Goal: Task Accomplishment & Management: Complete application form

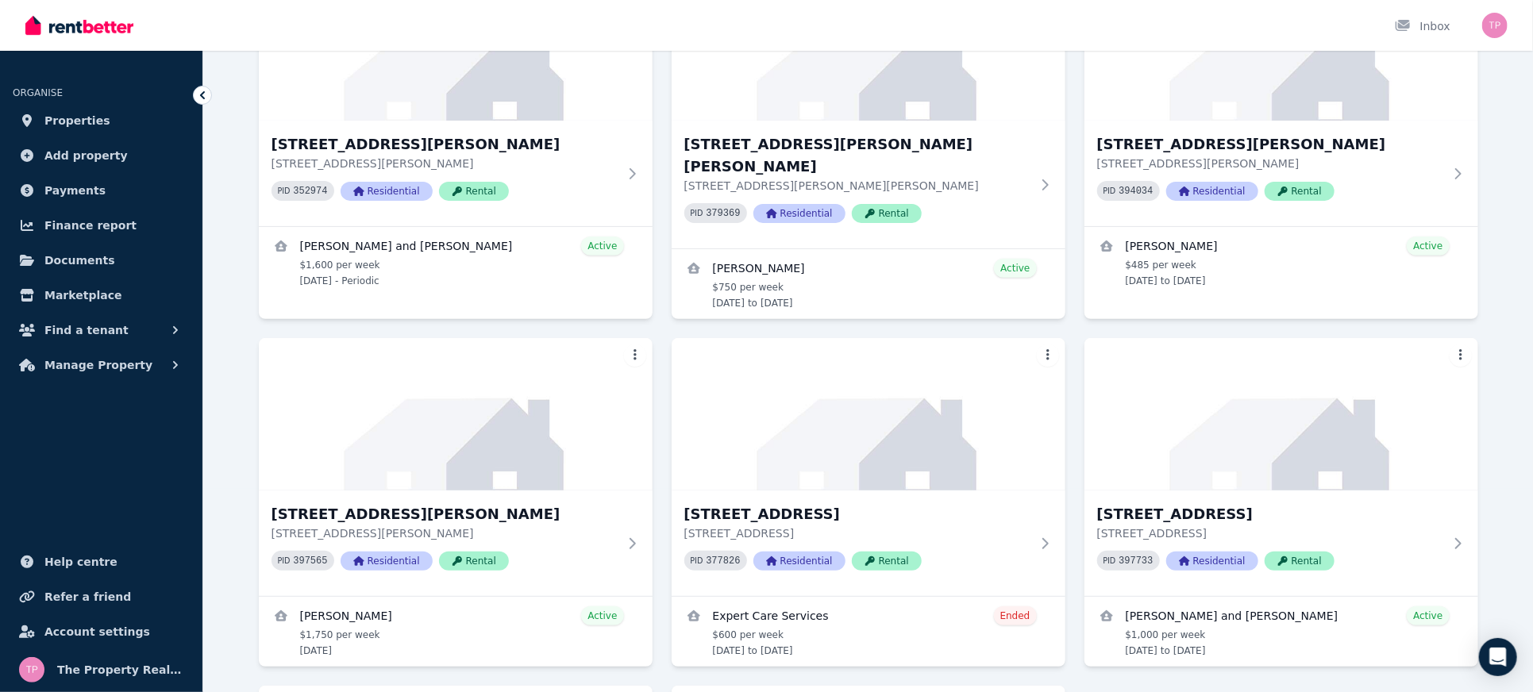
scroll to position [211, 0]
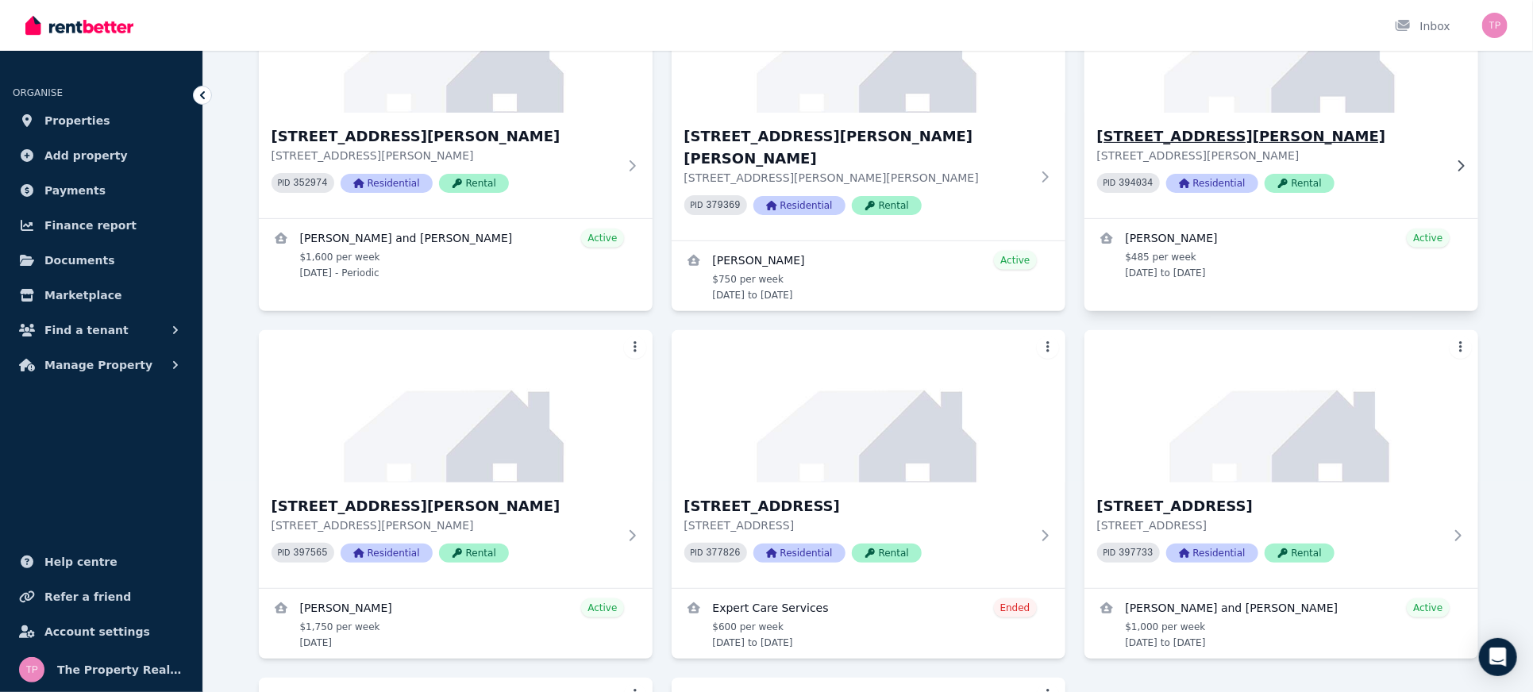
click at [1156, 140] on h3 "[STREET_ADDRESS][PERSON_NAME]" at bounding box center [1270, 136] width 346 height 22
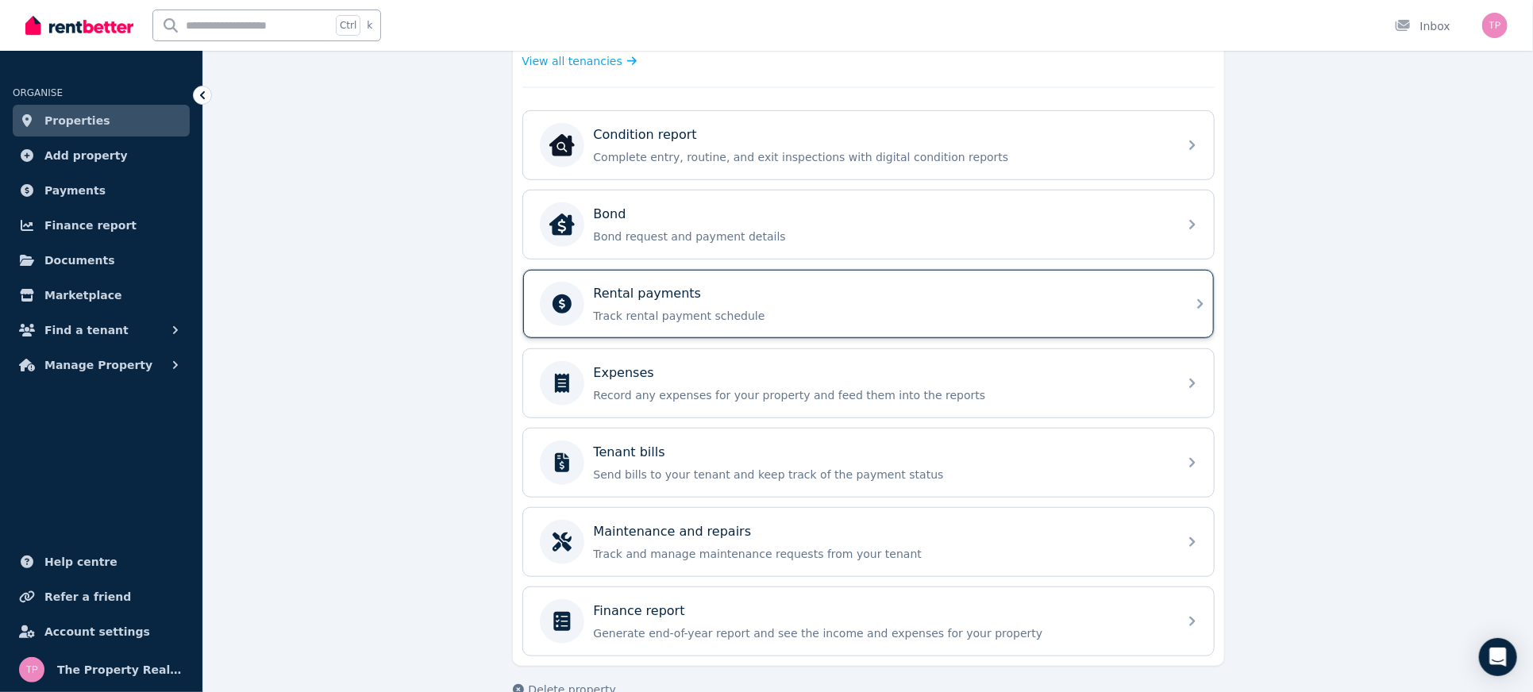
scroll to position [496, 0]
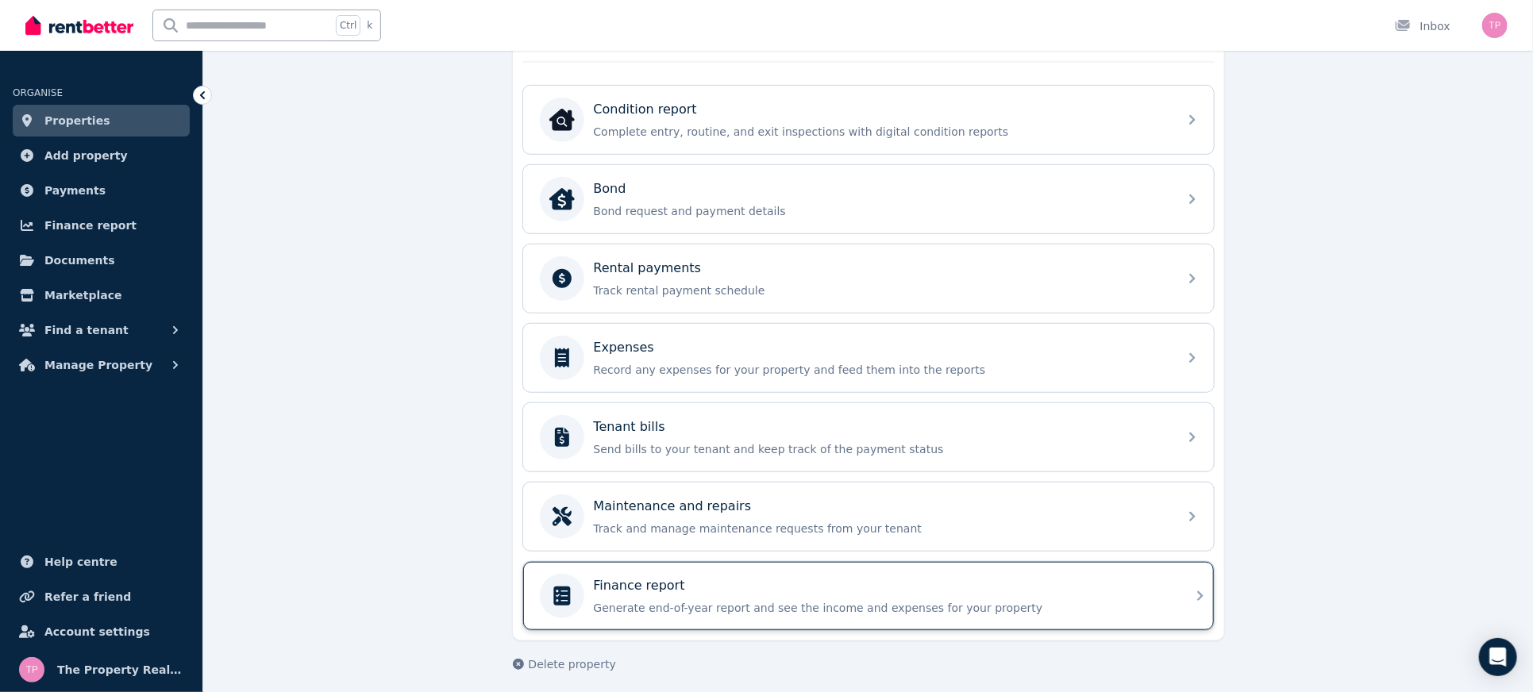
click at [925, 584] on div "Finance report" at bounding box center [881, 586] width 575 height 19
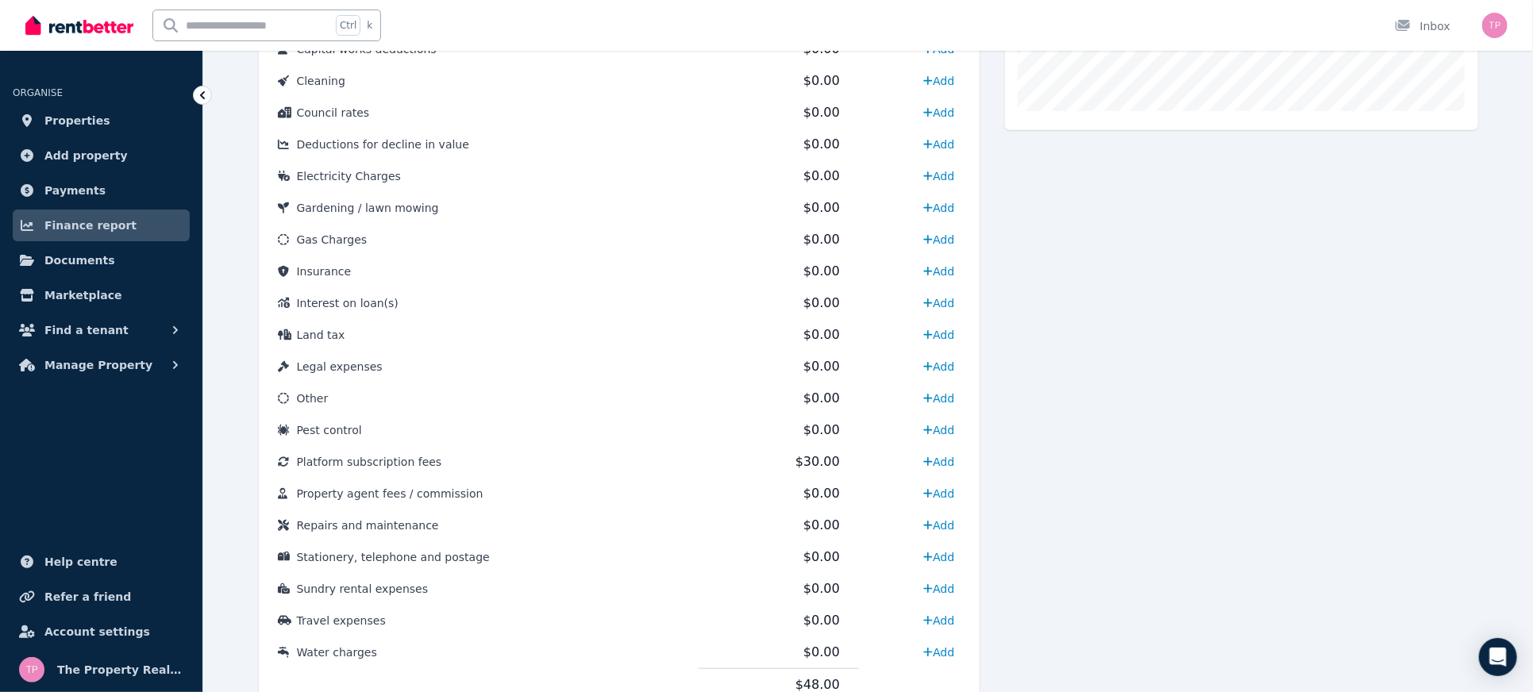
scroll to position [696, 0]
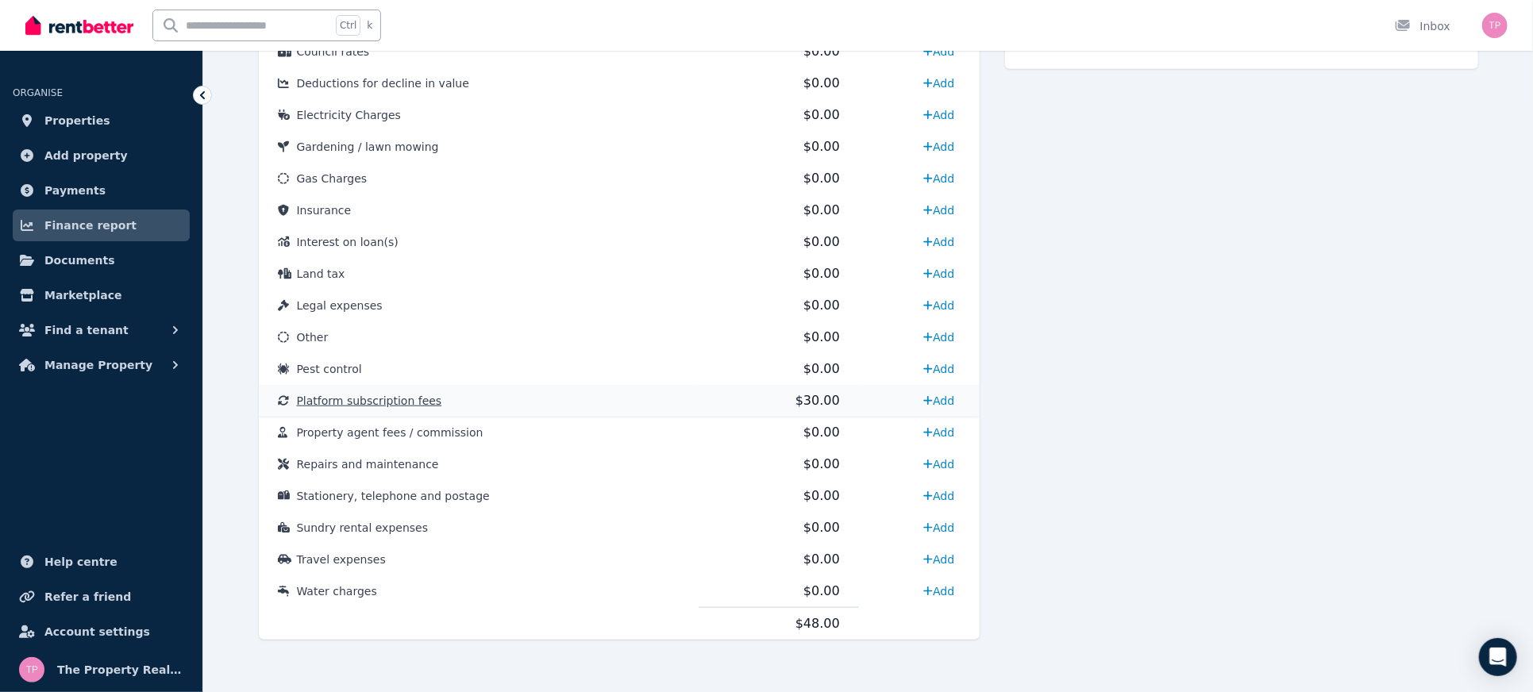
click at [348, 398] on span "Platform subscription fees" at bounding box center [369, 401] width 145 height 13
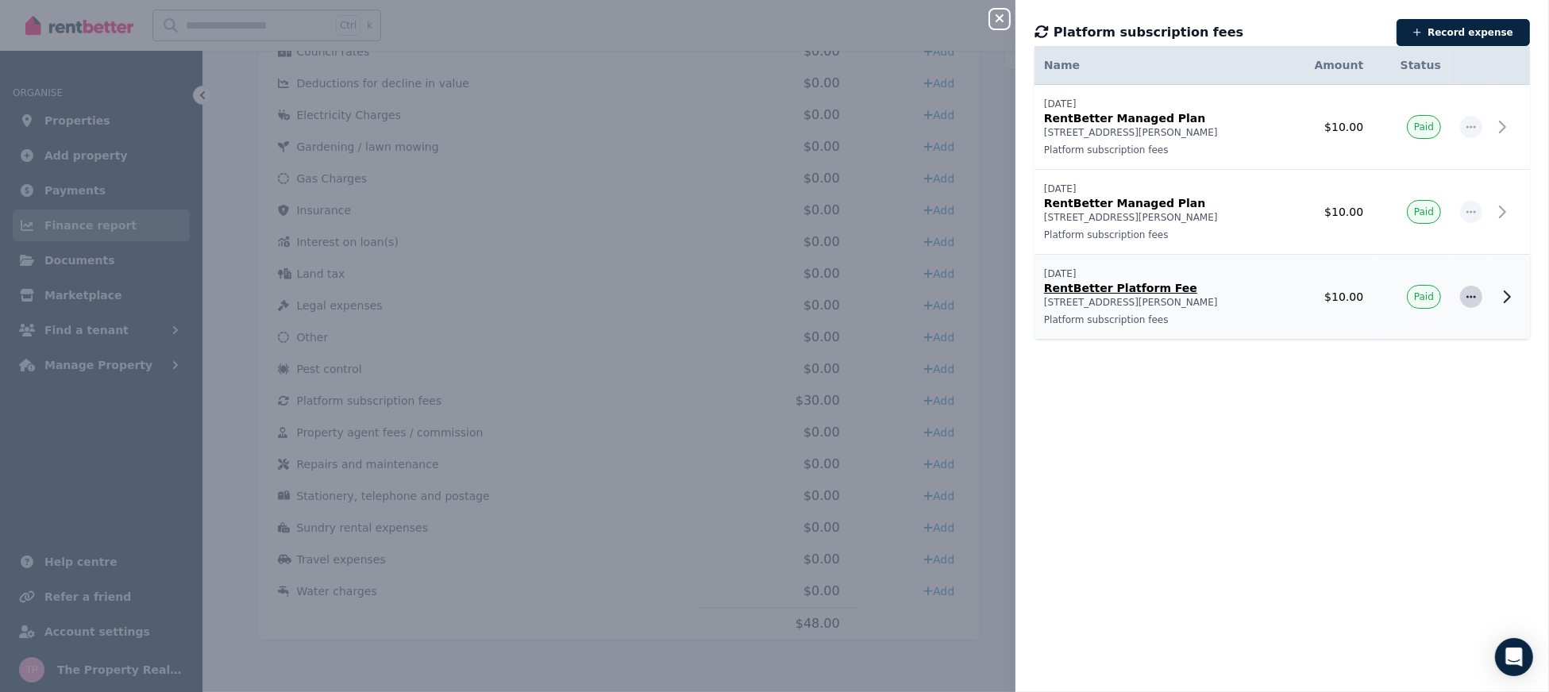
click at [1465, 298] on icon "button" at bounding box center [1471, 296] width 13 height 11
click at [1402, 376] on span "Delete expense" at bounding box center [1419, 371] width 102 height 19
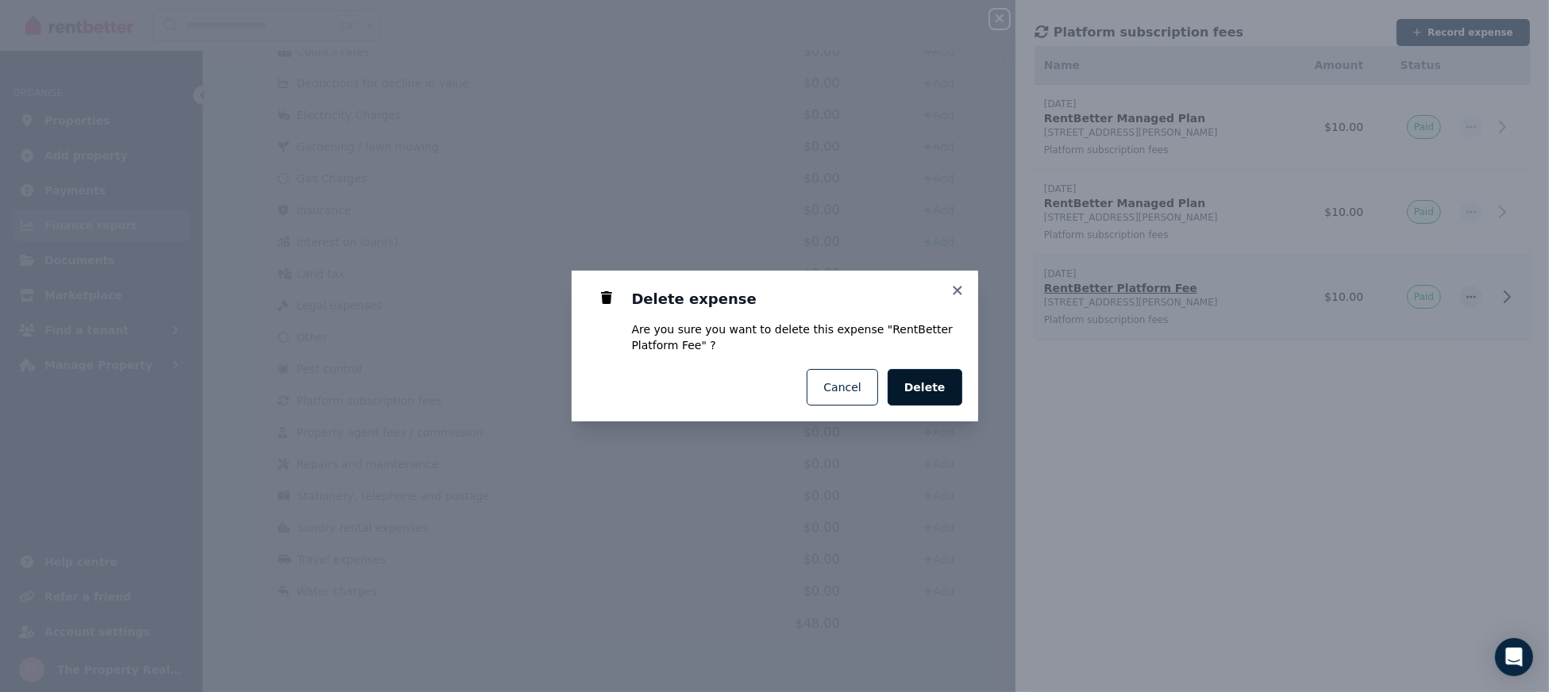
click at [935, 394] on span "Delete" at bounding box center [925, 388] width 41 height 16
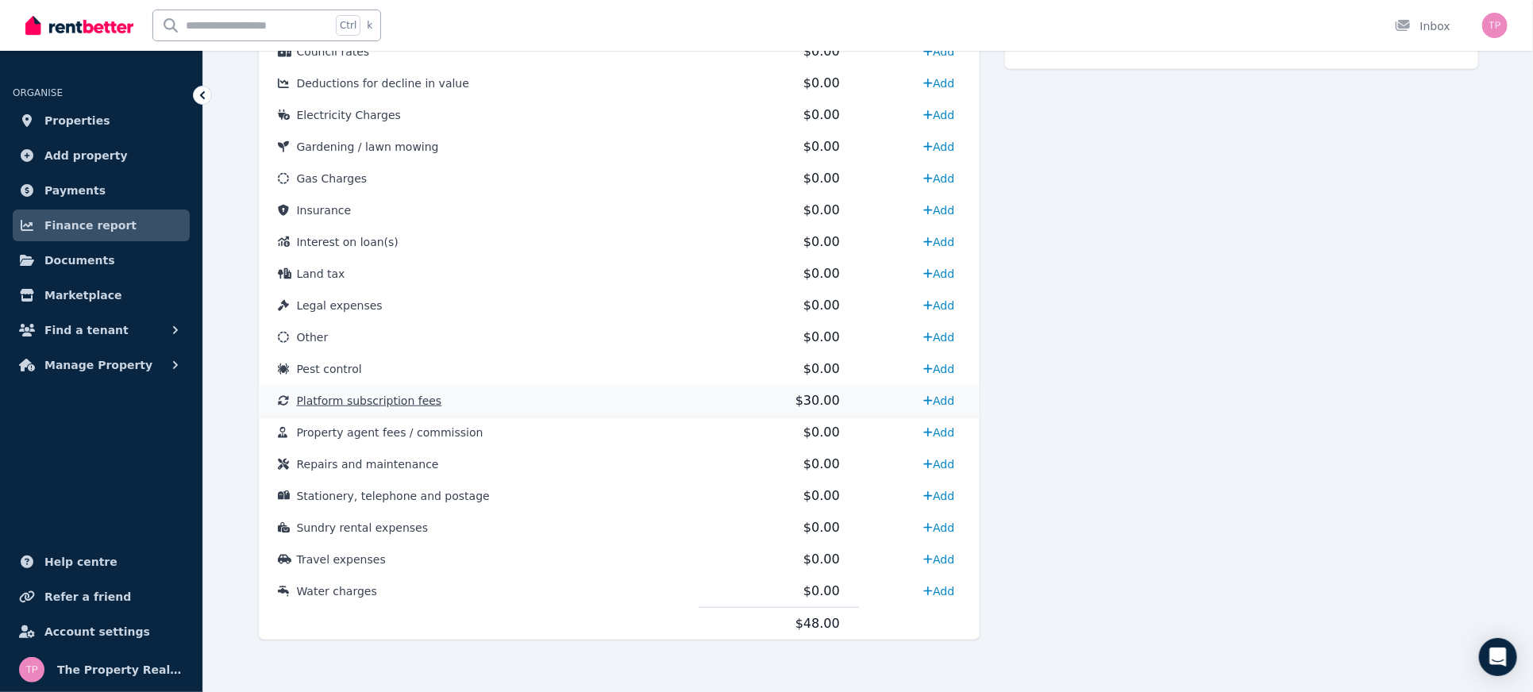
click at [391, 398] on span "Platform subscription fees" at bounding box center [369, 401] width 145 height 13
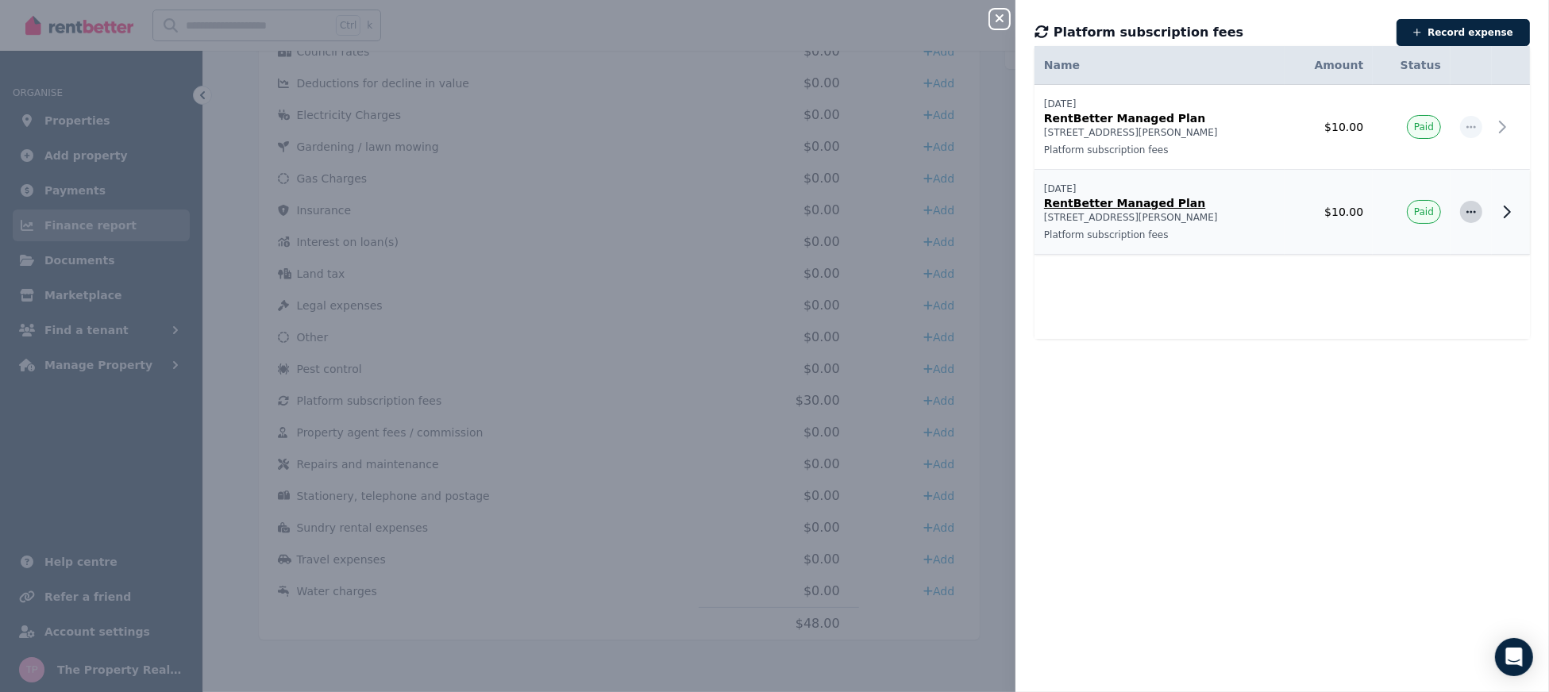
click at [1464, 208] on span "button" at bounding box center [1471, 212] width 22 height 22
click at [1380, 280] on span "Delete expense" at bounding box center [1419, 286] width 102 height 19
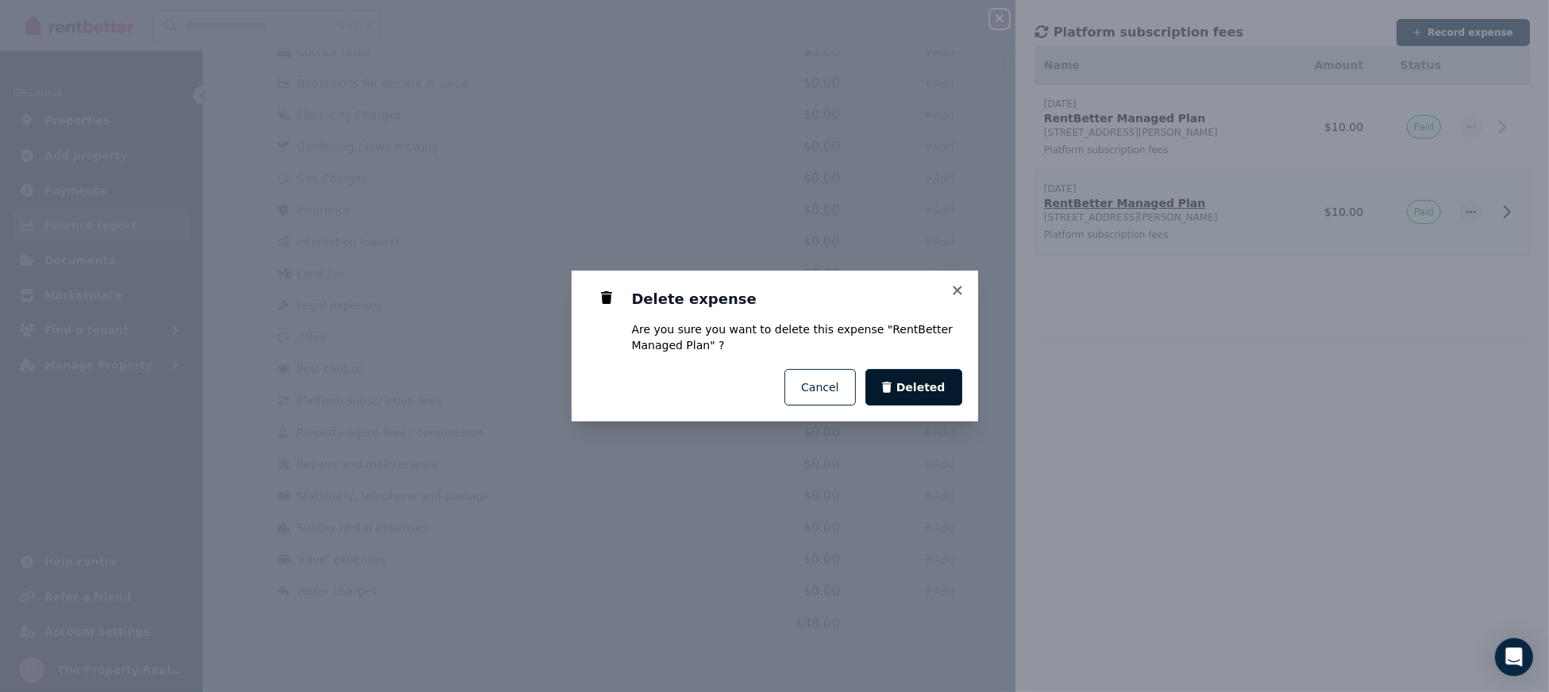
click at [935, 396] on button "Deleted" at bounding box center [914, 387] width 97 height 37
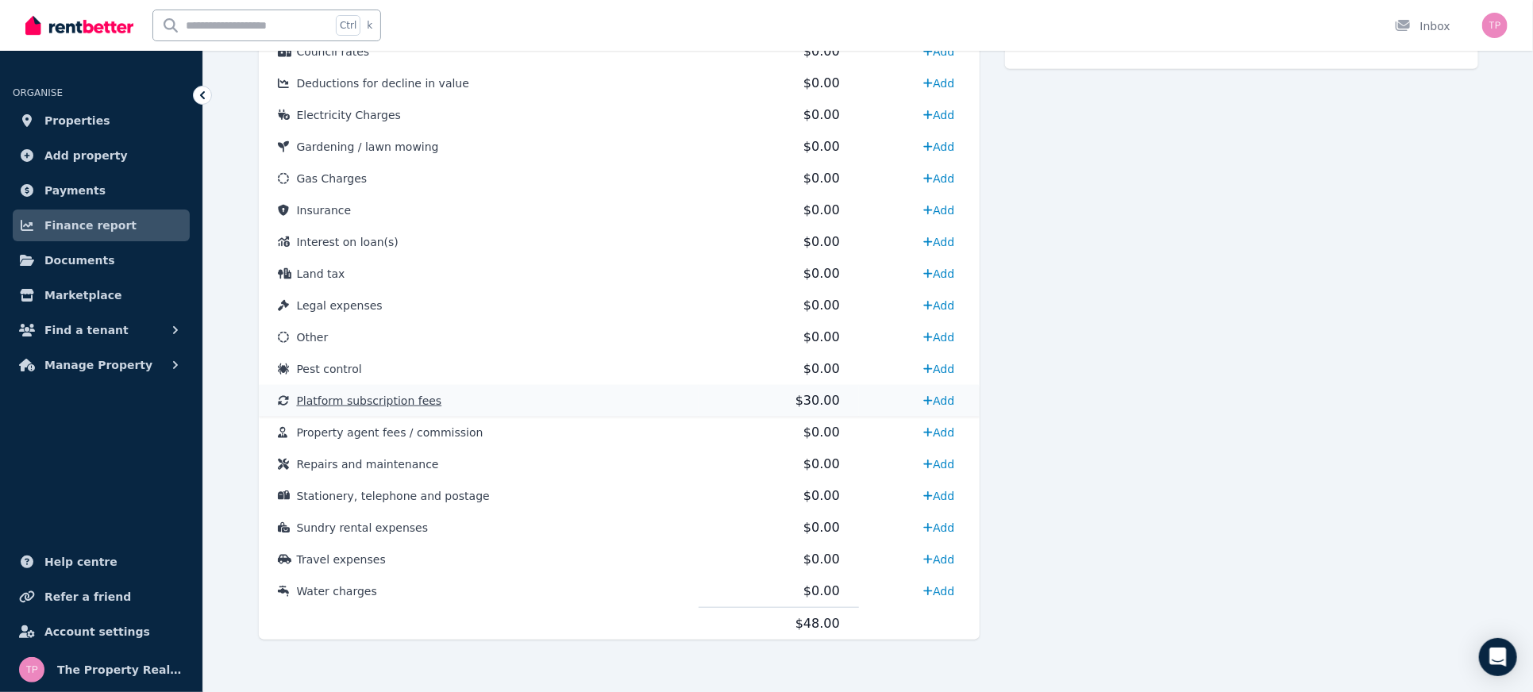
click at [349, 397] on span "Platform subscription fees" at bounding box center [369, 401] width 145 height 13
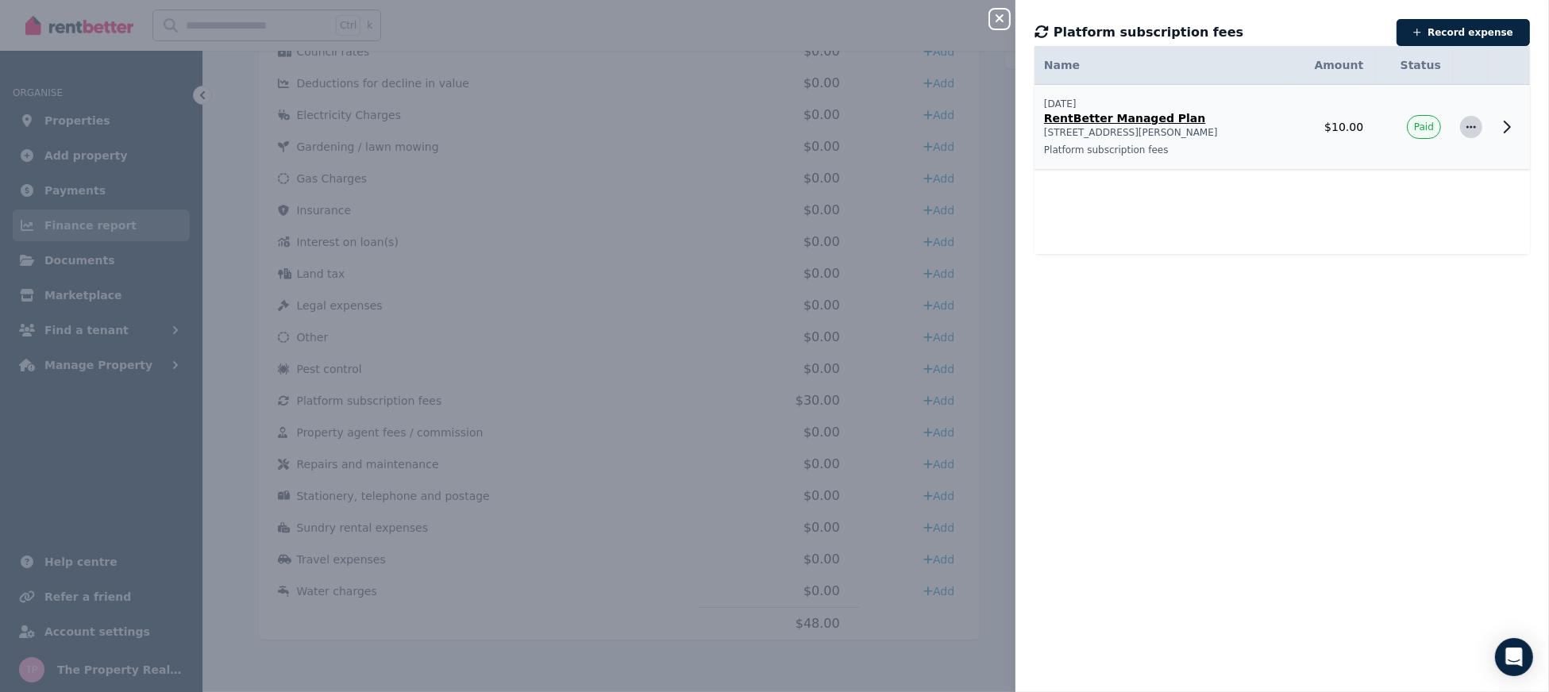
click at [1465, 123] on icon "button" at bounding box center [1471, 127] width 13 height 11
click at [1382, 177] on span "Edit expense" at bounding box center [1419, 169] width 102 height 19
select select "**********"
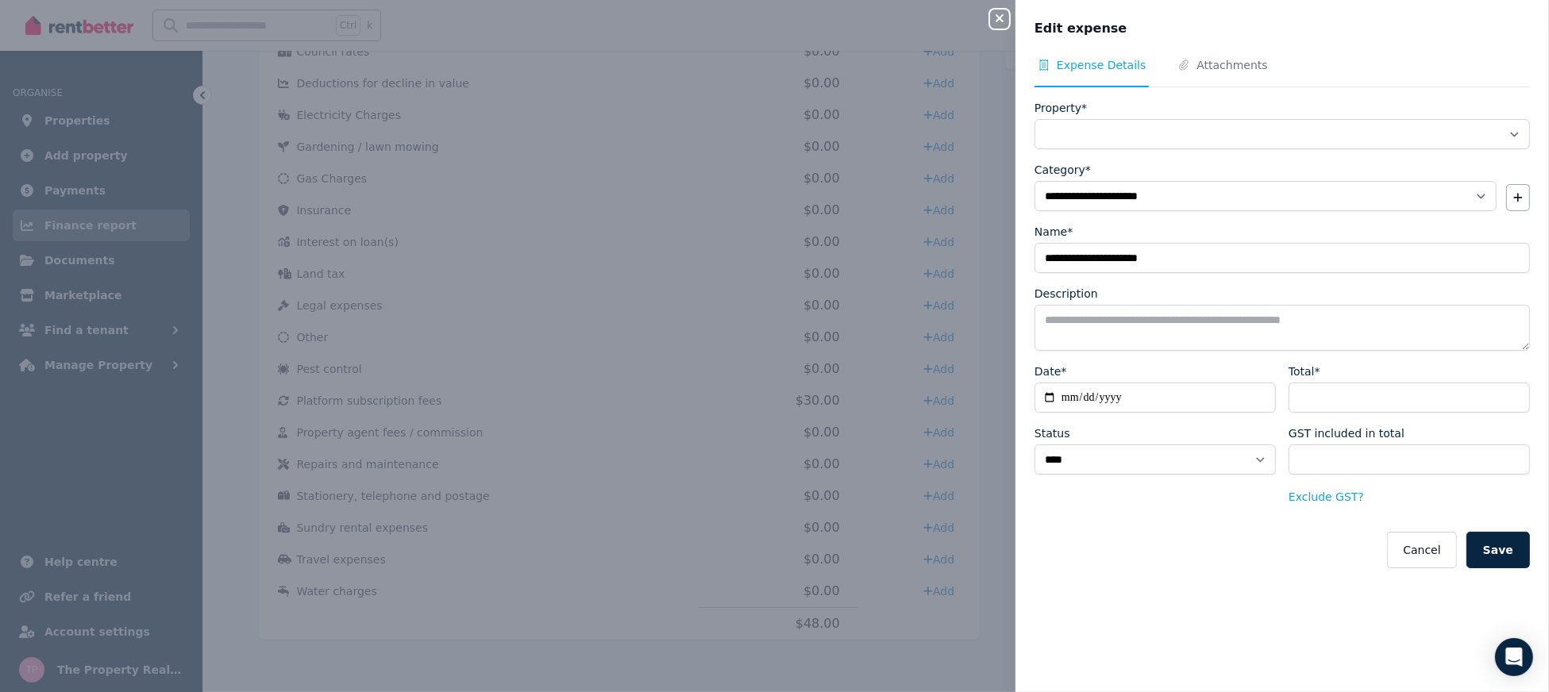
select select "**********"
click at [1418, 540] on button "Cancel" at bounding box center [1421, 550] width 69 height 37
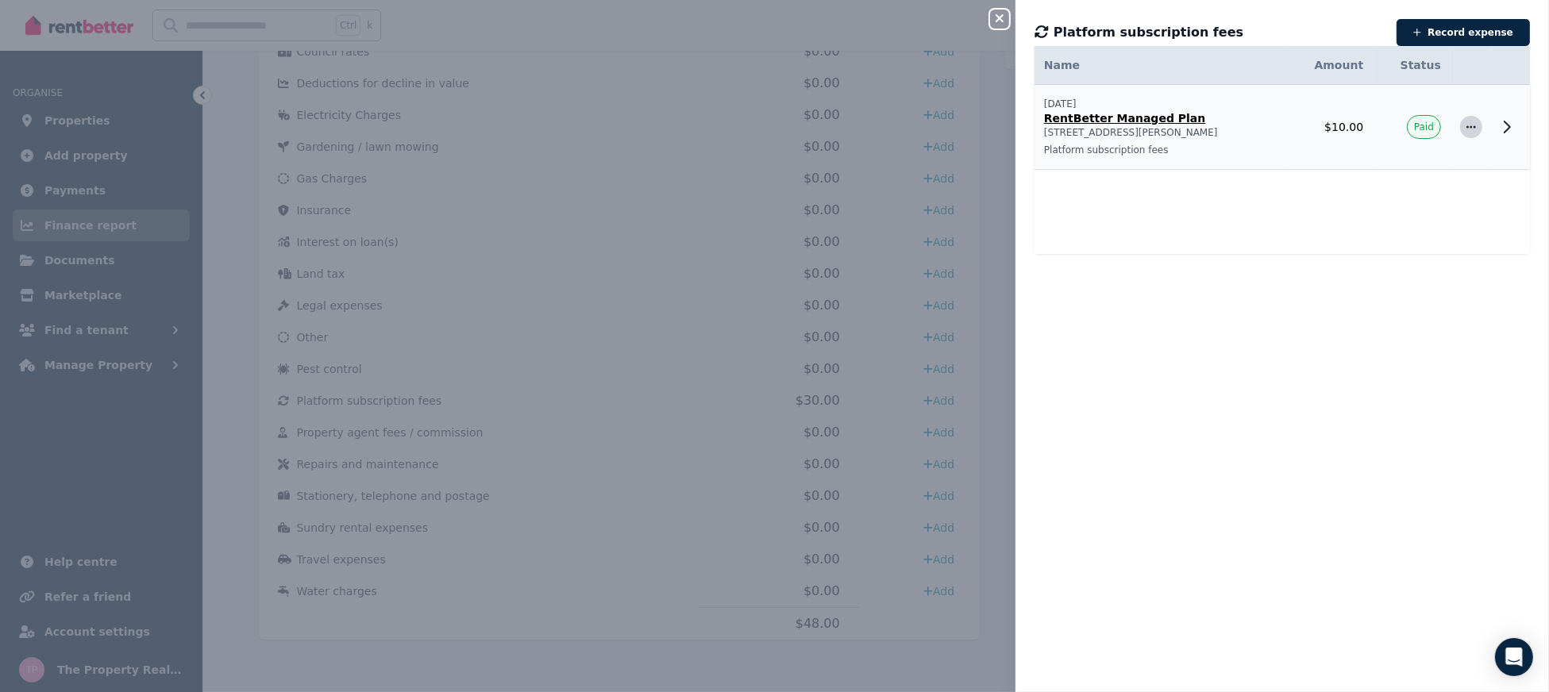
click at [1465, 127] on icon "button" at bounding box center [1471, 127] width 13 height 11
click at [1379, 205] on span "Delete expense" at bounding box center [1419, 201] width 102 height 19
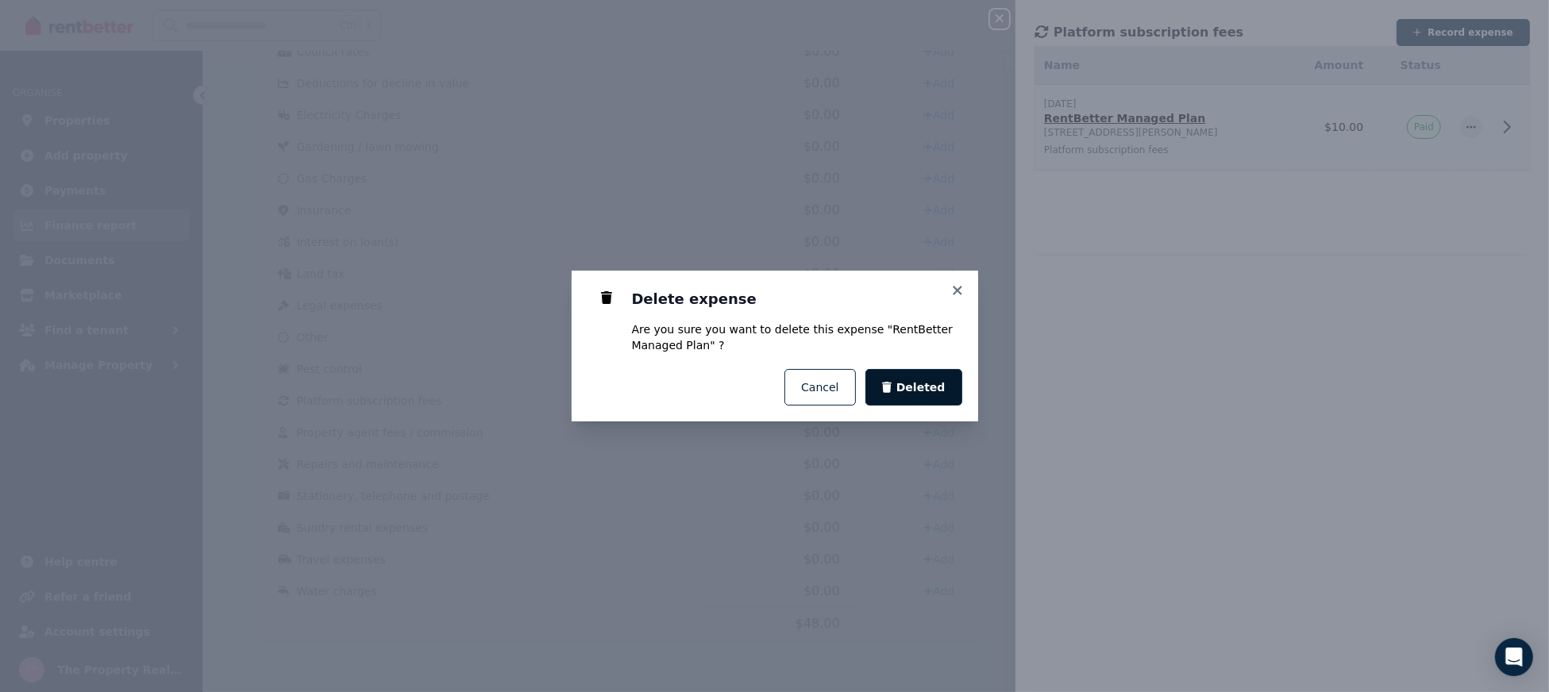
click at [945, 399] on button "Deleted" at bounding box center [914, 387] width 97 height 37
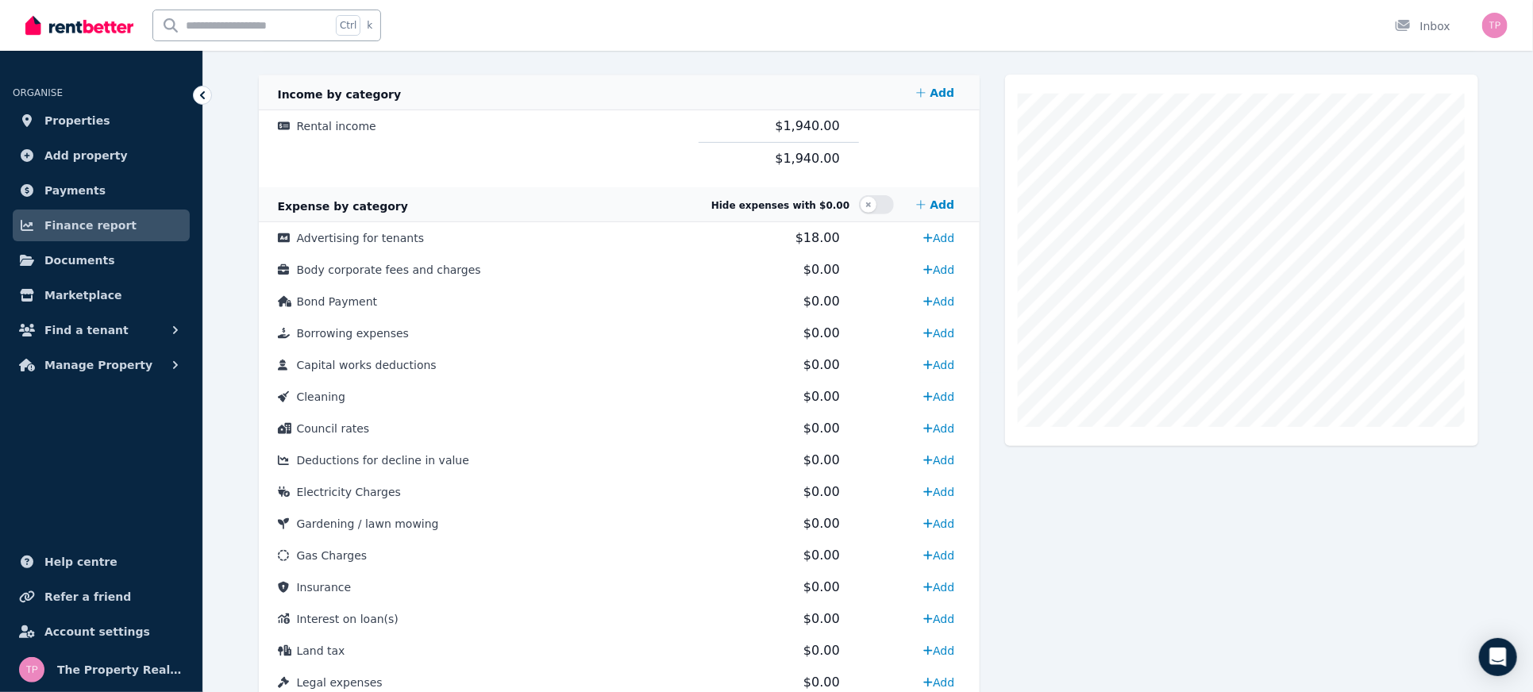
scroll to position [338, 0]
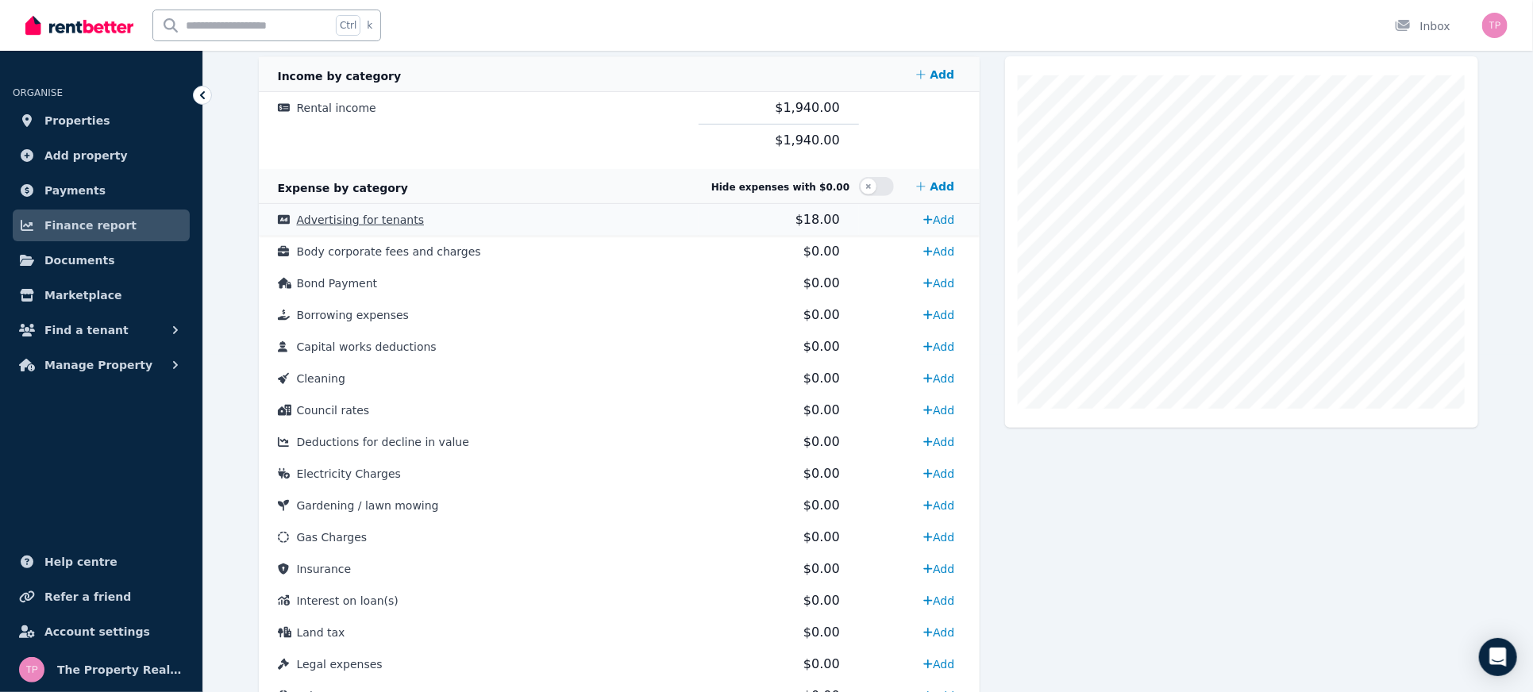
click at [373, 214] on span "Advertising for tenants" at bounding box center [361, 220] width 128 height 13
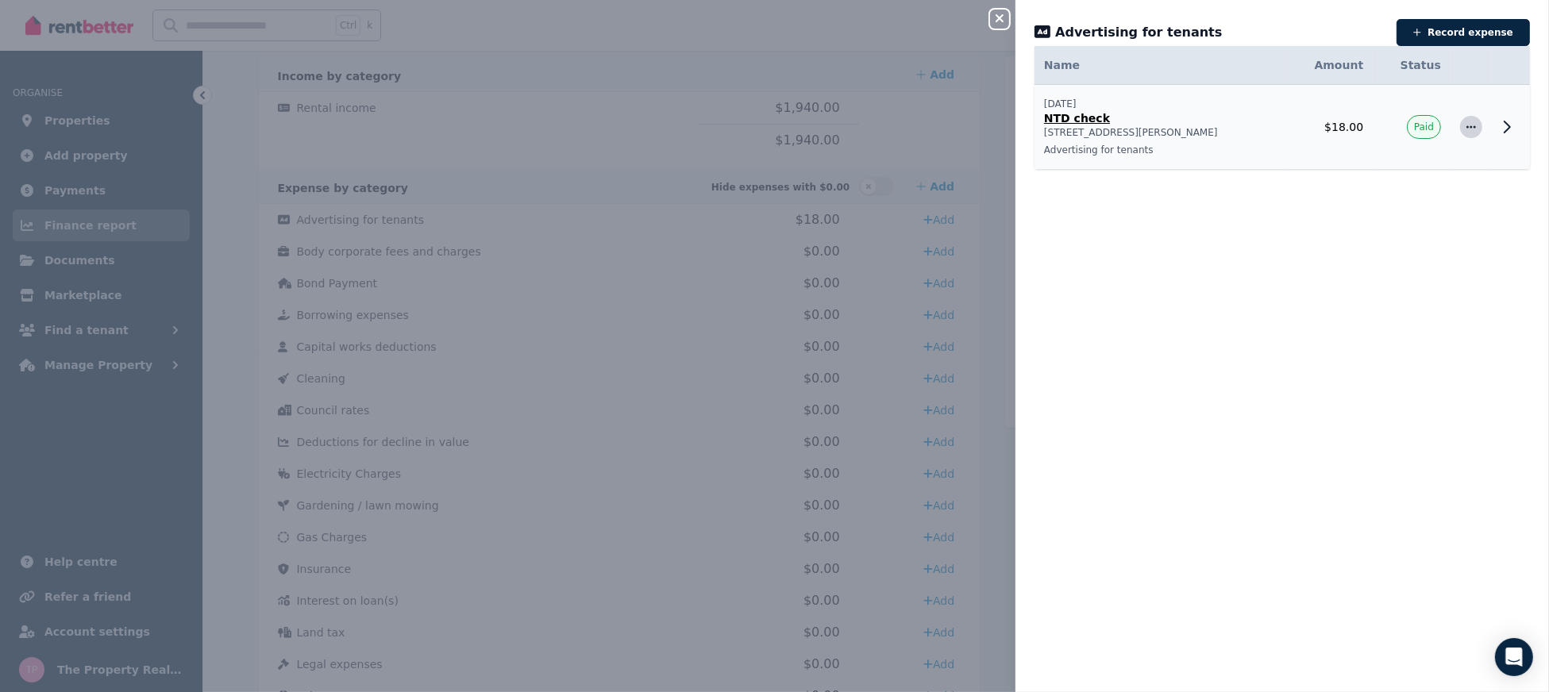
click at [1460, 133] on span "button" at bounding box center [1471, 127] width 22 height 22
click at [1382, 201] on span "Delete expense" at bounding box center [1419, 201] width 102 height 19
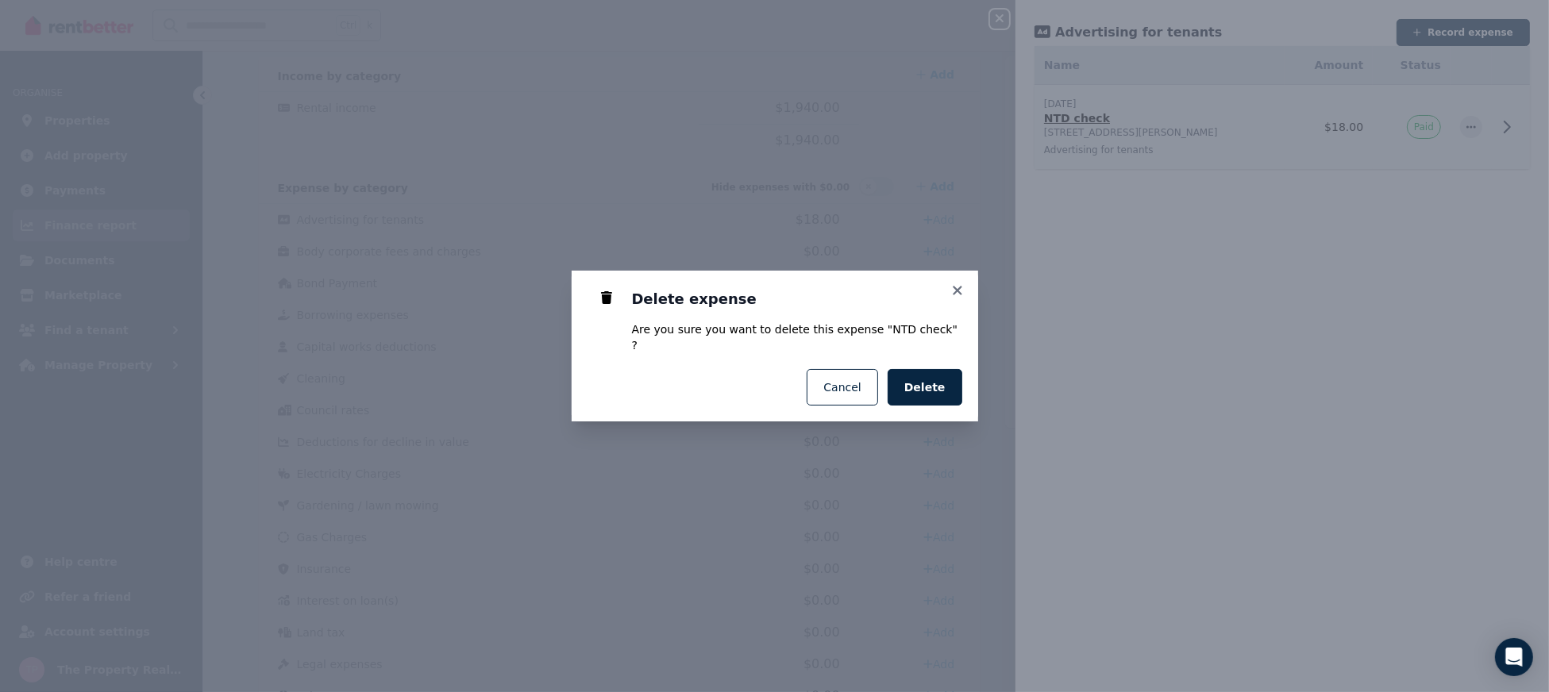
click at [932, 399] on div "Delete Cancel" at bounding box center [775, 387] width 407 height 68
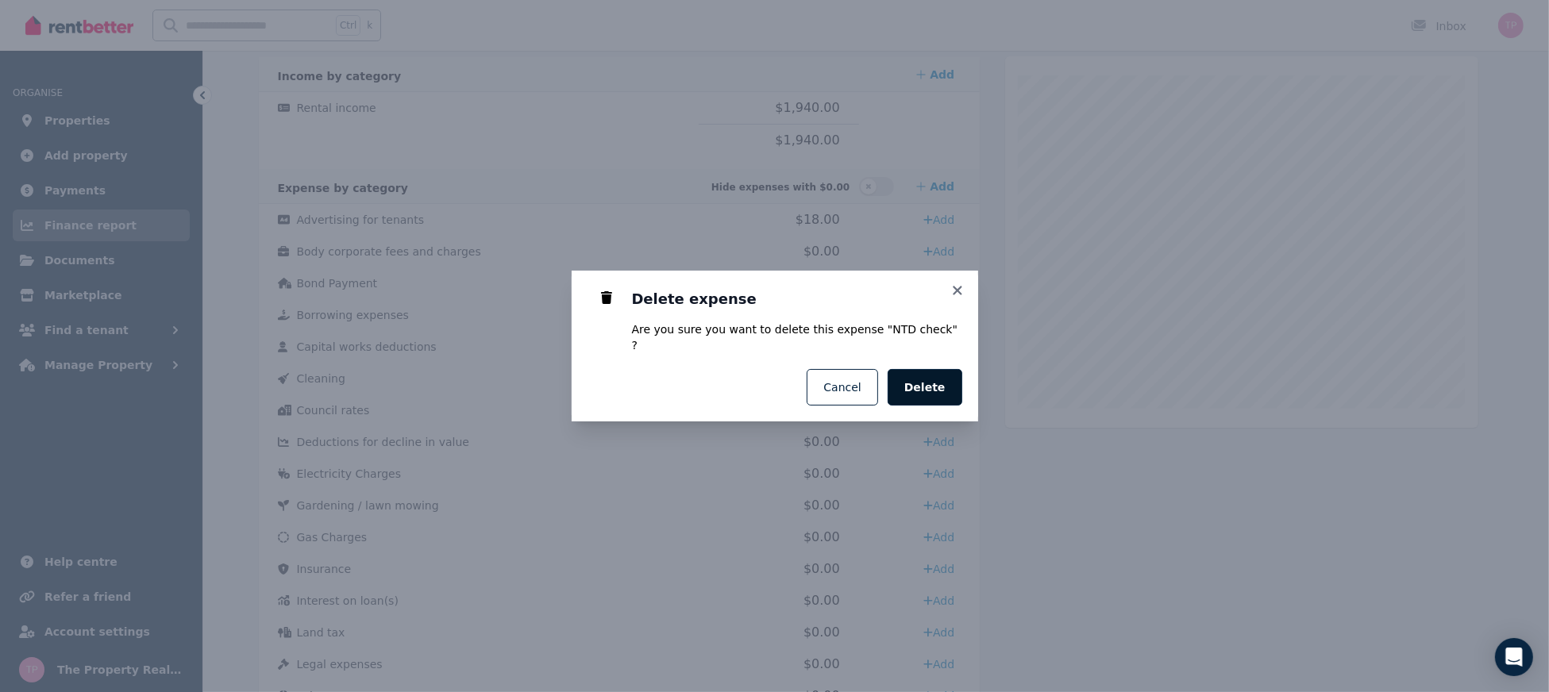
click at [933, 384] on span "Delete" at bounding box center [925, 388] width 41 height 16
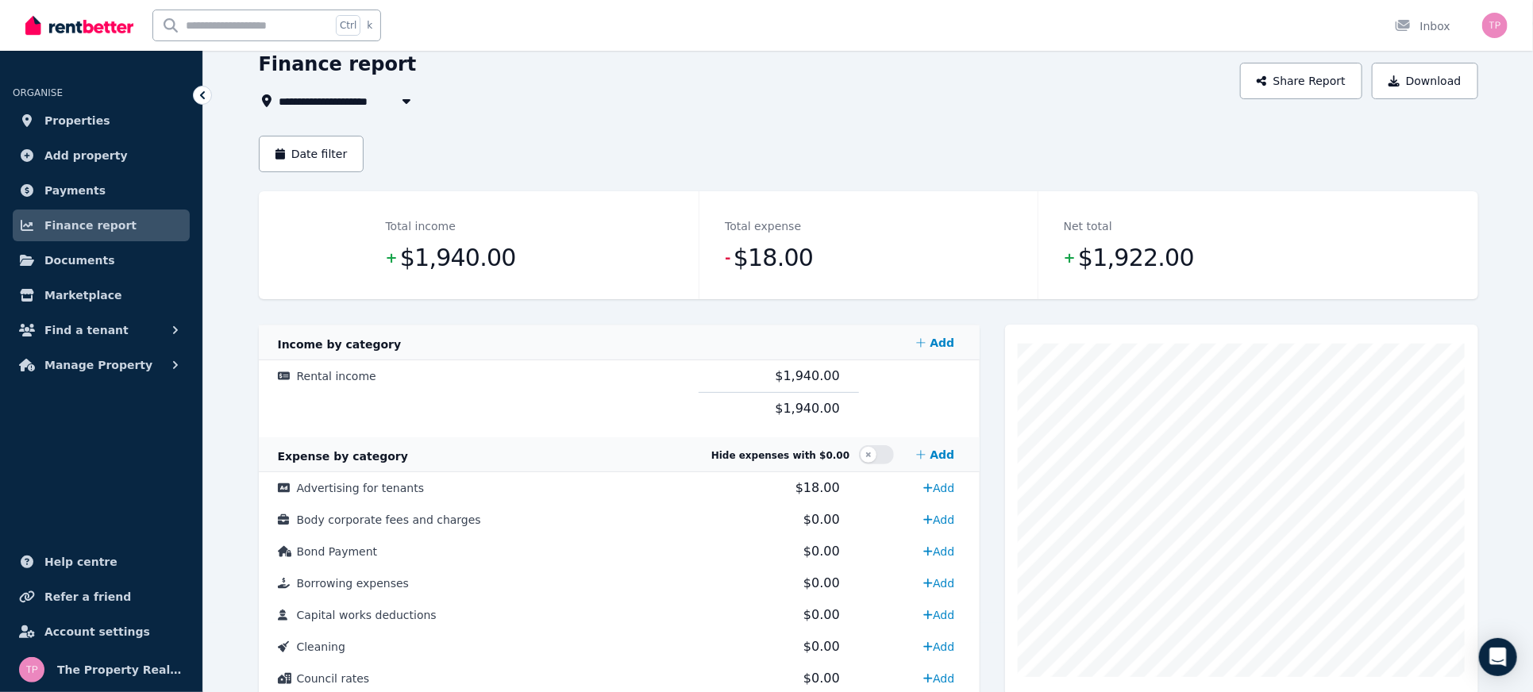
scroll to position [61, 0]
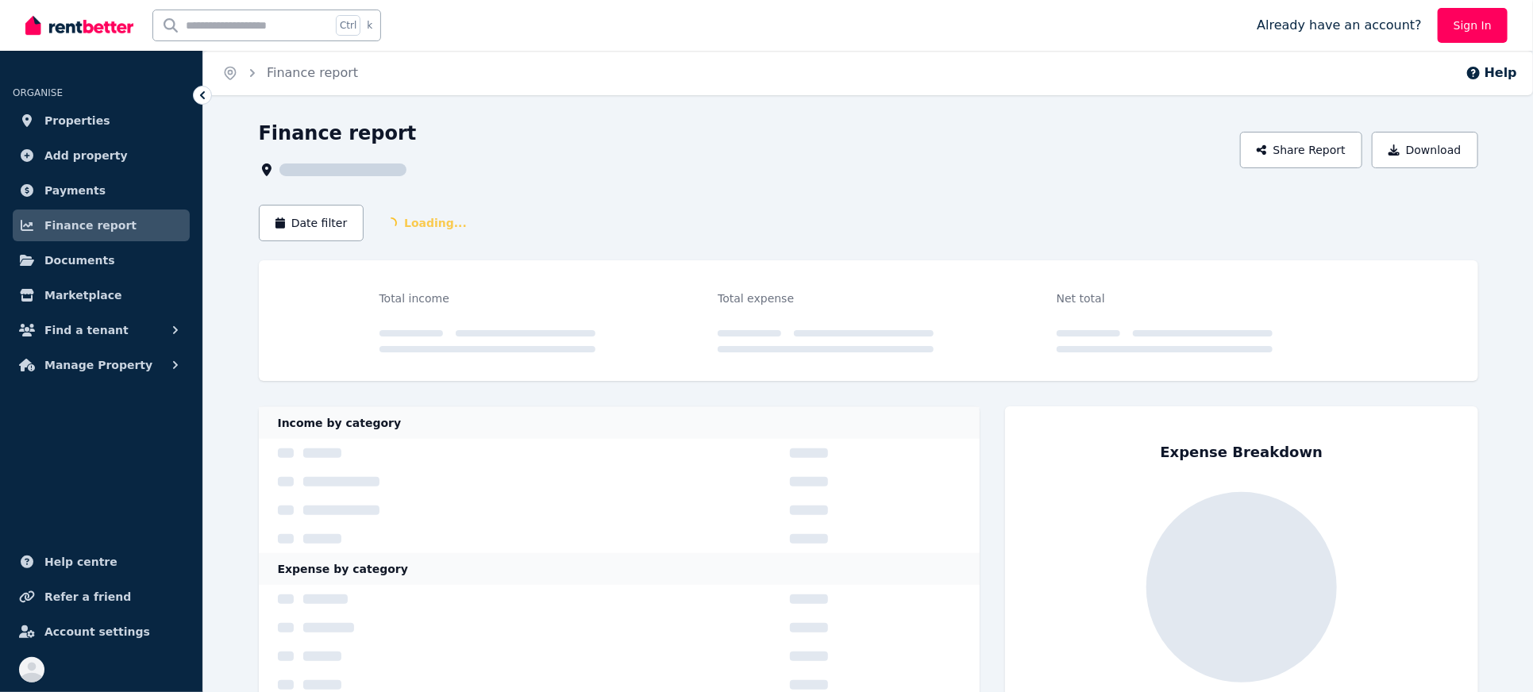
scroll to position [61, 0]
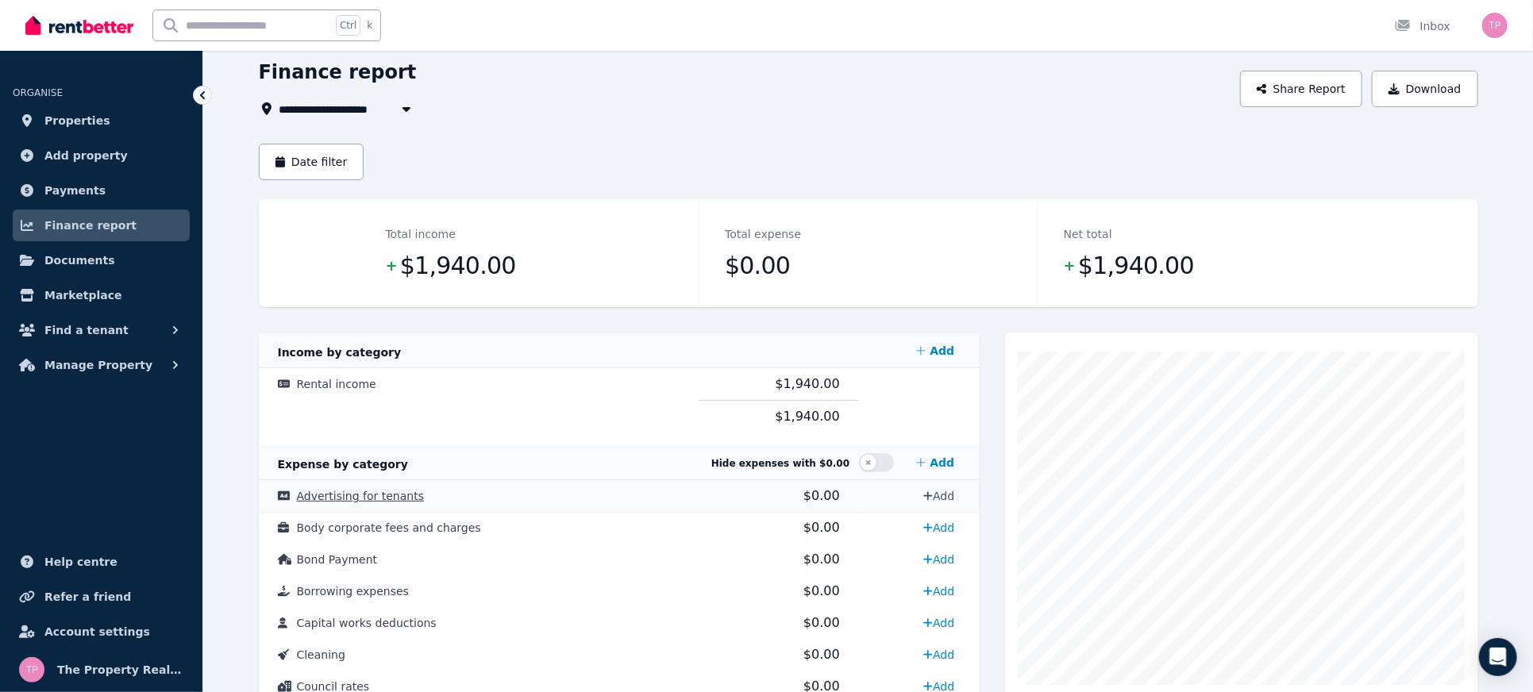
click at [935, 494] on link "Add" at bounding box center [939, 496] width 44 height 25
select select "**********"
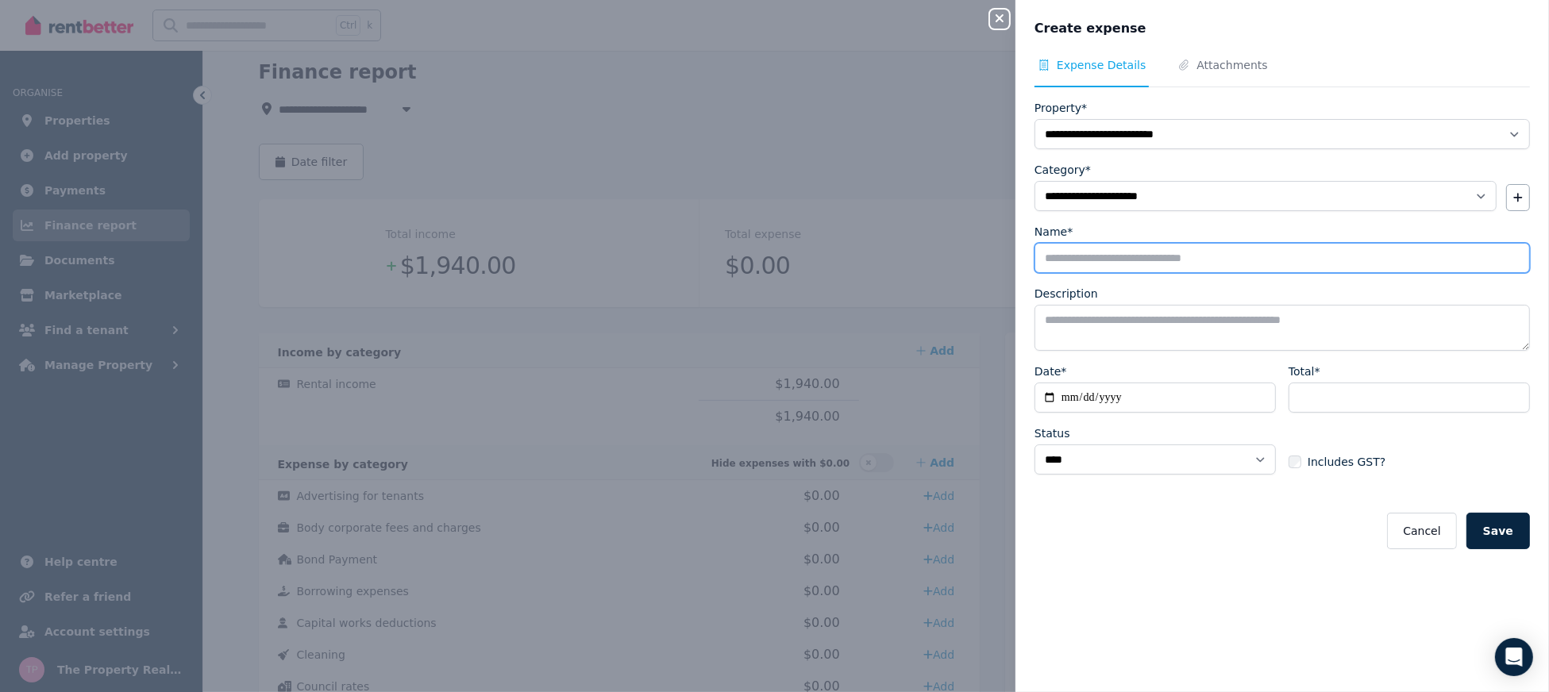
click at [1090, 266] on input "Name*" at bounding box center [1283, 258] width 496 height 30
type input "*********"
drag, startPoint x: 1102, startPoint y: 260, endPoint x: 950, endPoint y: 245, distance: 153.1
click at [950, 245] on div "**********" at bounding box center [774, 346] width 1549 height 692
click at [1069, 326] on textarea "Description" at bounding box center [1283, 328] width 496 height 46
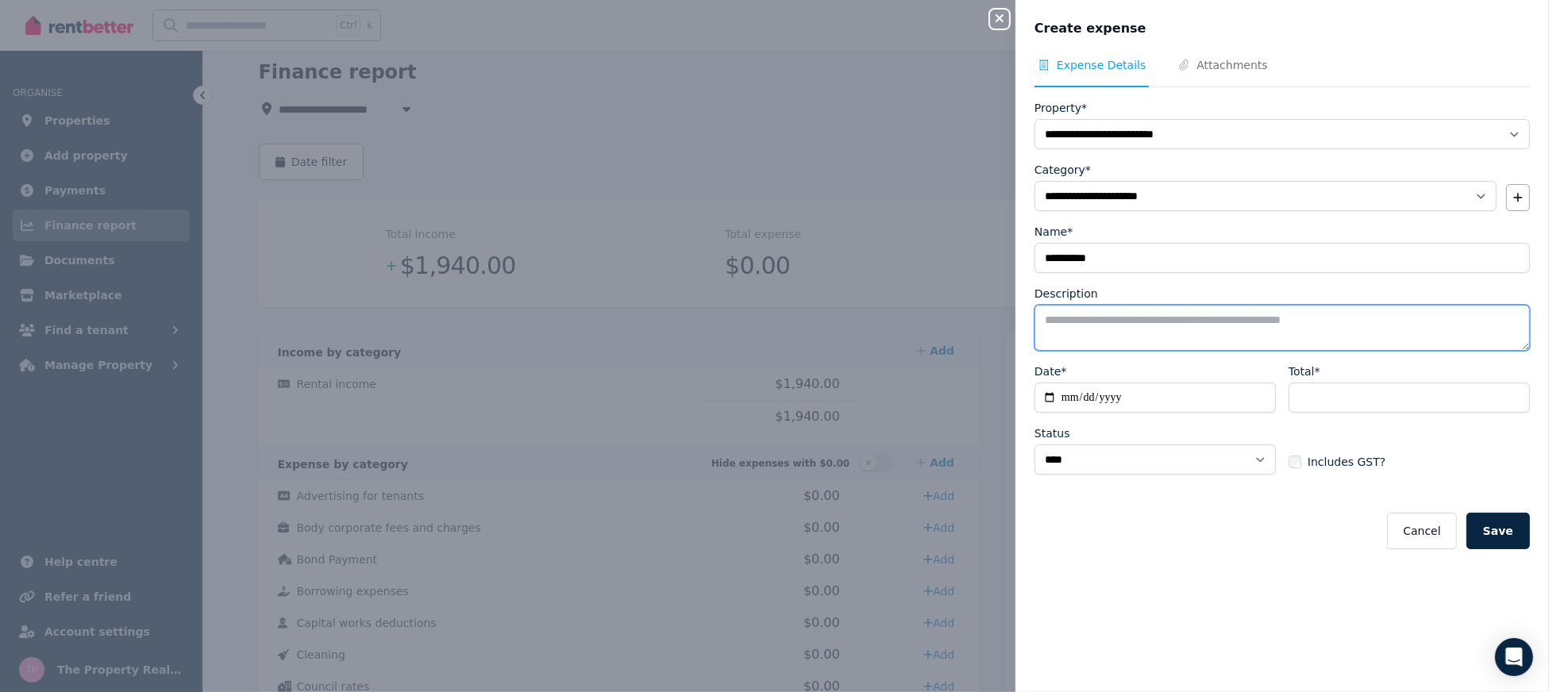
paste textarea "*********"
type textarea "*********"
click at [1054, 395] on input "Date*" at bounding box center [1155, 398] width 241 height 30
type input "**********"
click at [1317, 396] on input "Total*" at bounding box center [1409, 398] width 241 height 30
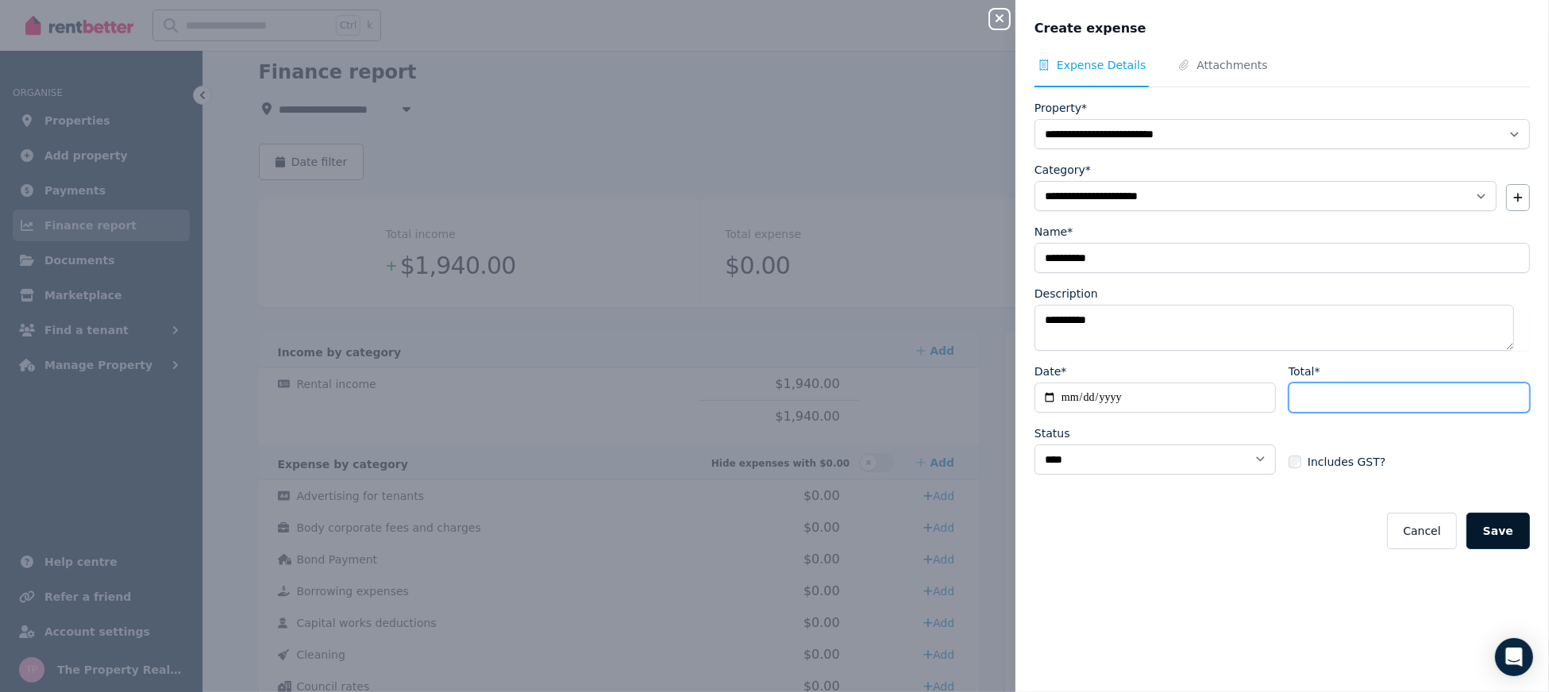
type input "***"
click at [1499, 538] on button "Save" at bounding box center [1499, 531] width 64 height 37
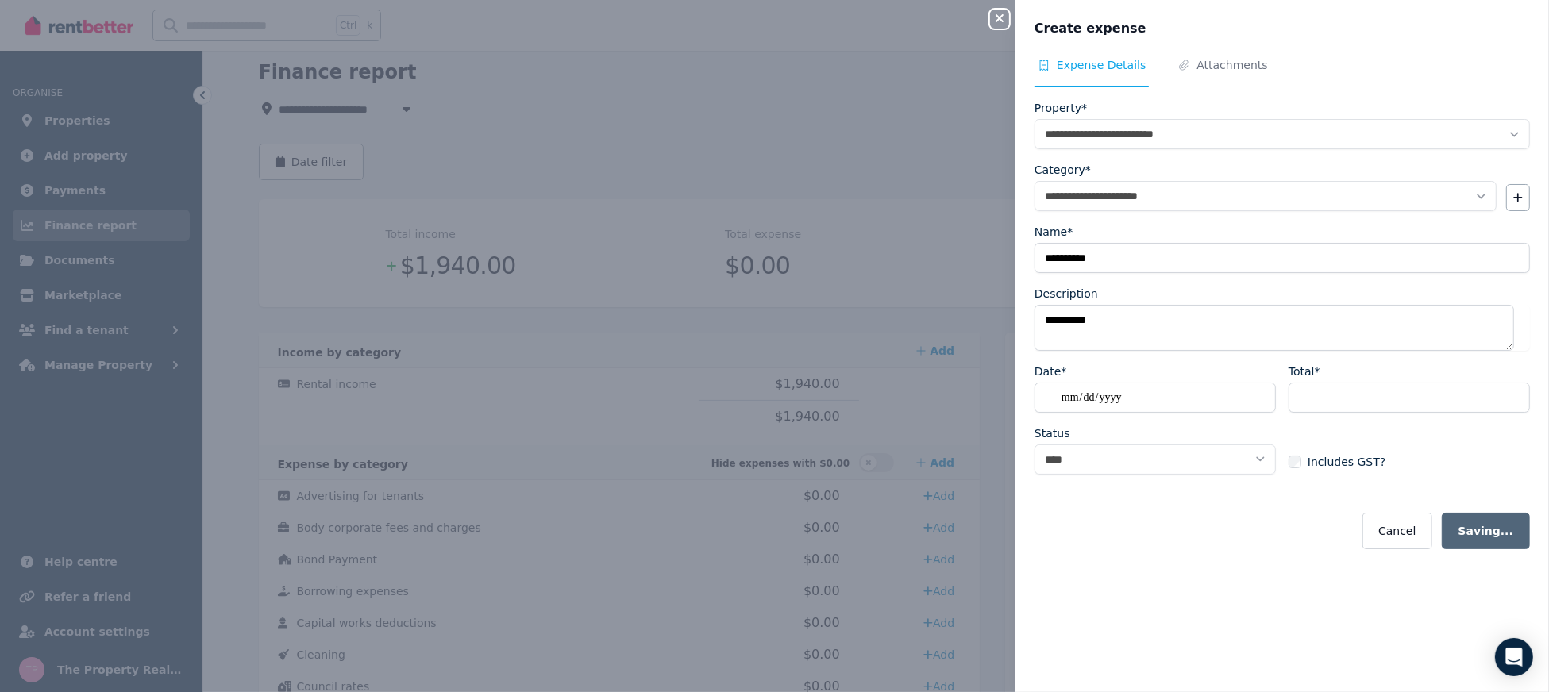
select select
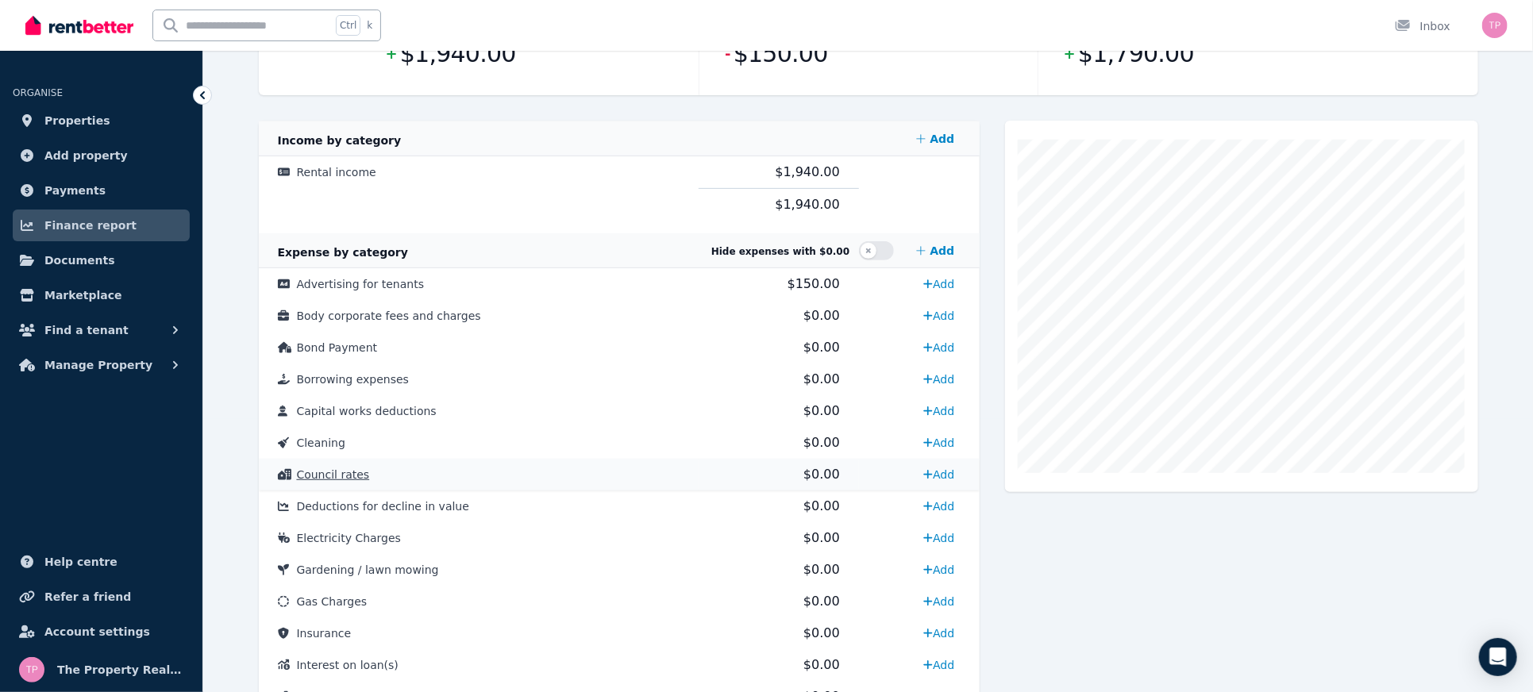
scroll to position [485, 0]
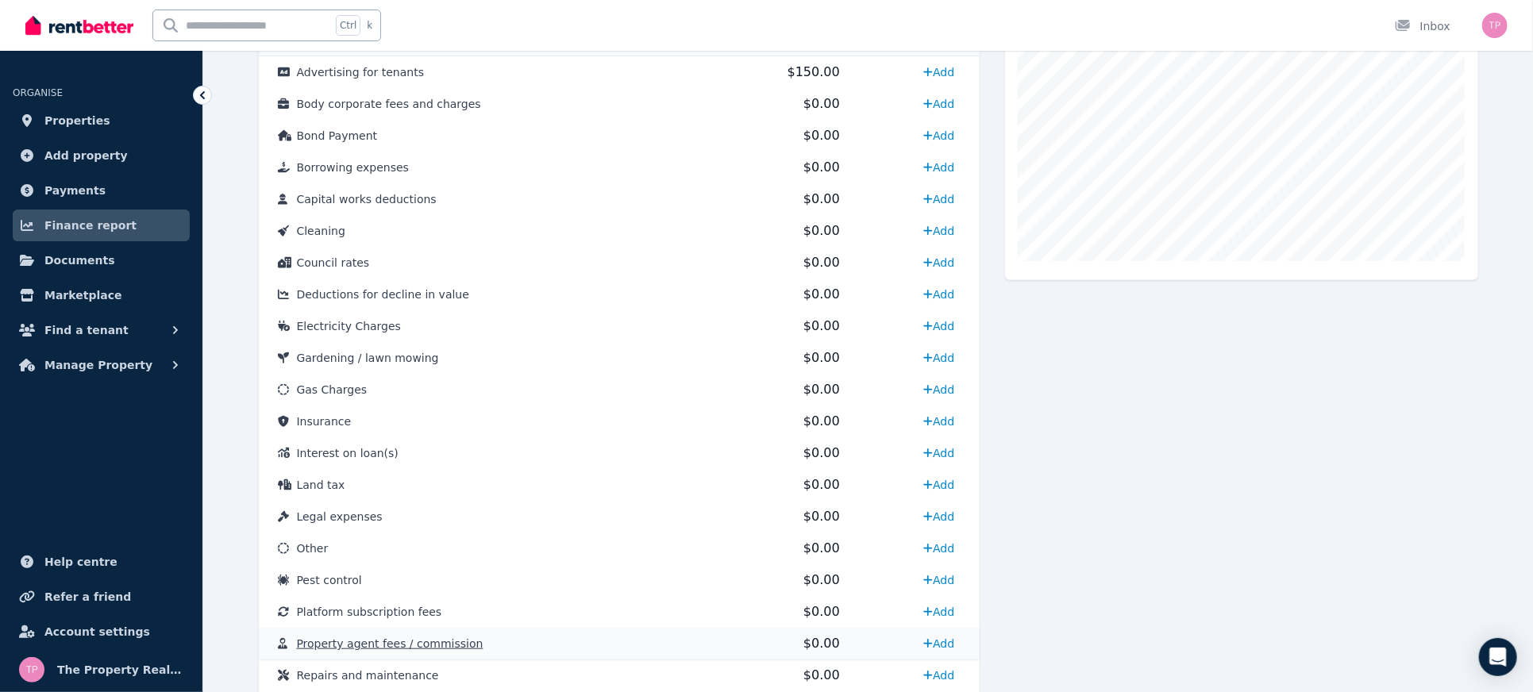
click at [371, 646] on span "Property agent fees / commission" at bounding box center [390, 644] width 187 height 13
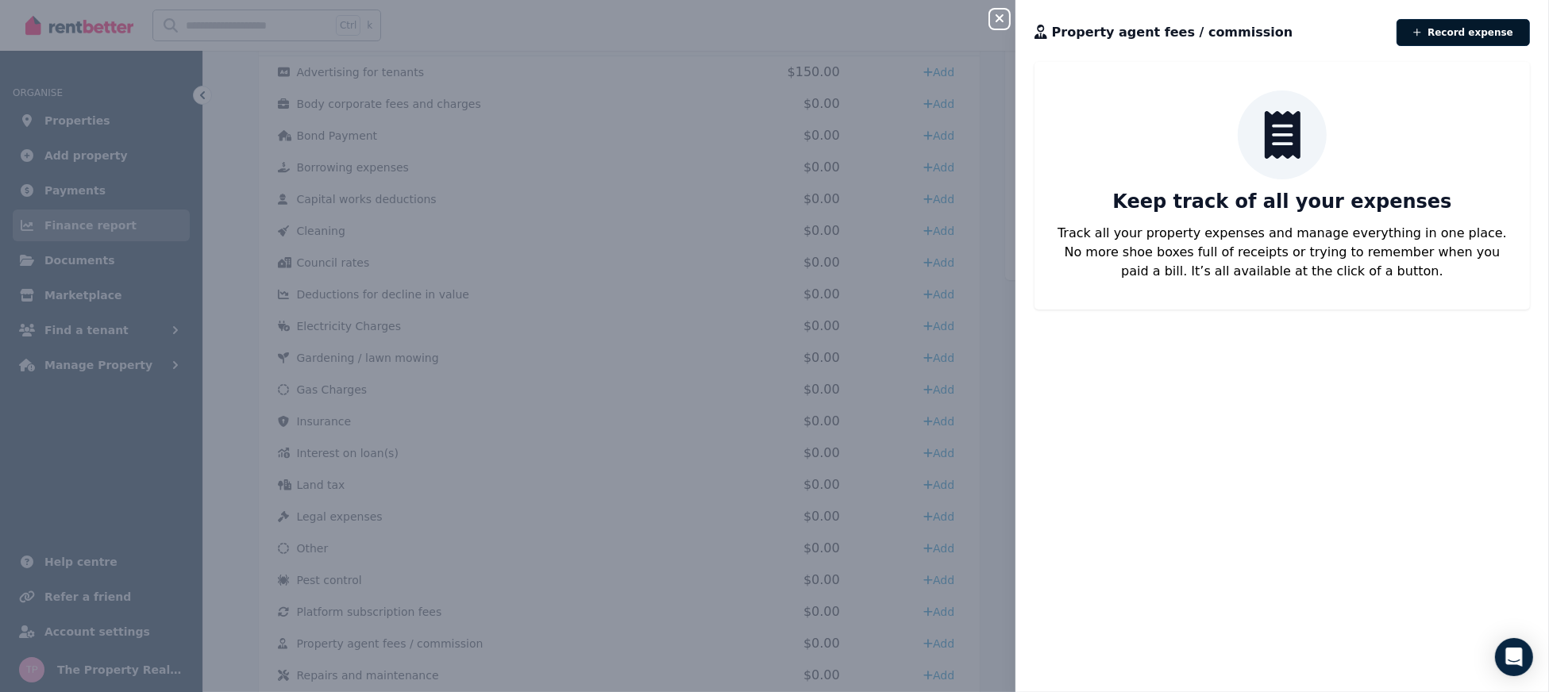
click at [1458, 38] on button "Record expense" at bounding box center [1463, 32] width 133 height 27
select select "**********"
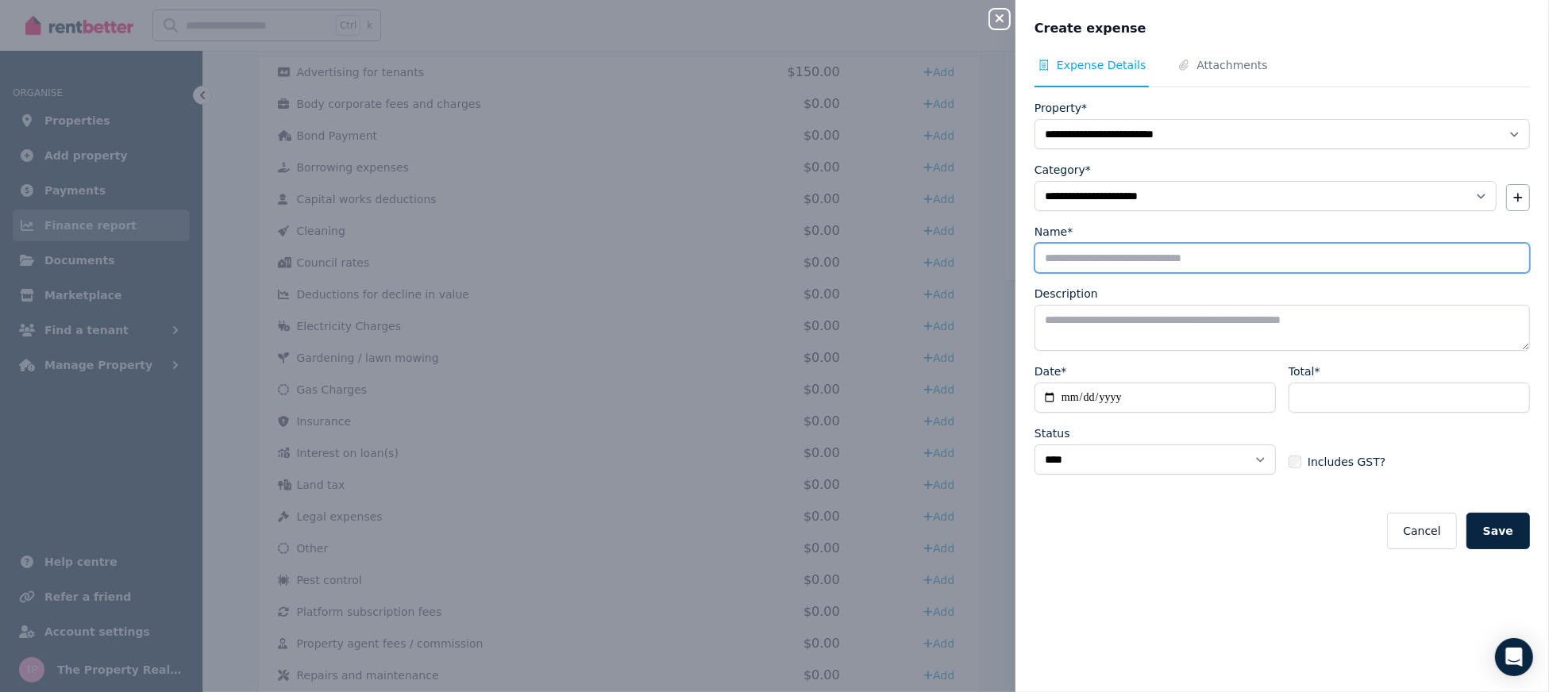
click at [1118, 257] on input "Name*" at bounding box center [1283, 258] width 496 height 30
type input "**********"
click at [1156, 317] on textarea "Description" at bounding box center [1283, 328] width 496 height 46
drag, startPoint x: 1051, startPoint y: 319, endPoint x: 1035, endPoint y: 318, distance: 16.8
click at [1035, 318] on textarea "**********" at bounding box center [1275, 328] width 480 height 46
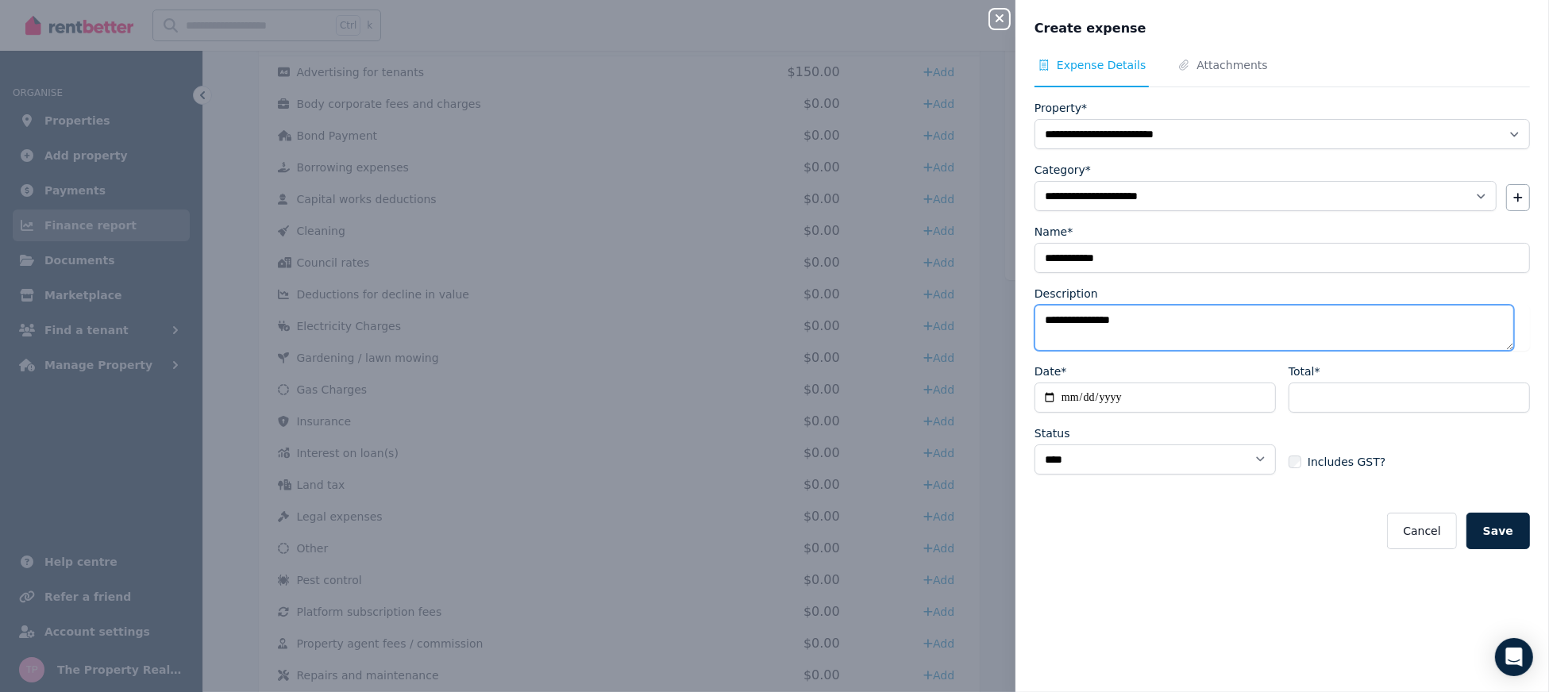
type textarea "**********"
click at [1044, 392] on input "Date*" at bounding box center [1155, 398] width 241 height 30
type input "**********"
click at [1325, 391] on input "Total*" at bounding box center [1409, 398] width 241 height 30
type input "***"
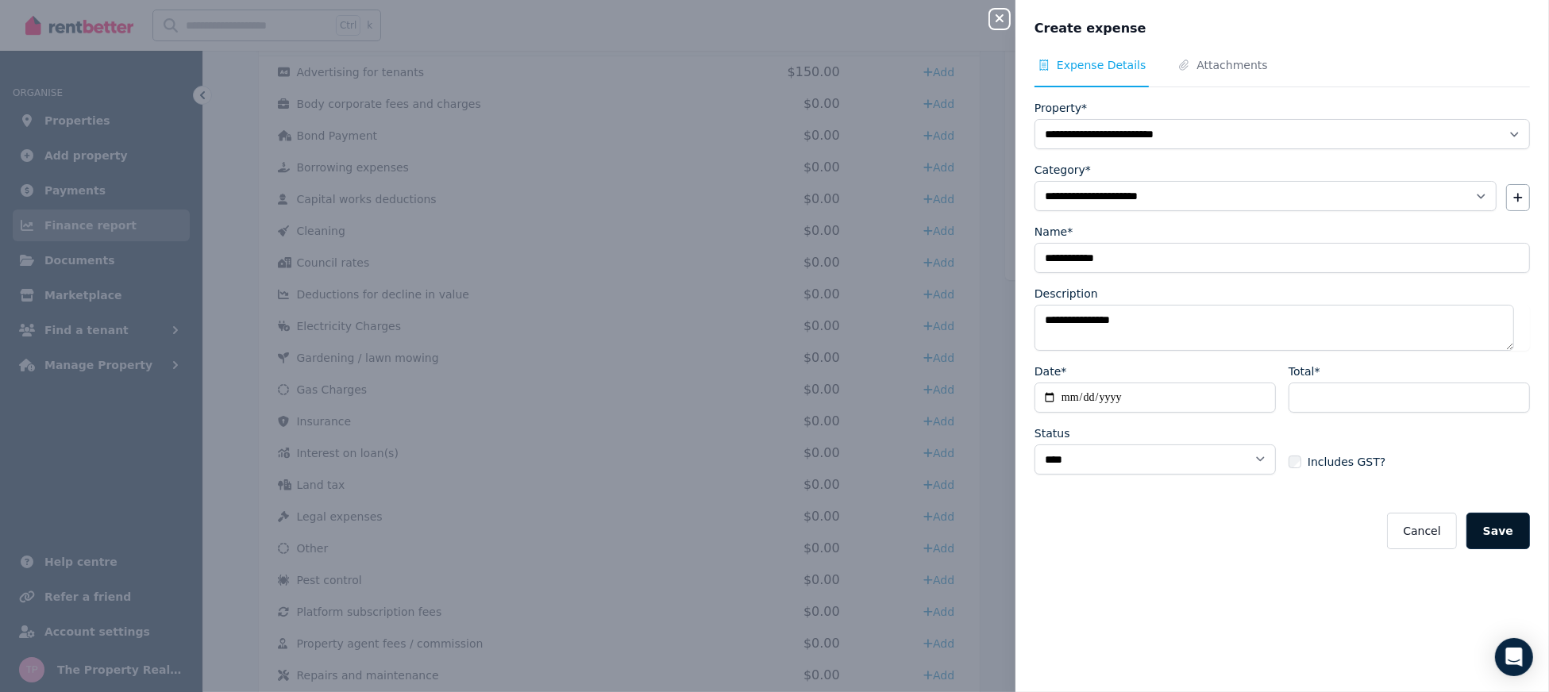
click at [1484, 535] on button "Save" at bounding box center [1499, 531] width 64 height 37
select select
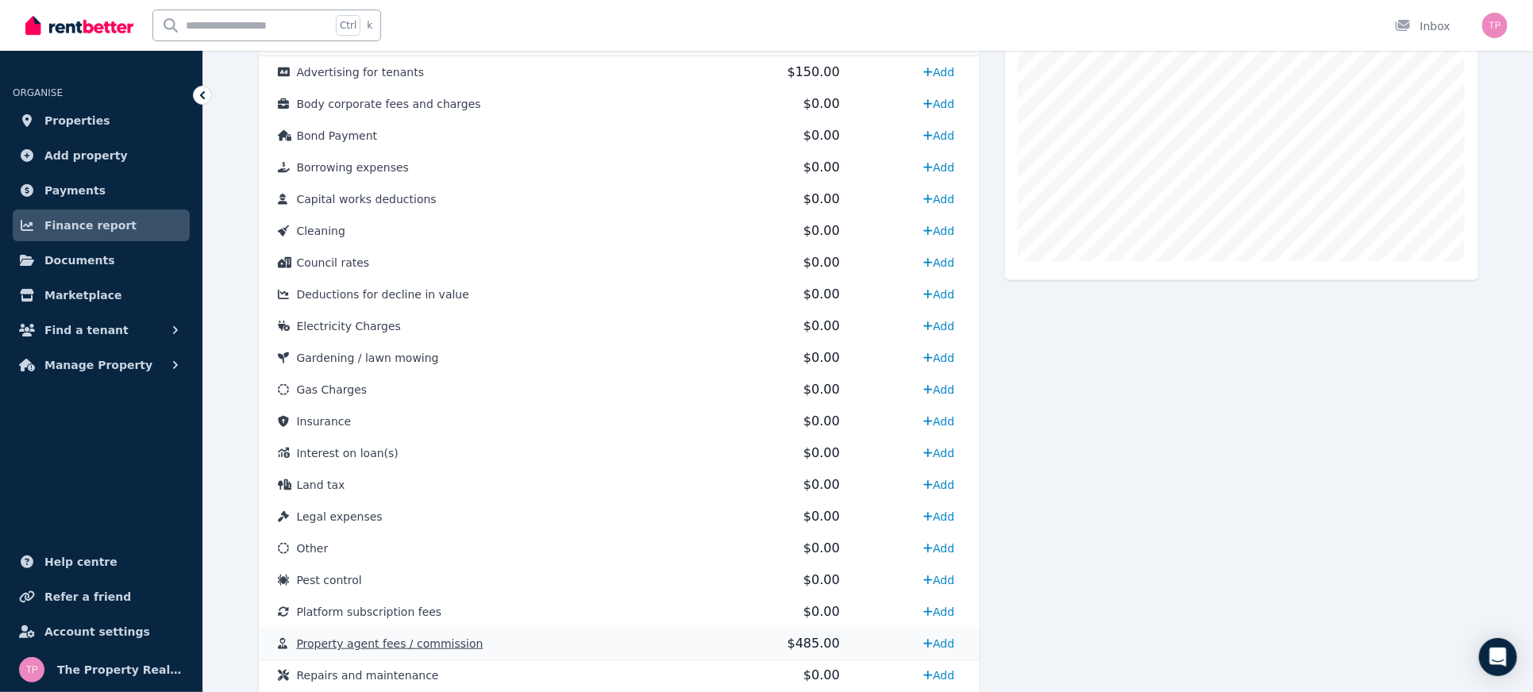
click at [373, 650] on span "Property agent fees / commission" at bounding box center [390, 644] width 187 height 13
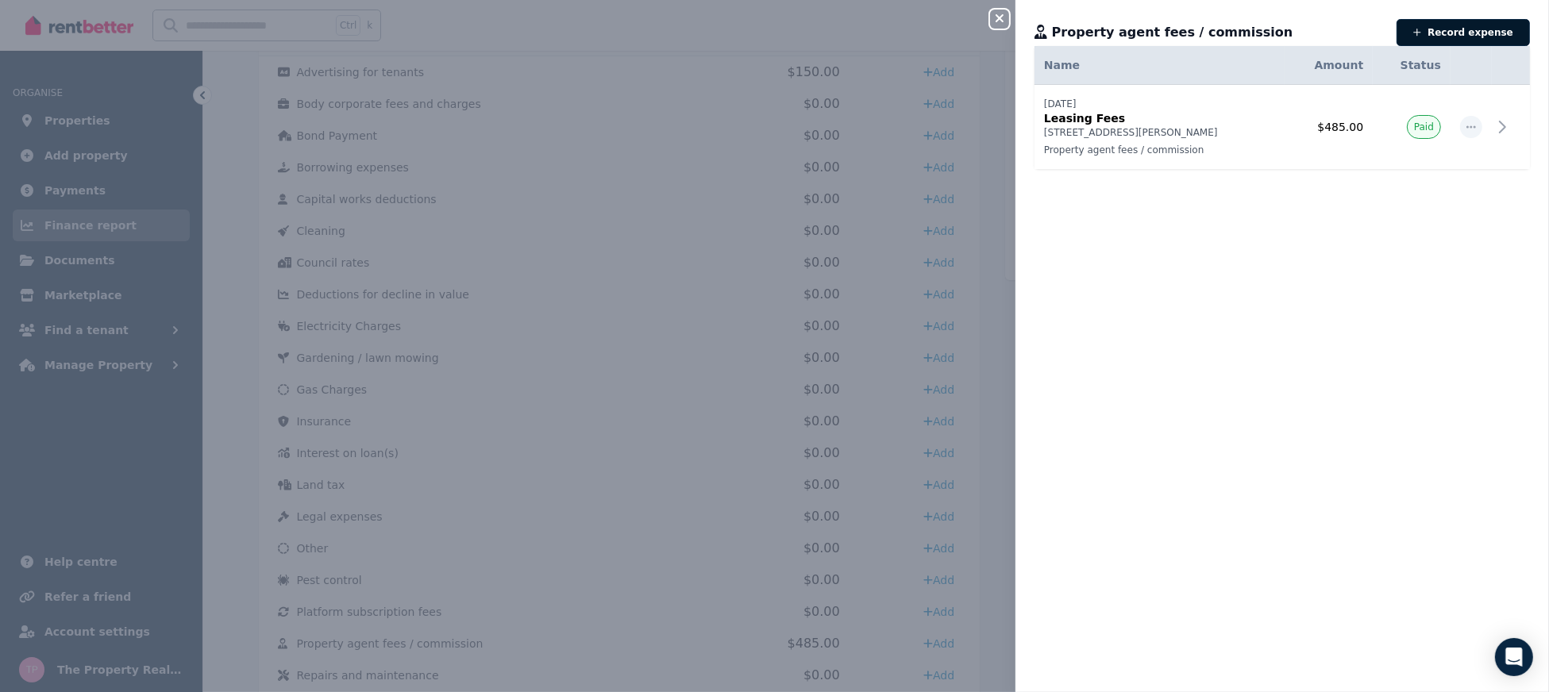
click at [1479, 41] on button "Record expense" at bounding box center [1463, 32] width 133 height 27
select select "**********"
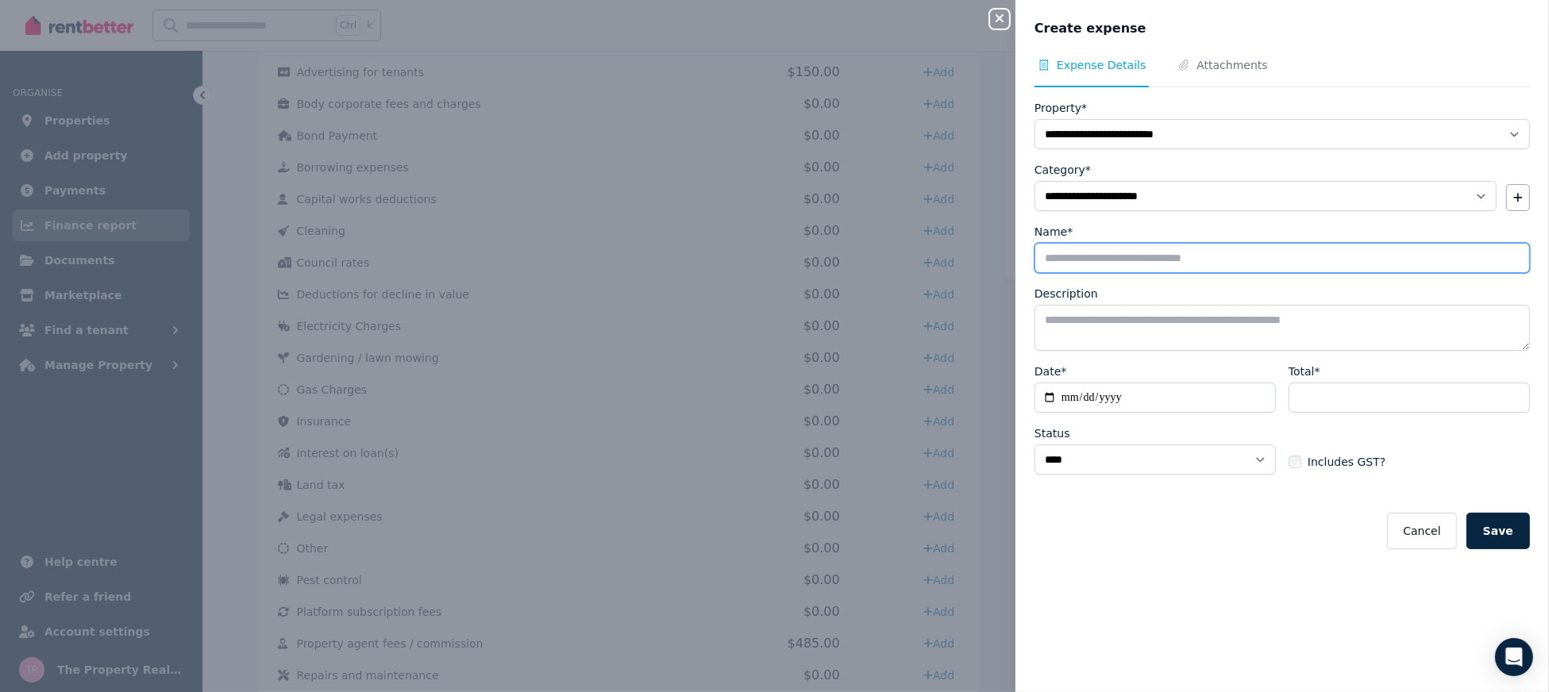
click at [1142, 252] on input "Name*" at bounding box center [1283, 258] width 496 height 30
type input "**********"
drag, startPoint x: 1197, startPoint y: 257, endPoint x: 943, endPoint y: 257, distance: 254.1
click at [943, 257] on div "**********" at bounding box center [774, 346] width 1549 height 692
click at [1108, 337] on textarea "Description" at bounding box center [1283, 328] width 496 height 46
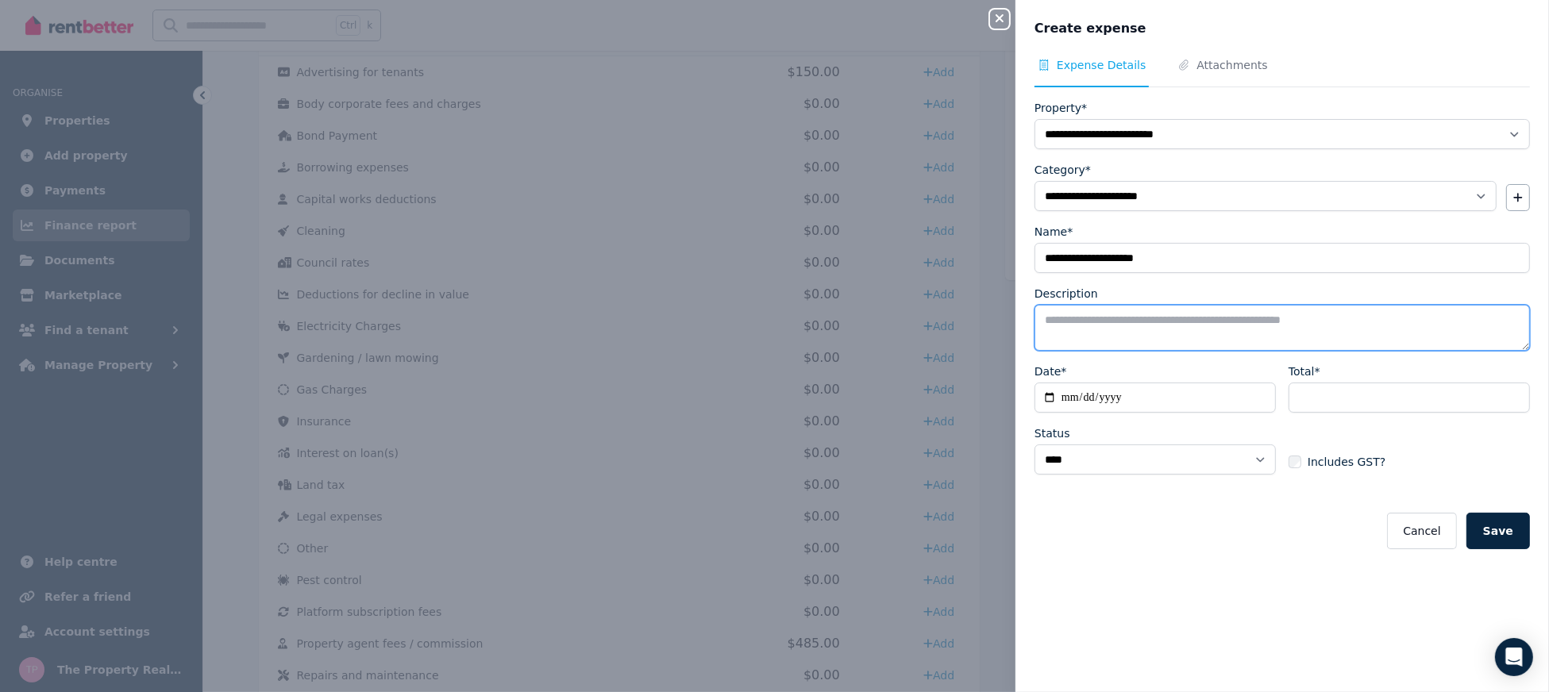
paste textarea "**********"
drag, startPoint x: 1088, startPoint y: 322, endPoint x: 998, endPoint y: 335, distance: 90.6
click at [998, 335] on div "**********" at bounding box center [774, 346] width 1549 height 692
type textarea "**********"
click at [1054, 397] on input "Date*" at bounding box center [1155, 398] width 241 height 30
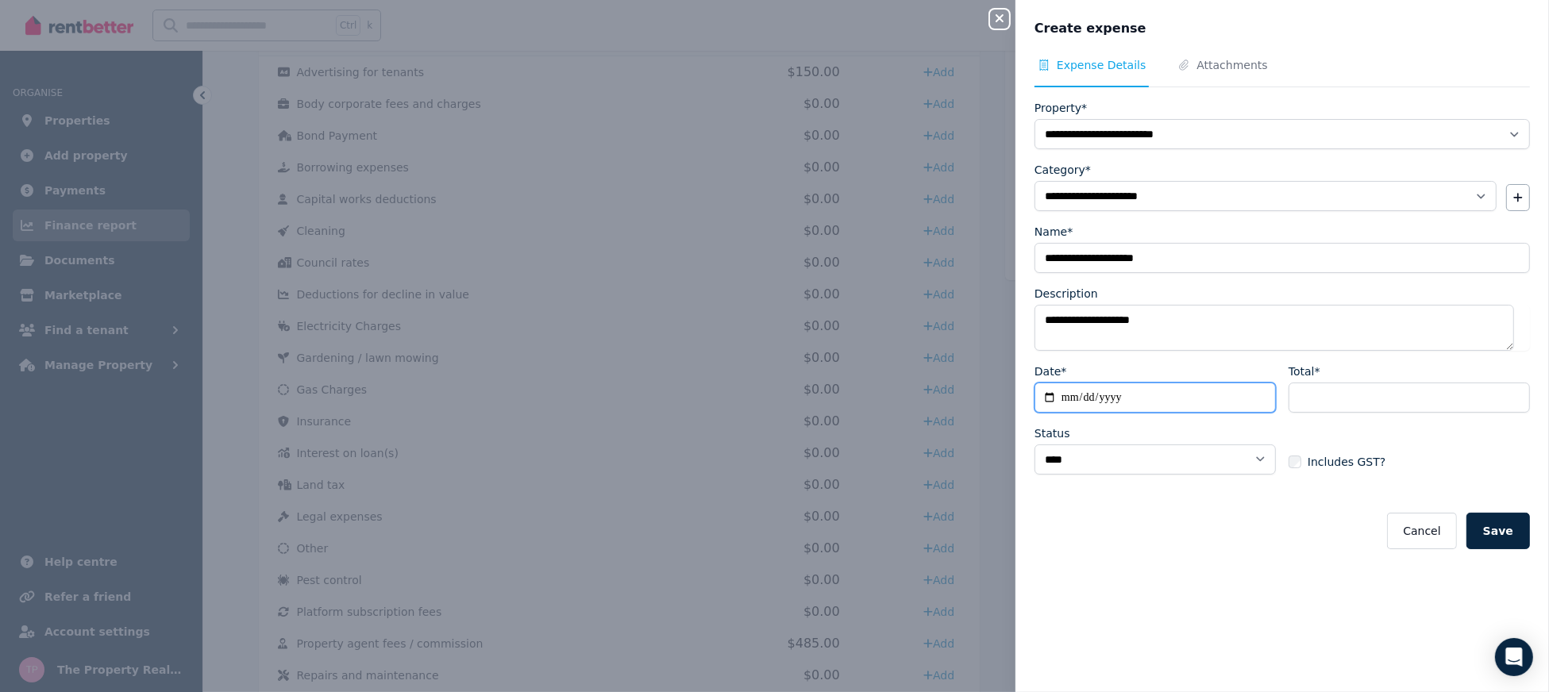
type input "**********"
click at [1320, 395] on input "Total*" at bounding box center [1409, 398] width 241 height 30
click at [1105, 400] on input "**********" at bounding box center [1155, 398] width 241 height 30
click at [1328, 401] on input "Total*" at bounding box center [1409, 398] width 241 height 30
type input "******"
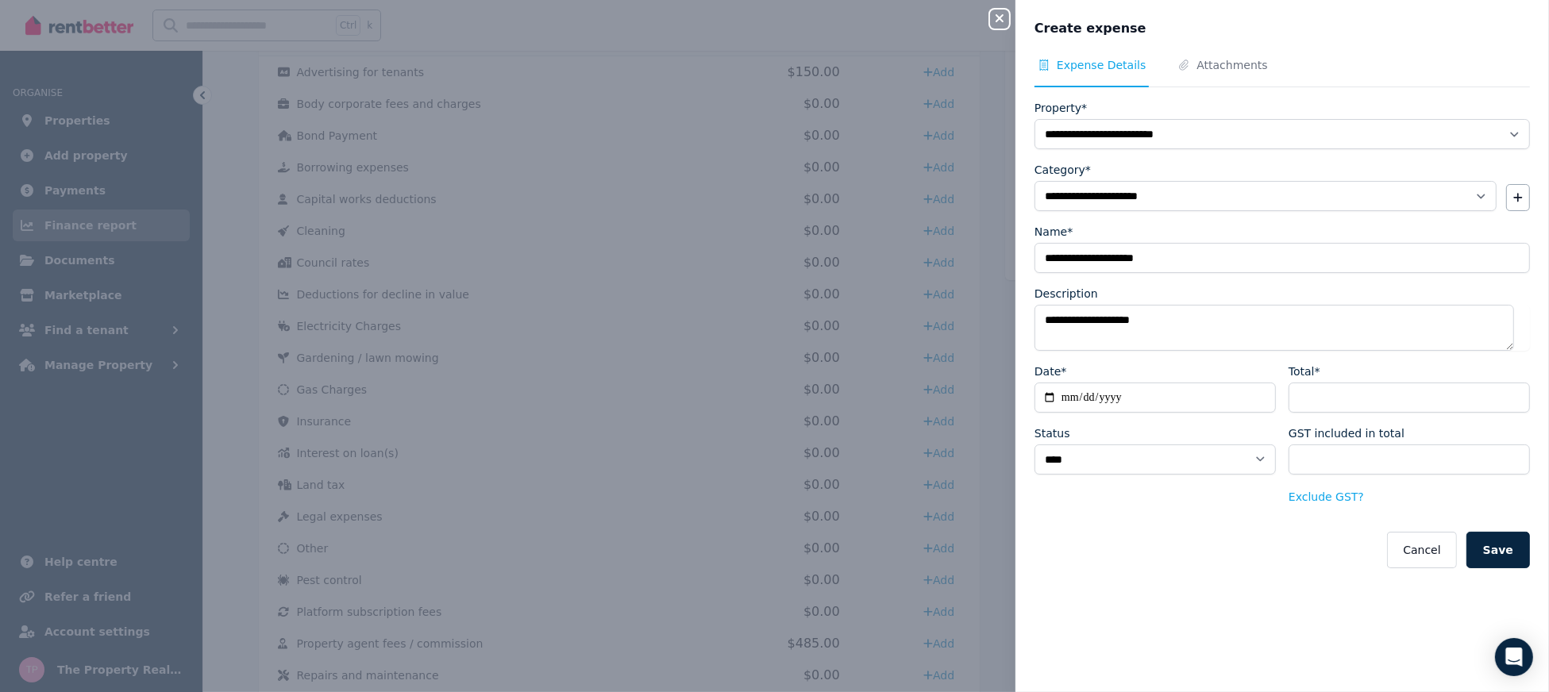
click at [1194, 602] on div "**********" at bounding box center [1283, 365] width 534 height 616
click at [1493, 552] on button "Save" at bounding box center [1499, 550] width 64 height 37
select select
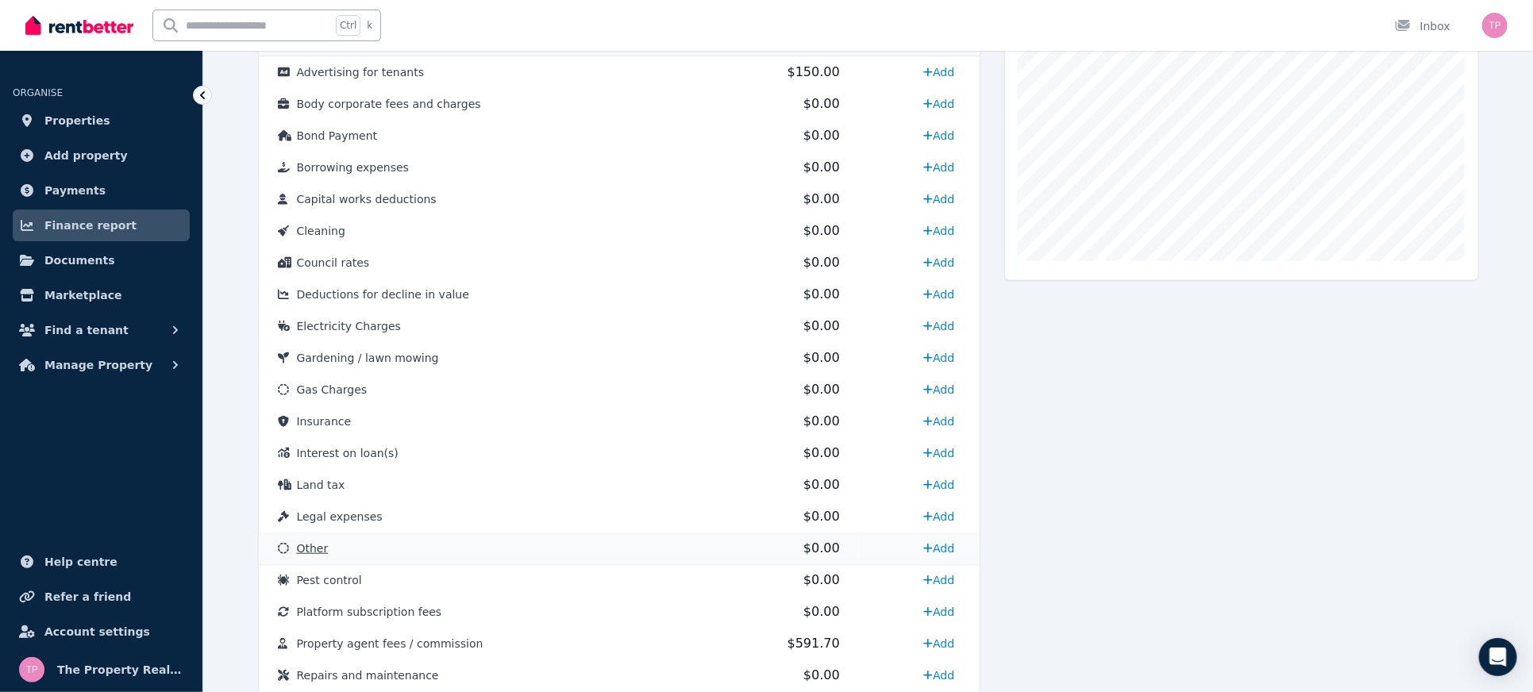
click at [304, 549] on span "Other" at bounding box center [313, 548] width 32 height 13
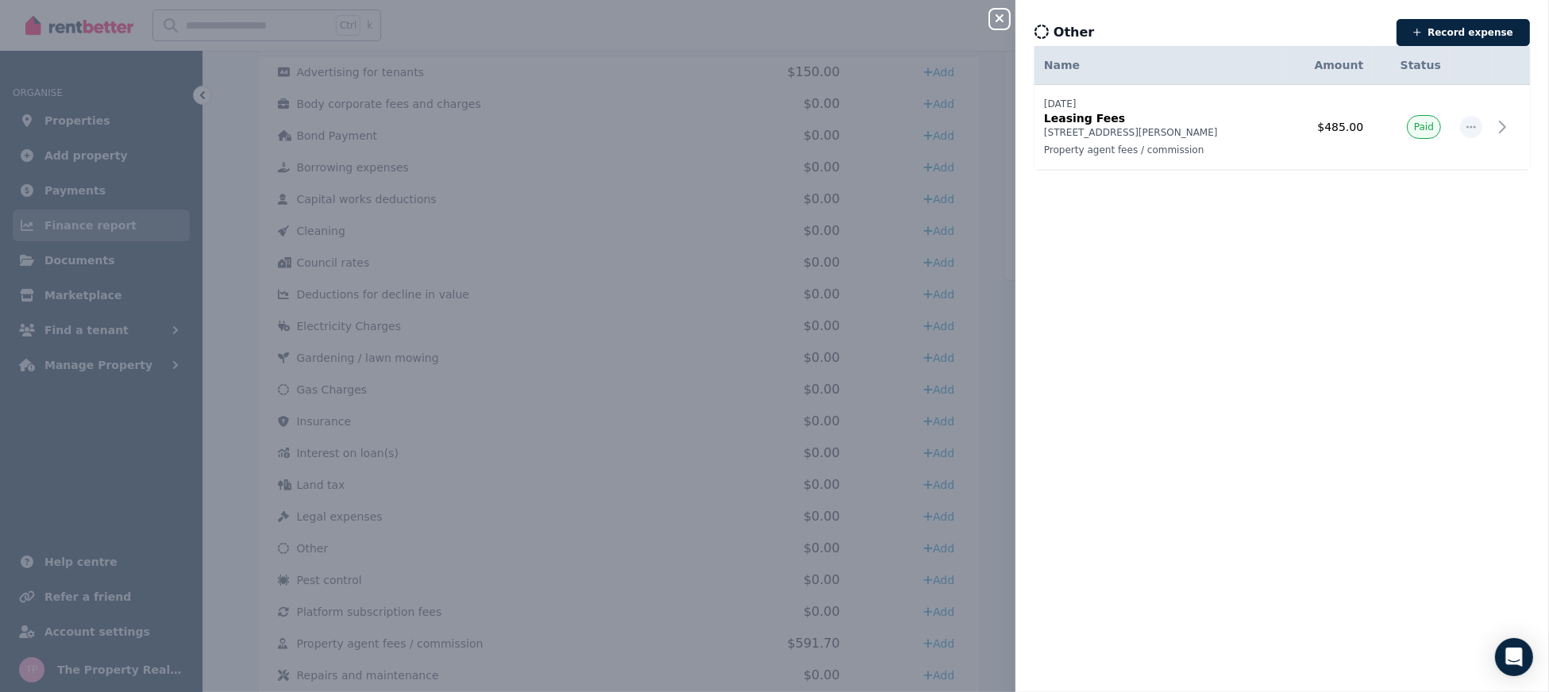
click at [1005, 25] on icon "button" at bounding box center [999, 18] width 19 height 13
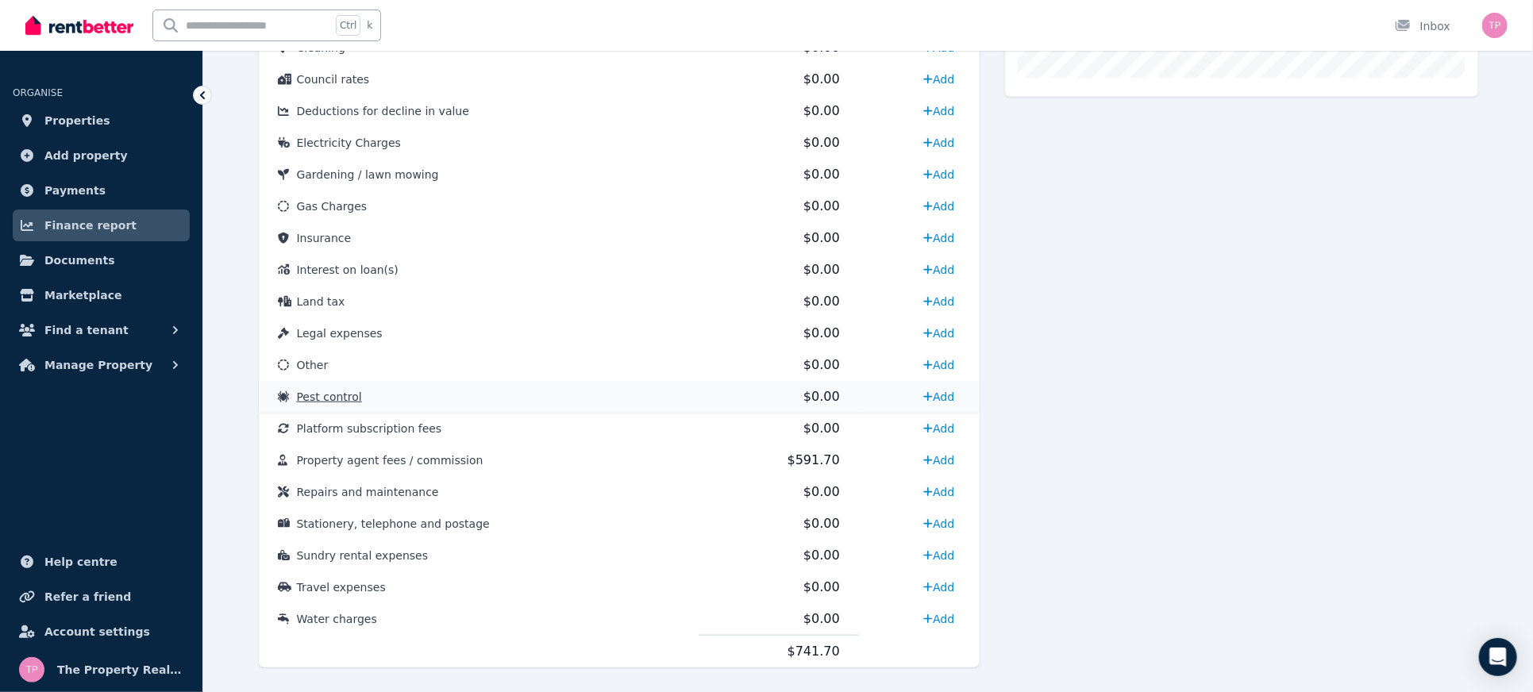
scroll to position [696, 0]
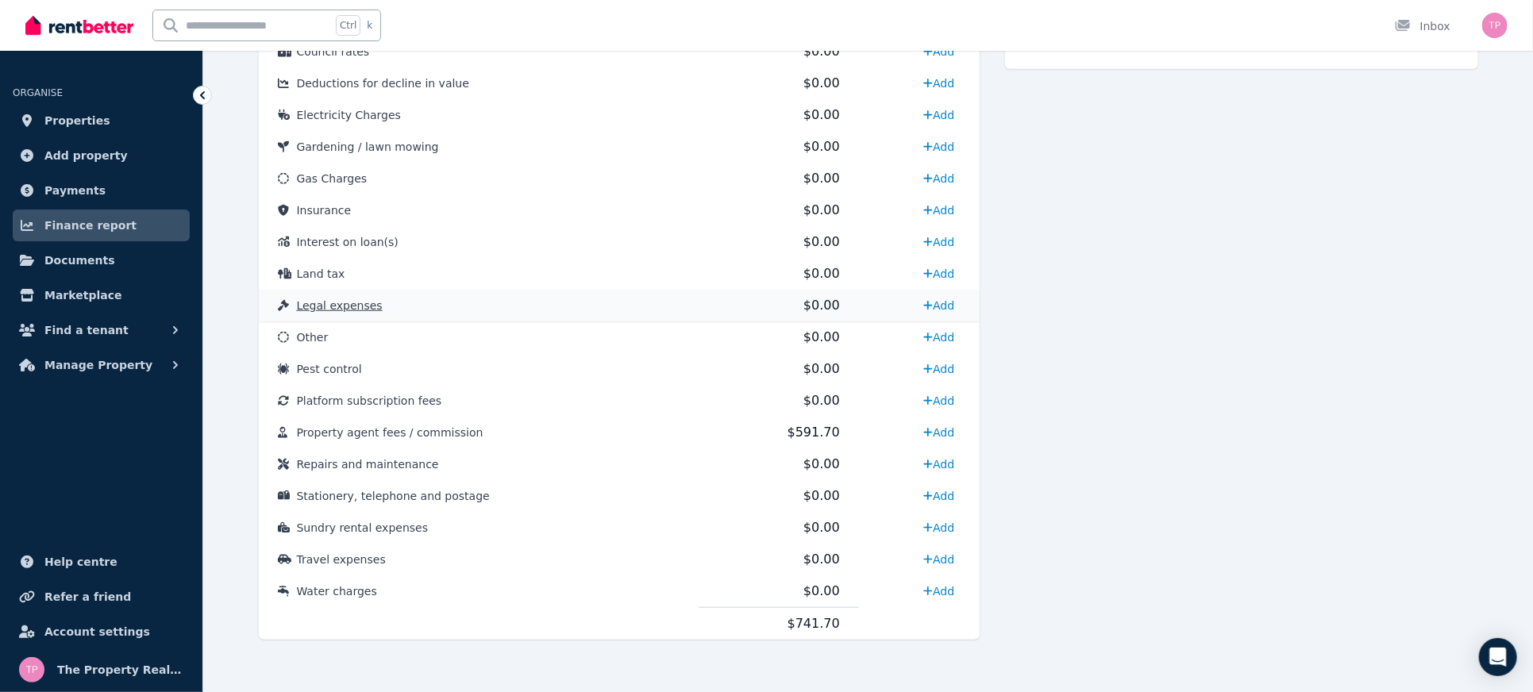
click at [341, 307] on span "Legal expenses" at bounding box center [340, 305] width 86 height 13
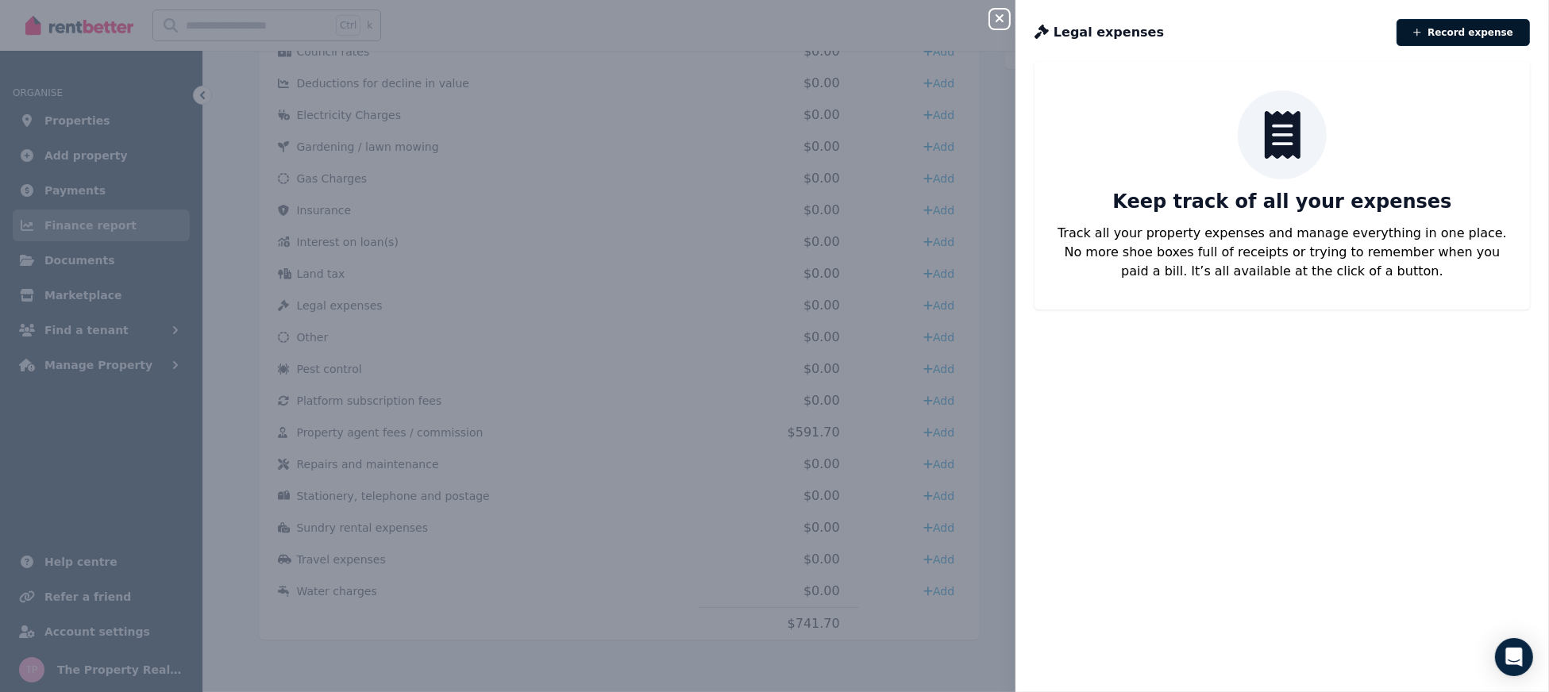
click at [1449, 37] on button "Record expense" at bounding box center [1463, 32] width 133 height 27
select select "**********"
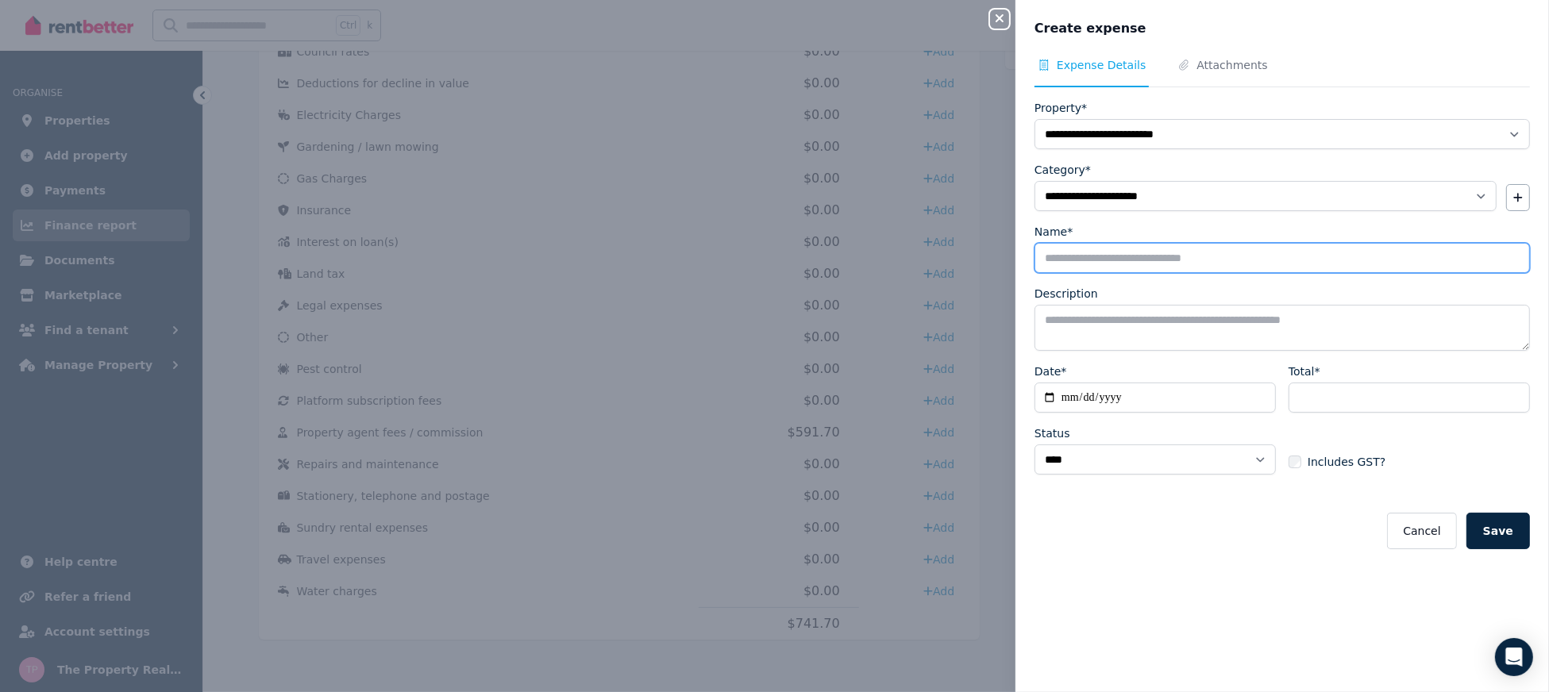
click at [1123, 252] on input "Name*" at bounding box center [1283, 258] width 496 height 30
type input "**********"
drag, startPoint x: 1169, startPoint y: 264, endPoint x: 1021, endPoint y: 261, distance: 147.7
click at [1021, 261] on div "**********" at bounding box center [1283, 365] width 534 height 616
click at [1070, 334] on textarea "Description" at bounding box center [1283, 328] width 496 height 46
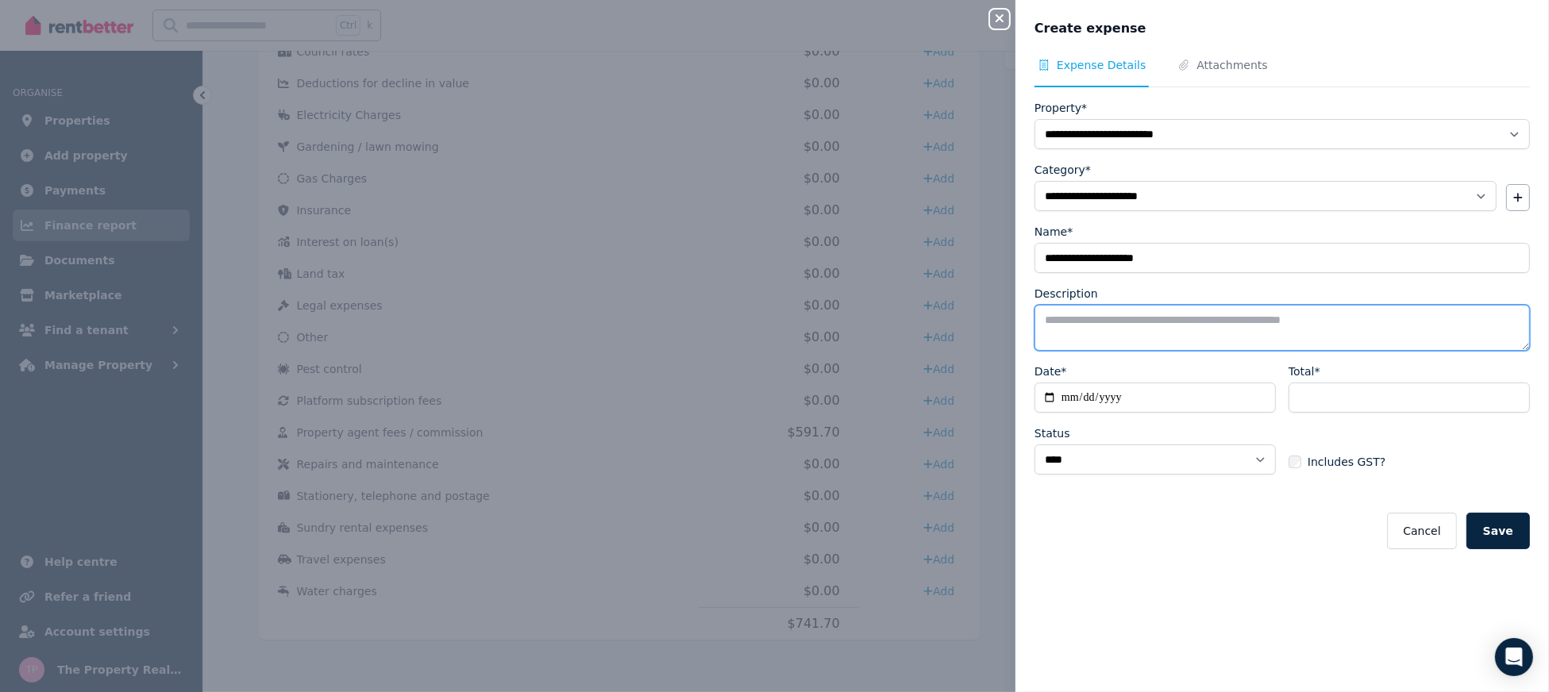
paste textarea "**********"
type textarea "**********"
click at [1052, 399] on input "Date*" at bounding box center [1155, 398] width 241 height 30
type input "**********"
click at [1314, 392] on input "Total*" at bounding box center [1409, 398] width 241 height 30
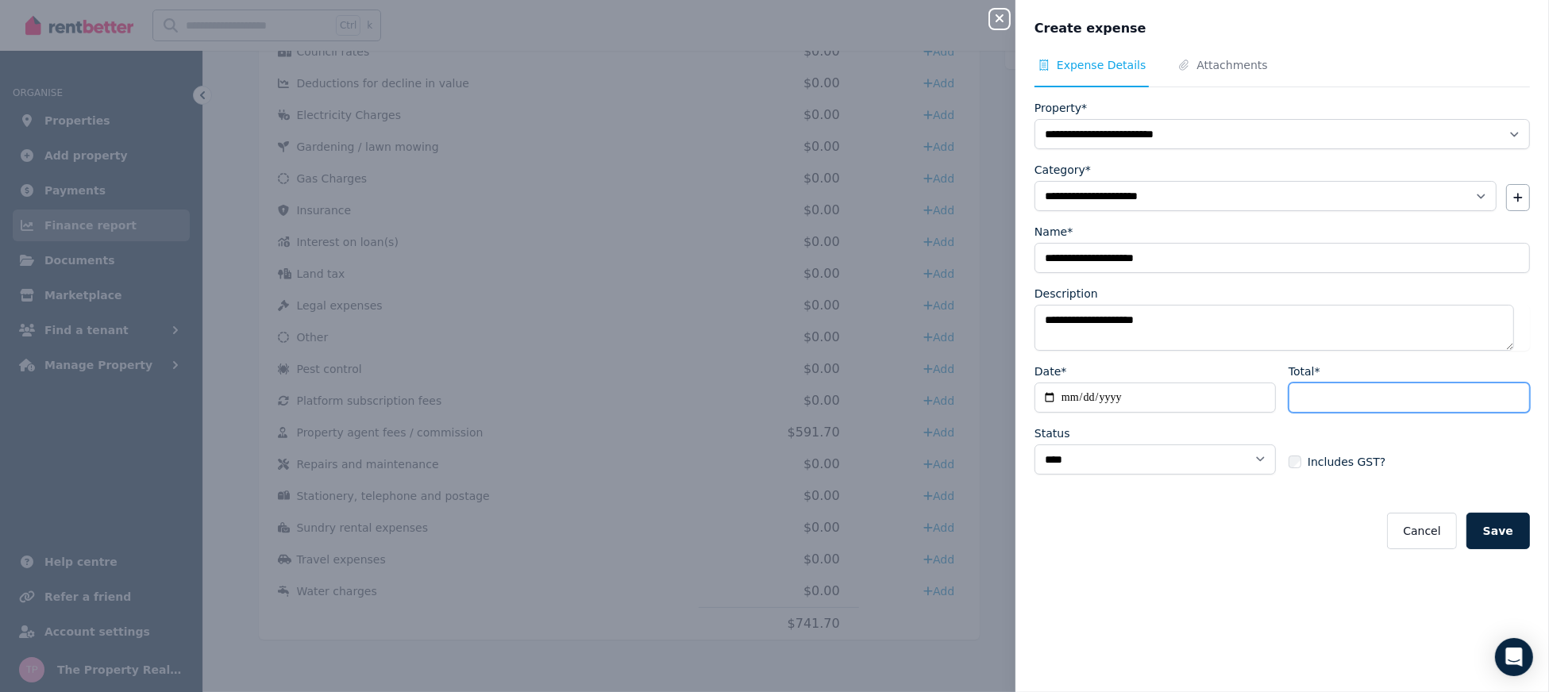
type input "**"
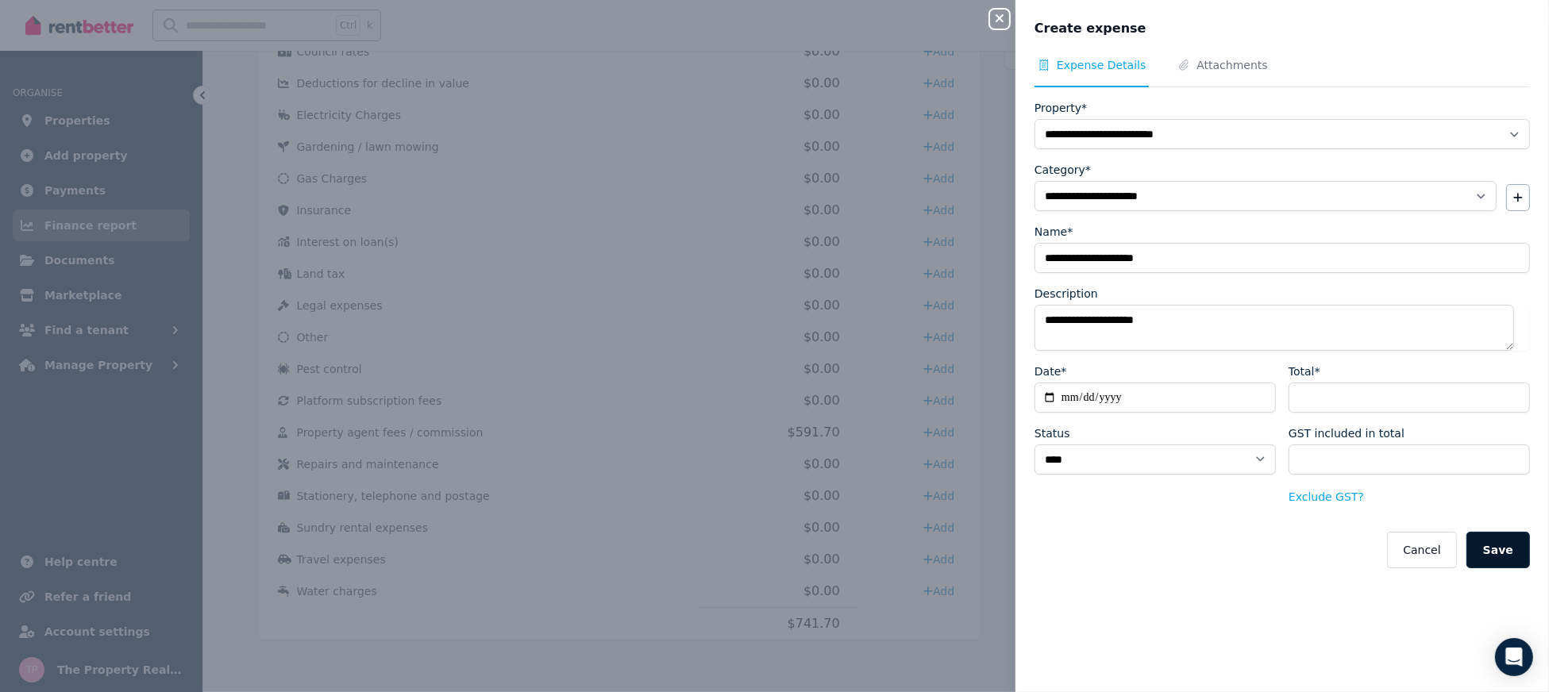
click at [1491, 547] on button "Save" at bounding box center [1499, 550] width 64 height 37
select select
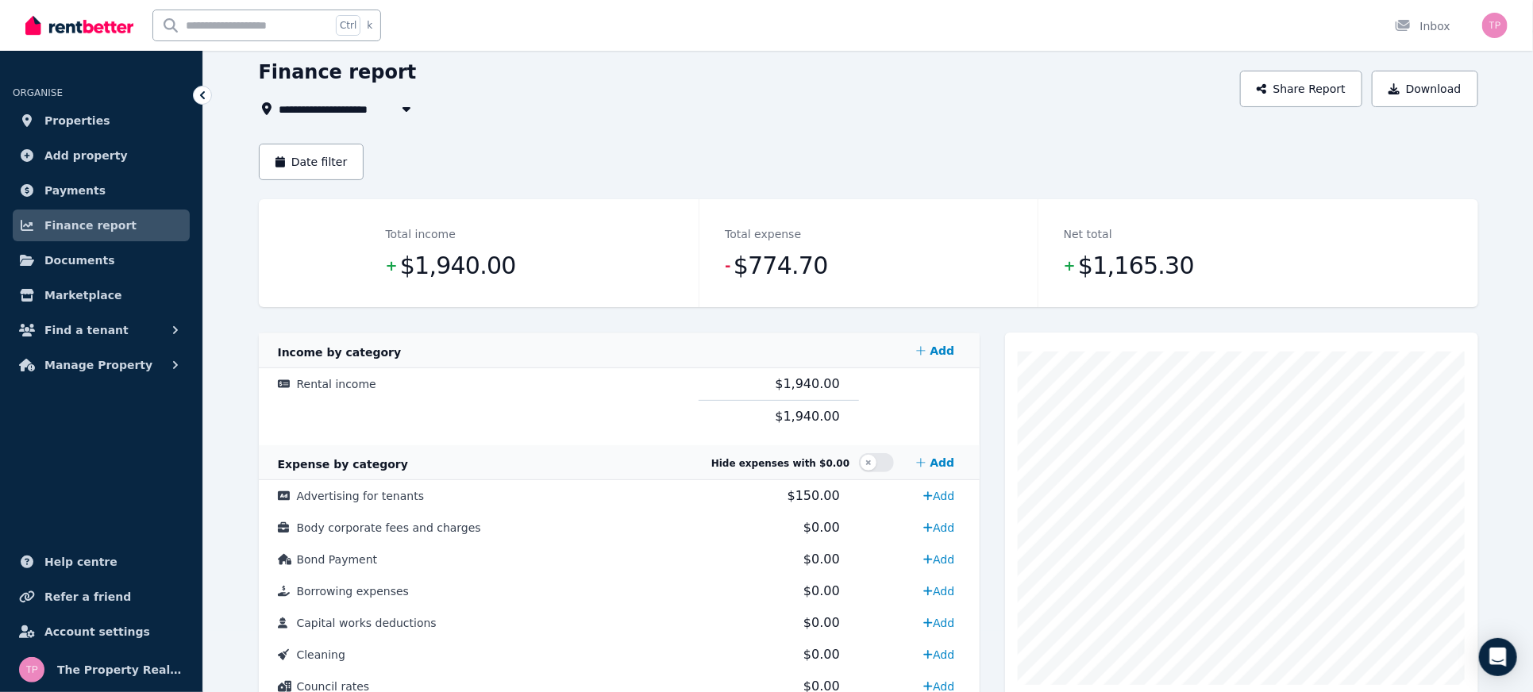
scroll to position [0, 0]
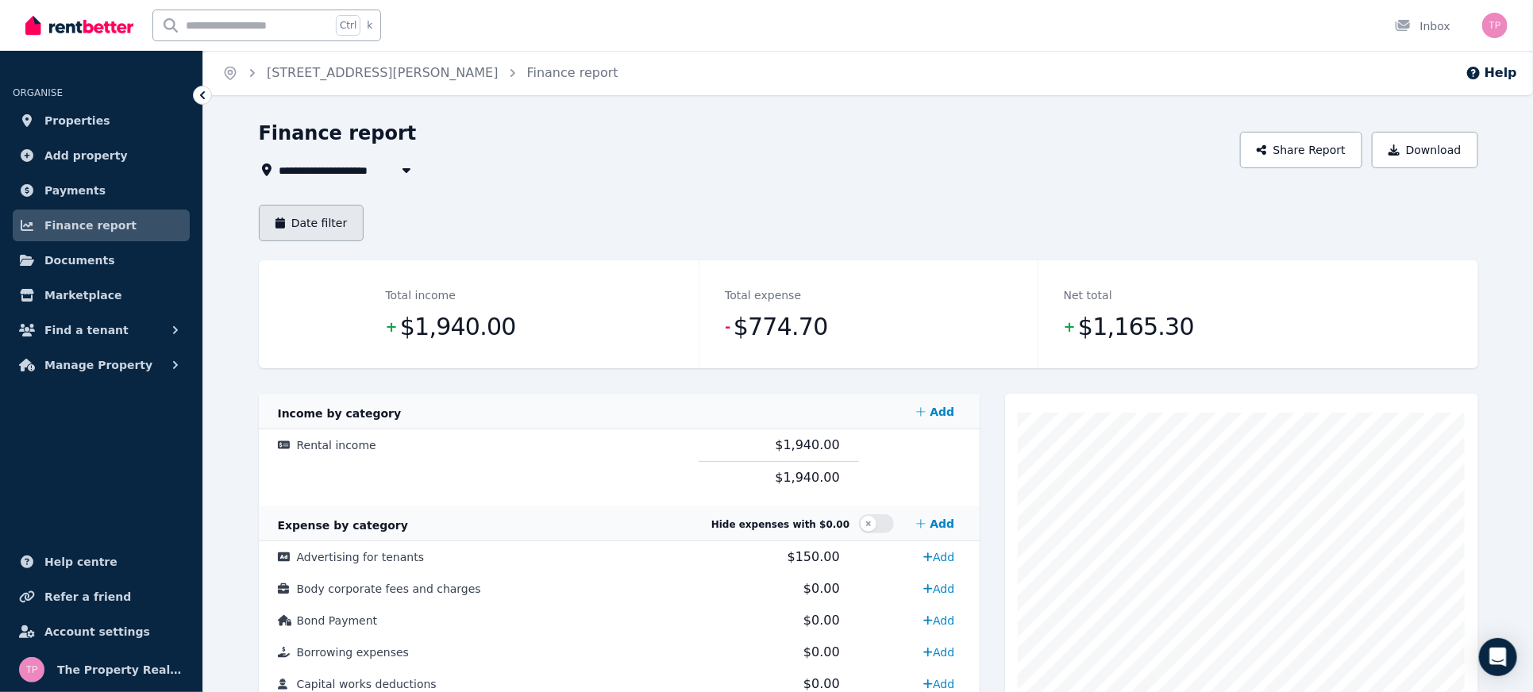
click at [302, 220] on button "Date filter" at bounding box center [312, 223] width 106 height 37
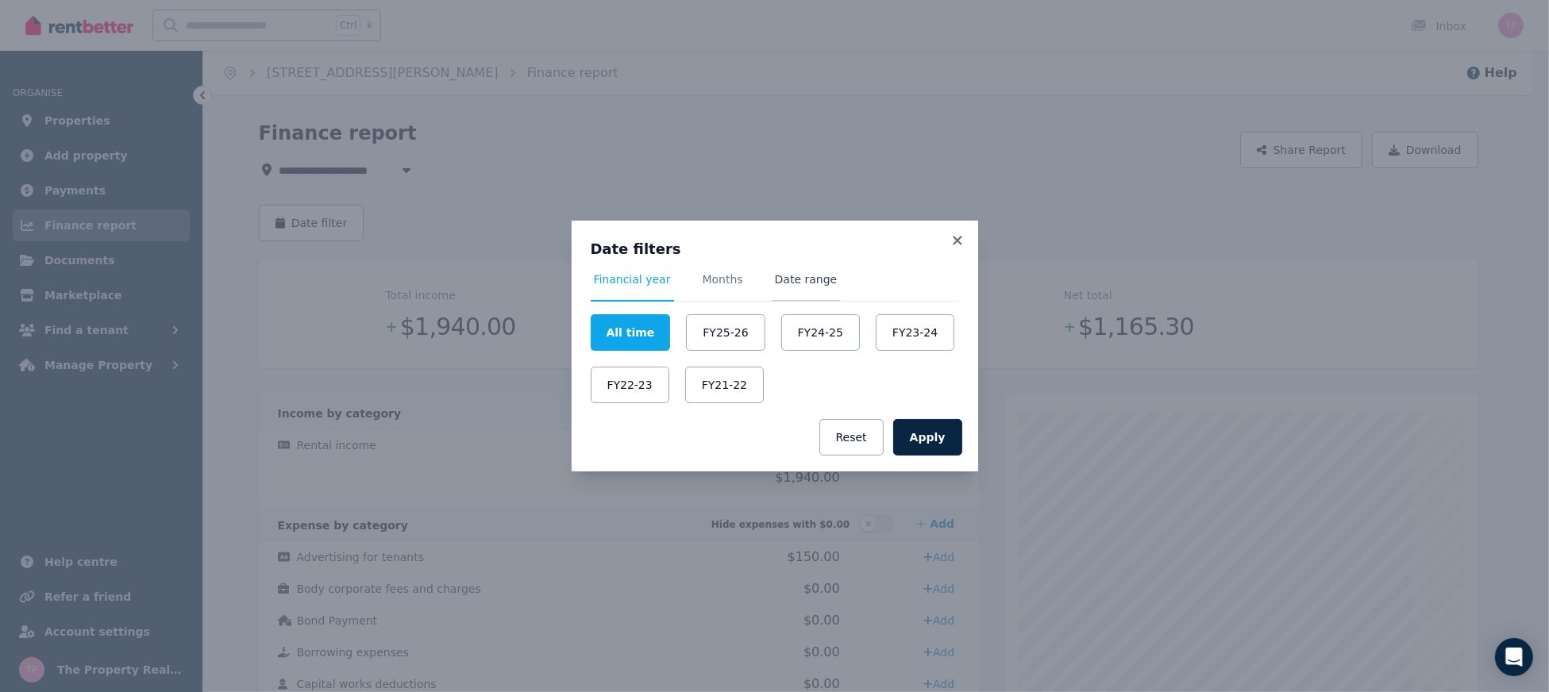
click at [807, 280] on span "Date range" at bounding box center [806, 280] width 63 height 16
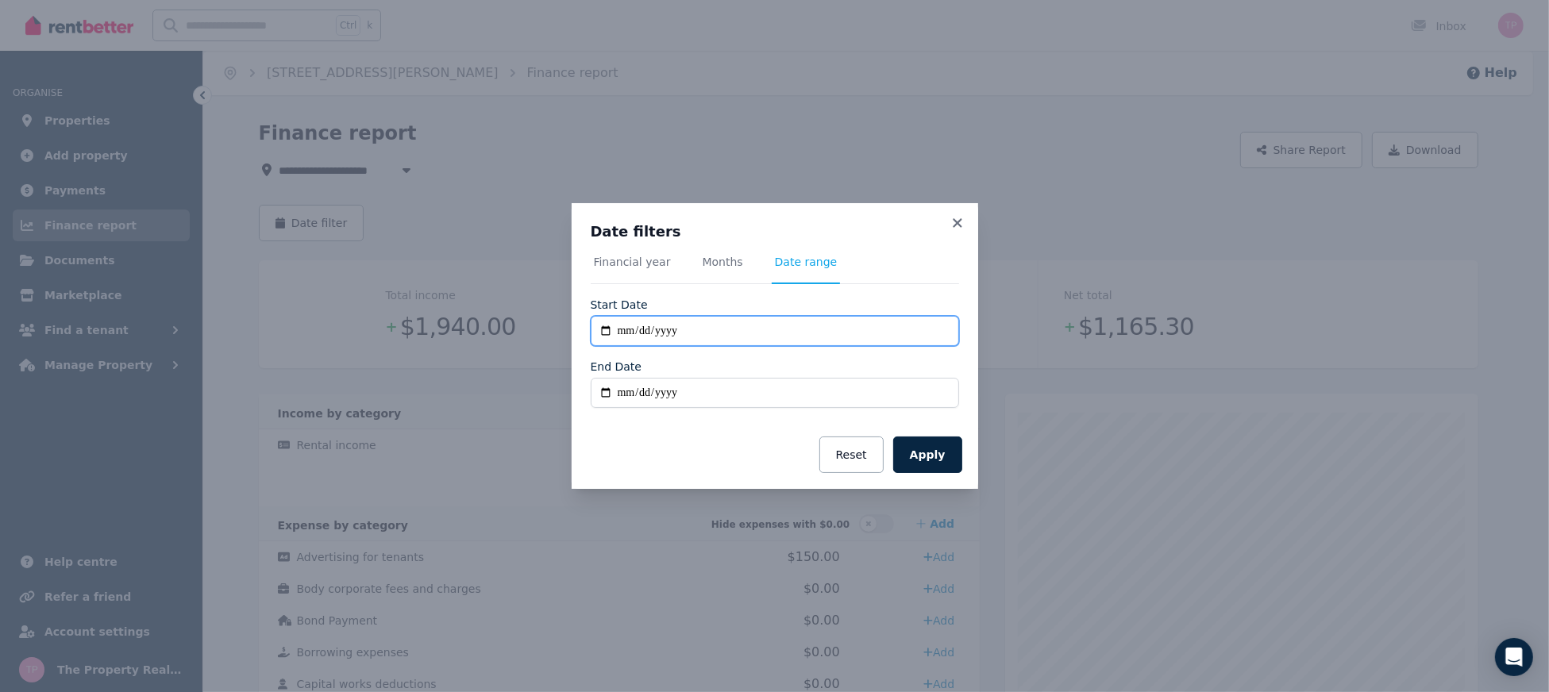
click at [600, 330] on input "**********" at bounding box center [775, 331] width 368 height 30
type input "**********"
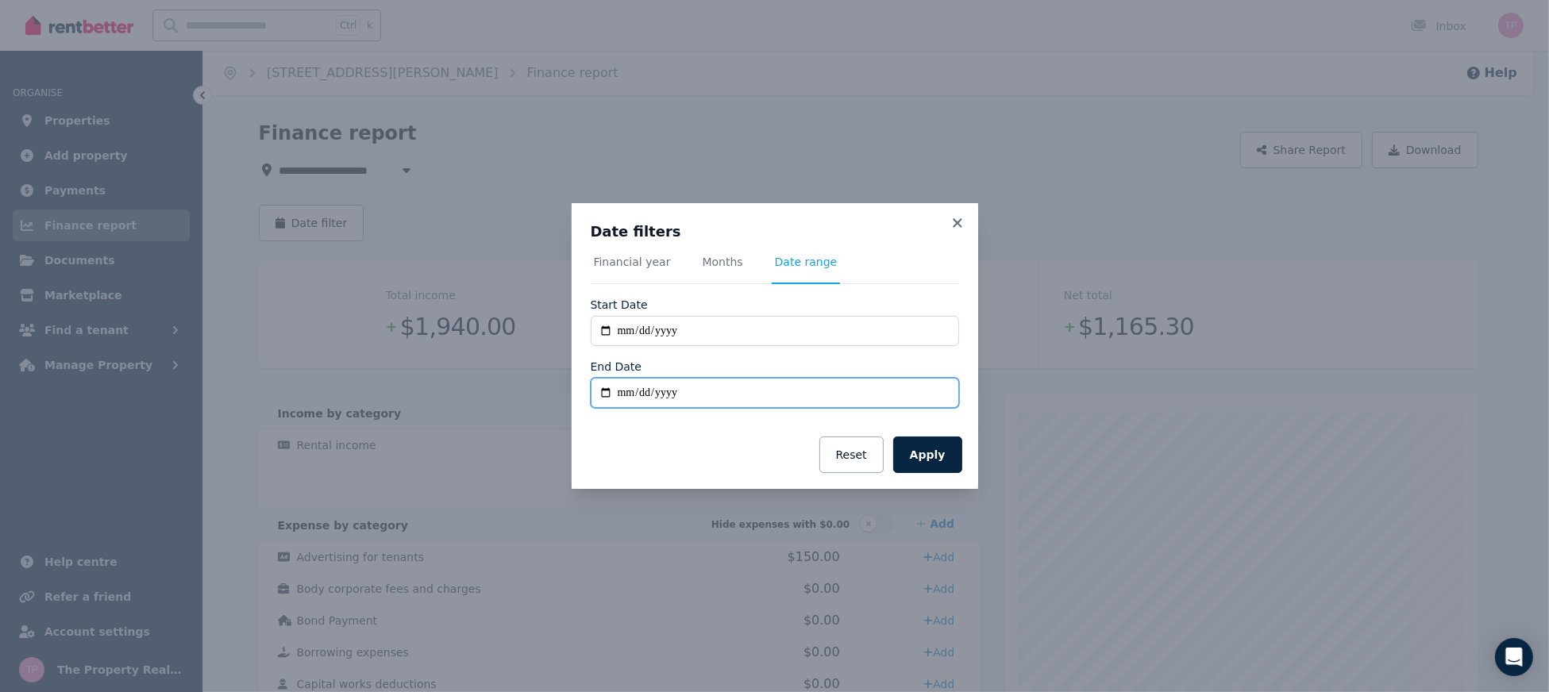
click at [602, 395] on input "End Date" at bounding box center [775, 393] width 368 height 30
type input "**********"
click at [922, 457] on button "Apply" at bounding box center [927, 455] width 69 height 37
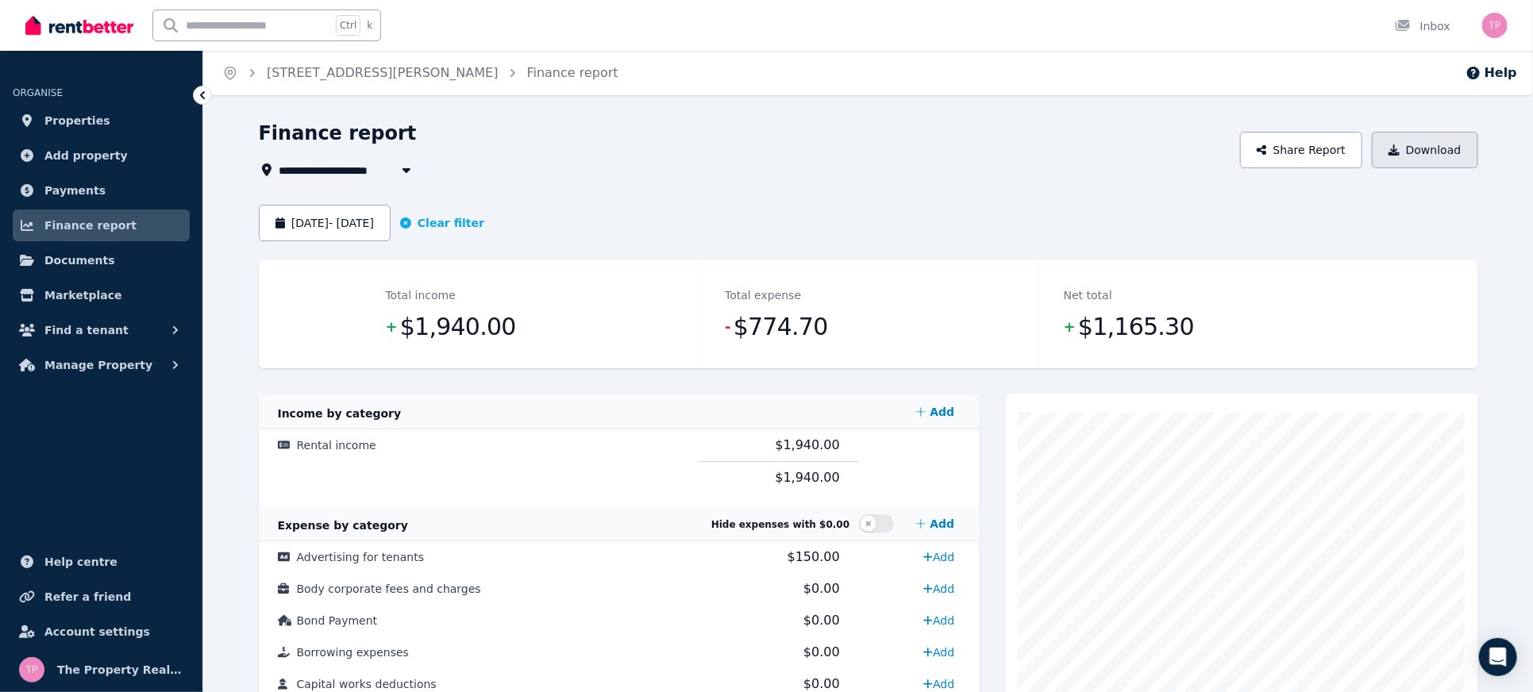
click at [1430, 152] on button "Download" at bounding box center [1425, 150] width 106 height 37
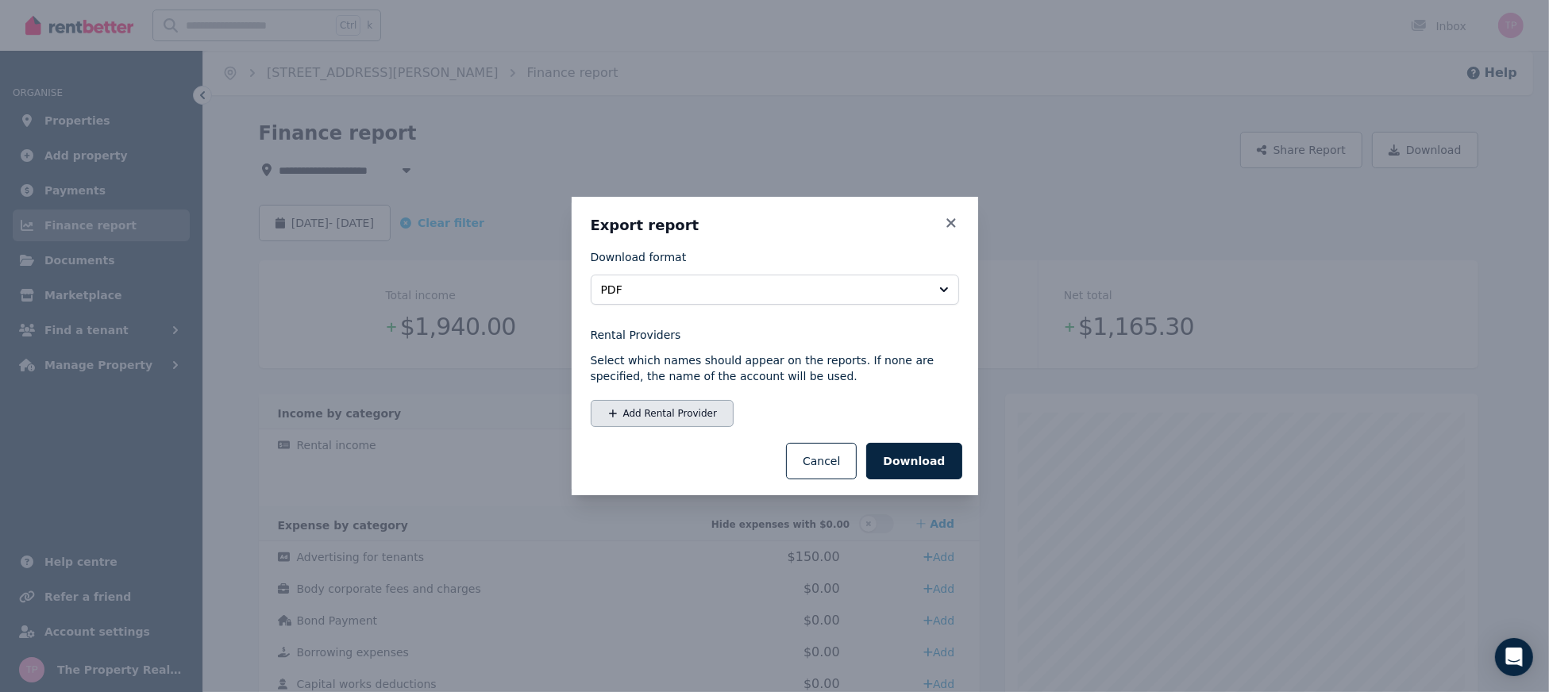
click at [668, 417] on button "Add Rental Provider" at bounding box center [662, 413] width 143 height 27
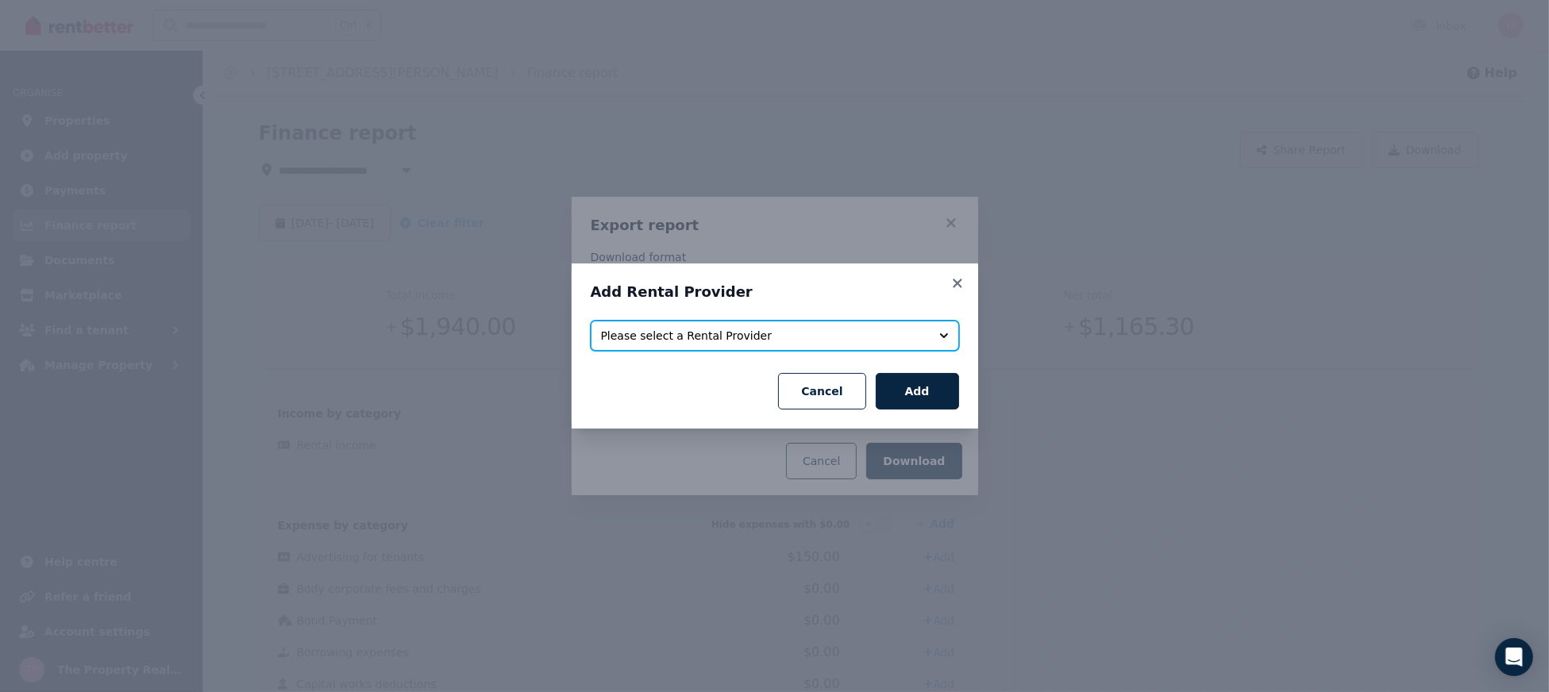
click at [693, 338] on span "Please select a Rental Provider" at bounding box center [764, 336] width 326 height 16
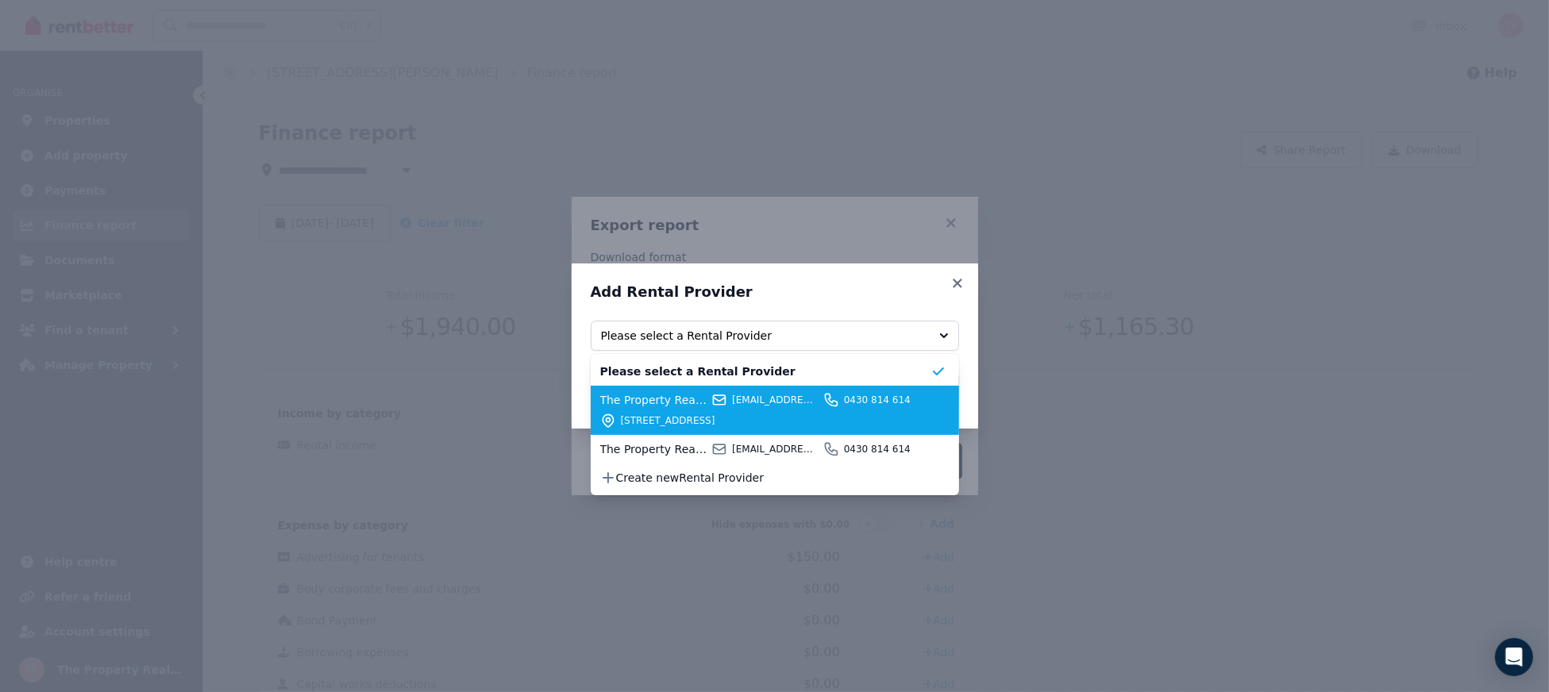
click at [678, 405] on span "The Property Realtors (AGENT)" at bounding box center [653, 400] width 107 height 16
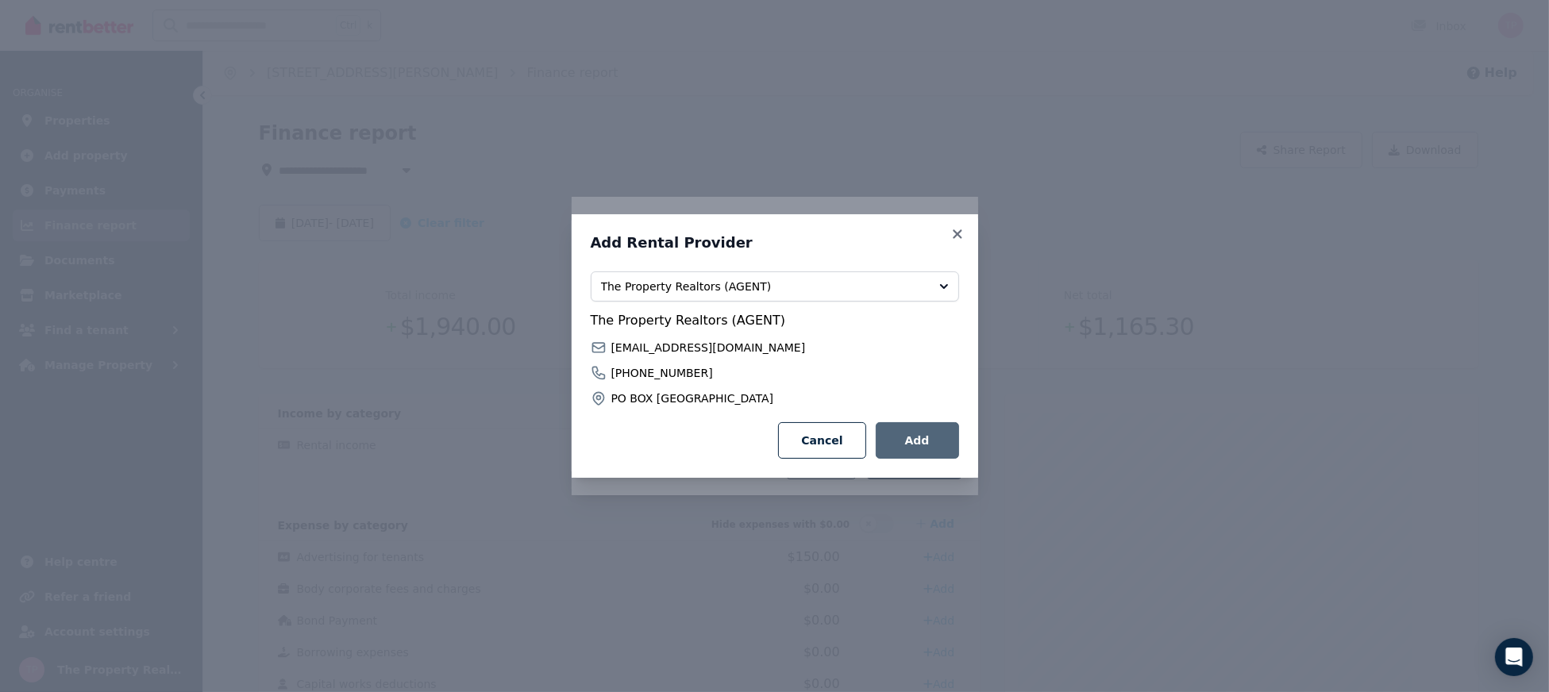
click at [943, 442] on button "Add" at bounding box center [917, 440] width 83 height 37
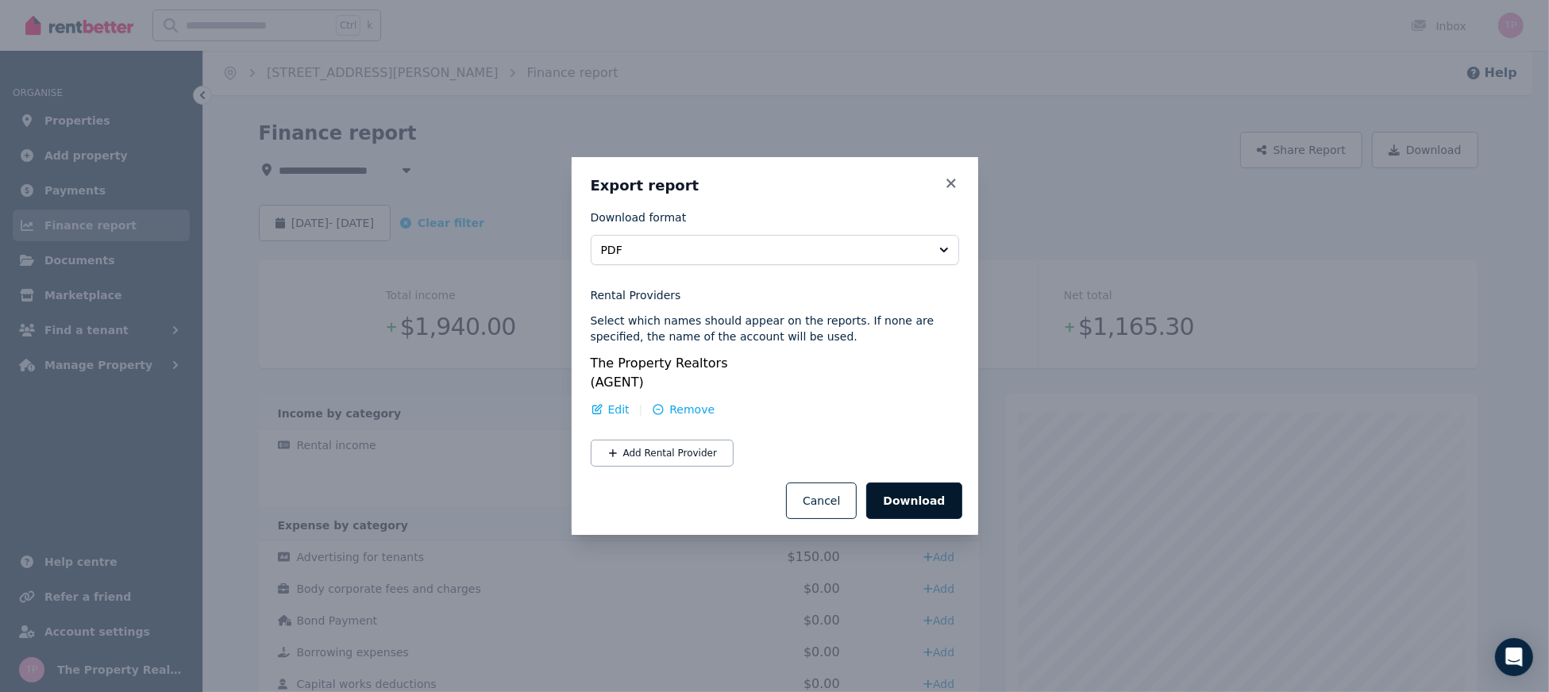
click at [923, 496] on button "Download" at bounding box center [913, 501] width 95 height 37
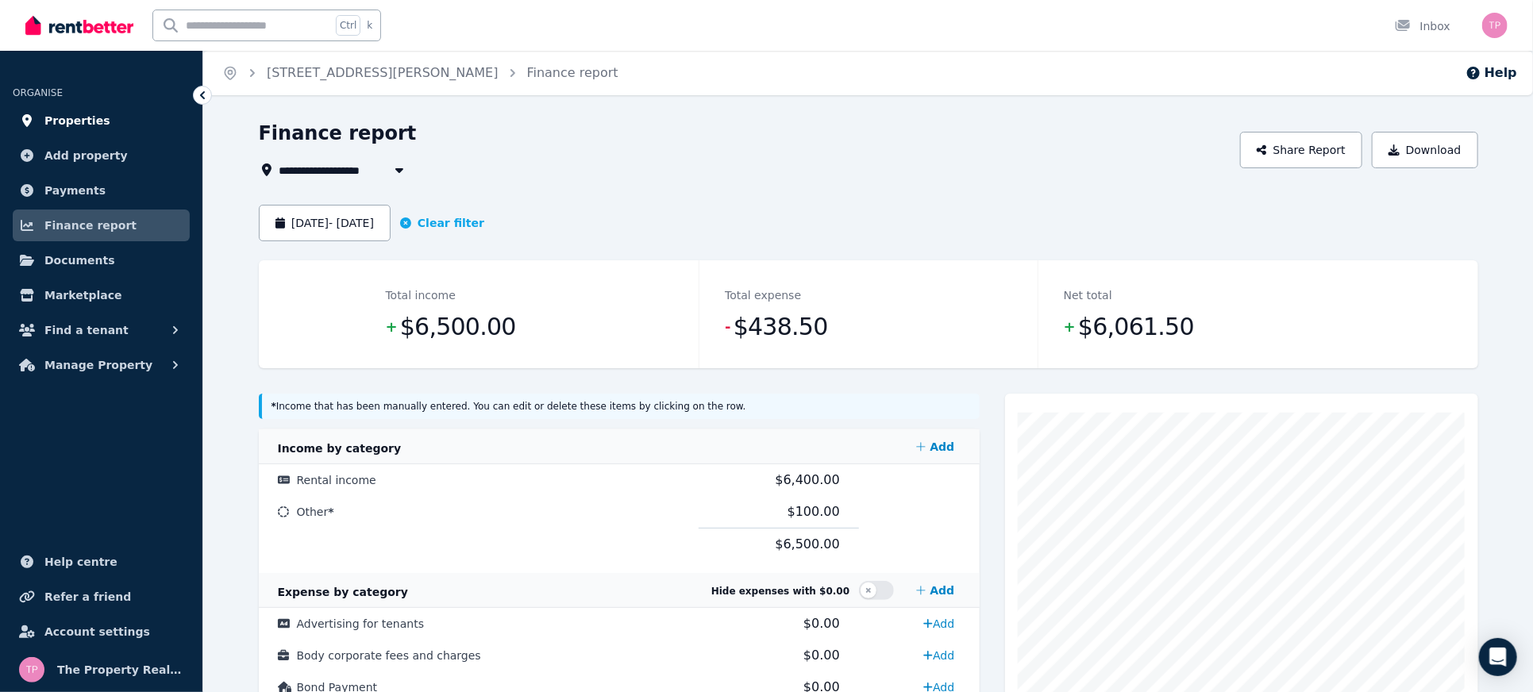
click at [76, 112] on span "Properties" at bounding box center [77, 120] width 66 height 19
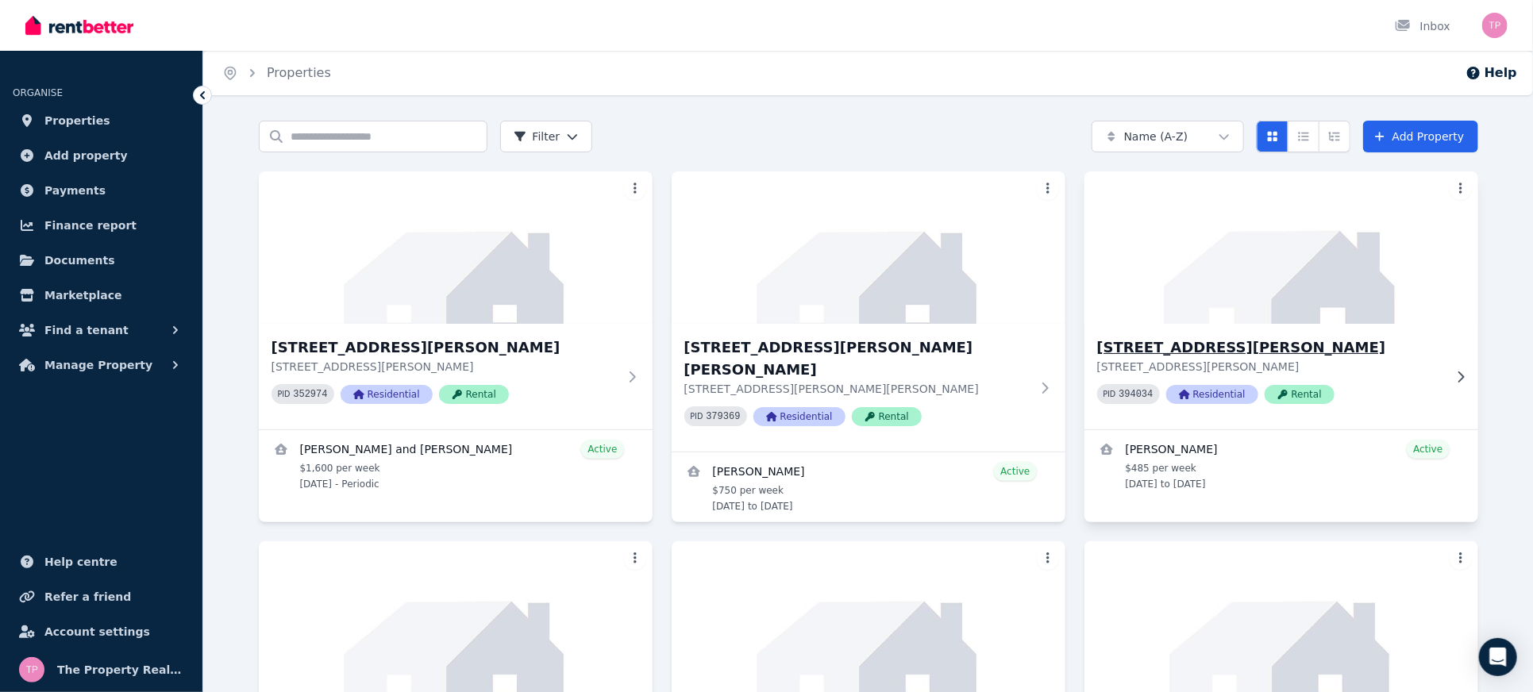
click at [1171, 356] on h3 "[STREET_ADDRESS][PERSON_NAME]" at bounding box center [1270, 348] width 346 height 22
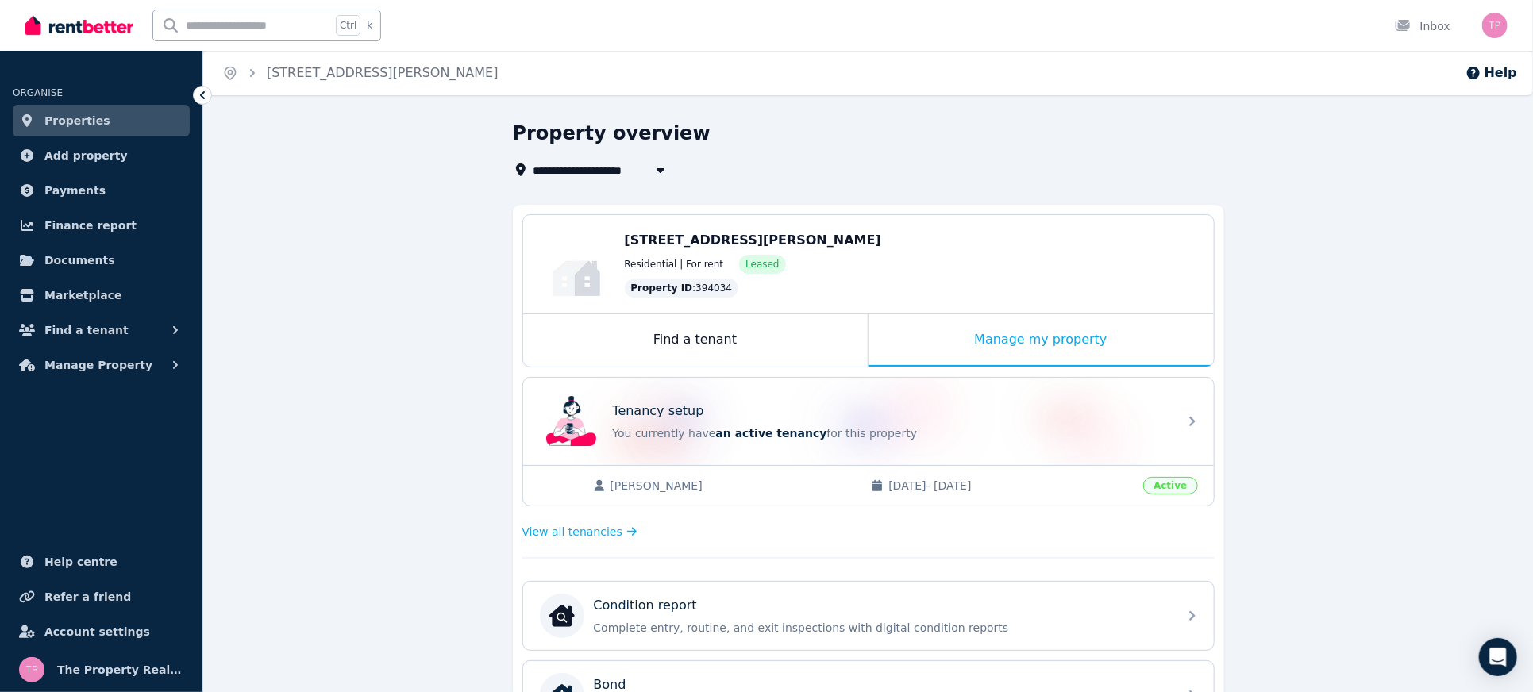
drag, startPoint x: 831, startPoint y: 239, endPoint x: 625, endPoint y: 239, distance: 205.7
click at [625, 239] on div "29 Bennett Rd, Colyton NSW 2760" at bounding box center [911, 240] width 573 height 19
copy span "29 Bennett Rd, Colyton NSW 2760"
click at [64, 121] on span "Properties" at bounding box center [77, 120] width 66 height 19
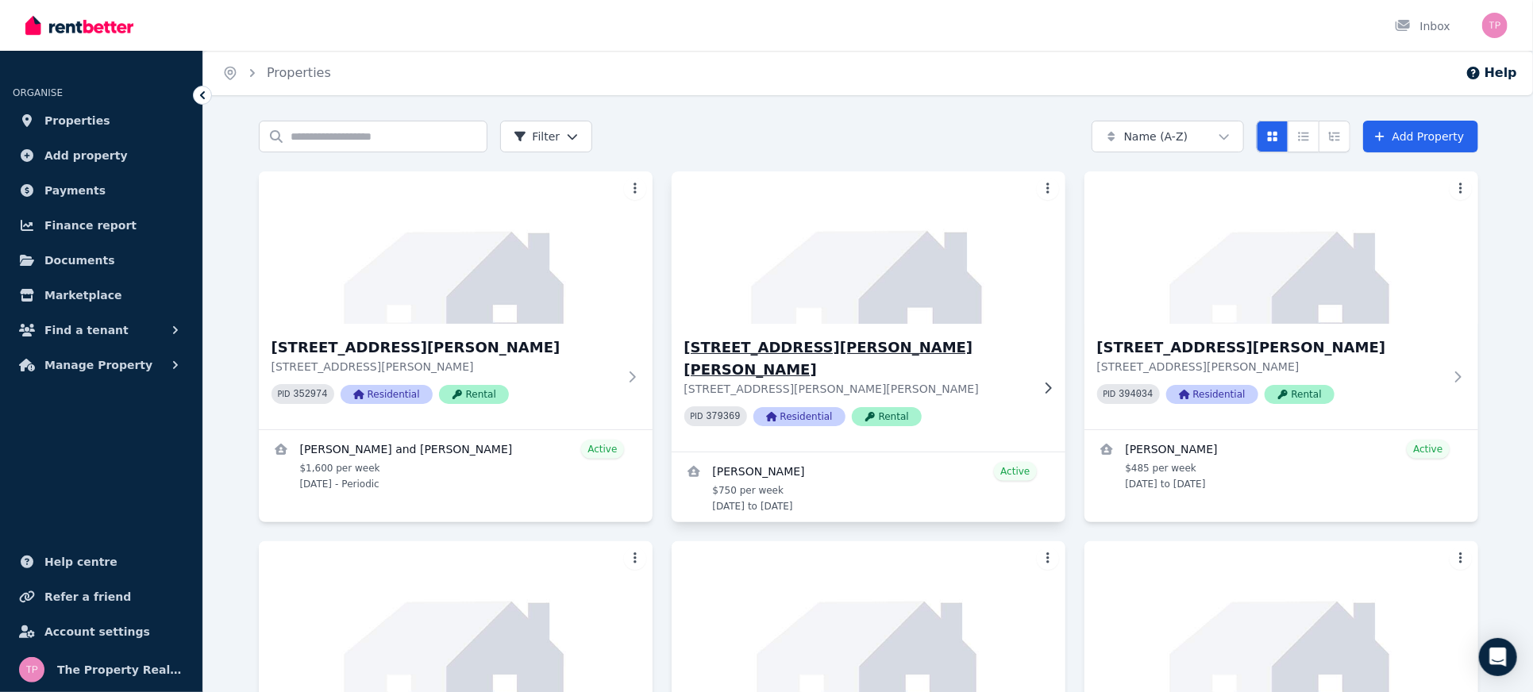
click at [758, 354] on h3 "[STREET_ADDRESS][PERSON_NAME][PERSON_NAME]" at bounding box center [858, 359] width 346 height 44
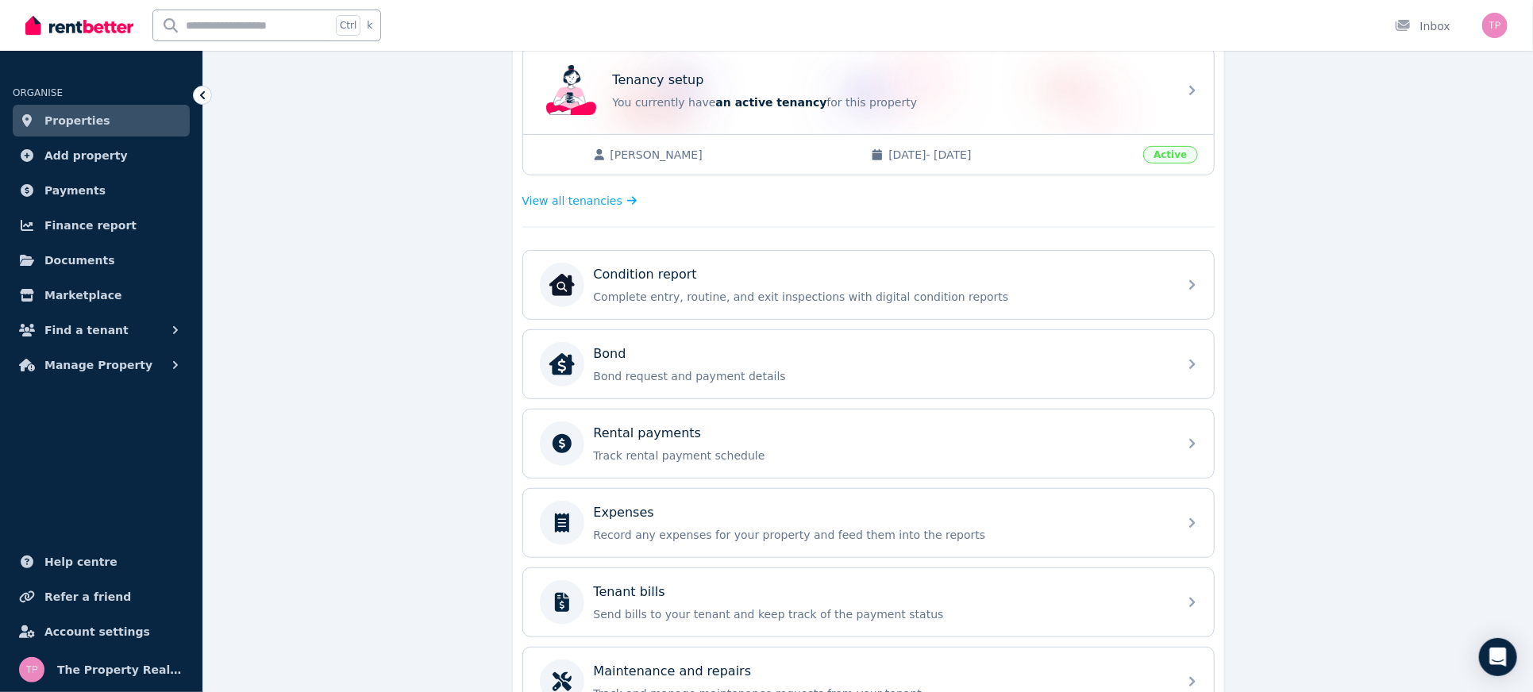
scroll to position [423, 0]
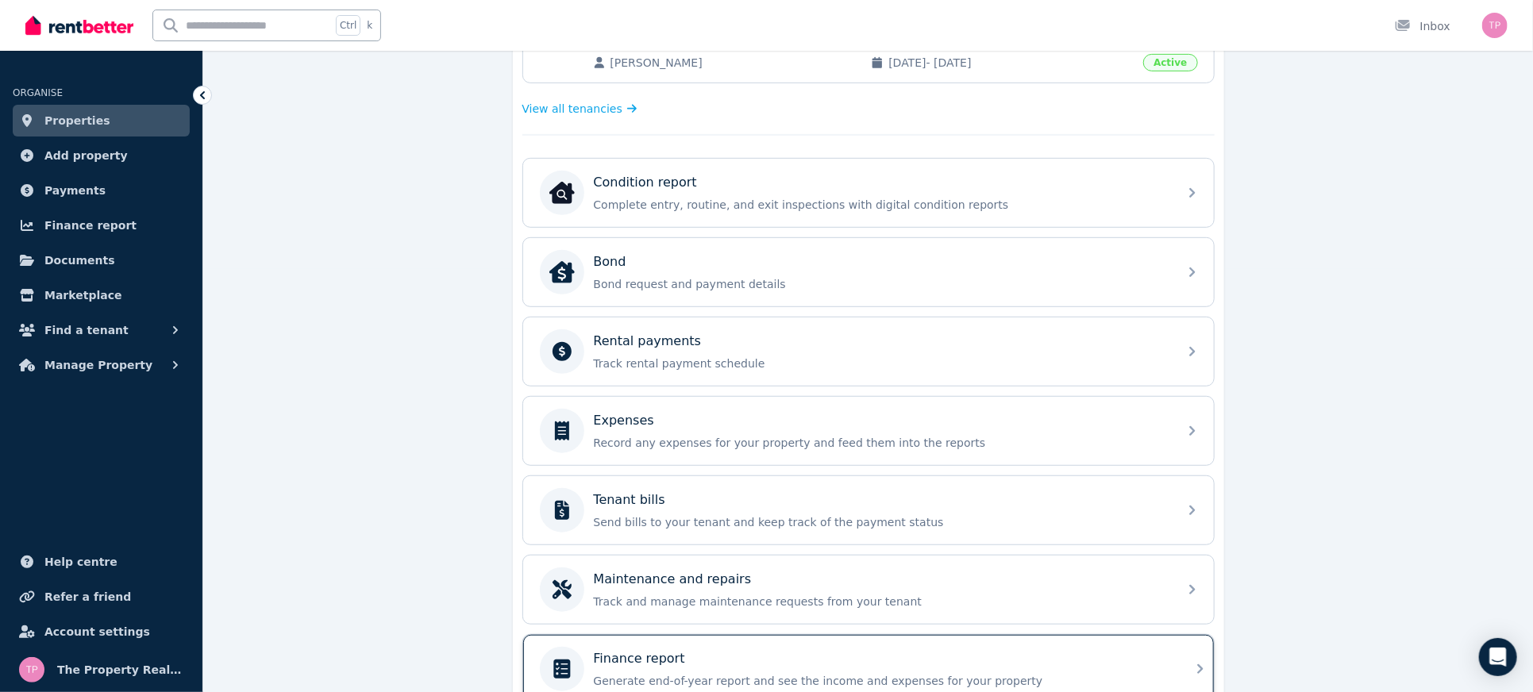
click at [676, 653] on p "Finance report" at bounding box center [639, 659] width 91 height 19
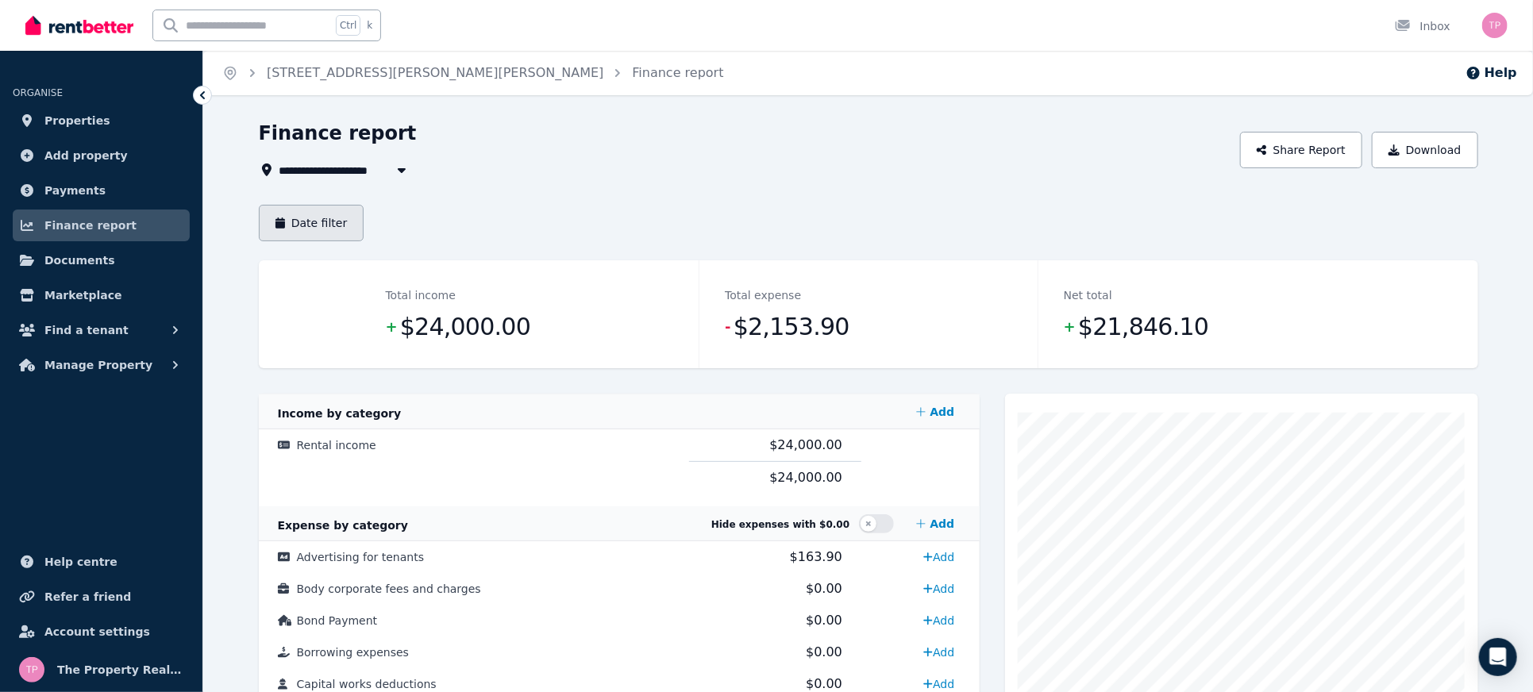
click at [329, 224] on button "Date filter" at bounding box center [312, 223] width 106 height 37
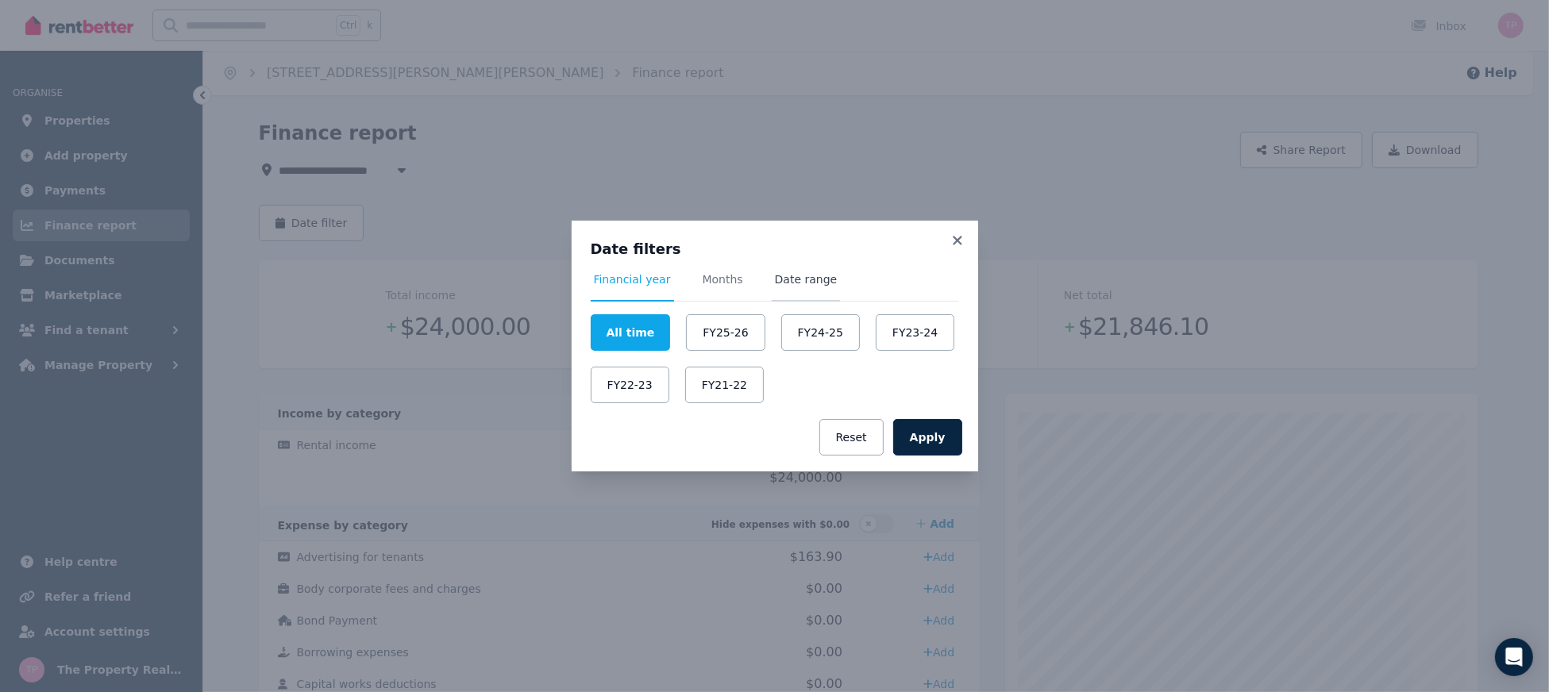
click at [775, 280] on span "Date range" at bounding box center [806, 280] width 63 height 16
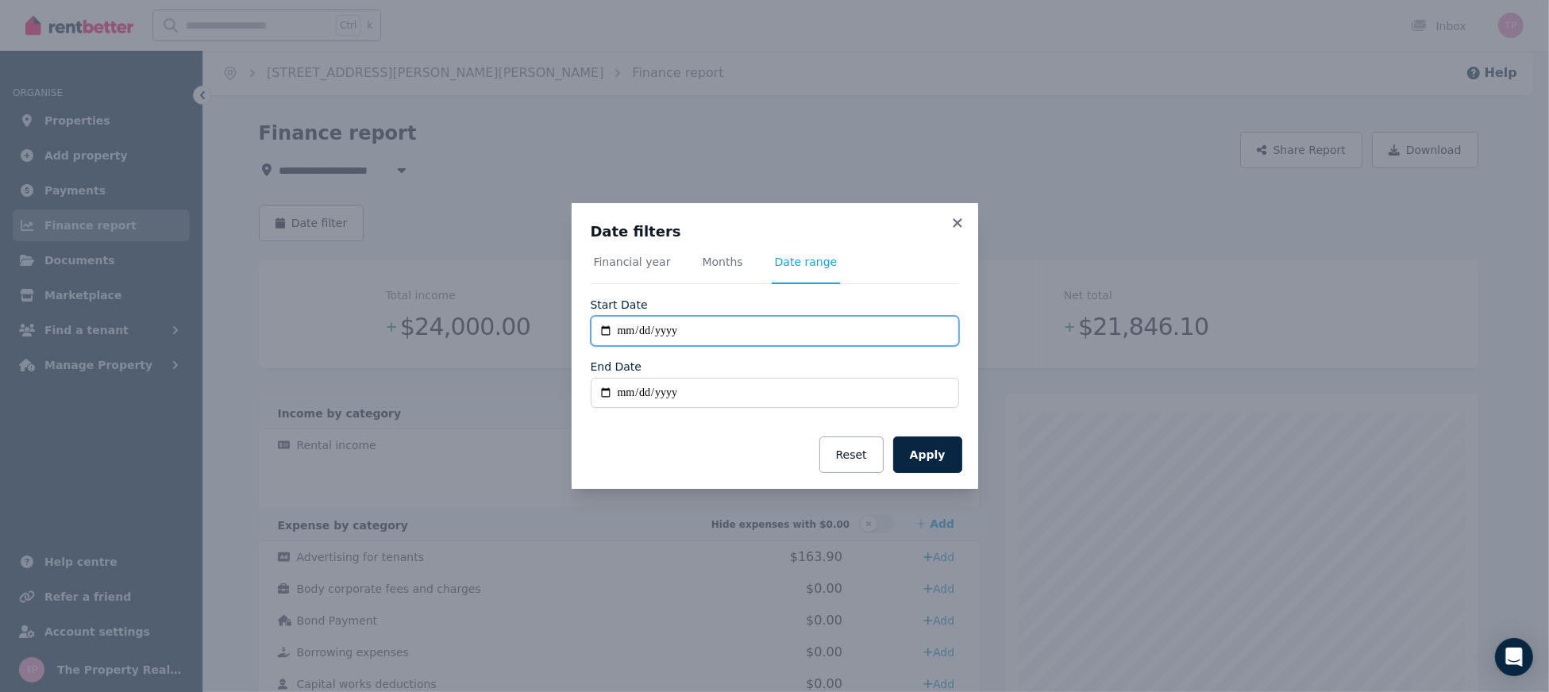
click at [604, 334] on input "**********" at bounding box center [775, 331] width 368 height 30
type input "**********"
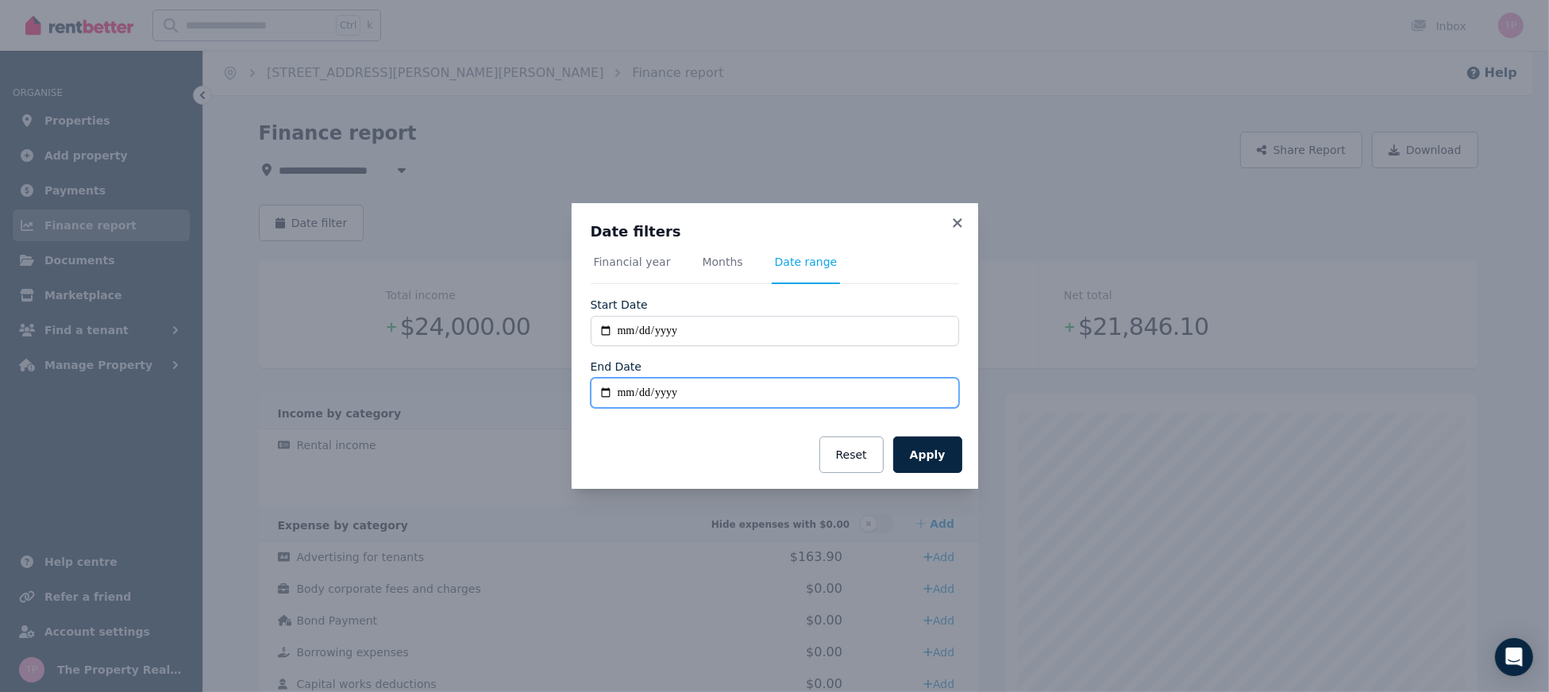
click at [603, 390] on input "End Date" at bounding box center [775, 393] width 368 height 30
type input "**********"
click at [922, 448] on button "Apply" at bounding box center [927, 455] width 69 height 37
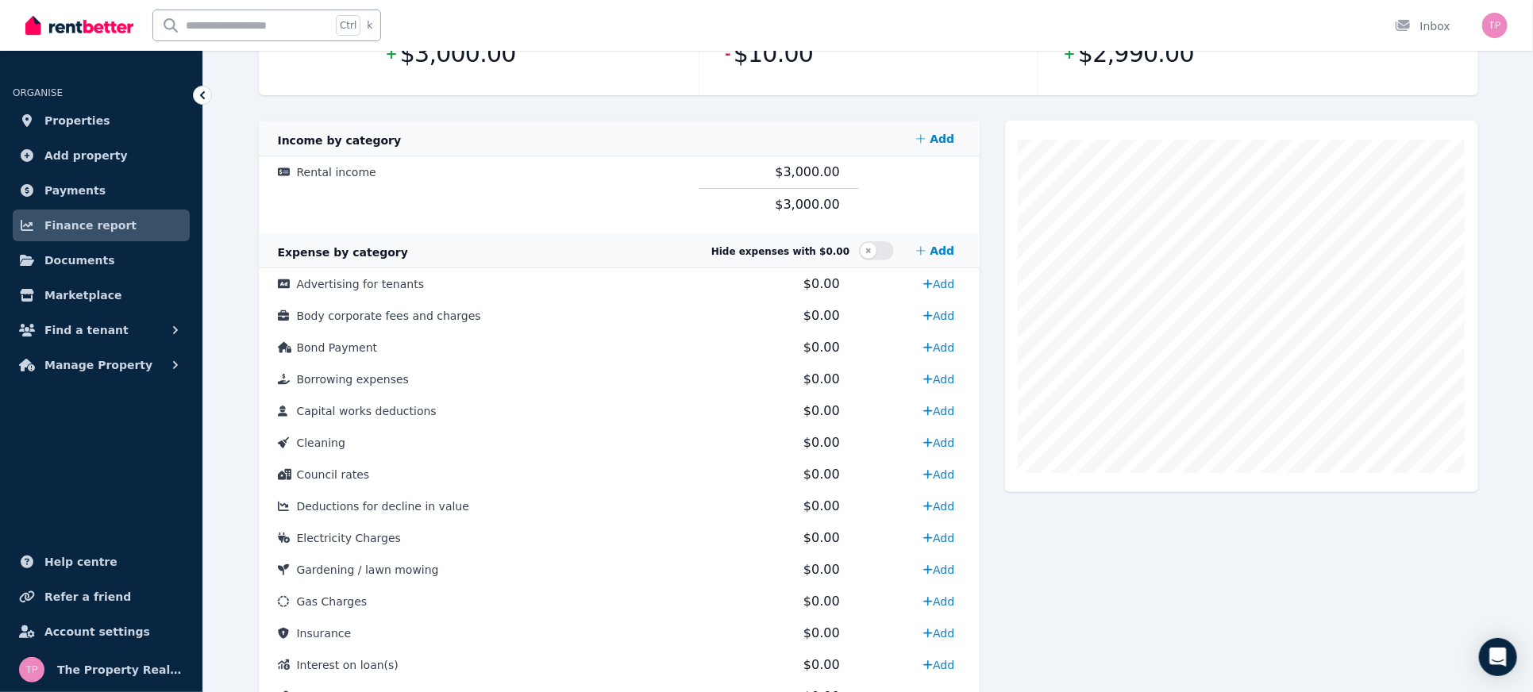
scroll to position [61, 0]
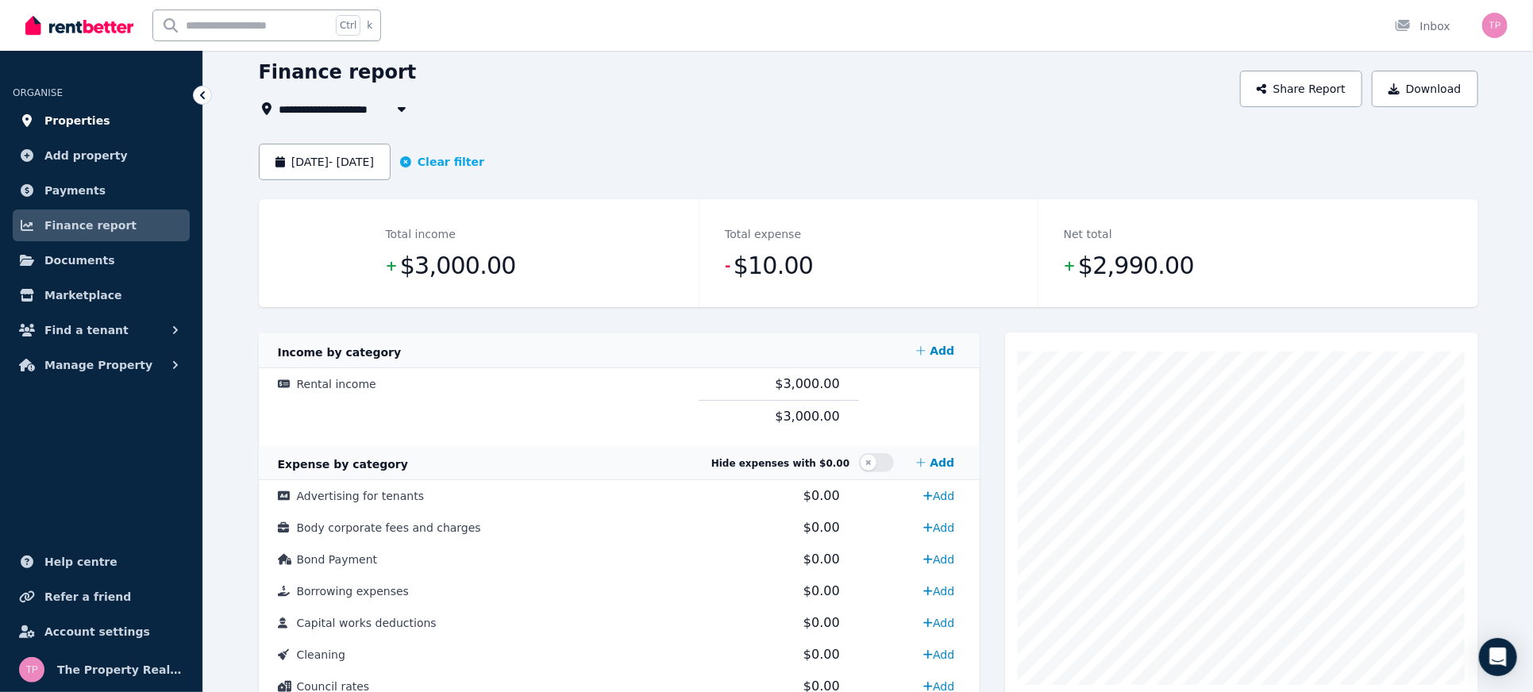
click at [80, 125] on span "Properties" at bounding box center [77, 120] width 66 height 19
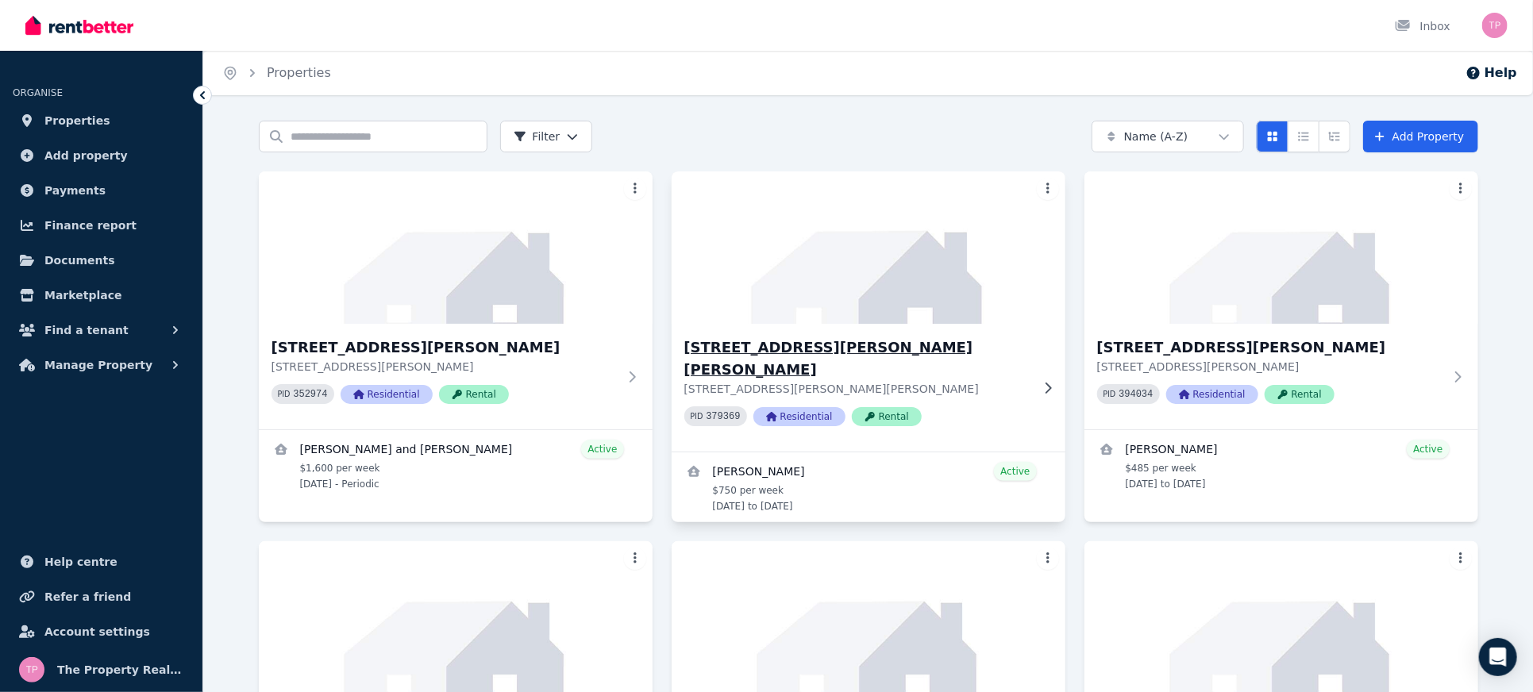
click at [795, 338] on h3 "[STREET_ADDRESS][PERSON_NAME][PERSON_NAME]" at bounding box center [858, 359] width 346 height 44
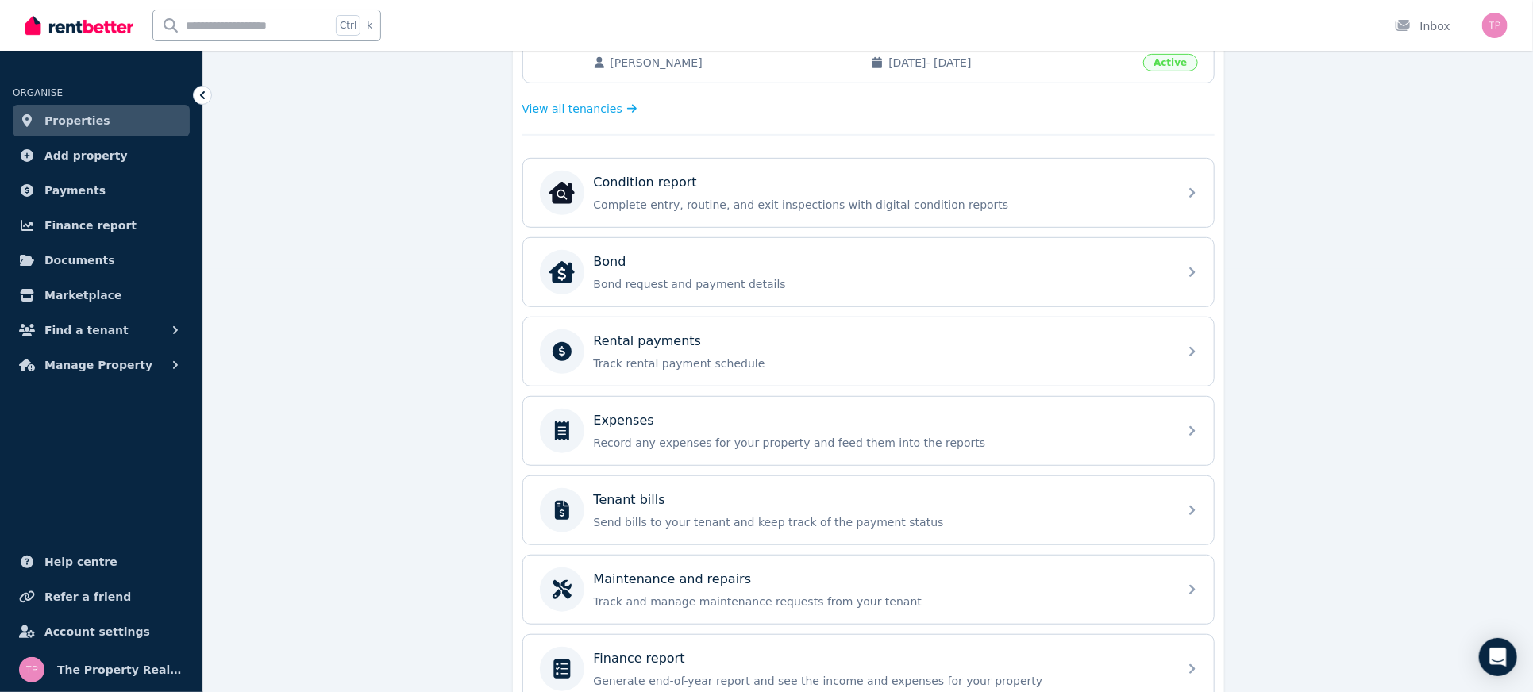
scroll to position [496, 0]
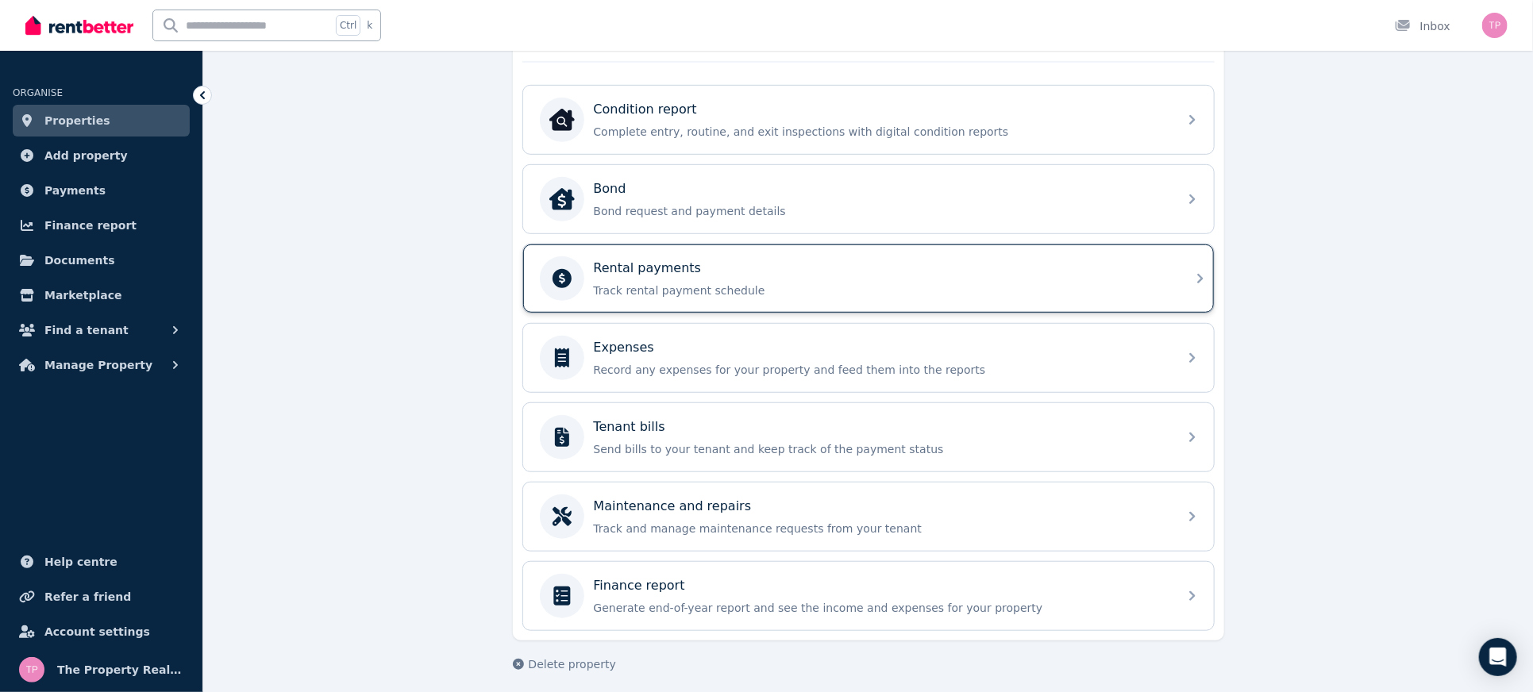
click at [811, 275] on div "Rental payments Track rental payment schedule" at bounding box center [881, 279] width 575 height 40
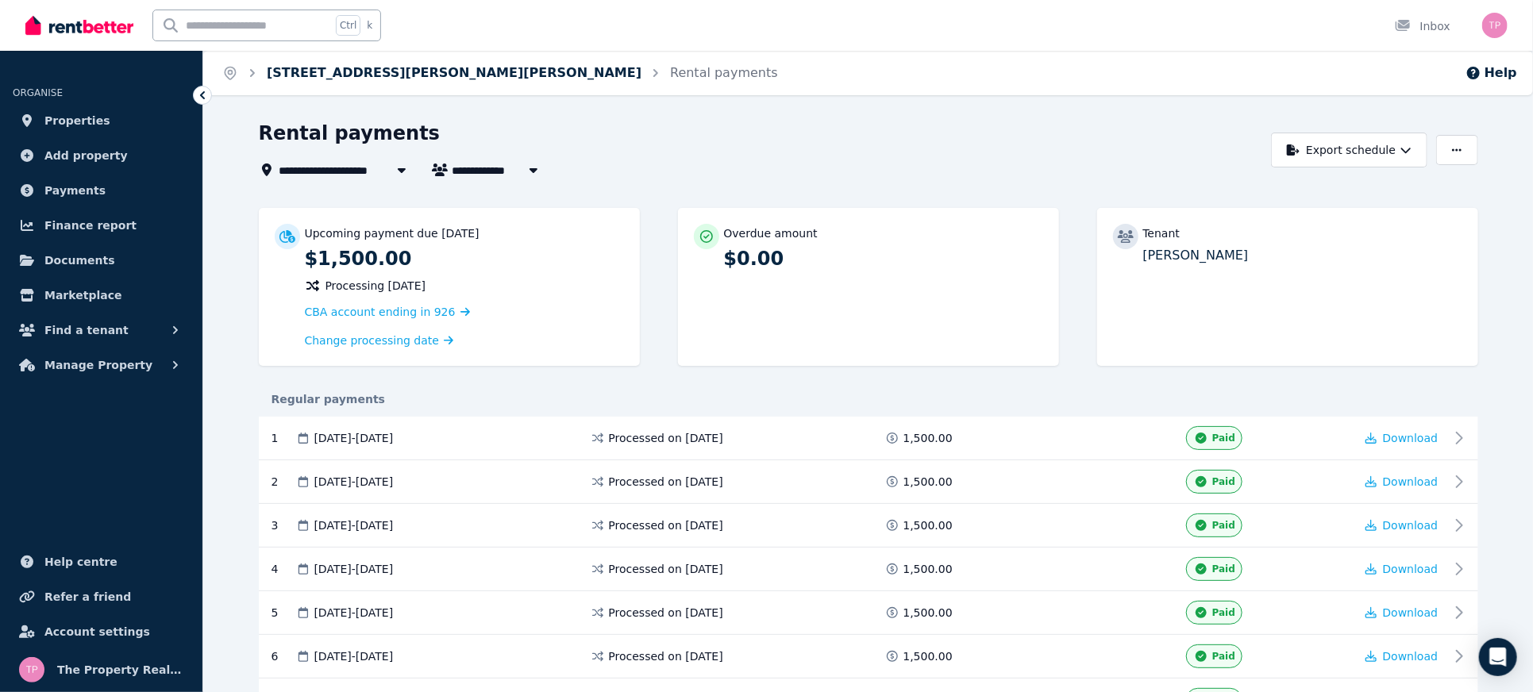
click at [309, 74] on link "[STREET_ADDRESS][PERSON_NAME][PERSON_NAME]" at bounding box center [454, 72] width 375 height 15
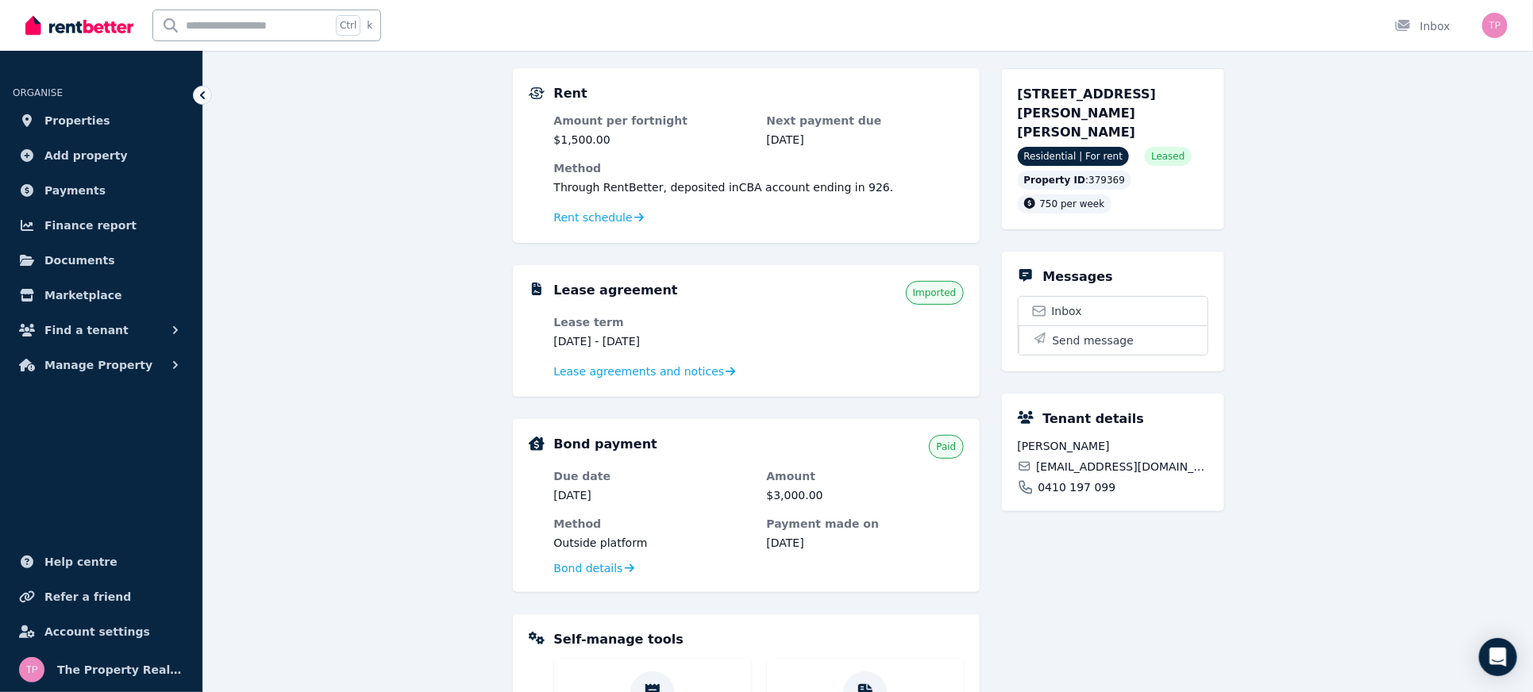
scroll to position [28, 0]
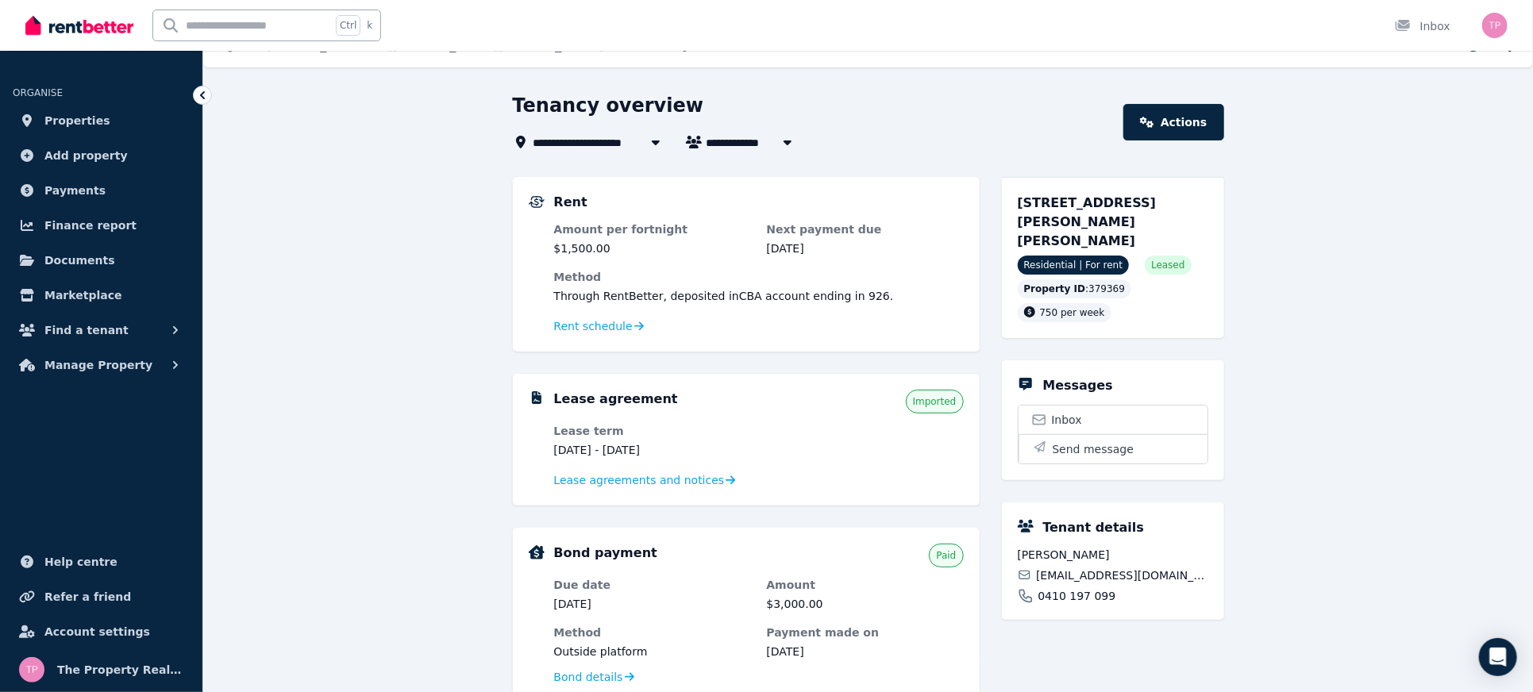
click at [572, 145] on span "[STREET_ADDRESS][PERSON_NAME][PERSON_NAME]" at bounding box center [695, 142] width 323 height 19
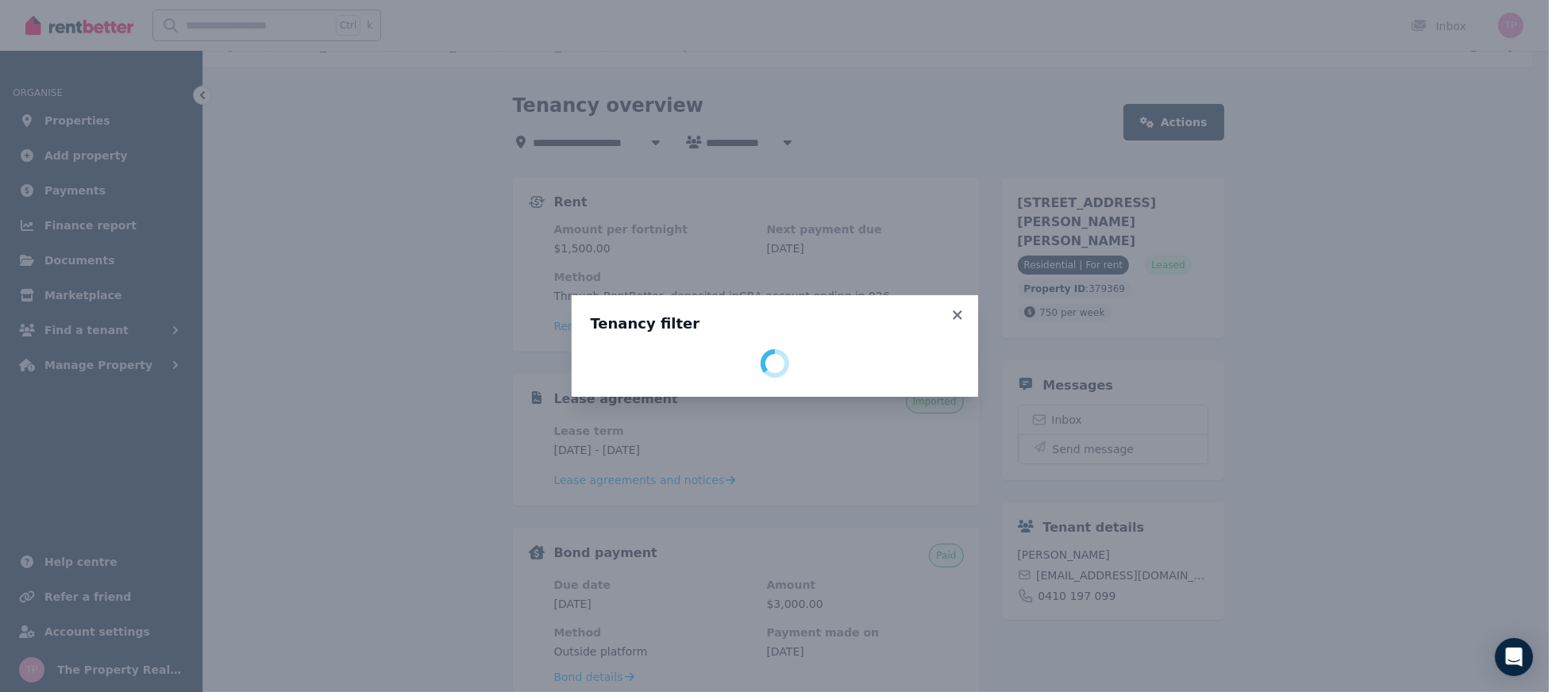
select select "**********"
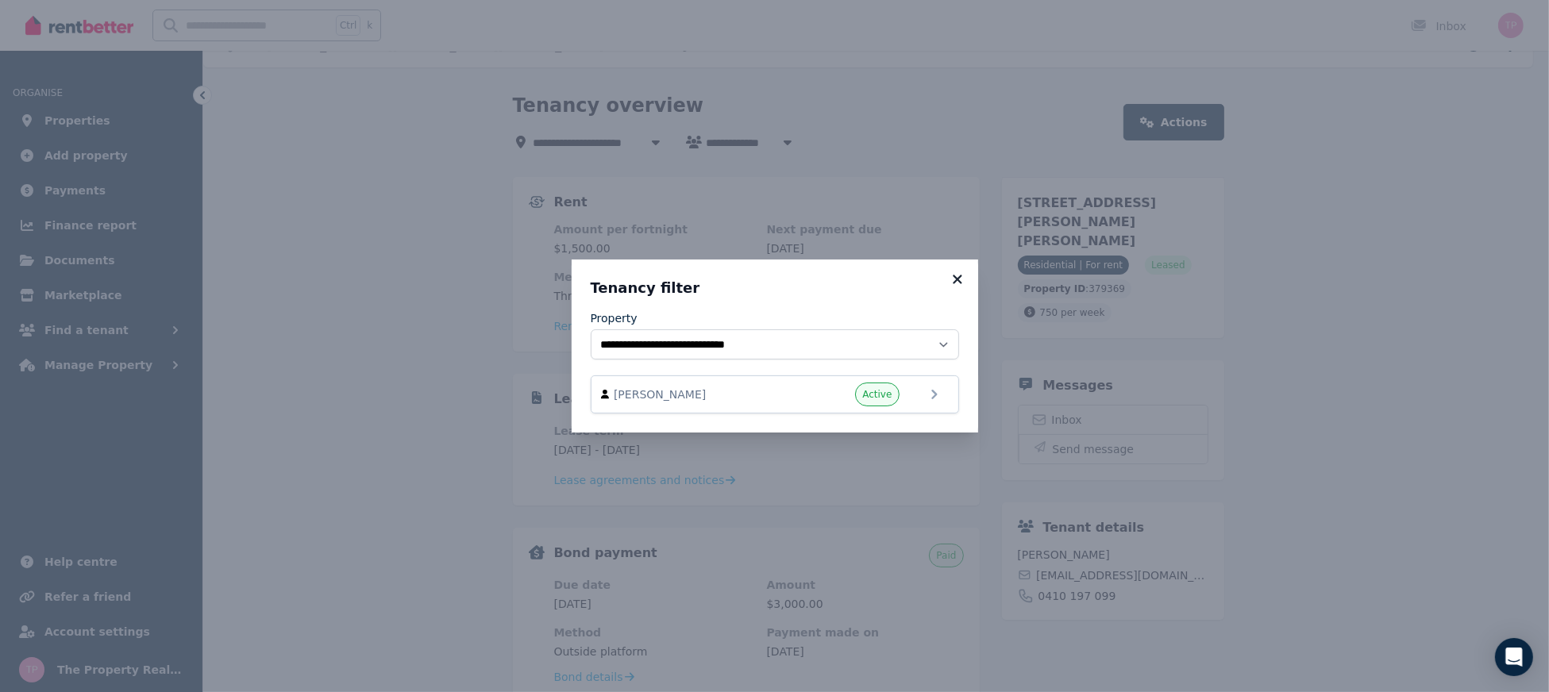
click at [962, 281] on icon at bounding box center [958, 279] width 16 height 14
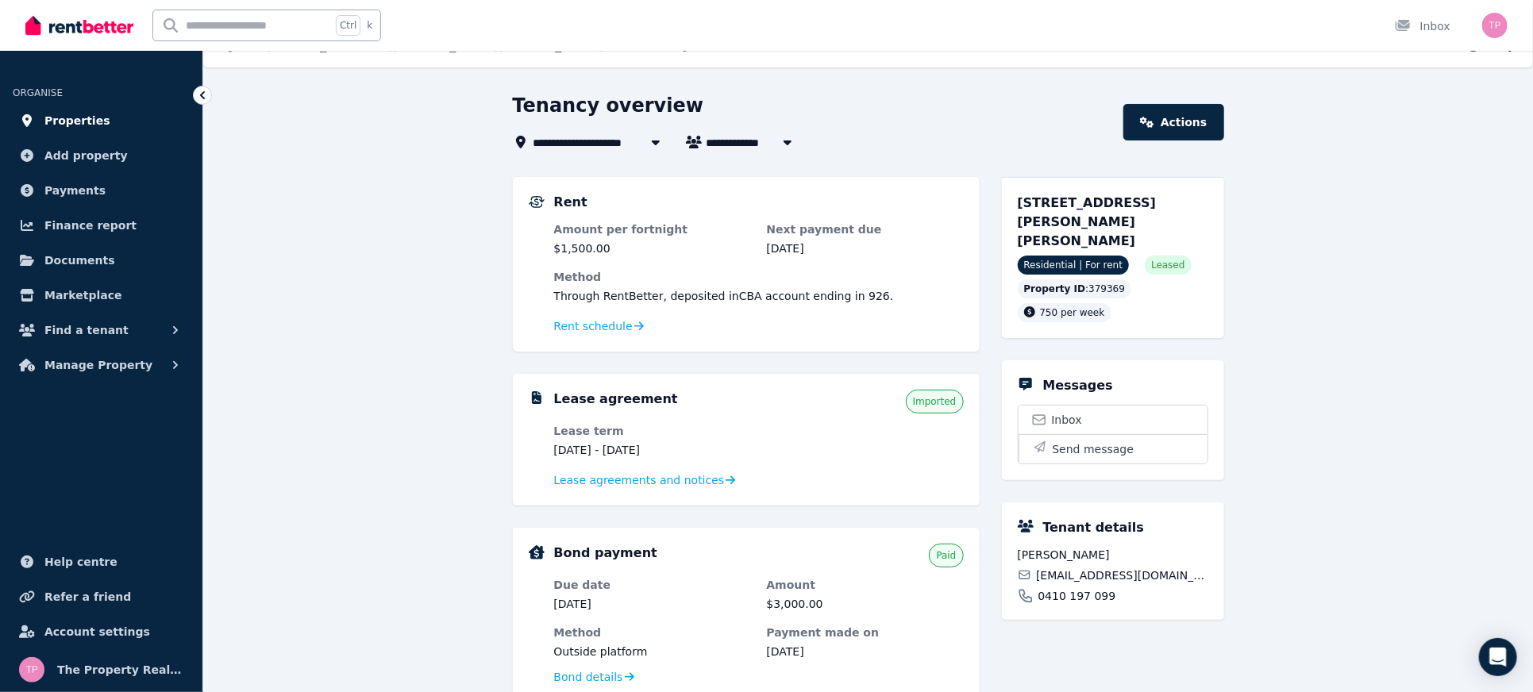
click at [66, 111] on span "Properties" at bounding box center [77, 120] width 66 height 19
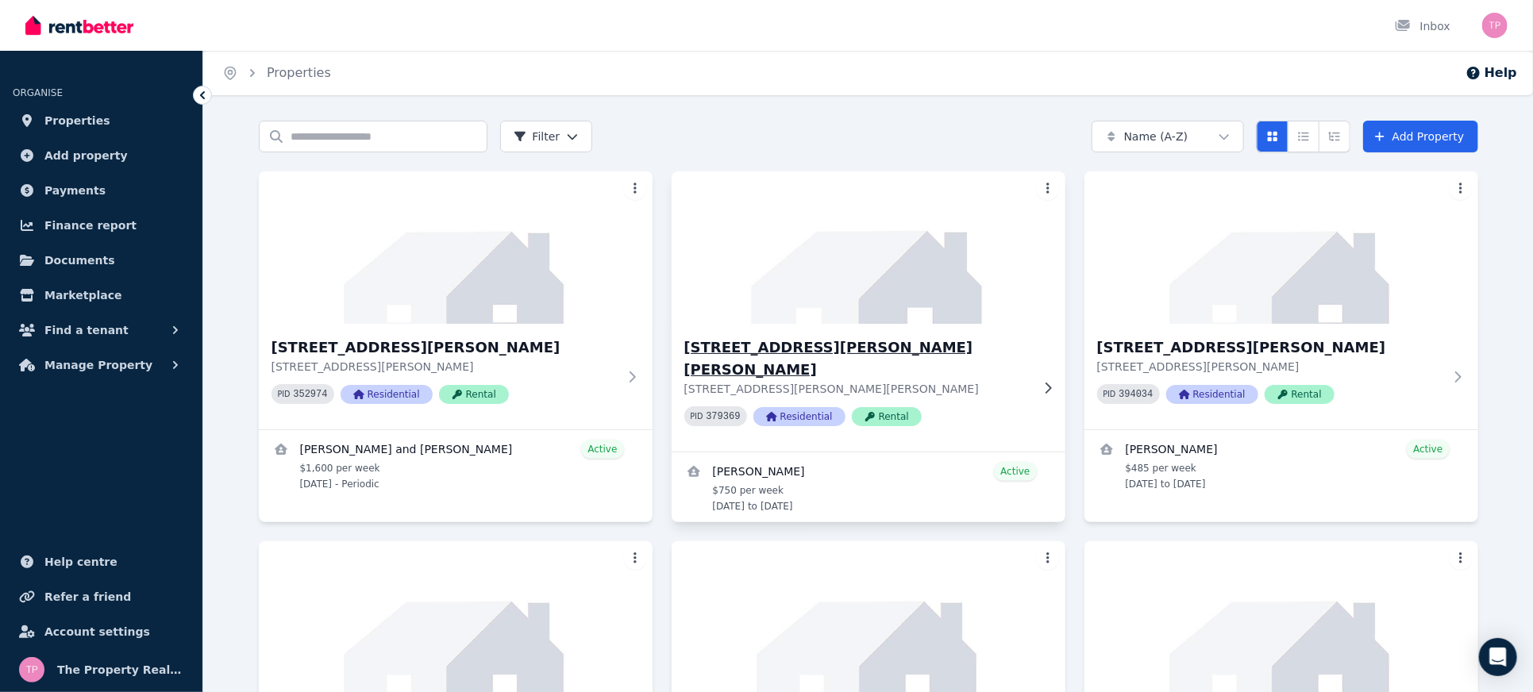
click at [798, 349] on h3 "[STREET_ADDRESS][PERSON_NAME][PERSON_NAME]" at bounding box center [858, 359] width 346 height 44
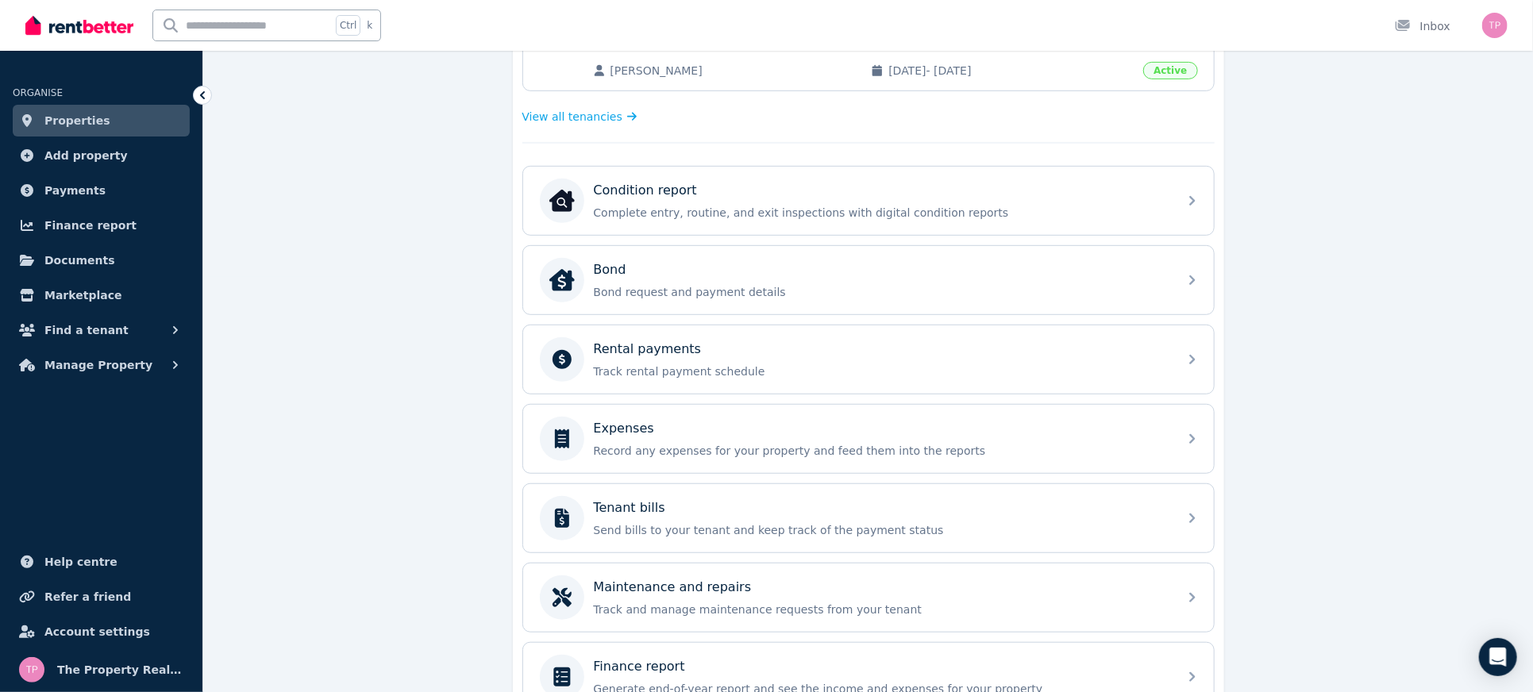
scroll to position [423, 0]
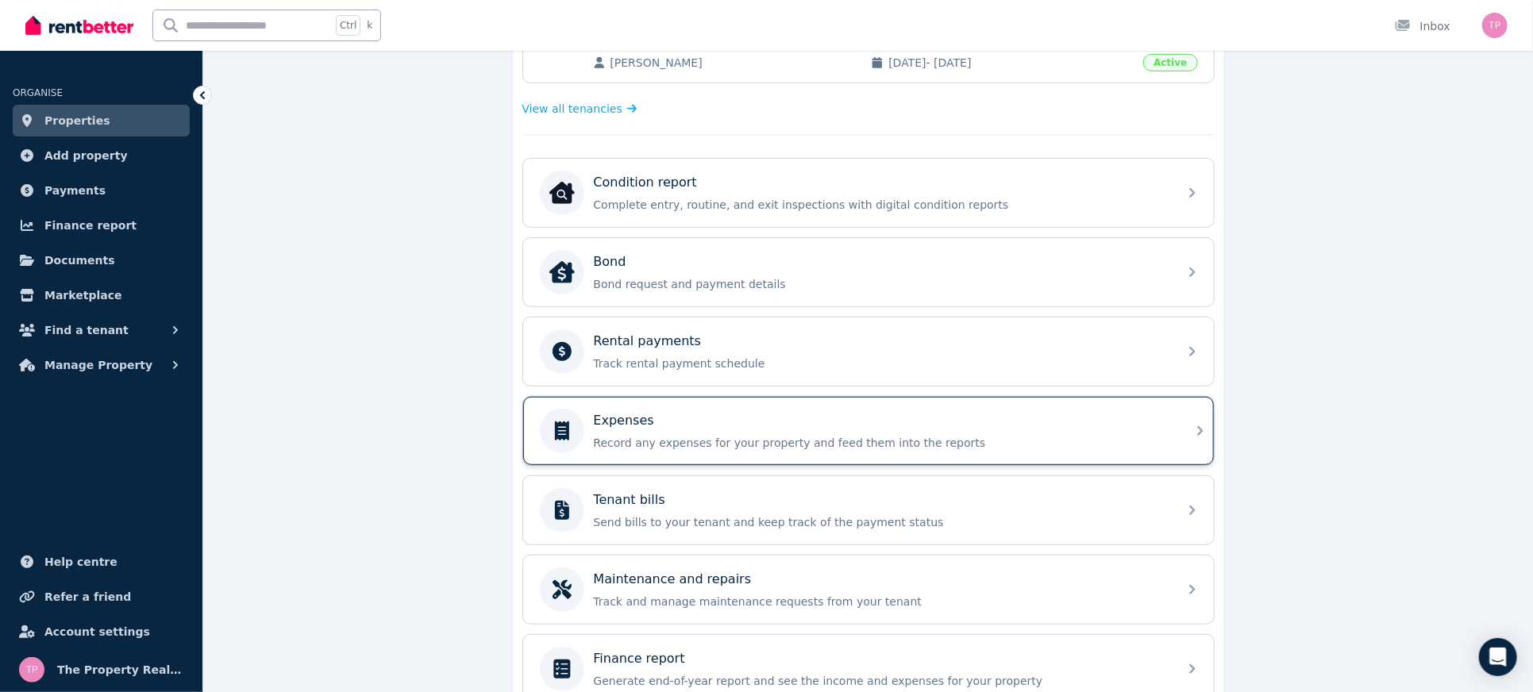
click at [831, 425] on div "Expenses Record any expenses for your property and feed them into the reports" at bounding box center [881, 431] width 575 height 40
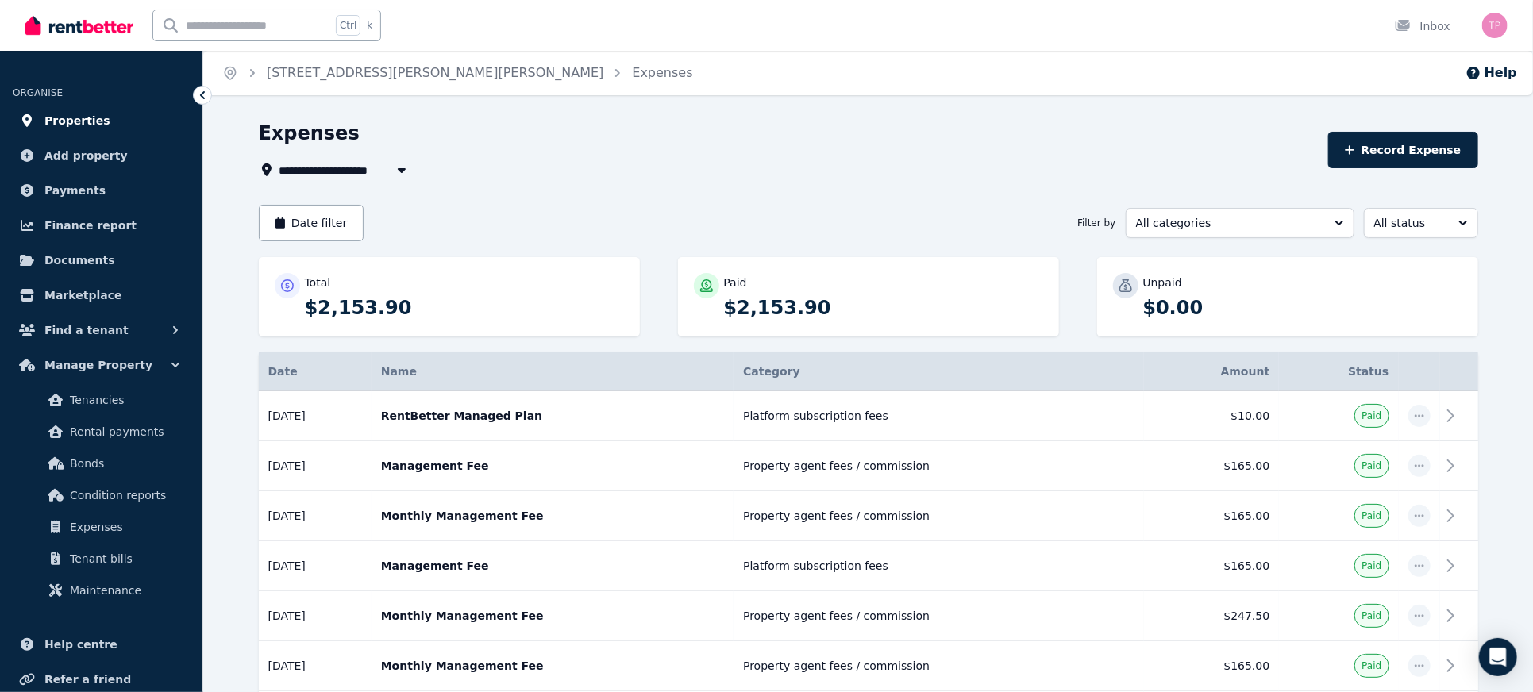
click at [81, 123] on span "Properties" at bounding box center [77, 120] width 66 height 19
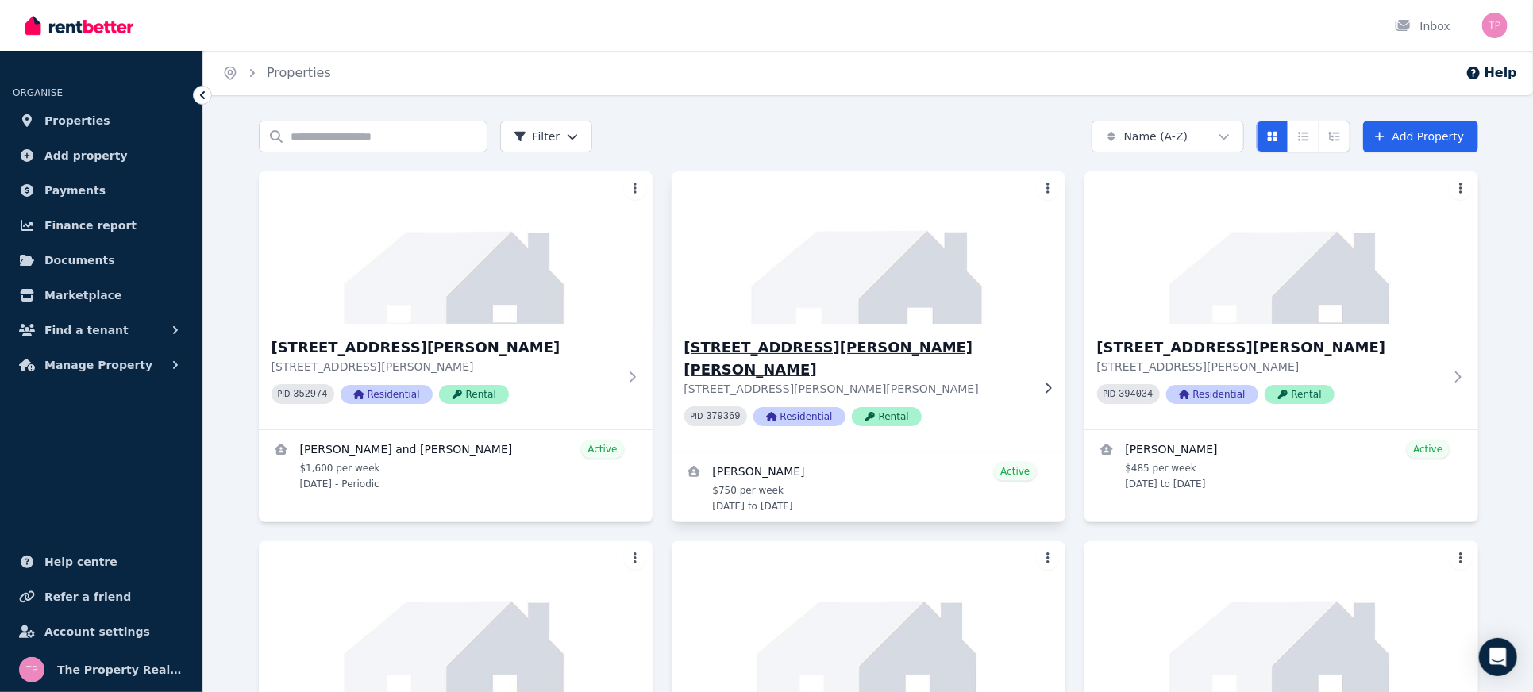
click at [785, 350] on h3 "[STREET_ADDRESS][PERSON_NAME][PERSON_NAME]" at bounding box center [858, 359] width 346 height 44
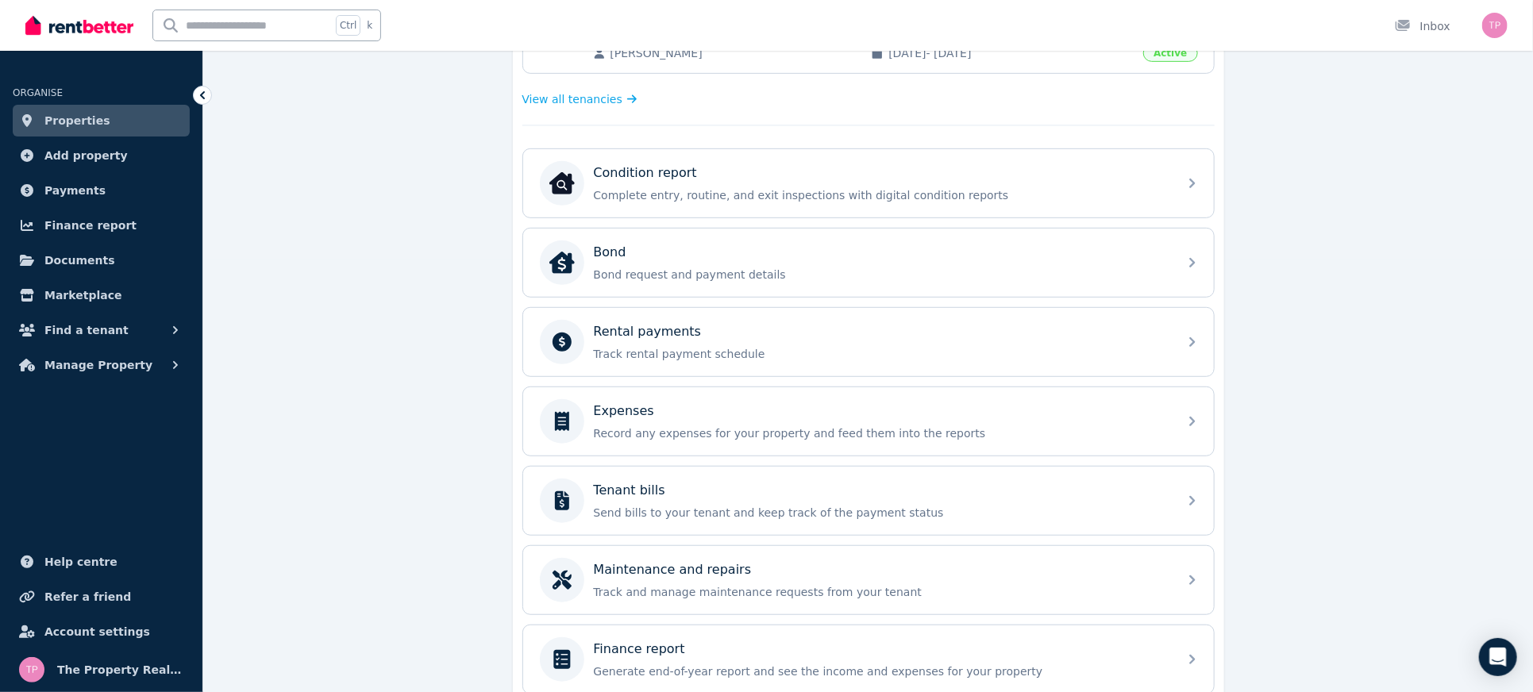
scroll to position [496, 0]
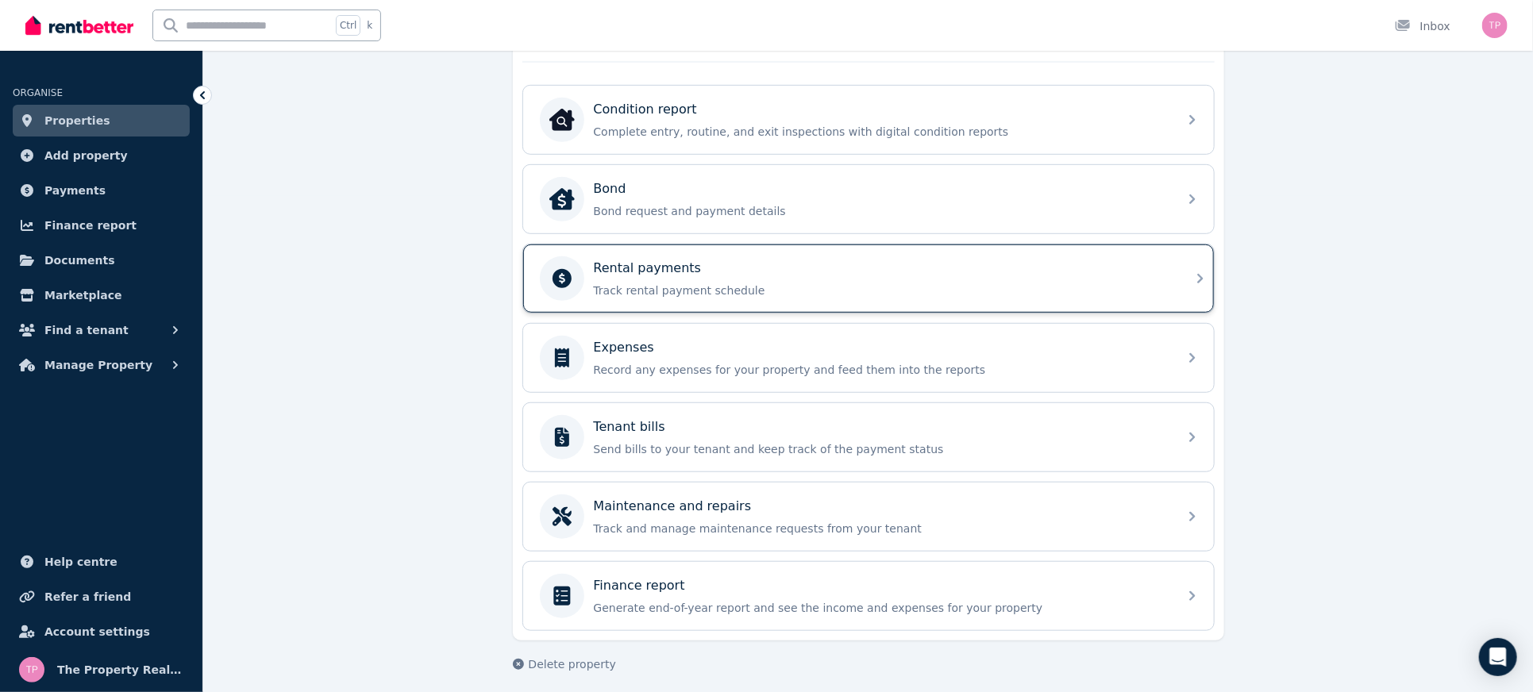
click at [658, 259] on p "Rental payments" at bounding box center [648, 268] width 108 height 19
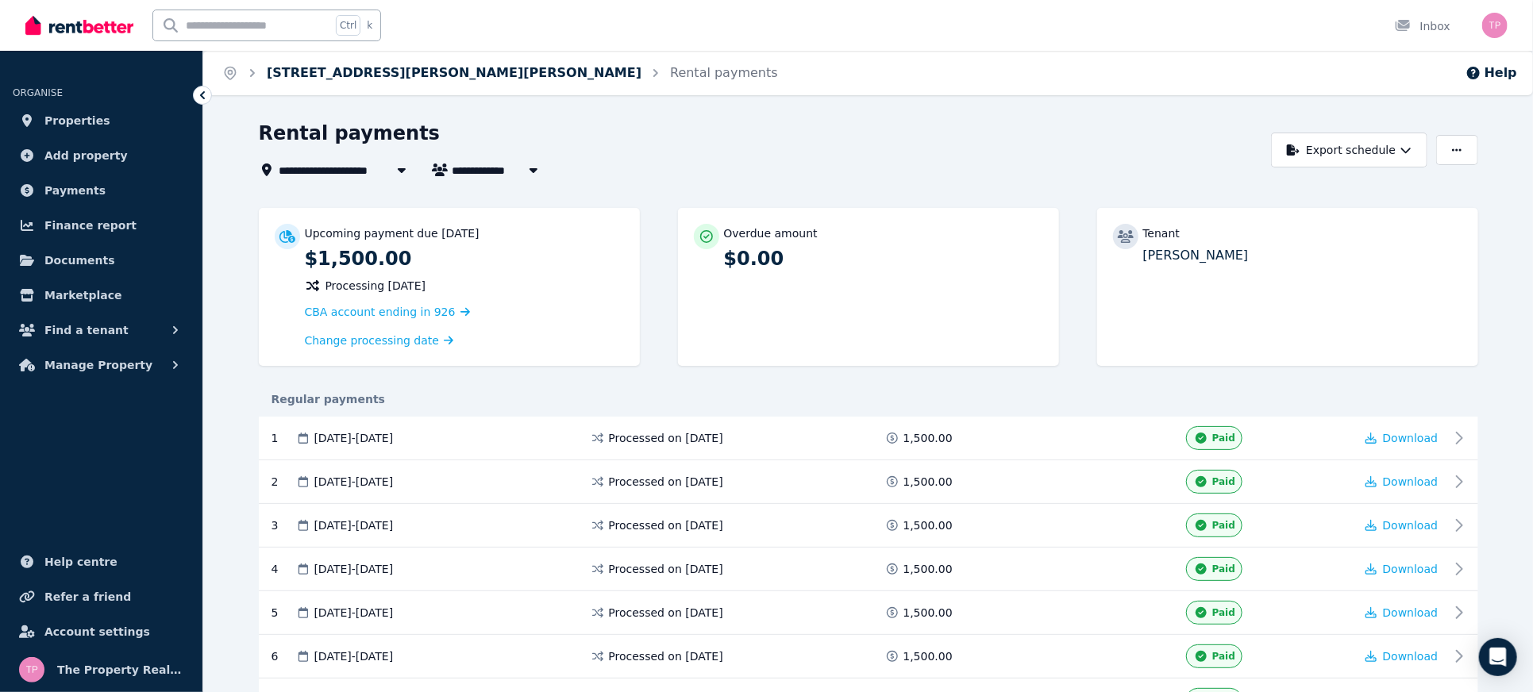
click at [315, 65] on link "[STREET_ADDRESS][PERSON_NAME][PERSON_NAME]" at bounding box center [454, 72] width 375 height 15
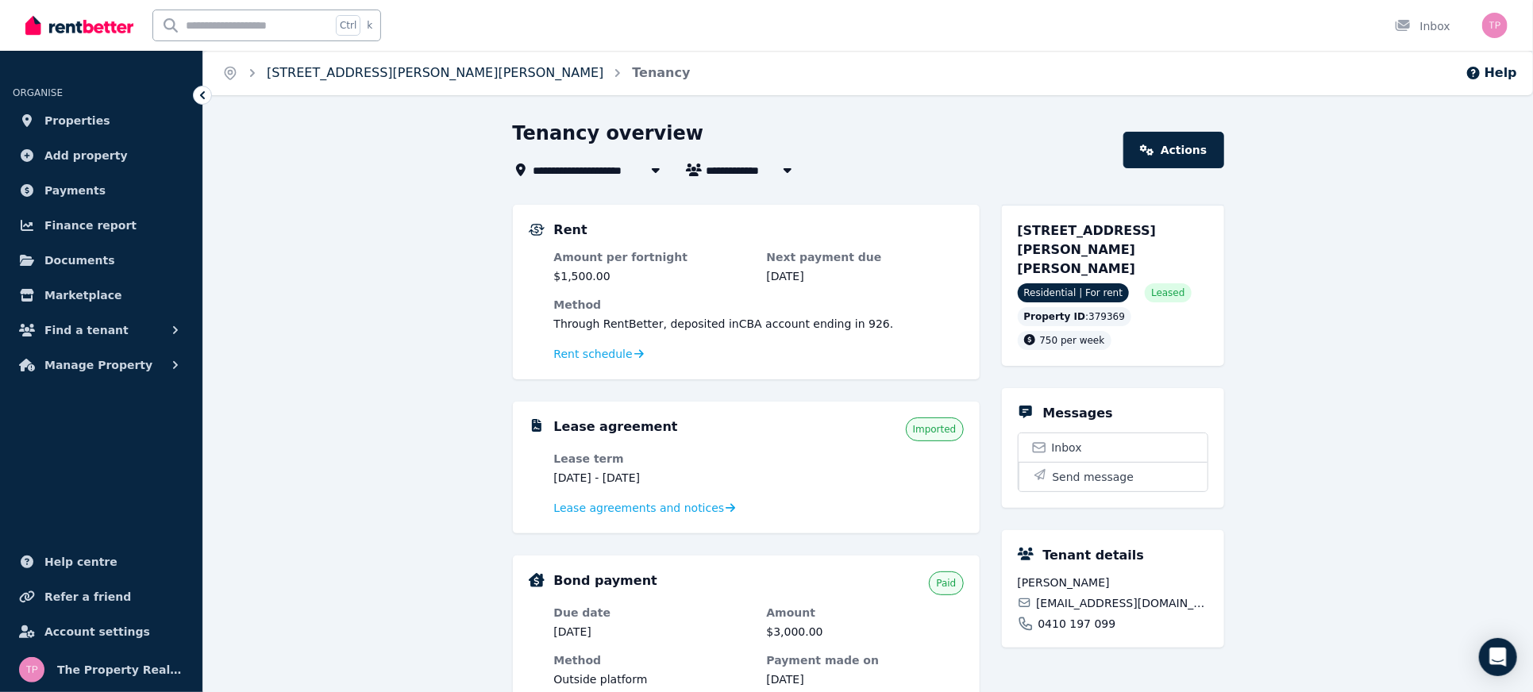
click at [320, 74] on link "[STREET_ADDRESS][PERSON_NAME][PERSON_NAME]" at bounding box center [435, 72] width 337 height 15
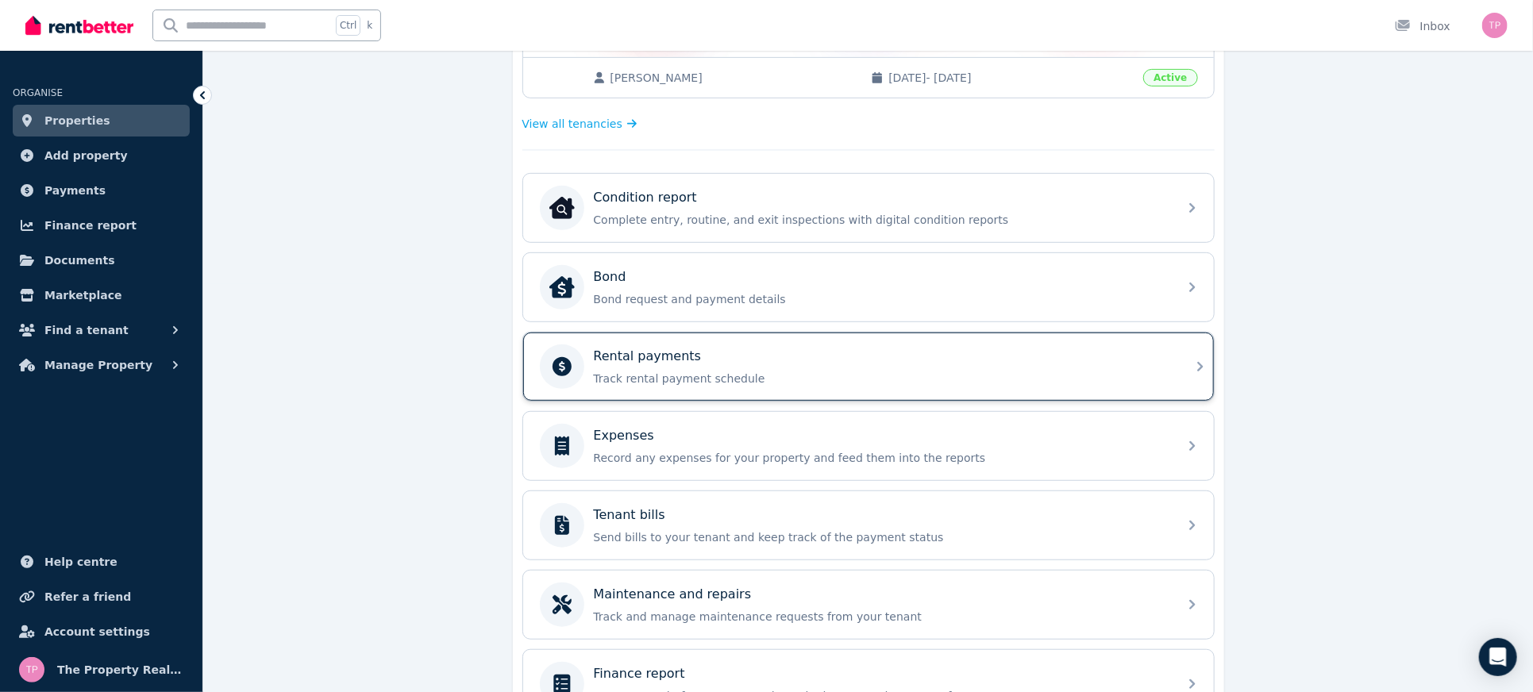
scroll to position [496, 0]
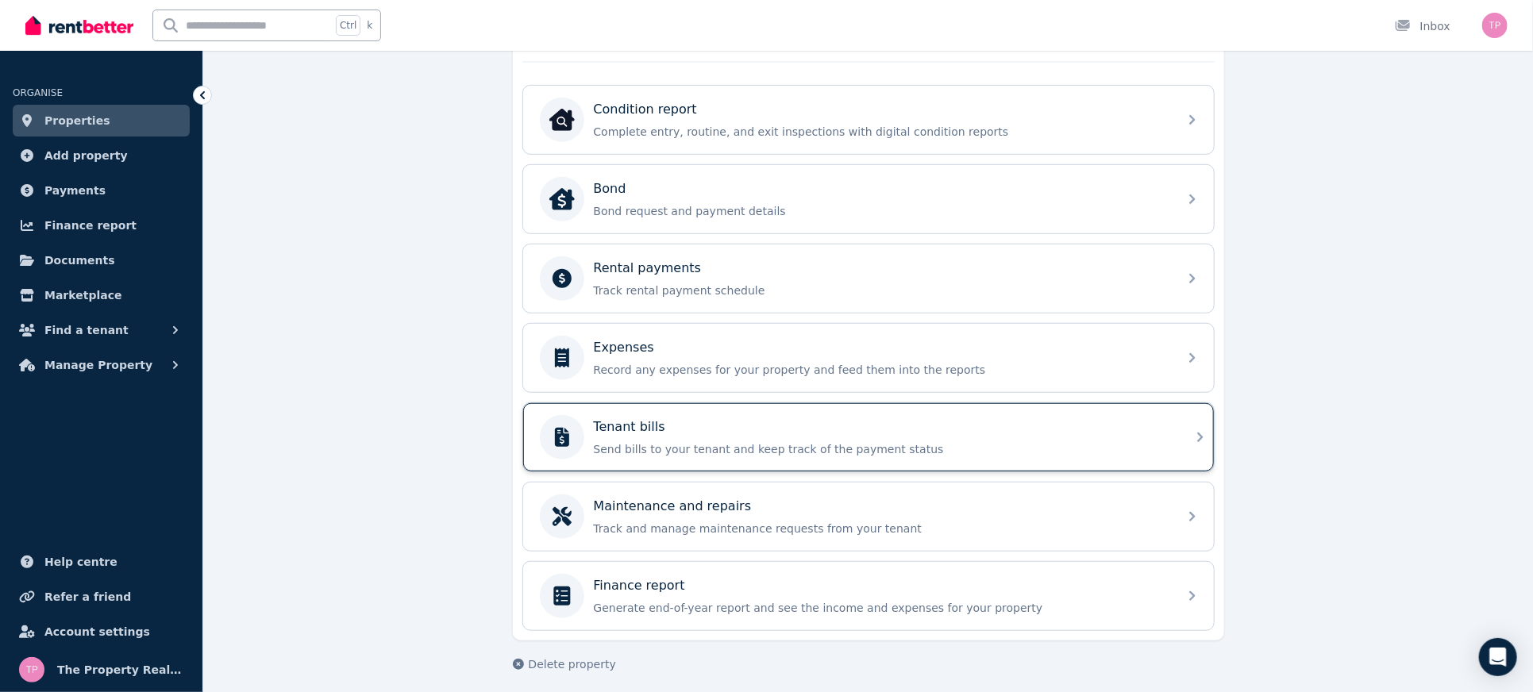
click at [771, 429] on div "Tenant bills" at bounding box center [881, 427] width 575 height 19
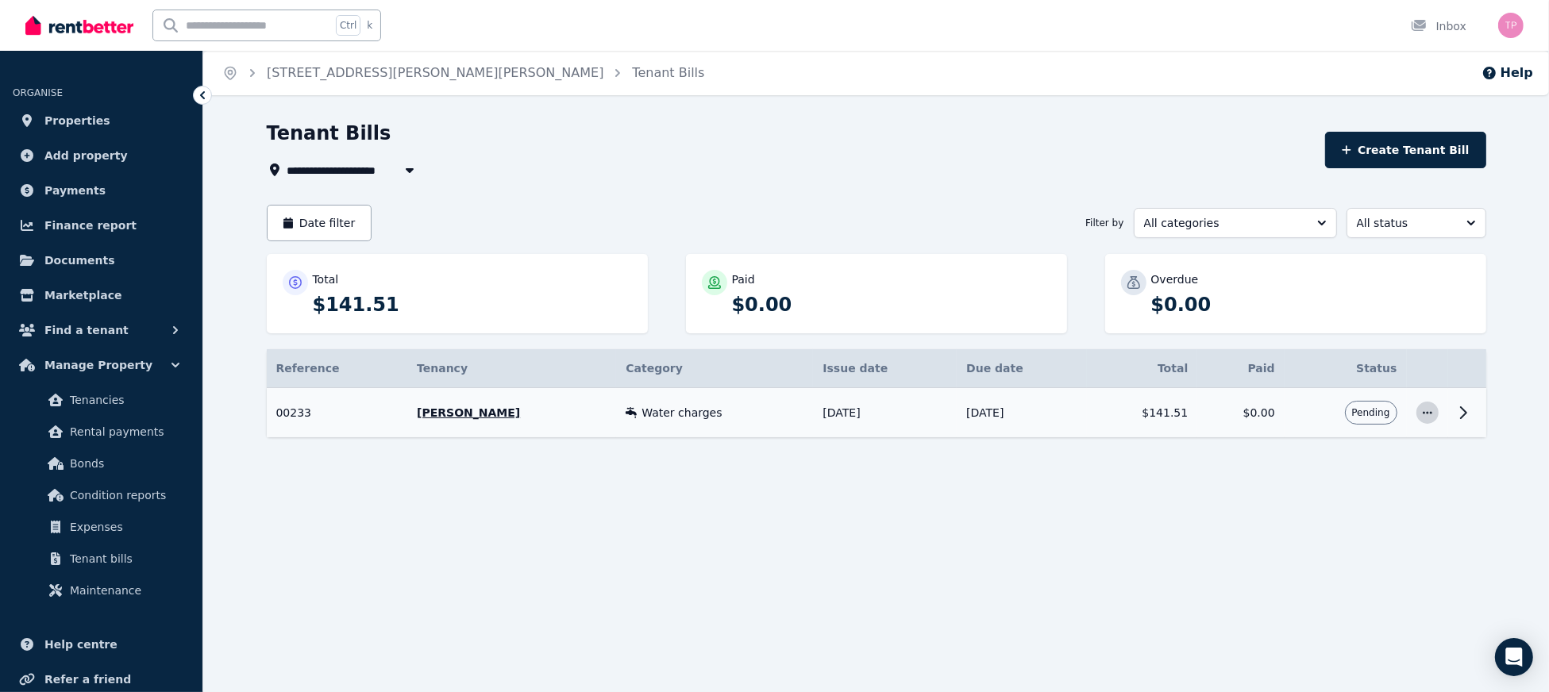
click at [1431, 417] on icon "button" at bounding box center [1428, 412] width 13 height 11
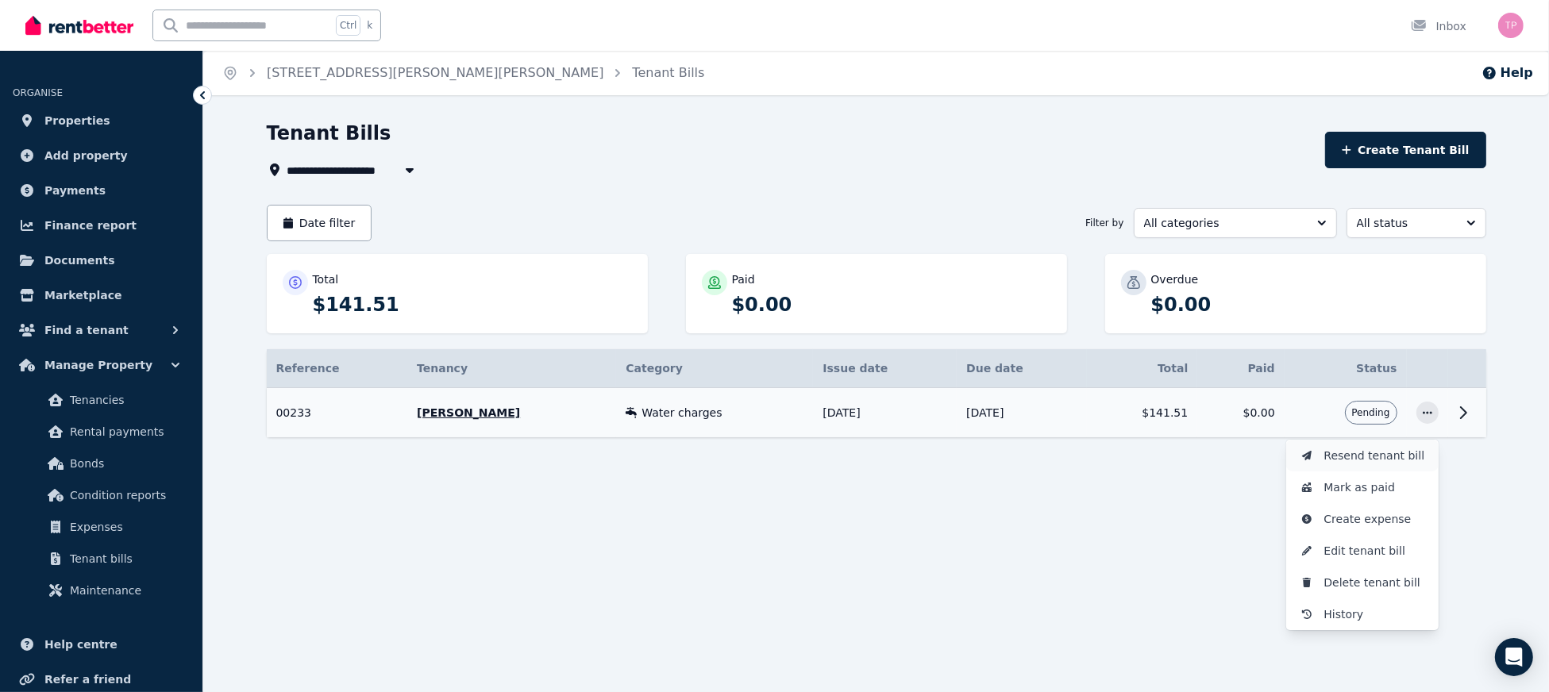
click at [1375, 455] on span "Resend tenant bill" at bounding box center [1376, 455] width 102 height 19
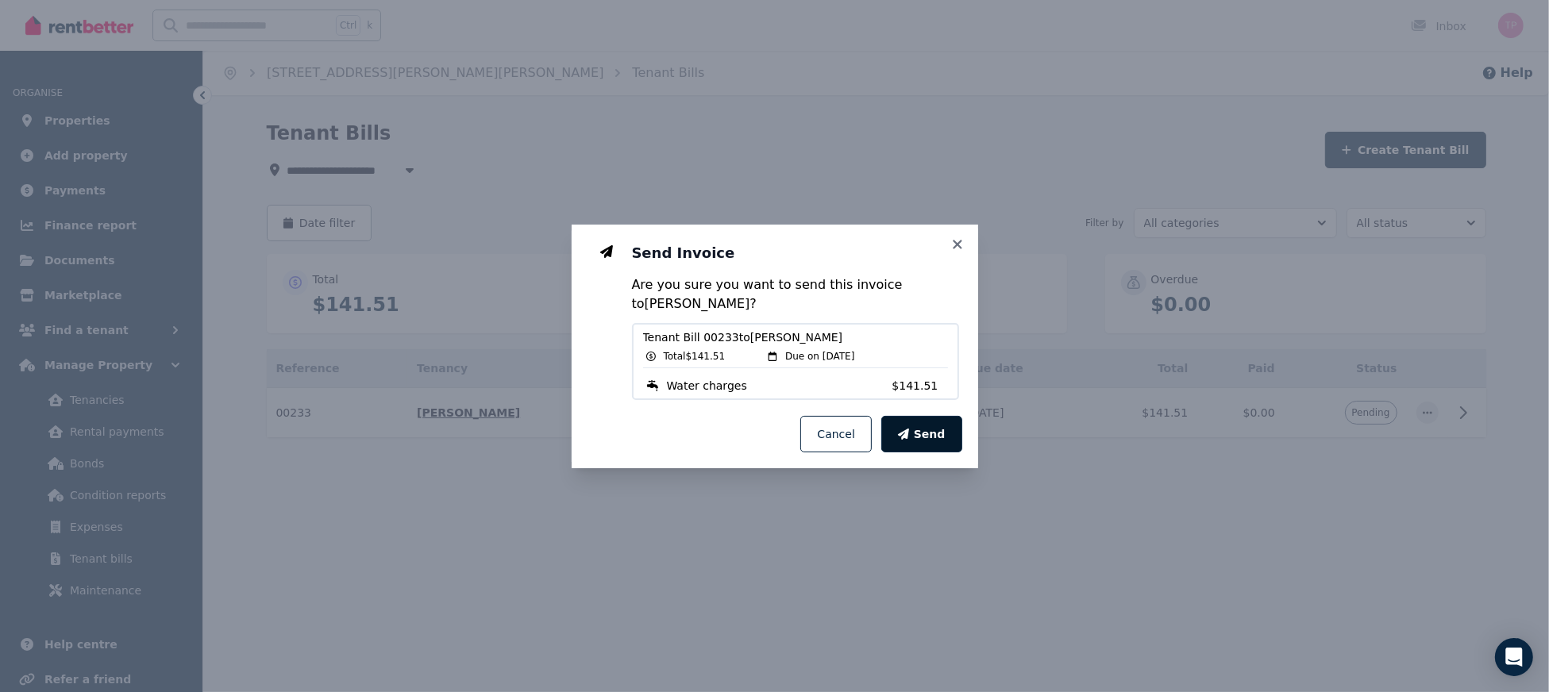
click at [935, 434] on span "Send" at bounding box center [930, 434] width 32 height 16
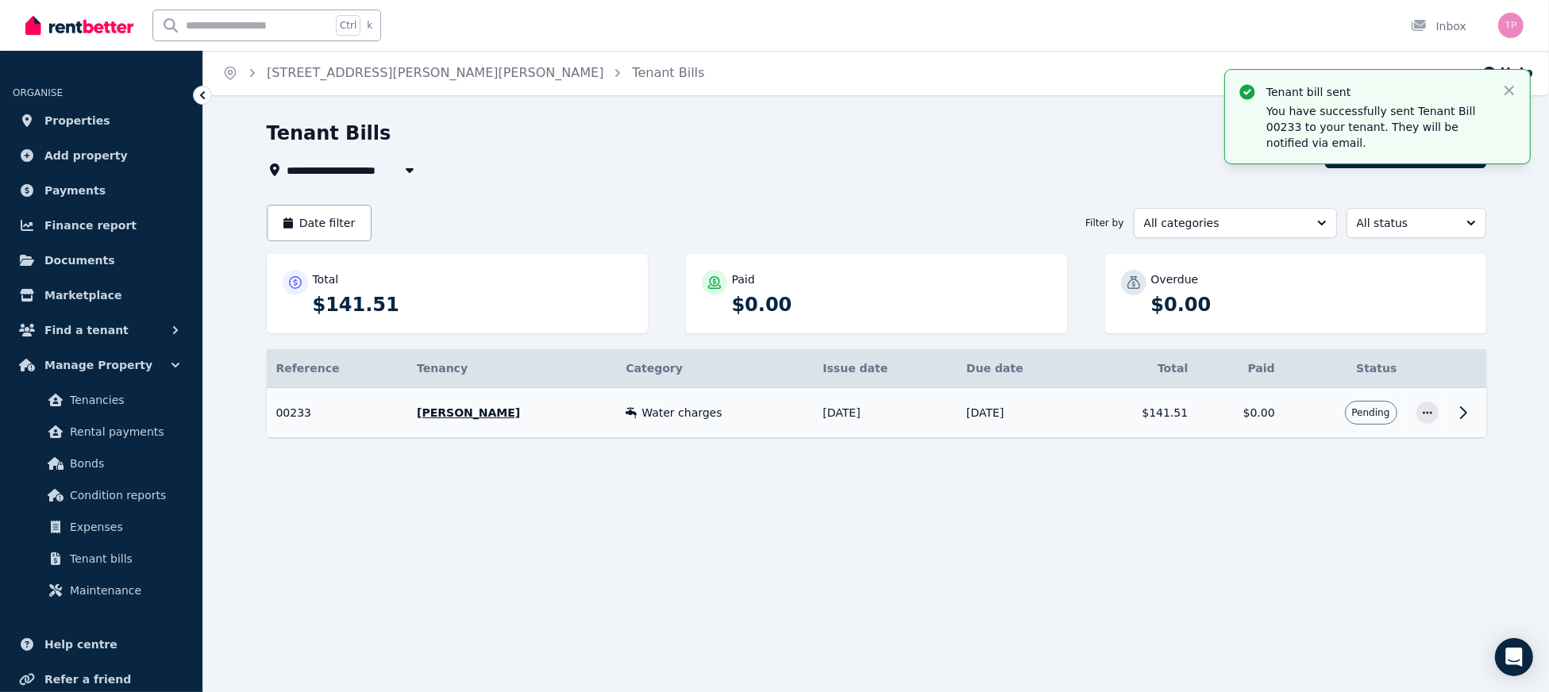
click at [958, 413] on td "02/10/2025" at bounding box center [1021, 413] width 129 height 50
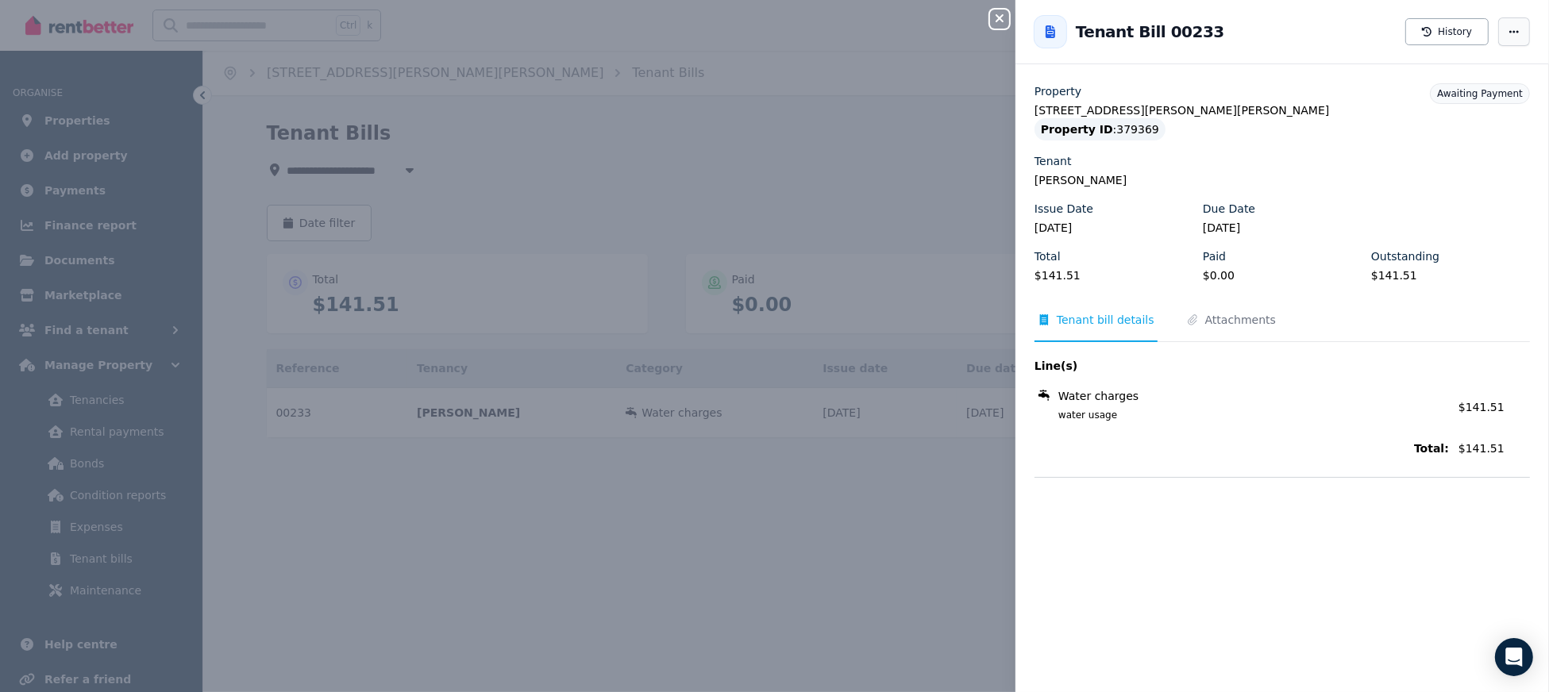
click at [1508, 26] on icon "button" at bounding box center [1514, 31] width 13 height 11
click at [880, 144] on div "Close panel Back to Tenant Bill 00233 History Resend tenant bill Mark as paid C…" at bounding box center [774, 346] width 1549 height 692
click at [996, 23] on icon "button" at bounding box center [999, 18] width 19 height 13
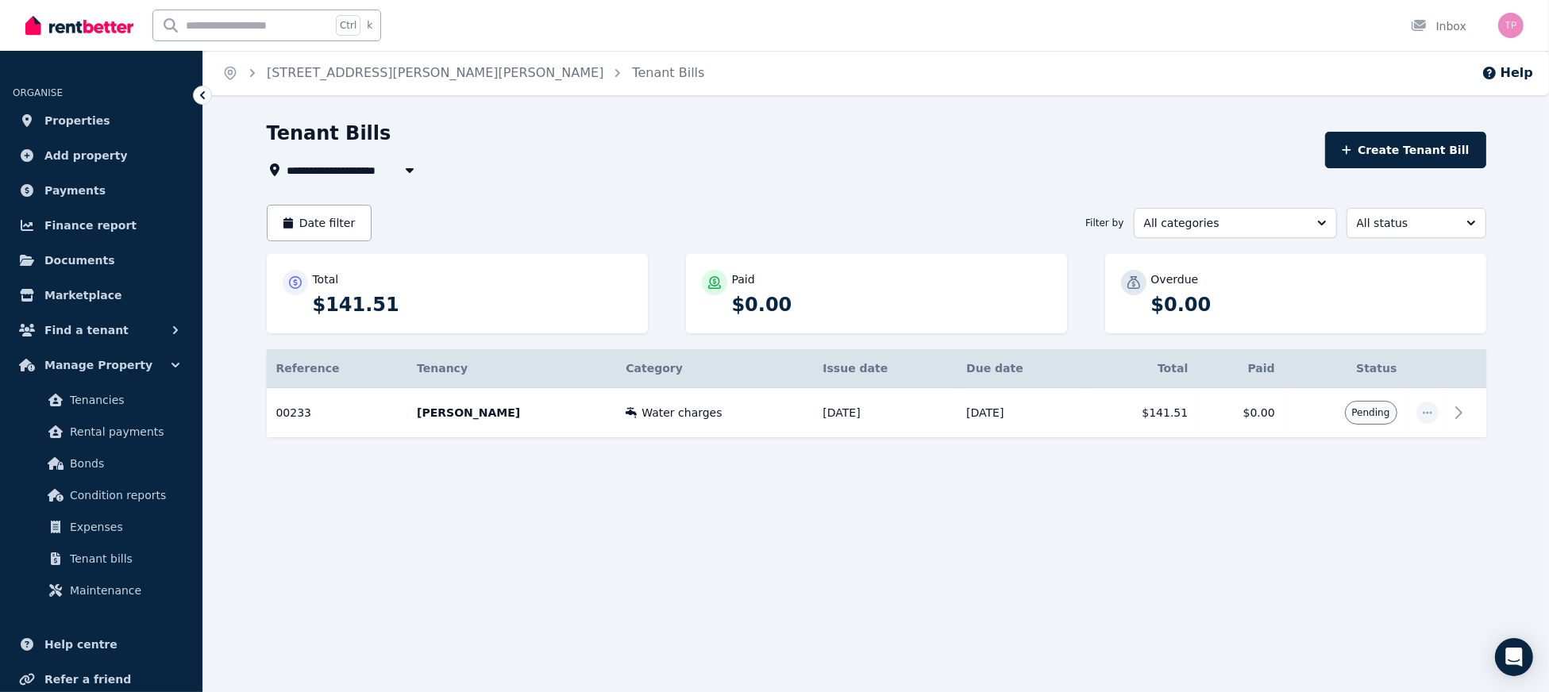
click at [991, 165] on div "**********" at bounding box center [791, 169] width 1049 height 19
click at [998, 175] on div "**********" at bounding box center [791, 169] width 1049 height 19
click at [297, 78] on link "[STREET_ADDRESS][PERSON_NAME][PERSON_NAME]" at bounding box center [435, 72] width 337 height 15
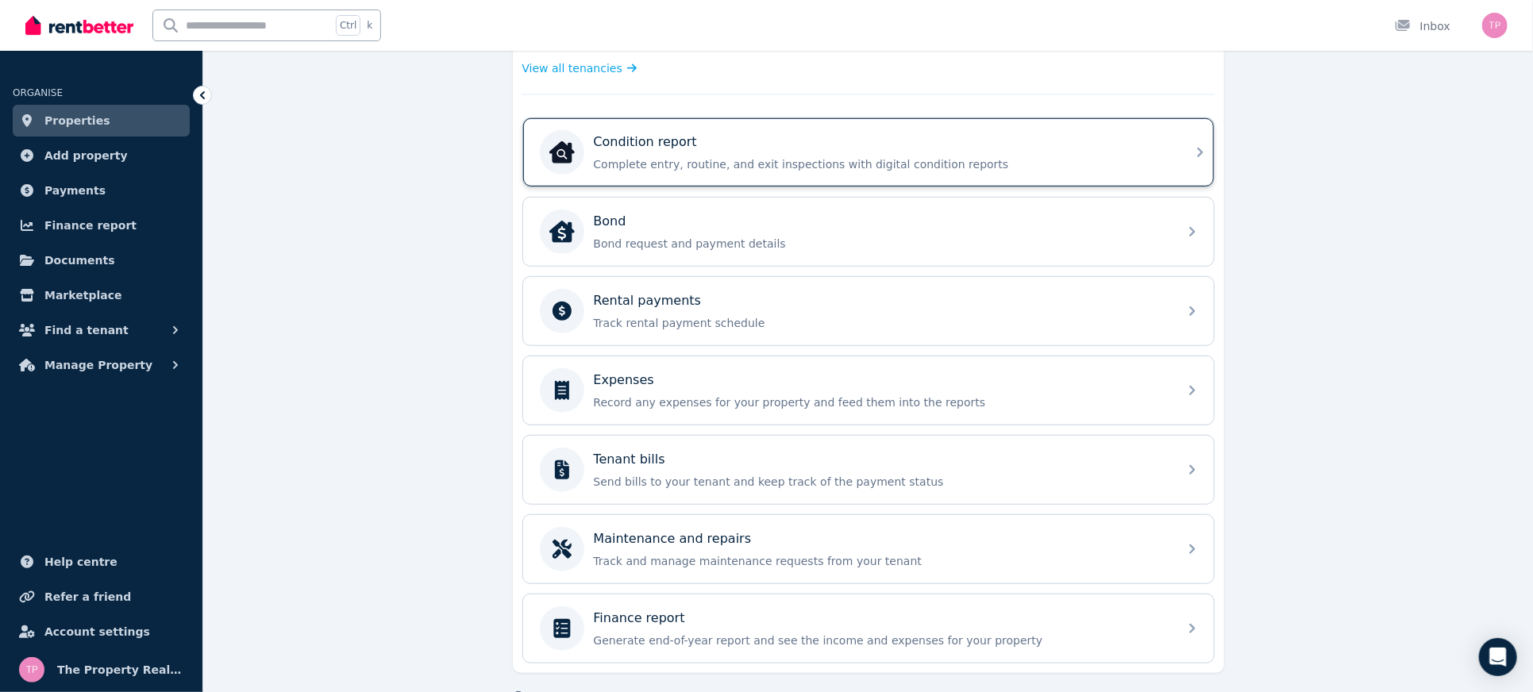
scroll to position [496, 0]
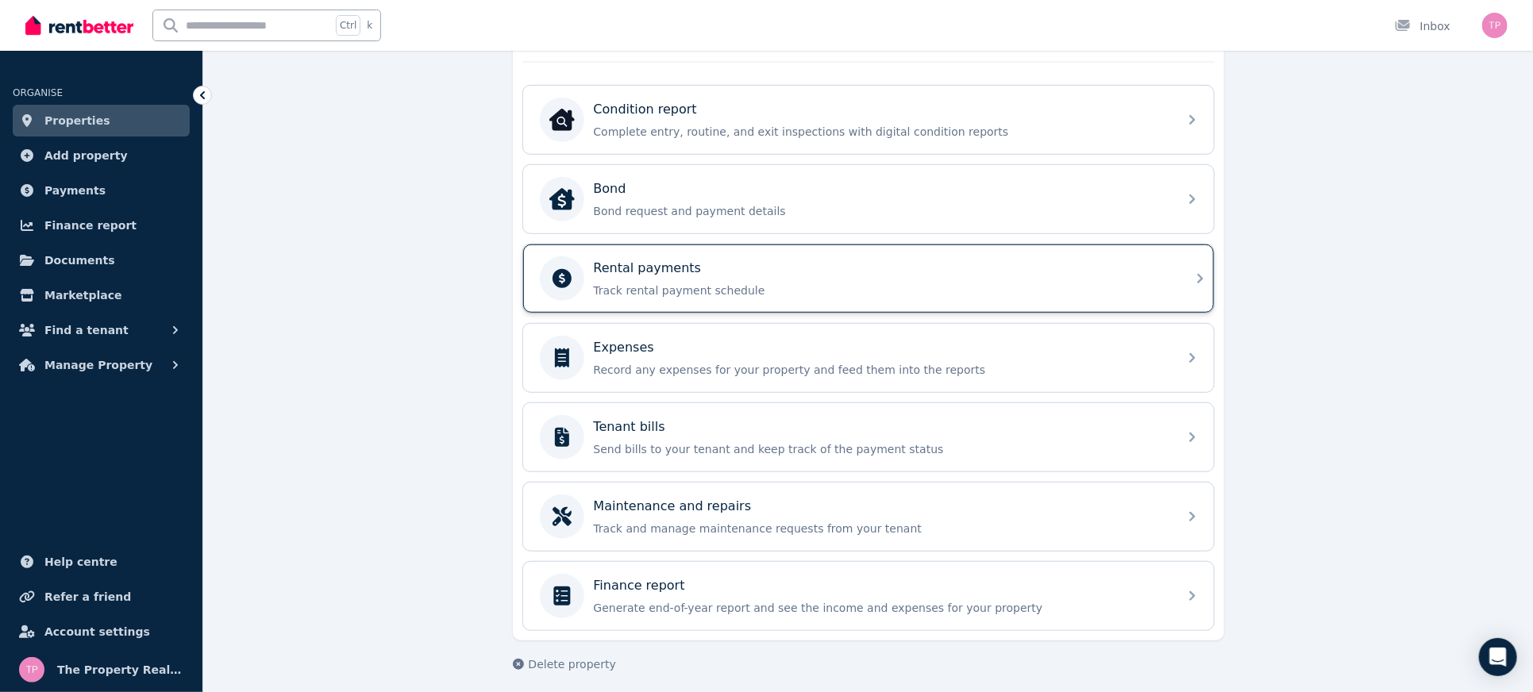
click at [724, 283] on p "Track rental payment schedule" at bounding box center [881, 291] width 575 height 16
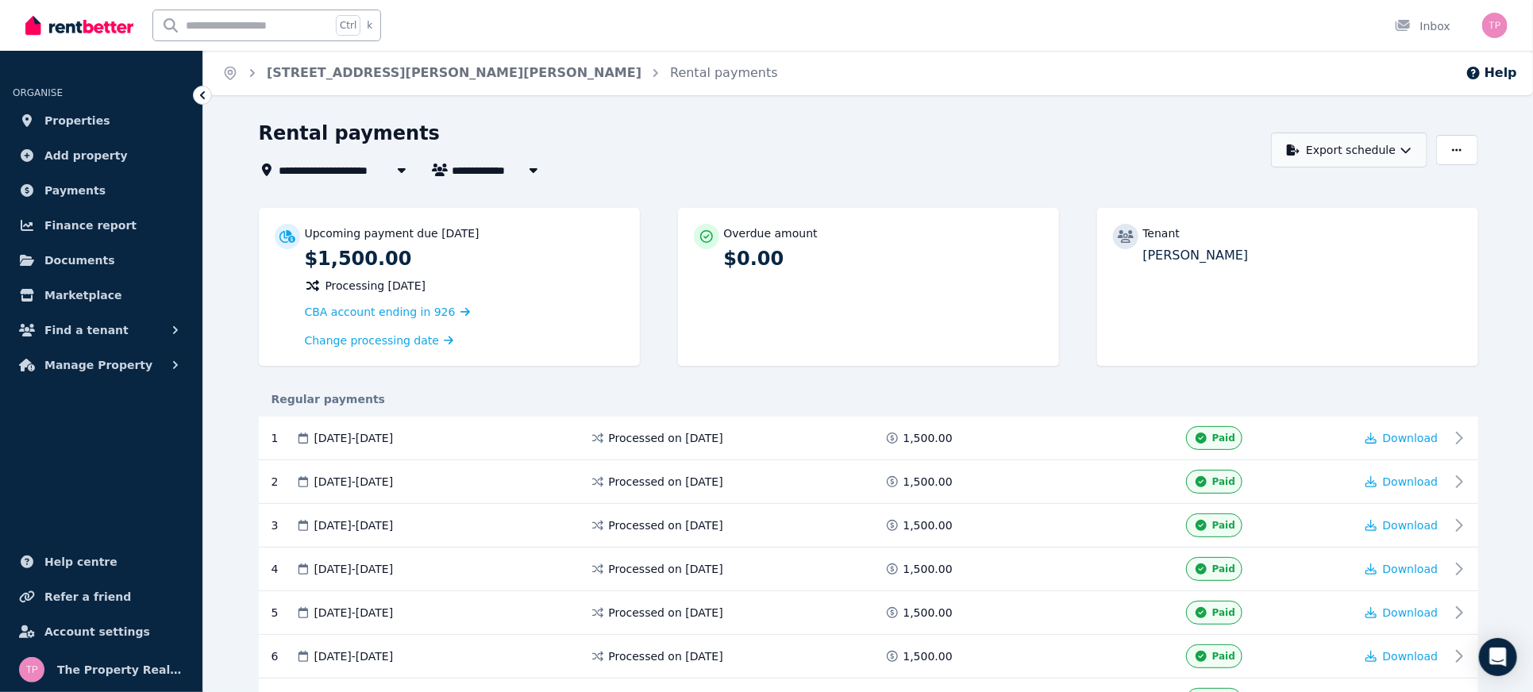
click at [1415, 156] on button "Export schedule" at bounding box center [1349, 150] width 156 height 35
click at [988, 127] on div "Rental payments" at bounding box center [761, 136] width 1005 height 30
click at [296, 84] on ol "Home 9 Devaney St, Blackett Rental payments" at bounding box center [500, 73] width 594 height 44
click at [314, 69] on link "[STREET_ADDRESS][PERSON_NAME][PERSON_NAME]" at bounding box center [454, 72] width 375 height 15
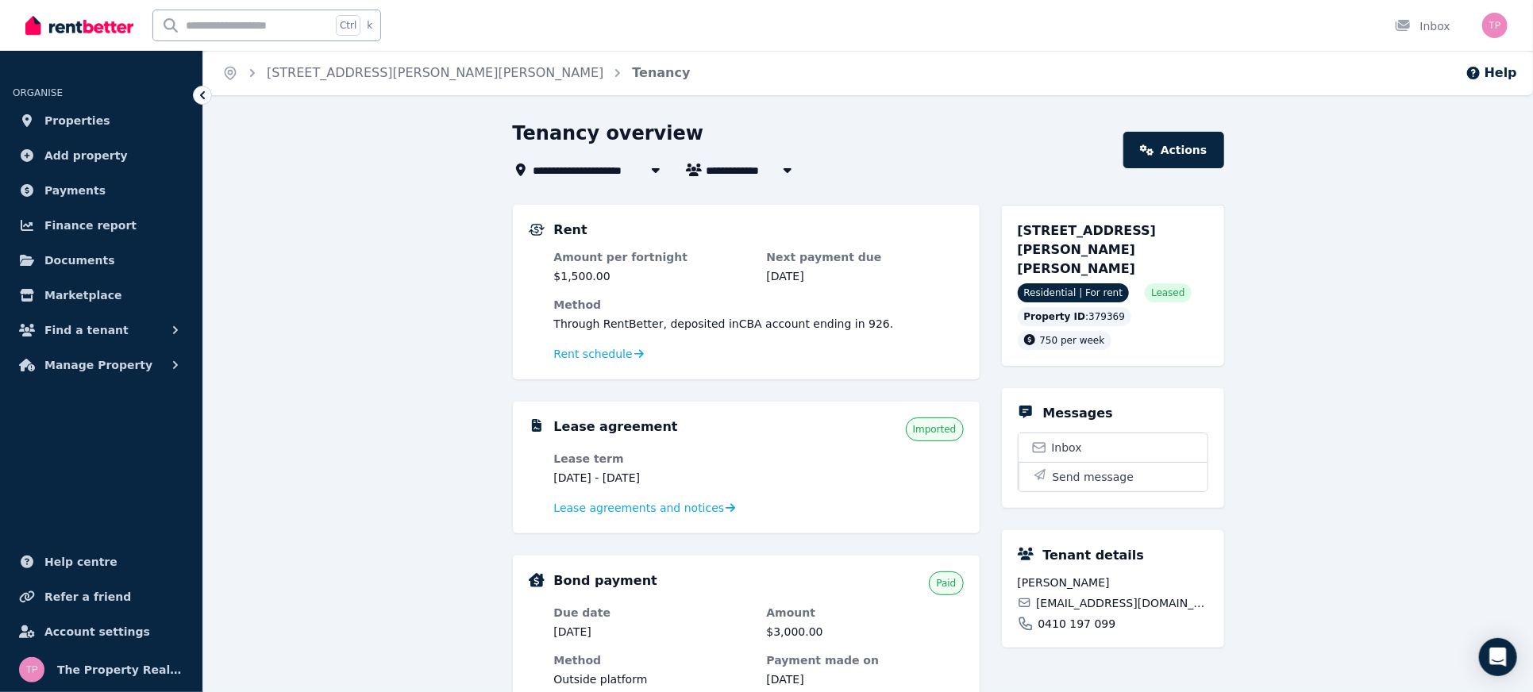
click at [426, 407] on div "**********" at bounding box center [868, 633] width 1330 height 1024
click at [318, 78] on link "[STREET_ADDRESS][PERSON_NAME][PERSON_NAME]" at bounding box center [435, 72] width 337 height 15
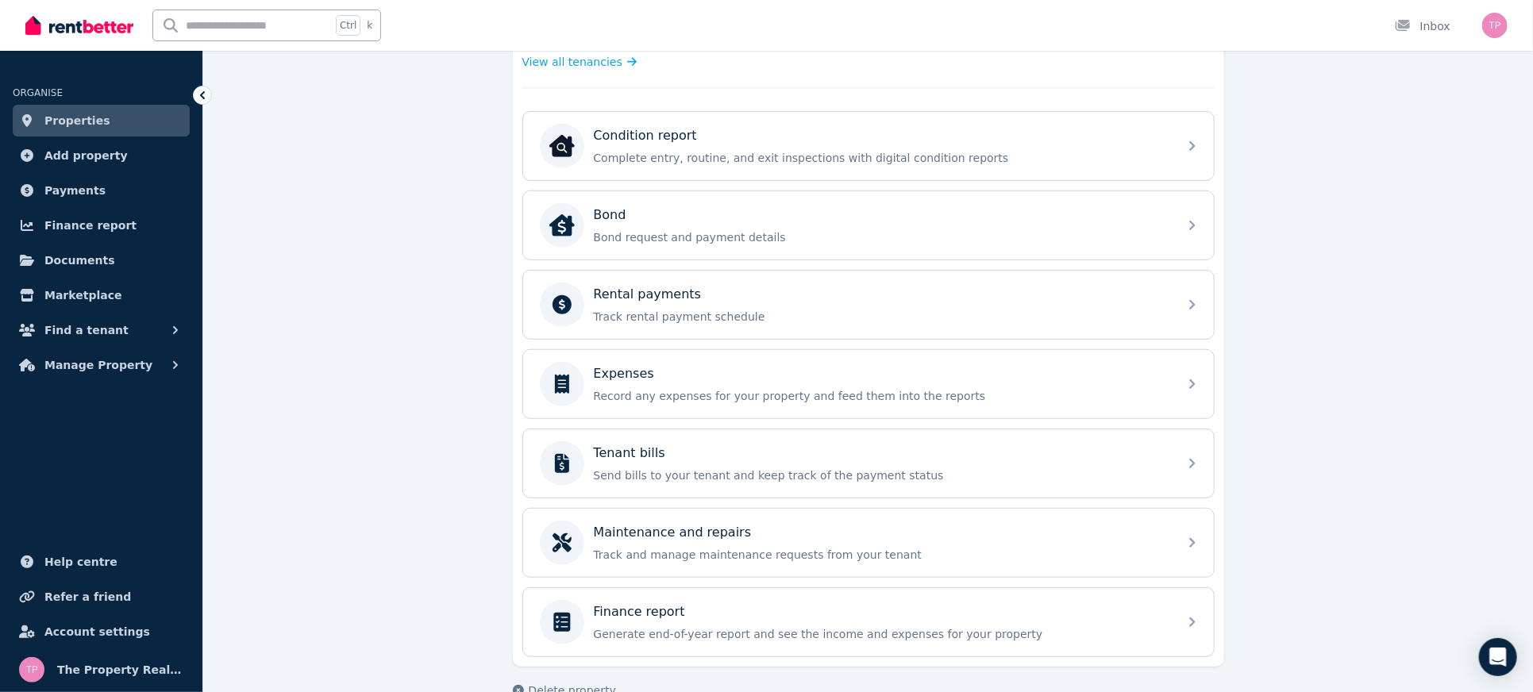
scroll to position [496, 0]
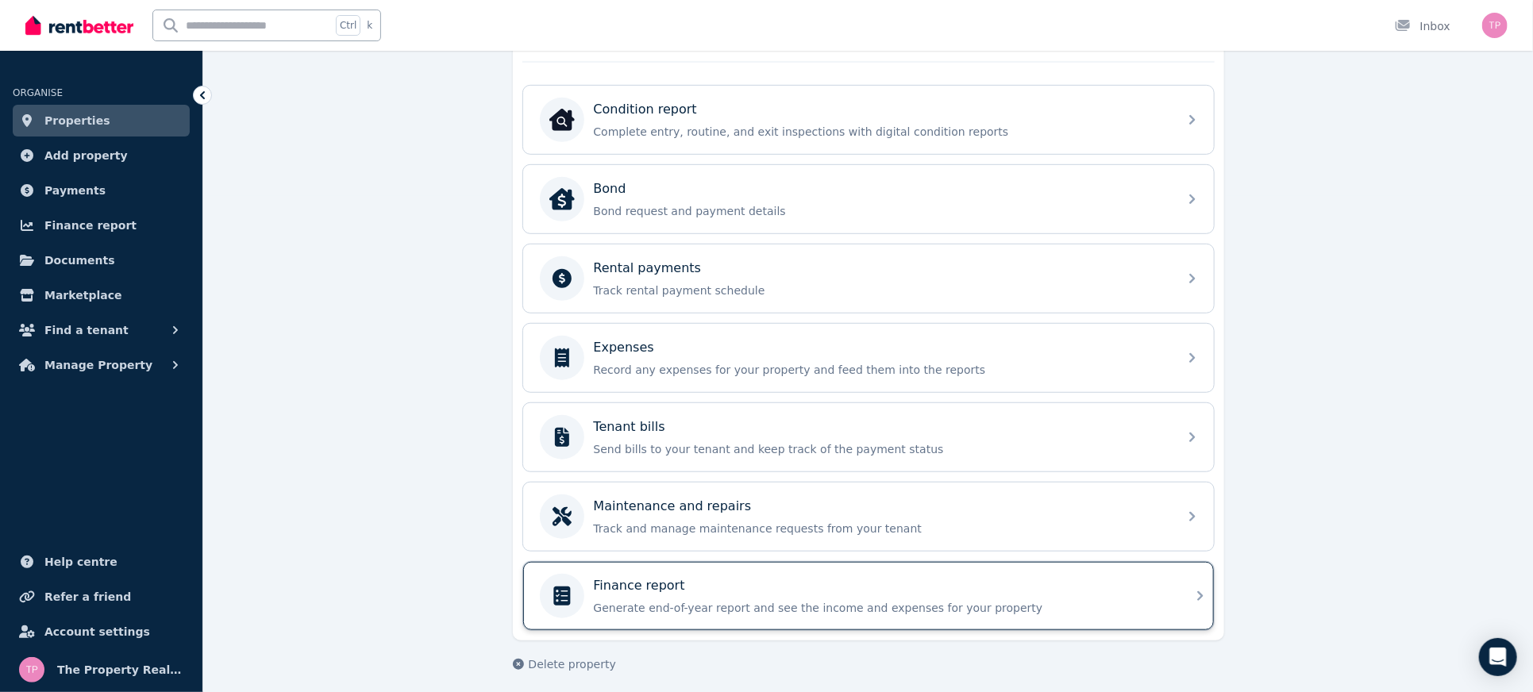
click at [979, 584] on div "Finance report" at bounding box center [881, 586] width 575 height 19
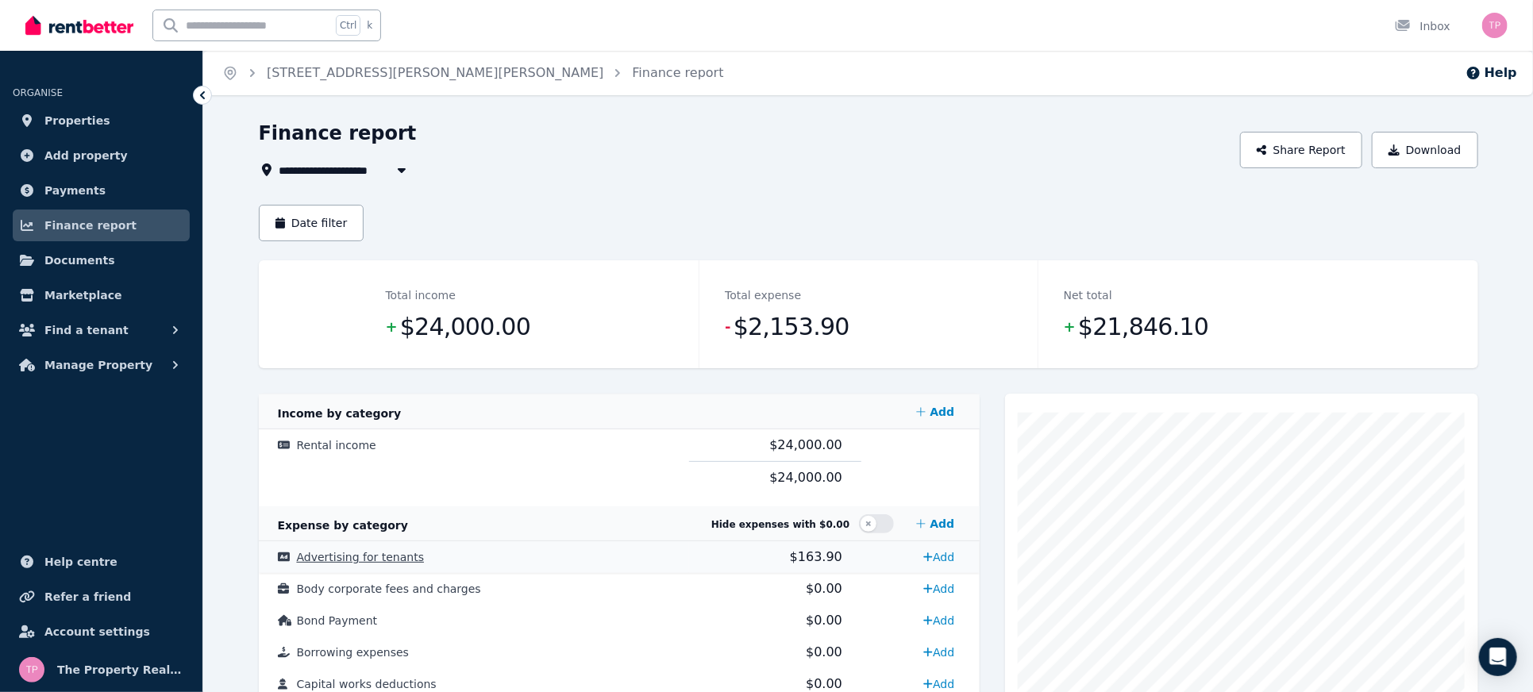
click at [381, 561] on span "Advertising for tenants" at bounding box center [361, 557] width 128 height 13
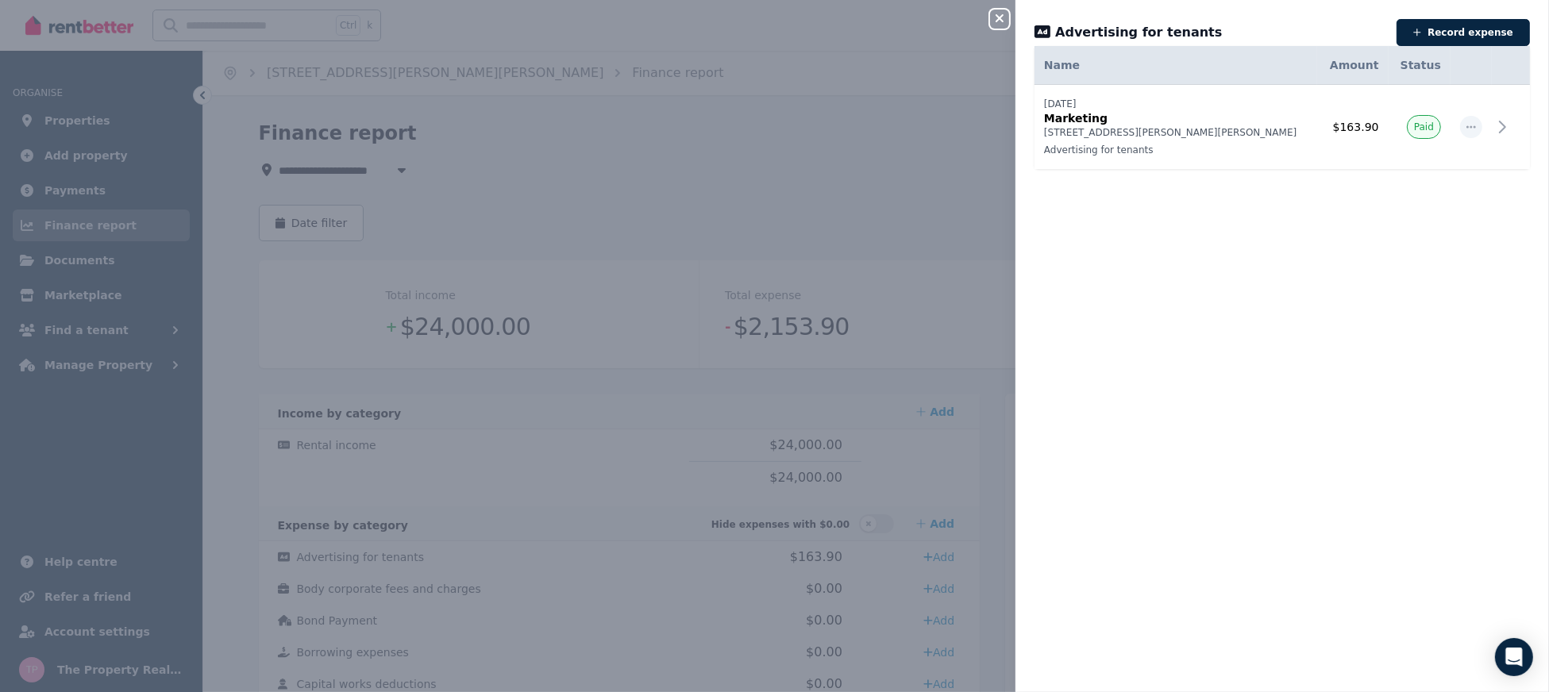
click at [1002, 21] on icon "button" at bounding box center [1000, 18] width 8 height 8
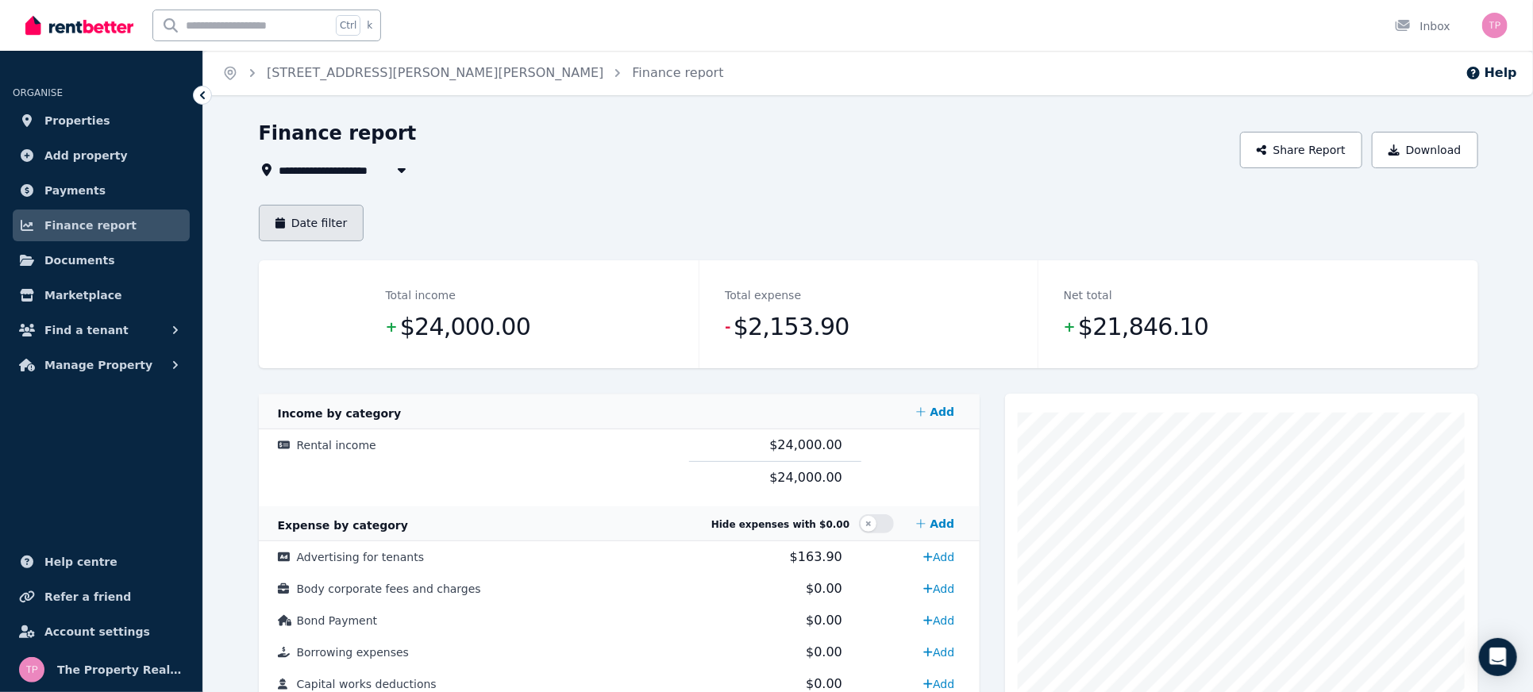
click at [300, 231] on button "Date filter" at bounding box center [312, 223] width 106 height 37
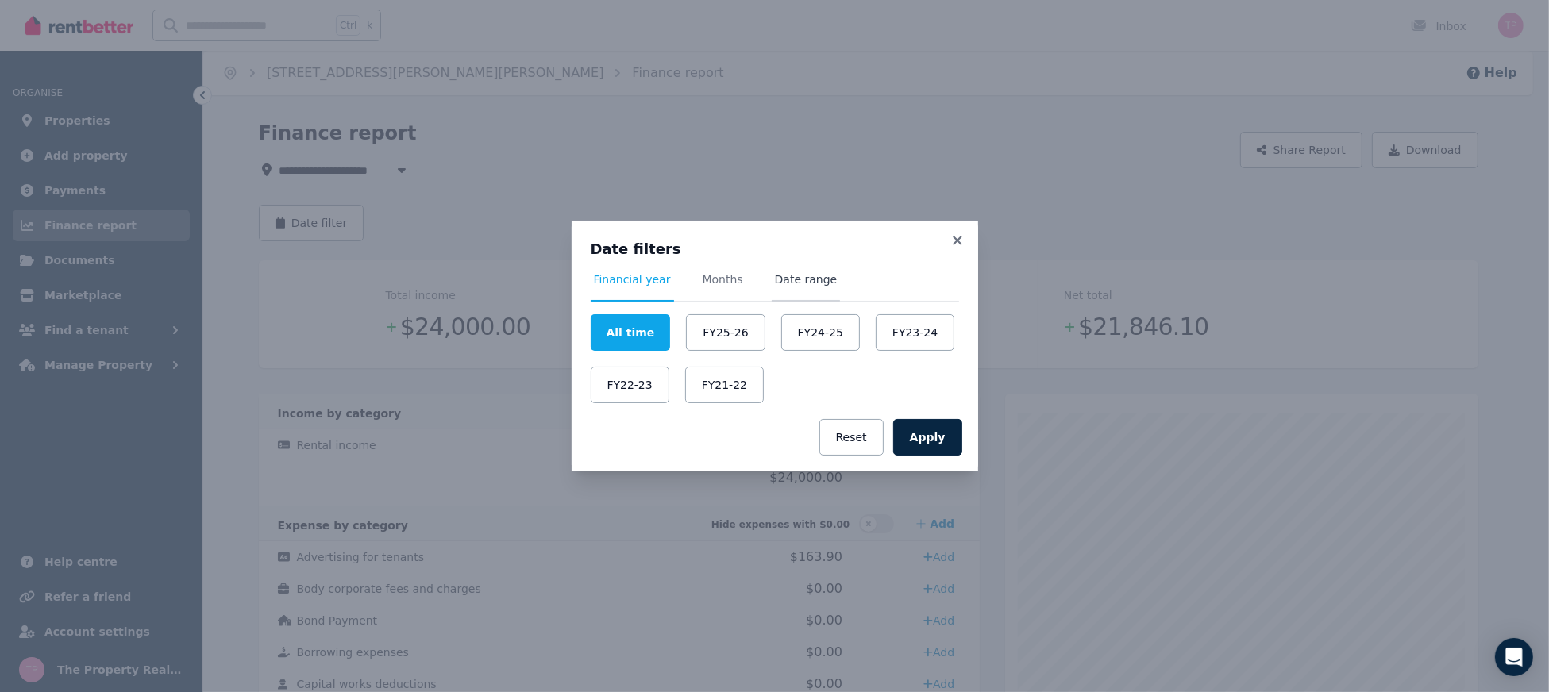
click at [787, 282] on span "Date range" at bounding box center [806, 280] width 63 height 16
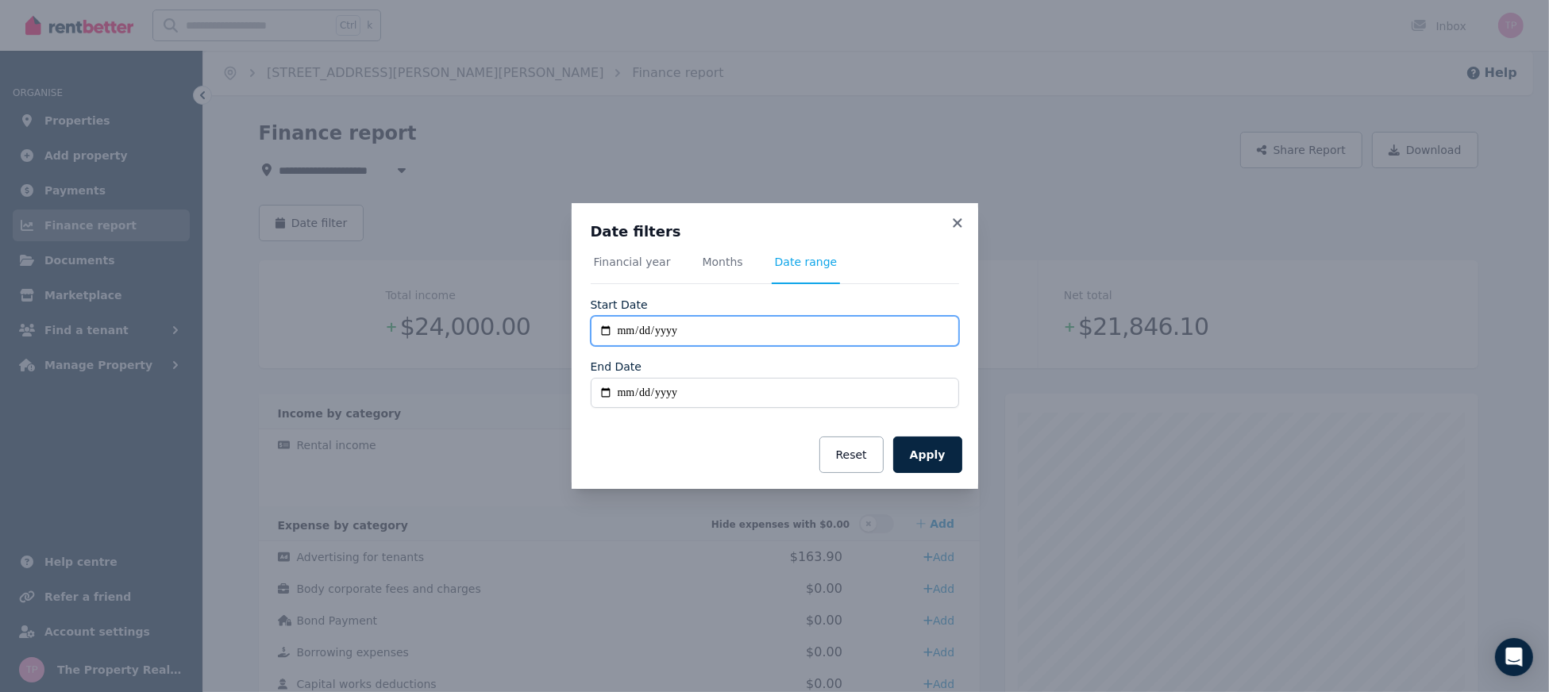
click at [602, 334] on input "**********" at bounding box center [775, 331] width 368 height 30
type input "**********"
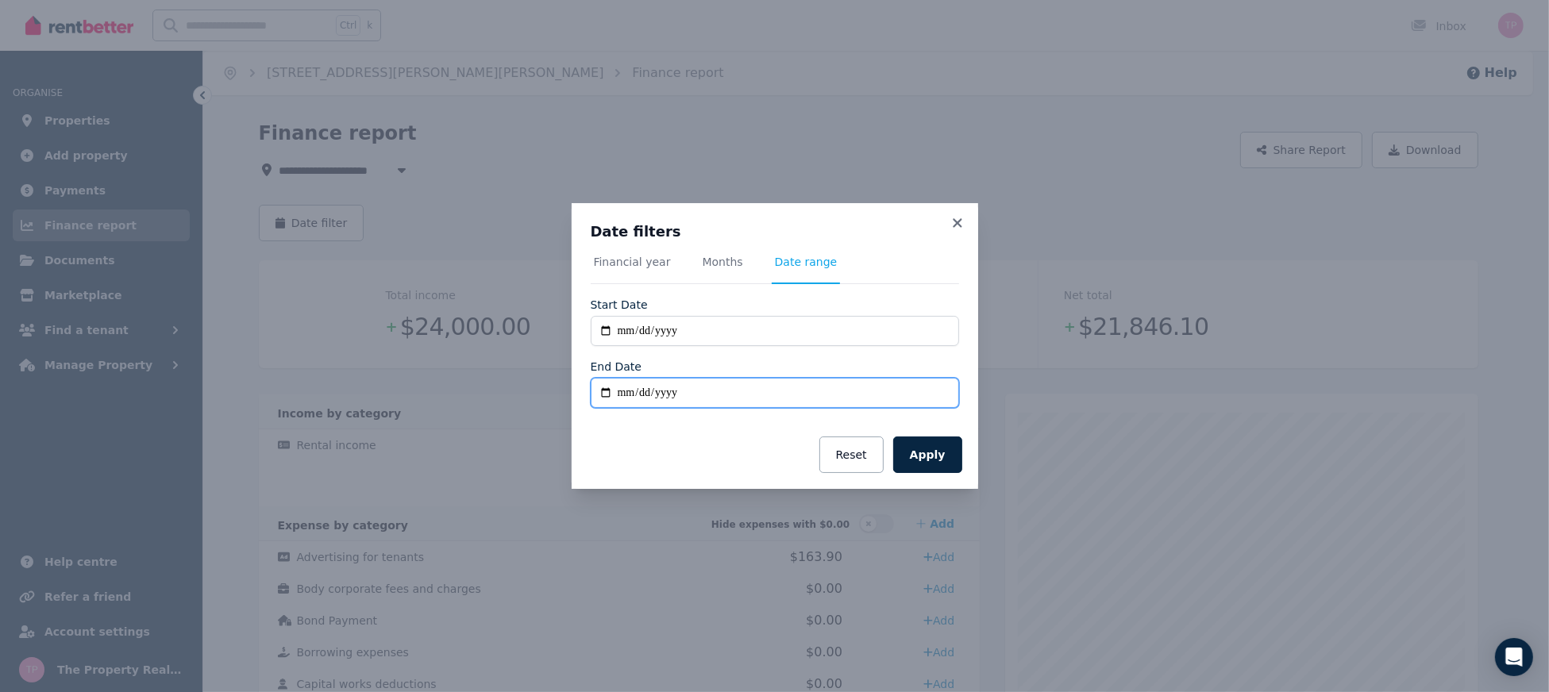
click at [604, 392] on input "End Date" at bounding box center [775, 393] width 368 height 30
type input "**********"
click at [941, 461] on button "Apply" at bounding box center [927, 455] width 69 height 37
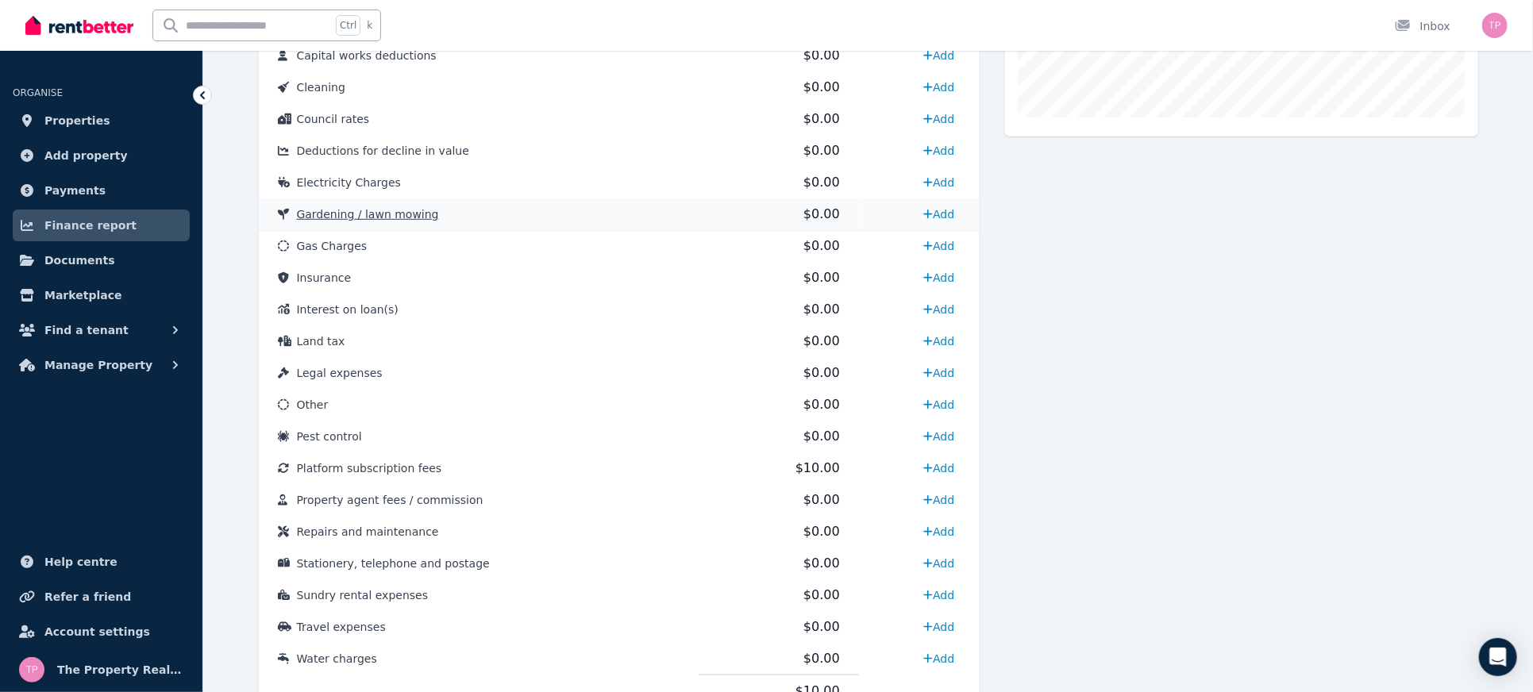
scroll to position [635, 0]
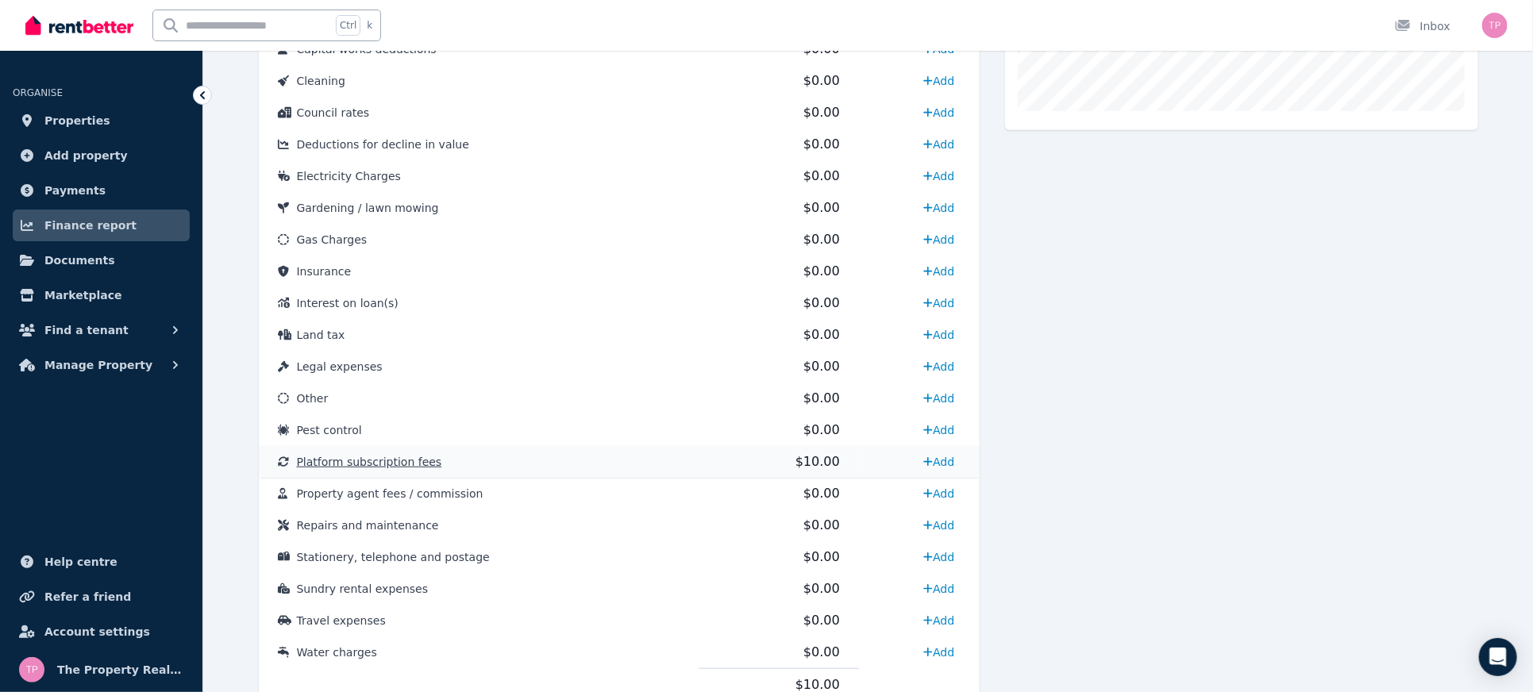
click at [363, 464] on span "Platform subscription fees" at bounding box center [369, 462] width 145 height 13
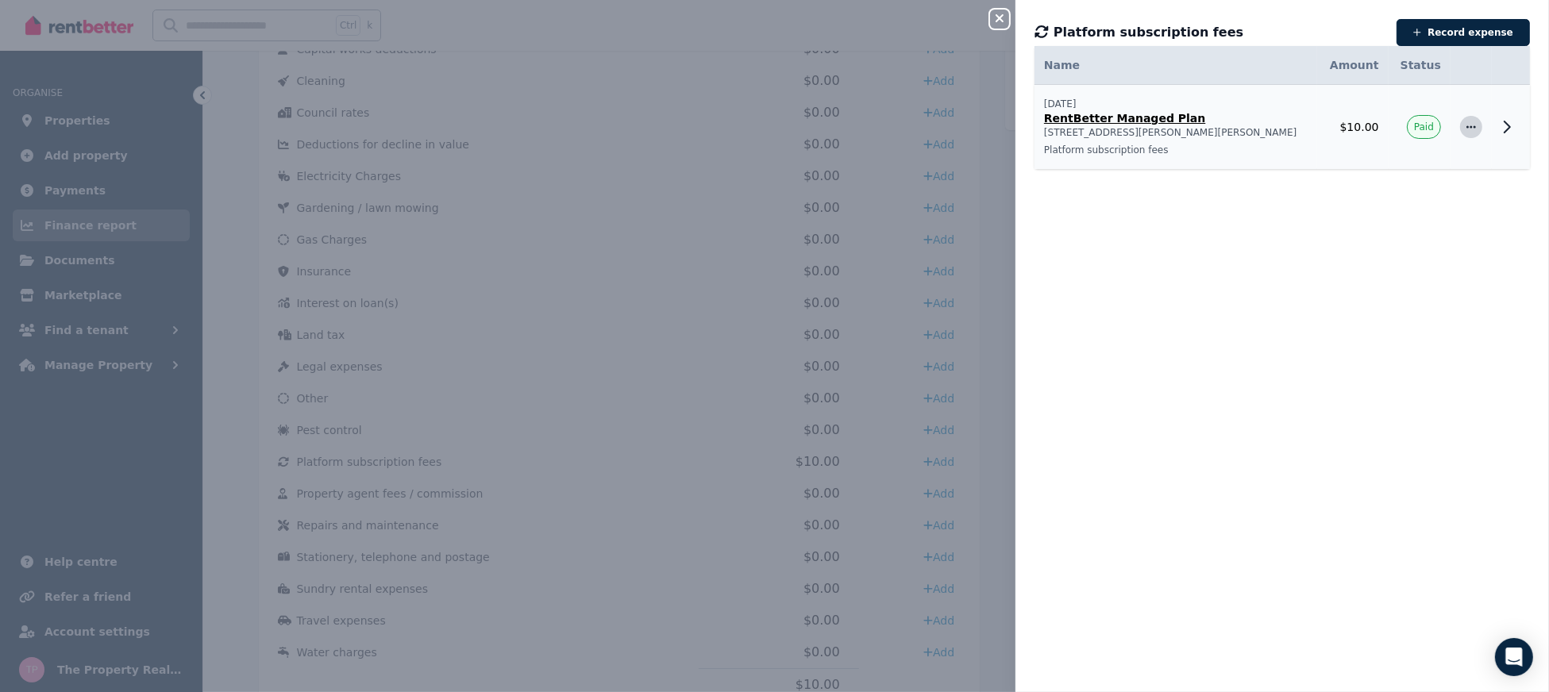
click at [1460, 132] on span "button" at bounding box center [1471, 127] width 22 height 22
click at [1391, 208] on span "Delete expense" at bounding box center [1419, 201] width 102 height 19
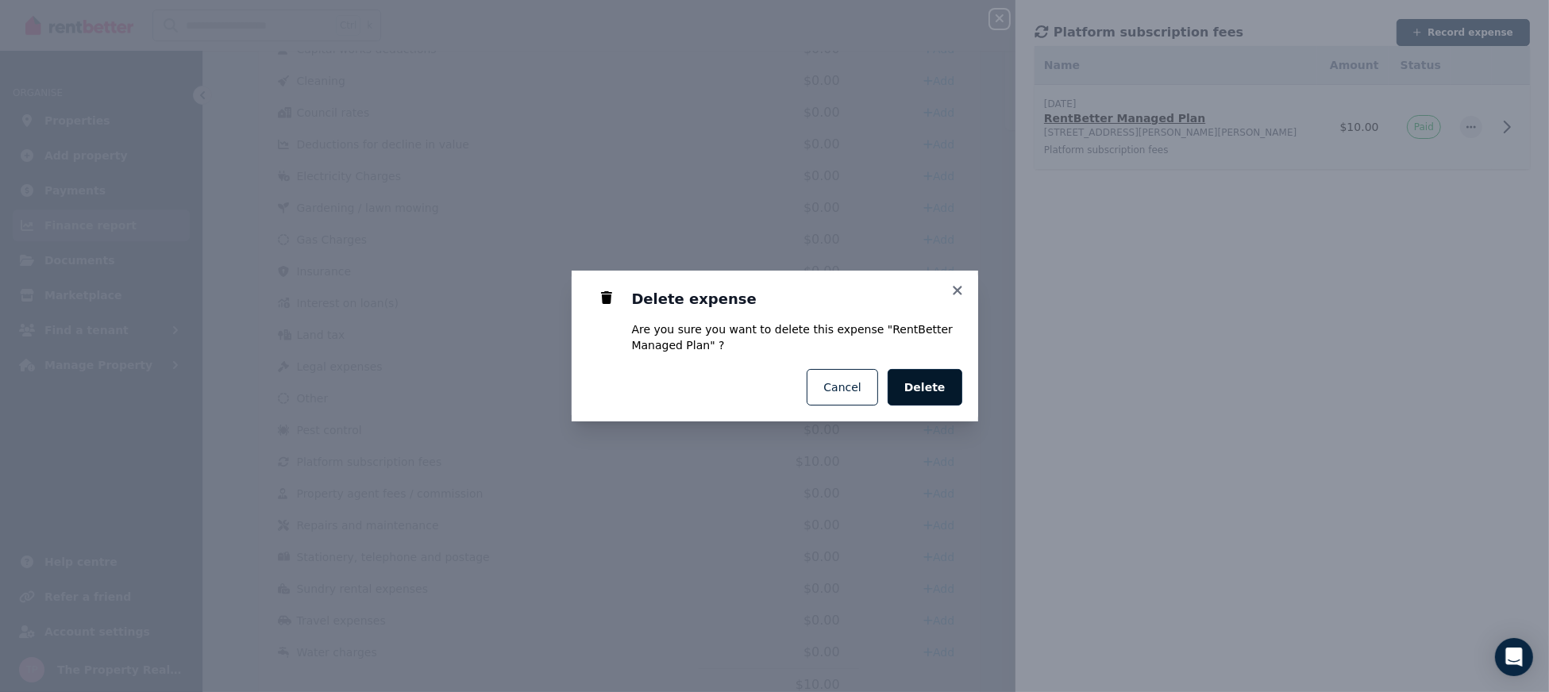
click at [938, 381] on span "Delete" at bounding box center [925, 388] width 41 height 16
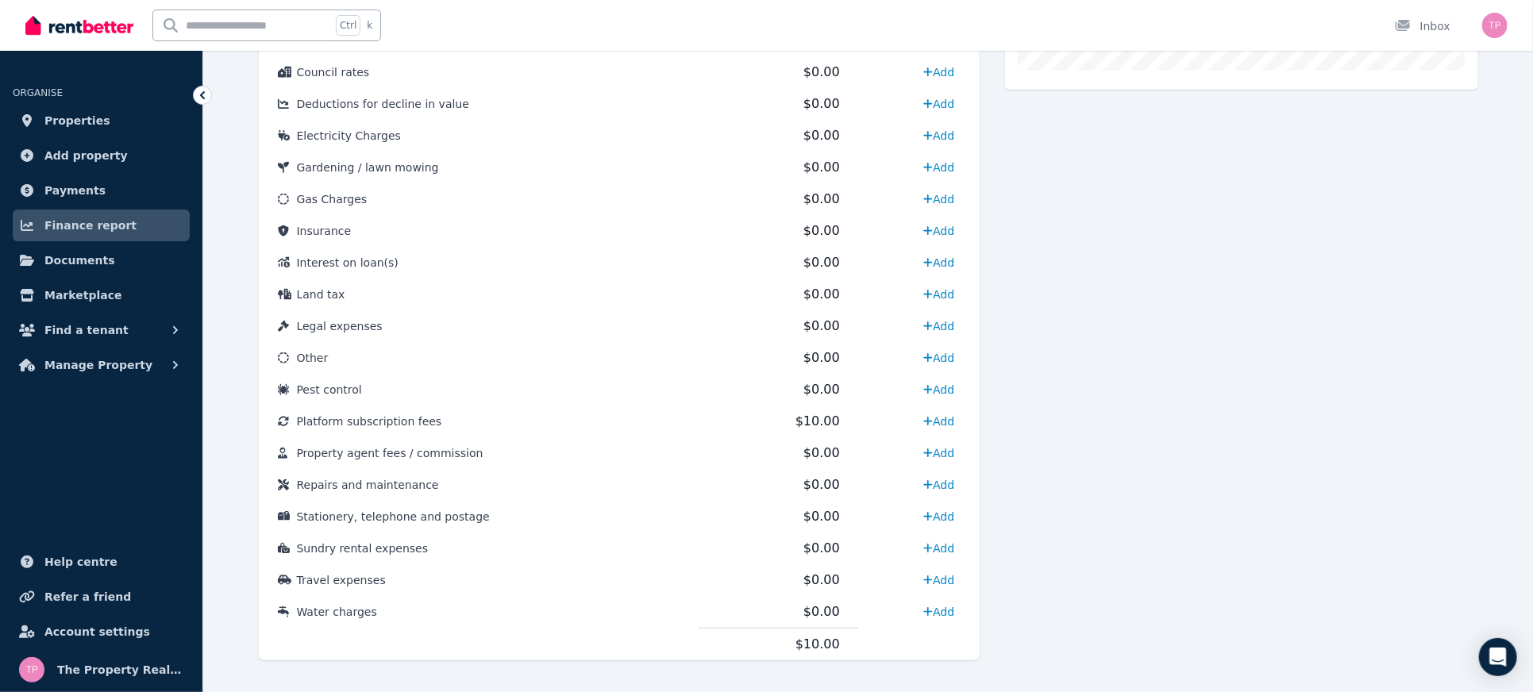
scroll to position [696, 0]
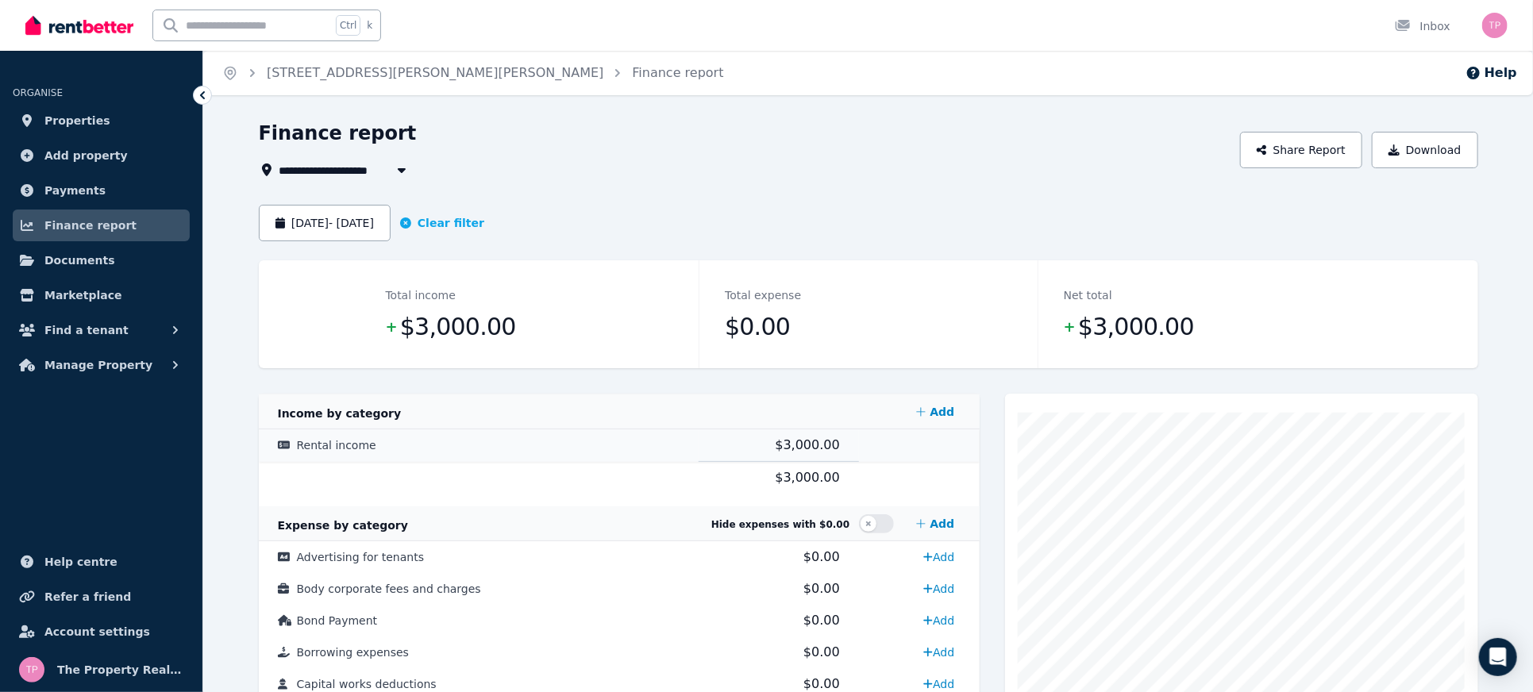
click at [336, 437] on td "Rental income" at bounding box center [479, 446] width 440 height 33
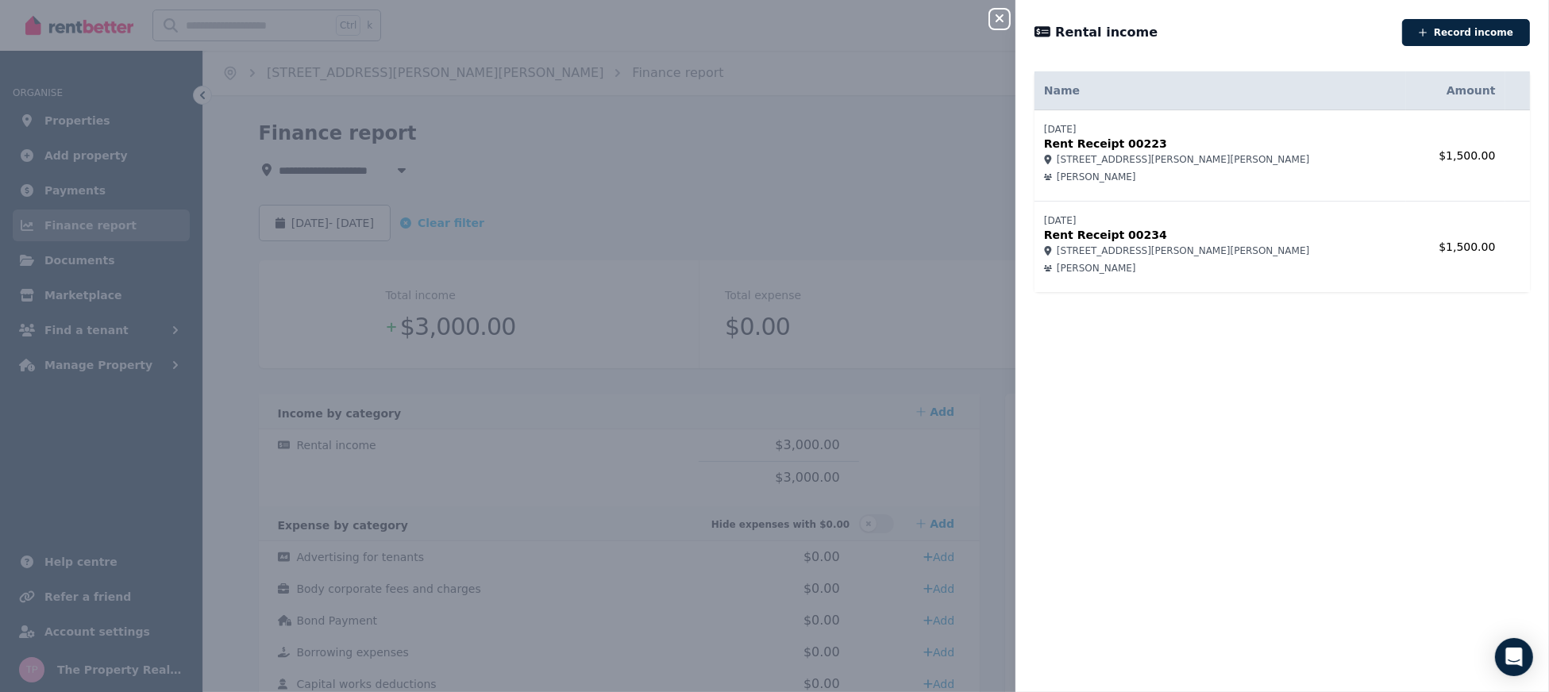
click at [996, 14] on icon "button" at bounding box center [999, 18] width 19 height 13
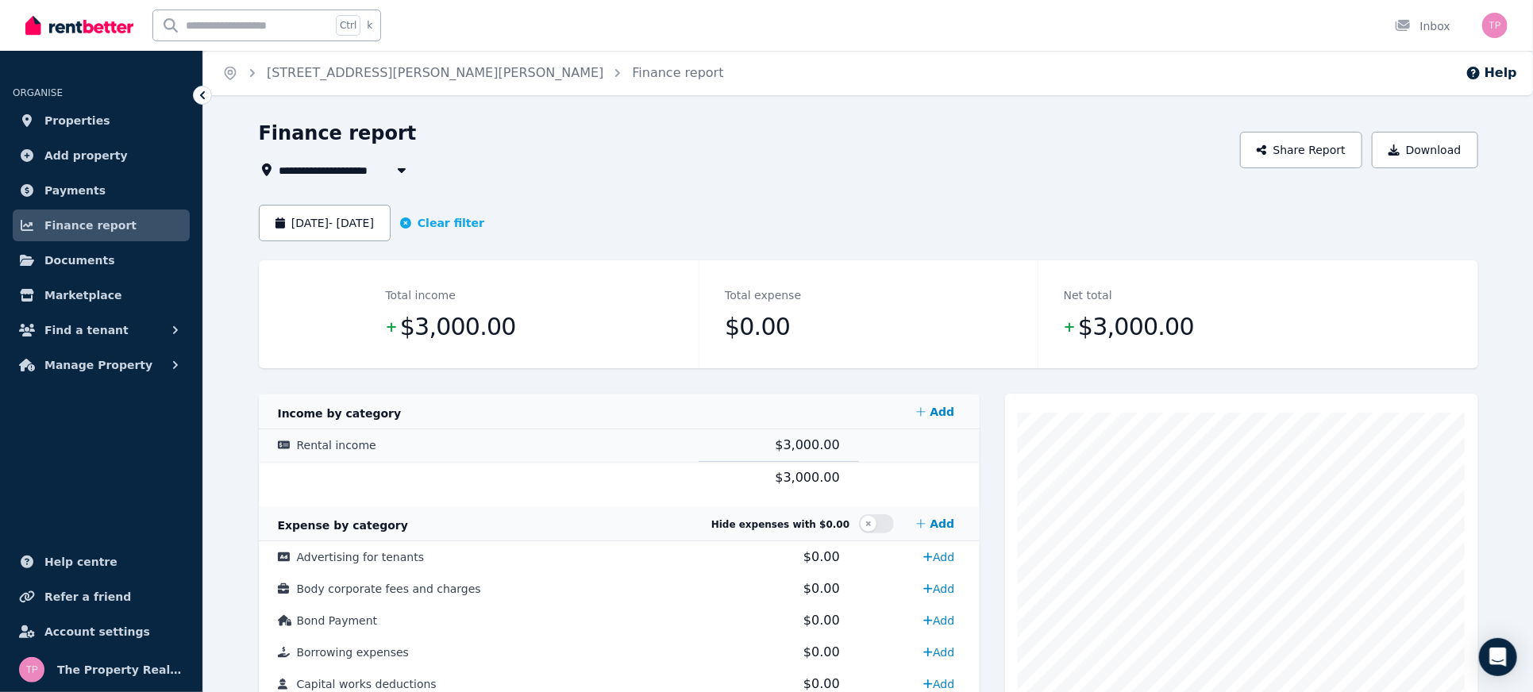
click at [318, 450] on span "Rental income" at bounding box center [336, 445] width 79 height 13
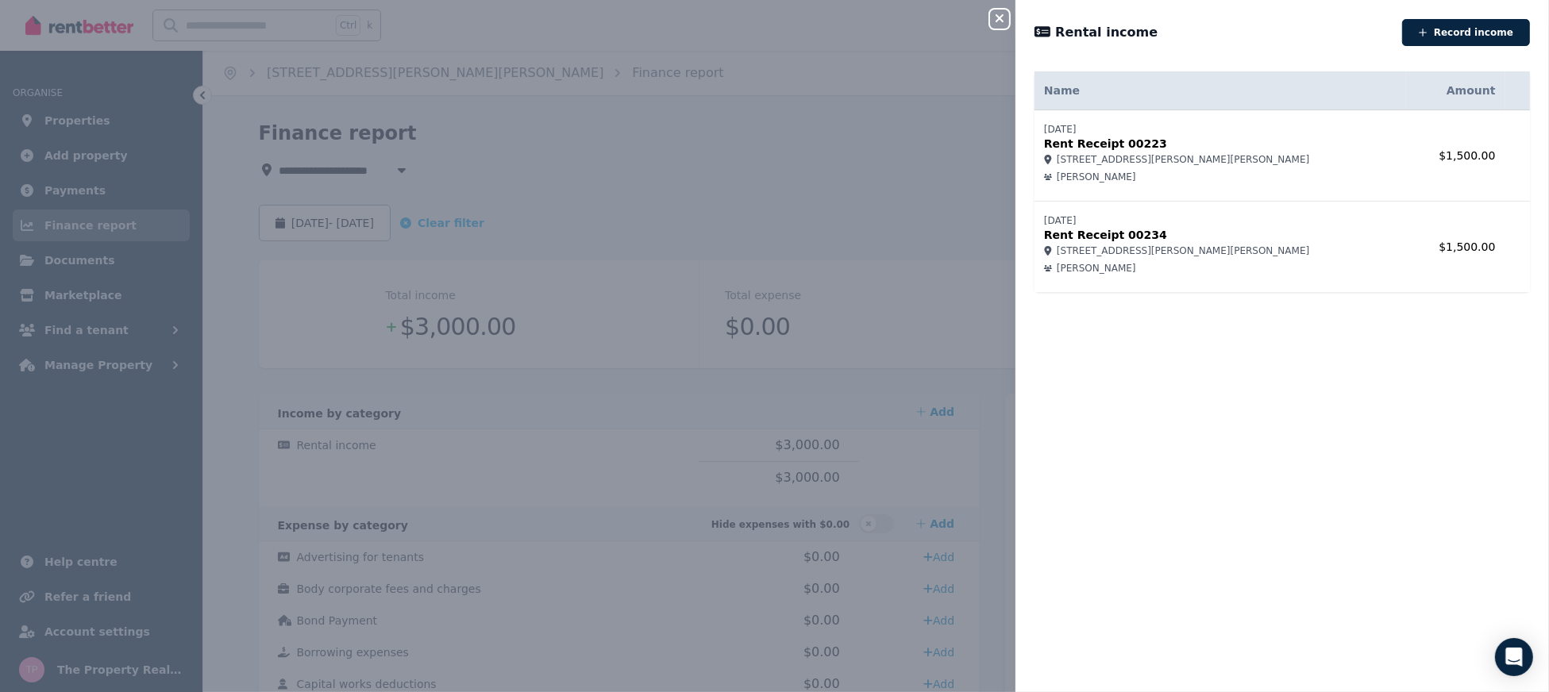
click at [1088, 145] on p "Rent Receipt 00223" at bounding box center [1220, 144] width 353 height 16
click at [1106, 254] on span "[STREET_ADDRESS][PERSON_NAME][PERSON_NAME]" at bounding box center [1183, 251] width 253 height 13
click at [1106, 255] on span "[STREET_ADDRESS][PERSON_NAME][PERSON_NAME]" at bounding box center [1183, 251] width 253 height 13
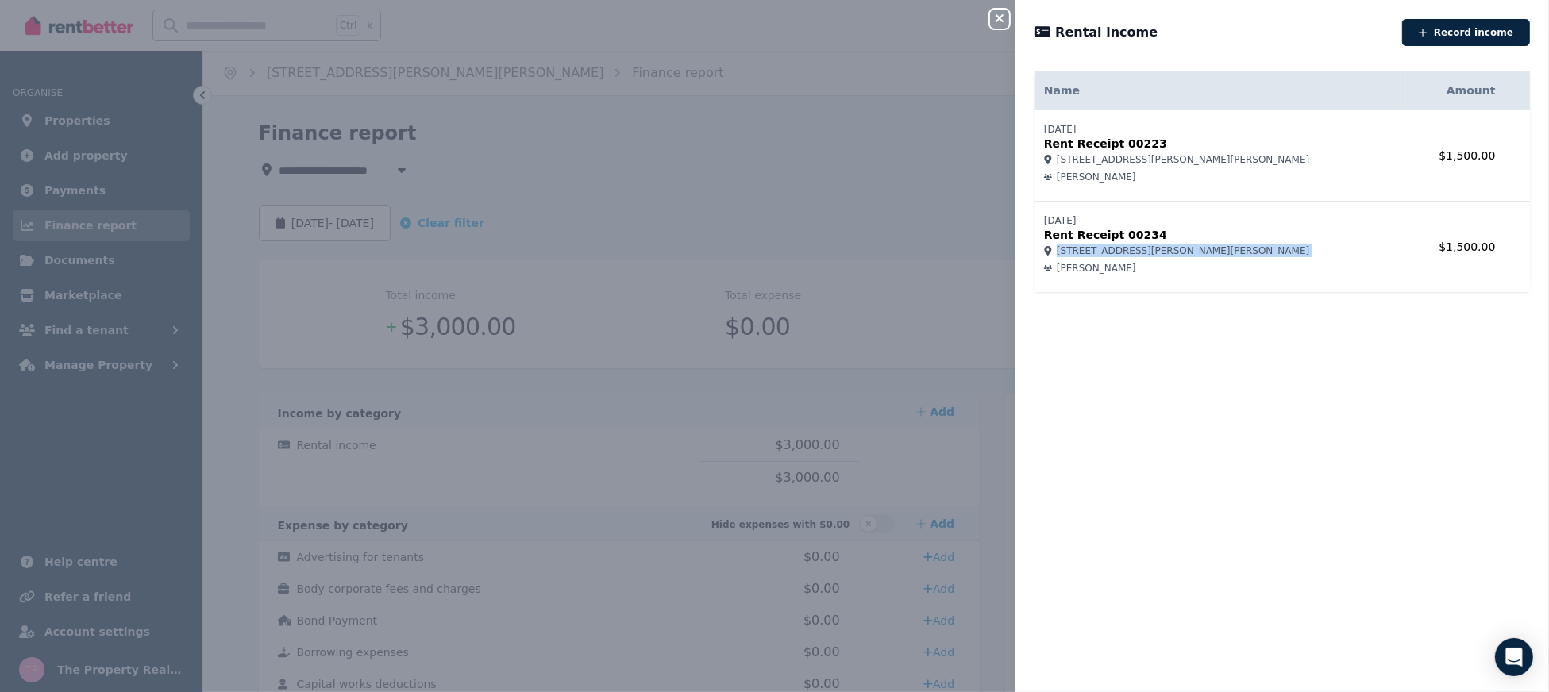
click at [998, 24] on icon "button" at bounding box center [999, 18] width 19 height 13
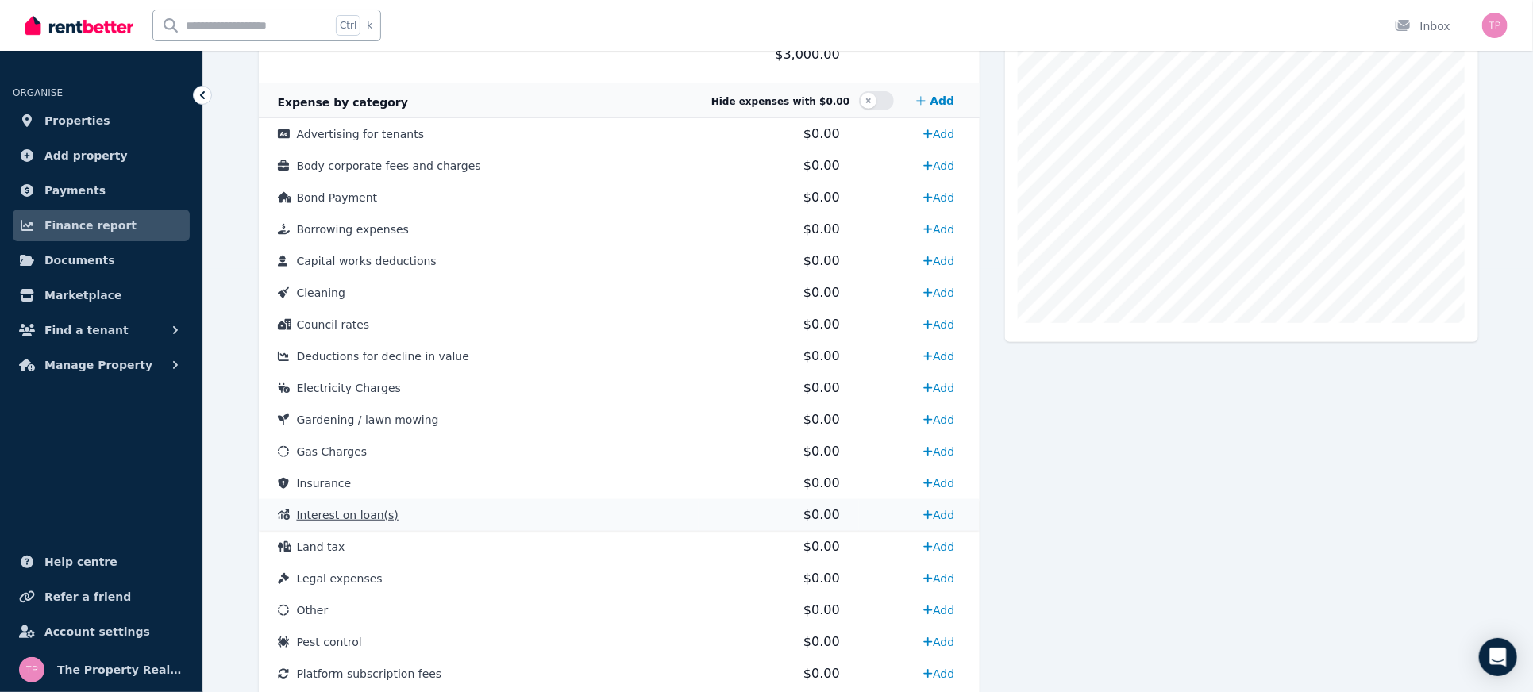
scroll to position [635, 0]
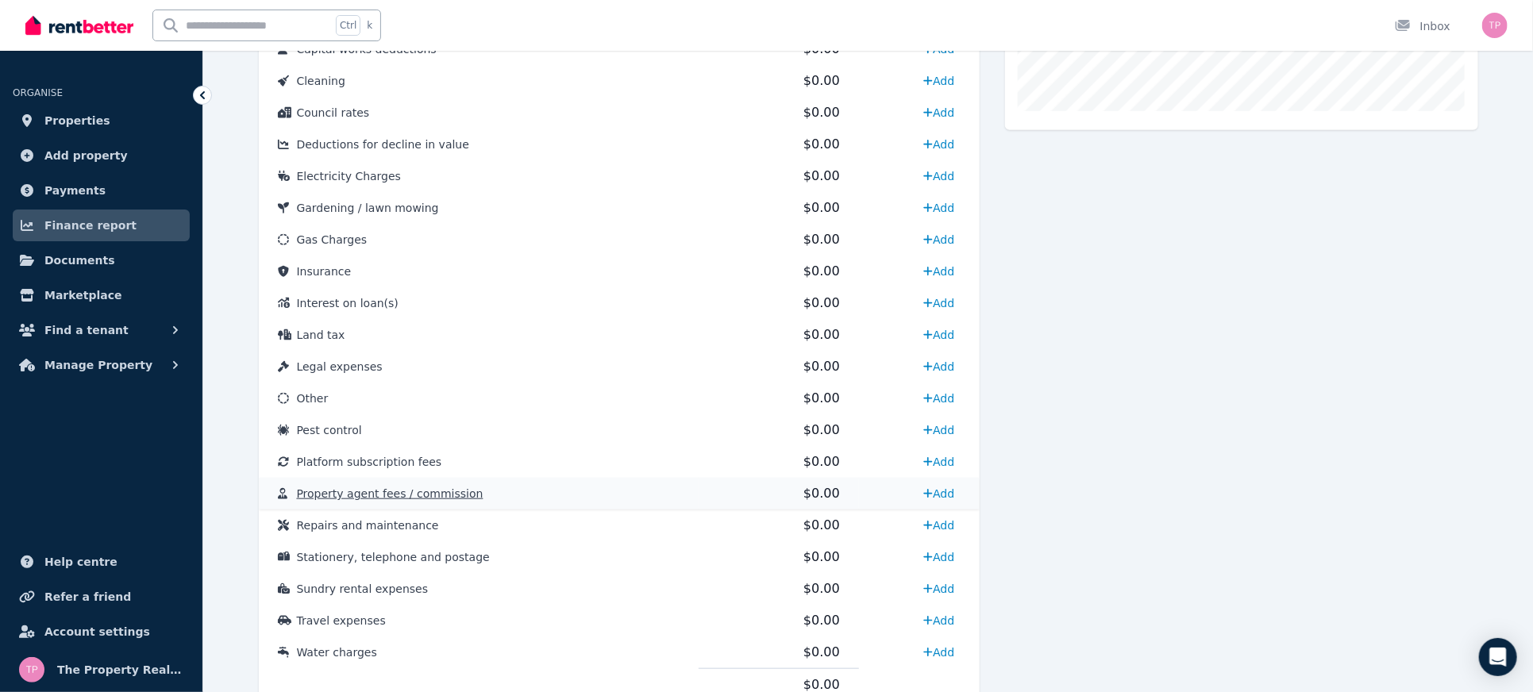
click at [366, 500] on span "Property agent fees / commission" at bounding box center [390, 494] width 187 height 13
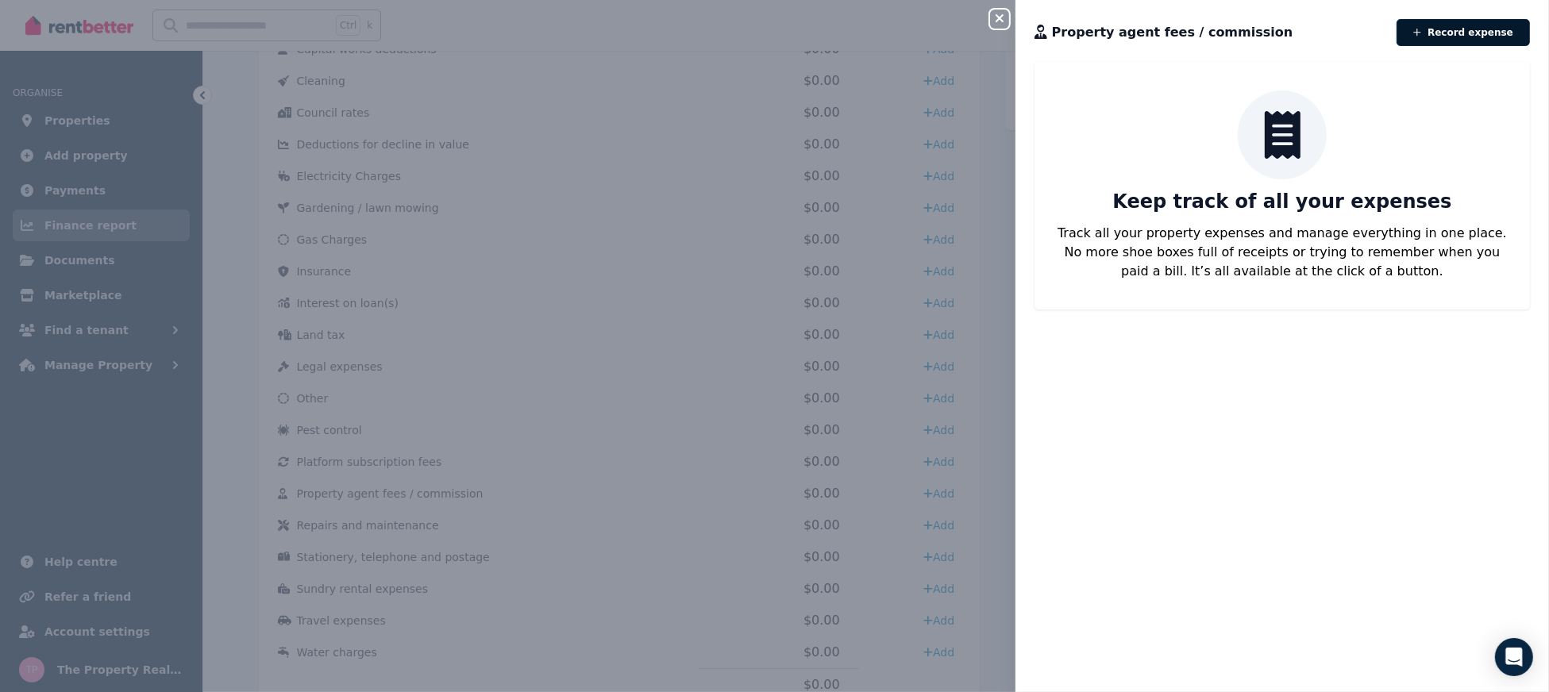
click at [1449, 35] on button "Record expense" at bounding box center [1463, 32] width 133 height 27
select select "**********"
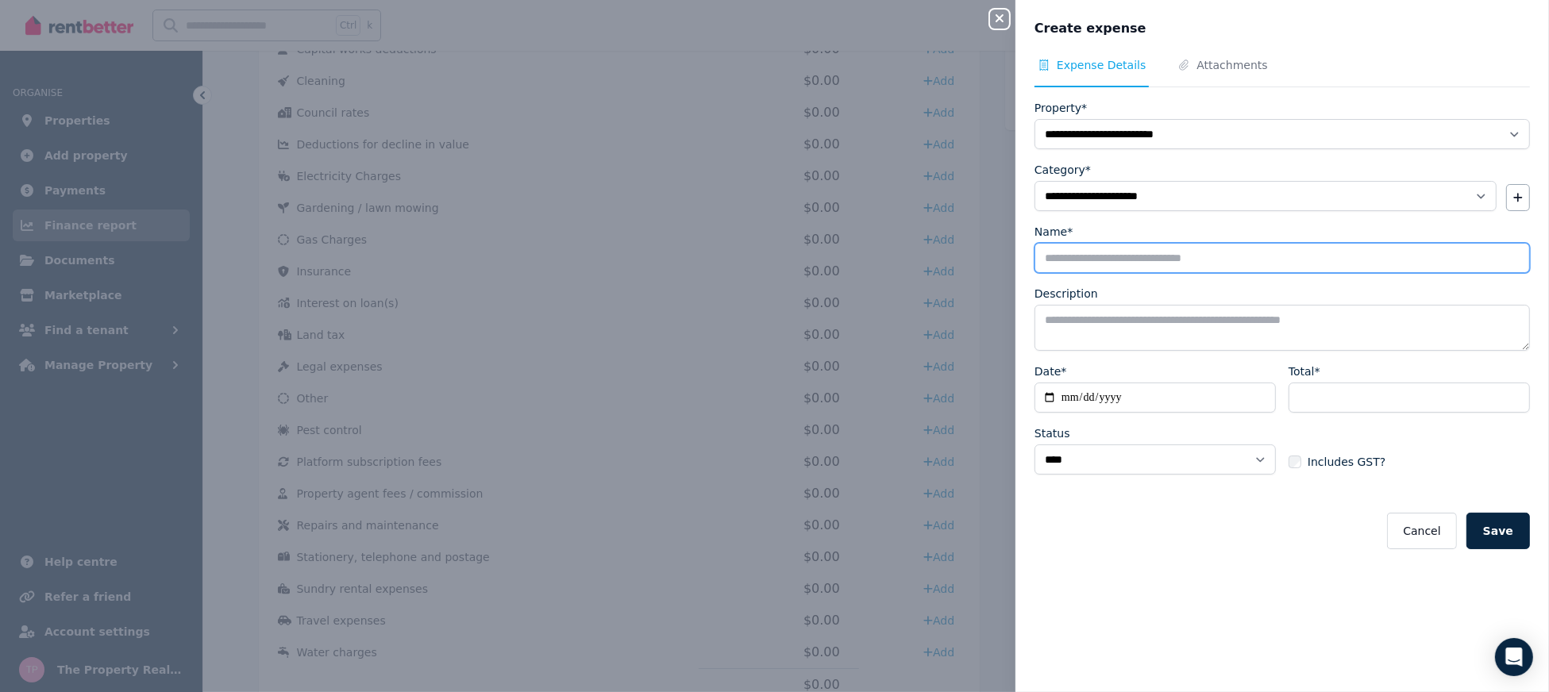
click at [1109, 253] on input "Name*" at bounding box center [1283, 258] width 496 height 30
type input "**********"
click at [1101, 325] on textarea "Description" at bounding box center [1283, 328] width 496 height 46
drag, startPoint x: 1193, startPoint y: 254, endPoint x: 962, endPoint y: 249, distance: 230.3
click at [962, 249] on div "**********" at bounding box center [774, 346] width 1549 height 692
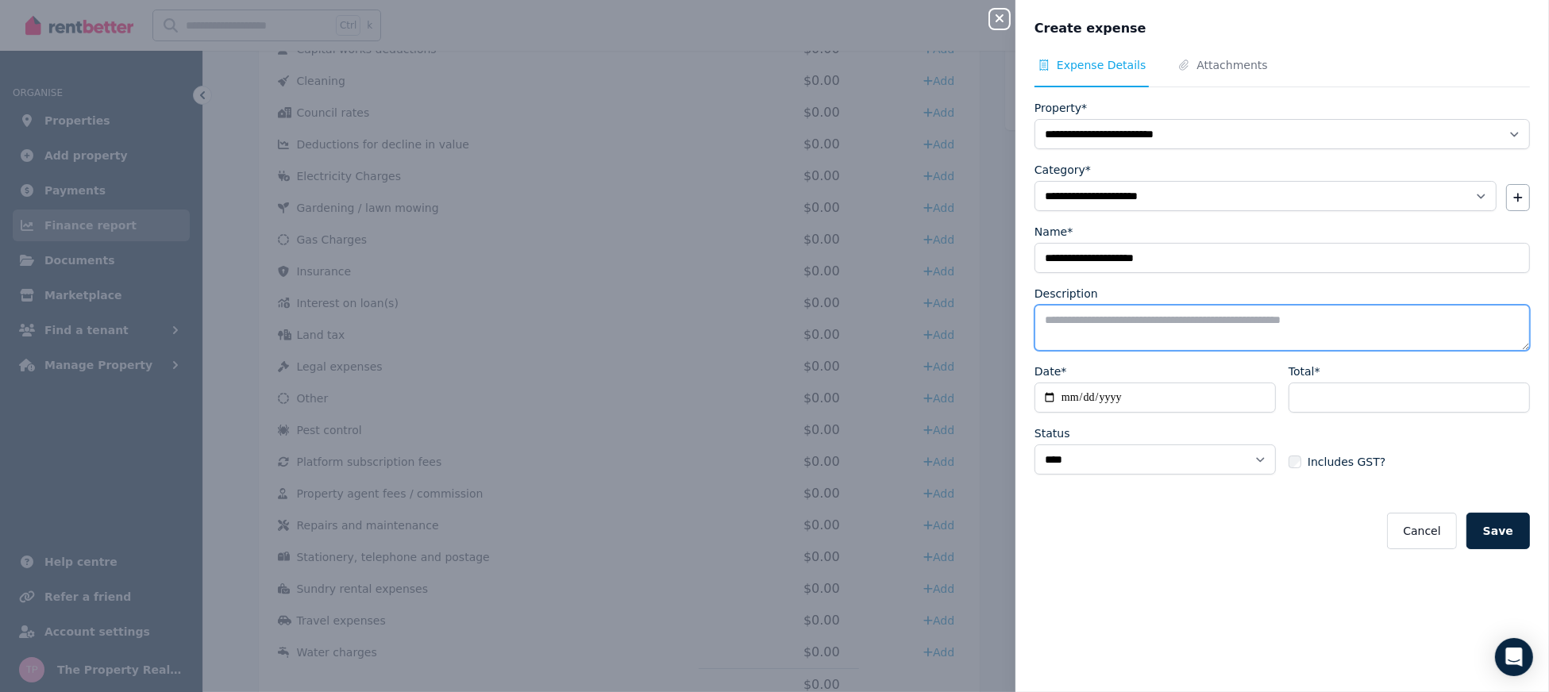
click at [1080, 334] on textarea "Description" at bounding box center [1283, 328] width 496 height 46
paste textarea "**********"
type textarea "**********"
click at [1048, 398] on input "Date*" at bounding box center [1155, 398] width 241 height 30
type input "**********"
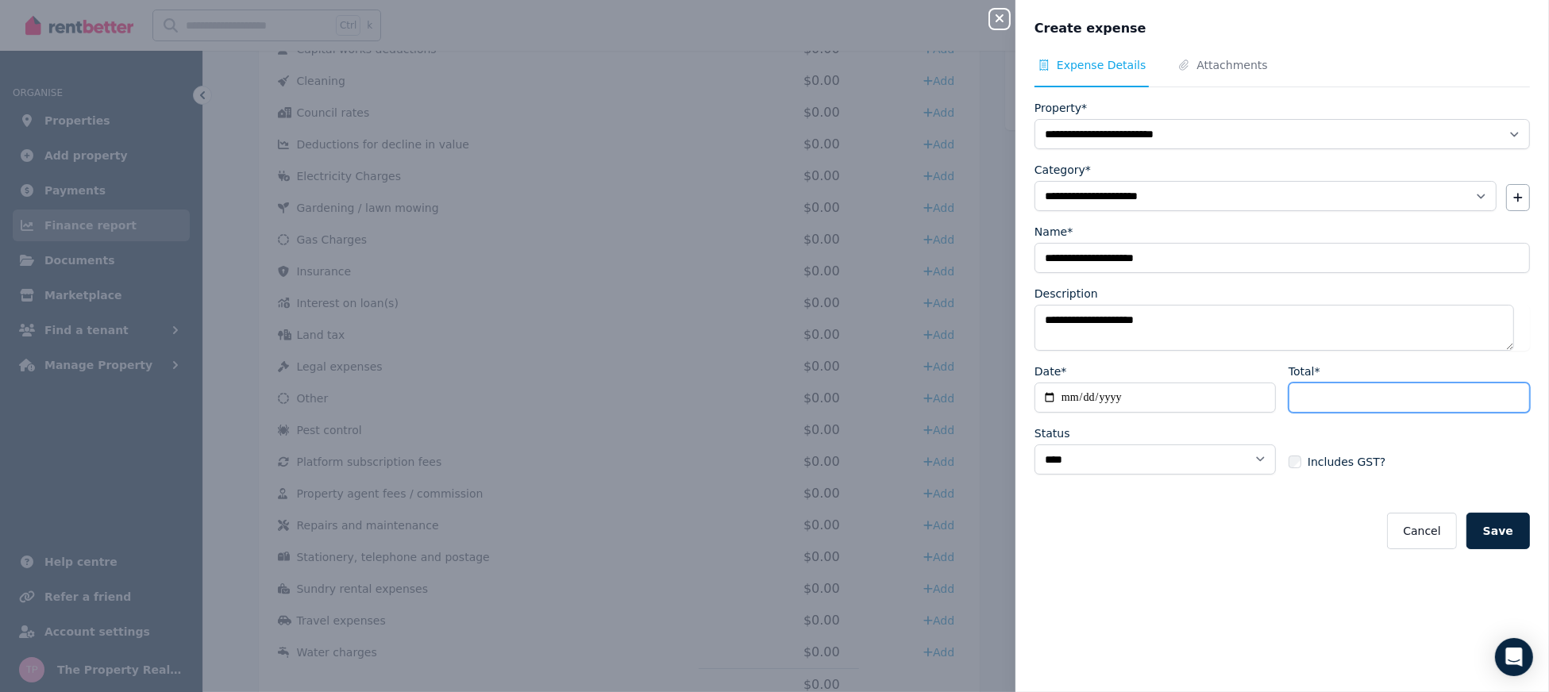
click at [1298, 384] on input "Total*" at bounding box center [1409, 398] width 241 height 30
type input "***"
click at [1213, 559] on div "**********" at bounding box center [1283, 365] width 534 height 616
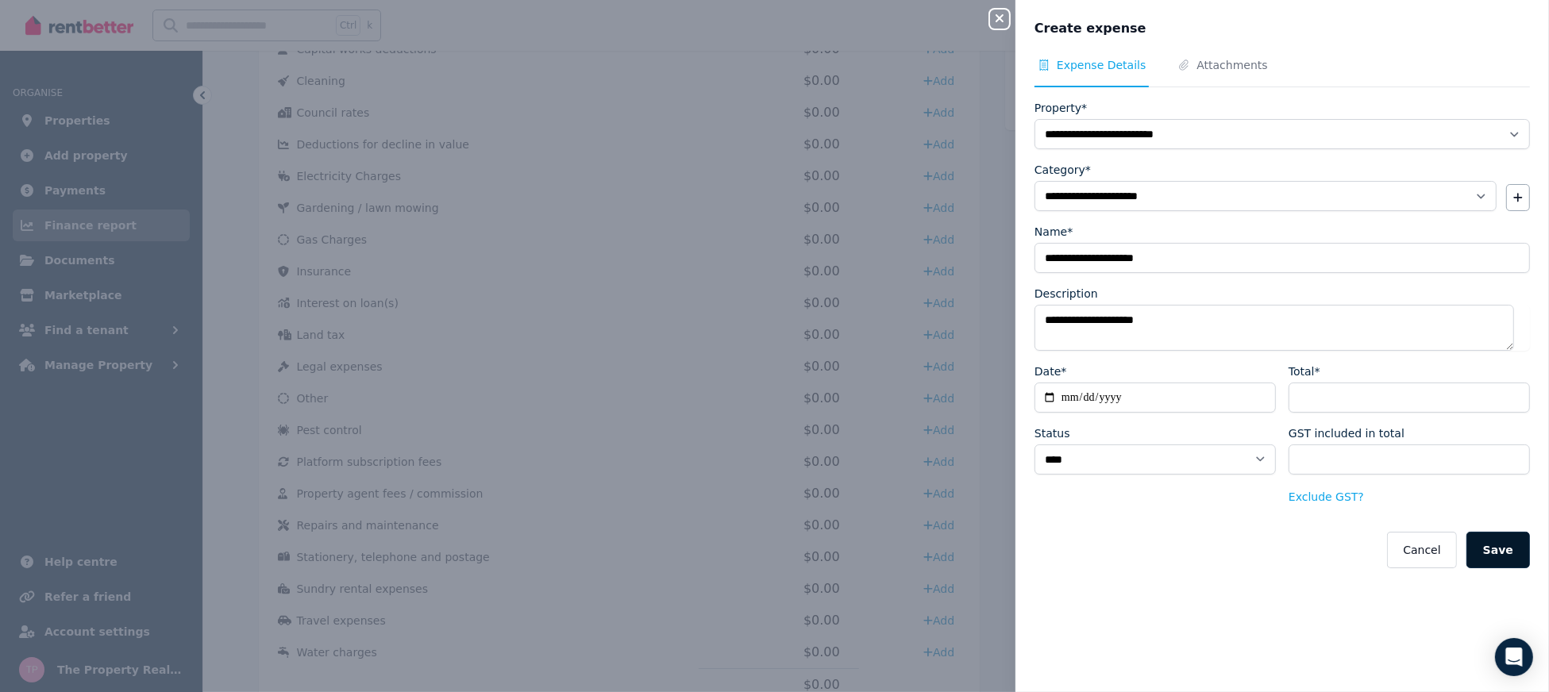
click at [1494, 546] on button "Save" at bounding box center [1499, 550] width 64 height 37
select select
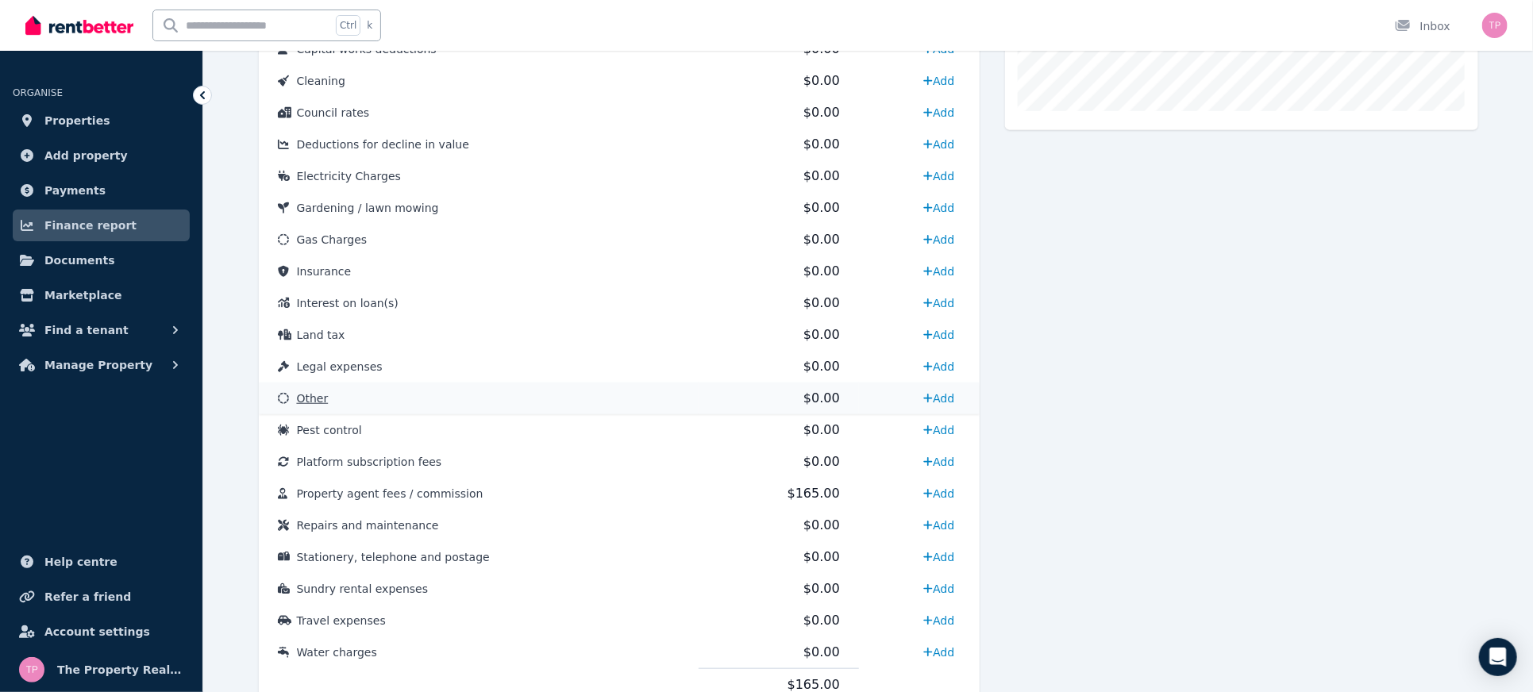
click at [311, 398] on span "Other" at bounding box center [313, 398] width 32 height 13
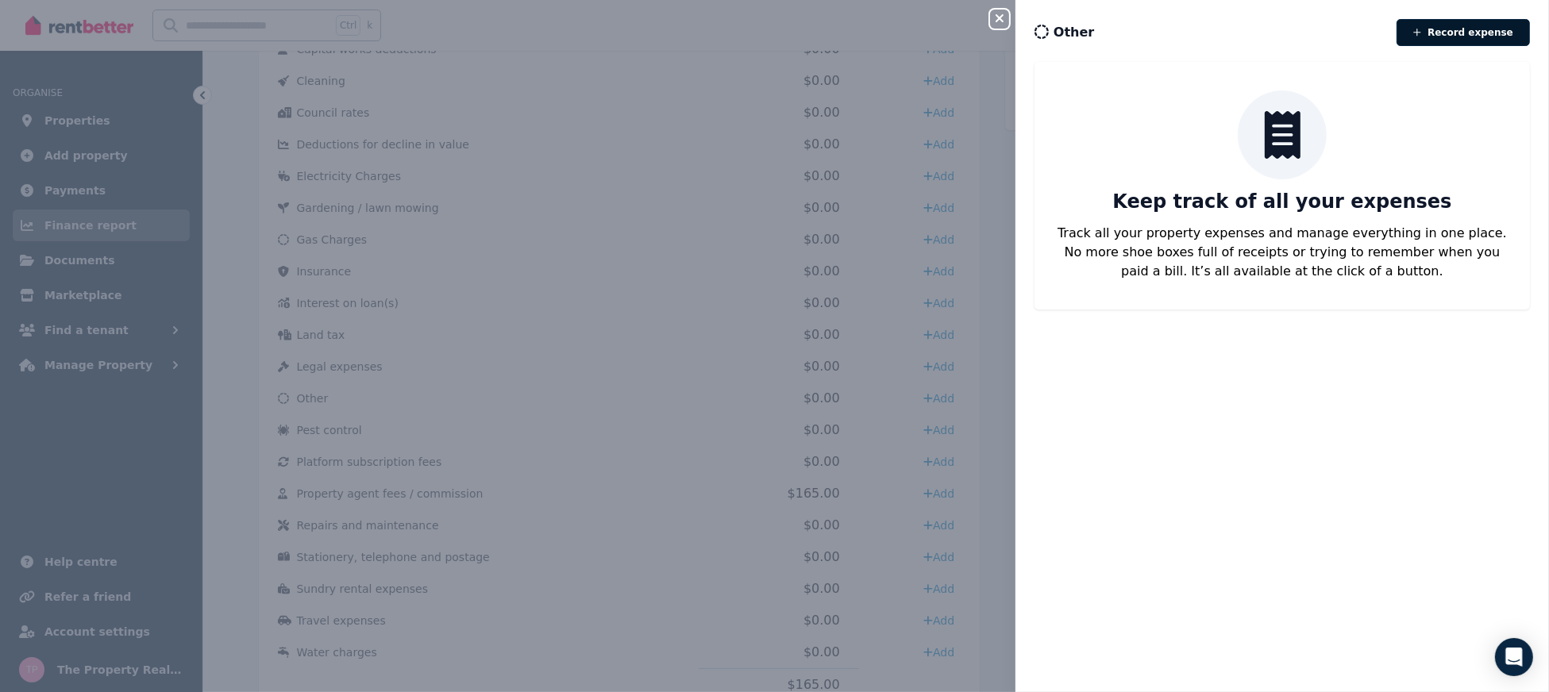
click at [1449, 33] on button "Record expense" at bounding box center [1463, 32] width 133 height 27
select select "**********"
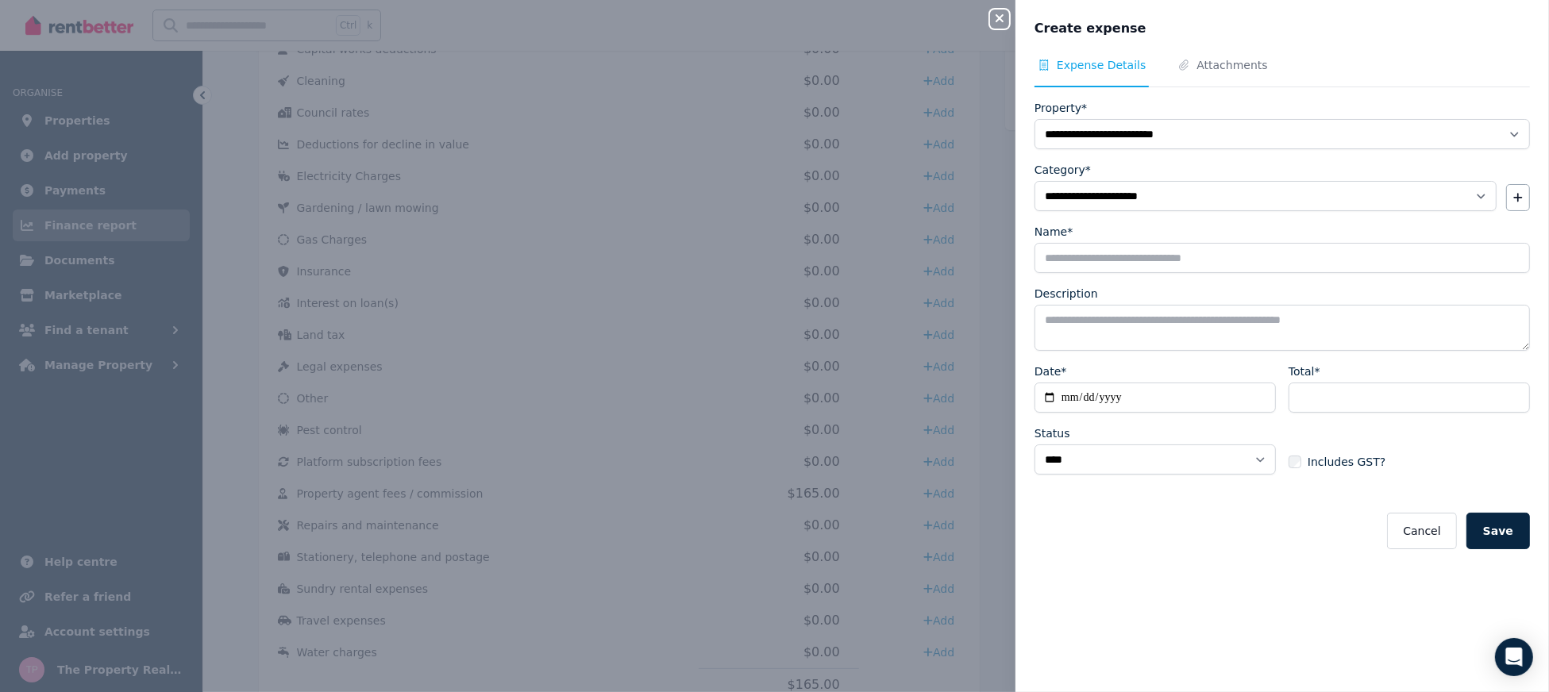
click at [1128, 237] on div "Name*" at bounding box center [1283, 232] width 496 height 16
click at [1138, 247] on input "Name*" at bounding box center [1283, 258] width 496 height 30
type input "**********"
drag, startPoint x: 1188, startPoint y: 246, endPoint x: 820, endPoint y: 175, distance: 375.3
click at [820, 175] on div "**********" at bounding box center [774, 346] width 1549 height 692
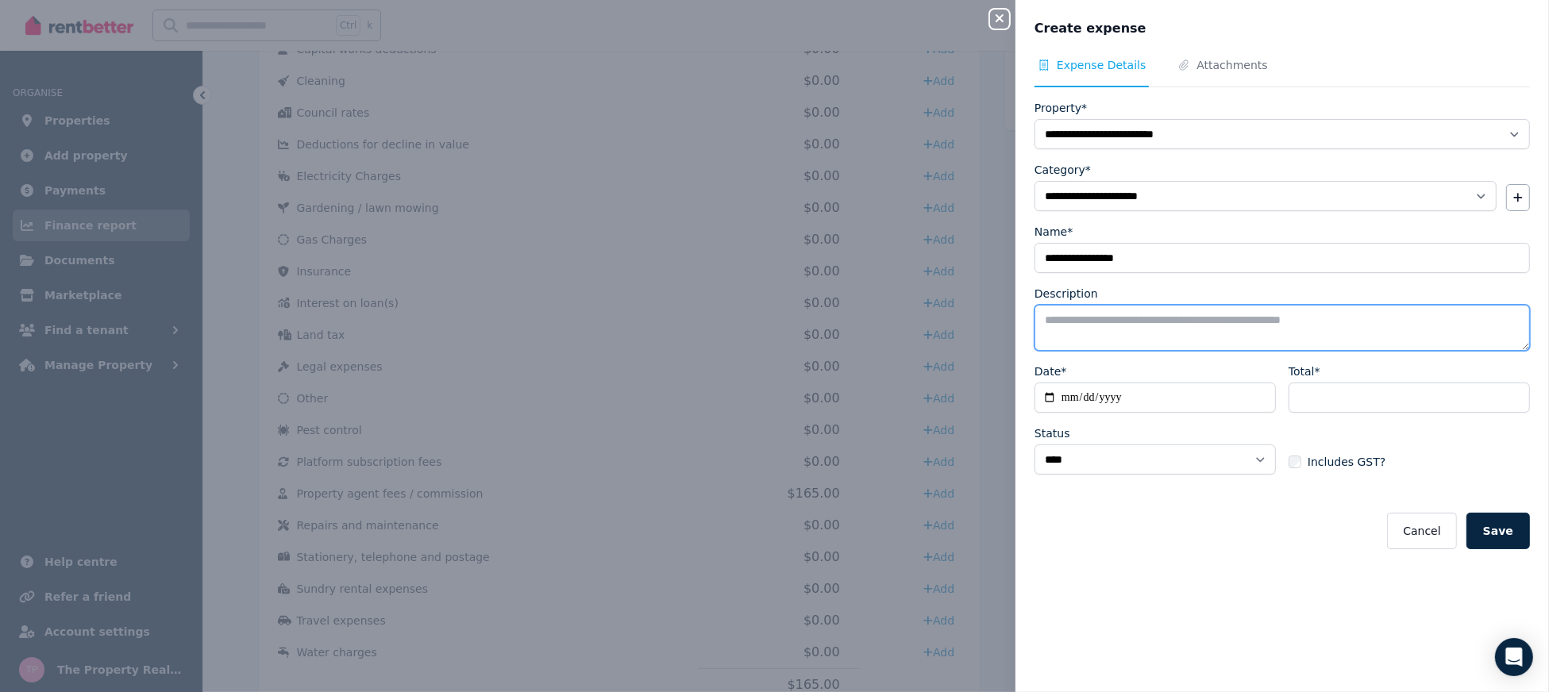
click at [1100, 319] on textarea "Description" at bounding box center [1283, 328] width 496 height 46
paste textarea "**********"
type textarea "**********"
click at [1050, 395] on input "Date*" at bounding box center [1155, 398] width 241 height 30
type input "**********"
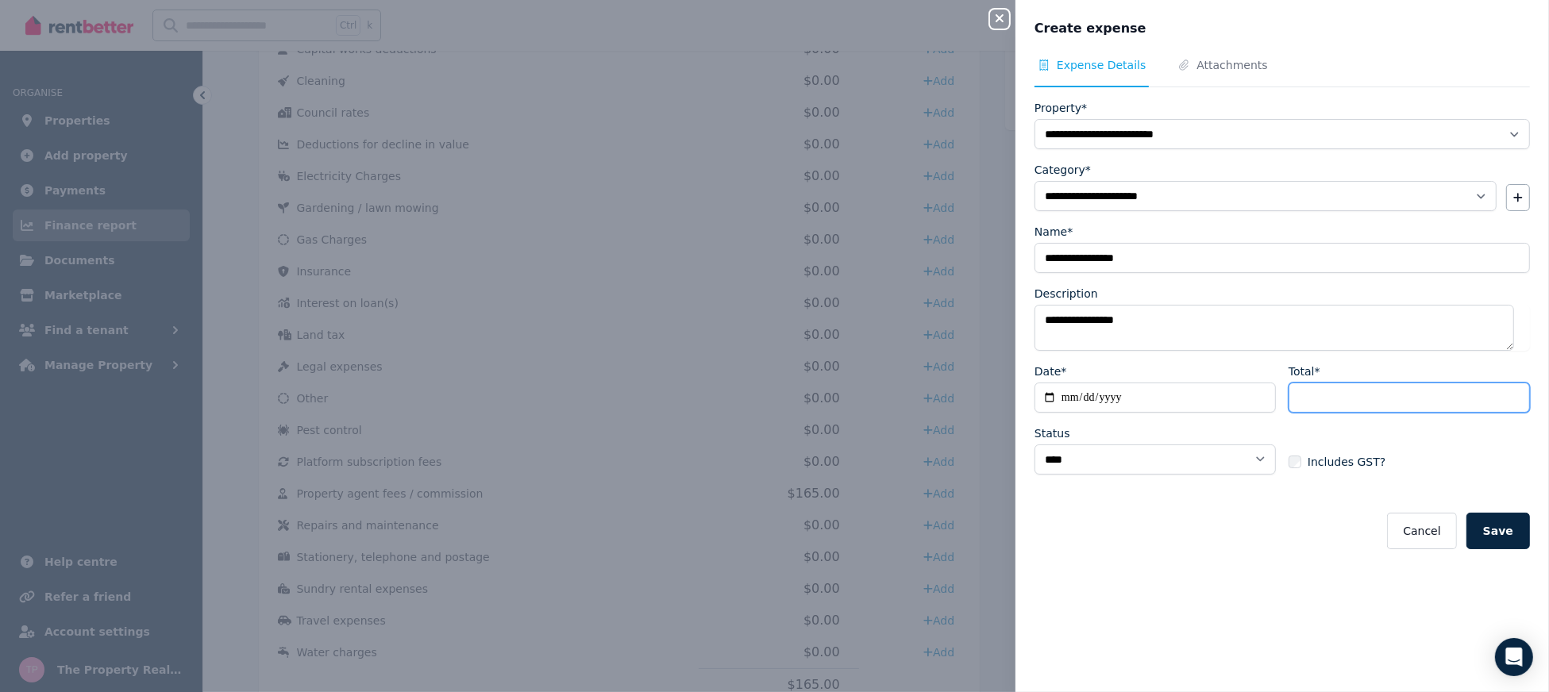
click at [1322, 398] on input "Total*" at bounding box center [1409, 398] width 241 height 30
type input "*"
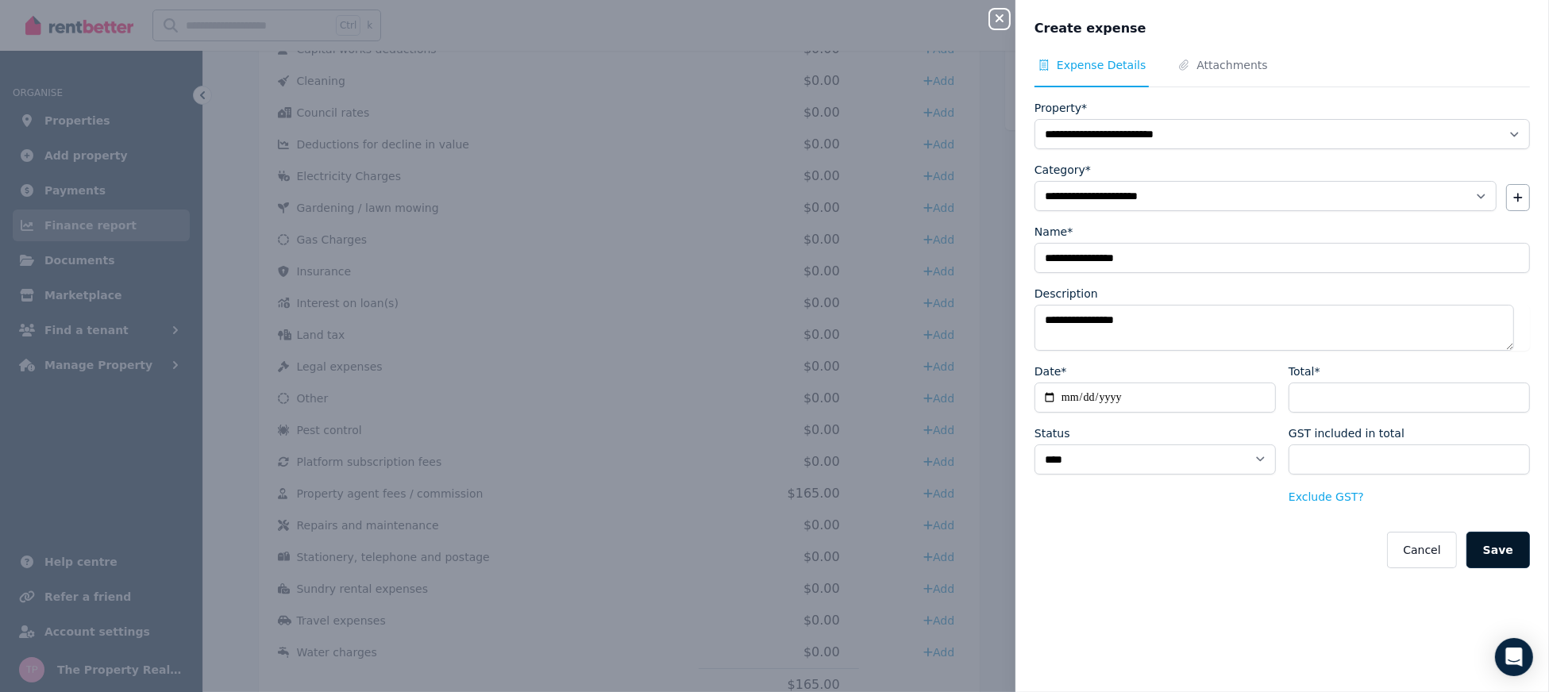
click at [1480, 554] on button "Save" at bounding box center [1499, 550] width 64 height 37
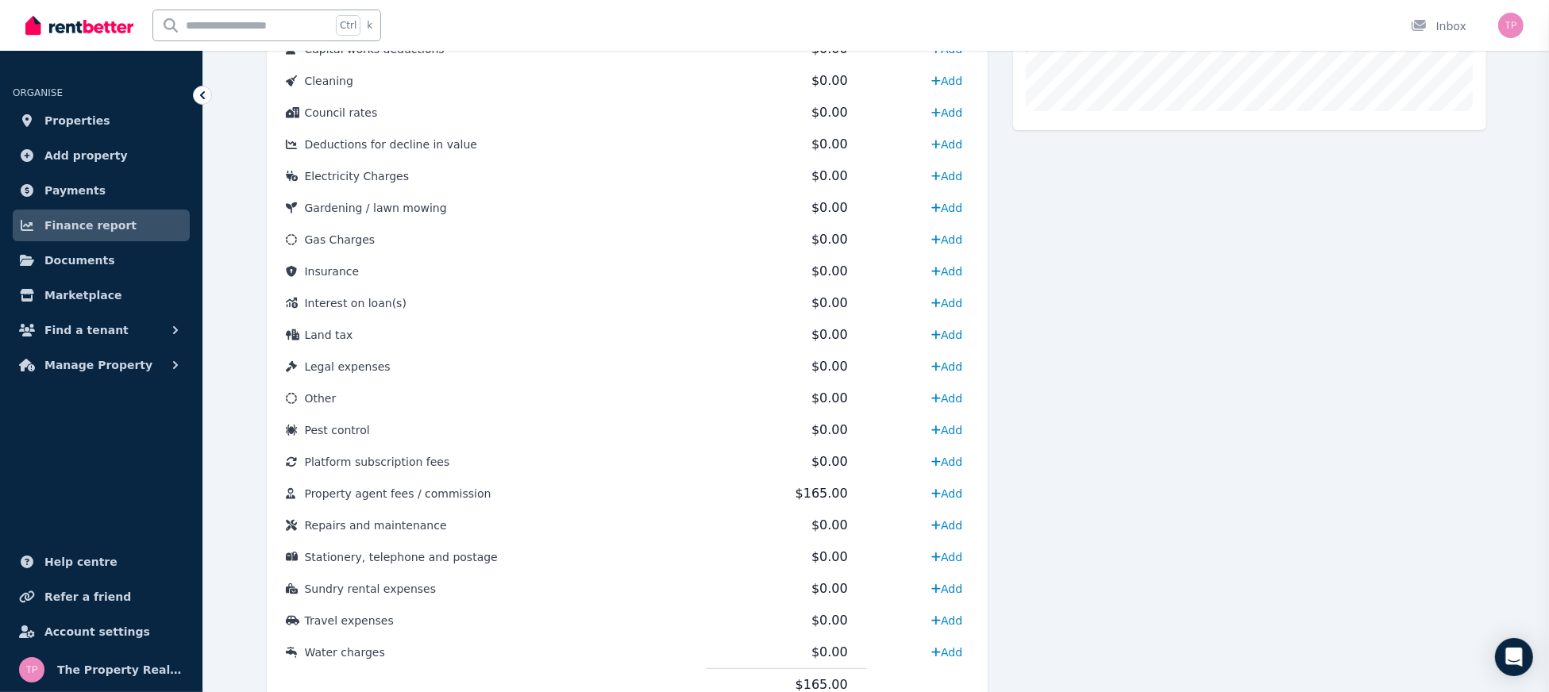
select select
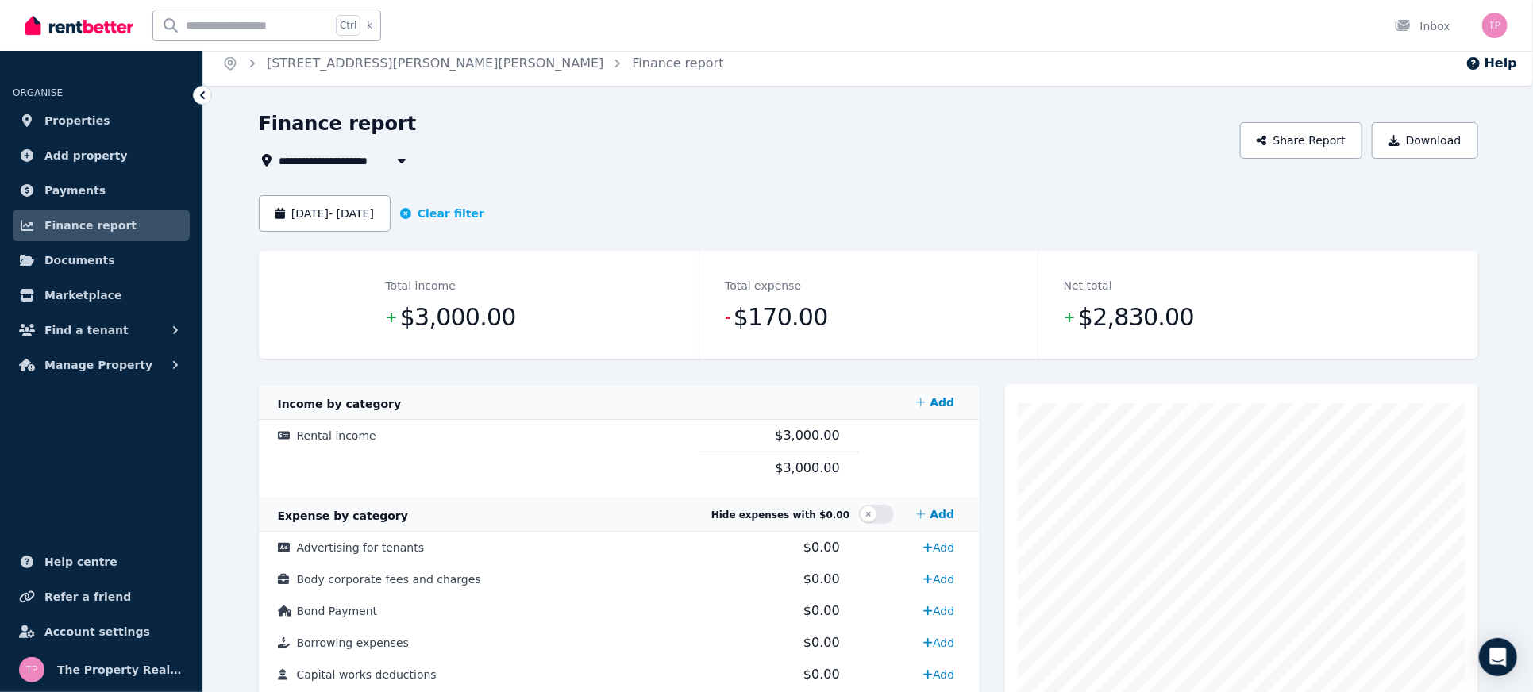
scroll to position [0, 0]
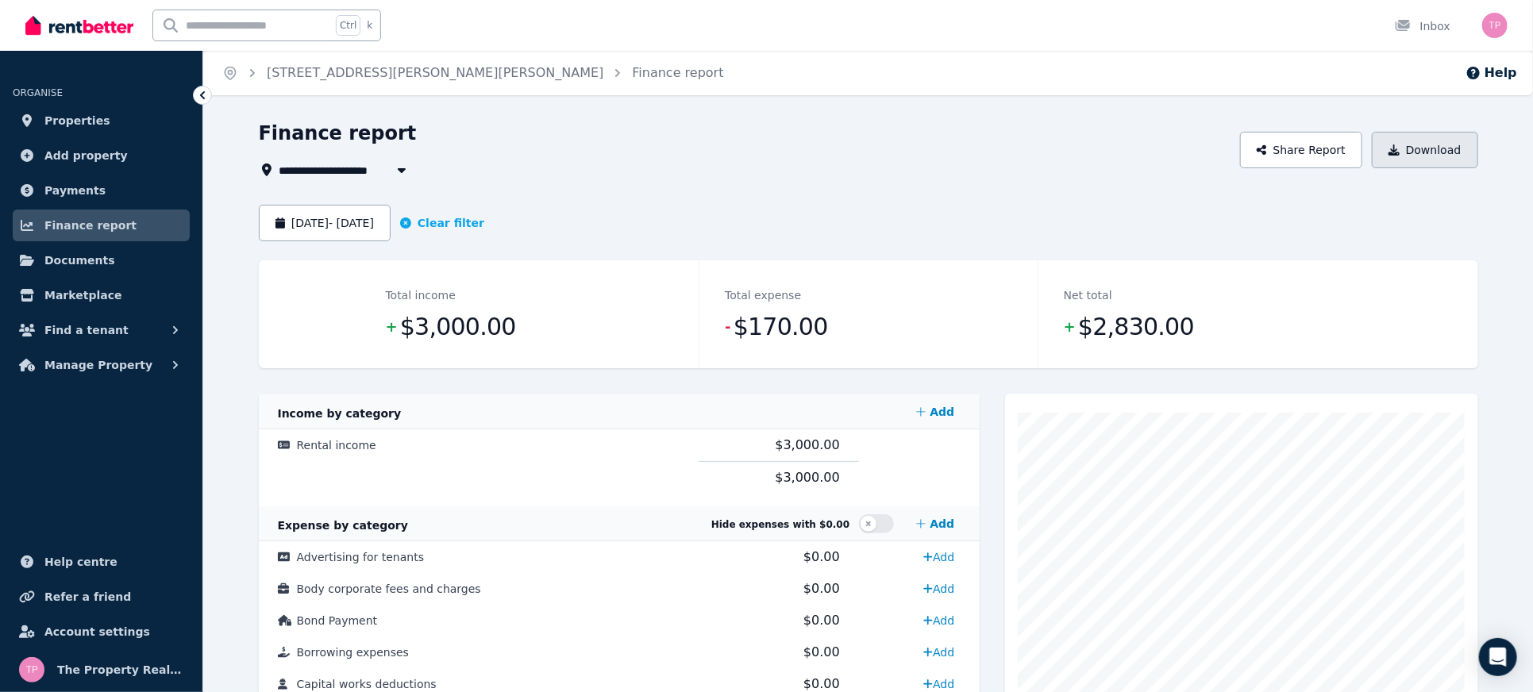
click at [1428, 153] on button "Download" at bounding box center [1425, 150] width 106 height 37
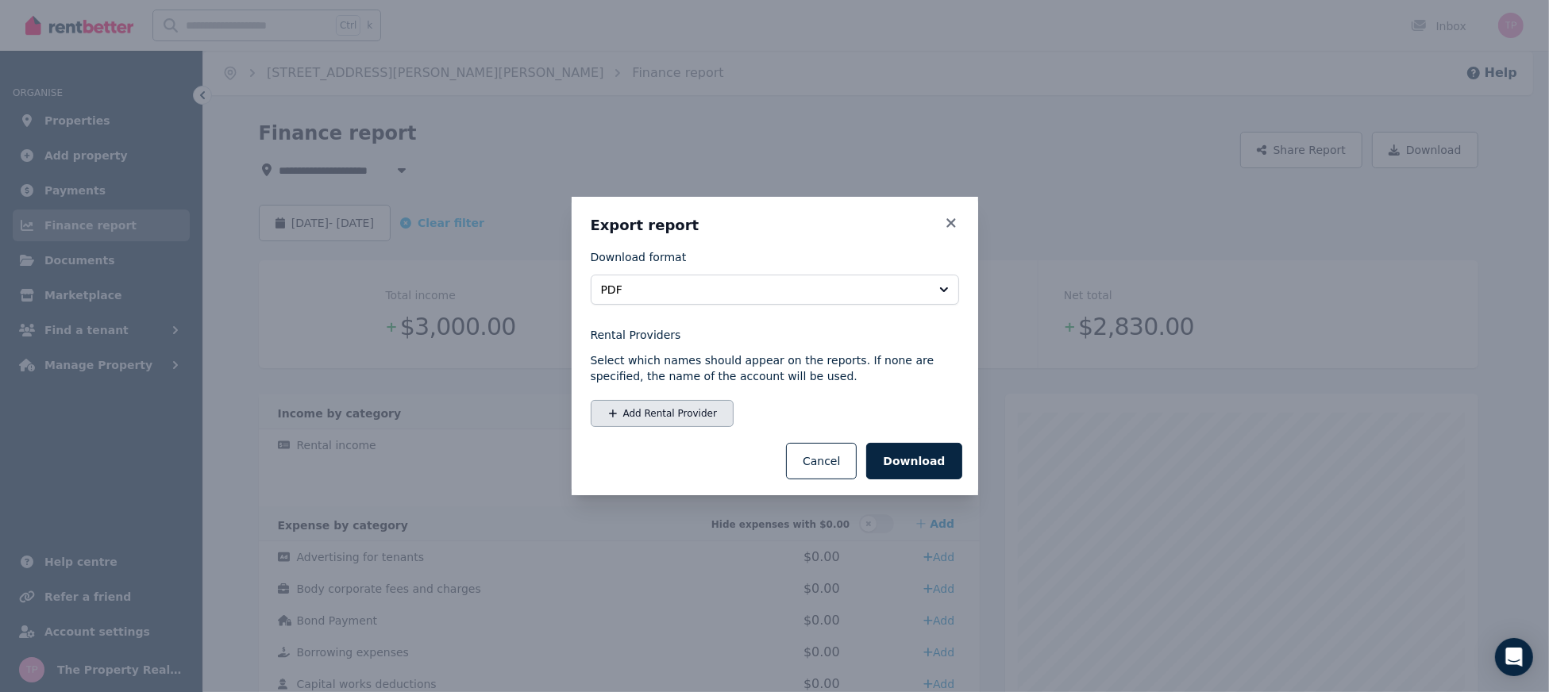
click at [660, 408] on button "Add Rental Provider" at bounding box center [662, 413] width 143 height 27
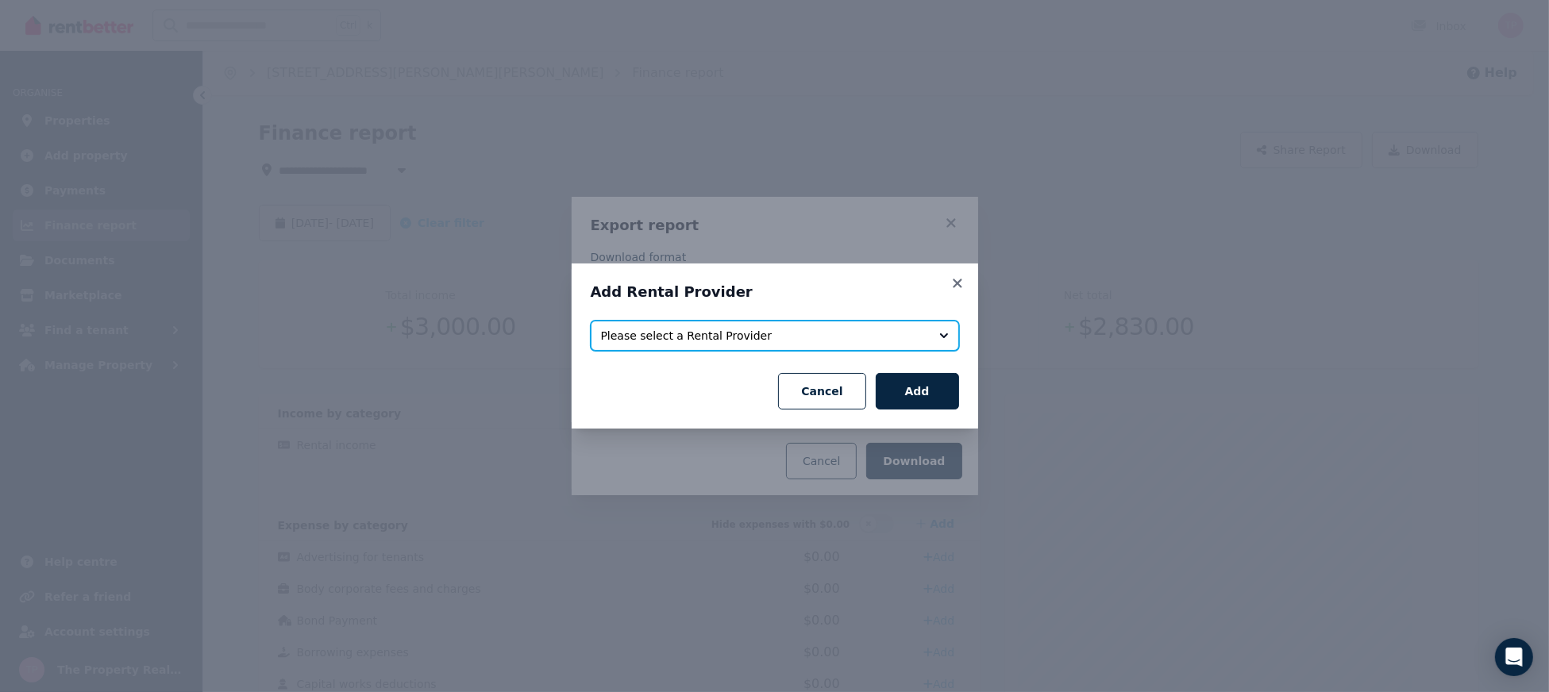
click at [696, 327] on button "Please select a Rental Provider" at bounding box center [775, 336] width 368 height 30
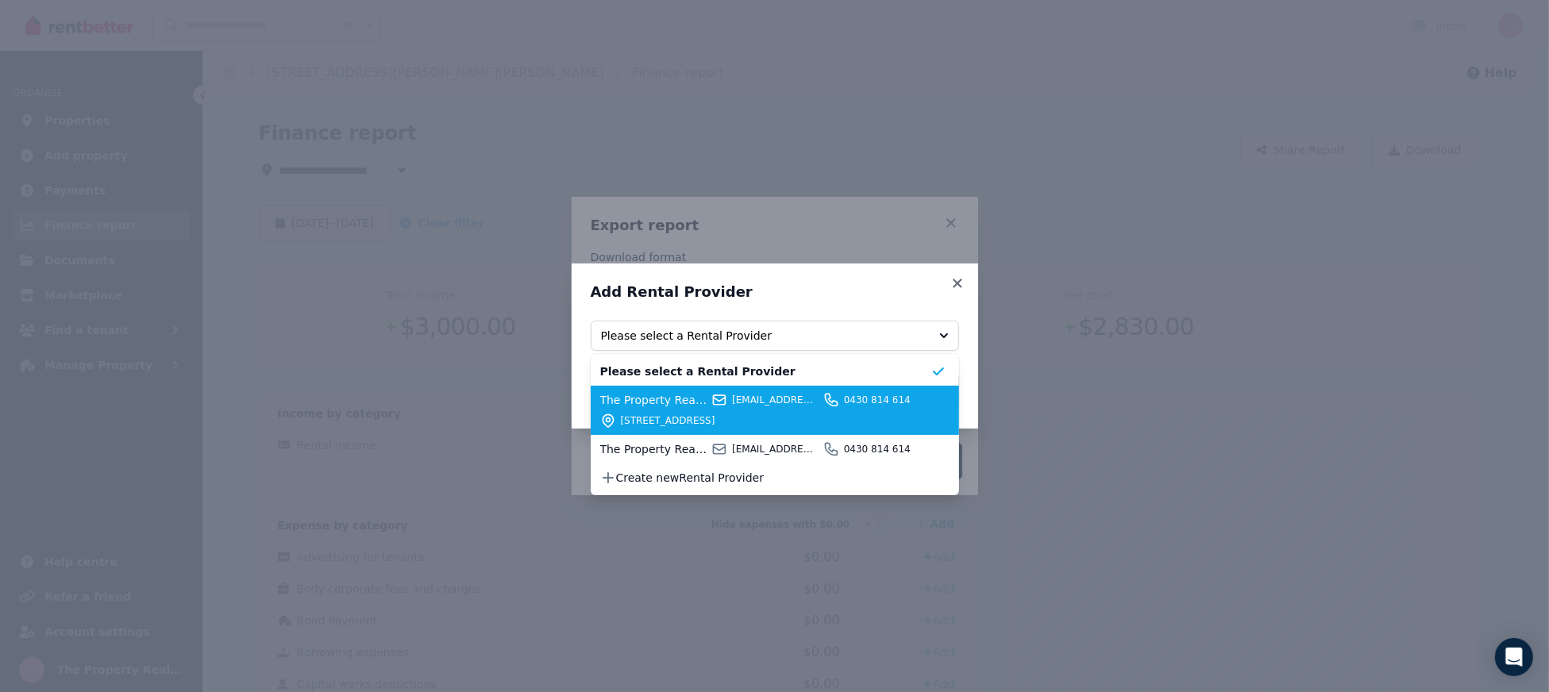
click at [693, 422] on span "[STREET_ADDRESS]" at bounding box center [776, 421] width 310 height 13
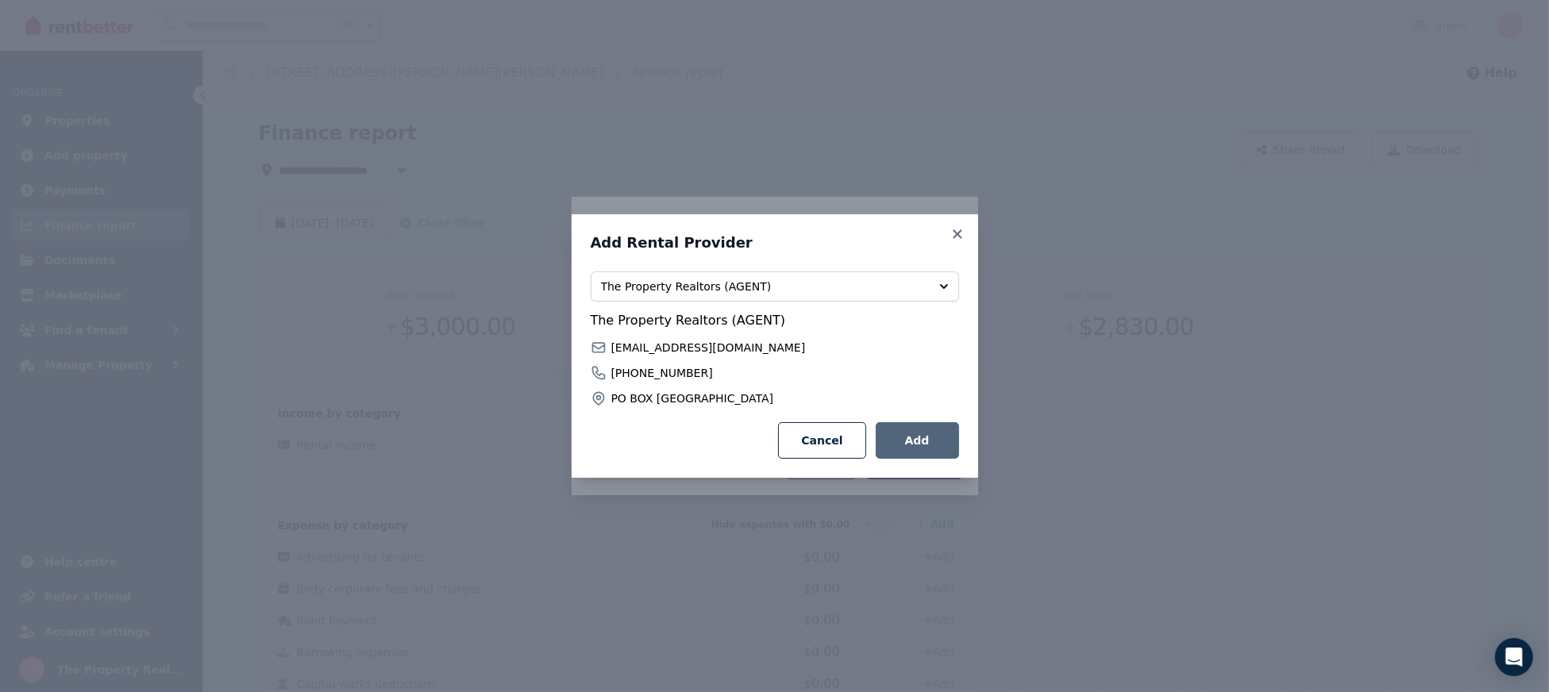
click at [935, 452] on button "Add" at bounding box center [917, 440] width 83 height 37
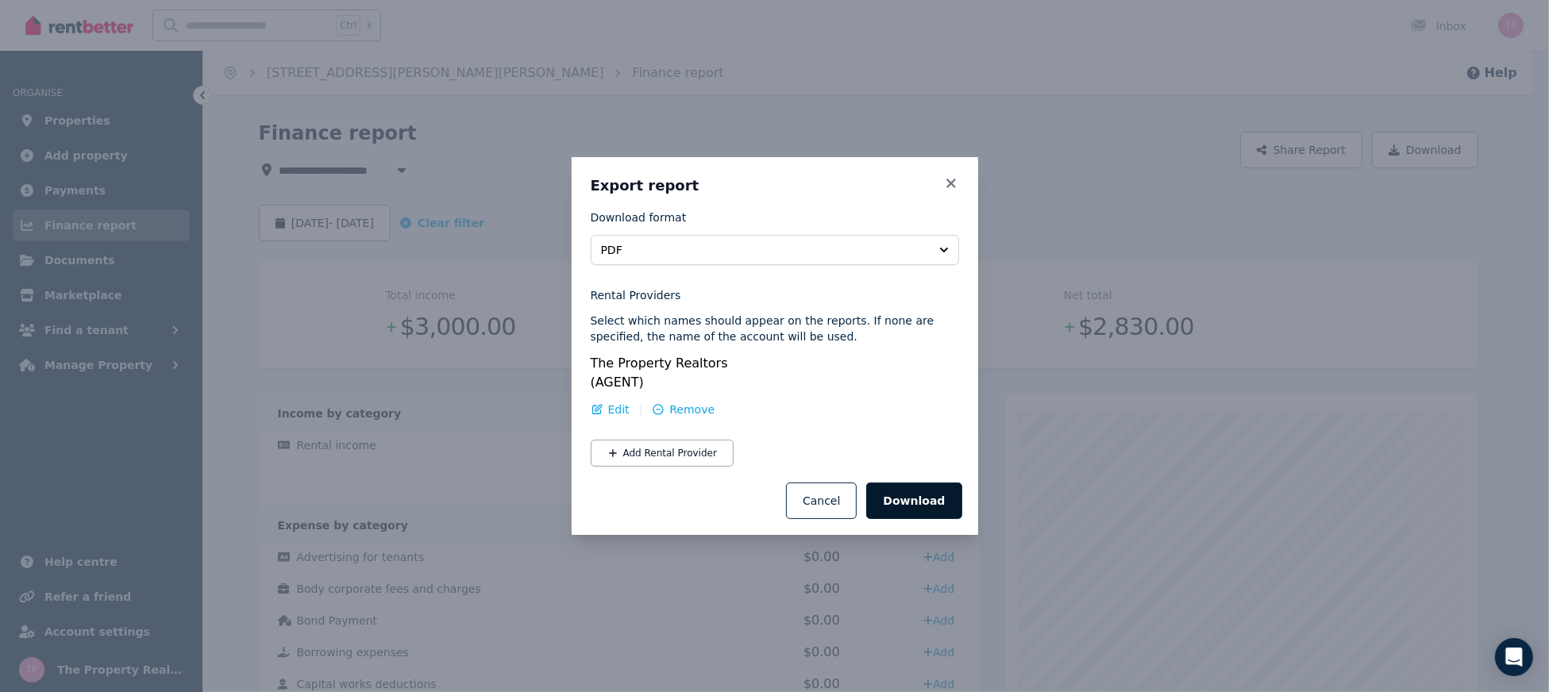
click at [918, 491] on button "Download" at bounding box center [913, 501] width 95 height 37
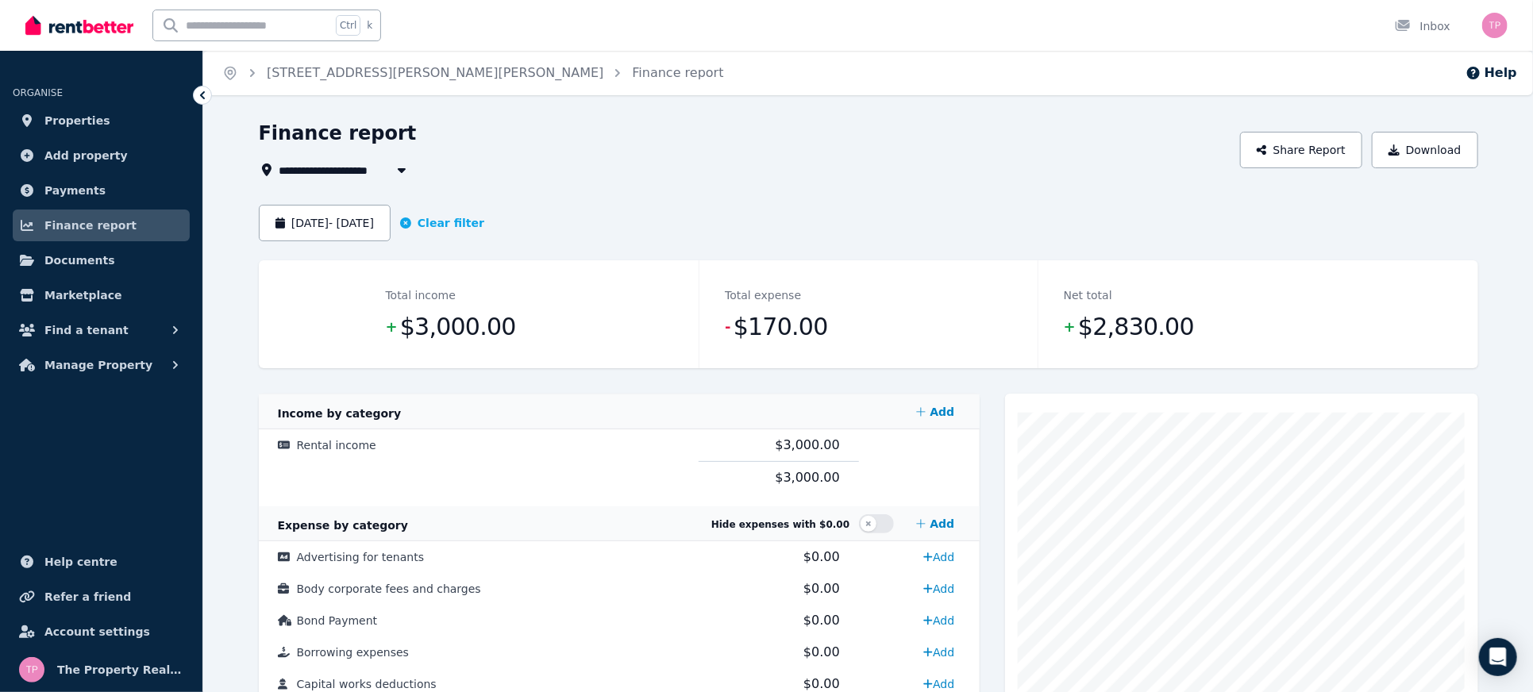
click at [881, 133] on div "Finance report" at bounding box center [745, 136] width 973 height 30
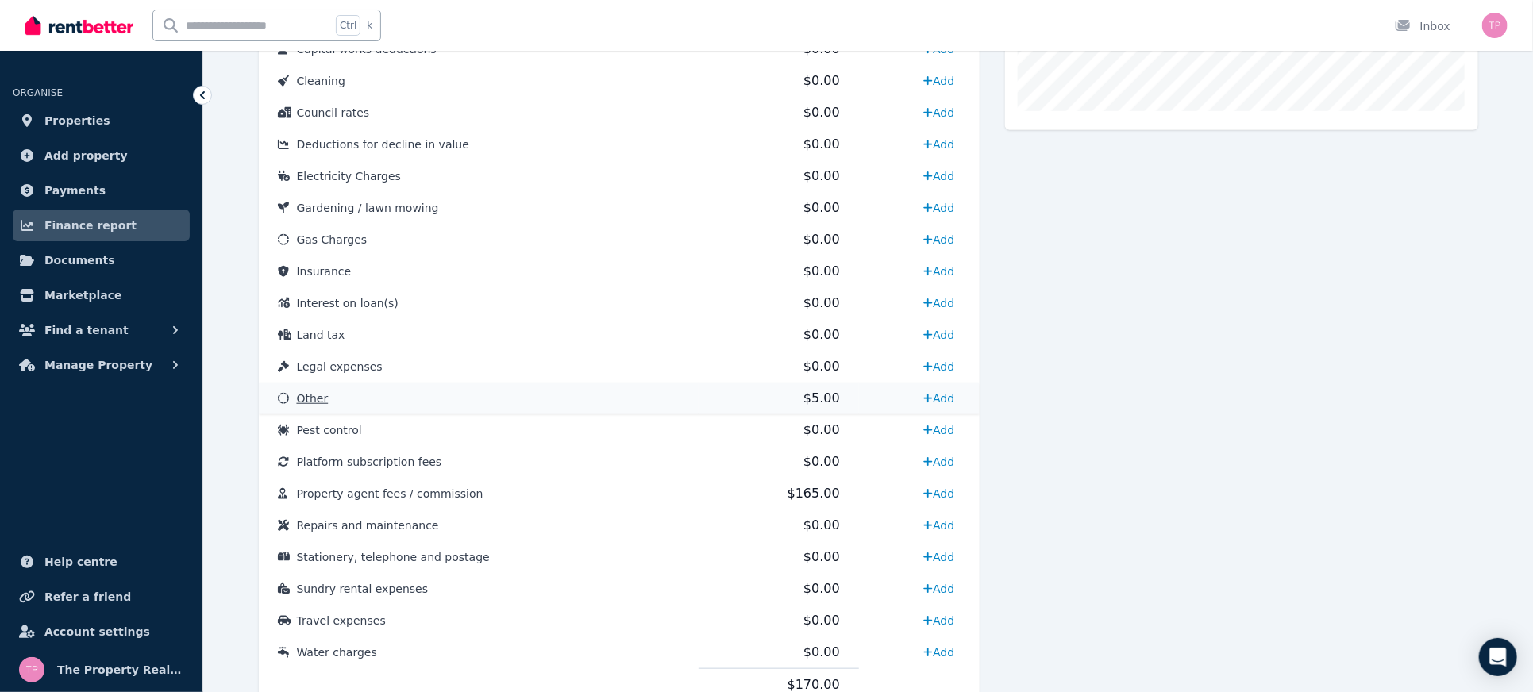
scroll to position [696, 0]
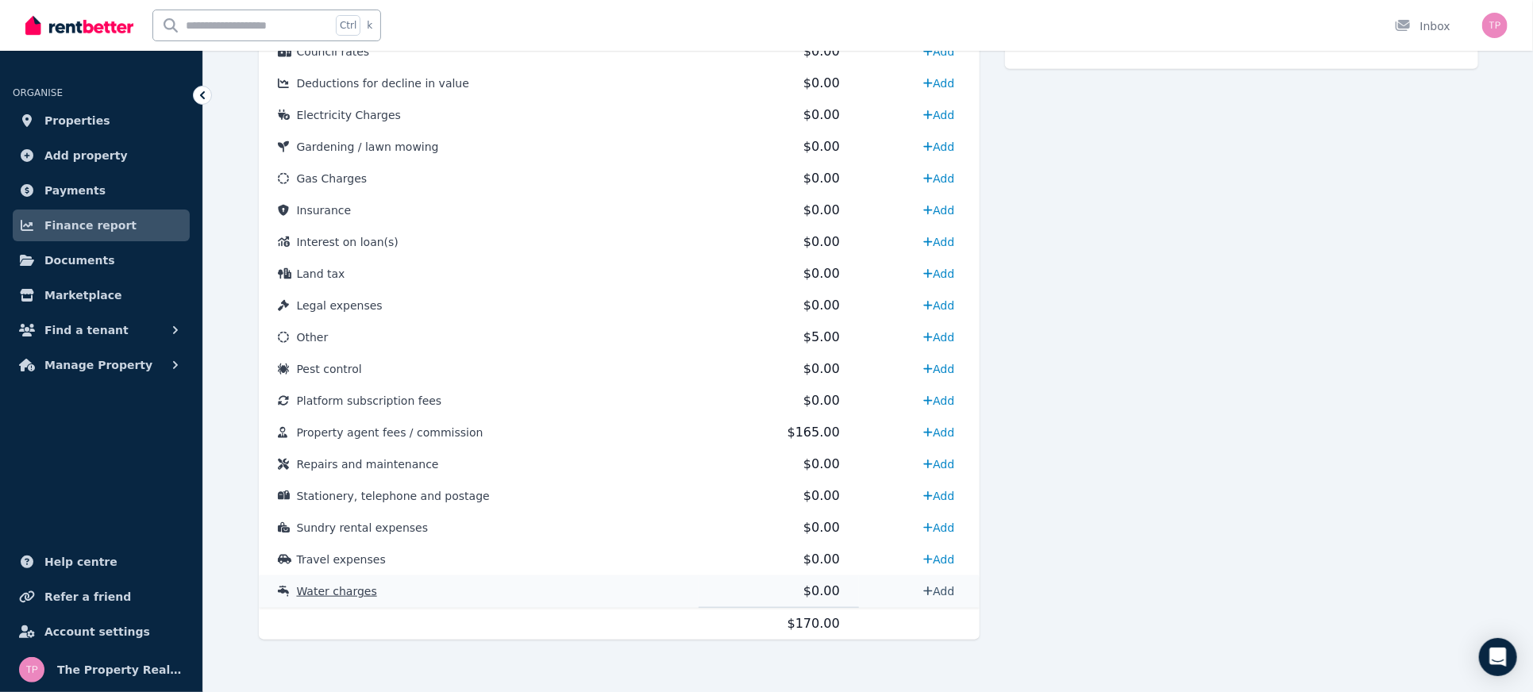
click at [943, 593] on link "Add" at bounding box center [939, 591] width 44 height 25
select select "**********"
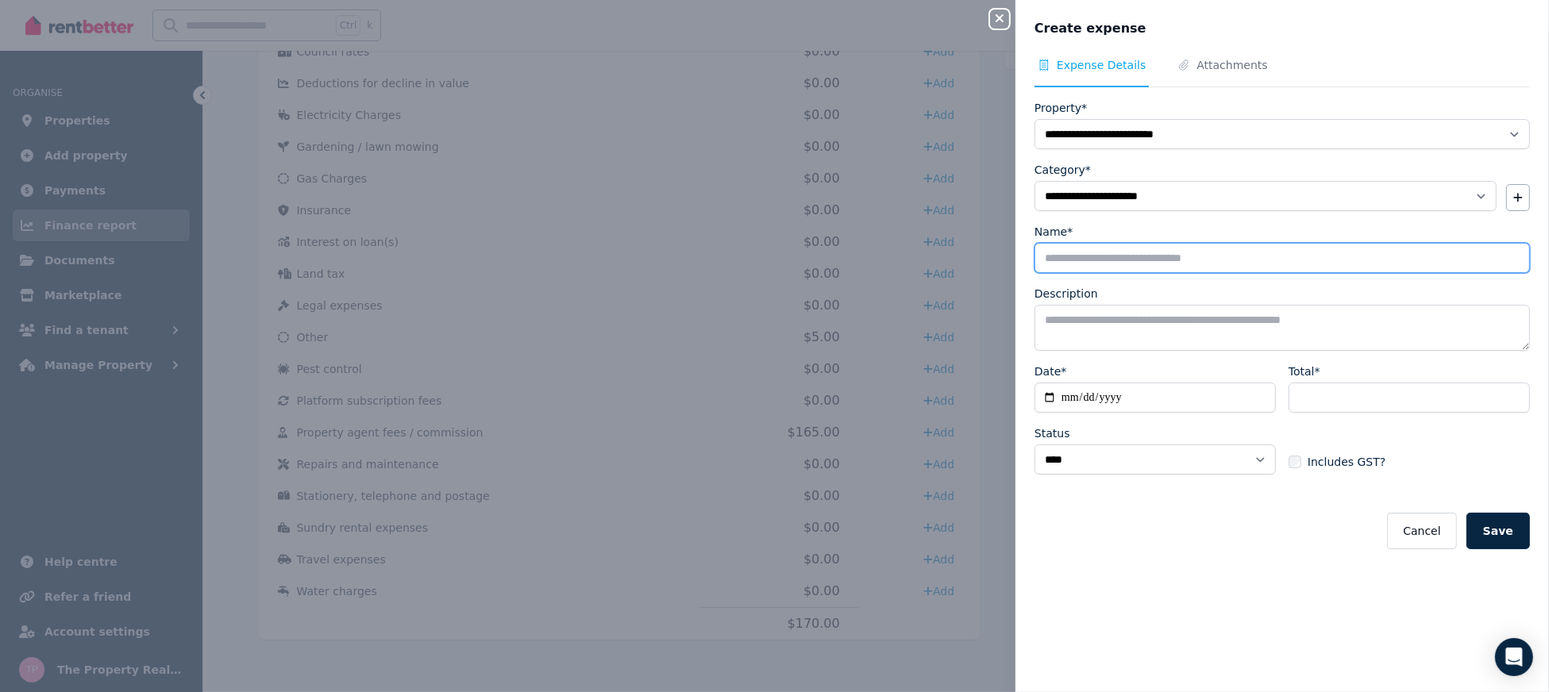
click at [1080, 257] on input "Name*" at bounding box center [1283, 258] width 496 height 30
click at [1156, 315] on textarea "Description" at bounding box center [1283, 328] width 496 height 46
drag, startPoint x: 1194, startPoint y: 253, endPoint x: 975, endPoint y: 283, distance: 221.1
click at [975, 283] on div "**********" at bounding box center [774, 346] width 1549 height 692
paste input "text"
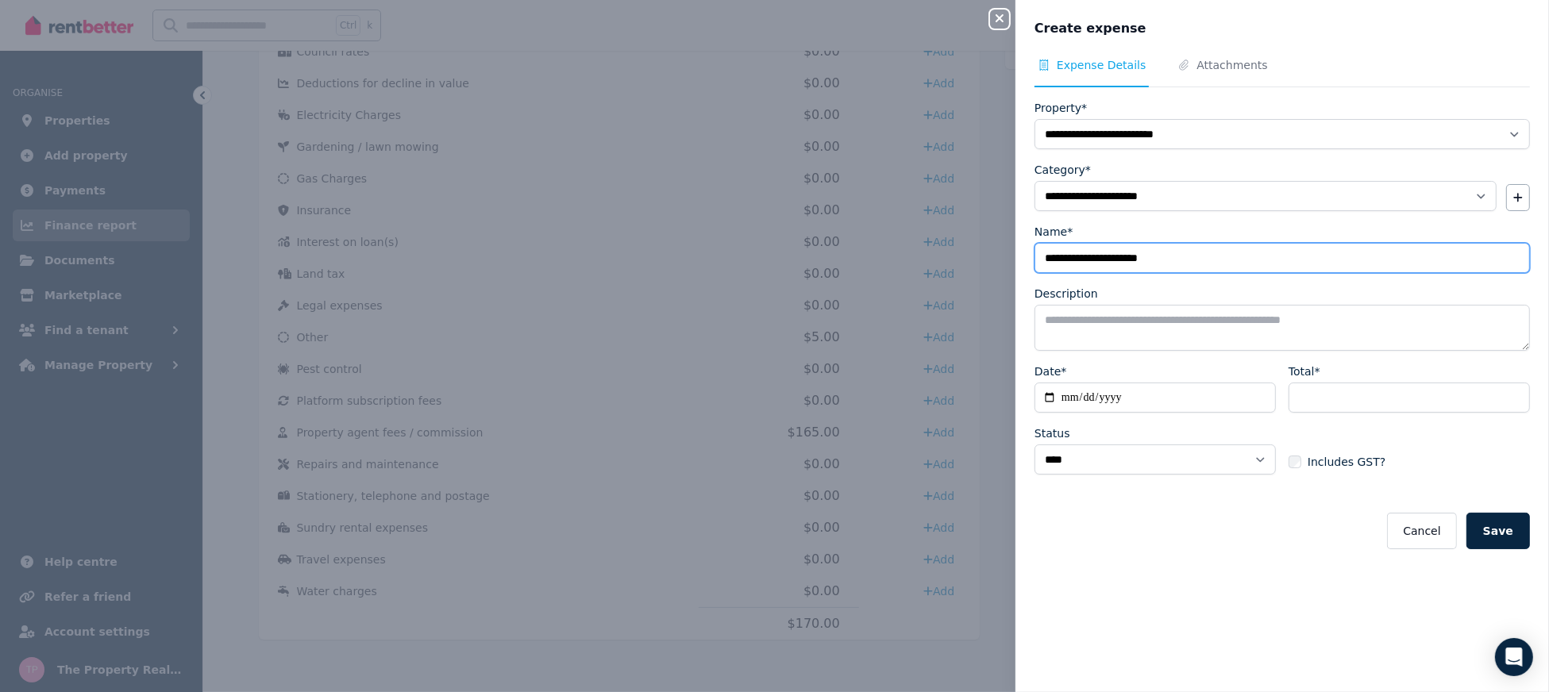
type input "**********"
click at [1100, 328] on textarea "Description" at bounding box center [1283, 328] width 496 height 46
click at [1085, 315] on textarea "Description" at bounding box center [1283, 328] width 496 height 46
paste textarea "**********"
drag, startPoint x: 1176, startPoint y: 320, endPoint x: 991, endPoint y: 317, distance: 185.1
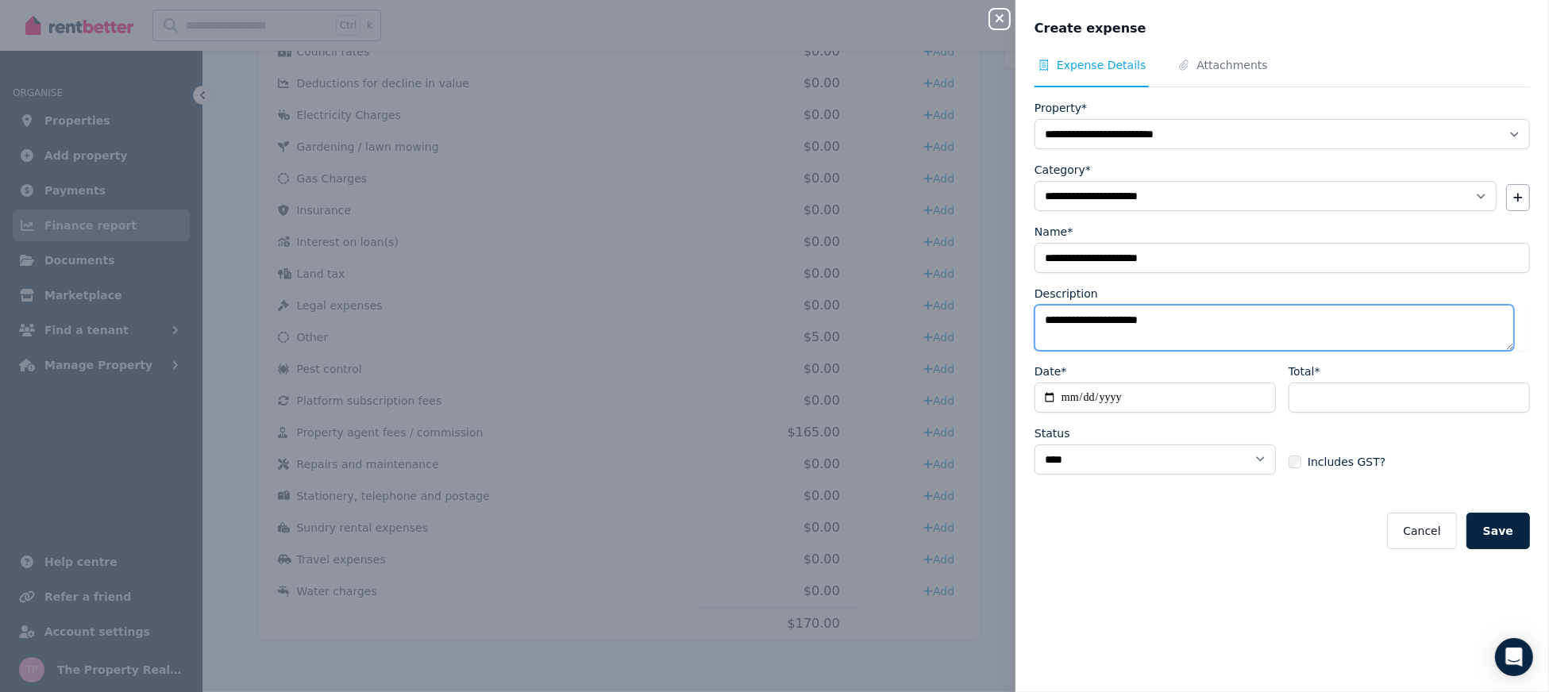
click at [991, 317] on div "**********" at bounding box center [774, 346] width 1549 height 692
paste textarea
click at [1039, 311] on textarea "**********" at bounding box center [1275, 328] width 480 height 46
type textarea "**********"
click at [1050, 395] on input "Date*" at bounding box center [1155, 398] width 241 height 30
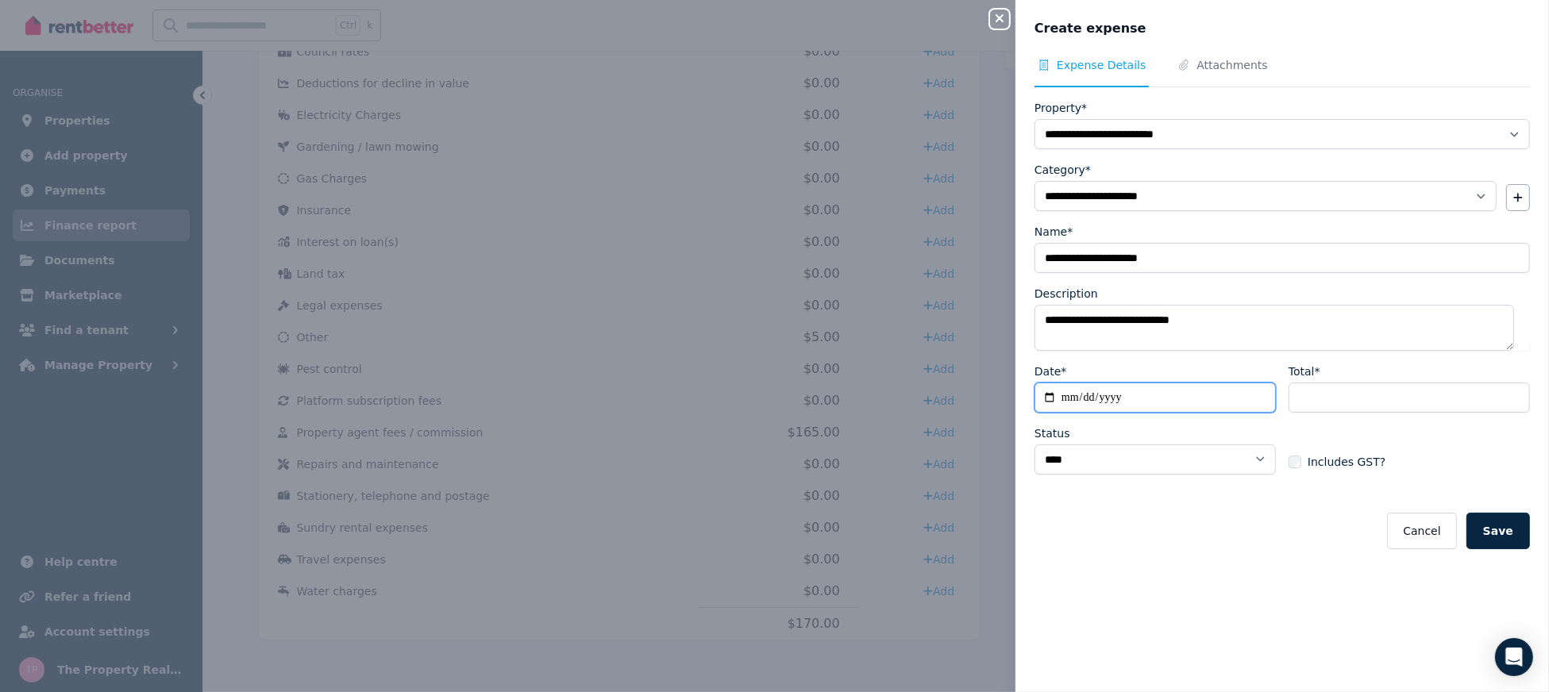
type input "**********"
click at [1350, 397] on input "Total*" at bounding box center [1409, 398] width 241 height 30
type input "******"
click at [1265, 525] on div "Cancel Save" at bounding box center [1283, 531] width 496 height 37
click at [1233, 60] on span "Attachments" at bounding box center [1232, 65] width 71 height 16
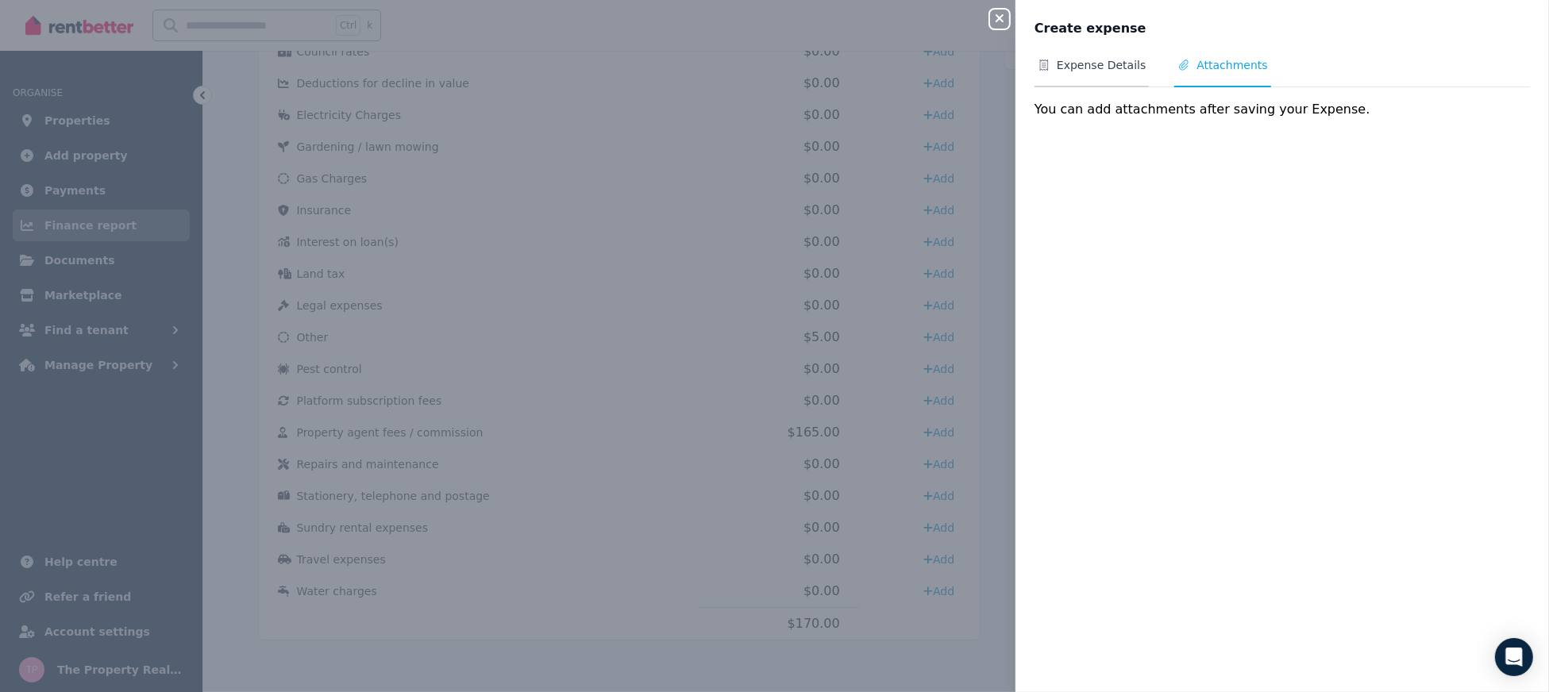
click at [1108, 76] on span "Expense Details" at bounding box center [1092, 72] width 114 height 30
select select "**********"
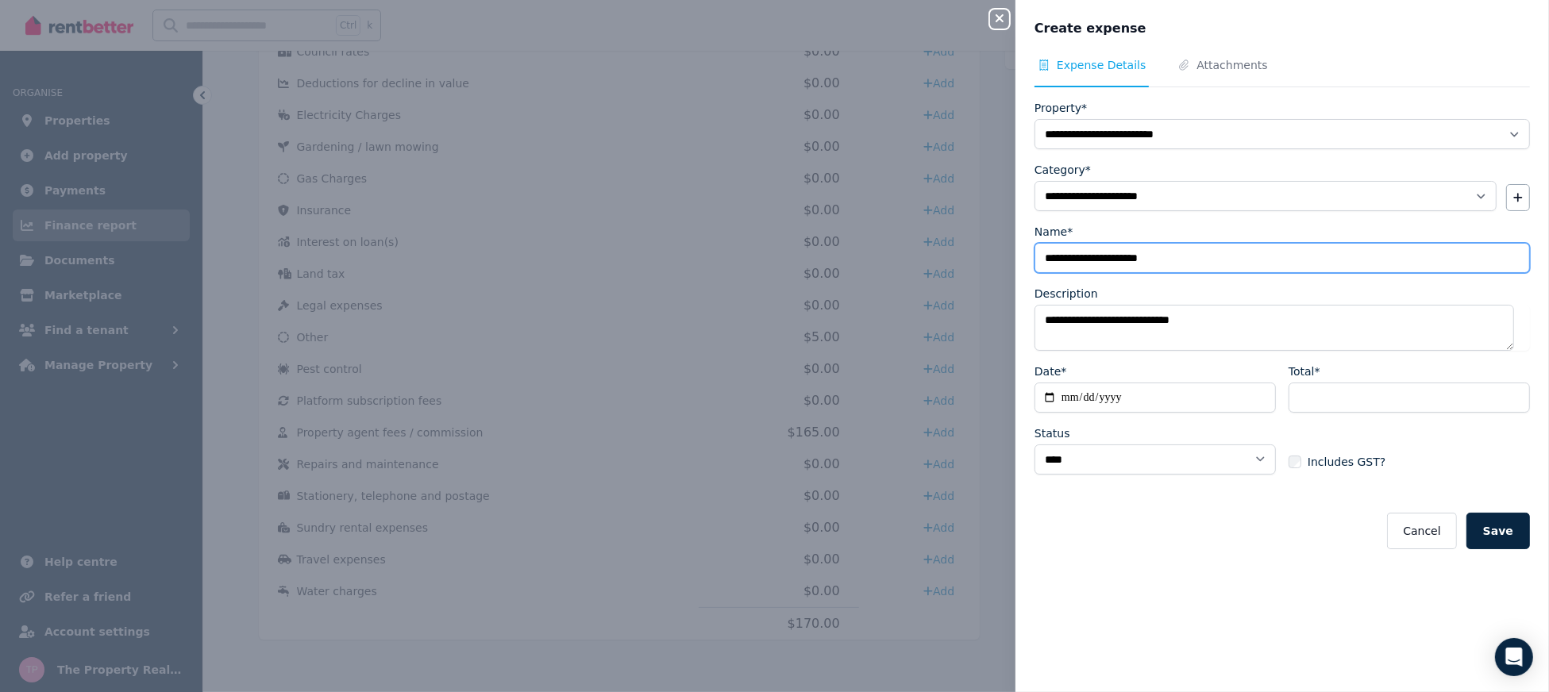
drag, startPoint x: 1175, startPoint y: 253, endPoint x: 981, endPoint y: 255, distance: 194.6
click at [981, 255] on div "**********" at bounding box center [774, 346] width 1549 height 692
drag, startPoint x: 1212, startPoint y: 317, endPoint x: 1095, endPoint y: 326, distance: 117.1
click at [1095, 326] on textarea "**********" at bounding box center [1275, 328] width 480 height 46
click at [1118, 257] on input "**********" at bounding box center [1283, 258] width 496 height 30
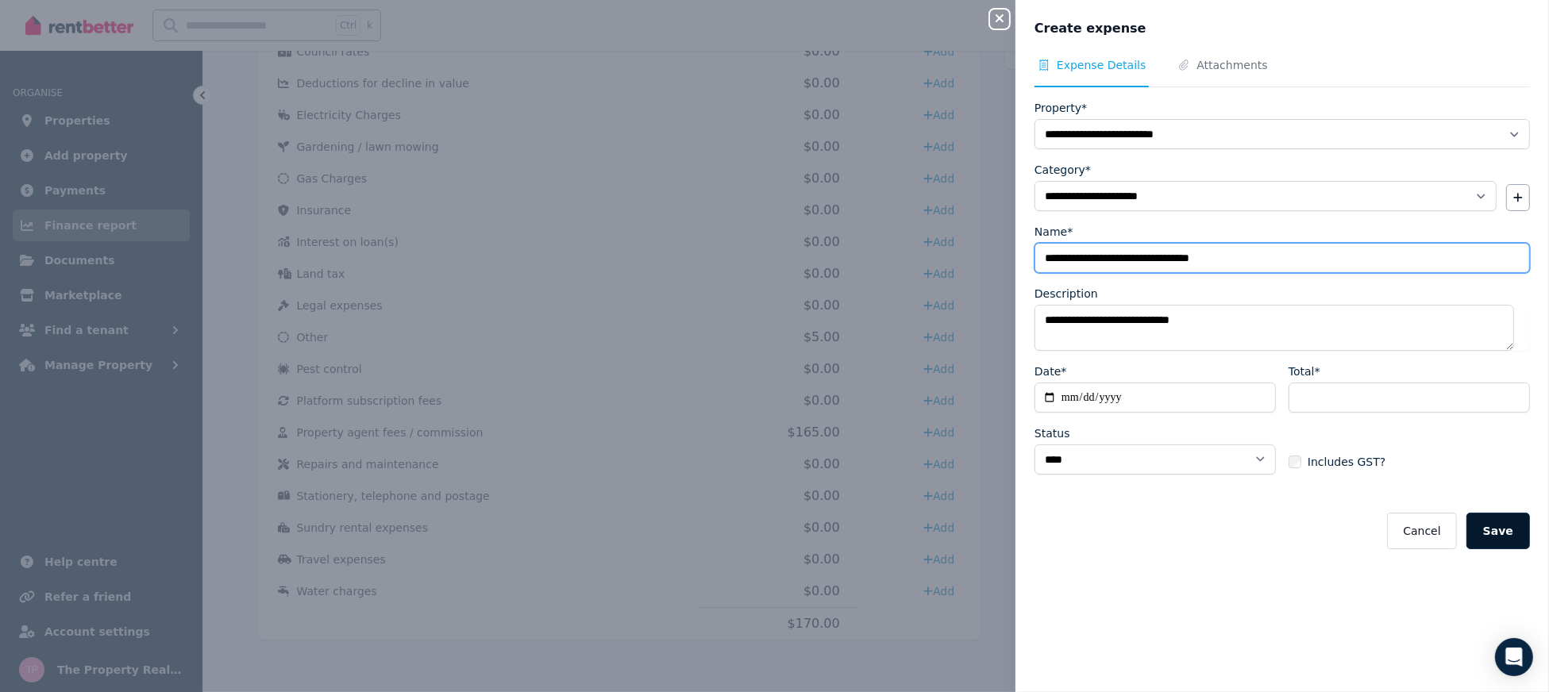
type input "**********"
click at [1482, 521] on button "Save" at bounding box center [1499, 531] width 64 height 37
select select
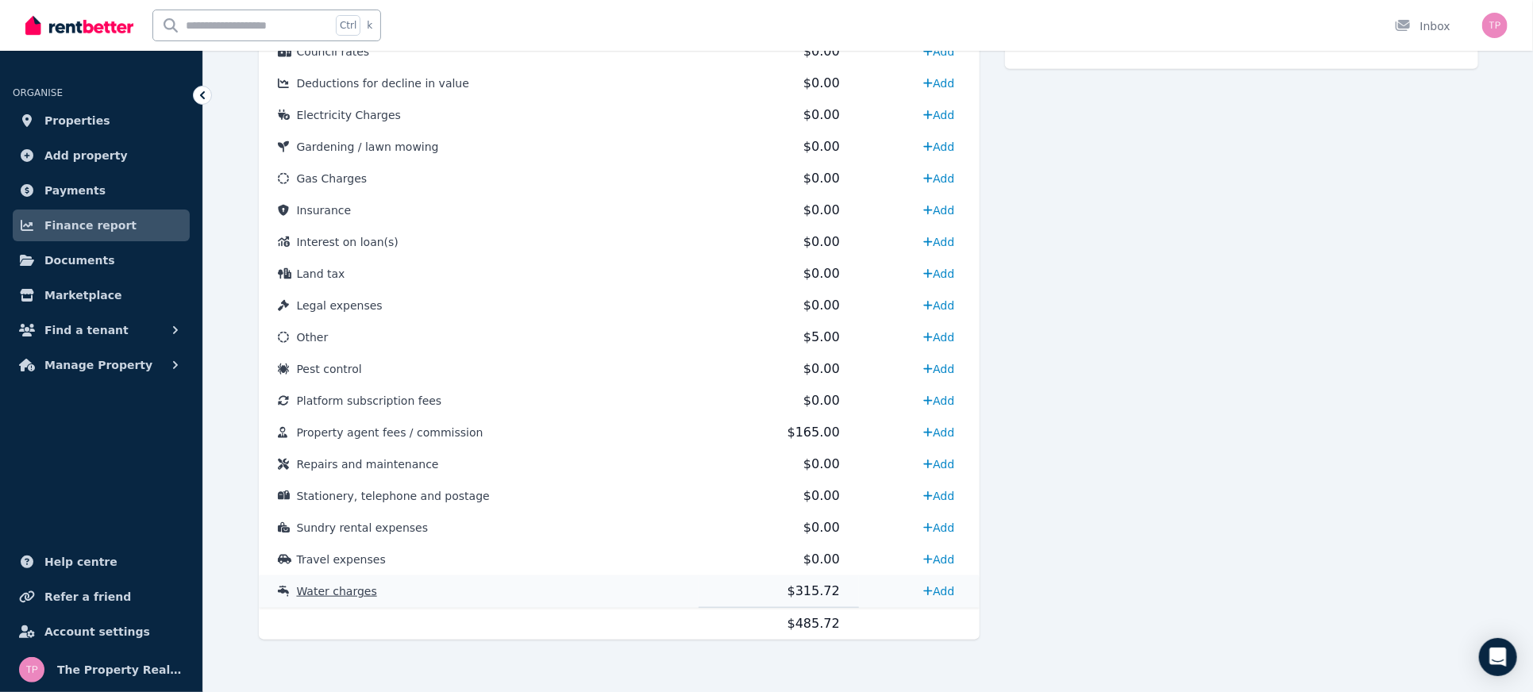
click at [307, 585] on span "Water charges" at bounding box center [337, 591] width 80 height 13
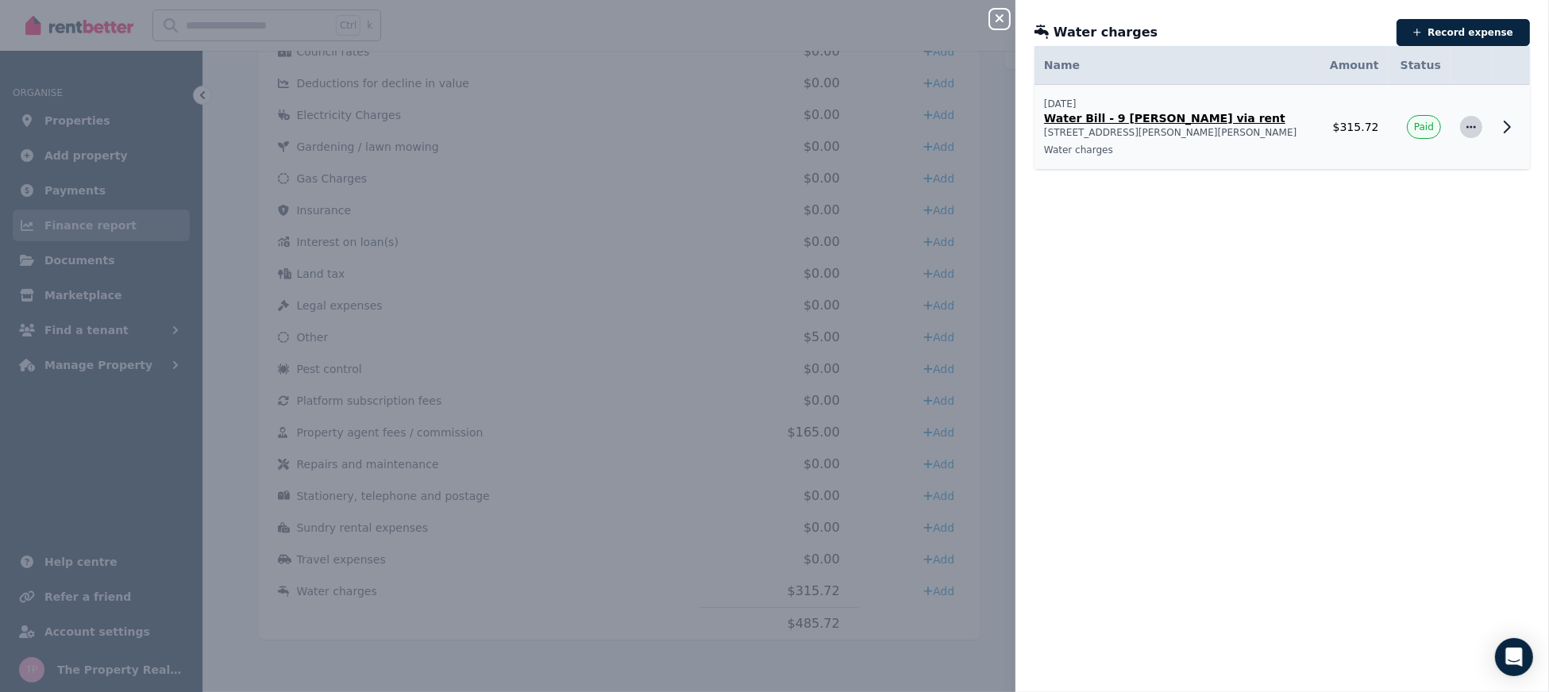
click at [1467, 126] on icon "button" at bounding box center [1472, 126] width 10 height 2
click at [1384, 164] on span "Edit expense" at bounding box center [1419, 169] width 102 height 19
select select "**********"
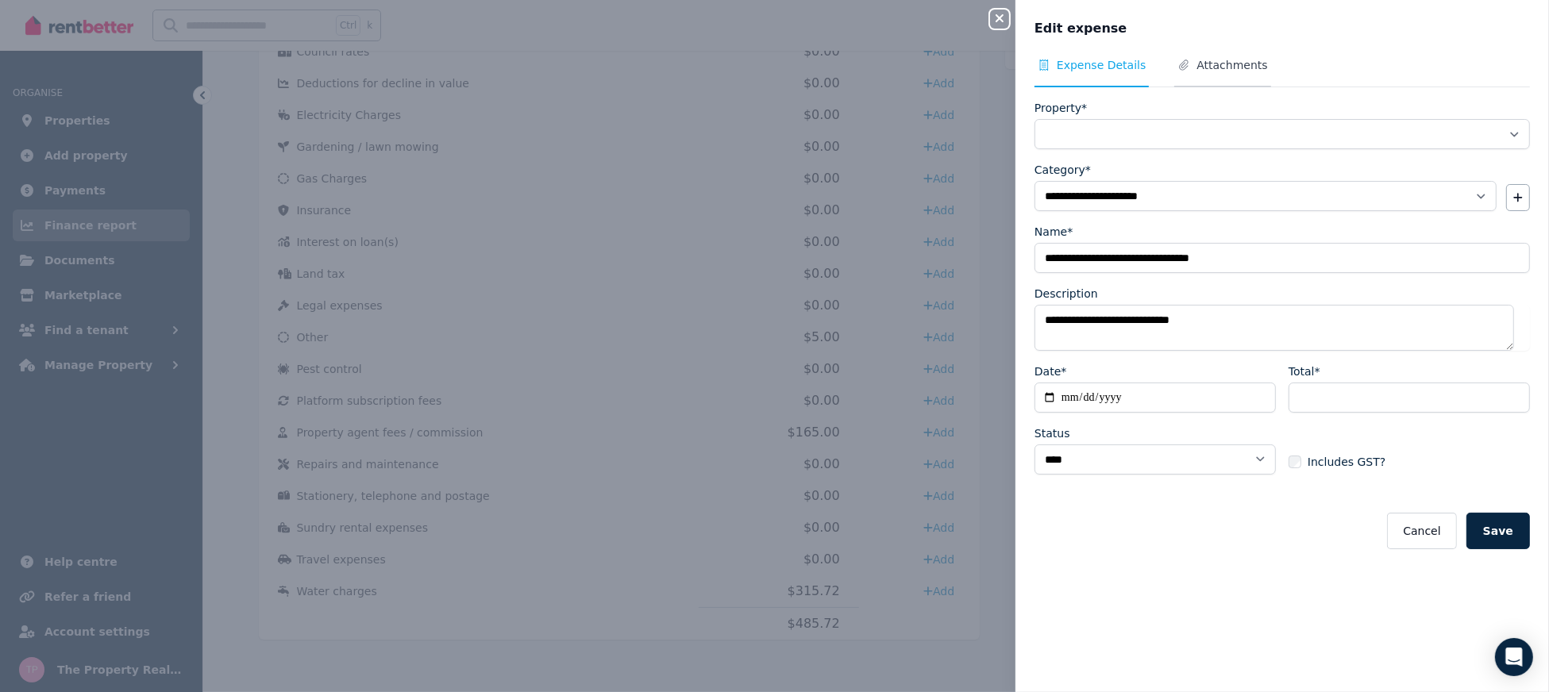
select select "**********"
click at [1232, 68] on span "Attachments" at bounding box center [1232, 65] width 71 height 16
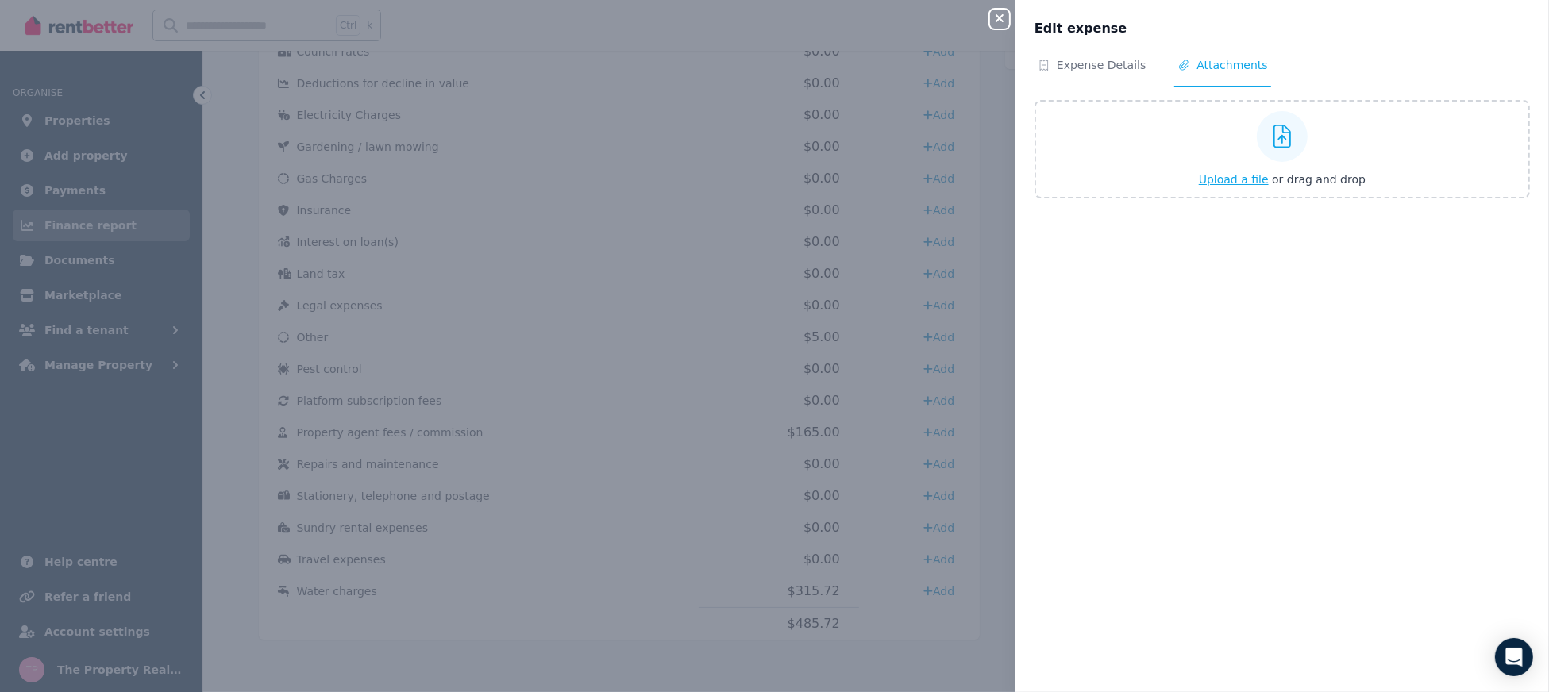
click at [1234, 186] on button "Upload a file or drag and drop" at bounding box center [1282, 180] width 167 height 16
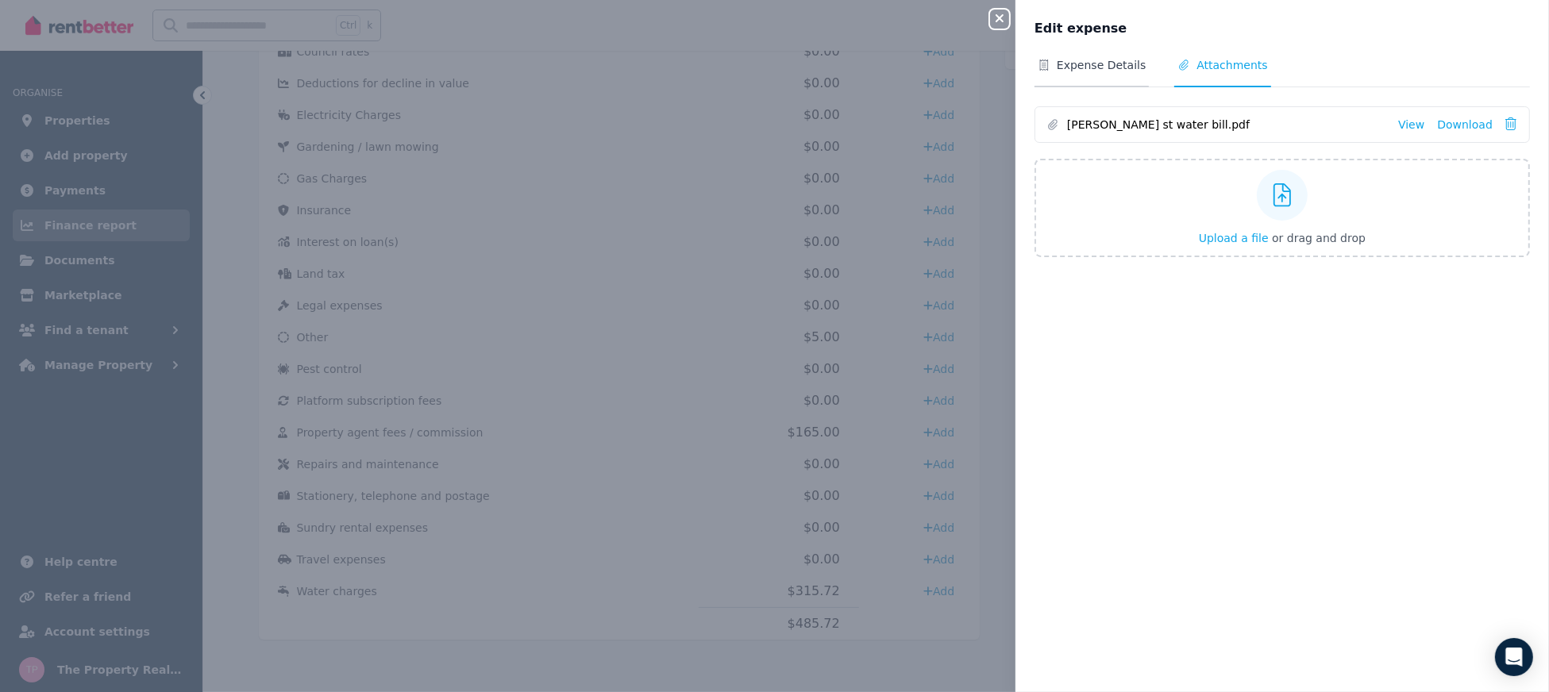
click at [1105, 60] on span "Expense Details" at bounding box center [1101, 65] width 89 height 16
select select "**********"
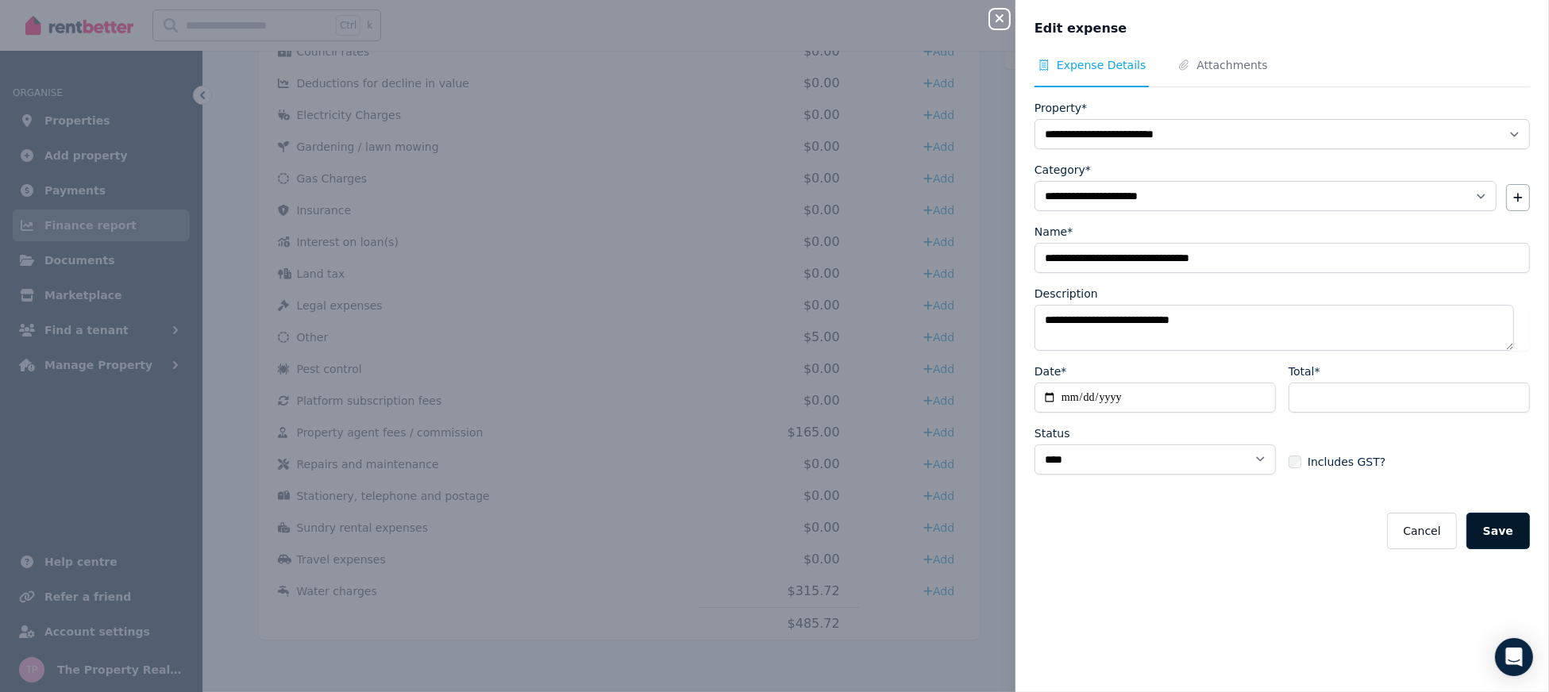
click at [1491, 529] on button "Save" at bounding box center [1499, 531] width 64 height 37
click at [1001, 25] on icon "button" at bounding box center [999, 18] width 19 height 13
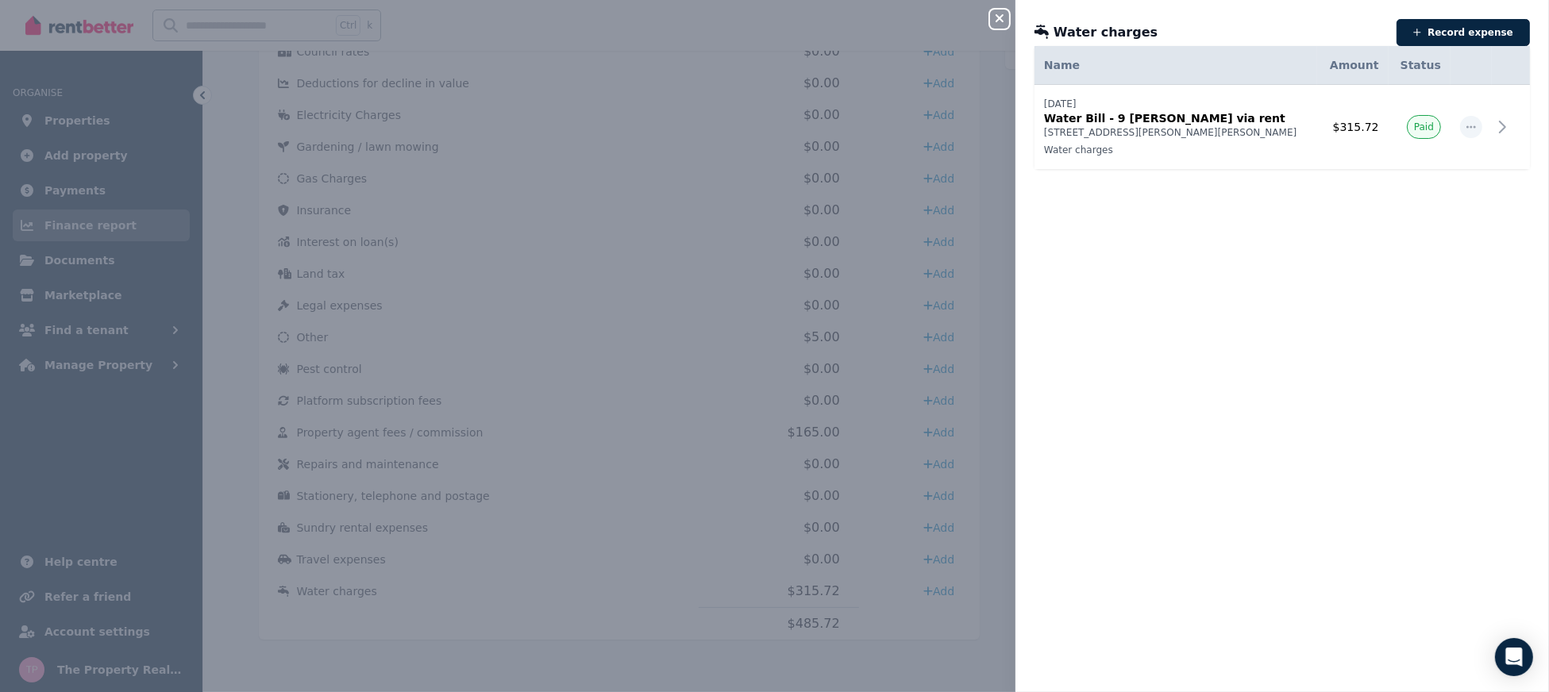
click at [1001, 25] on icon "button" at bounding box center [999, 18] width 19 height 13
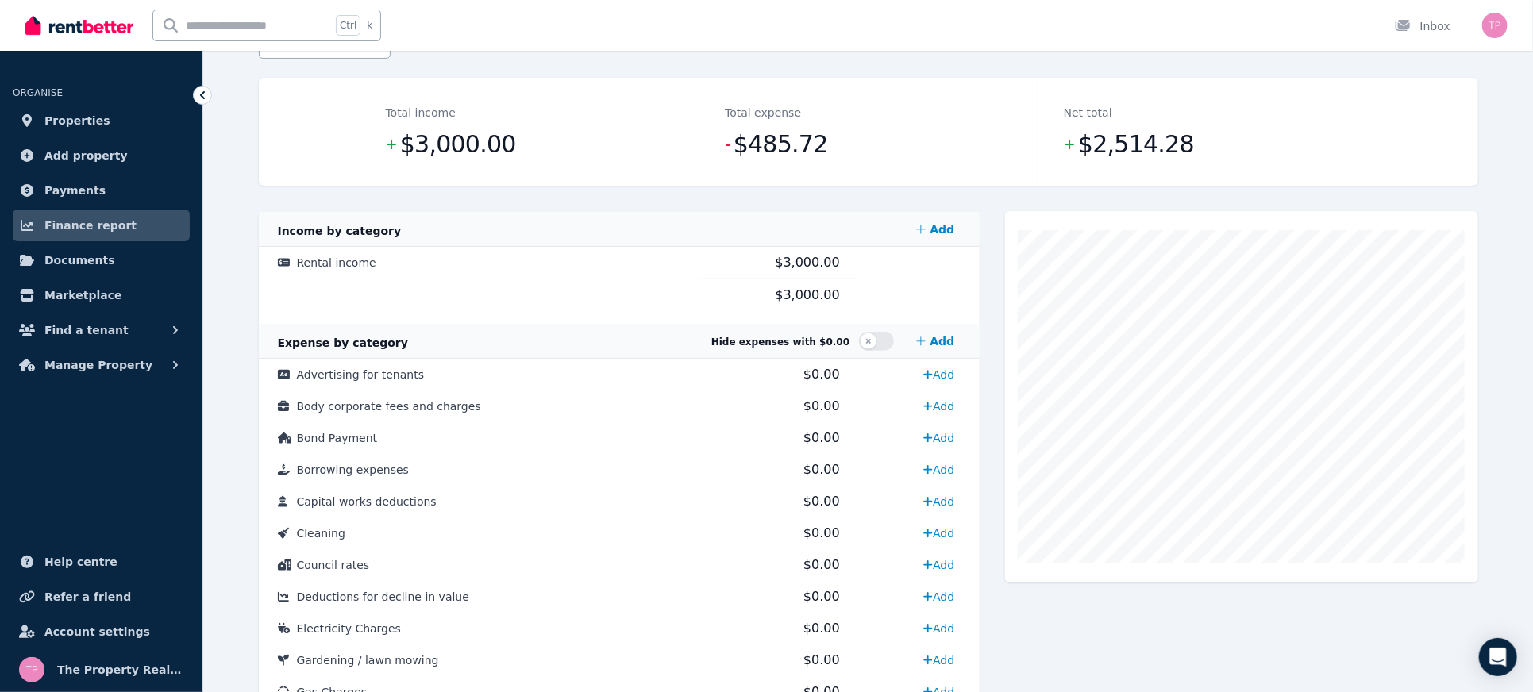
scroll to position [0, 0]
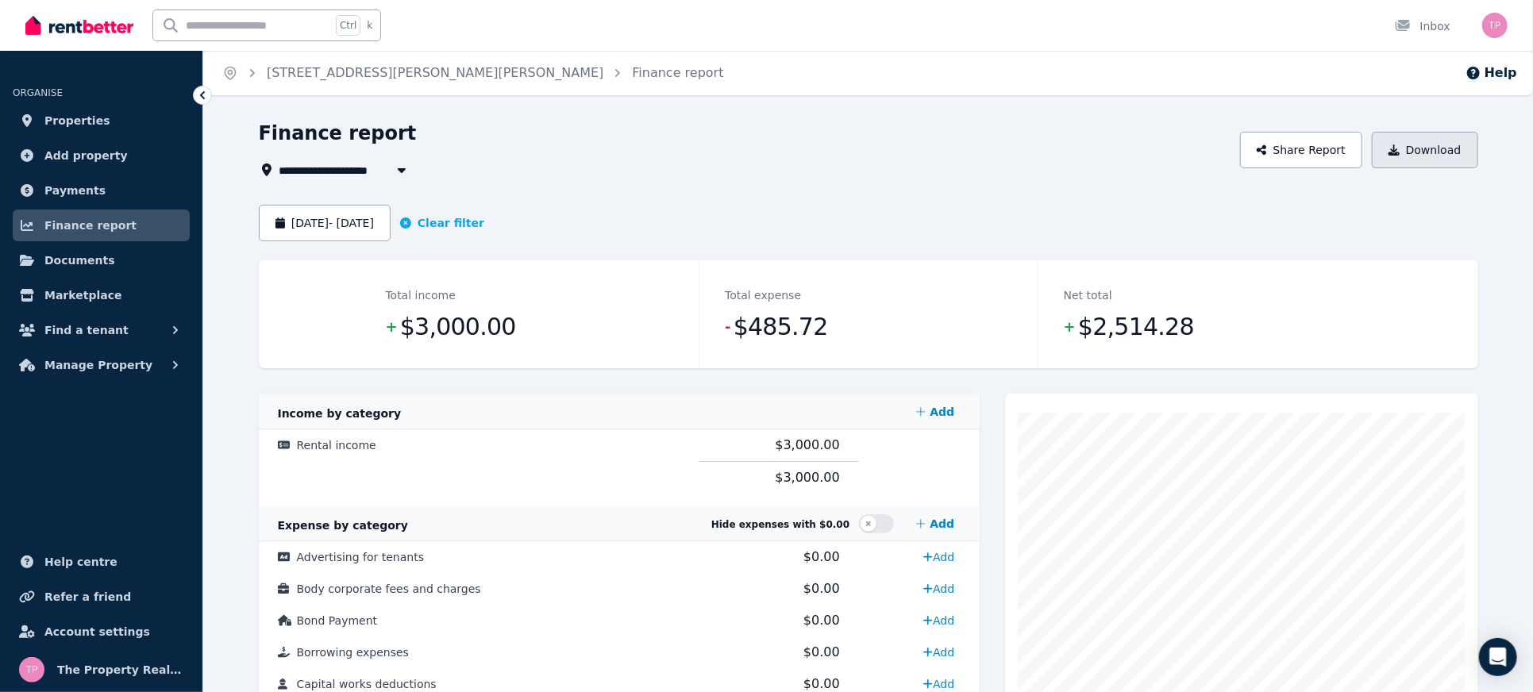
click at [1411, 157] on button "Download" at bounding box center [1425, 150] width 106 height 37
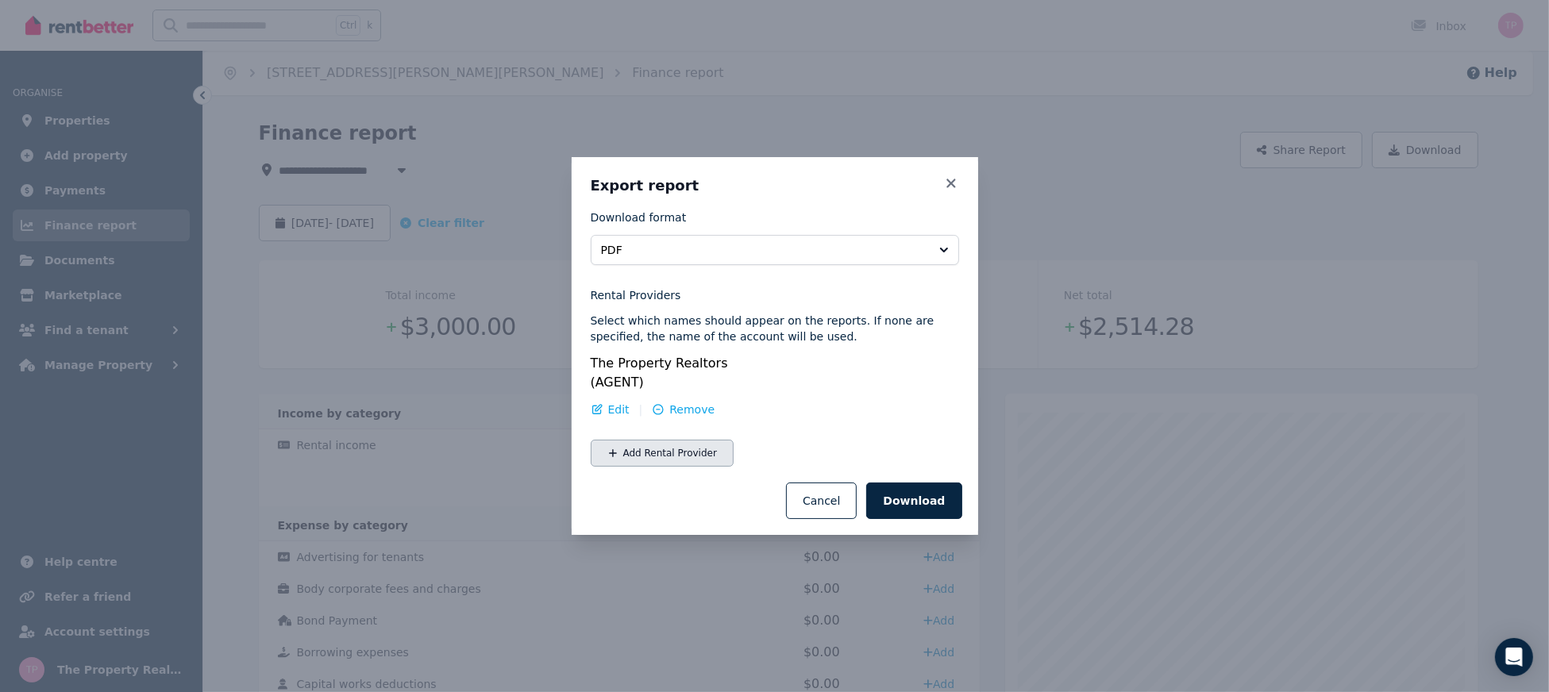
click at [654, 440] on button "Add Rental Provider" at bounding box center [662, 453] width 143 height 27
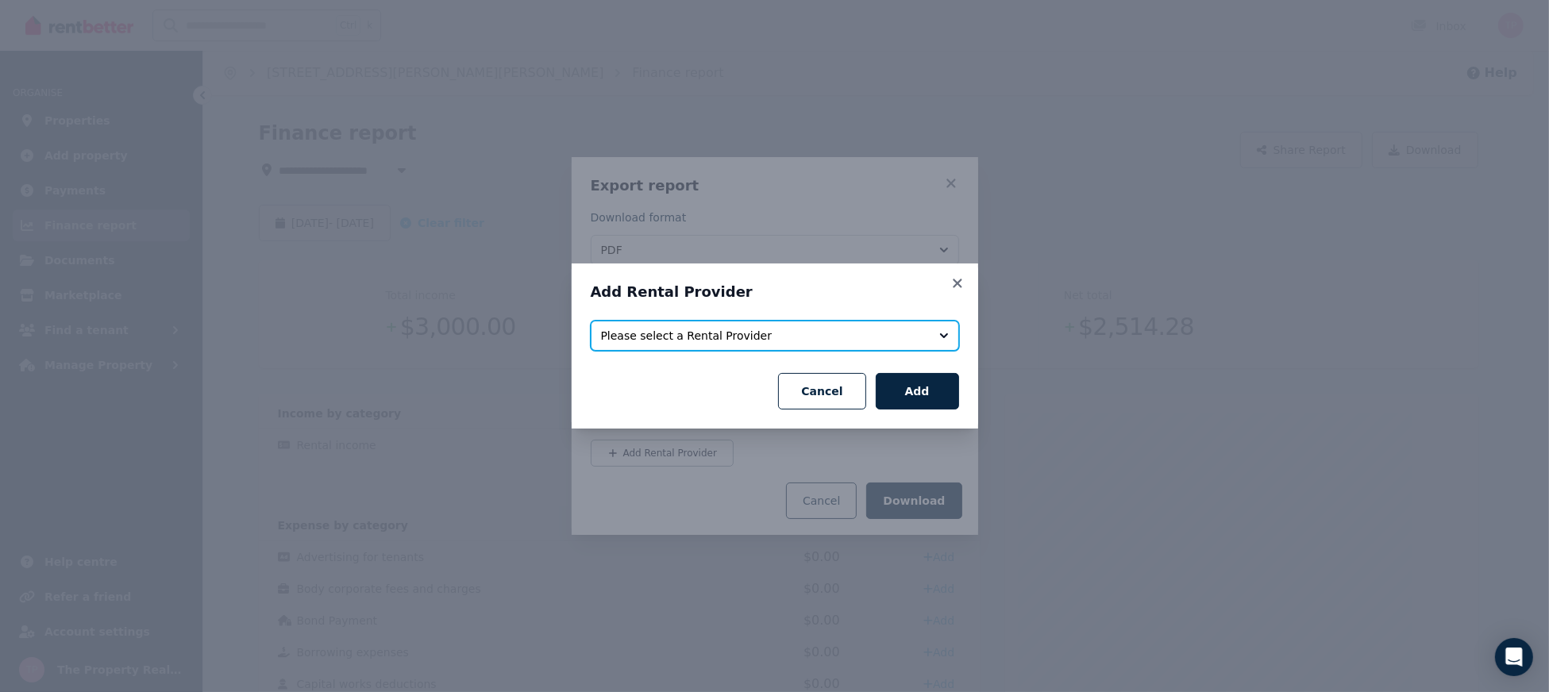
click at [677, 330] on span "Please select a Rental Provider" at bounding box center [764, 336] width 326 height 16
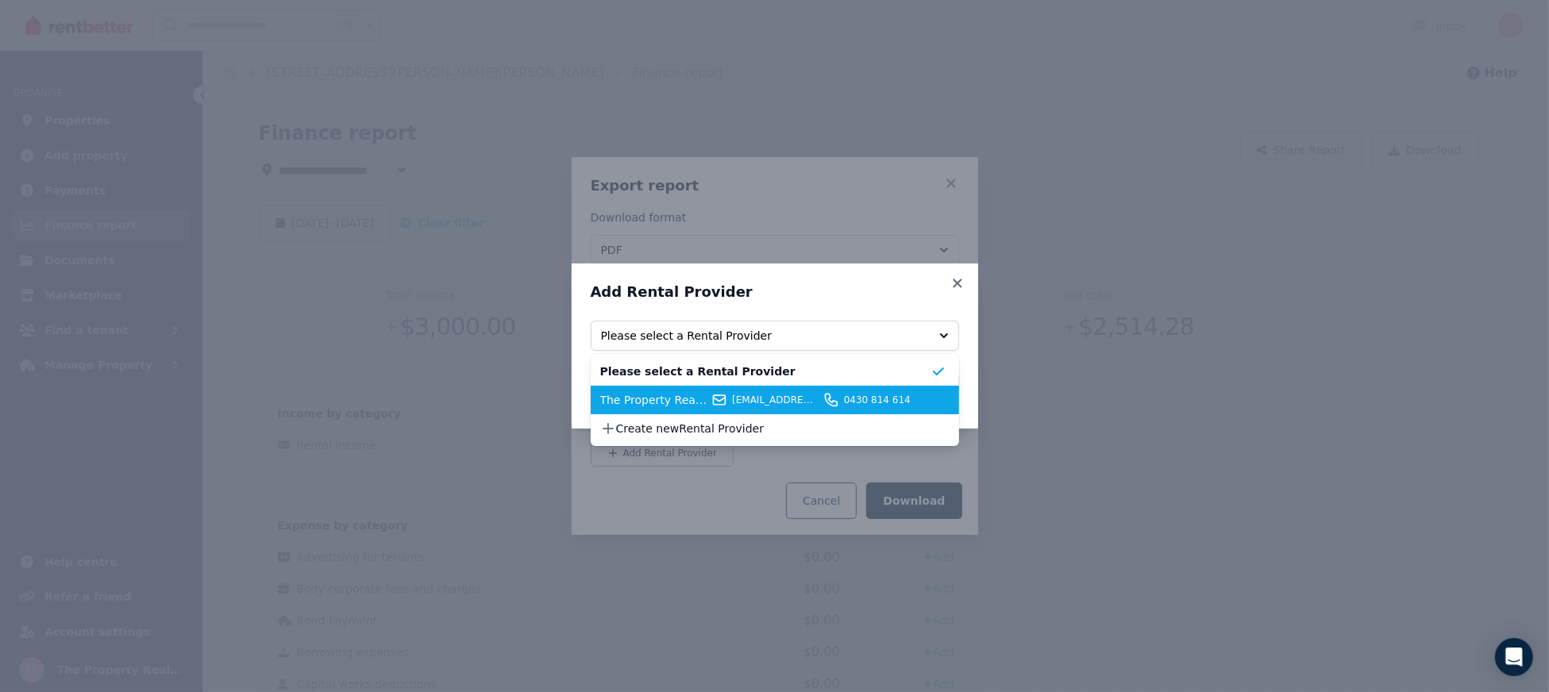
click at [682, 397] on span "The Property Realtors" at bounding box center [653, 400] width 107 height 16
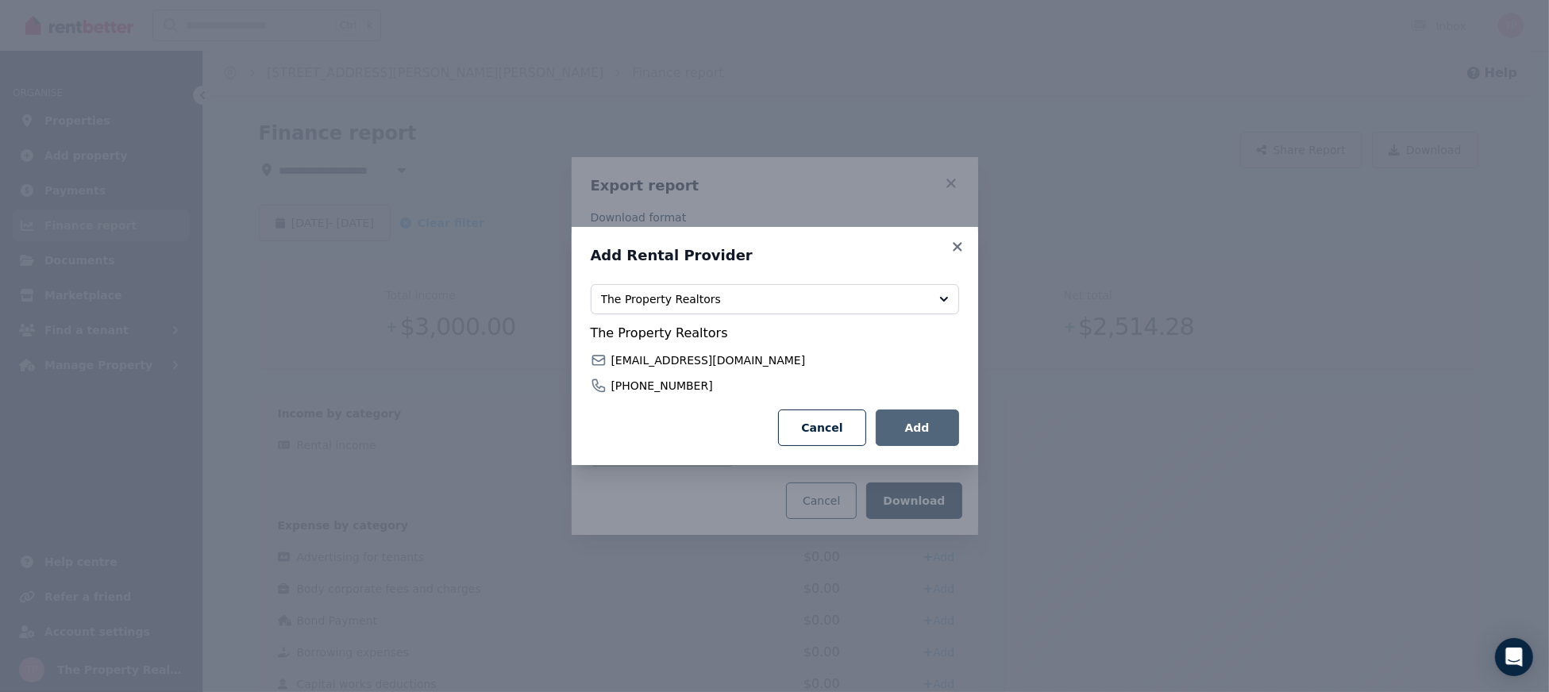
click at [943, 419] on button "Add" at bounding box center [917, 428] width 83 height 37
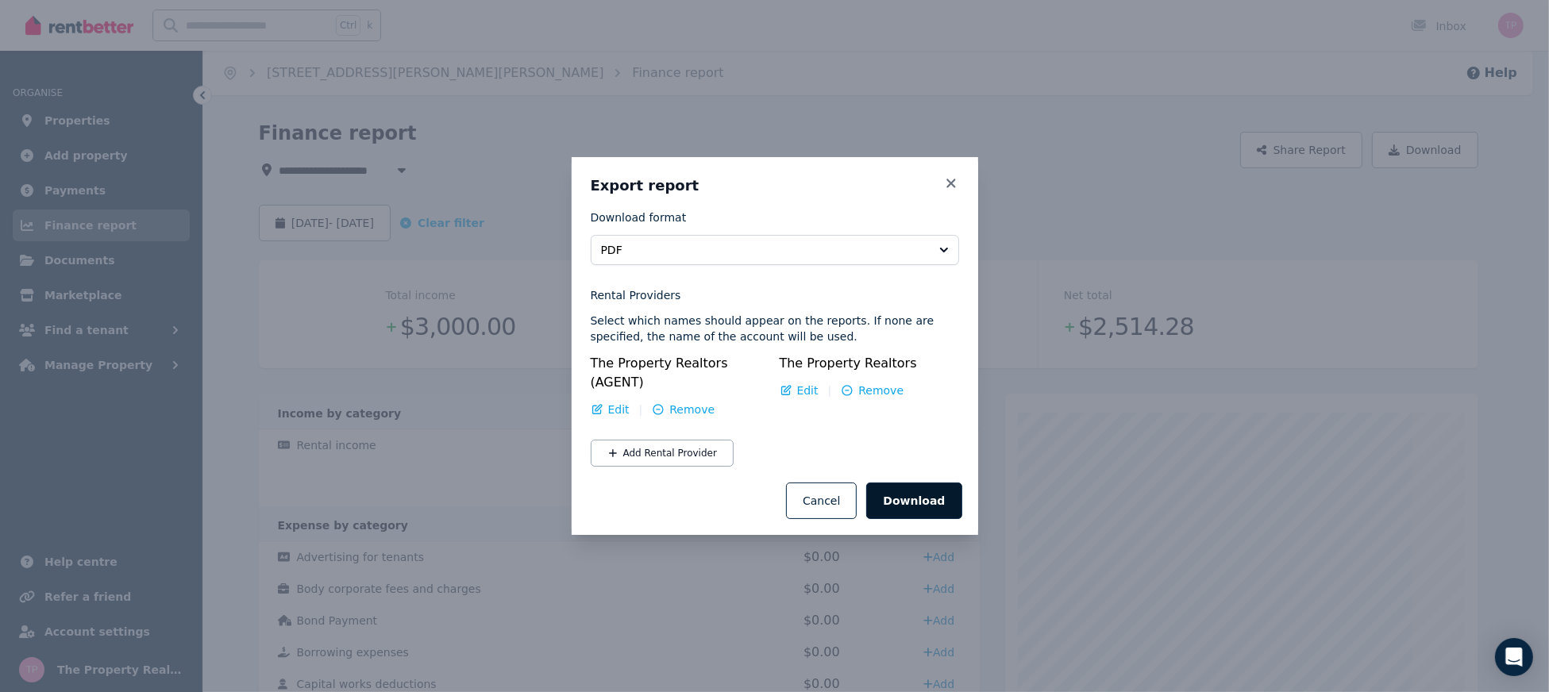
click at [929, 491] on button "Download" at bounding box center [913, 501] width 95 height 37
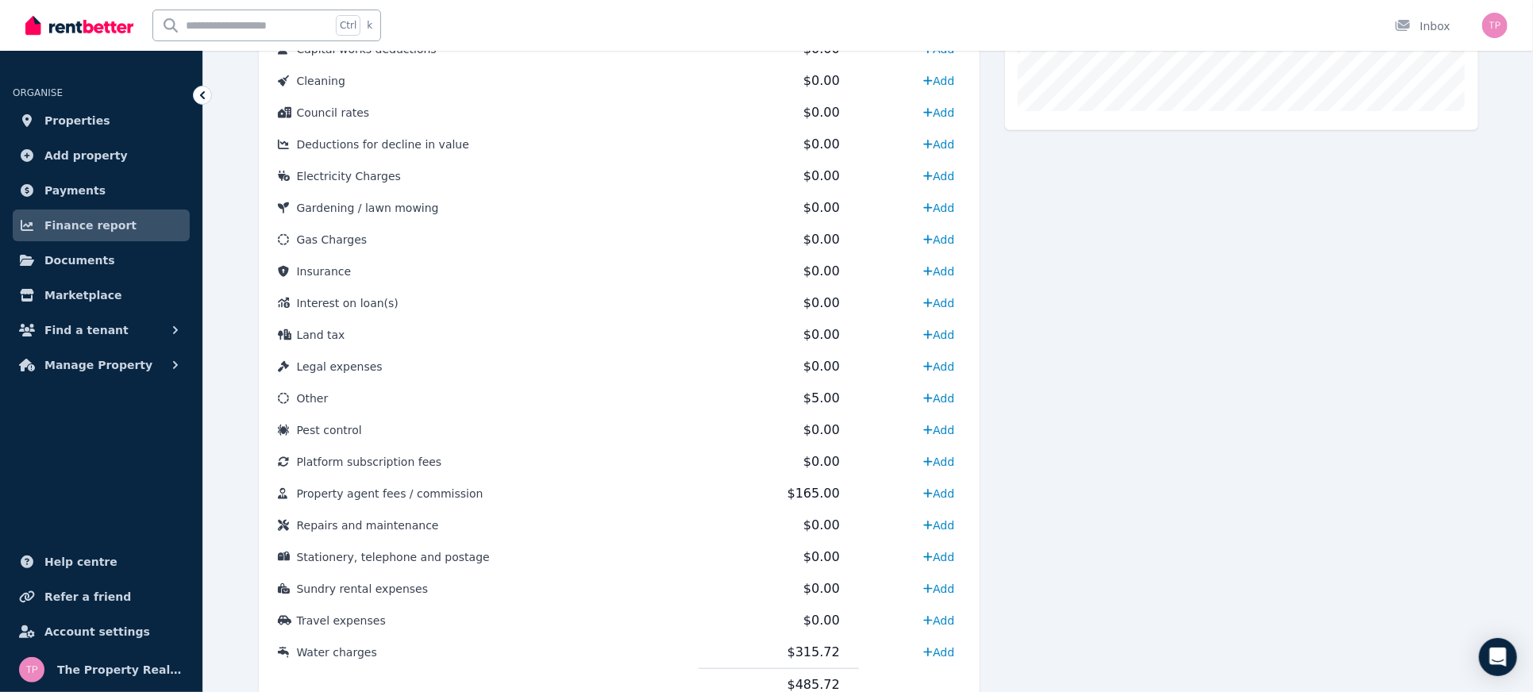
scroll to position [696, 0]
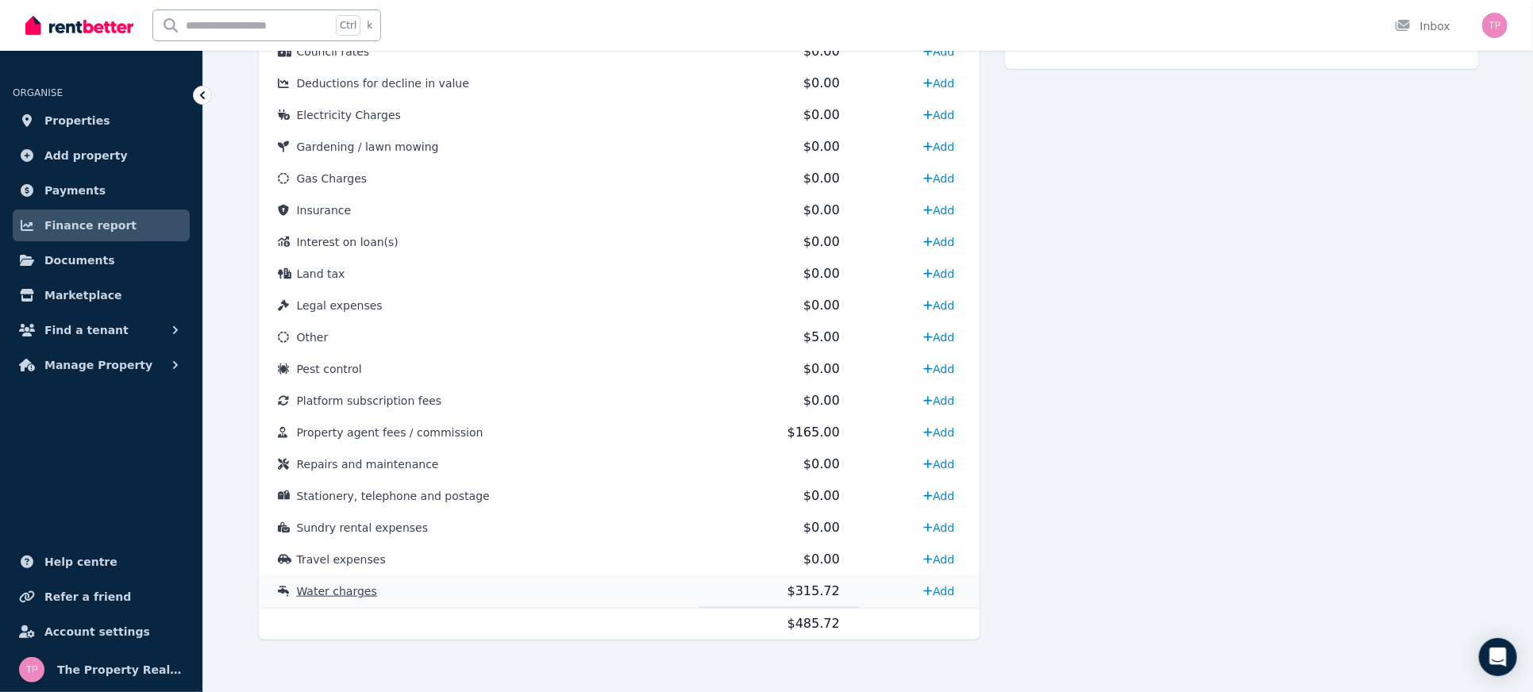
click at [326, 599] on td "Water charges" at bounding box center [479, 592] width 440 height 33
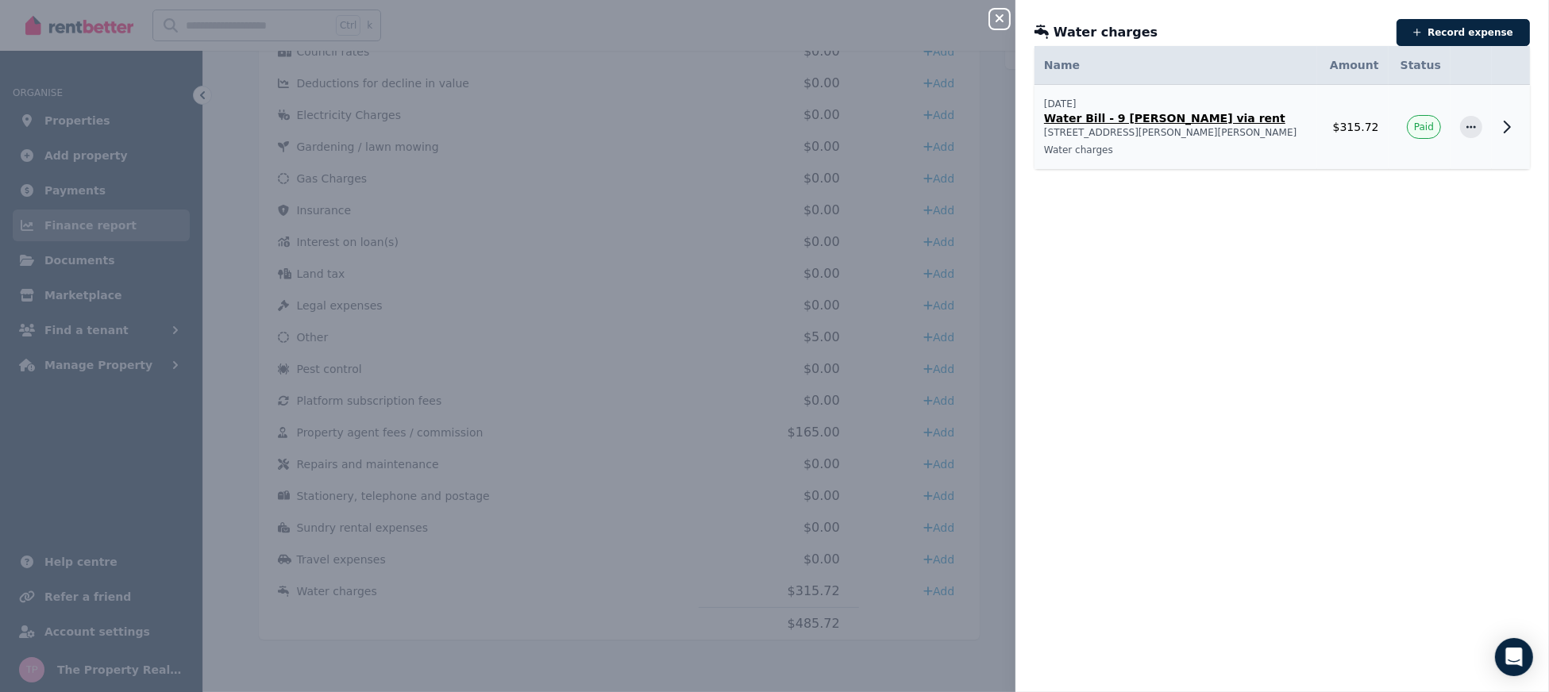
click at [1460, 131] on div at bounding box center [1471, 127] width 22 height 22
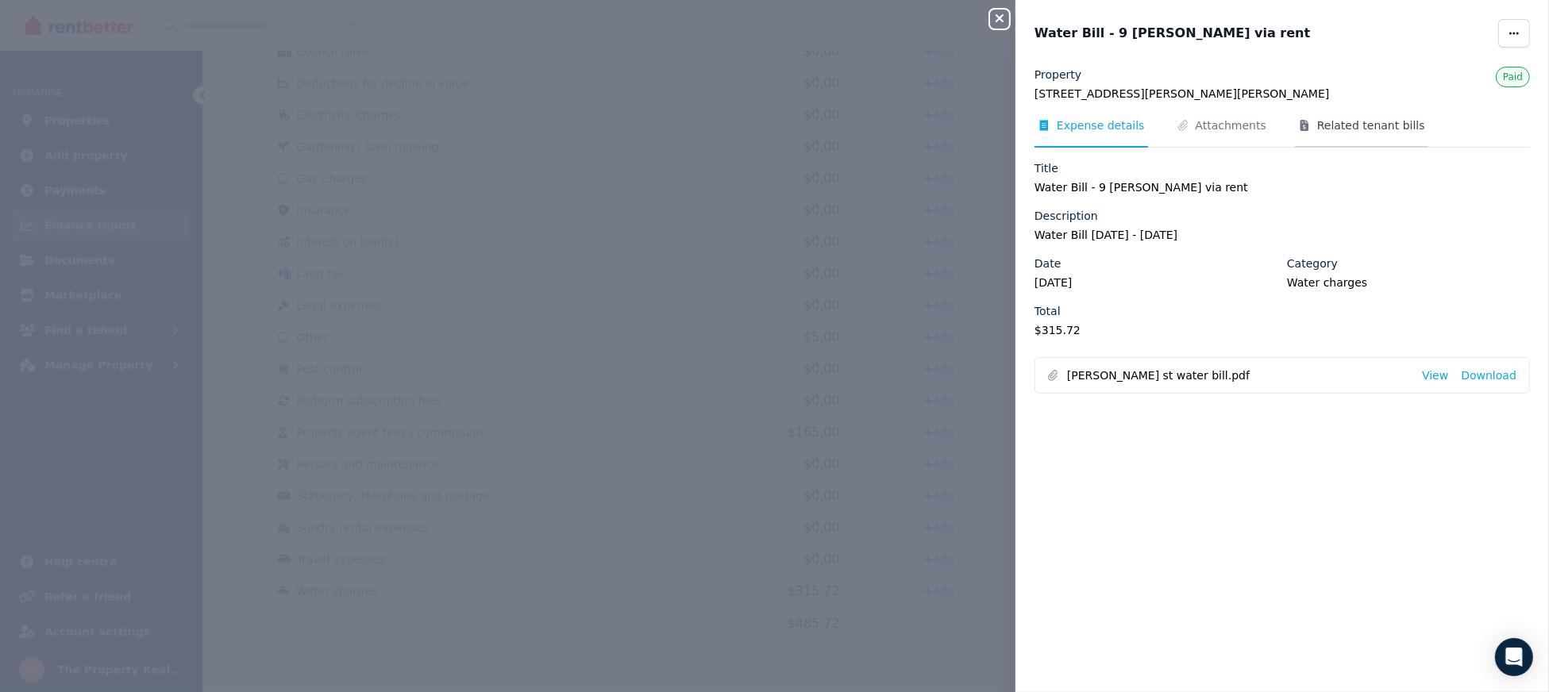
click at [1358, 131] on span "Related tenant bills" at bounding box center [1371, 126] width 108 height 16
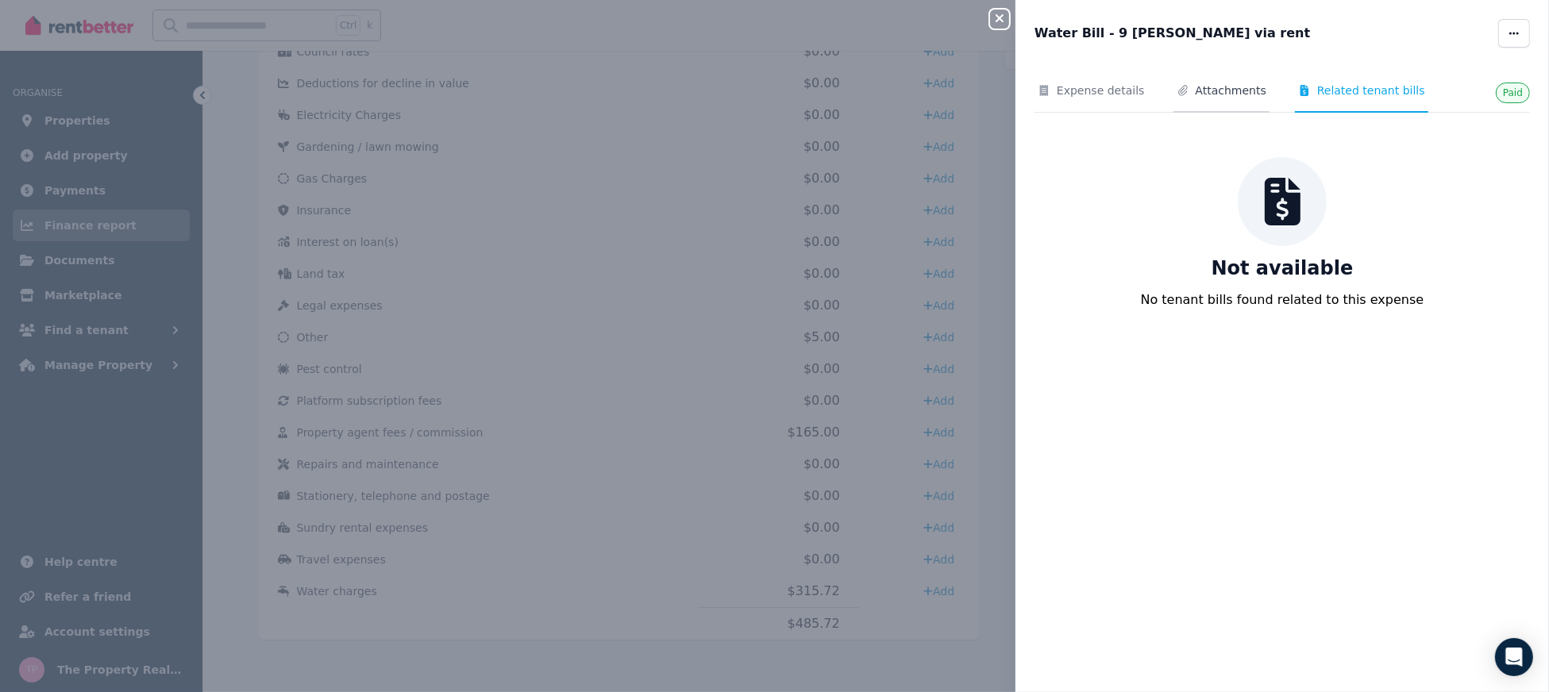
click at [1214, 89] on span "Attachments" at bounding box center [1231, 91] width 71 height 16
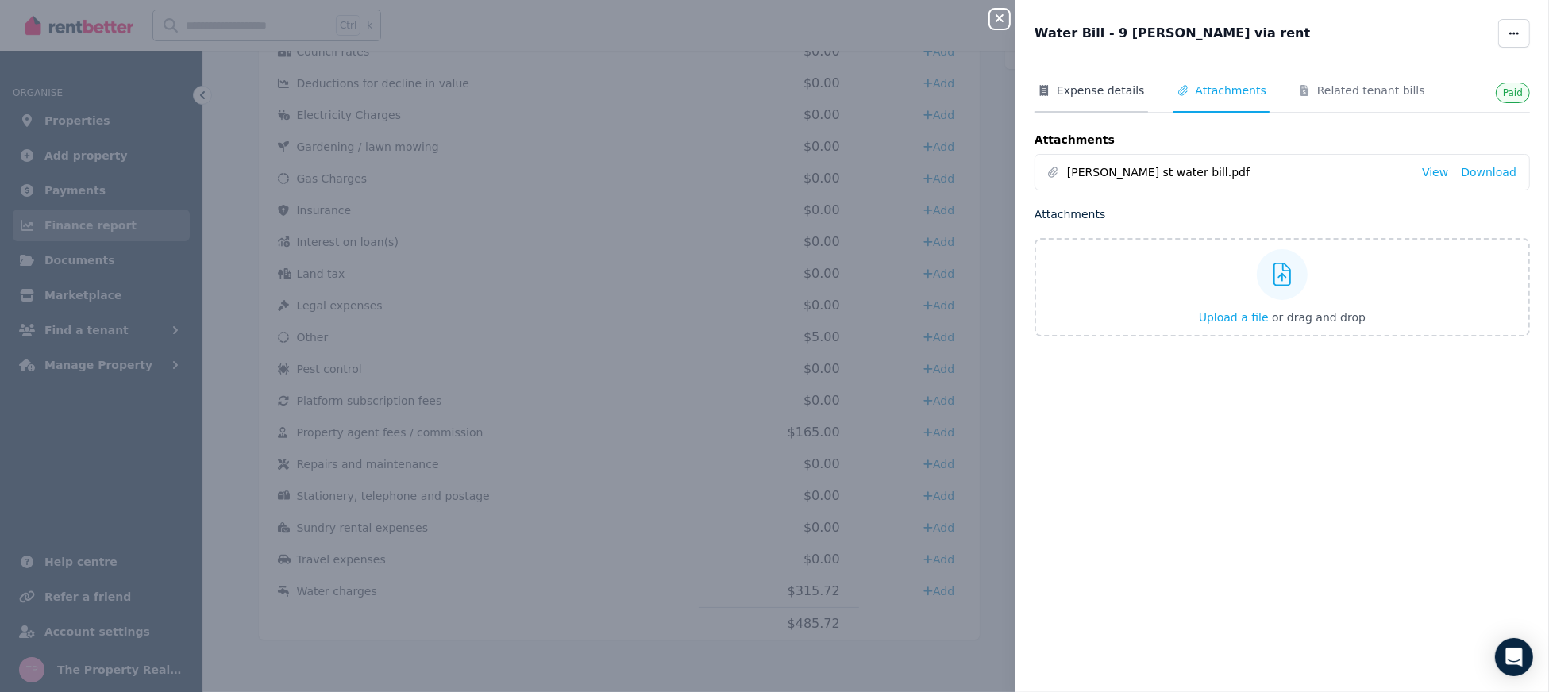
click at [1068, 97] on span "Expense details" at bounding box center [1101, 91] width 88 height 16
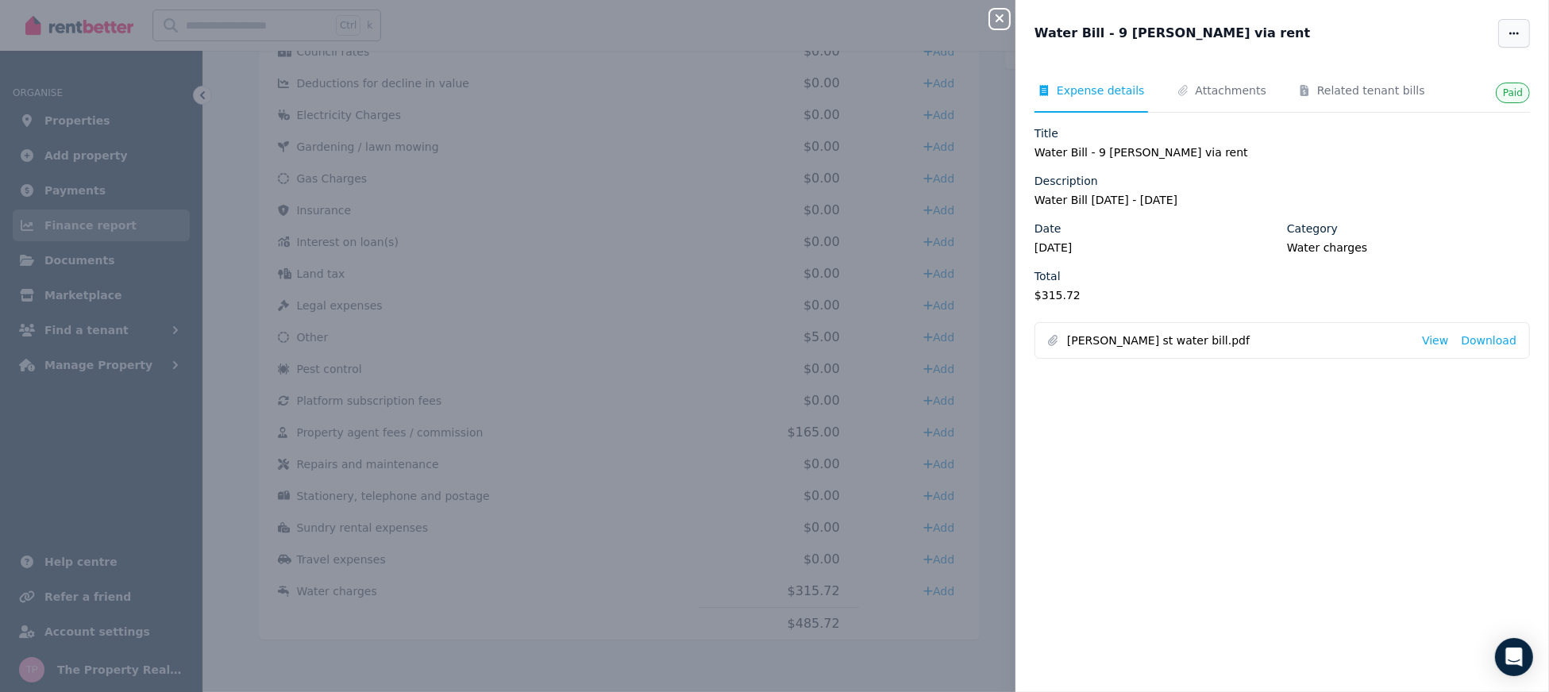
click at [1508, 38] on icon "button" at bounding box center [1514, 33] width 13 height 11
click at [1004, 22] on icon "button" at bounding box center [999, 18] width 19 height 13
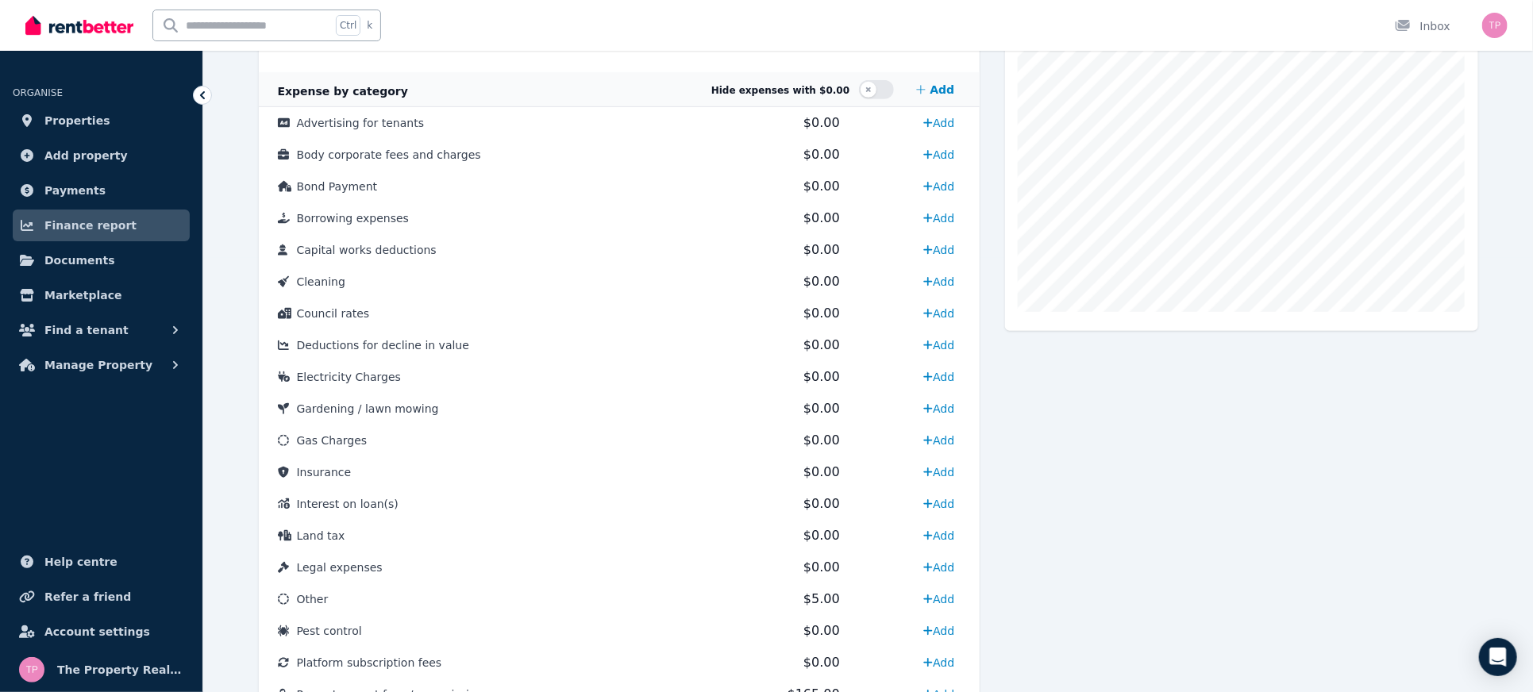
scroll to position [0, 0]
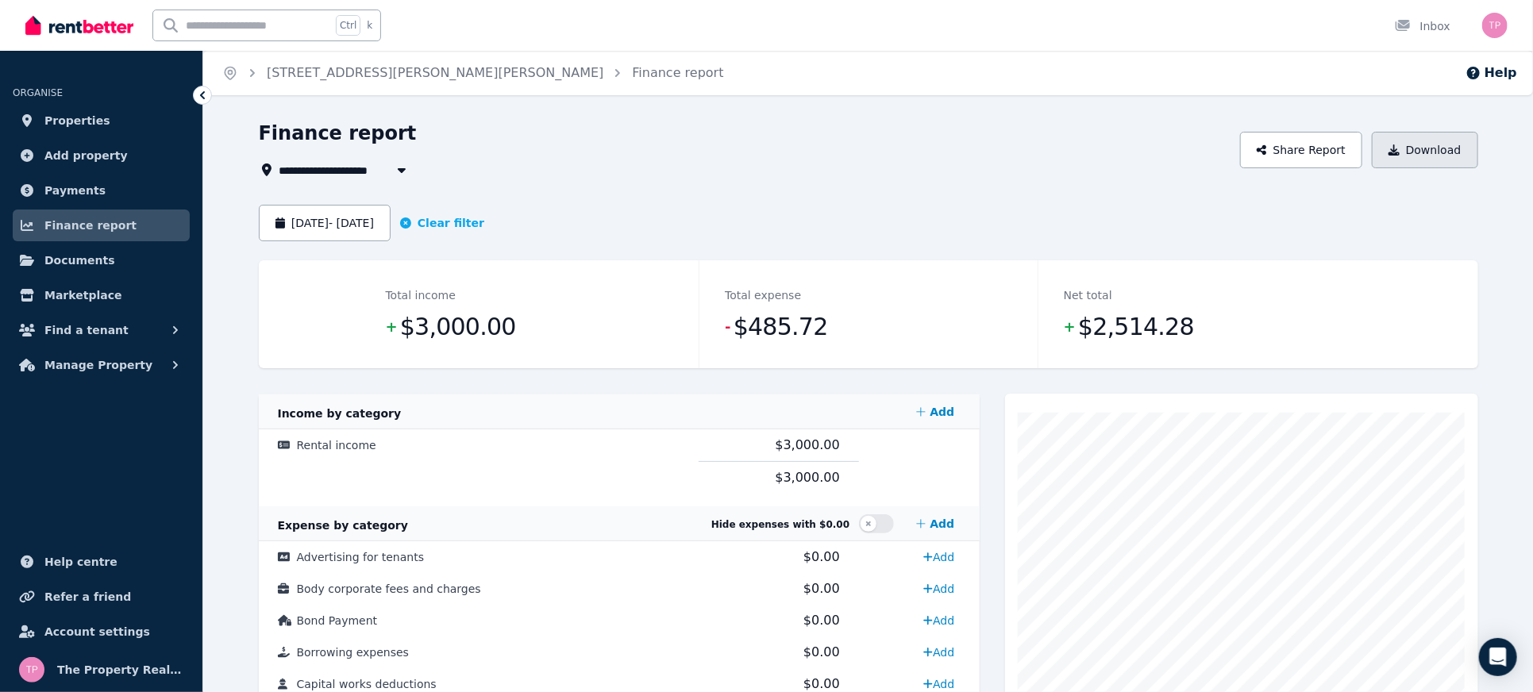
click at [1420, 141] on button "Download" at bounding box center [1425, 150] width 106 height 37
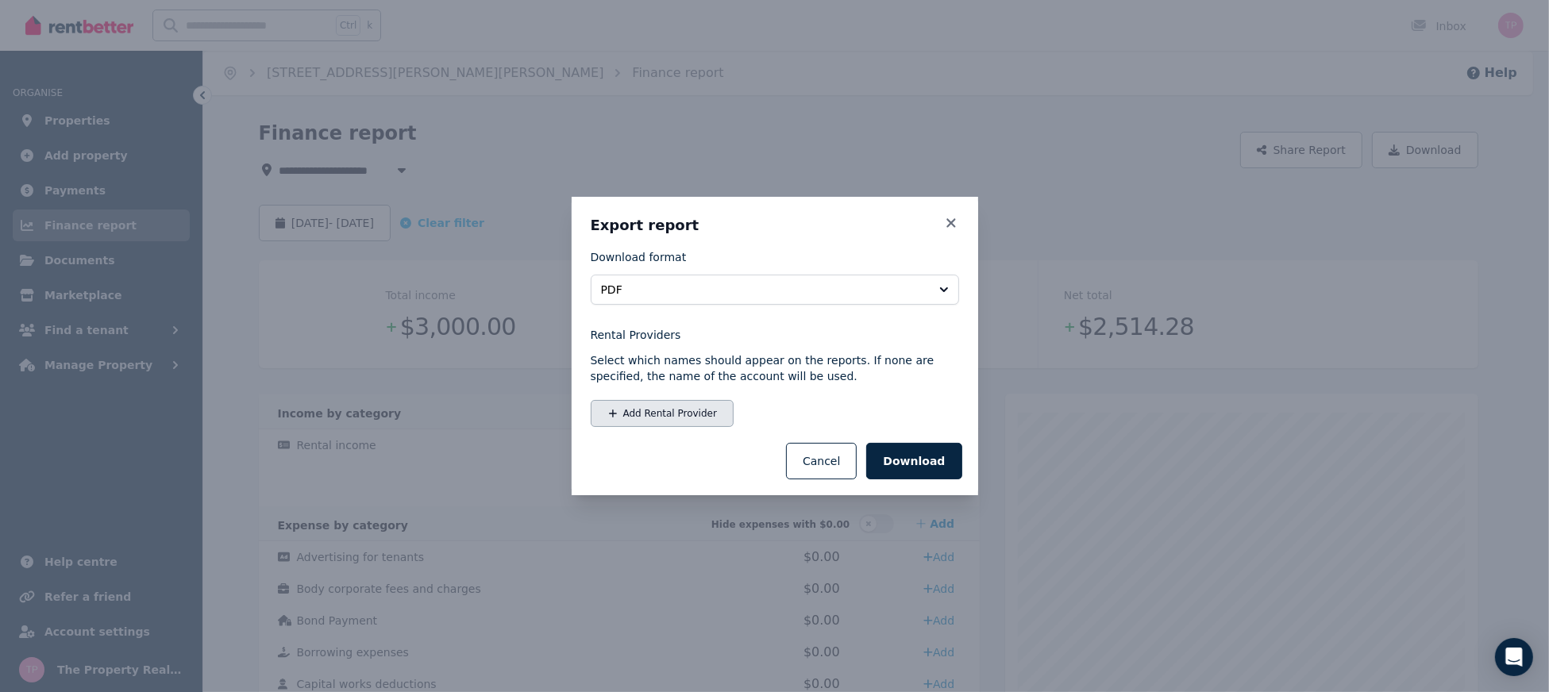
click at [696, 424] on button "Add Rental Provider" at bounding box center [662, 413] width 143 height 27
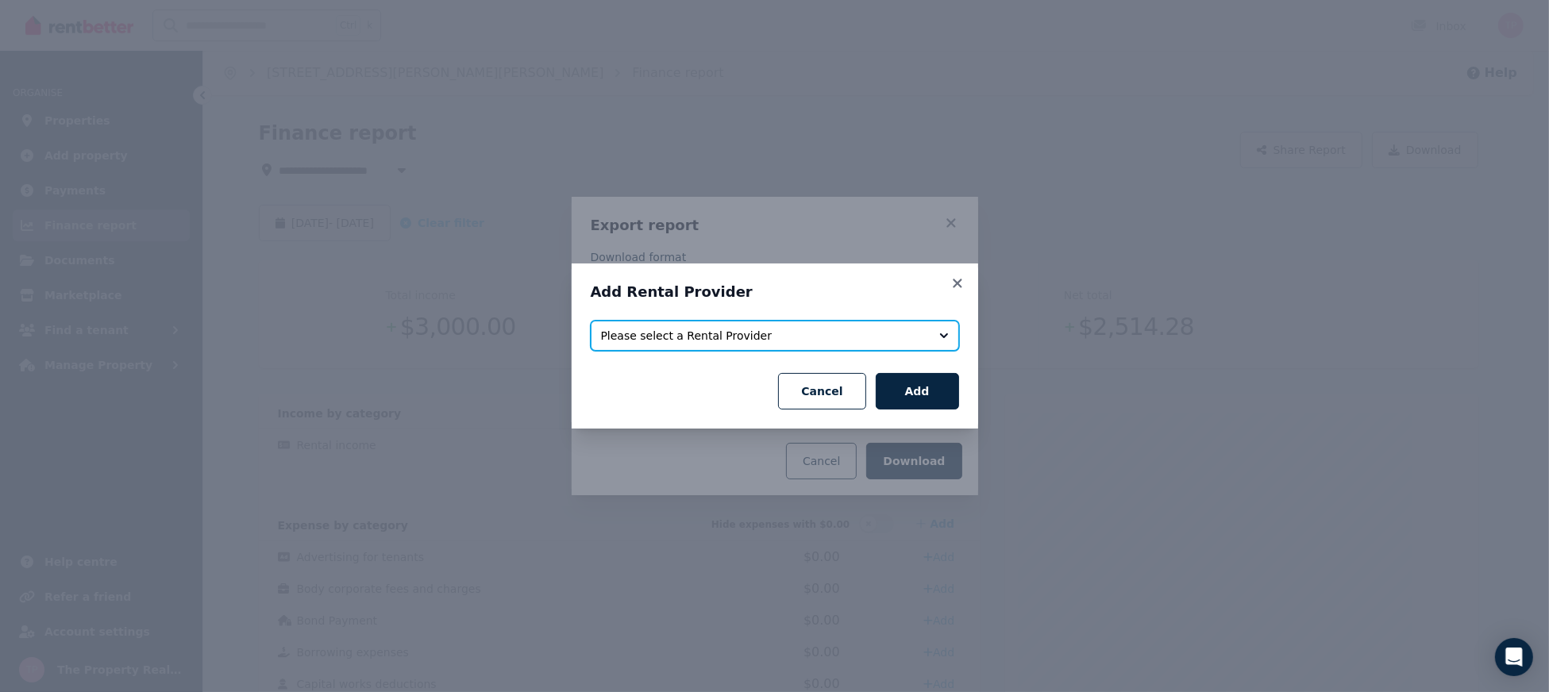
click at [720, 335] on span "Please select a Rental Provider" at bounding box center [764, 336] width 326 height 16
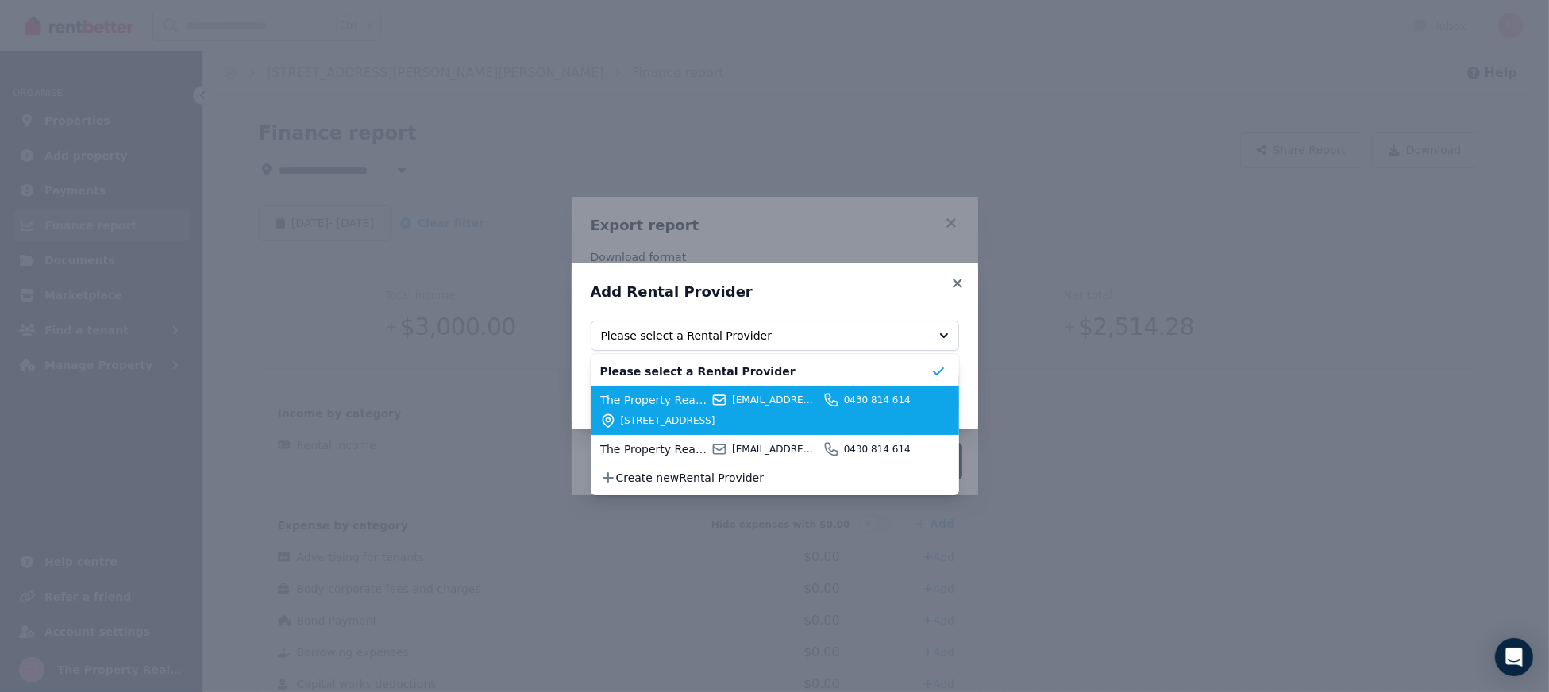
click at [702, 398] on span "The Property Realtors (AGENT)" at bounding box center [653, 400] width 107 height 16
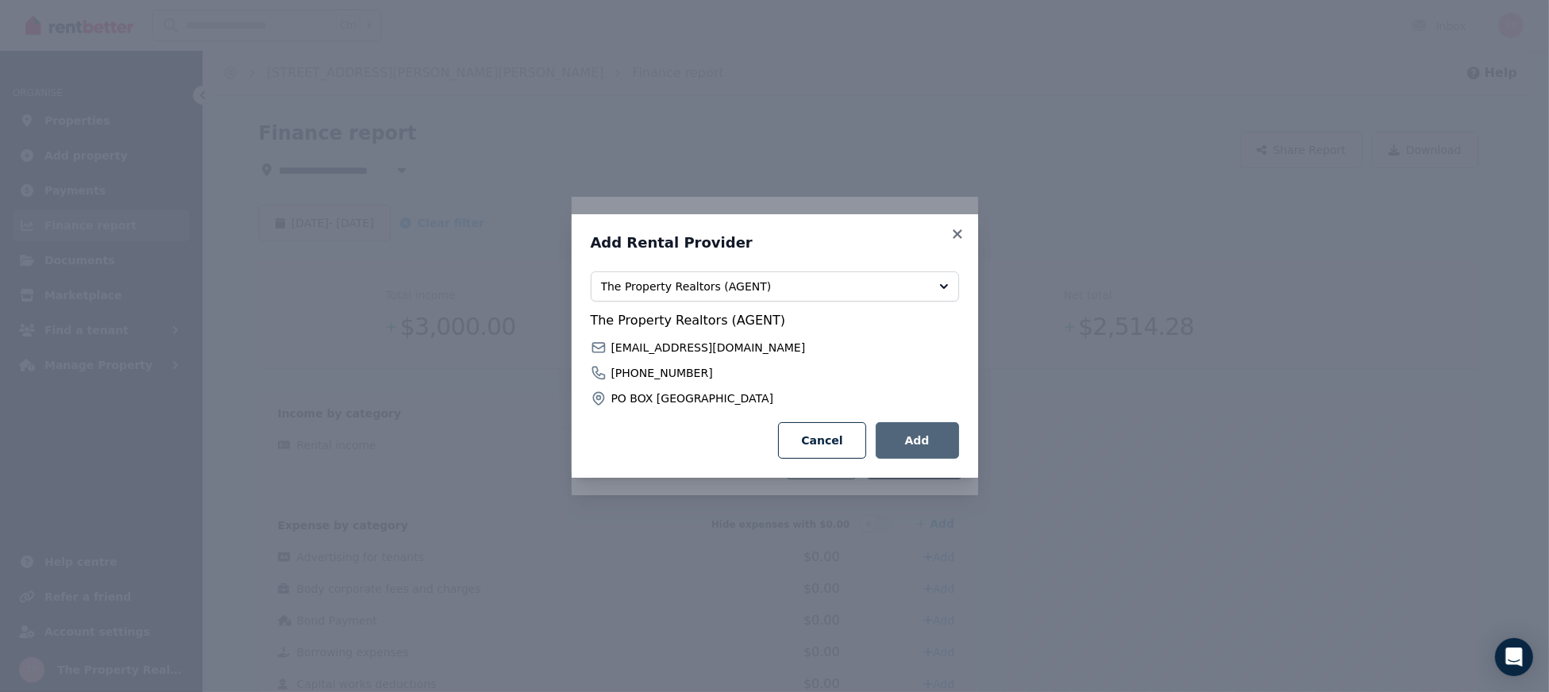
click at [917, 442] on button "Add" at bounding box center [917, 440] width 83 height 37
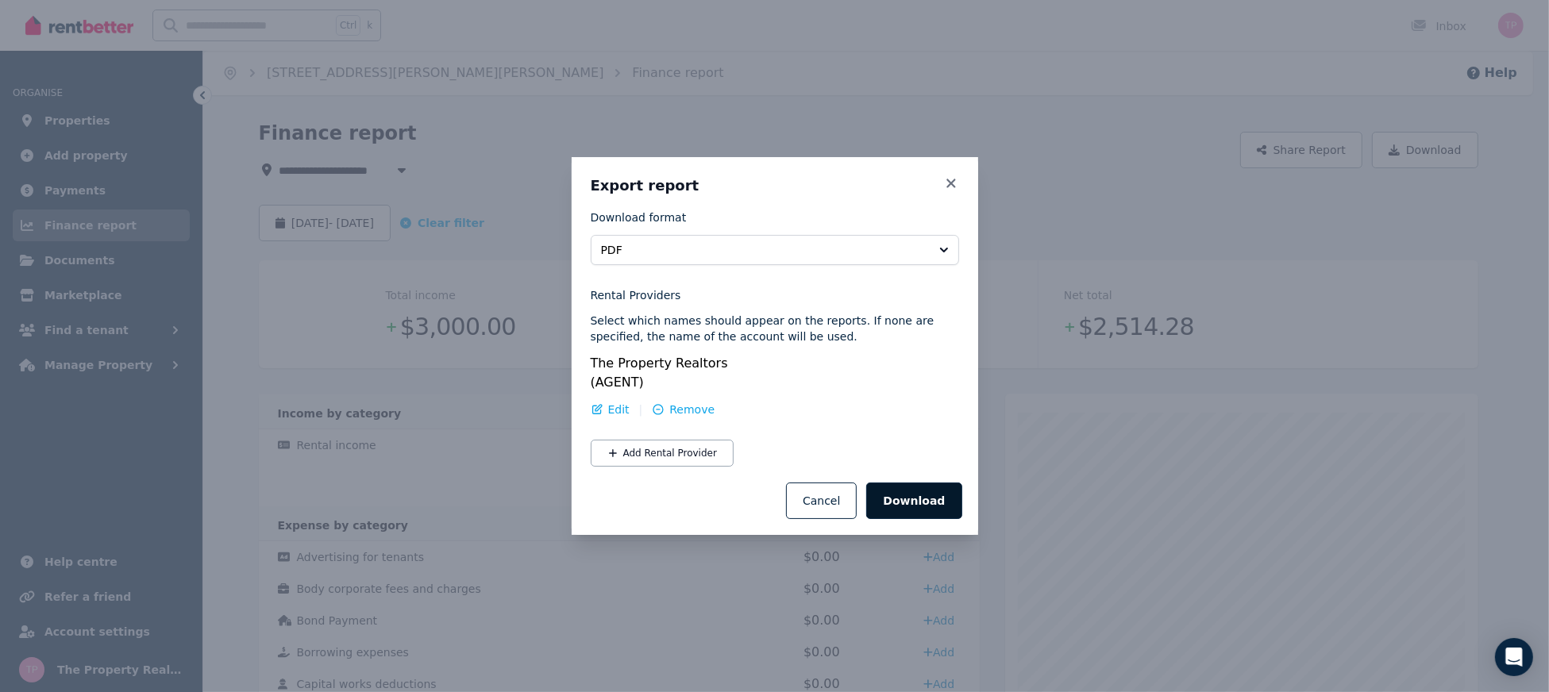
click at [917, 492] on button "Download" at bounding box center [913, 501] width 95 height 37
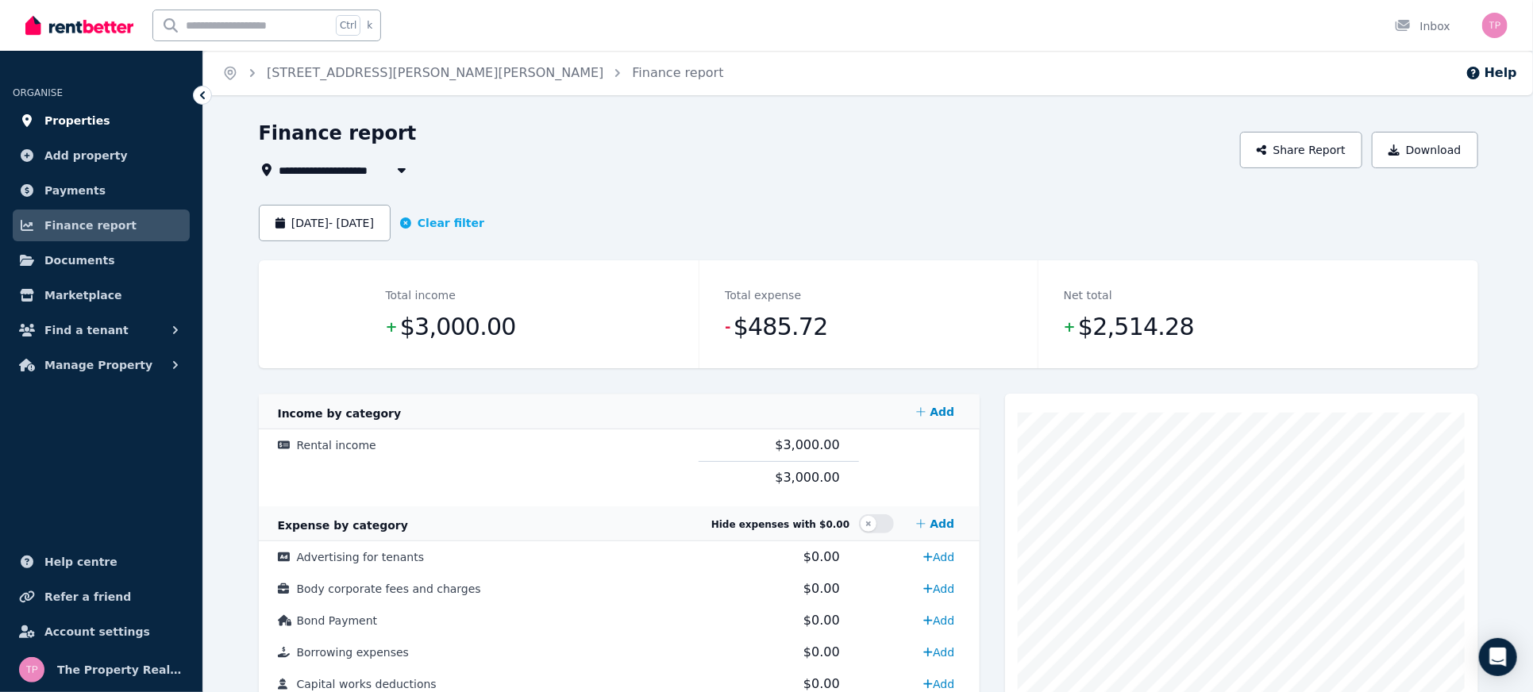
click at [68, 122] on span "Properties" at bounding box center [77, 120] width 66 height 19
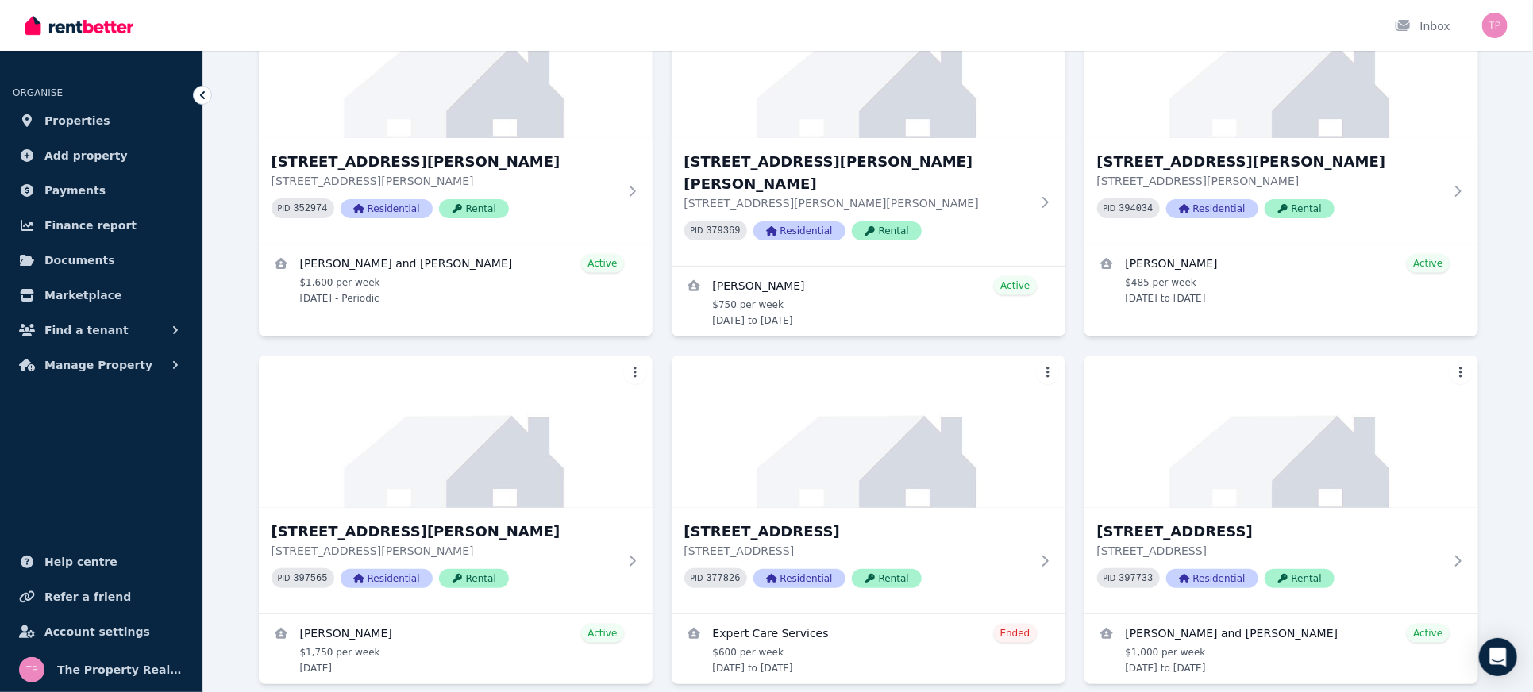
scroll to position [211, 0]
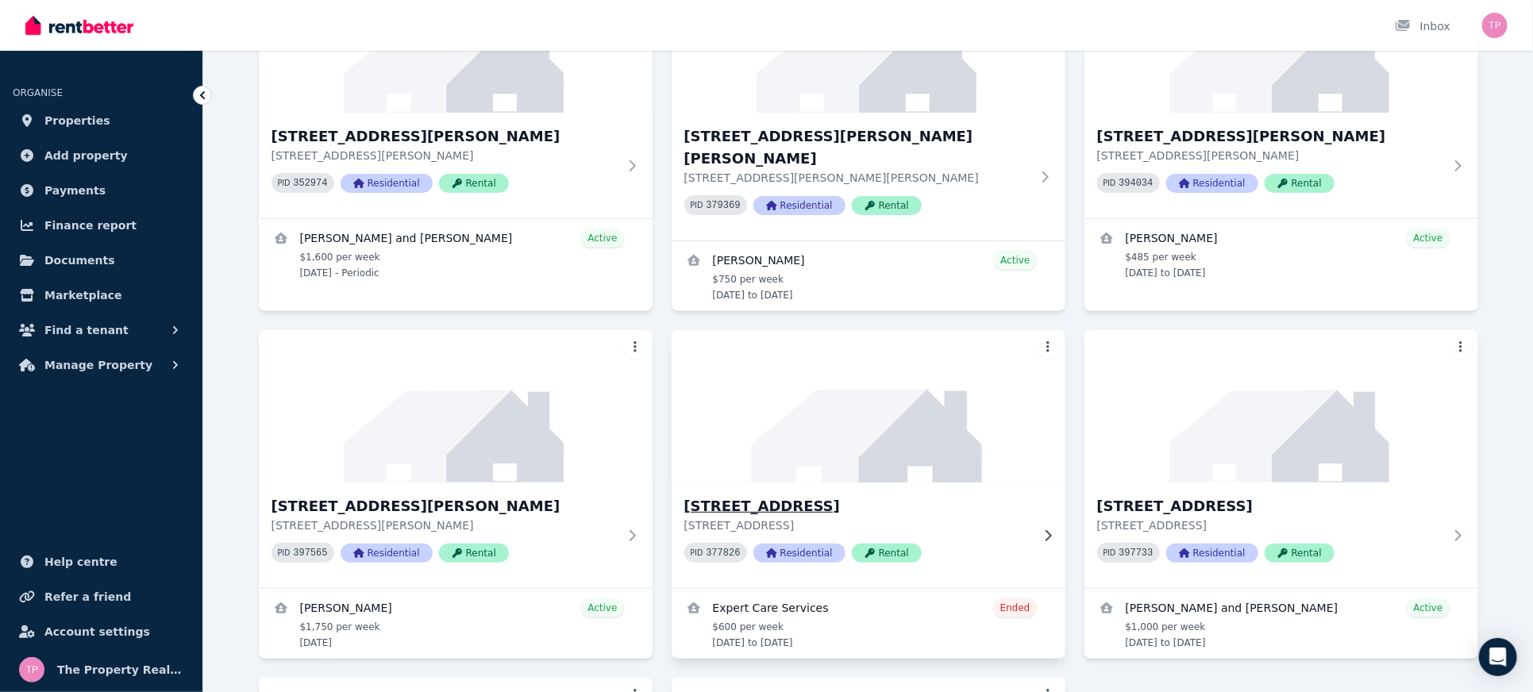
click at [773, 496] on h3 "[STREET_ADDRESS]" at bounding box center [858, 507] width 346 height 22
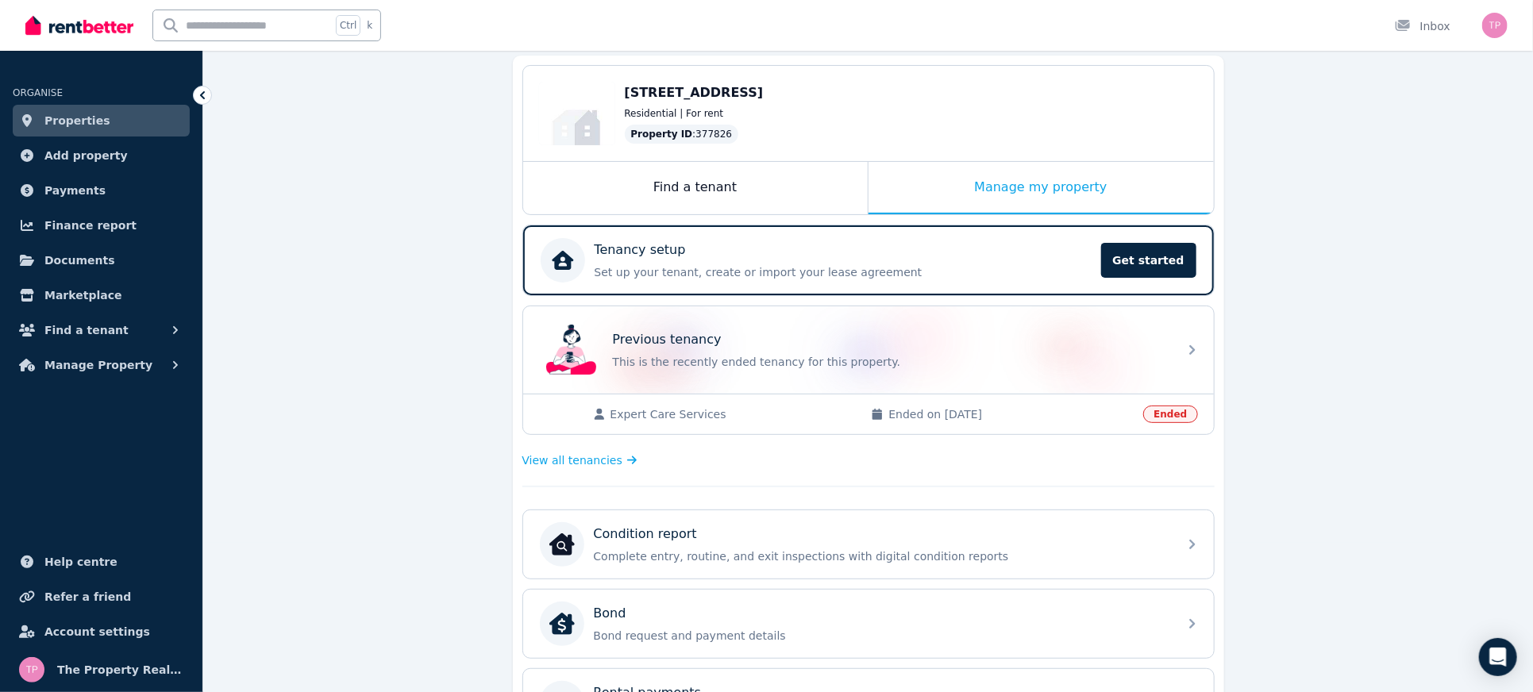
scroll to position [573, 0]
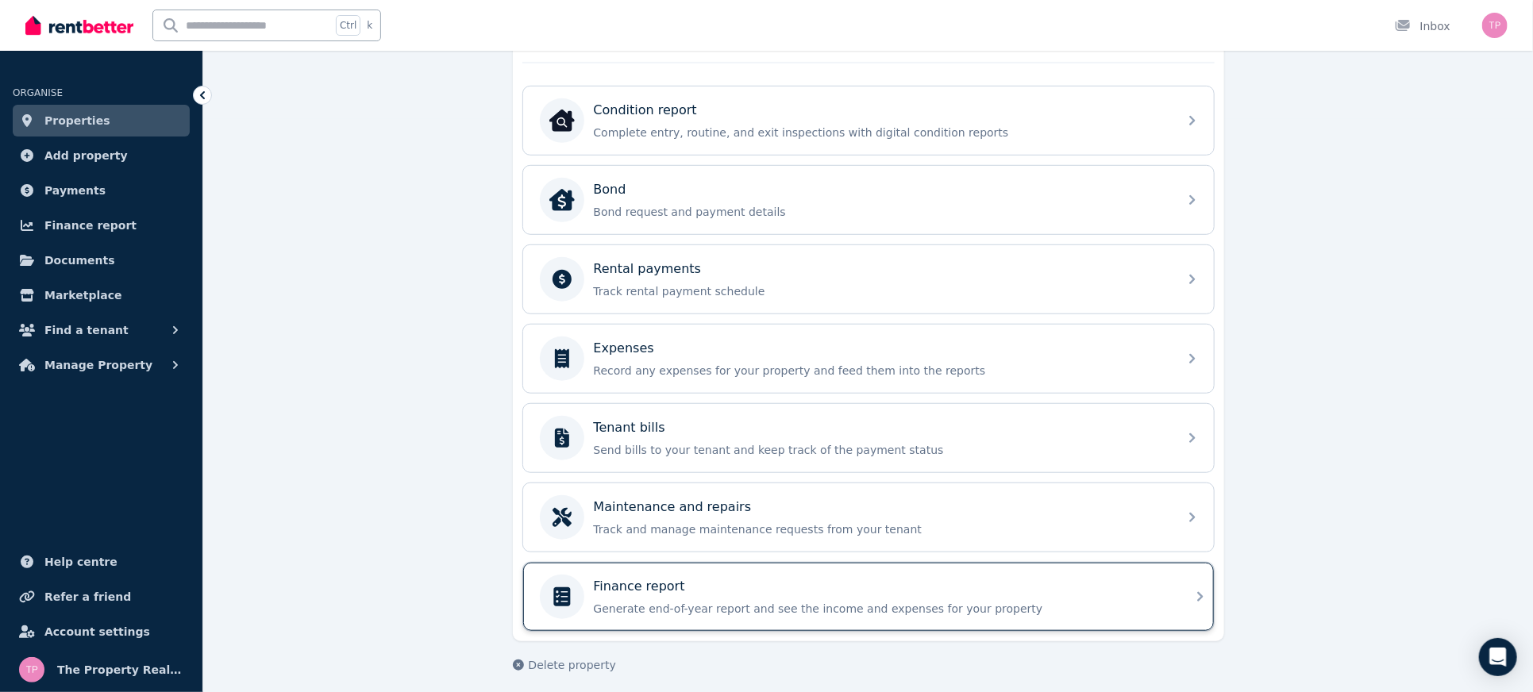
click at [685, 601] on p "Generate end-of-year report and see the income and expenses for your property" at bounding box center [881, 609] width 575 height 16
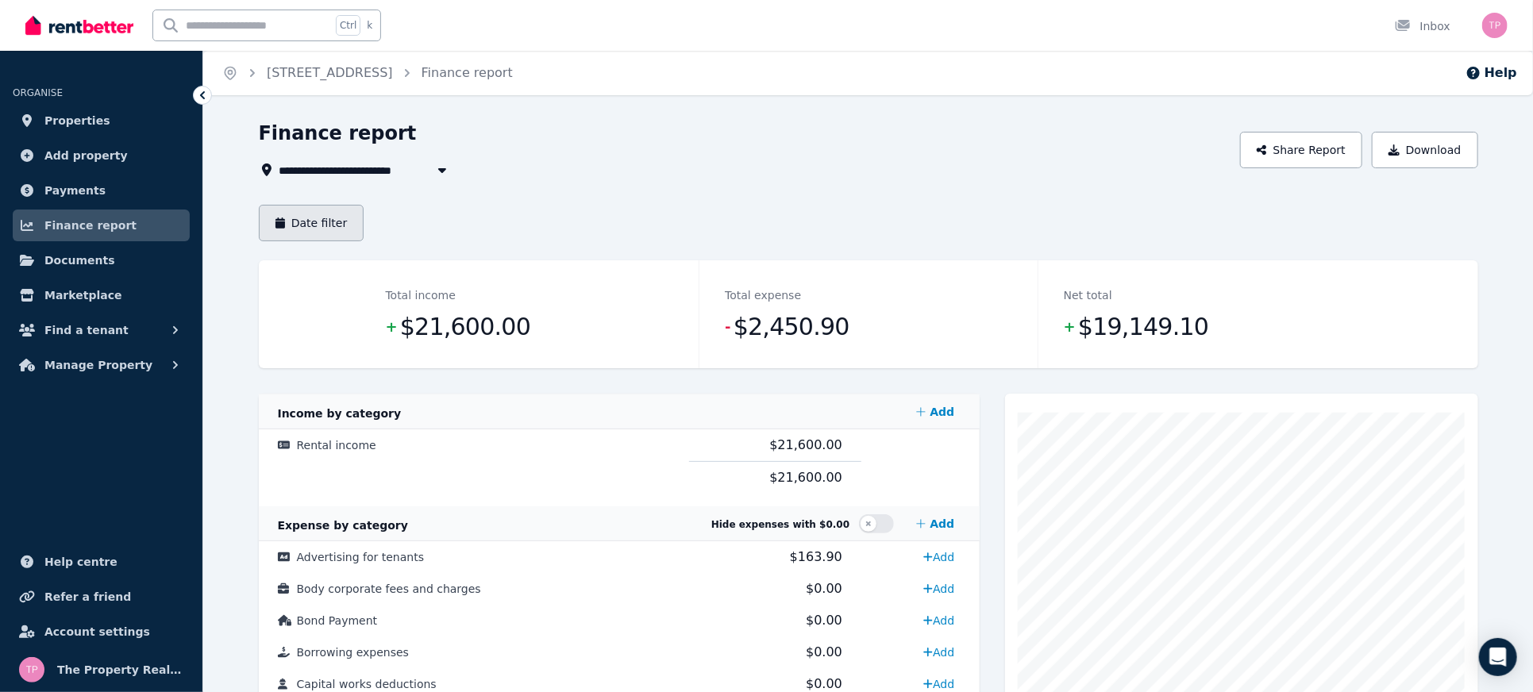
click at [297, 217] on button "Date filter" at bounding box center [312, 223] width 106 height 37
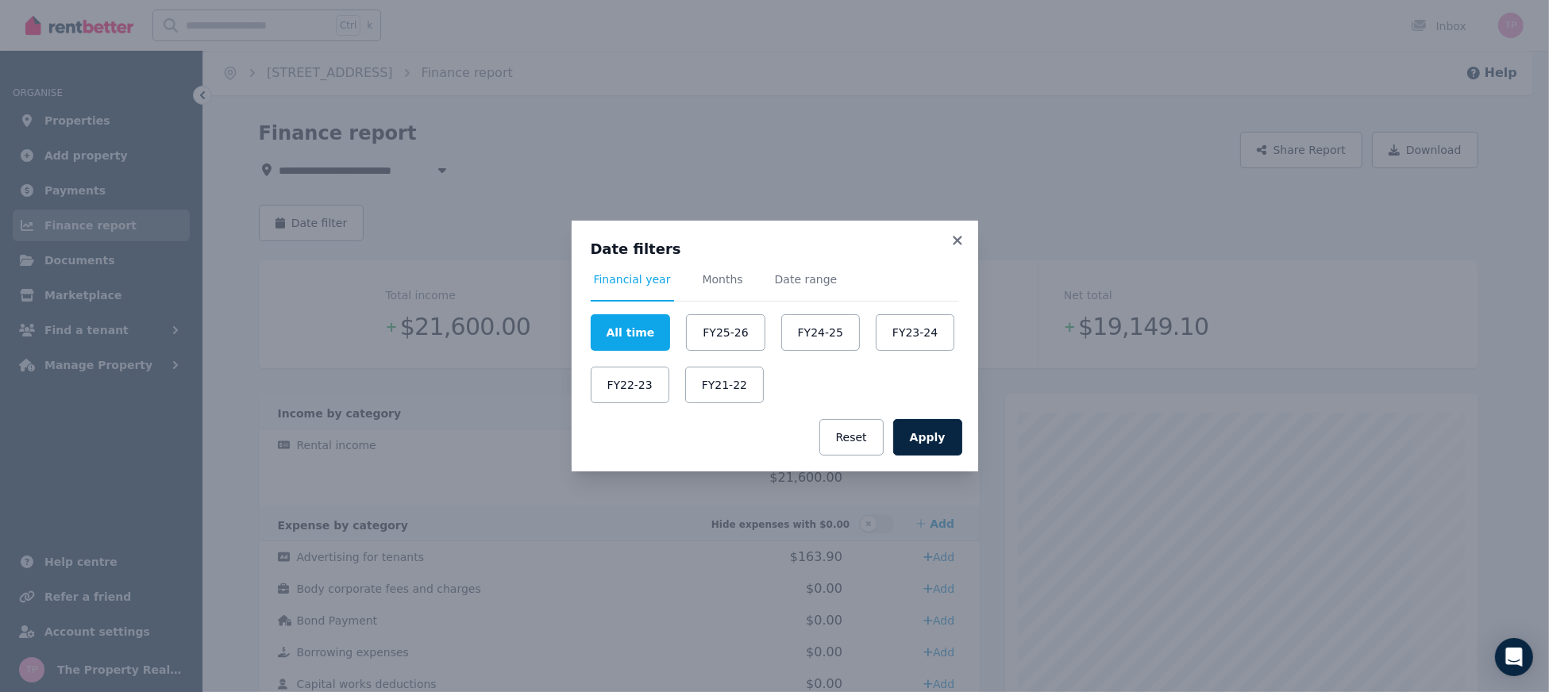
click at [800, 287] on span "Date range" at bounding box center [806, 280] width 63 height 16
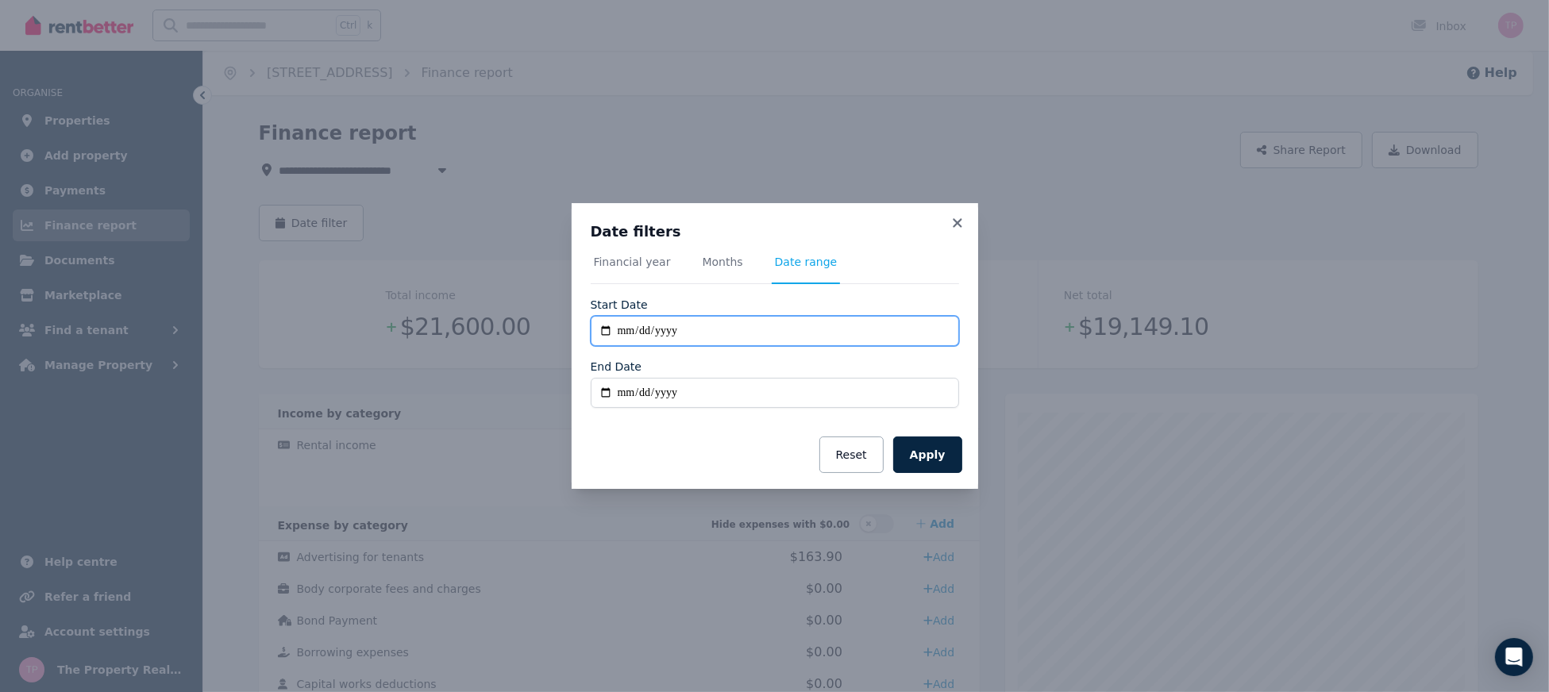
click at [610, 332] on input "**********" at bounding box center [775, 331] width 368 height 30
type input "**********"
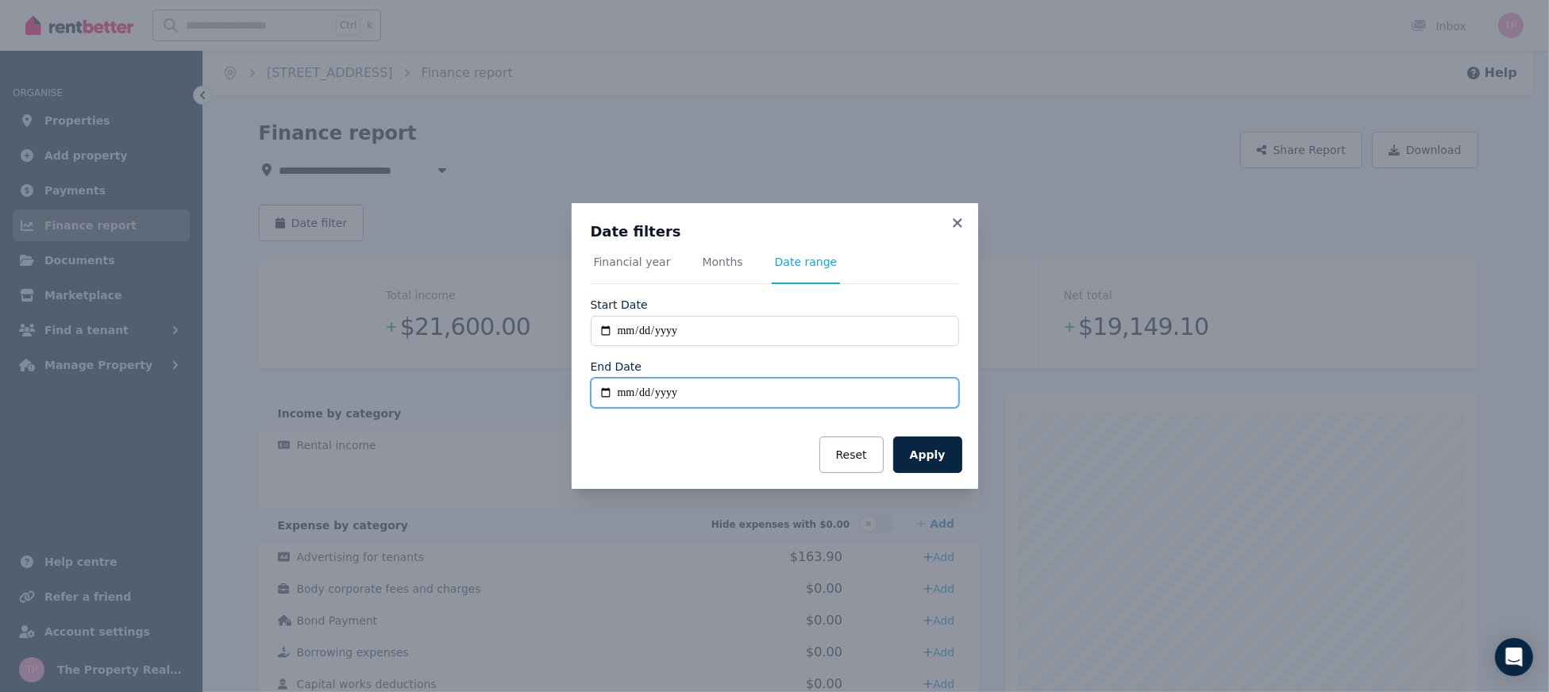
click at [599, 399] on input "End Date" at bounding box center [775, 393] width 368 height 30
type input "**********"
click at [941, 455] on button "Apply" at bounding box center [927, 455] width 69 height 37
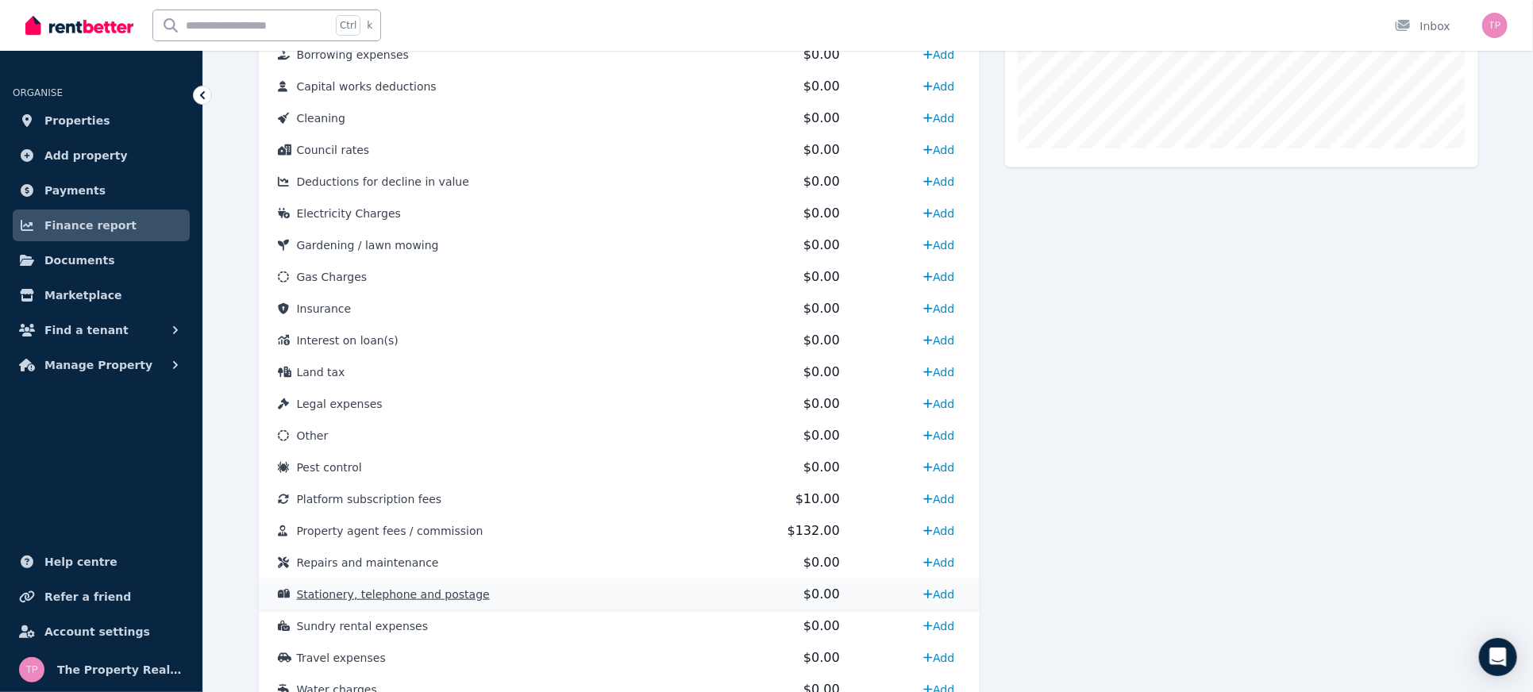
scroll to position [696, 0]
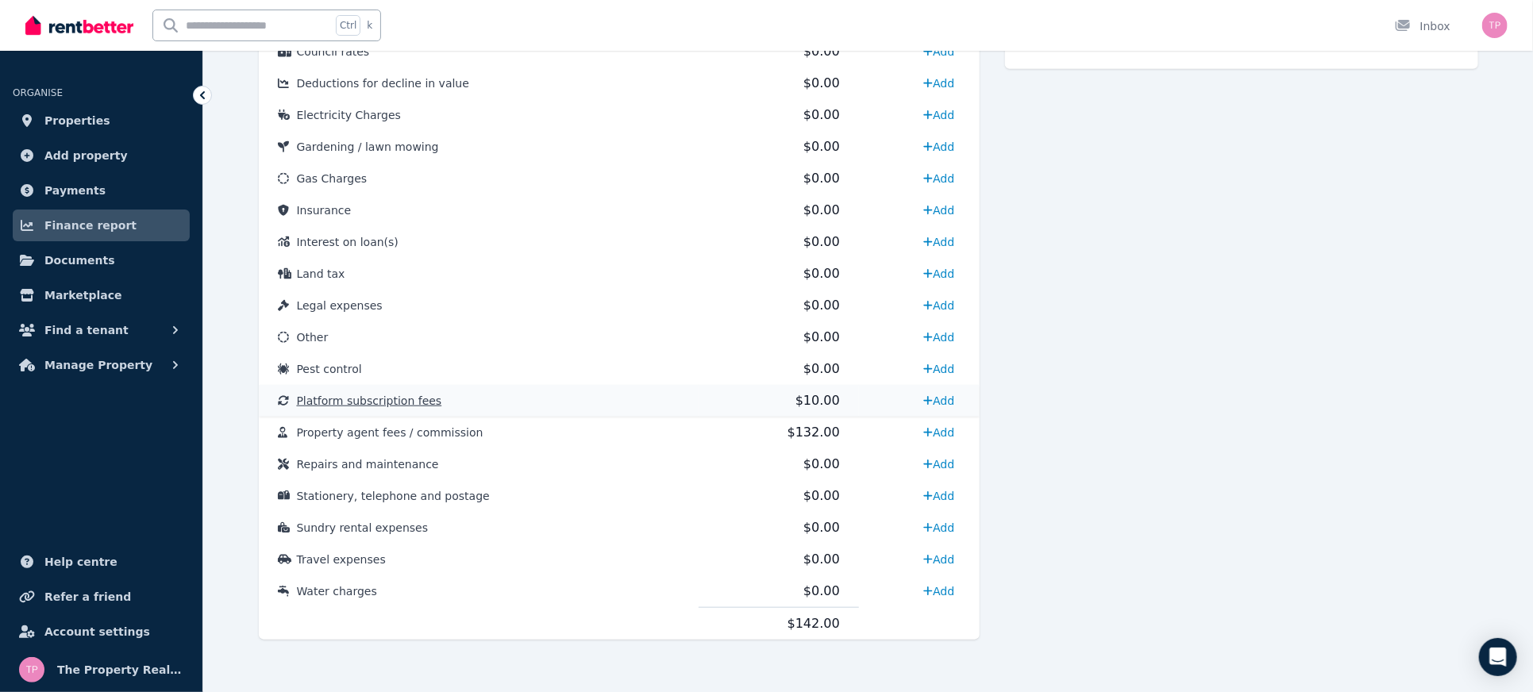
click at [365, 397] on span "Platform subscription fees" at bounding box center [369, 401] width 145 height 13
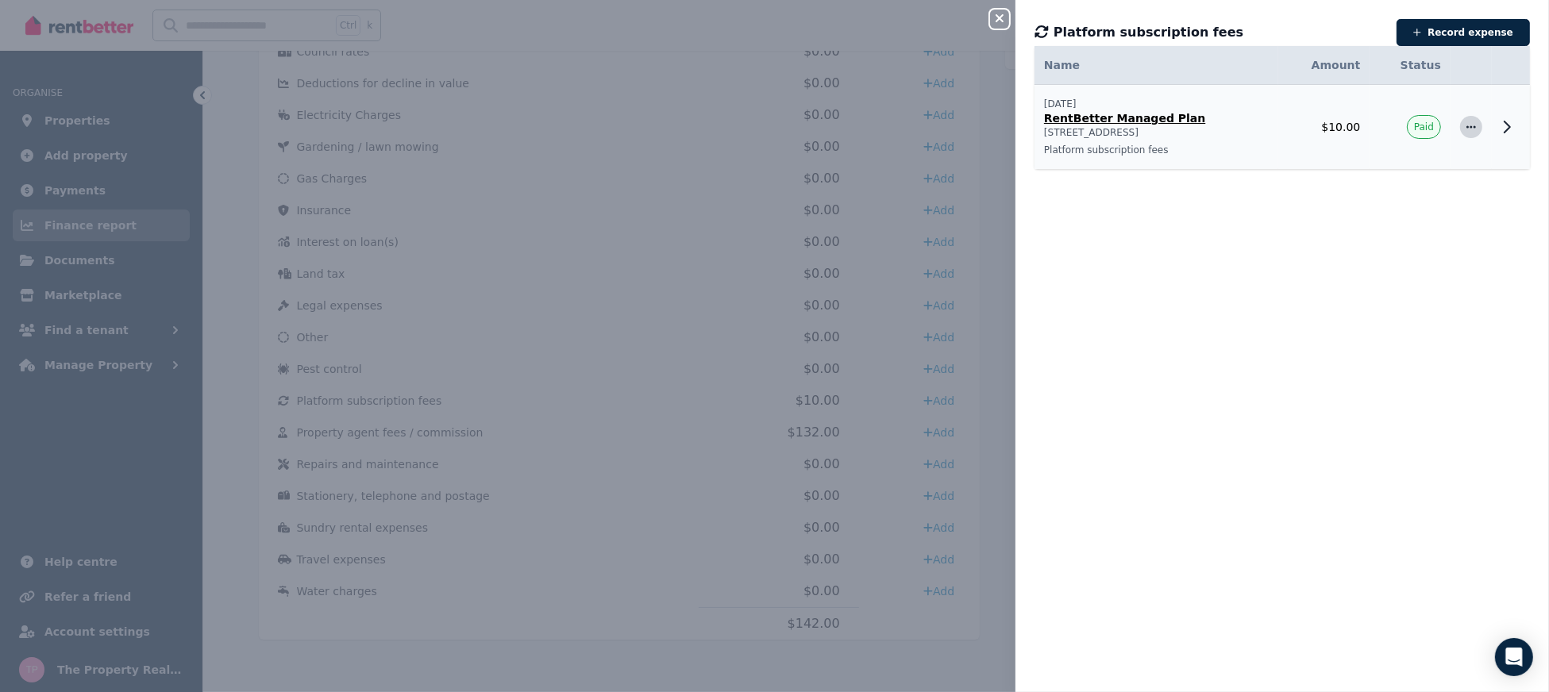
click at [1465, 128] on icon "button" at bounding box center [1471, 127] width 13 height 11
click at [1397, 206] on span "Delete expense" at bounding box center [1419, 201] width 102 height 19
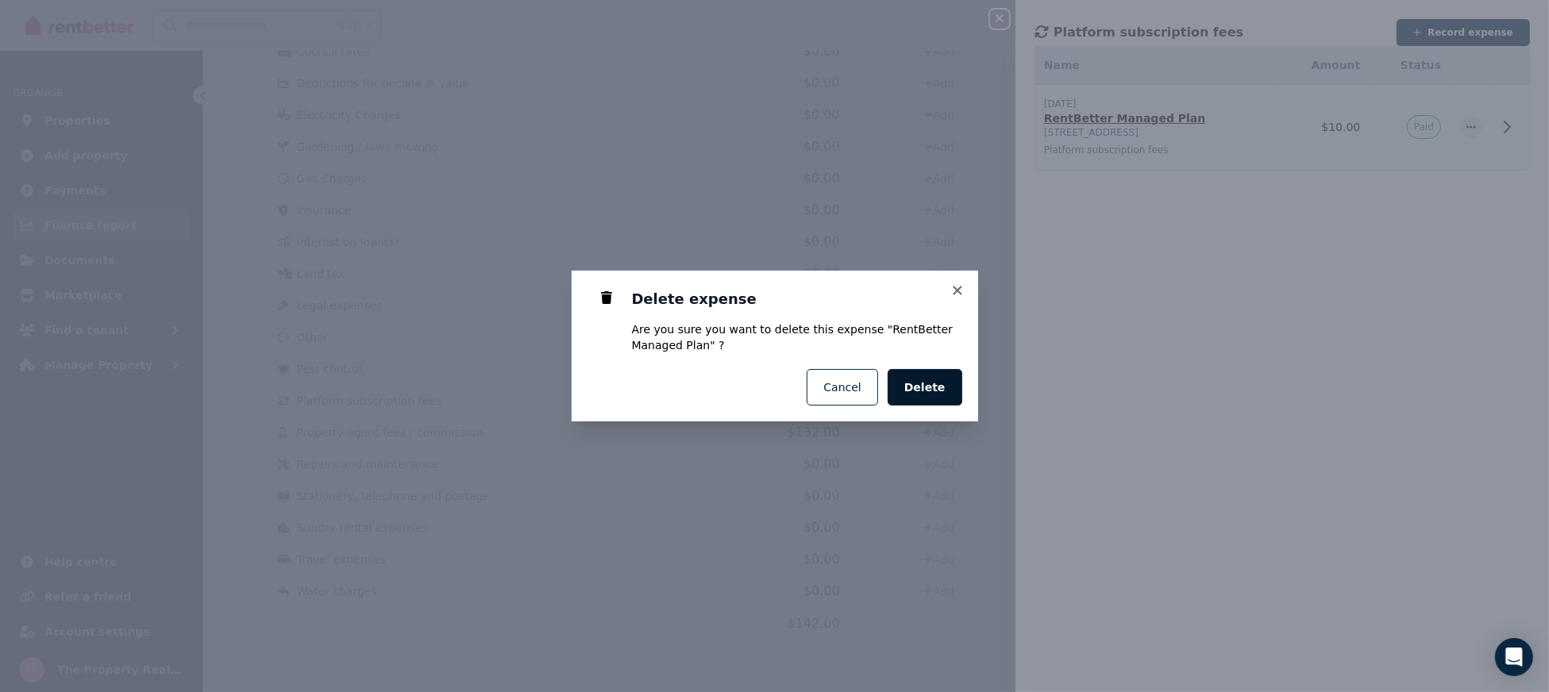
click at [924, 392] on span "Delete" at bounding box center [925, 388] width 41 height 16
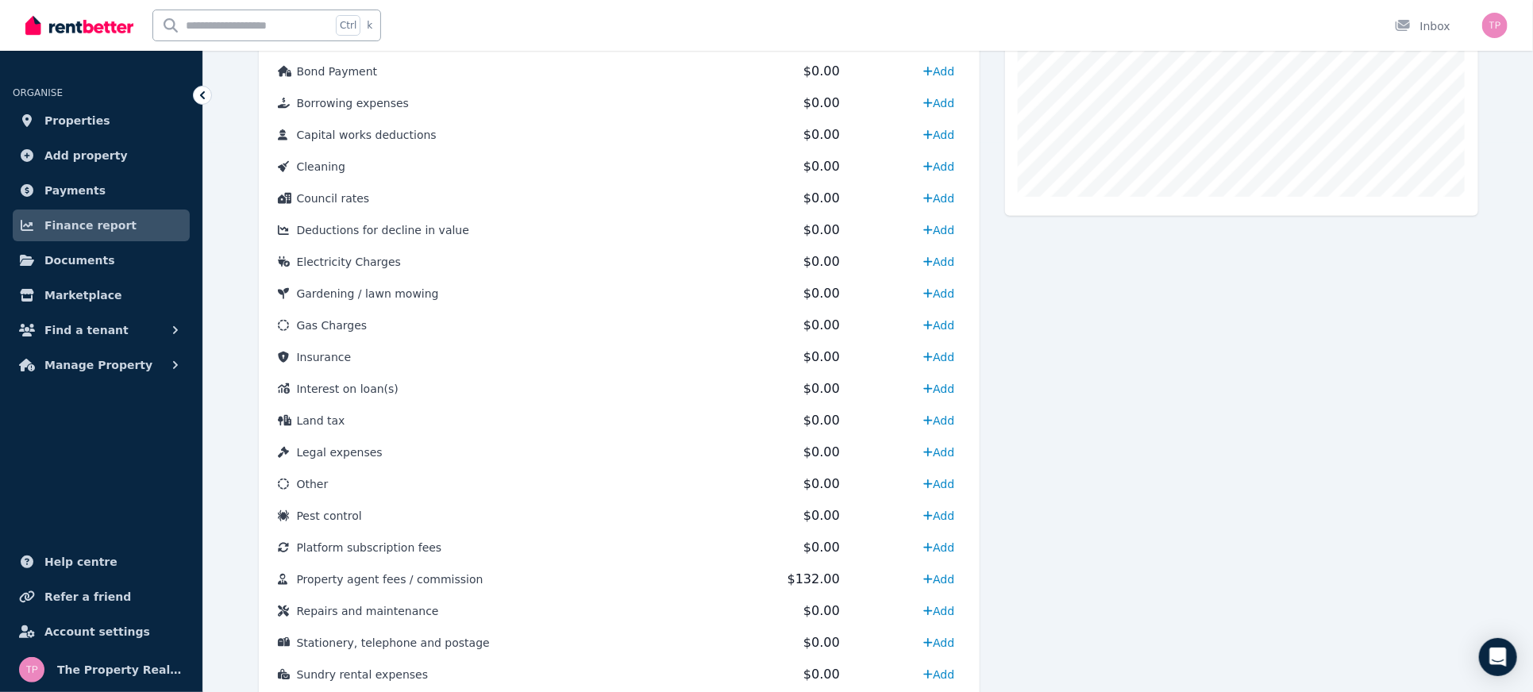
scroll to position [696, 0]
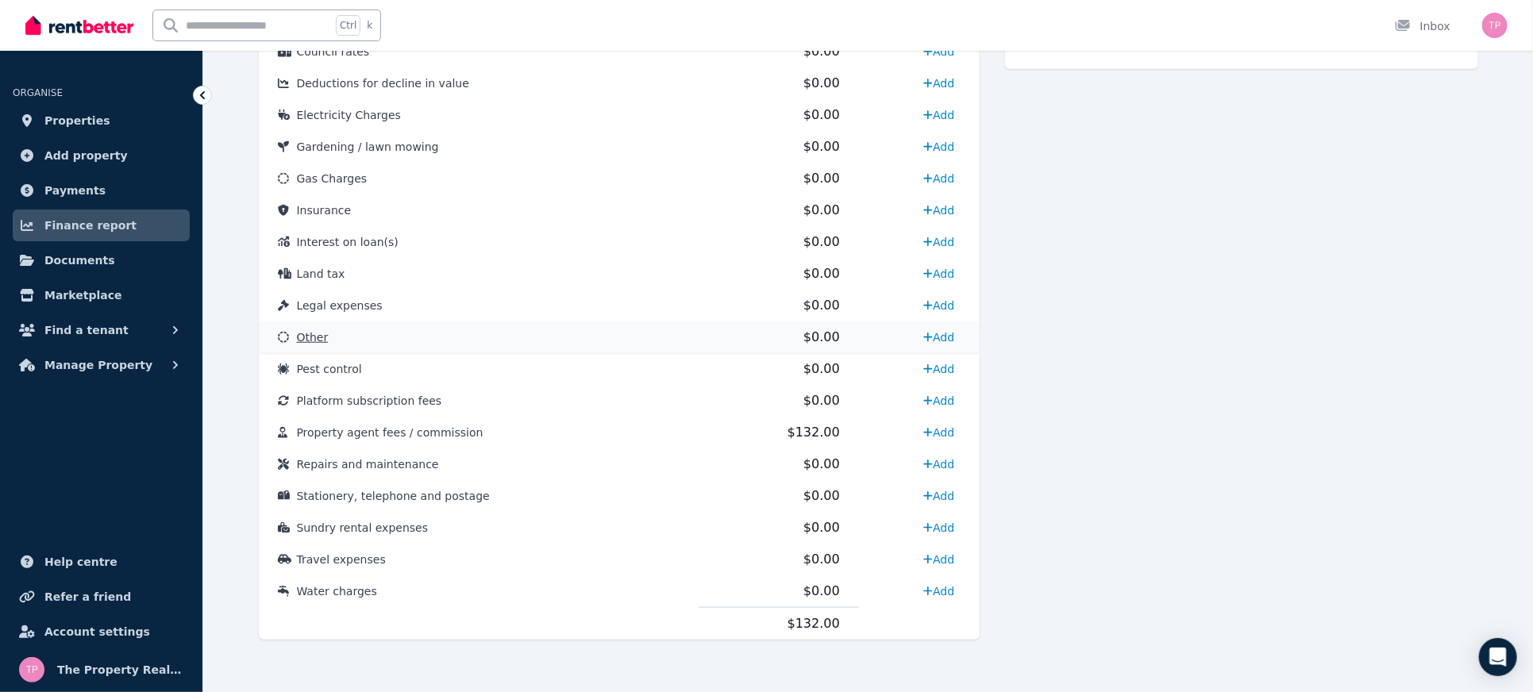
click at [312, 331] on span "Other" at bounding box center [313, 337] width 32 height 13
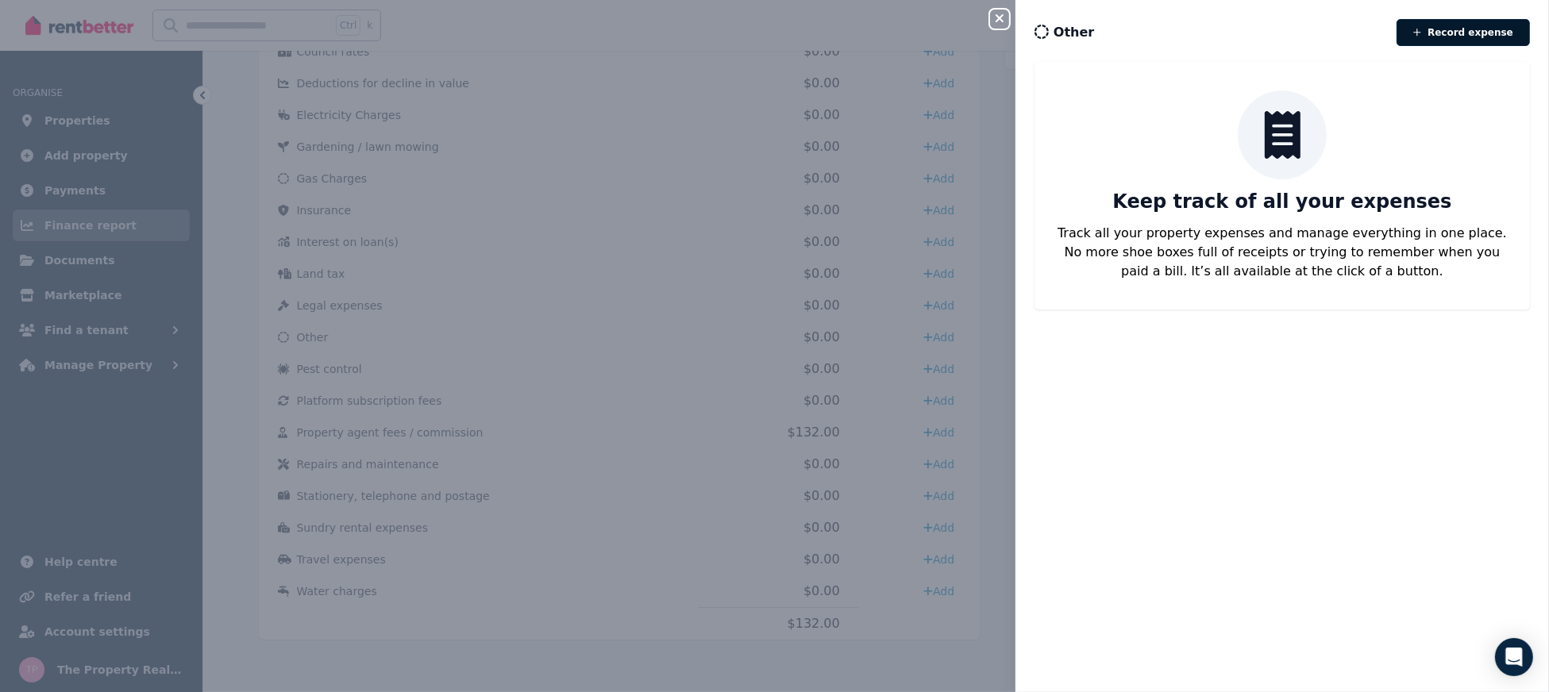
click at [1473, 26] on button "Record expense" at bounding box center [1463, 32] width 133 height 27
select select "**********"
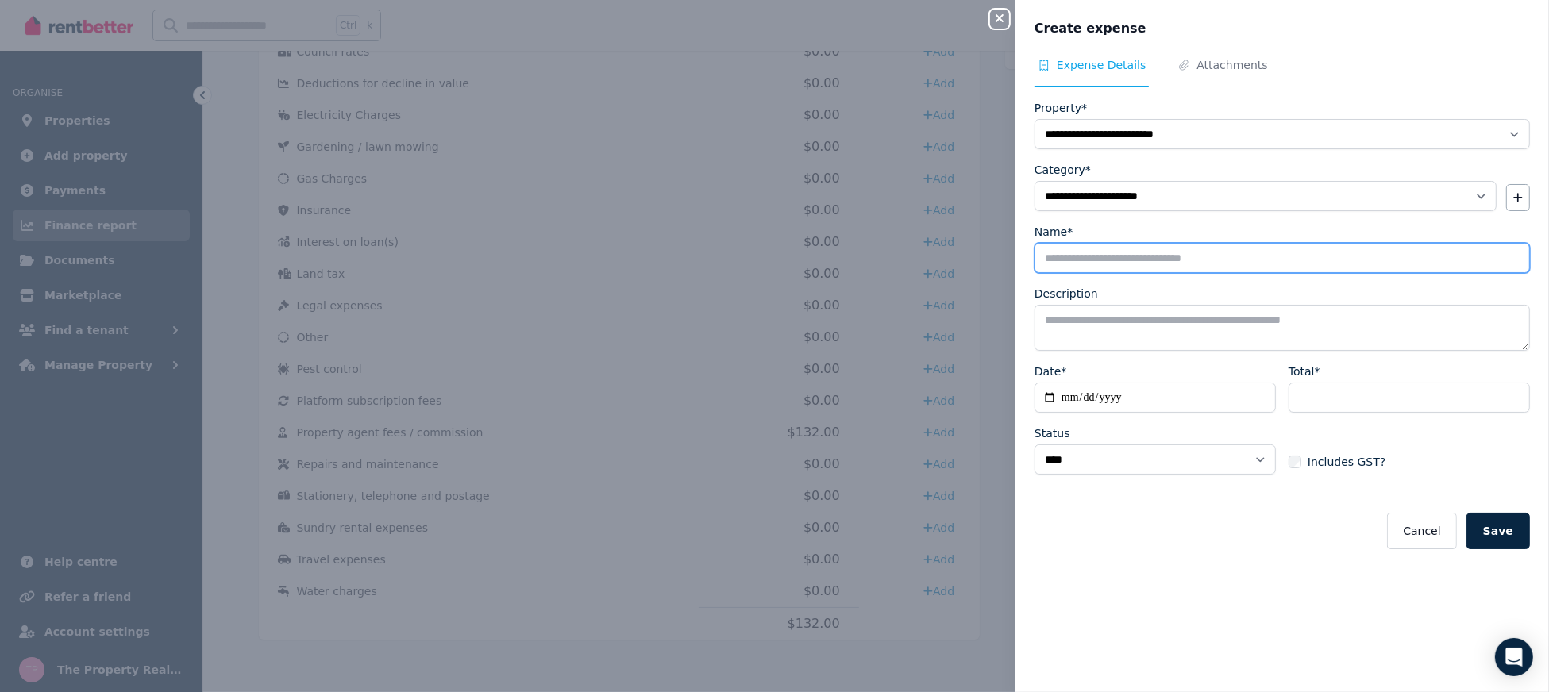
click at [1090, 249] on input "Name*" at bounding box center [1283, 258] width 496 height 30
type input "**********"
drag, startPoint x: 1144, startPoint y: 260, endPoint x: 1091, endPoint y: 250, distance: 54.2
click at [1091, 250] on input "**********" at bounding box center [1283, 258] width 496 height 30
click at [1101, 326] on textarea "Description" at bounding box center [1283, 328] width 496 height 46
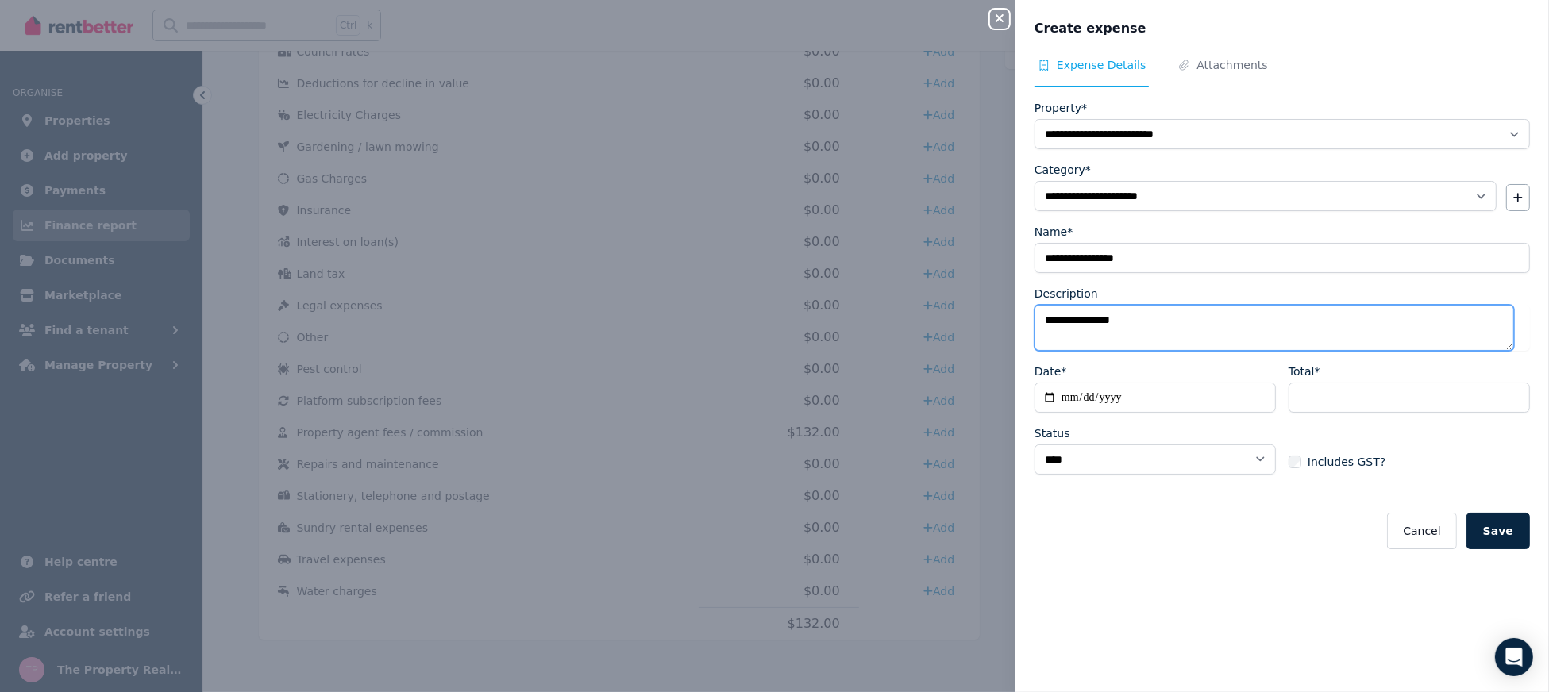
type textarea "**********"
click at [1054, 399] on input "Date*" at bounding box center [1155, 398] width 241 height 30
type input "**********"
click at [1321, 394] on input "Total*" at bounding box center [1409, 398] width 241 height 30
type input "*"
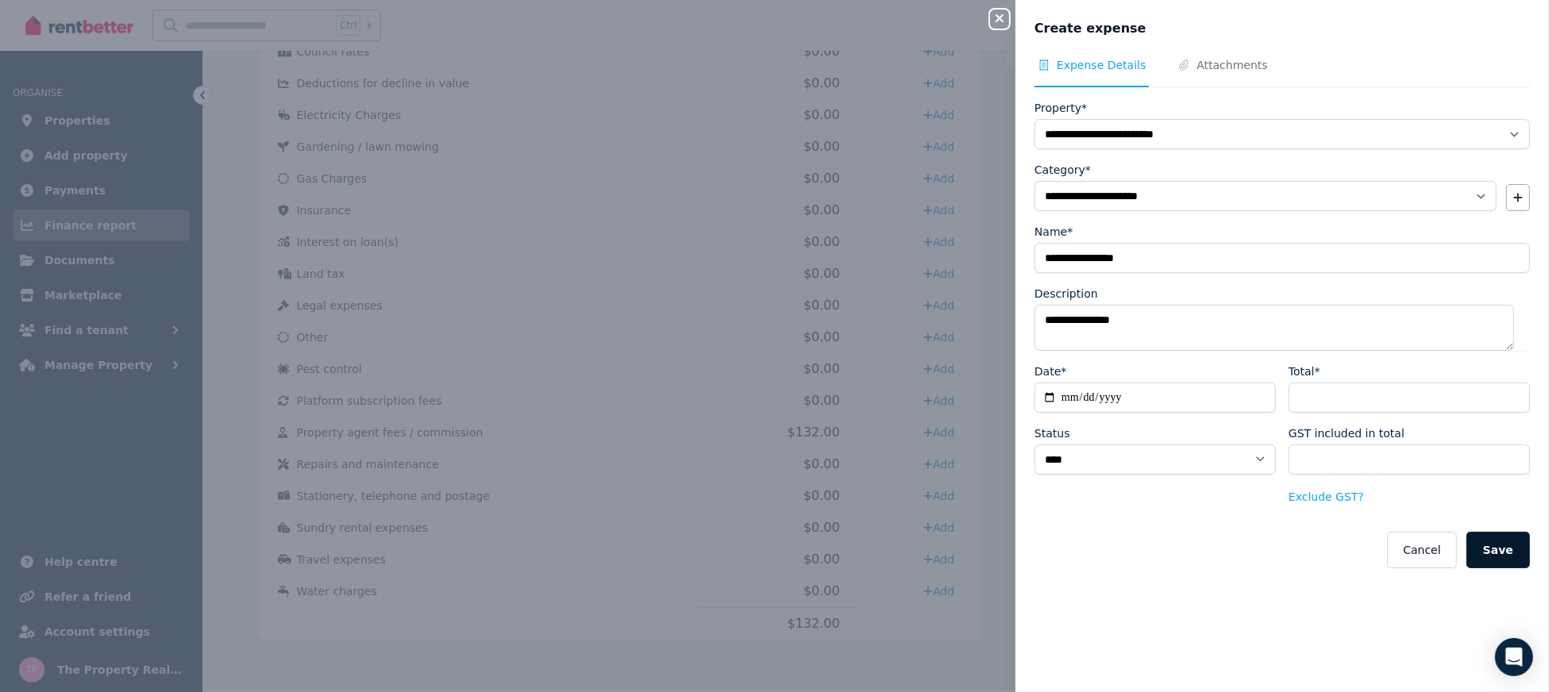
click at [1490, 546] on button "Save" at bounding box center [1499, 550] width 64 height 37
select select
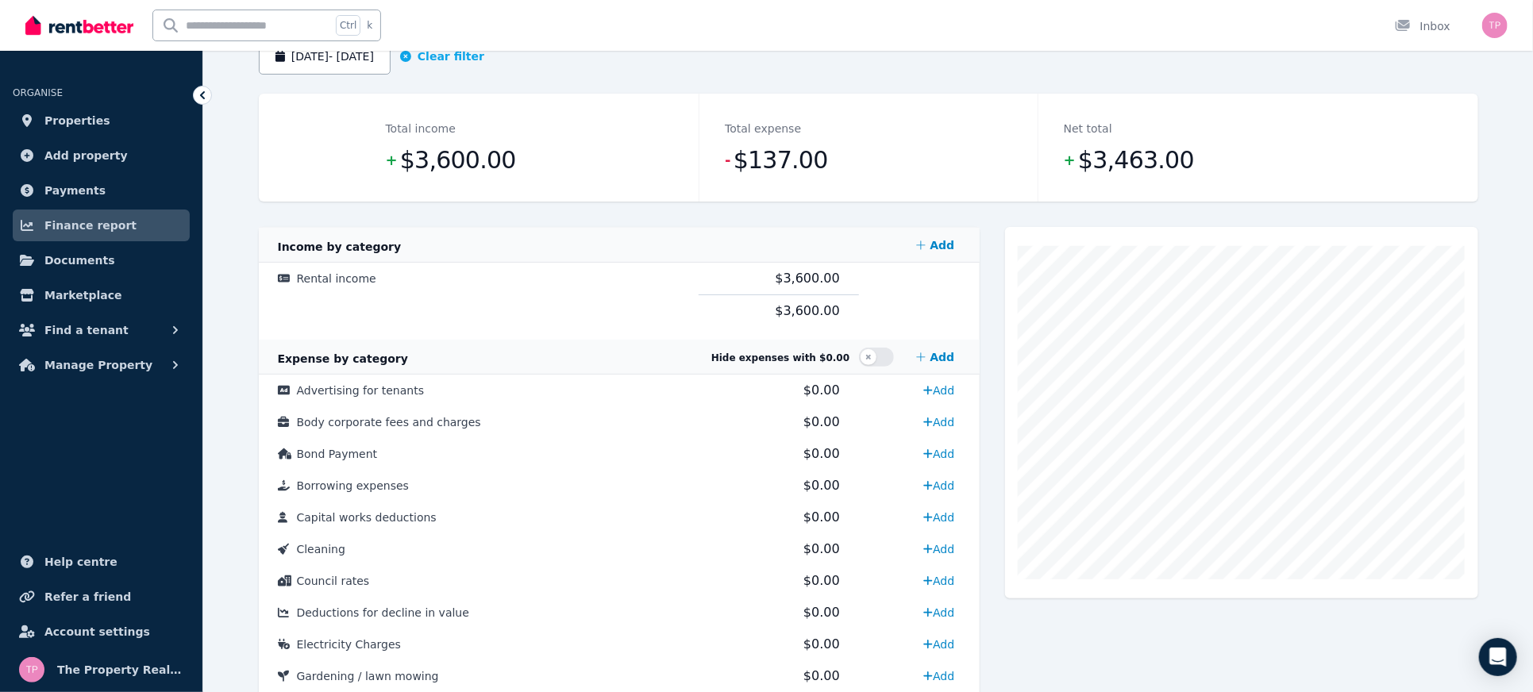
scroll to position [0, 0]
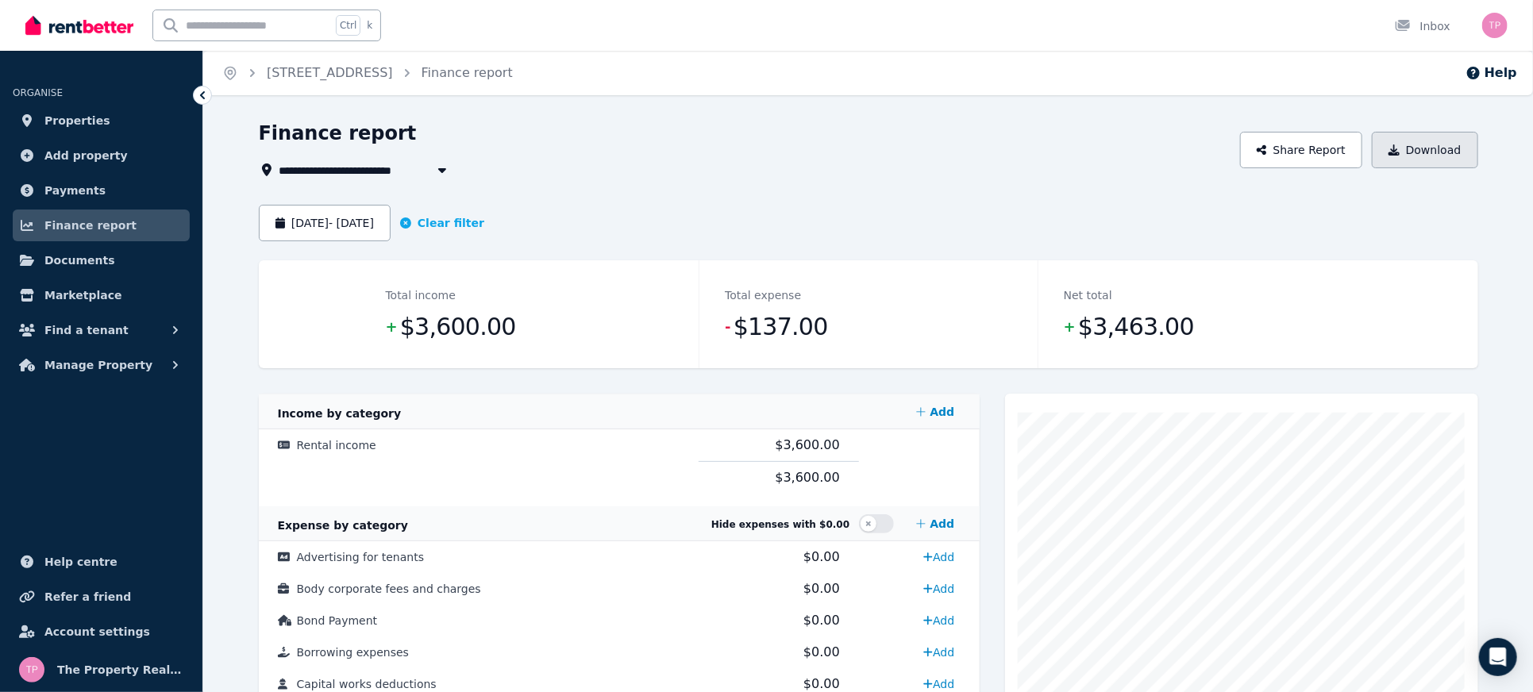
click at [1415, 160] on button "Download" at bounding box center [1425, 150] width 106 height 37
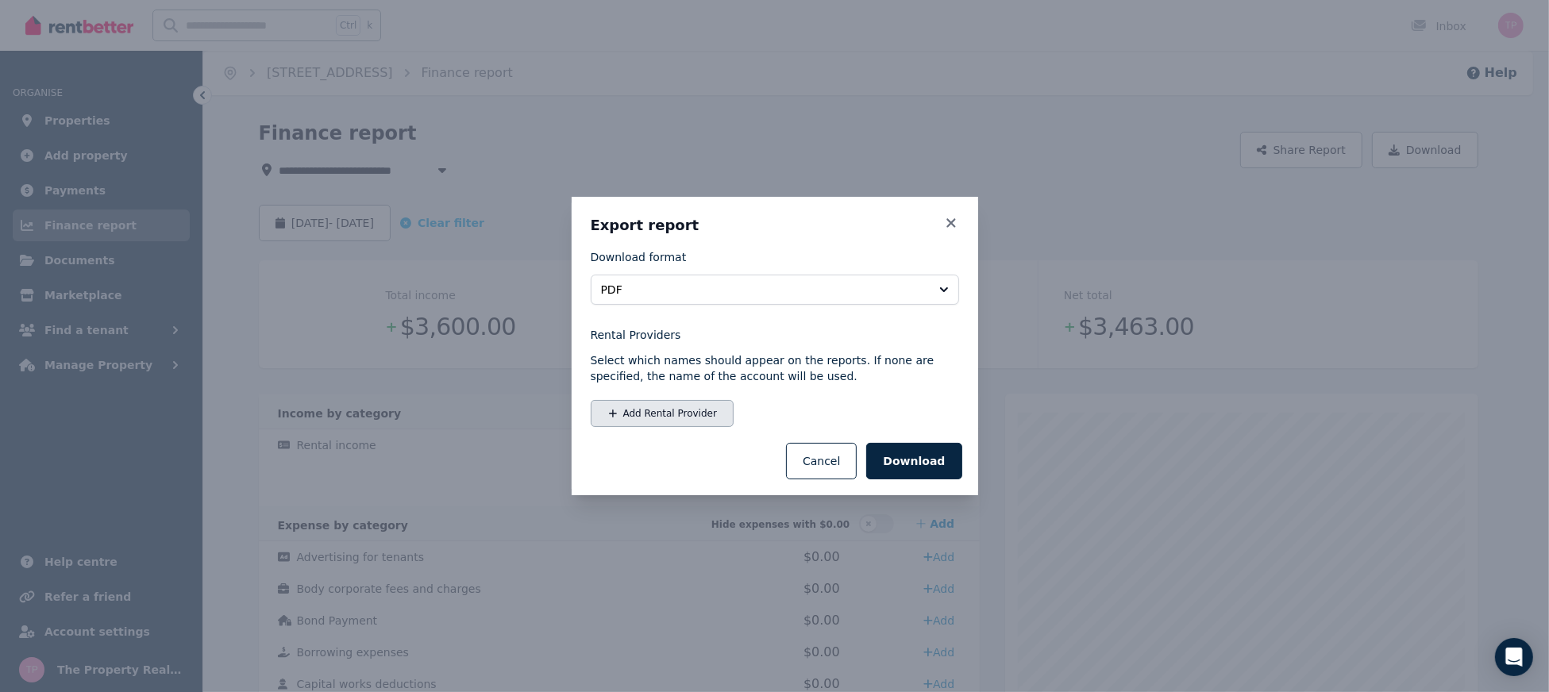
click at [658, 420] on button "Add Rental Provider" at bounding box center [662, 413] width 143 height 27
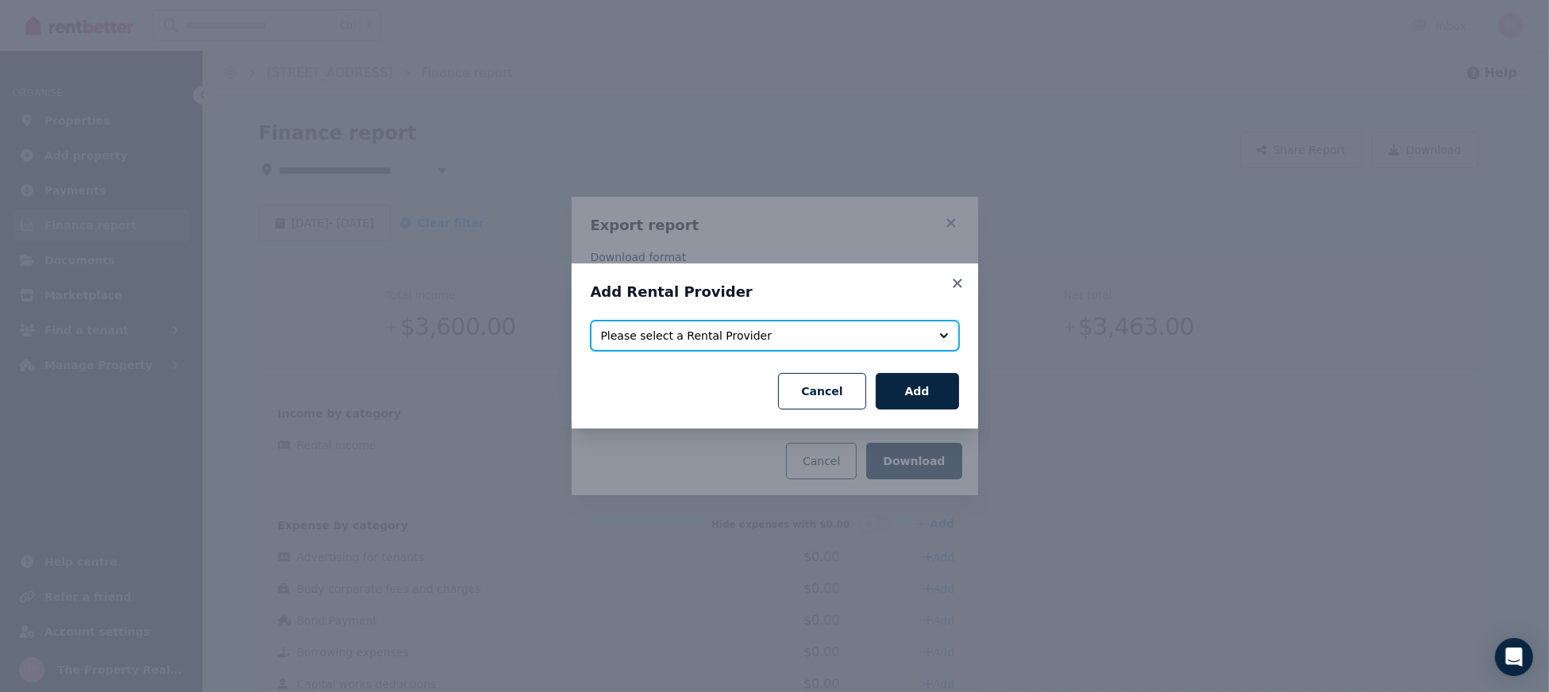
click at [684, 338] on span "Please select a Rental Provider" at bounding box center [764, 336] width 326 height 16
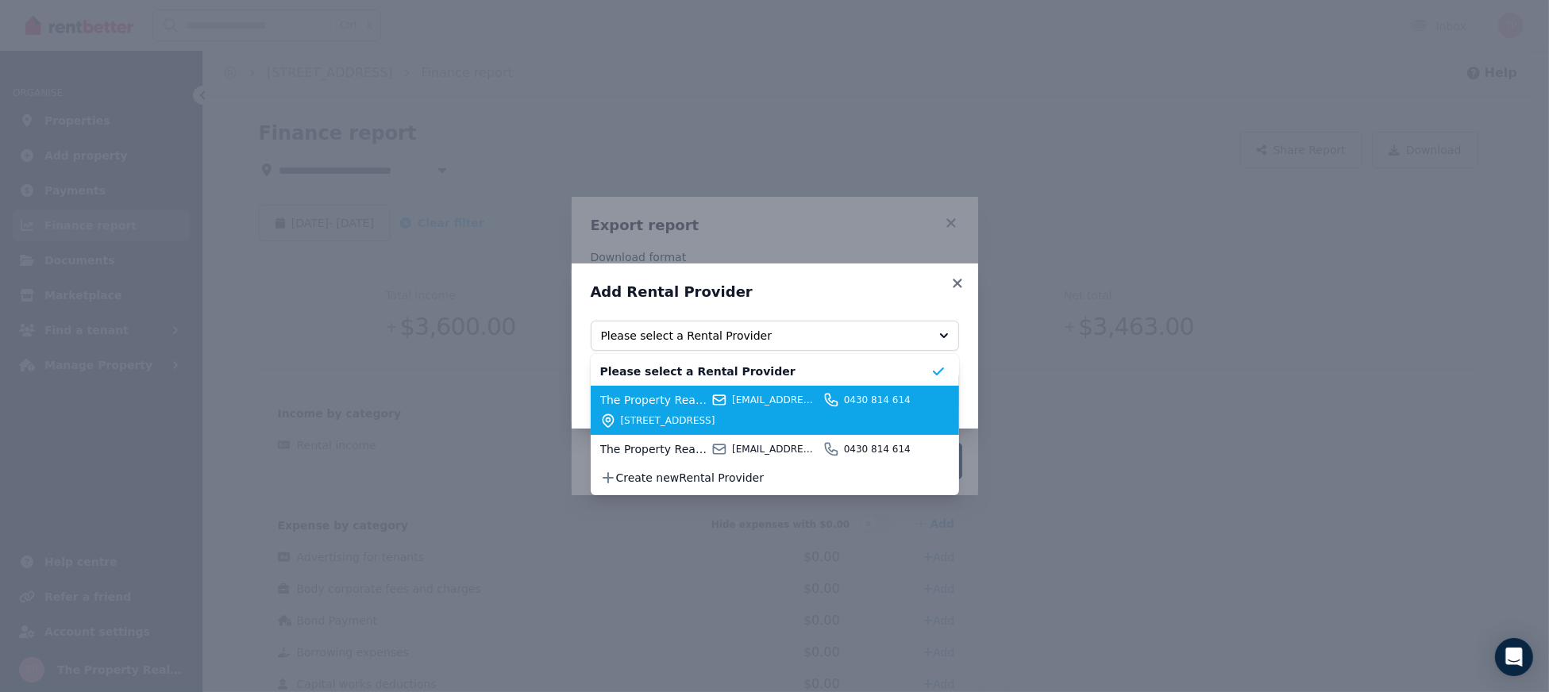
click at [664, 409] on div "The Property Realtors (AGENT) [EMAIL_ADDRESS][DOMAIN_NAME] 0430 814 [GEOGRAPHIC…" at bounding box center [765, 410] width 330 height 37
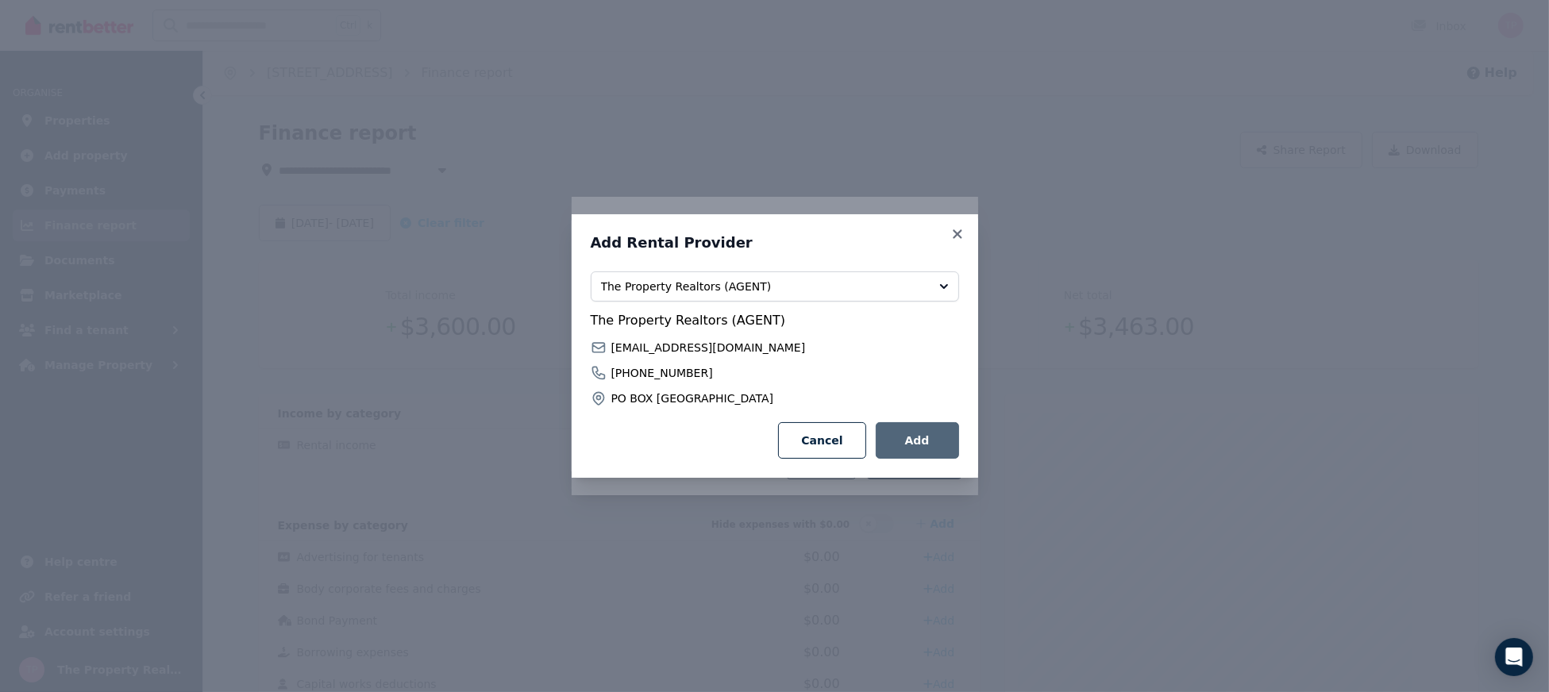
click at [930, 444] on button "Add" at bounding box center [917, 440] width 83 height 37
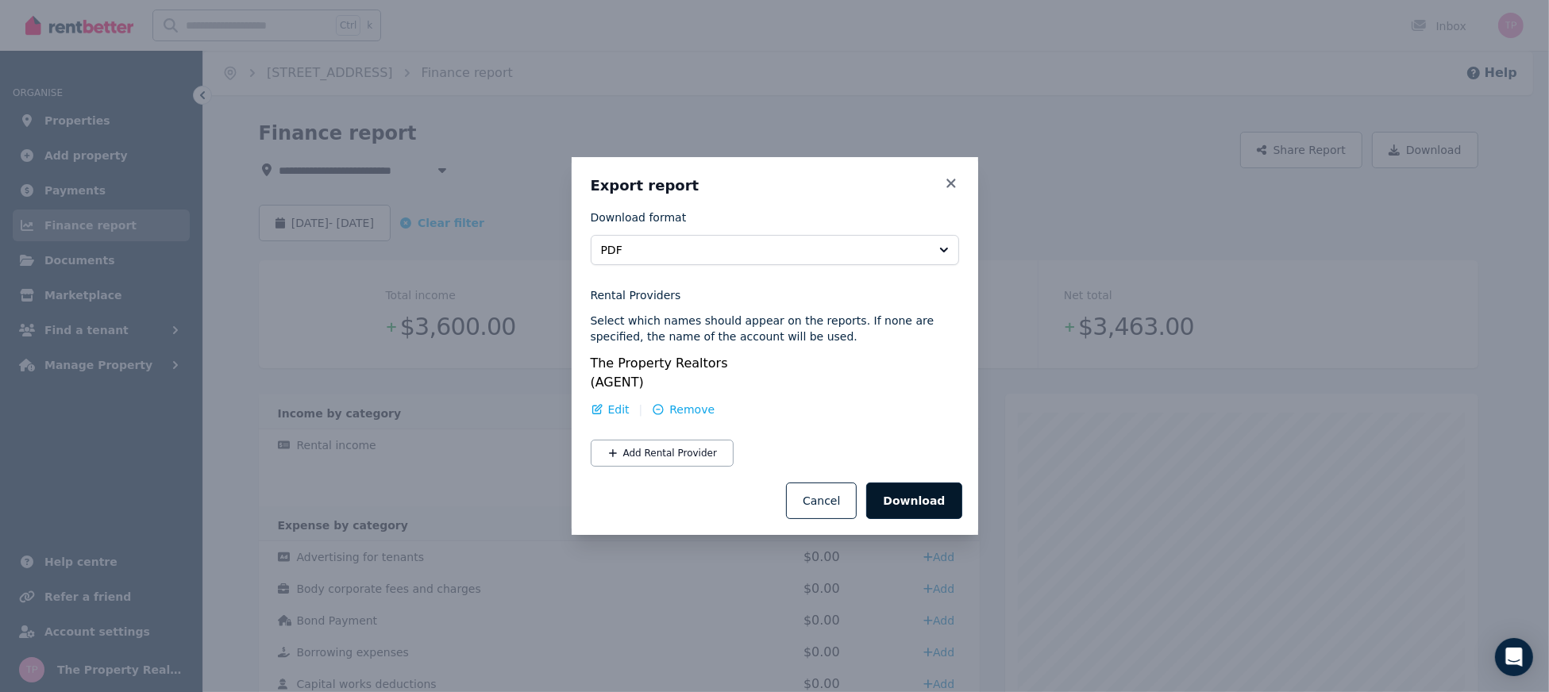
click at [916, 488] on button "Download" at bounding box center [913, 501] width 95 height 37
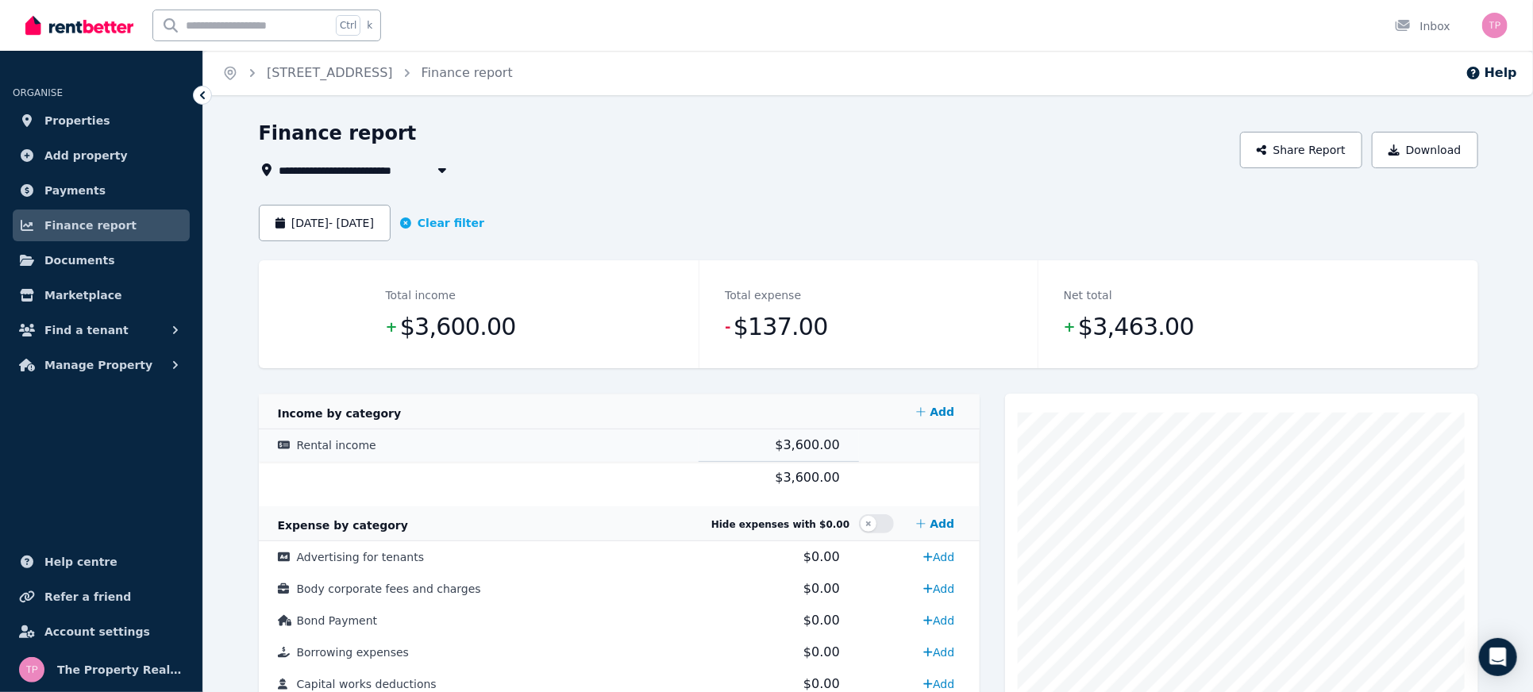
click at [346, 449] on span "Rental income" at bounding box center [336, 445] width 79 height 13
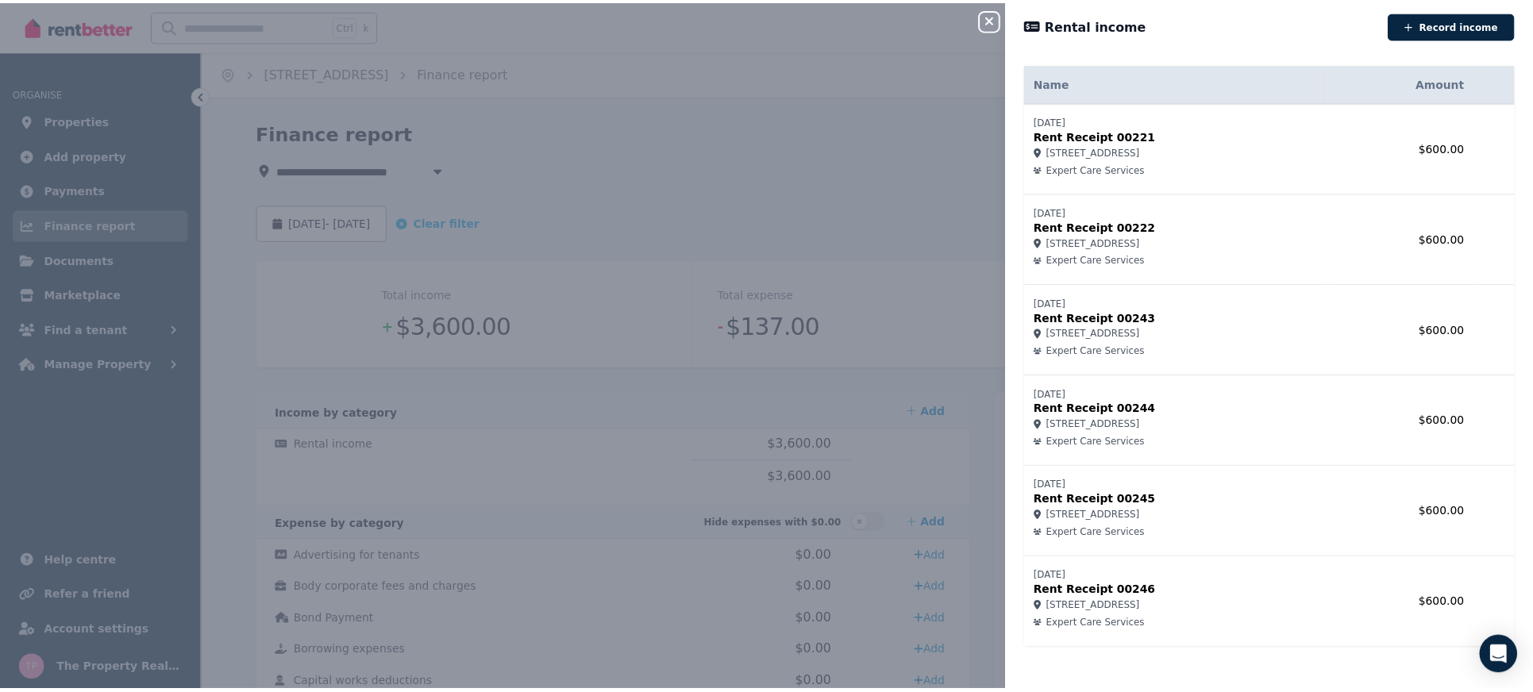
scroll to position [10, 0]
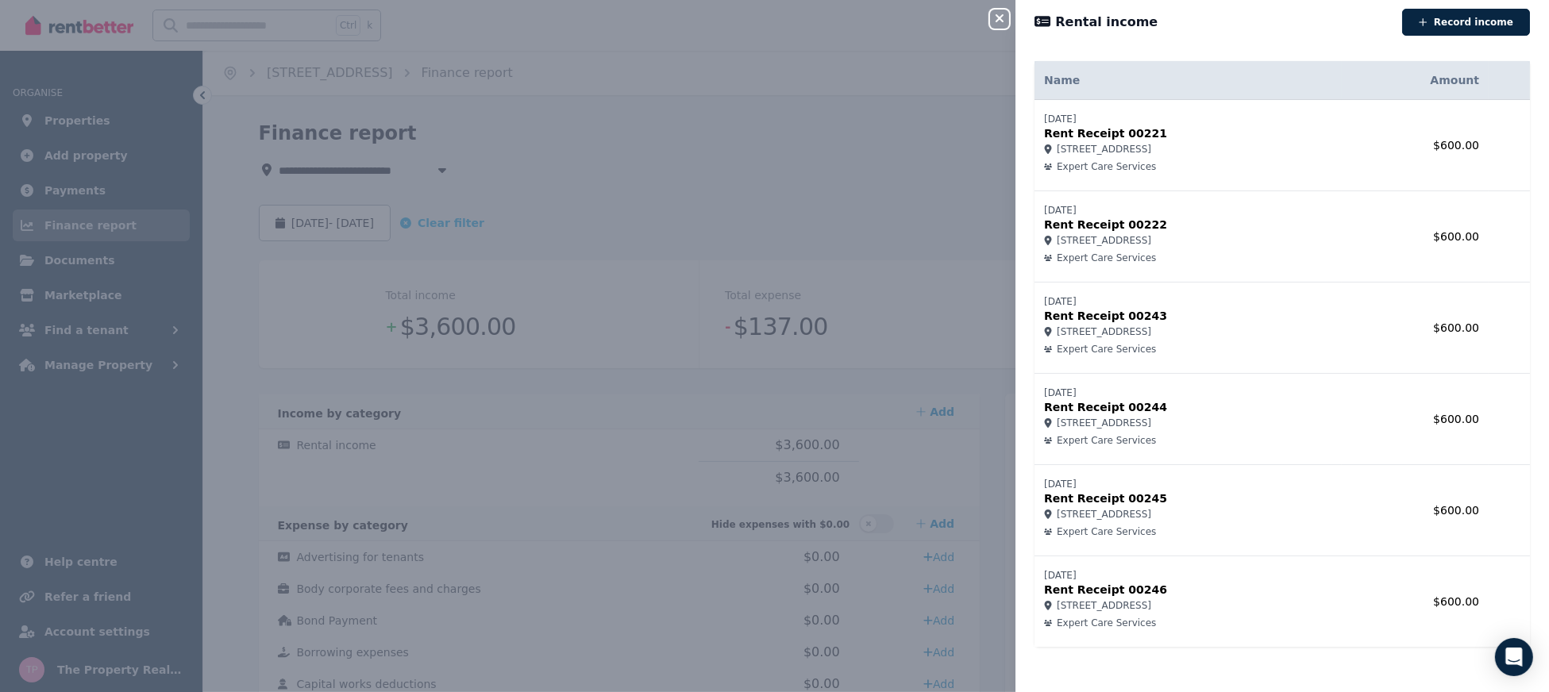
click at [997, 23] on icon "button" at bounding box center [999, 18] width 19 height 13
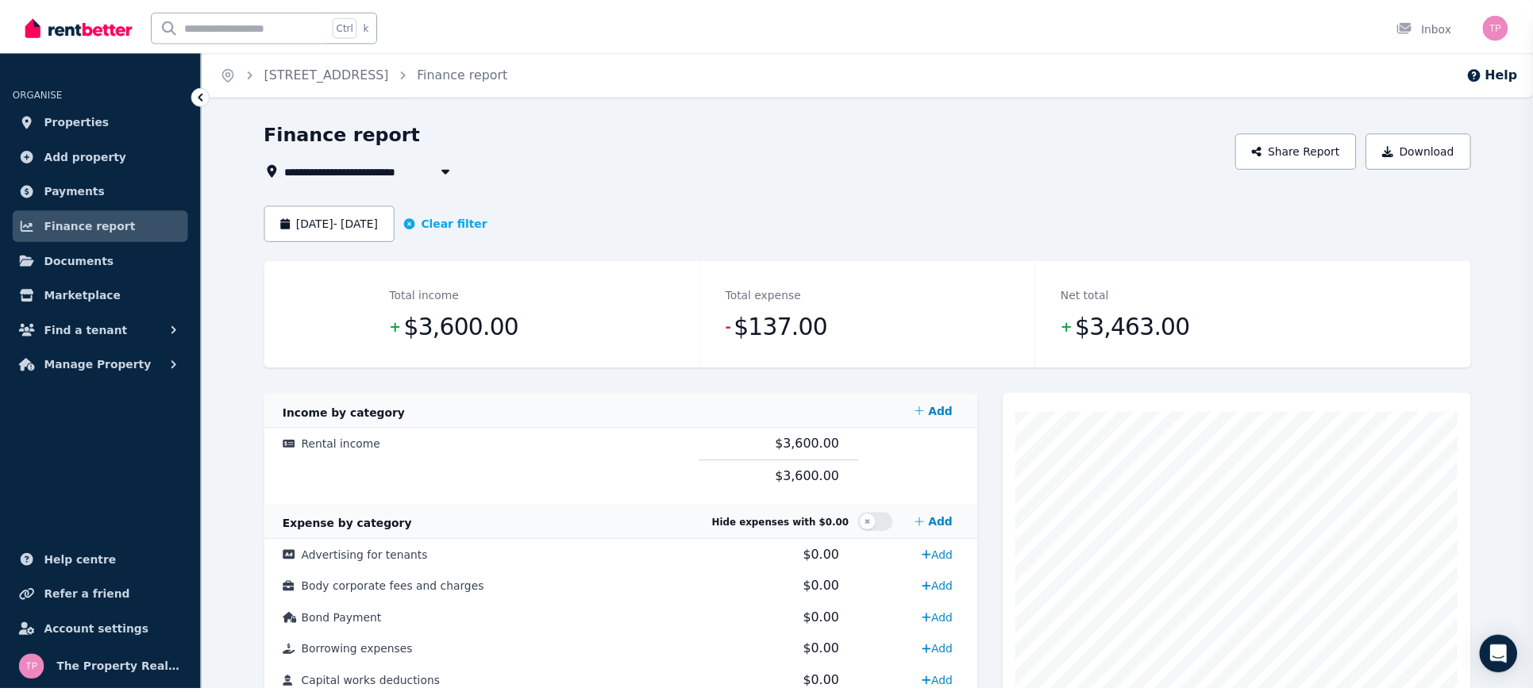
scroll to position [0, 0]
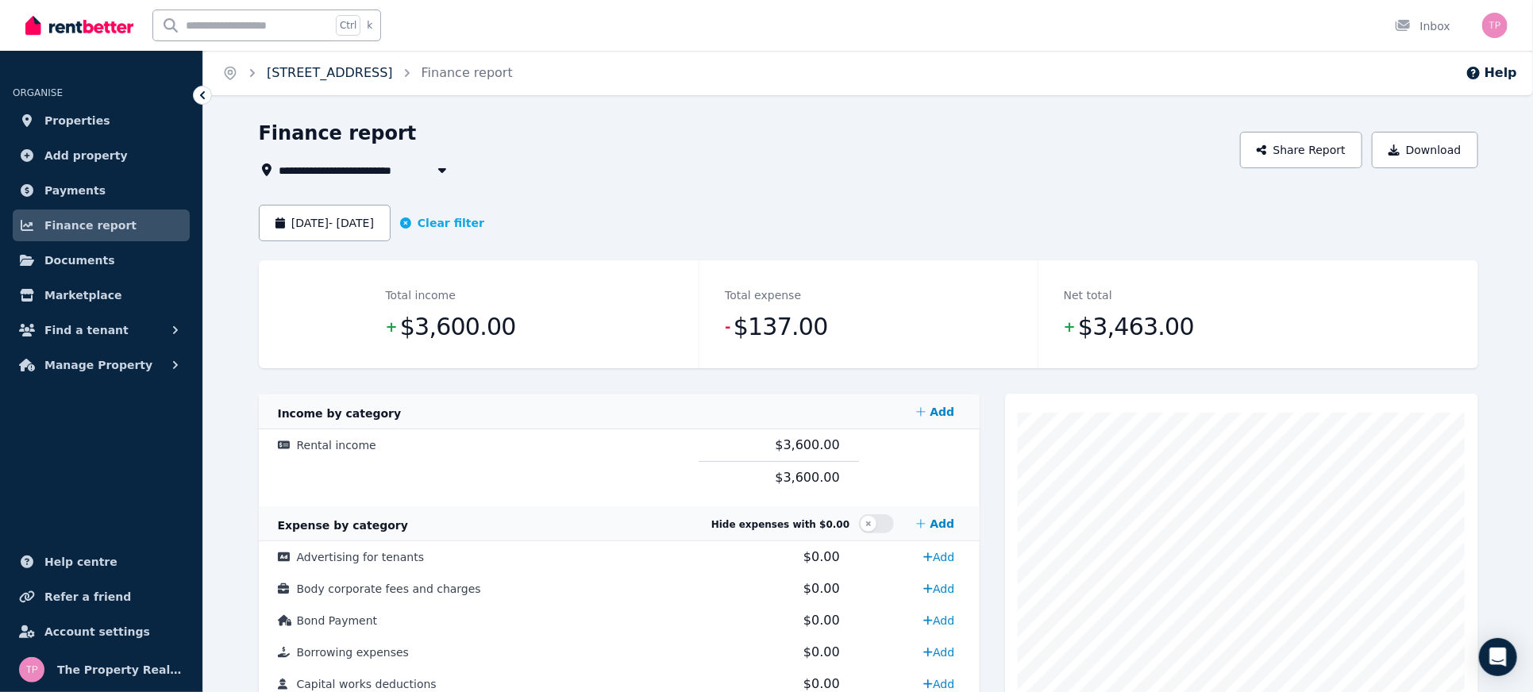
click at [299, 76] on link "[STREET_ADDRESS]" at bounding box center [330, 72] width 126 height 15
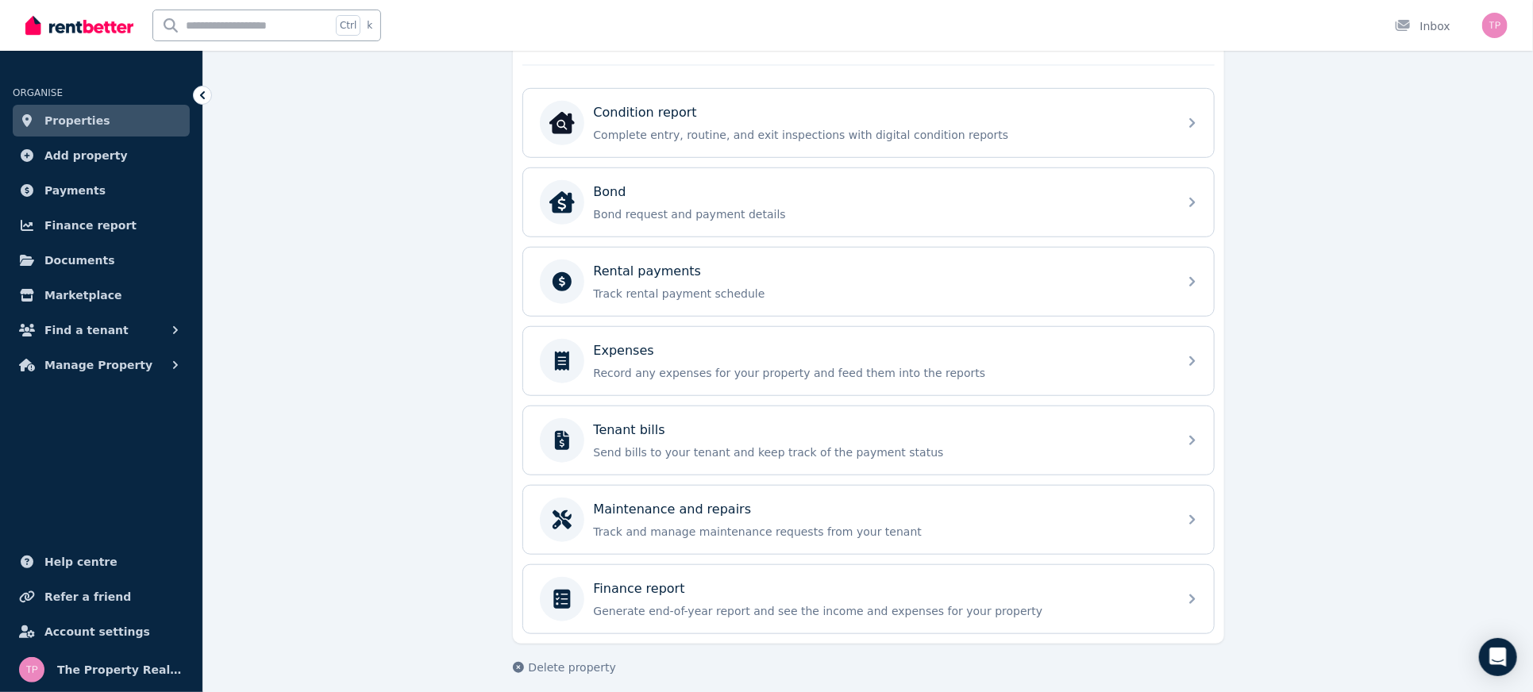
scroll to position [573, 0]
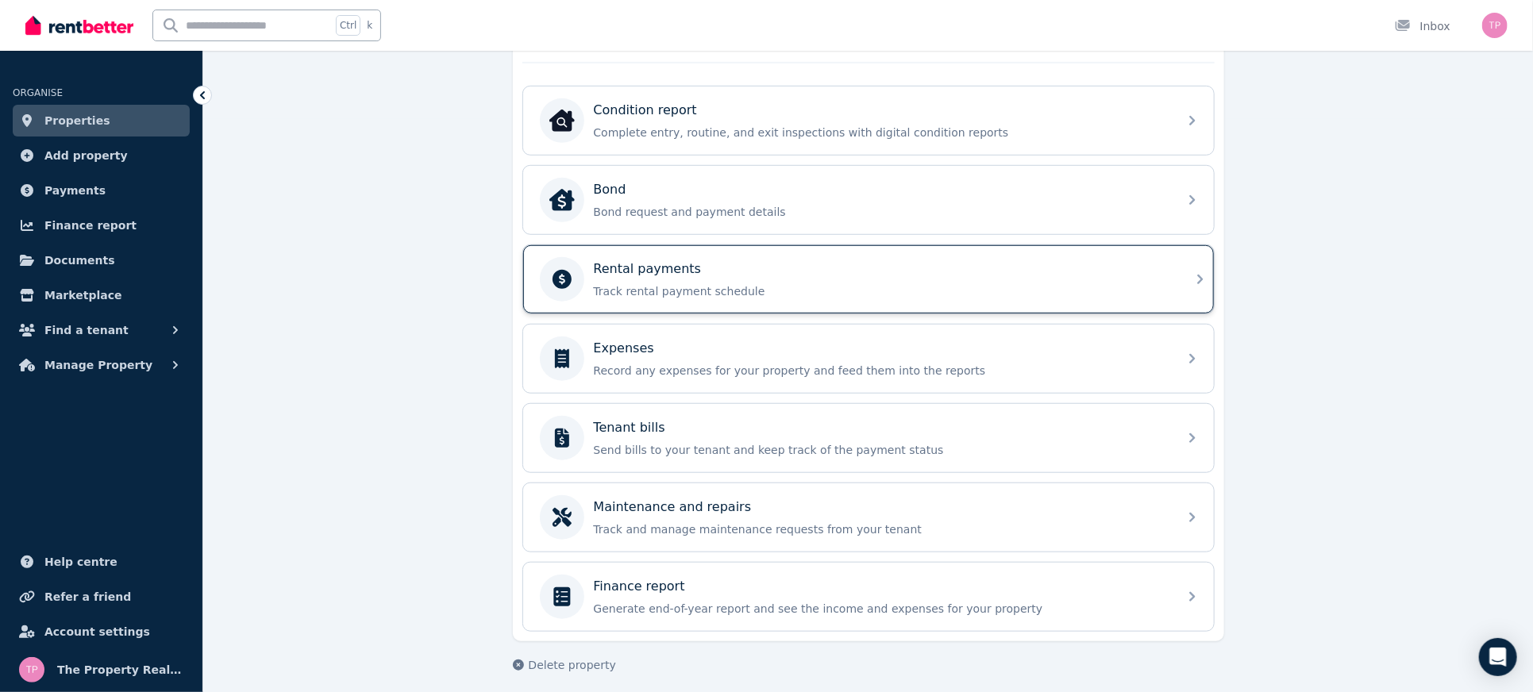
click at [893, 300] on div "Rental payments Track rental payment schedule" at bounding box center [868, 279] width 691 height 68
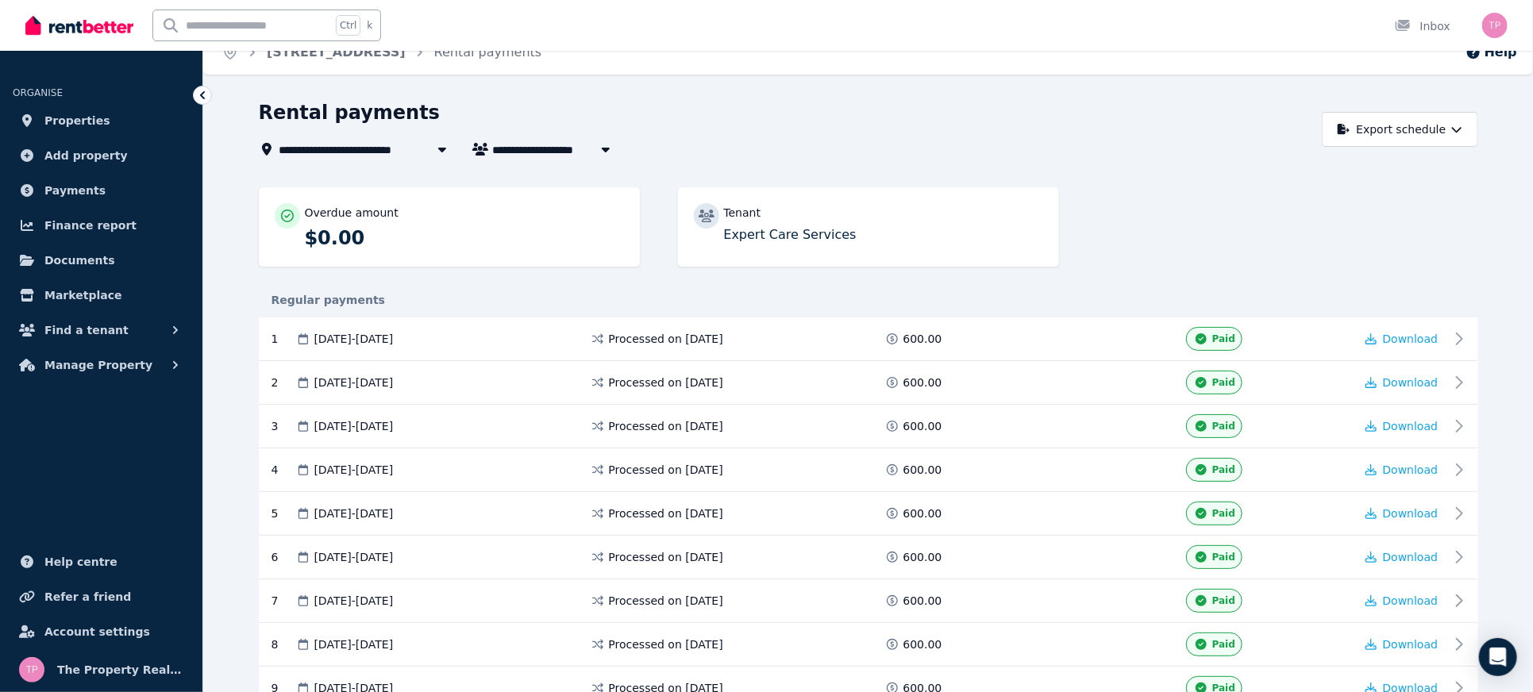
scroll to position [19, 0]
click at [321, 58] on link "[STREET_ADDRESS]" at bounding box center [336, 53] width 139 height 15
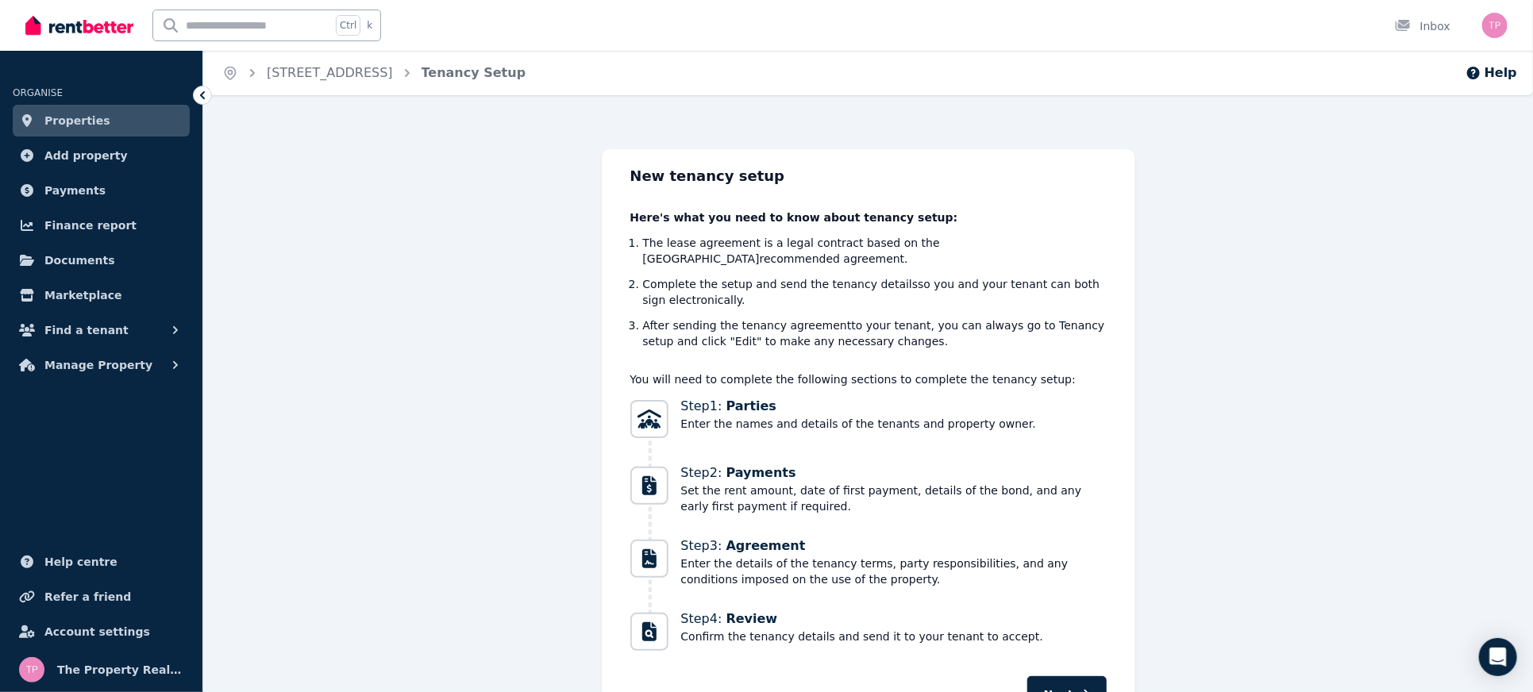
click at [91, 122] on span "Properties" at bounding box center [77, 120] width 66 height 19
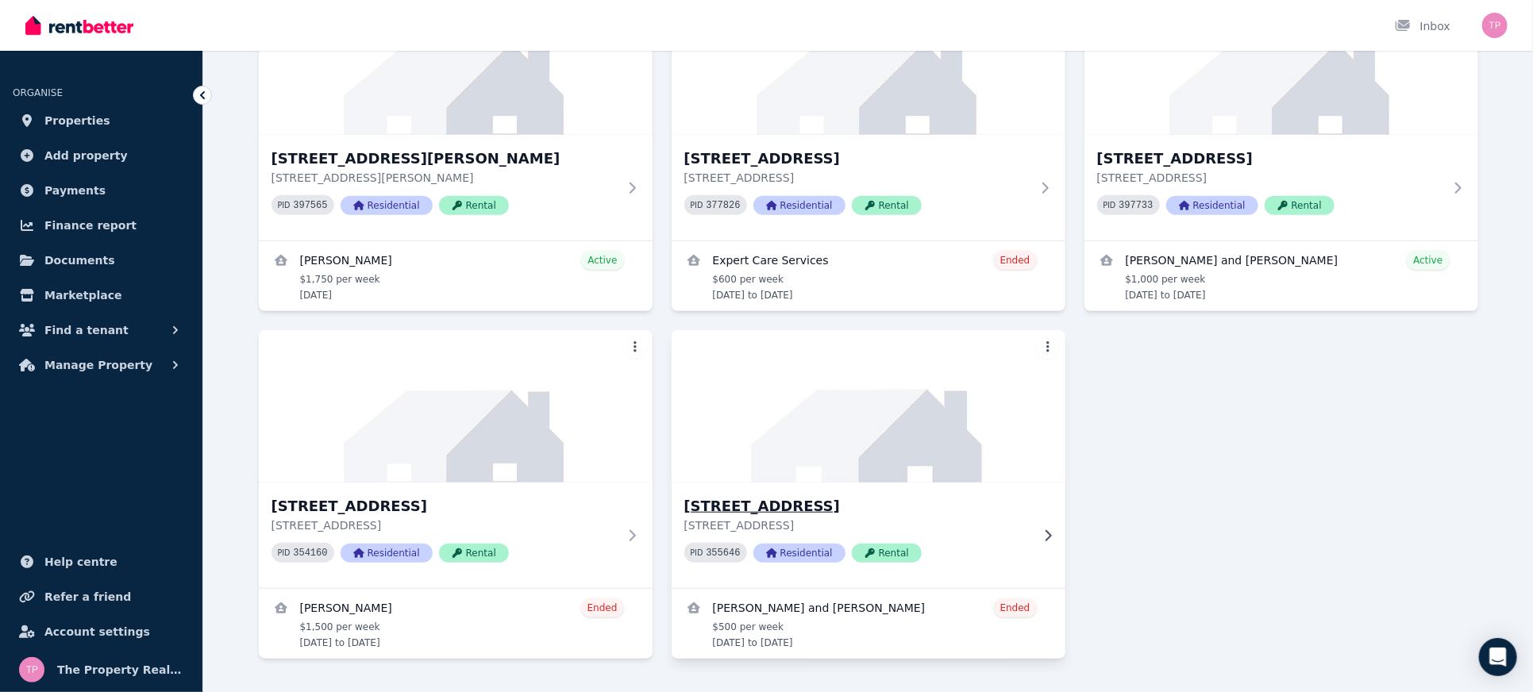
scroll to position [577, 0]
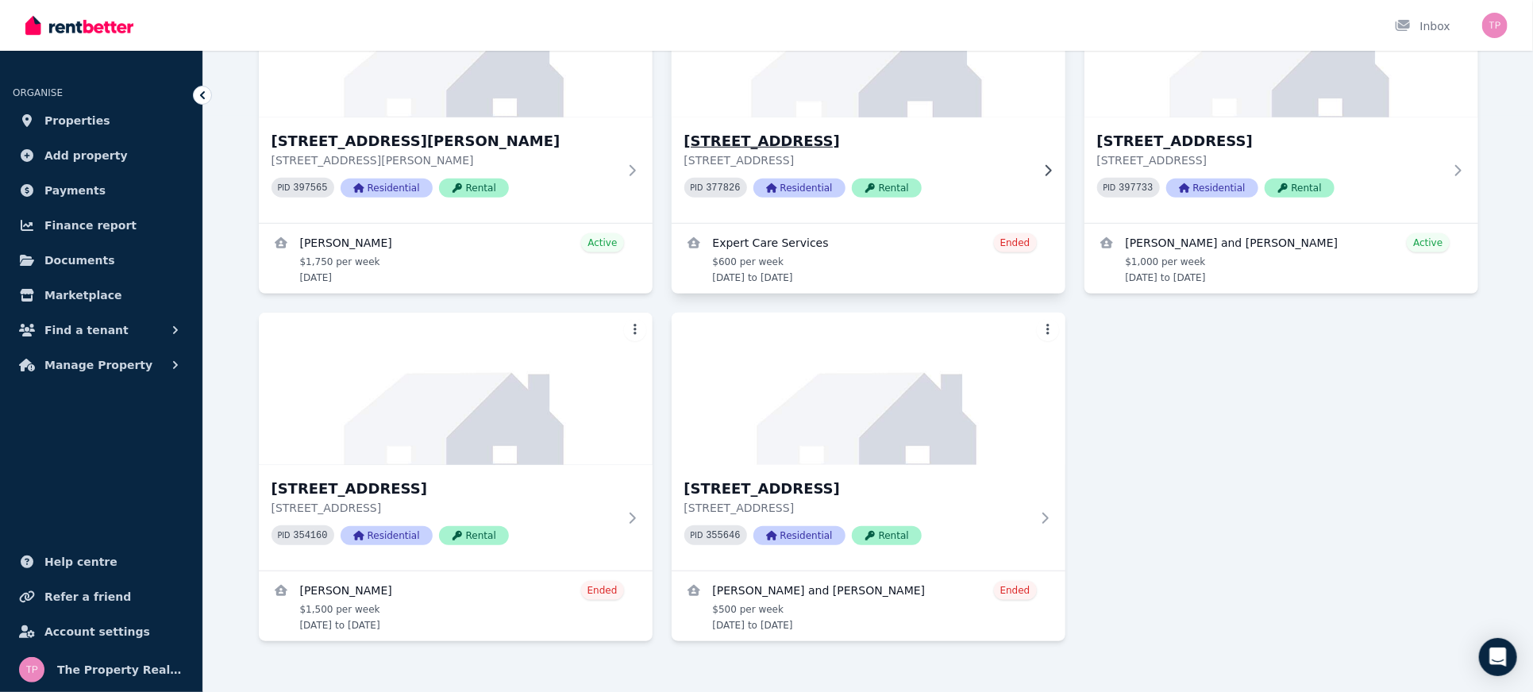
click at [770, 130] on h3 "[STREET_ADDRESS]" at bounding box center [858, 141] width 346 height 22
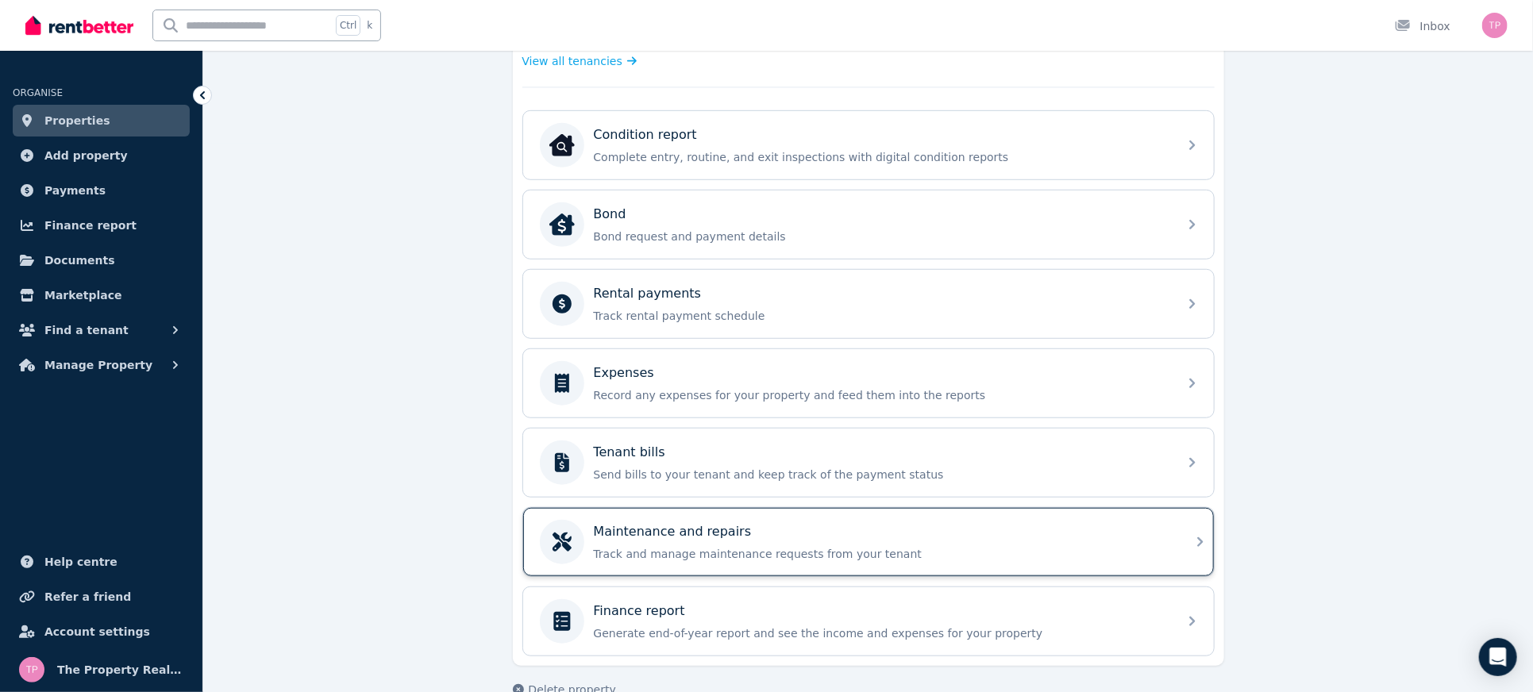
scroll to position [573, 0]
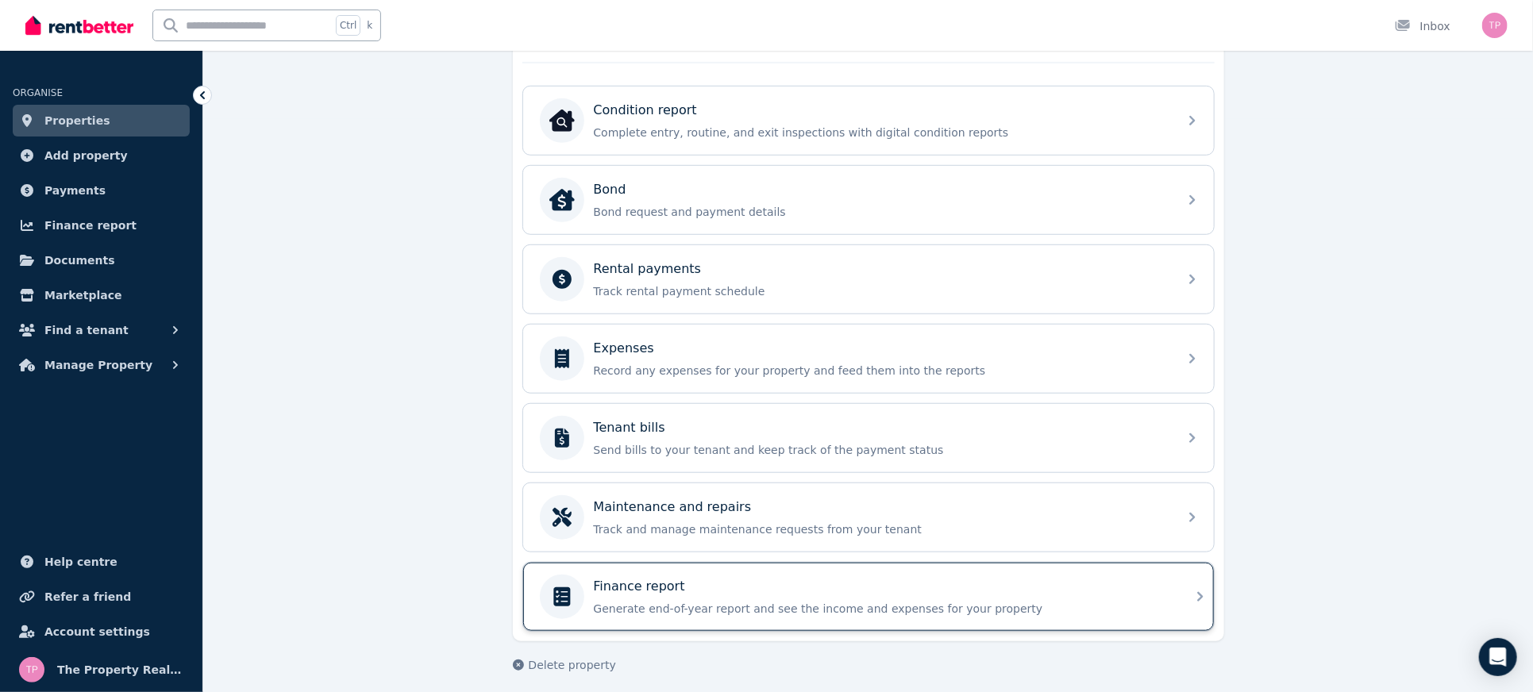
click at [673, 601] on p "Generate end-of-year report and see the income and expenses for your property" at bounding box center [881, 609] width 575 height 16
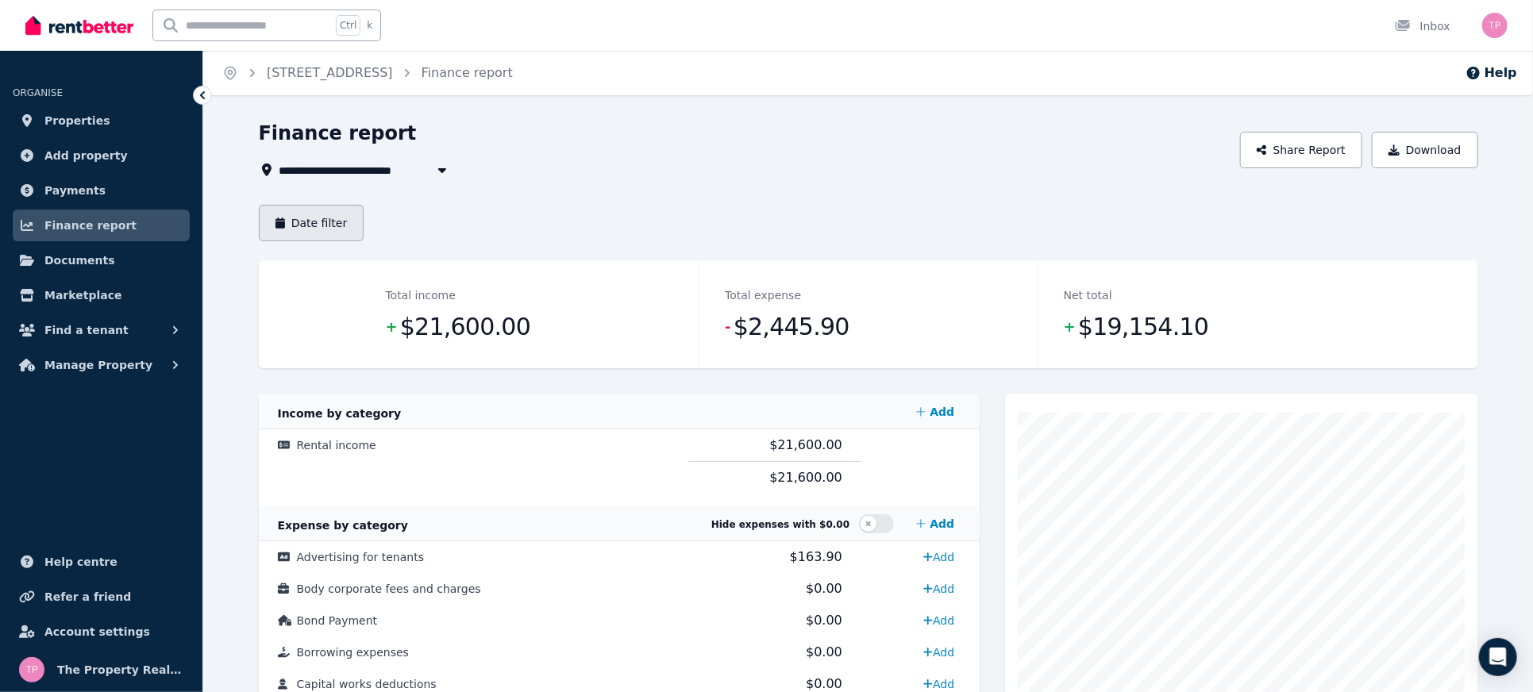
click at [303, 224] on button "Date filter" at bounding box center [312, 223] width 106 height 37
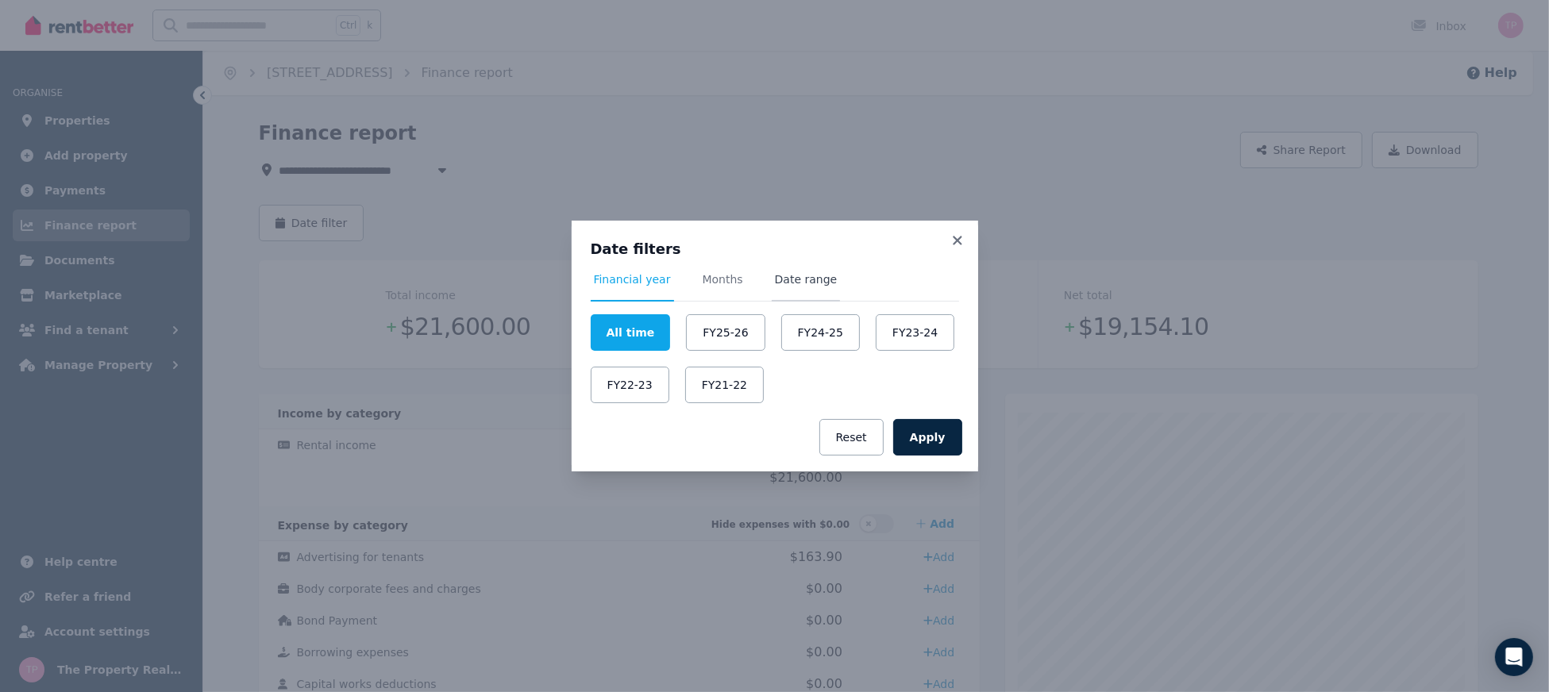
click at [816, 287] on span "Date range" at bounding box center [806, 280] width 63 height 16
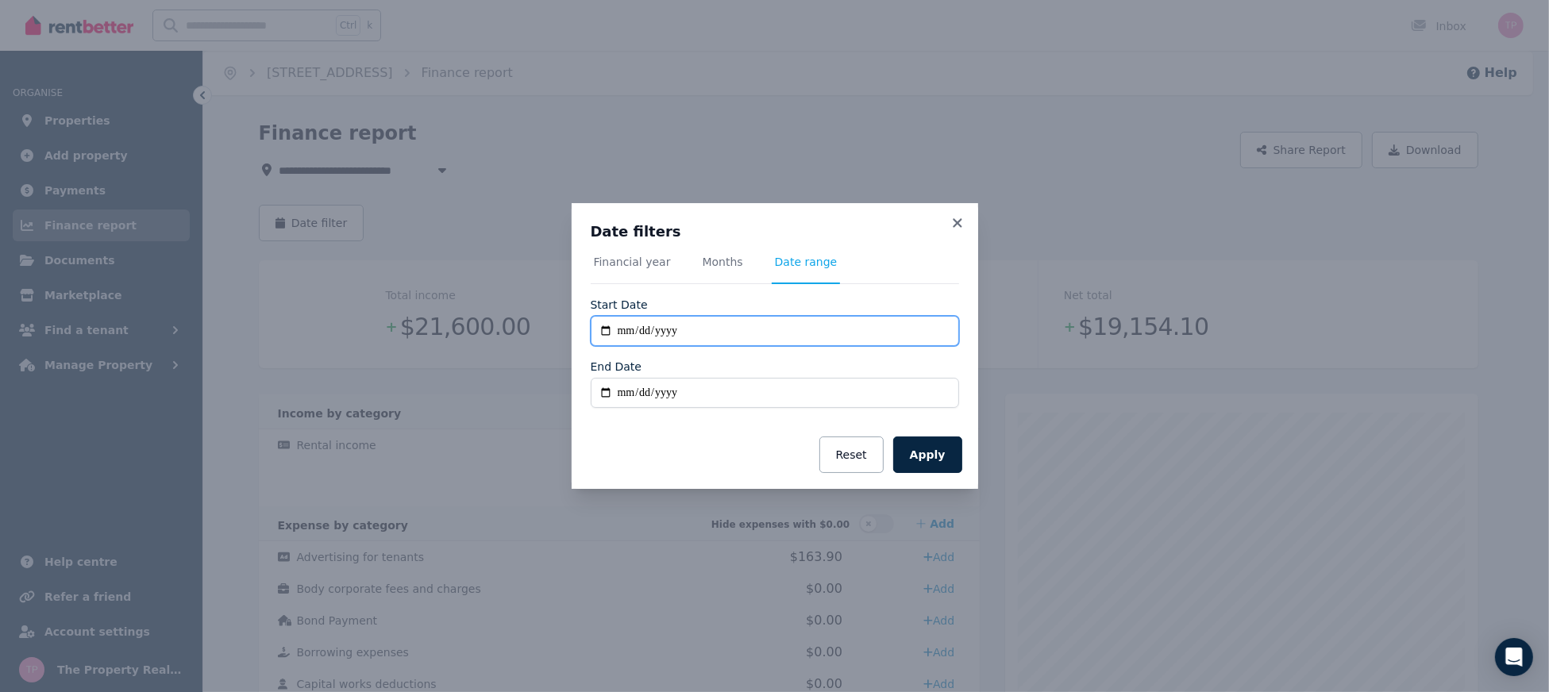
click at [600, 326] on input "**********" at bounding box center [775, 331] width 368 height 30
type input "**********"
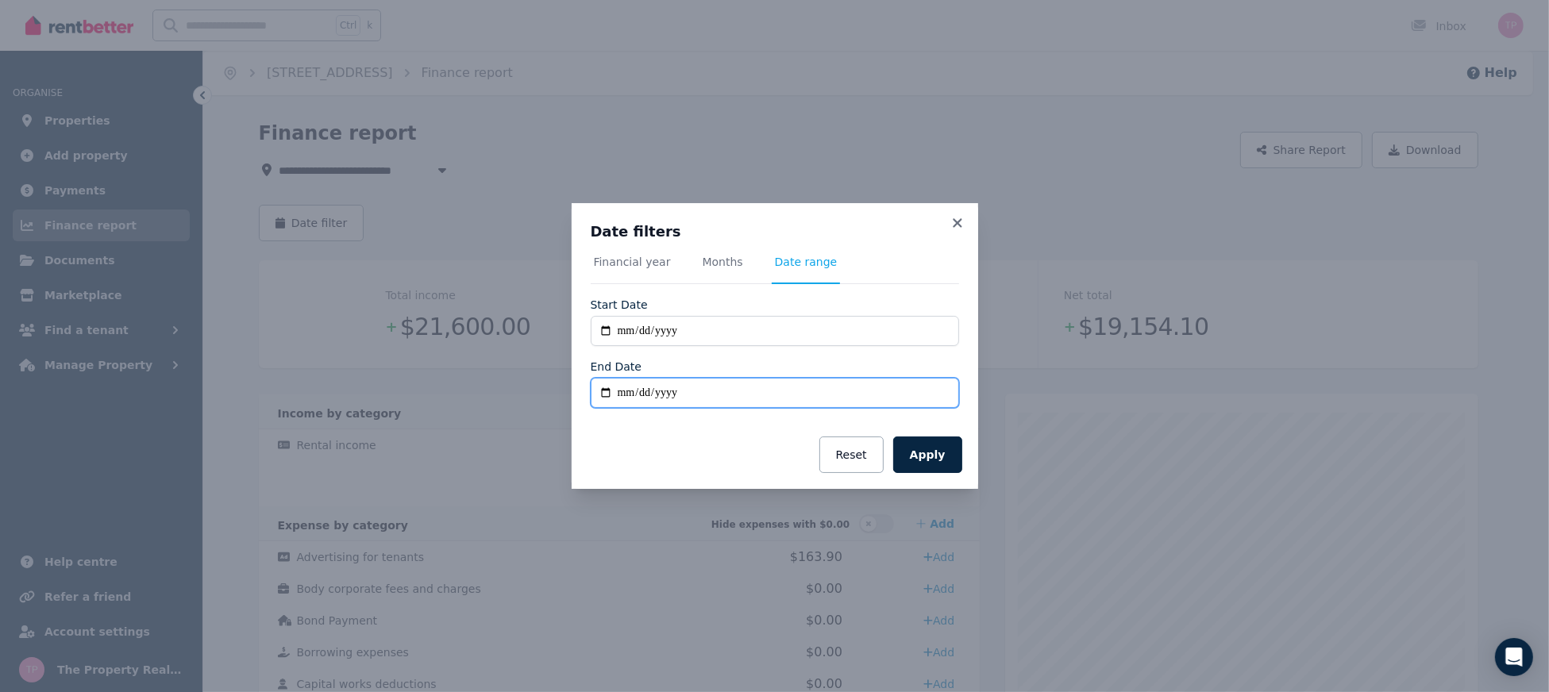
click at [602, 391] on input "End Date" at bounding box center [775, 393] width 368 height 30
type input "**********"
click at [912, 453] on button "Apply" at bounding box center [927, 455] width 69 height 37
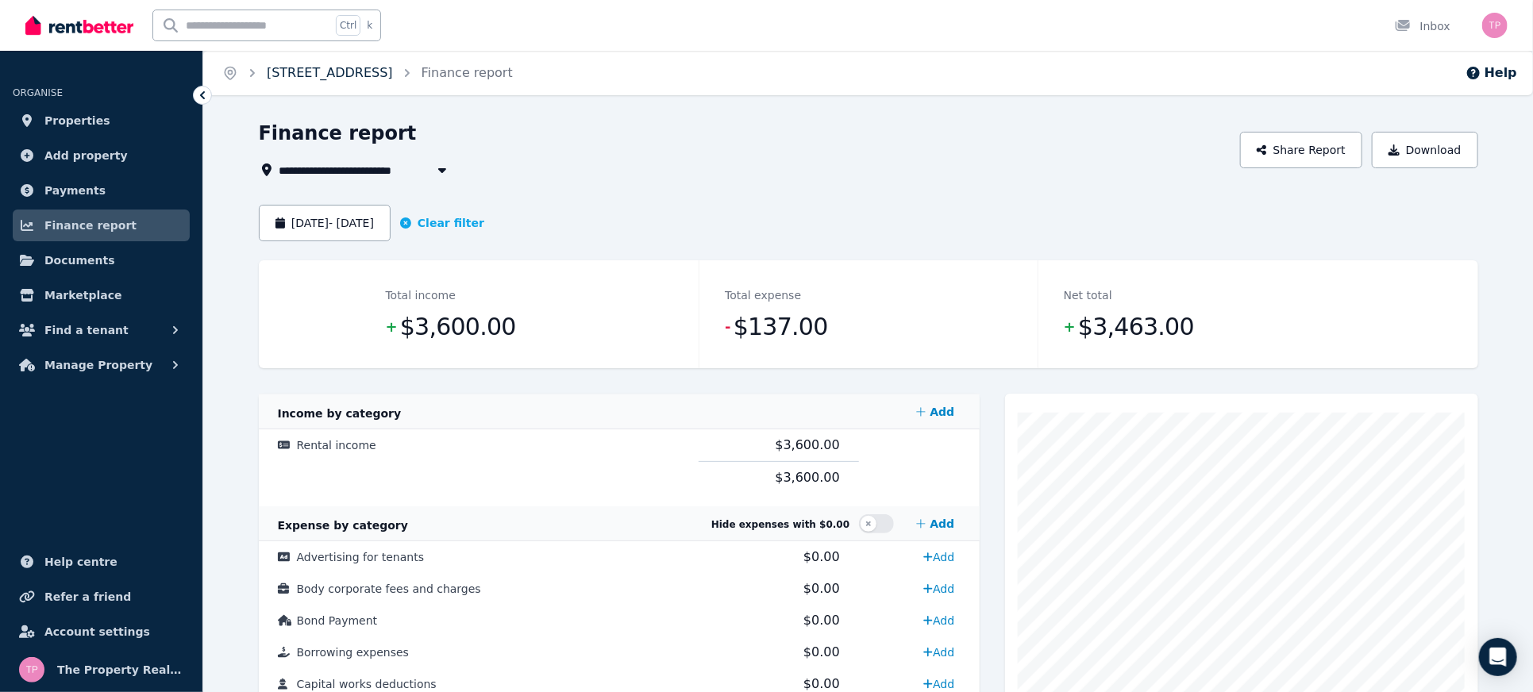
click at [333, 76] on link "[STREET_ADDRESS]" at bounding box center [330, 72] width 126 height 15
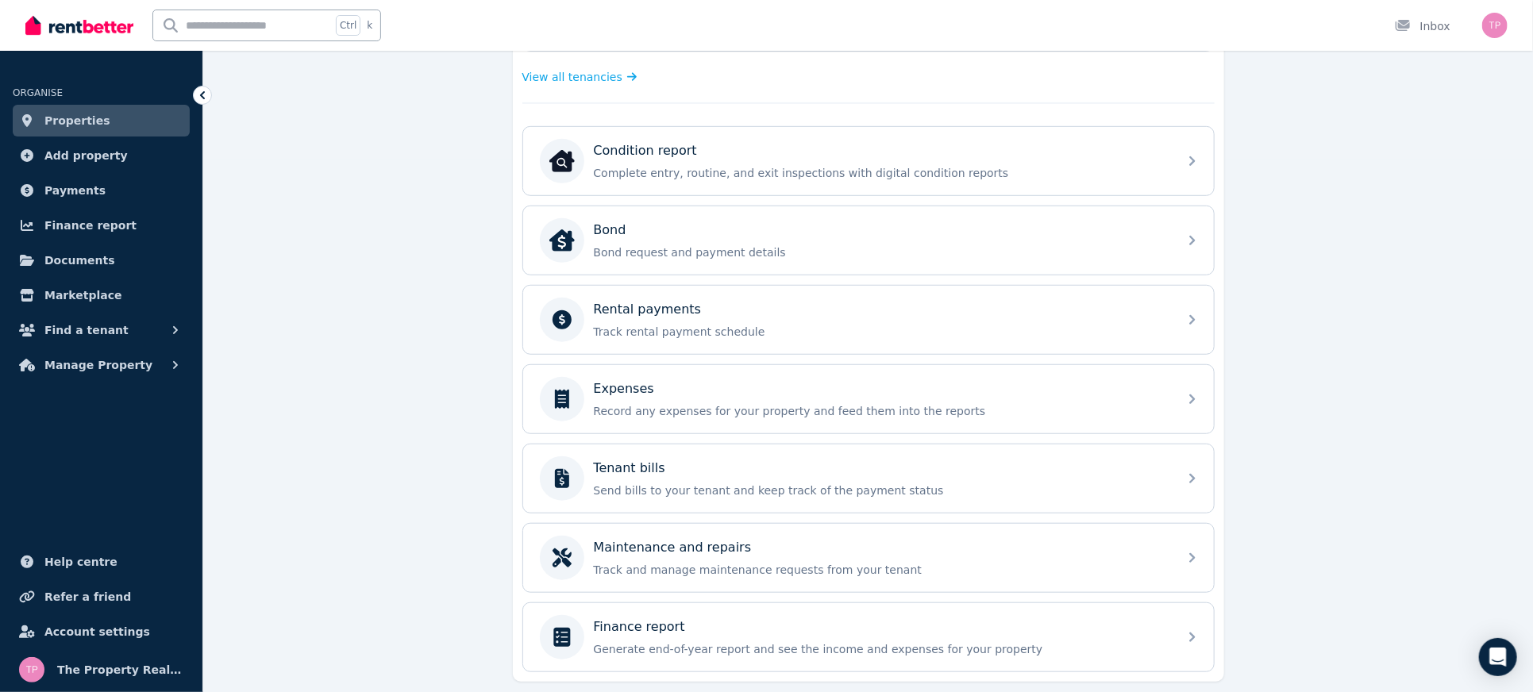
scroll to position [573, 0]
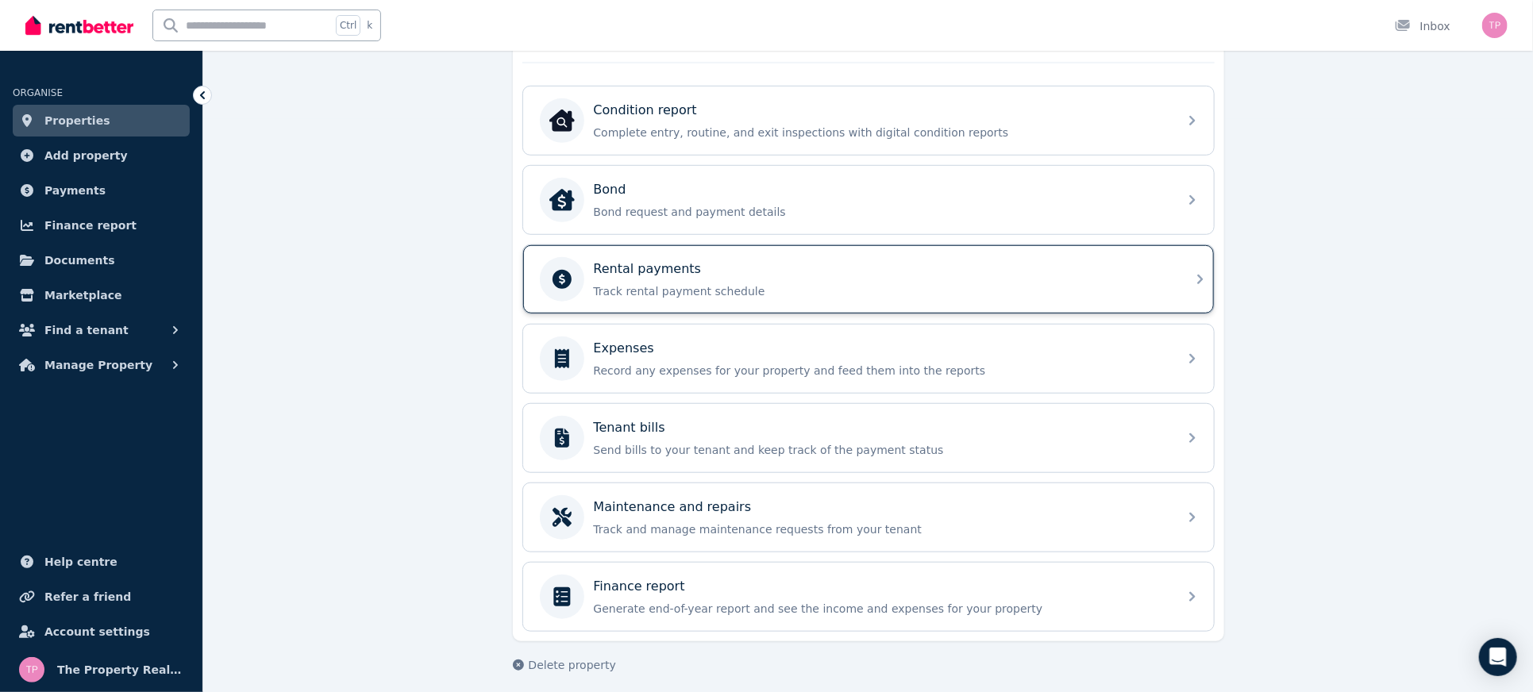
click at [731, 284] on p "Track rental payment schedule" at bounding box center [881, 292] width 575 height 16
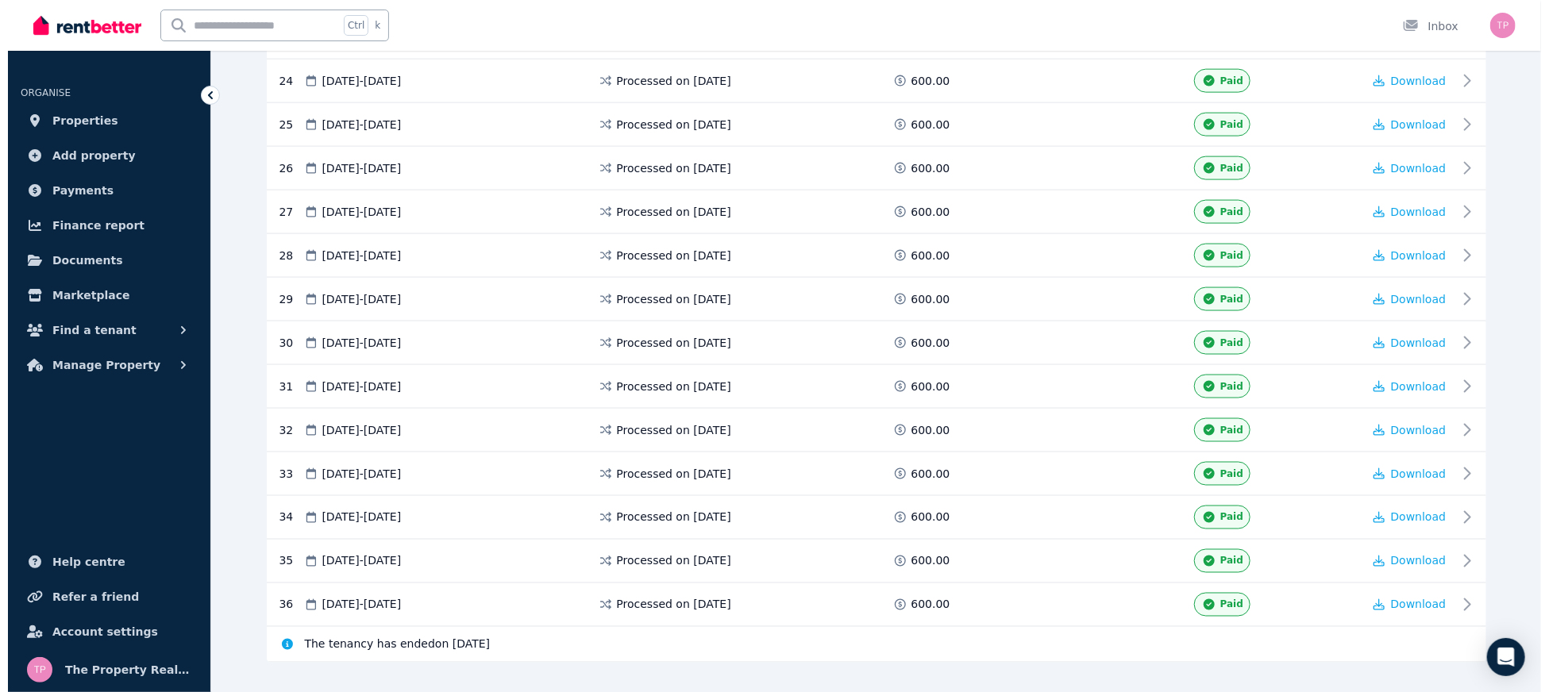
scroll to position [1290, 0]
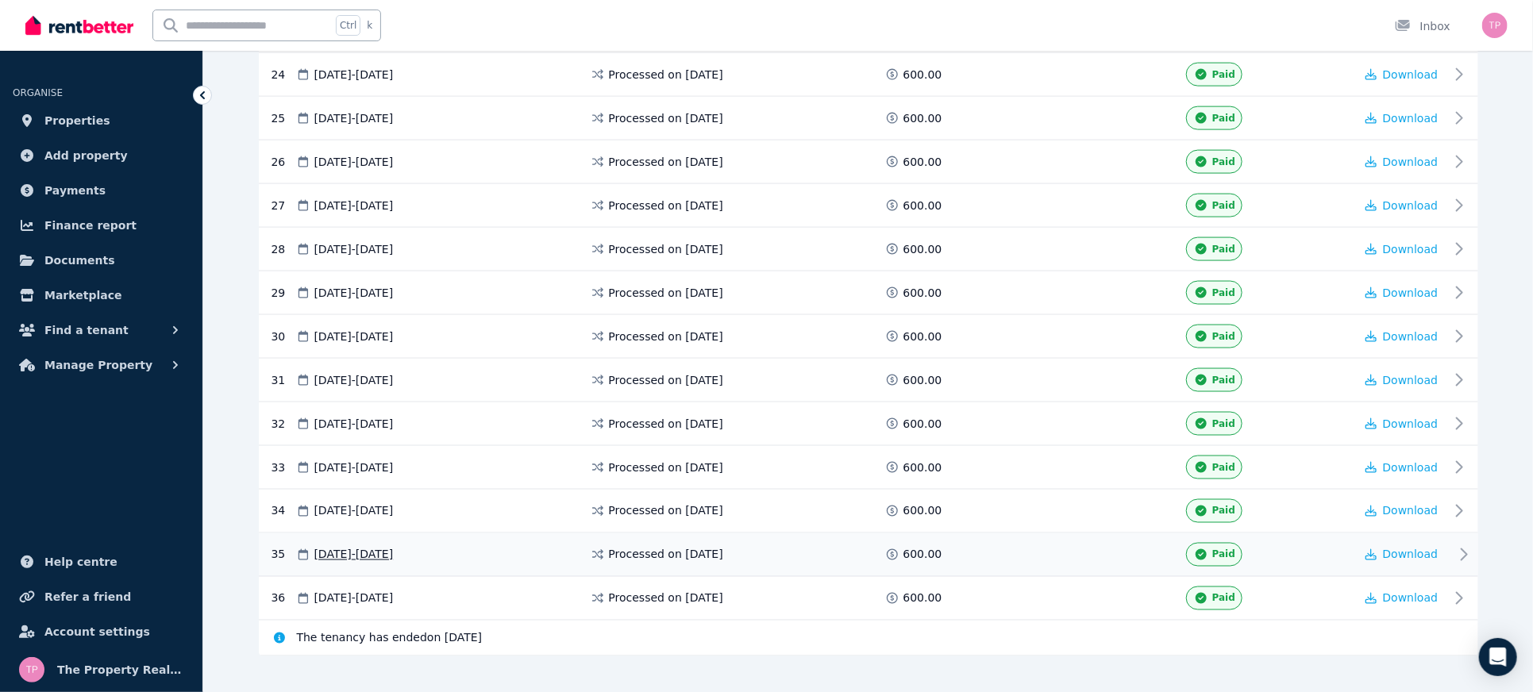
click at [368, 547] on span "28 Aug 2025 - 03 Sep 2025" at bounding box center [353, 555] width 79 height 16
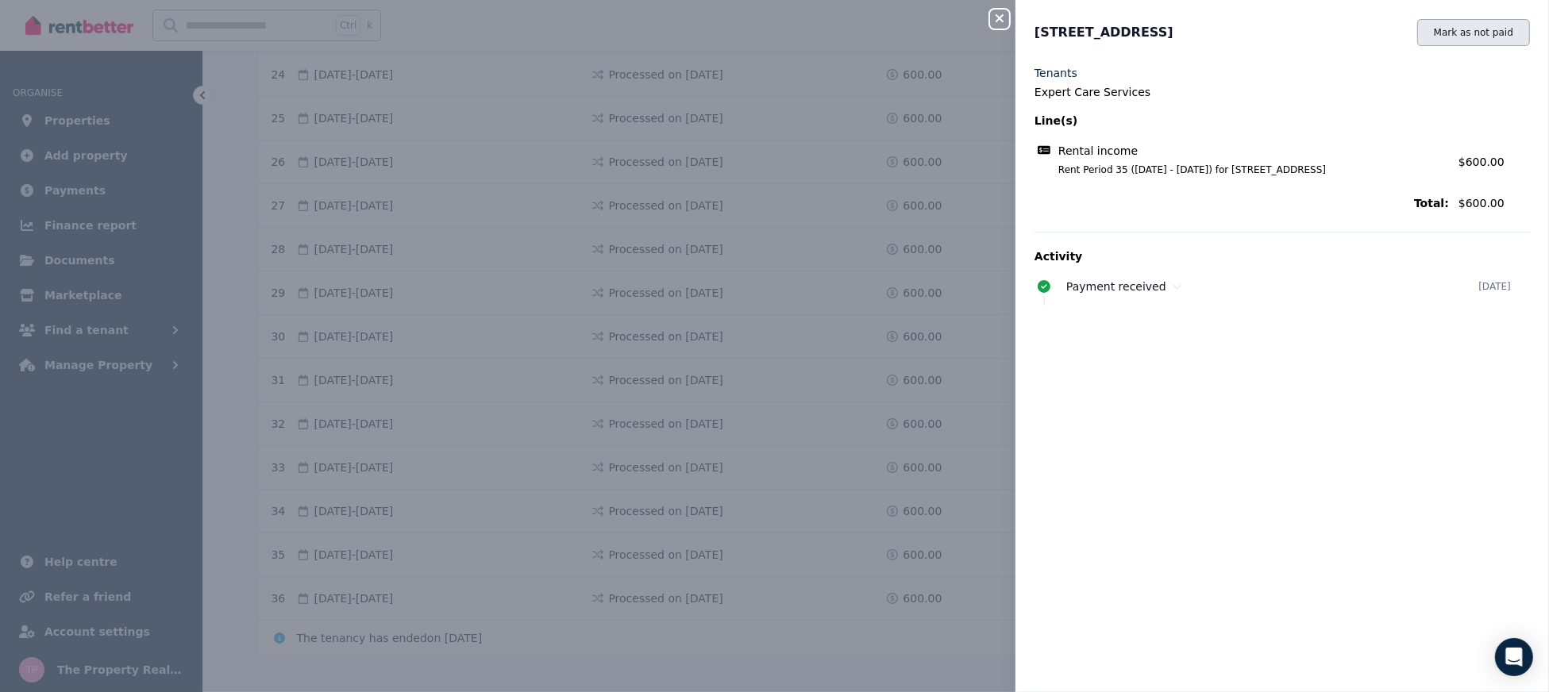
click at [1446, 41] on button "Mark as not paid" at bounding box center [1474, 32] width 113 height 27
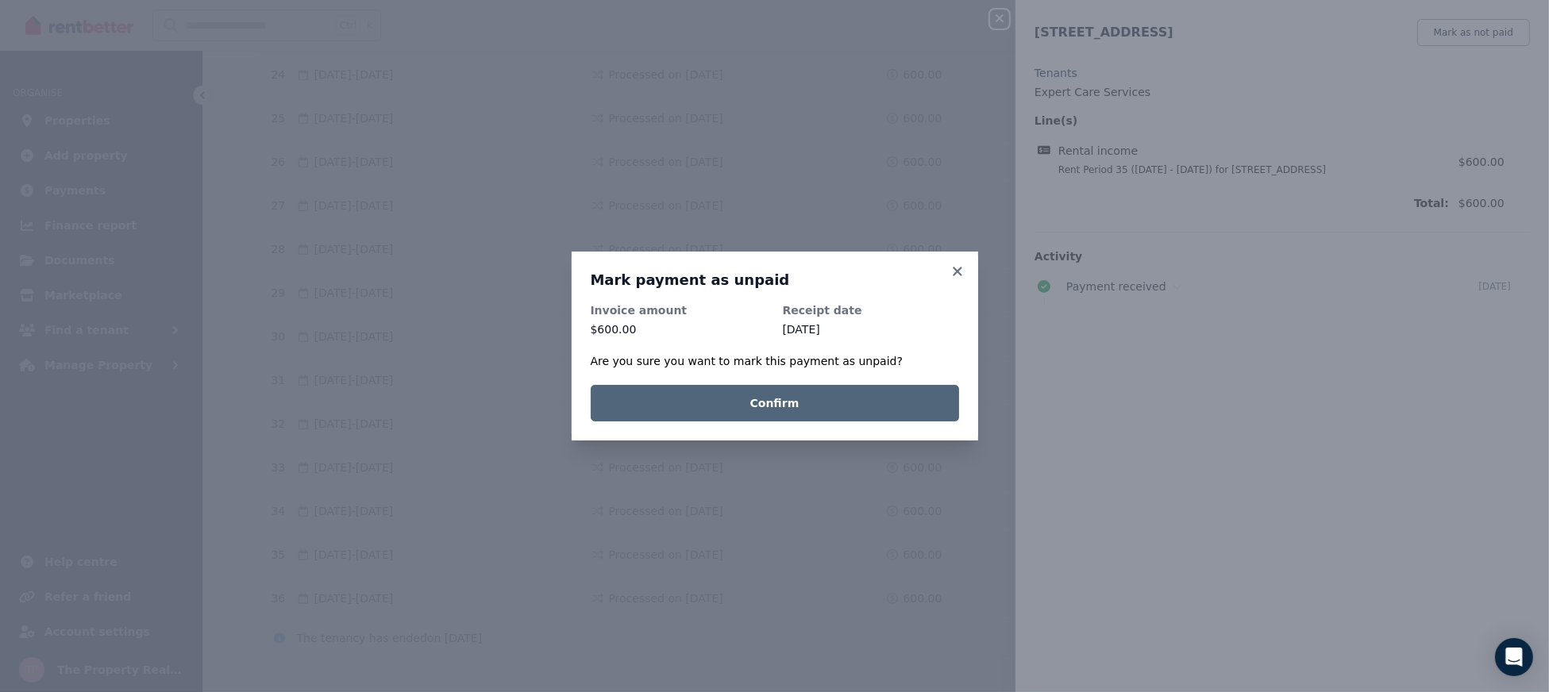
click at [755, 415] on button "Confirm" at bounding box center [775, 403] width 368 height 37
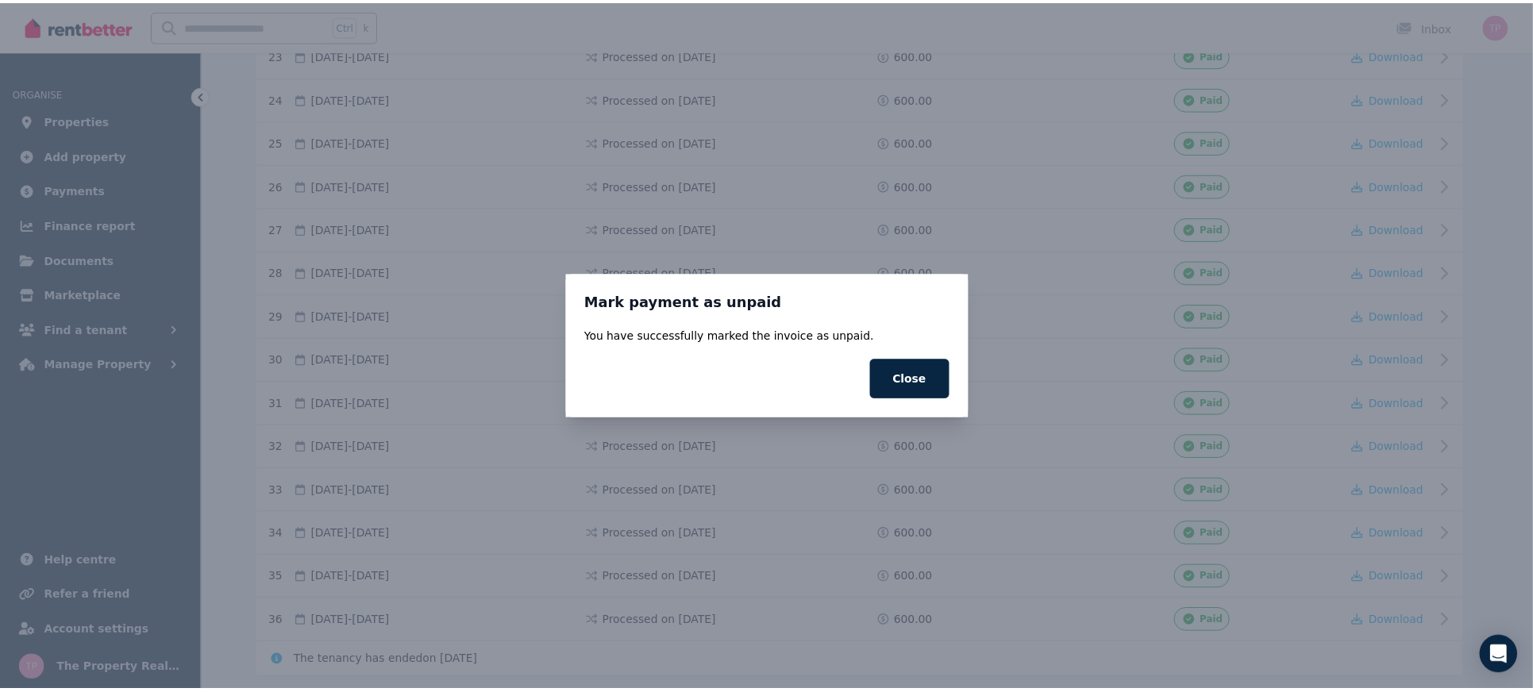
scroll to position [1314, 0]
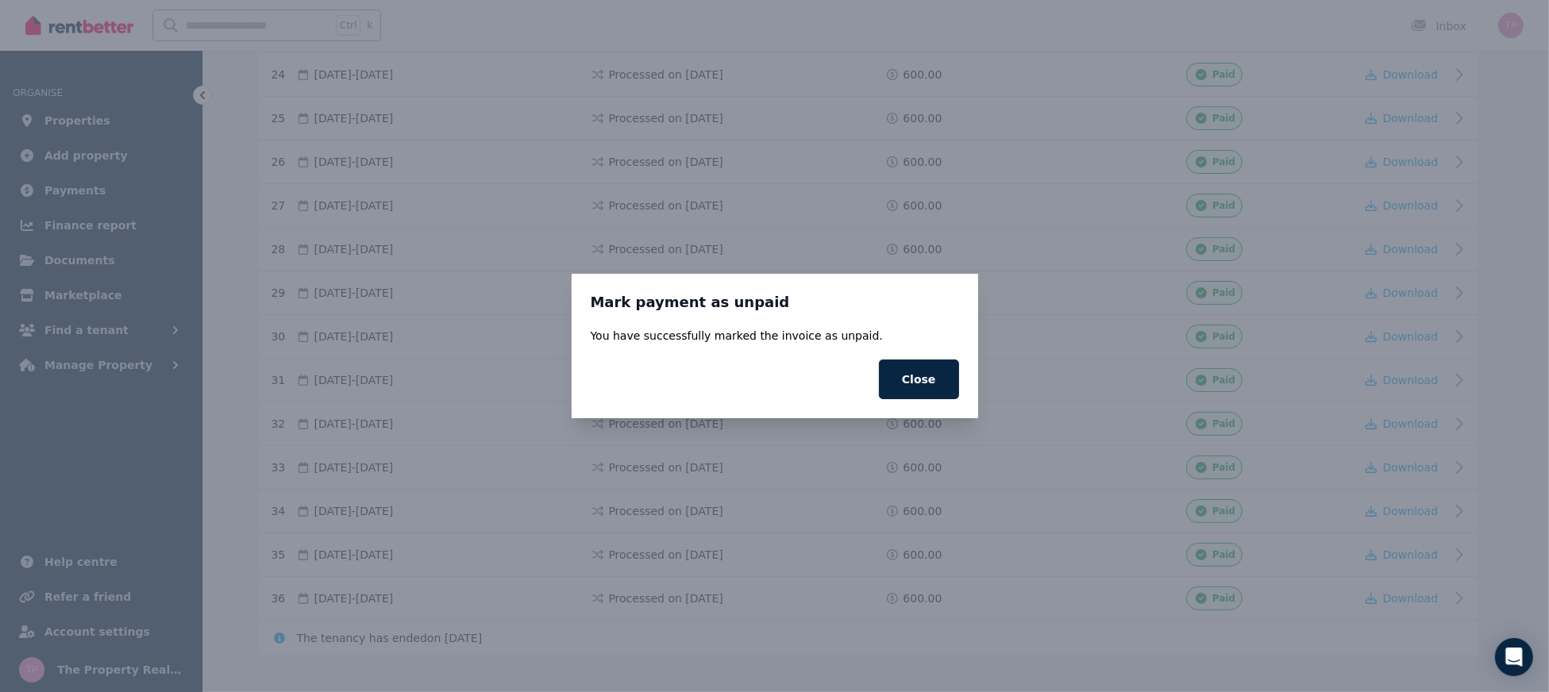
click at [928, 398] on button "Close" at bounding box center [919, 380] width 80 height 40
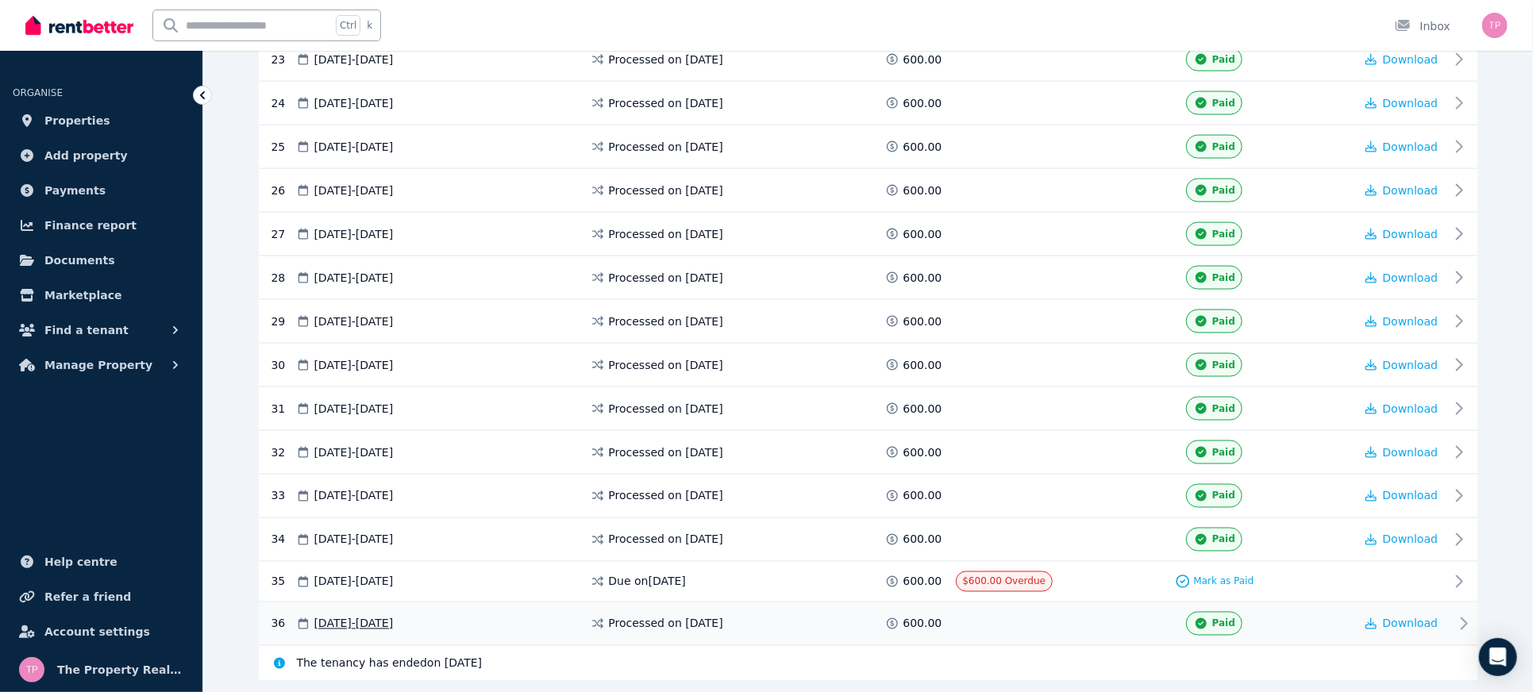
scroll to position [1338, 0]
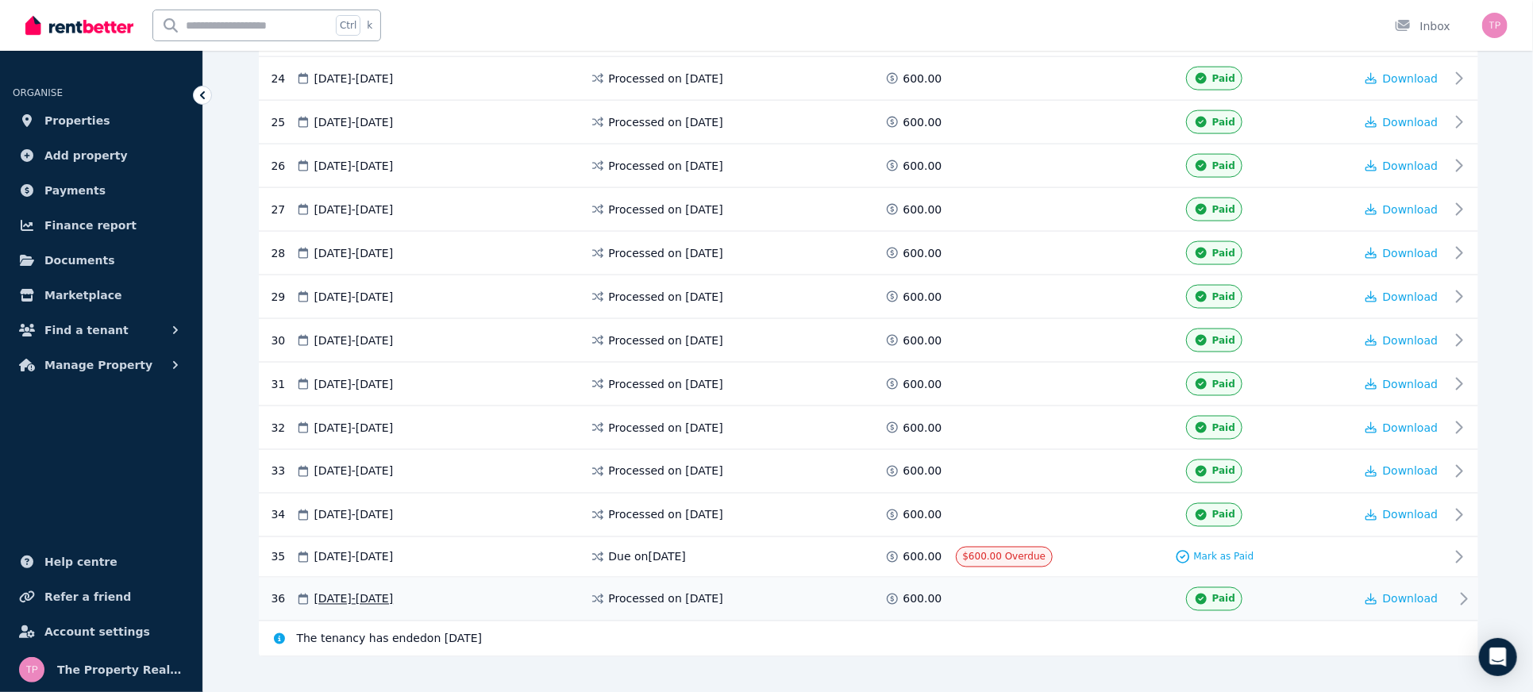
click at [365, 592] on span "04 Sep 2025 - 10 Sep 2025" at bounding box center [353, 600] width 79 height 16
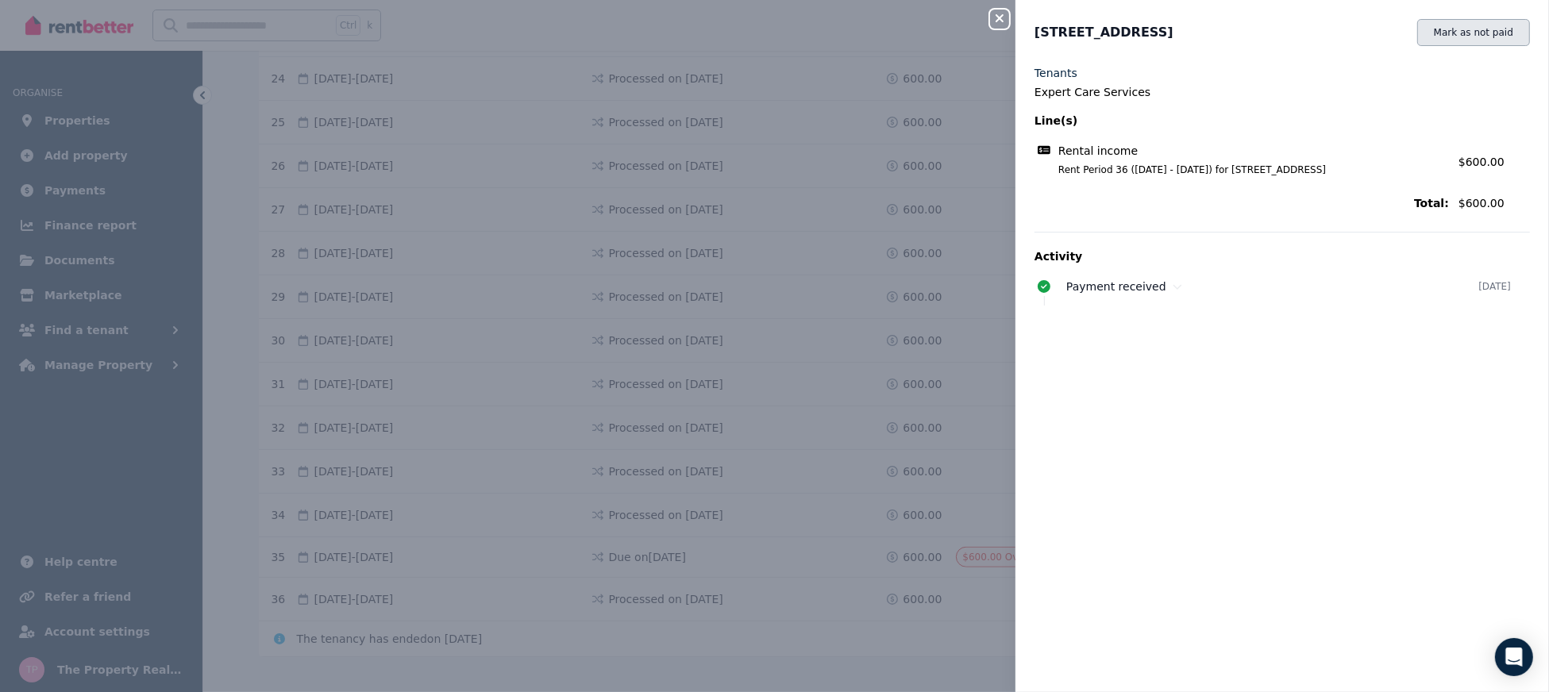
click at [1441, 37] on button "Mark as not paid" at bounding box center [1474, 32] width 113 height 27
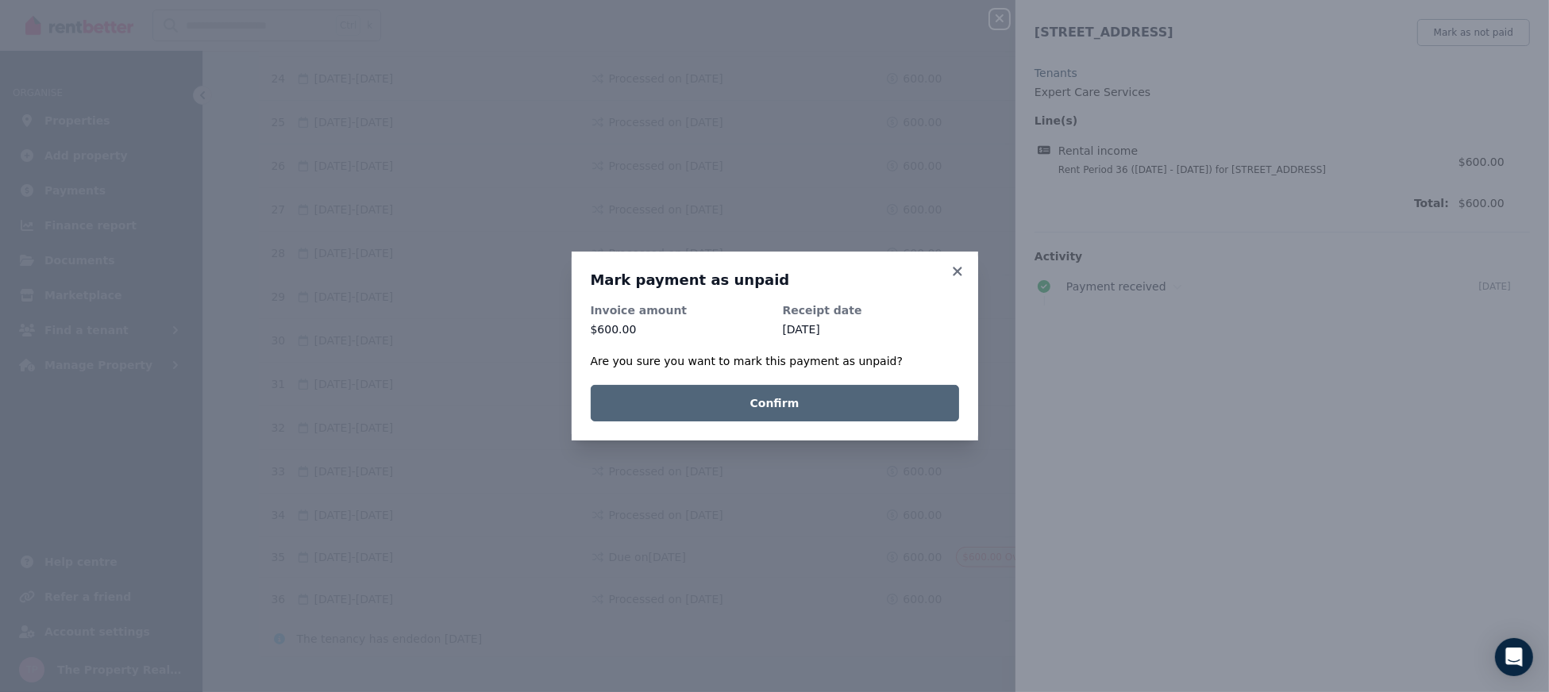
click at [724, 413] on button "Confirm" at bounding box center [775, 403] width 368 height 37
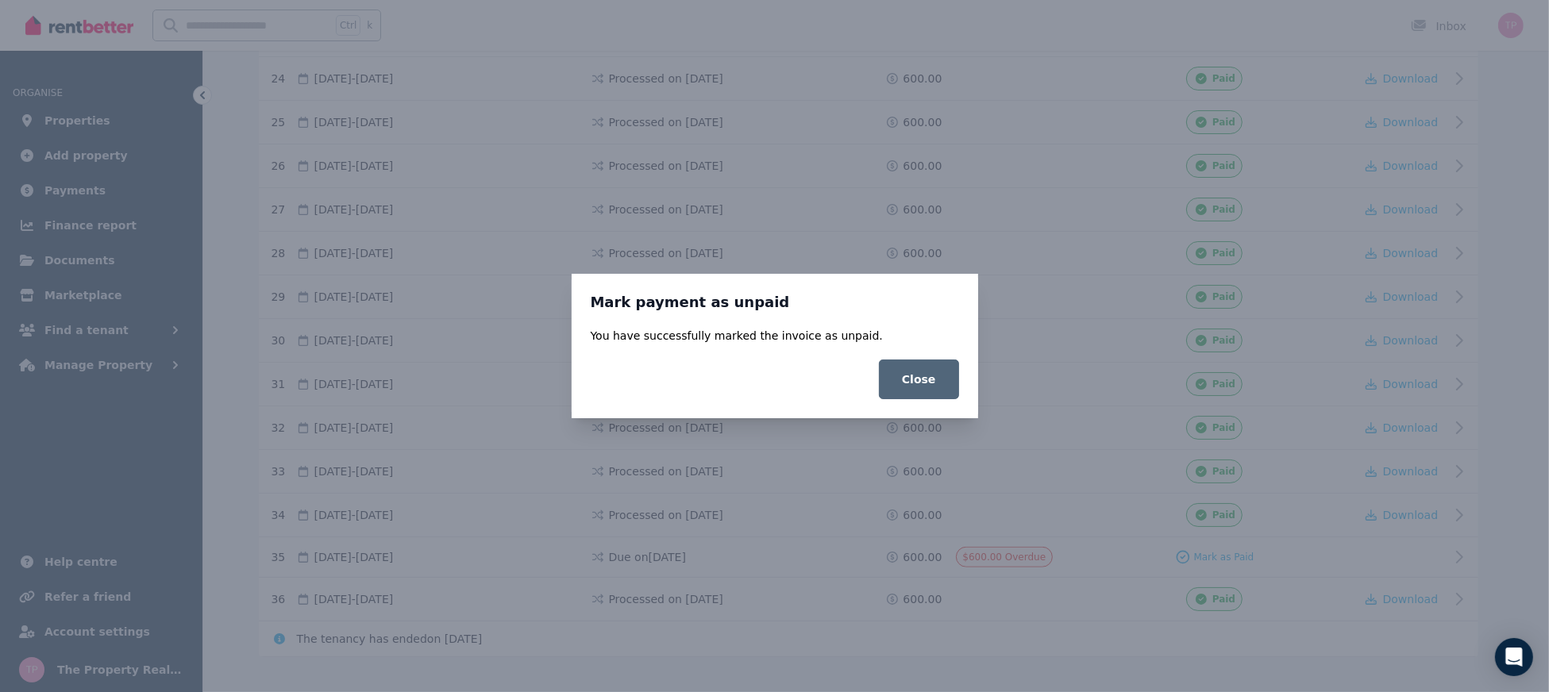
click at [936, 376] on button "Close" at bounding box center [919, 380] width 80 height 40
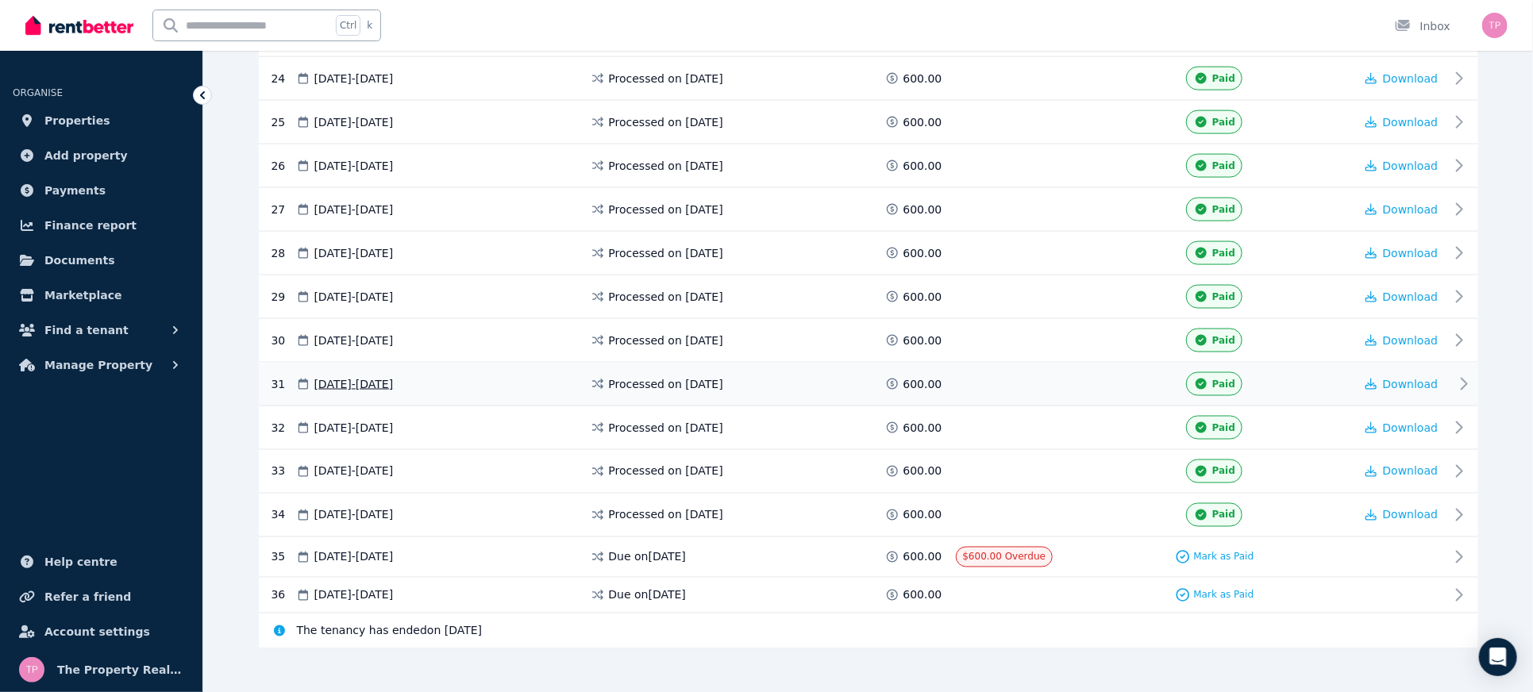
scroll to position [1331, 0]
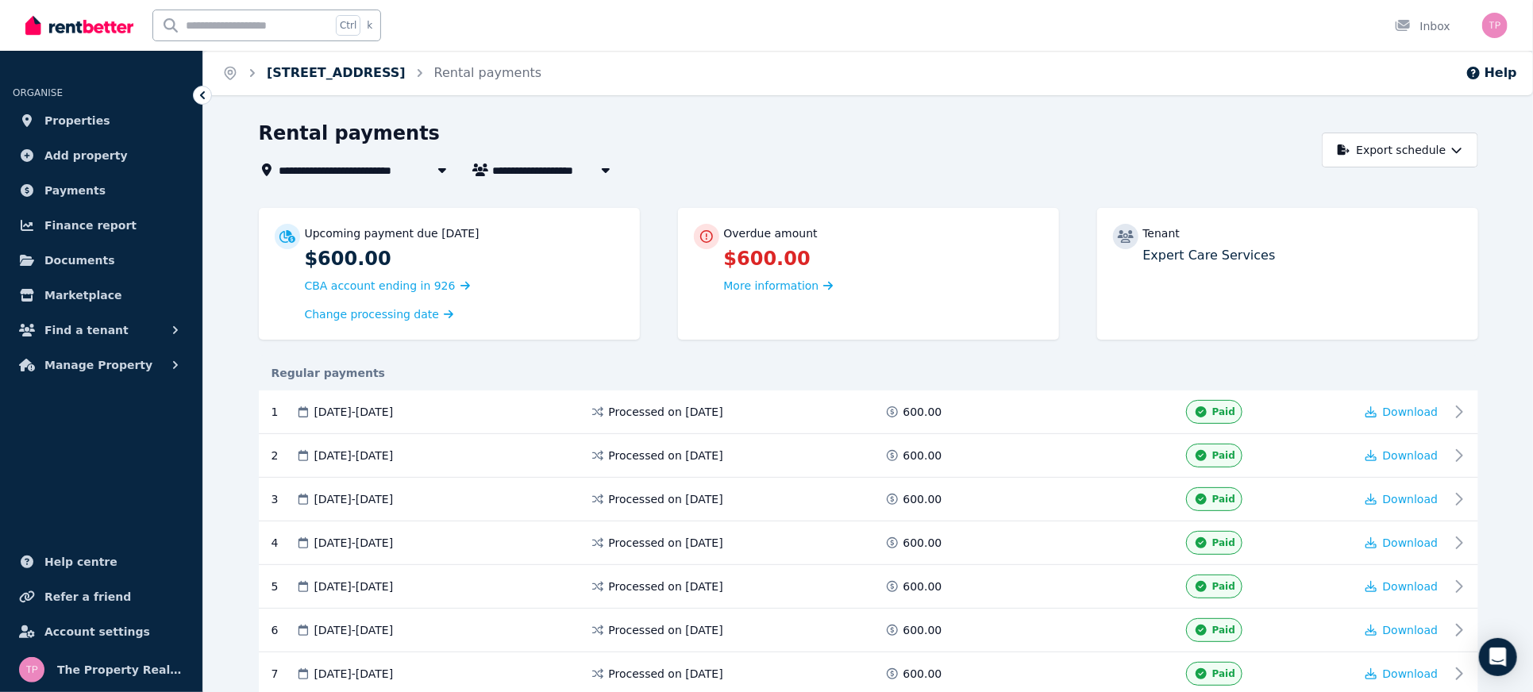
click at [362, 75] on link "[STREET_ADDRESS]" at bounding box center [336, 72] width 139 height 15
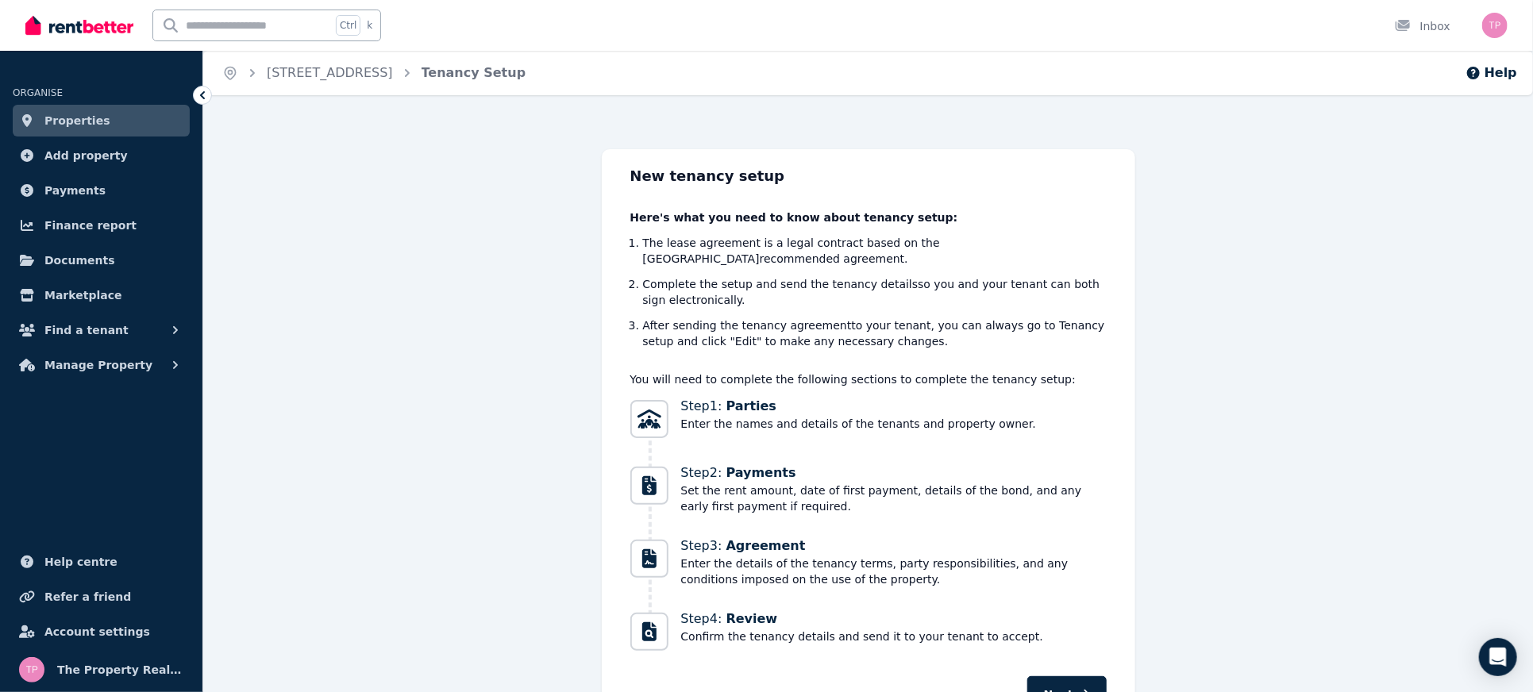
scroll to position [77, 0]
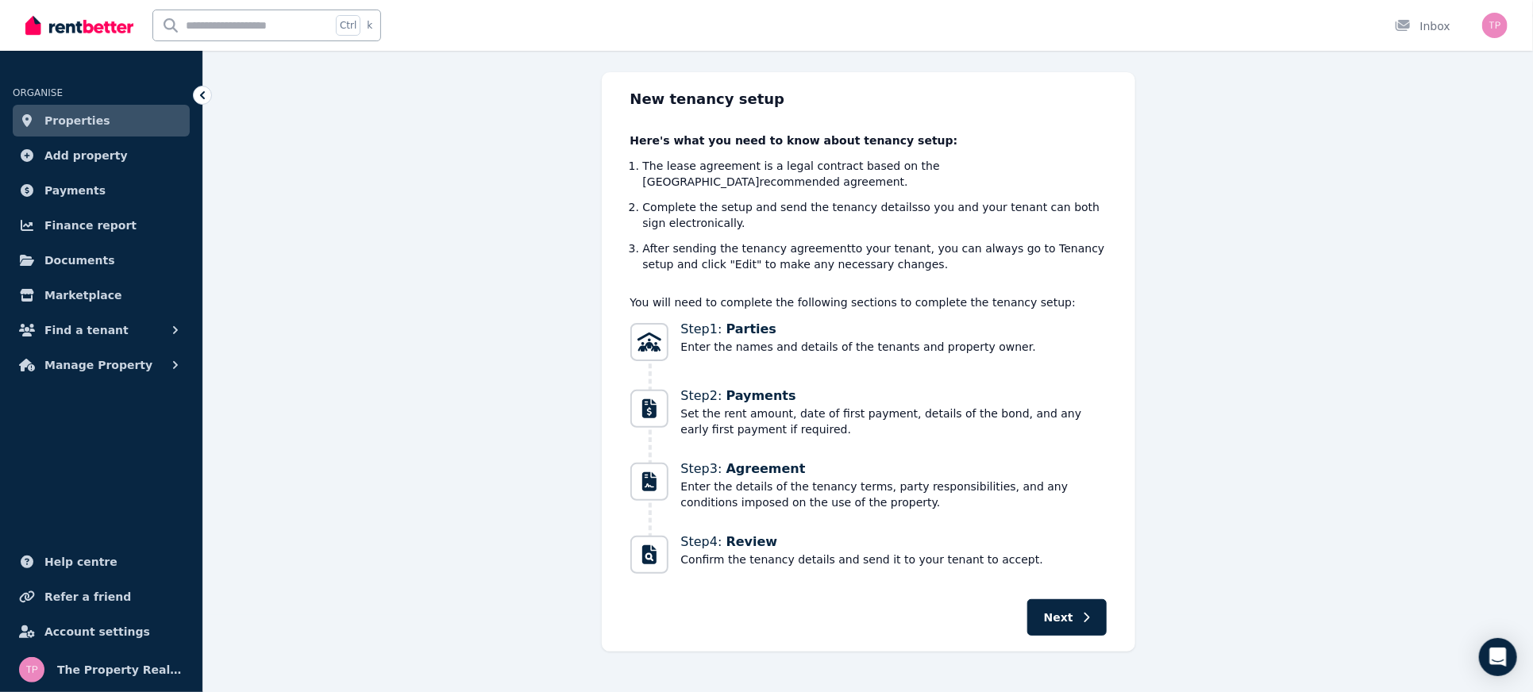
click at [66, 123] on span "Properties" at bounding box center [77, 120] width 66 height 19
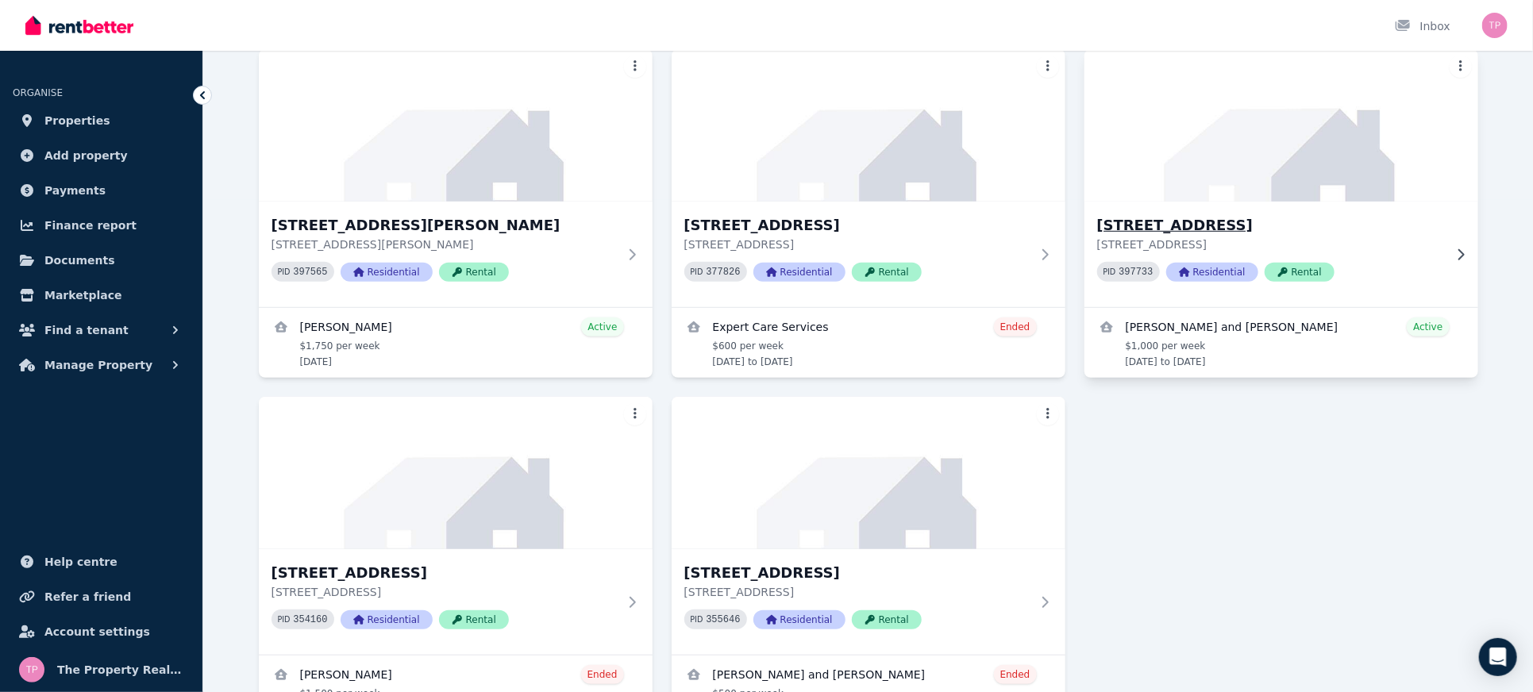
scroll to position [577, 0]
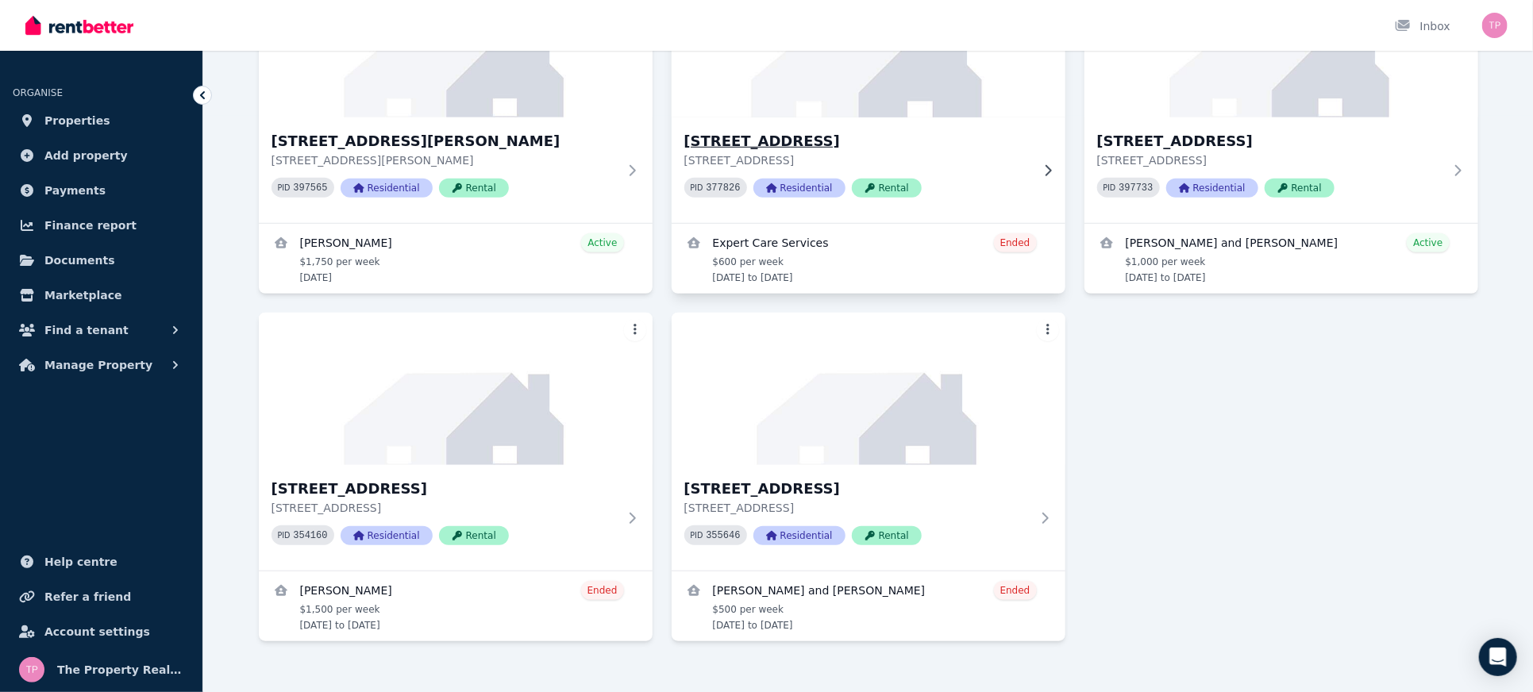
click at [810, 130] on h3 "[STREET_ADDRESS]" at bounding box center [858, 141] width 346 height 22
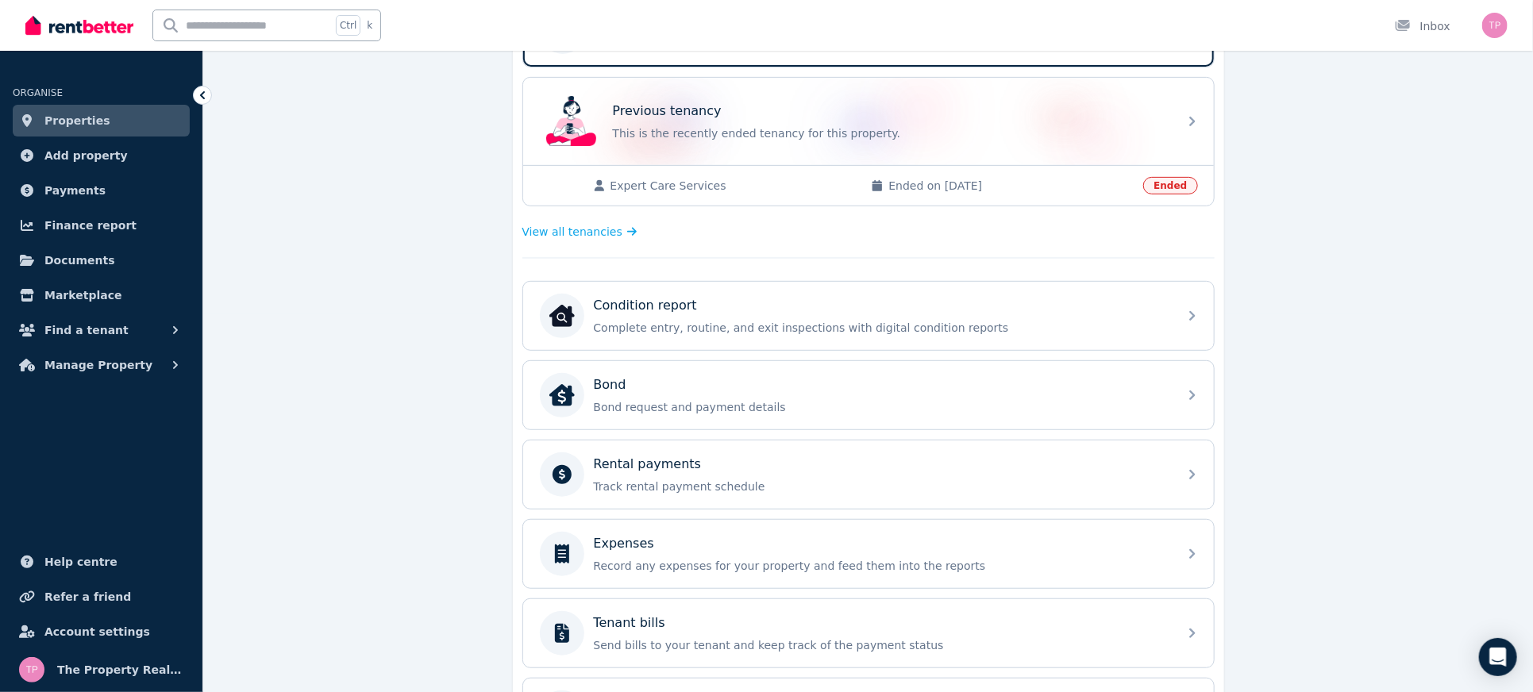
scroll to position [573, 0]
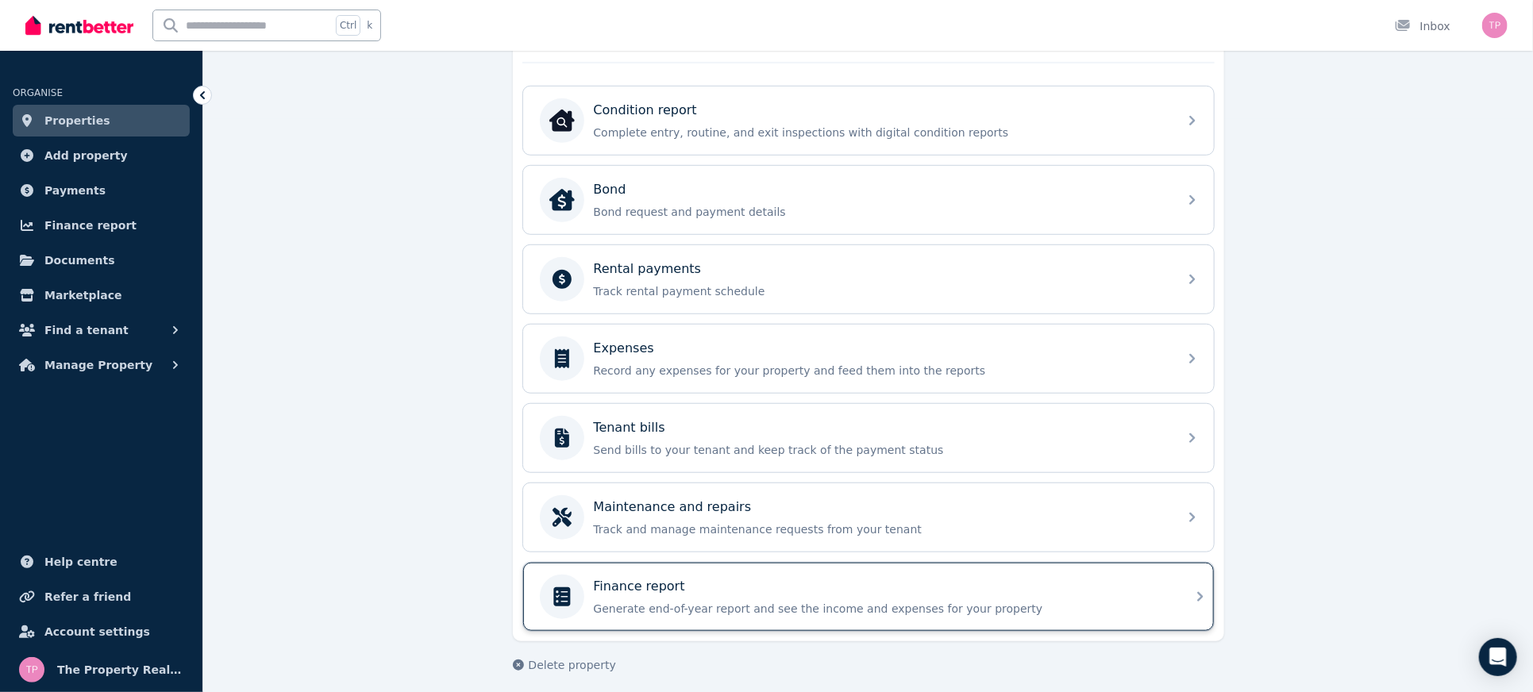
click at [696, 584] on div "Finance report" at bounding box center [881, 586] width 575 height 19
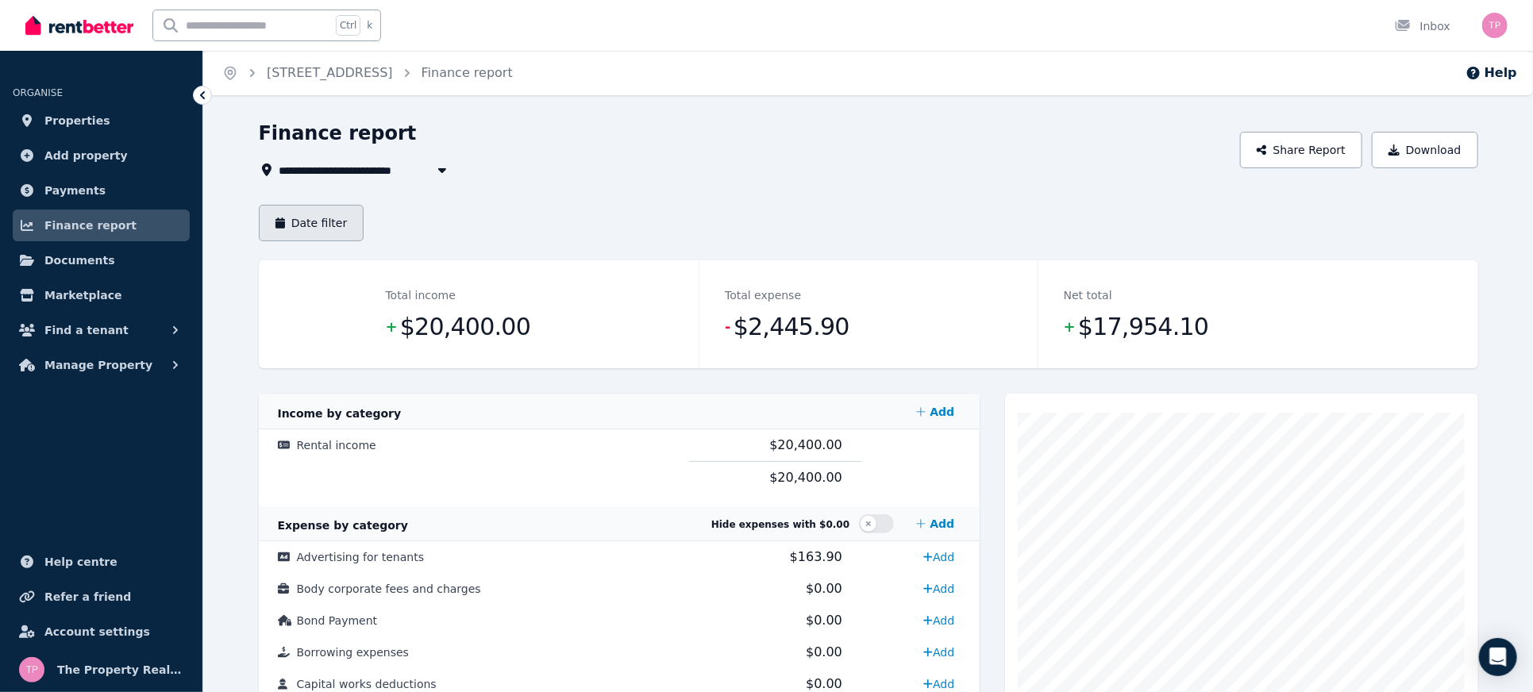
click at [310, 211] on button "Date filter" at bounding box center [312, 223] width 106 height 37
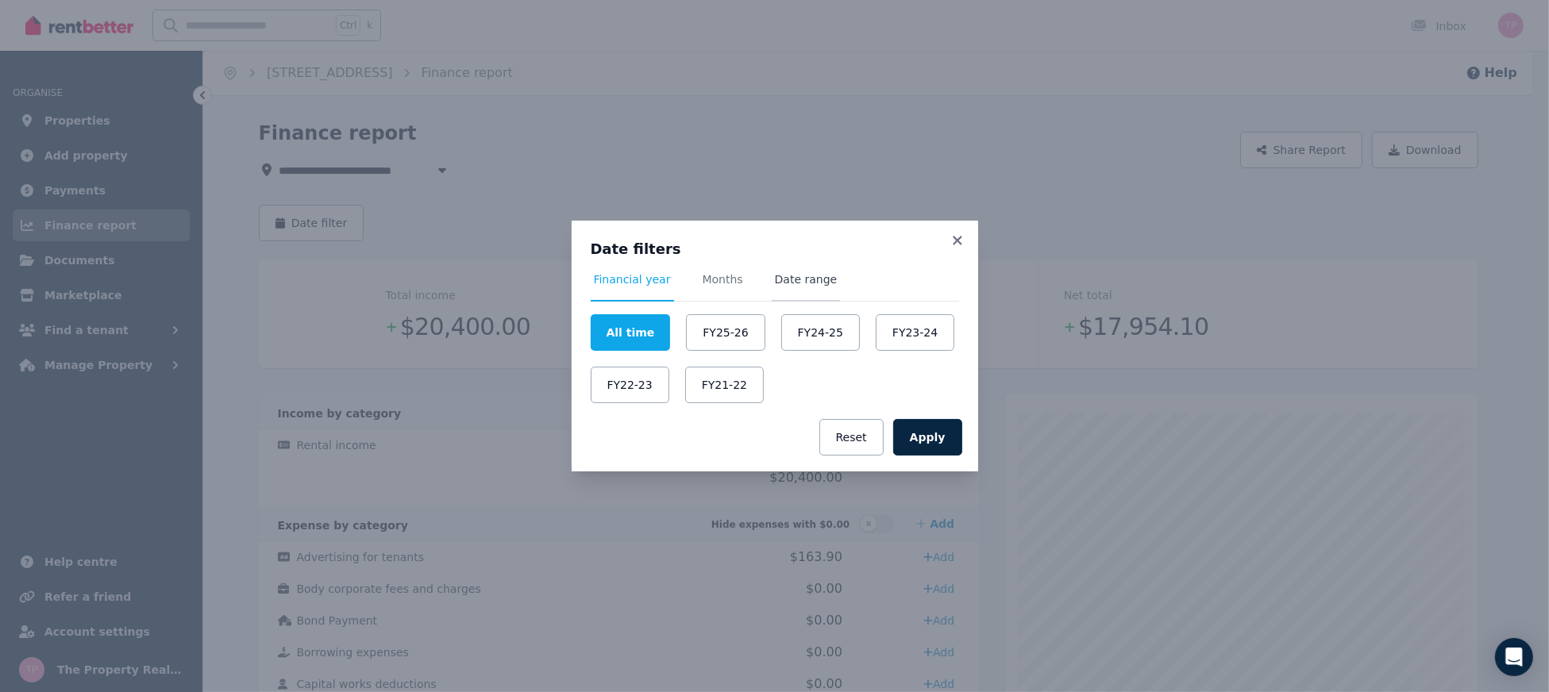
click at [795, 288] on span "Date range" at bounding box center [806, 287] width 69 height 30
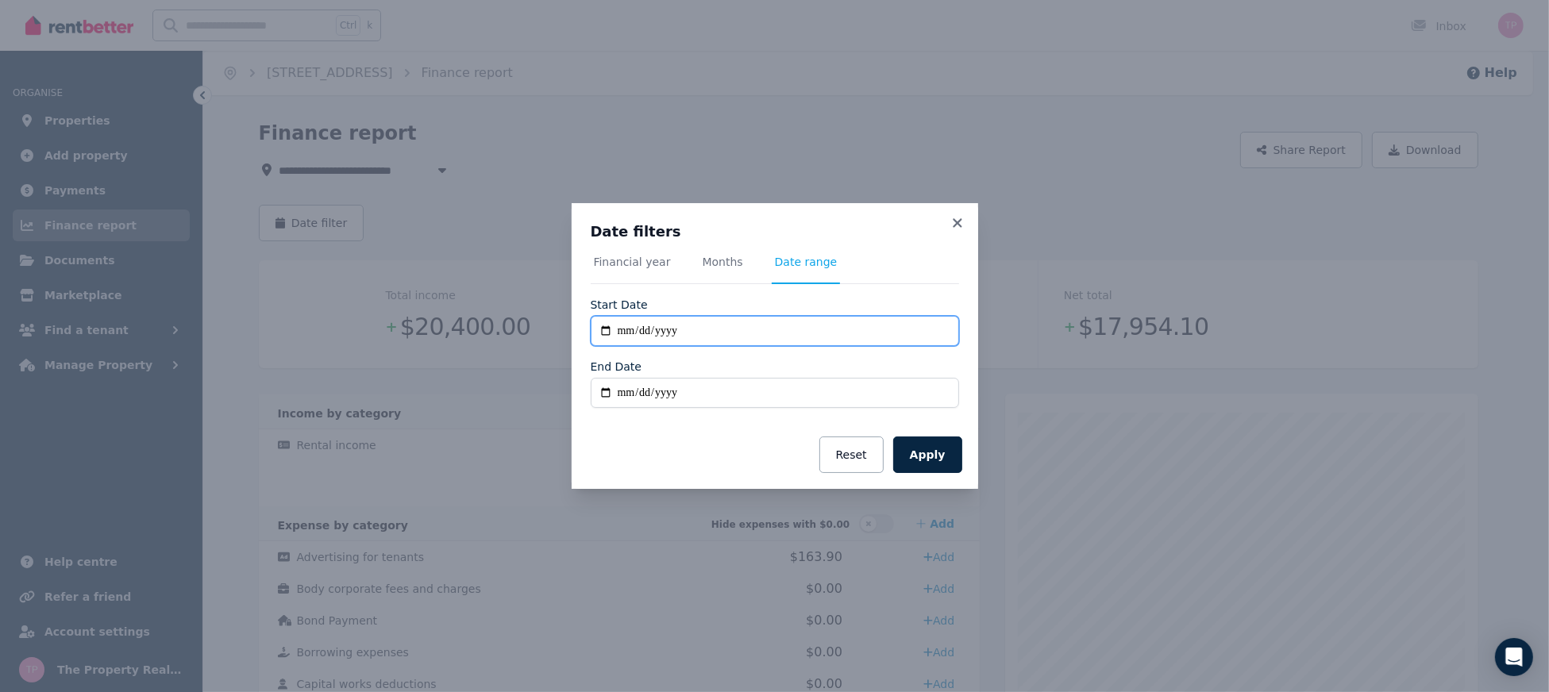
click at [602, 326] on input "**********" at bounding box center [775, 331] width 368 height 30
type input "**********"
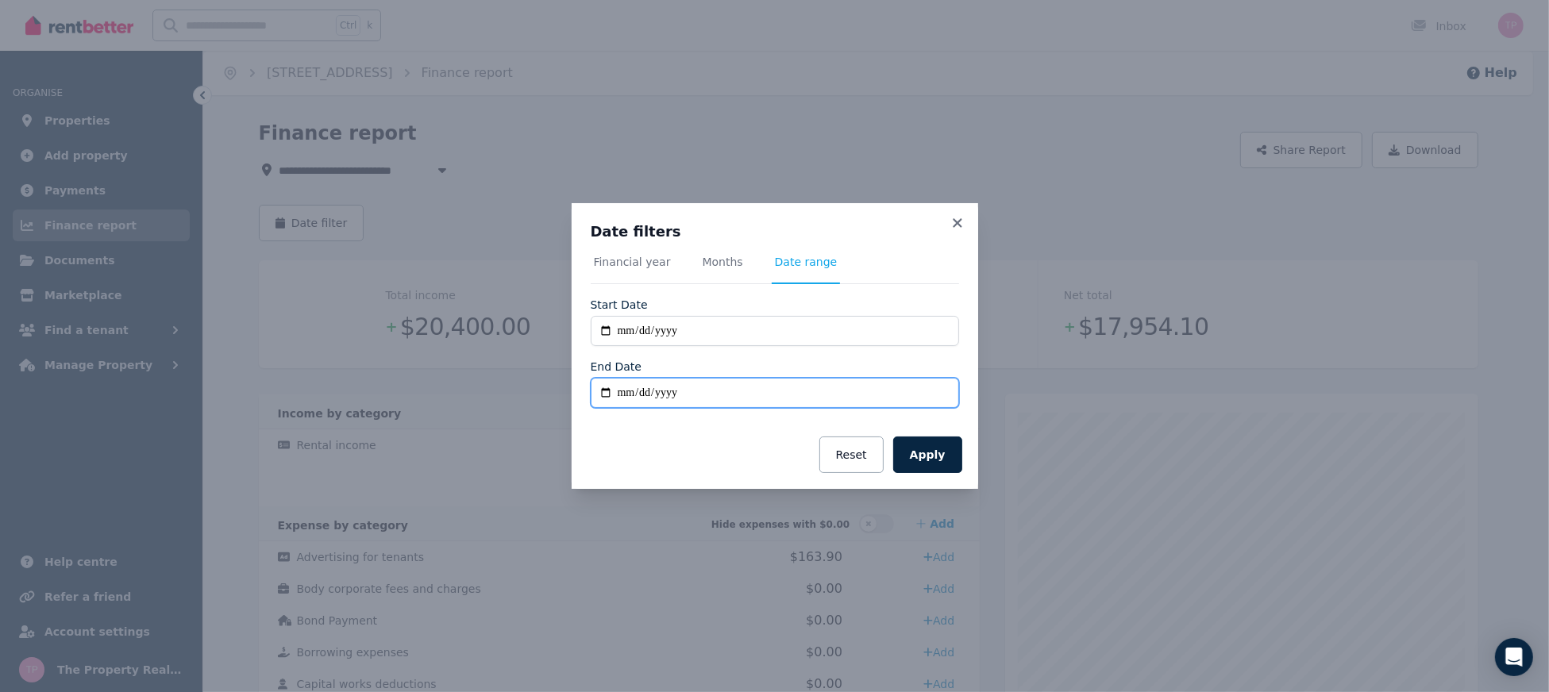
click at [601, 392] on input "End Date" at bounding box center [775, 393] width 368 height 30
type input "**********"
click at [924, 468] on button "Apply" at bounding box center [927, 455] width 69 height 37
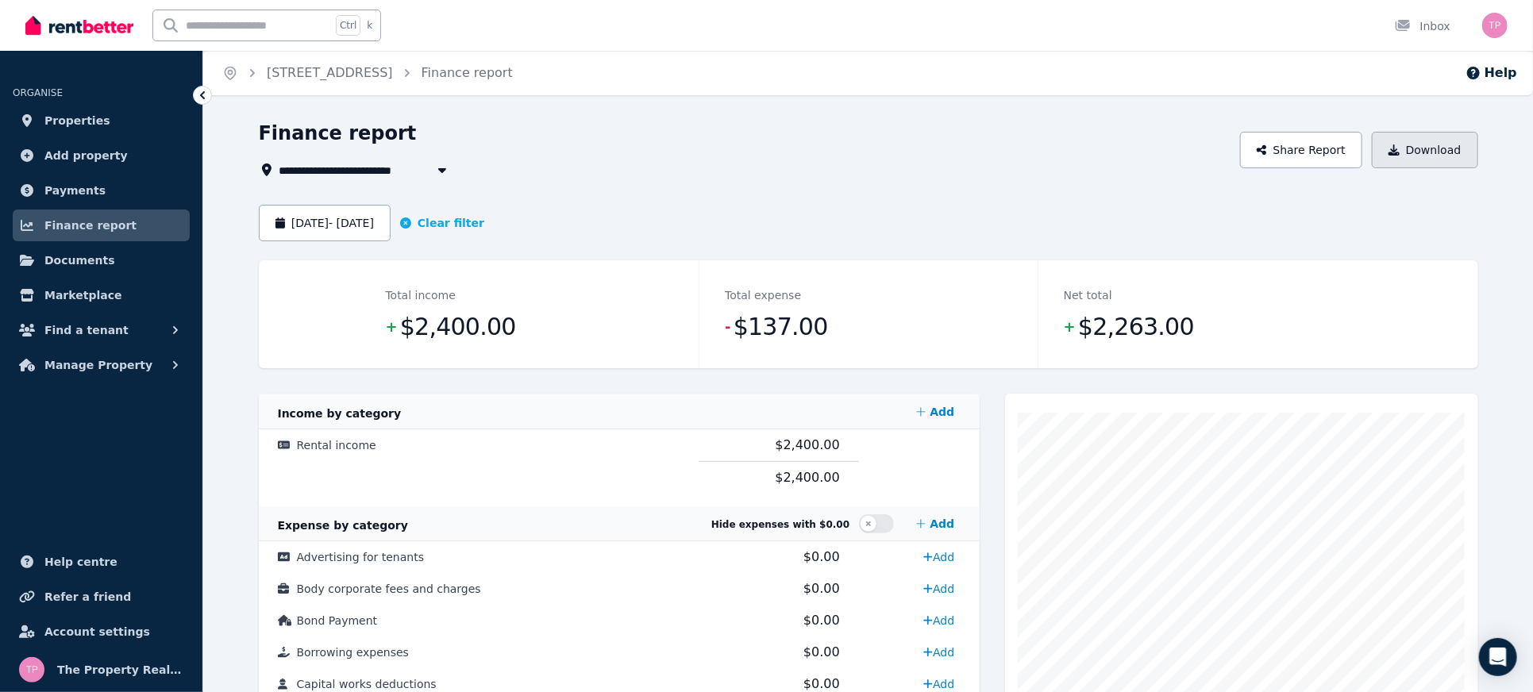
click at [1435, 132] on button "Download" at bounding box center [1425, 150] width 106 height 37
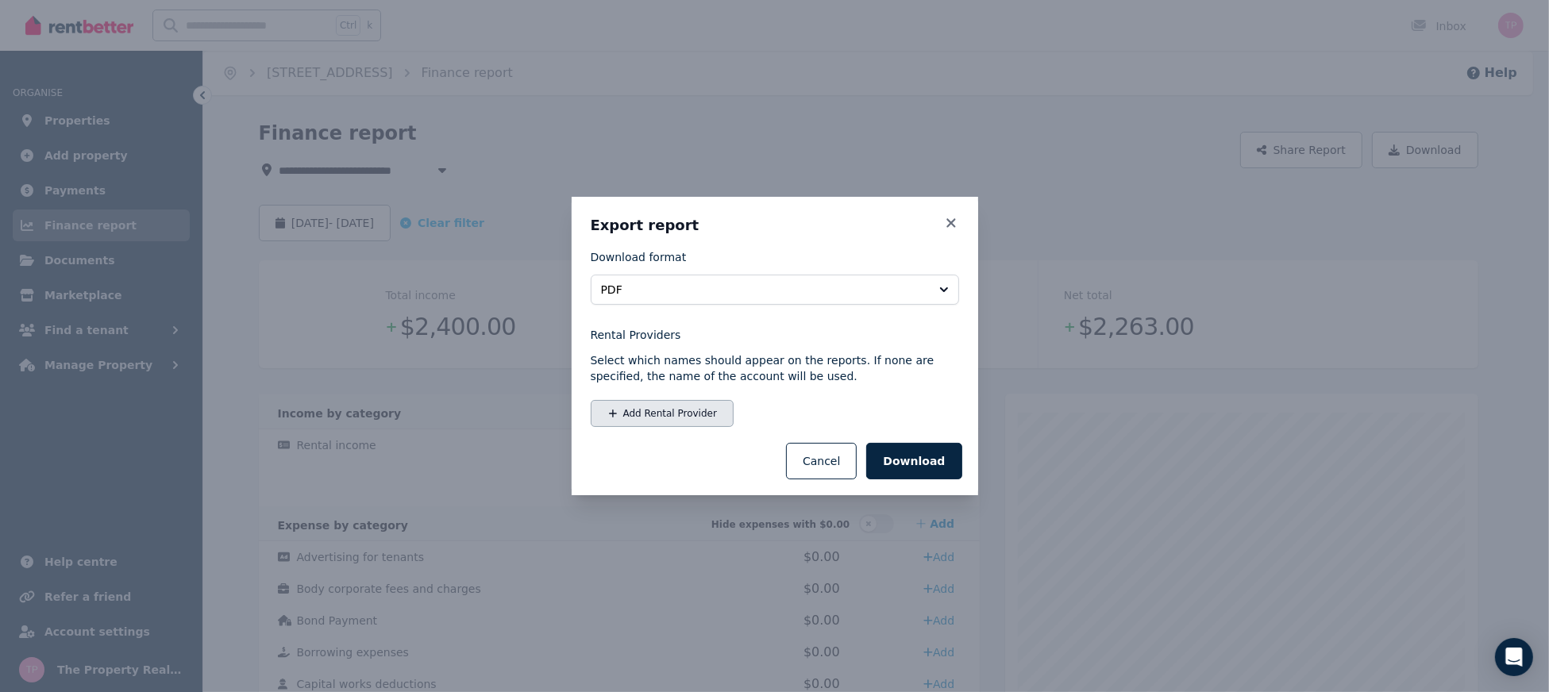
click at [665, 420] on button "Add Rental Provider" at bounding box center [662, 413] width 143 height 27
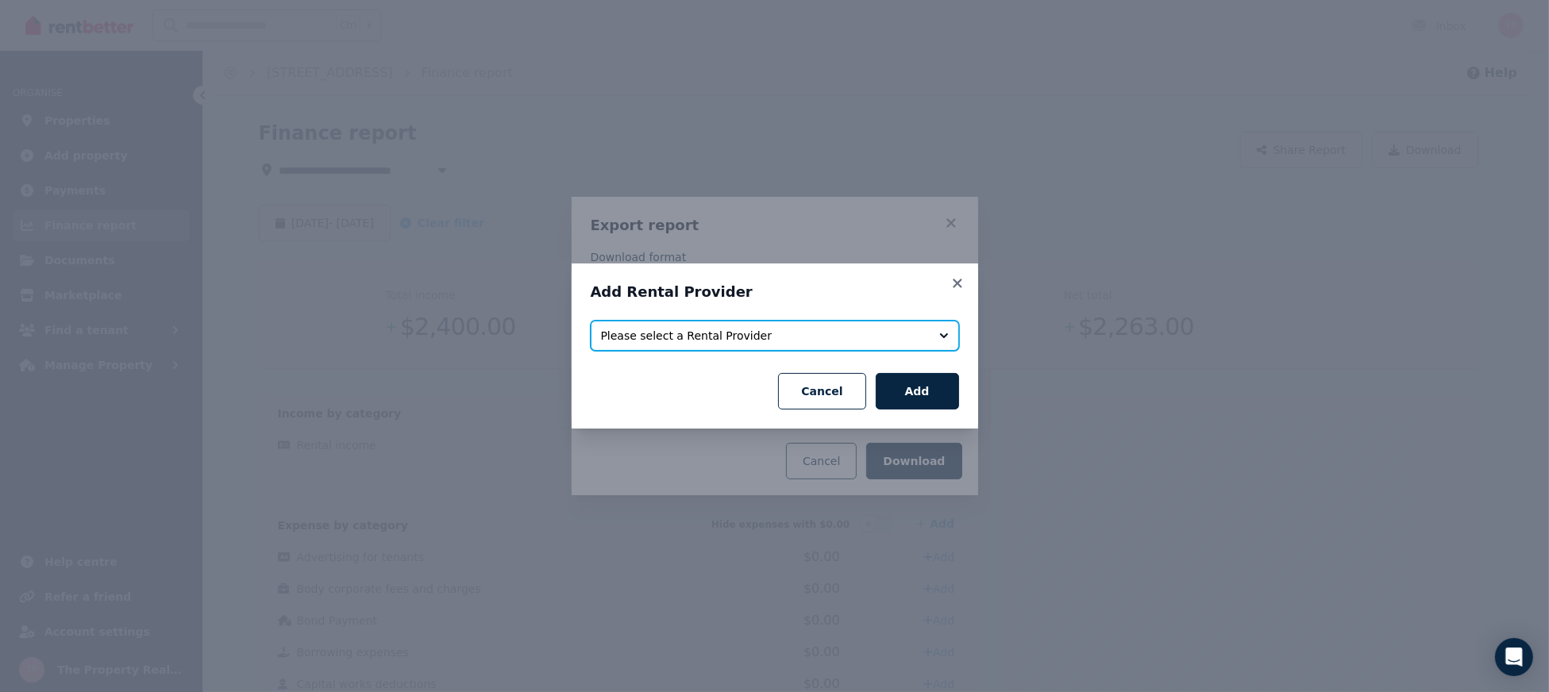
click at [718, 336] on span "Please select a Rental Provider" at bounding box center [764, 336] width 326 height 16
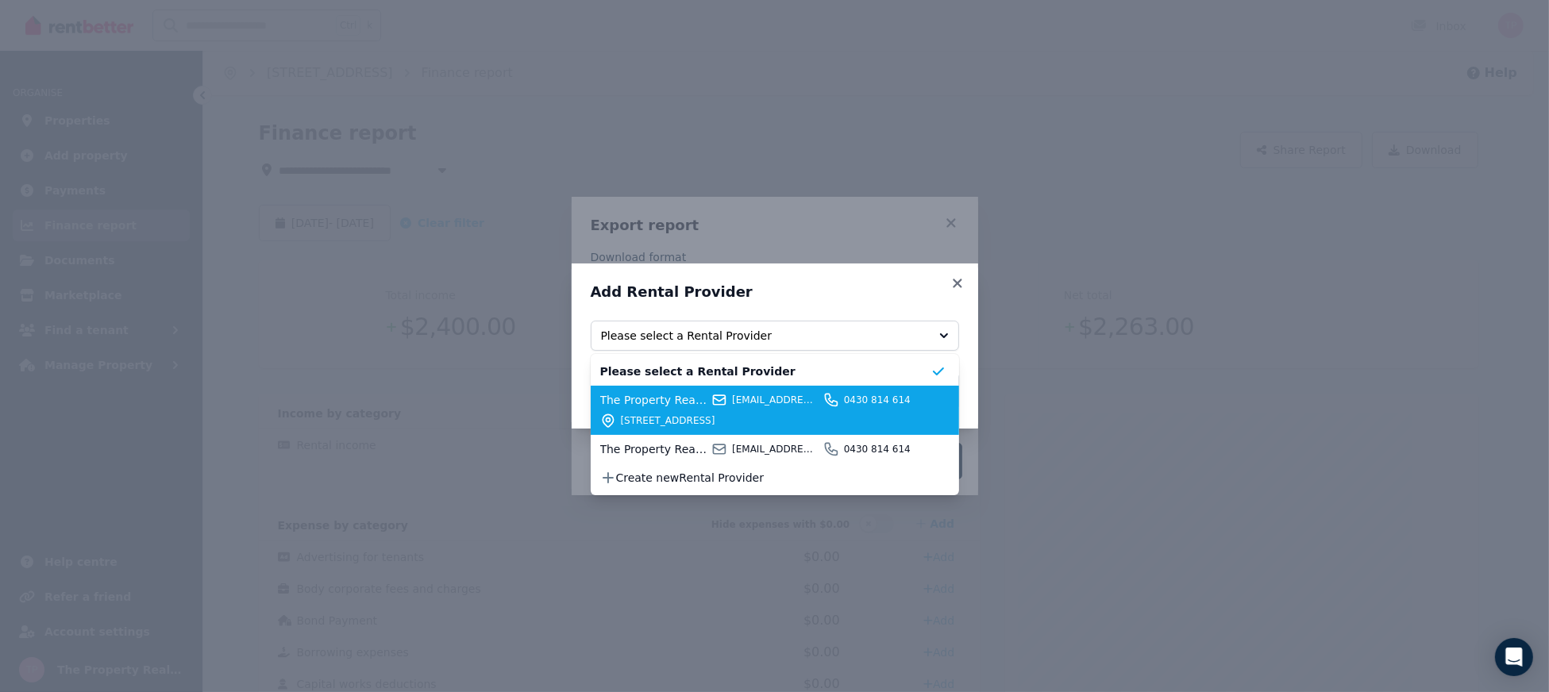
click at [681, 397] on span "The Property Realtors (AGENT)" at bounding box center [653, 400] width 107 height 16
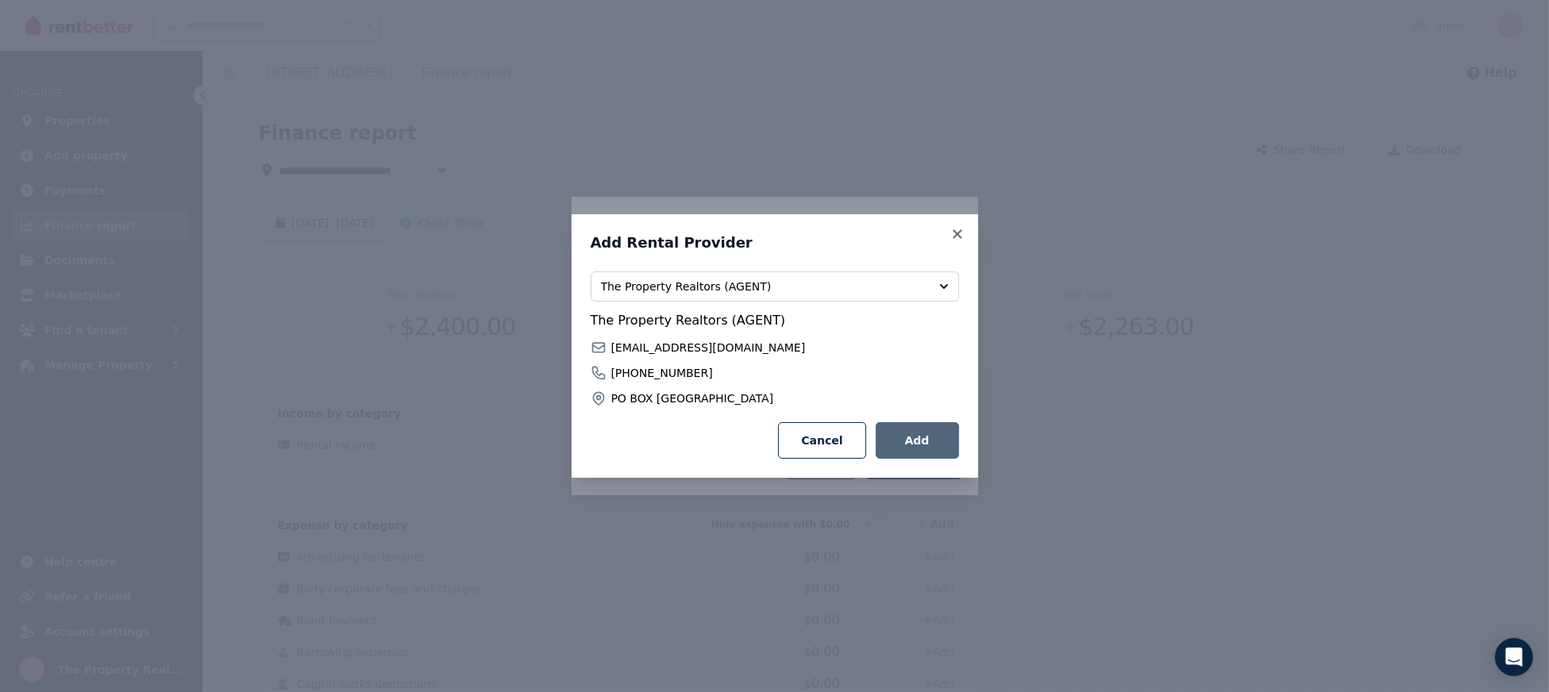
click at [914, 446] on button "Add" at bounding box center [917, 440] width 83 height 37
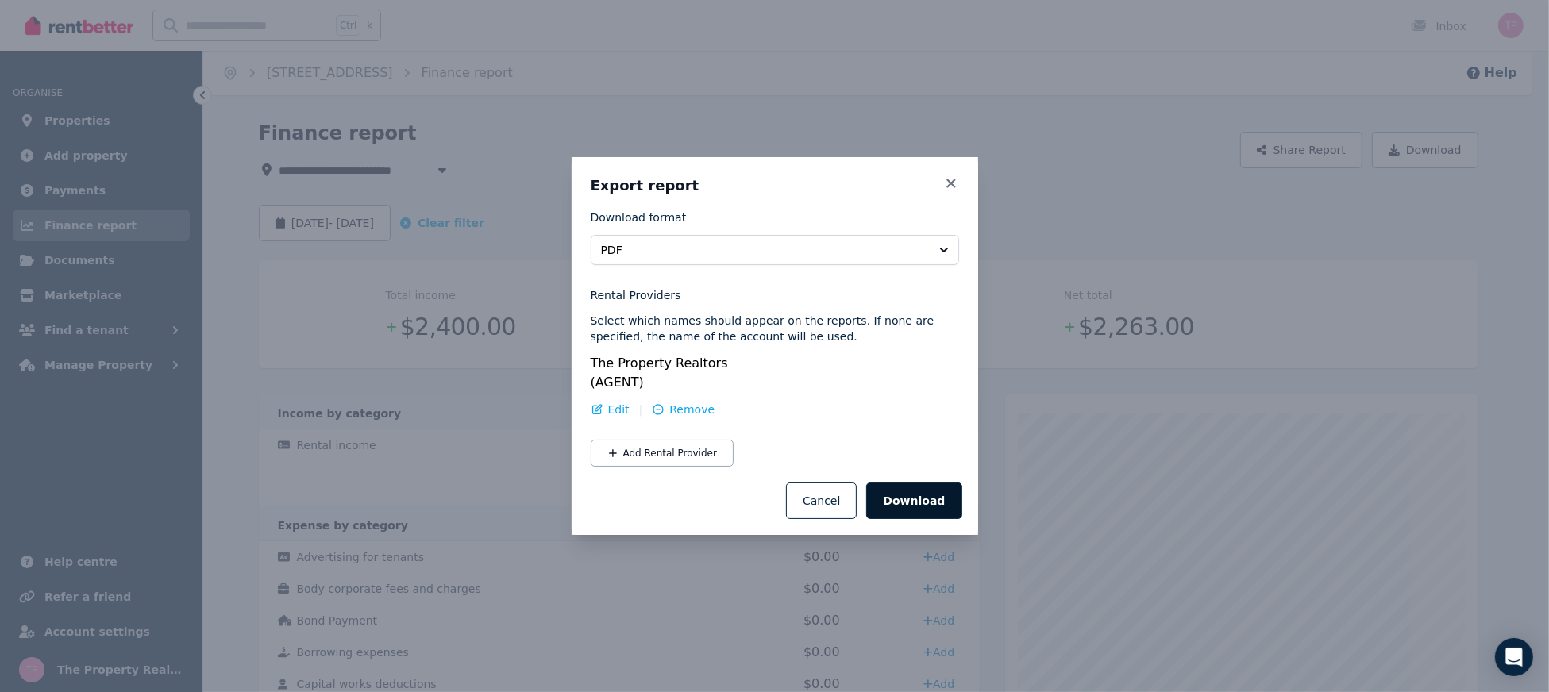
click at [914, 506] on button "Download" at bounding box center [913, 501] width 95 height 37
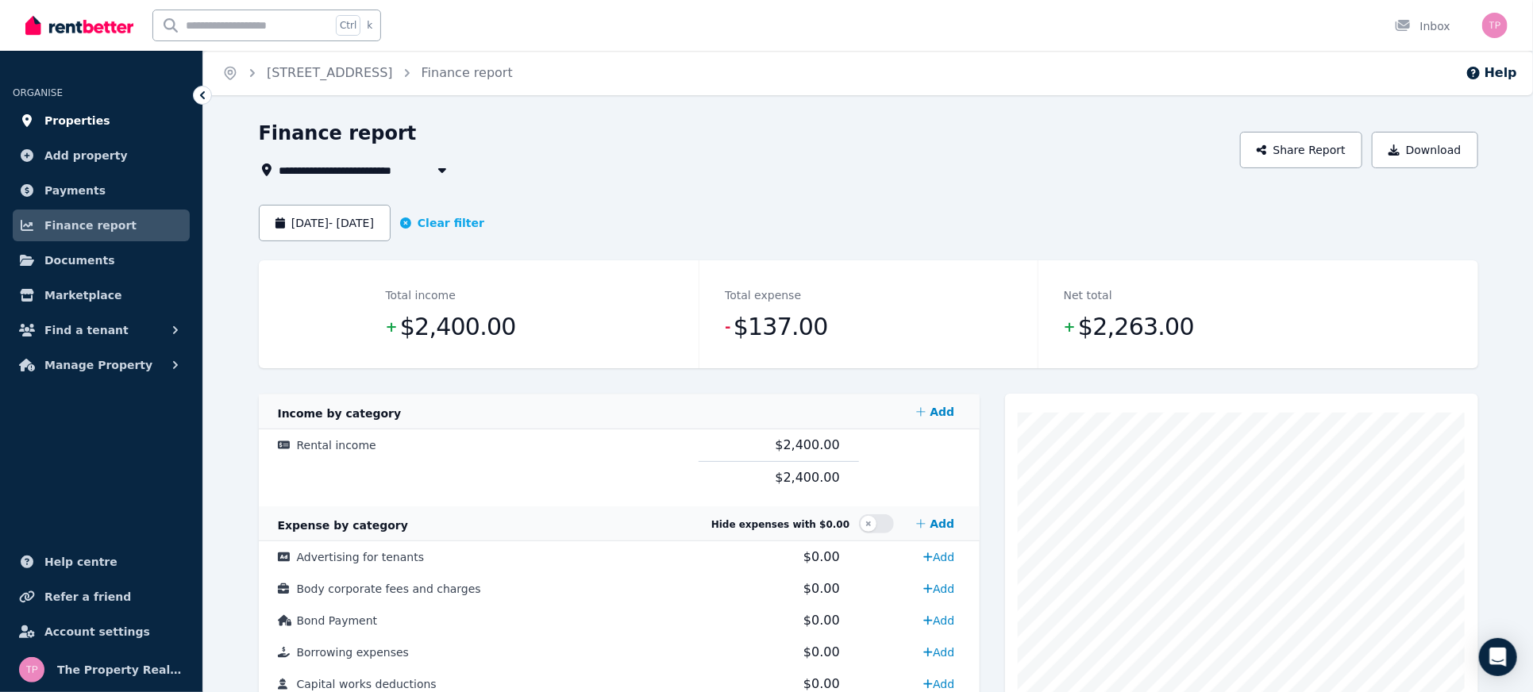
click at [68, 107] on link "Properties" at bounding box center [101, 121] width 177 height 32
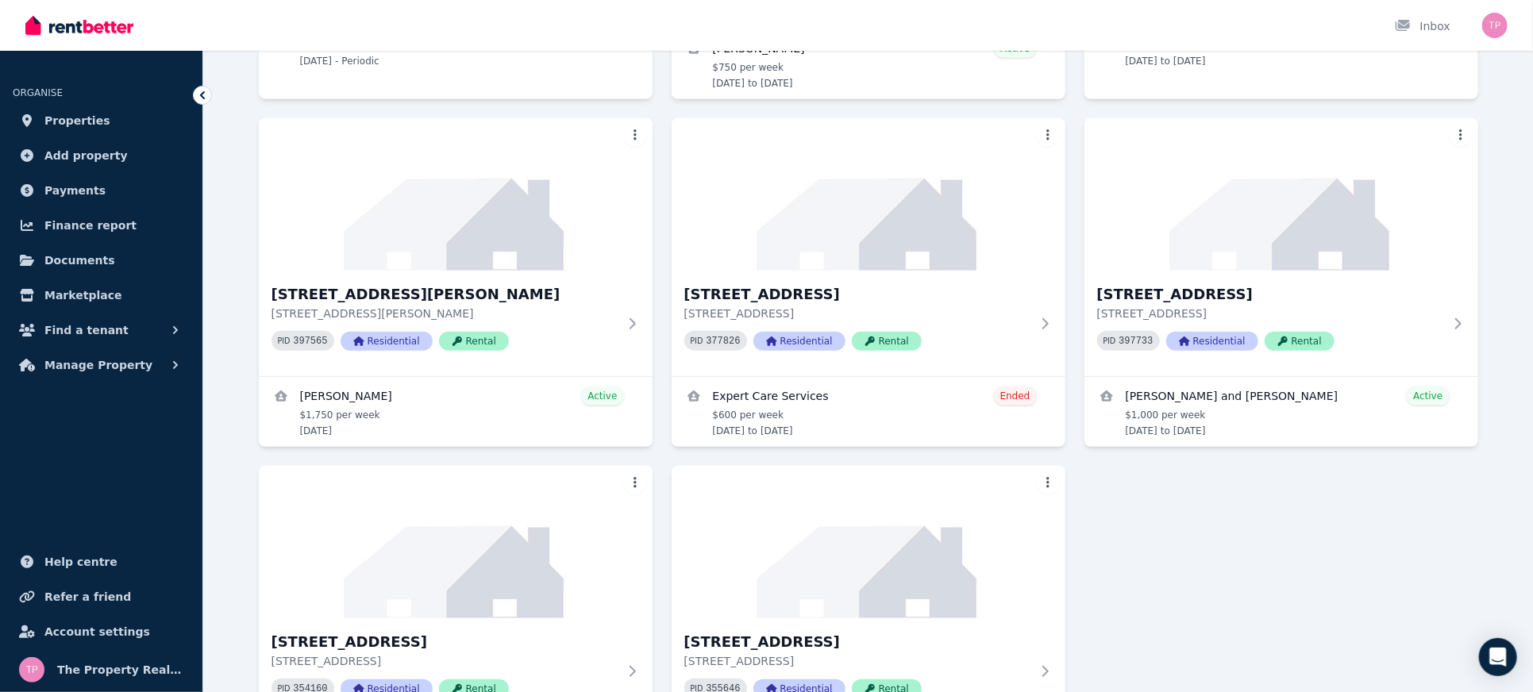
scroll to position [577, 0]
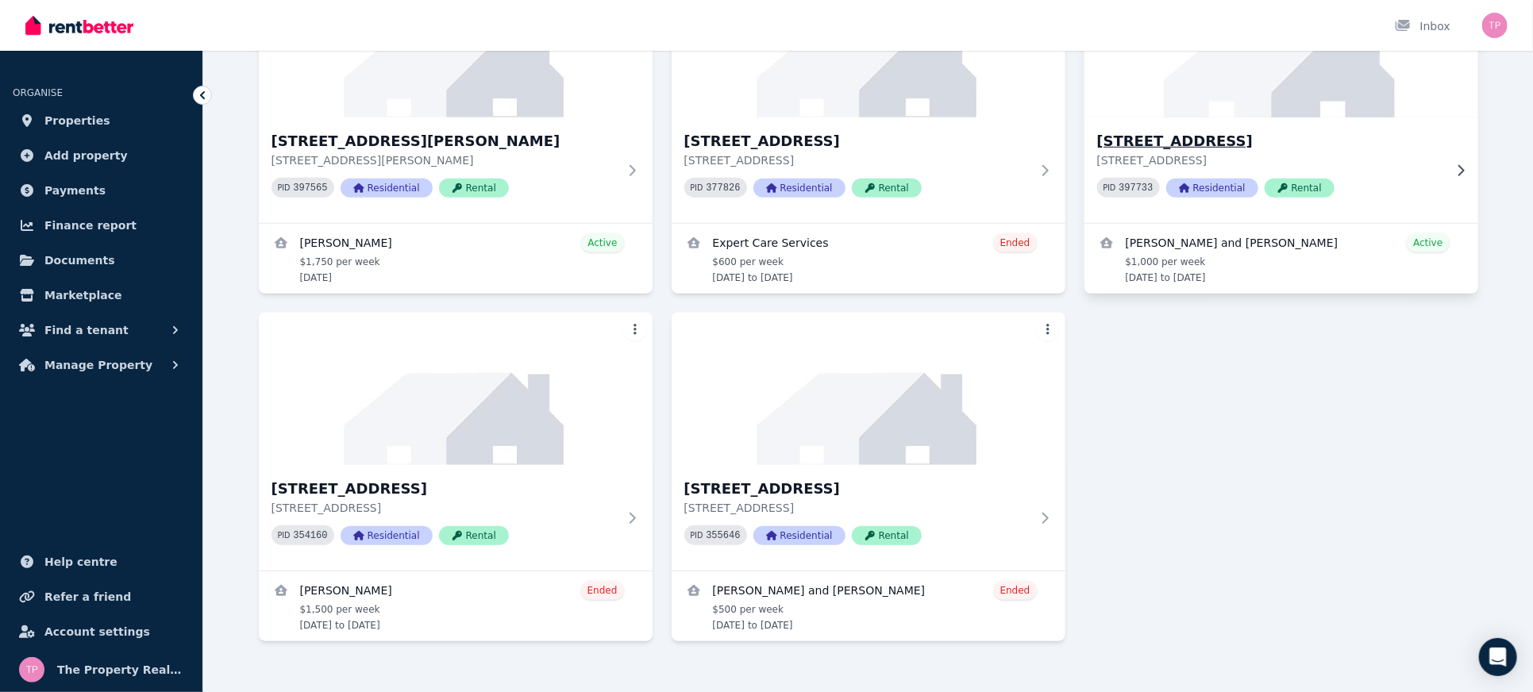
click at [1222, 130] on h3 "[STREET_ADDRESS]" at bounding box center [1270, 141] width 346 height 22
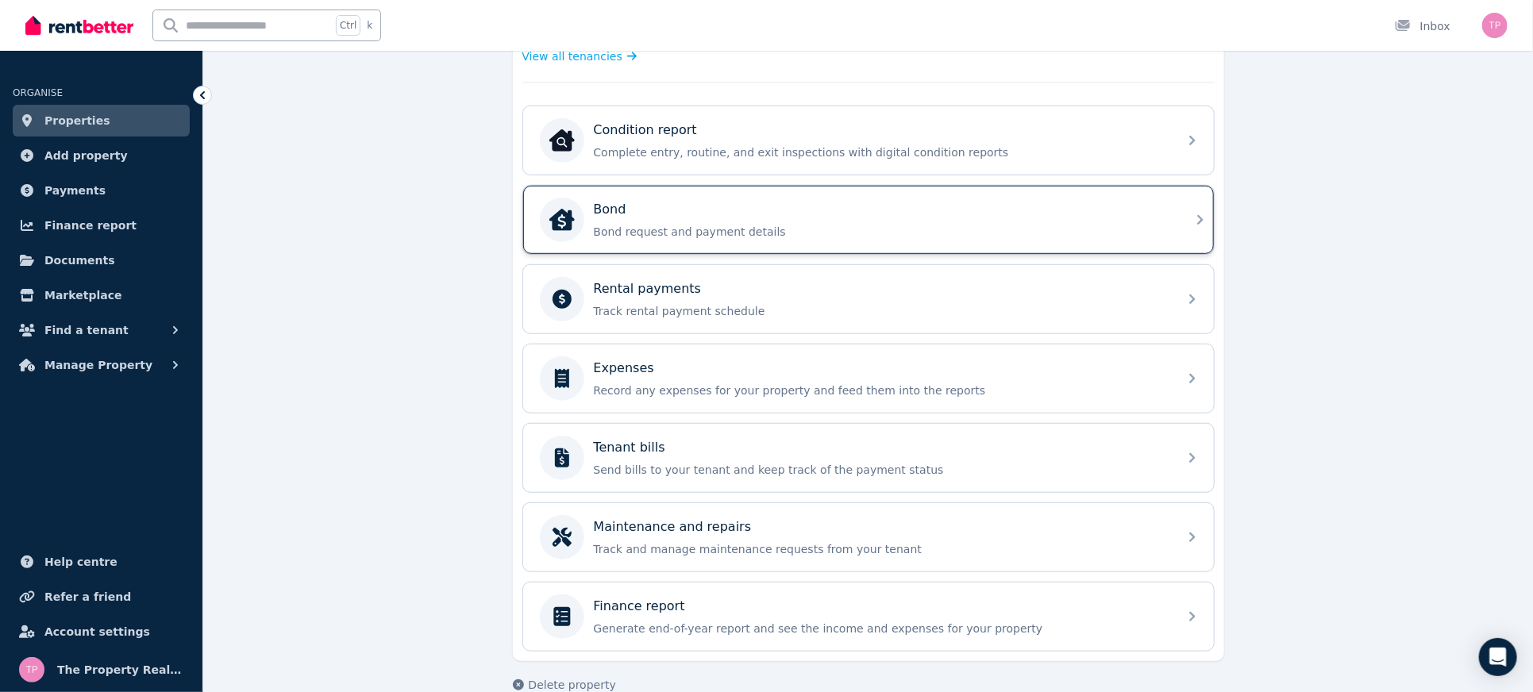
scroll to position [496, 0]
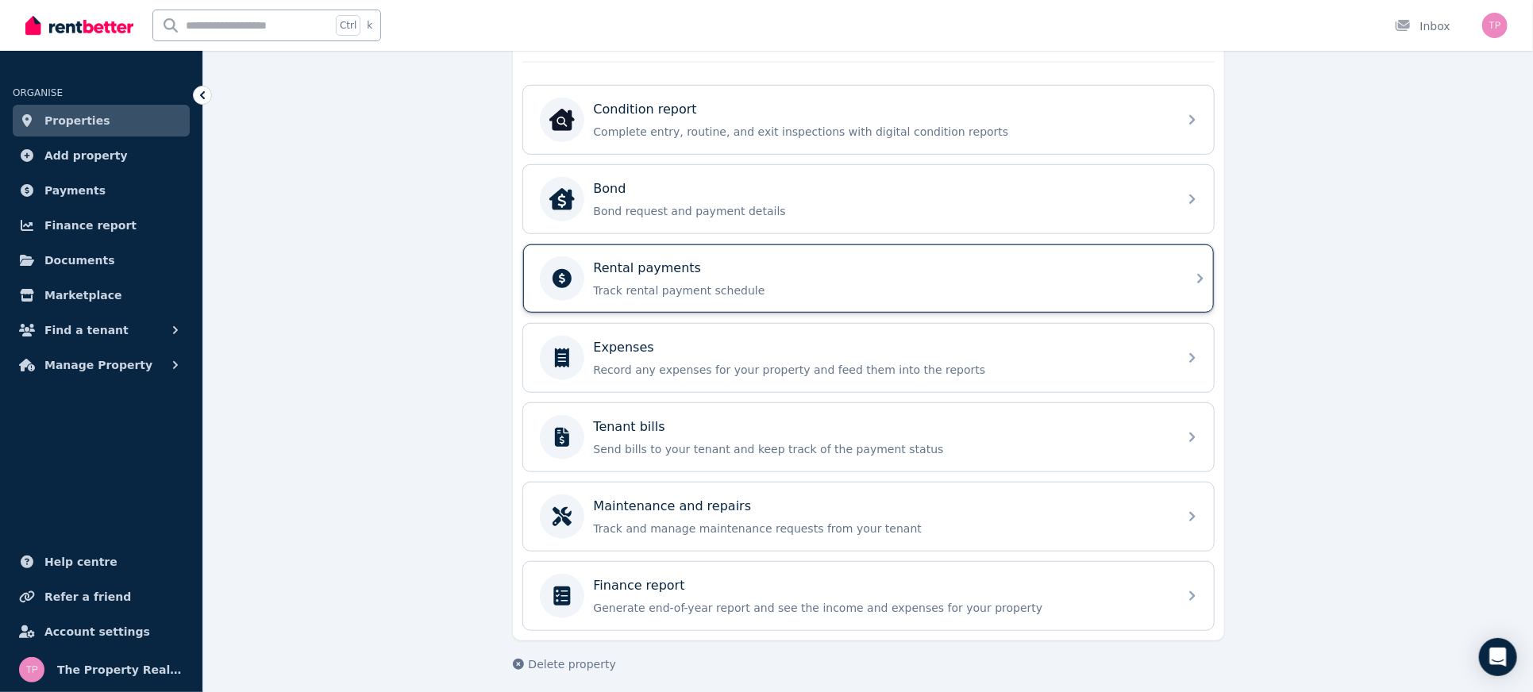
click at [841, 260] on div "Rental payments" at bounding box center [881, 268] width 575 height 19
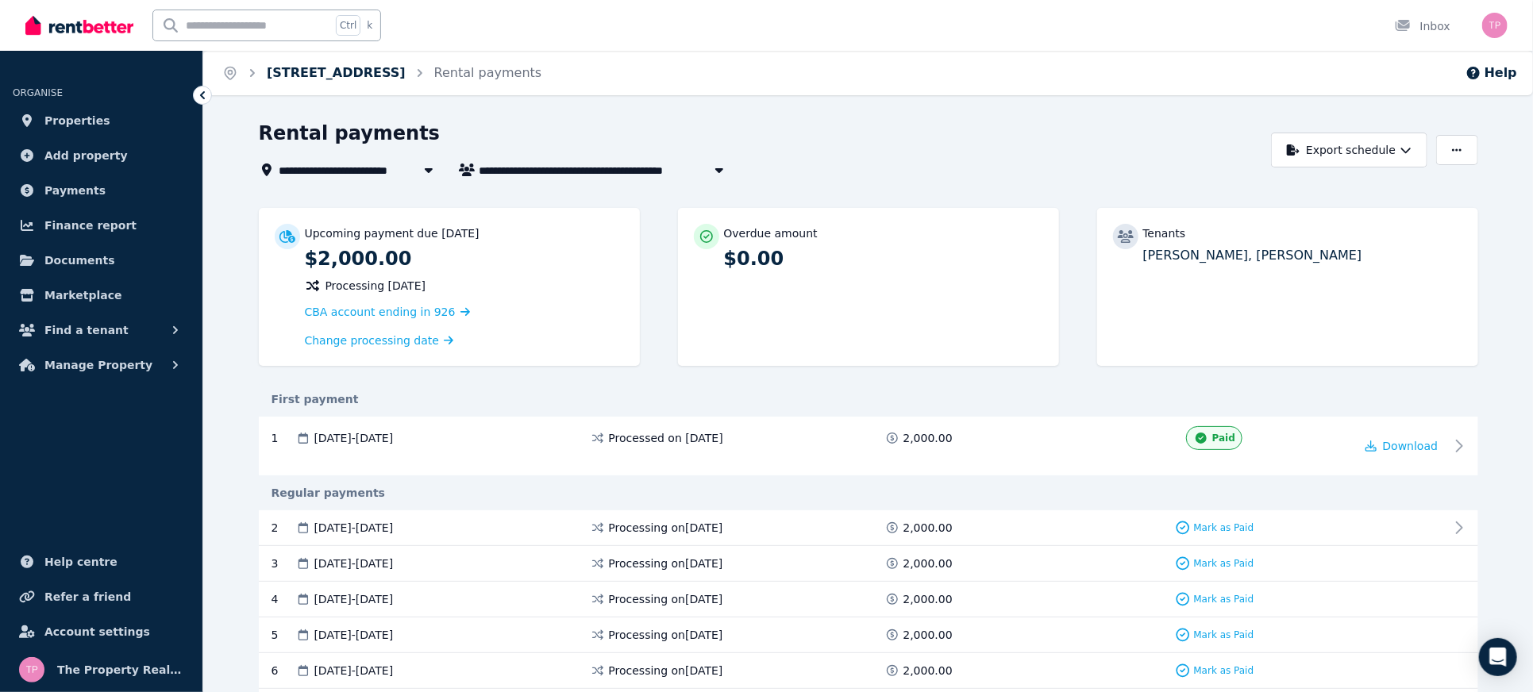
click at [317, 79] on link "[STREET_ADDRESS]" at bounding box center [336, 72] width 139 height 15
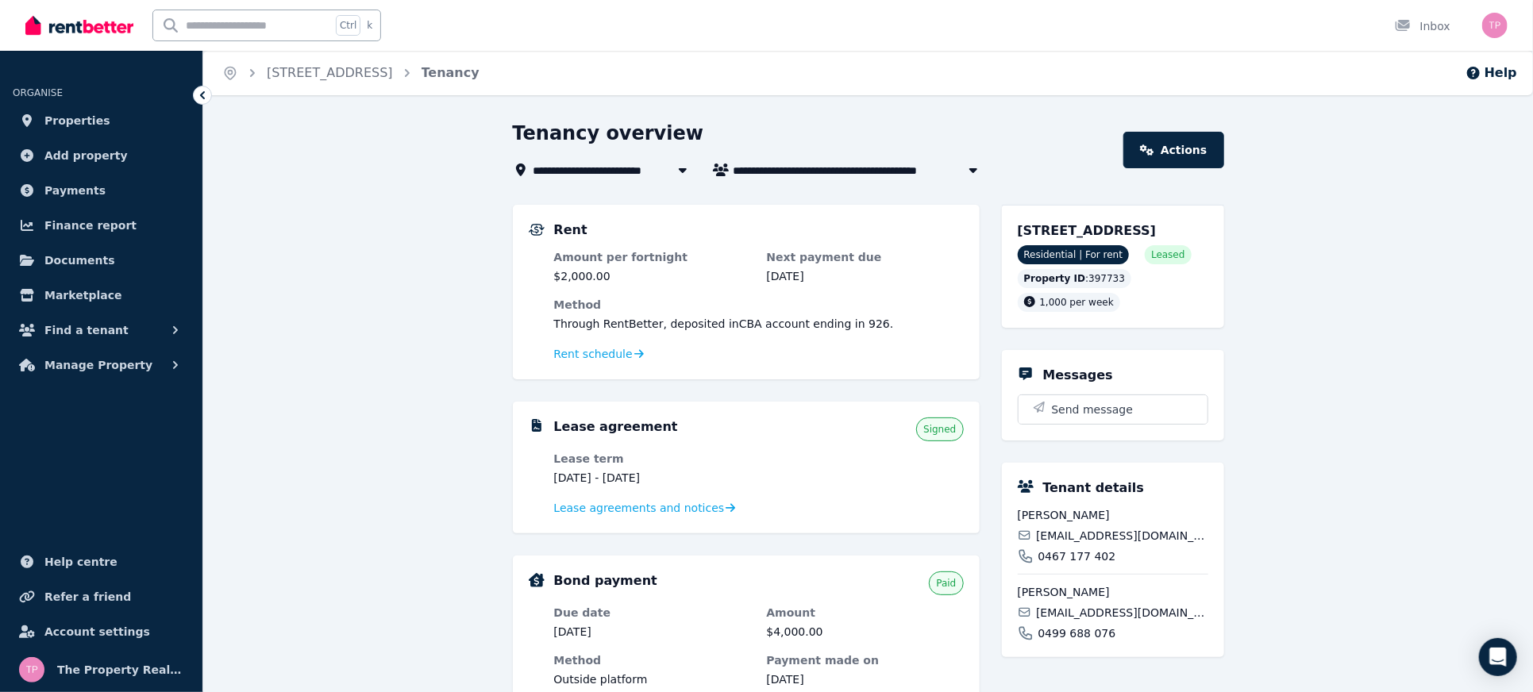
click at [579, 178] on span "[STREET_ADDRESS]" at bounding box center [603, 169] width 139 height 19
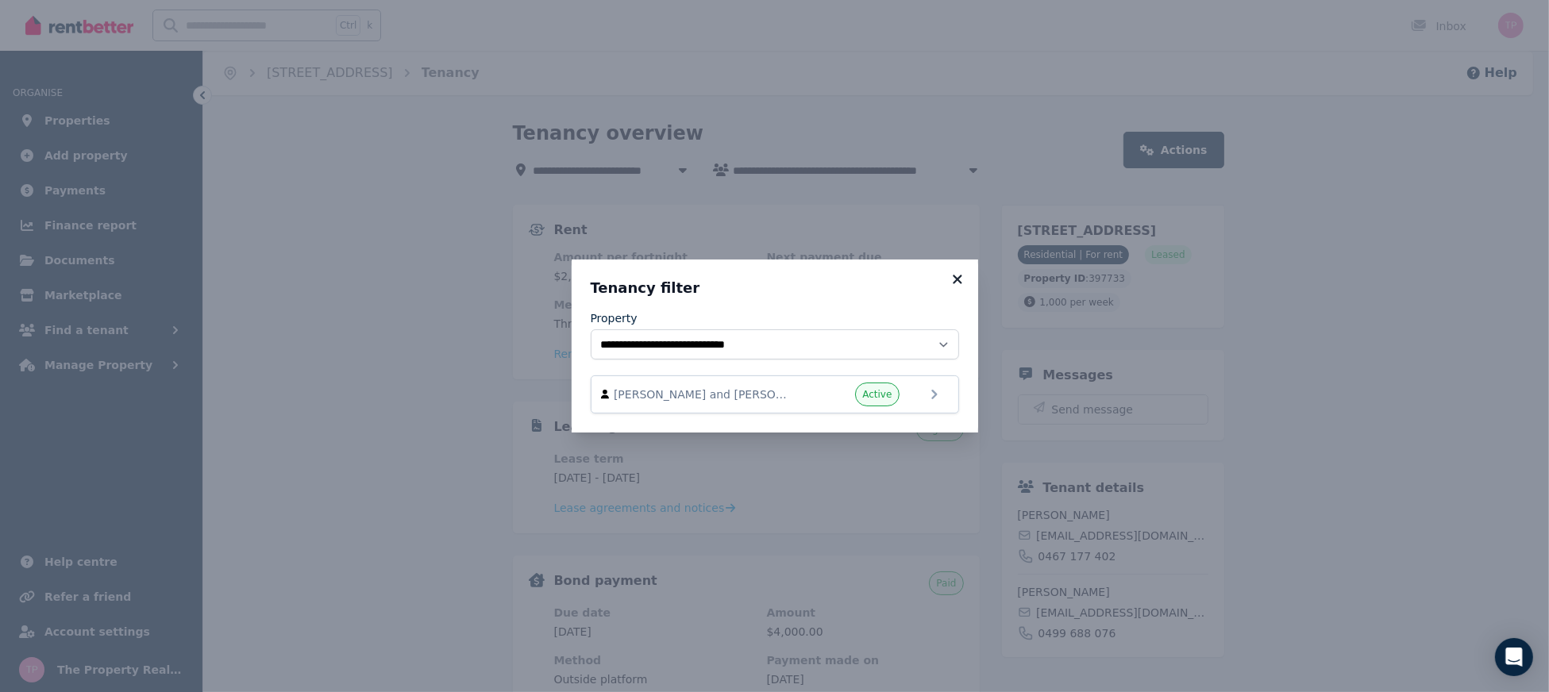
click at [962, 284] on icon at bounding box center [958, 279] width 16 height 14
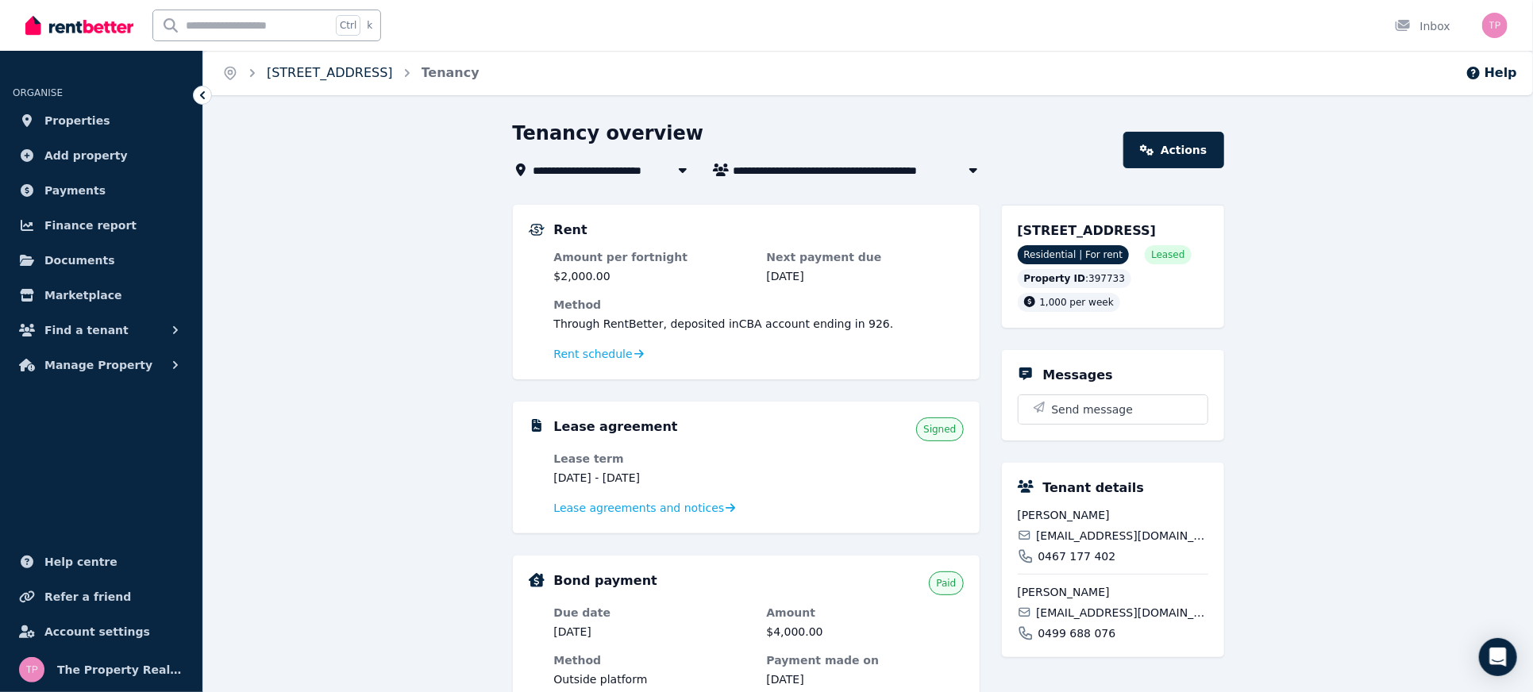
click at [307, 71] on link "[STREET_ADDRESS]" at bounding box center [330, 72] width 126 height 15
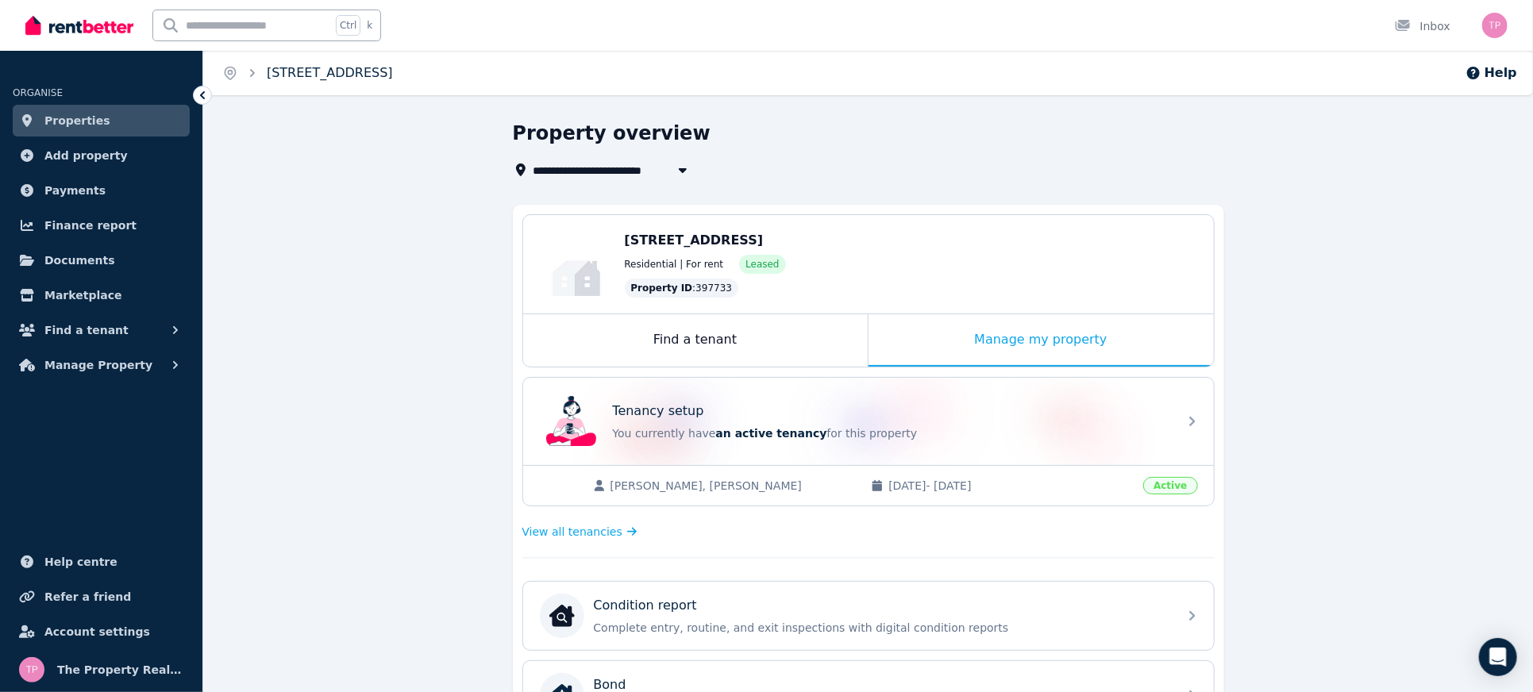
click at [299, 75] on link "[STREET_ADDRESS]" at bounding box center [330, 72] width 126 height 15
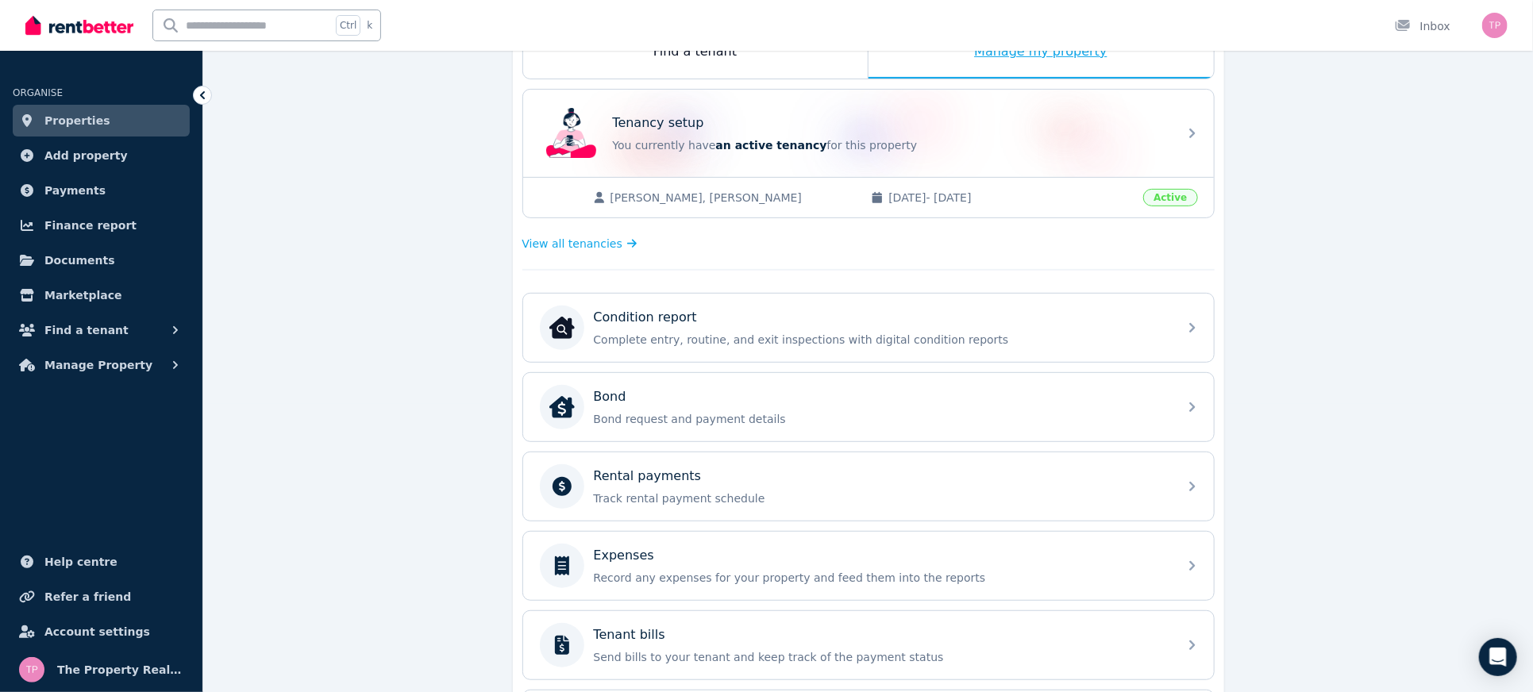
scroll to position [496, 0]
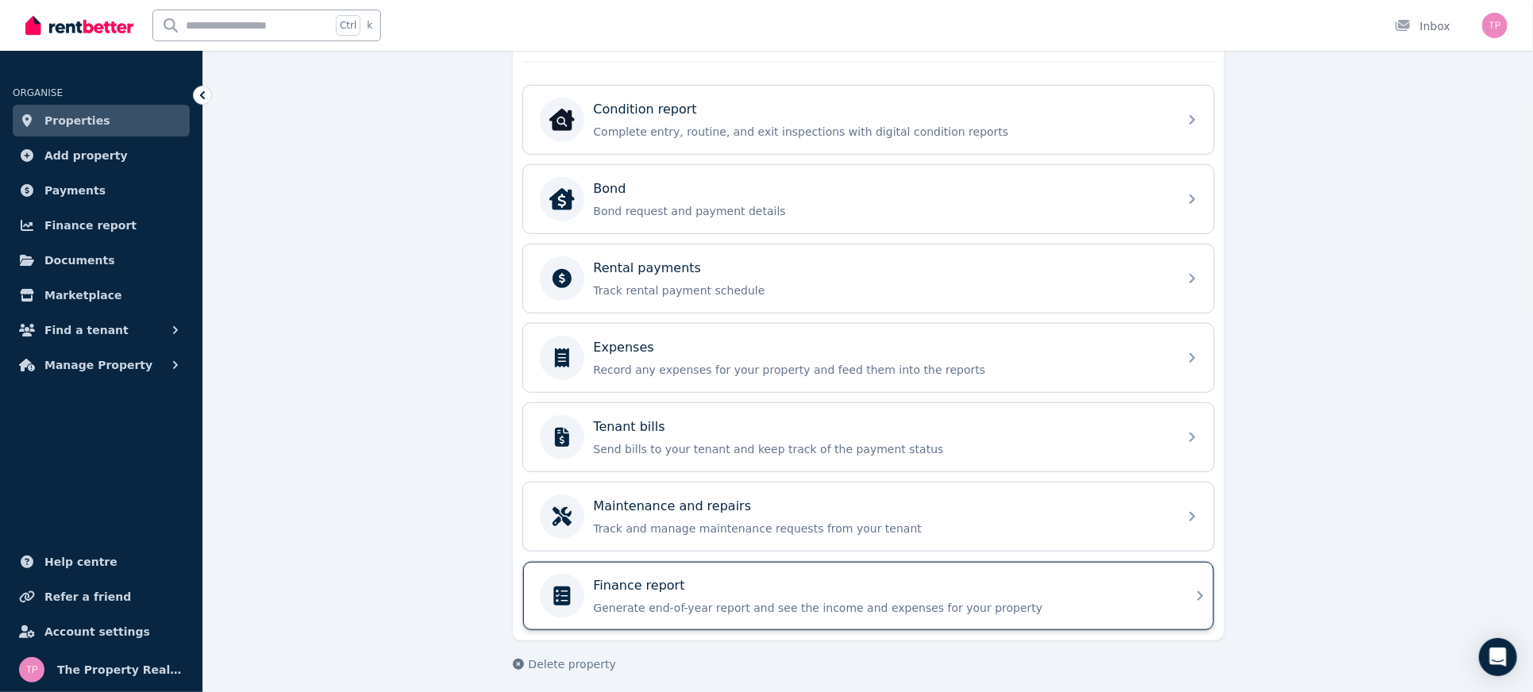
click at [909, 588] on div "Finance report Generate end-of-year report and see the income and expenses for …" at bounding box center [881, 597] width 575 height 40
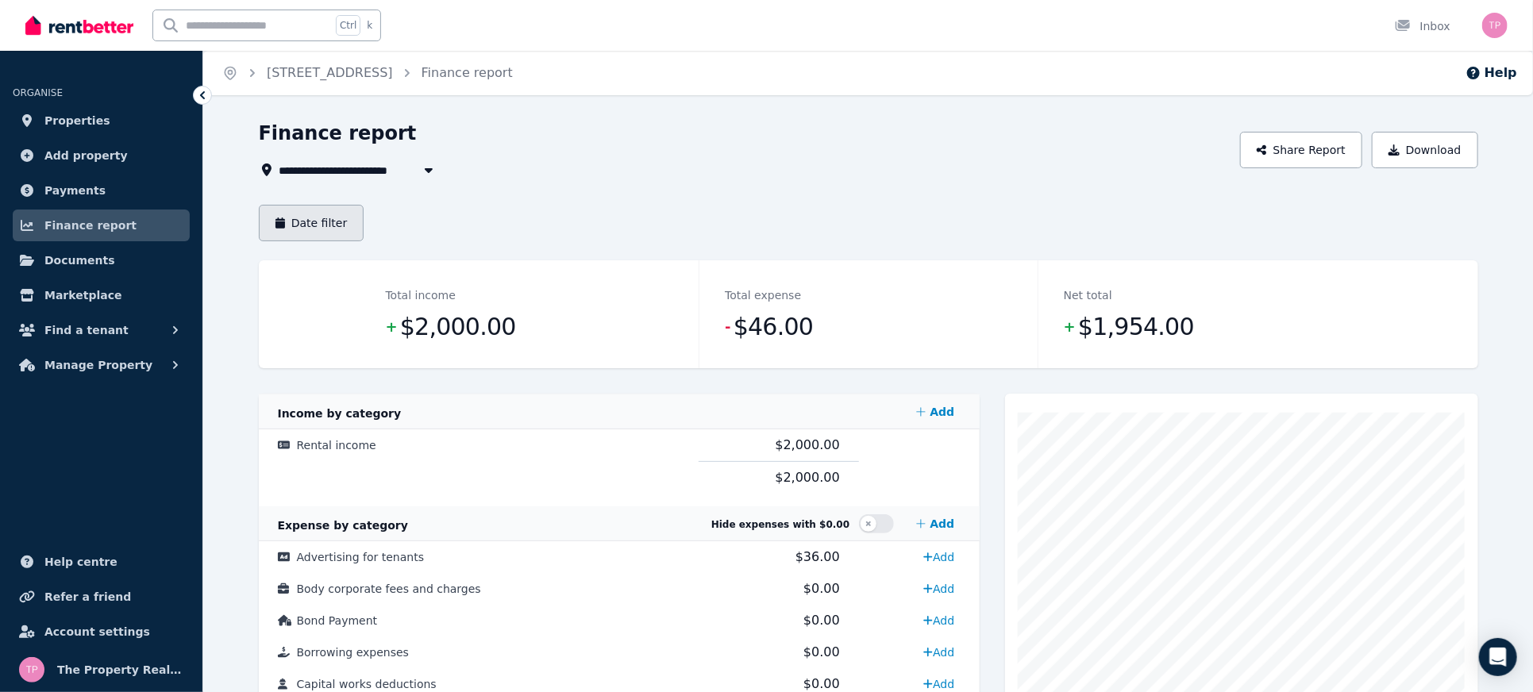
click at [295, 222] on button "Date filter" at bounding box center [312, 223] width 106 height 37
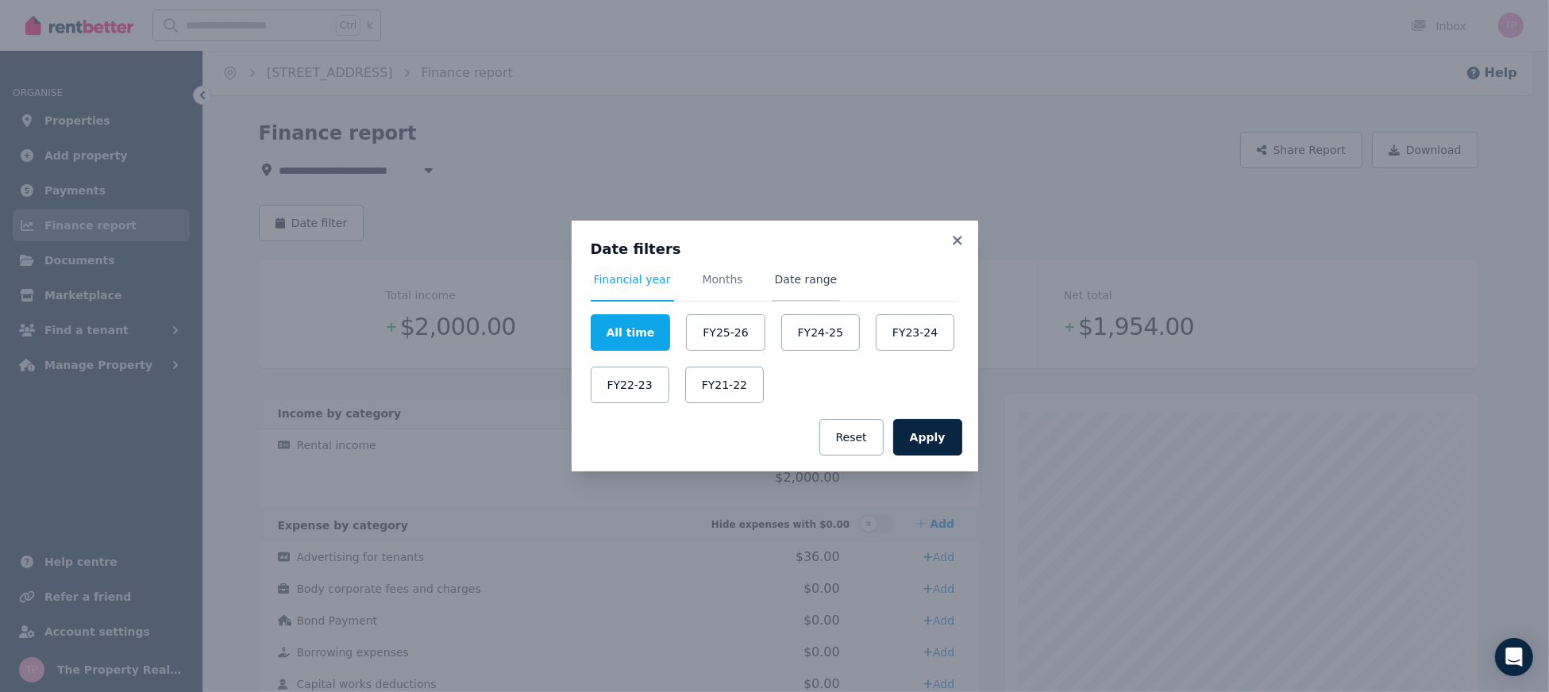
click at [781, 284] on span "Date range" at bounding box center [806, 280] width 63 height 16
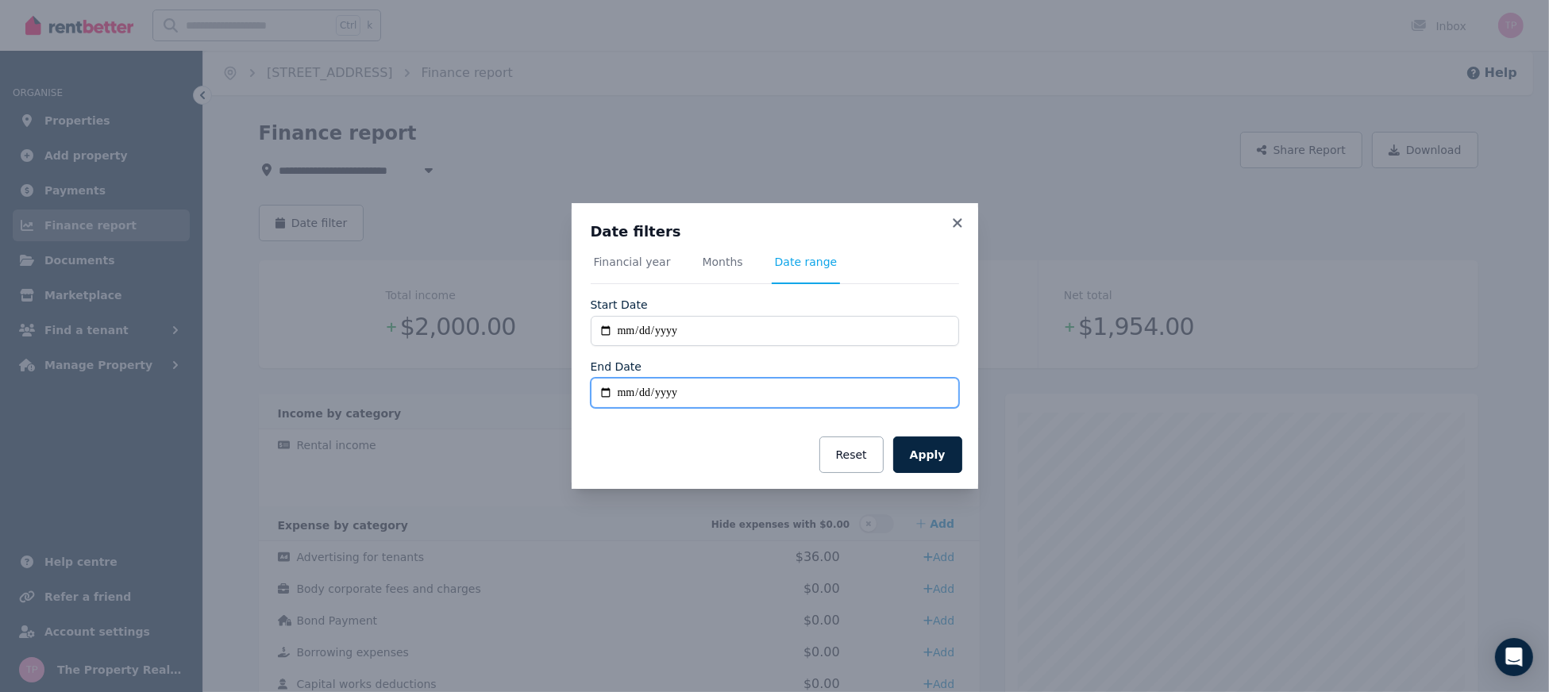
click at [607, 393] on input "End Date" at bounding box center [775, 393] width 368 height 30
click at [663, 300] on div "Start Date" at bounding box center [775, 305] width 368 height 16
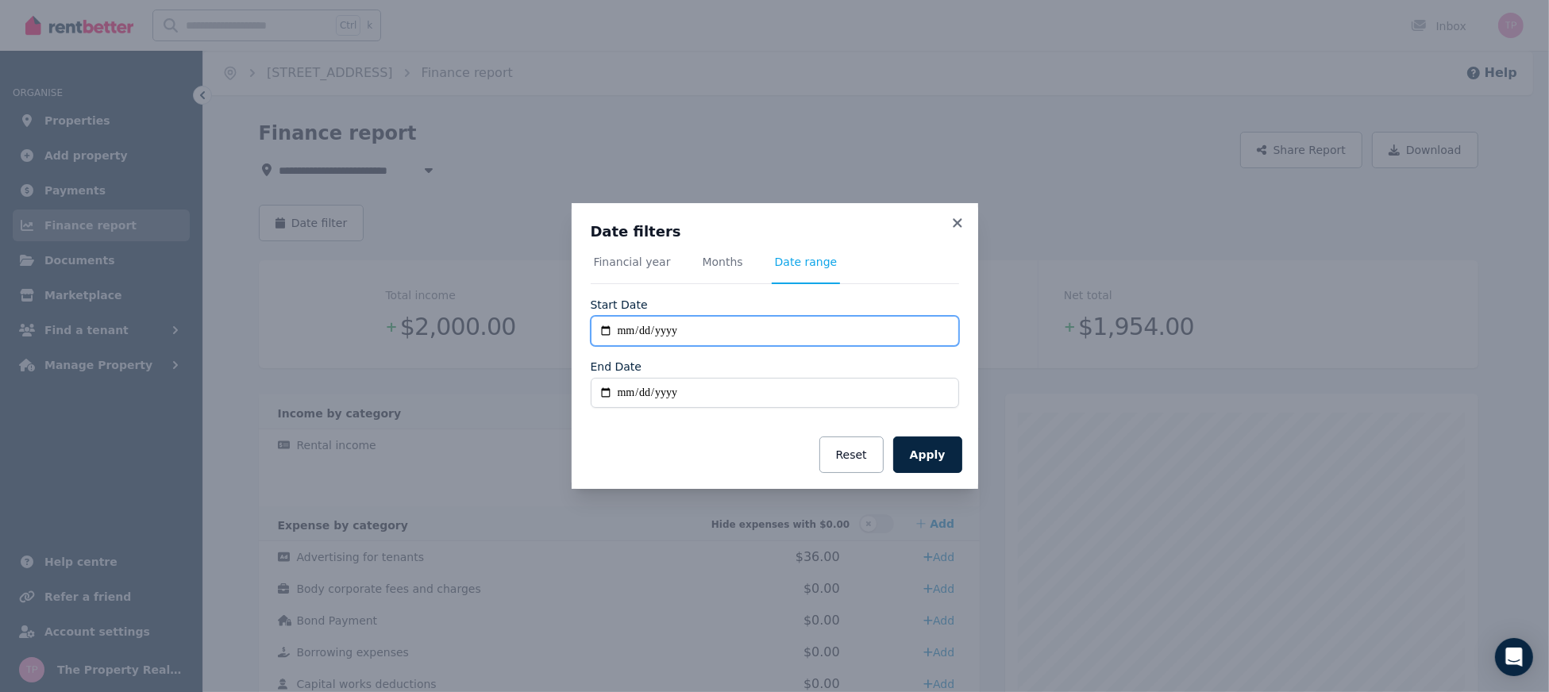
click at [602, 334] on input "**********" at bounding box center [775, 331] width 368 height 30
type input "**********"
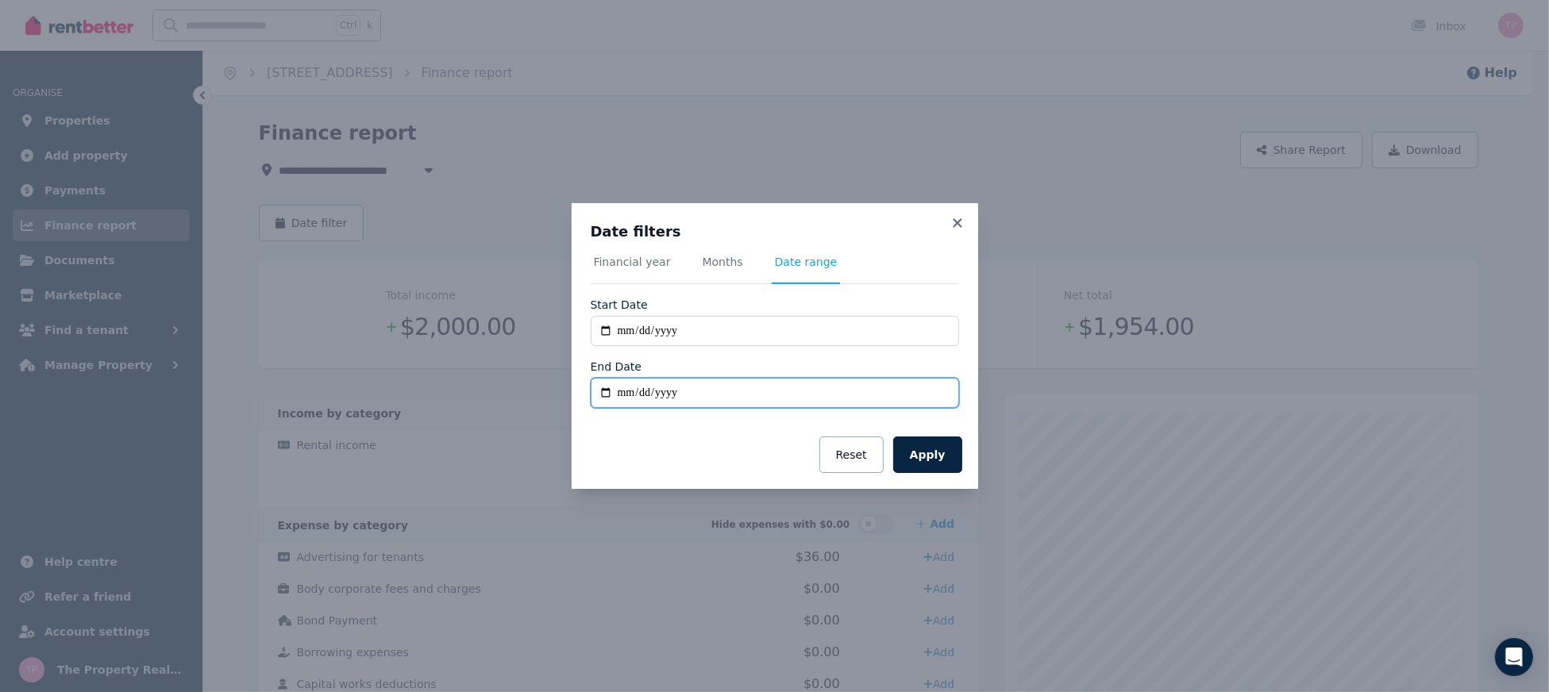
click at [606, 379] on input "End Date" at bounding box center [775, 393] width 368 height 30
click at [604, 392] on input "End Date" at bounding box center [775, 393] width 368 height 30
type input "**********"
click at [934, 465] on button "Apply" at bounding box center [927, 455] width 69 height 37
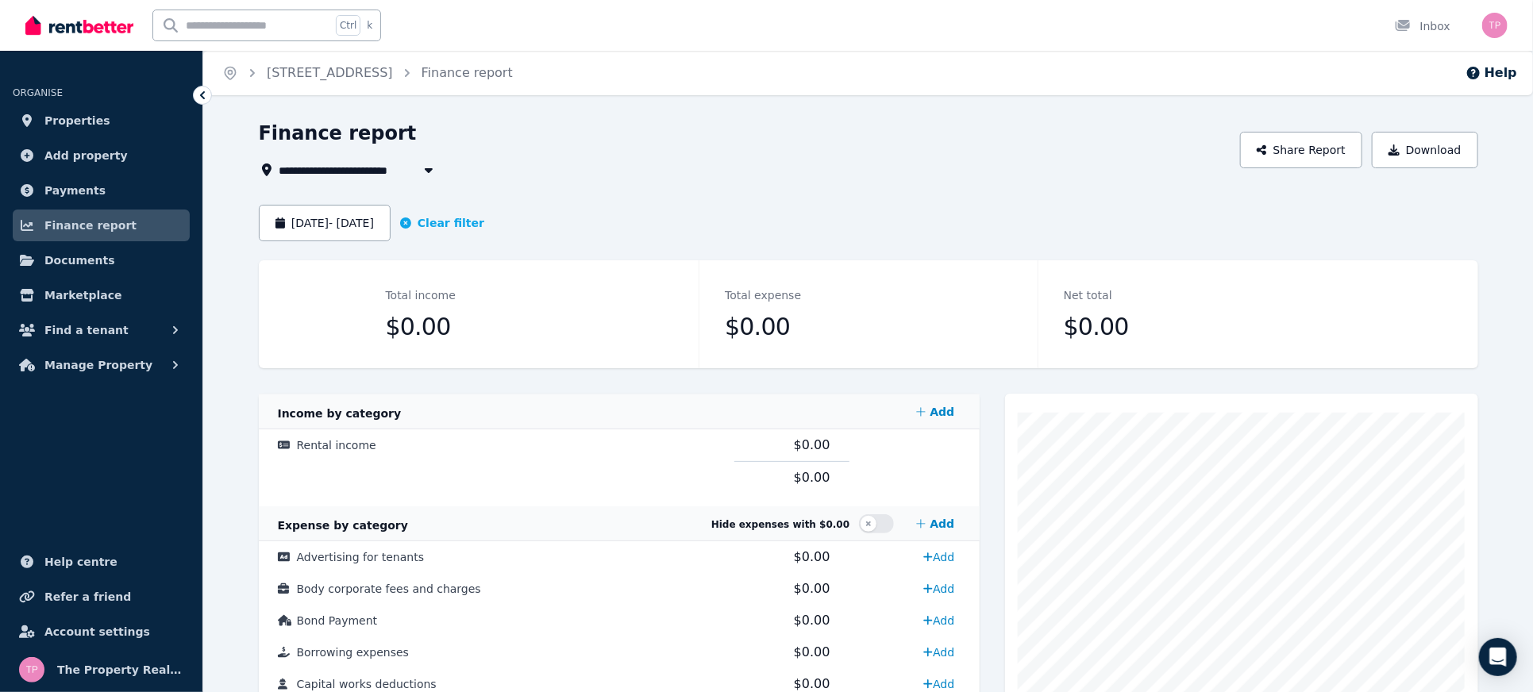
click at [302, 87] on ol "Home [STREET_ADDRESS] Finance report" at bounding box center [367, 73] width 329 height 44
click at [301, 69] on link "[STREET_ADDRESS]" at bounding box center [330, 72] width 126 height 15
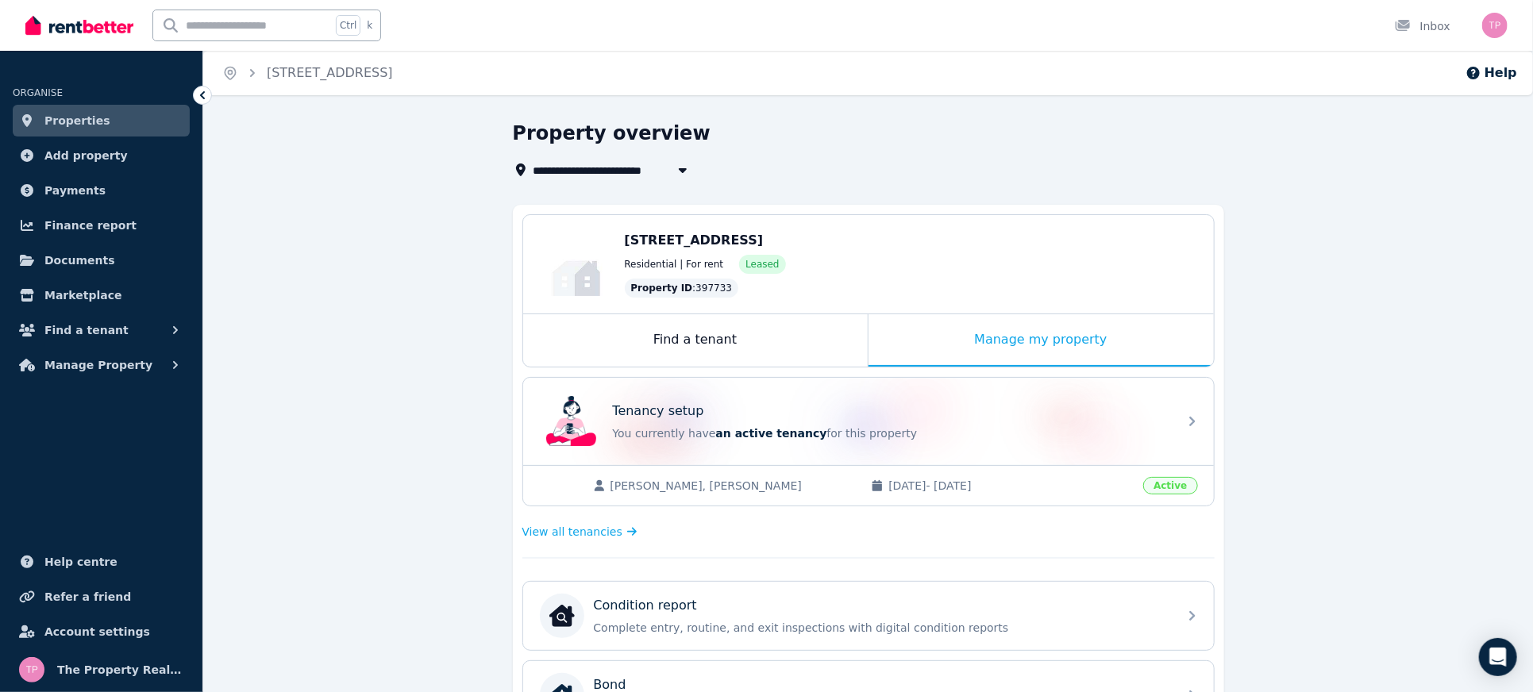
scroll to position [496, 0]
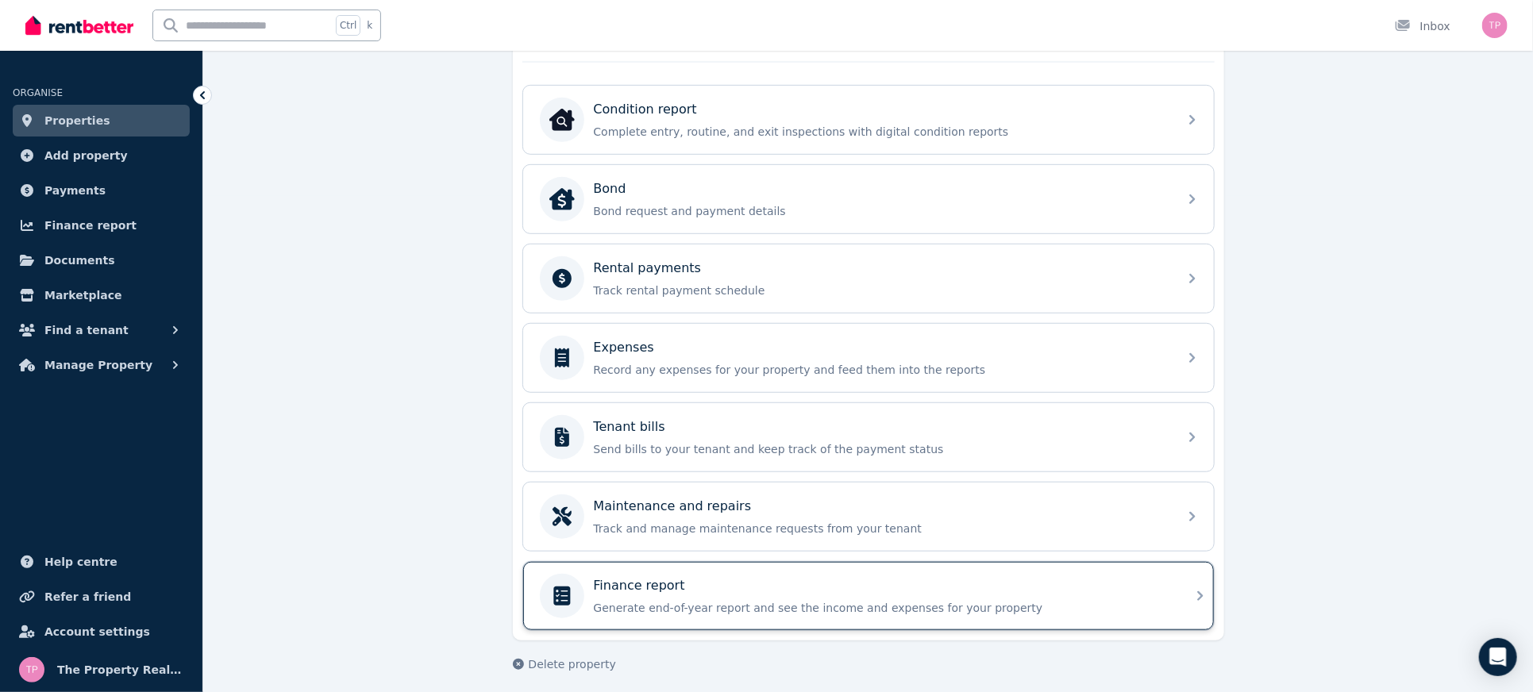
click at [990, 574] on div "Finance report Generate end-of-year report and see the income and expenses for …" at bounding box center [854, 596] width 629 height 44
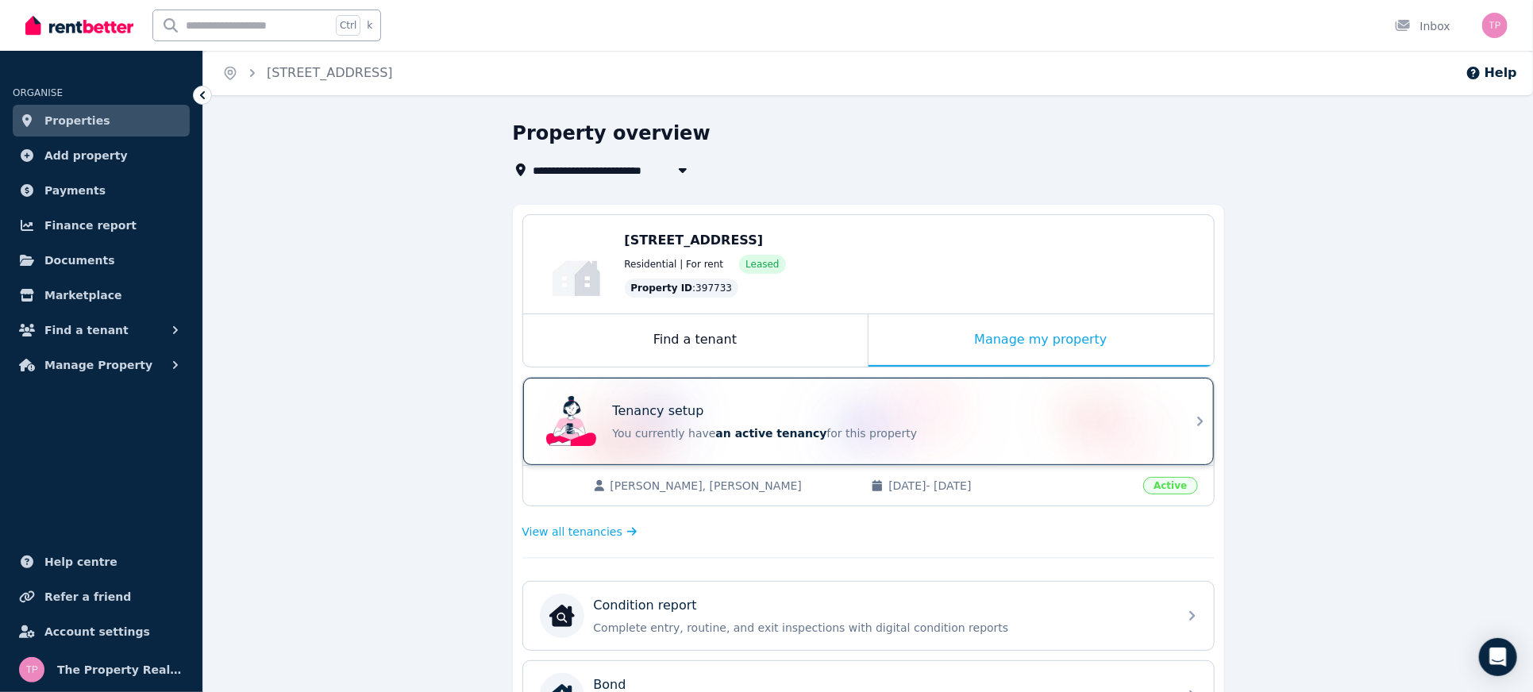
scroll to position [496, 0]
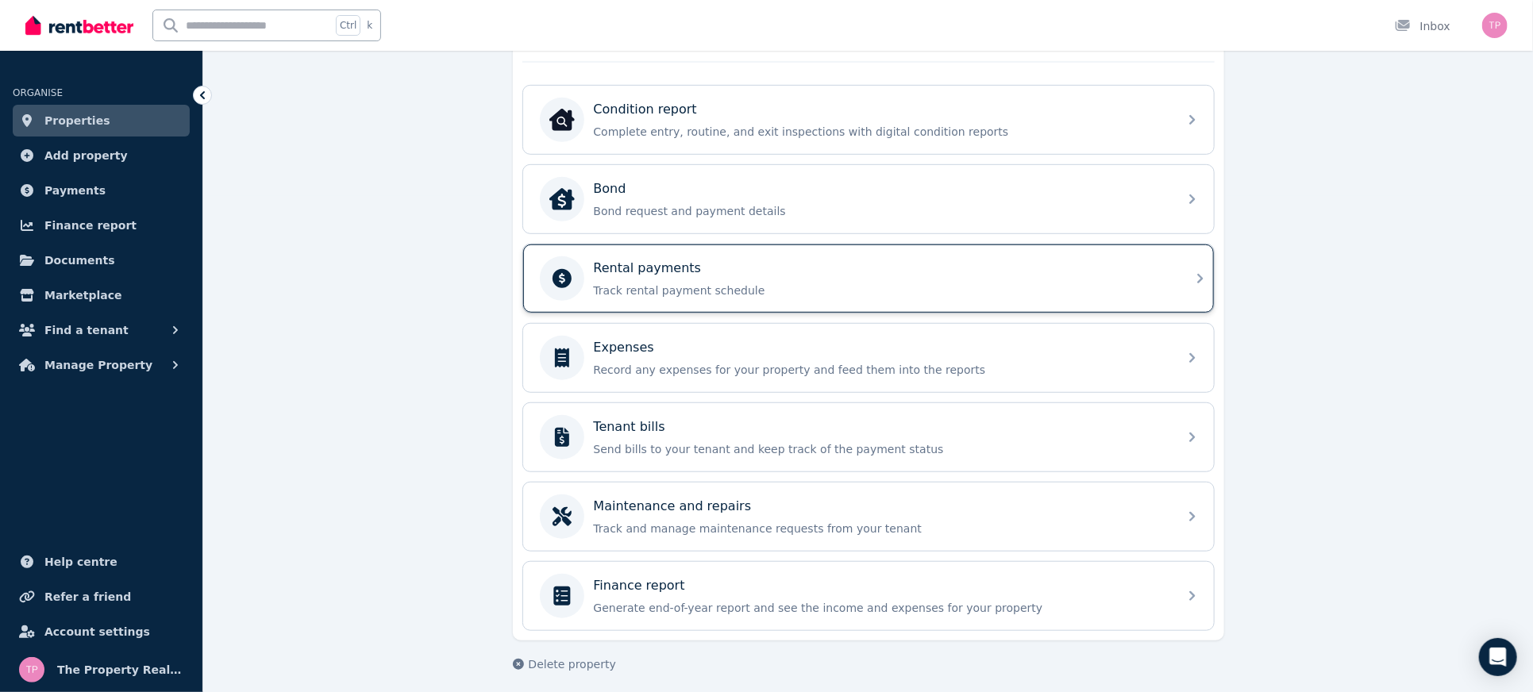
click at [743, 276] on div "Rental payments Track rental payment schedule" at bounding box center [881, 279] width 575 height 40
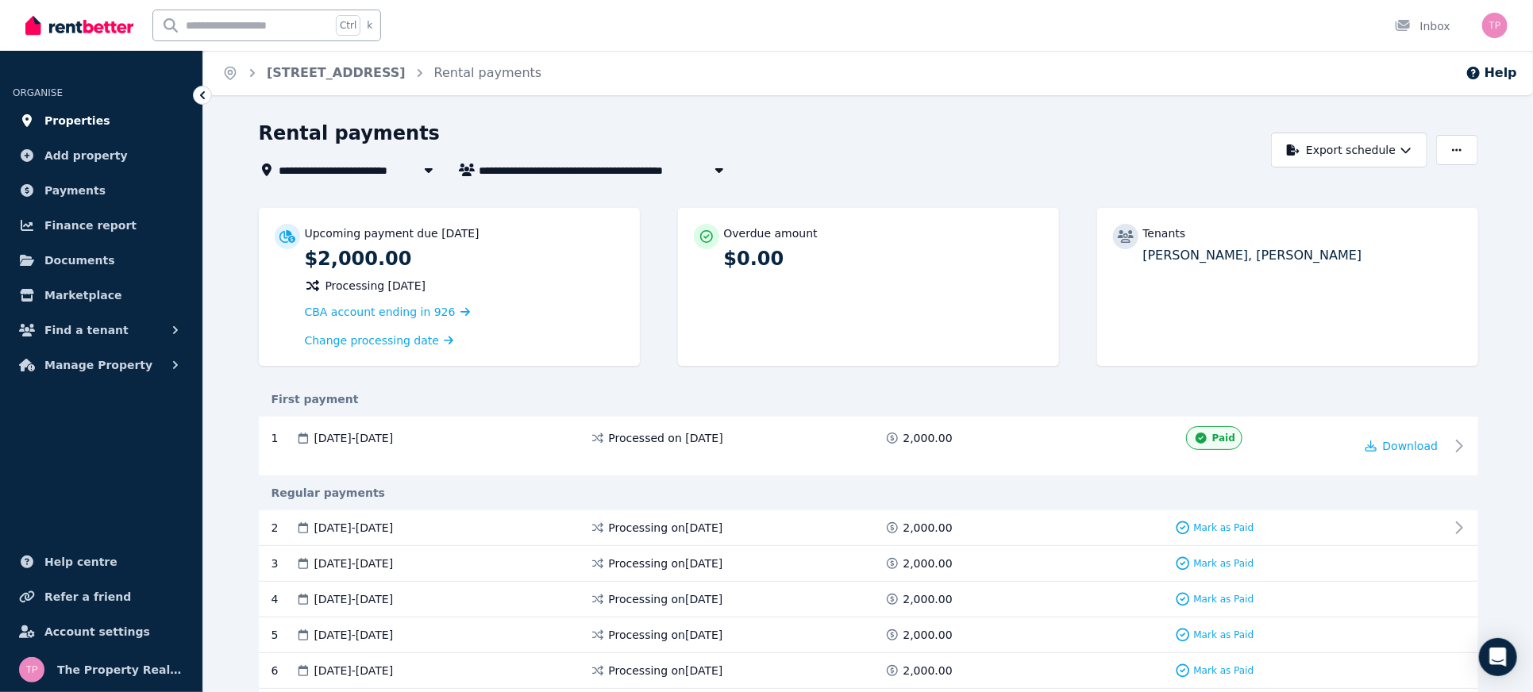
click at [52, 120] on span "Properties" at bounding box center [77, 120] width 66 height 19
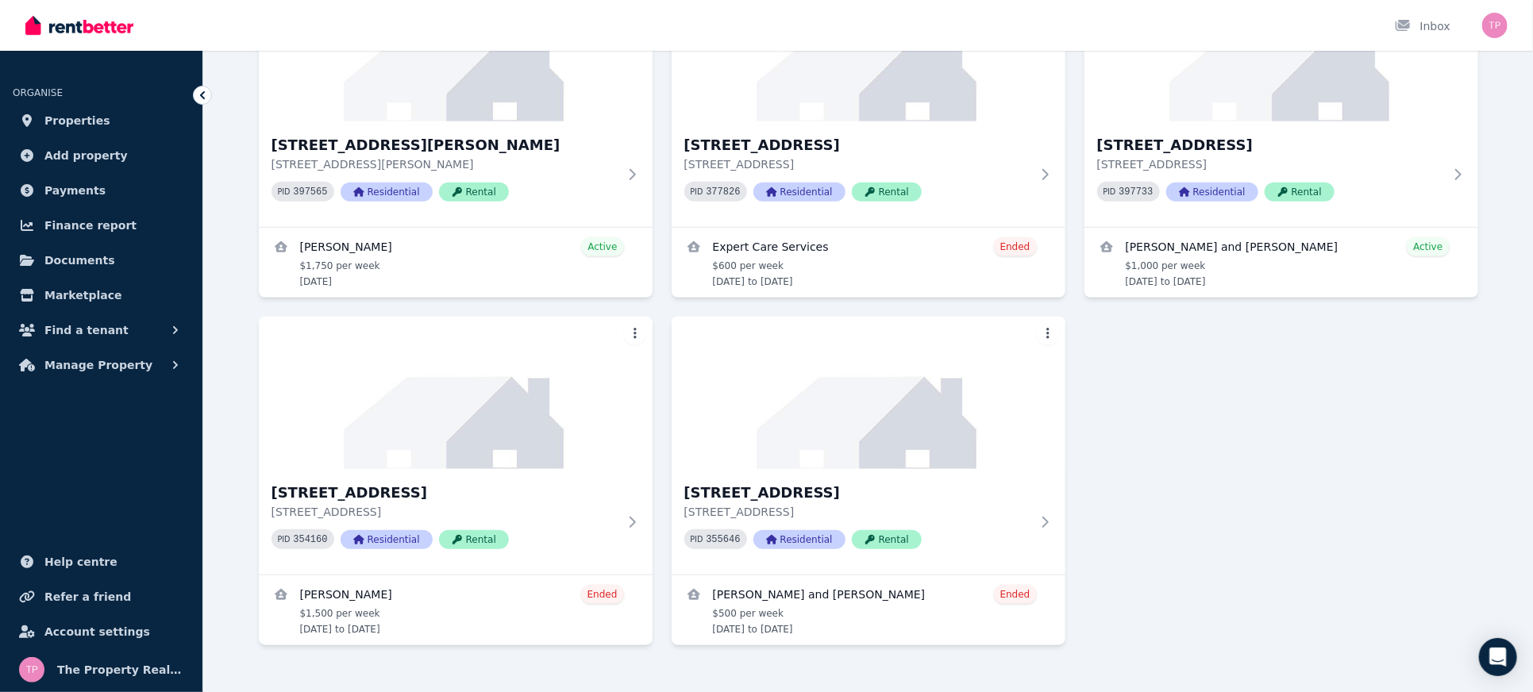
scroll to position [577, 0]
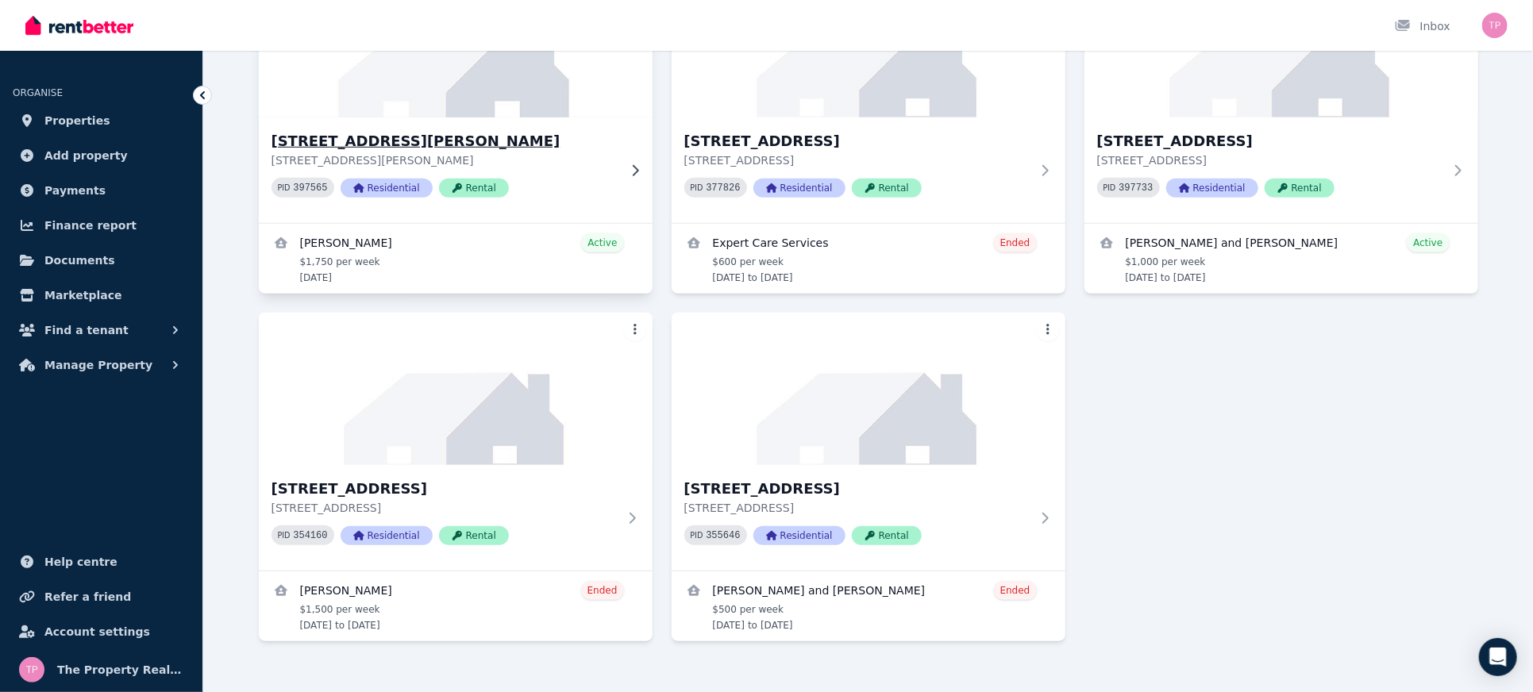
click at [471, 130] on h3 "[STREET_ADDRESS][PERSON_NAME]" at bounding box center [445, 141] width 346 height 22
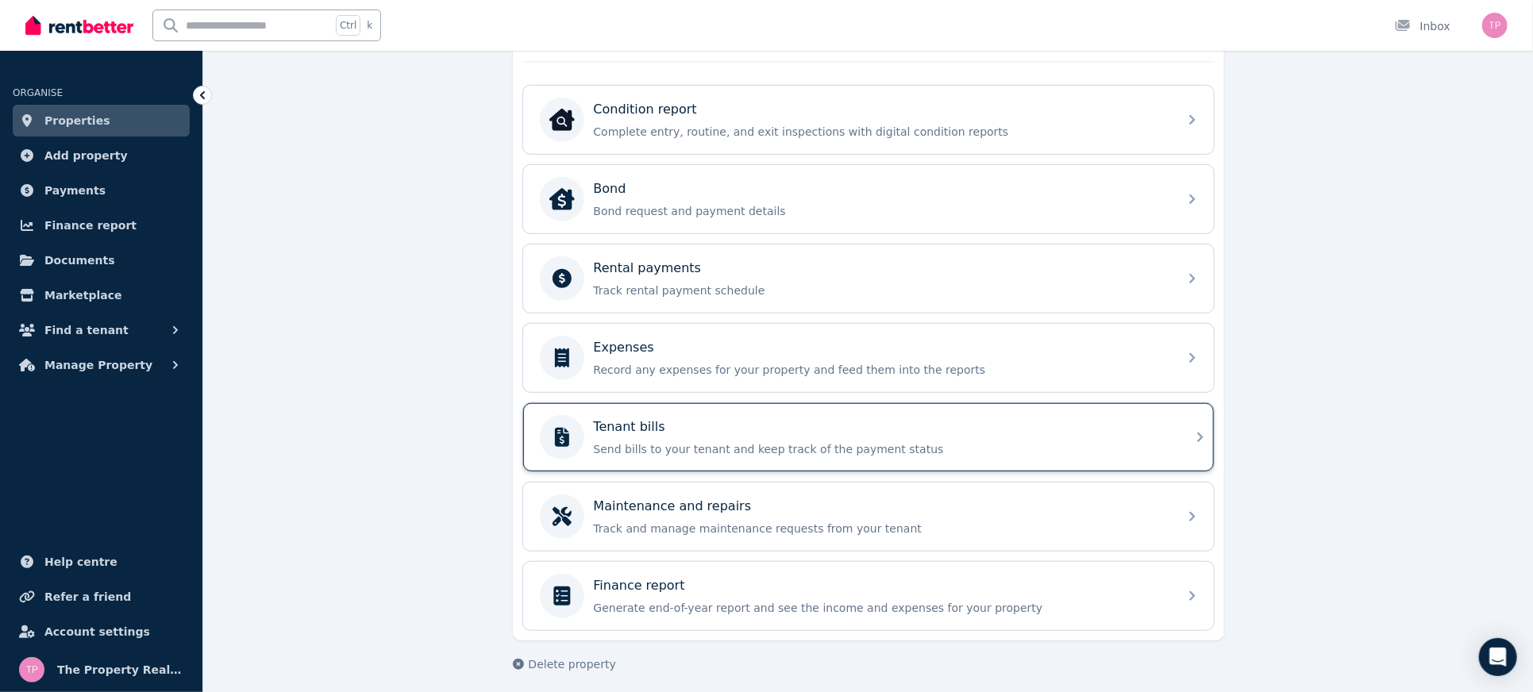
scroll to position [284, 0]
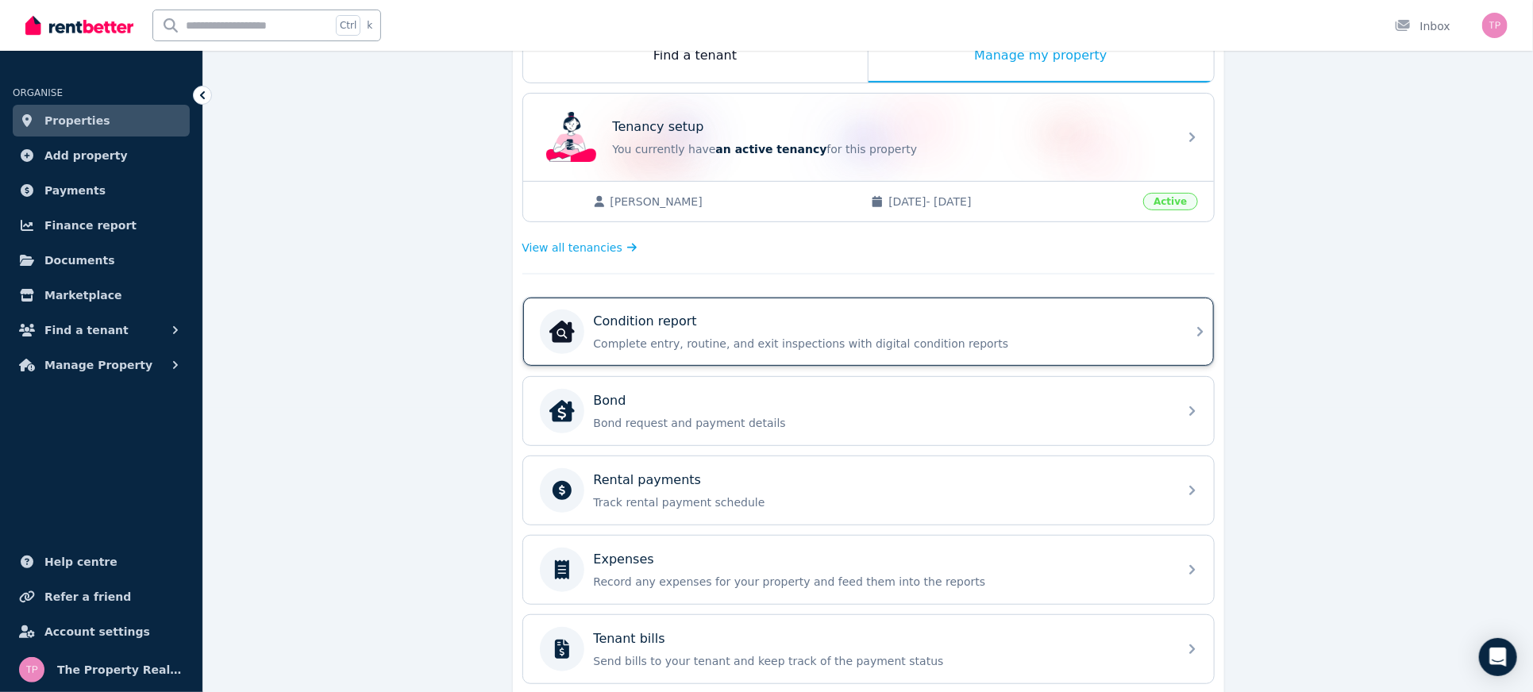
click at [1036, 330] on div "Condition report Complete entry, routine, and exit inspections with digital con…" at bounding box center [881, 332] width 575 height 40
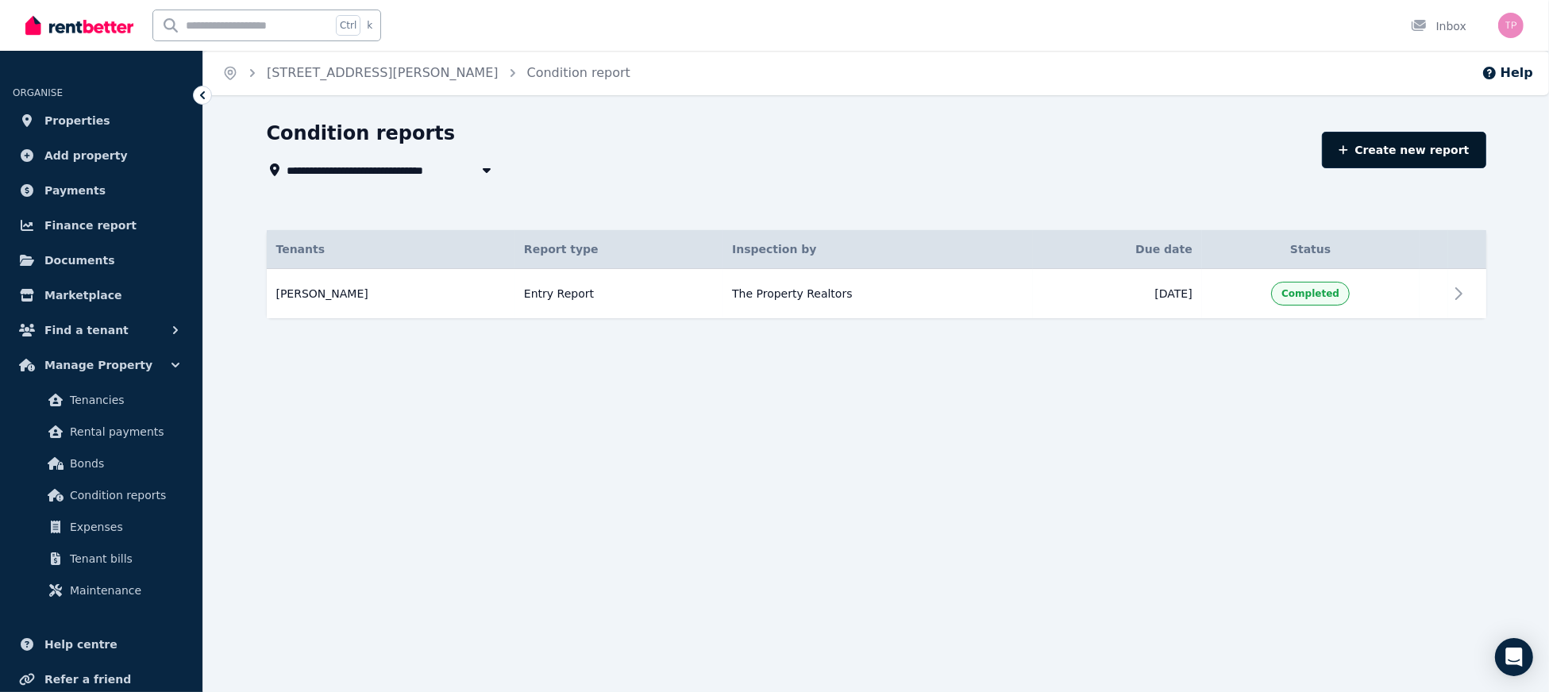
click at [1433, 140] on link "Create new report" at bounding box center [1404, 150] width 164 height 37
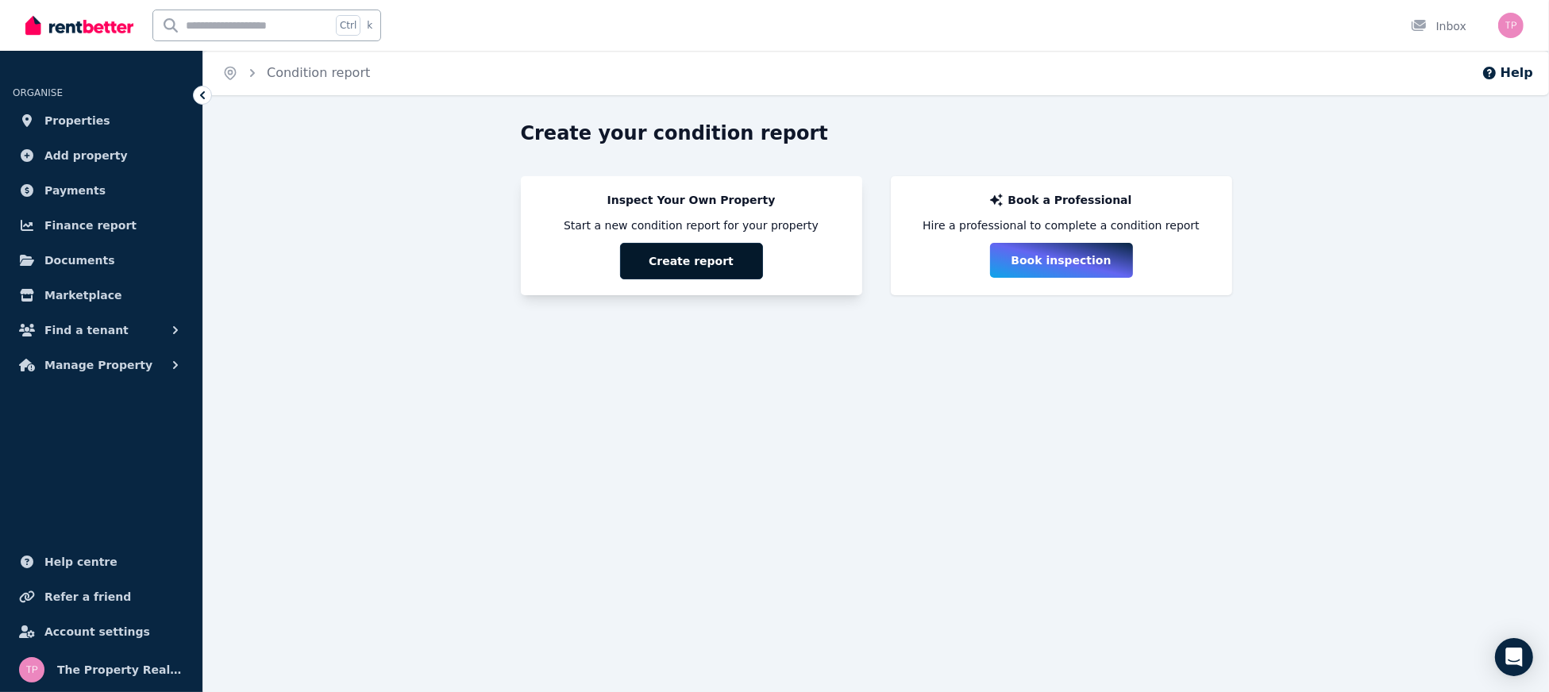
click at [700, 264] on button "Create report" at bounding box center [691, 261] width 143 height 37
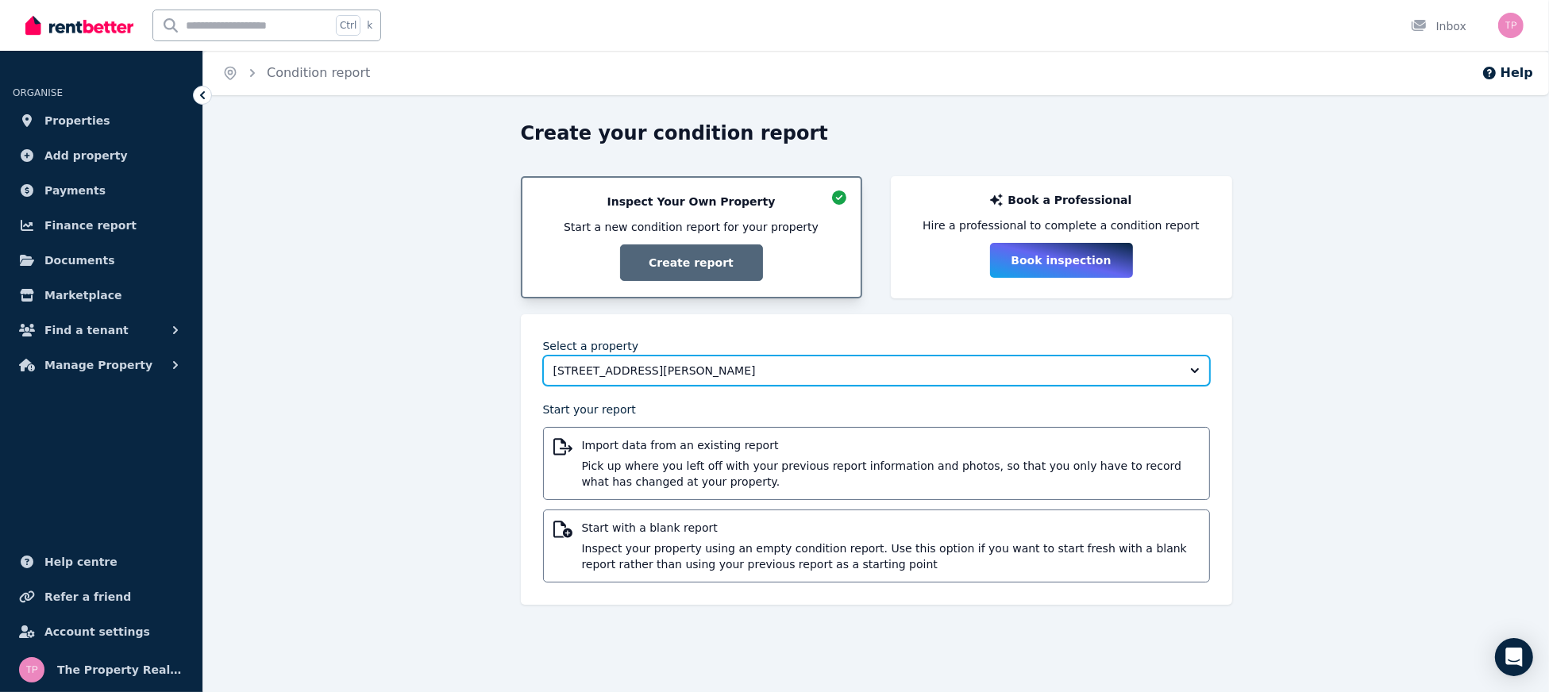
click at [626, 372] on span "[STREET_ADDRESS][PERSON_NAME]" at bounding box center [866, 371] width 624 height 16
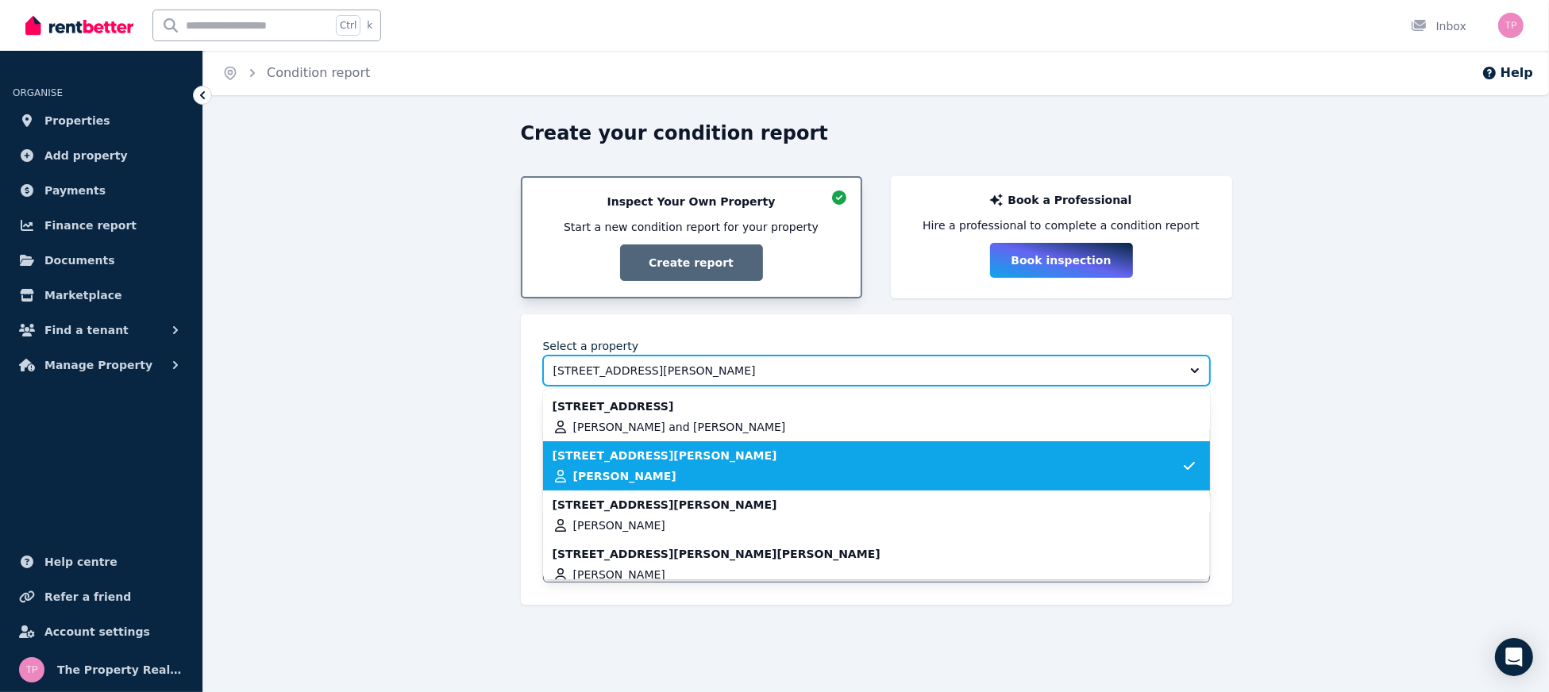
click at [626, 372] on span "[STREET_ADDRESS][PERSON_NAME]" at bounding box center [866, 371] width 624 height 16
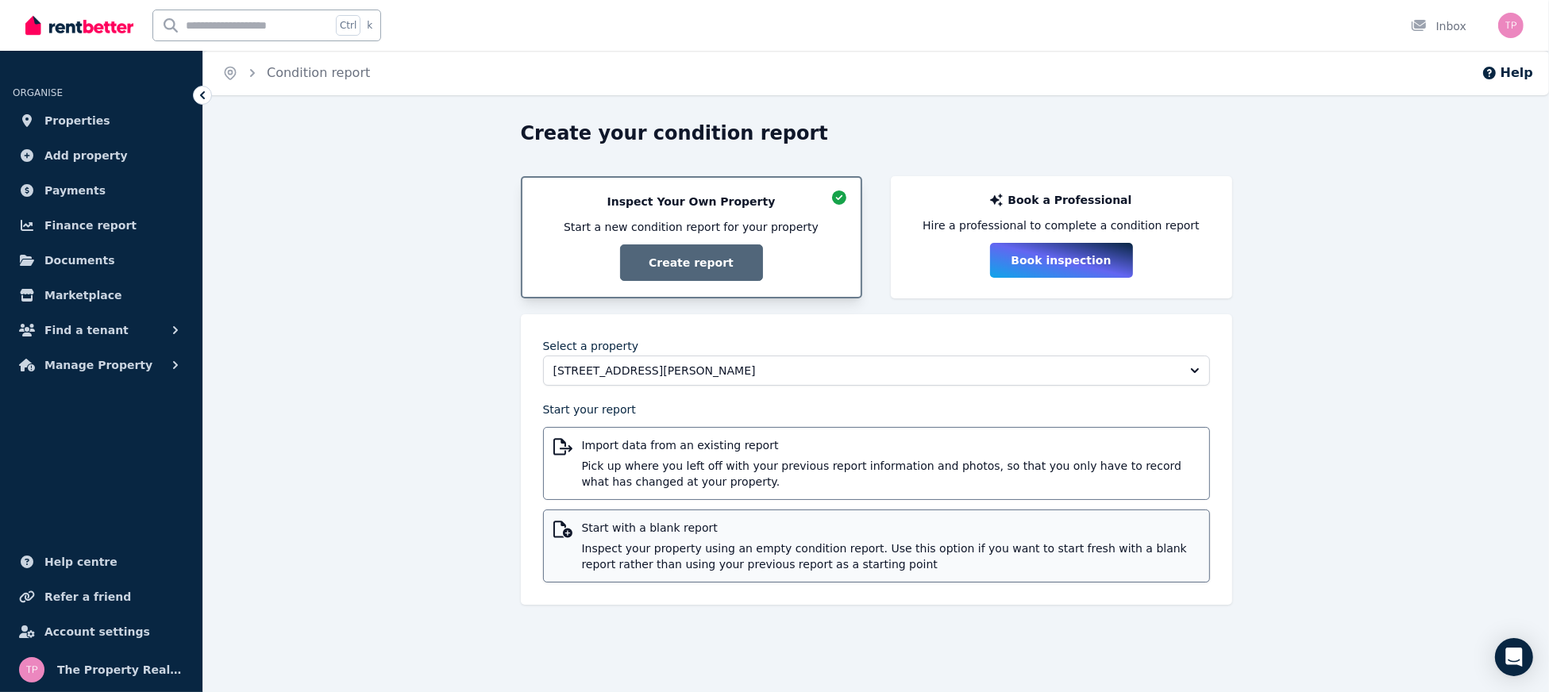
click at [766, 550] on span "Inspect your property using an empty condition report. Use this option if you w…" at bounding box center [891, 557] width 618 height 32
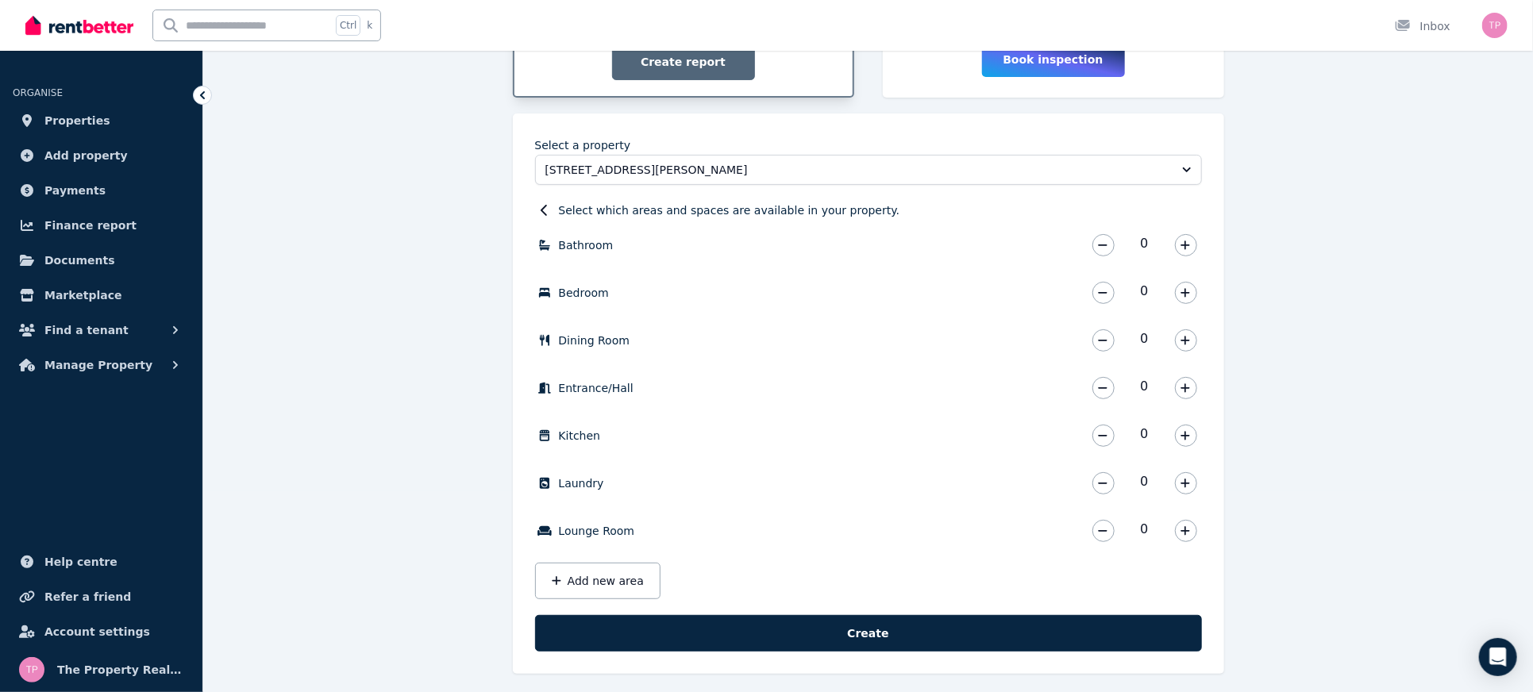
scroll to position [209, 0]
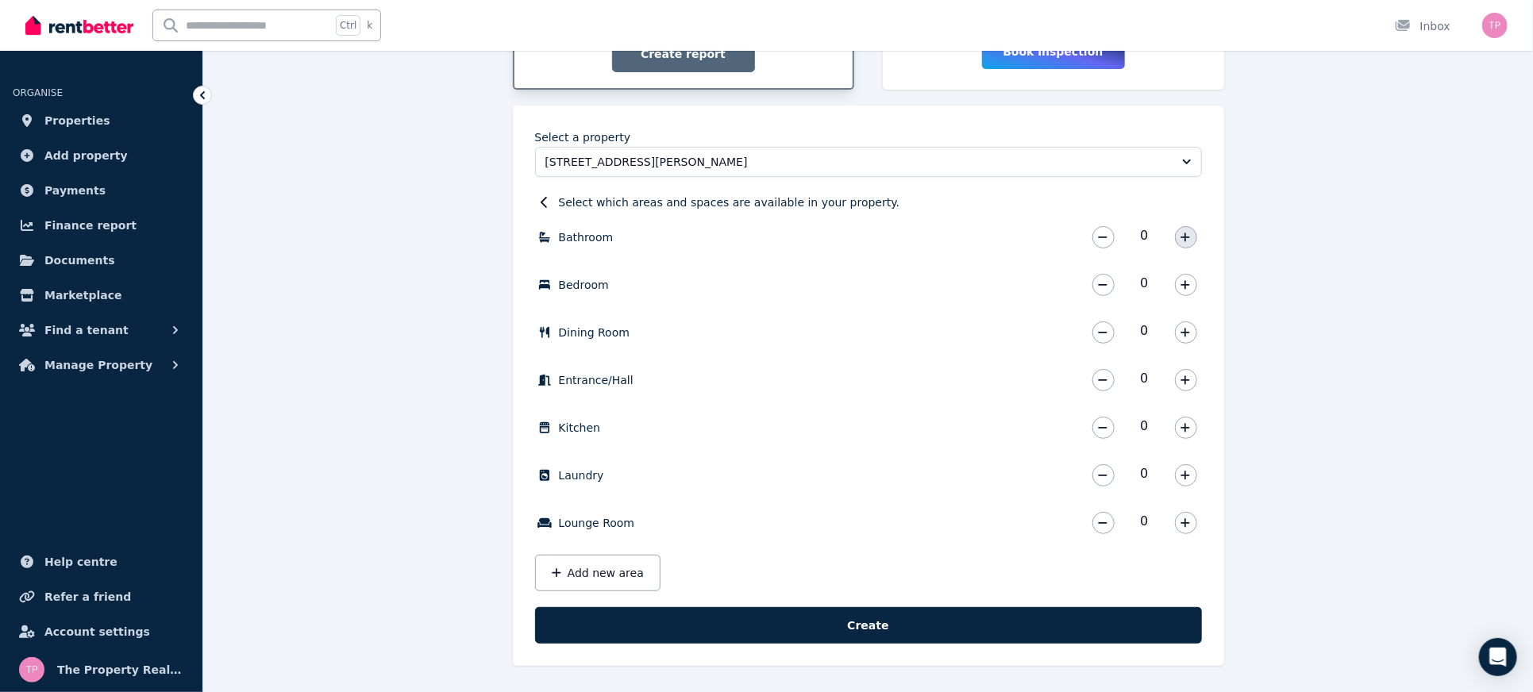
click at [1186, 238] on icon "button" at bounding box center [1186, 237] width 9 height 9
click at [1186, 280] on icon "button" at bounding box center [1186, 285] width 10 height 11
click at [1189, 333] on icon "button" at bounding box center [1186, 332] width 10 height 11
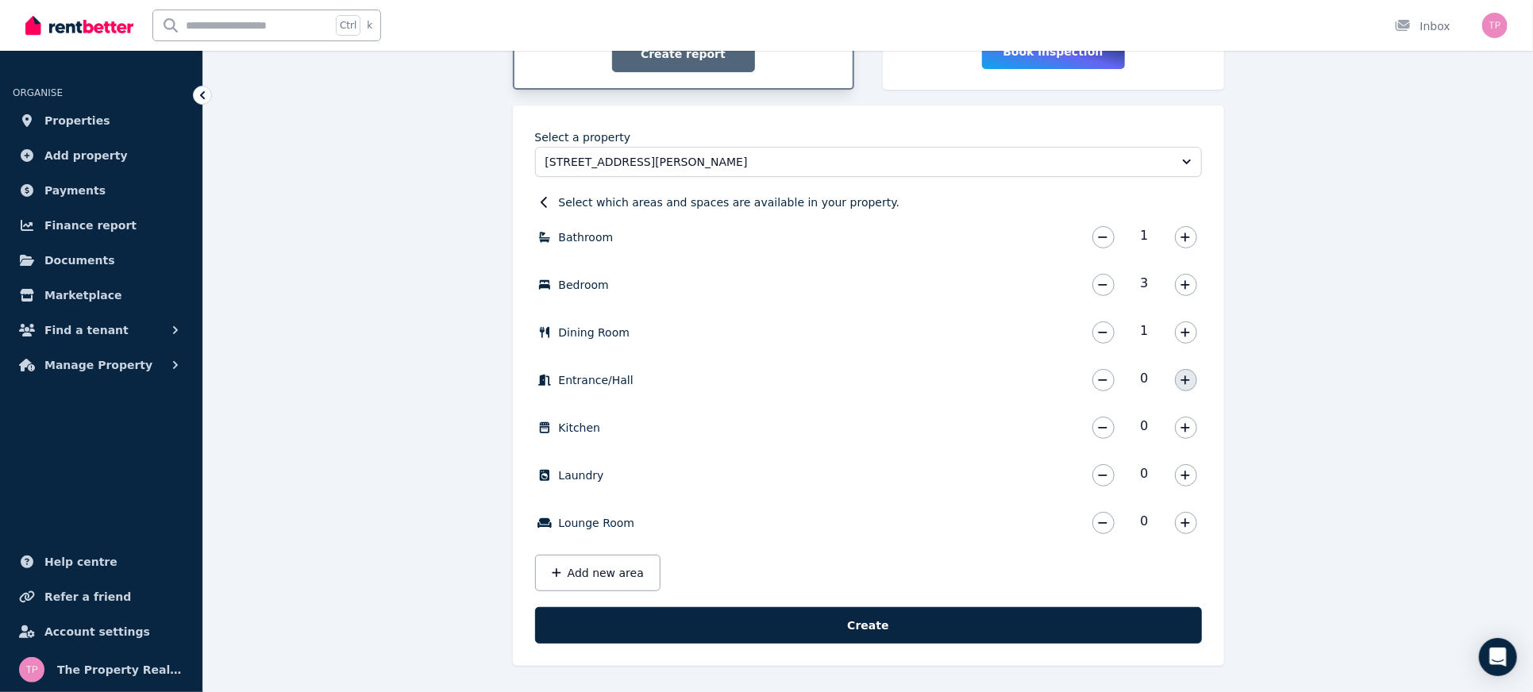
click at [1186, 380] on icon "button" at bounding box center [1186, 380] width 9 height 9
click at [1194, 422] on button "button" at bounding box center [1186, 428] width 22 height 22
click at [1186, 473] on icon "button" at bounding box center [1186, 475] width 10 height 11
click at [1190, 523] on icon "button" at bounding box center [1186, 523] width 10 height 11
click at [609, 570] on button "Add new area" at bounding box center [597, 573] width 125 height 37
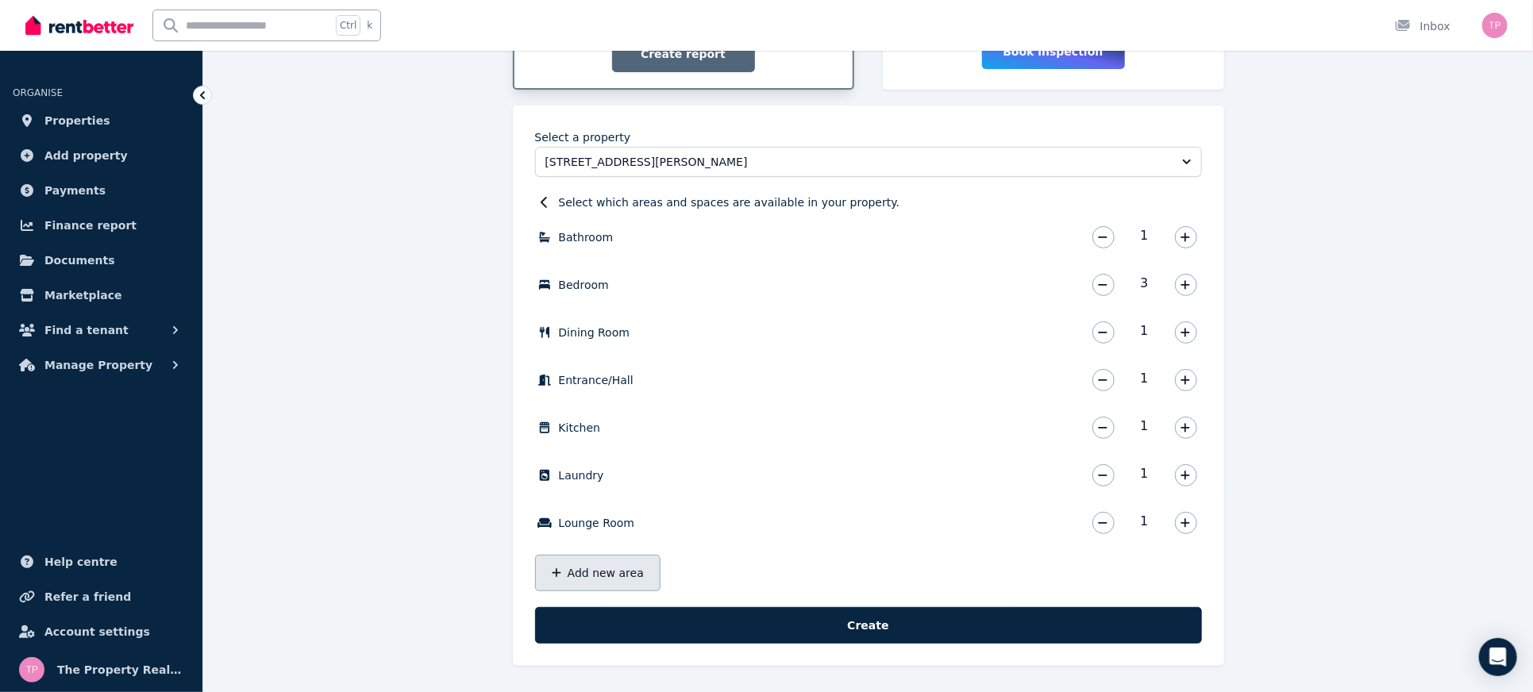
scroll to position [203, 0]
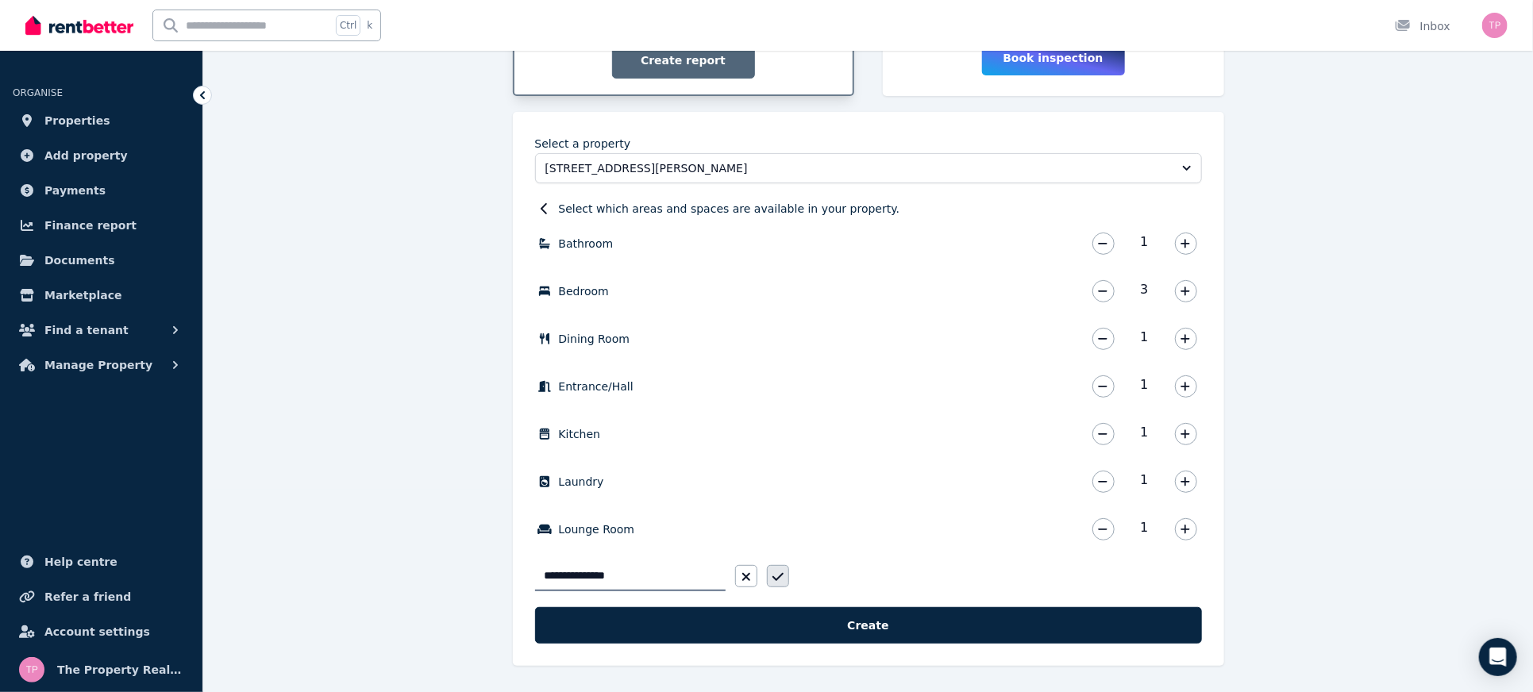
type input "**********"
click at [785, 577] on button "button" at bounding box center [778, 576] width 22 height 22
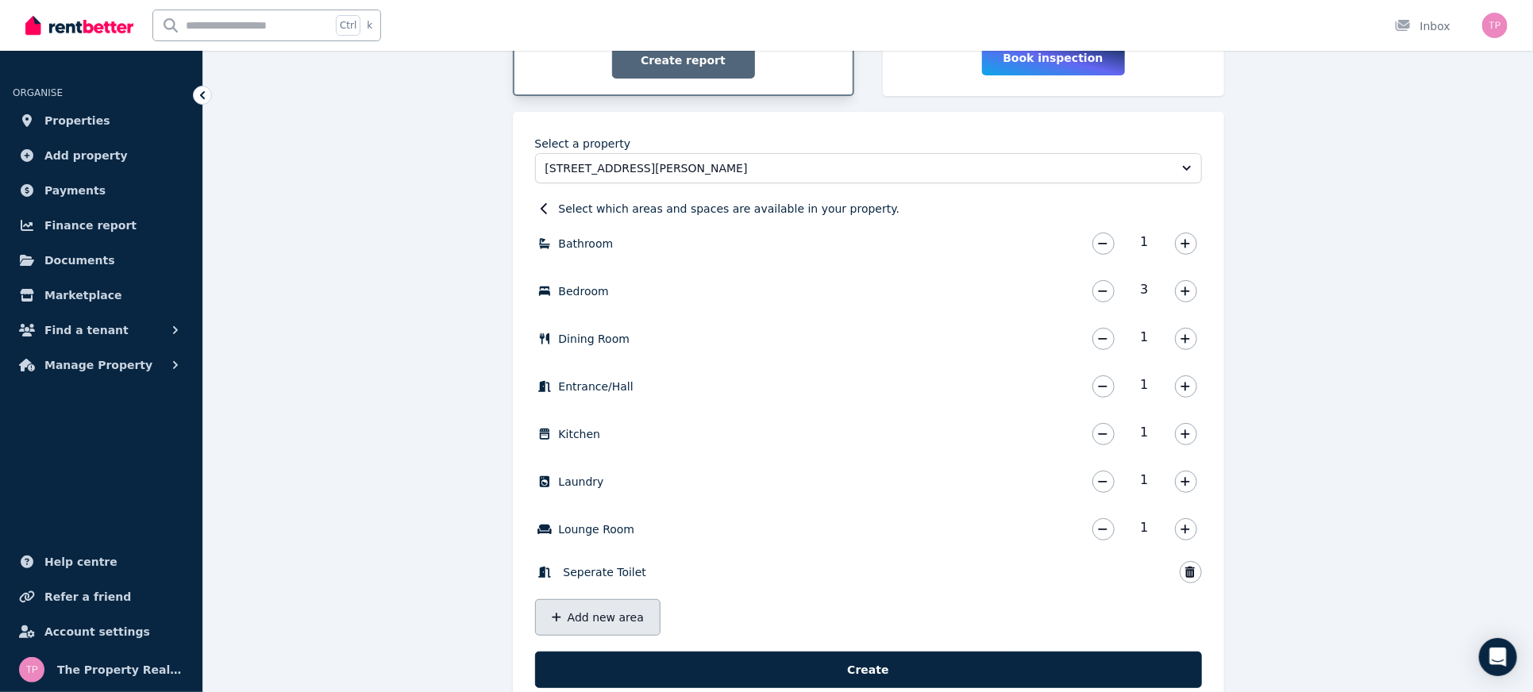
click at [575, 619] on button "Add new area" at bounding box center [597, 618] width 125 height 37
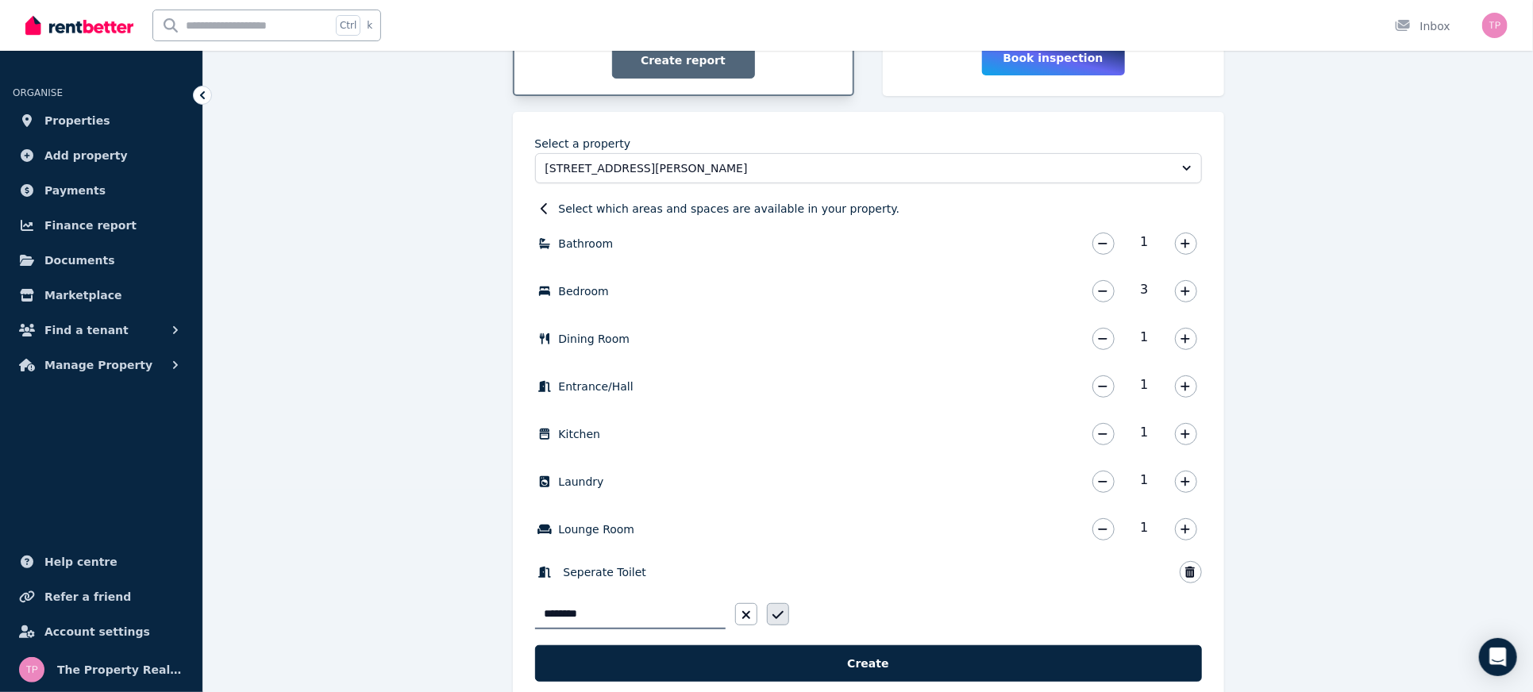
type input "********"
click at [776, 604] on button "button" at bounding box center [778, 615] width 22 height 22
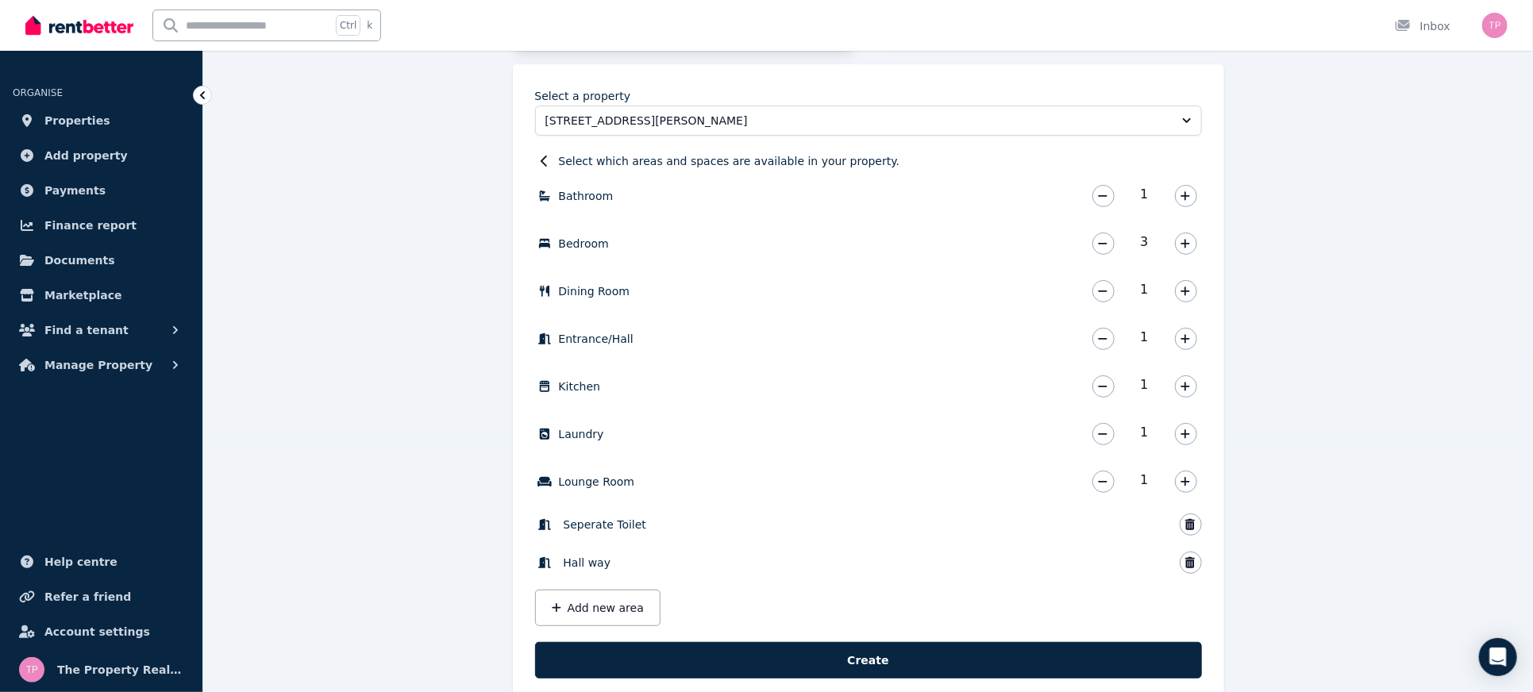
scroll to position [285, 0]
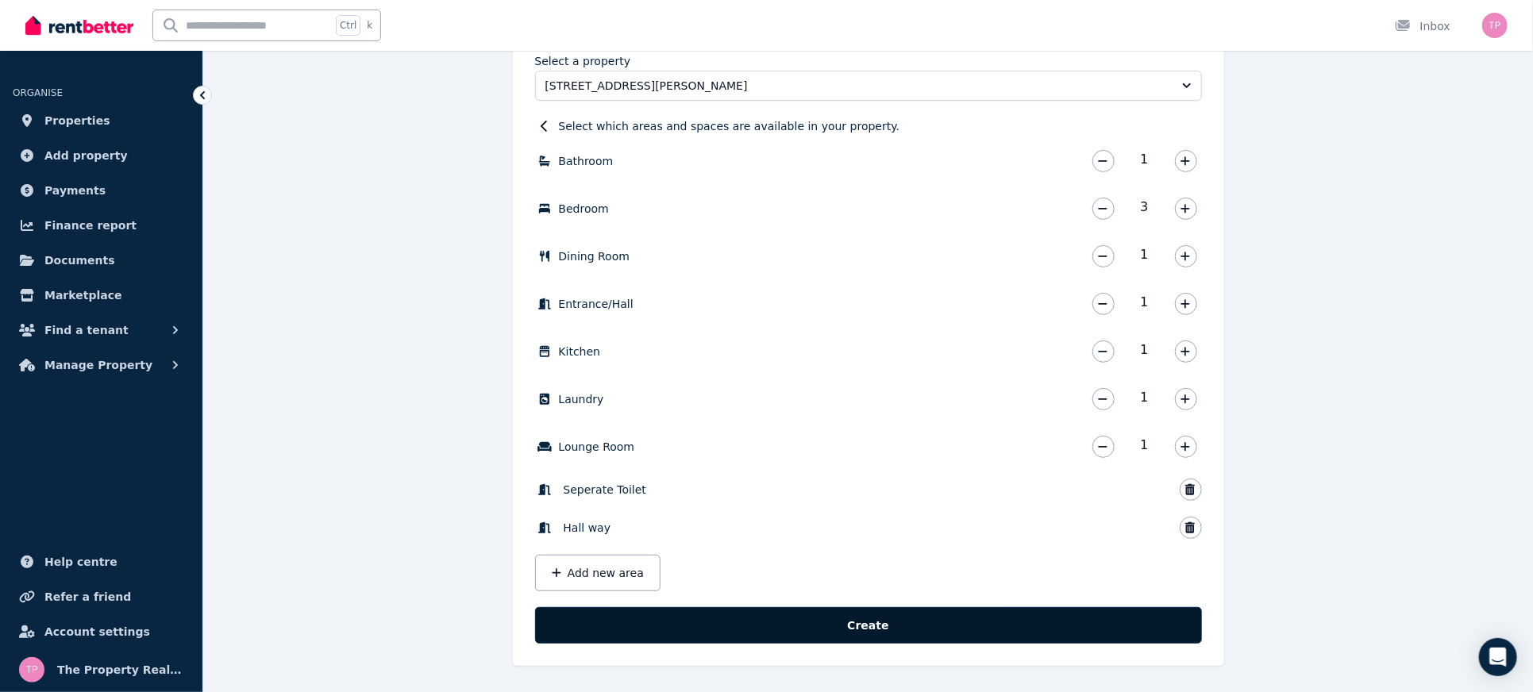
click at [889, 627] on button "Create" at bounding box center [868, 626] width 667 height 37
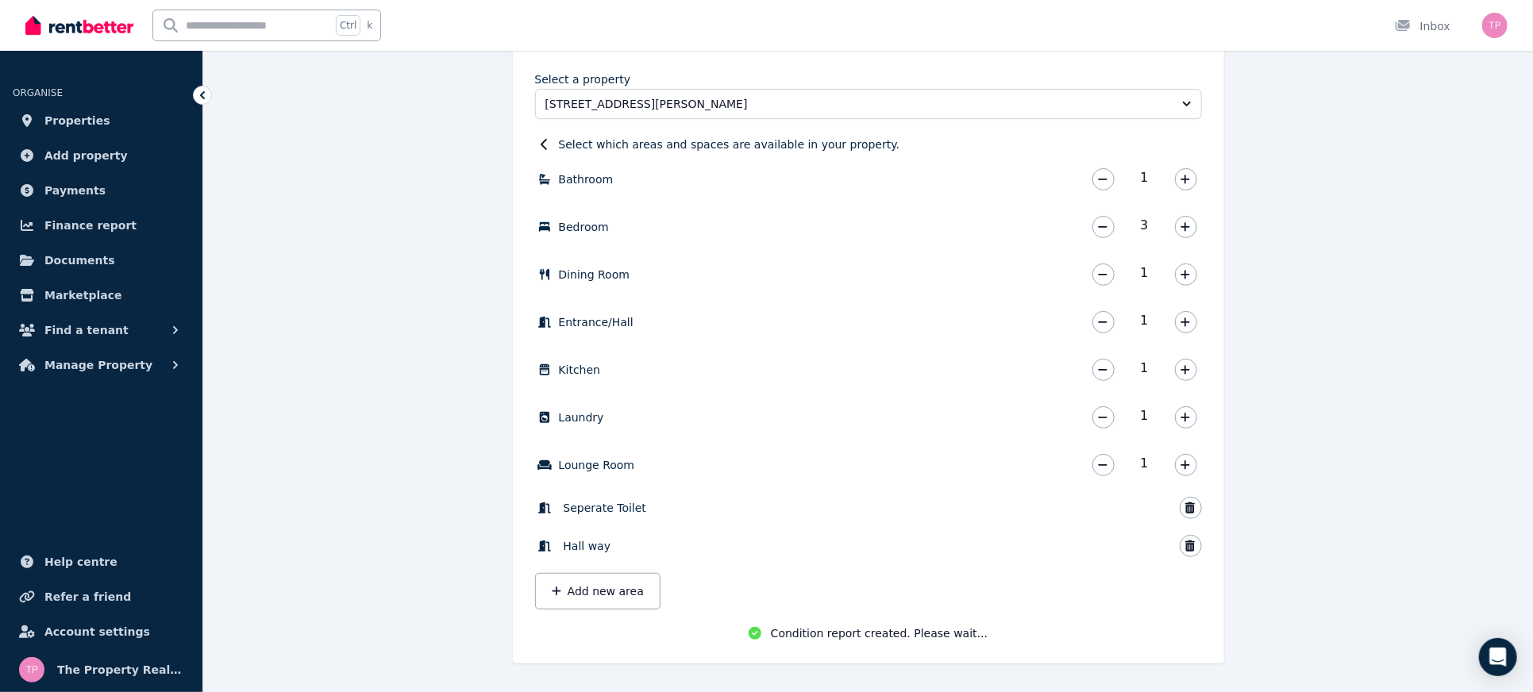
scroll to position [264, 0]
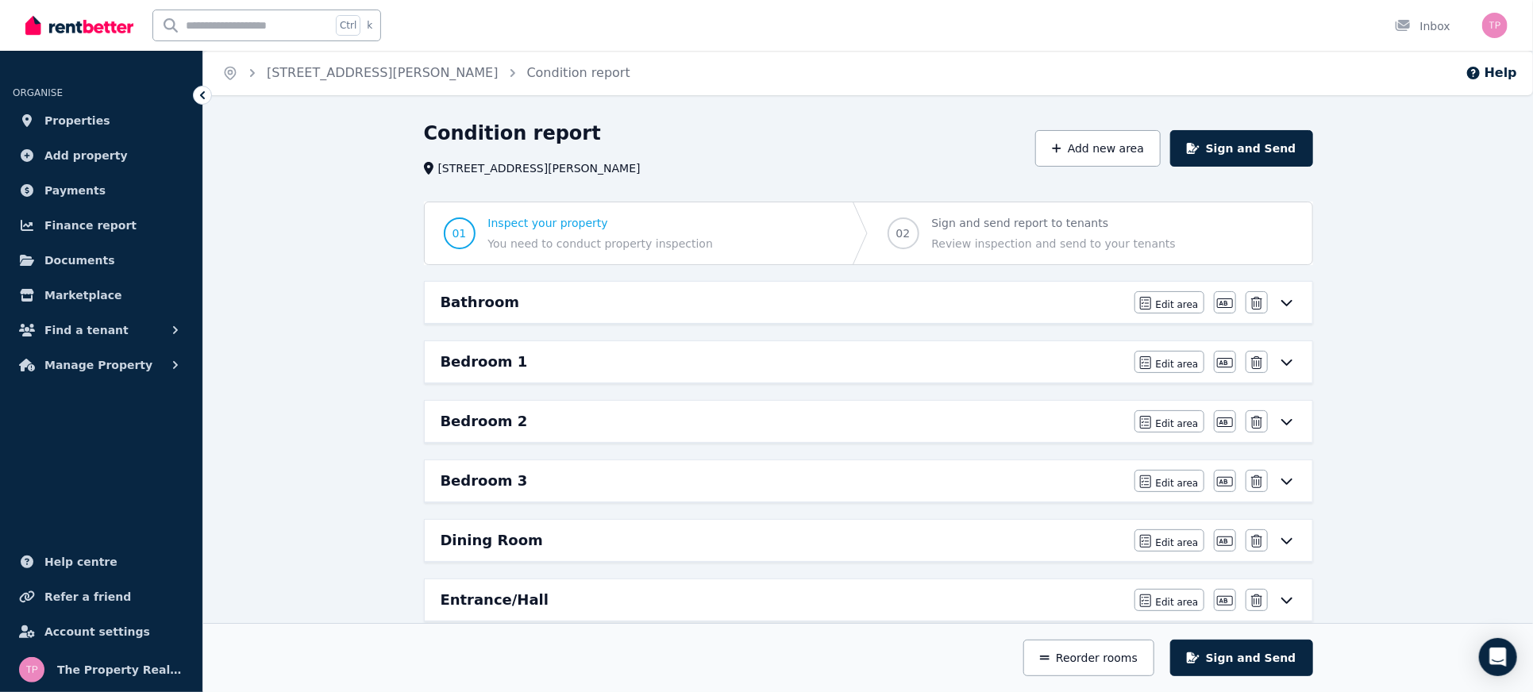
click at [1286, 306] on icon at bounding box center [1287, 302] width 19 height 13
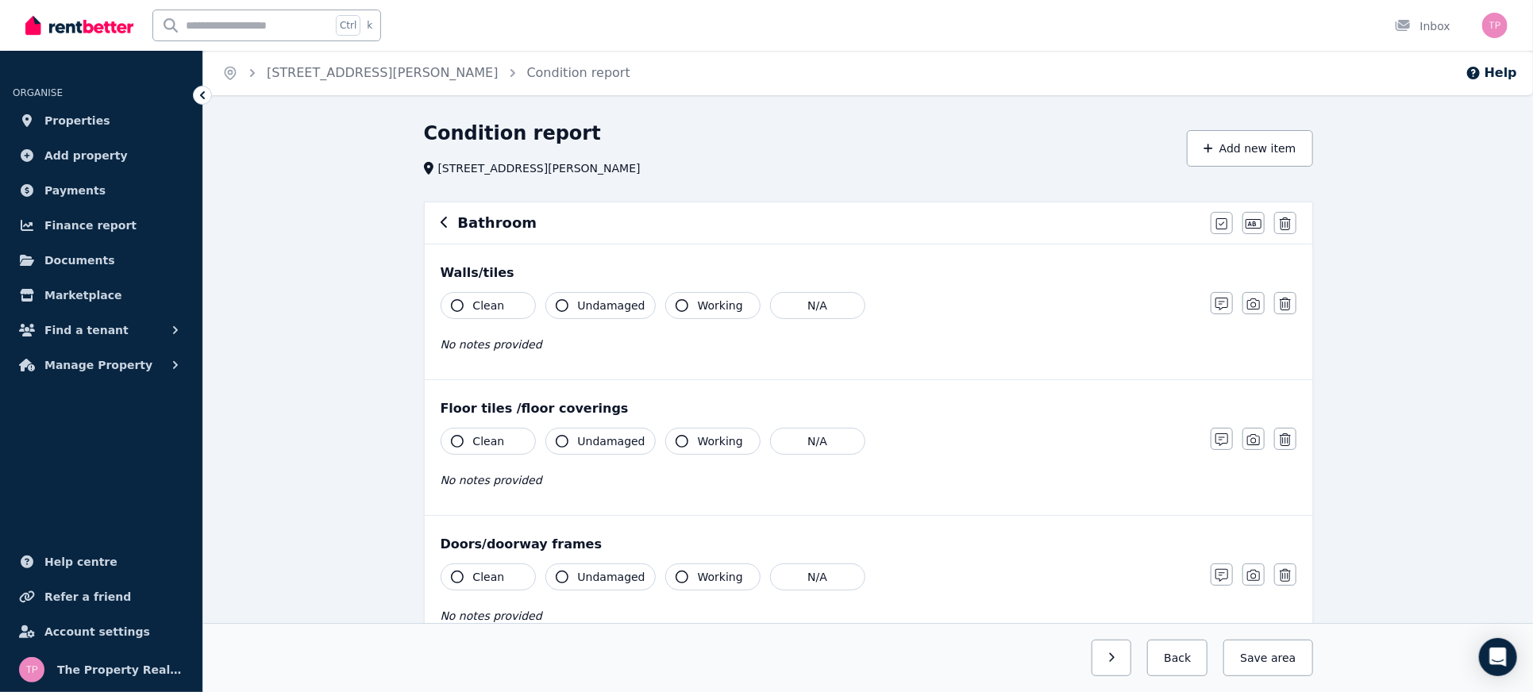
click at [475, 311] on span "Clean" at bounding box center [489, 306] width 32 height 16
click at [585, 311] on span "Undamaged" at bounding box center [612, 306] width 68 height 16
click at [685, 308] on button "Working" at bounding box center [712, 305] width 95 height 27
click at [565, 355] on div "Clean Undamaged Working N/A No notes provided" at bounding box center [818, 331] width 754 height 78
click at [500, 361] on div "Clean Undamaged Working N/A No notes provided" at bounding box center [818, 331] width 754 height 78
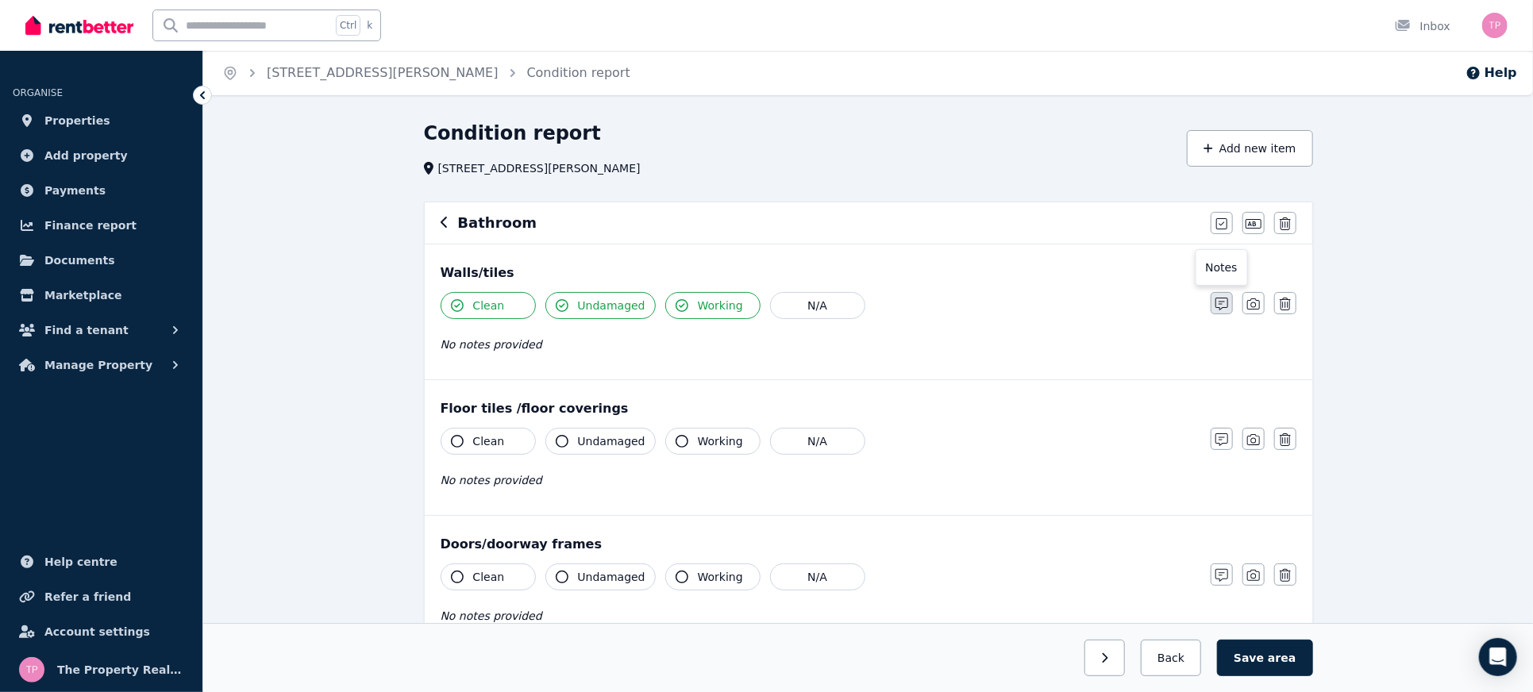
click at [1219, 310] on icon "button" at bounding box center [1222, 304] width 13 height 13
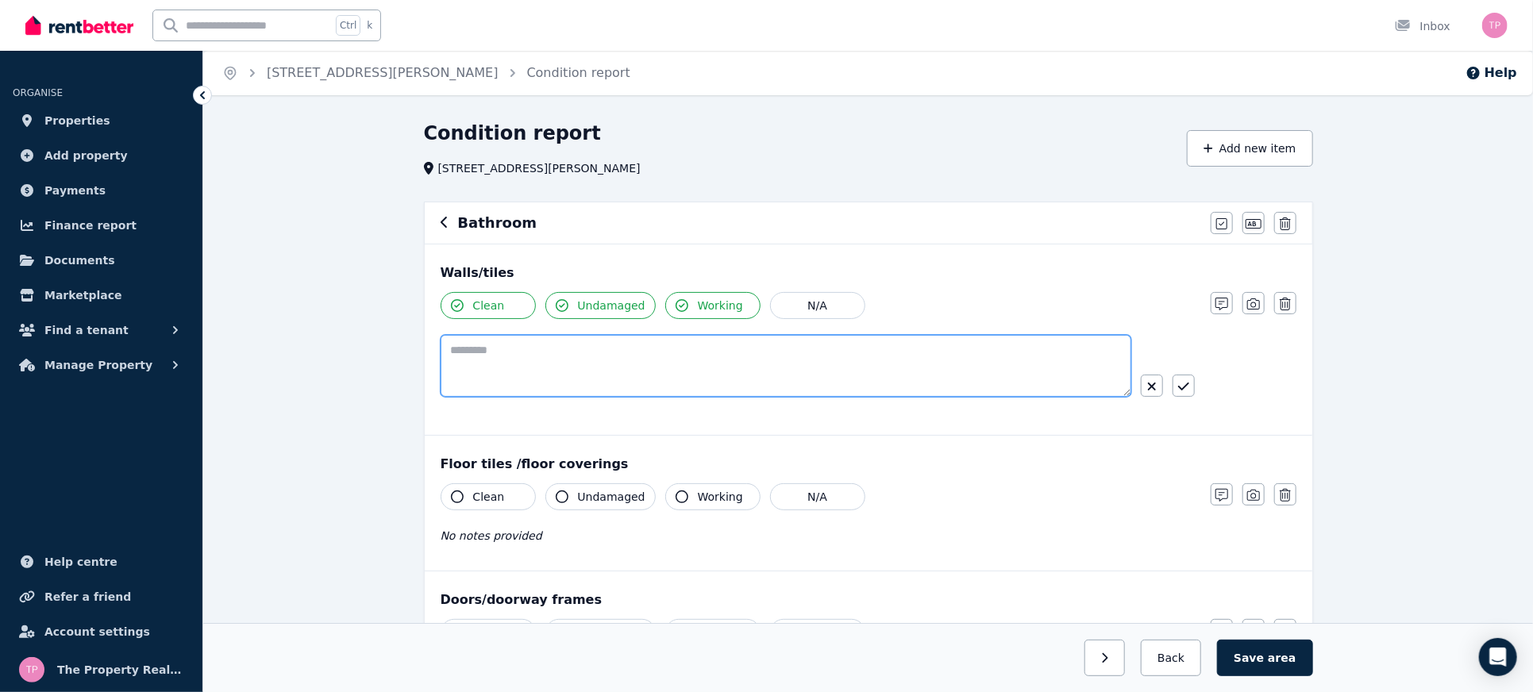
click at [619, 360] on textarea at bounding box center [786, 366] width 691 height 62
click at [1178, 382] on icon "button" at bounding box center [1183, 386] width 11 height 13
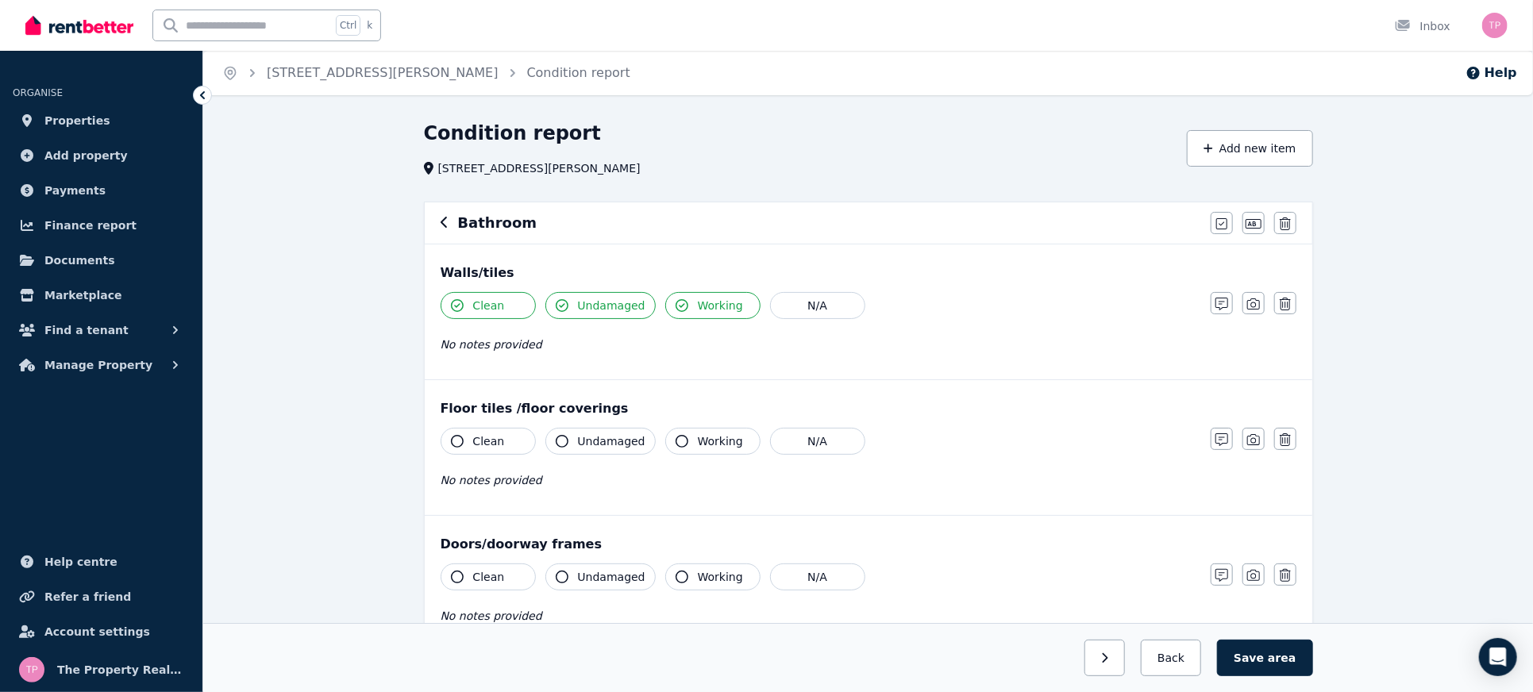
click at [457, 438] on icon "button" at bounding box center [457, 441] width 13 height 13
click at [569, 440] on button "Undamaged" at bounding box center [601, 441] width 110 height 27
click at [676, 440] on icon "button" at bounding box center [682, 441] width 13 height 13
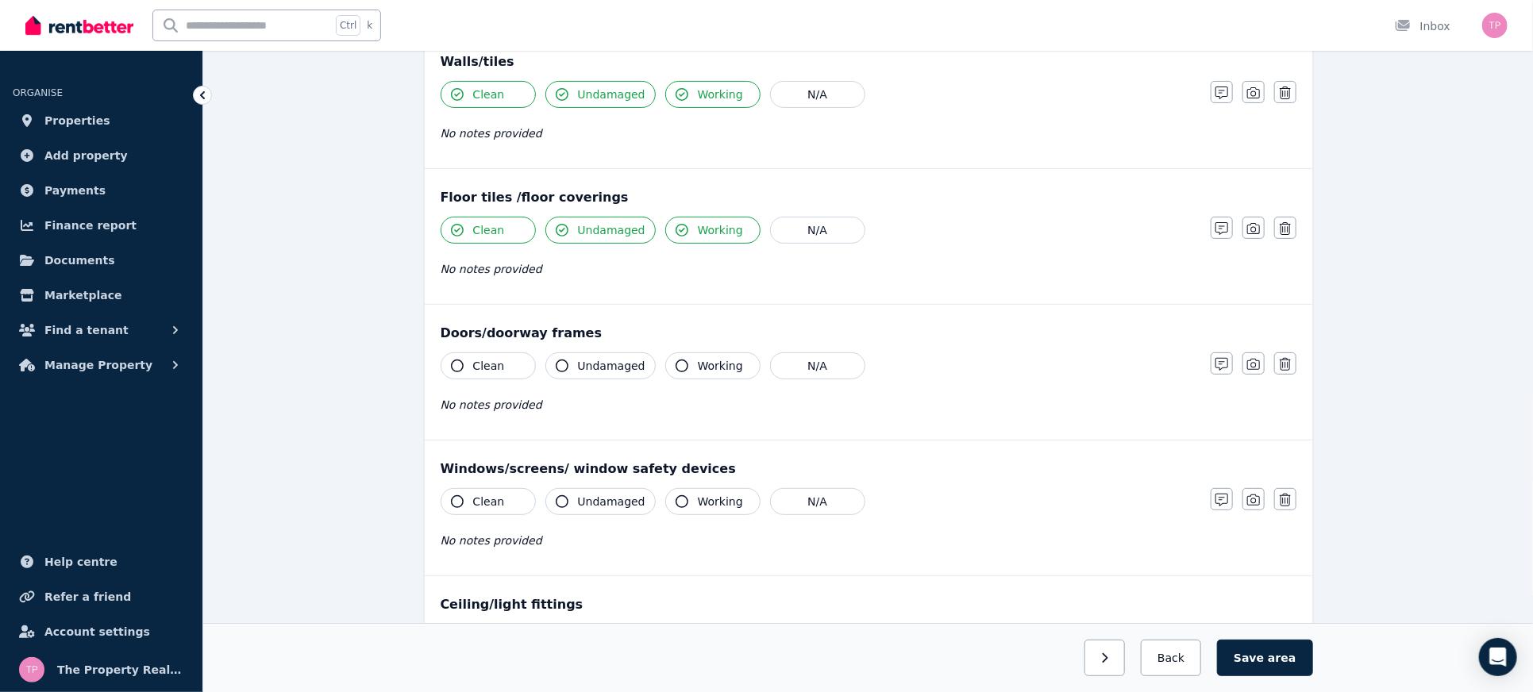
click at [454, 362] on icon "button" at bounding box center [457, 366] width 13 height 13
drag, startPoint x: 564, startPoint y: 365, endPoint x: 573, endPoint y: 364, distance: 8.8
click at [564, 364] on icon "button" at bounding box center [562, 366] width 13 height 13
click at [677, 361] on icon "button" at bounding box center [682, 366] width 13 height 13
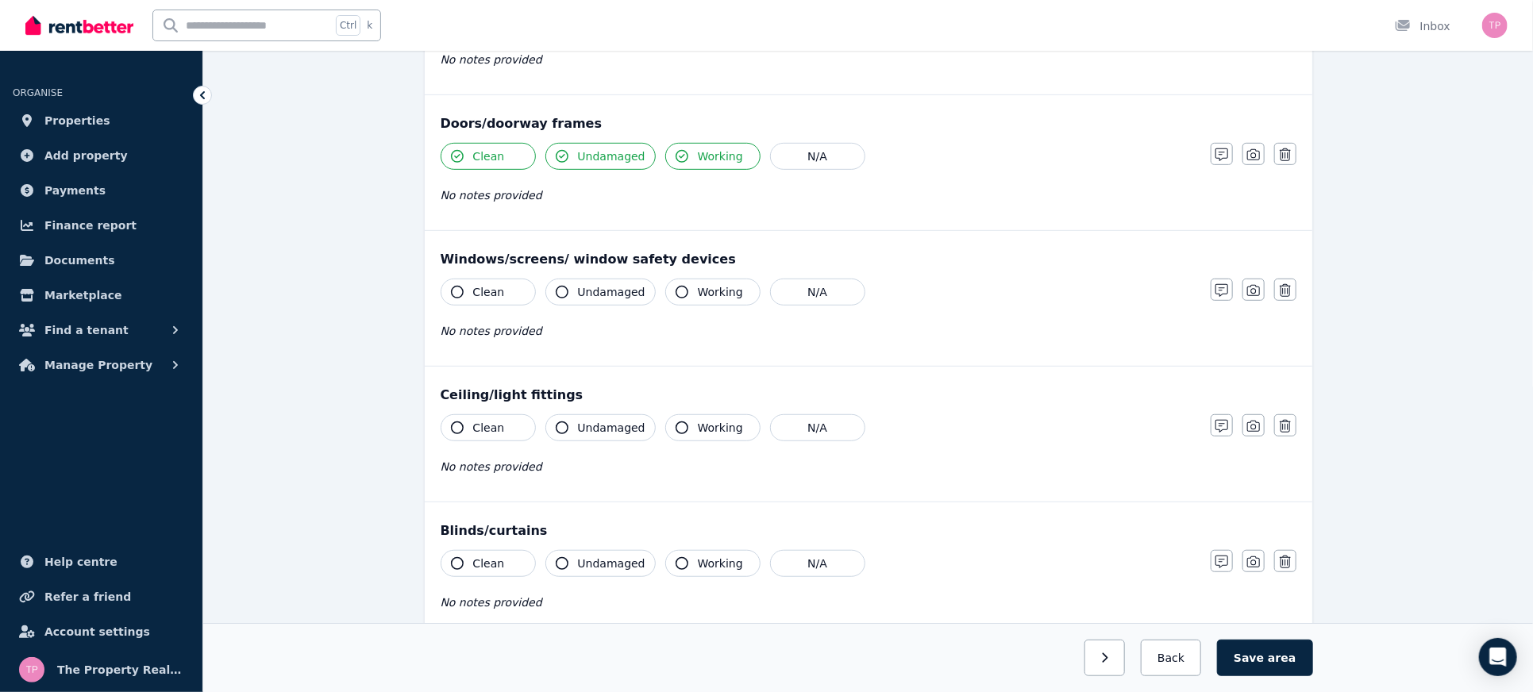
scroll to position [423, 0]
click at [449, 287] on button "Clean" at bounding box center [488, 289] width 95 height 27
click at [569, 288] on button "Undamaged" at bounding box center [601, 289] width 110 height 27
click at [676, 284] on icon "button" at bounding box center [682, 290] width 13 height 13
click at [453, 419] on icon "button" at bounding box center [457, 425] width 13 height 13
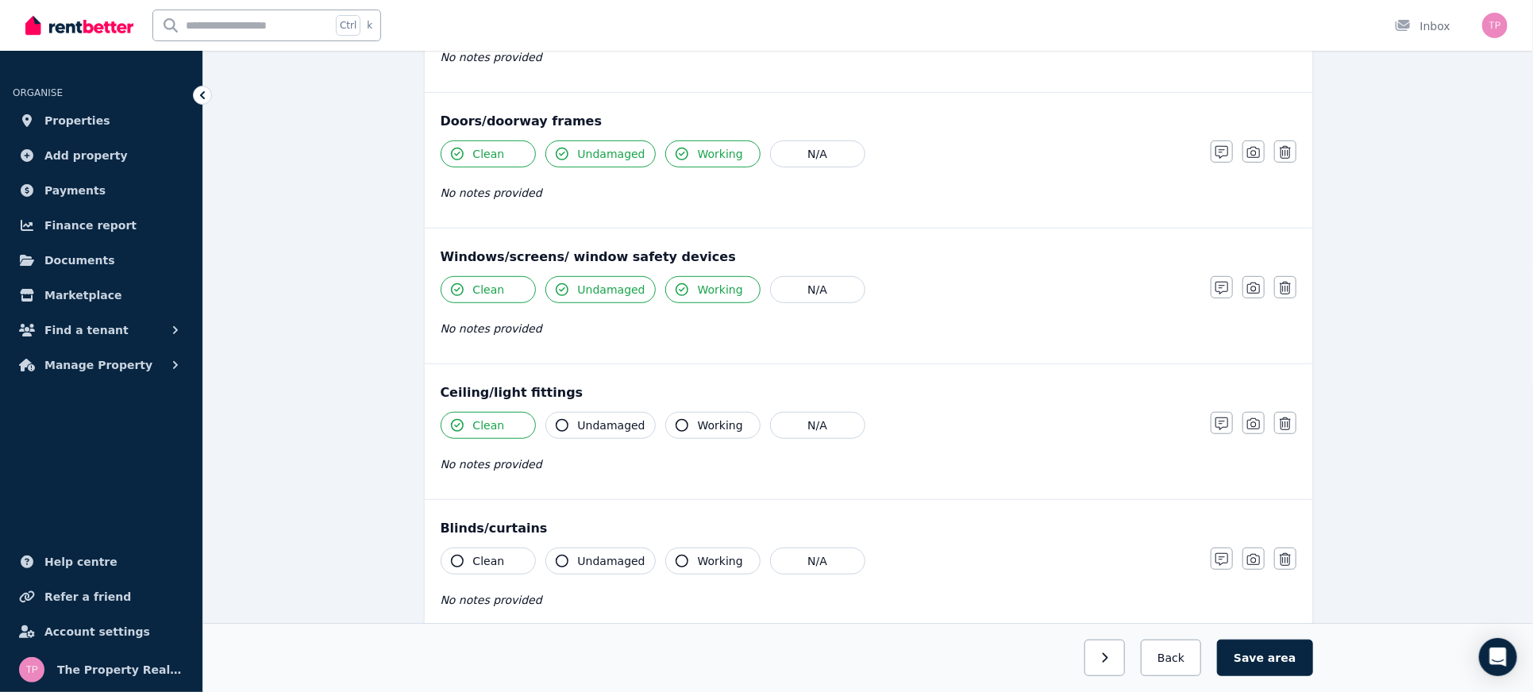
drag, startPoint x: 563, startPoint y: 427, endPoint x: 616, endPoint y: 417, distance: 54.2
click at [564, 426] on icon "button" at bounding box center [562, 425] width 13 height 13
click at [678, 416] on button "Working" at bounding box center [712, 425] width 95 height 27
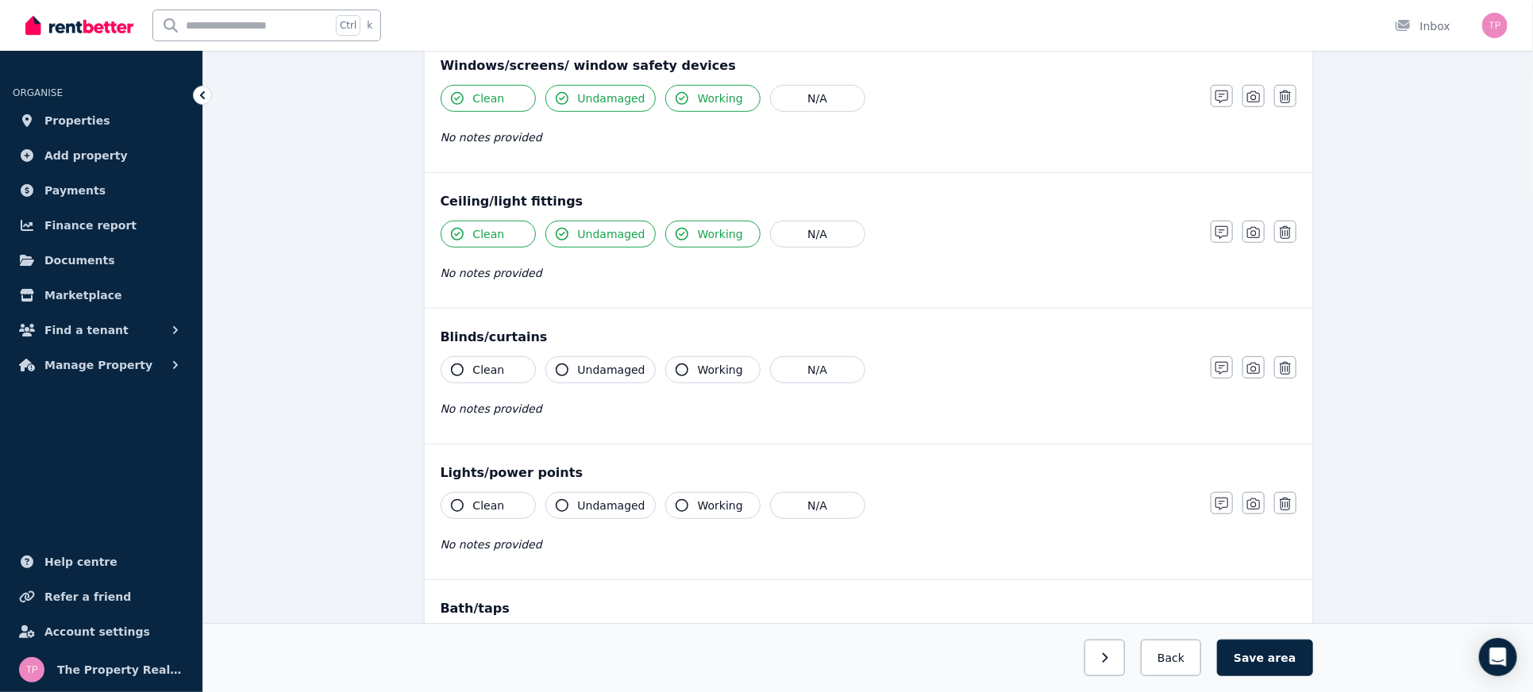
scroll to position [635, 0]
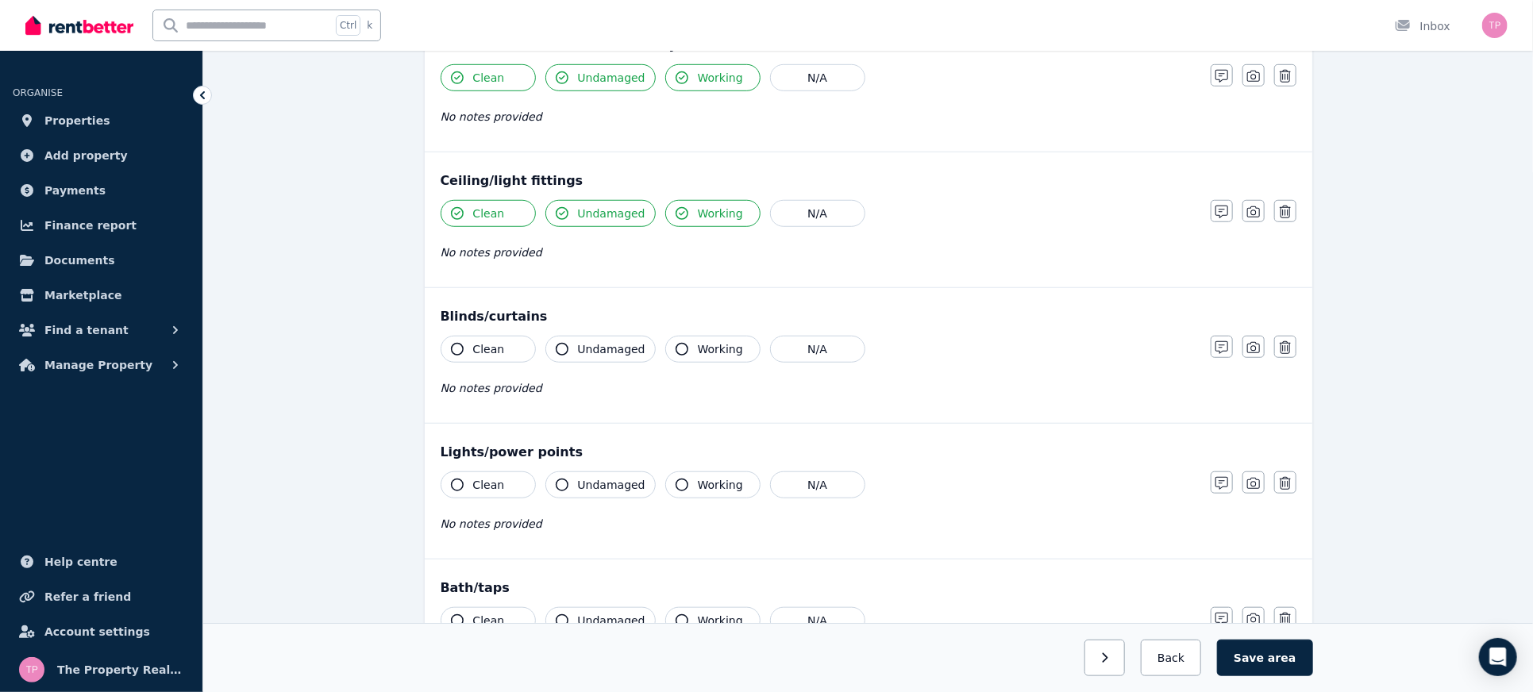
click at [452, 348] on icon "button" at bounding box center [457, 349] width 13 height 13
click at [571, 349] on button "Undamaged" at bounding box center [601, 349] width 110 height 27
click at [698, 353] on span "Working" at bounding box center [720, 349] width 45 height 16
click at [1283, 345] on icon "button" at bounding box center [1285, 347] width 11 height 13
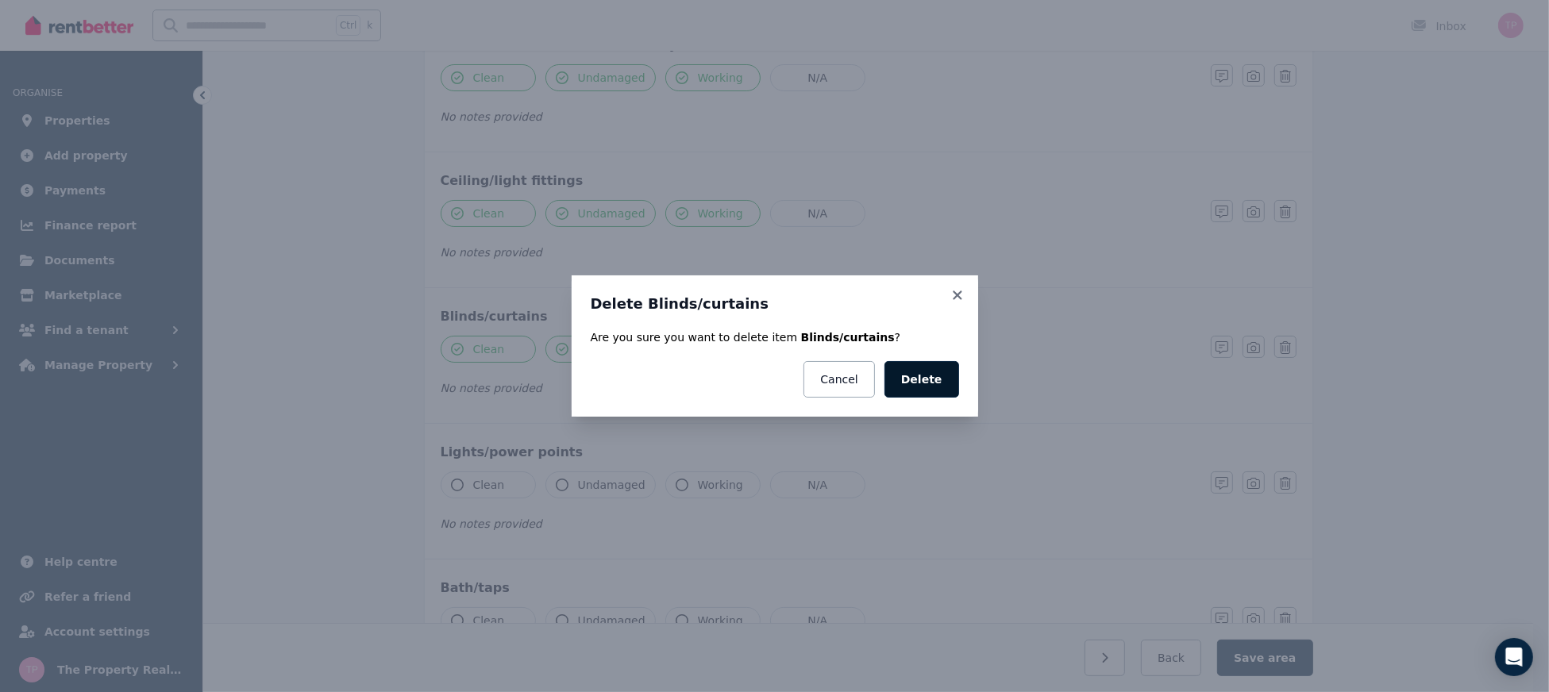
click at [932, 370] on button "Delete" at bounding box center [922, 379] width 75 height 37
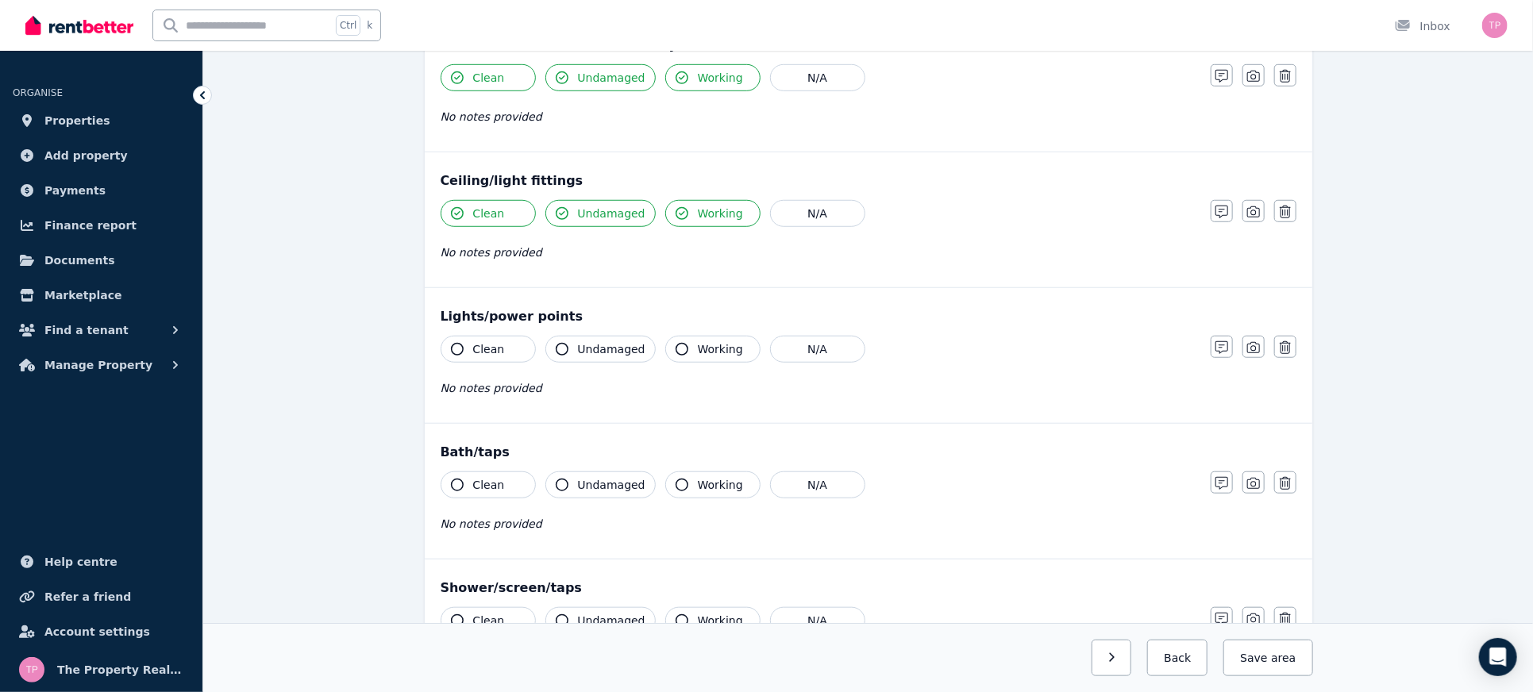
click at [452, 349] on icon "button" at bounding box center [457, 349] width 13 height 13
click at [569, 351] on button "Undamaged" at bounding box center [601, 349] width 110 height 27
click at [688, 337] on button "Working" at bounding box center [712, 349] width 95 height 27
click at [460, 481] on icon "button" at bounding box center [457, 485] width 13 height 13
click at [564, 480] on icon "button" at bounding box center [562, 485] width 13 height 13
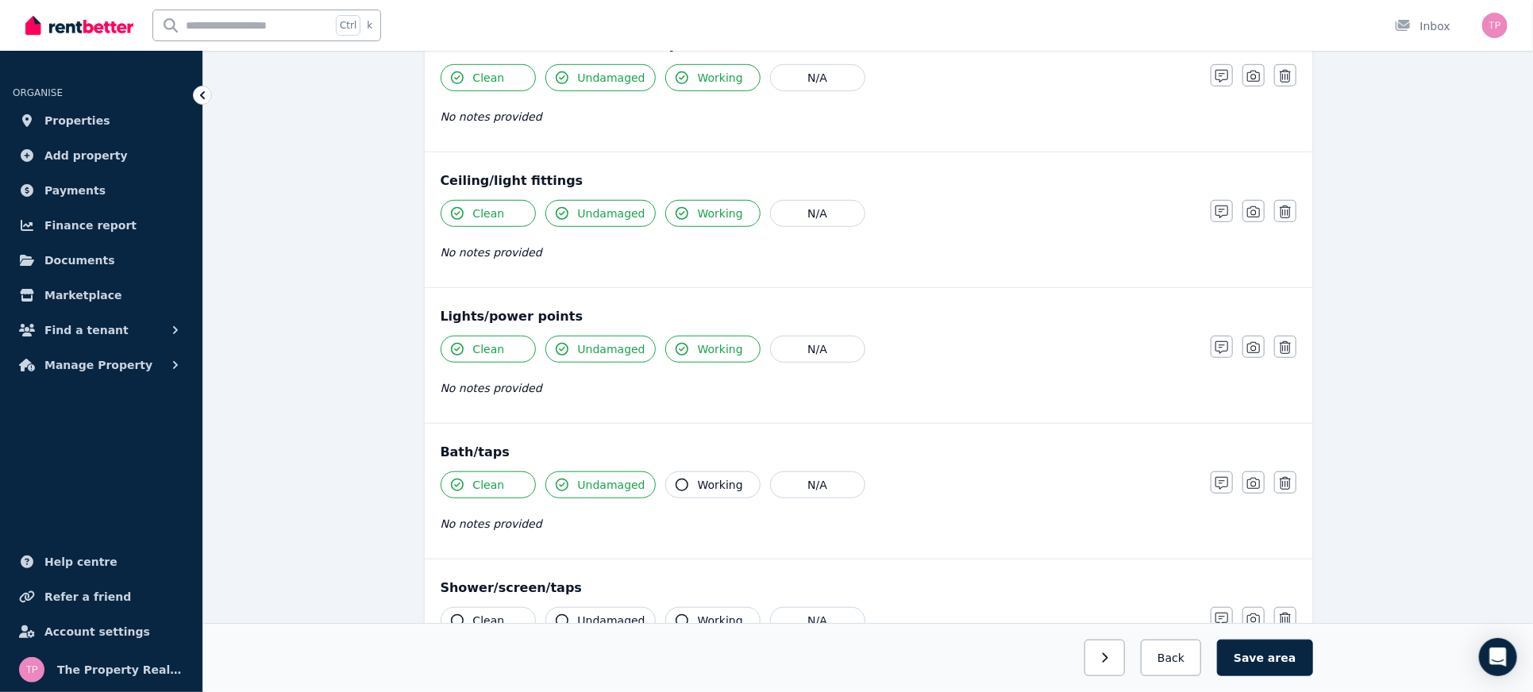
click at [687, 478] on button "Working" at bounding box center [712, 485] width 95 height 27
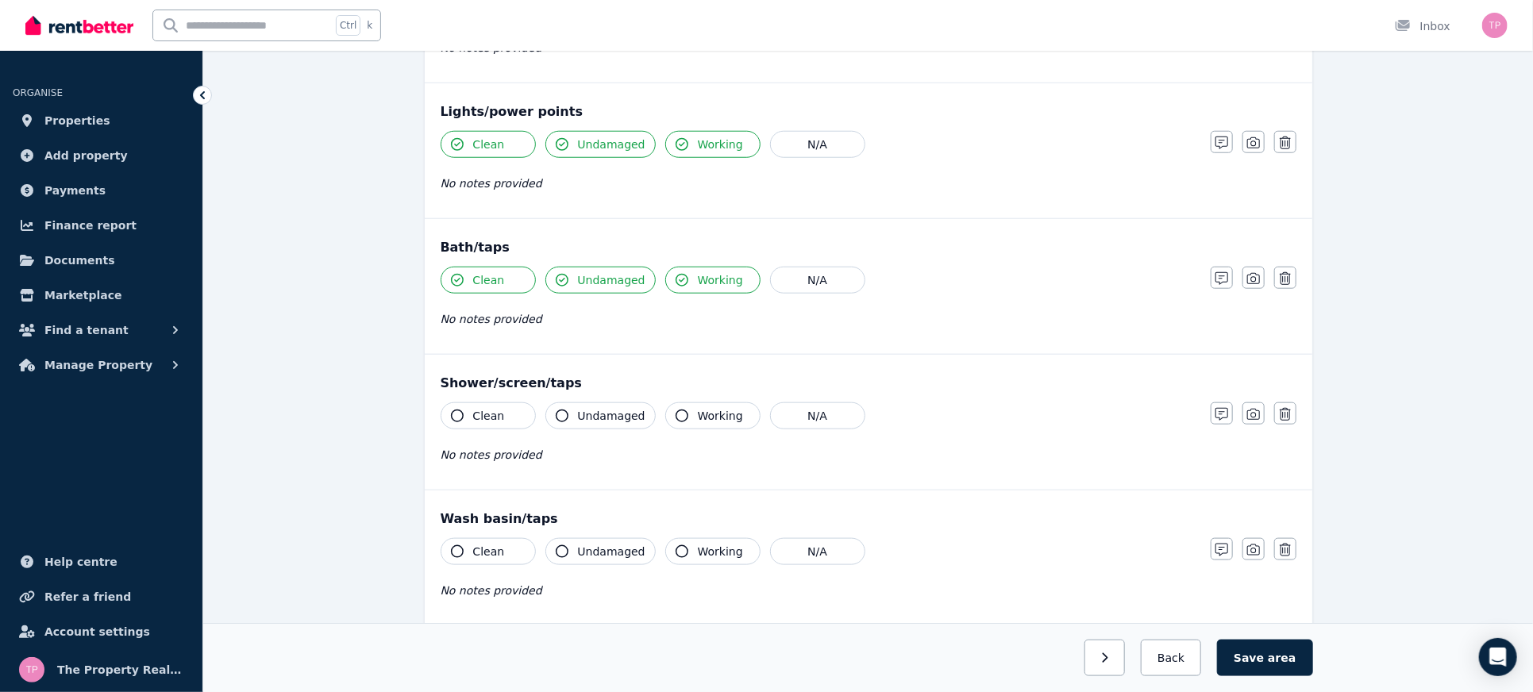
scroll to position [847, 0]
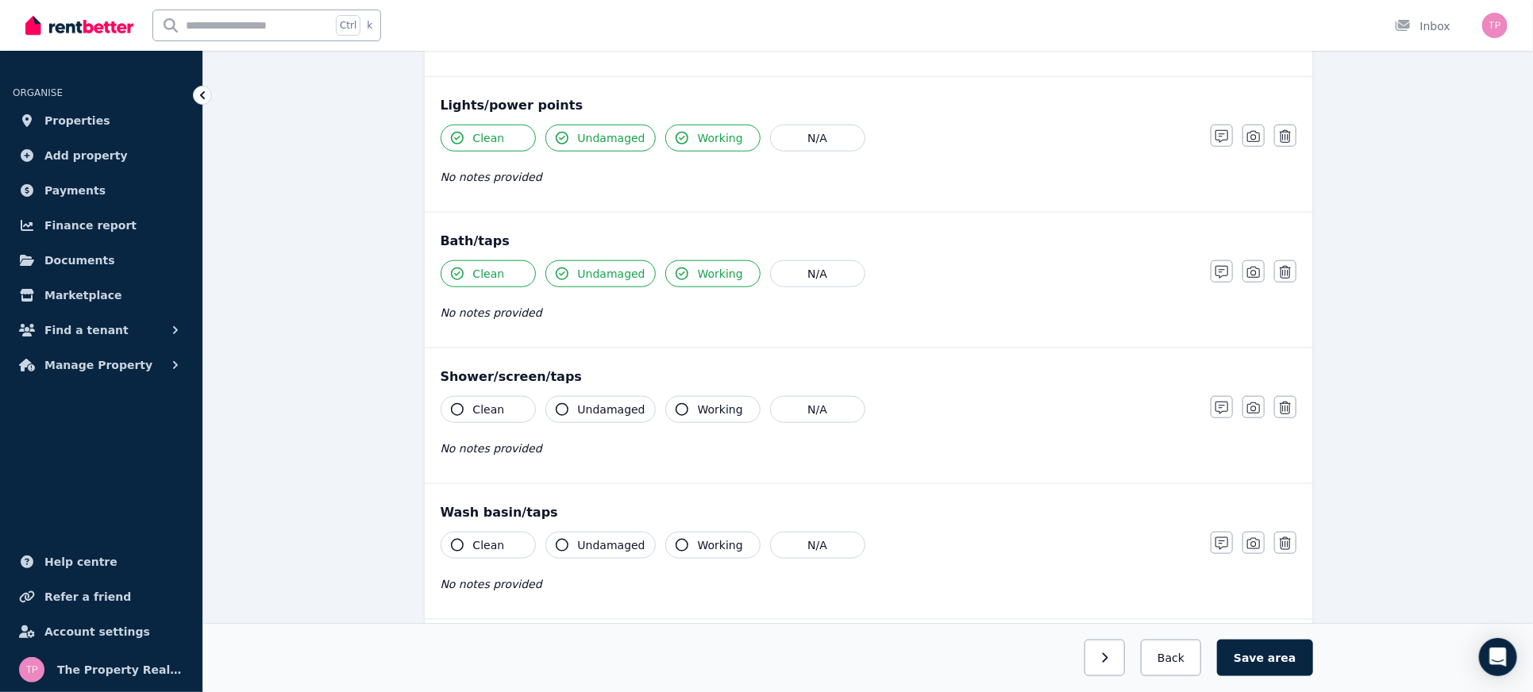
click at [460, 415] on button "Clean" at bounding box center [488, 409] width 95 height 27
click at [568, 407] on button "Undamaged" at bounding box center [601, 409] width 110 height 27
click at [700, 404] on span "Working" at bounding box center [720, 410] width 45 height 16
click at [460, 539] on icon "button" at bounding box center [457, 545] width 13 height 13
drag, startPoint x: 577, startPoint y: 541, endPoint x: 603, endPoint y: 534, distance: 27.2
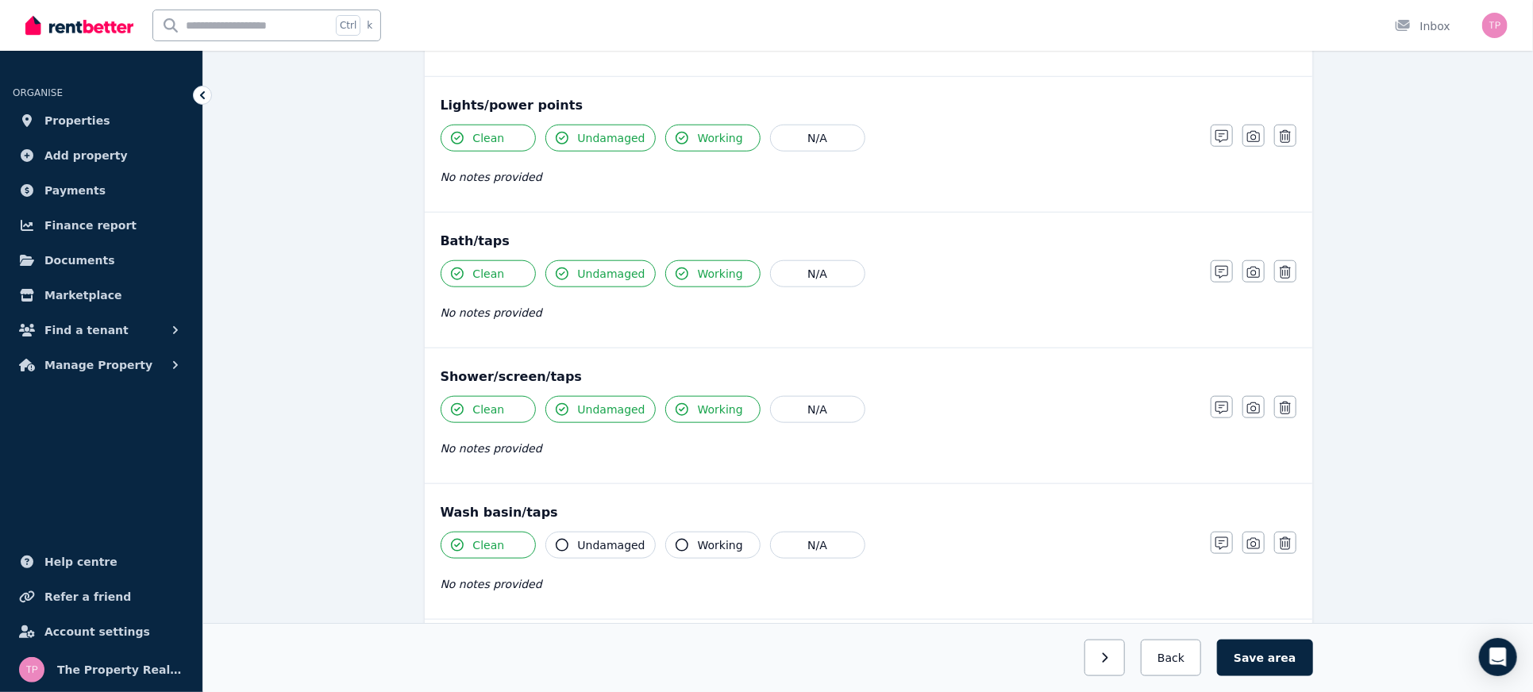
click at [578, 542] on span "Undamaged" at bounding box center [612, 546] width 68 height 16
click at [676, 525] on div "Wash basin/taps Clean Undamaged Working N/A No notes provided Notes Photo Delete" at bounding box center [869, 551] width 888 height 135
click at [678, 534] on button "Working" at bounding box center [712, 545] width 95 height 27
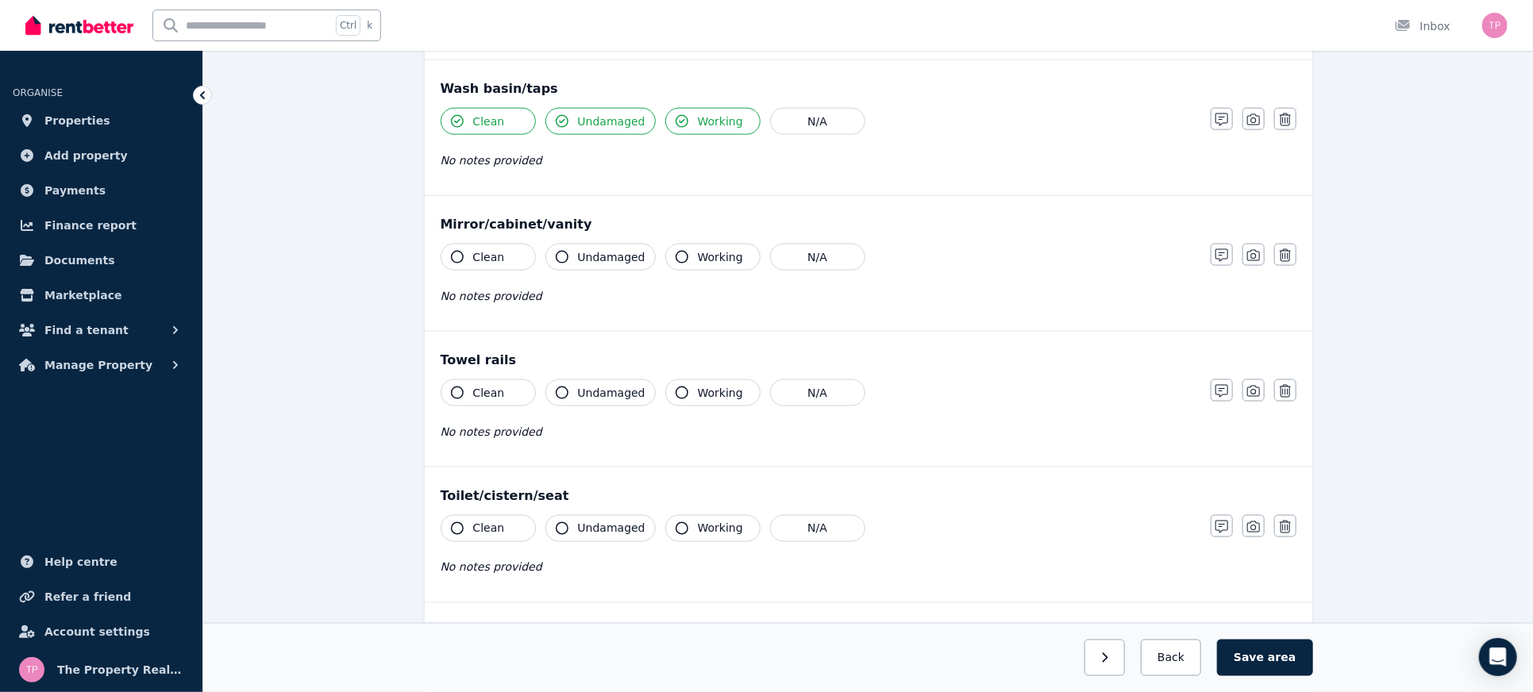
click at [464, 254] on button "Clean" at bounding box center [488, 257] width 95 height 27
click at [575, 260] on button "Undamaged" at bounding box center [601, 257] width 110 height 27
click at [690, 262] on button "Working" at bounding box center [712, 257] width 95 height 27
click at [445, 399] on div "Clean" at bounding box center [488, 393] width 95 height 27
click at [458, 390] on icon "button" at bounding box center [457, 393] width 13 height 13
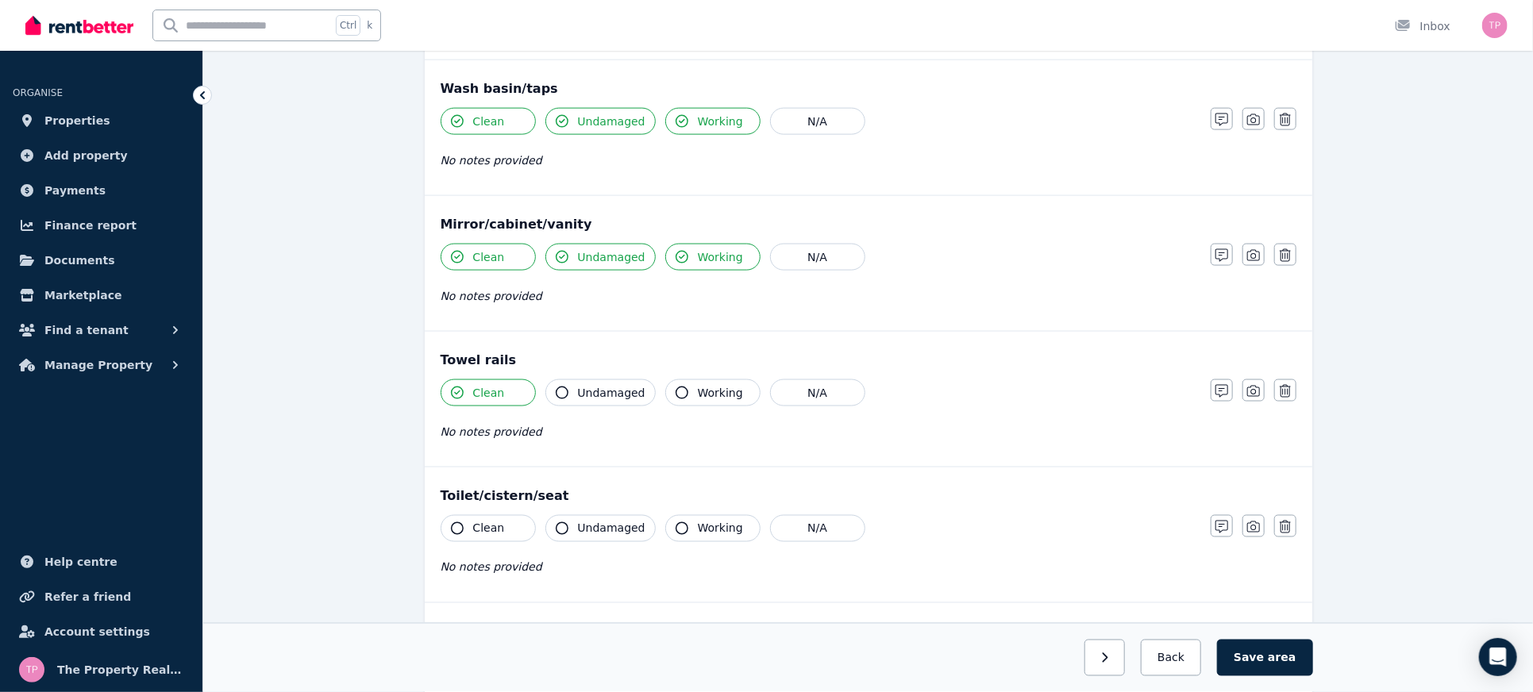
click at [585, 389] on span "Undamaged" at bounding box center [612, 393] width 68 height 16
click at [676, 389] on icon "button" at bounding box center [682, 393] width 13 height 13
click at [455, 531] on button "Clean" at bounding box center [488, 528] width 95 height 27
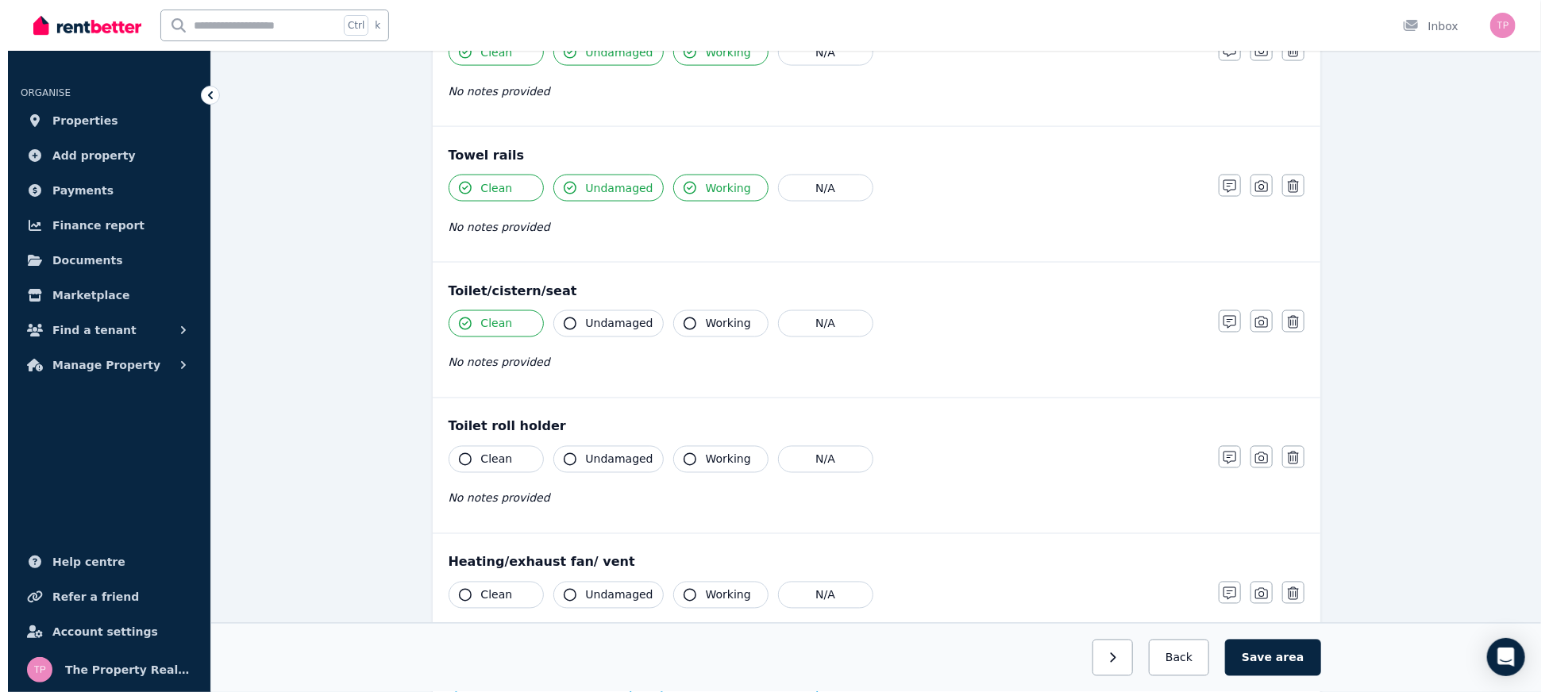
scroll to position [1482, 0]
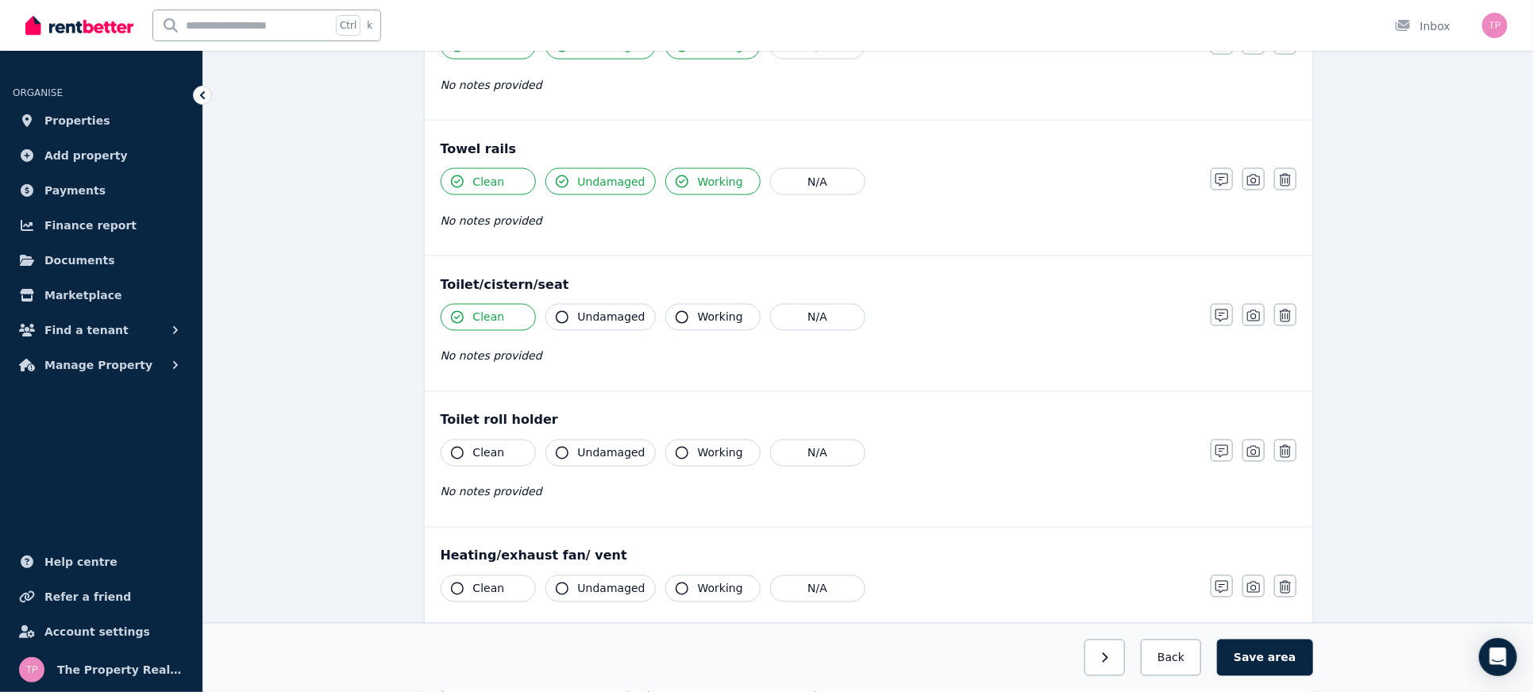
click at [584, 313] on span "Undamaged" at bounding box center [612, 318] width 68 height 16
click at [665, 308] on button "Working" at bounding box center [712, 317] width 95 height 27
click at [677, 452] on button "Working" at bounding box center [712, 453] width 95 height 27
click at [514, 442] on button "Clean" at bounding box center [488, 453] width 95 height 27
click at [447, 442] on button "Clean" at bounding box center [488, 453] width 95 height 27
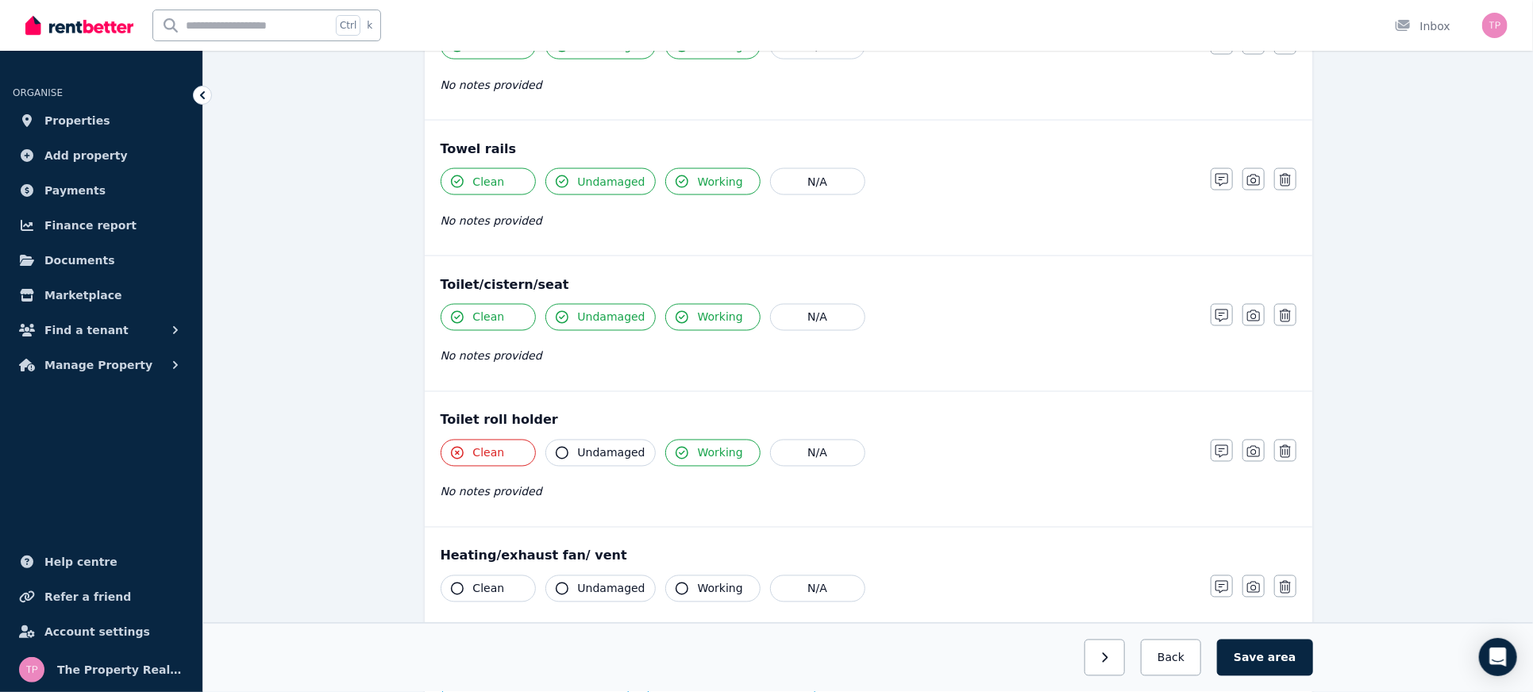
click at [594, 453] on button "Undamaged" at bounding box center [601, 453] width 110 height 27
click at [465, 446] on button "Clean" at bounding box center [488, 453] width 95 height 27
click at [1283, 449] on icon "button" at bounding box center [1285, 452] width 11 height 13
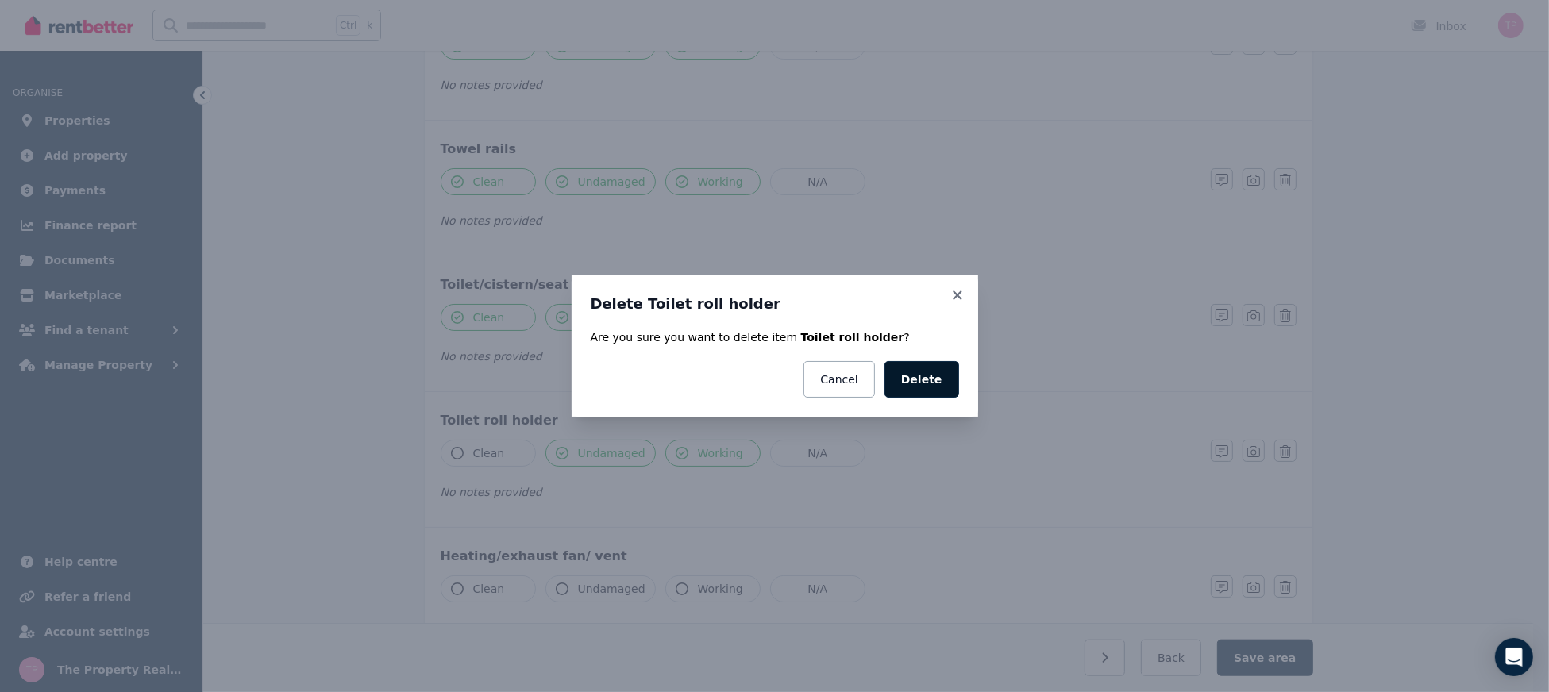
click at [946, 389] on button "Delete" at bounding box center [922, 379] width 75 height 37
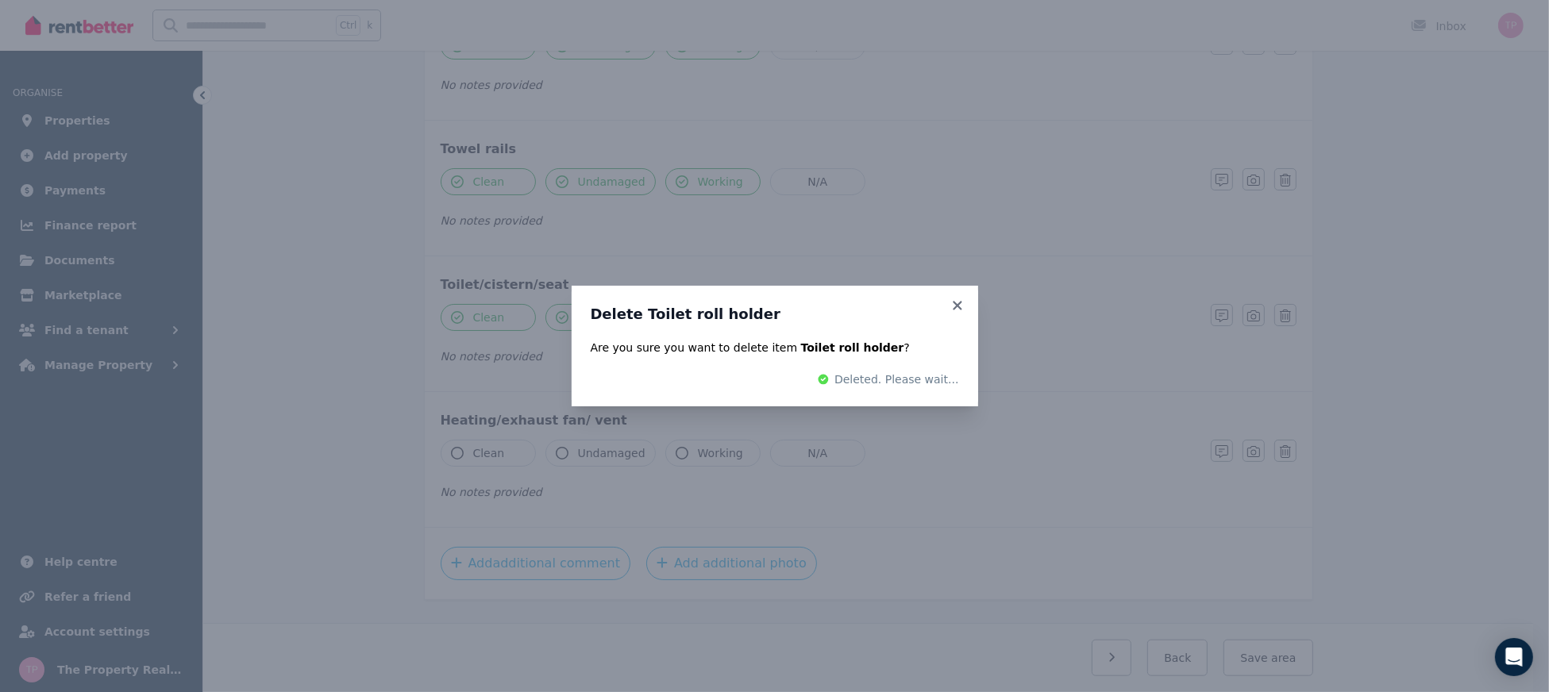
scroll to position [1347, 0]
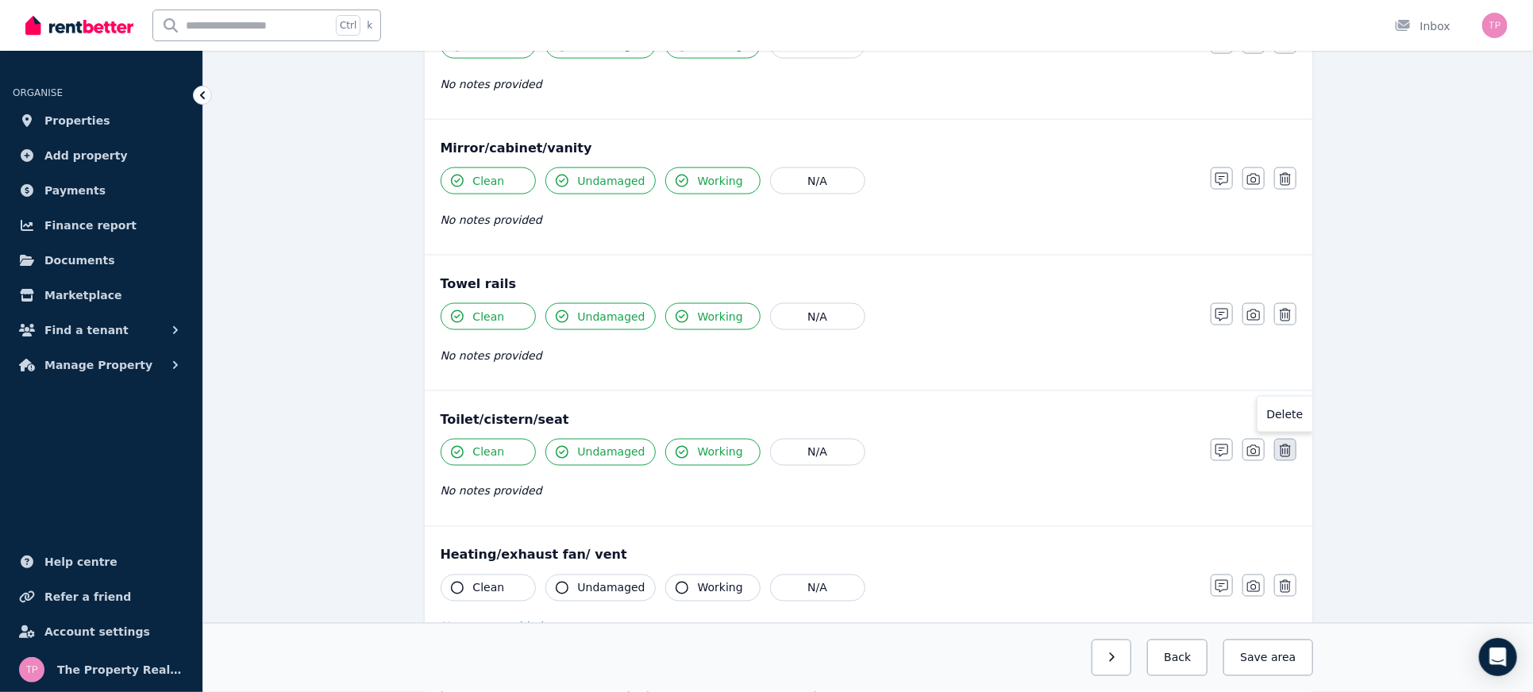
click at [1281, 446] on icon "button" at bounding box center [1285, 451] width 11 height 13
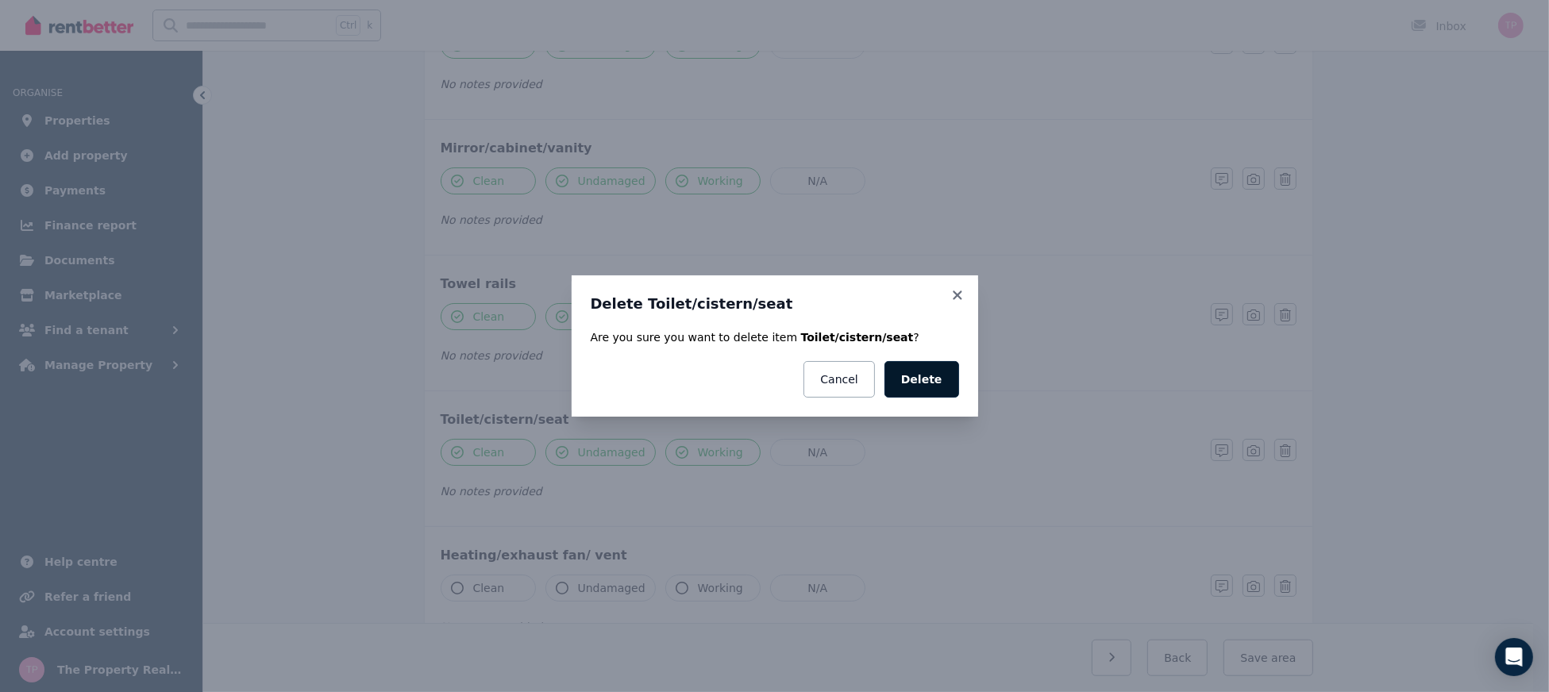
click at [920, 382] on button "Delete" at bounding box center [922, 379] width 75 height 37
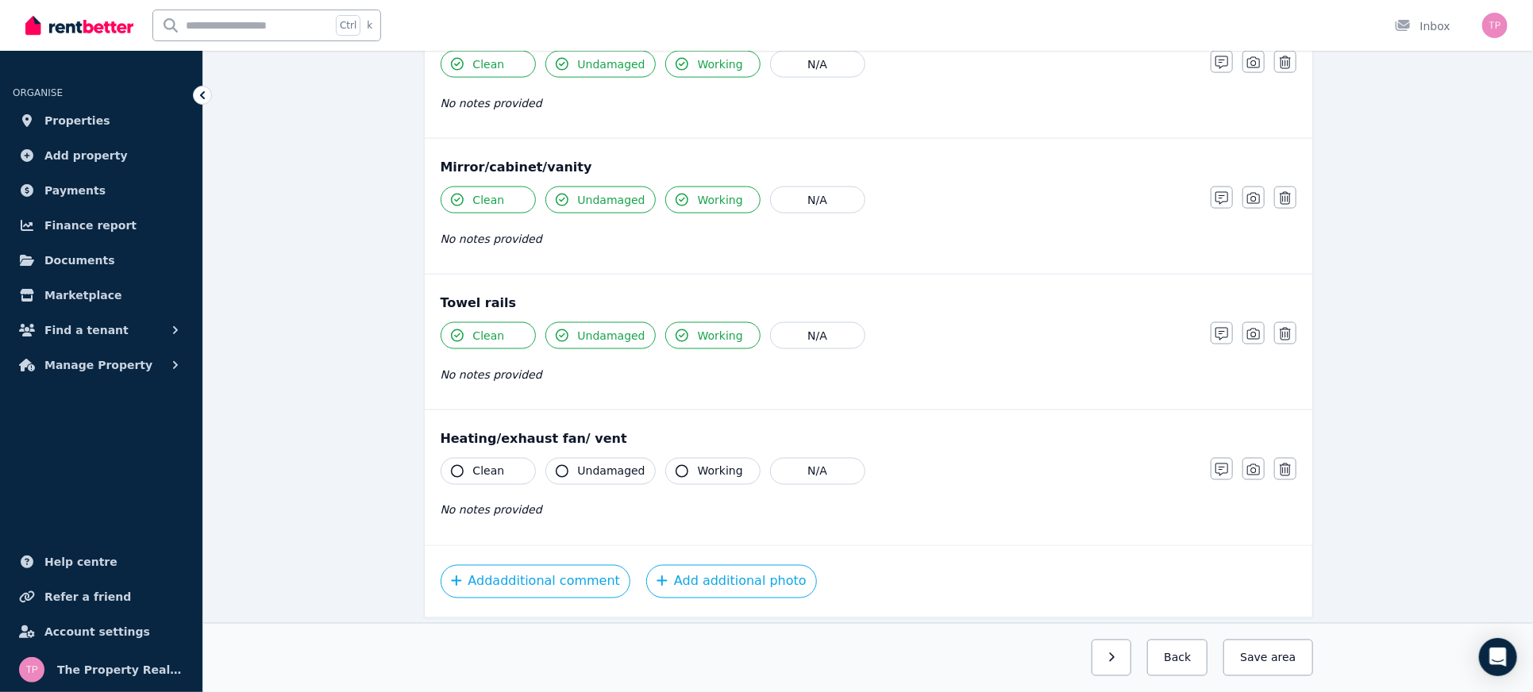
scroll to position [1371, 0]
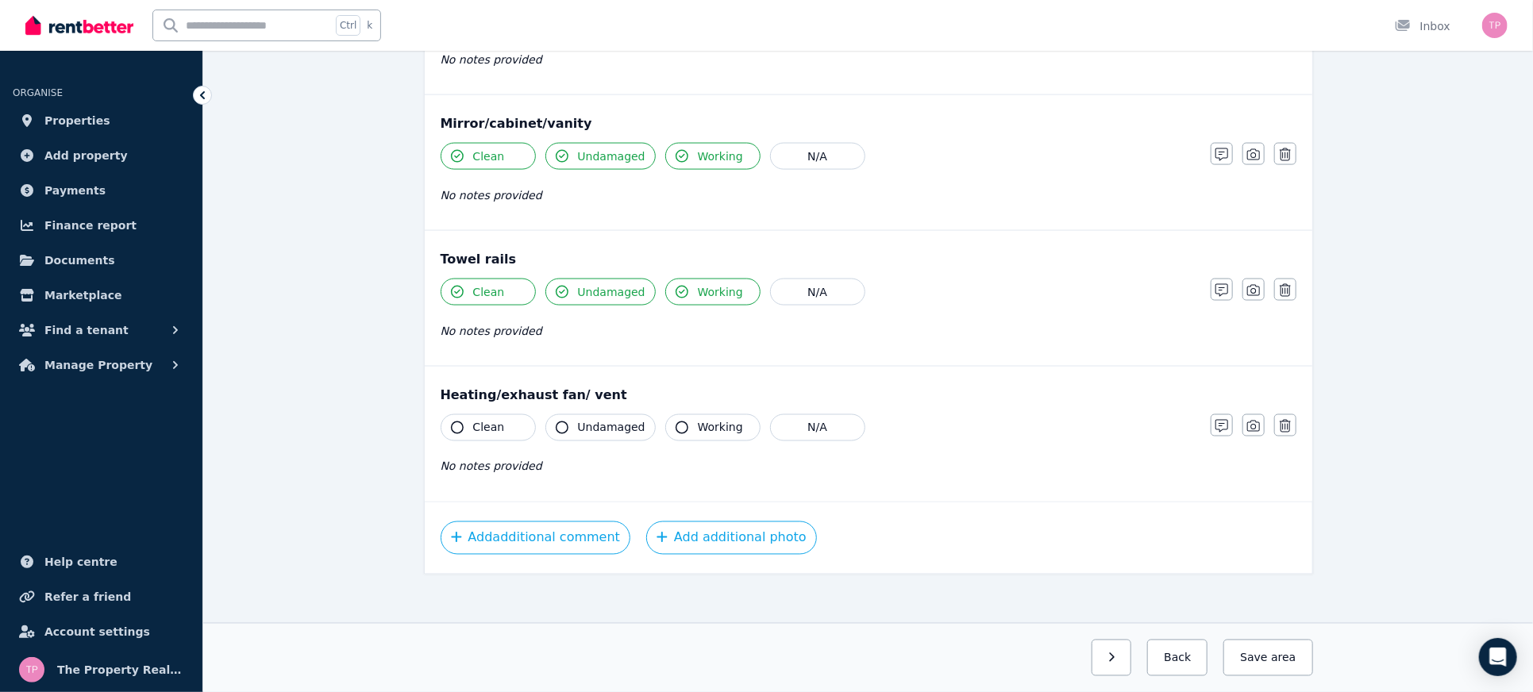
click at [471, 428] on button "Clean" at bounding box center [488, 428] width 95 height 27
click at [565, 422] on icon "button" at bounding box center [562, 428] width 13 height 13
click at [698, 420] on span "Working" at bounding box center [720, 428] width 45 height 16
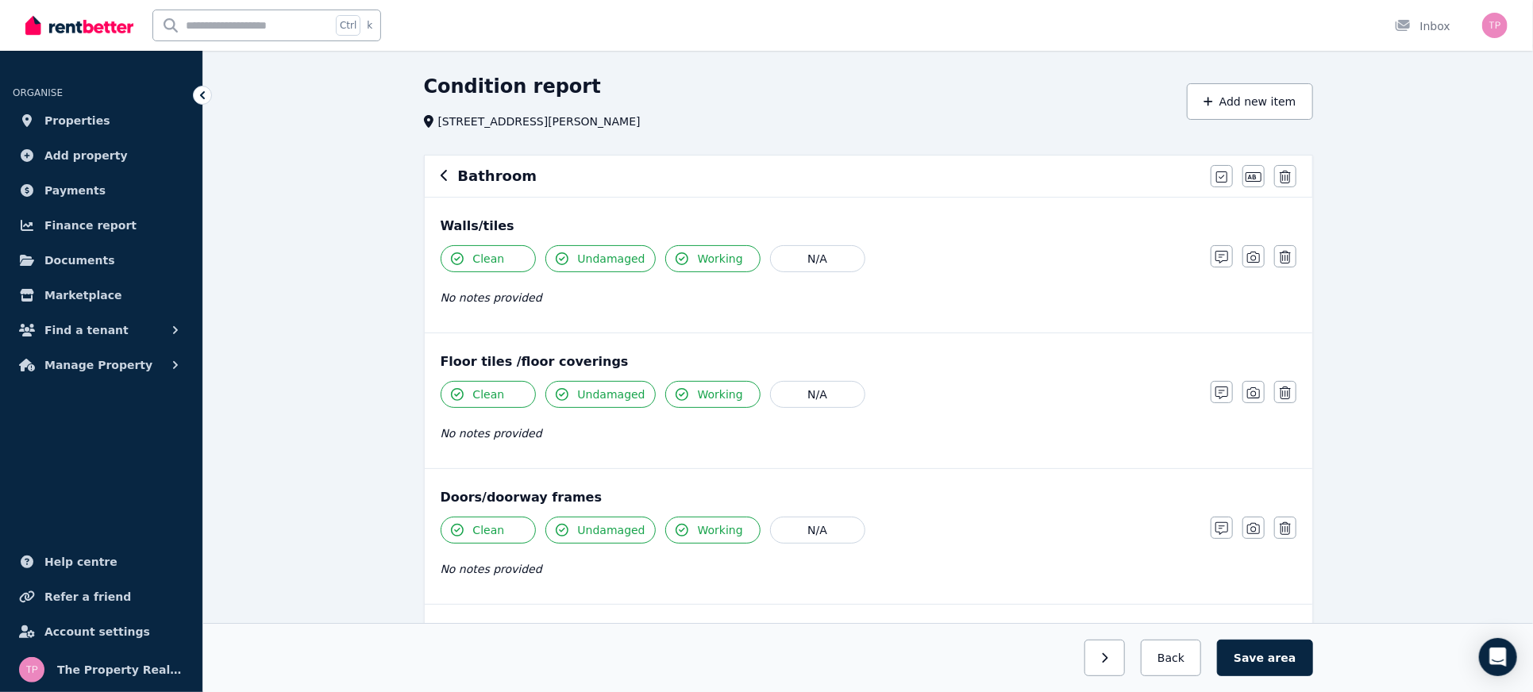
scroll to position [0, 0]
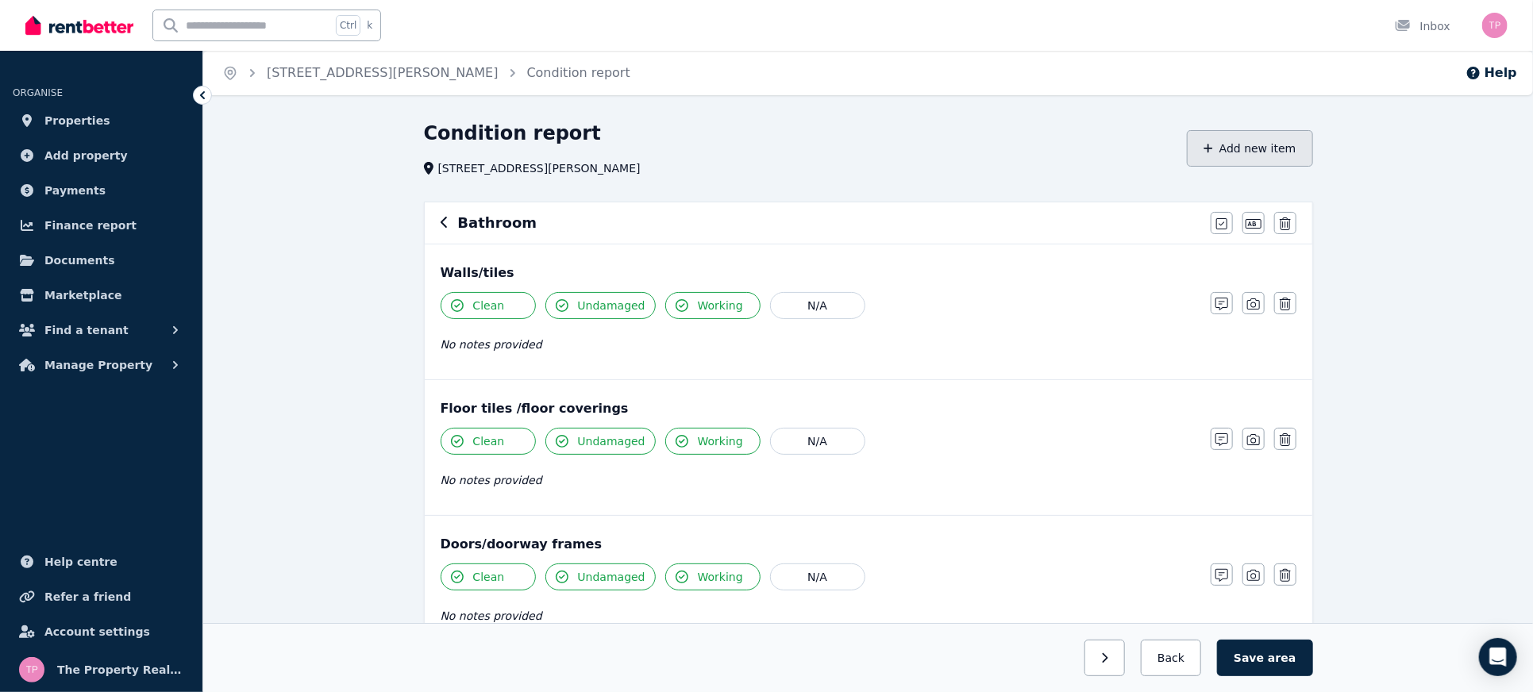
click at [1289, 152] on button "Add new item" at bounding box center [1250, 148] width 126 height 37
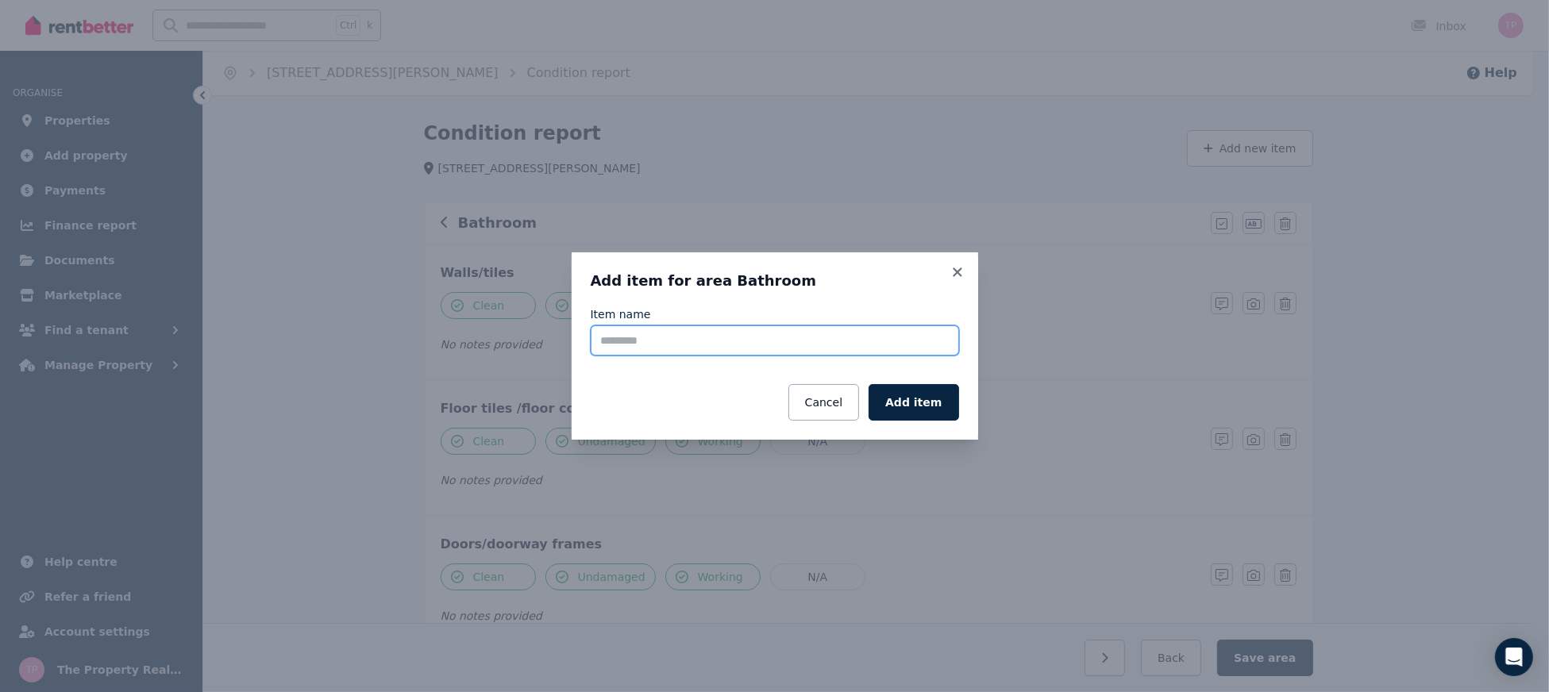
click at [721, 353] on input "Item name" at bounding box center [775, 341] width 368 height 30
type input "*********"
click at [925, 407] on button "Add item" at bounding box center [914, 402] width 90 height 37
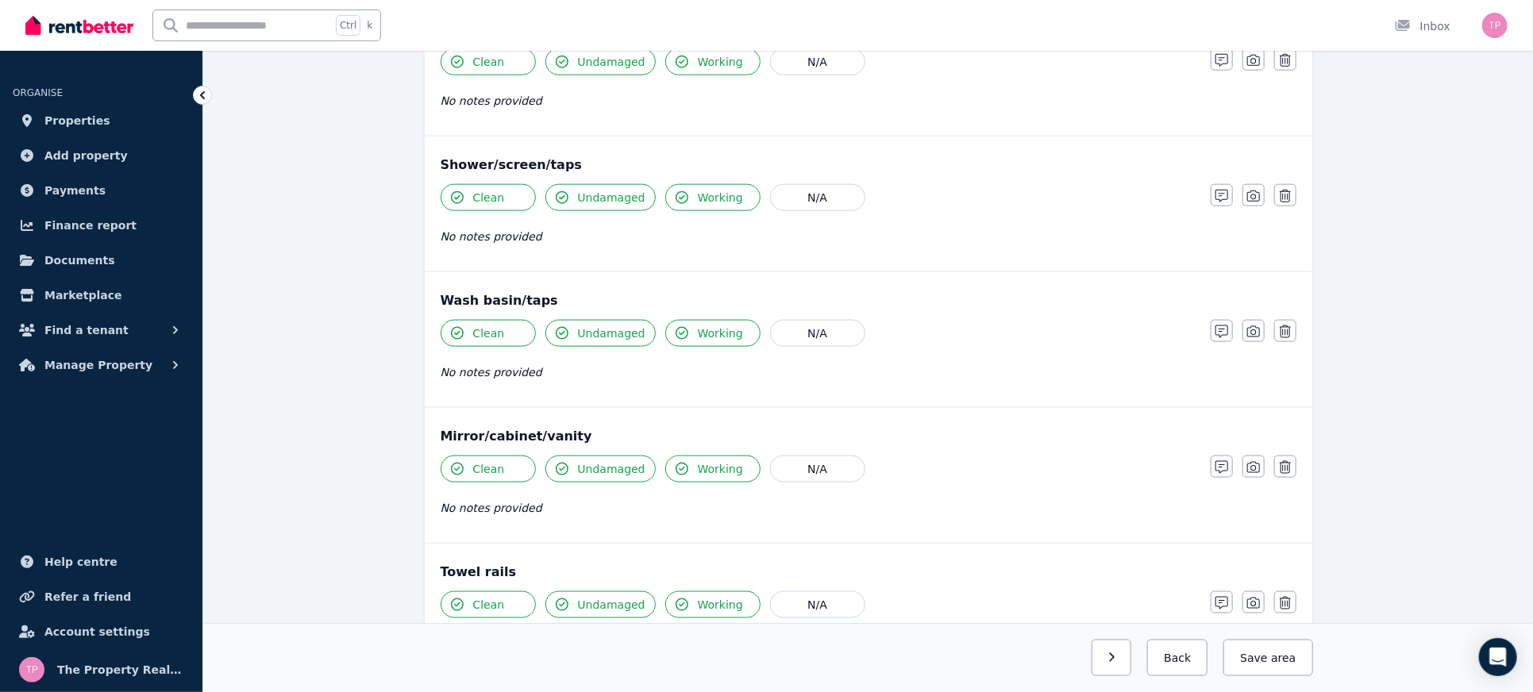
scroll to position [1506, 0]
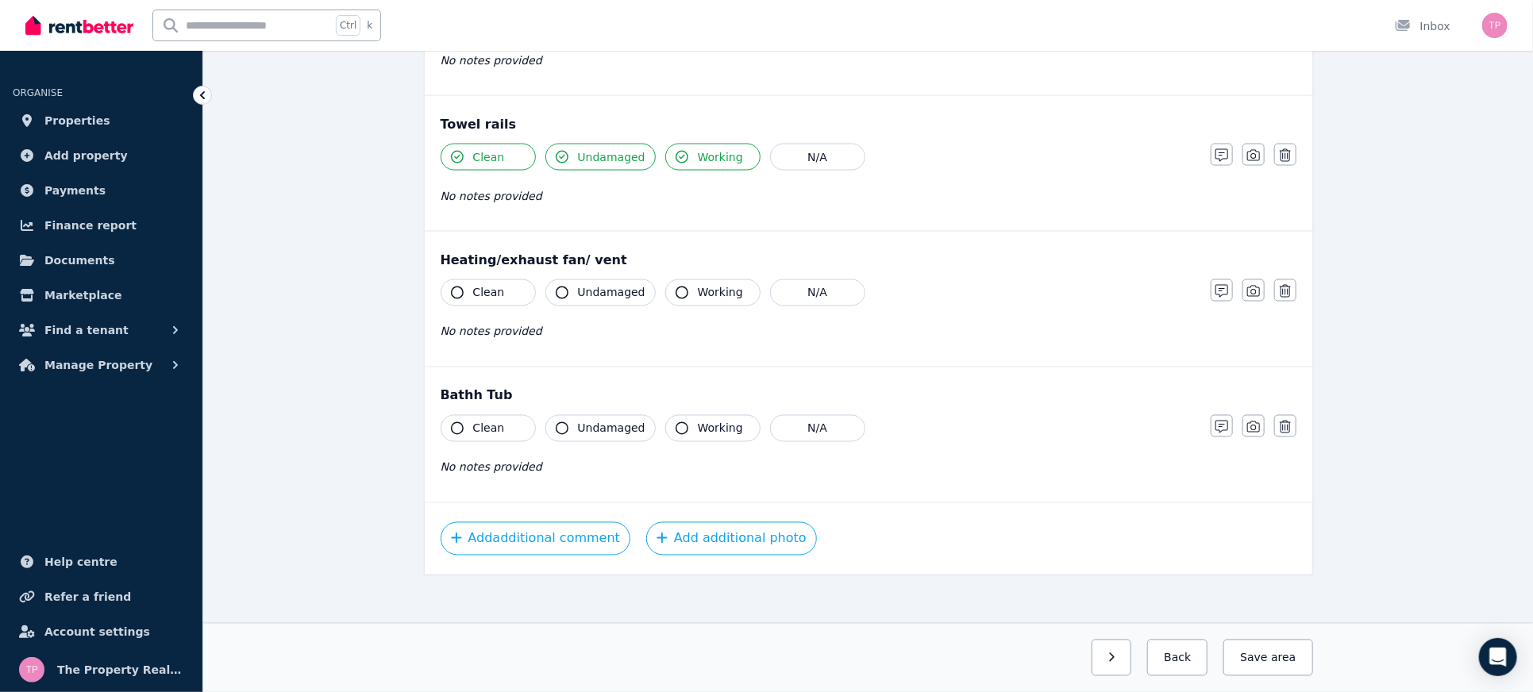
click at [449, 419] on button "Clean" at bounding box center [488, 428] width 95 height 27
click at [579, 422] on span "Undamaged" at bounding box center [612, 429] width 68 height 16
drag, startPoint x: 683, startPoint y: 422, endPoint x: 681, endPoint y: 412, distance: 9.8
click at [684, 422] on button "Working" at bounding box center [712, 428] width 95 height 27
click at [686, 287] on button "Working" at bounding box center [712, 293] width 95 height 27
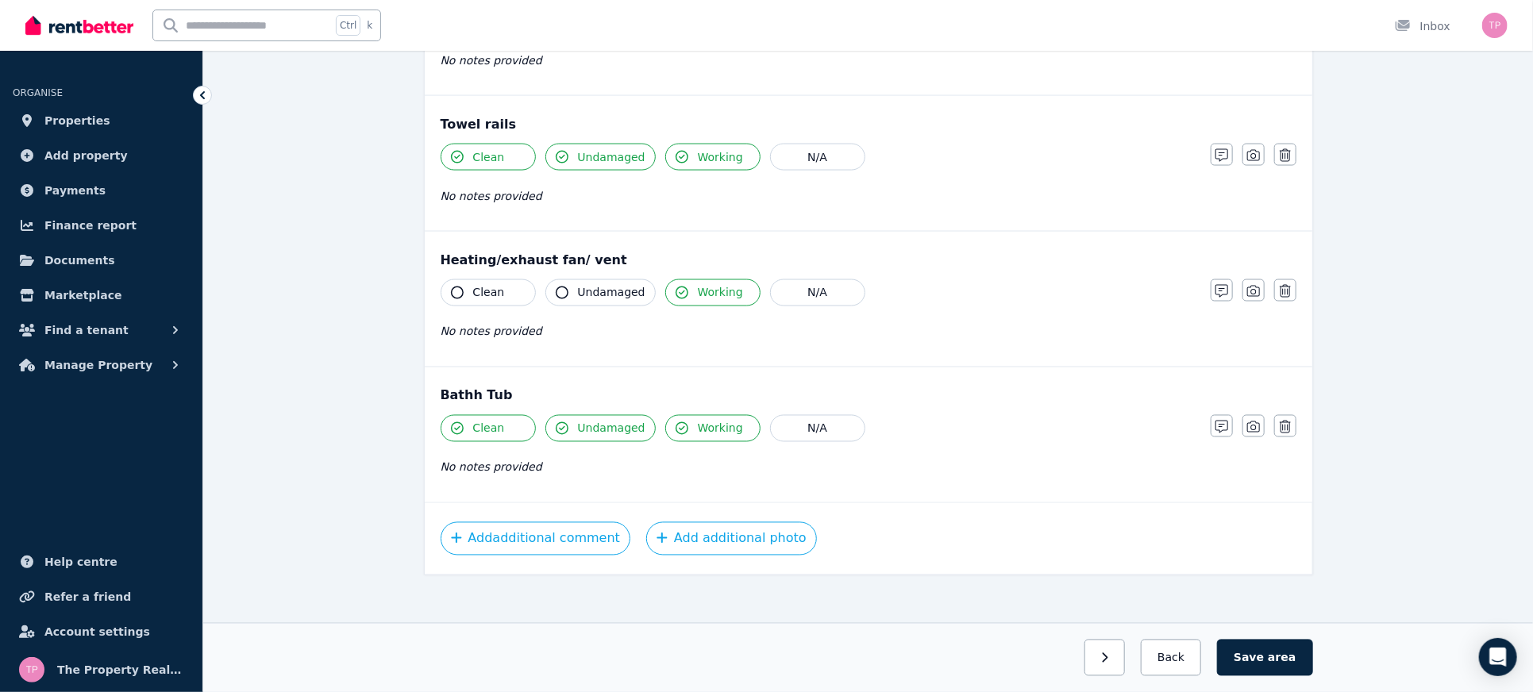
click at [575, 287] on button "Undamaged" at bounding box center [601, 293] width 110 height 27
click at [469, 288] on button "Clean" at bounding box center [488, 293] width 95 height 27
click at [1278, 666] on button "Save area" at bounding box center [1264, 658] width 95 height 37
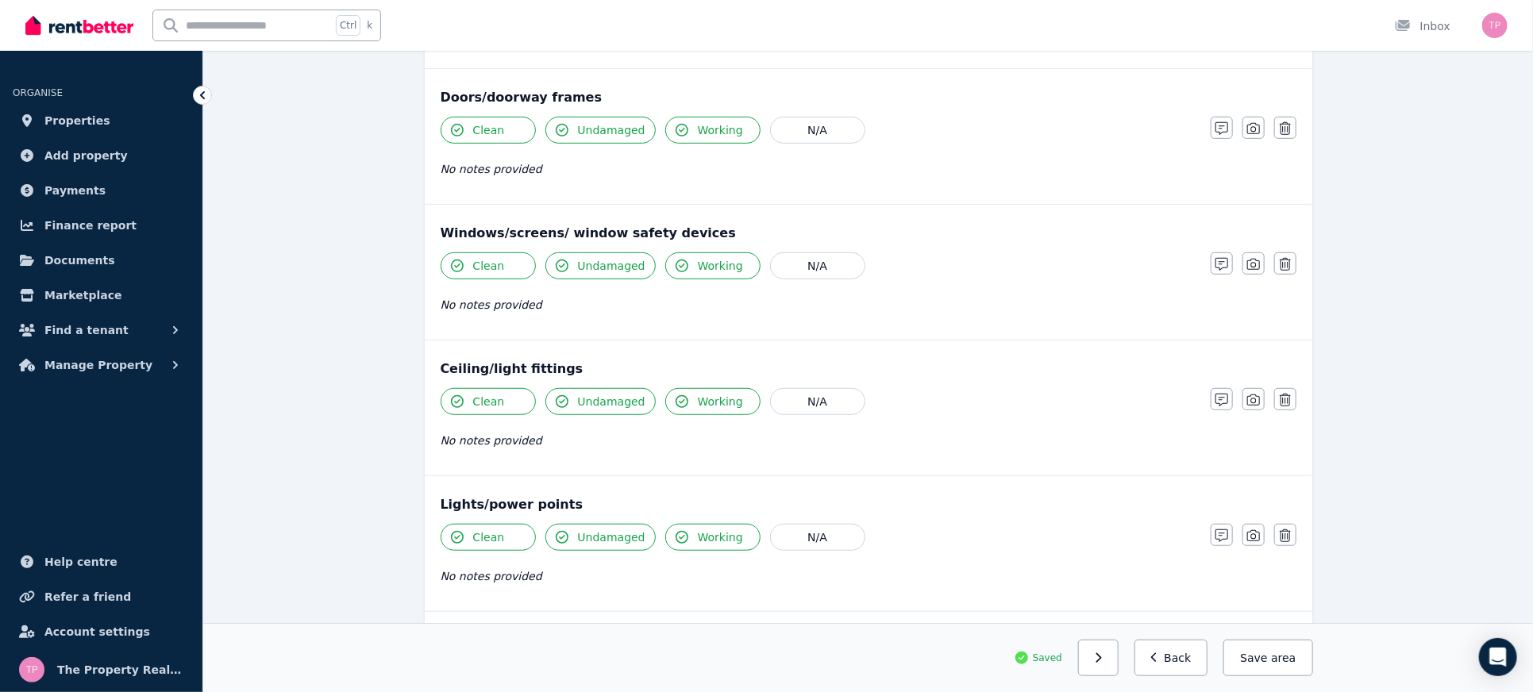
scroll to position [0, 0]
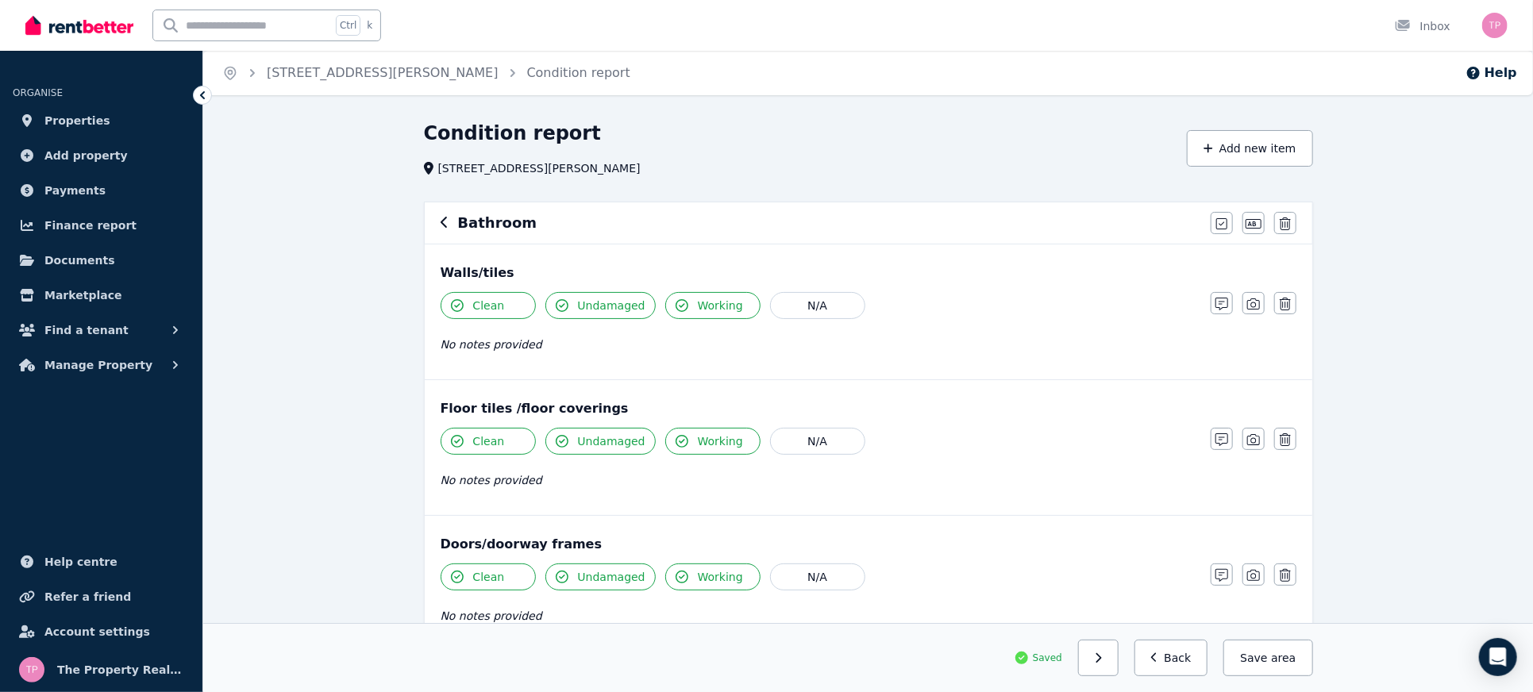
click at [441, 224] on icon "button" at bounding box center [445, 222] width 8 height 13
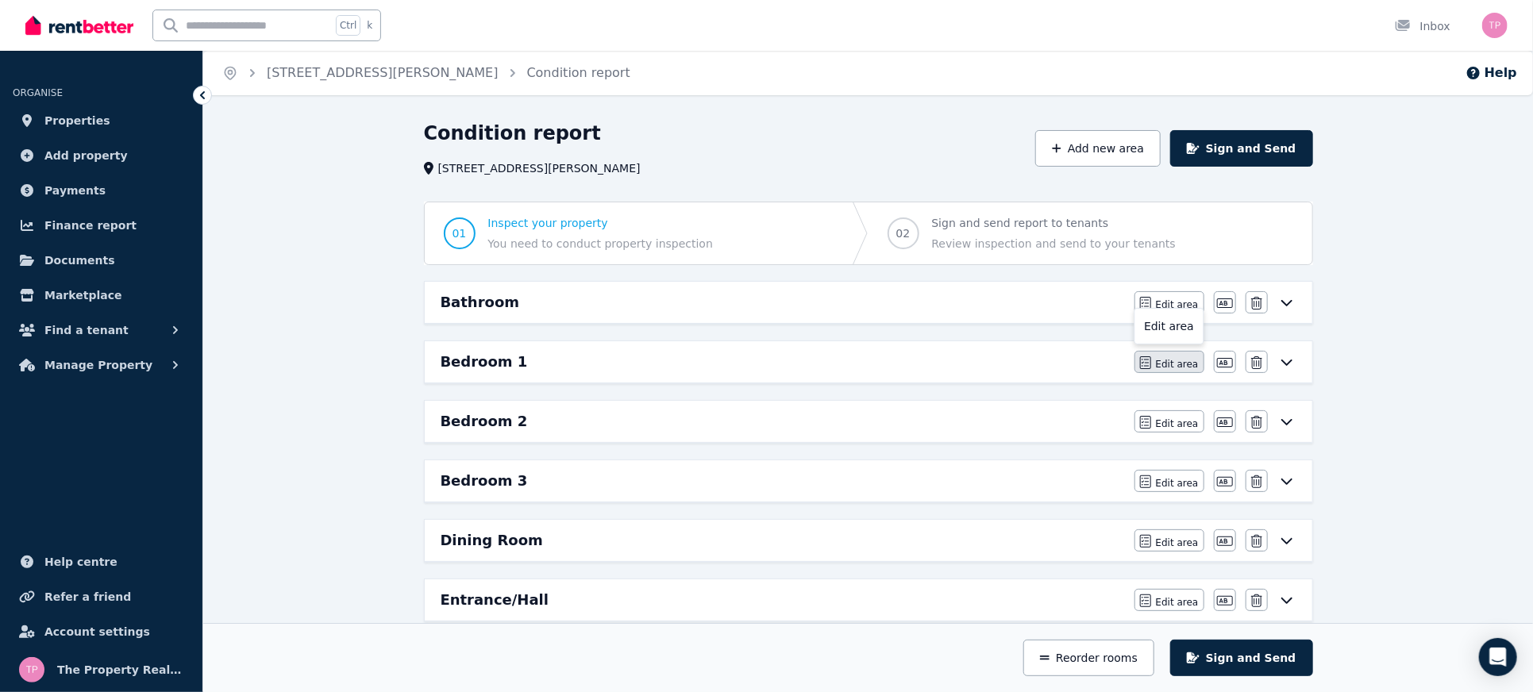
click at [1176, 364] on span "Edit area" at bounding box center [1177, 364] width 43 height 13
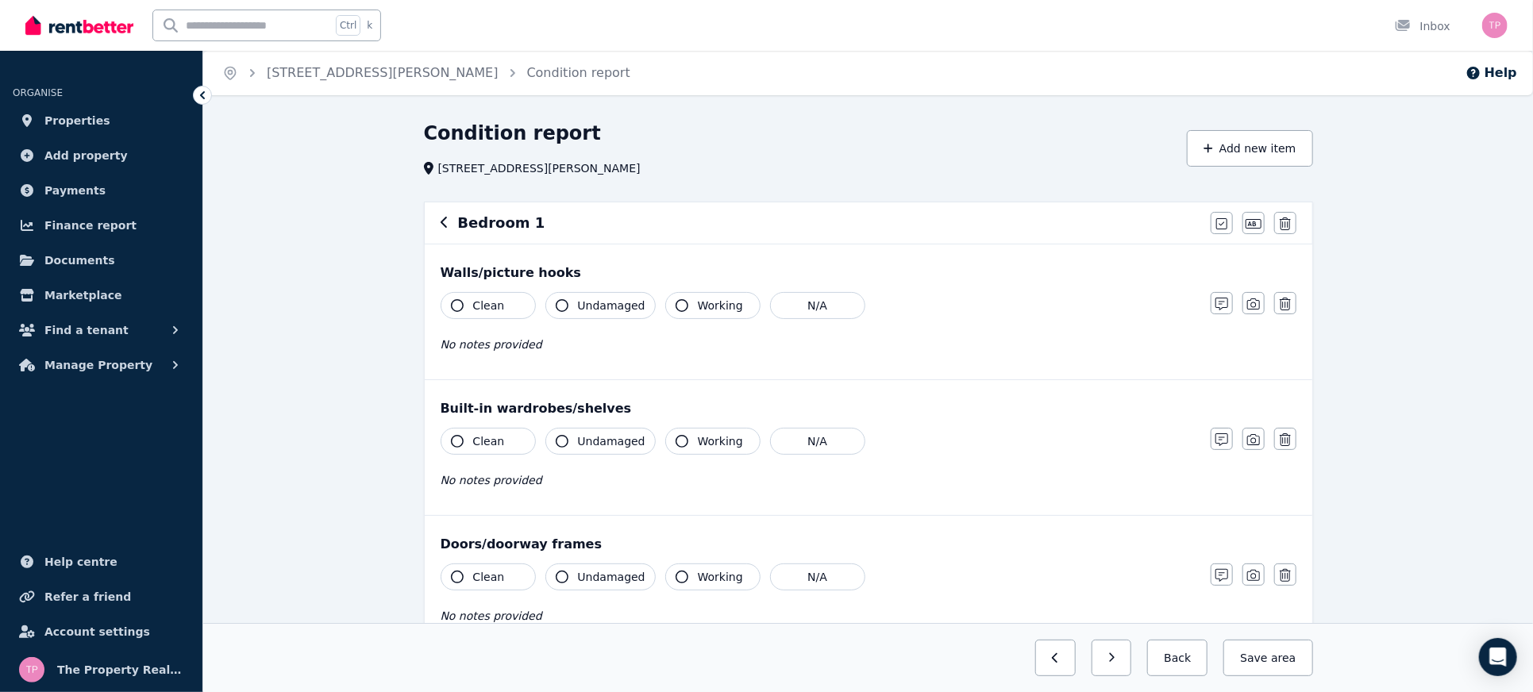
click at [474, 313] on button "Clean" at bounding box center [488, 305] width 95 height 27
click at [603, 310] on span "Undamaged" at bounding box center [612, 306] width 68 height 16
click at [695, 295] on button "Working" at bounding box center [712, 305] width 95 height 27
click at [475, 438] on span "Clean" at bounding box center [489, 442] width 32 height 16
click at [580, 442] on span "Undamaged" at bounding box center [612, 442] width 68 height 16
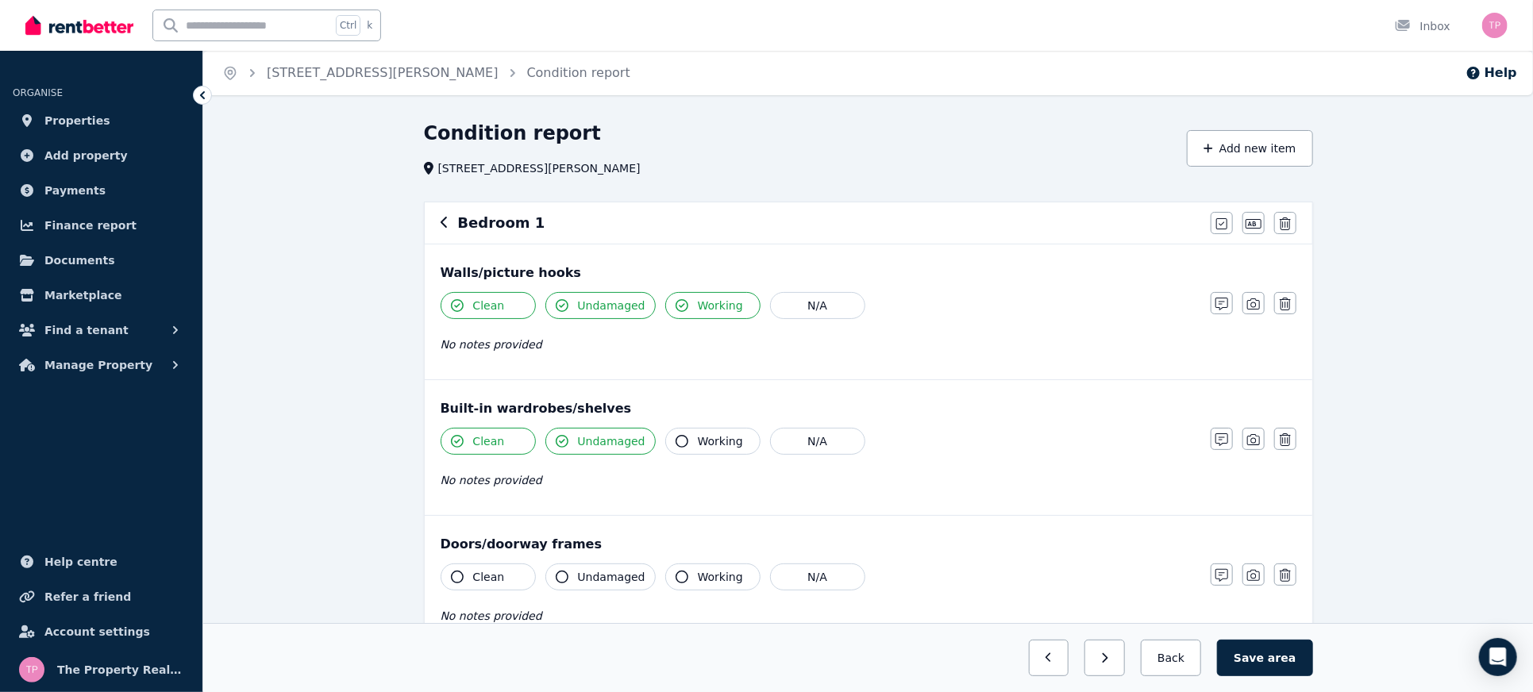
click at [685, 442] on button "Working" at bounding box center [712, 441] width 95 height 27
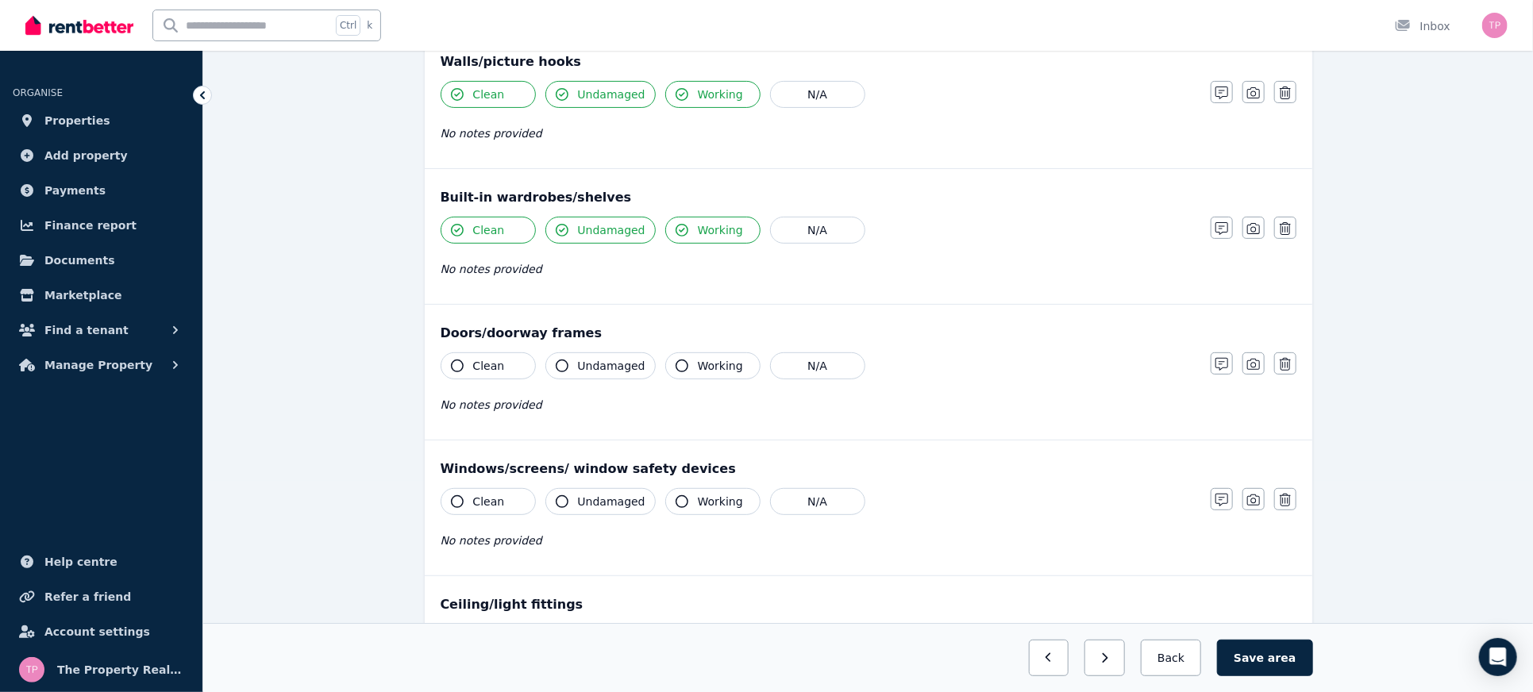
click at [469, 372] on button "Clean" at bounding box center [488, 366] width 95 height 27
click at [610, 371] on span "Undamaged" at bounding box center [612, 366] width 68 height 16
click at [701, 373] on button "Working" at bounding box center [712, 366] width 95 height 27
click at [473, 494] on span "Clean" at bounding box center [489, 502] width 32 height 16
click at [572, 502] on button "Undamaged" at bounding box center [601, 501] width 110 height 27
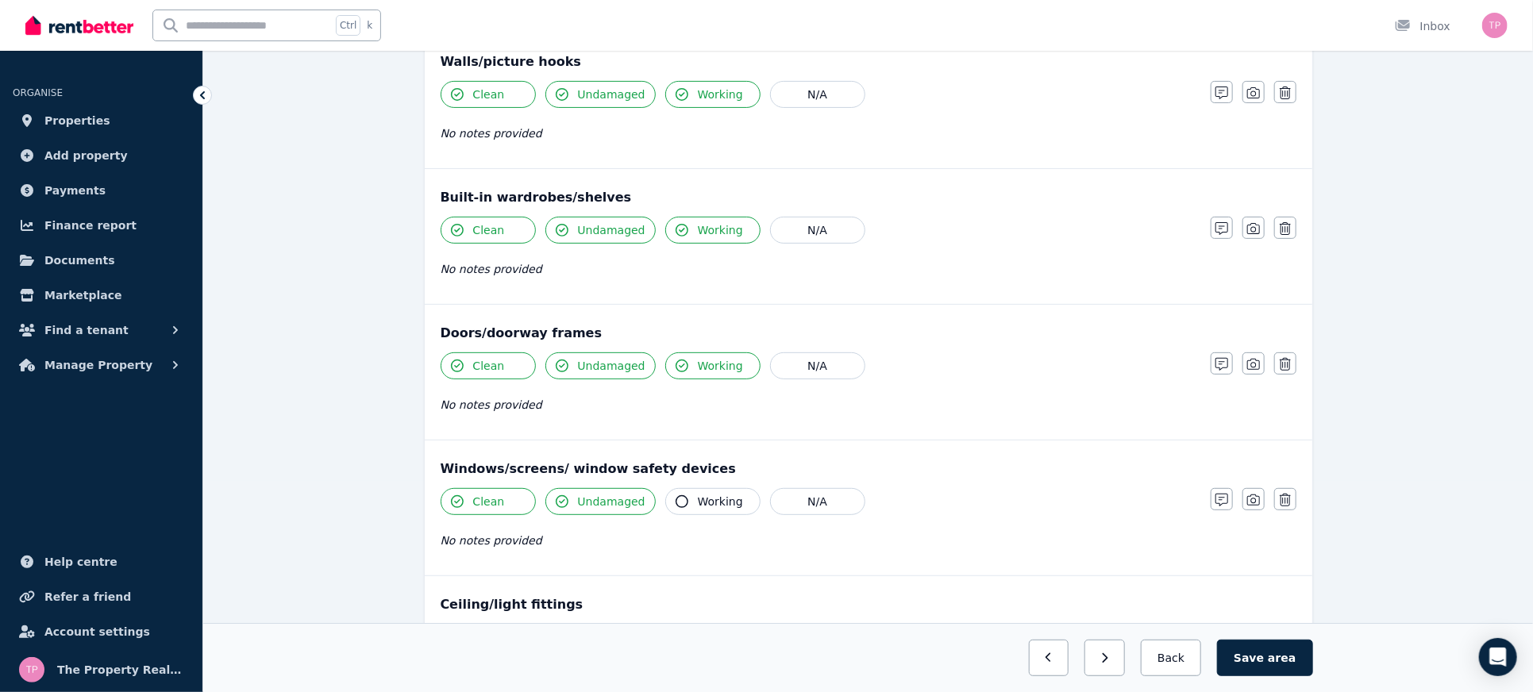
click at [676, 500] on icon "button" at bounding box center [682, 502] width 13 height 13
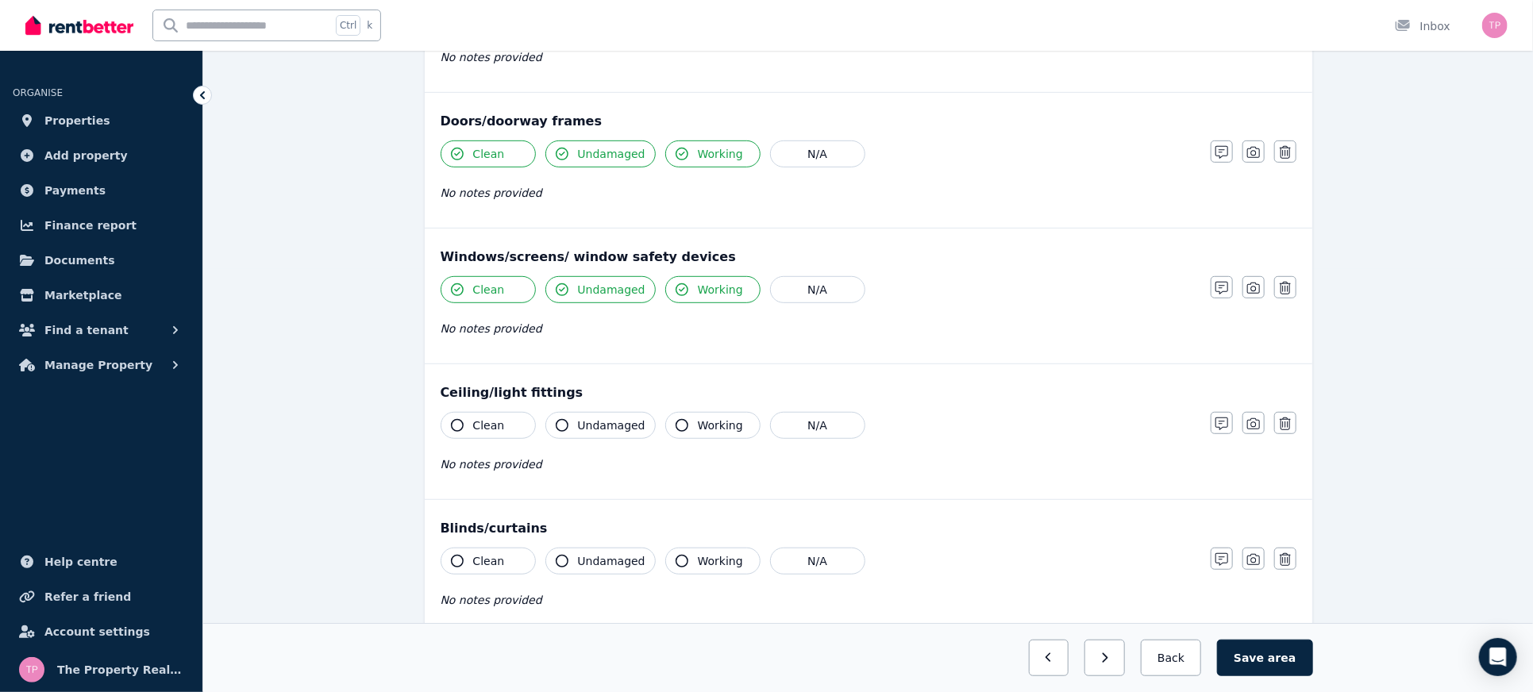
click at [465, 431] on button "Clean" at bounding box center [488, 425] width 95 height 27
click at [574, 416] on button "Undamaged" at bounding box center [601, 425] width 110 height 27
click at [684, 435] on div "Working" at bounding box center [712, 425] width 95 height 27
click at [463, 549] on button "Clean" at bounding box center [488, 561] width 95 height 27
drag, startPoint x: 589, startPoint y: 560, endPoint x: 611, endPoint y: 560, distance: 21.4
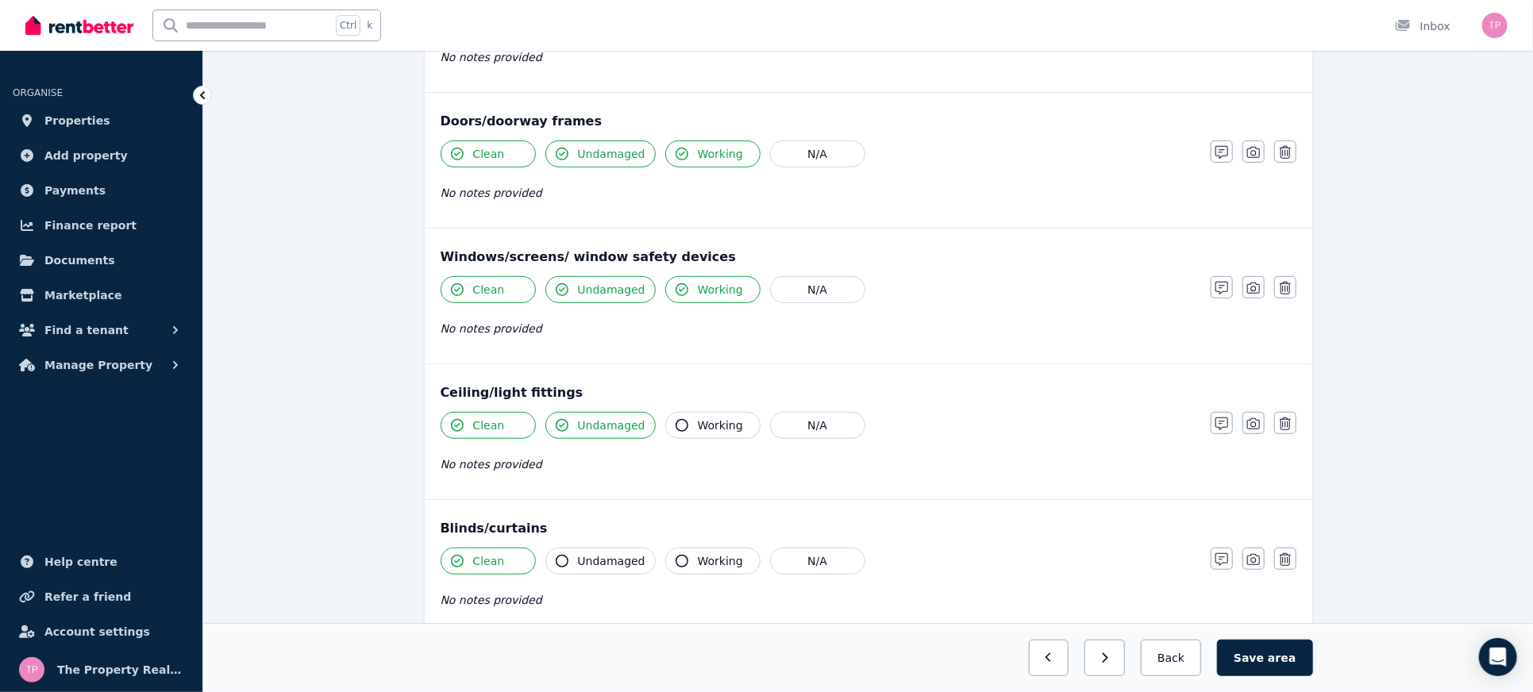
click at [589, 561] on span "Undamaged" at bounding box center [612, 562] width 68 height 16
click at [682, 565] on button "Working" at bounding box center [712, 561] width 95 height 27
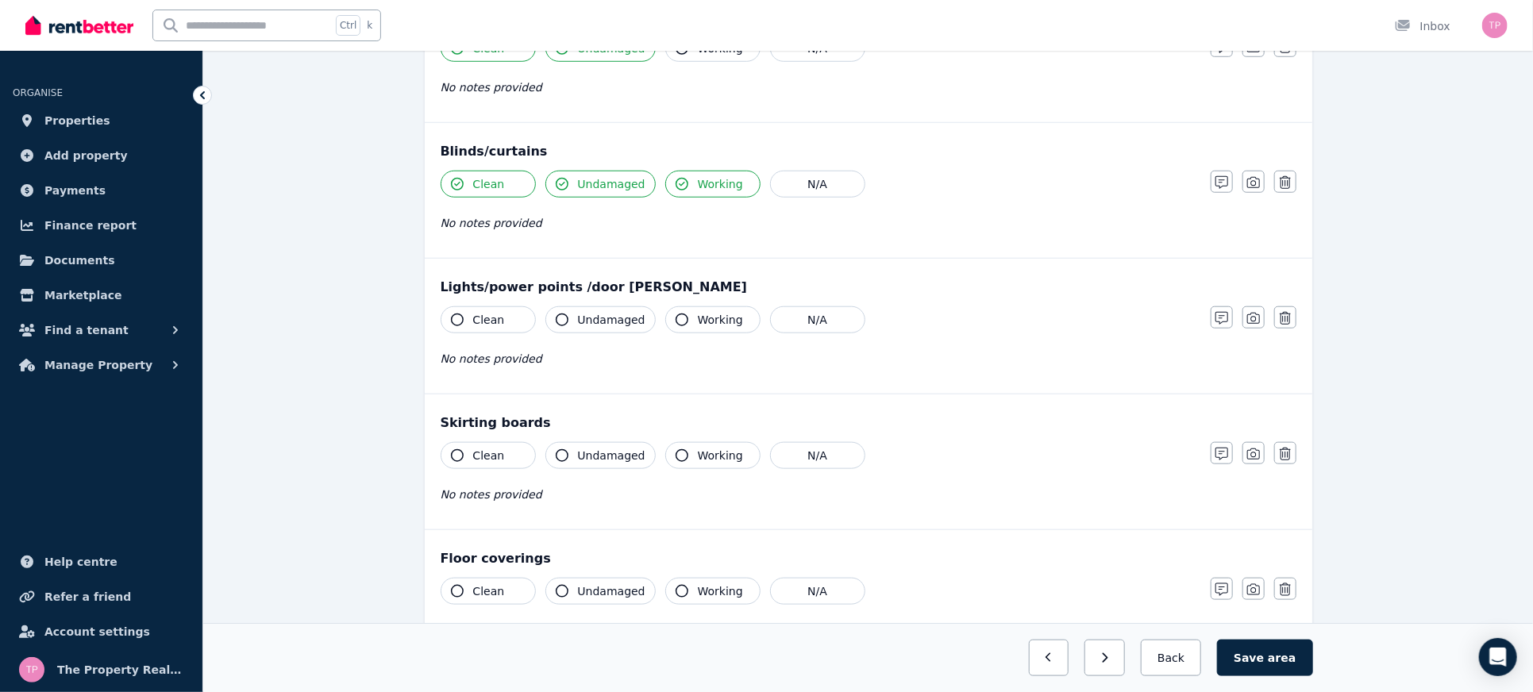
scroll to position [847, 0]
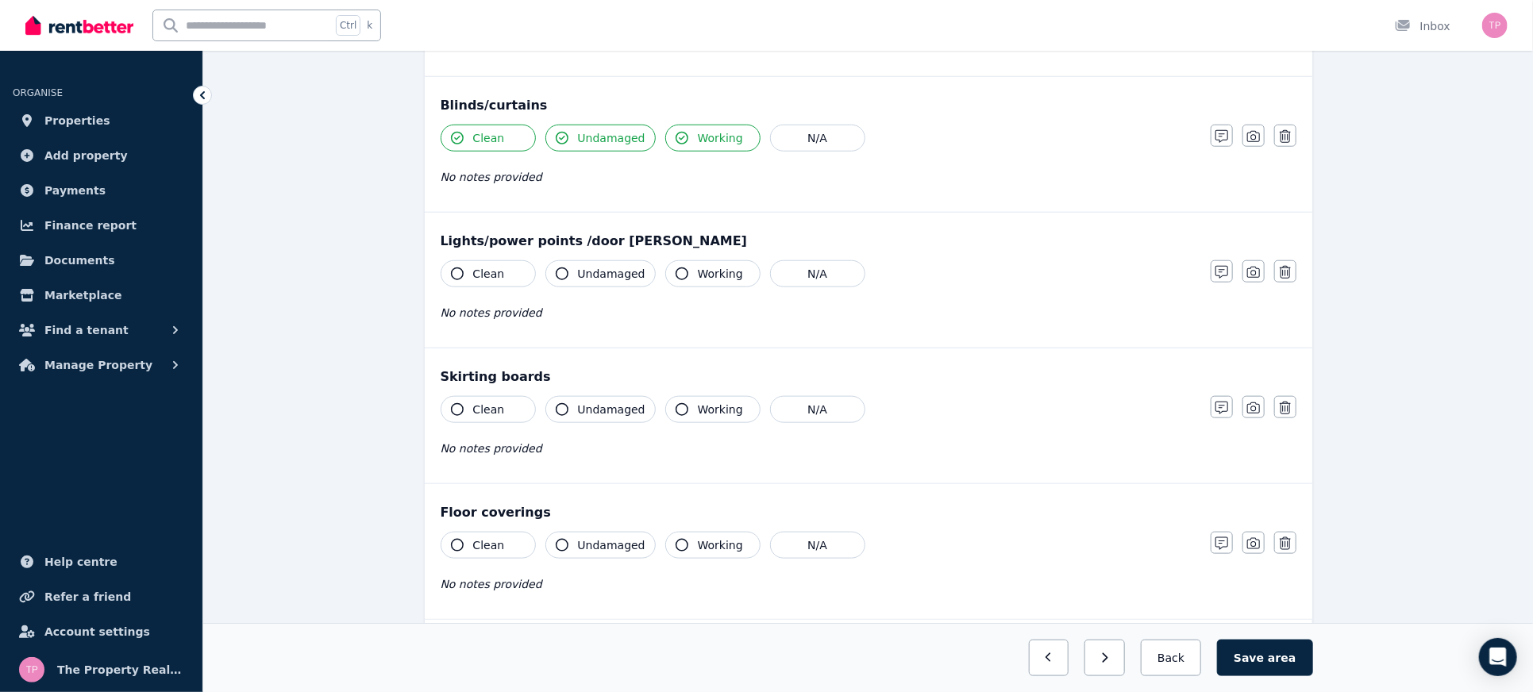
click at [476, 275] on span "Clean" at bounding box center [489, 274] width 32 height 16
click at [574, 283] on div "Undamaged" at bounding box center [601, 273] width 110 height 27
click at [587, 275] on span "Undamaged" at bounding box center [612, 274] width 68 height 16
click at [698, 272] on span "Working" at bounding box center [720, 274] width 45 height 16
click at [709, 407] on span "Working" at bounding box center [720, 410] width 45 height 16
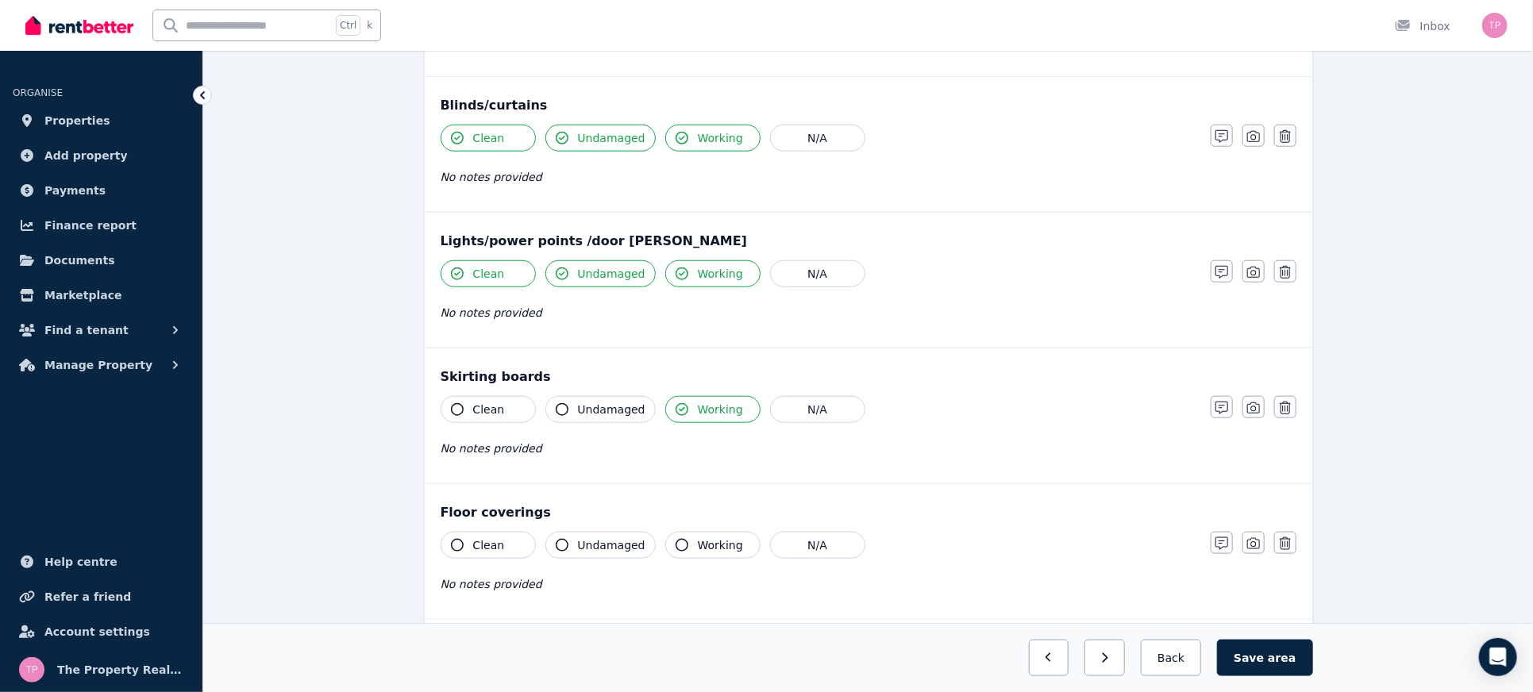
click at [581, 396] on button "Undamaged" at bounding box center [601, 409] width 110 height 27
click at [472, 399] on button "Clean" at bounding box center [488, 409] width 95 height 27
click at [459, 539] on icon "button" at bounding box center [457, 545] width 13 height 13
click at [592, 544] on span "Undamaged" at bounding box center [612, 546] width 68 height 16
click at [685, 541] on button "Working" at bounding box center [712, 545] width 95 height 27
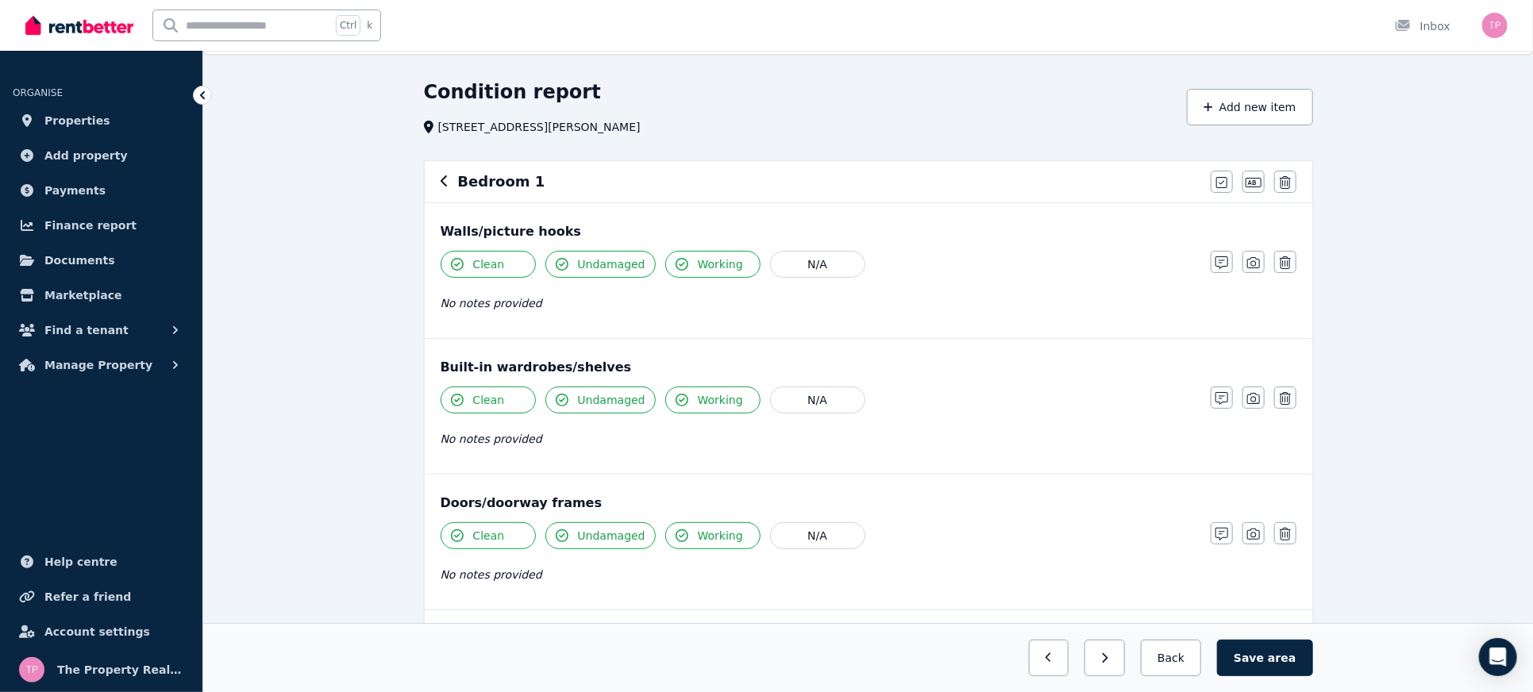
scroll to position [0, 0]
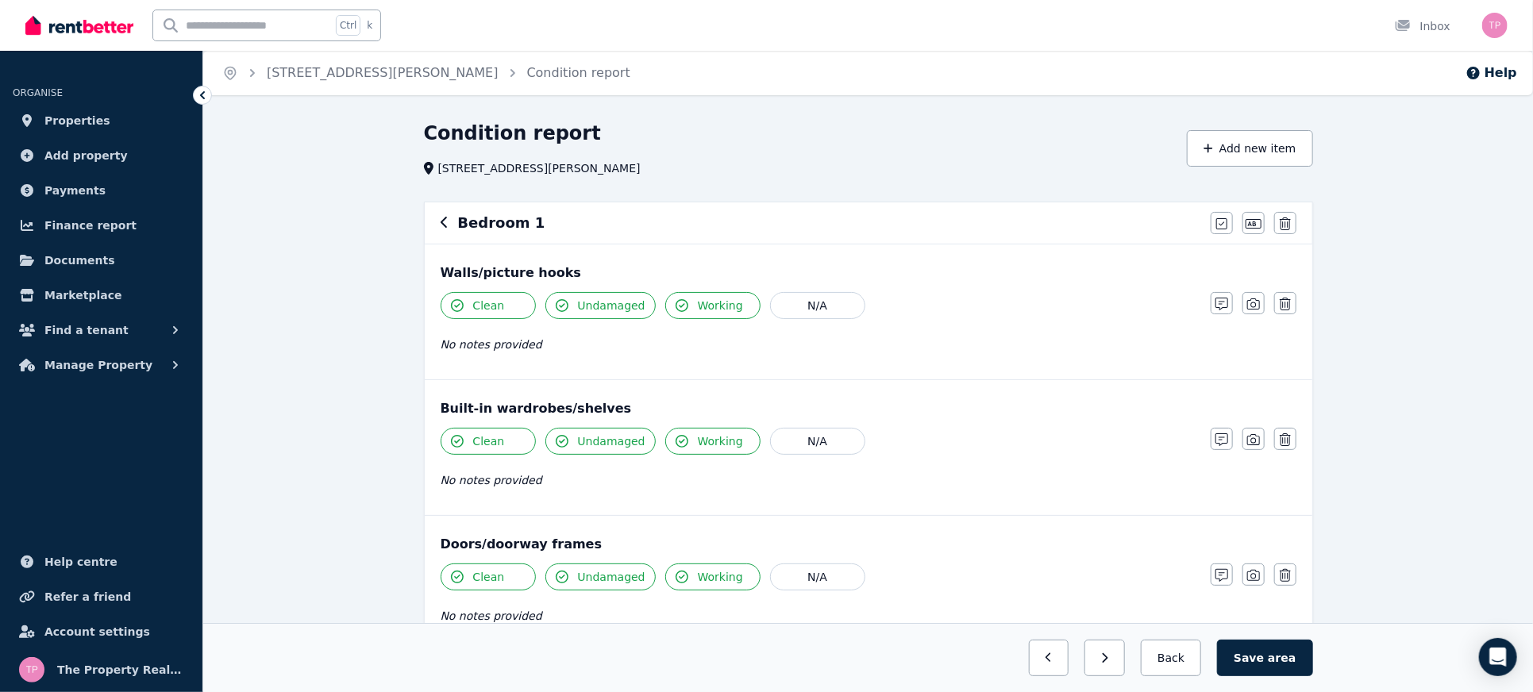
click at [511, 229] on h6 "Bedroom 1" at bounding box center [501, 223] width 87 height 22
click at [523, 222] on h6 "Bedroom 1" at bounding box center [501, 223] width 87 height 22
click at [1252, 223] on icon "button" at bounding box center [1254, 224] width 16 height 13
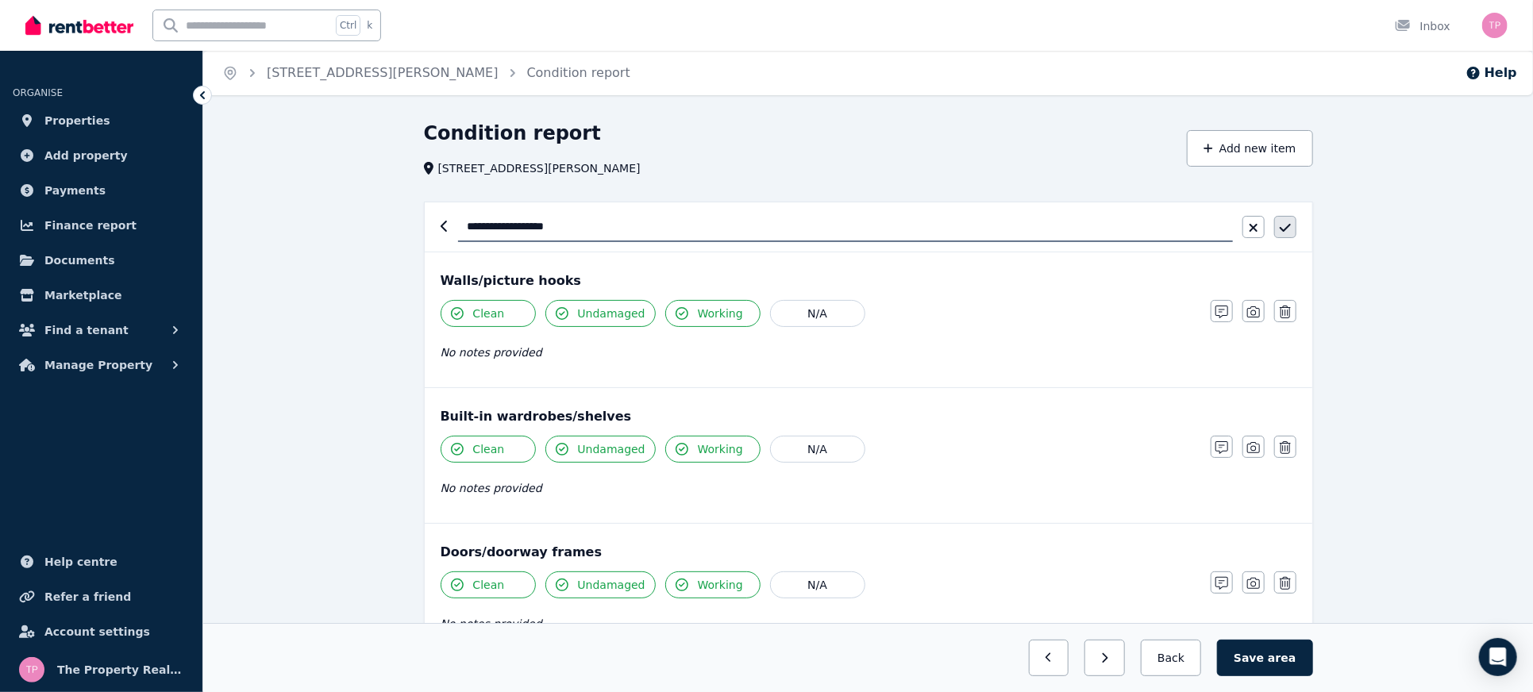
type input "**********"
click at [1290, 216] on button "button" at bounding box center [1286, 227] width 22 height 22
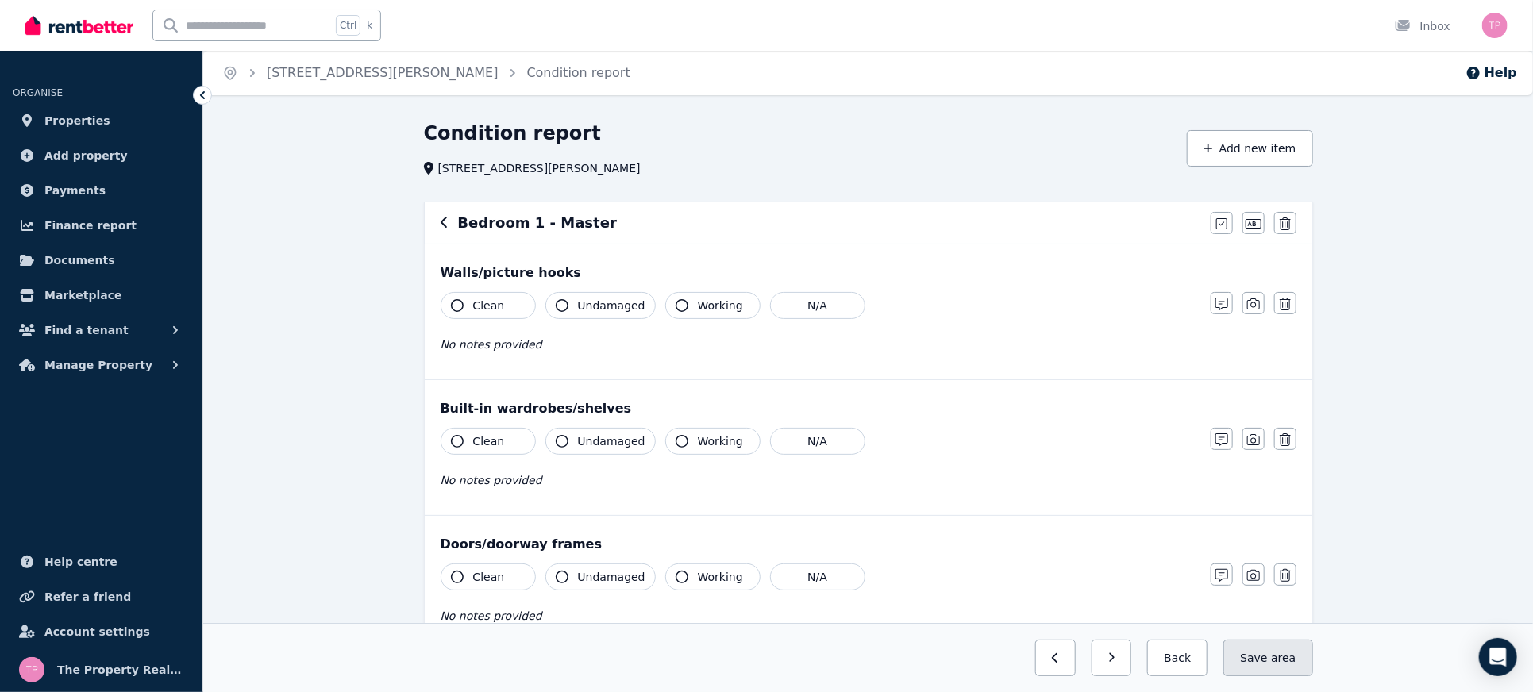
click at [1275, 653] on button "Save area" at bounding box center [1268, 658] width 89 height 37
click at [452, 313] on button "Clean" at bounding box center [488, 305] width 95 height 27
click at [572, 308] on button "Undamaged" at bounding box center [601, 305] width 110 height 27
click at [689, 305] on button "Working" at bounding box center [712, 305] width 95 height 27
click at [683, 431] on button "Working" at bounding box center [712, 441] width 95 height 27
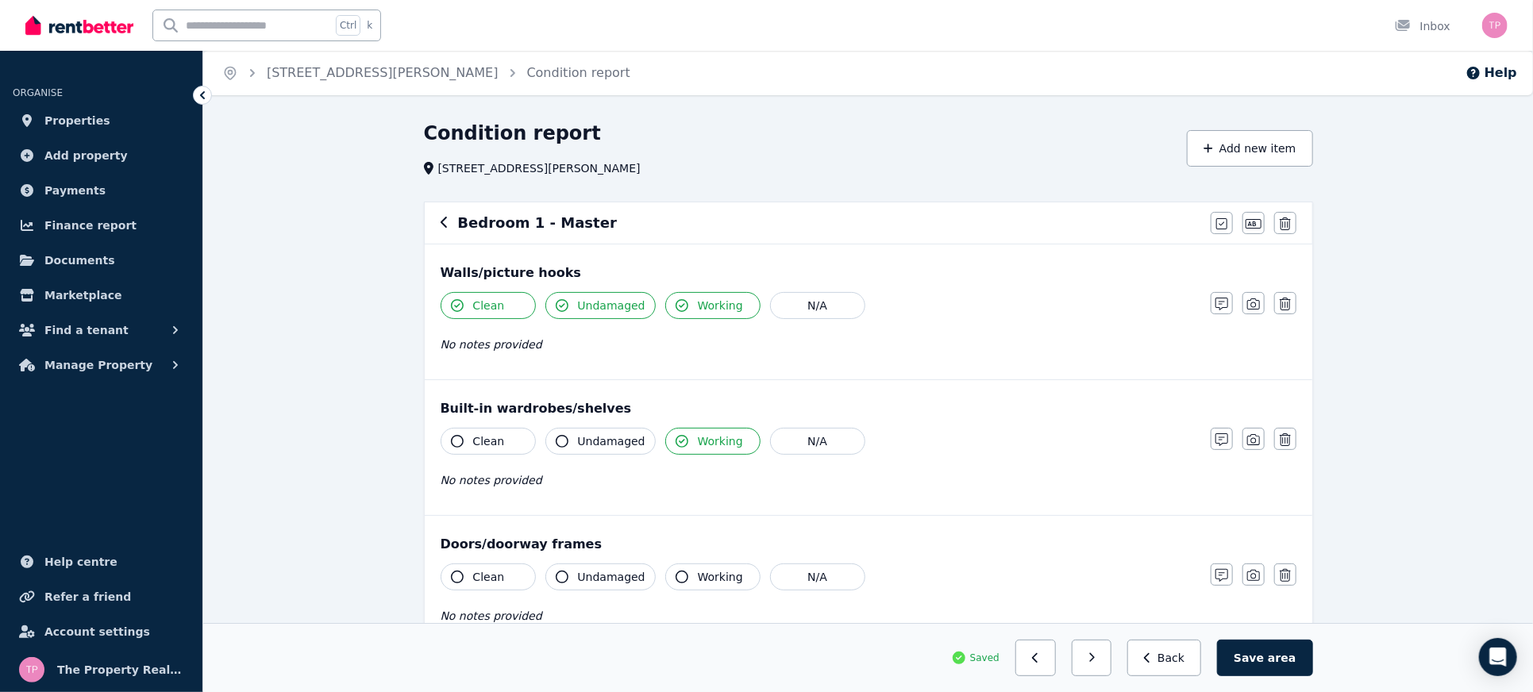
drag, startPoint x: 579, startPoint y: 436, endPoint x: 554, endPoint y: 438, distance: 24.7
click at [578, 437] on span "Undamaged" at bounding box center [612, 442] width 68 height 16
click at [482, 442] on span "Clean" at bounding box center [489, 442] width 32 height 16
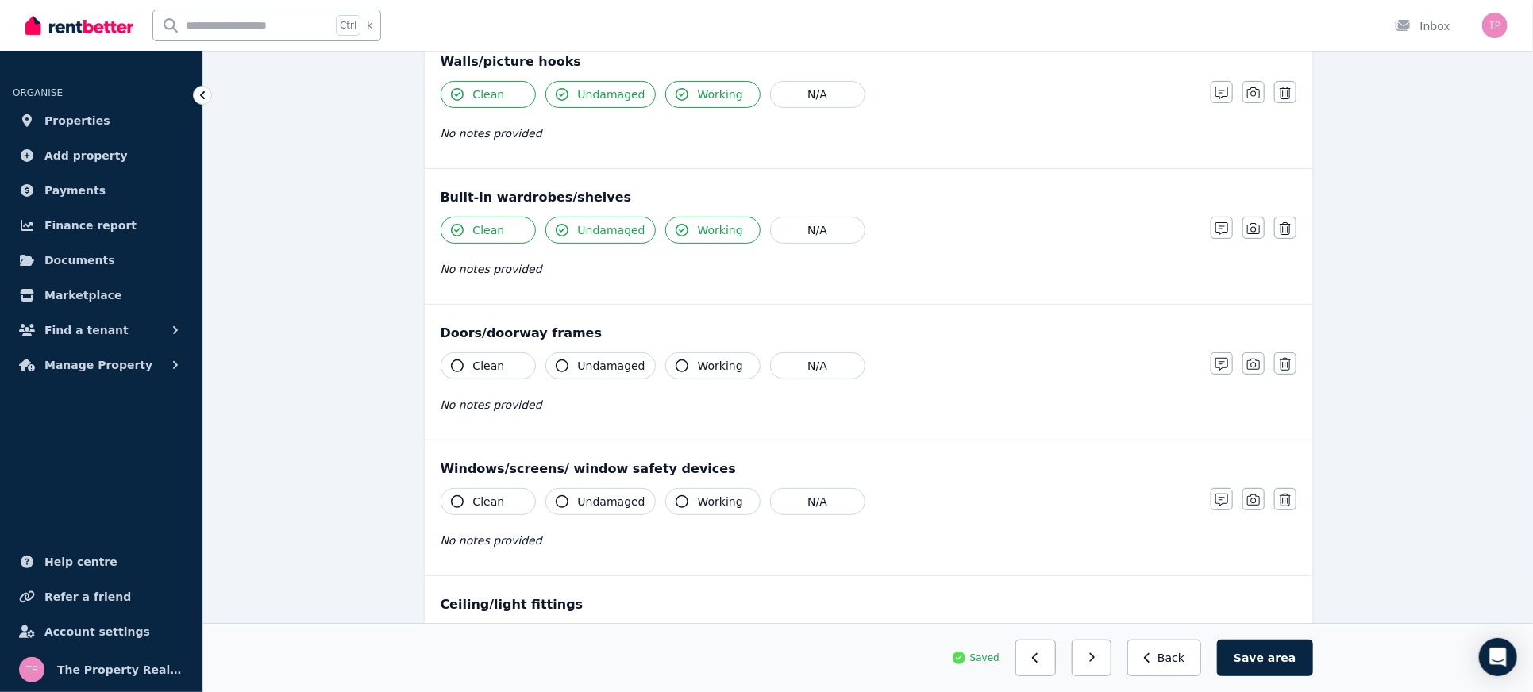
click at [467, 368] on button "Clean" at bounding box center [488, 366] width 95 height 27
click at [581, 367] on span "Undamaged" at bounding box center [612, 366] width 68 height 16
click at [676, 365] on icon "button" at bounding box center [682, 366] width 13 height 13
click at [702, 500] on span "Working" at bounding box center [720, 502] width 45 height 16
click at [582, 506] on span "Undamaged" at bounding box center [612, 502] width 68 height 16
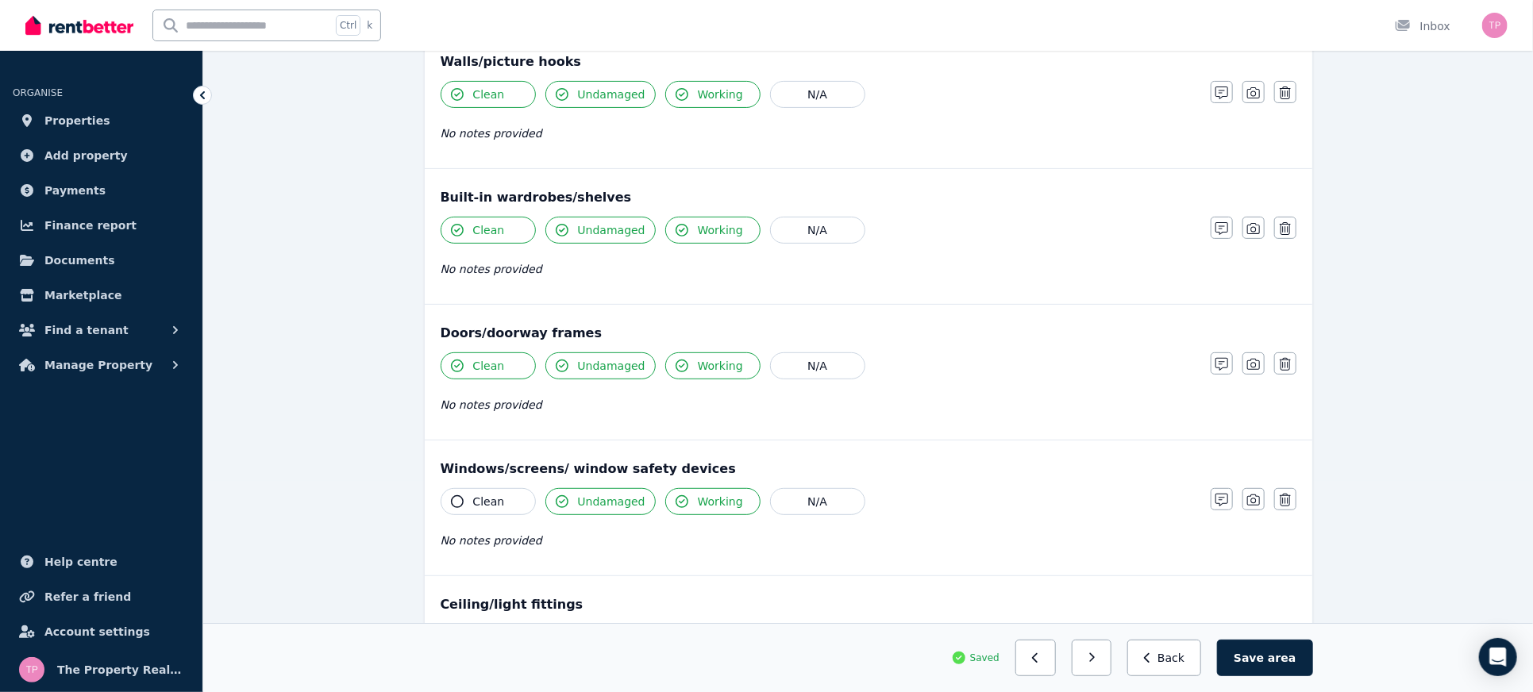
click at [480, 500] on span "Clean" at bounding box center [489, 502] width 32 height 16
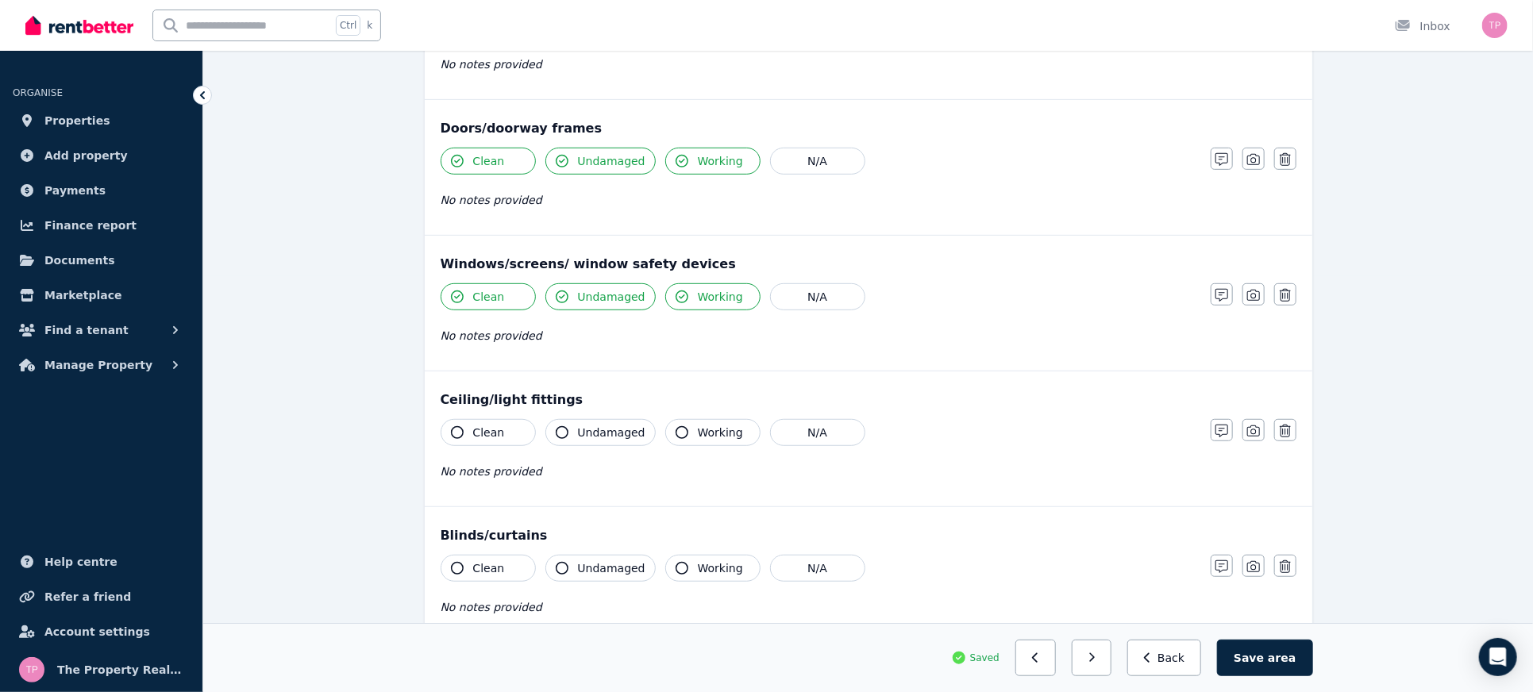
scroll to position [423, 0]
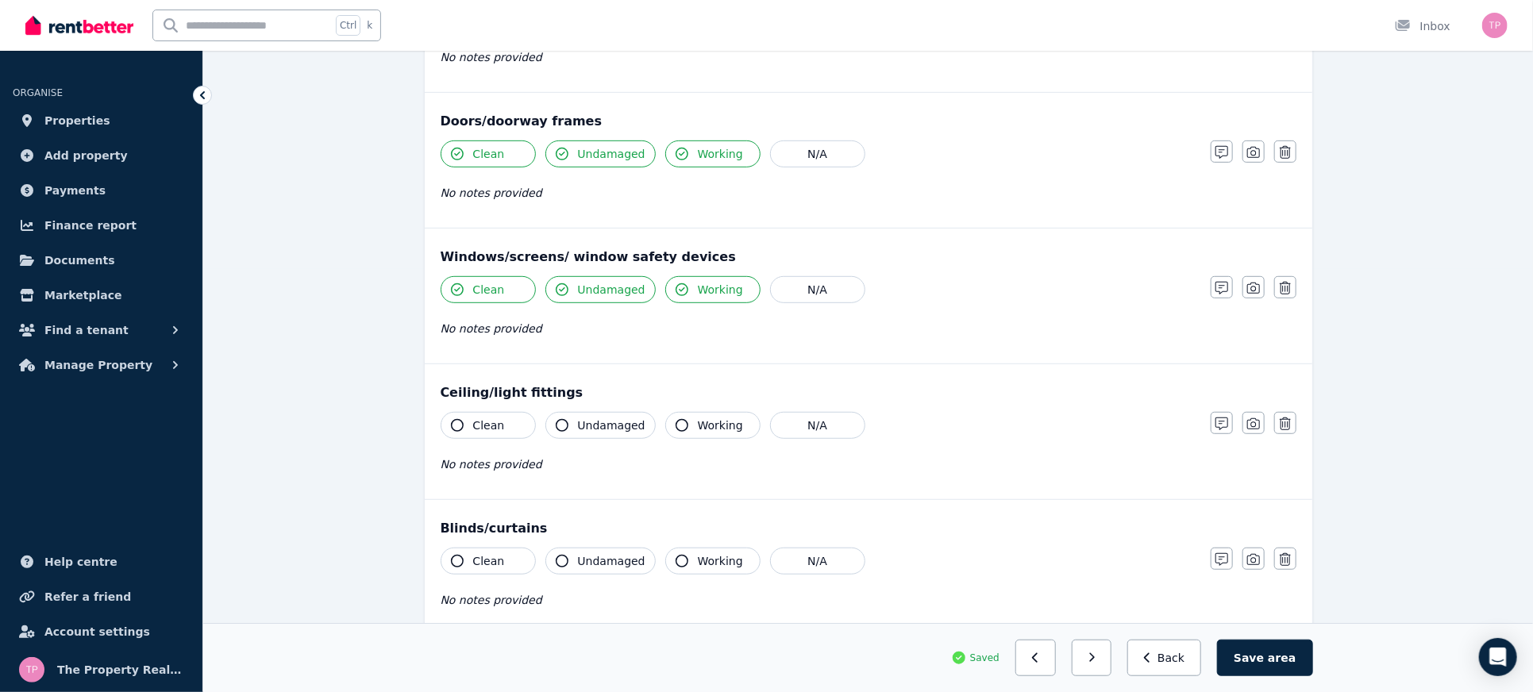
click at [471, 417] on button "Clean" at bounding box center [488, 425] width 95 height 27
click at [623, 429] on span "Undamaged" at bounding box center [612, 426] width 68 height 16
click at [698, 422] on span "Working" at bounding box center [720, 426] width 45 height 16
drag, startPoint x: 691, startPoint y: 555, endPoint x: 651, endPoint y: 550, distance: 40.1
click at [698, 556] on span "Working" at bounding box center [720, 562] width 45 height 16
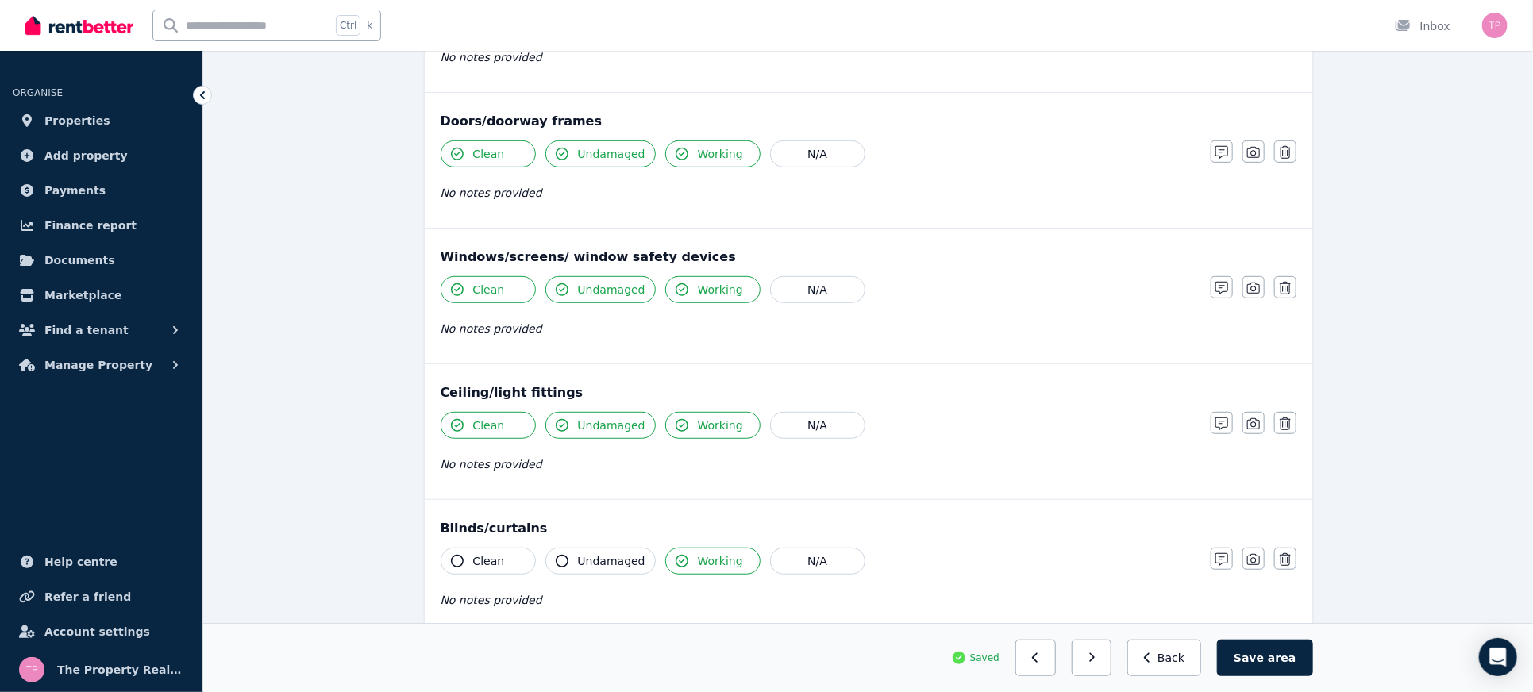
drag, startPoint x: 586, startPoint y: 554, endPoint x: 495, endPoint y: 559, distance: 91.5
click at [584, 554] on span "Undamaged" at bounding box center [612, 562] width 68 height 16
click at [470, 560] on button "Clean" at bounding box center [488, 561] width 95 height 27
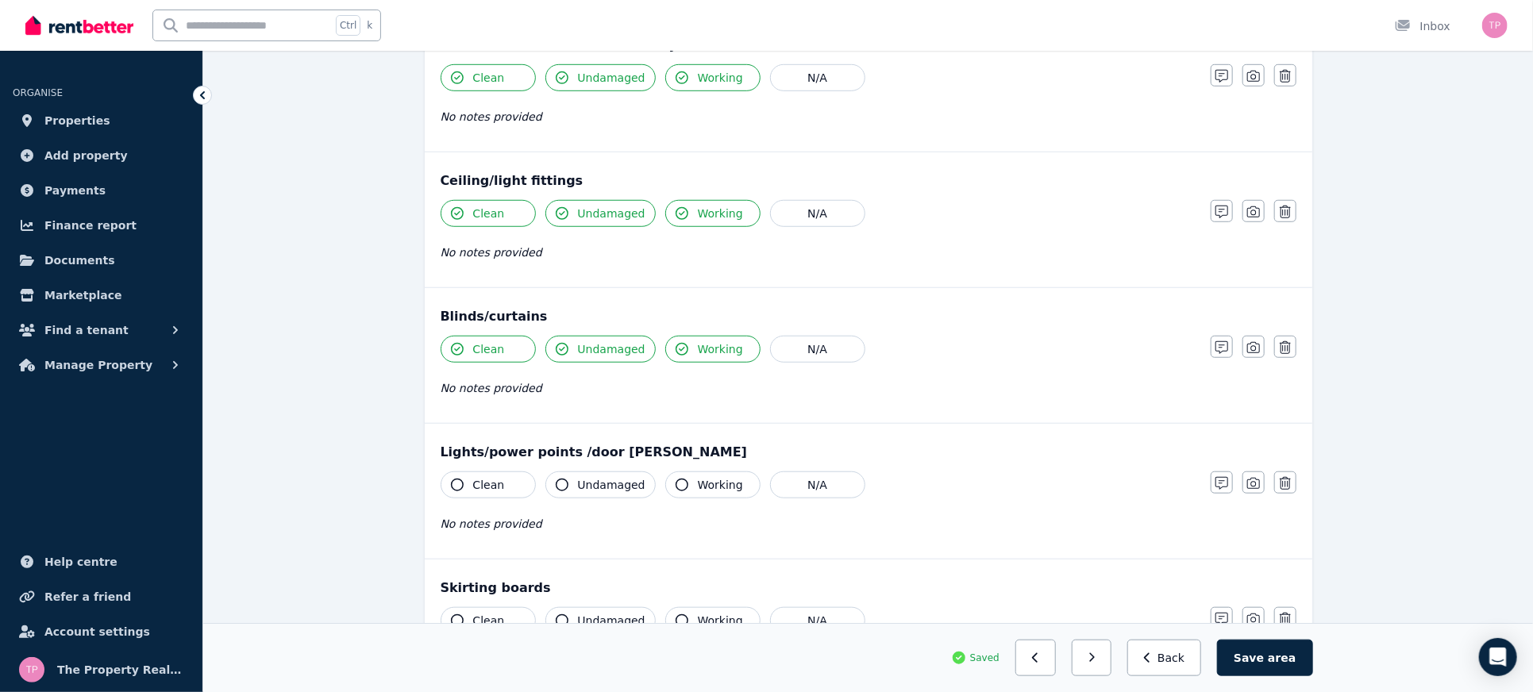
click at [483, 489] on button "Clean" at bounding box center [488, 485] width 95 height 27
click at [584, 479] on span "Undamaged" at bounding box center [612, 485] width 68 height 16
click at [711, 486] on span "Working" at bounding box center [720, 485] width 45 height 16
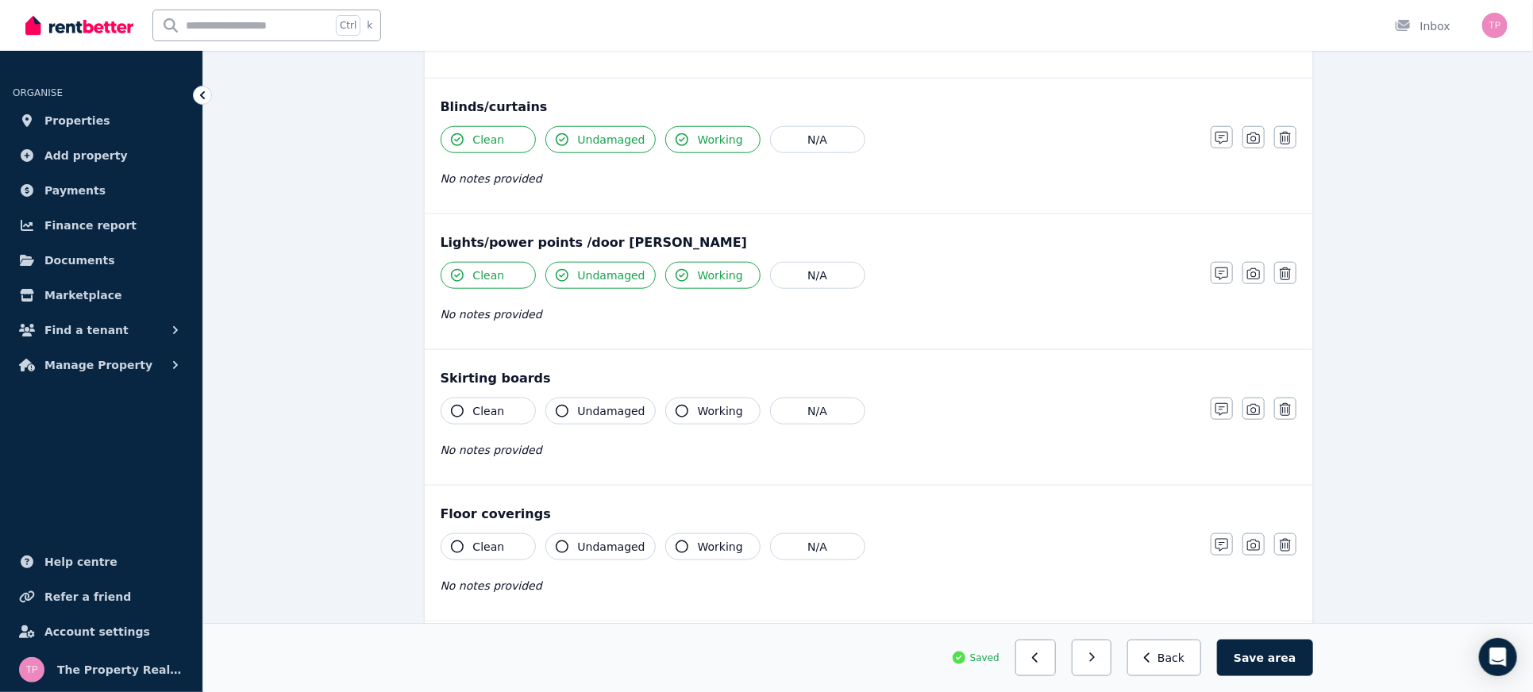
scroll to position [847, 0]
click at [701, 414] on button "Working" at bounding box center [712, 409] width 95 height 27
click at [596, 412] on span "Undamaged" at bounding box center [612, 410] width 68 height 16
click at [473, 402] on span "Clean" at bounding box center [489, 410] width 32 height 16
click at [467, 546] on button "Clean" at bounding box center [488, 545] width 95 height 27
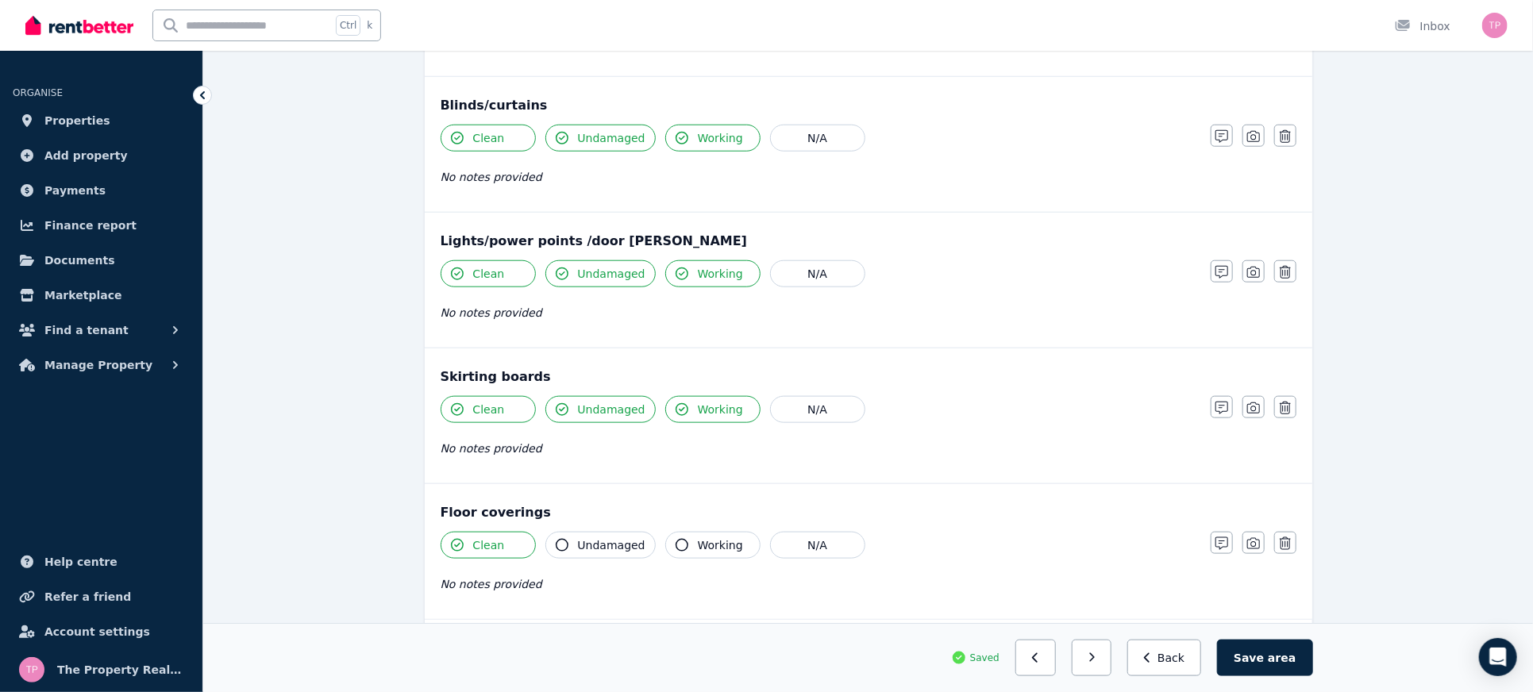
click at [578, 540] on span "Undamaged" at bounding box center [612, 546] width 68 height 16
click at [676, 542] on icon "button" at bounding box center [682, 545] width 13 height 13
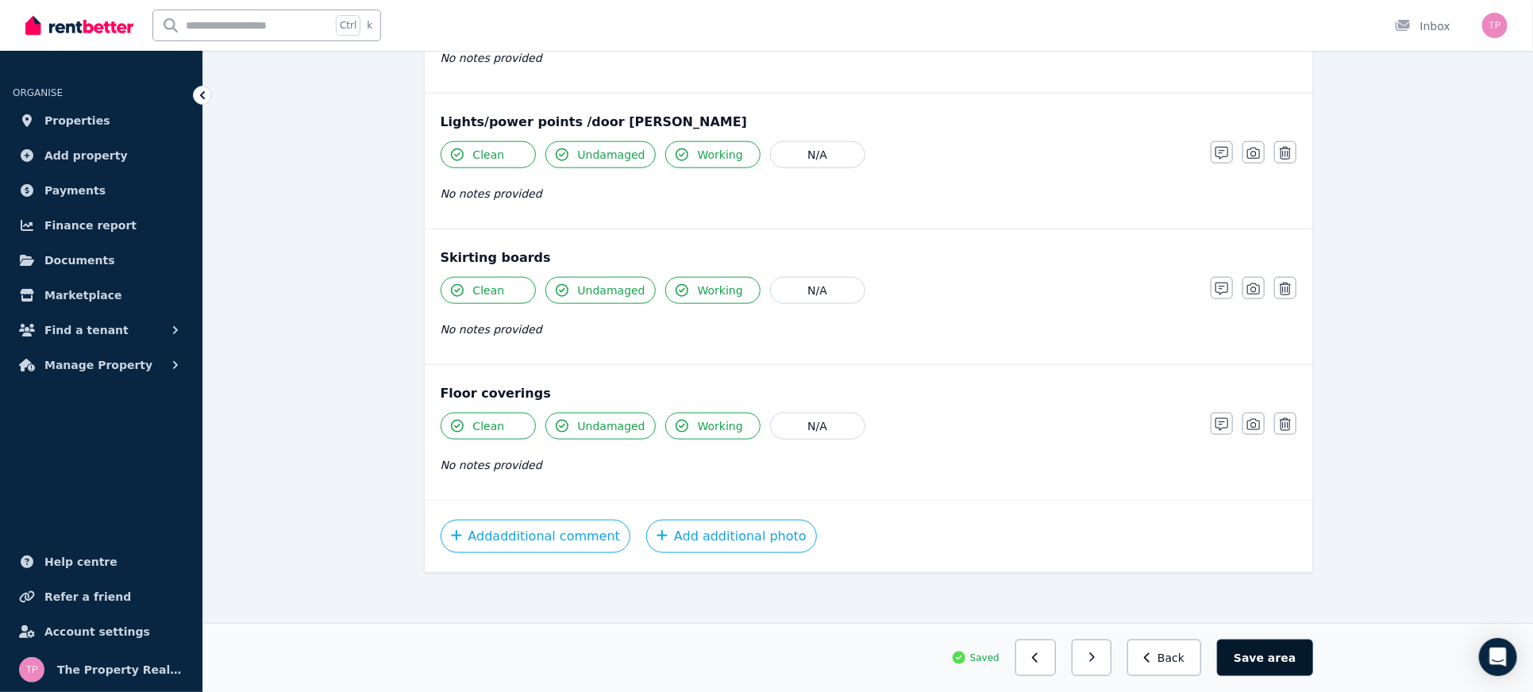
click at [1268, 665] on button "Save area" at bounding box center [1264, 658] width 95 height 37
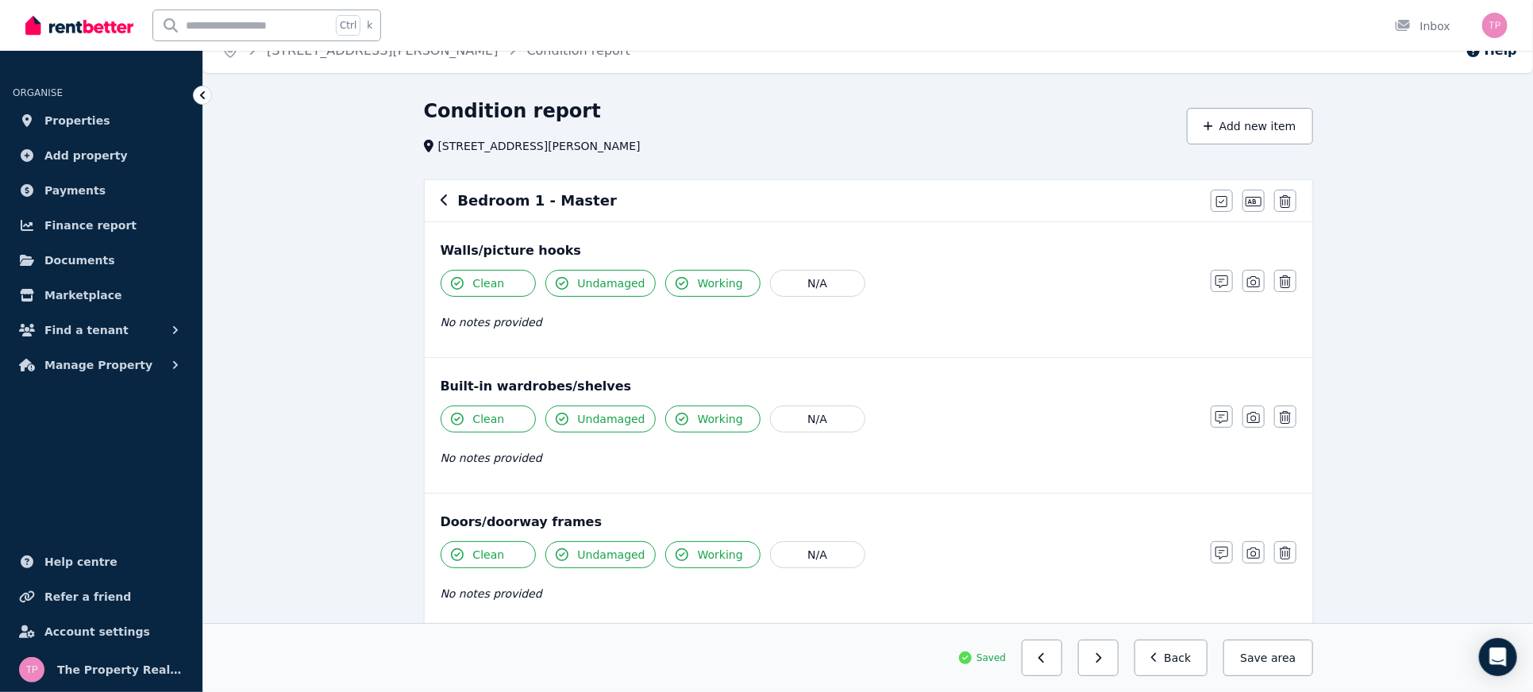
scroll to position [0, 0]
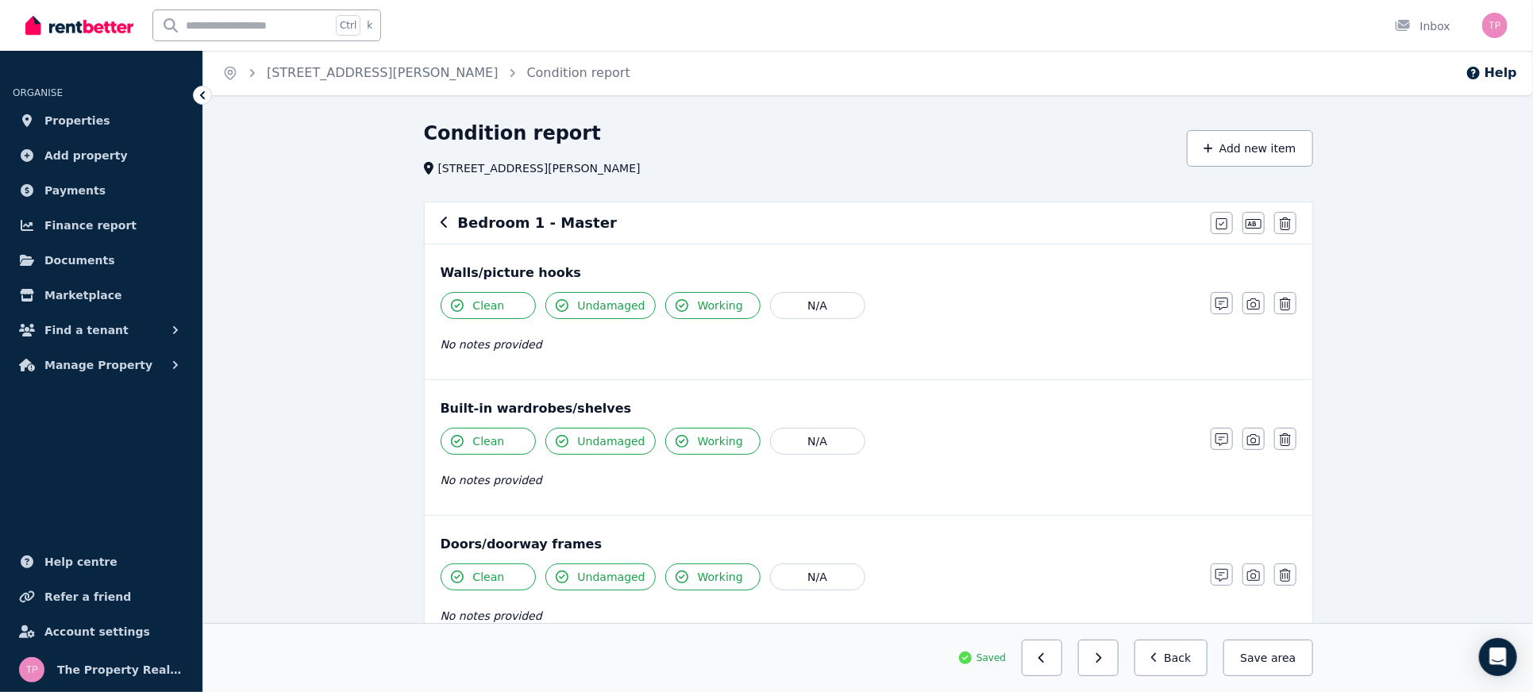
click at [446, 231] on button "button" at bounding box center [445, 223] width 8 height 19
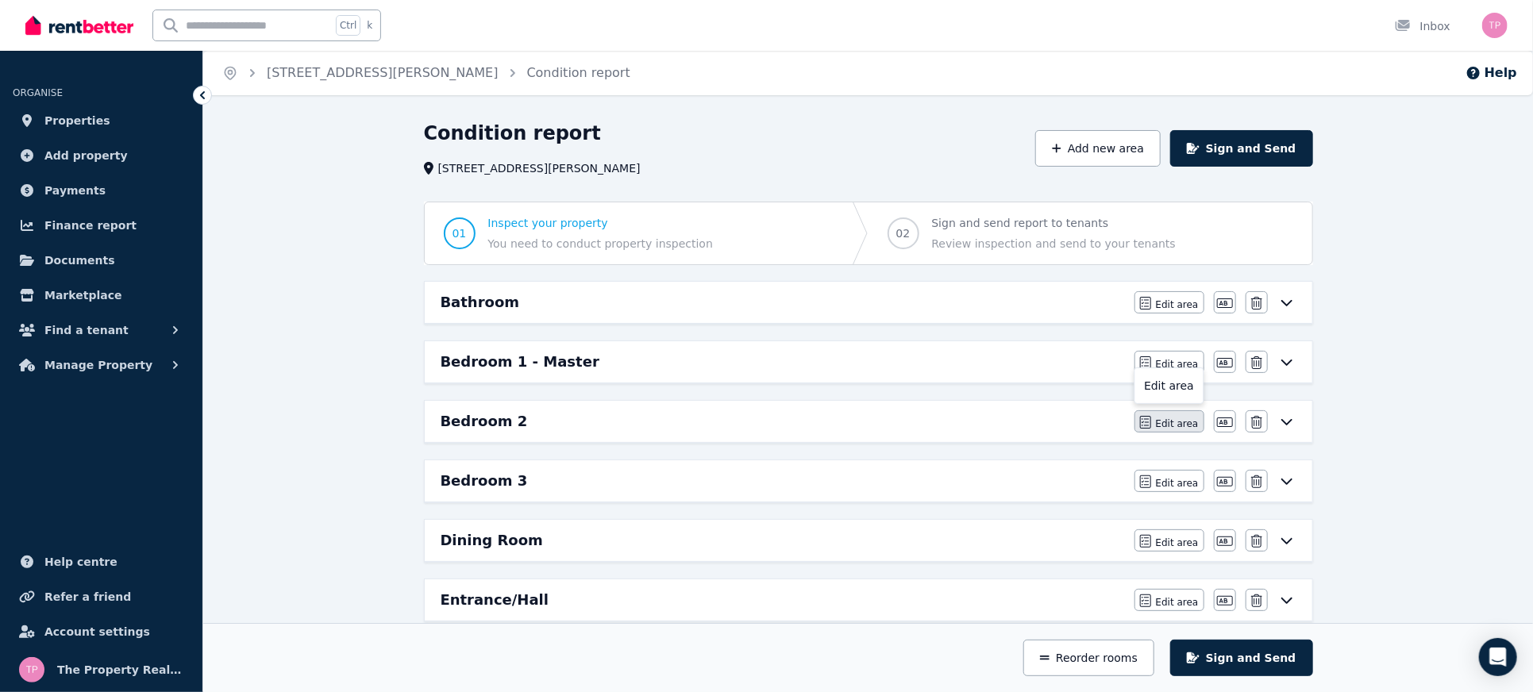
click at [1189, 425] on span "Edit area" at bounding box center [1177, 424] width 43 height 13
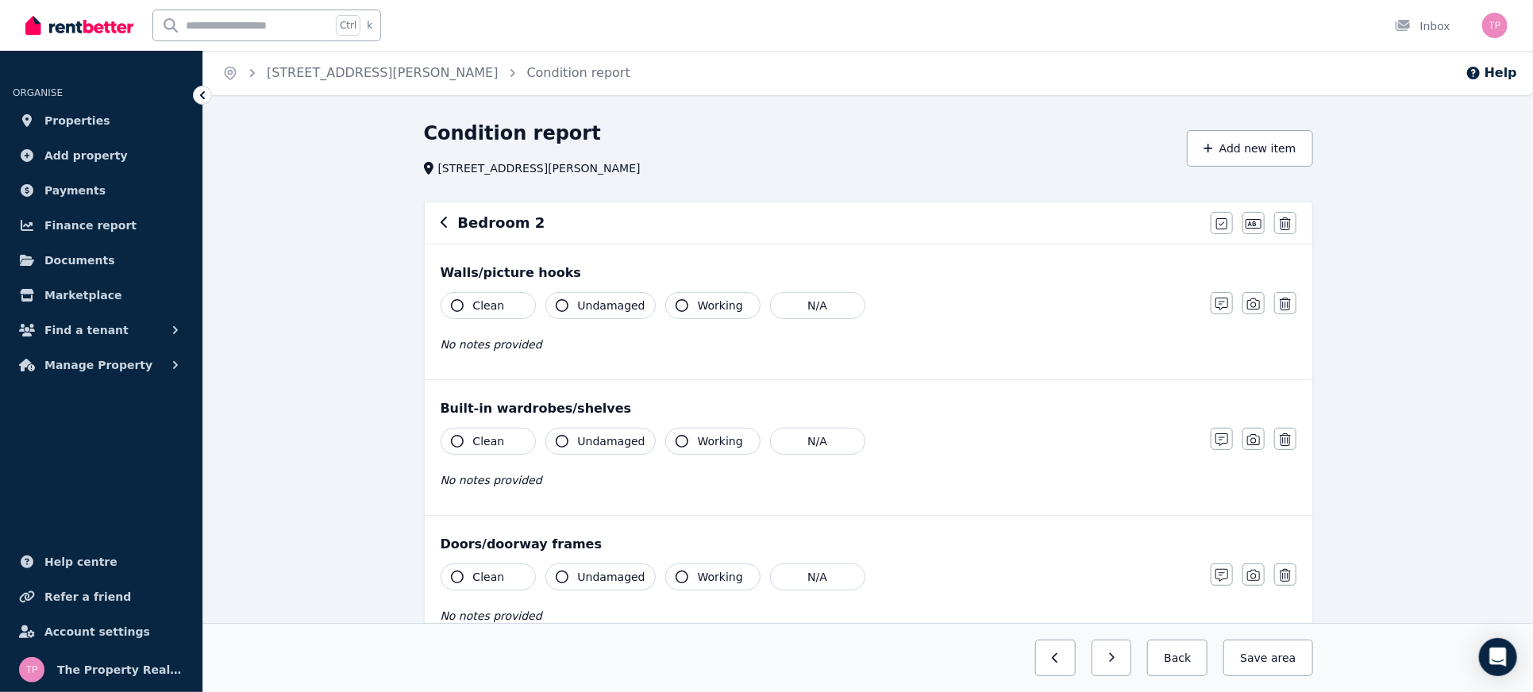
click at [478, 299] on span "Clean" at bounding box center [489, 306] width 32 height 16
click at [575, 300] on button "Undamaged" at bounding box center [601, 305] width 110 height 27
click at [681, 307] on button "Working" at bounding box center [712, 305] width 95 height 27
click at [686, 447] on button "Working" at bounding box center [712, 441] width 95 height 27
drag, startPoint x: 561, startPoint y: 434, endPoint x: 540, endPoint y: 434, distance: 21.5
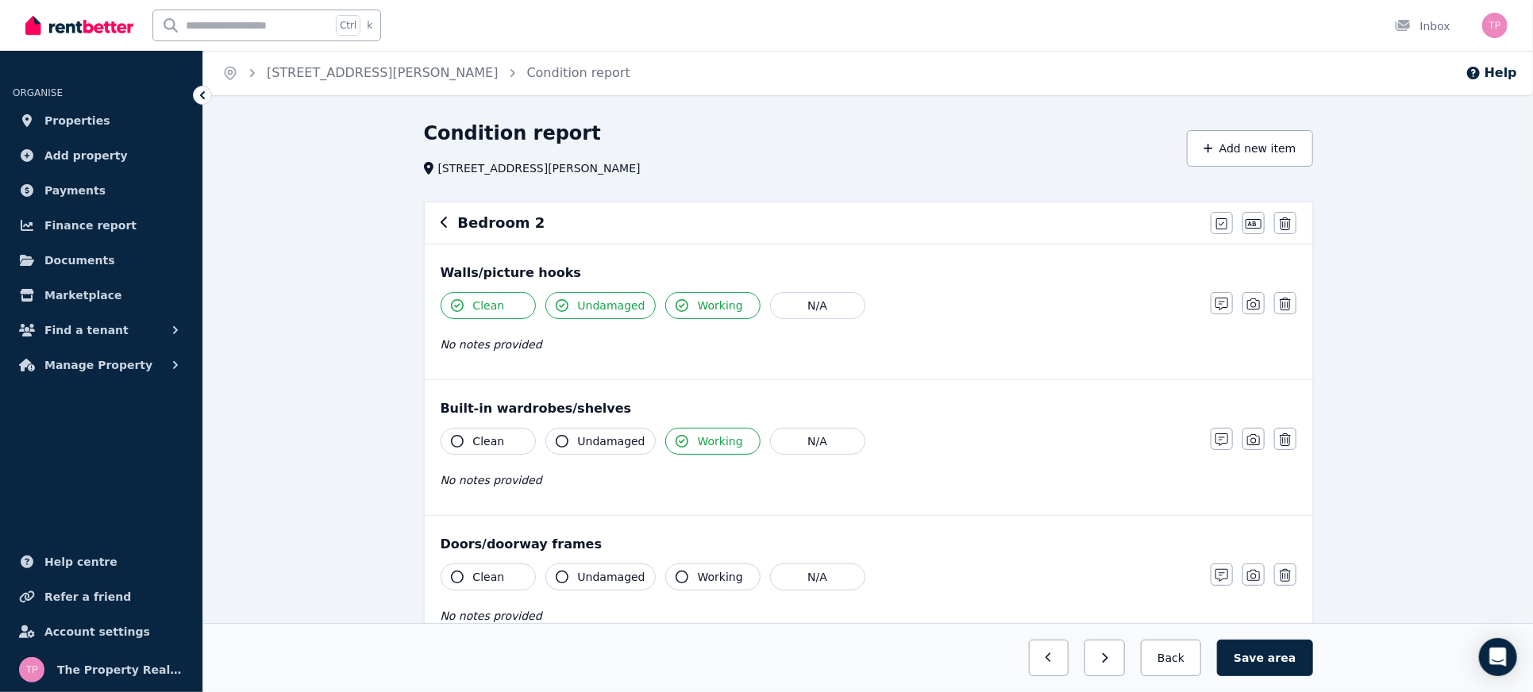
click at [561, 434] on button "Undamaged" at bounding box center [601, 441] width 110 height 27
click at [463, 444] on button "Clean" at bounding box center [488, 441] width 95 height 27
click at [465, 559] on div "Doors/doorway frames Clean Undamaged Working N/A No notes provided Notes Photo …" at bounding box center [869, 583] width 888 height 135
click at [484, 569] on span "Clean" at bounding box center [489, 577] width 32 height 16
click at [569, 576] on button "Undamaged" at bounding box center [601, 577] width 110 height 27
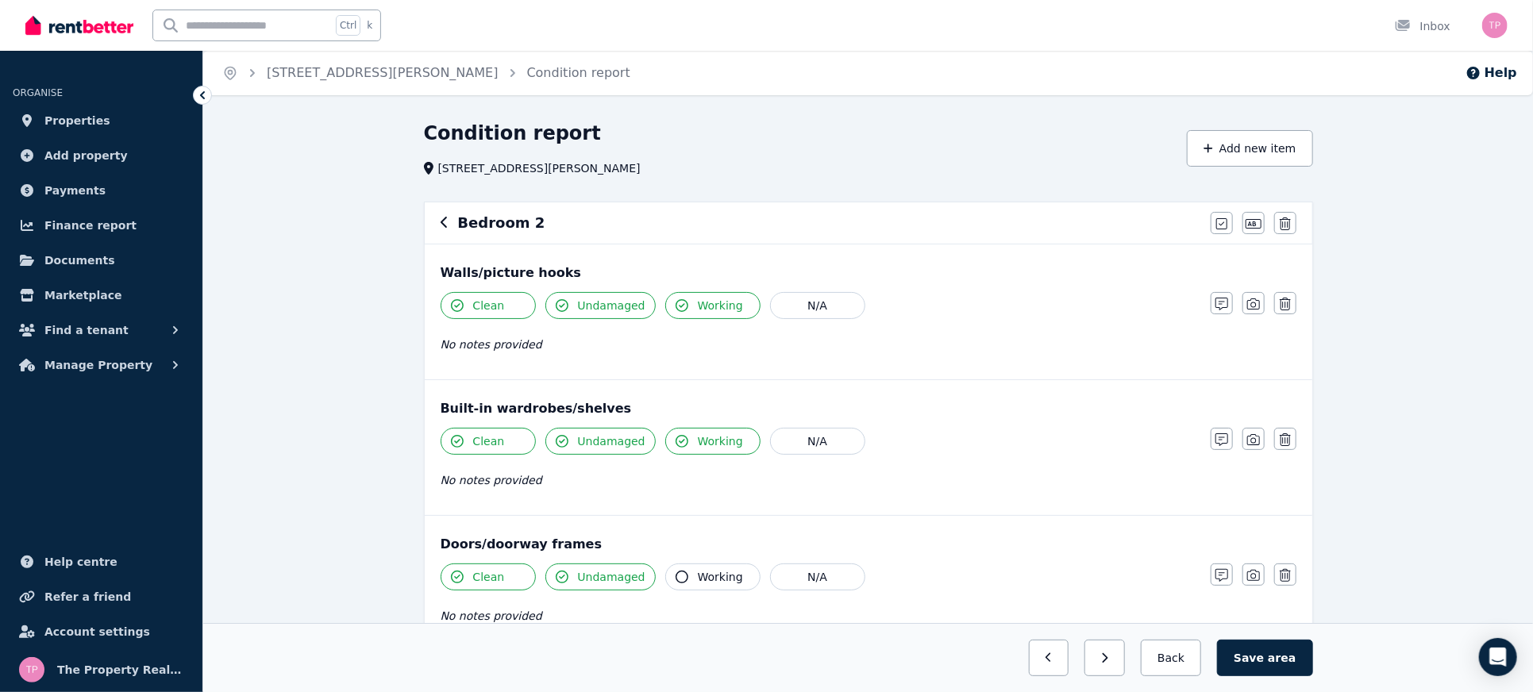
click at [665, 577] on button "Working" at bounding box center [712, 577] width 95 height 27
click at [1258, 226] on icon "button" at bounding box center [1254, 224] width 16 height 13
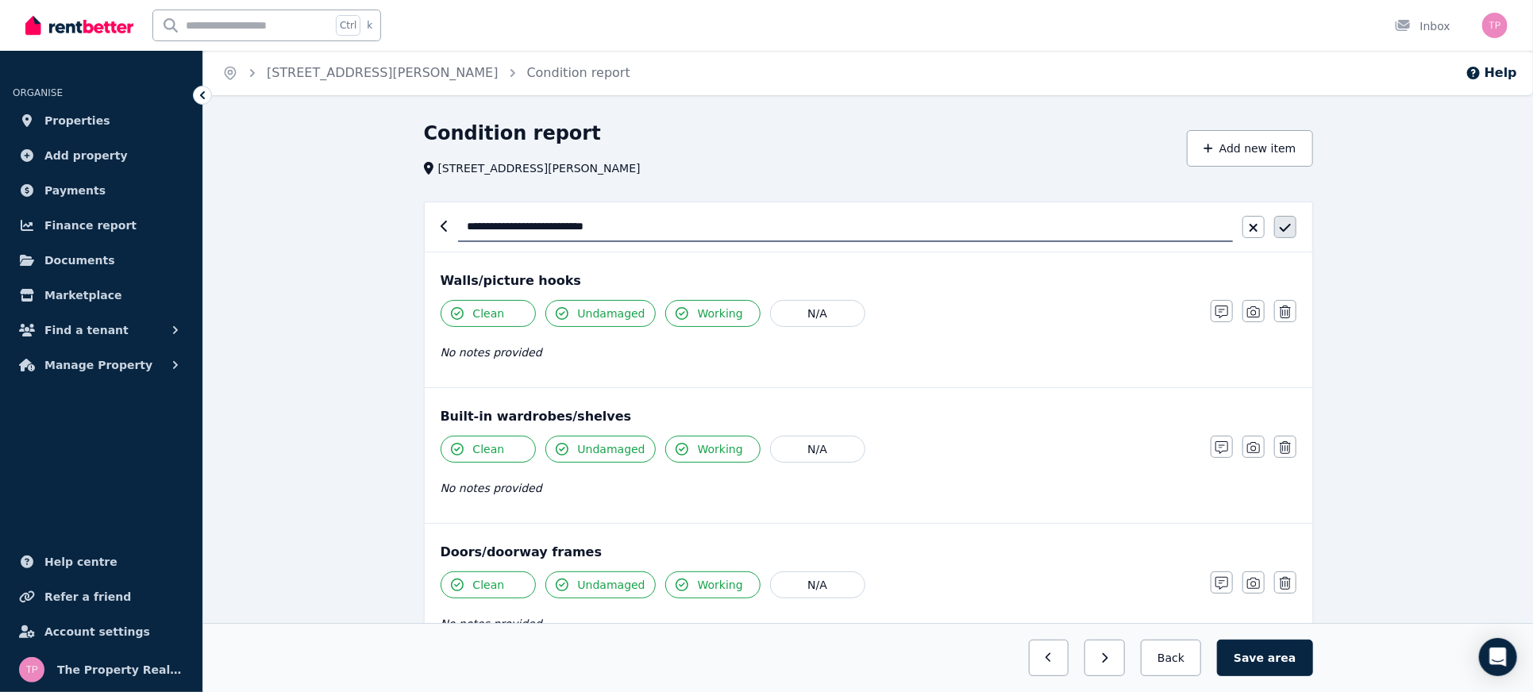
type input "**********"
click at [1286, 223] on icon "button" at bounding box center [1285, 228] width 11 height 13
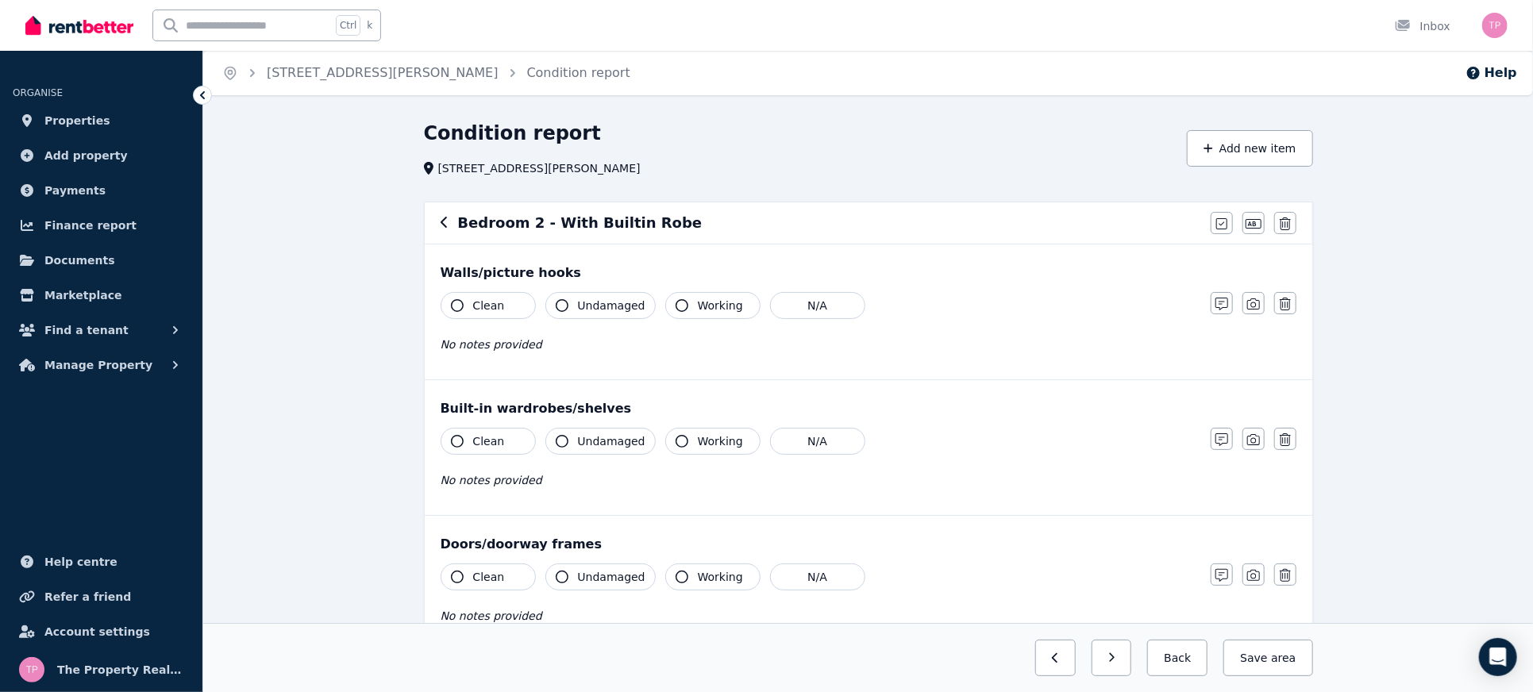
click at [467, 308] on button "Clean" at bounding box center [488, 305] width 95 height 27
click at [590, 303] on span "Undamaged" at bounding box center [612, 306] width 68 height 16
click at [701, 310] on span "Working" at bounding box center [720, 306] width 45 height 16
click at [681, 438] on button "Working" at bounding box center [712, 441] width 95 height 27
click at [571, 432] on button "Undamaged" at bounding box center [601, 441] width 110 height 27
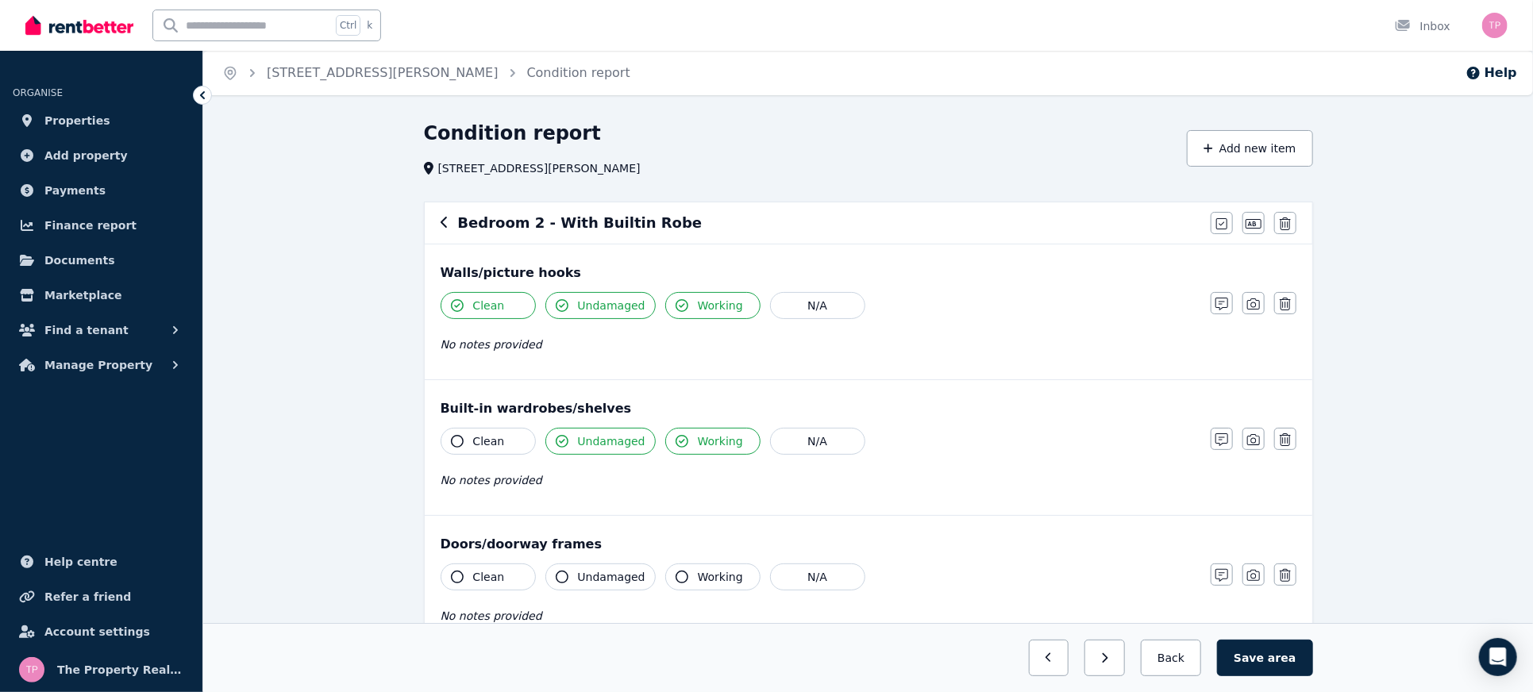
click at [425, 430] on div "Built-in wardrobes/shelves Clean Undamaged Working N/A No notes provided Notes …" at bounding box center [869, 447] width 888 height 135
click at [449, 428] on button "Clean" at bounding box center [488, 441] width 95 height 27
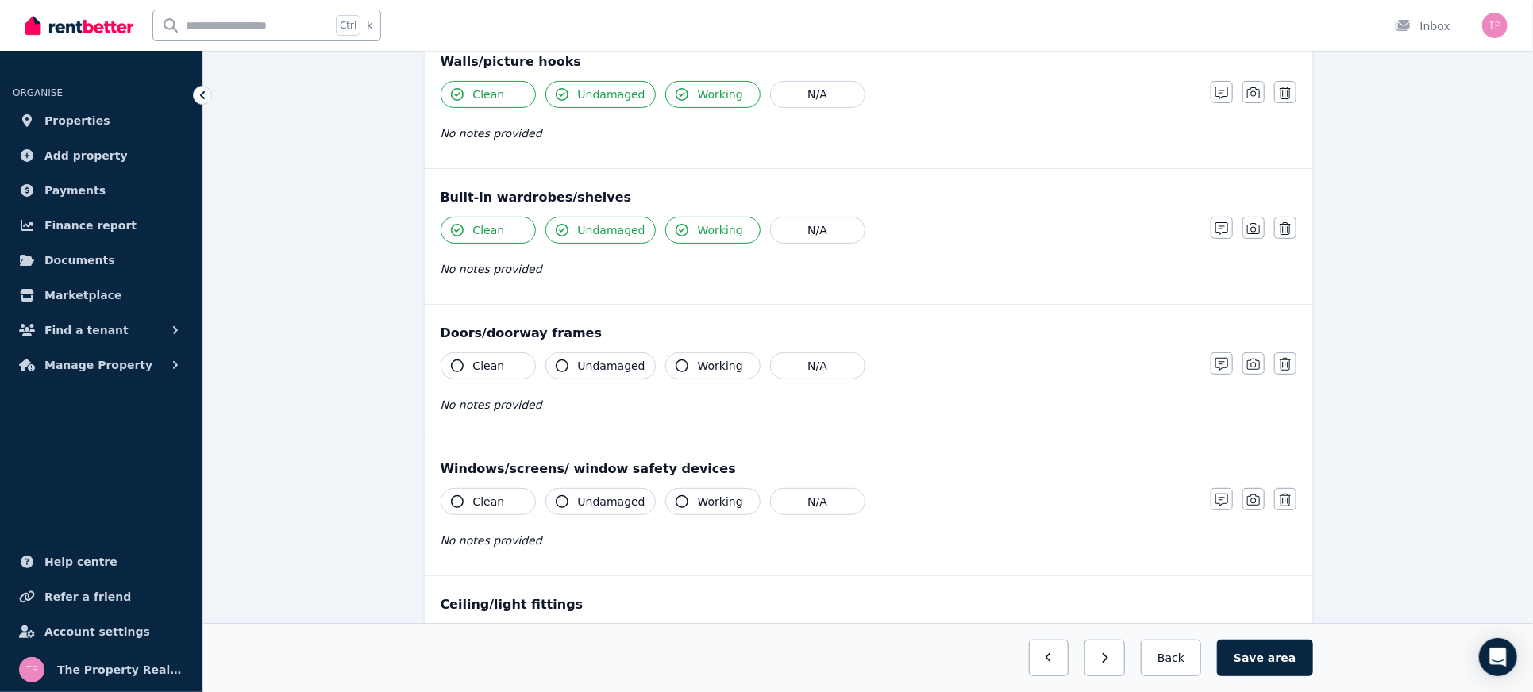
click at [491, 362] on span "Clean" at bounding box center [489, 366] width 32 height 16
click at [597, 365] on span "Undamaged" at bounding box center [612, 366] width 68 height 16
click at [698, 361] on span "Working" at bounding box center [720, 366] width 45 height 16
click at [712, 491] on button "Working" at bounding box center [712, 501] width 95 height 27
click at [600, 499] on span "Undamaged" at bounding box center [612, 502] width 68 height 16
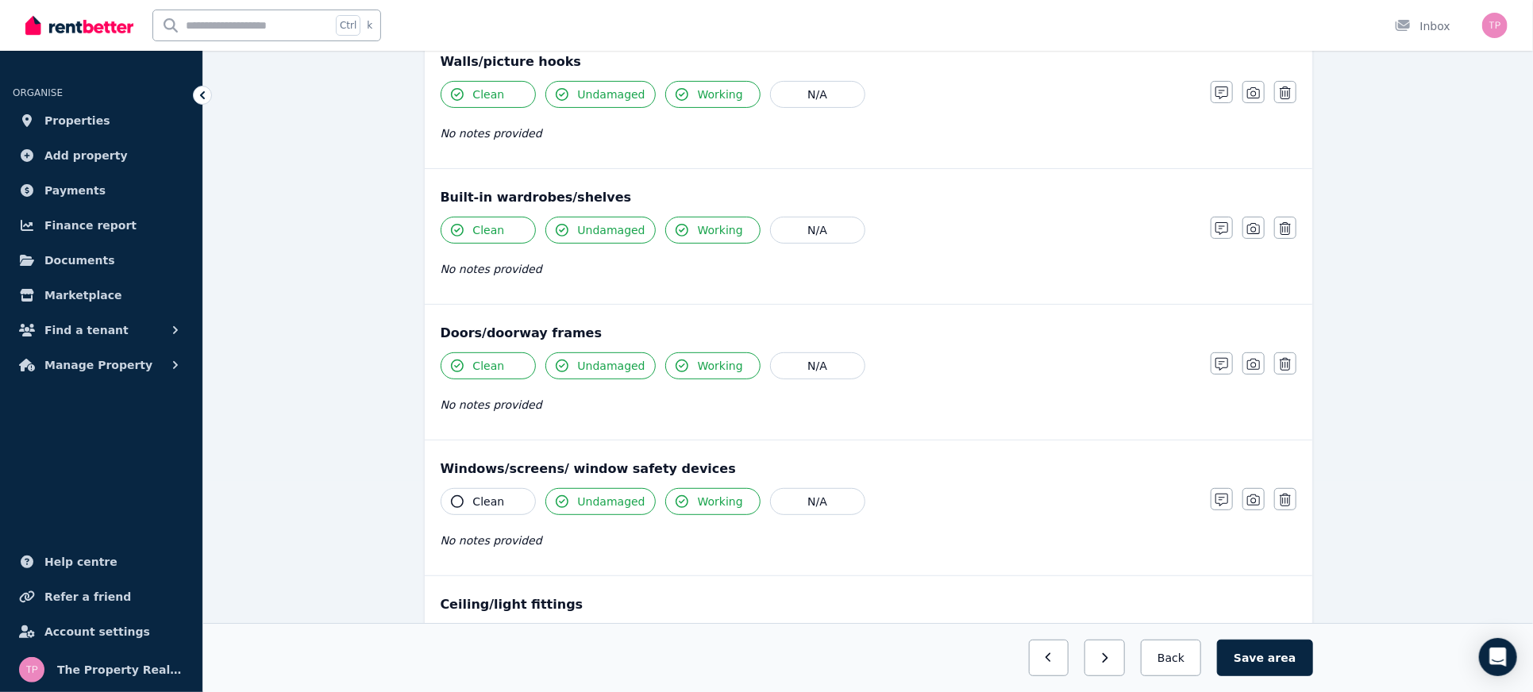
click at [483, 494] on span "Clean" at bounding box center [489, 502] width 32 height 16
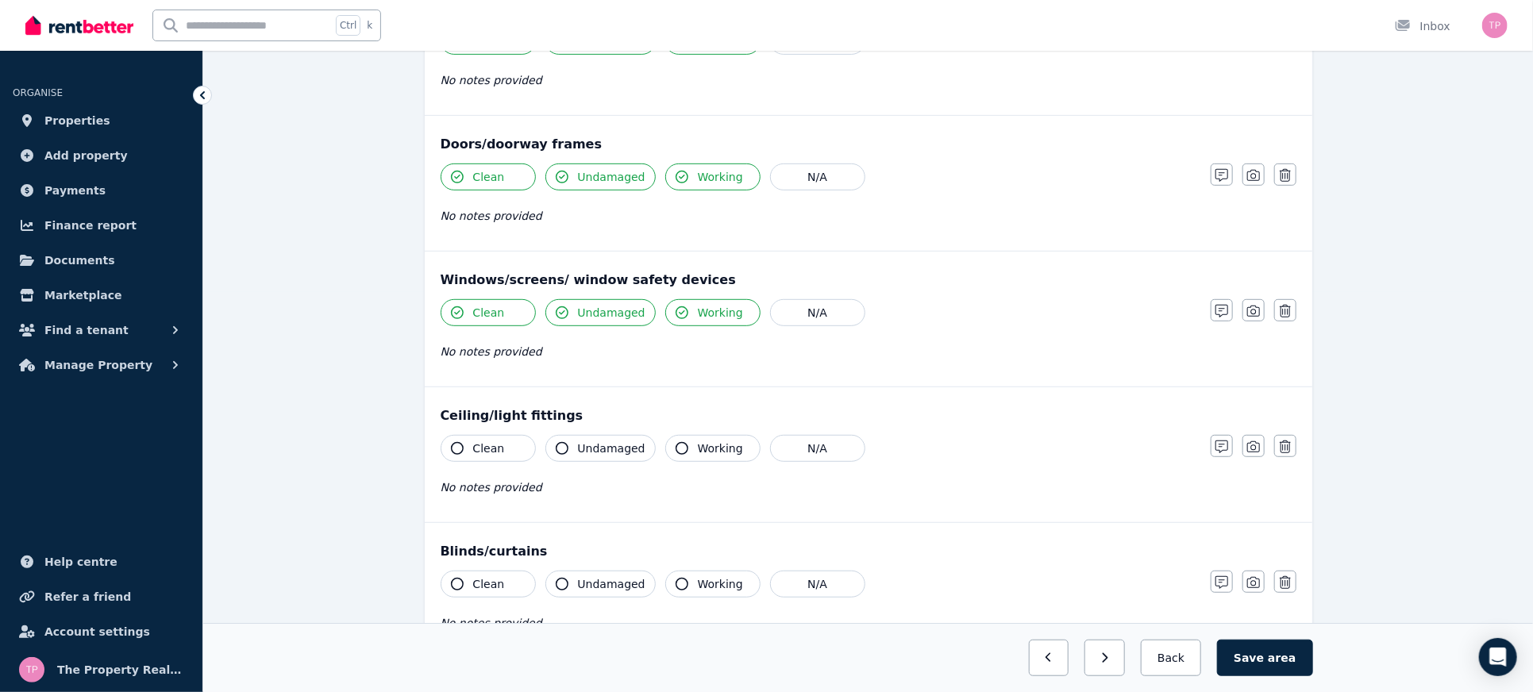
scroll to position [423, 0]
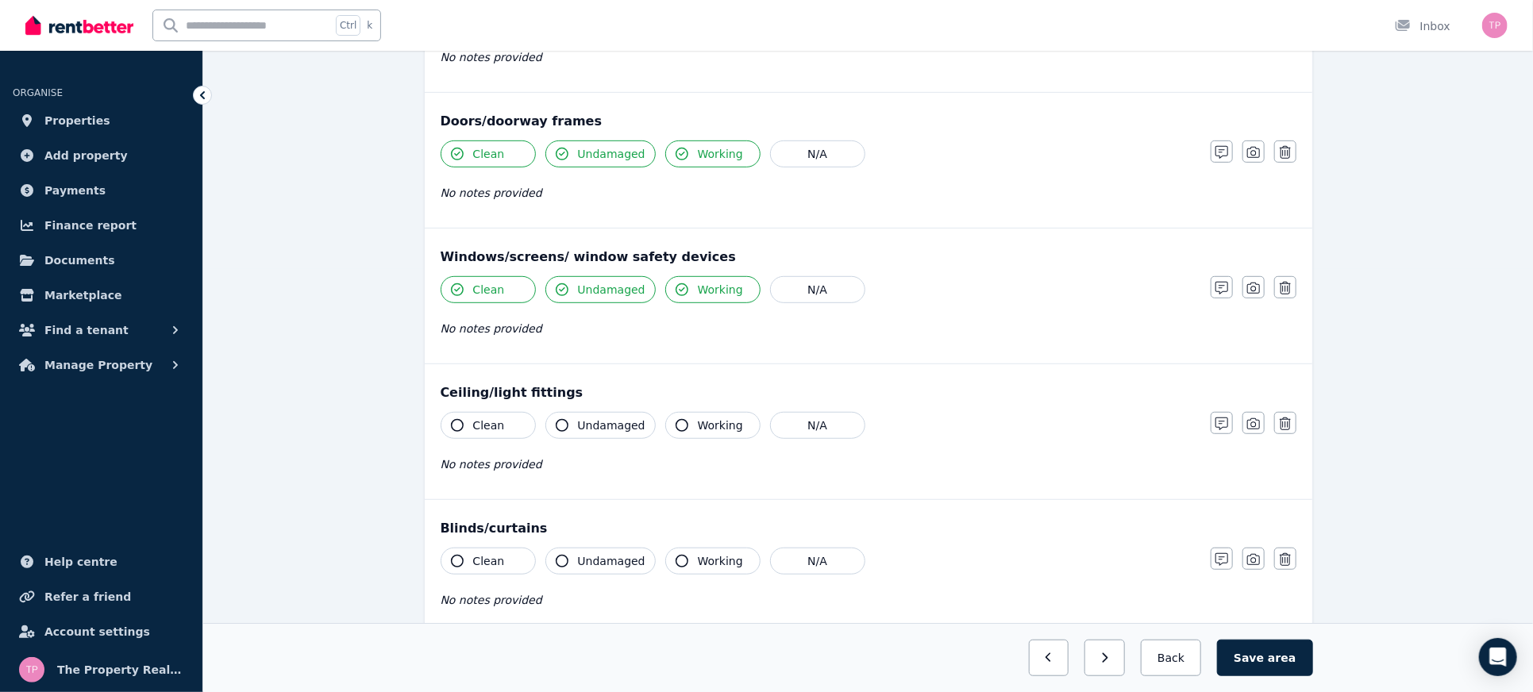
drag, startPoint x: 472, startPoint y: 418, endPoint x: 496, endPoint y: 419, distance: 24.7
click at [472, 419] on button "Clean" at bounding box center [488, 425] width 95 height 27
click at [572, 420] on button "Undamaged" at bounding box center [601, 425] width 110 height 27
click at [689, 420] on button "Working" at bounding box center [712, 425] width 95 height 27
drag, startPoint x: 704, startPoint y: 557, endPoint x: 627, endPoint y: 550, distance: 76.6
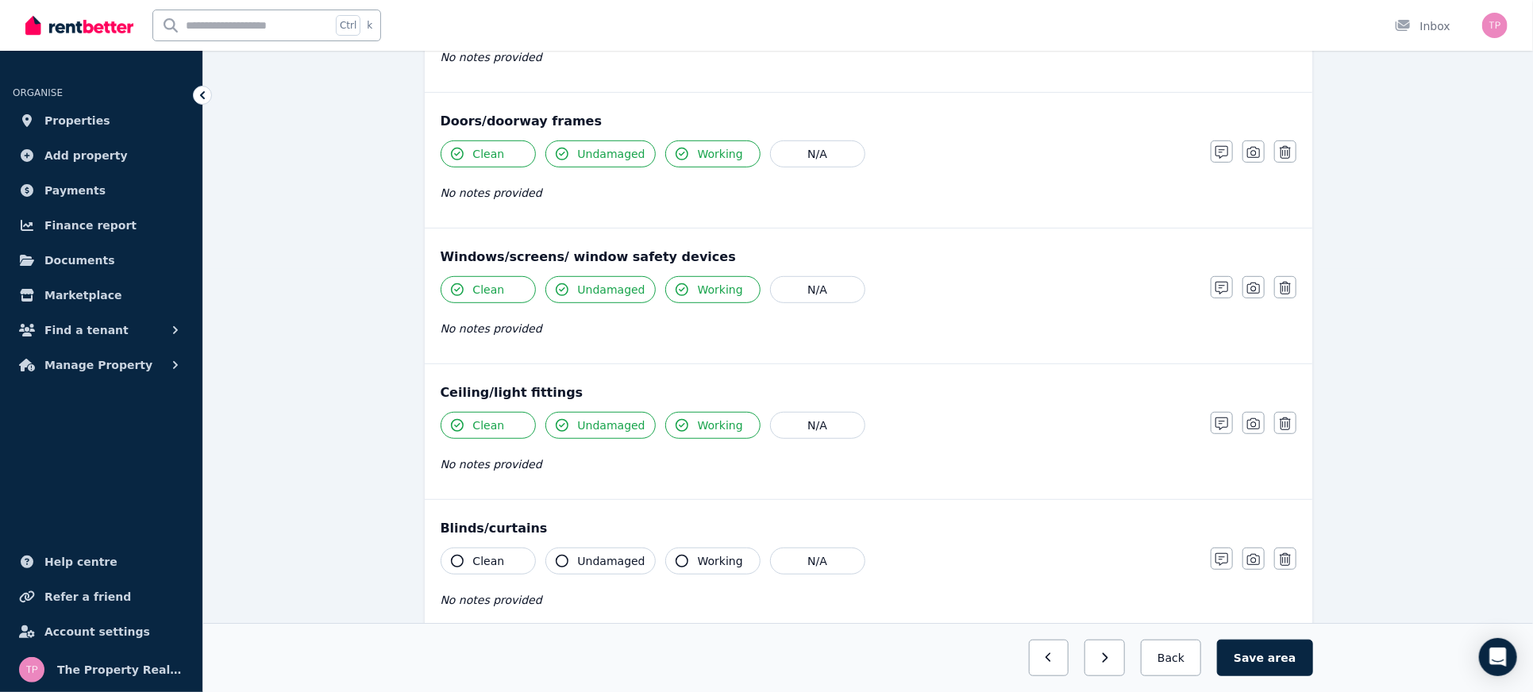
click at [704, 557] on span "Working" at bounding box center [720, 562] width 45 height 16
drag, startPoint x: 581, startPoint y: 550, endPoint x: 538, endPoint y: 549, distance: 42.9
click at [581, 554] on span "Undamaged" at bounding box center [612, 562] width 68 height 16
click at [461, 555] on icon "button" at bounding box center [457, 561] width 13 height 13
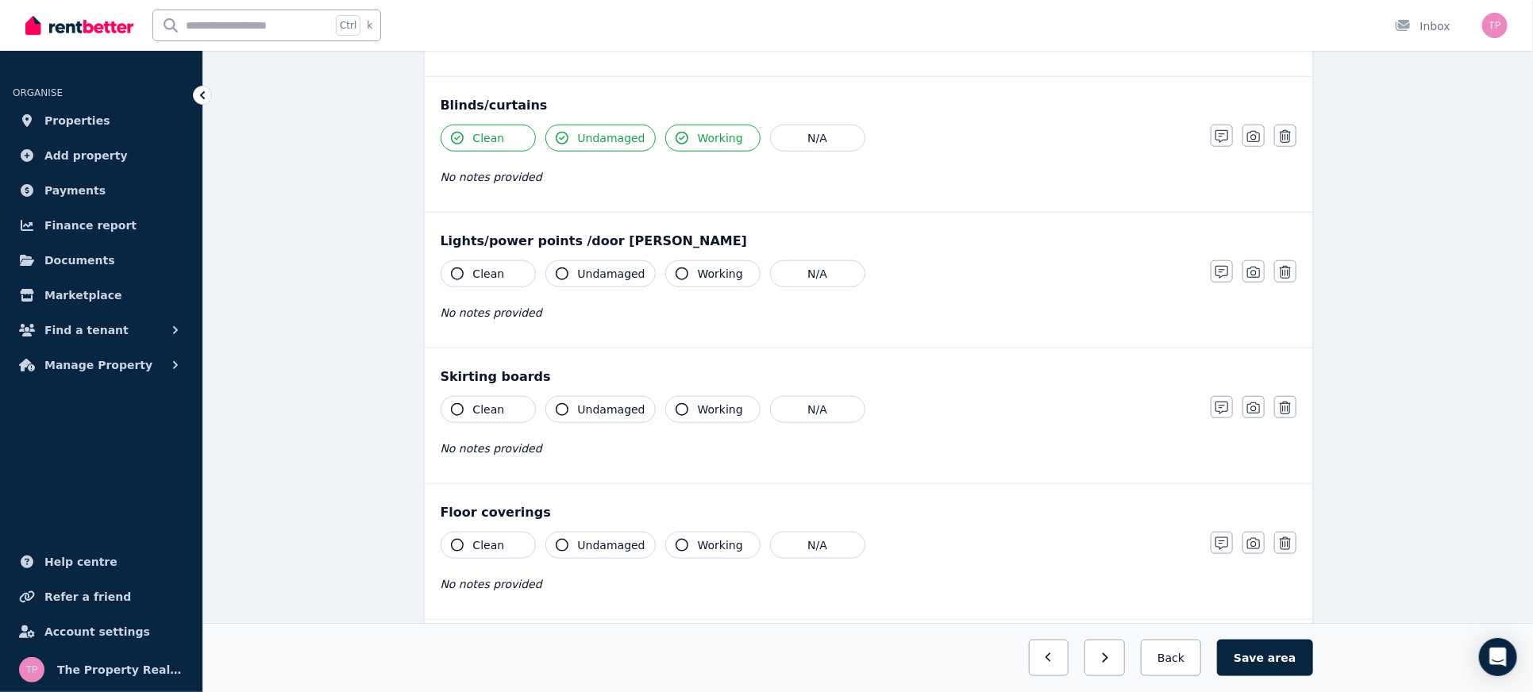
click at [474, 277] on button "Clean" at bounding box center [488, 273] width 95 height 27
click at [563, 268] on icon "button" at bounding box center [562, 274] width 13 height 13
click at [678, 276] on button "Working" at bounding box center [712, 273] width 95 height 27
click at [698, 404] on span "Working" at bounding box center [720, 410] width 45 height 16
drag, startPoint x: 584, startPoint y: 403, endPoint x: 569, endPoint y: 402, distance: 15.2
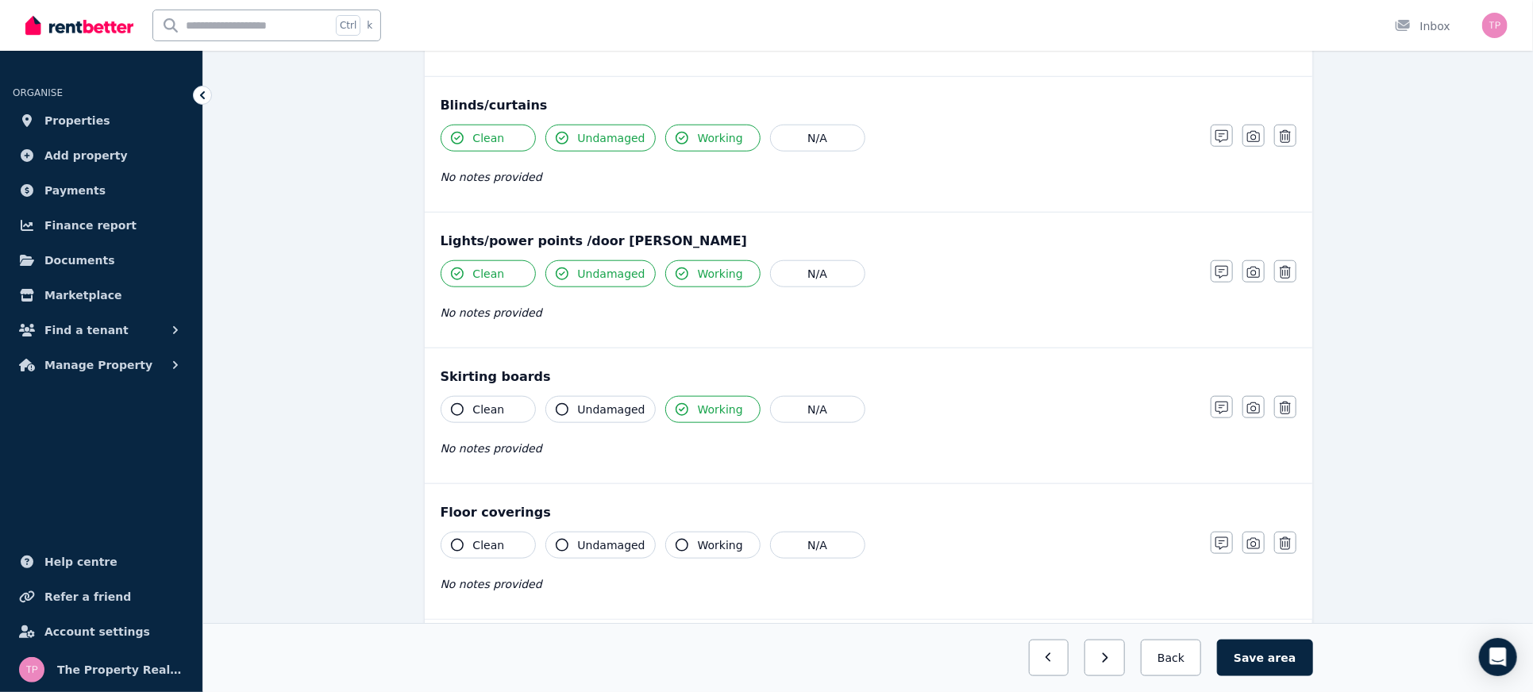
click at [583, 403] on span "Undamaged" at bounding box center [612, 410] width 68 height 16
click at [473, 402] on span "Clean" at bounding box center [489, 410] width 32 height 16
click at [469, 539] on button "Clean" at bounding box center [488, 545] width 95 height 27
click at [579, 546] on span "Undamaged" at bounding box center [612, 546] width 68 height 16
click at [698, 538] on span "Working" at bounding box center [720, 546] width 45 height 16
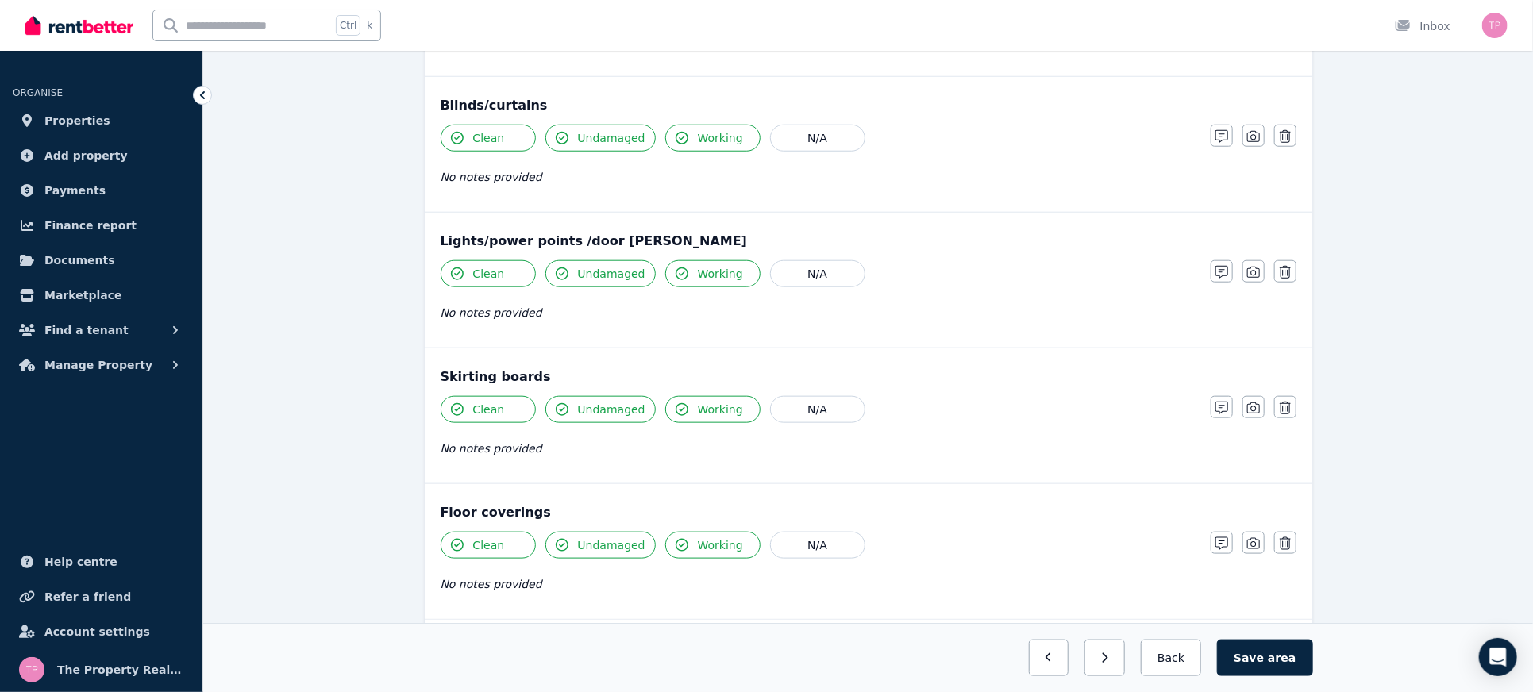
scroll to position [966, 0]
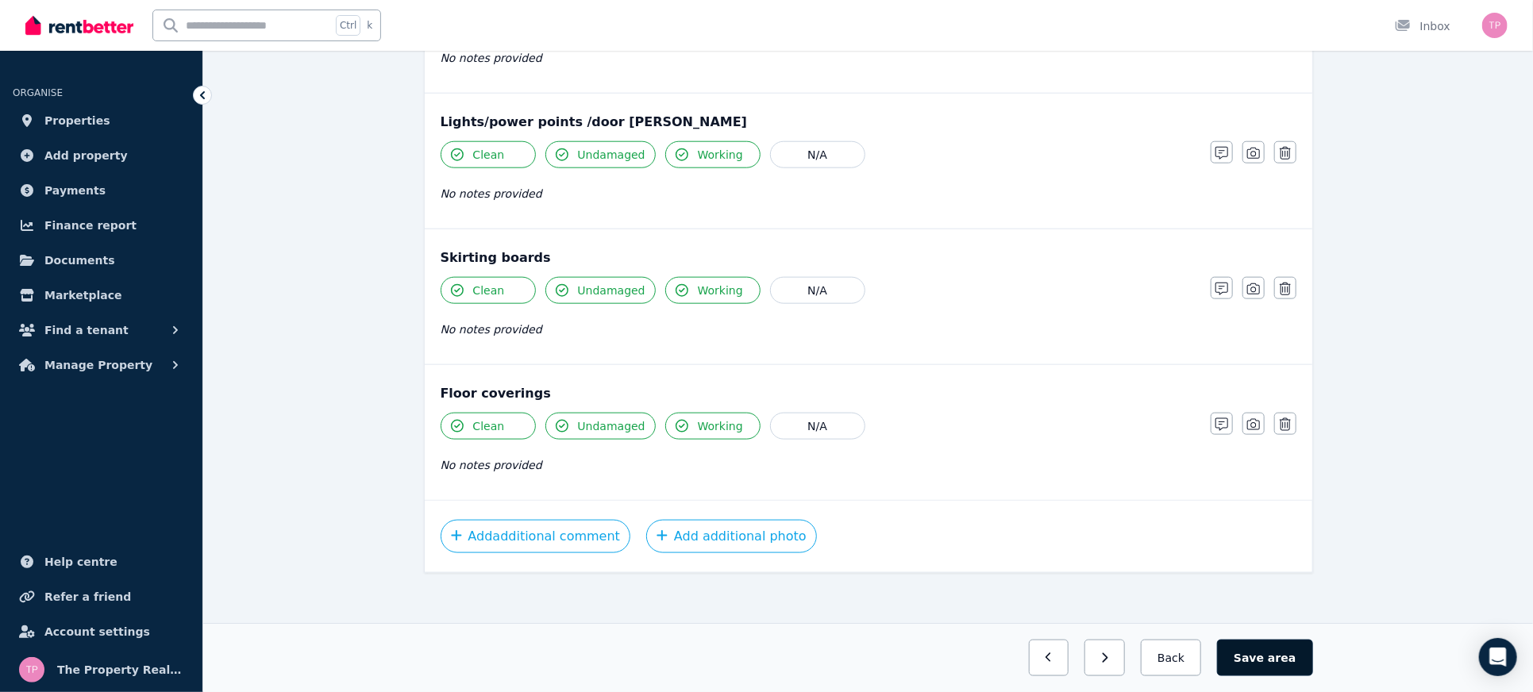
click at [1248, 656] on button "Save area" at bounding box center [1264, 658] width 95 height 37
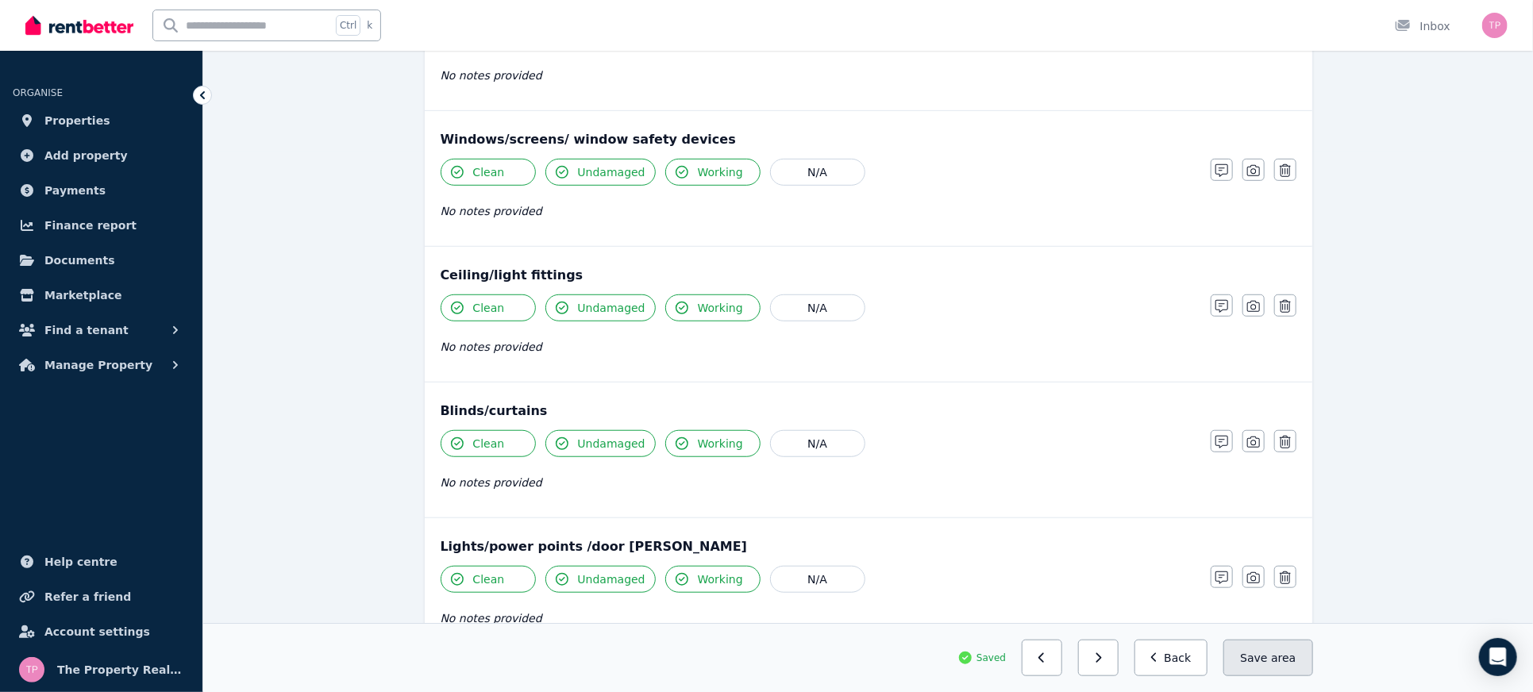
click at [1275, 654] on span "area" at bounding box center [1283, 658] width 25 height 16
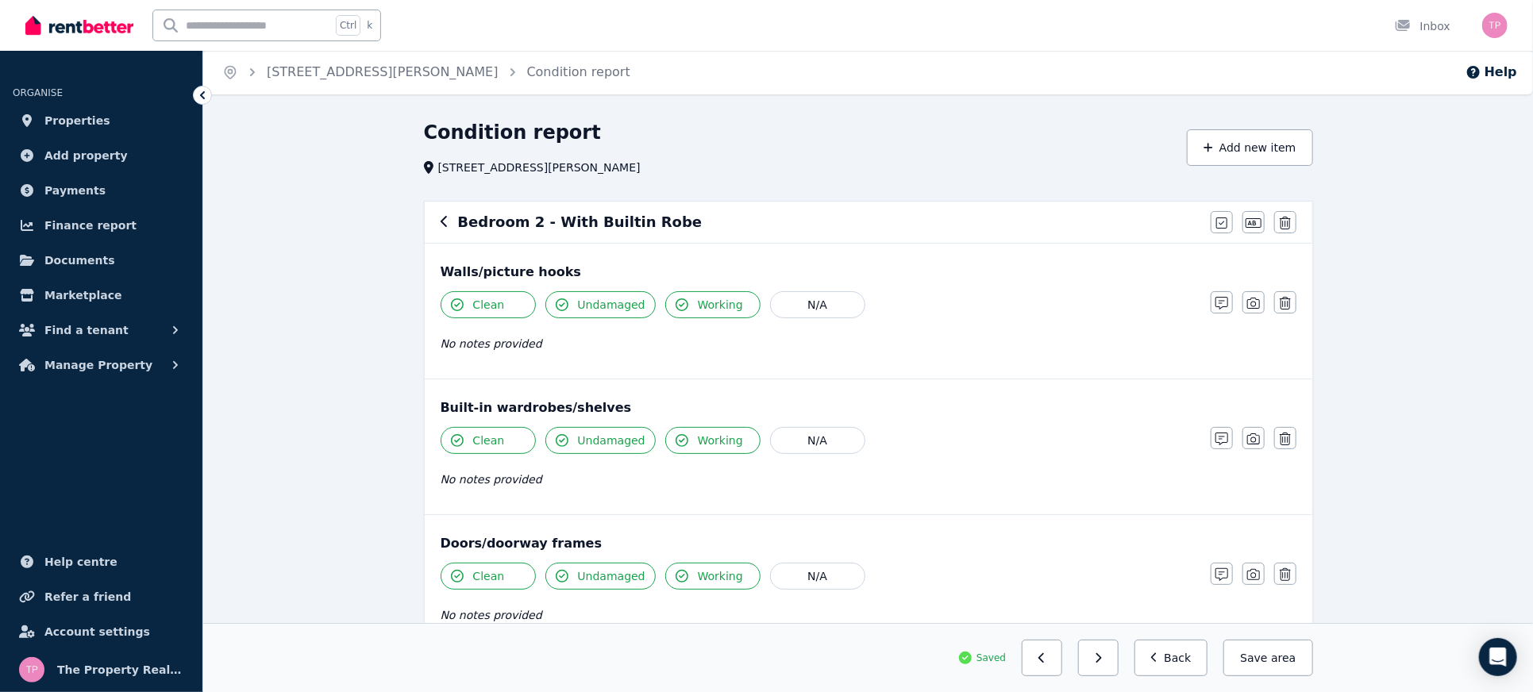
scroll to position [0, 0]
click at [441, 225] on icon "button" at bounding box center [445, 222] width 8 height 13
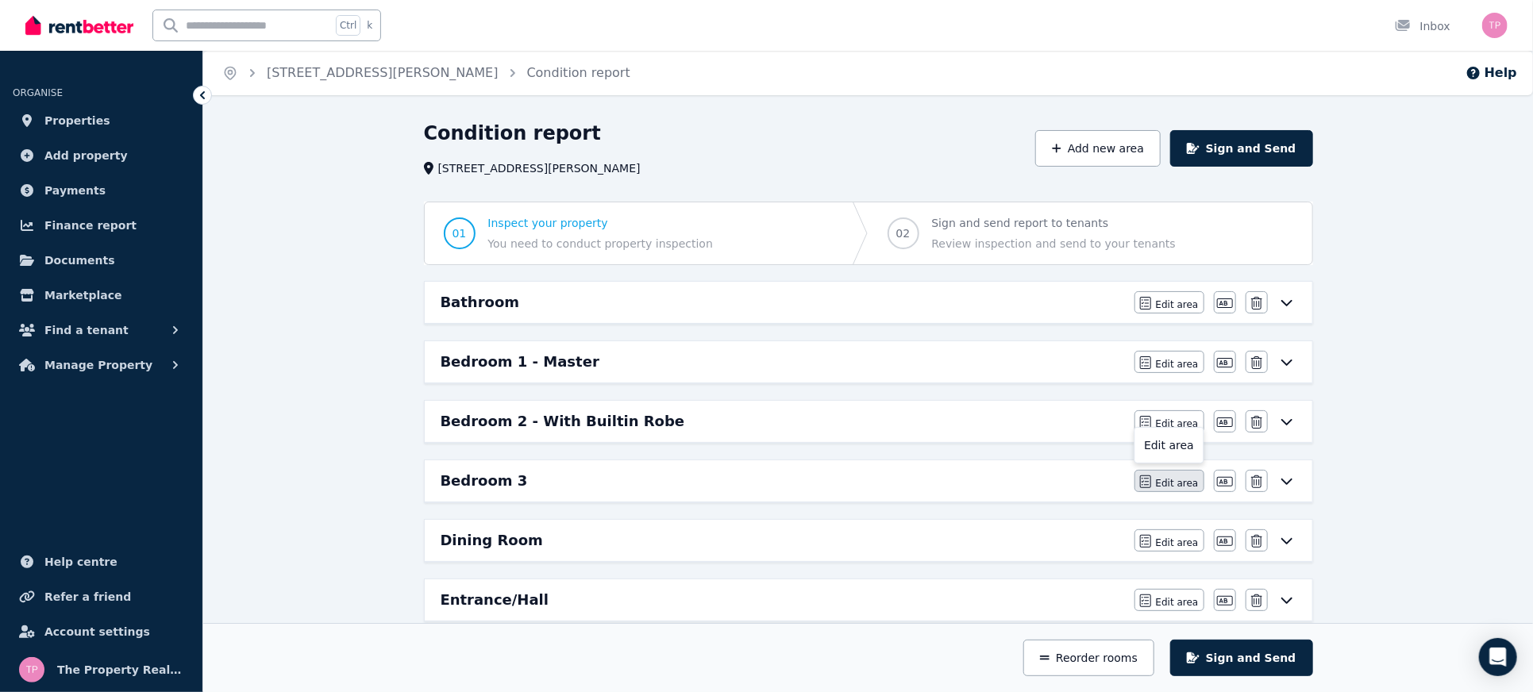
click at [1169, 485] on span "Edit area" at bounding box center [1177, 483] width 43 height 13
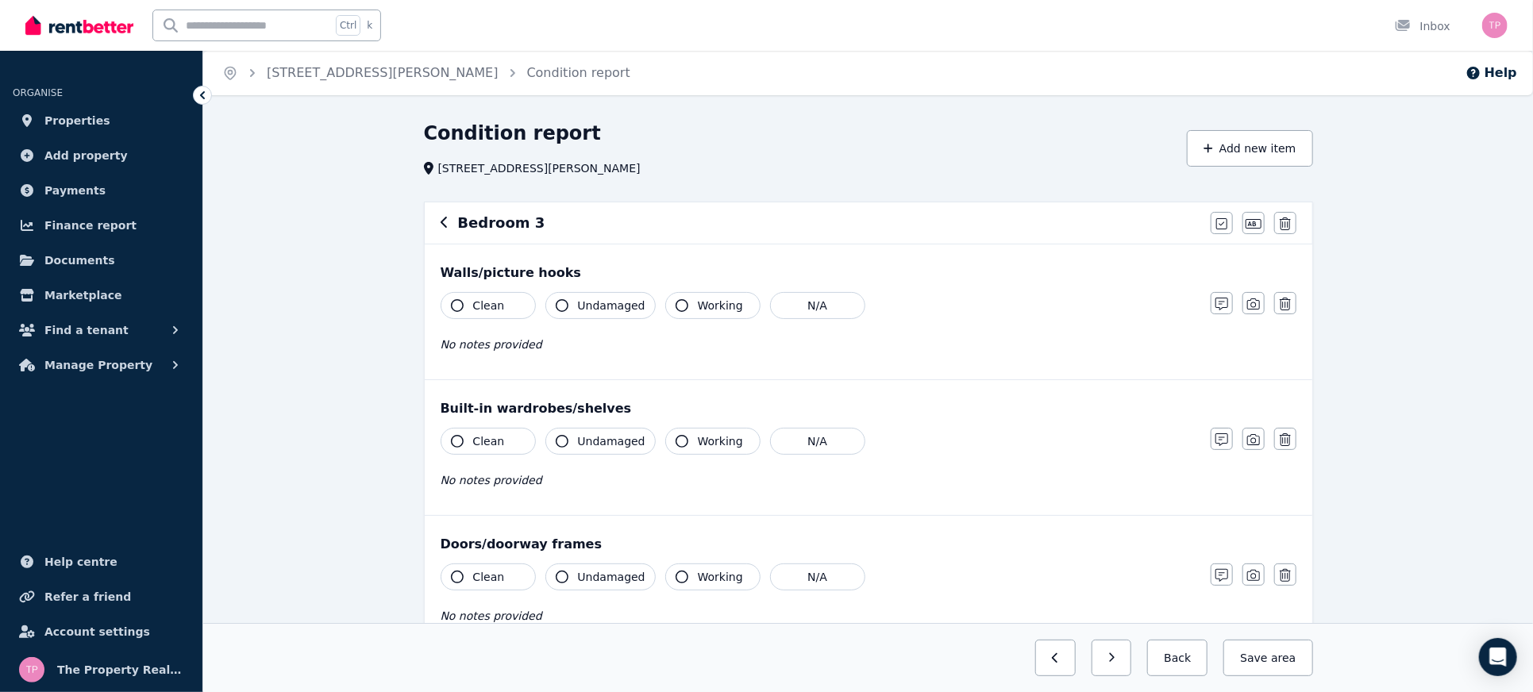
click at [469, 303] on button "Clean" at bounding box center [488, 305] width 95 height 27
click at [600, 314] on button "Undamaged" at bounding box center [601, 305] width 110 height 27
click at [1247, 226] on icon "button" at bounding box center [1254, 224] width 16 height 13
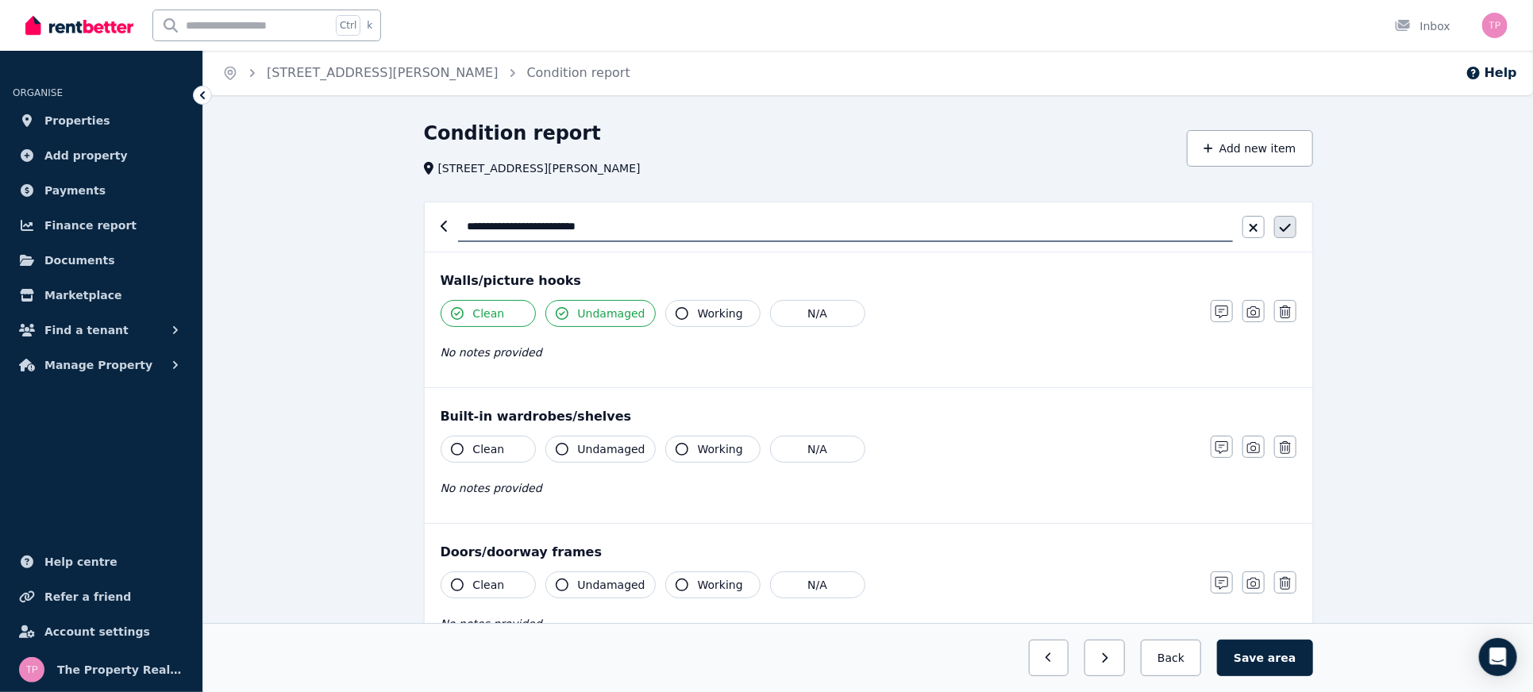
type input "**********"
click at [1290, 228] on icon "button" at bounding box center [1285, 228] width 11 height 13
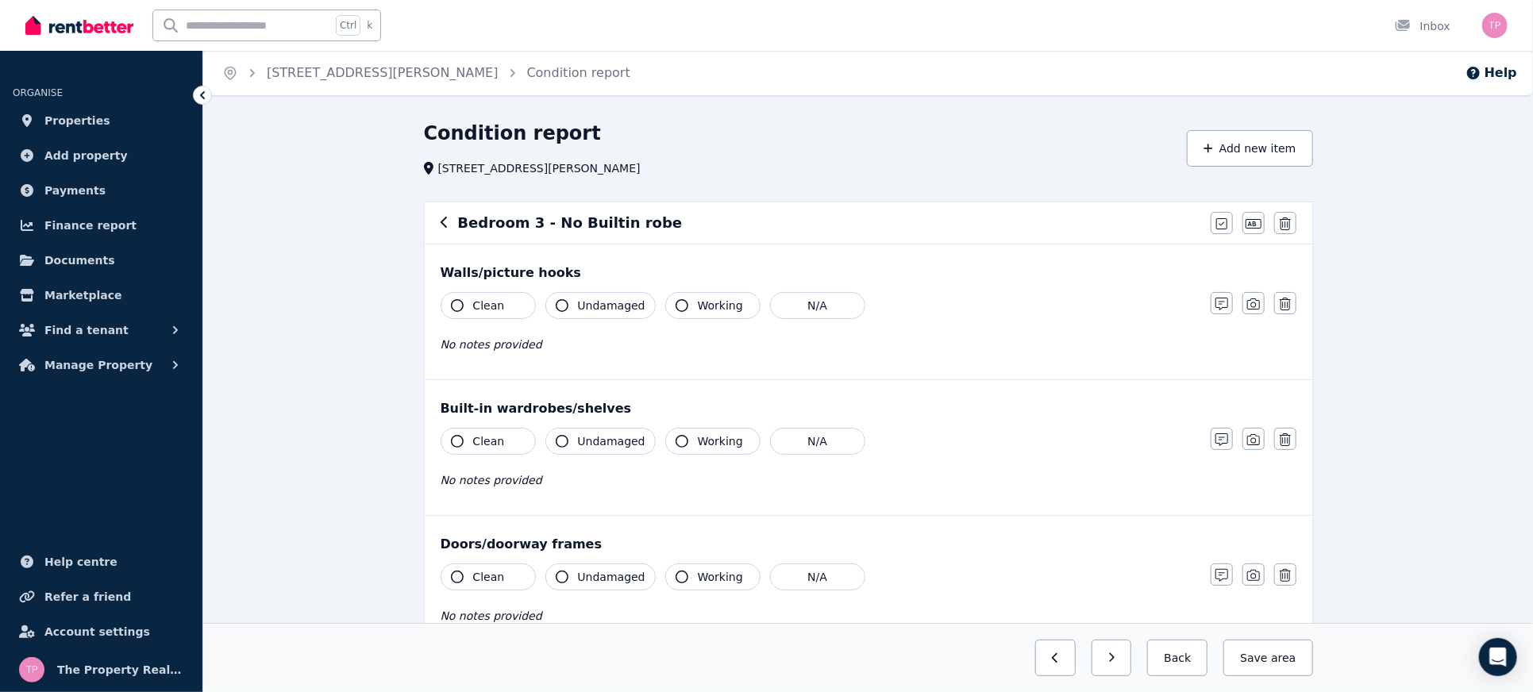
click at [467, 292] on button "Clean" at bounding box center [488, 305] width 95 height 27
click at [599, 303] on span "Undamaged" at bounding box center [612, 306] width 68 height 16
click at [701, 305] on span "Working" at bounding box center [720, 306] width 45 height 16
click at [687, 446] on button "Working" at bounding box center [712, 441] width 95 height 27
click at [607, 440] on span "Undamaged" at bounding box center [612, 442] width 68 height 16
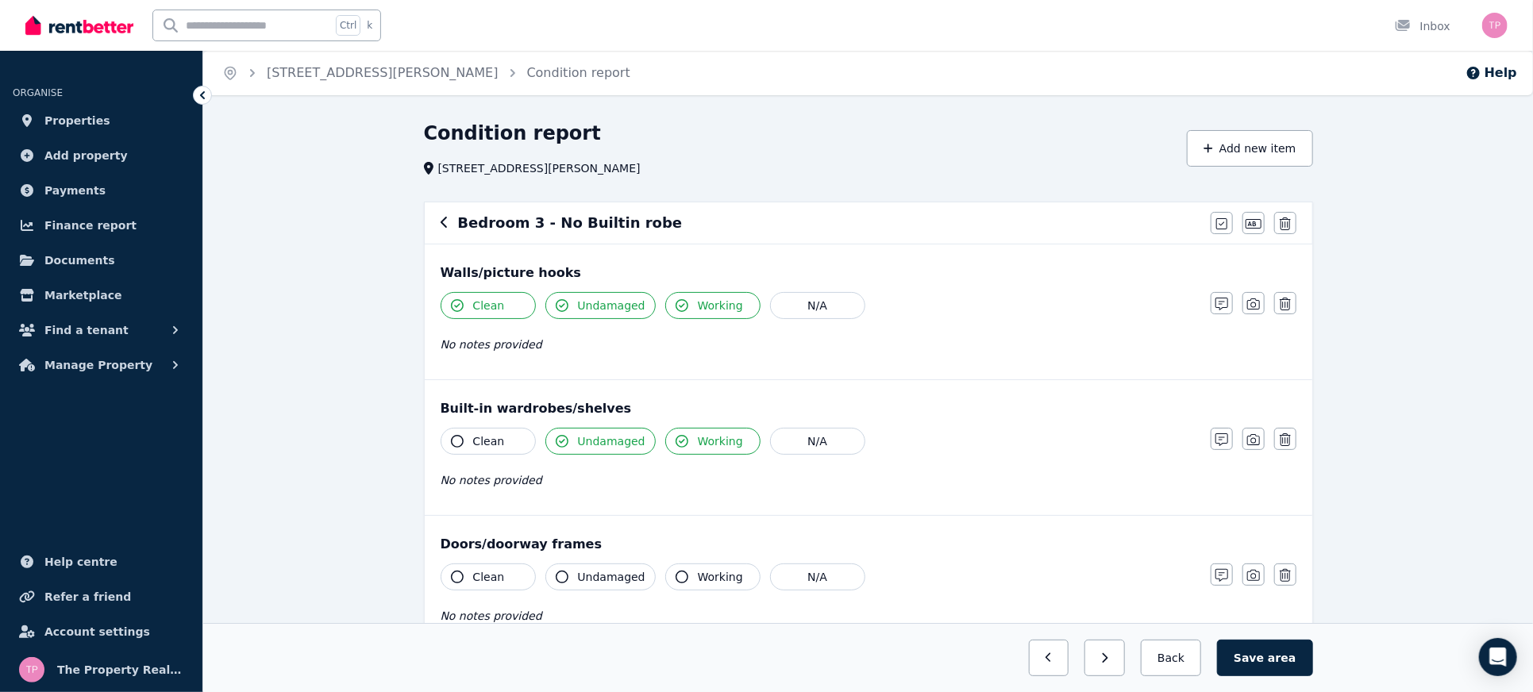
click at [471, 442] on button "Clean" at bounding box center [488, 441] width 95 height 27
click at [473, 572] on span "Clean" at bounding box center [489, 577] width 32 height 16
click at [587, 576] on span "Undamaged" at bounding box center [612, 577] width 68 height 16
click at [716, 576] on span "Working" at bounding box center [720, 577] width 45 height 16
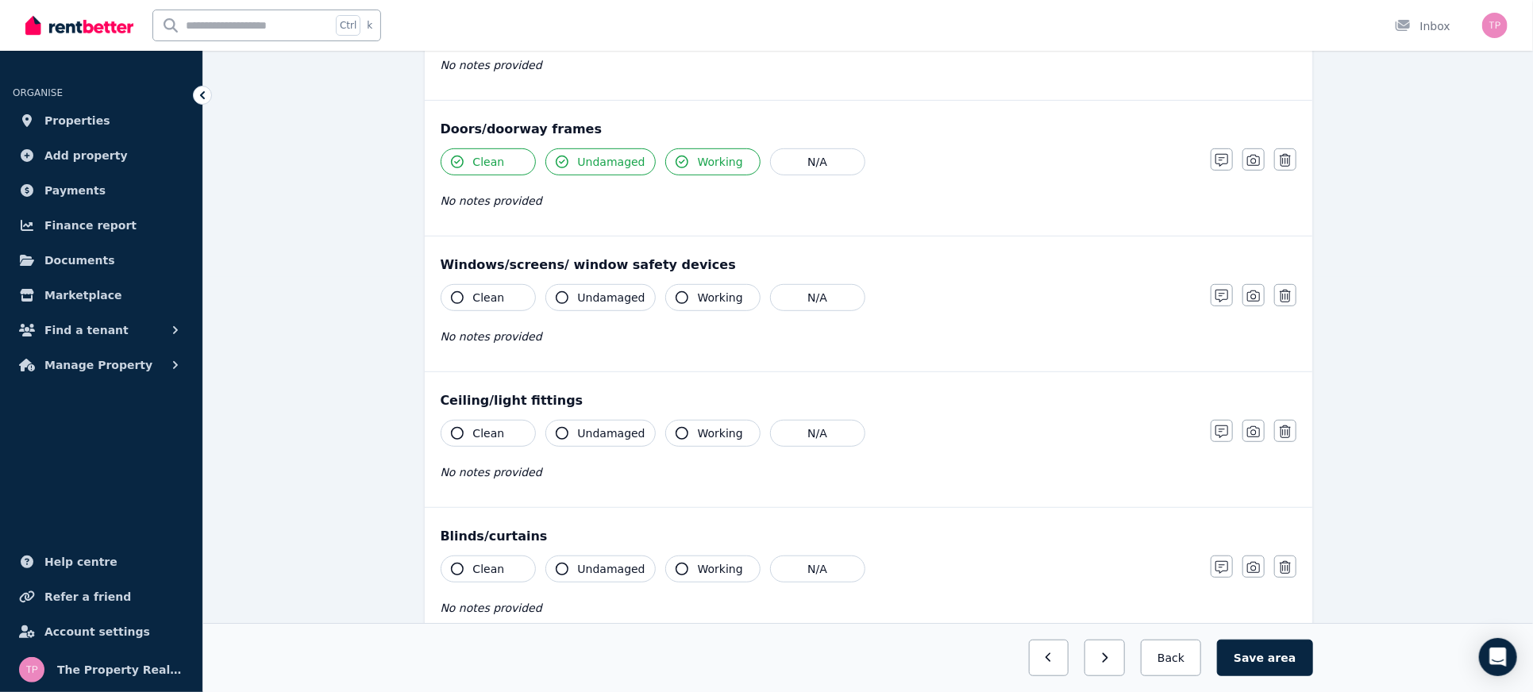
scroll to position [423, 0]
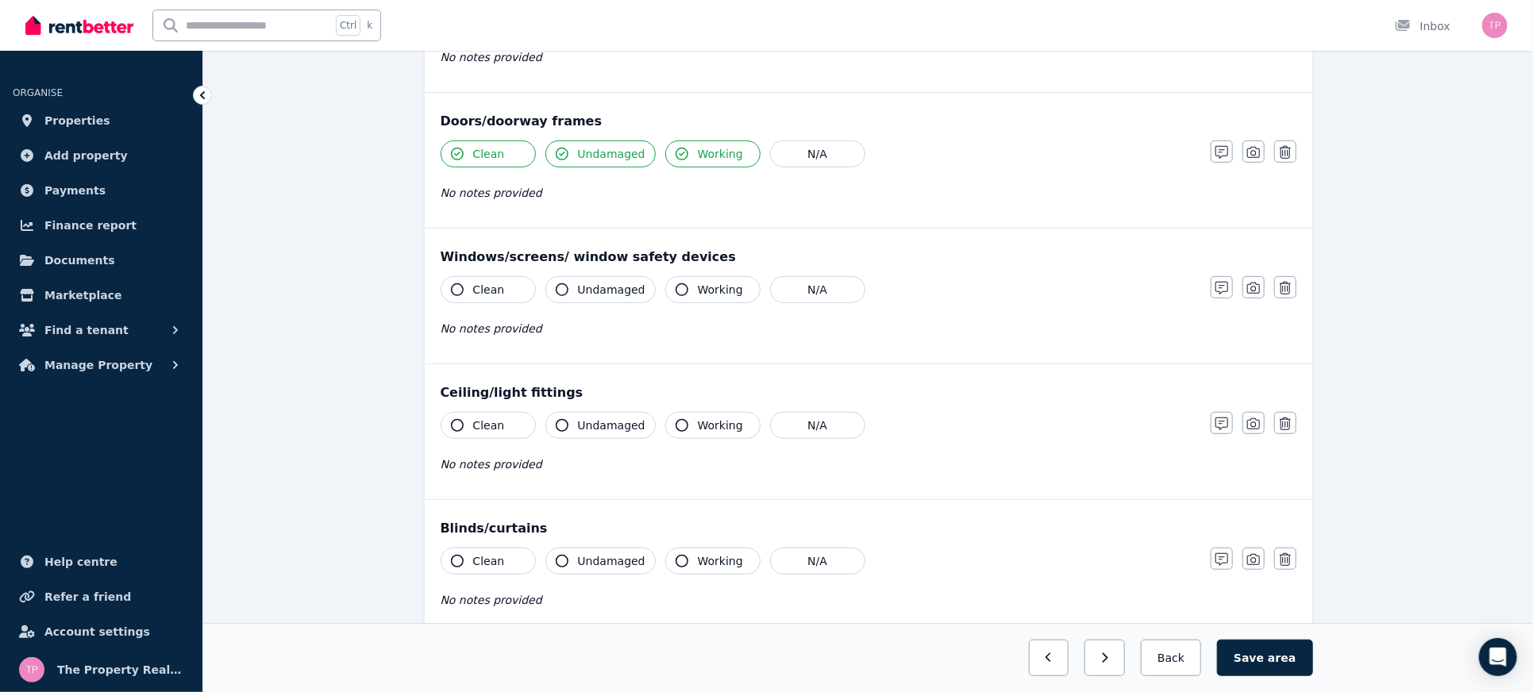
drag, startPoint x: 470, startPoint y: 293, endPoint x: 490, endPoint y: 287, distance: 20.6
click at [470, 292] on button "Clean" at bounding box center [488, 289] width 95 height 27
click at [593, 284] on span "Undamaged" at bounding box center [612, 290] width 68 height 16
click at [698, 287] on span "Working" at bounding box center [720, 290] width 45 height 16
click at [698, 418] on span "Working" at bounding box center [720, 426] width 45 height 16
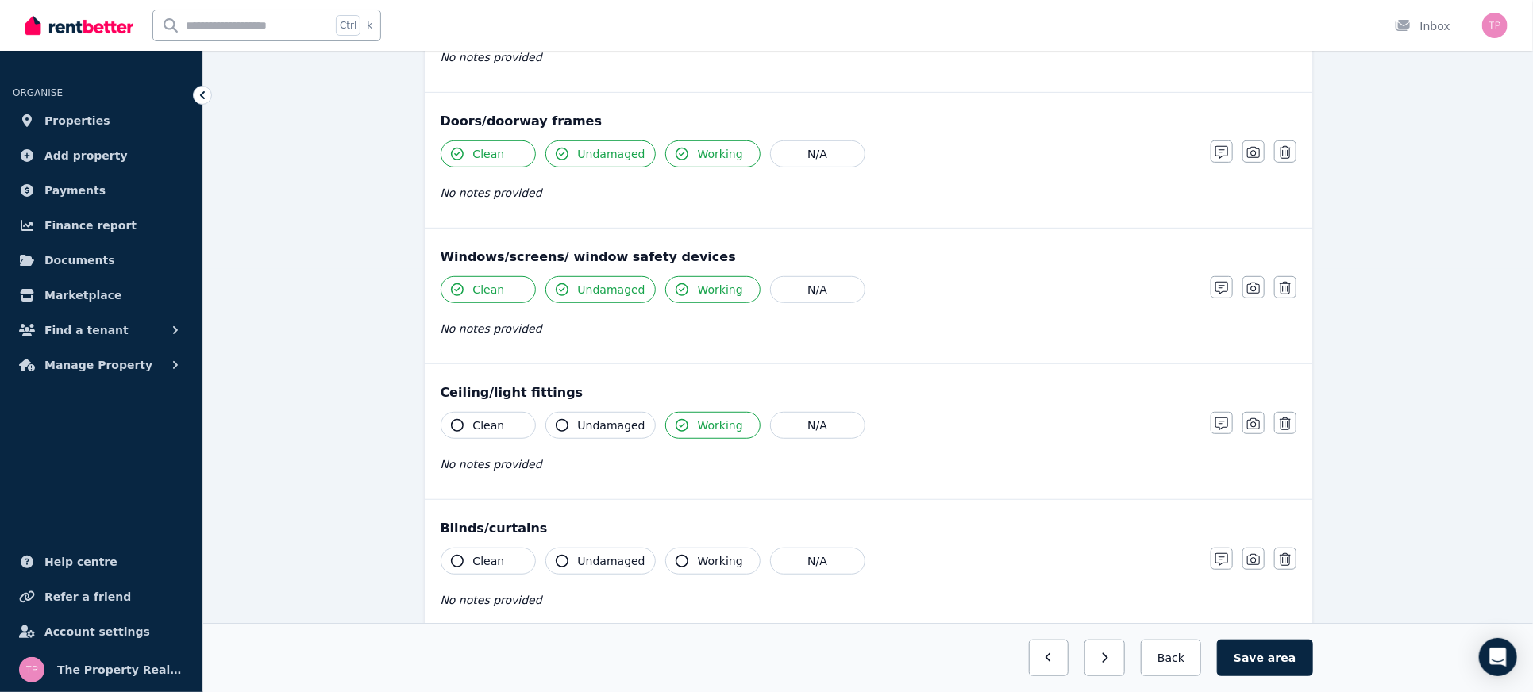
click at [575, 424] on button "Undamaged" at bounding box center [601, 425] width 110 height 27
click at [476, 422] on span "Clean" at bounding box center [489, 426] width 32 height 16
drag, startPoint x: 465, startPoint y: 555, endPoint x: 505, endPoint y: 557, distance: 39.7
click at [465, 556] on button "Clean" at bounding box center [488, 561] width 95 height 27
click at [592, 557] on span "Undamaged" at bounding box center [612, 562] width 68 height 16
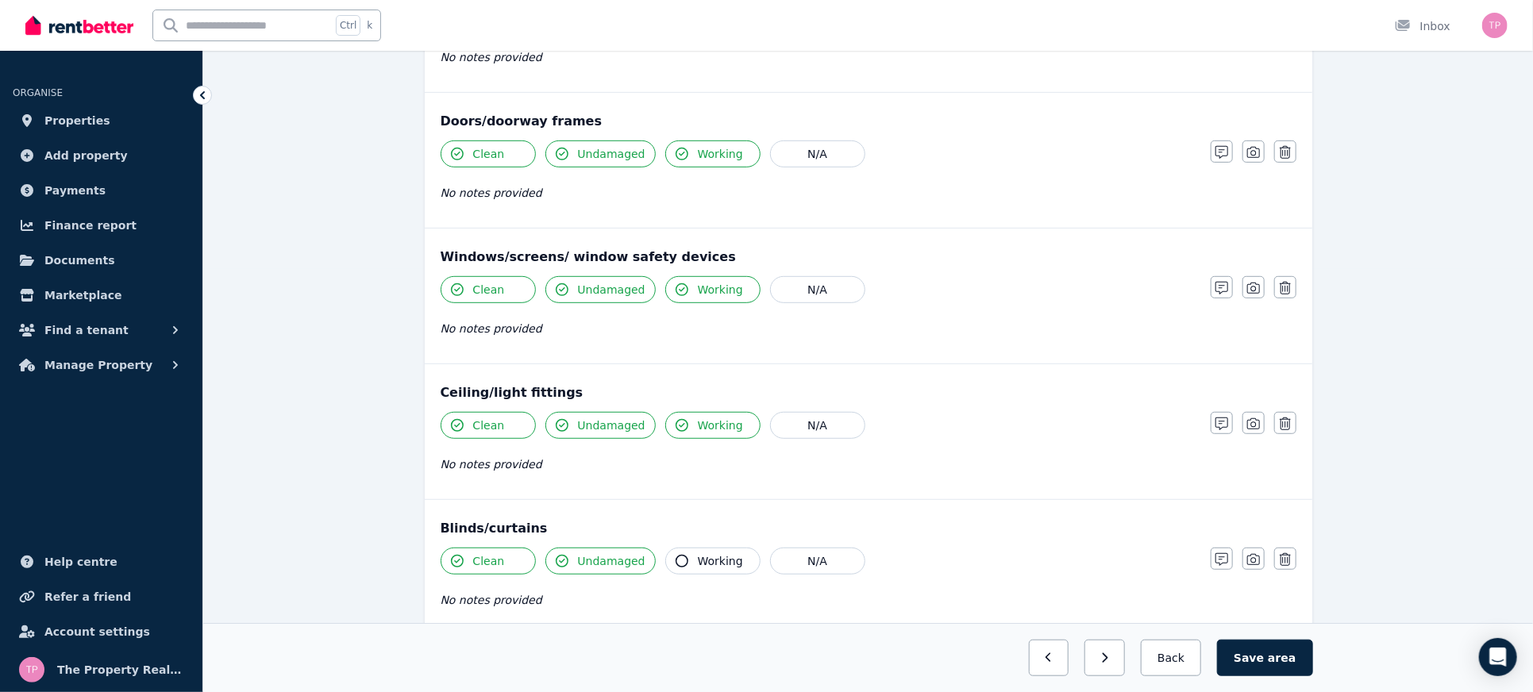
click at [701, 560] on span "Working" at bounding box center [720, 562] width 45 height 16
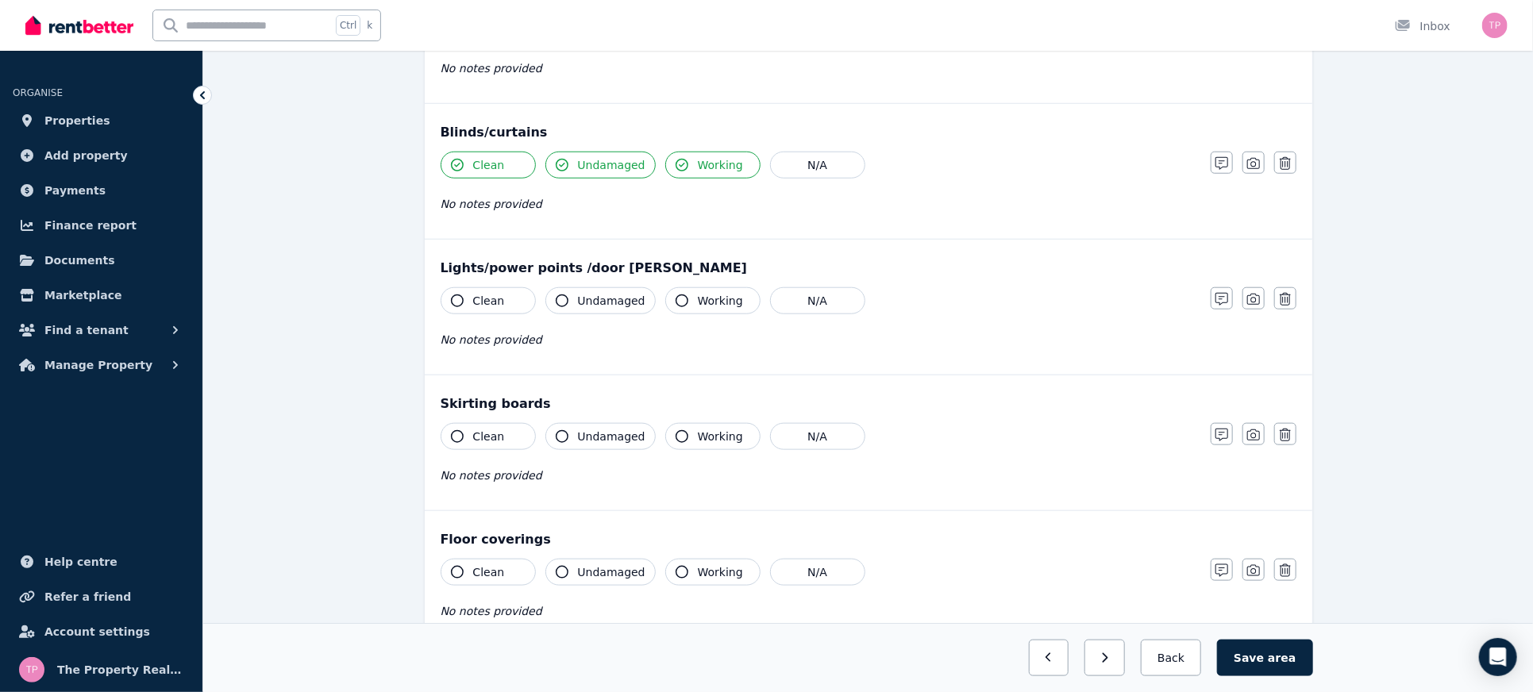
scroll to position [847, 0]
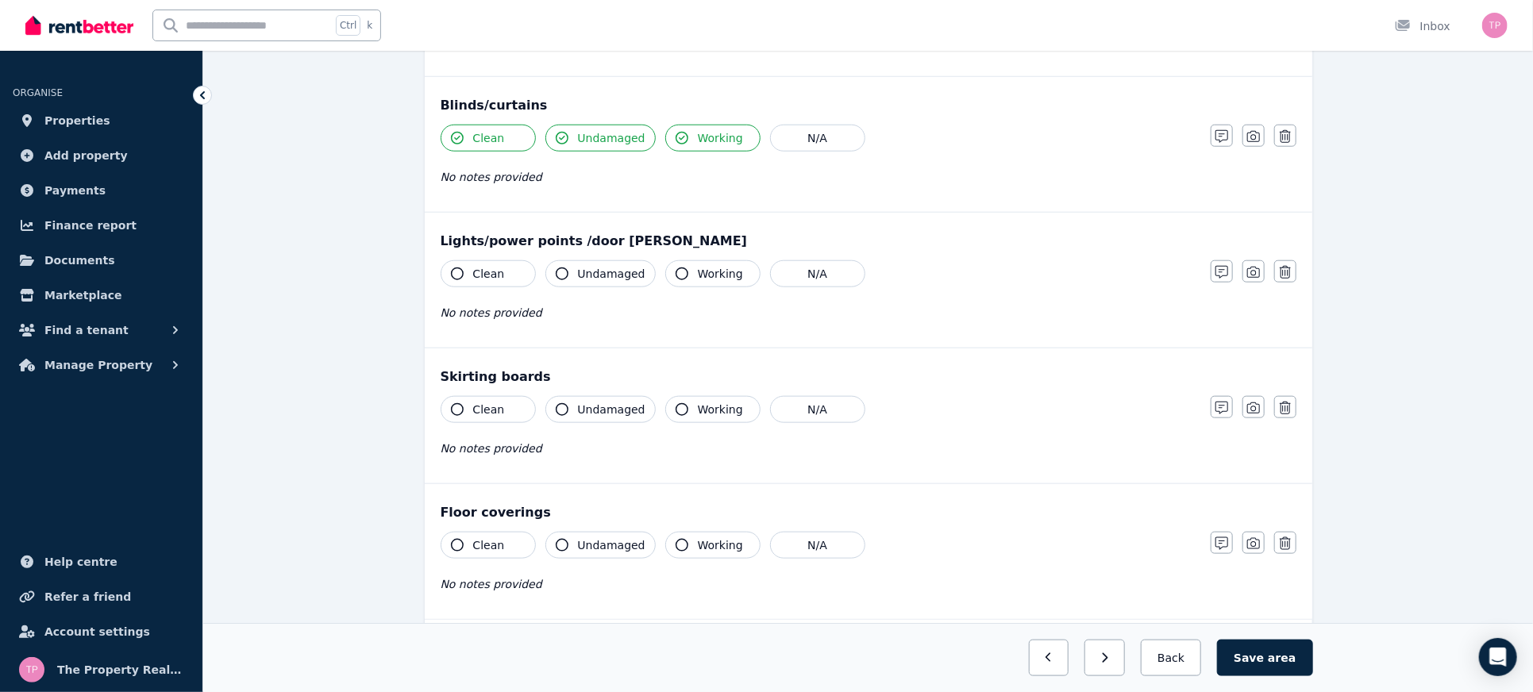
click at [479, 273] on span "Clean" at bounding box center [489, 274] width 32 height 16
drag, startPoint x: 597, startPoint y: 267, endPoint x: 646, endPoint y: 264, distance: 49.3
click at [597, 267] on span "Undamaged" at bounding box center [612, 274] width 68 height 16
drag, startPoint x: 690, startPoint y: 267, endPoint x: 714, endPoint y: 353, distance: 89.8
click at [698, 267] on span "Working" at bounding box center [720, 274] width 45 height 16
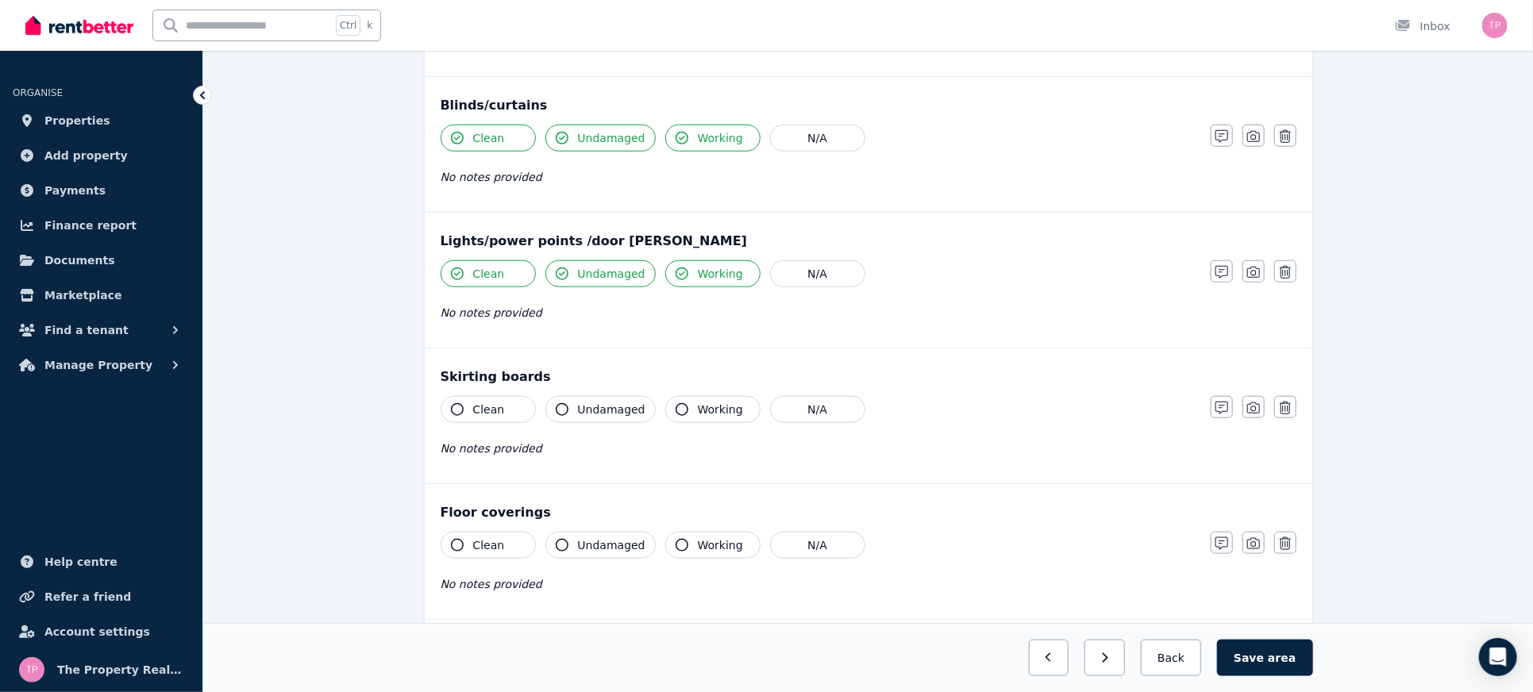
click at [714, 411] on span "Working" at bounding box center [720, 410] width 45 height 16
click at [604, 416] on button "Undamaged" at bounding box center [601, 409] width 110 height 27
click at [467, 396] on button "Clean" at bounding box center [488, 409] width 95 height 27
click at [483, 547] on span "Clean" at bounding box center [489, 546] width 32 height 16
click at [573, 539] on button "Undamaged" at bounding box center [601, 545] width 110 height 27
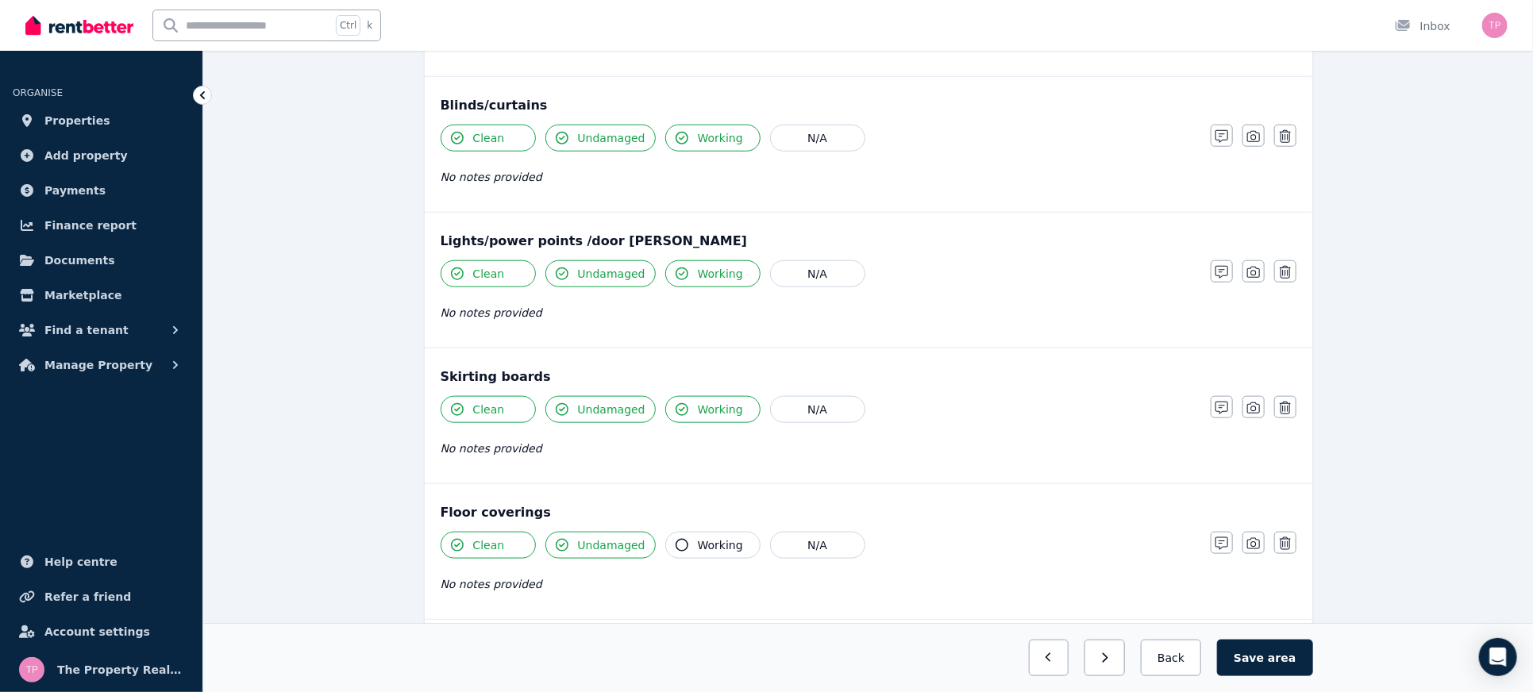
click at [708, 542] on span "Working" at bounding box center [720, 546] width 45 height 16
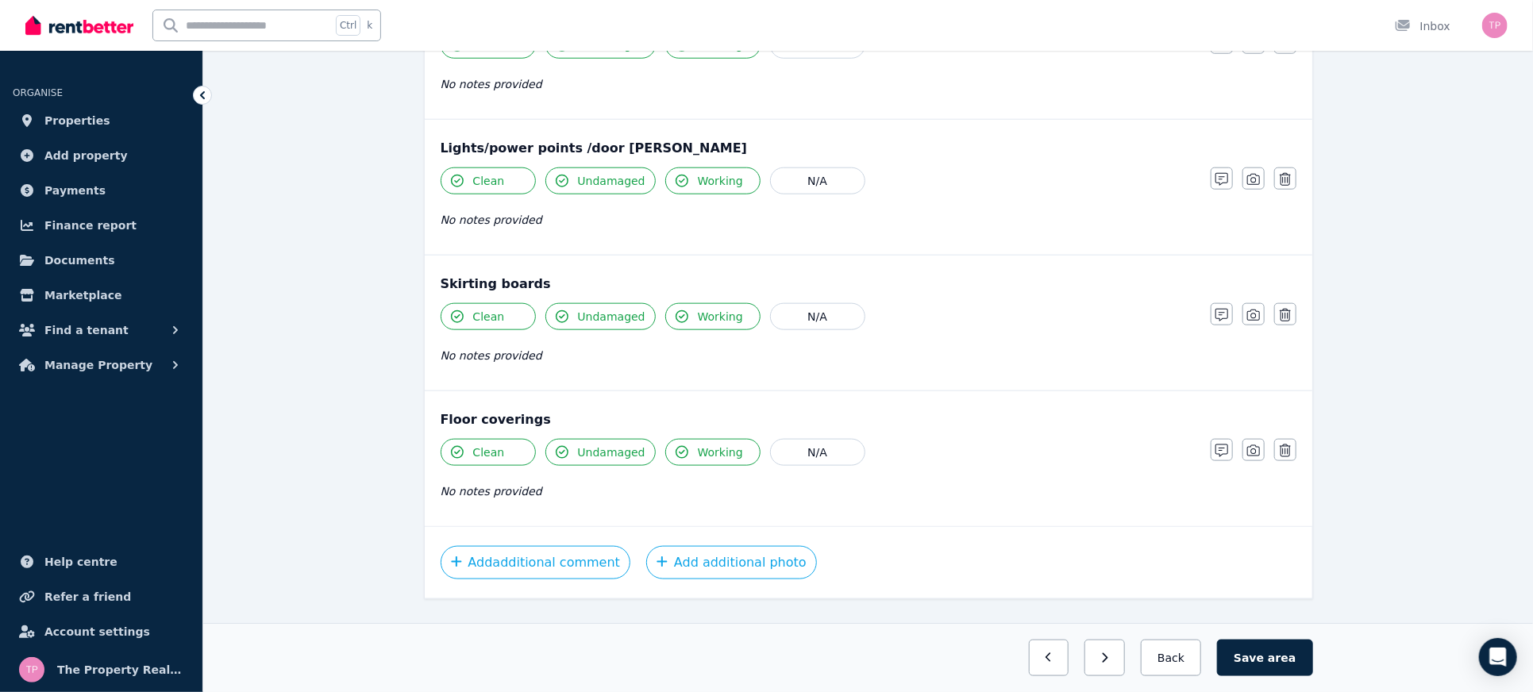
scroll to position [966, 0]
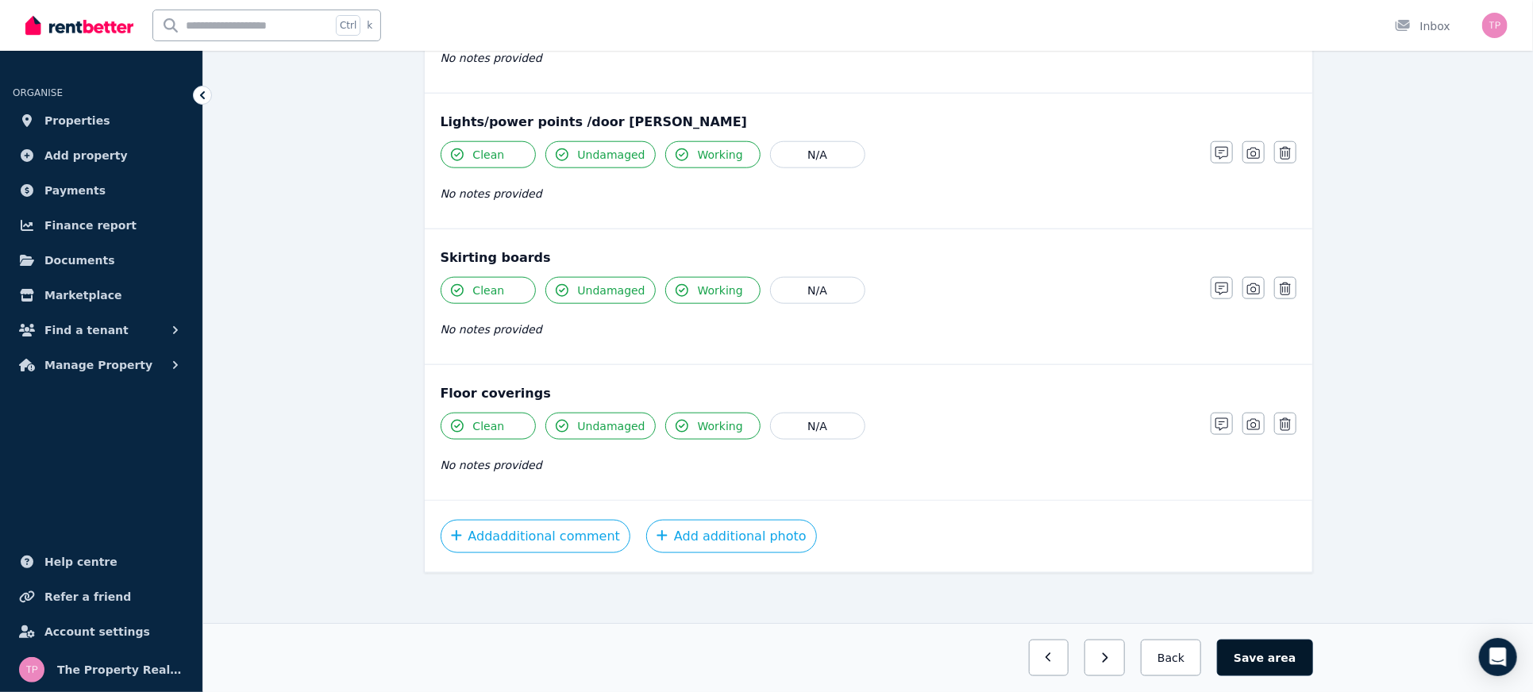
click at [1263, 658] on button "Save area" at bounding box center [1264, 658] width 95 height 37
click at [1276, 656] on span "area" at bounding box center [1283, 658] width 25 height 16
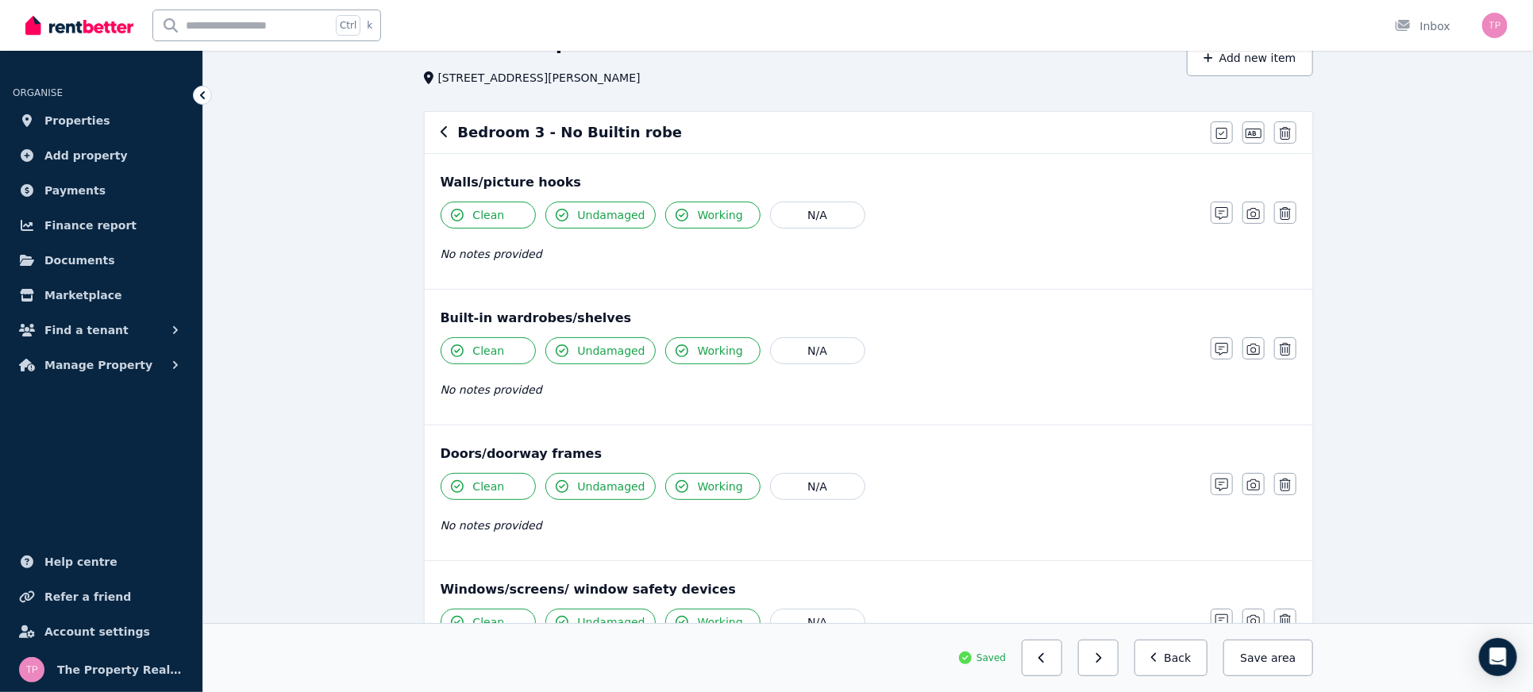
scroll to position [0, 0]
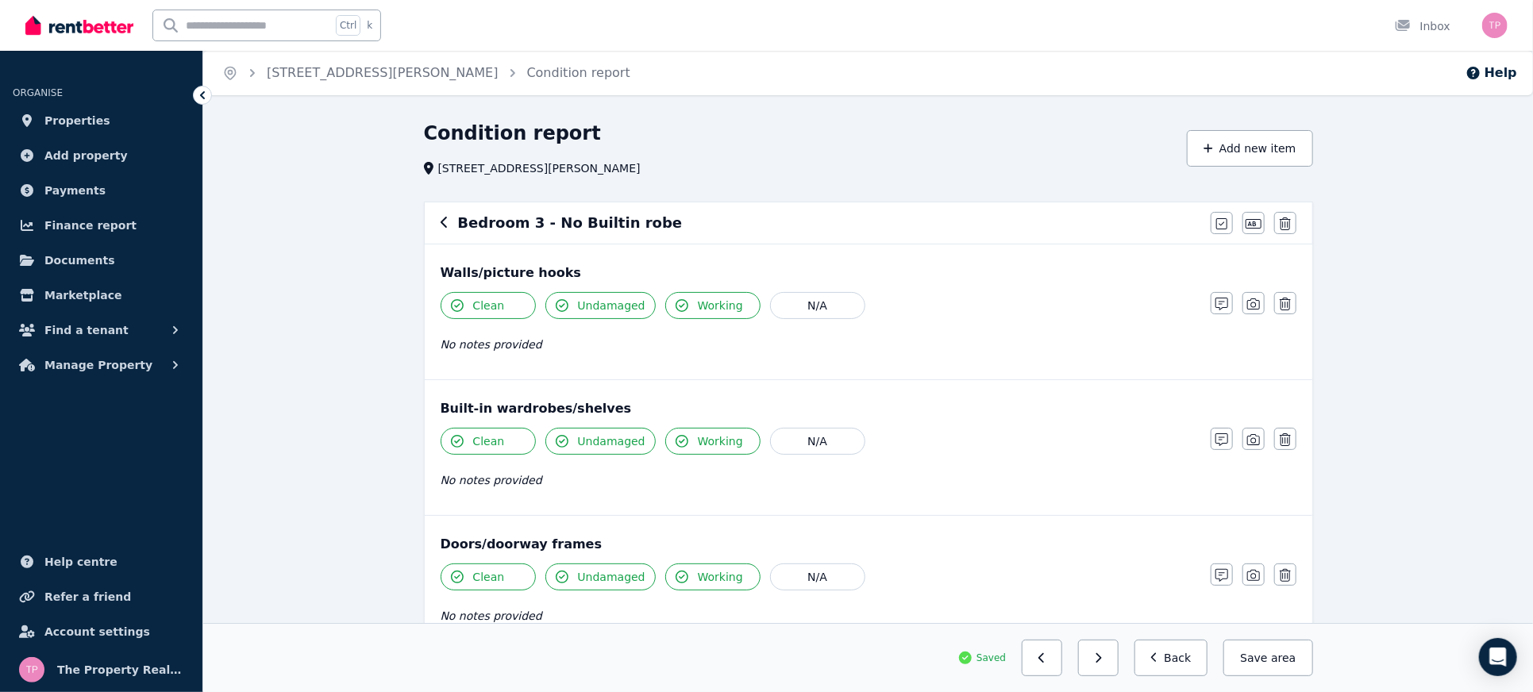
click at [442, 217] on icon "button" at bounding box center [445, 222] width 8 height 13
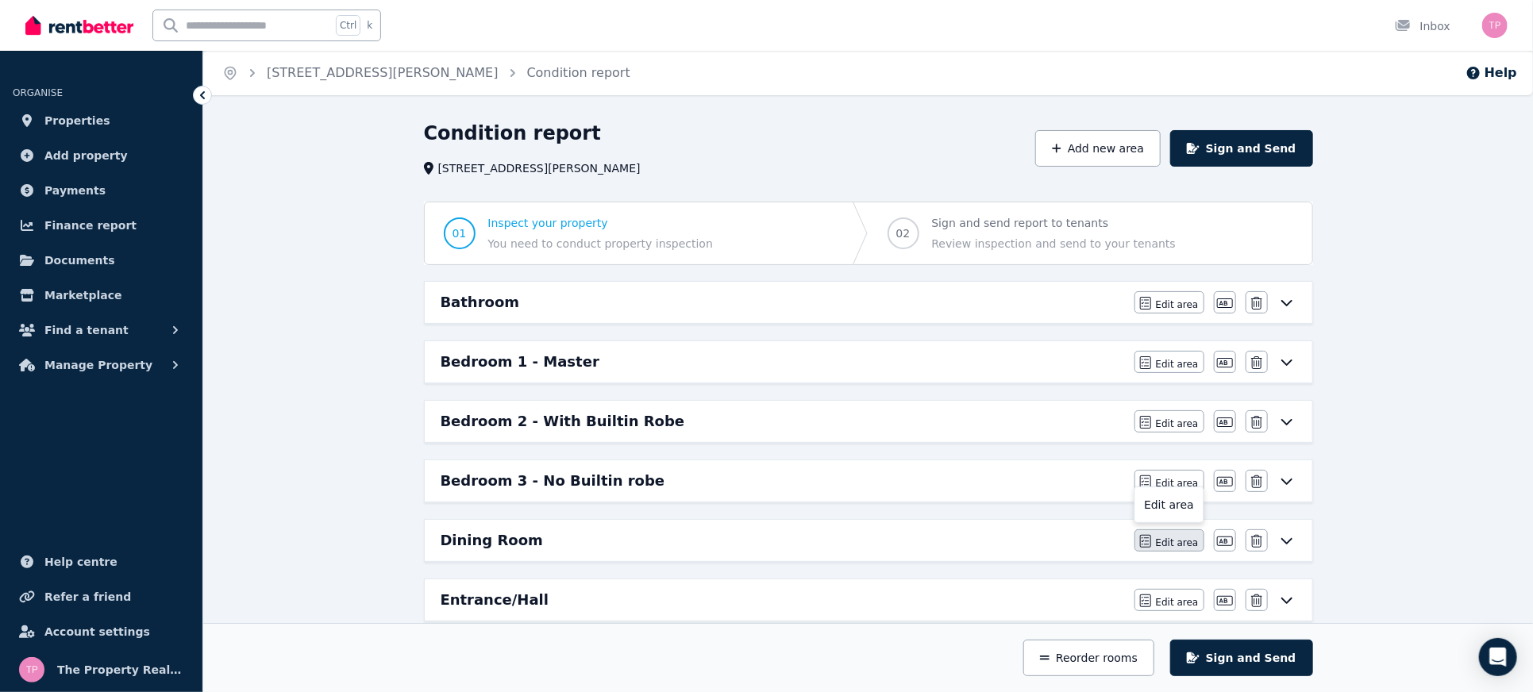
click at [1186, 546] on button "Edit area" at bounding box center [1170, 541] width 70 height 22
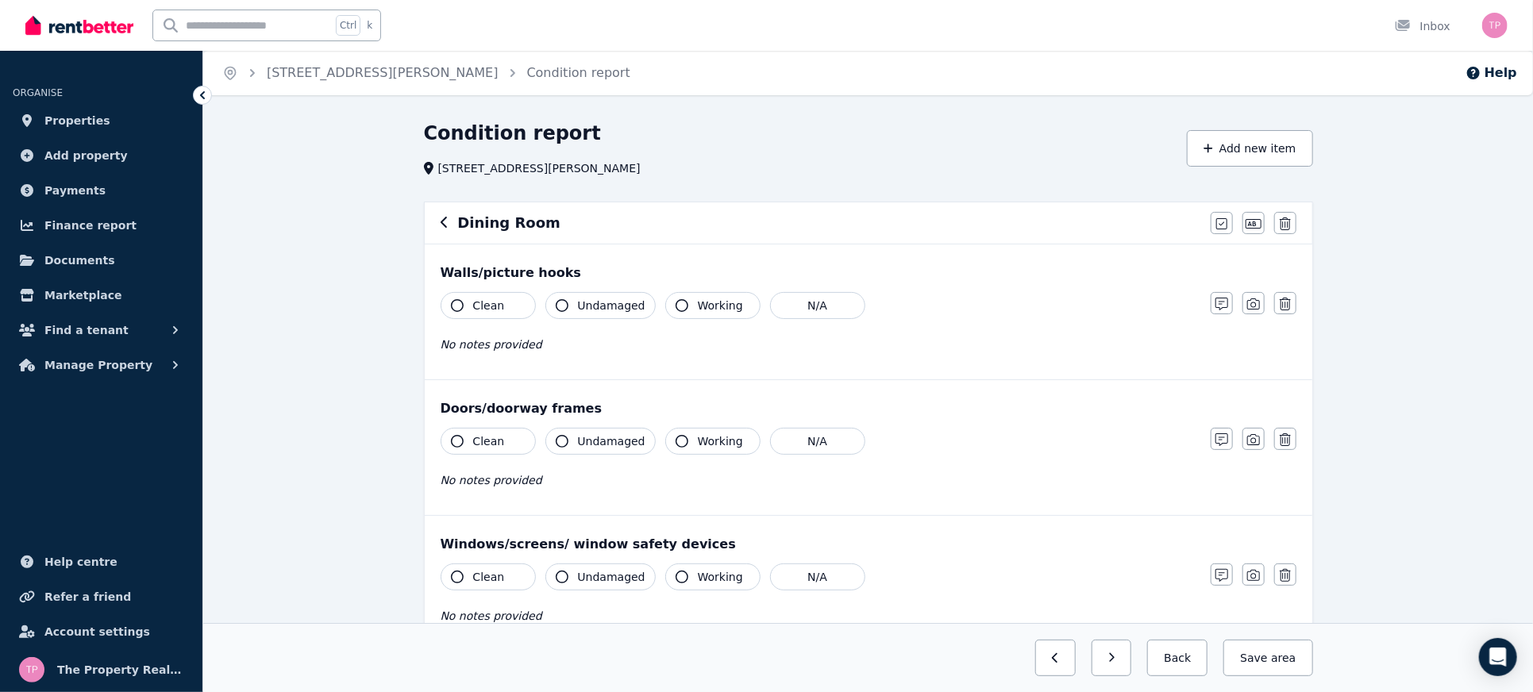
click at [466, 312] on button "Clean" at bounding box center [488, 305] width 95 height 27
click at [598, 302] on span "Undamaged" at bounding box center [612, 306] width 68 height 16
click at [699, 311] on span "Working" at bounding box center [720, 306] width 45 height 16
click at [699, 445] on span "Working" at bounding box center [720, 442] width 45 height 16
click at [578, 438] on span "Undamaged" at bounding box center [612, 442] width 68 height 16
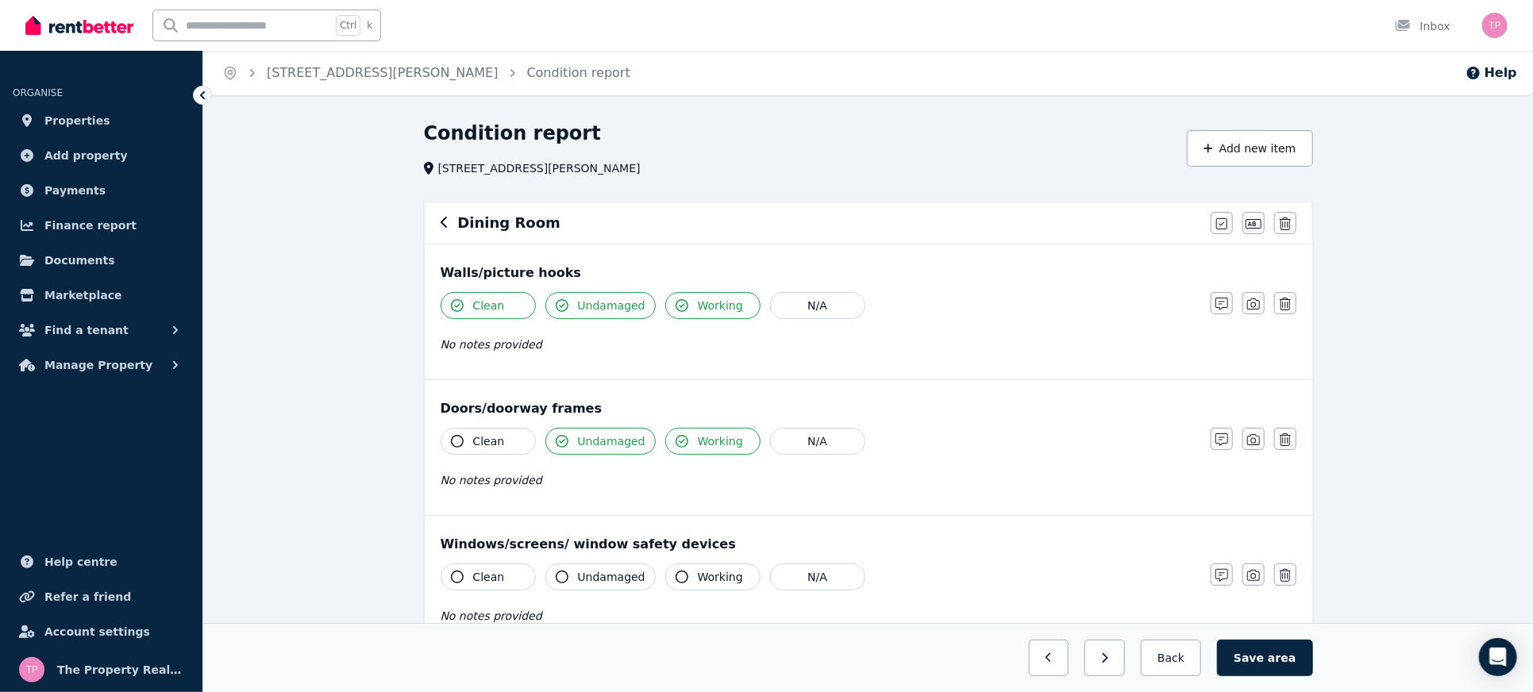
click at [473, 434] on span "Clean" at bounding box center [489, 442] width 32 height 16
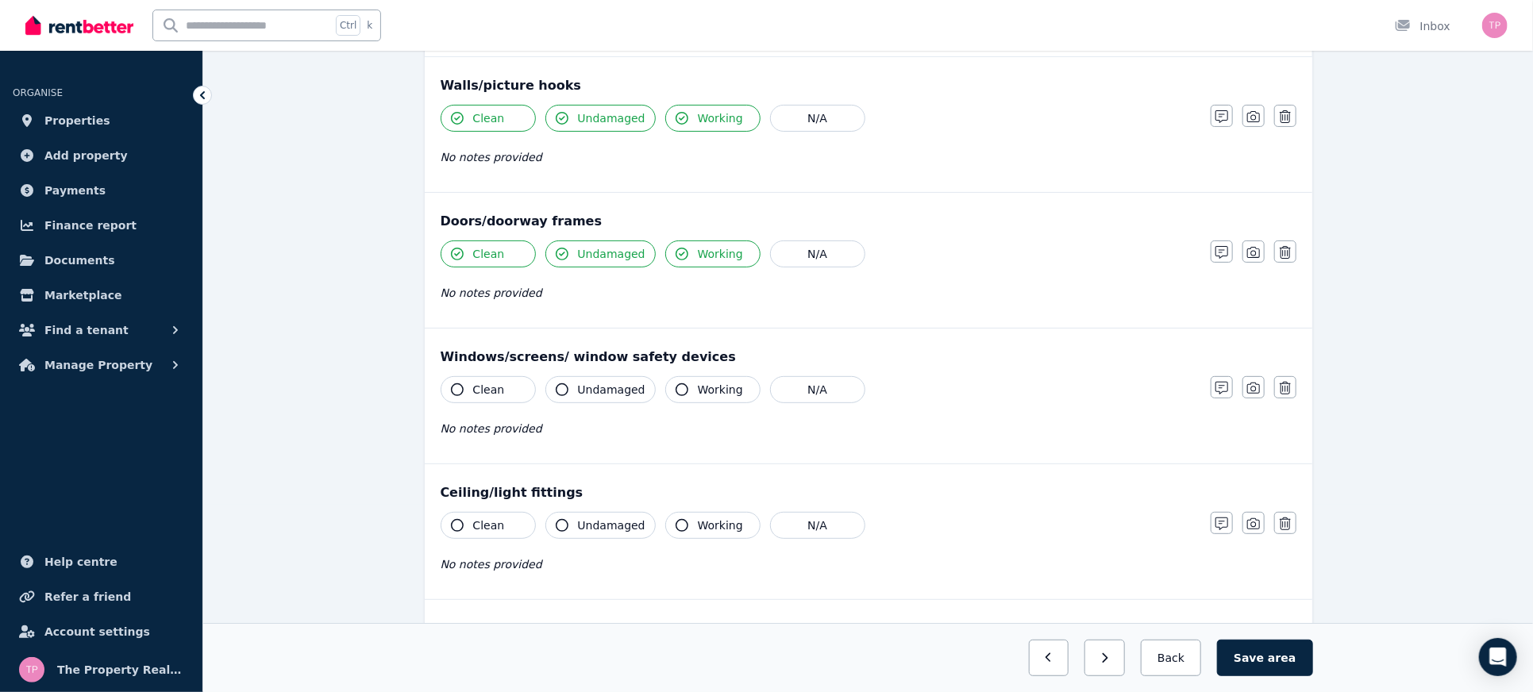
scroll to position [211, 0]
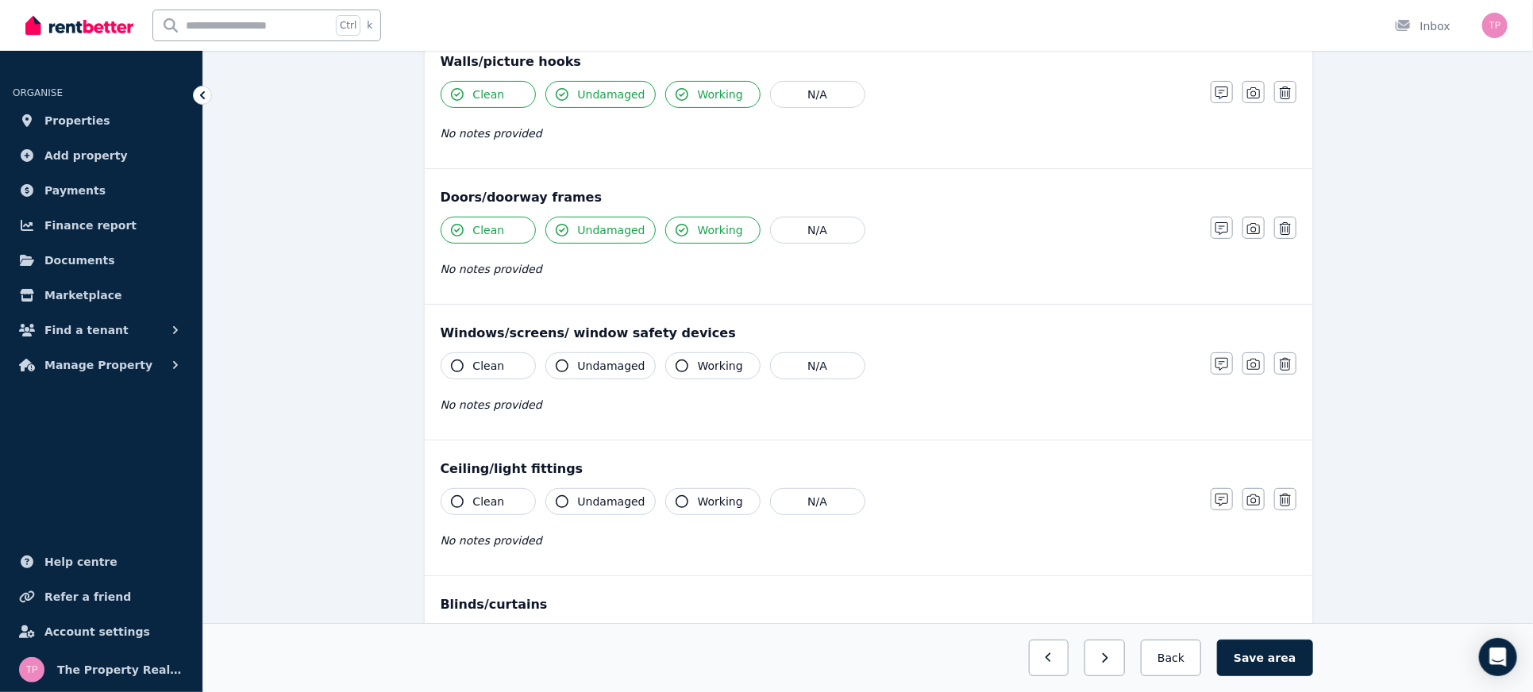
click at [484, 366] on span "Clean" at bounding box center [489, 366] width 32 height 16
click at [608, 359] on span "Undamaged" at bounding box center [612, 366] width 68 height 16
click at [686, 368] on button "Working" at bounding box center [712, 366] width 95 height 27
click at [681, 503] on button "Working" at bounding box center [712, 501] width 95 height 27
click at [596, 496] on span "Undamaged" at bounding box center [612, 502] width 68 height 16
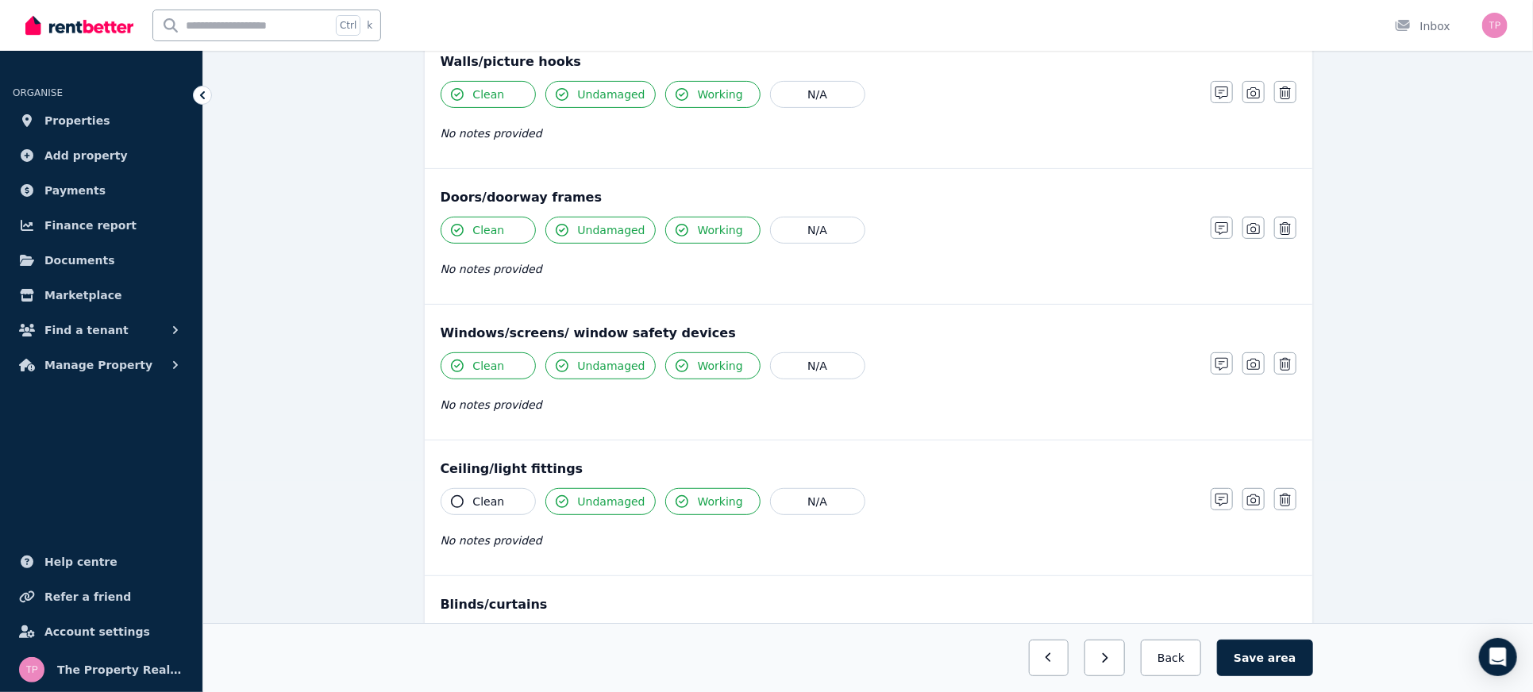
click at [480, 480] on div "Ceiling/light fittings Clean Undamaged Working N/A No notes provided Notes Phot…" at bounding box center [869, 508] width 888 height 135
drag, startPoint x: 465, startPoint y: 491, endPoint x: 547, endPoint y: 446, distance: 94.2
click at [465, 491] on button "Clean" at bounding box center [488, 501] width 95 height 27
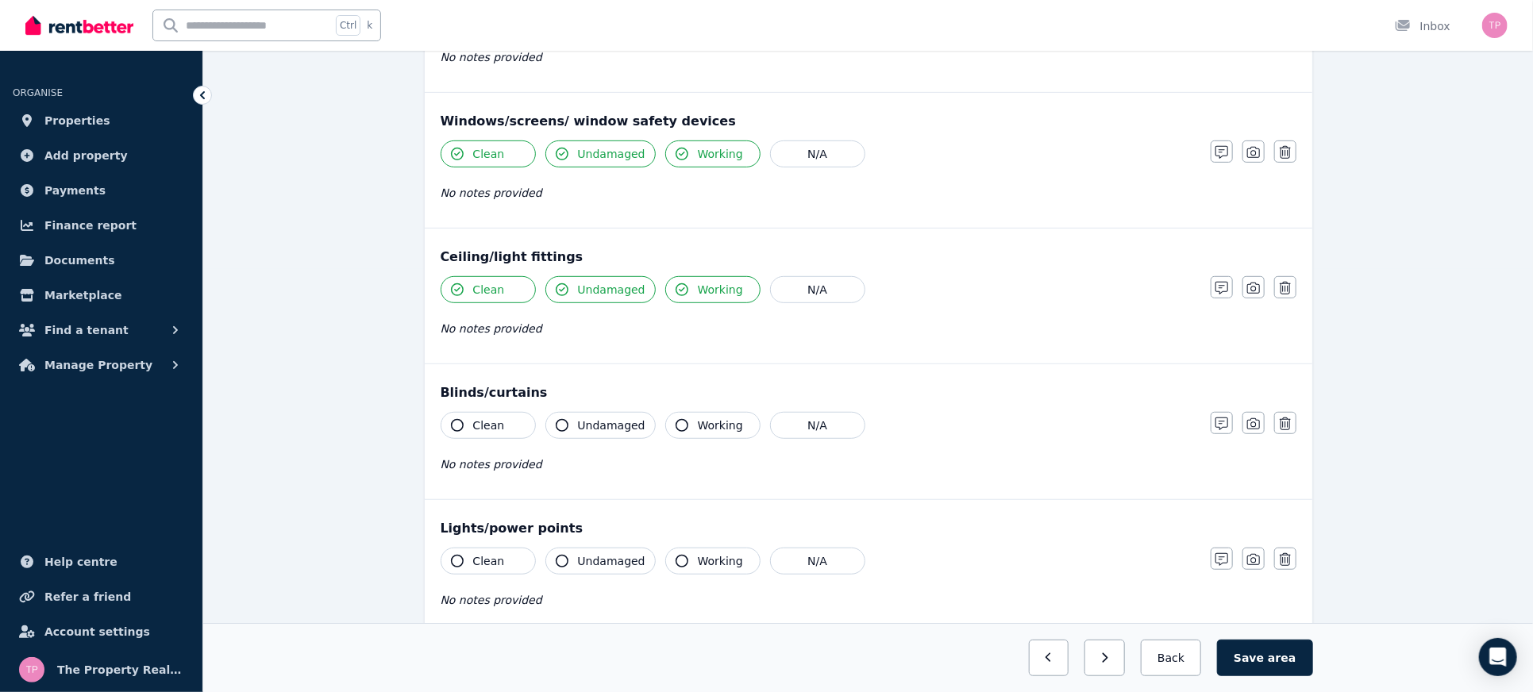
click at [484, 434] on button "Clean" at bounding box center [488, 425] width 95 height 27
click at [593, 412] on button "Undamaged" at bounding box center [601, 425] width 110 height 27
click at [672, 432] on button "Working" at bounding box center [712, 425] width 95 height 27
drag, startPoint x: 691, startPoint y: 562, endPoint x: 596, endPoint y: 554, distance: 95.6
click at [698, 562] on span "Working" at bounding box center [720, 562] width 45 height 16
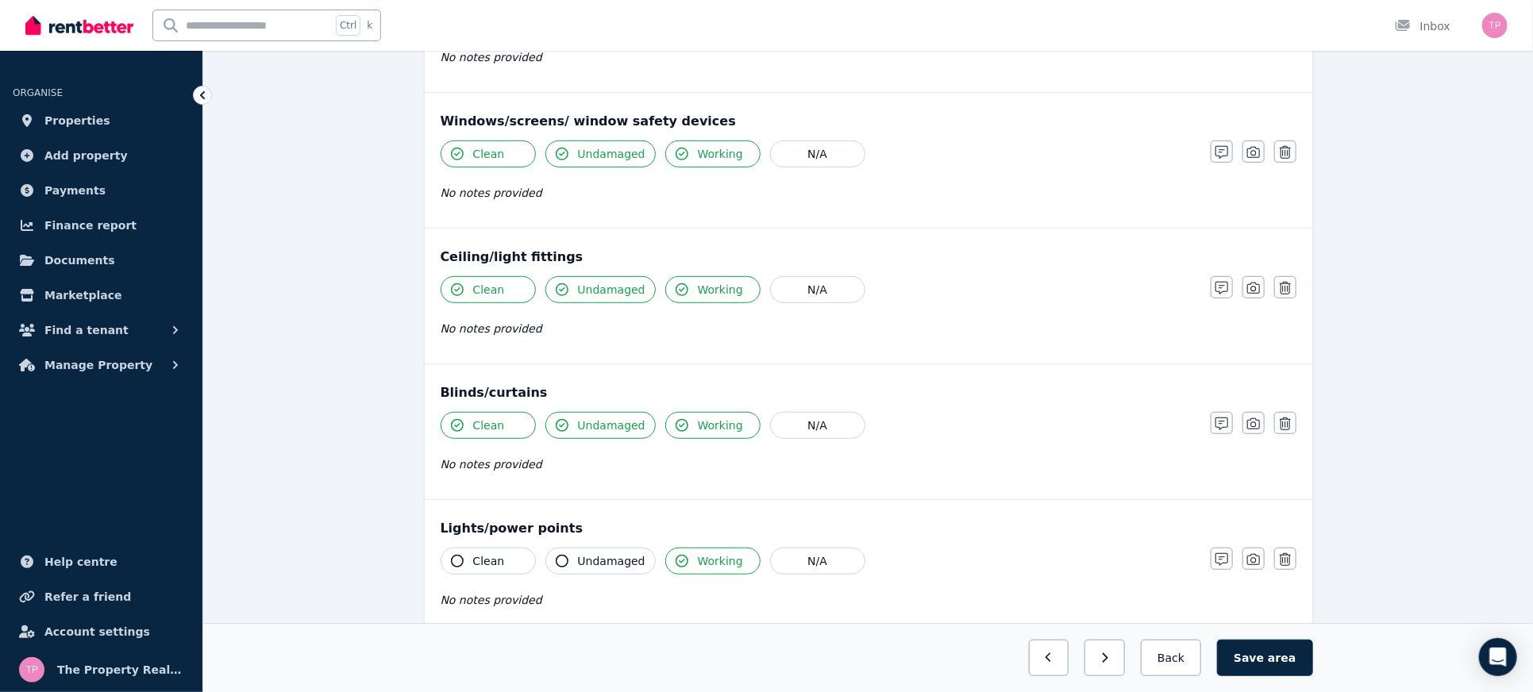
drag, startPoint x: 574, startPoint y: 558, endPoint x: 481, endPoint y: 549, distance: 93.4
click at [573, 558] on button "Undamaged" at bounding box center [601, 561] width 110 height 27
click at [471, 552] on button "Clean" at bounding box center [488, 561] width 95 height 27
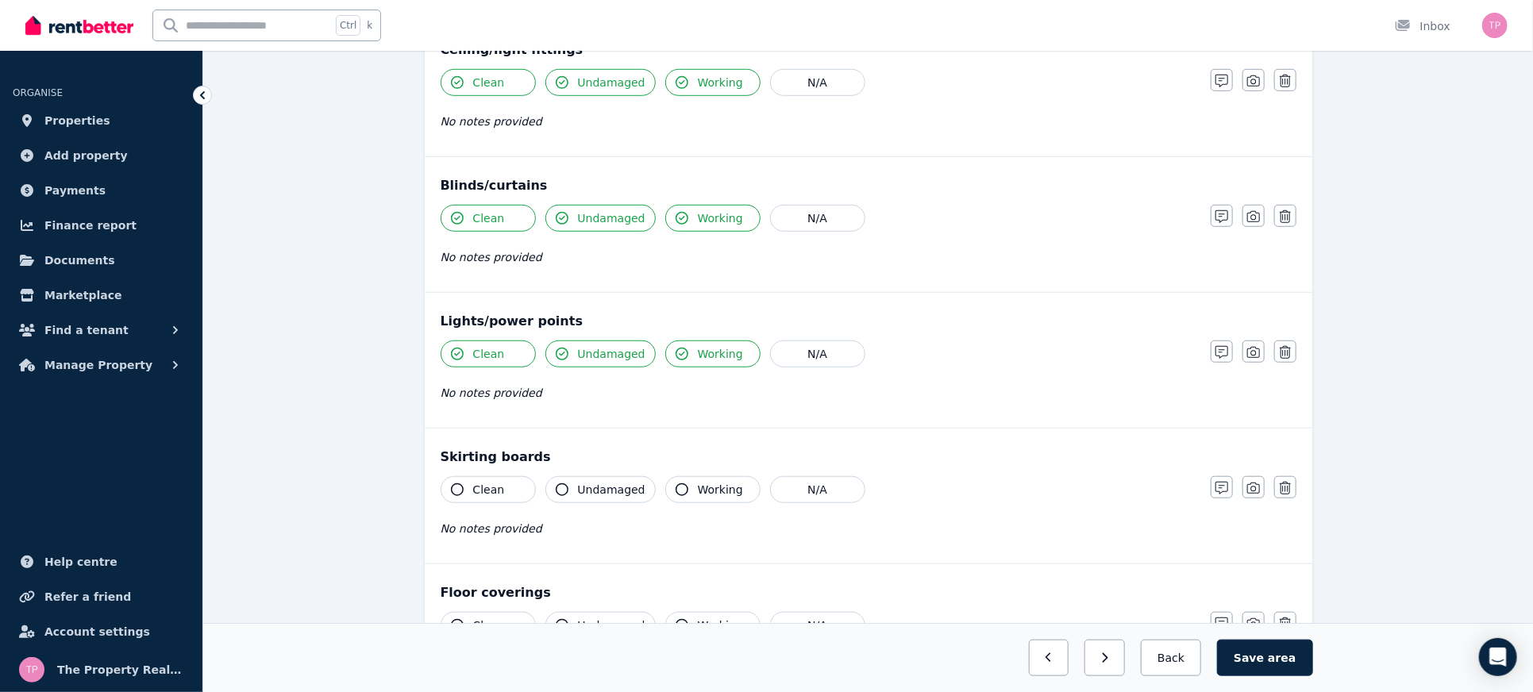
scroll to position [635, 0]
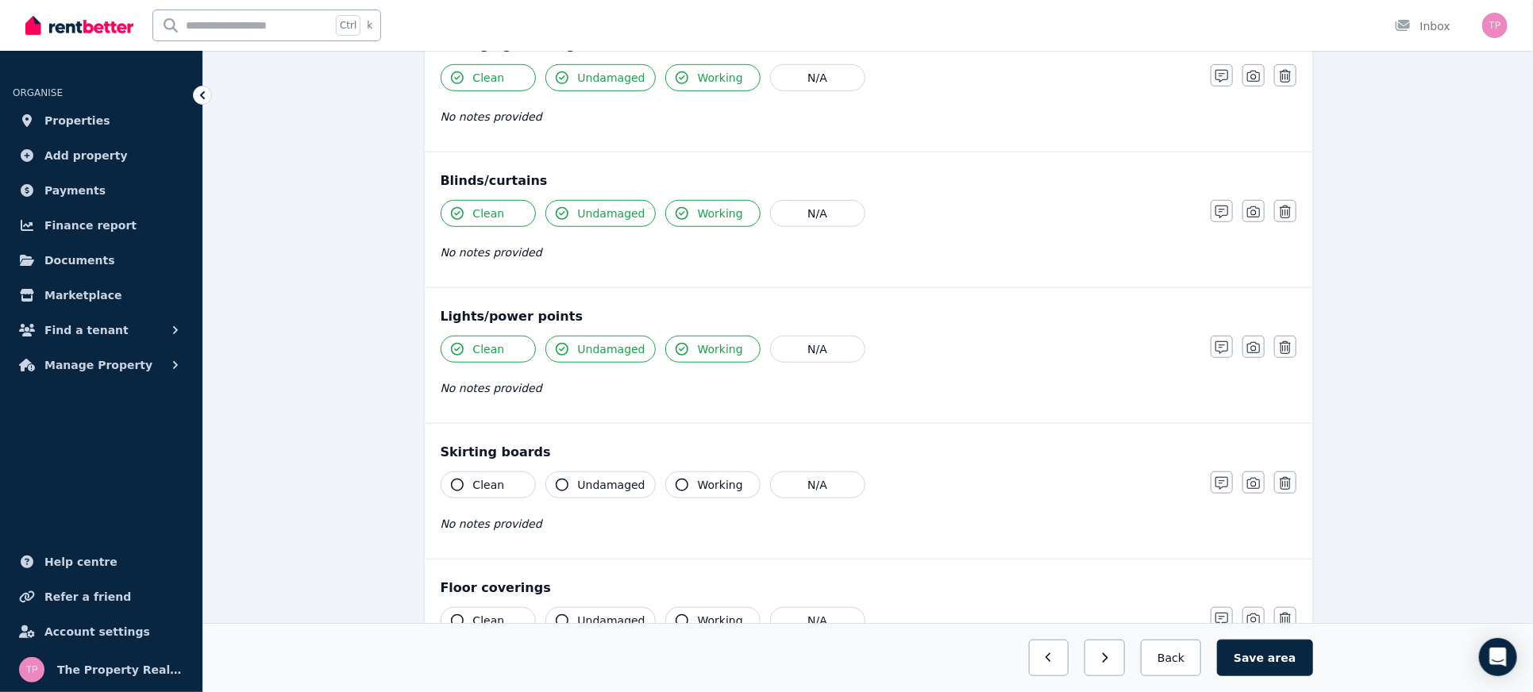
click at [470, 473] on button "Clean" at bounding box center [488, 485] width 95 height 27
click at [577, 478] on button "Undamaged" at bounding box center [601, 485] width 110 height 27
click at [681, 490] on button "Working" at bounding box center [712, 485] width 95 height 27
drag, startPoint x: 673, startPoint y: 615, endPoint x: 655, endPoint y: 609, distance: 19.3
click at [676, 615] on icon "button" at bounding box center [682, 621] width 13 height 13
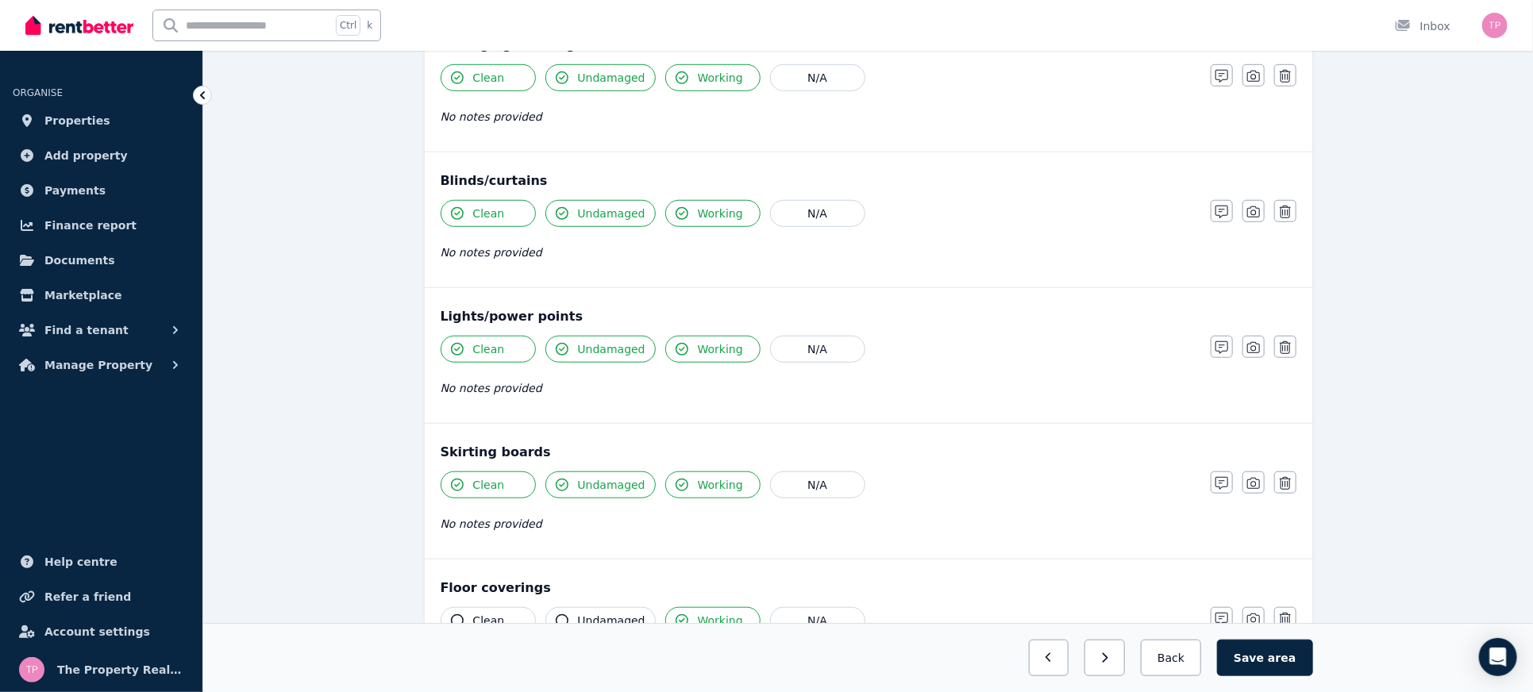
click at [588, 613] on span "Undamaged" at bounding box center [612, 621] width 68 height 16
click at [477, 608] on button "Clean" at bounding box center [488, 621] width 95 height 27
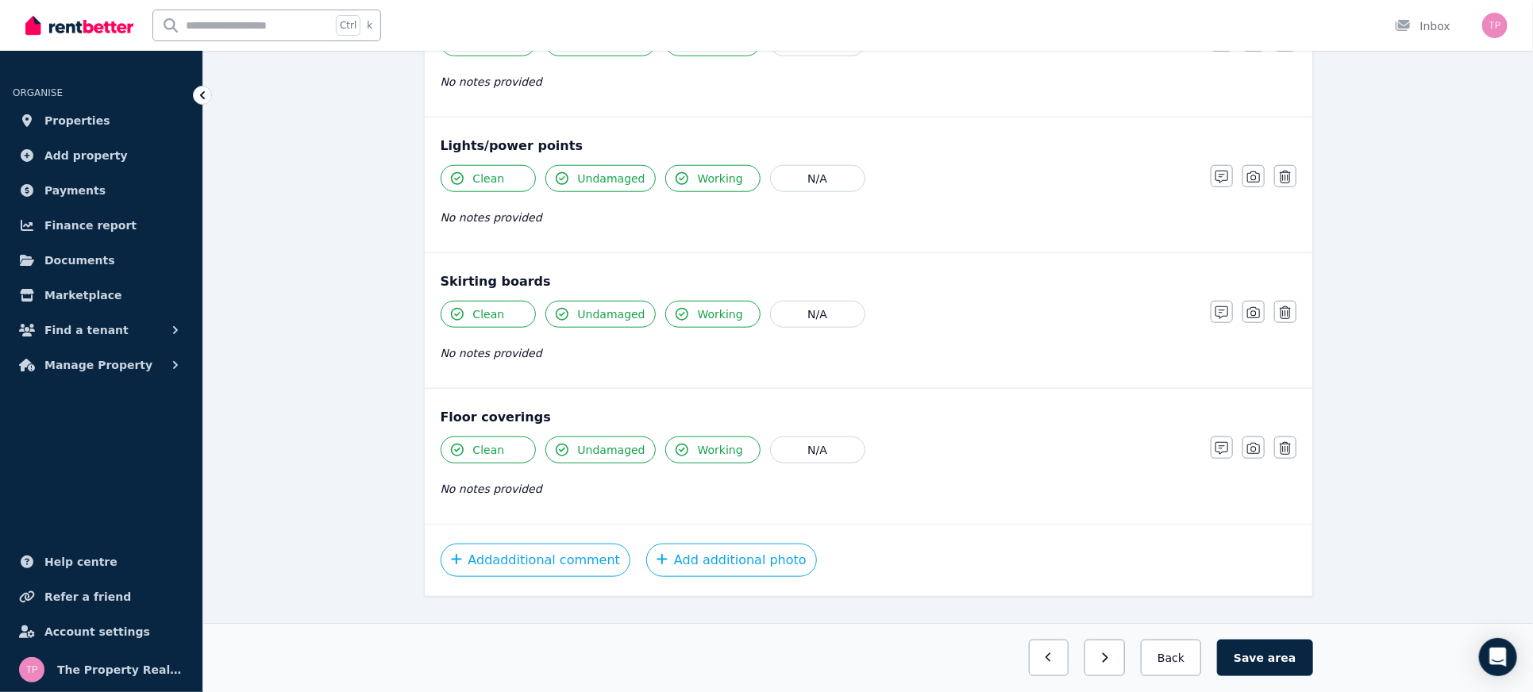
scroll to position [831, 0]
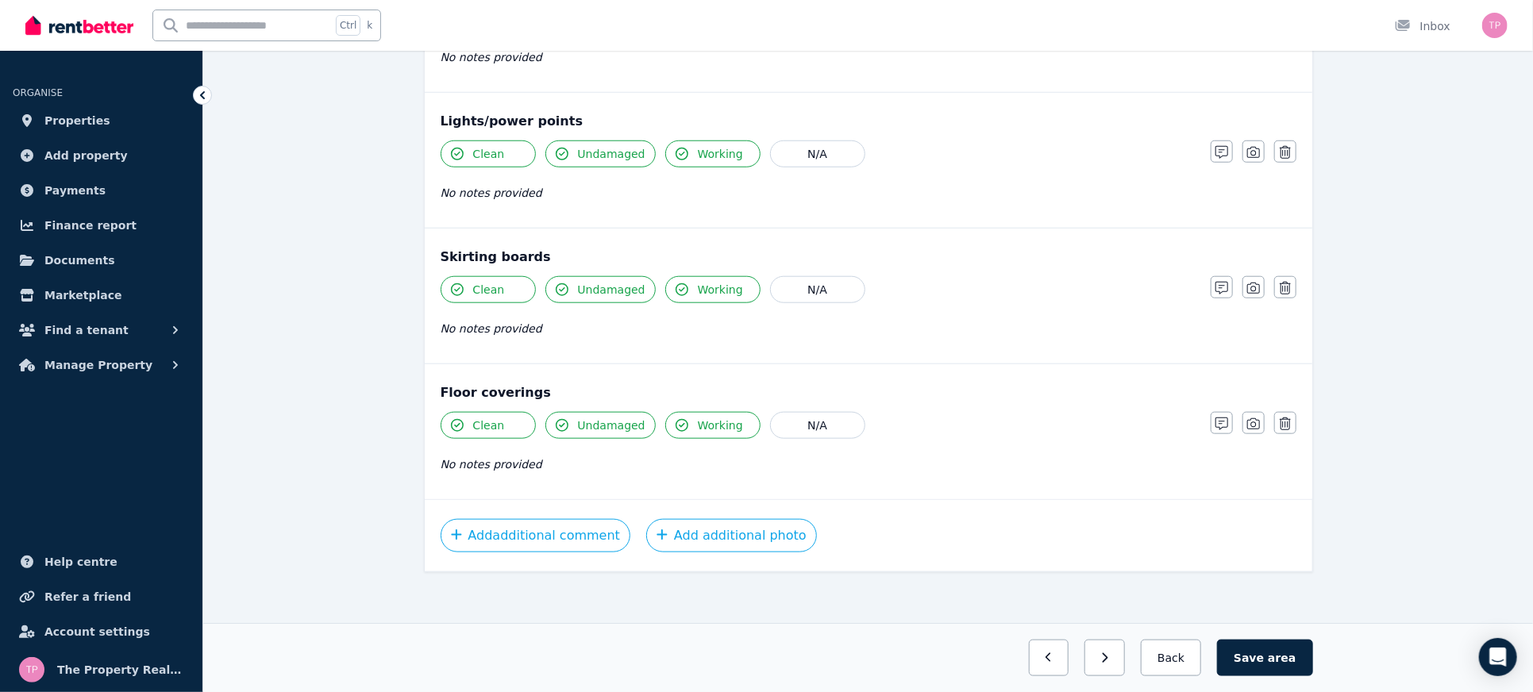
click at [508, 458] on span "No notes provided" at bounding box center [492, 464] width 102 height 13
click at [1212, 419] on button "button" at bounding box center [1222, 423] width 22 height 22
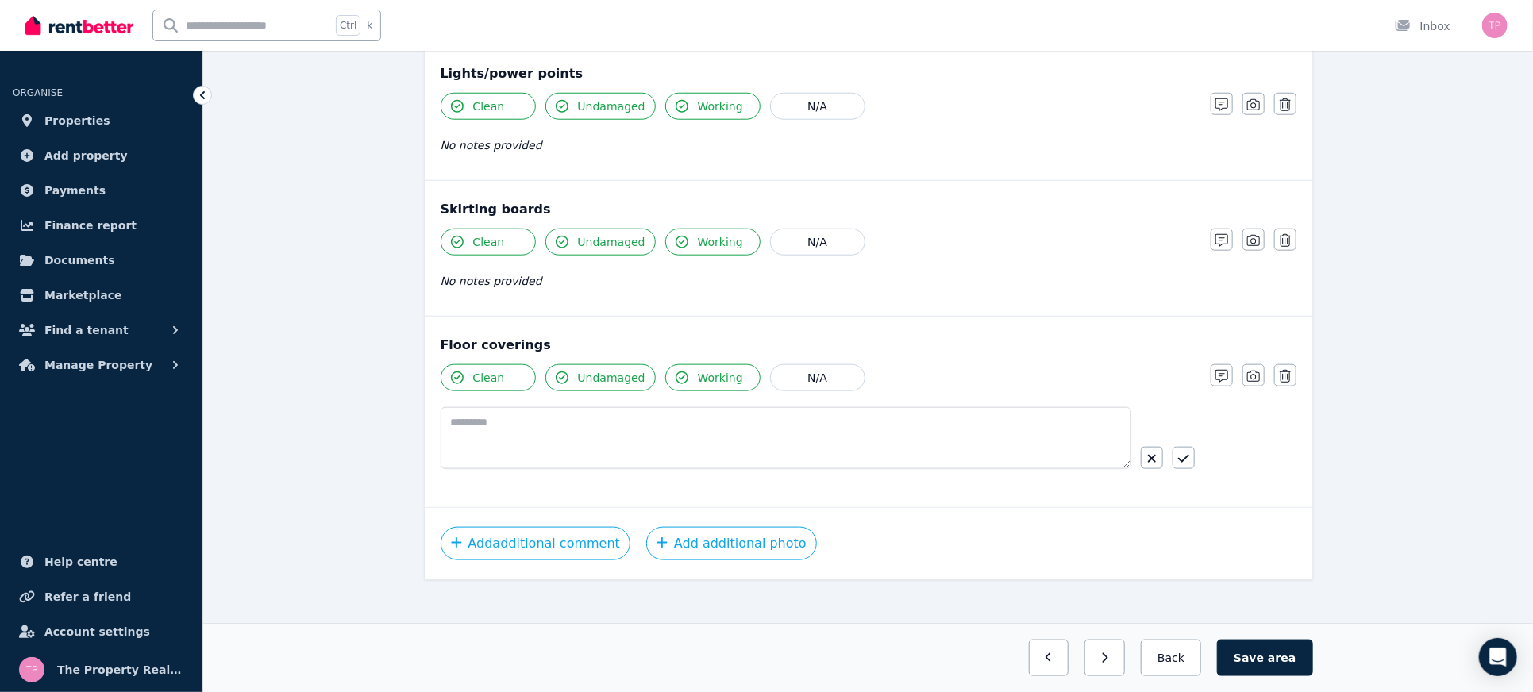
scroll to position [885, 0]
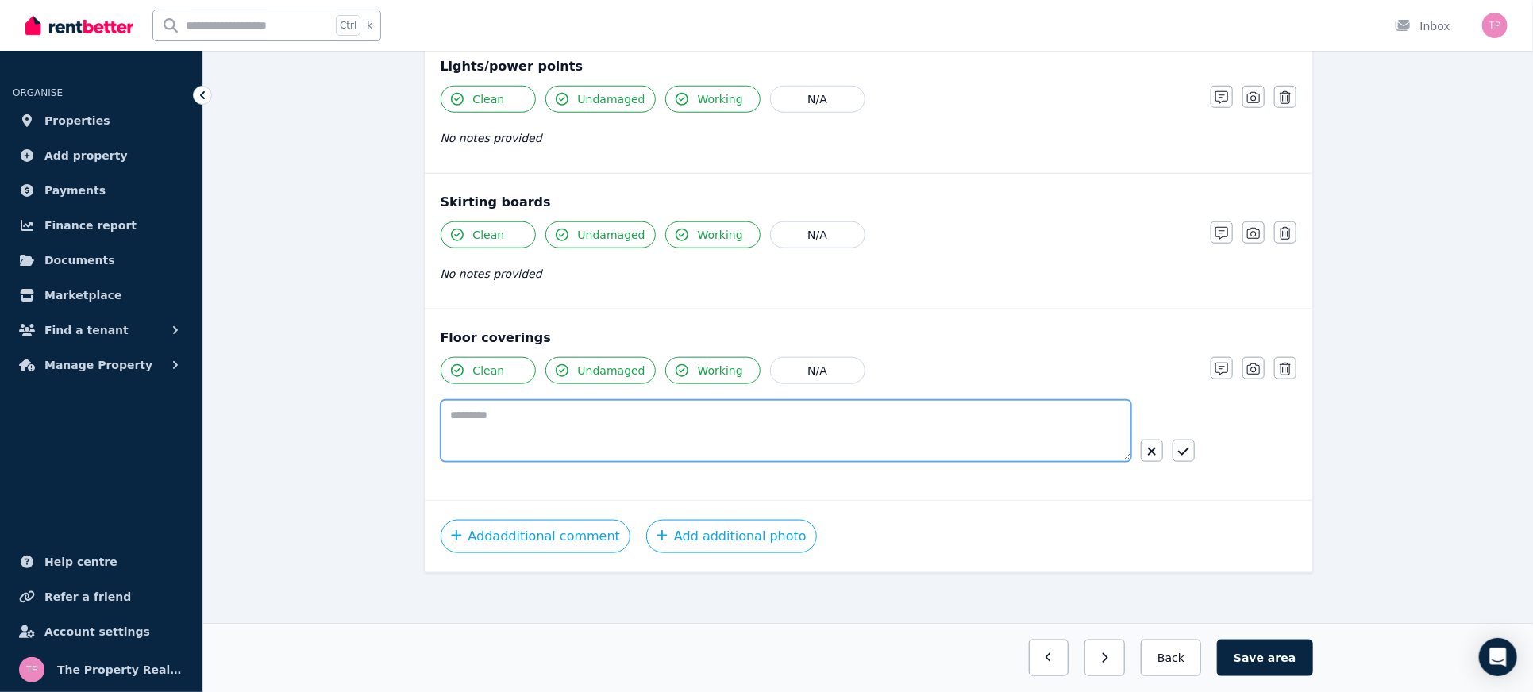
click at [754, 430] on textarea at bounding box center [786, 431] width 691 height 62
type textarea "**********"
click at [1184, 449] on icon "button" at bounding box center [1183, 452] width 11 height 8
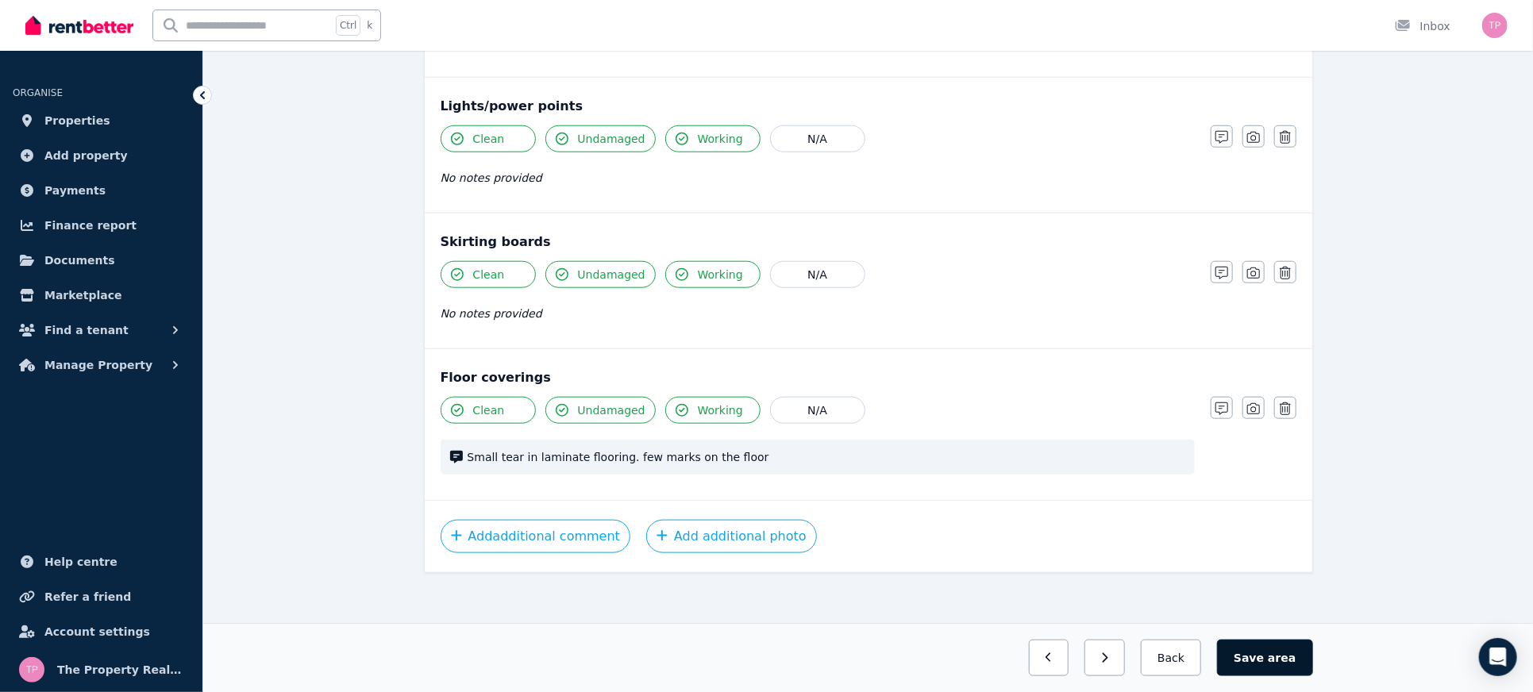
click at [1277, 669] on button "Save area" at bounding box center [1264, 658] width 95 height 37
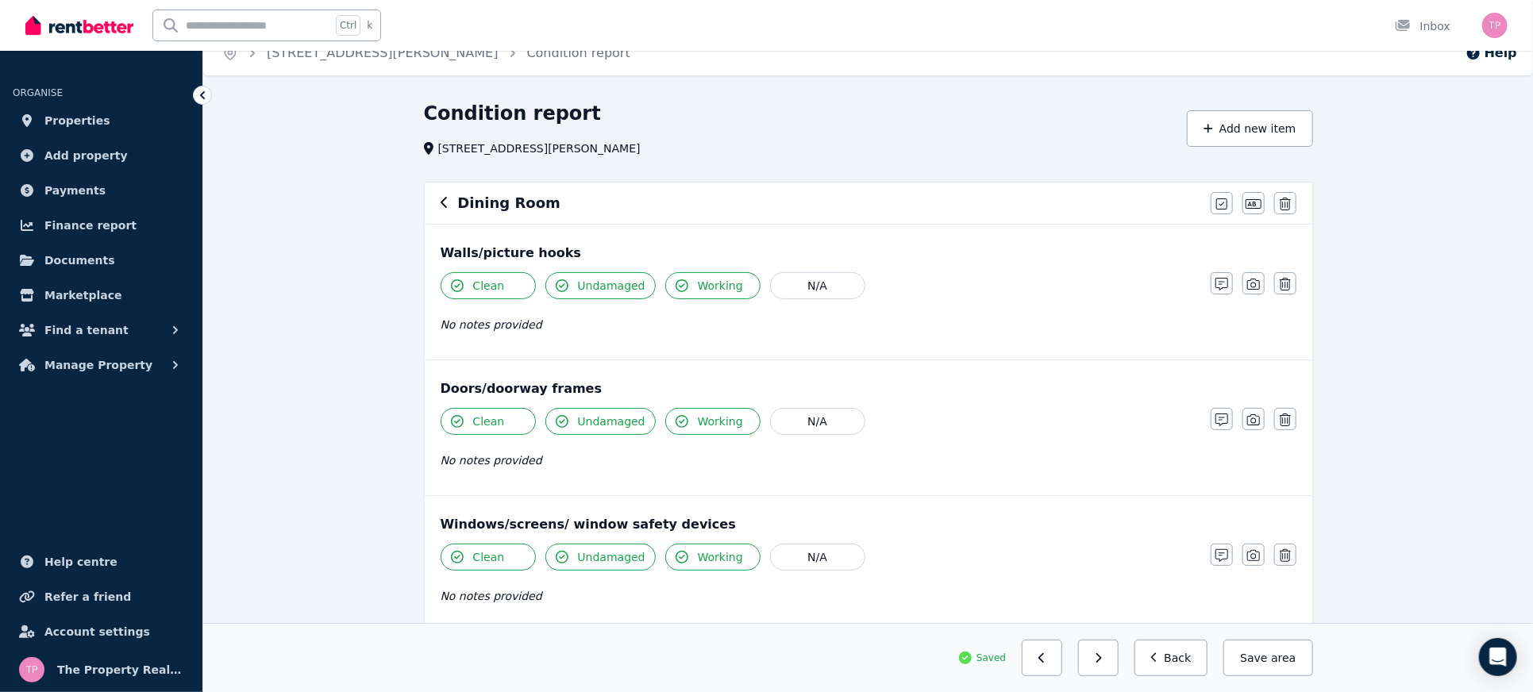
scroll to position [0, 0]
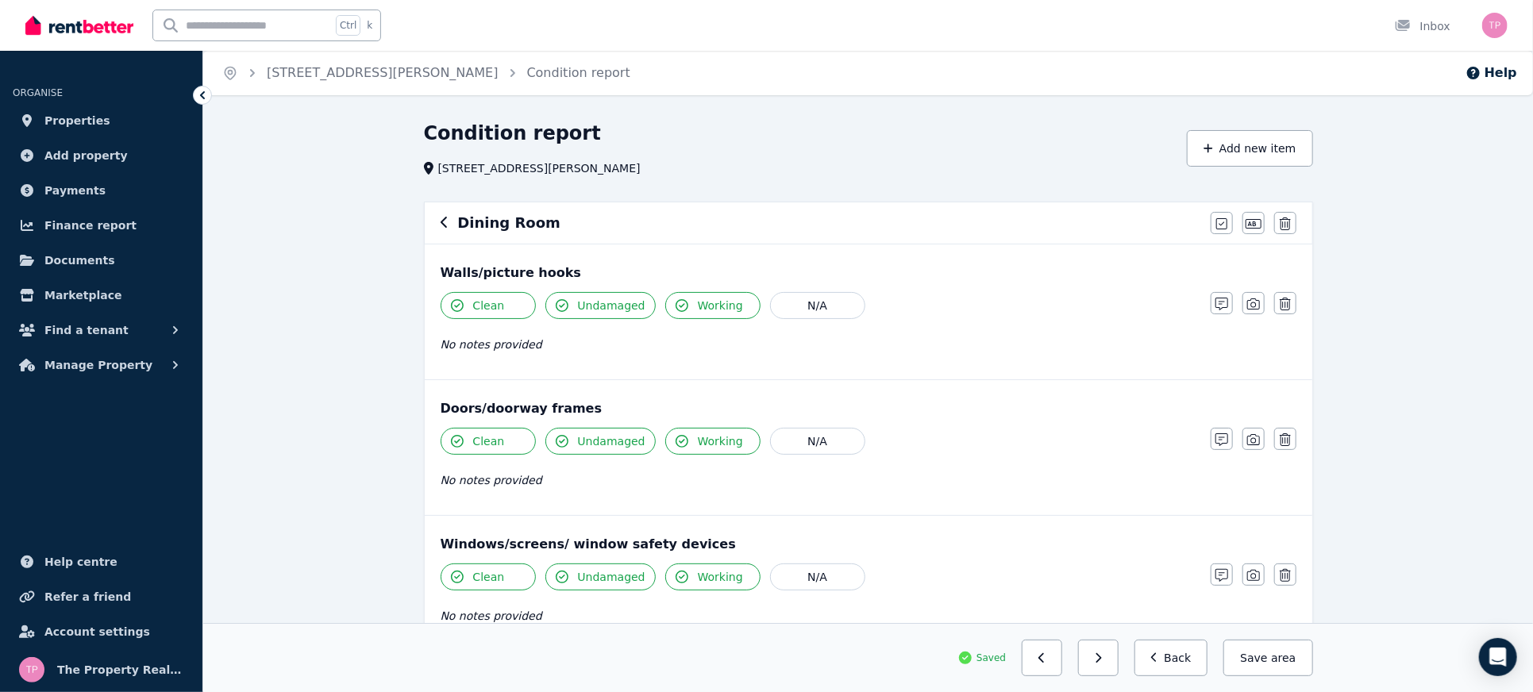
click at [442, 224] on icon "button" at bounding box center [444, 222] width 6 height 11
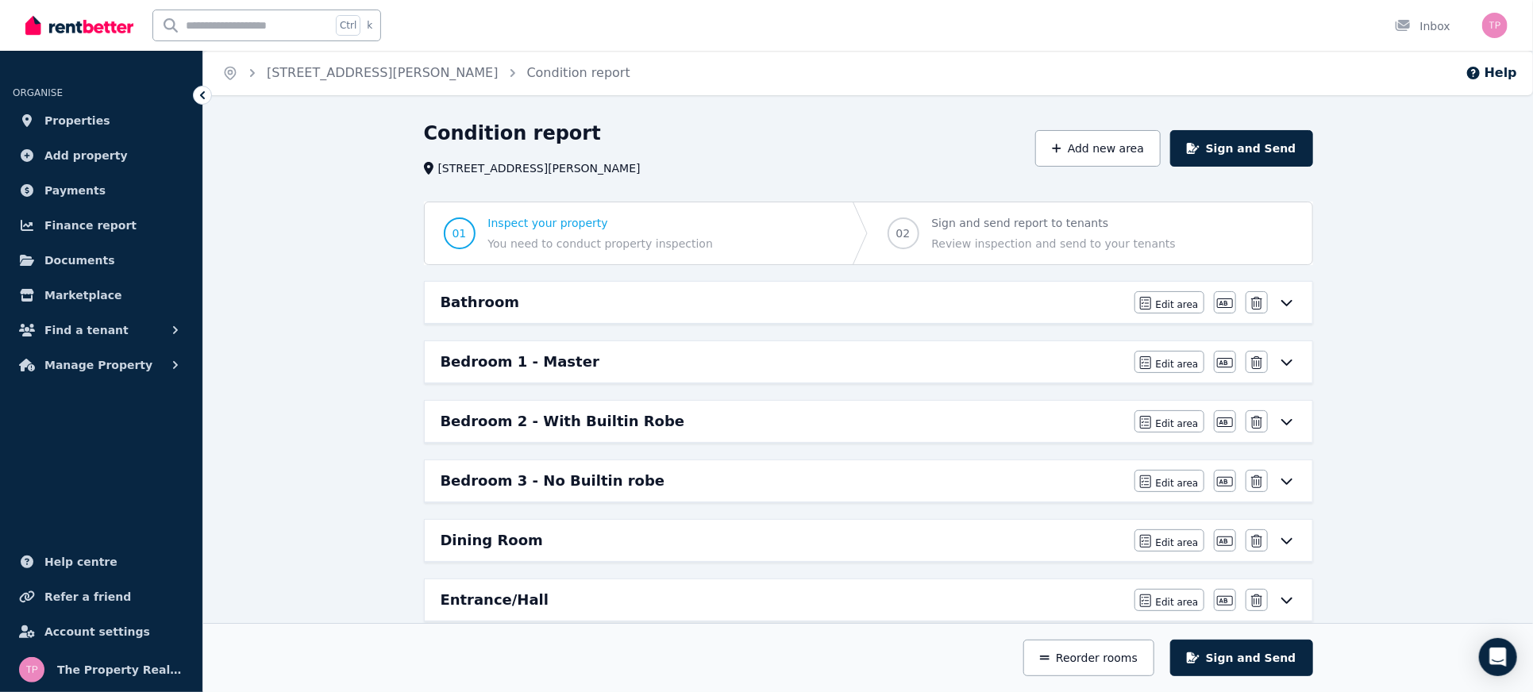
scroll to position [423, 0]
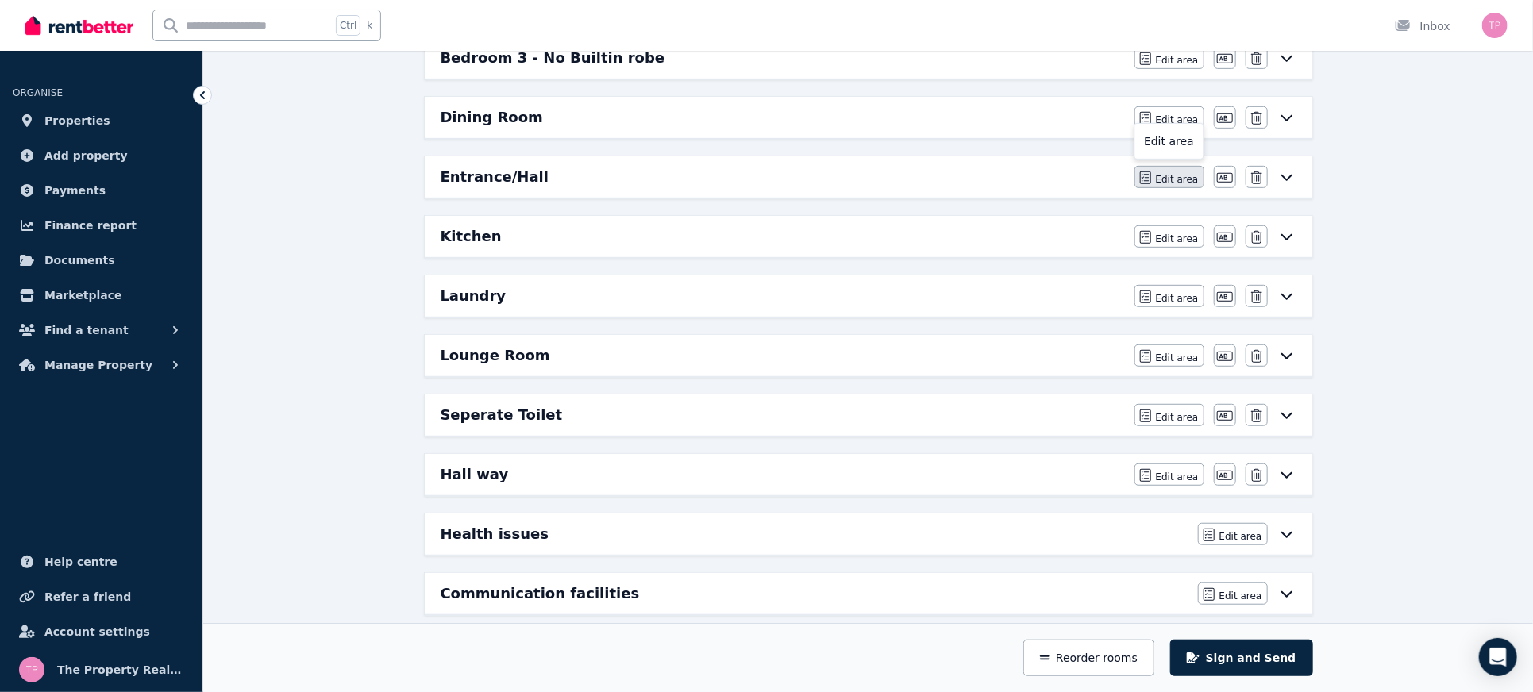
click at [1178, 173] on span "Edit area" at bounding box center [1177, 179] width 43 height 13
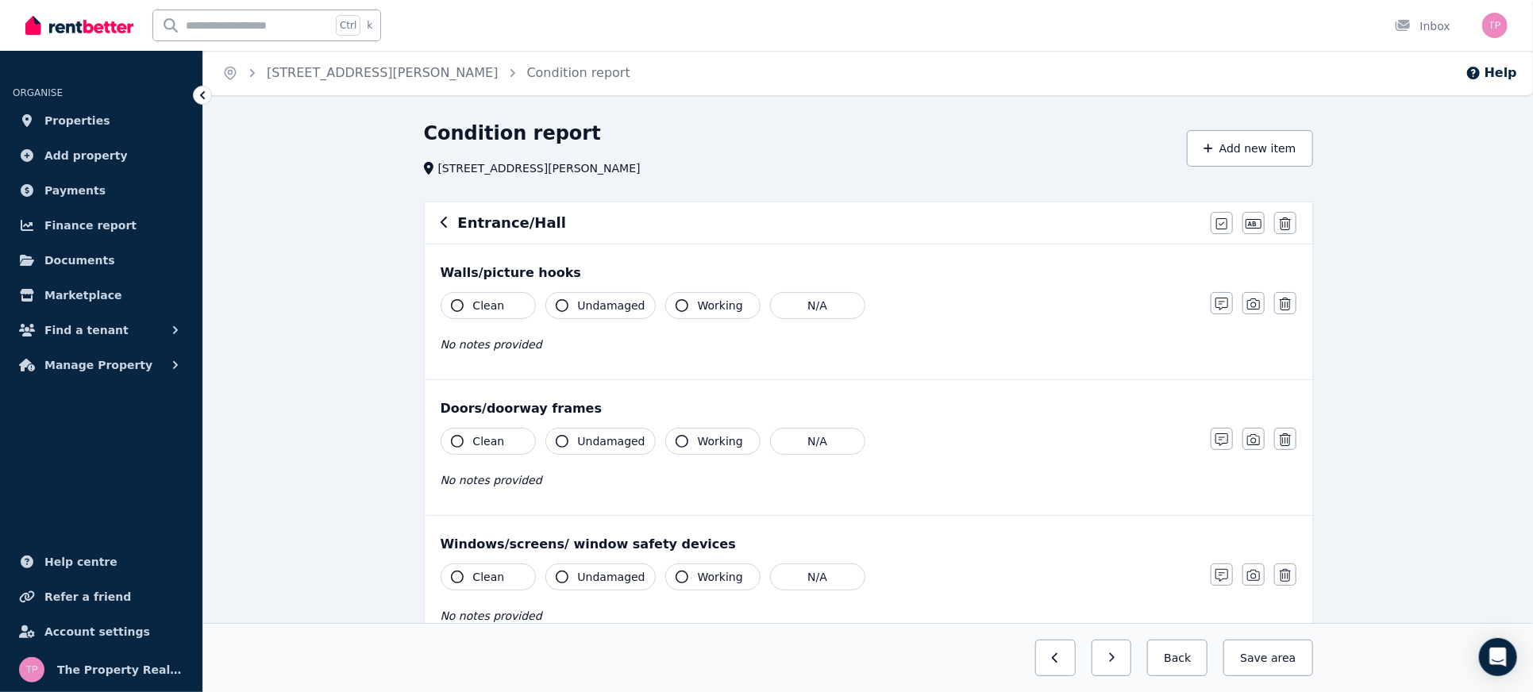
click at [472, 300] on button "Clean" at bounding box center [488, 305] width 95 height 27
click at [665, 311] on button "Working" at bounding box center [712, 305] width 95 height 27
click at [602, 299] on span "Undamaged" at bounding box center [612, 306] width 68 height 16
click at [483, 451] on button "Clean" at bounding box center [488, 441] width 95 height 27
click at [594, 442] on span "Undamaged" at bounding box center [612, 442] width 68 height 16
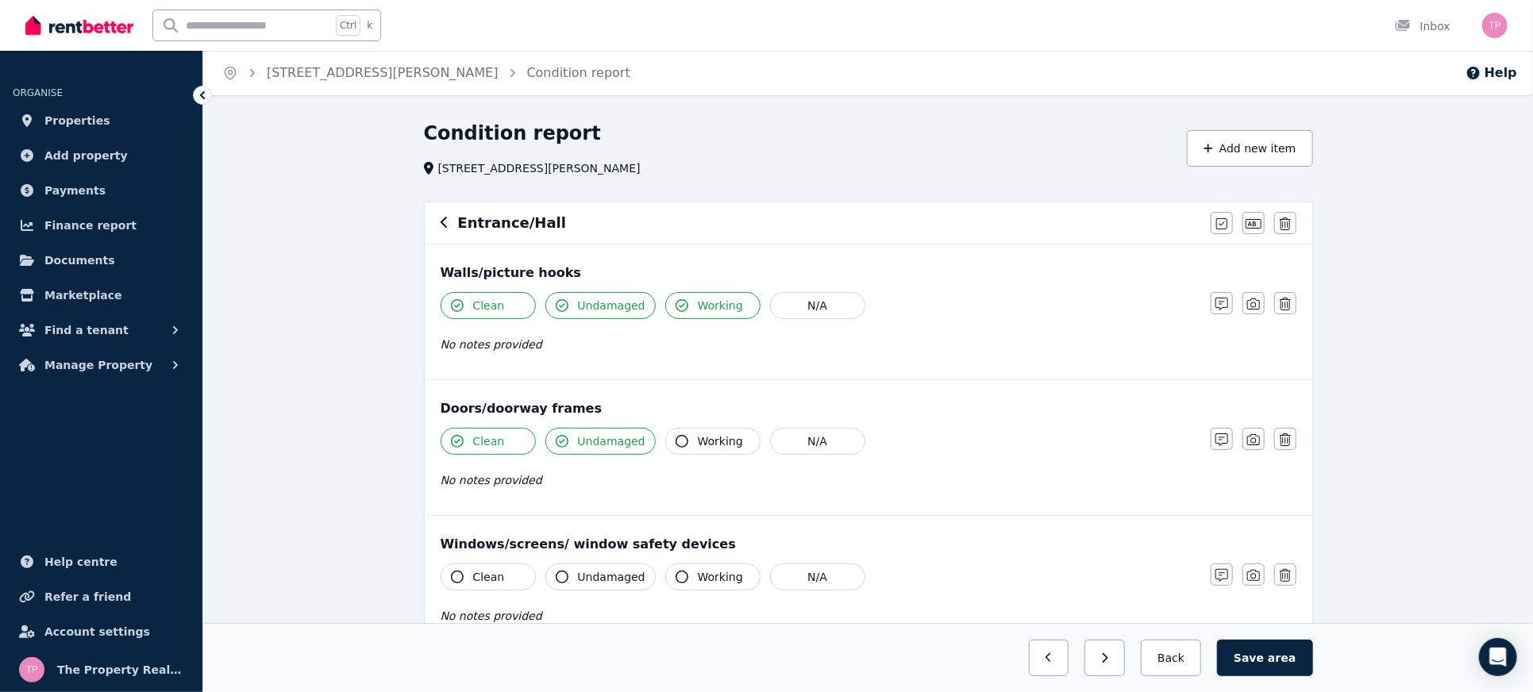
click at [685, 440] on button "Working" at bounding box center [712, 441] width 95 height 27
click at [700, 571] on span "Working" at bounding box center [720, 577] width 45 height 16
drag, startPoint x: 589, startPoint y: 579, endPoint x: 577, endPoint y: 578, distance: 12.7
click at [588, 580] on span "Undamaged" at bounding box center [612, 577] width 68 height 16
click at [497, 567] on button "Clean" at bounding box center [488, 577] width 95 height 27
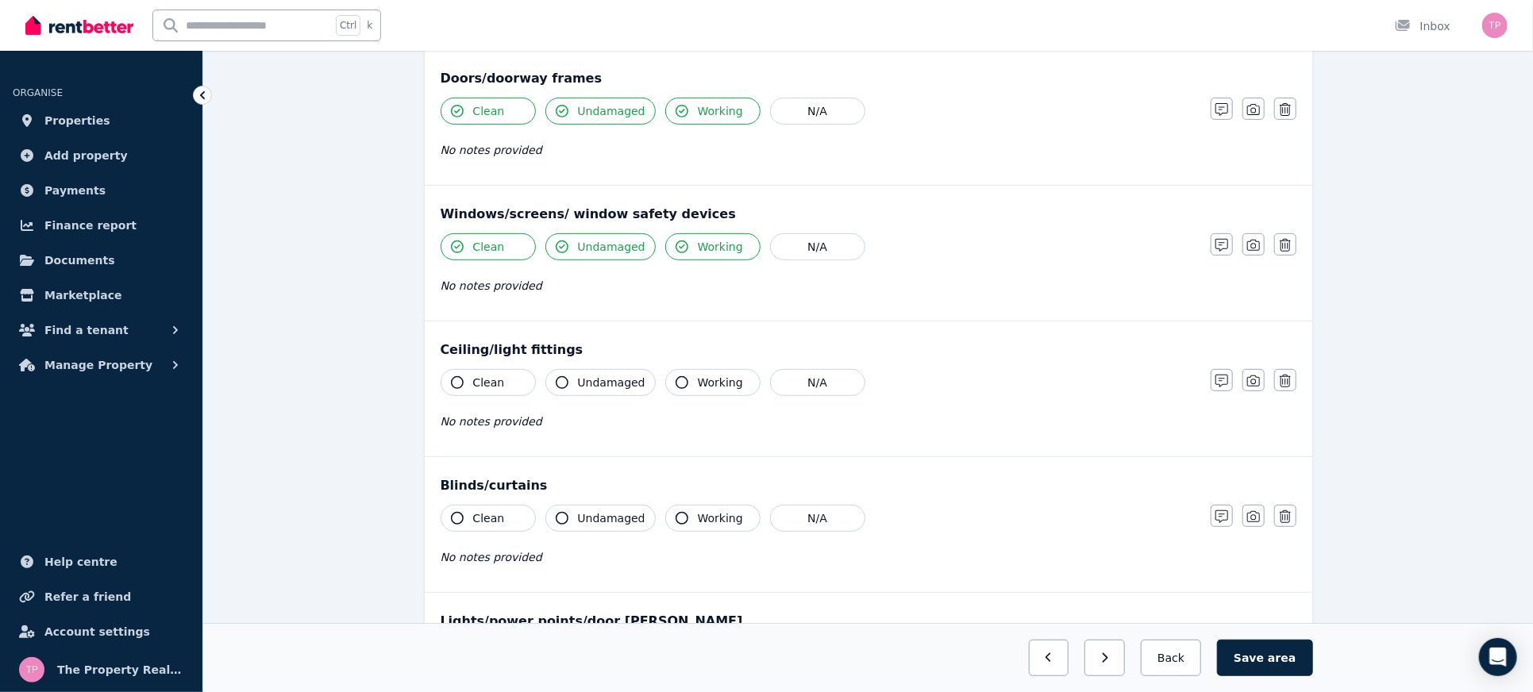
scroll to position [423, 0]
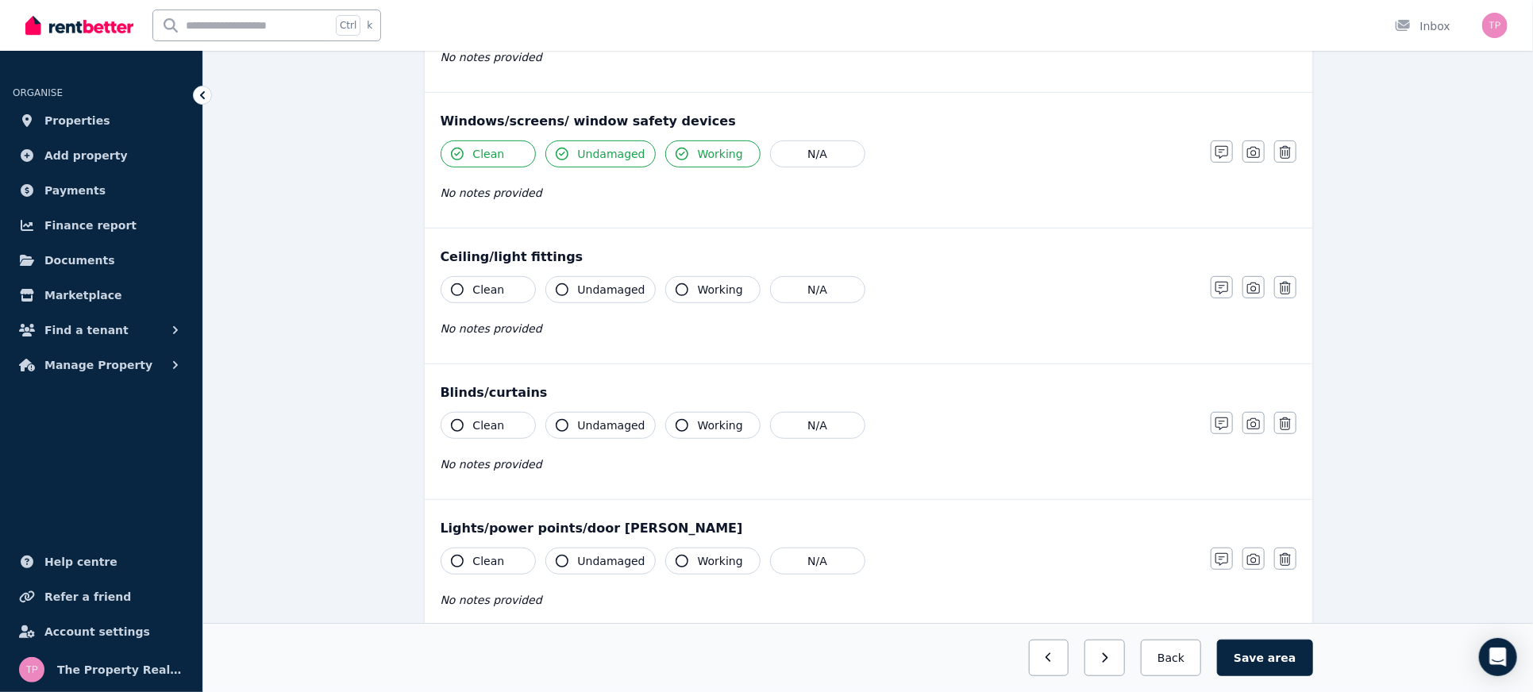
click at [476, 285] on span "Clean" at bounding box center [489, 290] width 32 height 16
click at [609, 303] on div "Clean Undamaged Working N/A No notes provided" at bounding box center [818, 315] width 754 height 78
click at [620, 294] on span "Undamaged" at bounding box center [612, 290] width 68 height 16
click at [699, 291] on span "Working" at bounding box center [720, 290] width 45 height 16
click at [698, 421] on span "Working" at bounding box center [720, 426] width 45 height 16
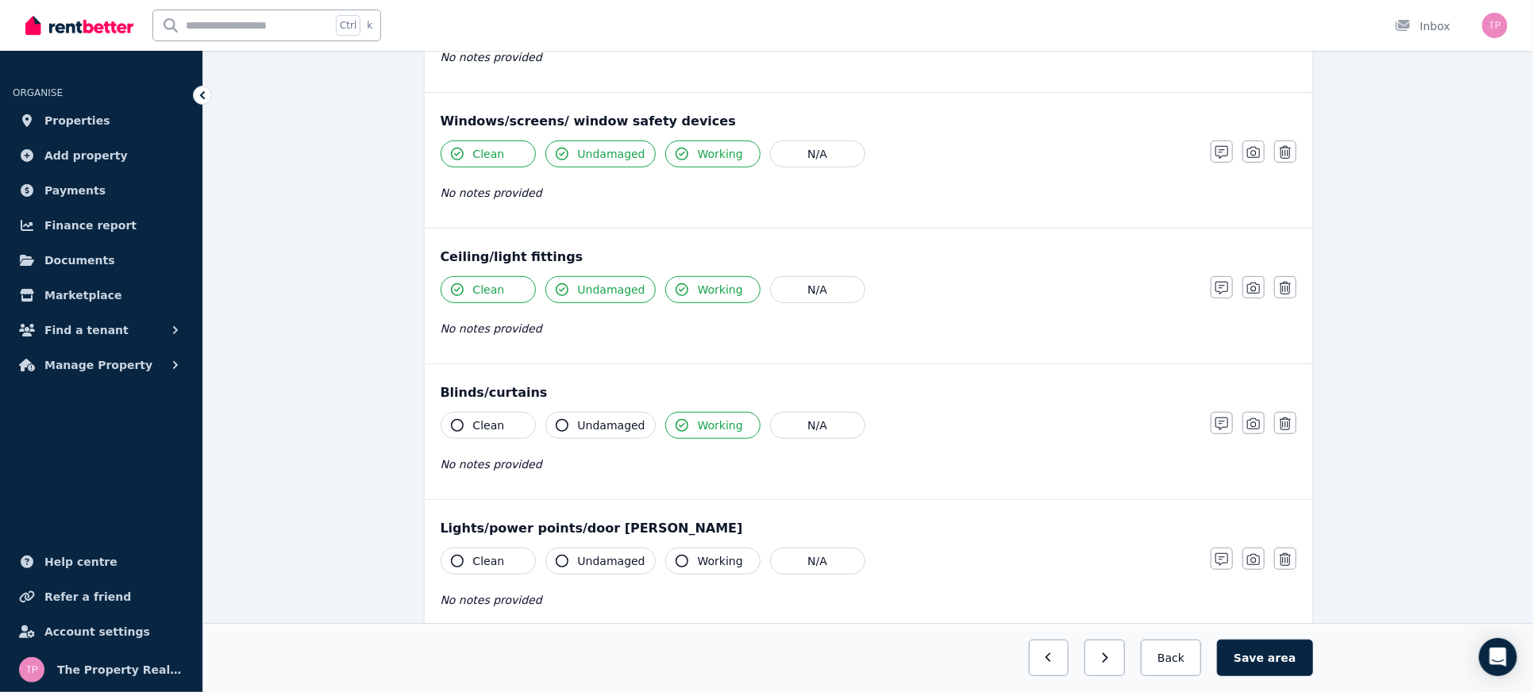
click at [589, 427] on span "Undamaged" at bounding box center [612, 426] width 68 height 16
click at [473, 422] on span "Clean" at bounding box center [489, 426] width 32 height 16
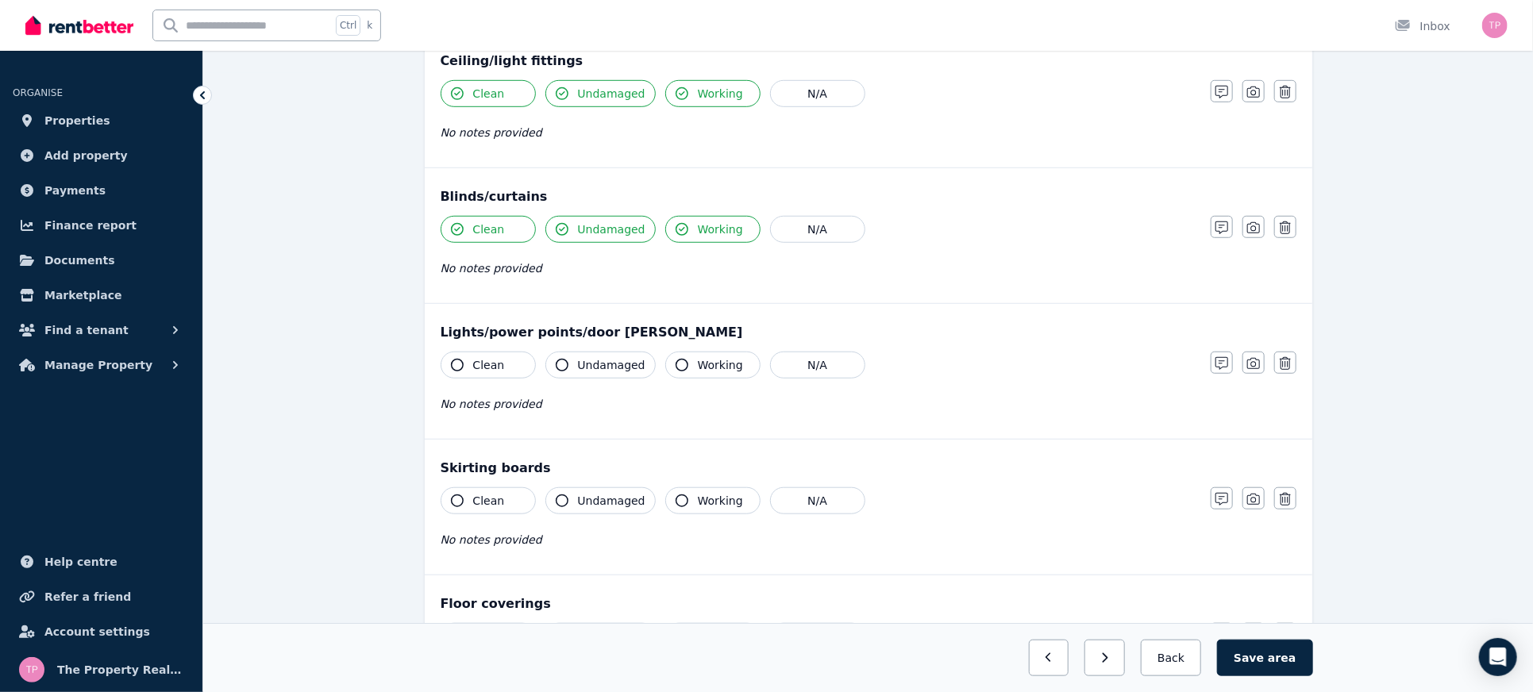
scroll to position [635, 0]
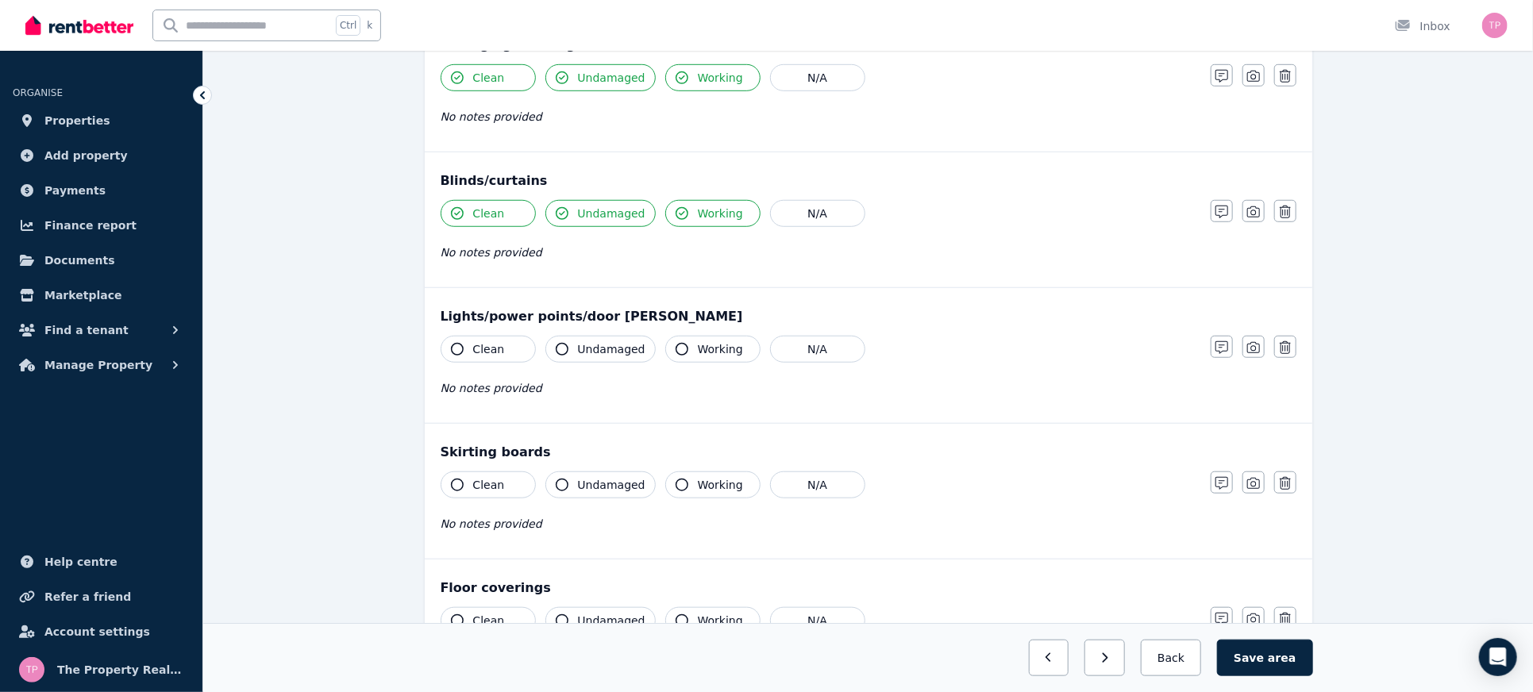
click at [477, 348] on span "Clean" at bounding box center [489, 349] width 32 height 16
click at [583, 344] on span "Undamaged" at bounding box center [612, 349] width 68 height 16
click at [698, 351] on span "Working" at bounding box center [720, 349] width 45 height 16
click at [683, 472] on button "Working" at bounding box center [712, 485] width 95 height 27
click at [602, 488] on span "Undamaged" at bounding box center [612, 485] width 68 height 16
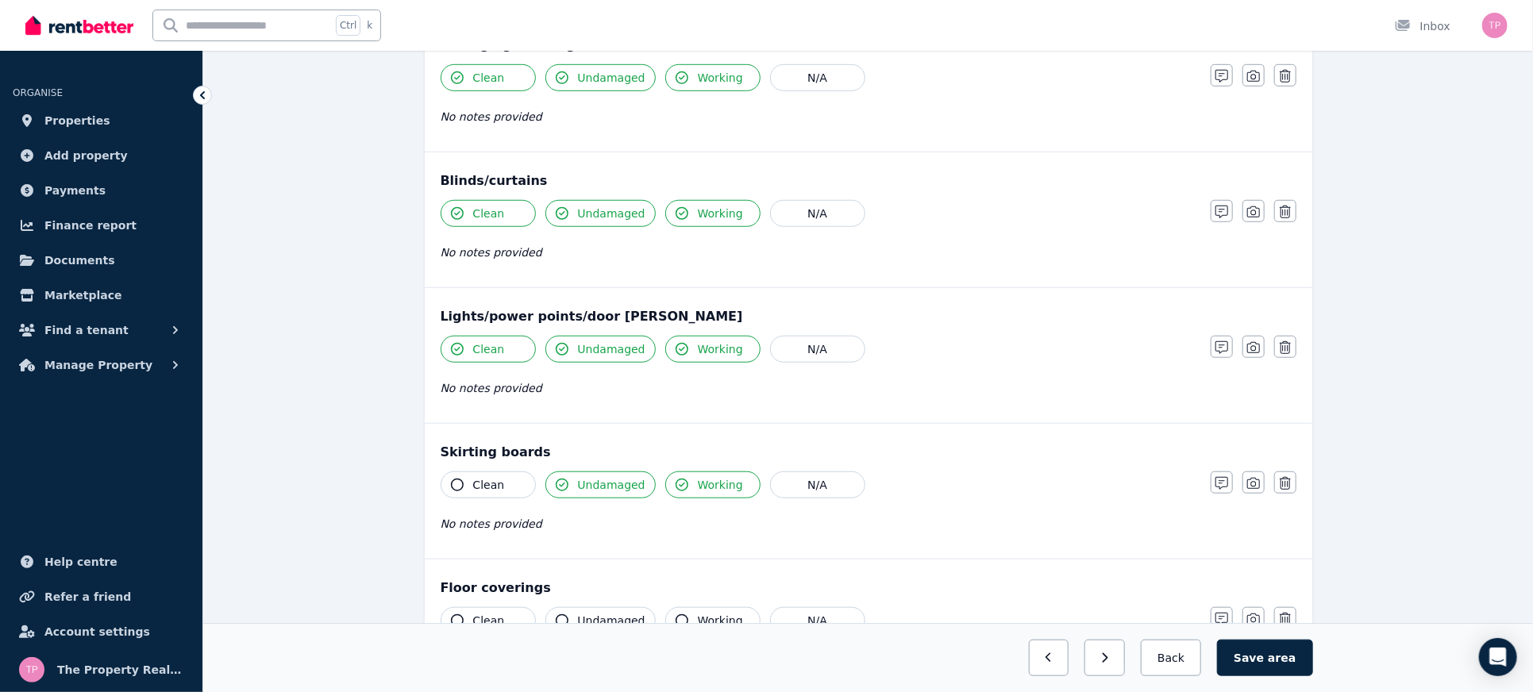
click at [484, 479] on span "Clean" at bounding box center [489, 485] width 32 height 16
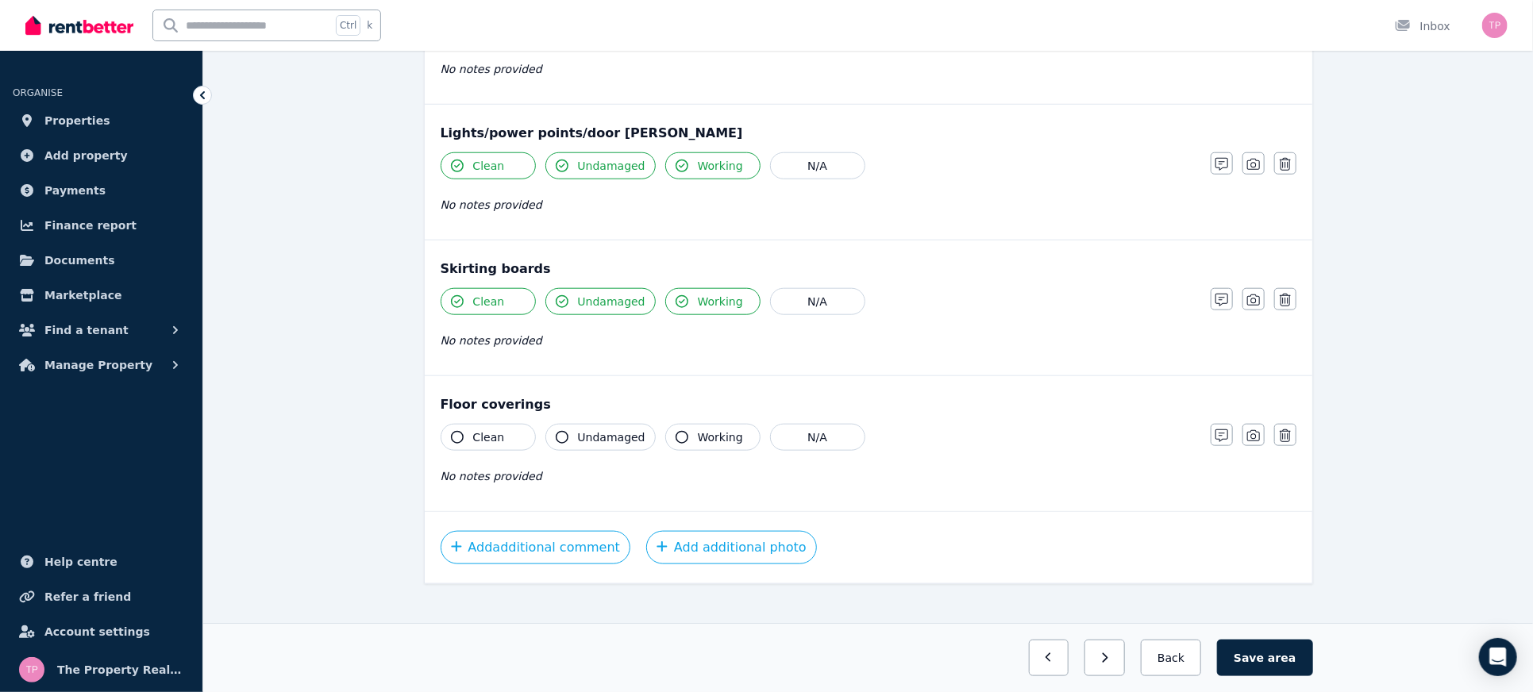
scroll to position [831, 0]
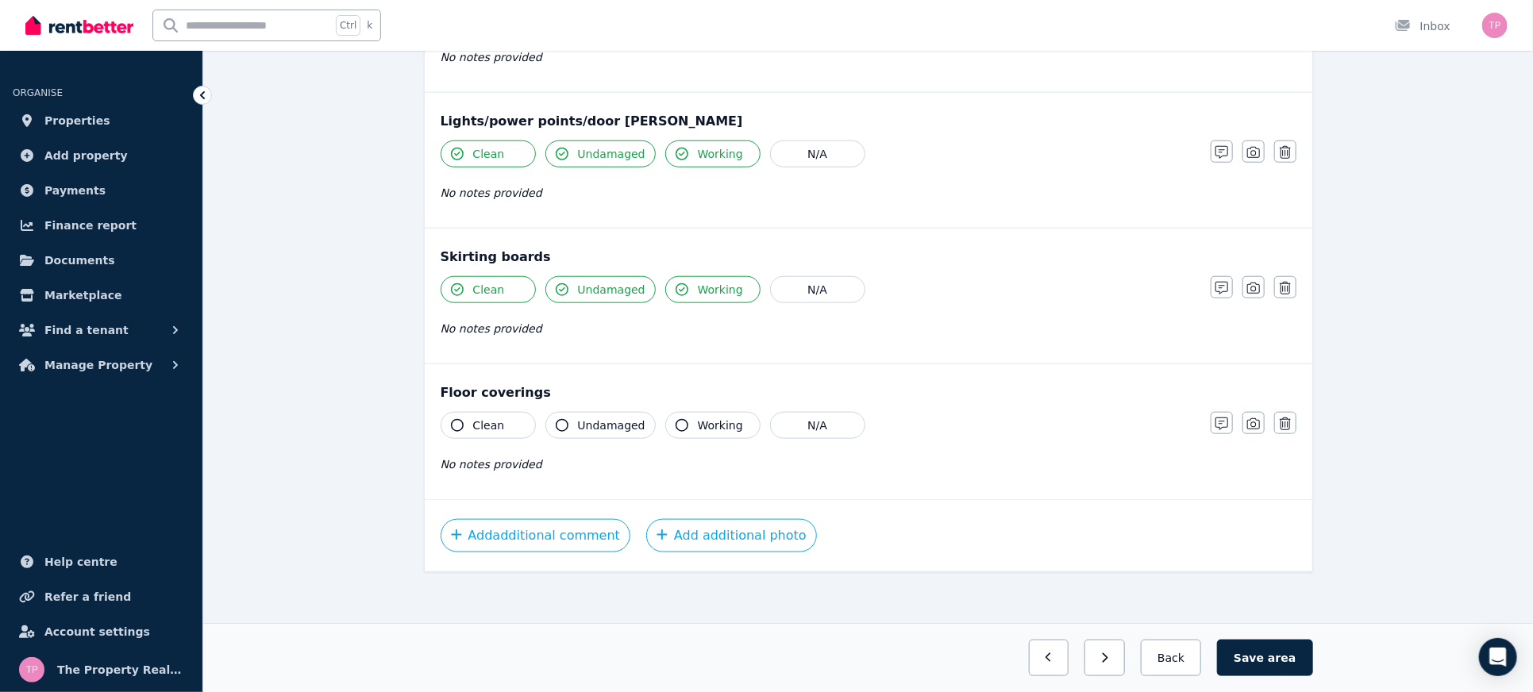
click at [477, 421] on span "Clean" at bounding box center [489, 426] width 32 height 16
click at [584, 418] on span "Undamaged" at bounding box center [612, 426] width 68 height 16
click at [699, 422] on span "Working" at bounding box center [720, 426] width 45 height 16
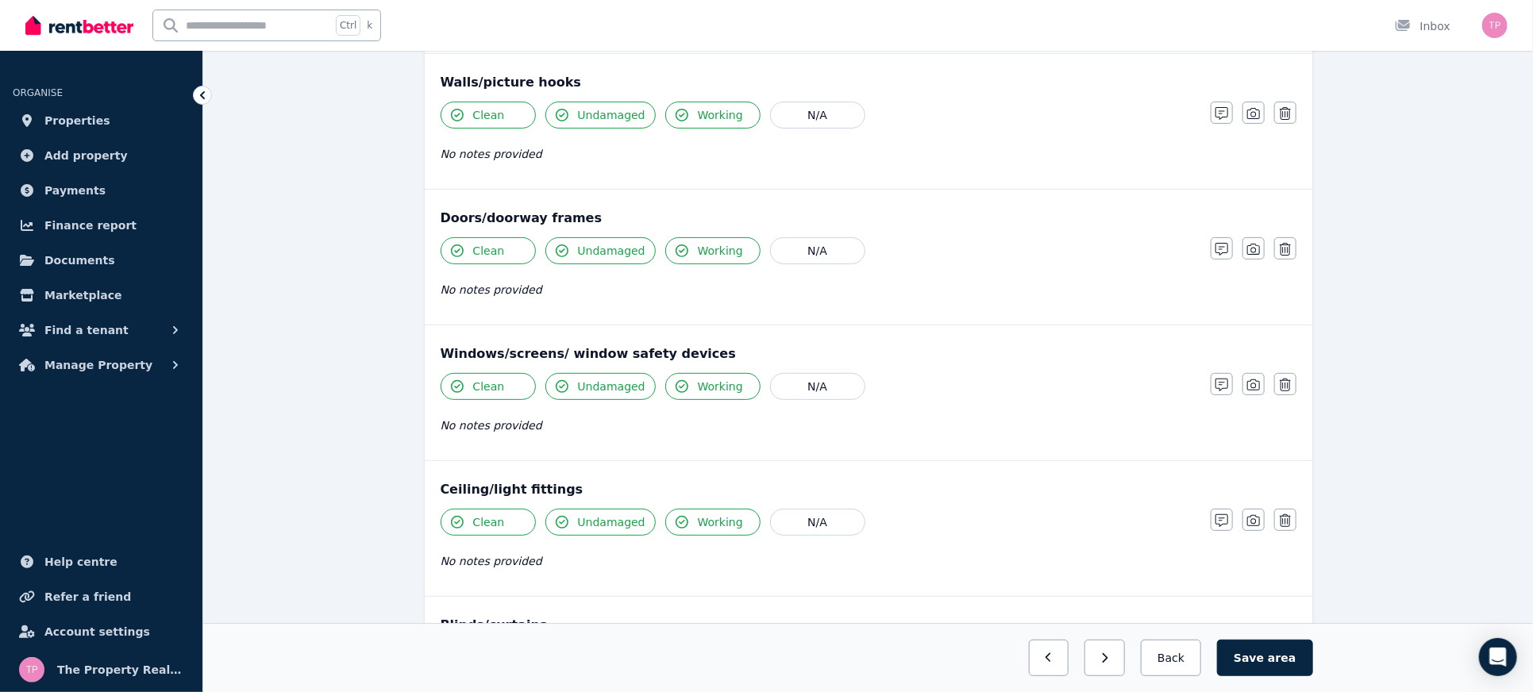
scroll to position [0, 0]
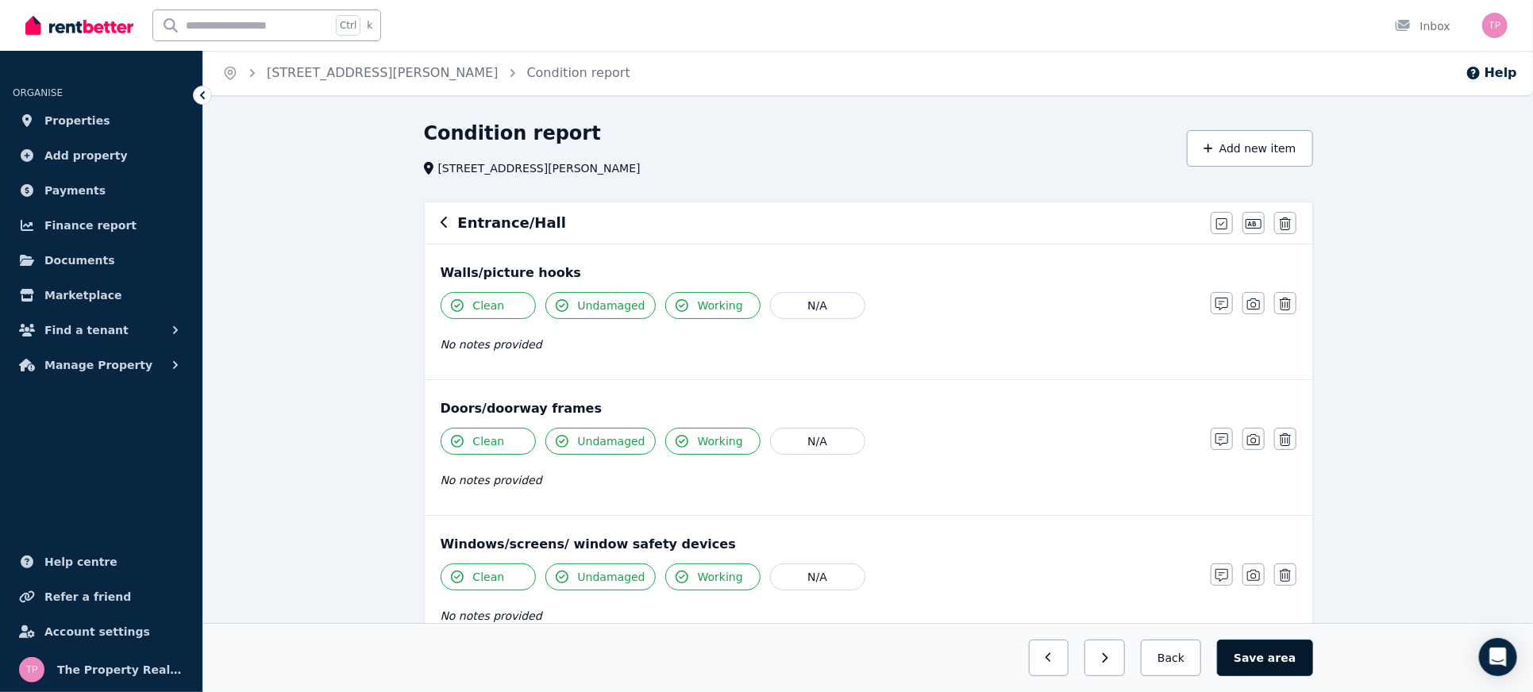
click at [1271, 656] on button "Save area" at bounding box center [1264, 658] width 95 height 37
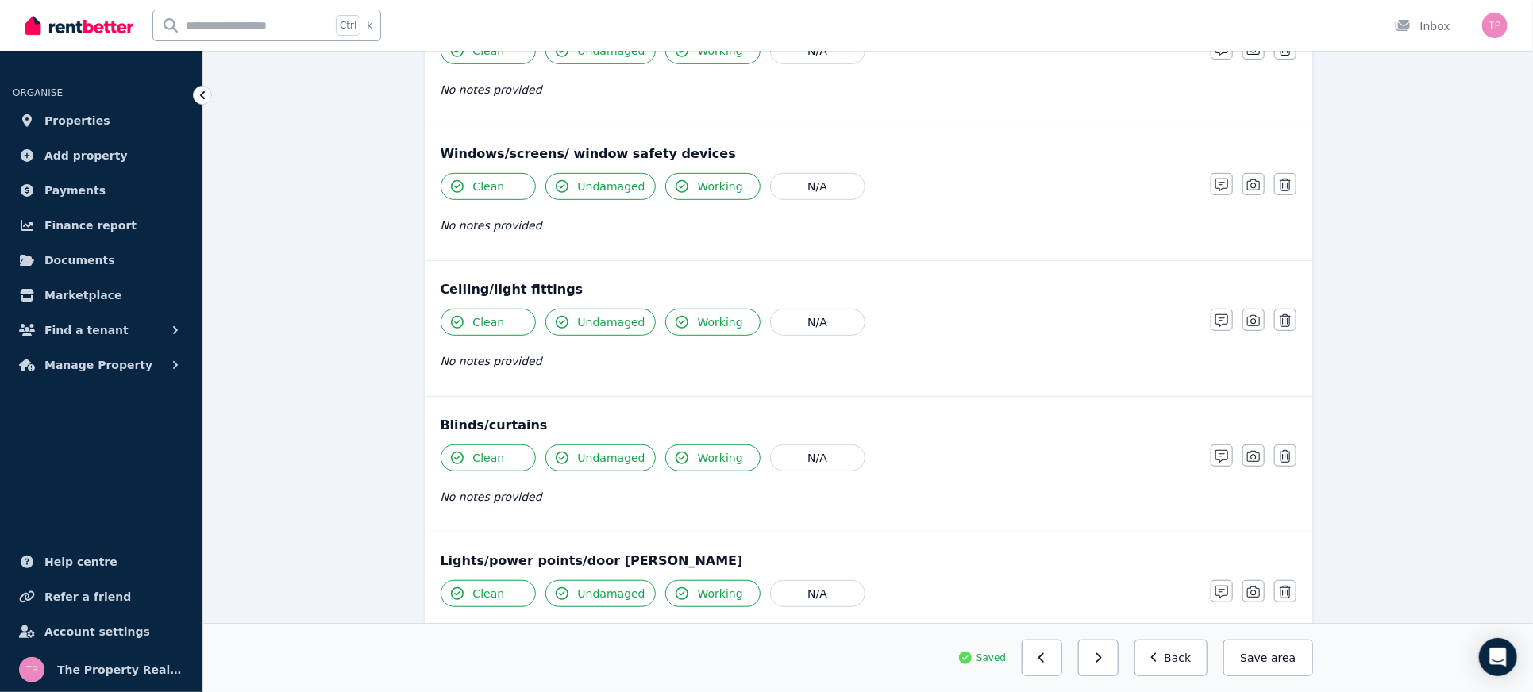
scroll to position [831, 0]
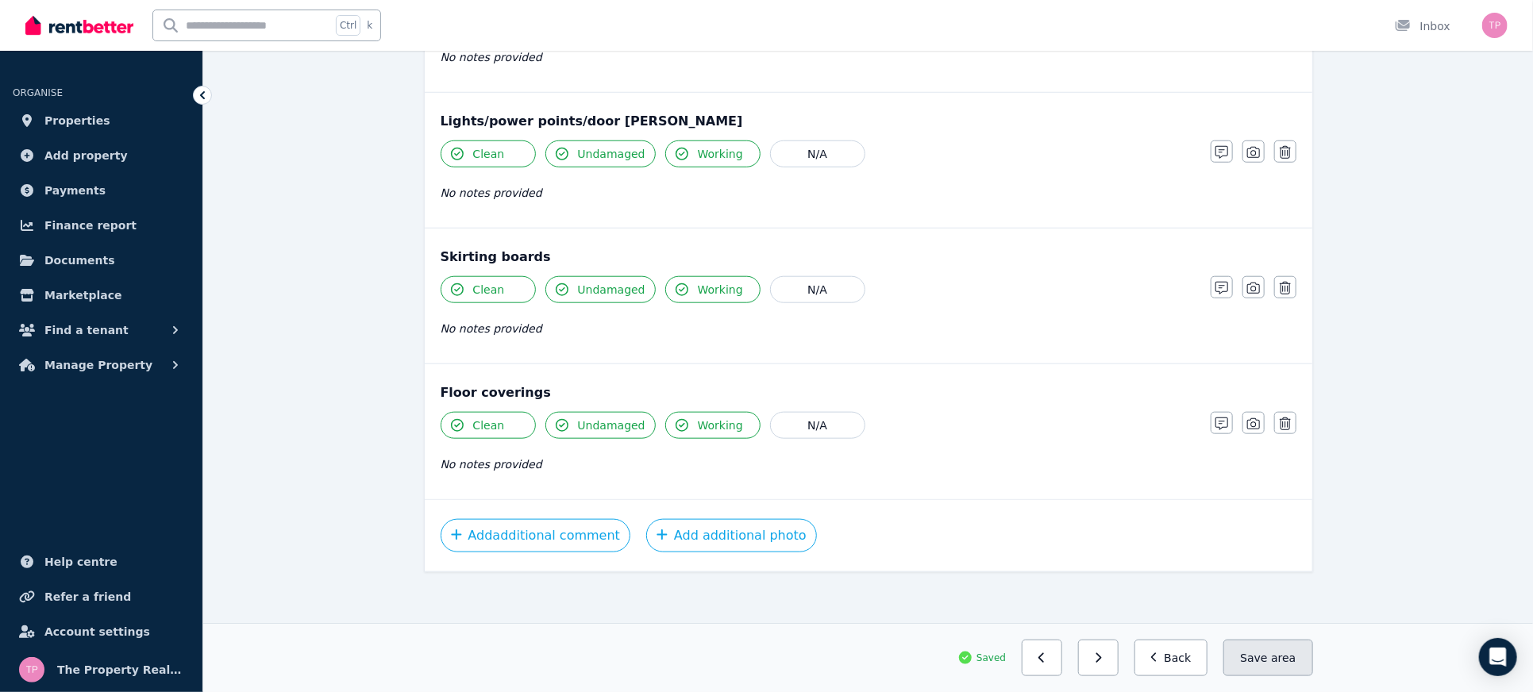
click at [1252, 656] on button "Save area" at bounding box center [1268, 658] width 89 height 37
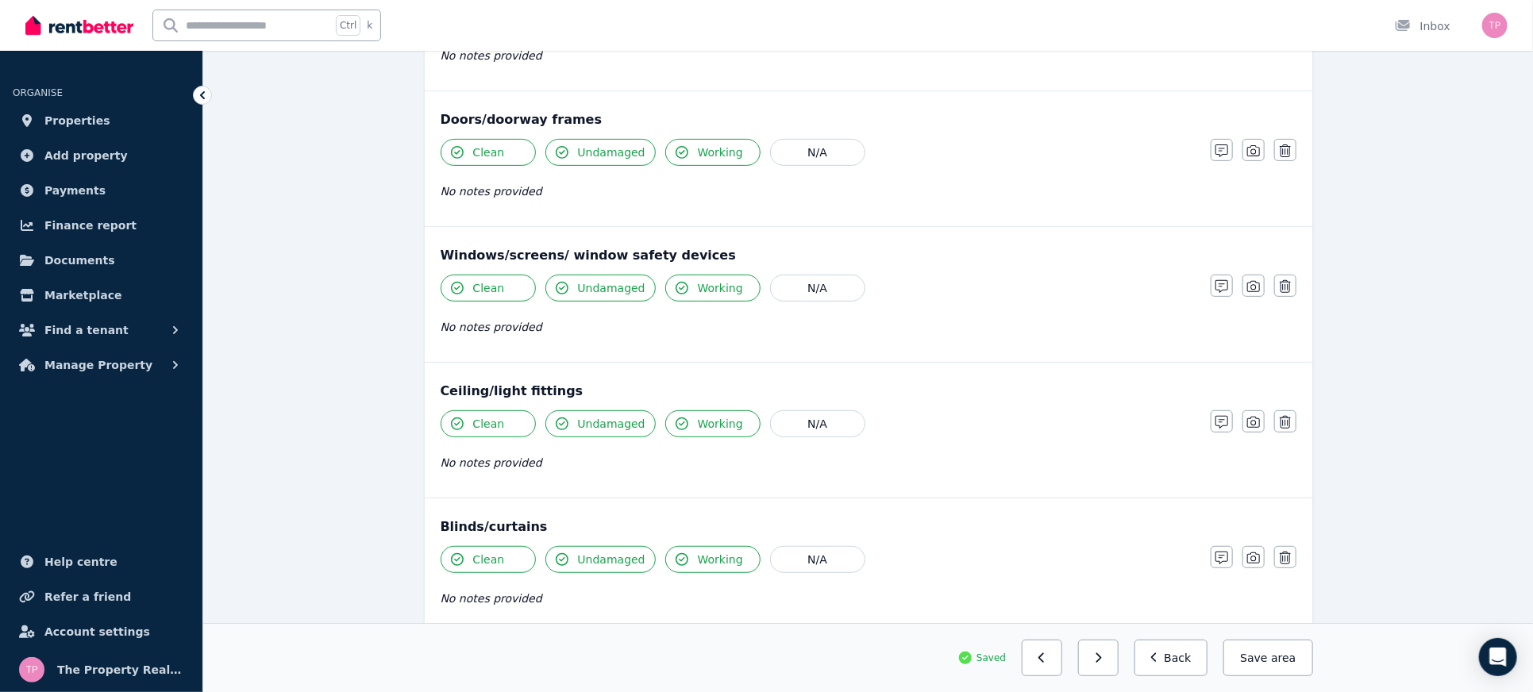
scroll to position [0, 0]
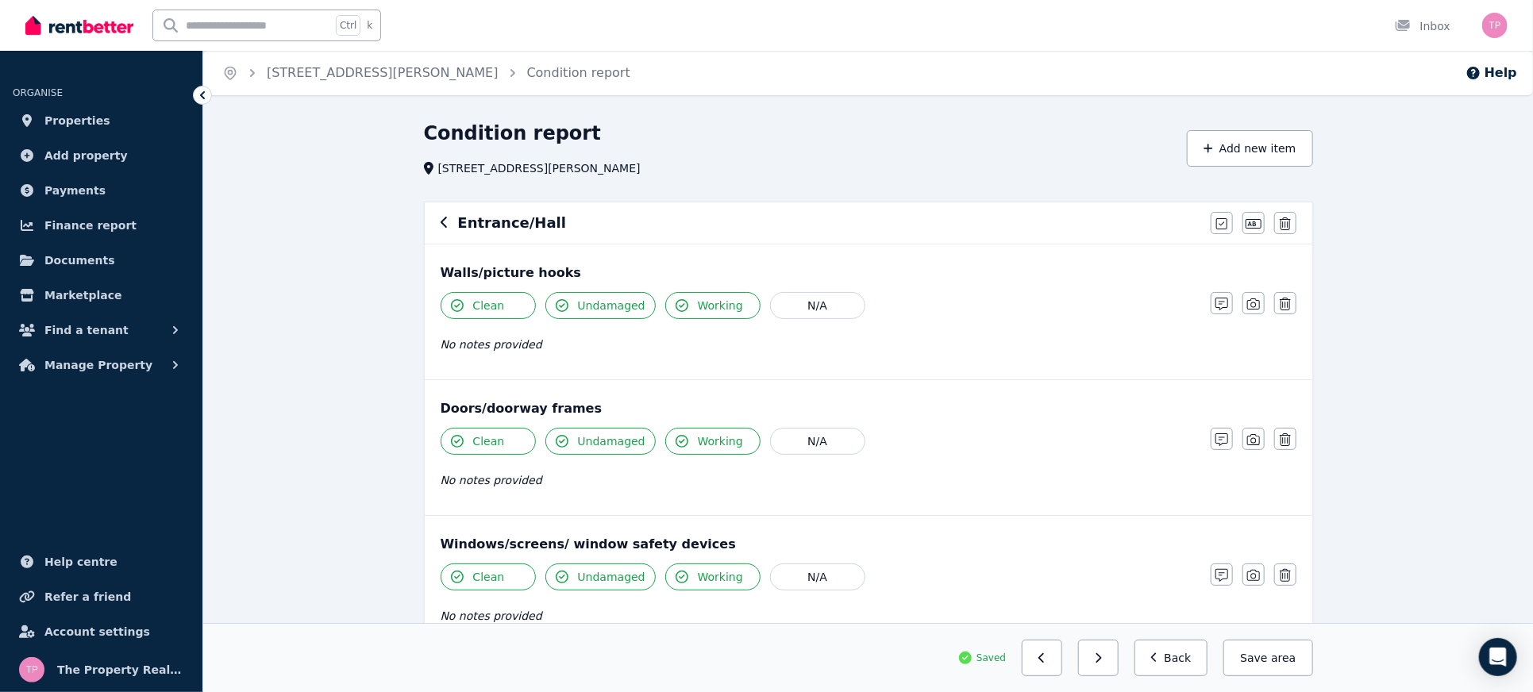
click at [441, 221] on icon "button" at bounding box center [445, 222] width 8 height 13
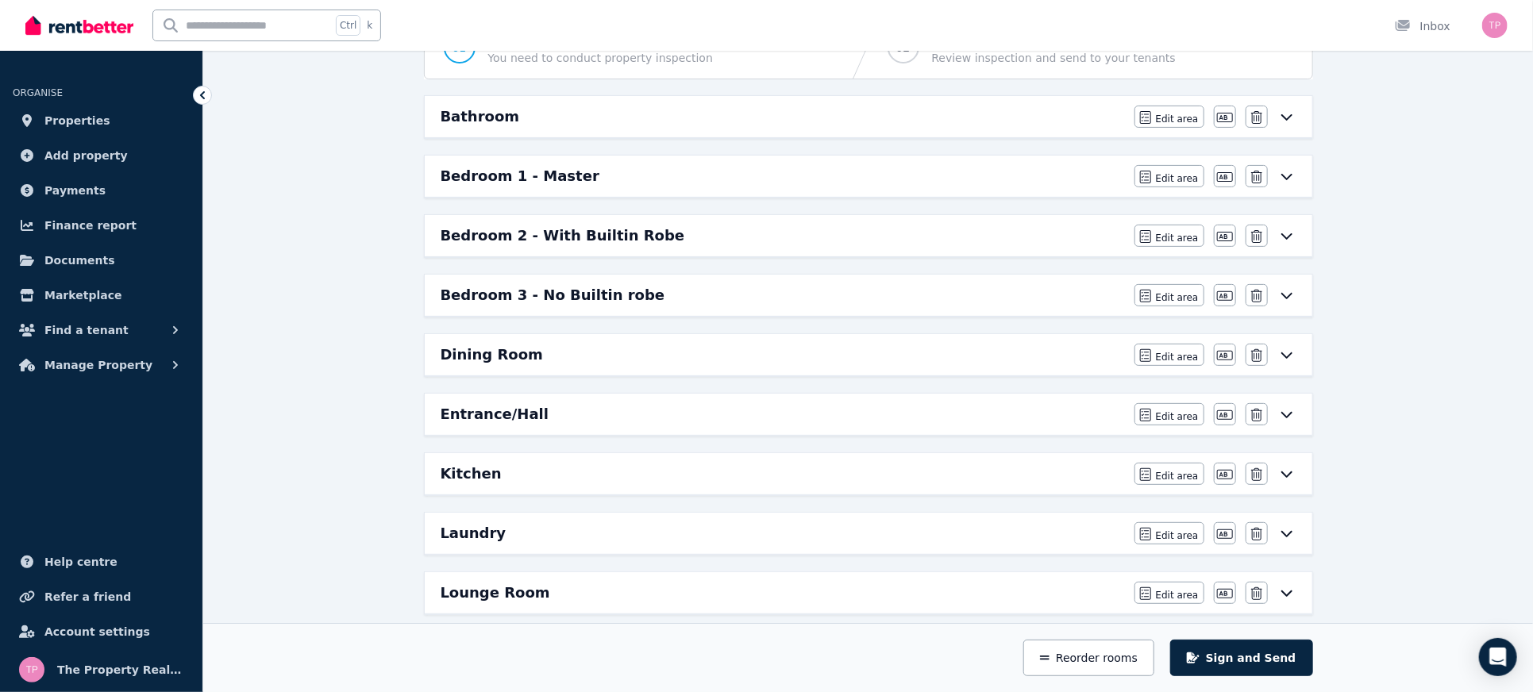
scroll to position [211, 0]
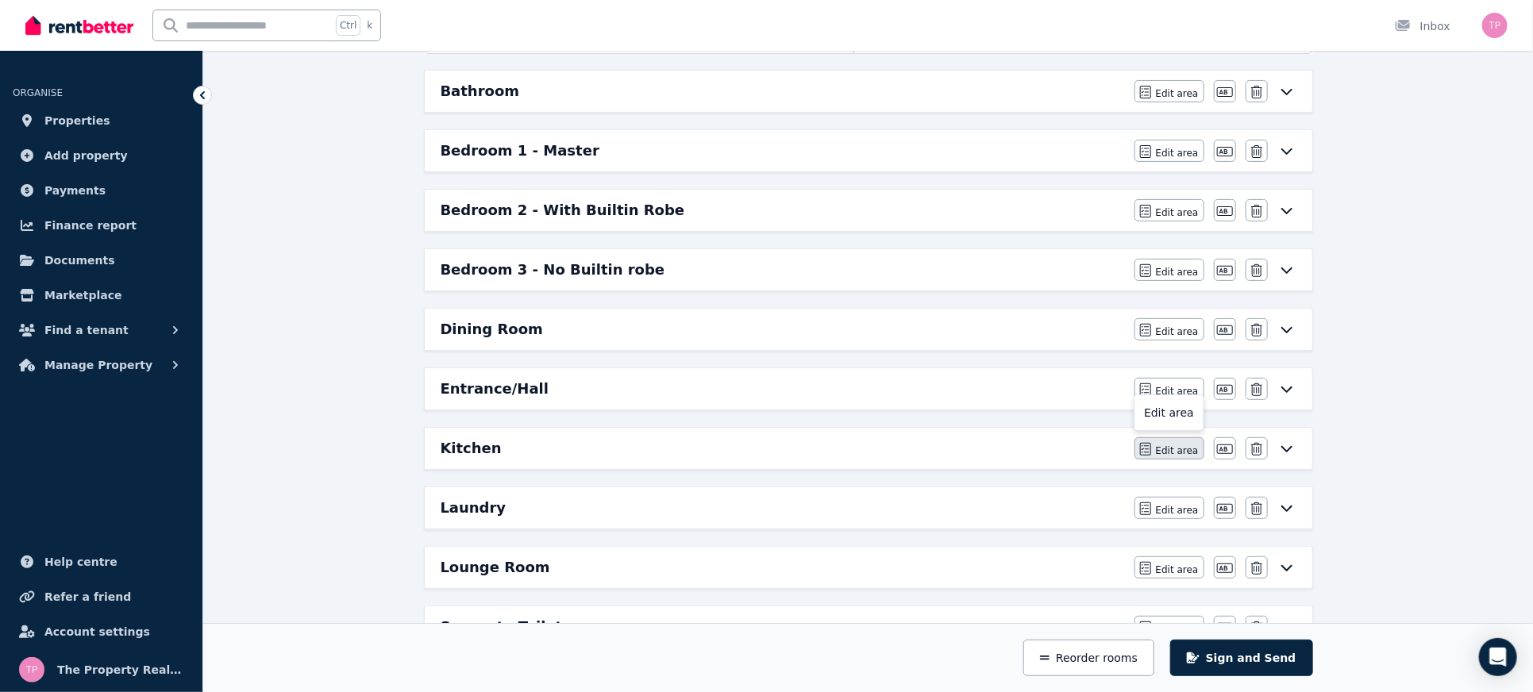
click at [1180, 447] on span "Edit area" at bounding box center [1177, 451] width 43 height 13
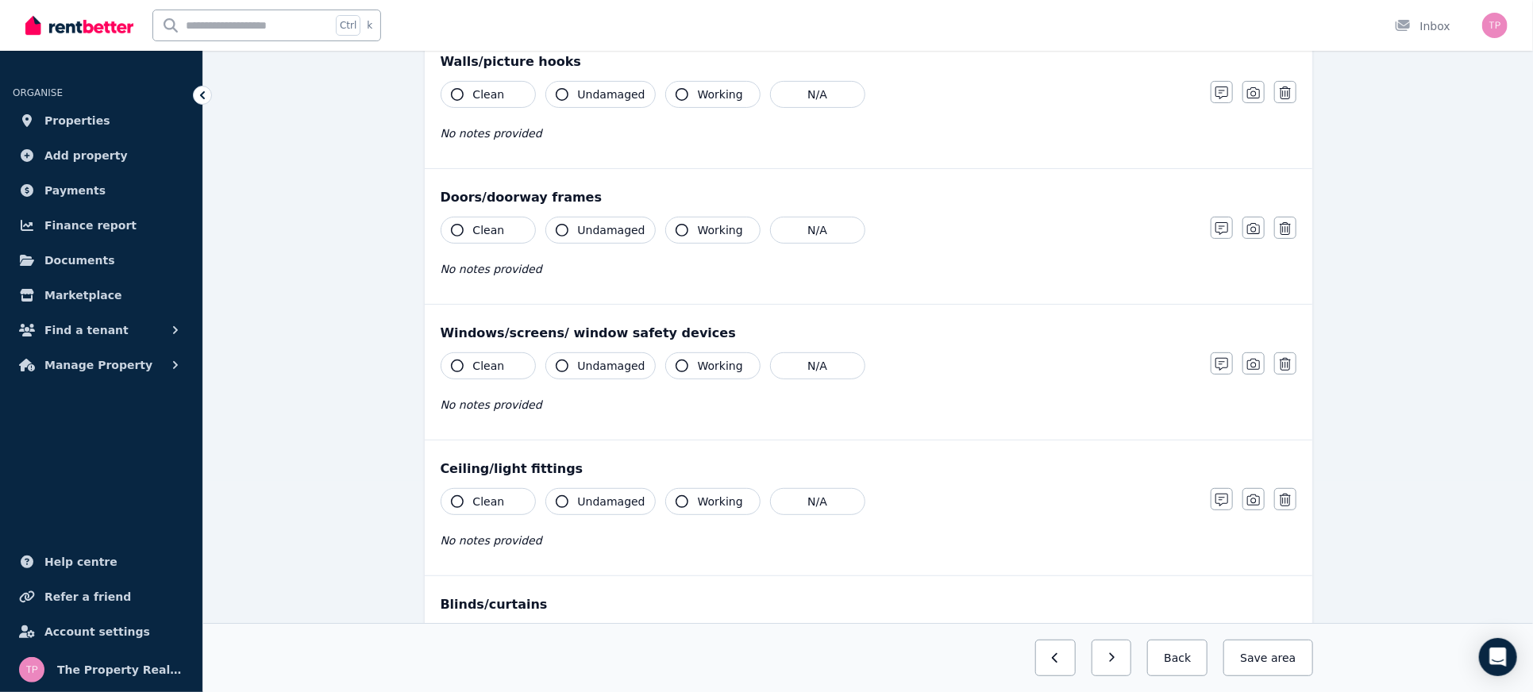
scroll to position [0, 0]
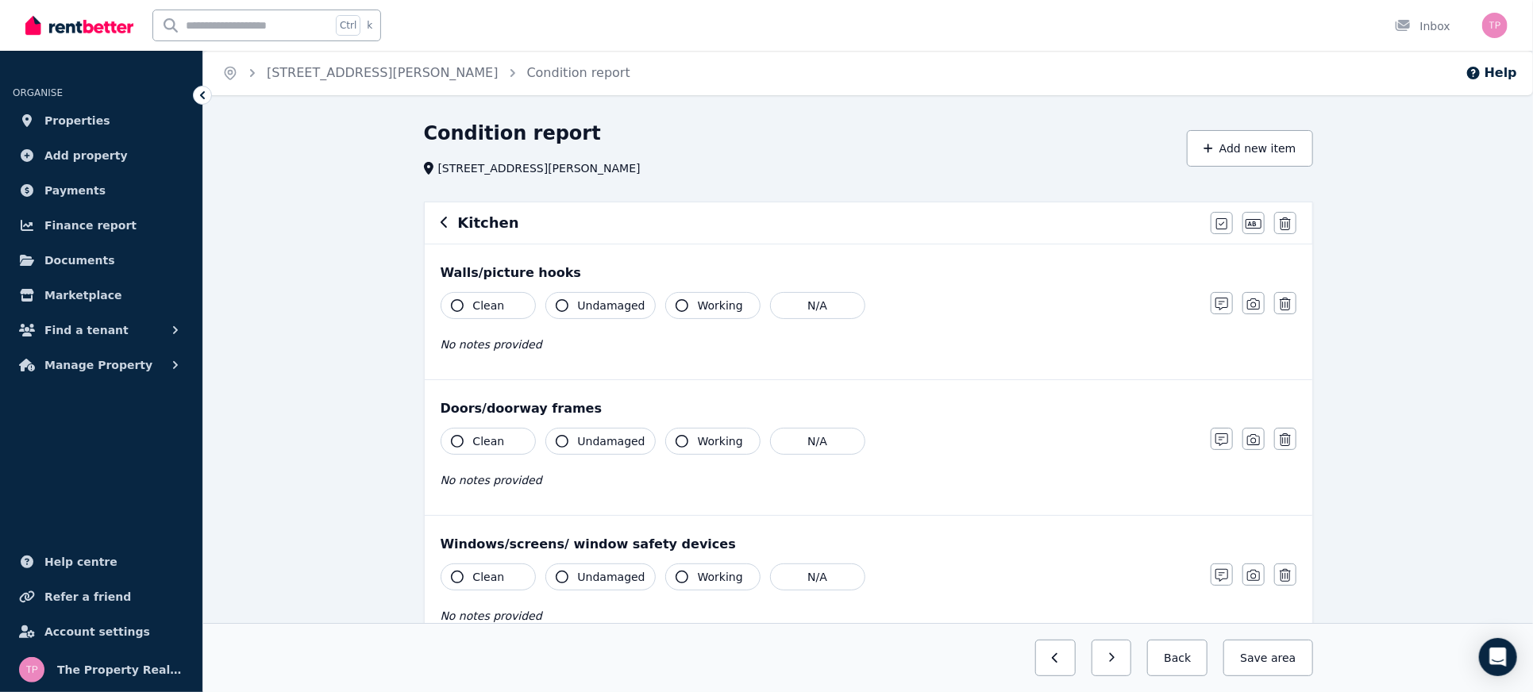
click at [464, 300] on button "Clean" at bounding box center [488, 305] width 95 height 27
click at [608, 293] on button "Undamaged" at bounding box center [601, 305] width 110 height 27
click at [698, 302] on span "Working" at bounding box center [720, 306] width 45 height 16
click at [684, 434] on button "Working" at bounding box center [712, 441] width 95 height 27
click at [592, 445] on span "Undamaged" at bounding box center [612, 442] width 68 height 16
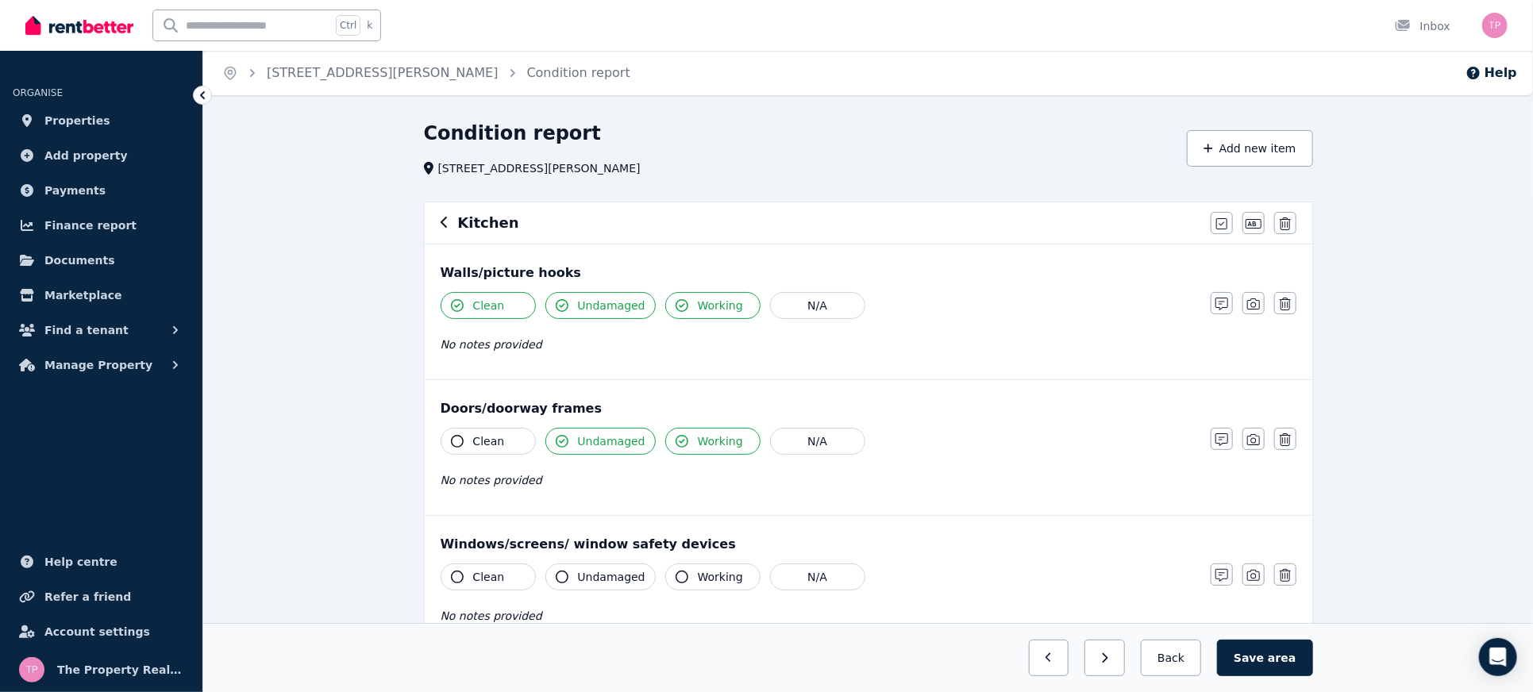
click at [482, 438] on span "Clean" at bounding box center [489, 442] width 32 height 16
click at [468, 568] on button "Clean" at bounding box center [488, 577] width 95 height 27
drag, startPoint x: 577, startPoint y: 565, endPoint x: 604, endPoint y: 565, distance: 27.0
click at [578, 565] on button "Undamaged" at bounding box center [601, 577] width 110 height 27
click at [676, 575] on icon "button" at bounding box center [682, 577] width 13 height 13
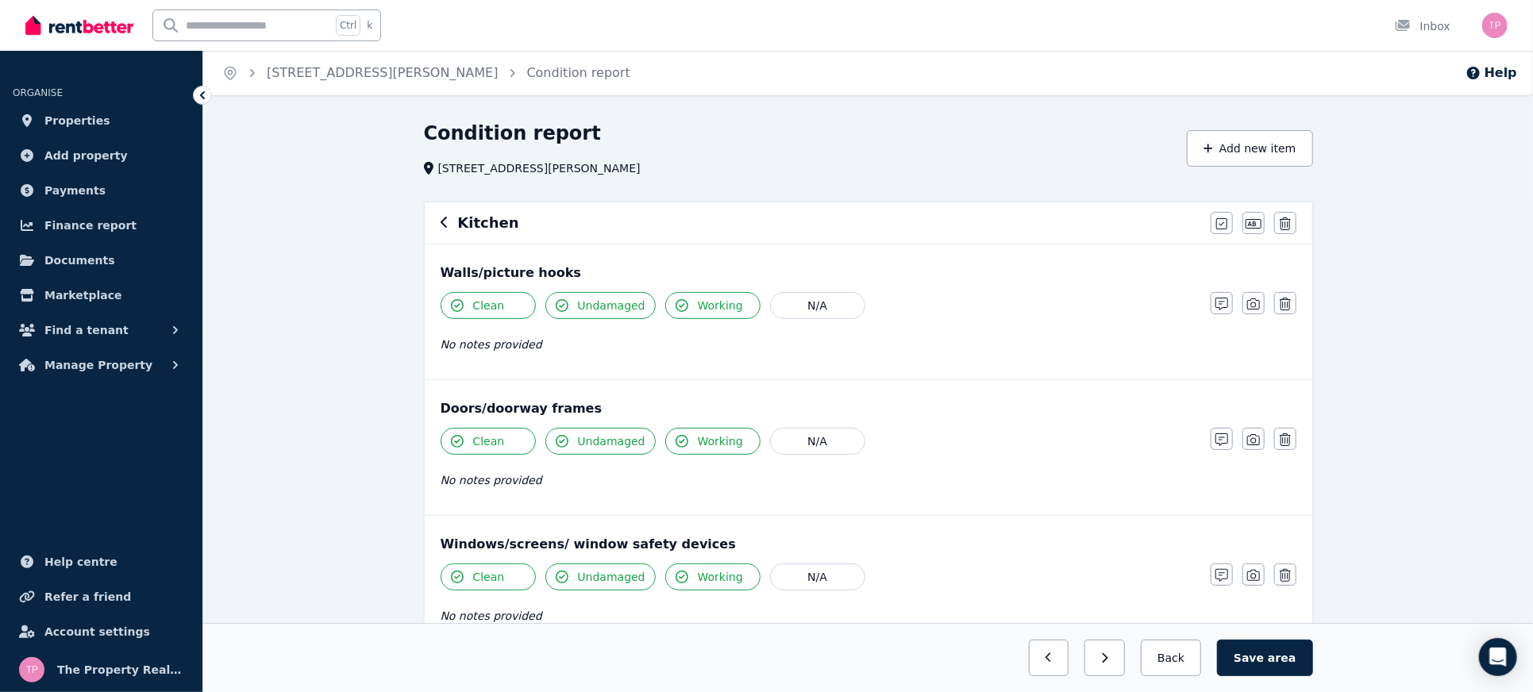
scroll to position [211, 0]
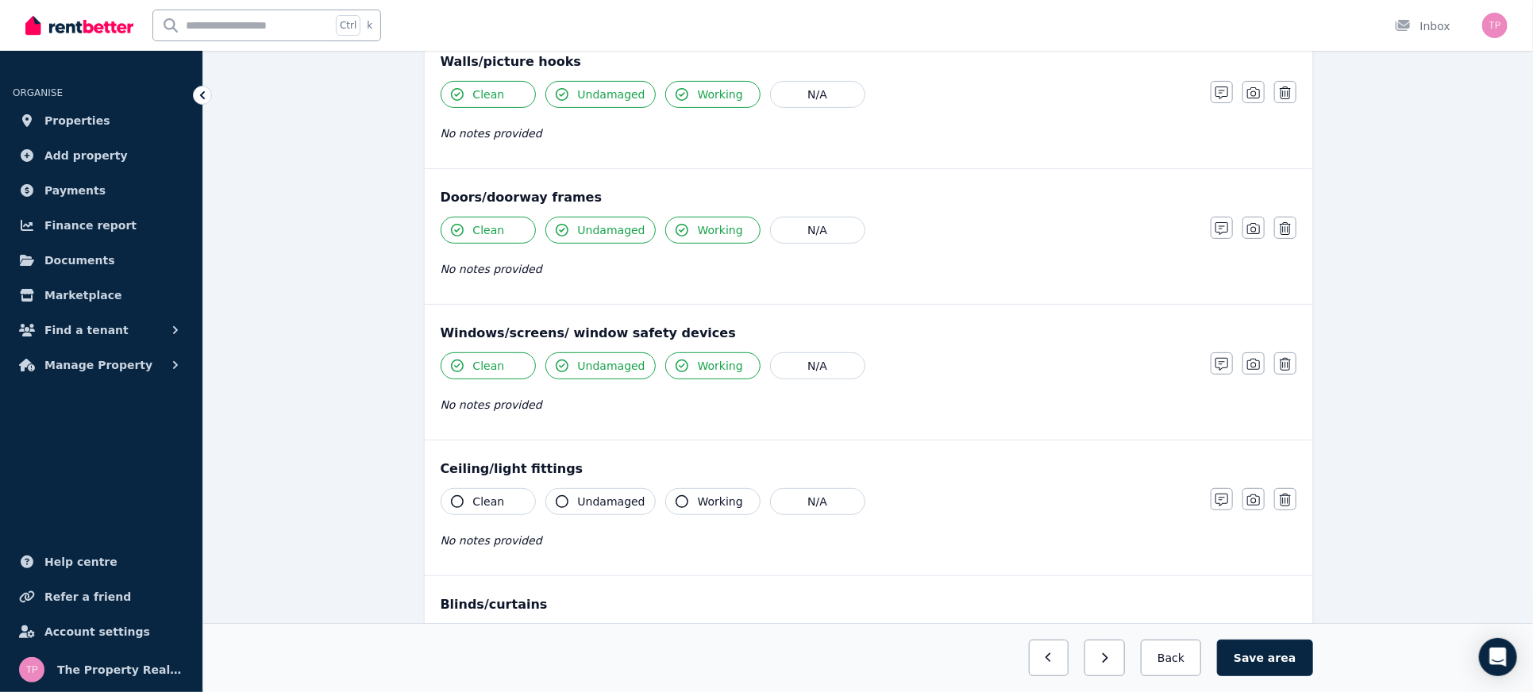
click at [473, 507] on button "Clean" at bounding box center [488, 501] width 95 height 27
click at [591, 531] on div "No notes provided" at bounding box center [818, 540] width 754 height 19
click at [594, 500] on span "Undamaged" at bounding box center [612, 502] width 68 height 16
click at [676, 496] on icon "button" at bounding box center [682, 502] width 13 height 13
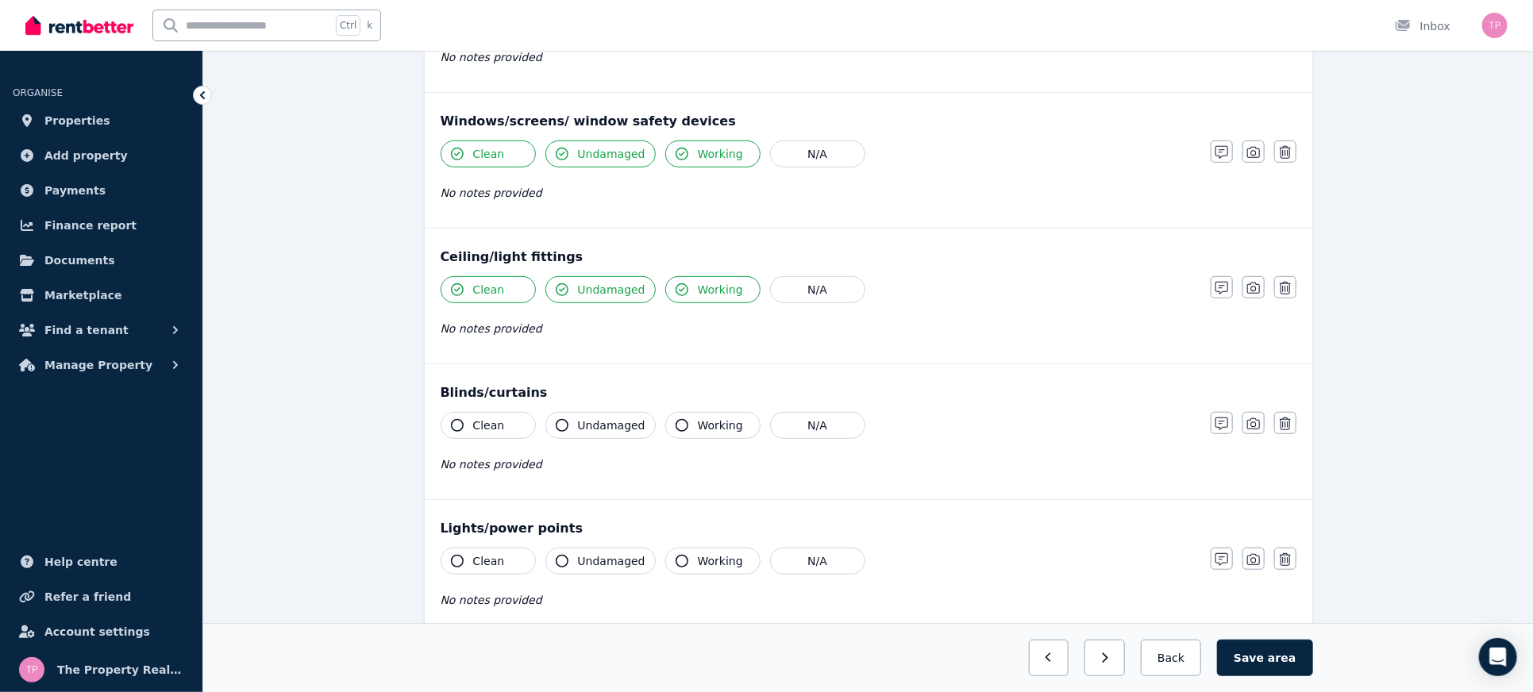
click at [483, 434] on button "Clean" at bounding box center [488, 425] width 95 height 27
click at [559, 415] on button "Undamaged" at bounding box center [601, 425] width 110 height 27
click at [707, 437] on div "Clean Undamaged Working N/A No notes provided" at bounding box center [818, 451] width 754 height 78
click at [704, 419] on span "Working" at bounding box center [720, 426] width 45 height 16
drag, startPoint x: 704, startPoint y: 557, endPoint x: 676, endPoint y: 560, distance: 28.7
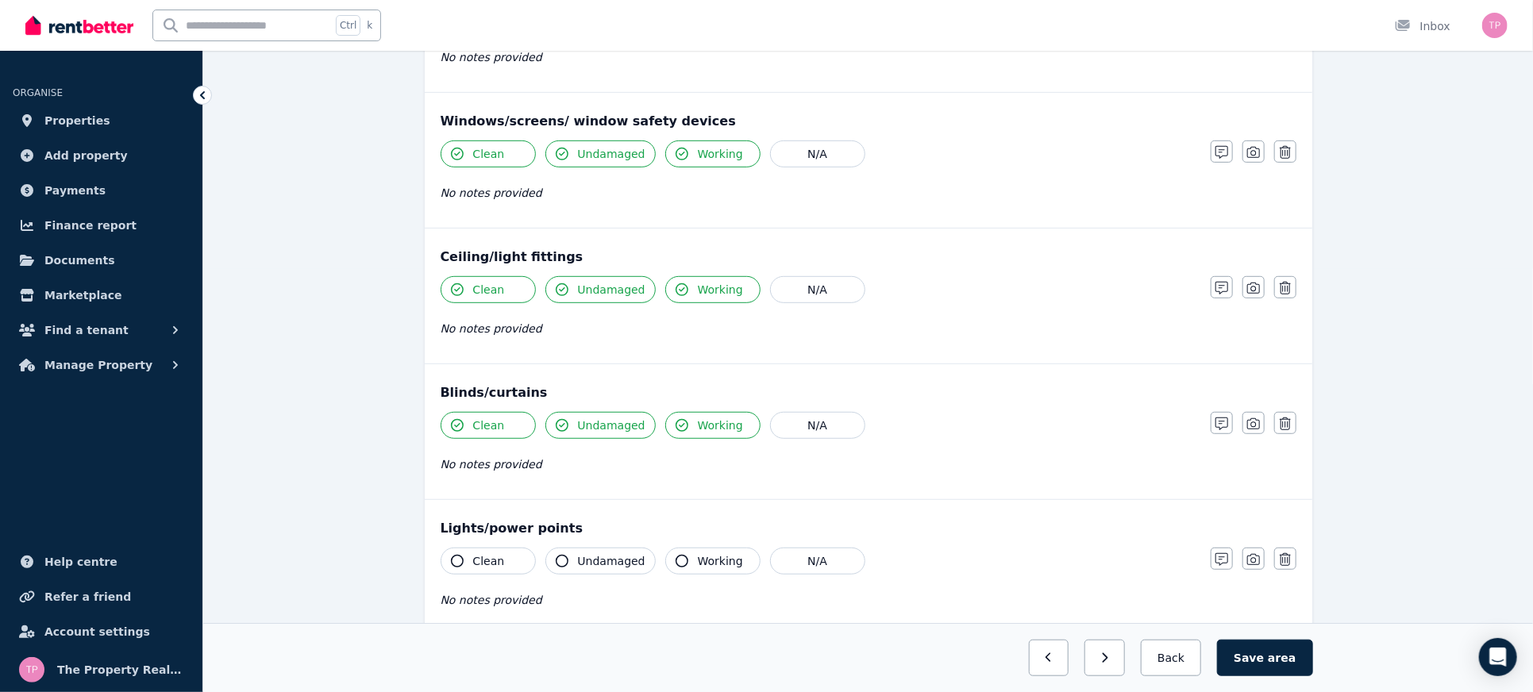
click at [704, 557] on span "Working" at bounding box center [720, 562] width 45 height 16
drag, startPoint x: 581, startPoint y: 563, endPoint x: 496, endPoint y: 559, distance: 85.9
click at [578, 563] on span "Undamaged" at bounding box center [612, 562] width 68 height 16
click at [475, 560] on span "Clean" at bounding box center [489, 562] width 32 height 16
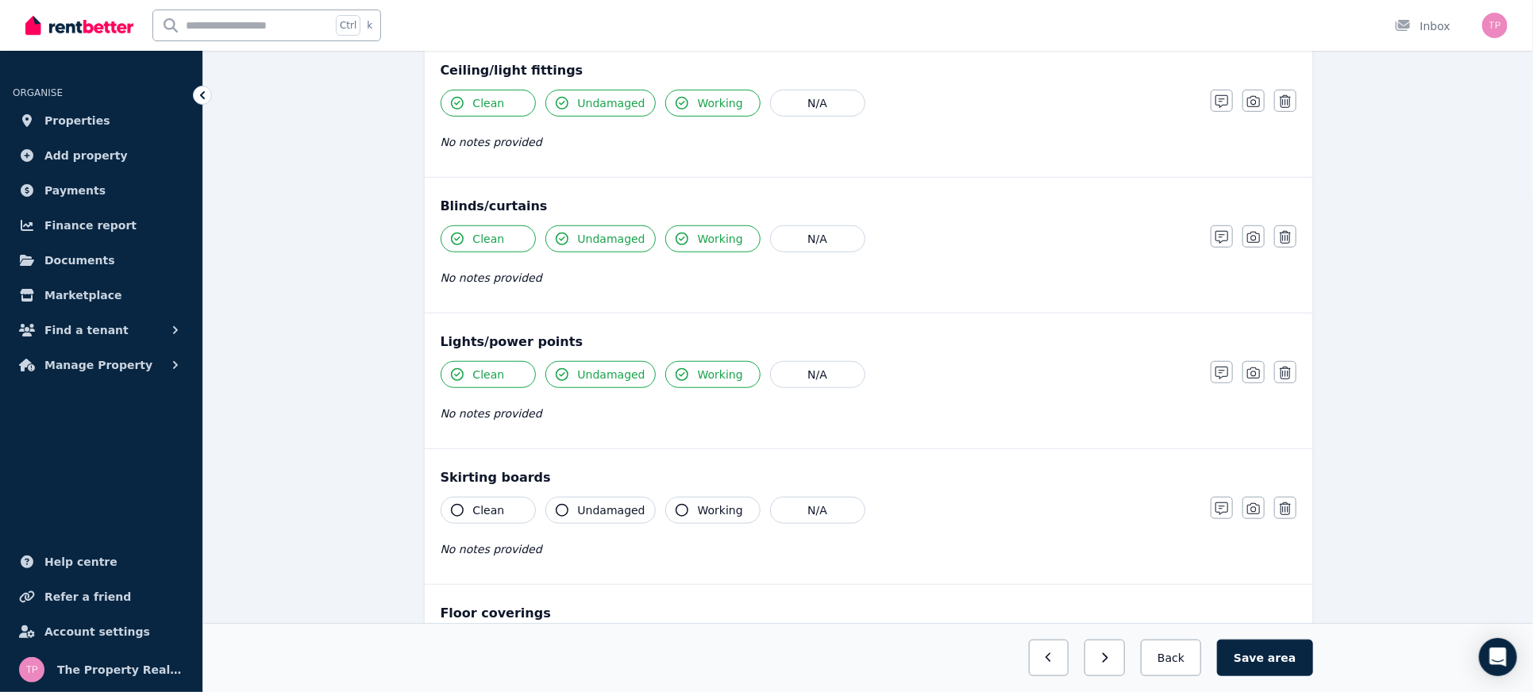
scroll to position [847, 0]
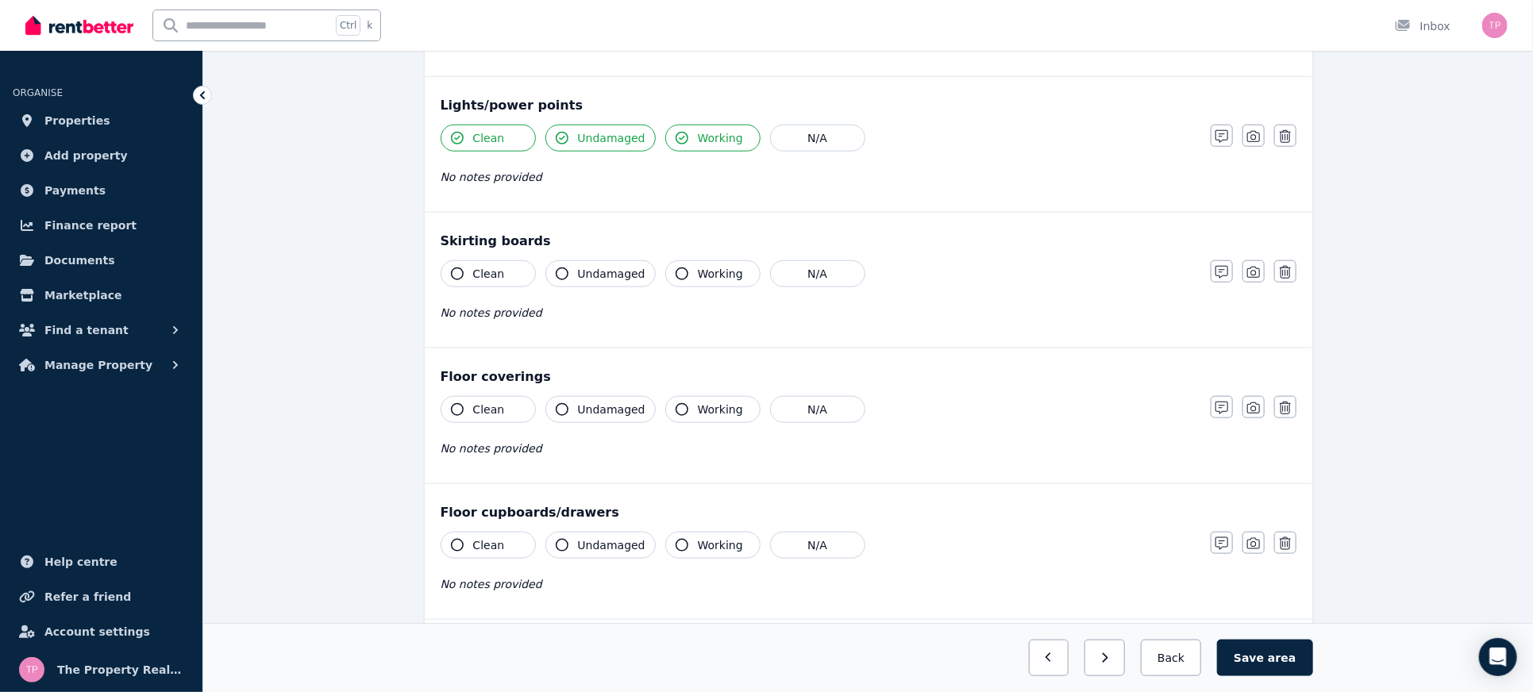
click at [482, 266] on span "Clean" at bounding box center [489, 274] width 32 height 16
click at [573, 262] on button "Undamaged" at bounding box center [601, 273] width 110 height 27
click at [700, 269] on span "Working" at bounding box center [720, 274] width 45 height 16
drag, startPoint x: 707, startPoint y: 402, endPoint x: 648, endPoint y: 403, distance: 58.8
click at [707, 403] on span "Working" at bounding box center [720, 410] width 45 height 16
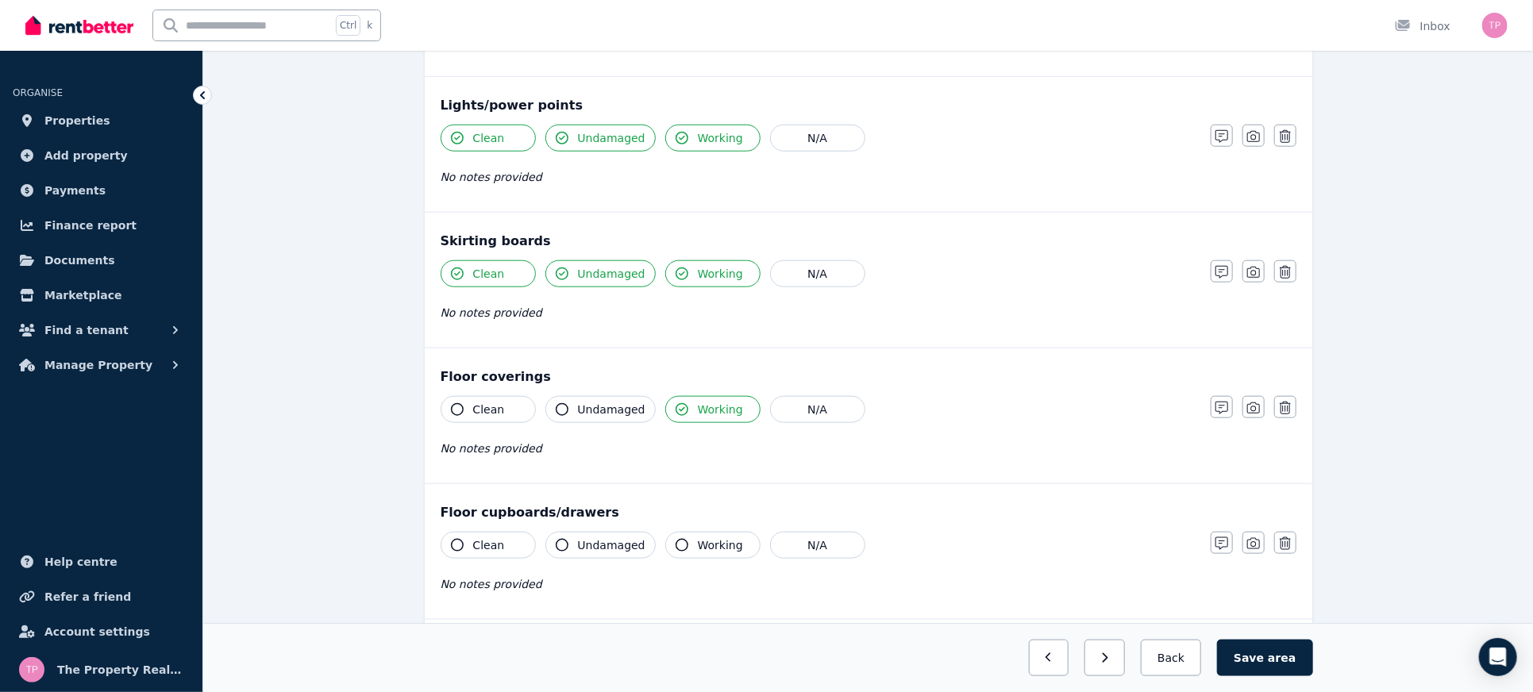
drag, startPoint x: 584, startPoint y: 410, endPoint x: 484, endPoint y: 410, distance: 100.9
click at [578, 410] on span "Undamaged" at bounding box center [612, 410] width 68 height 16
click at [477, 411] on span "Clean" at bounding box center [489, 410] width 32 height 16
click at [467, 542] on button "Clean" at bounding box center [488, 545] width 95 height 27
click at [477, 544] on span "Clean" at bounding box center [489, 546] width 32 height 16
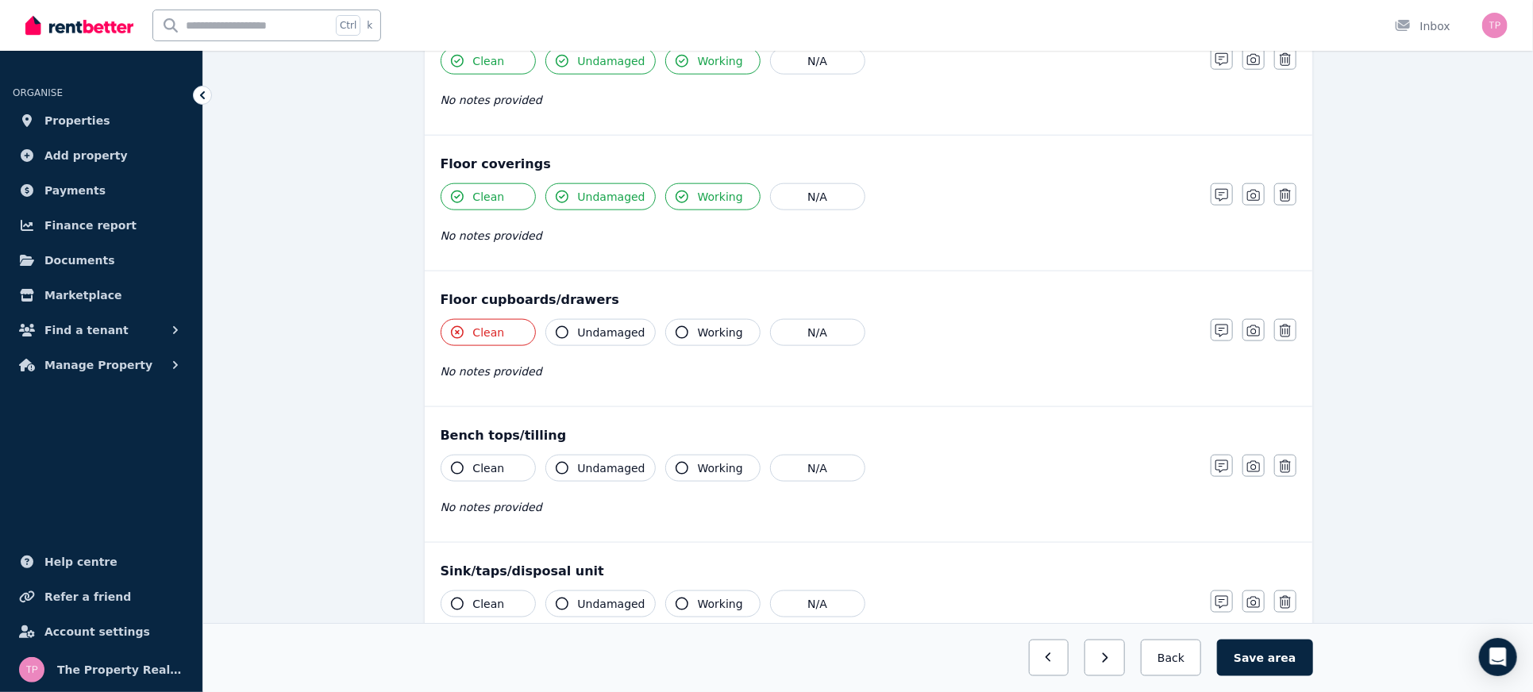
scroll to position [1059, 0]
click at [470, 330] on button "Clean" at bounding box center [488, 333] width 95 height 27
click at [488, 329] on span "Clean" at bounding box center [489, 334] width 32 height 16
click at [585, 326] on span "Undamaged" at bounding box center [612, 334] width 68 height 16
click at [689, 328] on button "Working" at bounding box center [712, 333] width 95 height 27
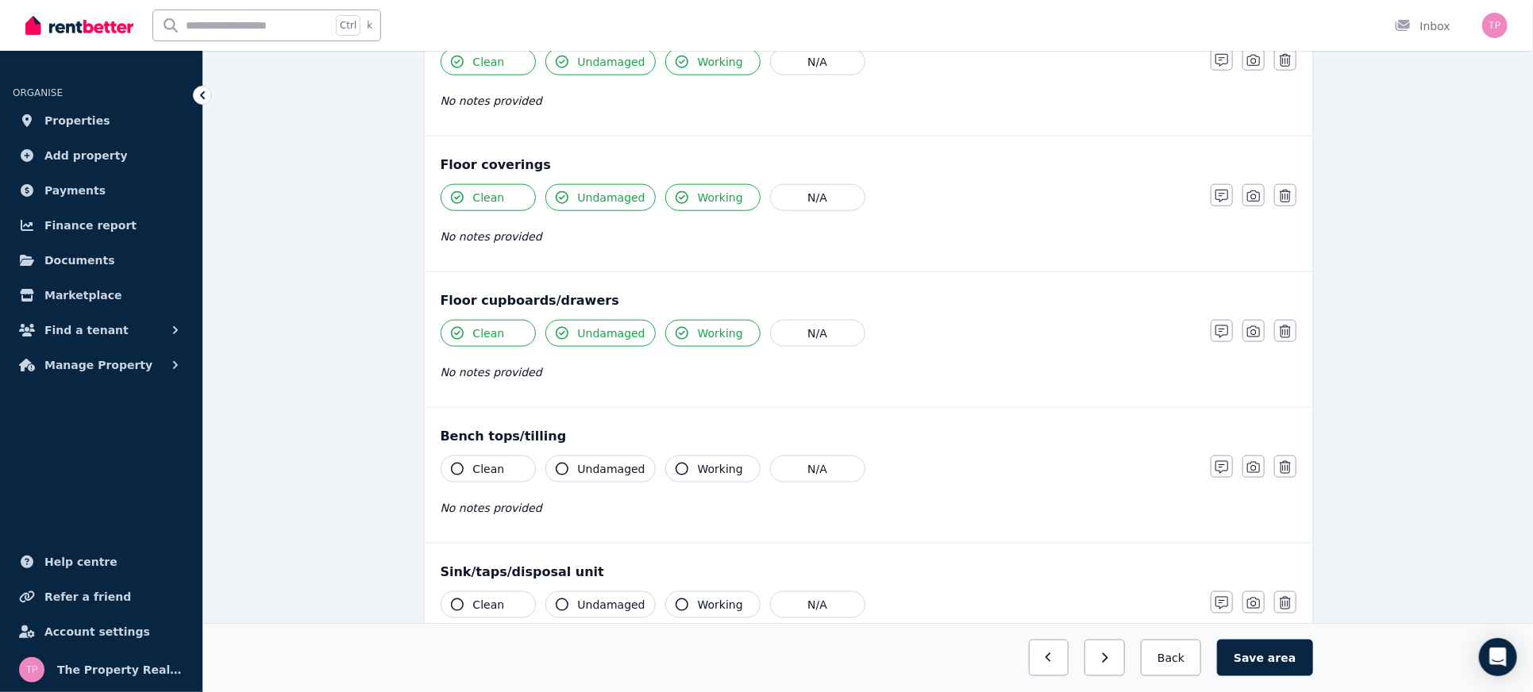
click at [705, 461] on span "Working" at bounding box center [720, 469] width 45 height 16
drag, startPoint x: 584, startPoint y: 466, endPoint x: 522, endPoint y: 462, distance: 62.9
click at [584, 466] on span "Undamaged" at bounding box center [612, 469] width 68 height 16
click at [490, 463] on span "Clean" at bounding box center [489, 469] width 32 height 16
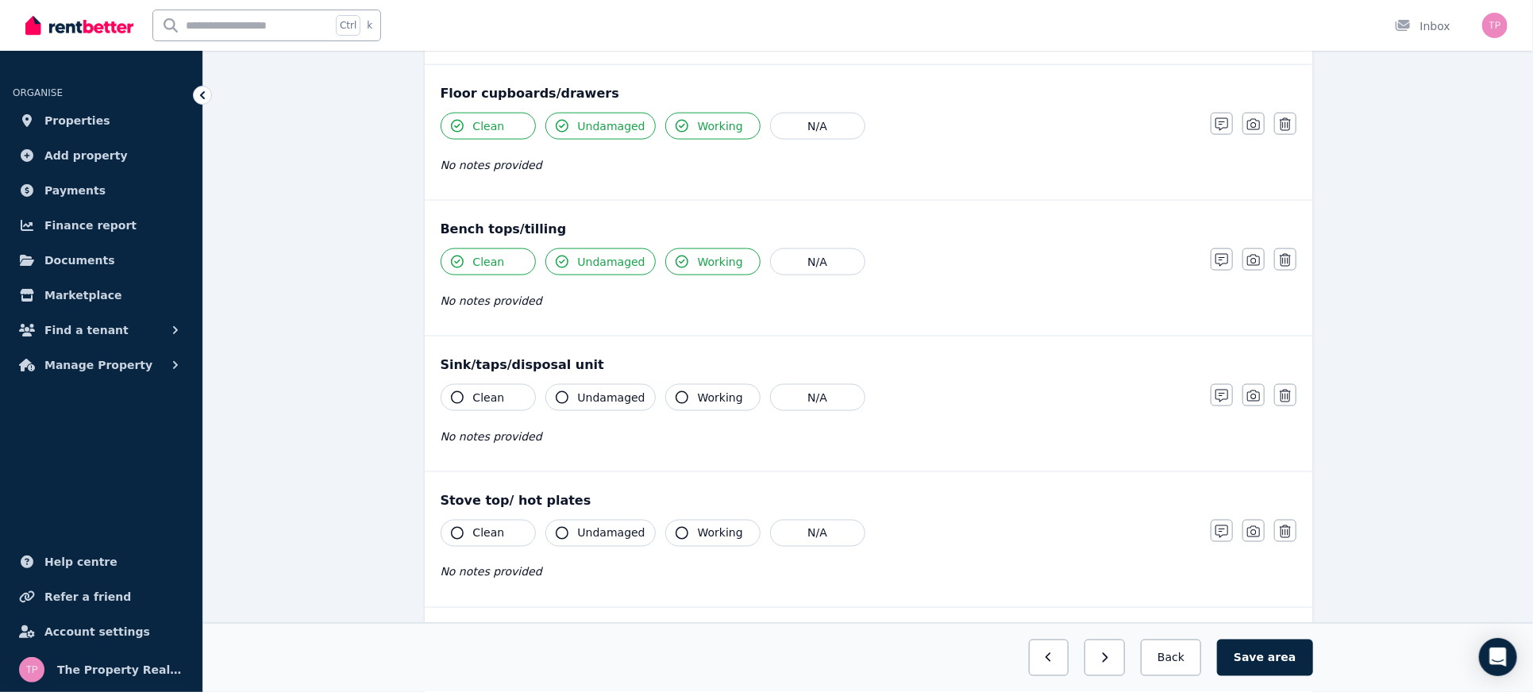
scroll to position [1271, 0]
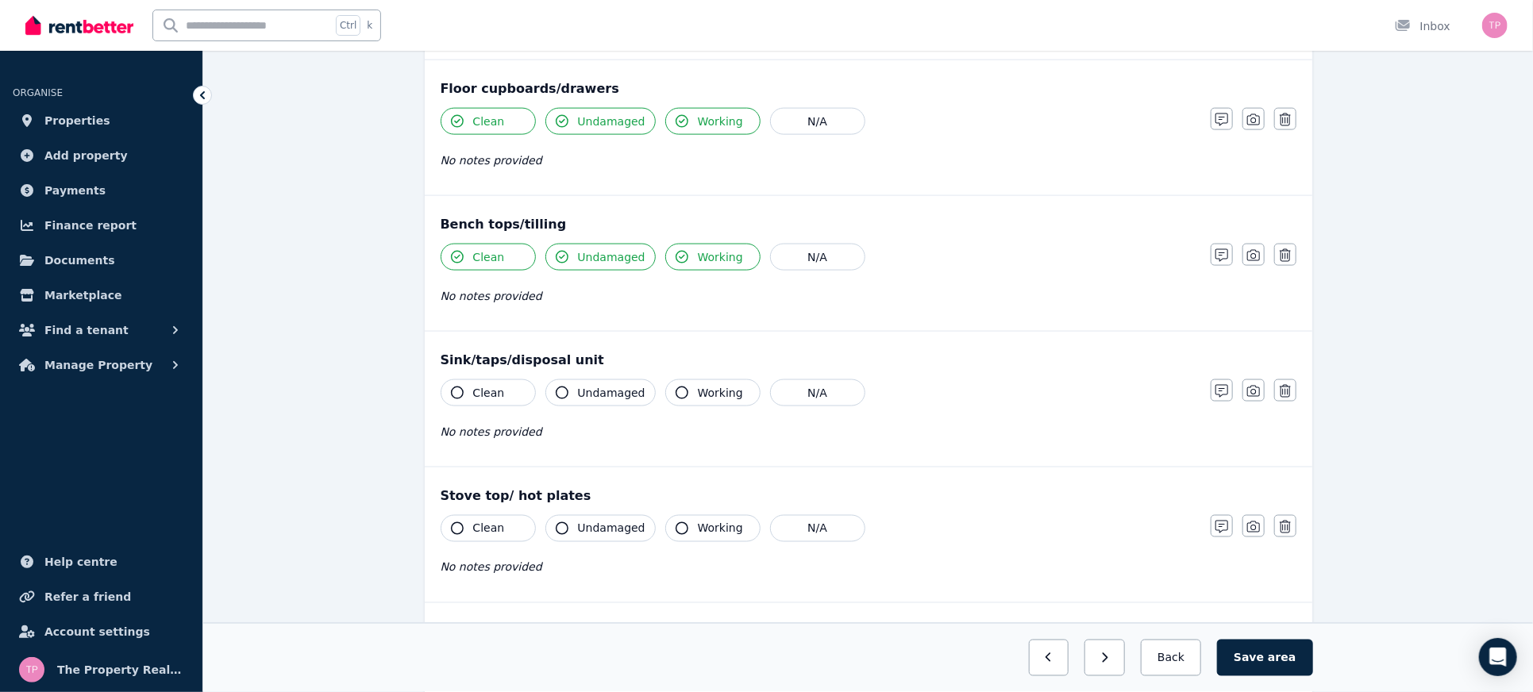
click at [470, 393] on button "Clean" at bounding box center [488, 393] width 95 height 27
click at [577, 384] on button "Undamaged" at bounding box center [601, 393] width 110 height 27
click at [704, 385] on span "Working" at bounding box center [720, 393] width 45 height 16
click at [698, 521] on span "Working" at bounding box center [720, 529] width 45 height 16
drag, startPoint x: 587, startPoint y: 523, endPoint x: 529, endPoint y: 522, distance: 58.0
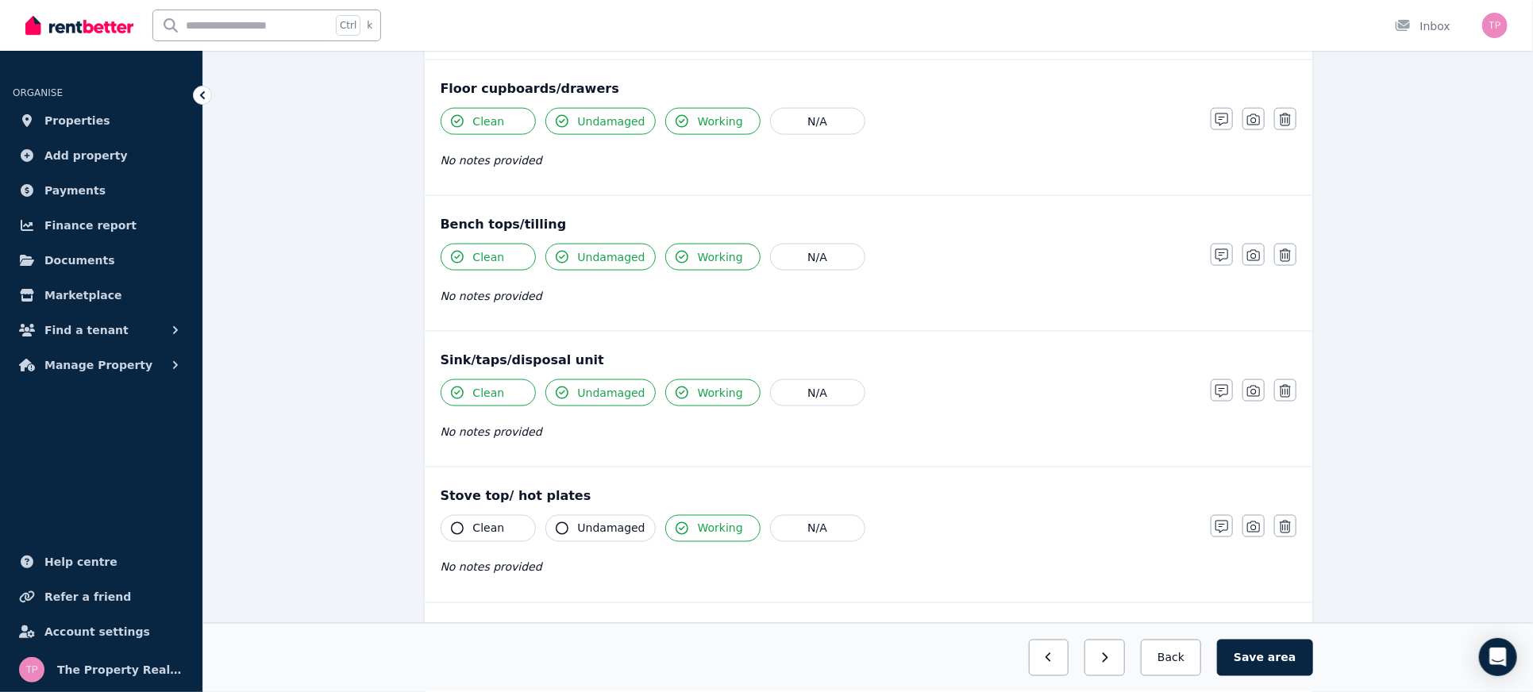
click at [581, 524] on span "Undamaged" at bounding box center [612, 529] width 68 height 16
click at [483, 523] on span "Clean" at bounding box center [489, 529] width 32 height 16
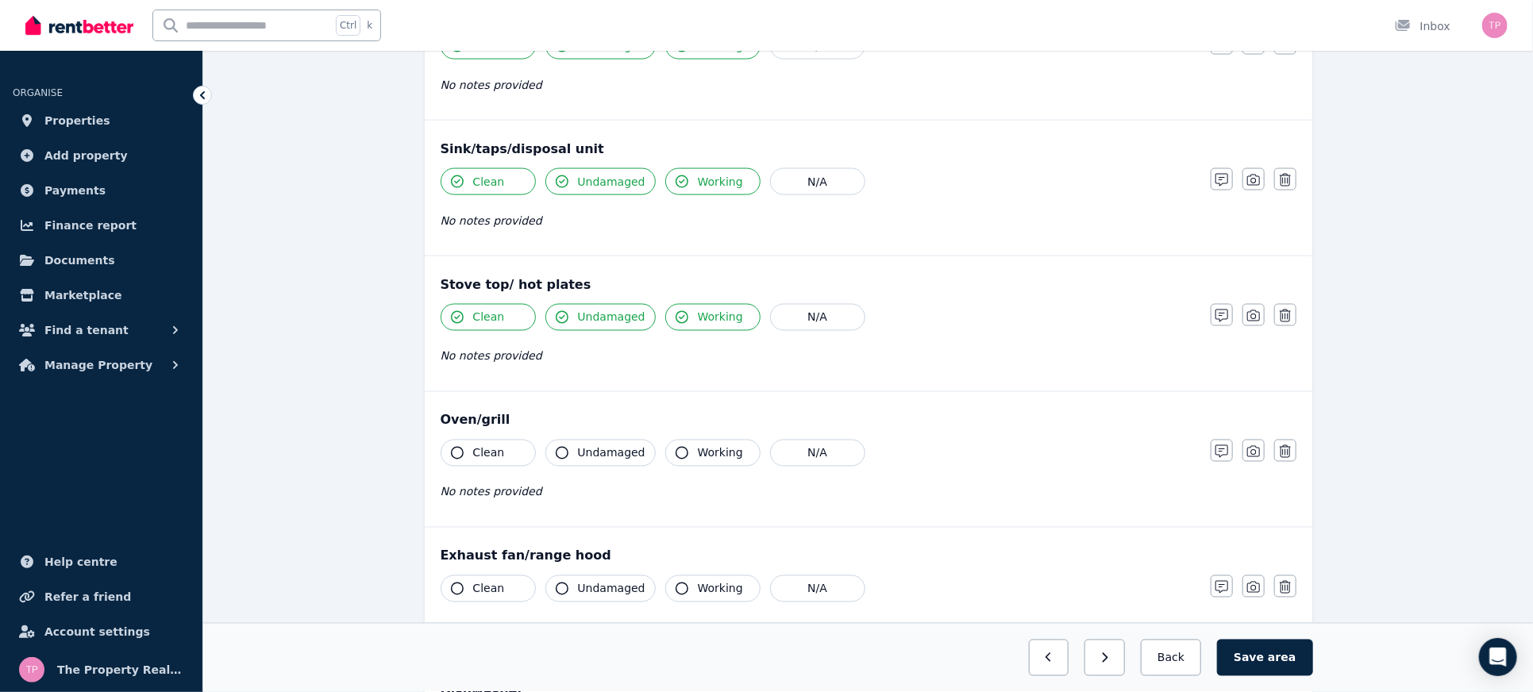
click at [462, 447] on icon "button" at bounding box center [457, 453] width 13 height 13
click at [578, 446] on span "Undamaged" at bounding box center [612, 454] width 68 height 16
click at [709, 461] on div "Clean Undamaged Working N/A No notes provided" at bounding box center [818, 479] width 754 height 78
click at [707, 449] on span "Working" at bounding box center [720, 454] width 45 height 16
click at [698, 581] on span "Working" at bounding box center [720, 589] width 45 height 16
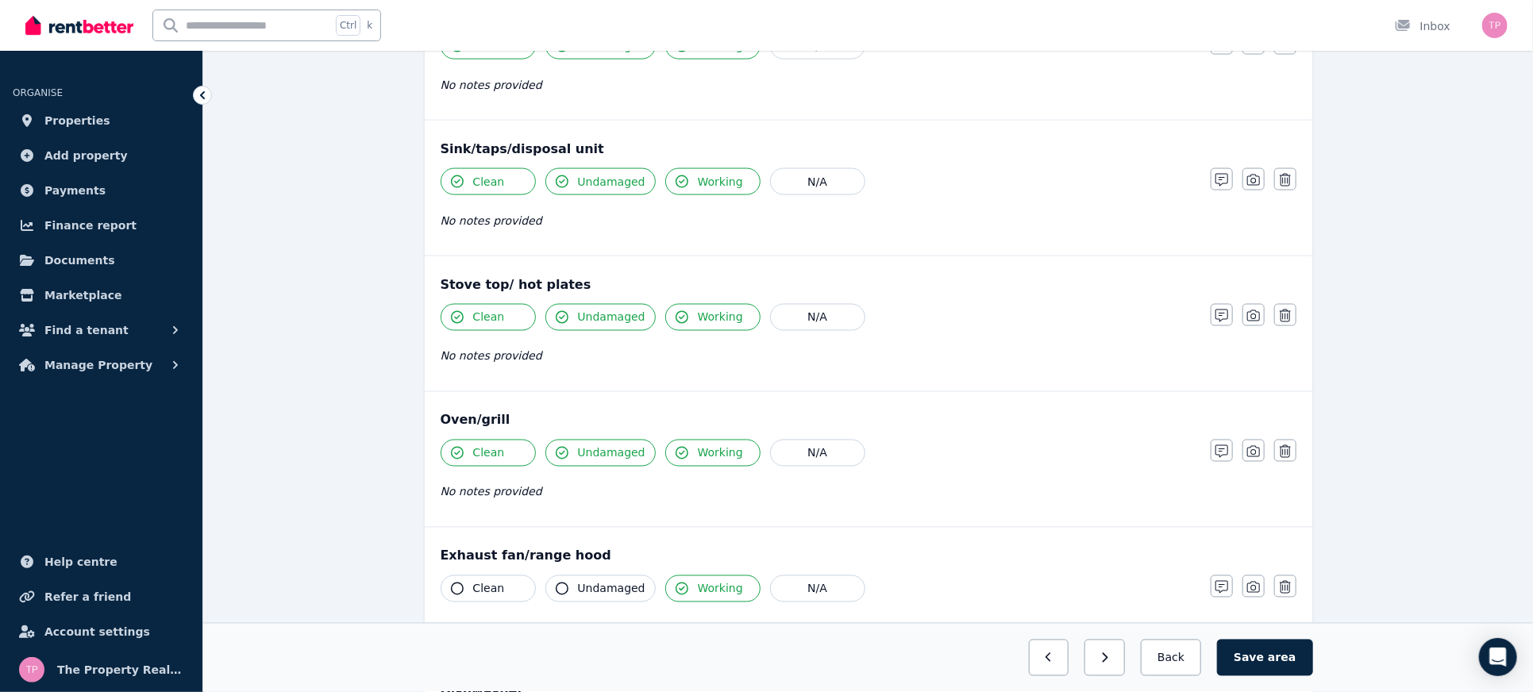
click at [604, 584] on span "Undamaged" at bounding box center [612, 589] width 68 height 16
click at [476, 581] on span "Clean" at bounding box center [489, 589] width 32 height 16
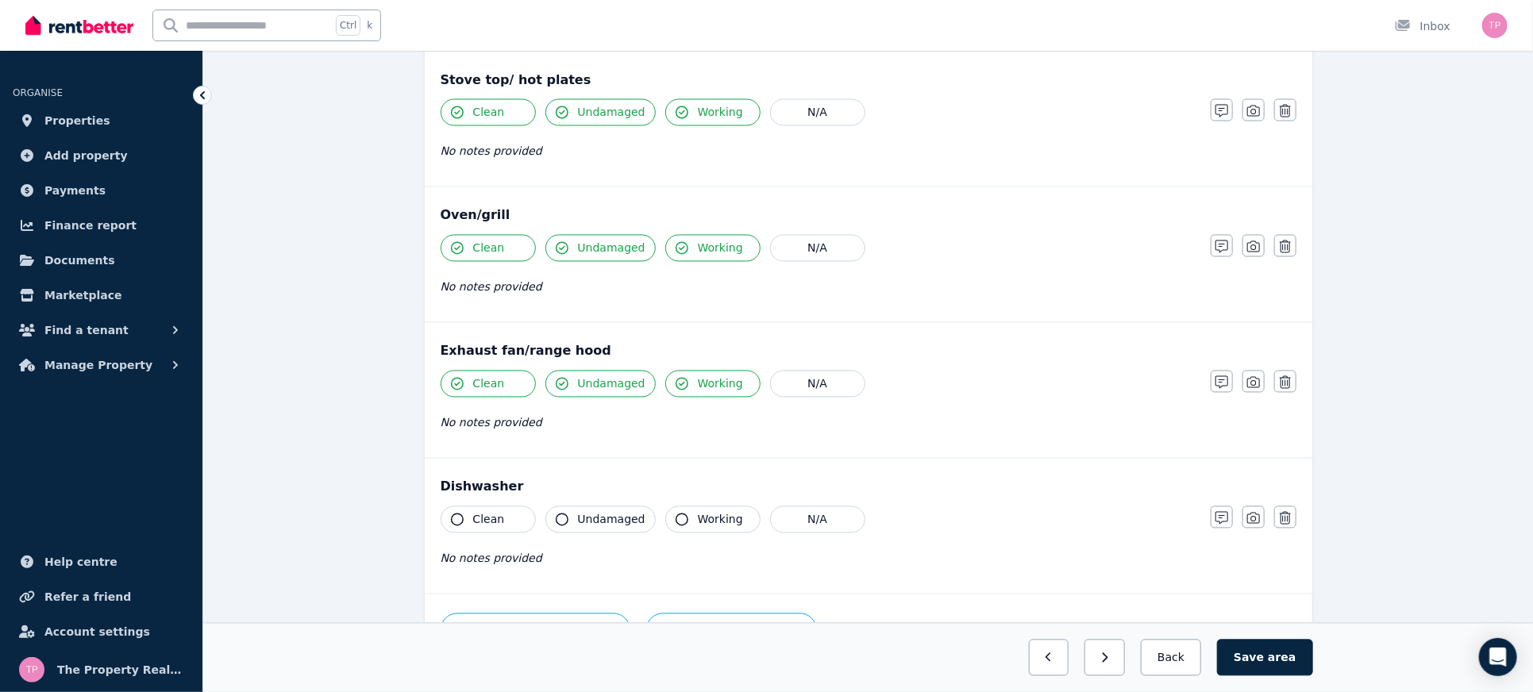
scroll to position [1694, 0]
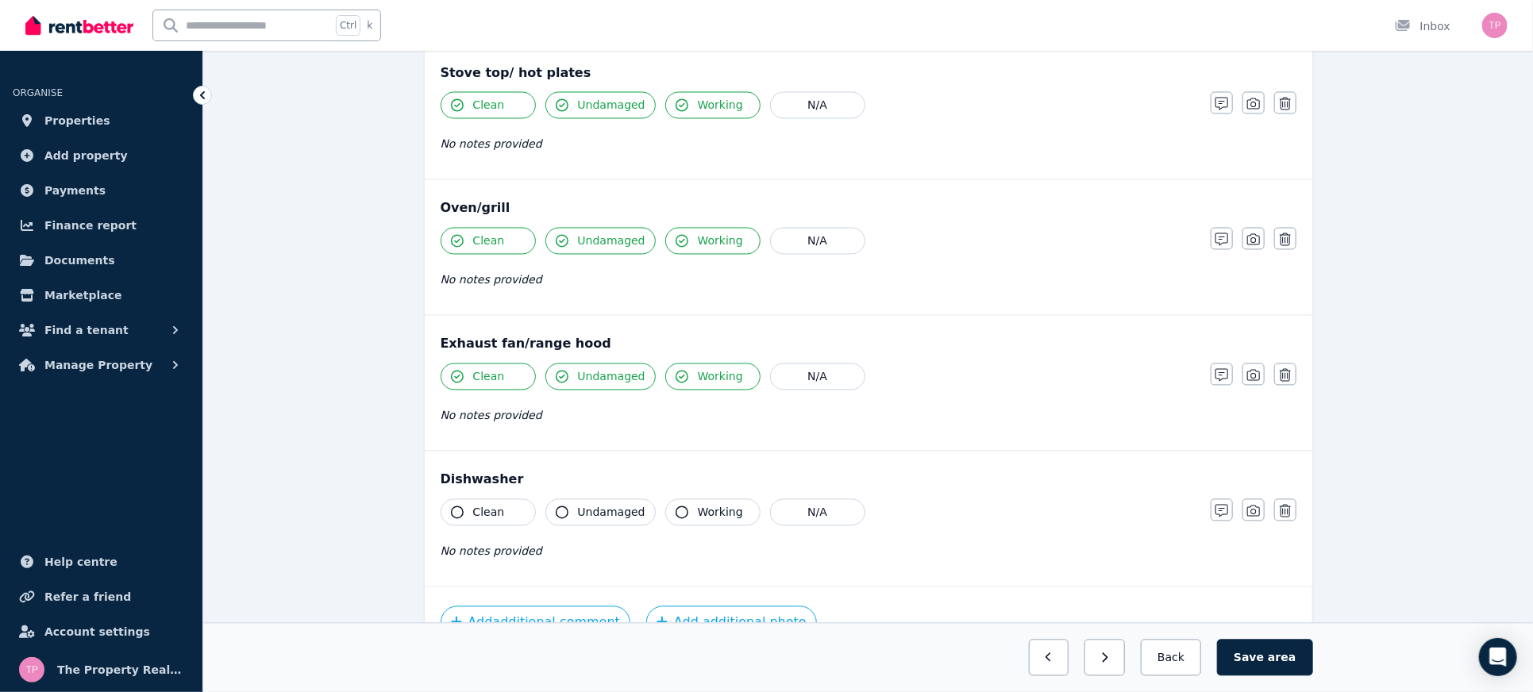
click at [484, 505] on span "Clean" at bounding box center [489, 513] width 32 height 16
click at [578, 500] on button "Undamaged" at bounding box center [601, 513] width 110 height 27
click at [689, 500] on button "Working" at bounding box center [712, 513] width 95 height 27
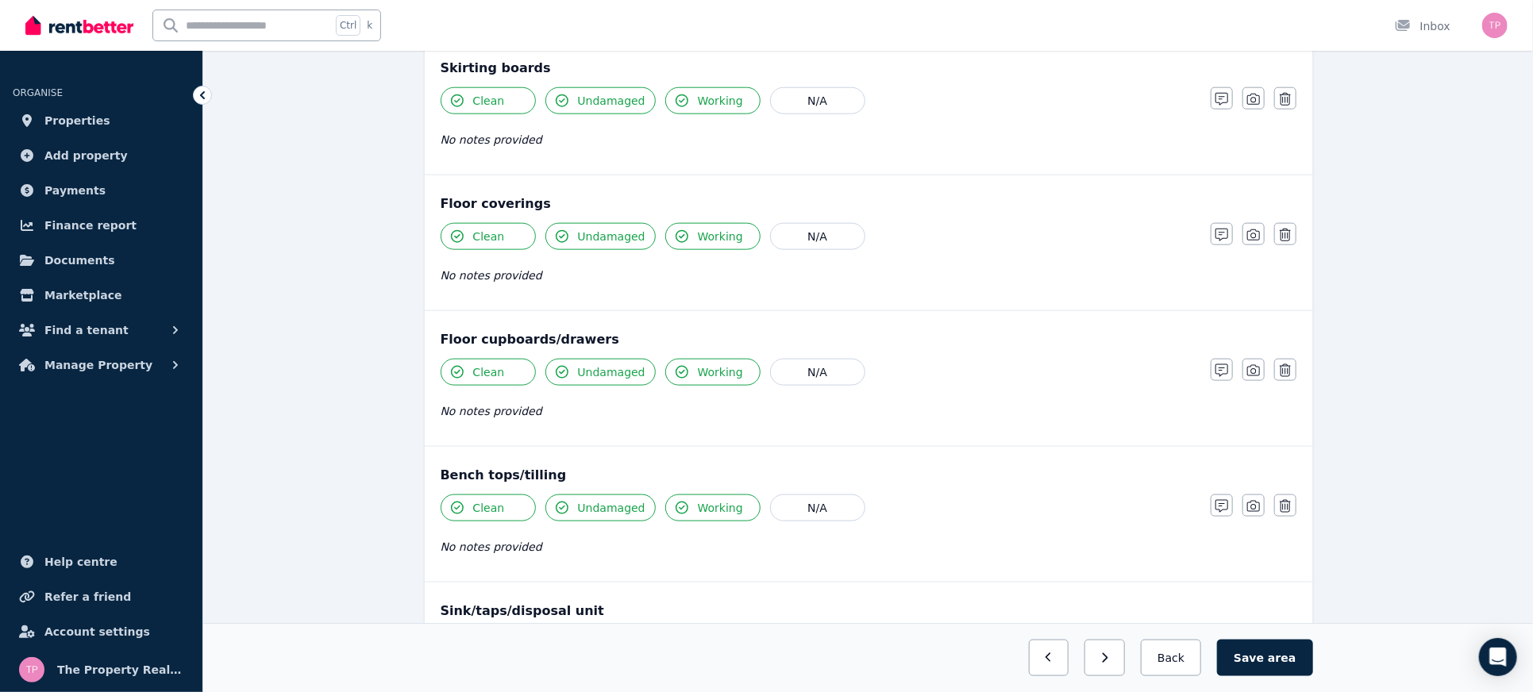
scroll to position [930, 0]
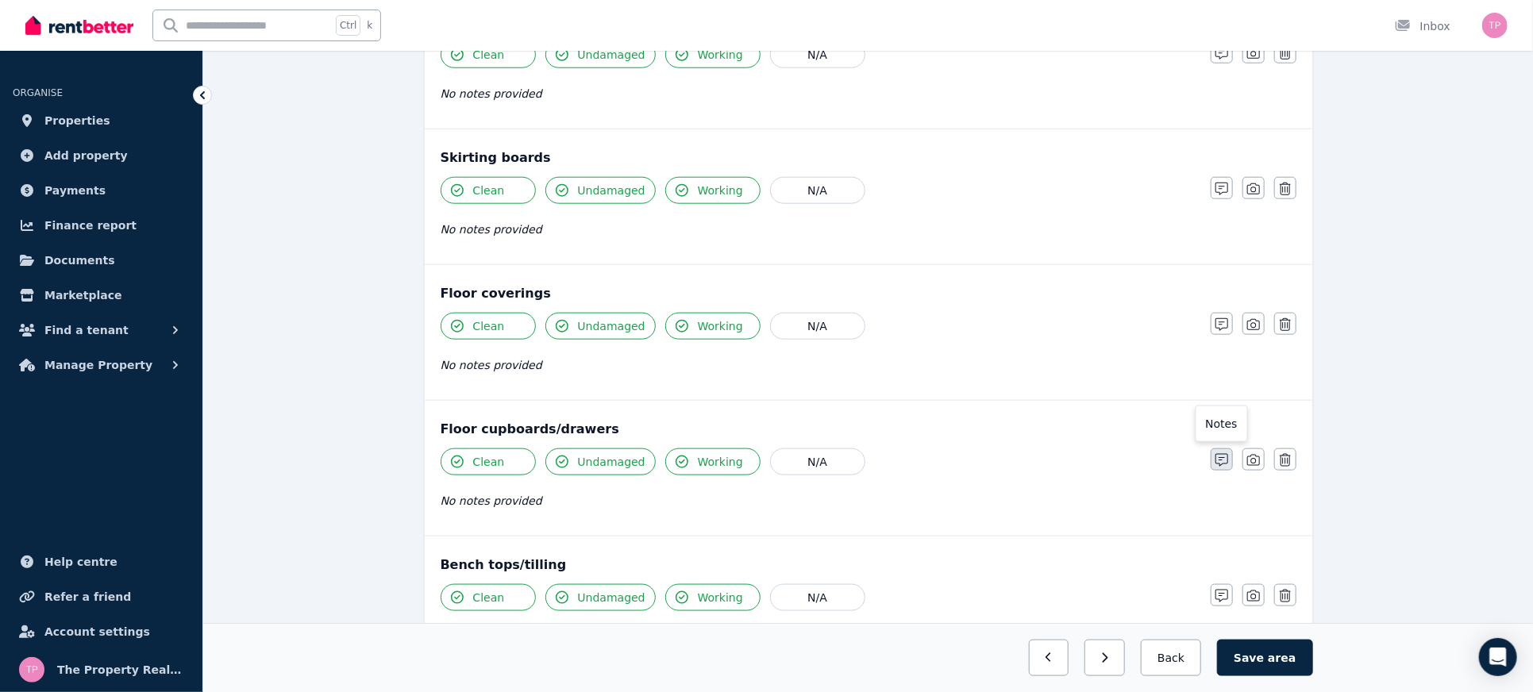
click at [1220, 454] on icon "button" at bounding box center [1222, 460] width 13 height 13
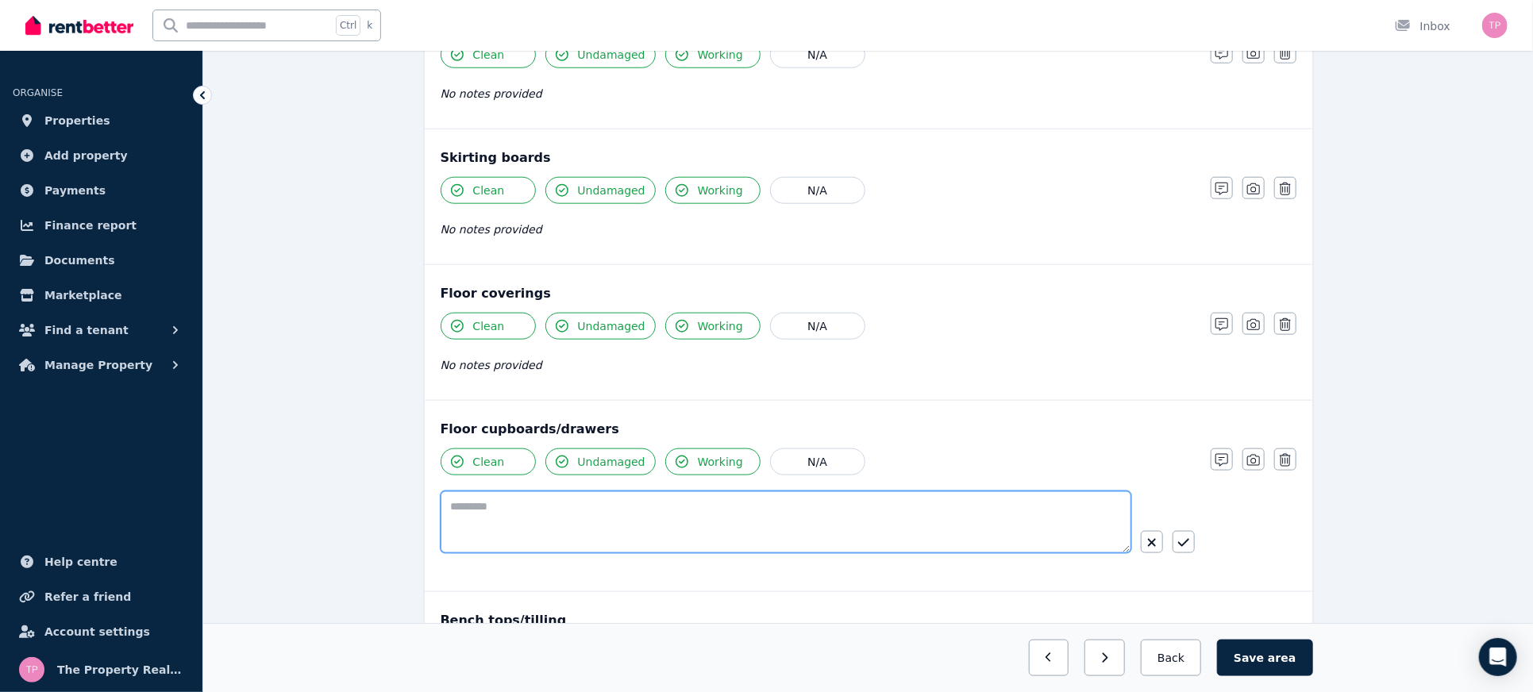
click at [550, 499] on textarea at bounding box center [786, 523] width 691 height 62
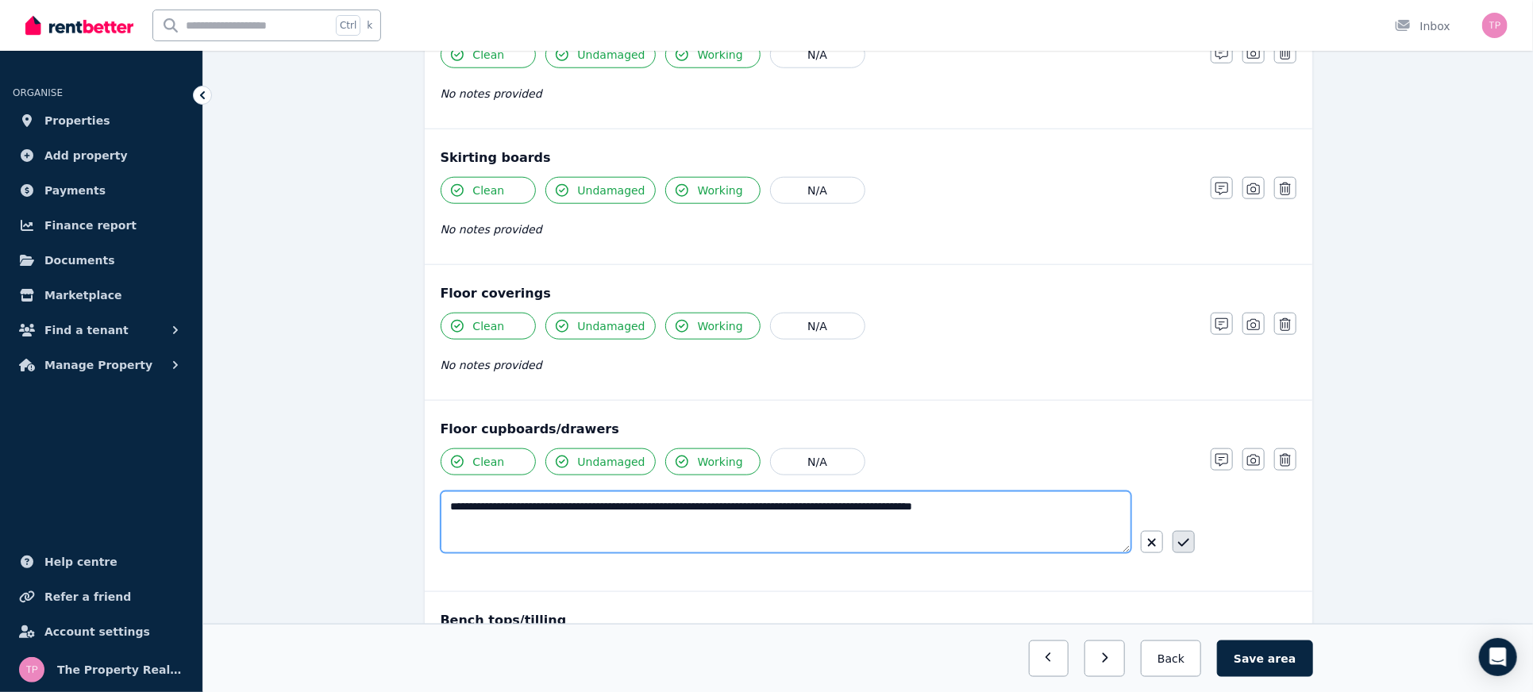
type textarea "**********"
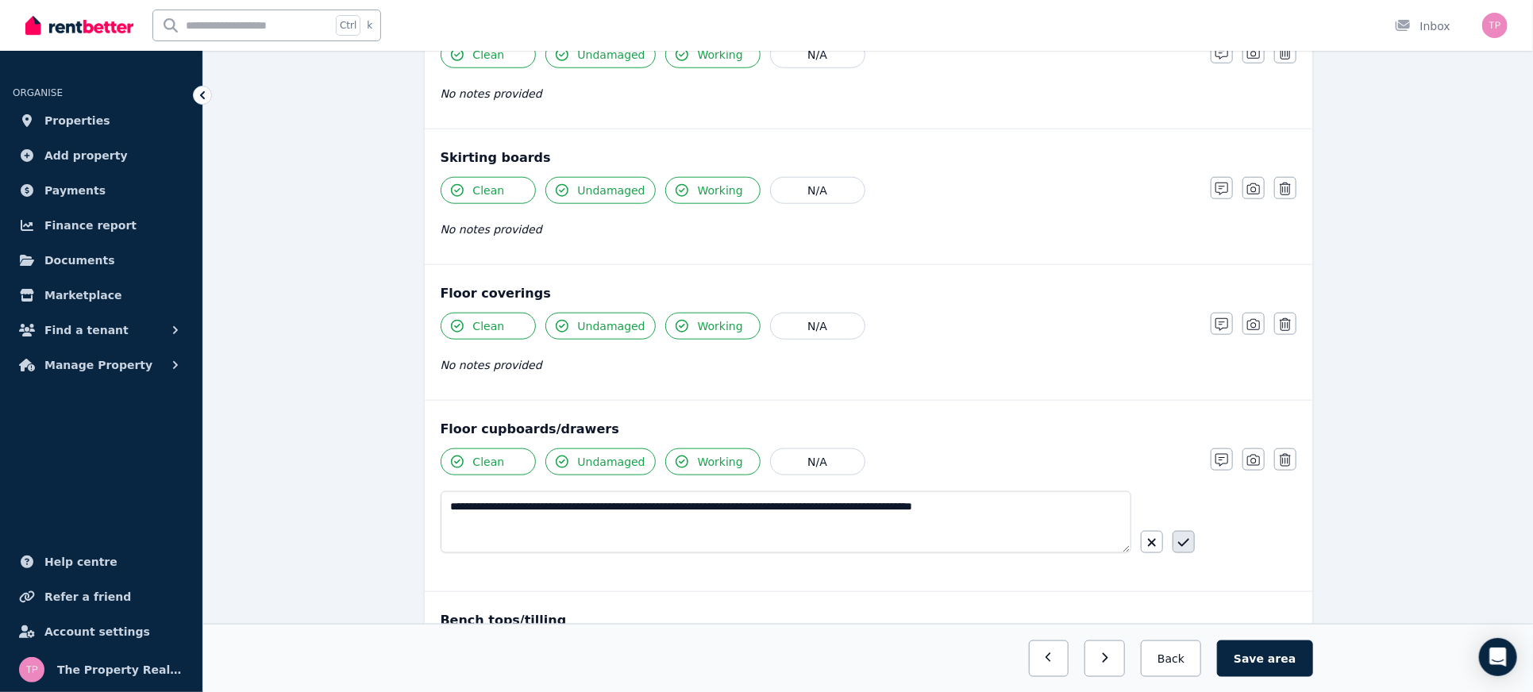
click at [1191, 539] on button "button" at bounding box center [1184, 542] width 22 height 22
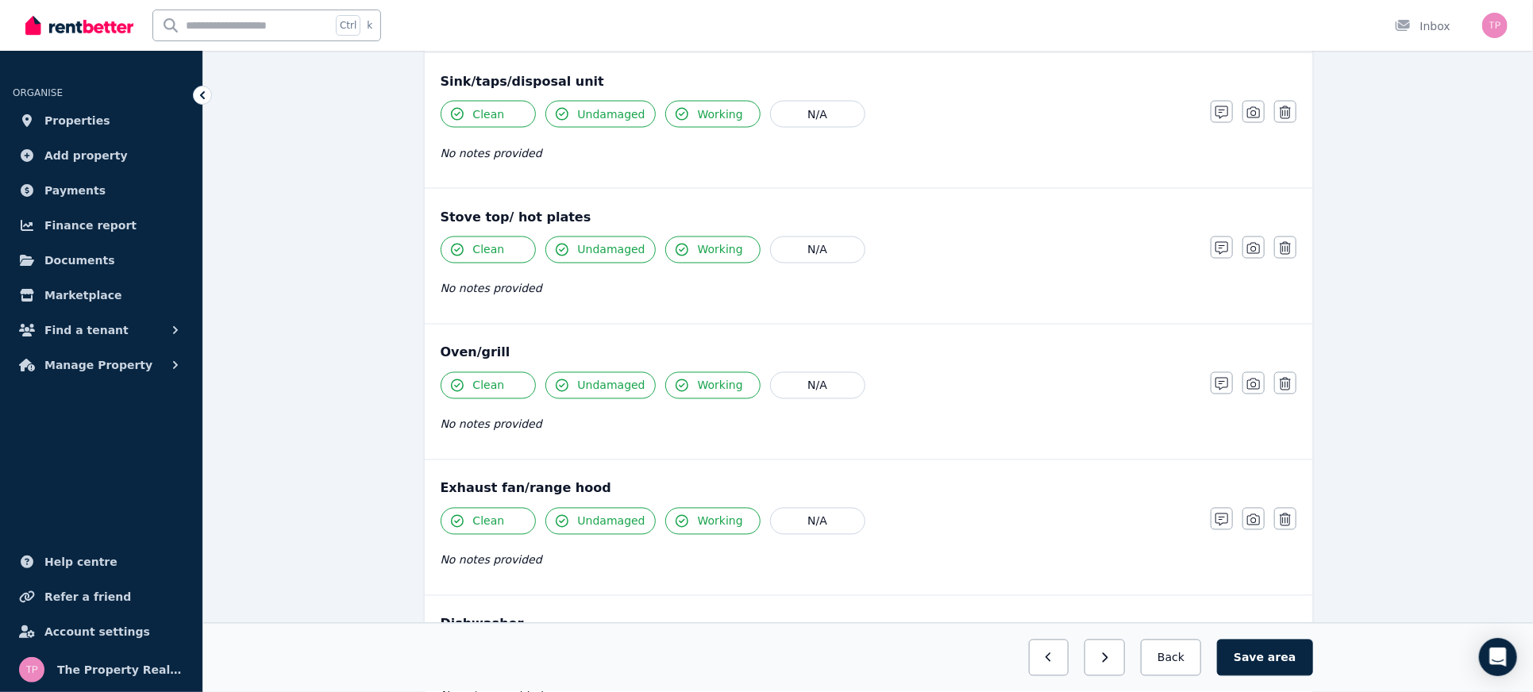
scroll to position [1776, 0]
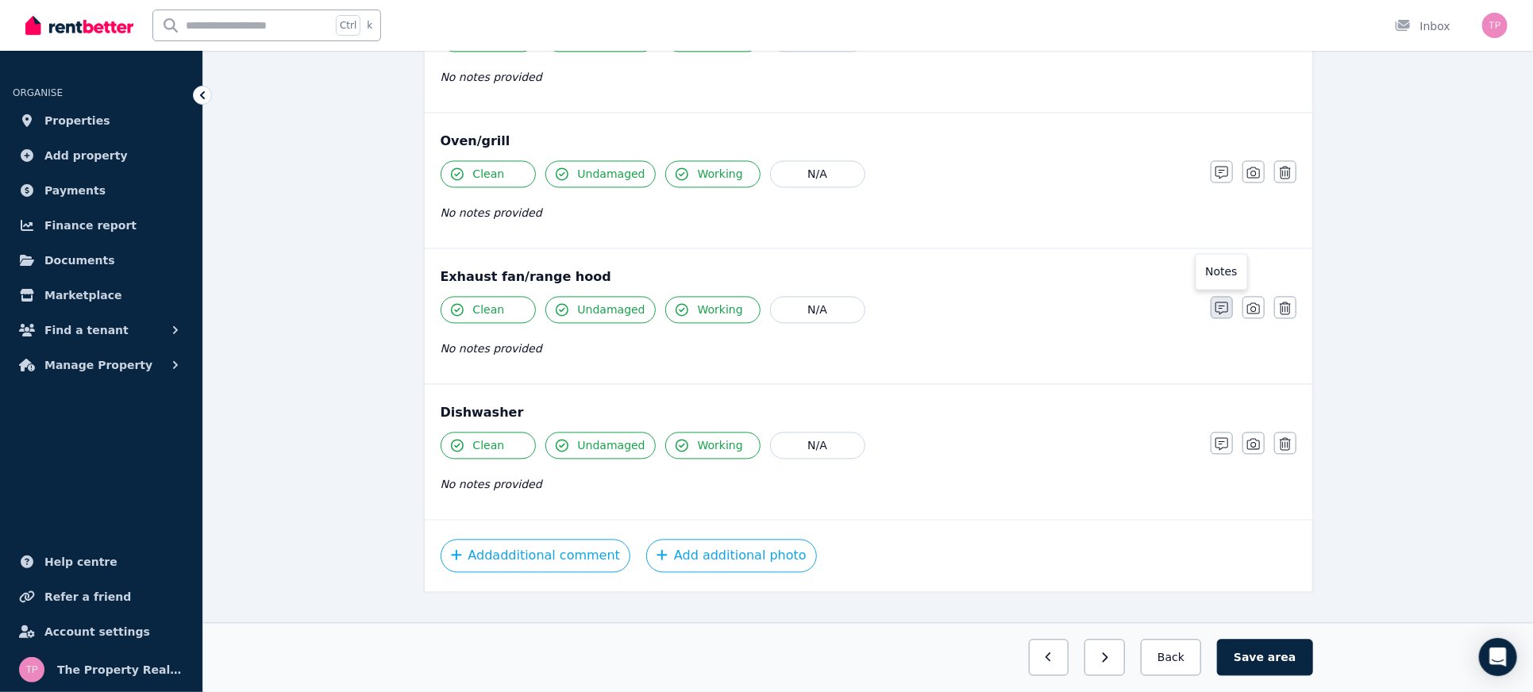
click at [1218, 303] on icon "button" at bounding box center [1222, 309] width 13 height 13
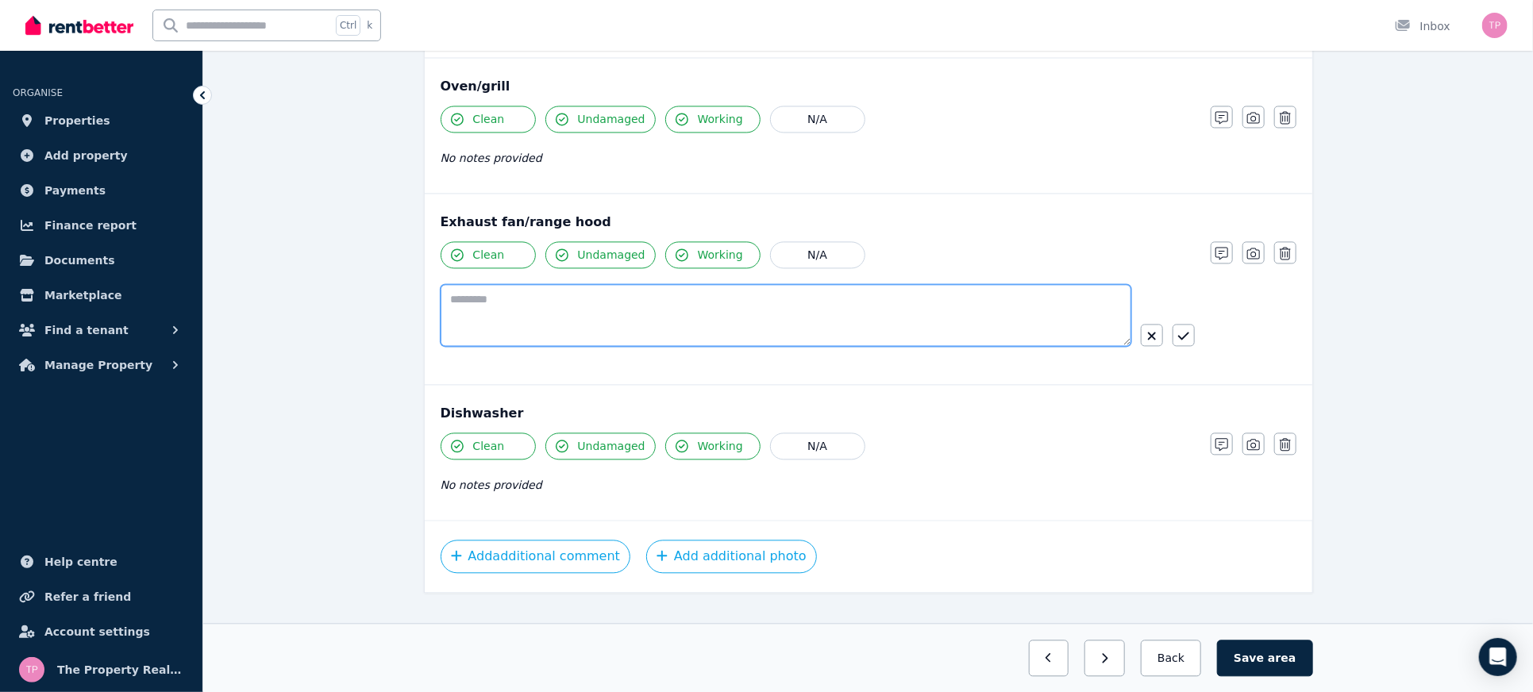
click at [604, 305] on textarea at bounding box center [786, 315] width 691 height 62
type textarea "**********"
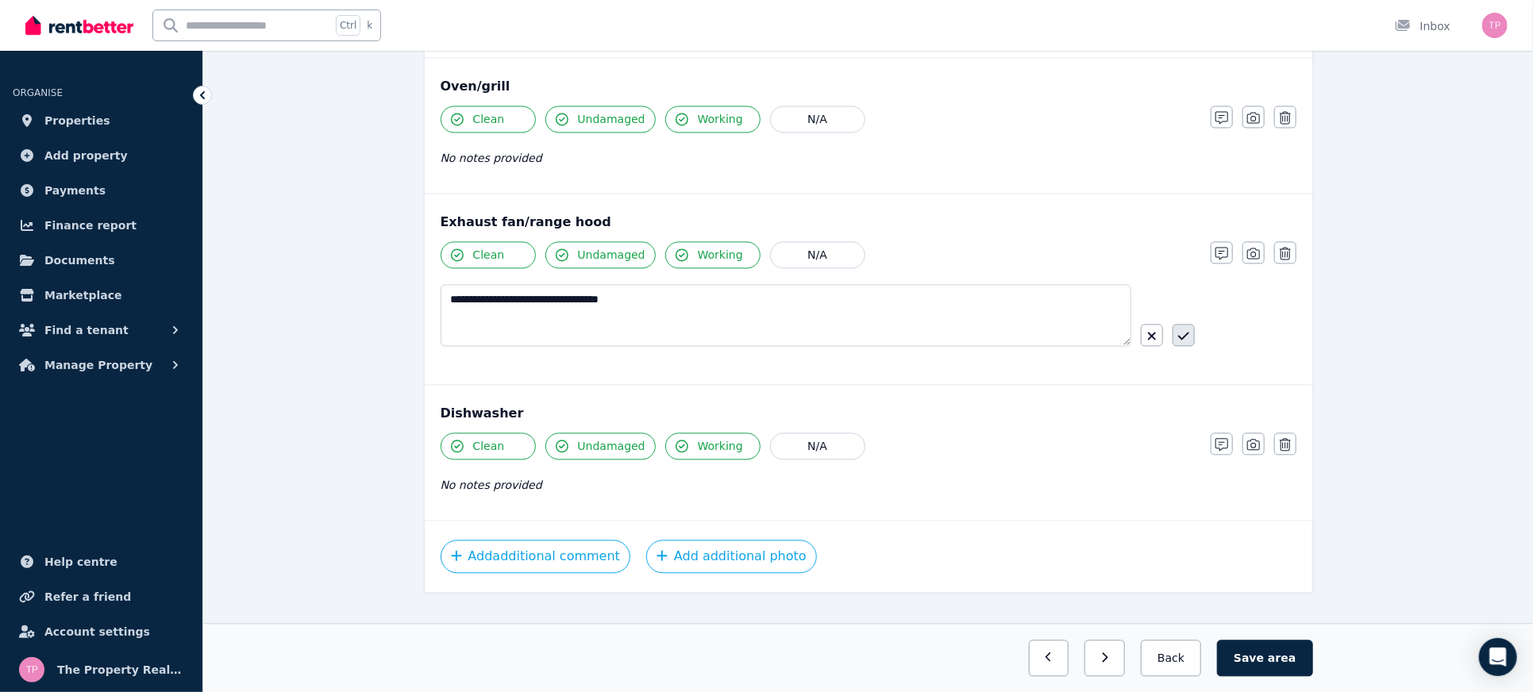
click at [1186, 330] on icon "button" at bounding box center [1183, 336] width 11 height 13
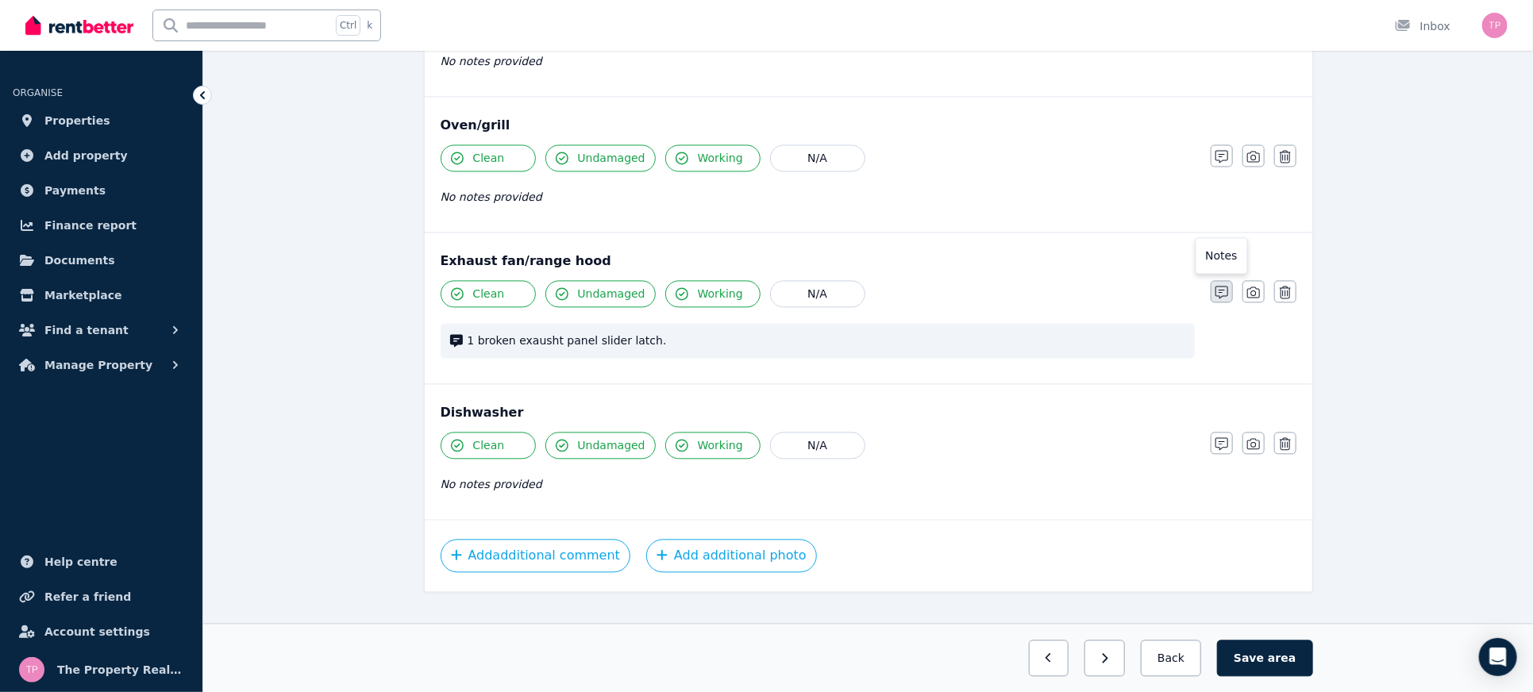
click at [1227, 286] on icon "button" at bounding box center [1222, 292] width 13 height 13
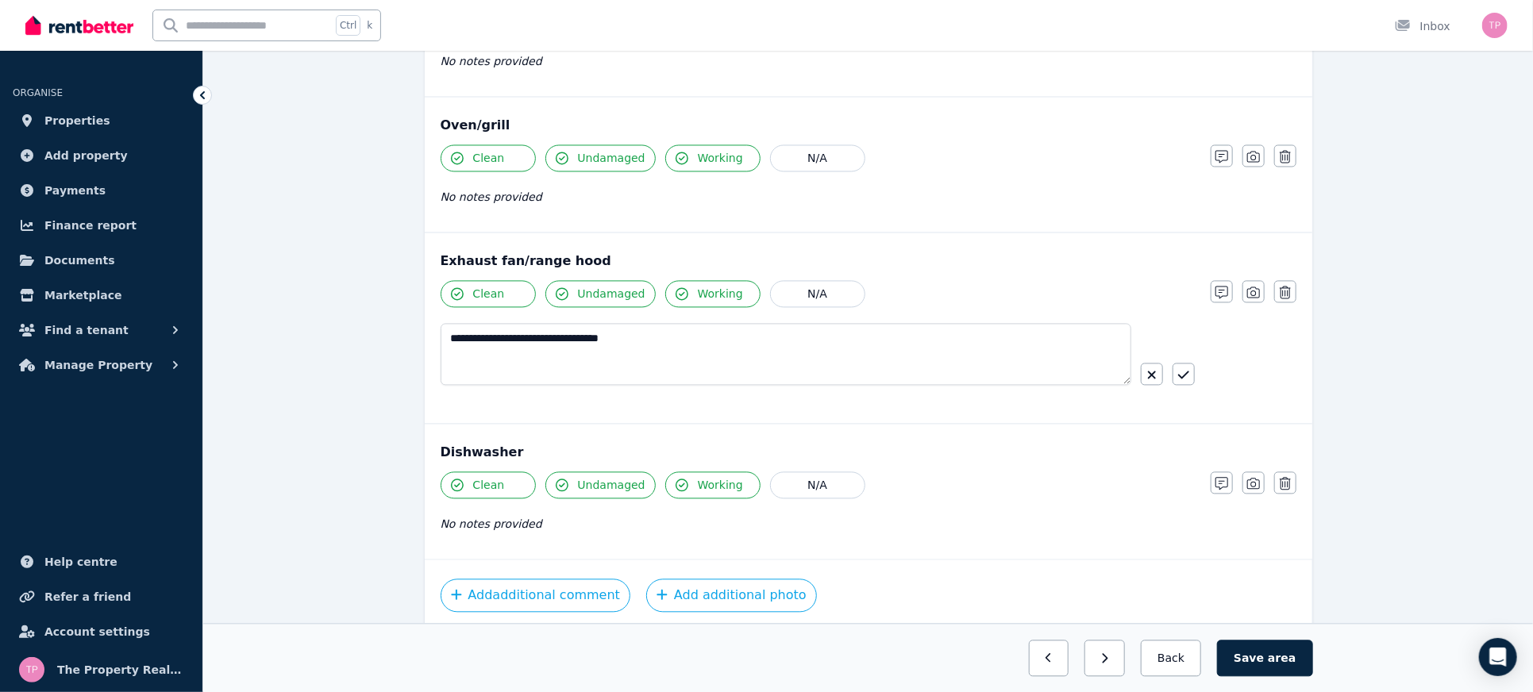
scroll to position [1832, 0]
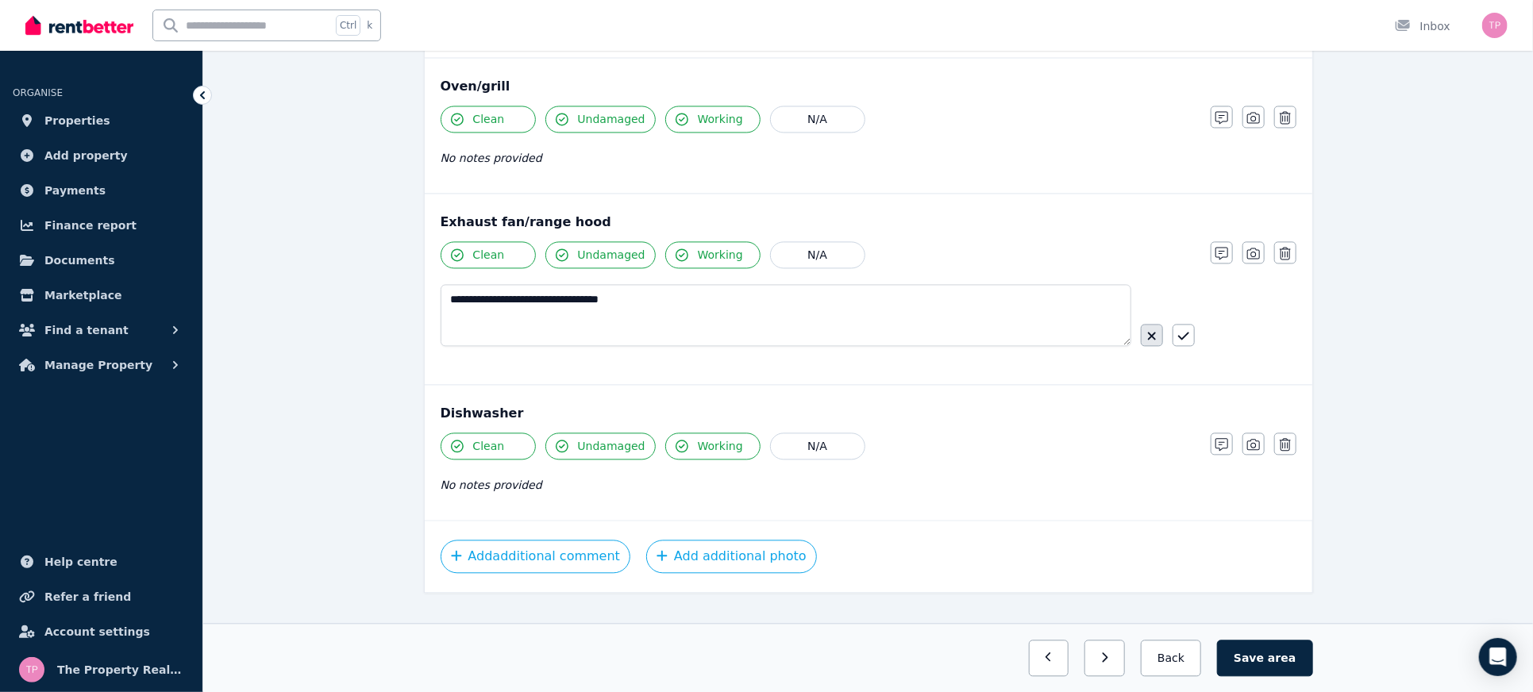
click at [1159, 324] on button "button" at bounding box center [1152, 335] width 22 height 22
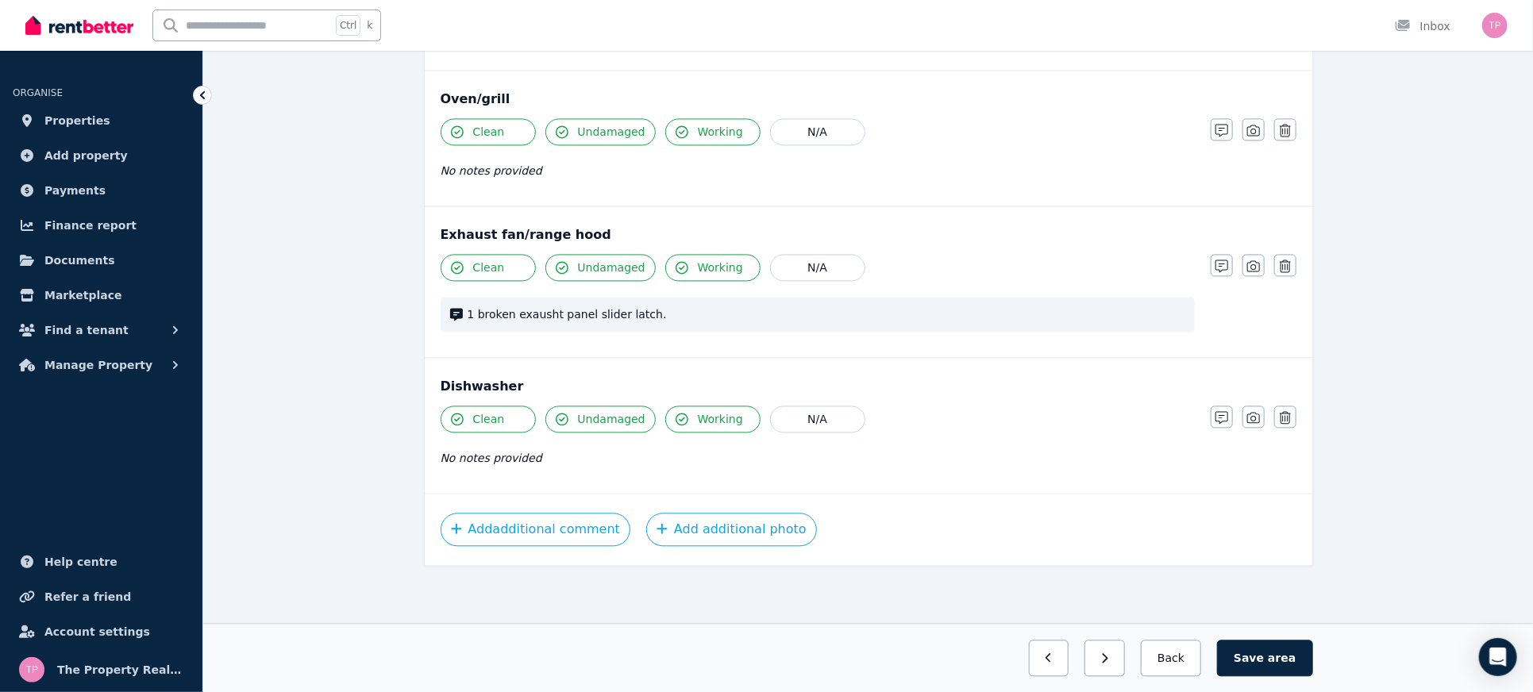
scroll to position [1793, 0]
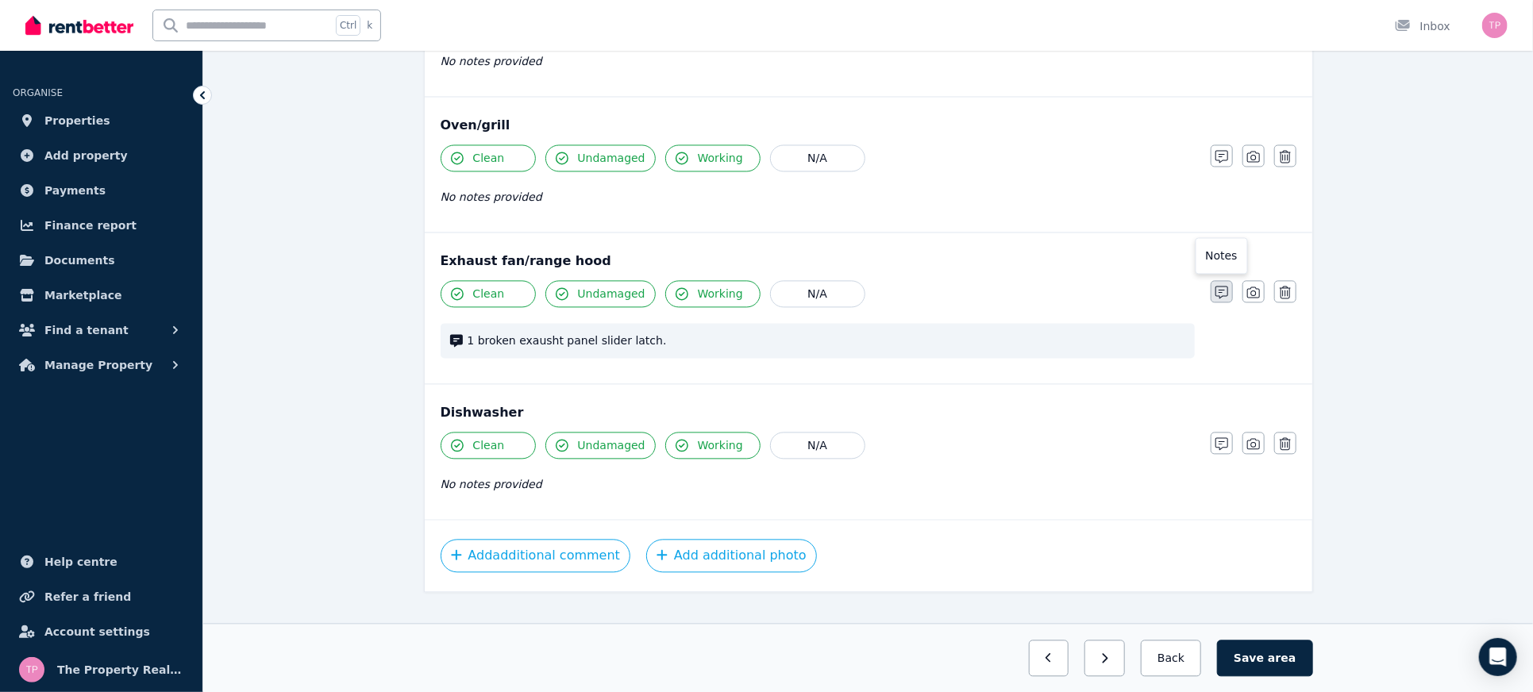
click at [1224, 286] on icon "button" at bounding box center [1222, 292] width 13 height 13
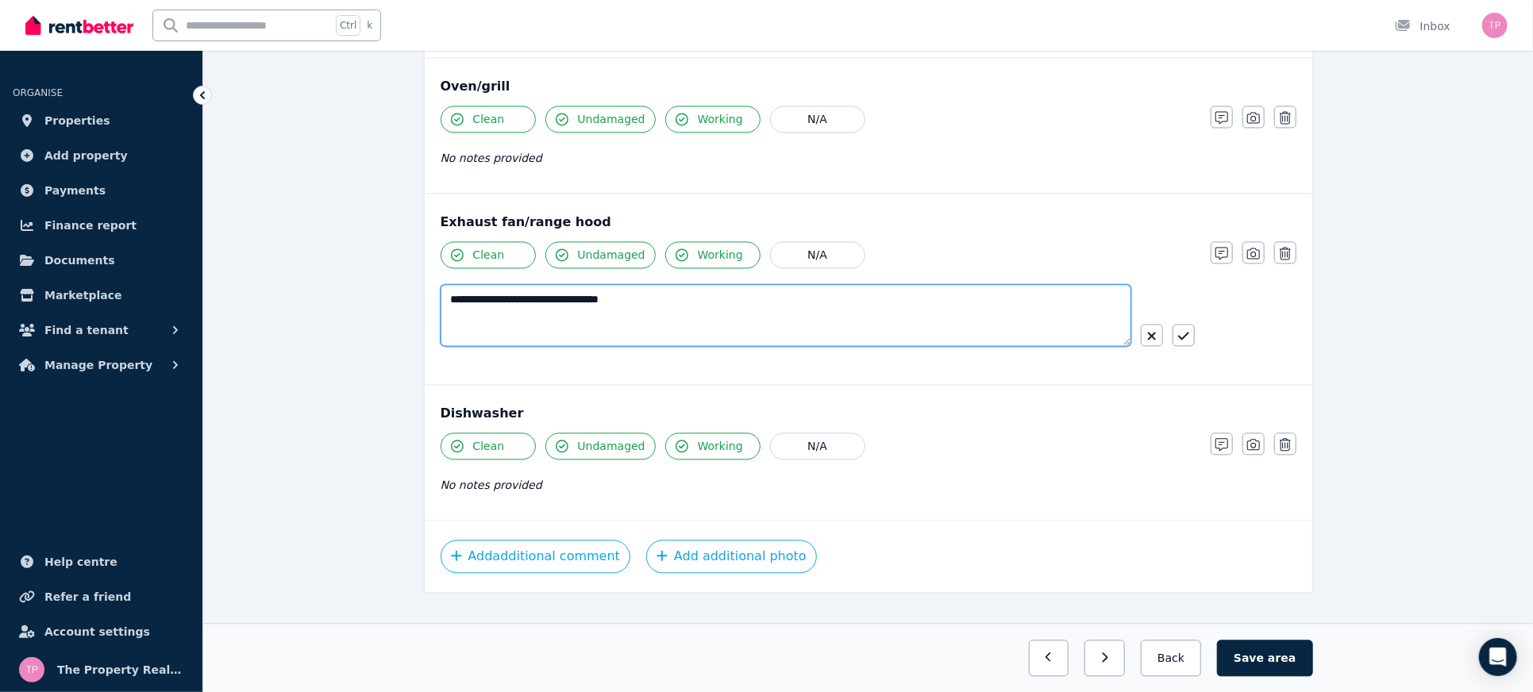
drag, startPoint x: 714, startPoint y: 291, endPoint x: 368, endPoint y: 222, distance: 353.2
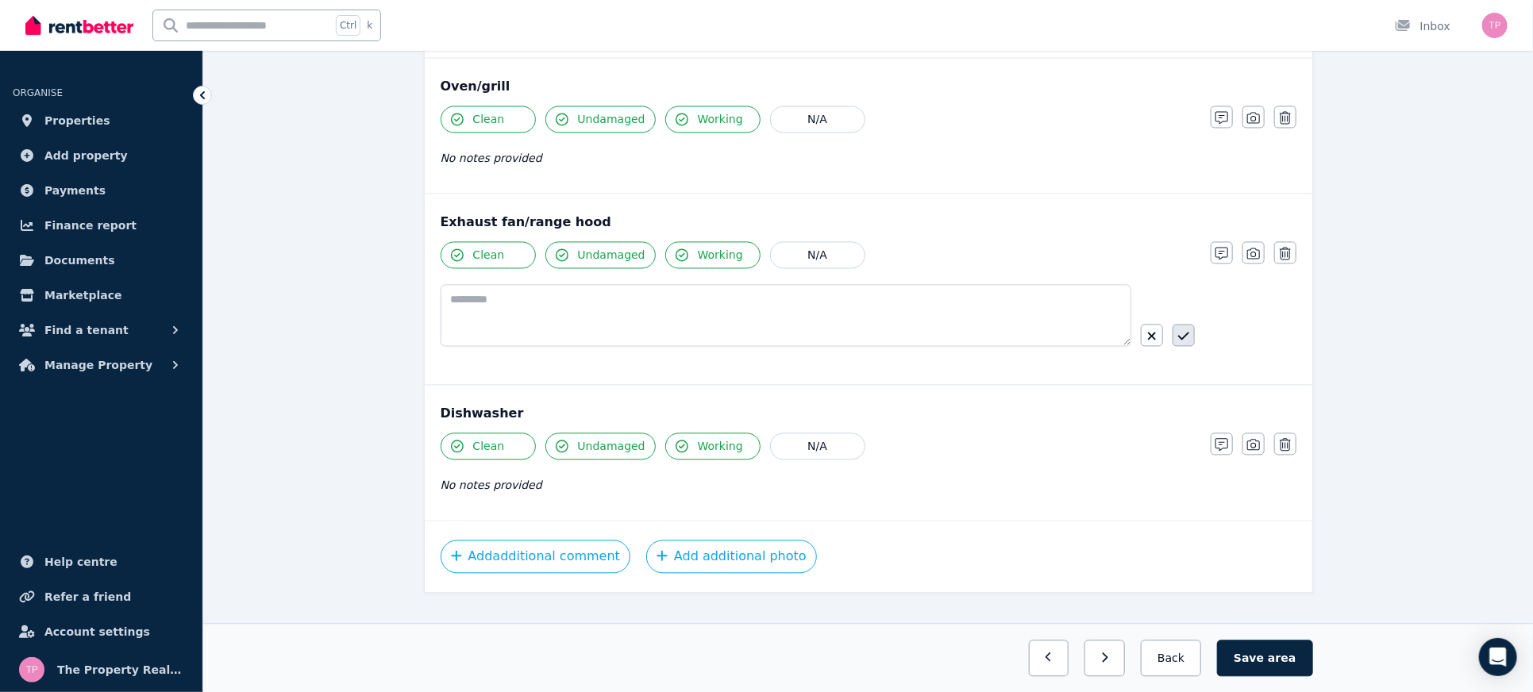
click at [1177, 326] on button "button" at bounding box center [1184, 335] width 22 height 22
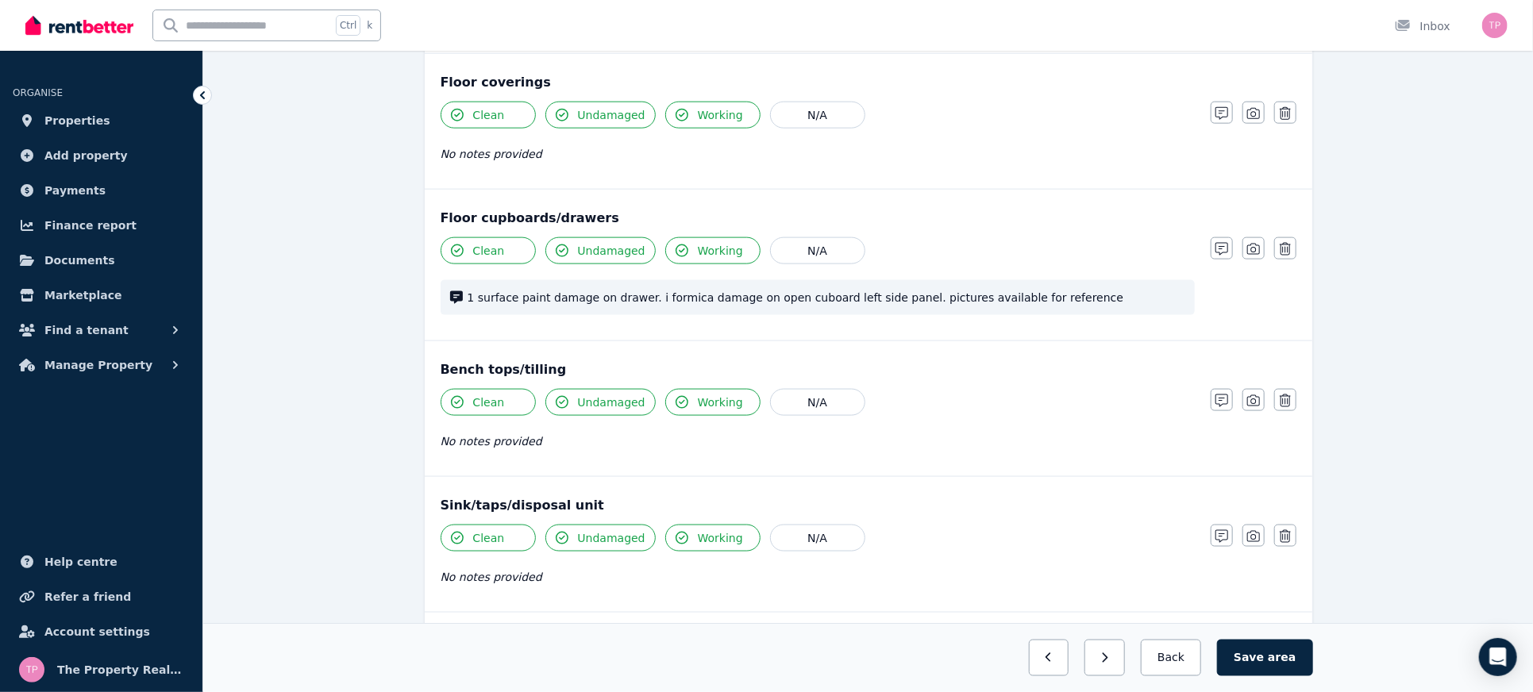
scroll to position [1565, 0]
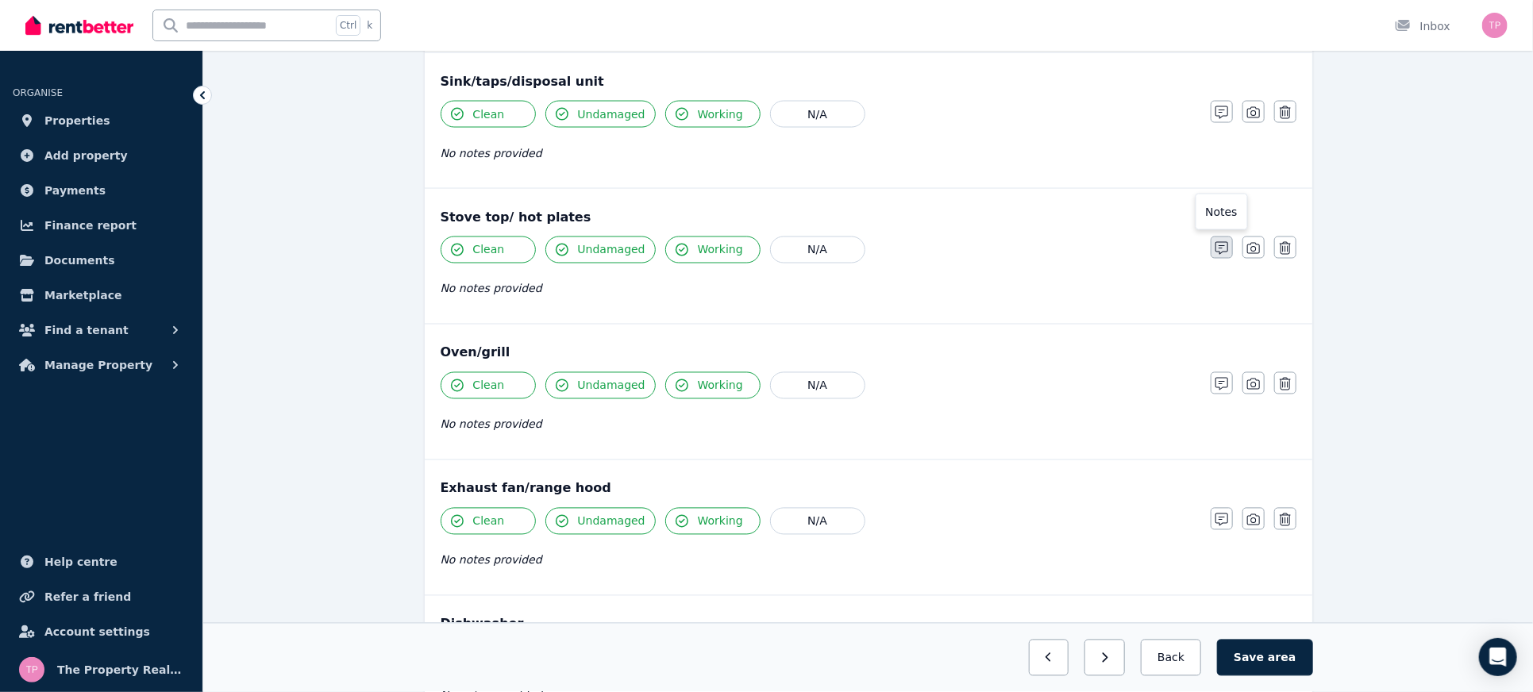
click at [1217, 237] on button "button" at bounding box center [1222, 248] width 22 height 22
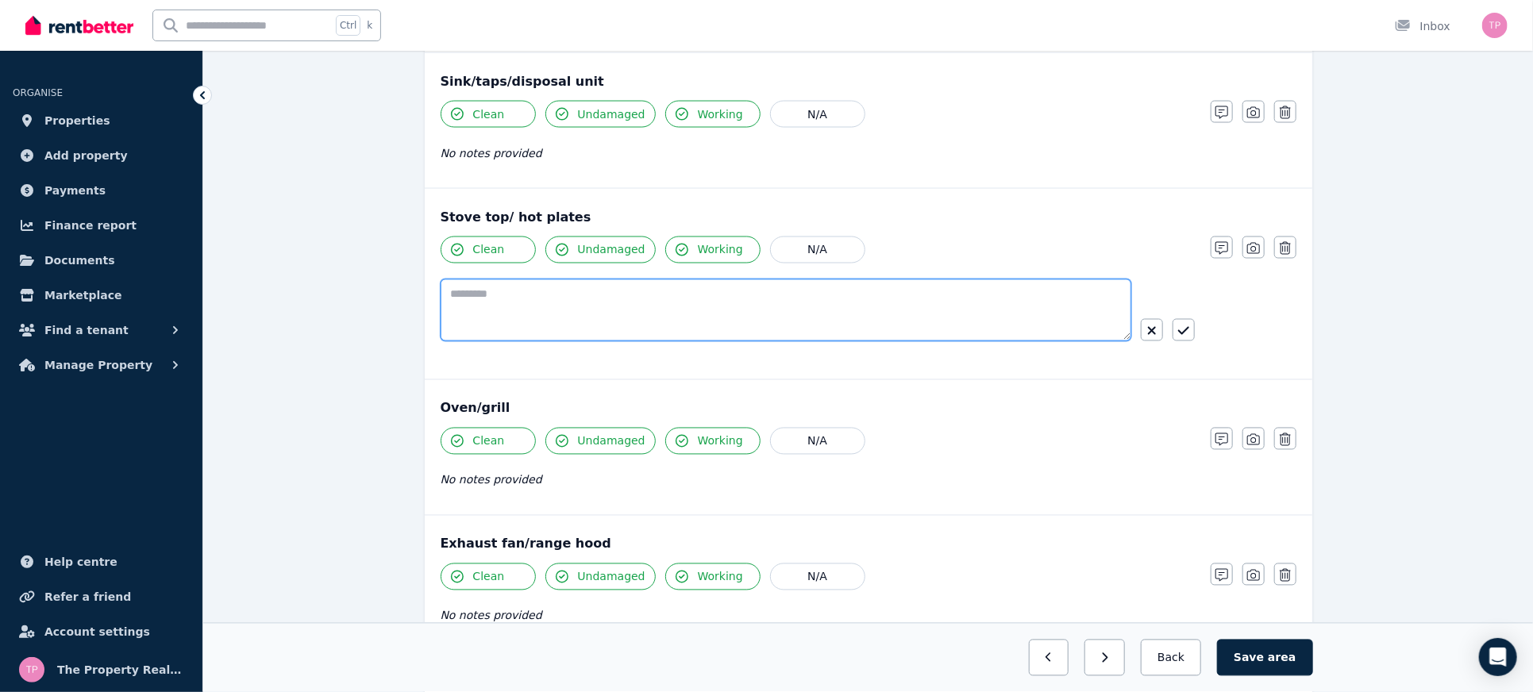
click at [662, 280] on textarea at bounding box center [786, 311] width 691 height 62
type textarea "**********"
click at [1191, 319] on button "button" at bounding box center [1184, 330] width 22 height 22
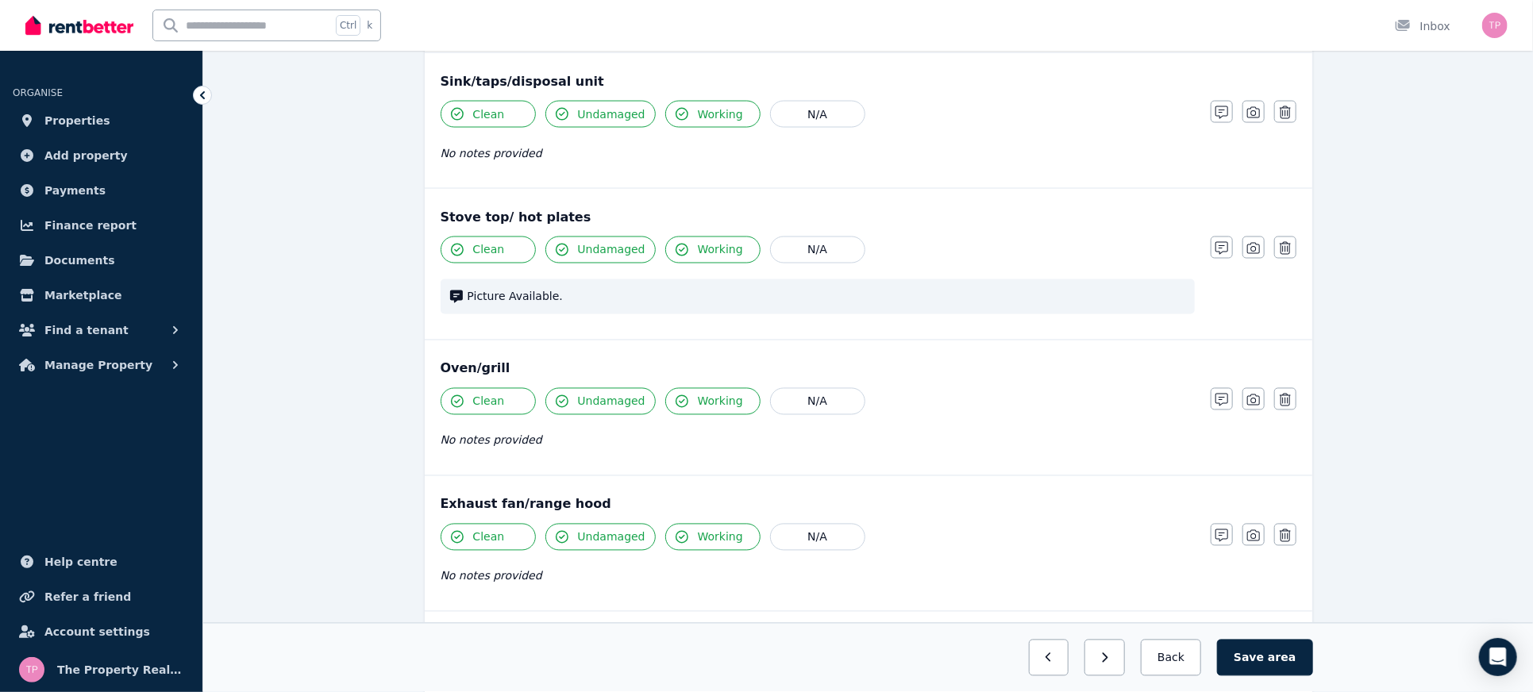
scroll to position [1809, 0]
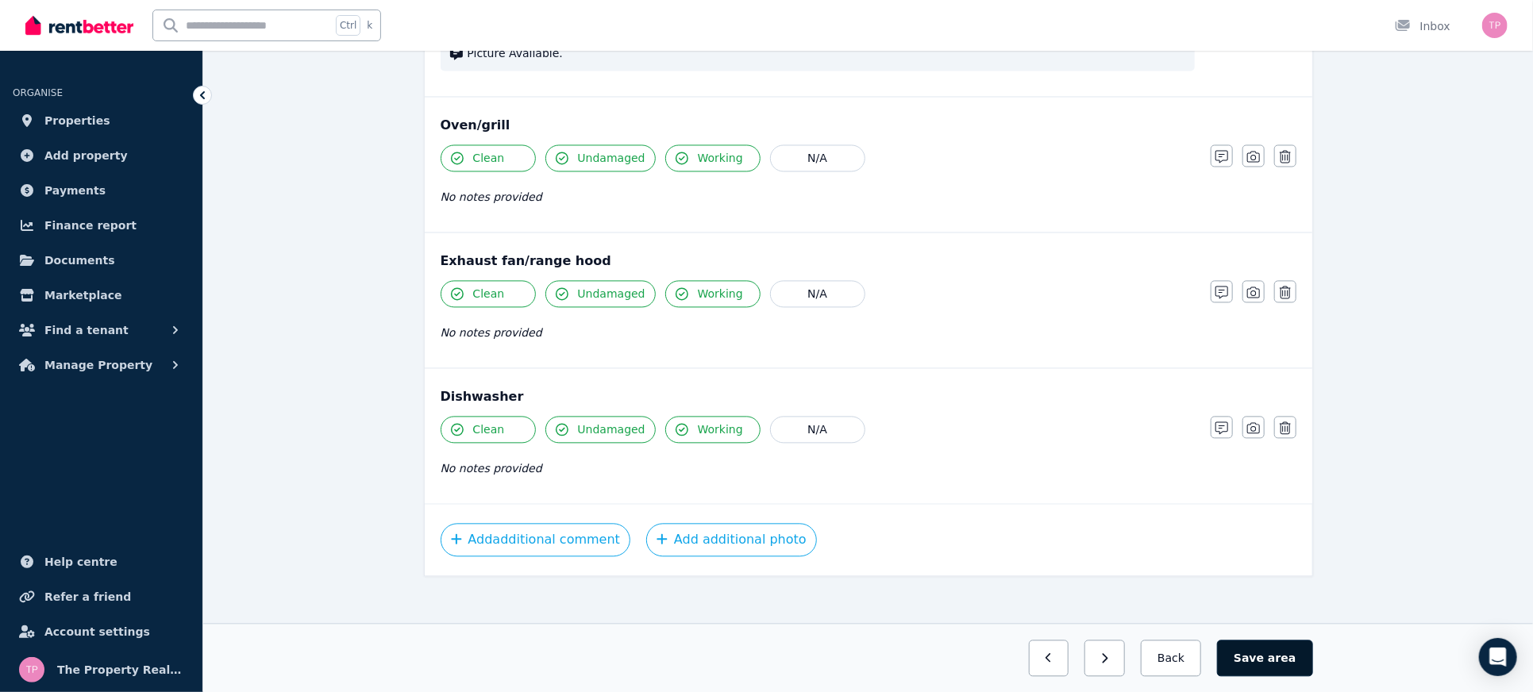
click at [1263, 651] on button "Save area" at bounding box center [1264, 658] width 95 height 37
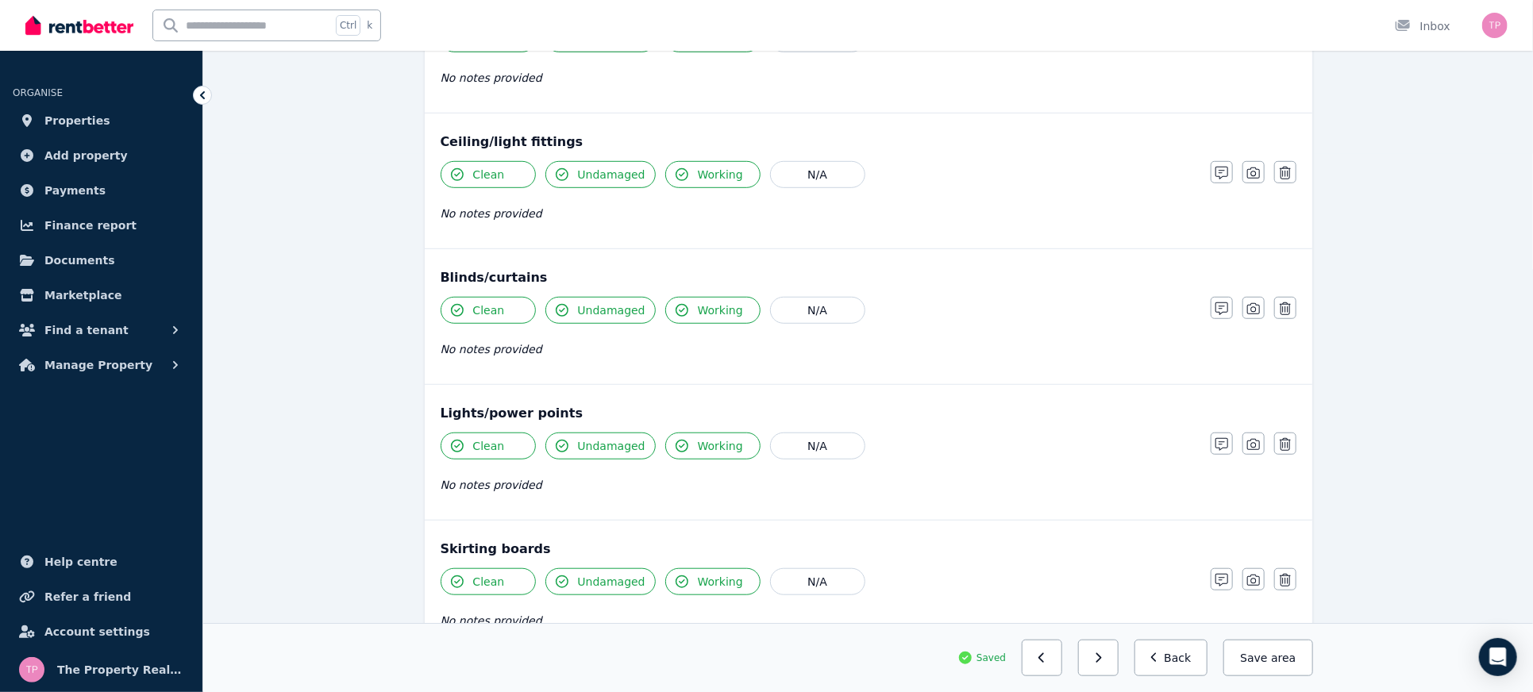
scroll to position [0, 0]
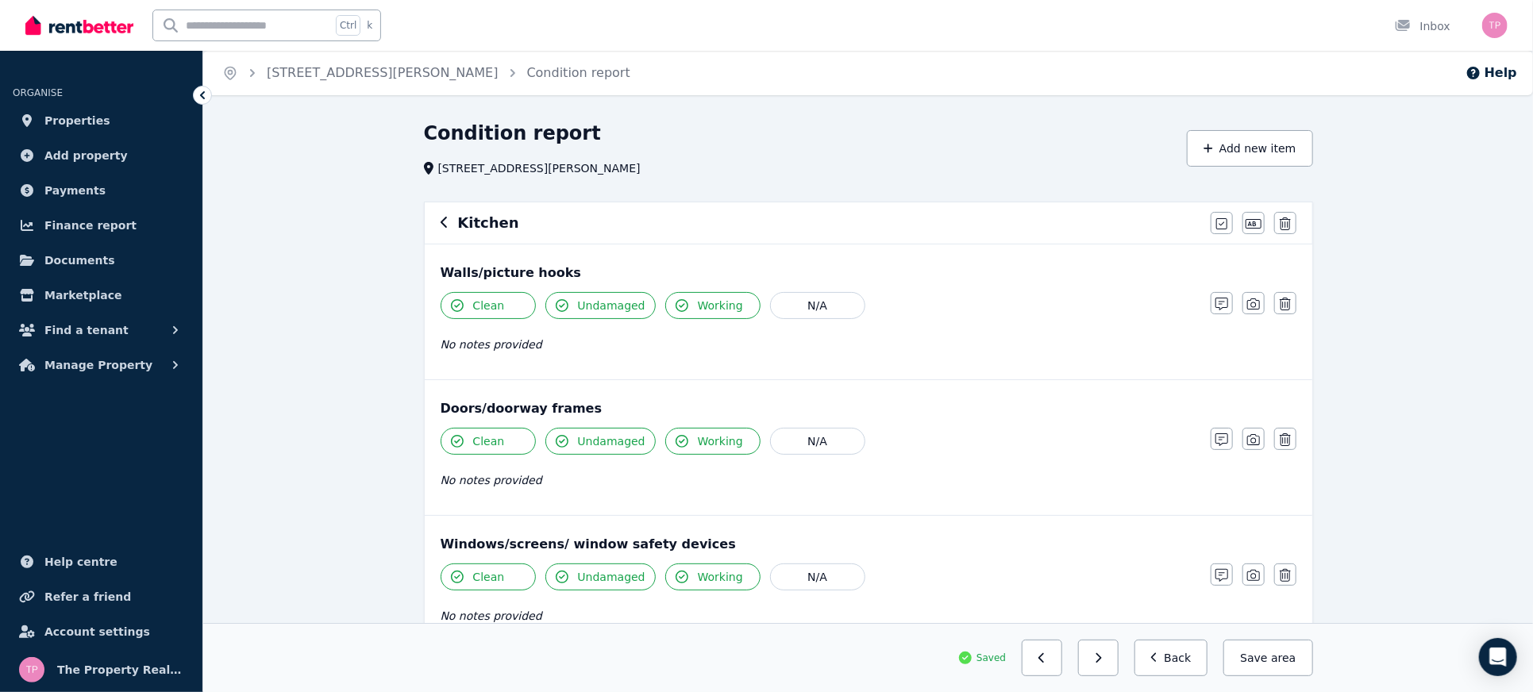
click at [442, 220] on icon "button" at bounding box center [445, 222] width 8 height 13
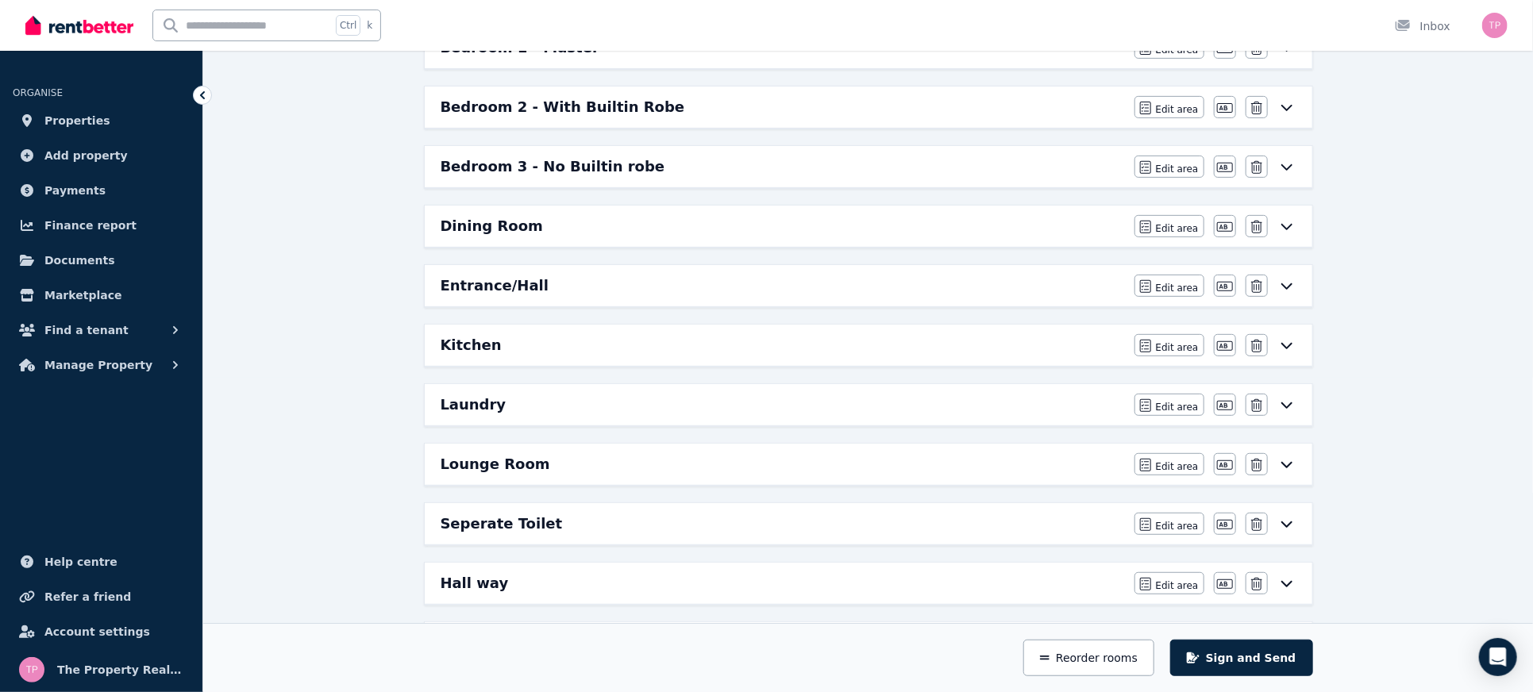
scroll to position [423, 0]
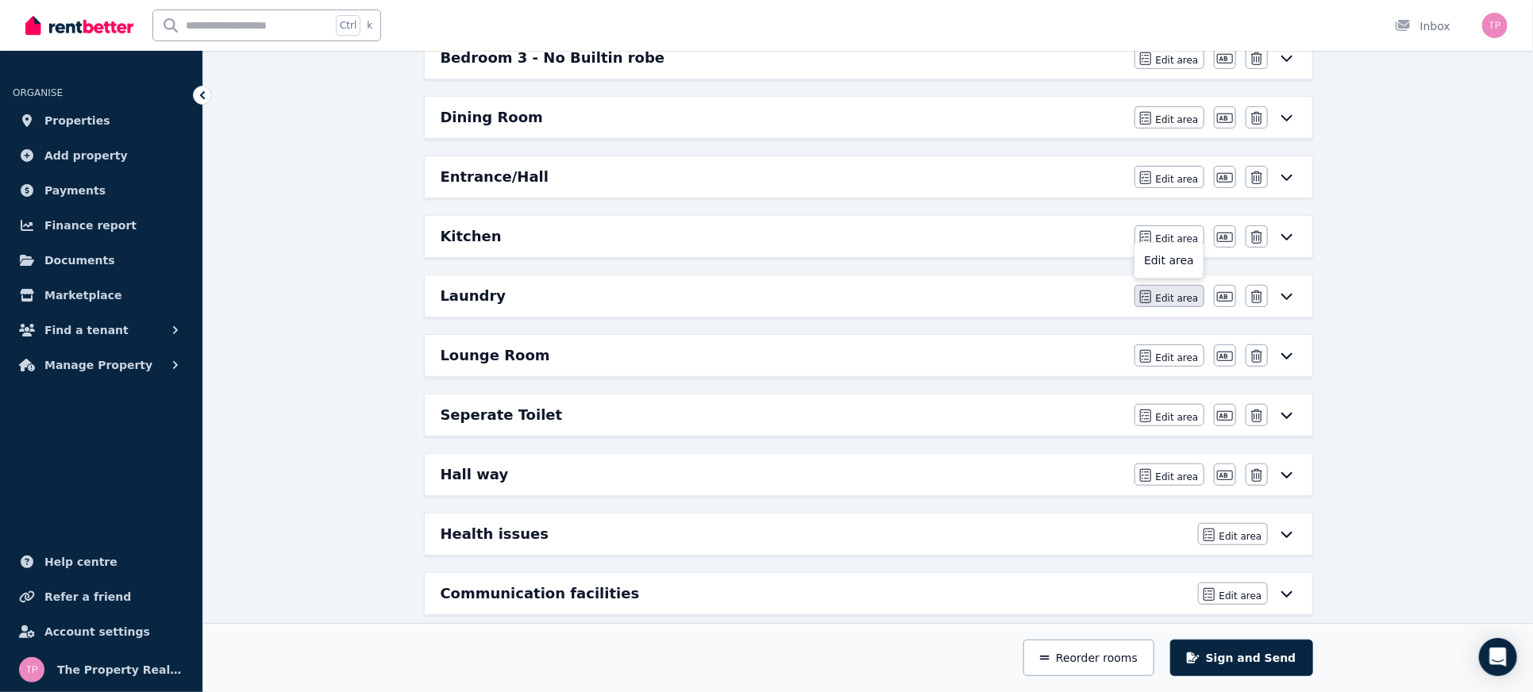
click at [1158, 285] on button "Edit area" at bounding box center [1170, 296] width 70 height 22
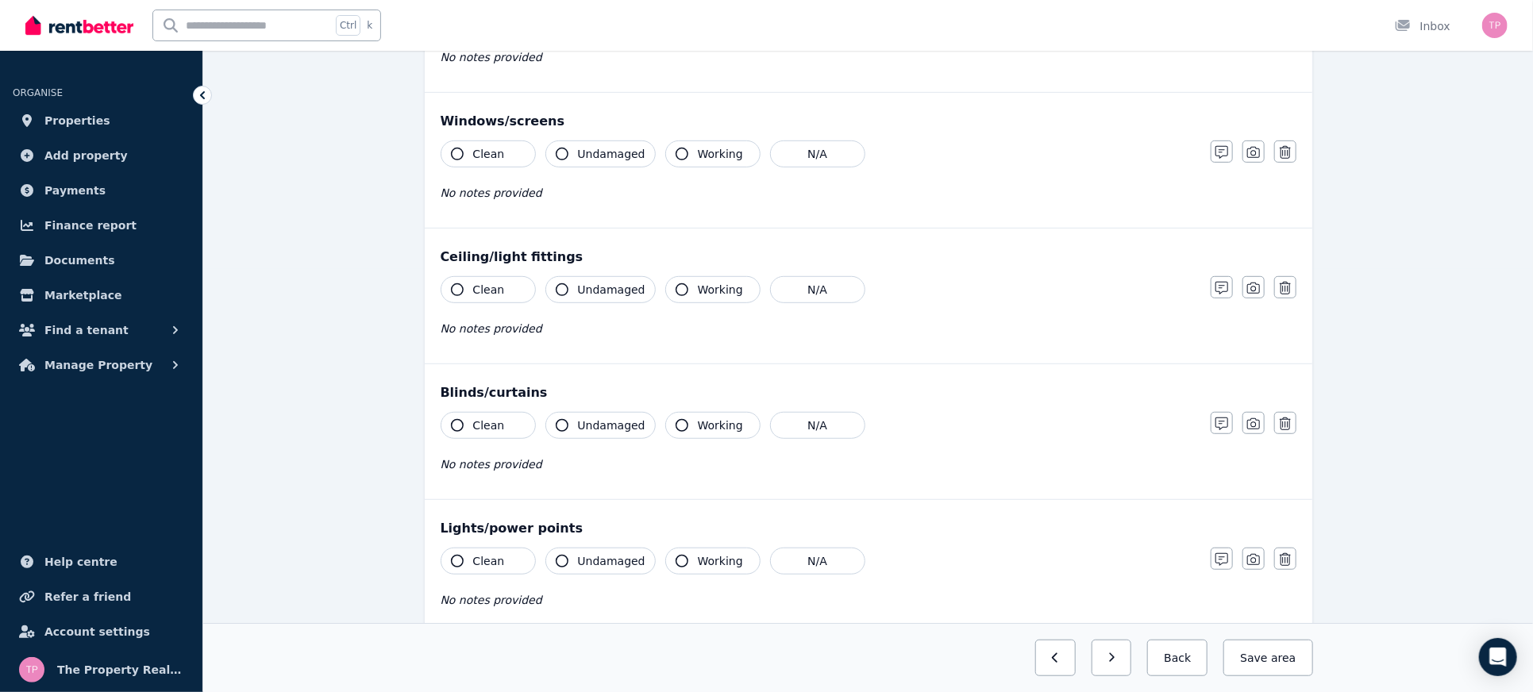
scroll to position [0, 0]
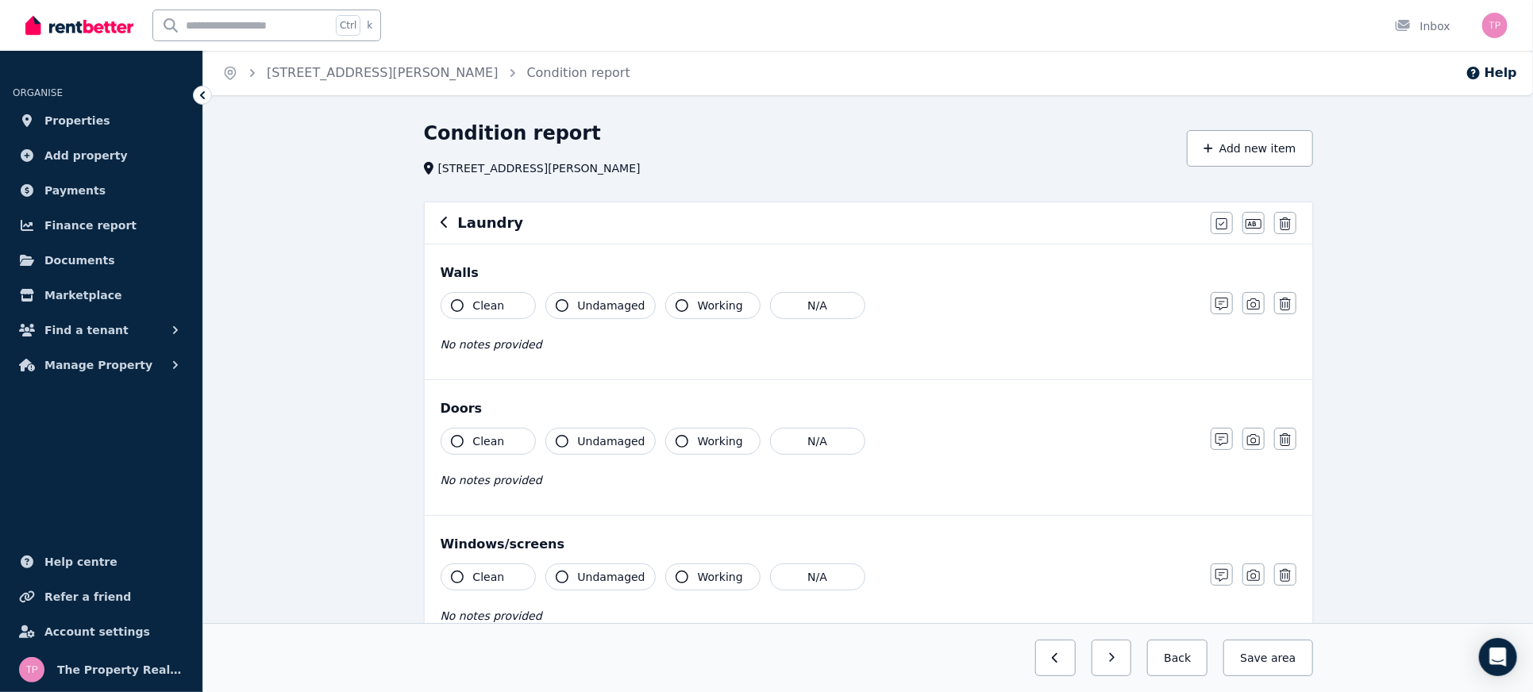
click at [460, 307] on icon "button" at bounding box center [457, 305] width 13 height 13
click at [591, 305] on span "Undamaged" at bounding box center [612, 306] width 68 height 16
click at [698, 307] on span "Working" at bounding box center [720, 306] width 45 height 16
click at [698, 435] on span "Working" at bounding box center [720, 442] width 45 height 16
click at [611, 448] on button "Undamaged" at bounding box center [601, 441] width 110 height 27
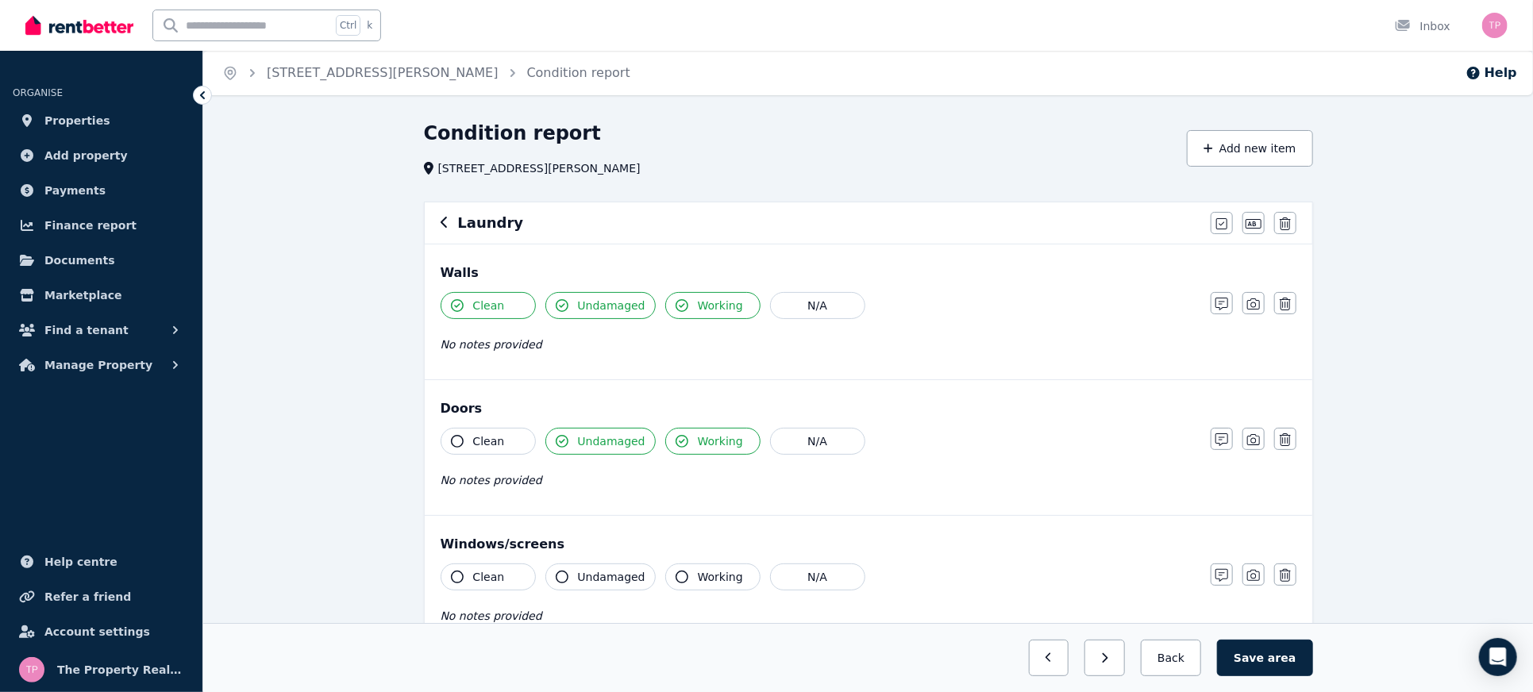
click at [472, 438] on button "Clean" at bounding box center [488, 441] width 95 height 27
click at [465, 571] on button "Clean" at bounding box center [488, 577] width 95 height 27
click at [565, 581] on button "Undamaged" at bounding box center [601, 577] width 110 height 27
click at [698, 576] on span "Working" at bounding box center [720, 577] width 45 height 16
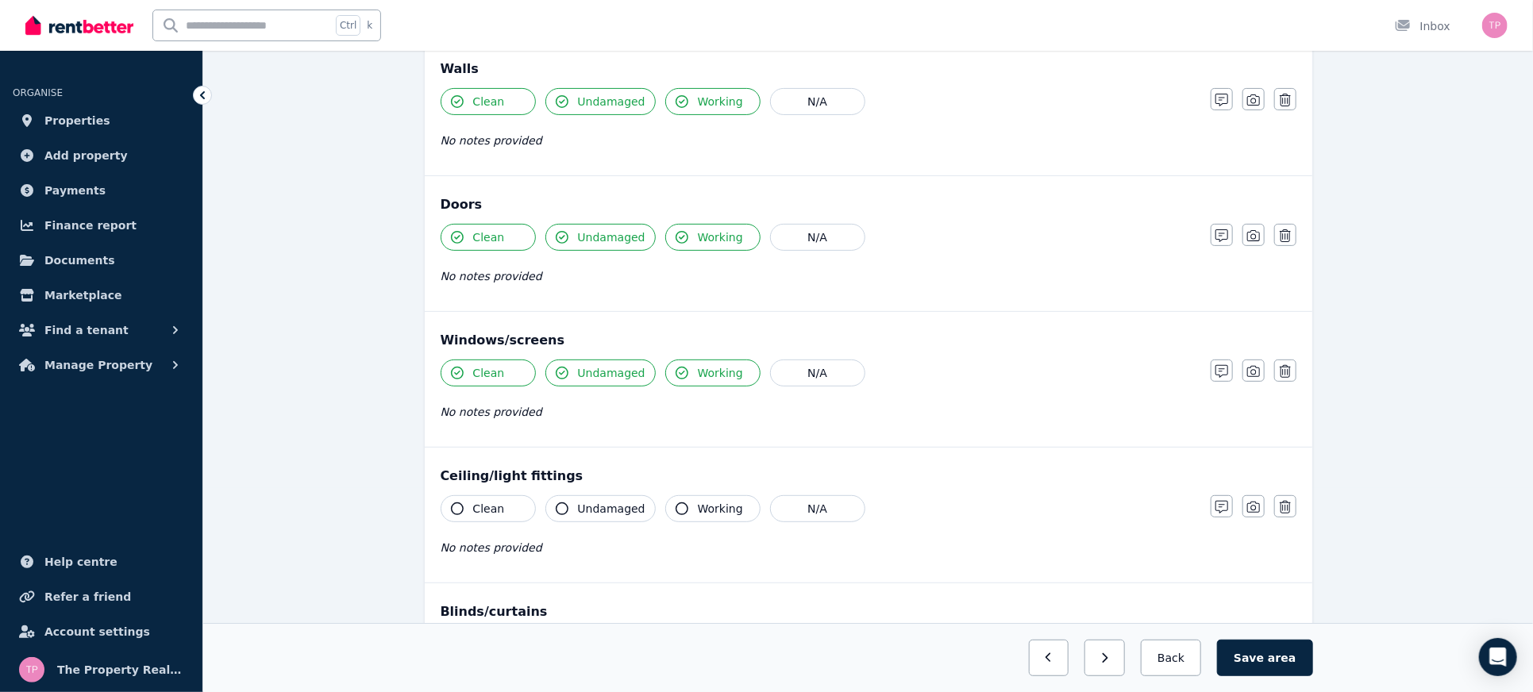
scroll to position [211, 0]
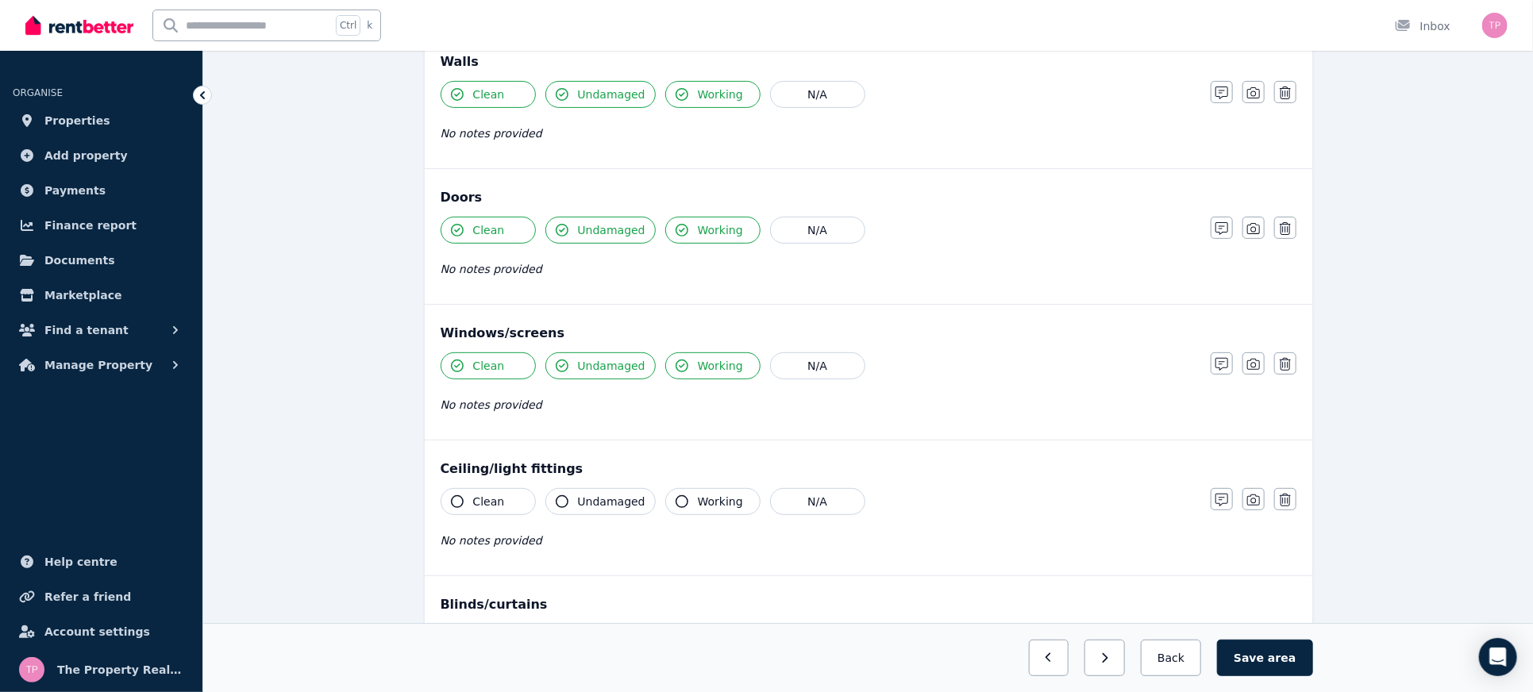
click at [469, 512] on div "Clean Undamaged Working N/A No notes provided" at bounding box center [818, 527] width 754 height 78
click at [492, 501] on span "Clean" at bounding box center [489, 502] width 32 height 16
click at [571, 494] on button "Undamaged" at bounding box center [601, 501] width 110 height 27
click at [678, 503] on icon "button" at bounding box center [682, 502] width 13 height 13
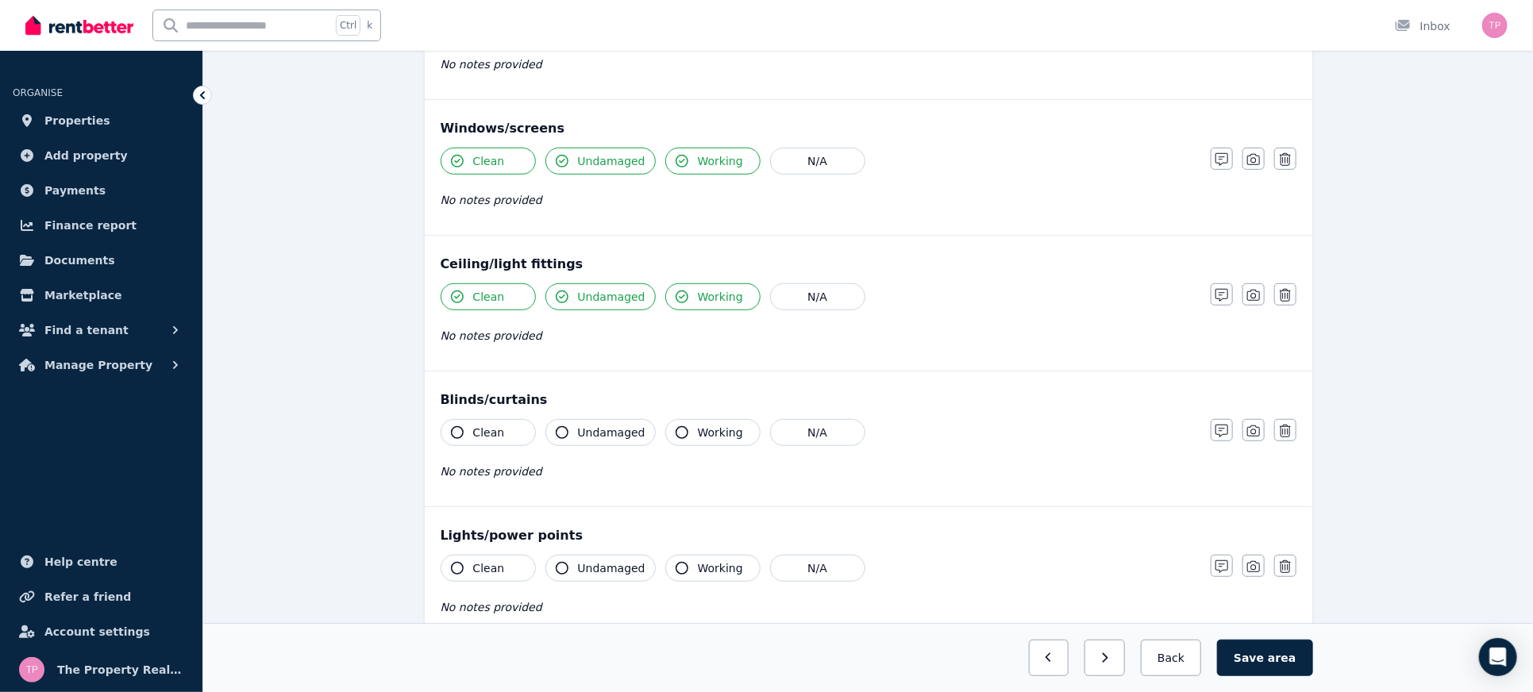
scroll to position [423, 0]
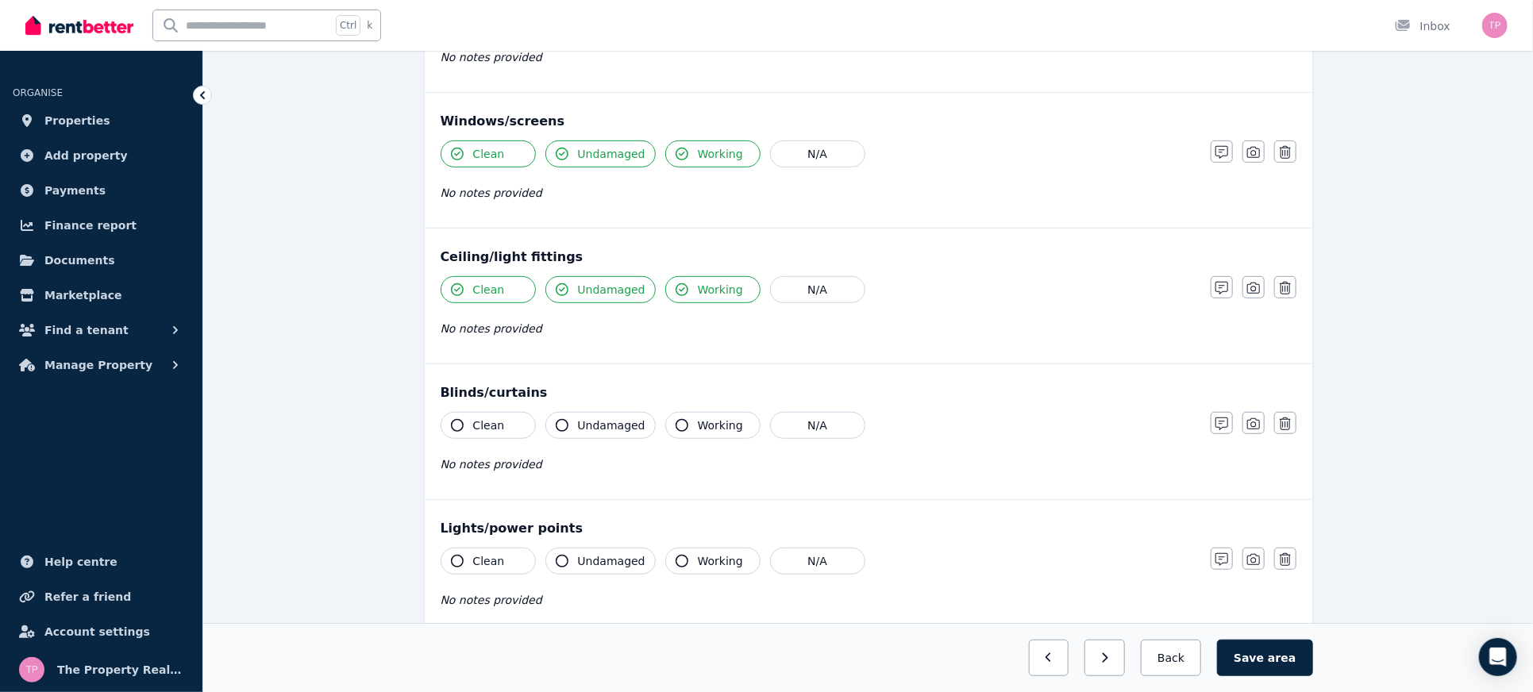
click at [471, 424] on button "Clean" at bounding box center [488, 425] width 95 height 27
click at [587, 418] on span "Undamaged" at bounding box center [612, 426] width 68 height 16
click at [698, 429] on span "Working" at bounding box center [720, 426] width 45 height 16
click at [457, 555] on icon "button" at bounding box center [457, 561] width 13 height 13
click at [565, 559] on icon "button" at bounding box center [562, 561] width 13 height 13
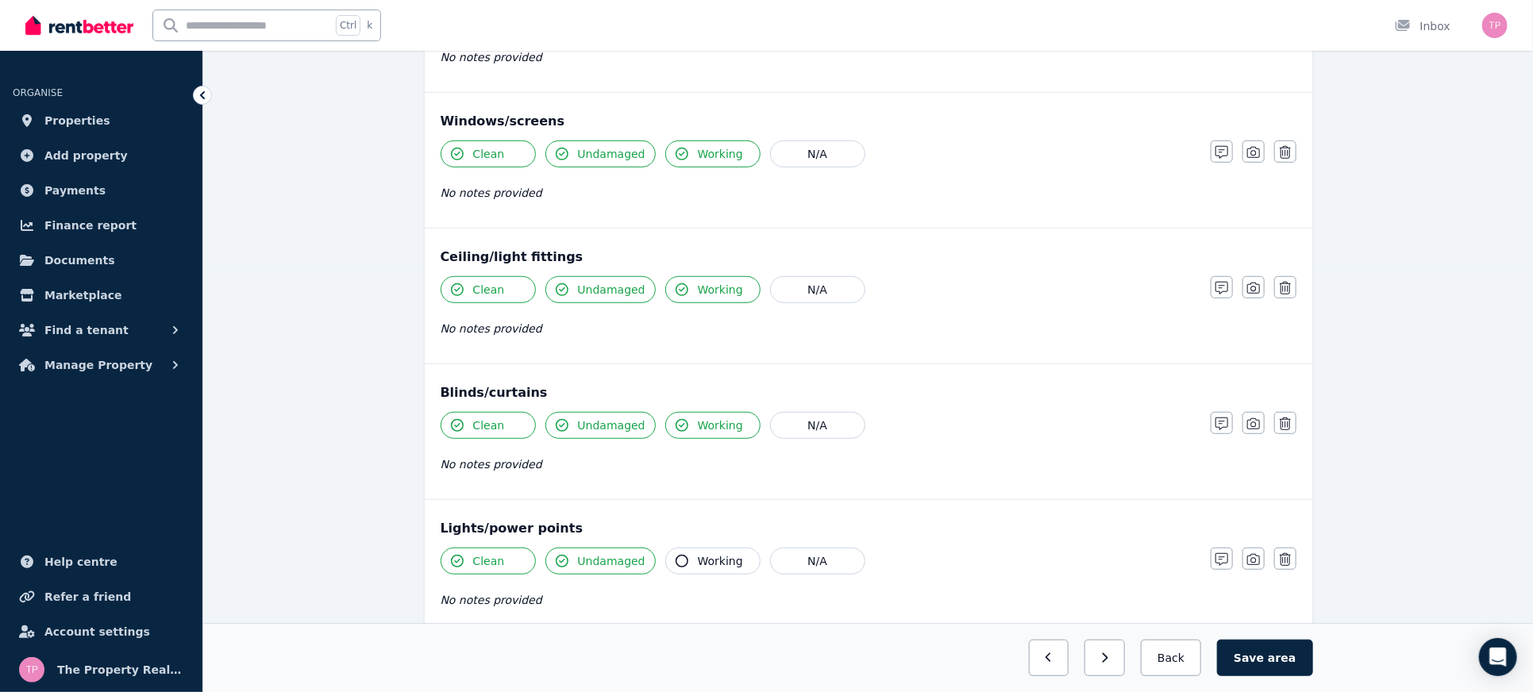
click at [704, 565] on span "Working" at bounding box center [720, 562] width 45 height 16
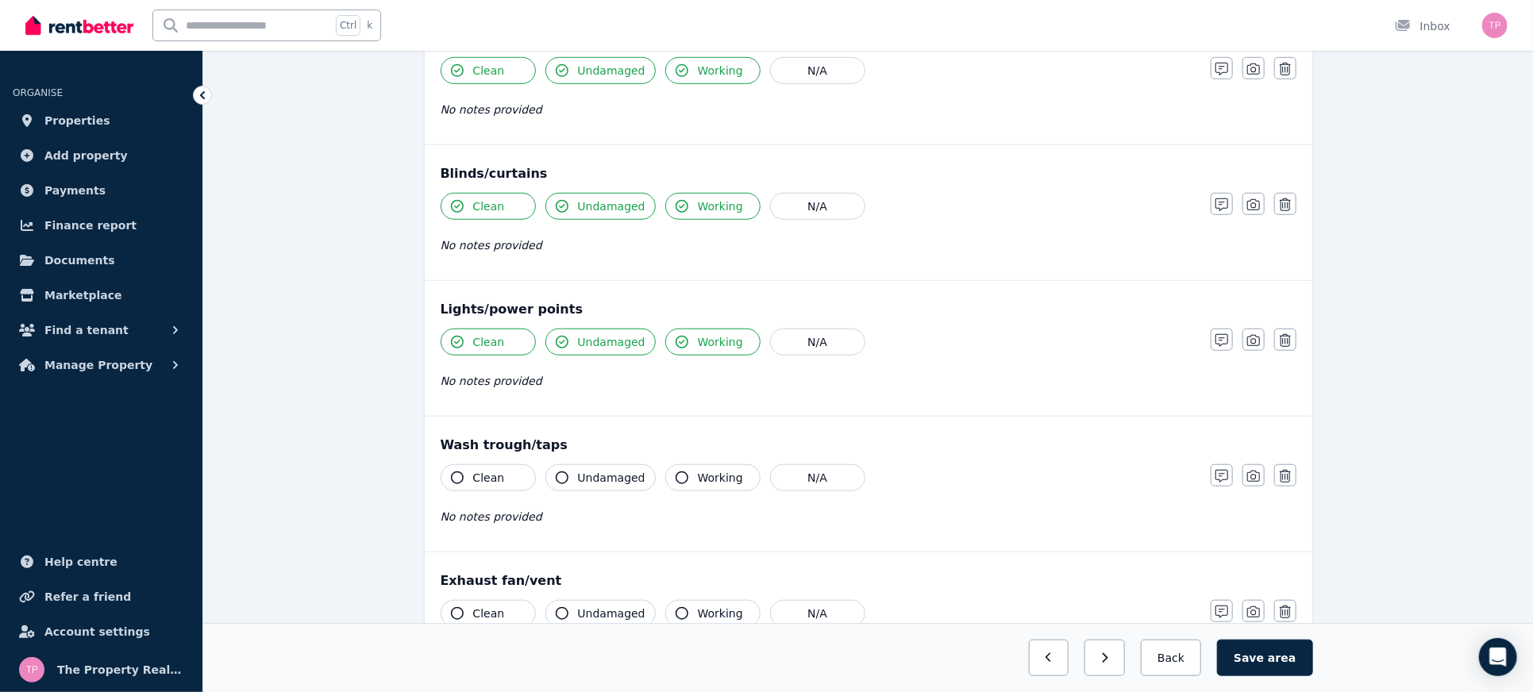
scroll to position [847, 0]
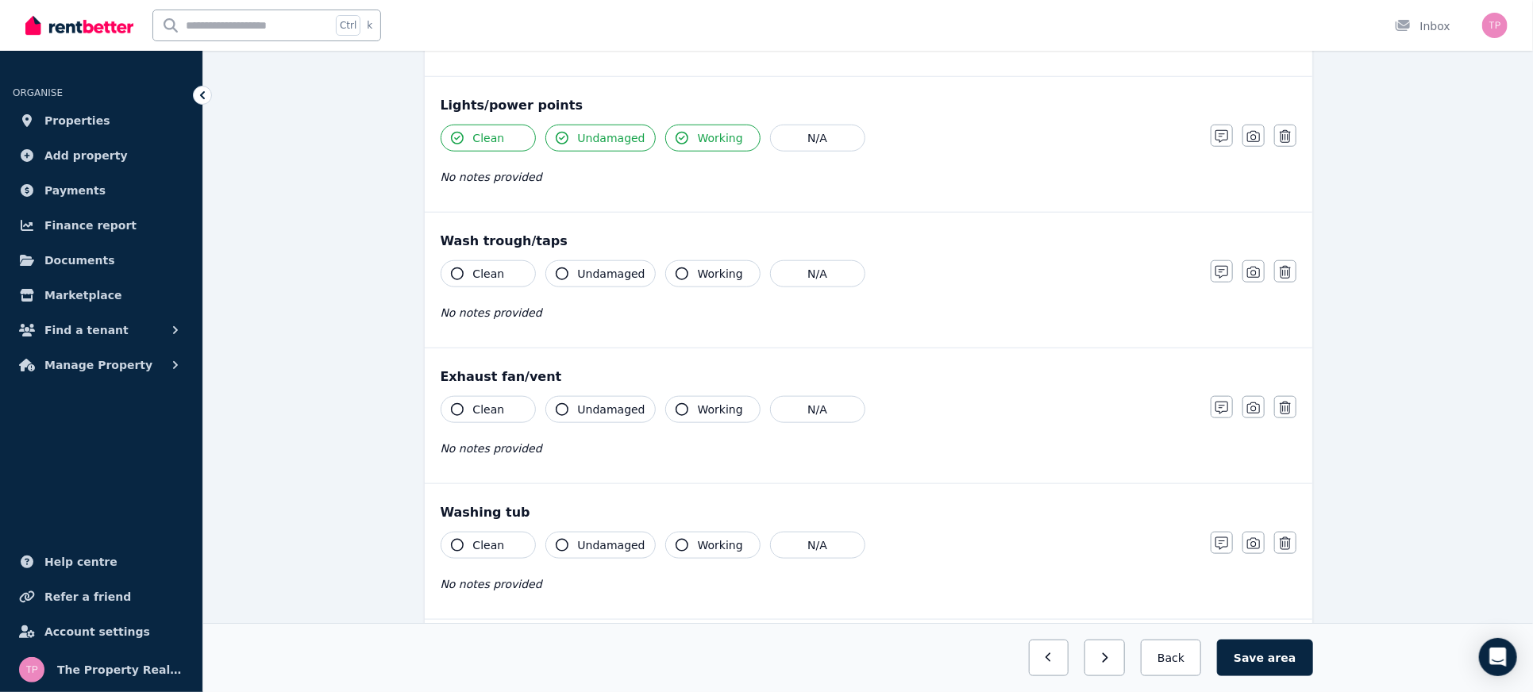
click at [477, 269] on span "Clean" at bounding box center [489, 274] width 32 height 16
click at [578, 266] on span "Undamaged" at bounding box center [612, 274] width 68 height 16
click at [698, 274] on span "Working" at bounding box center [720, 274] width 45 height 16
click at [490, 412] on button "Clean" at bounding box center [488, 409] width 95 height 27
click at [577, 403] on button "Undamaged" at bounding box center [601, 409] width 110 height 27
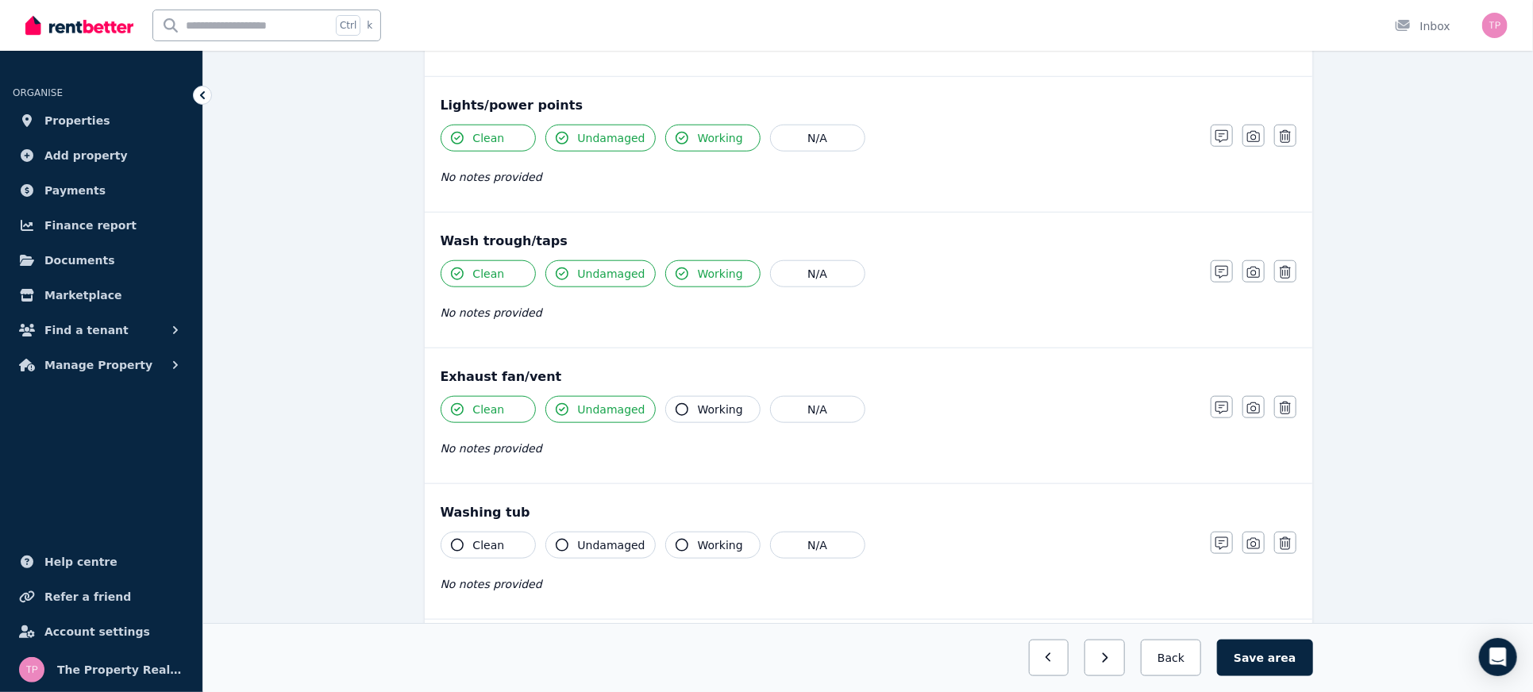
click at [676, 408] on icon "button" at bounding box center [682, 409] width 13 height 13
click at [485, 538] on span "Clean" at bounding box center [489, 546] width 32 height 16
click at [574, 537] on button "Undamaged" at bounding box center [601, 545] width 110 height 27
click at [674, 552] on button "Working" at bounding box center [712, 545] width 95 height 27
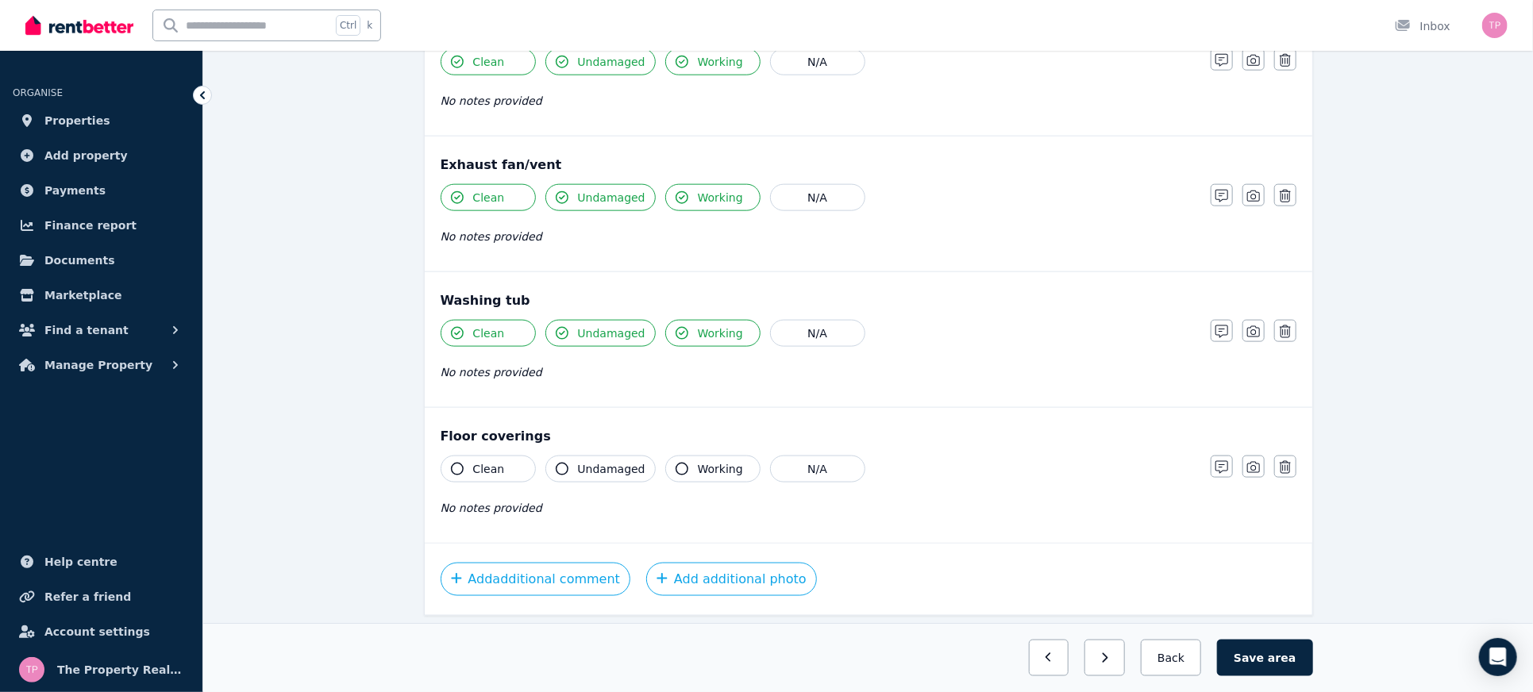
click at [476, 465] on span "Clean" at bounding box center [489, 469] width 32 height 16
click at [577, 469] on button "Undamaged" at bounding box center [601, 469] width 110 height 27
click at [700, 465] on span "Working" at bounding box center [720, 469] width 45 height 16
click at [1219, 456] on button "button" at bounding box center [1222, 467] width 22 height 22
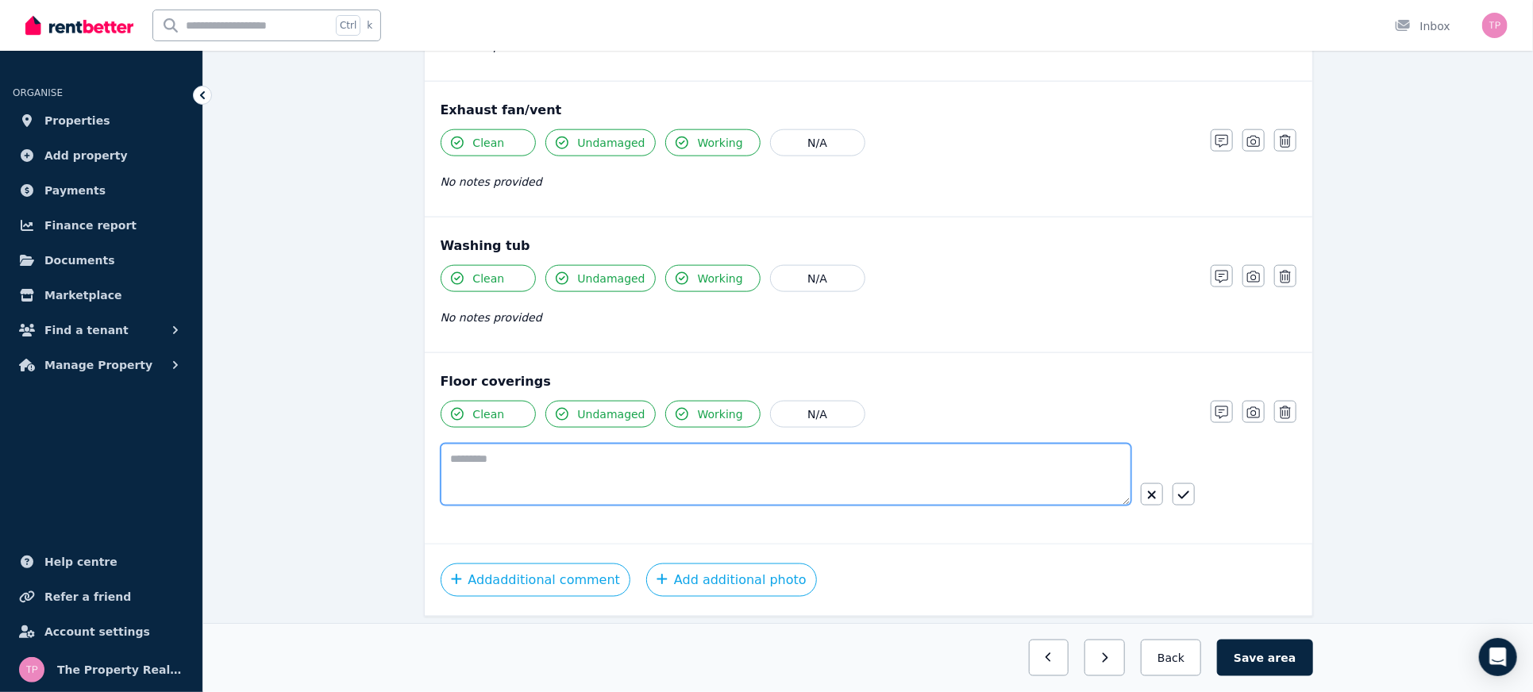
click at [658, 461] on textarea at bounding box center [786, 475] width 691 height 62
type textarea "**********"
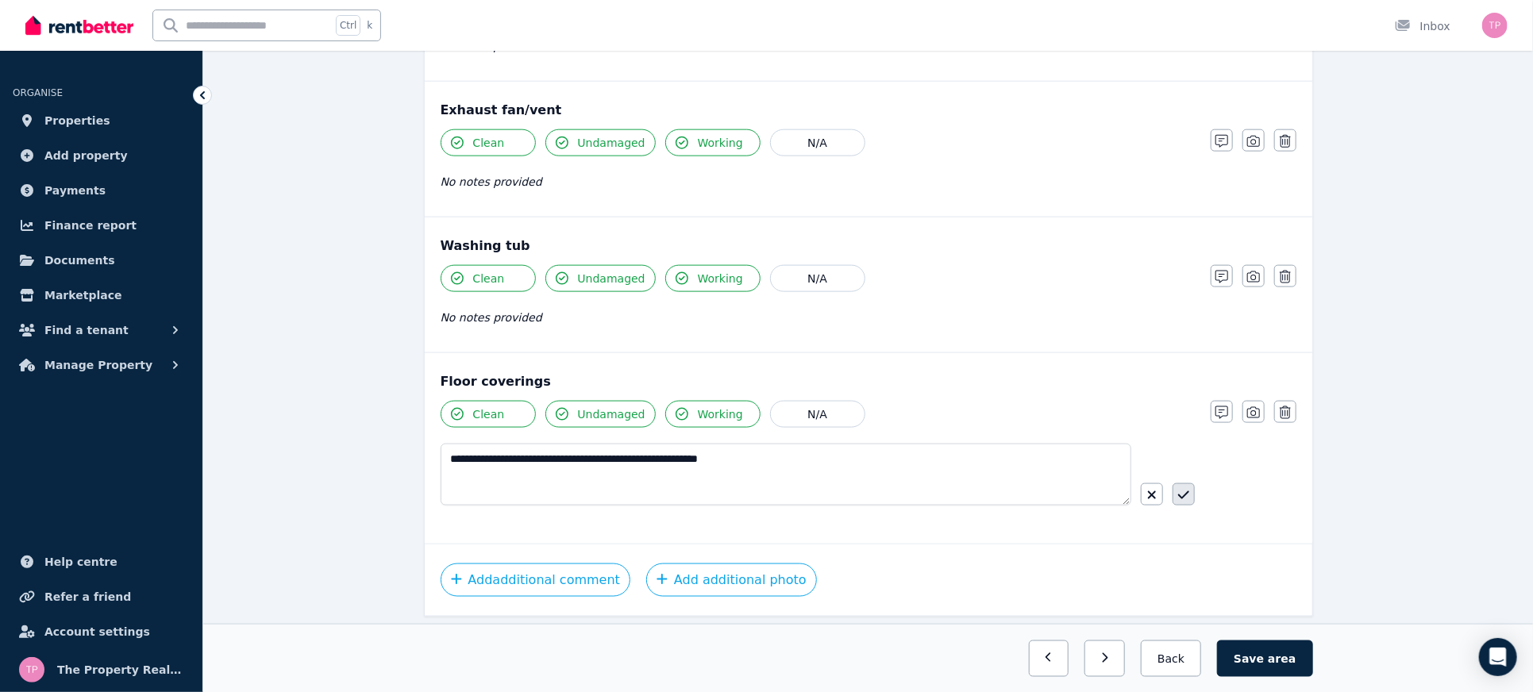
click at [1174, 493] on button "button" at bounding box center [1184, 495] width 22 height 22
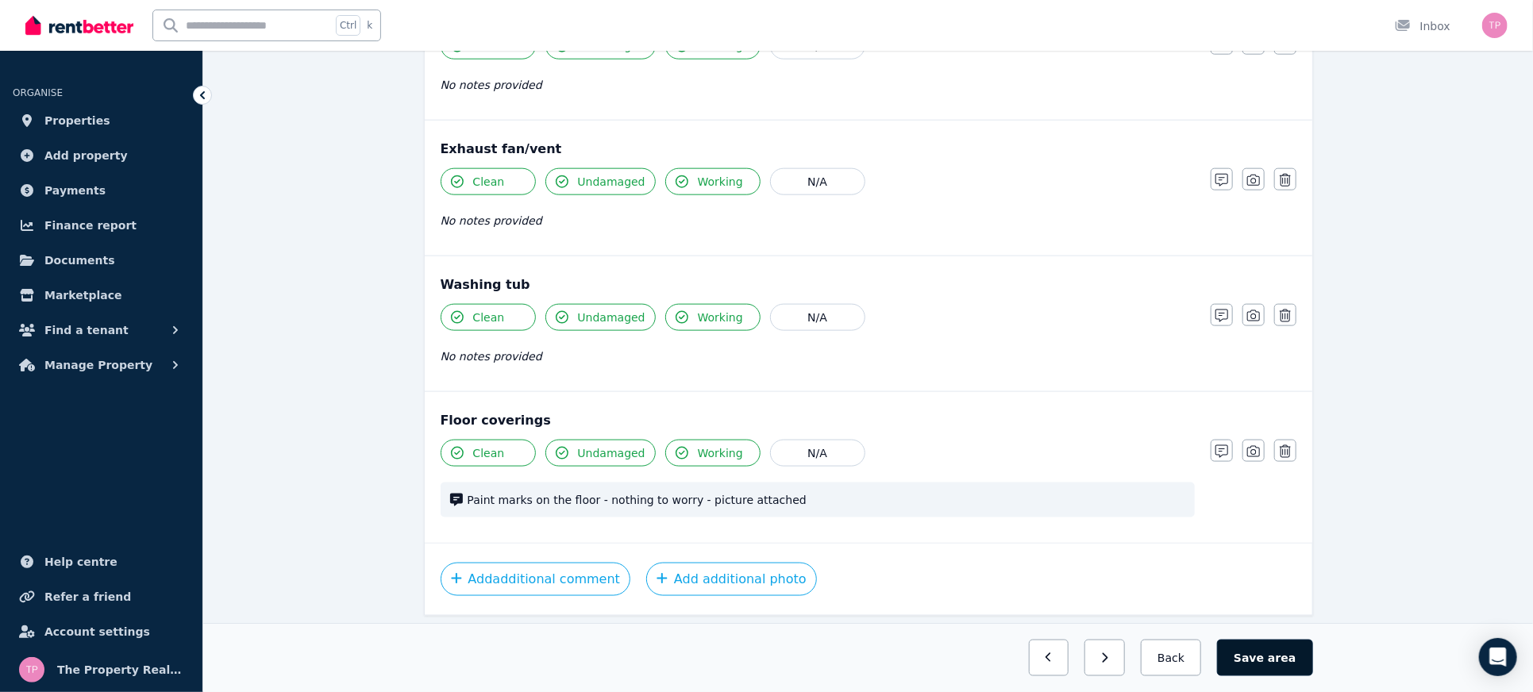
click at [1279, 654] on span "area" at bounding box center [1282, 658] width 28 height 16
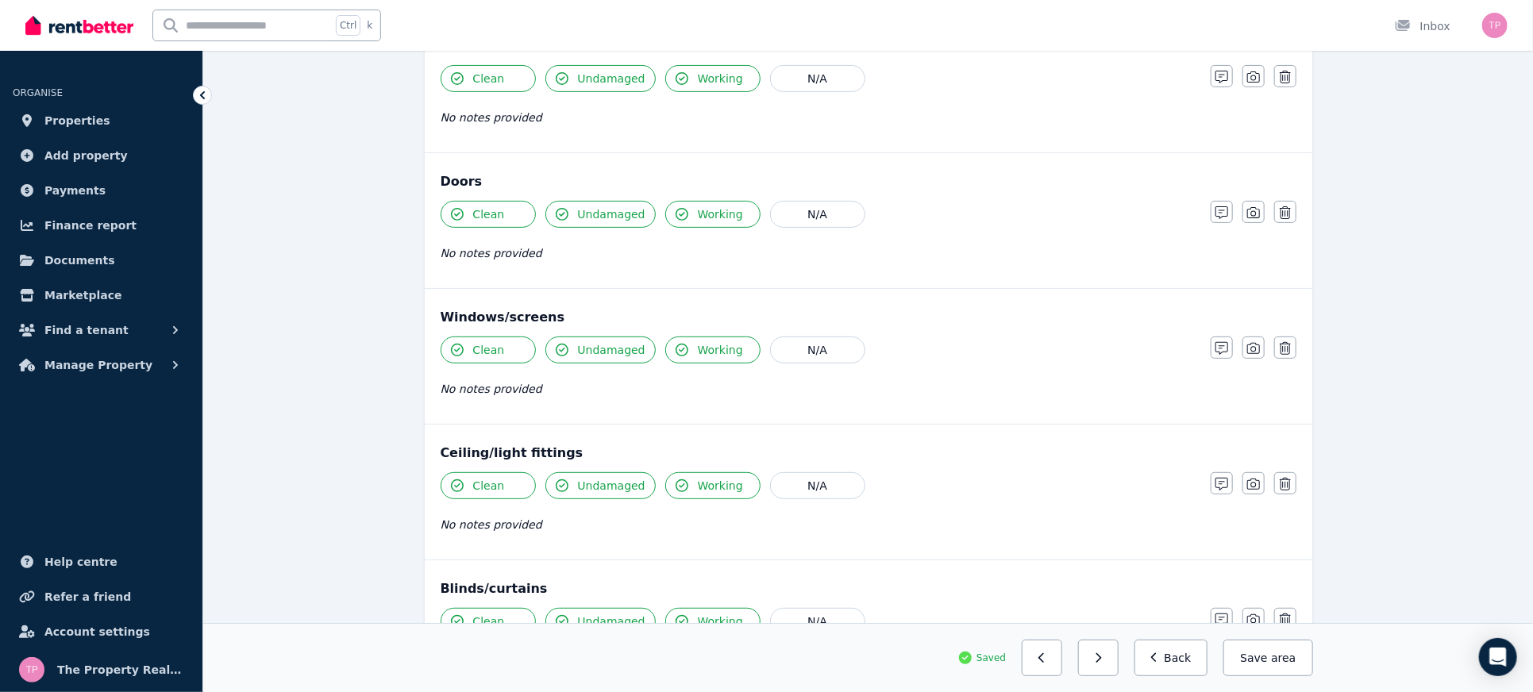
scroll to position [0, 0]
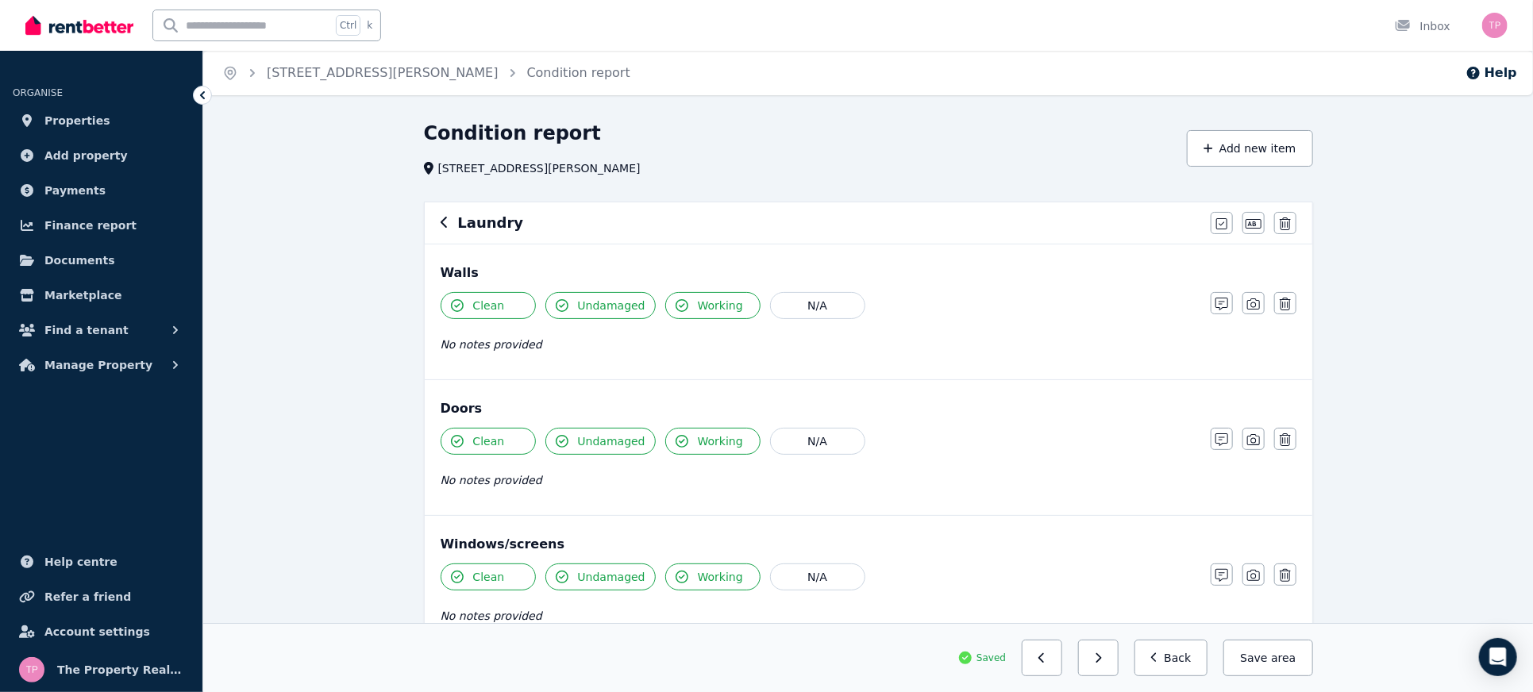
click at [446, 224] on icon "button" at bounding box center [445, 222] width 8 height 13
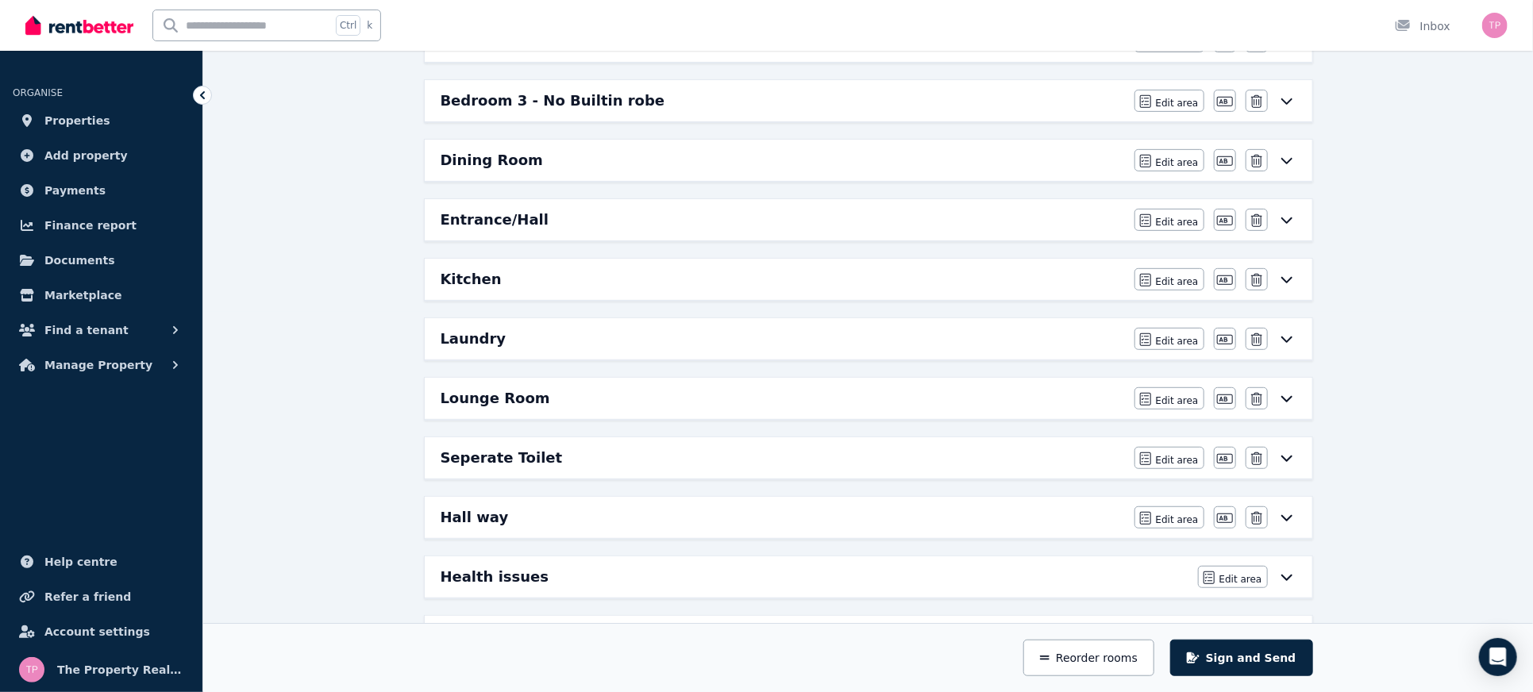
scroll to position [423, 0]
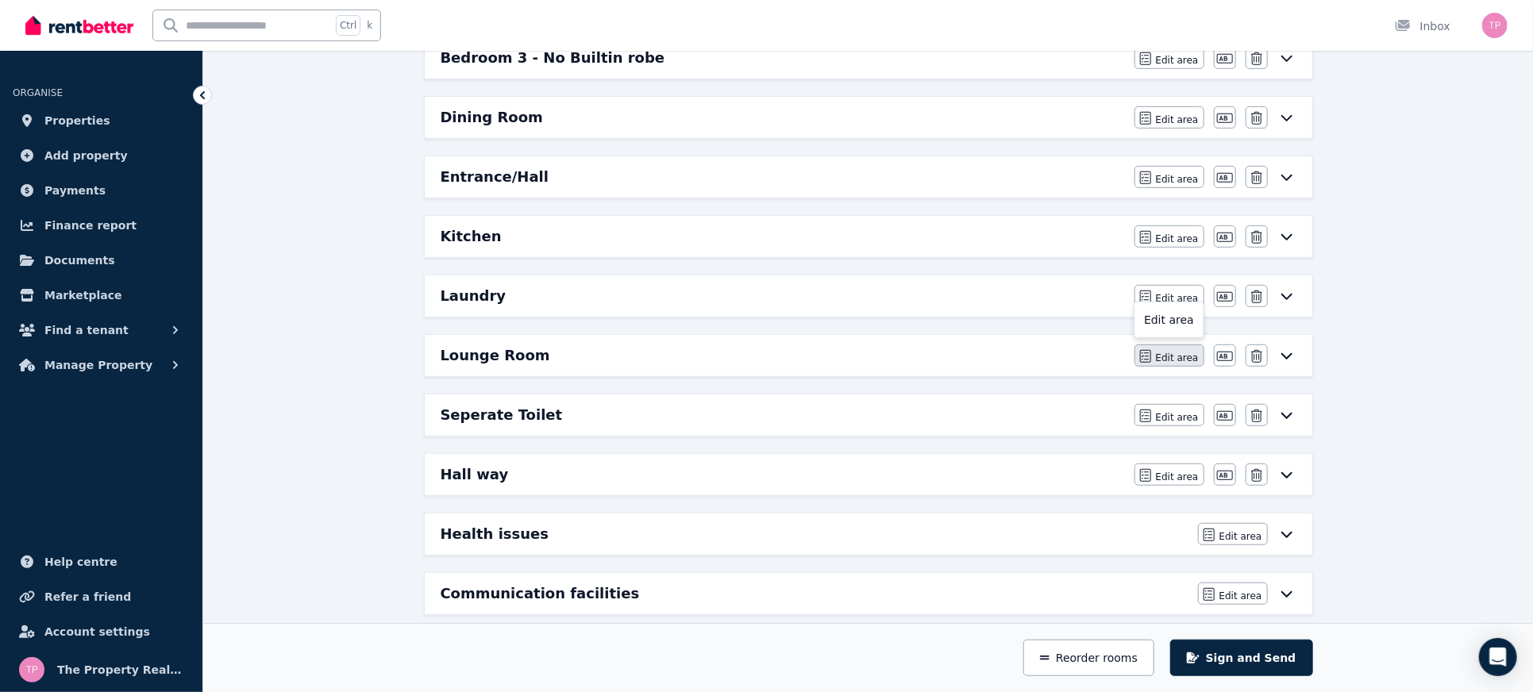
click at [1164, 352] on span "Edit area" at bounding box center [1177, 358] width 43 height 13
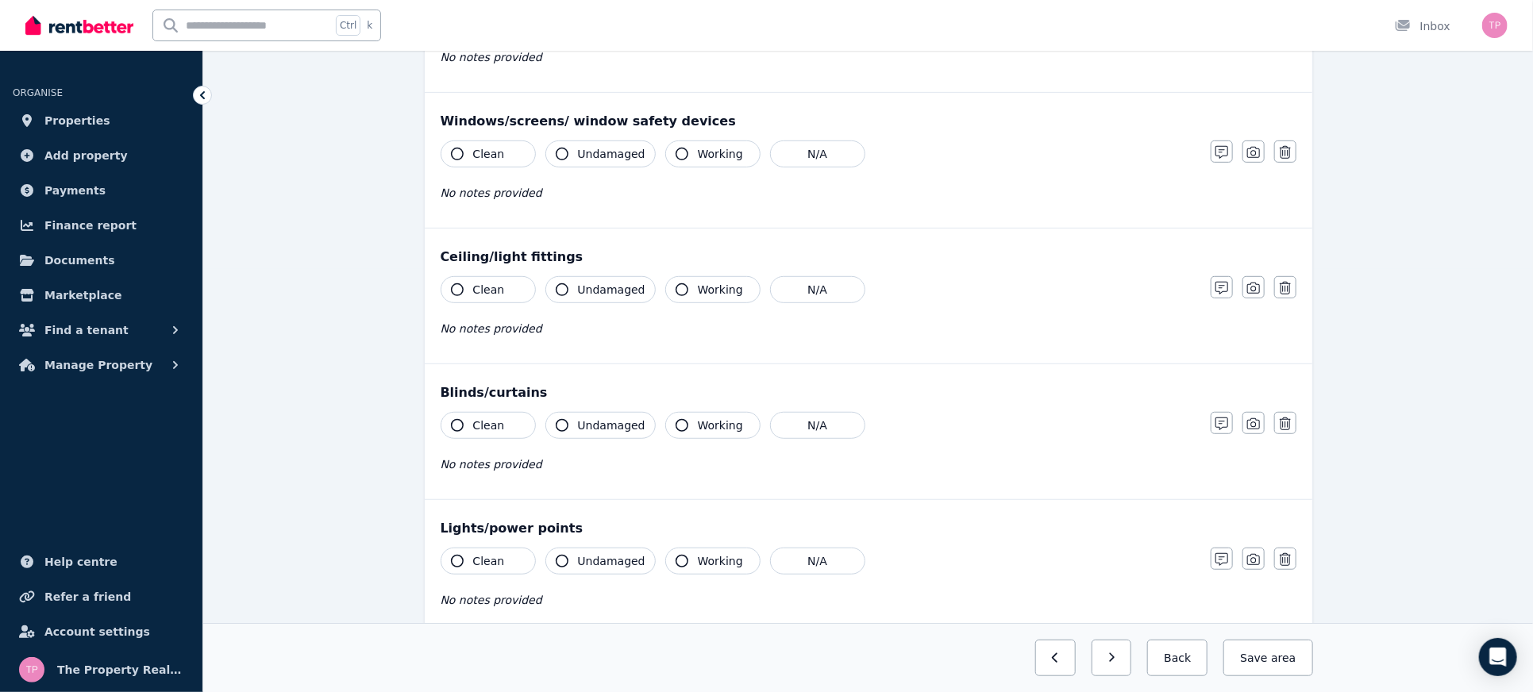
scroll to position [0, 0]
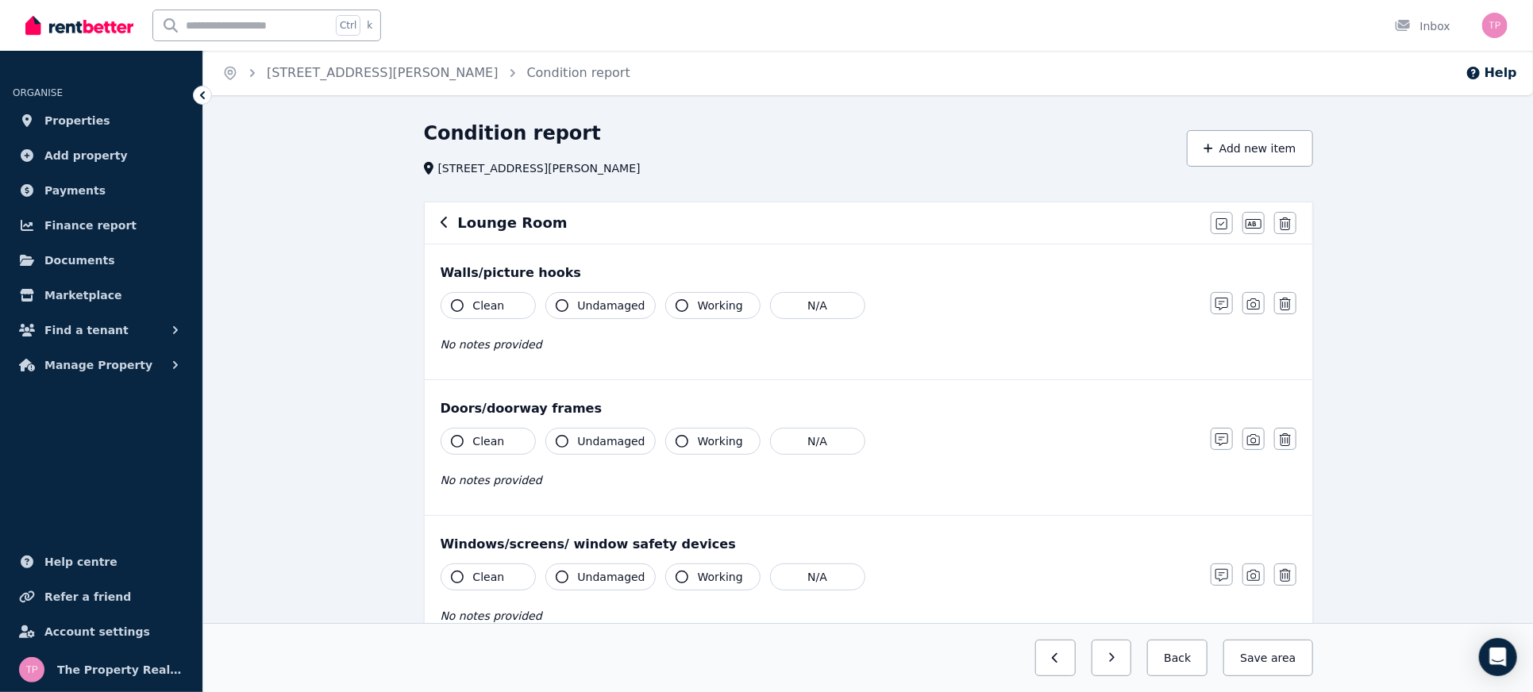
click at [477, 311] on span "Clean" at bounding box center [489, 306] width 32 height 16
click at [593, 299] on span "Undamaged" at bounding box center [612, 306] width 68 height 16
click at [723, 306] on span "Working" at bounding box center [720, 306] width 45 height 16
click at [455, 441] on icon "button" at bounding box center [457, 441] width 13 height 13
click at [600, 442] on span "Undamaged" at bounding box center [612, 442] width 68 height 16
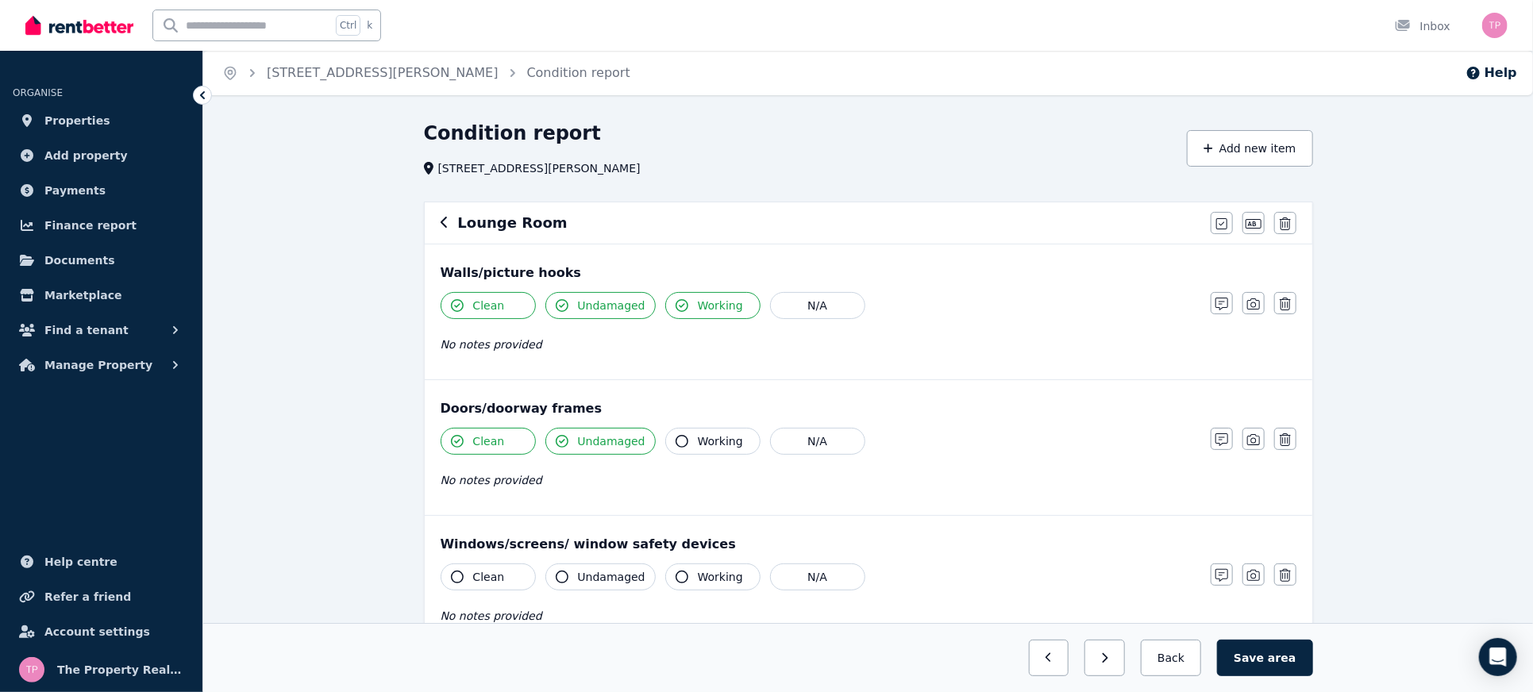
click at [698, 440] on span "Working" at bounding box center [720, 442] width 45 height 16
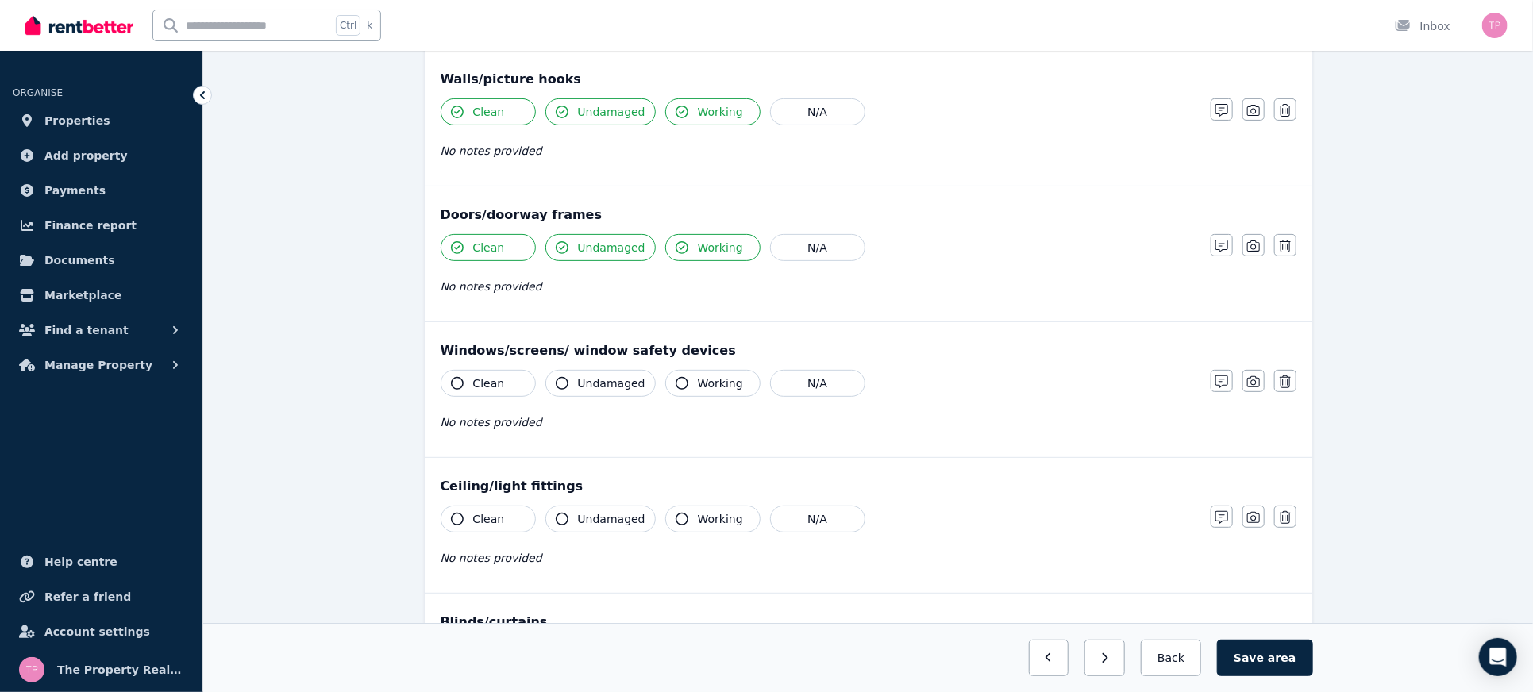
scroll to position [211, 0]
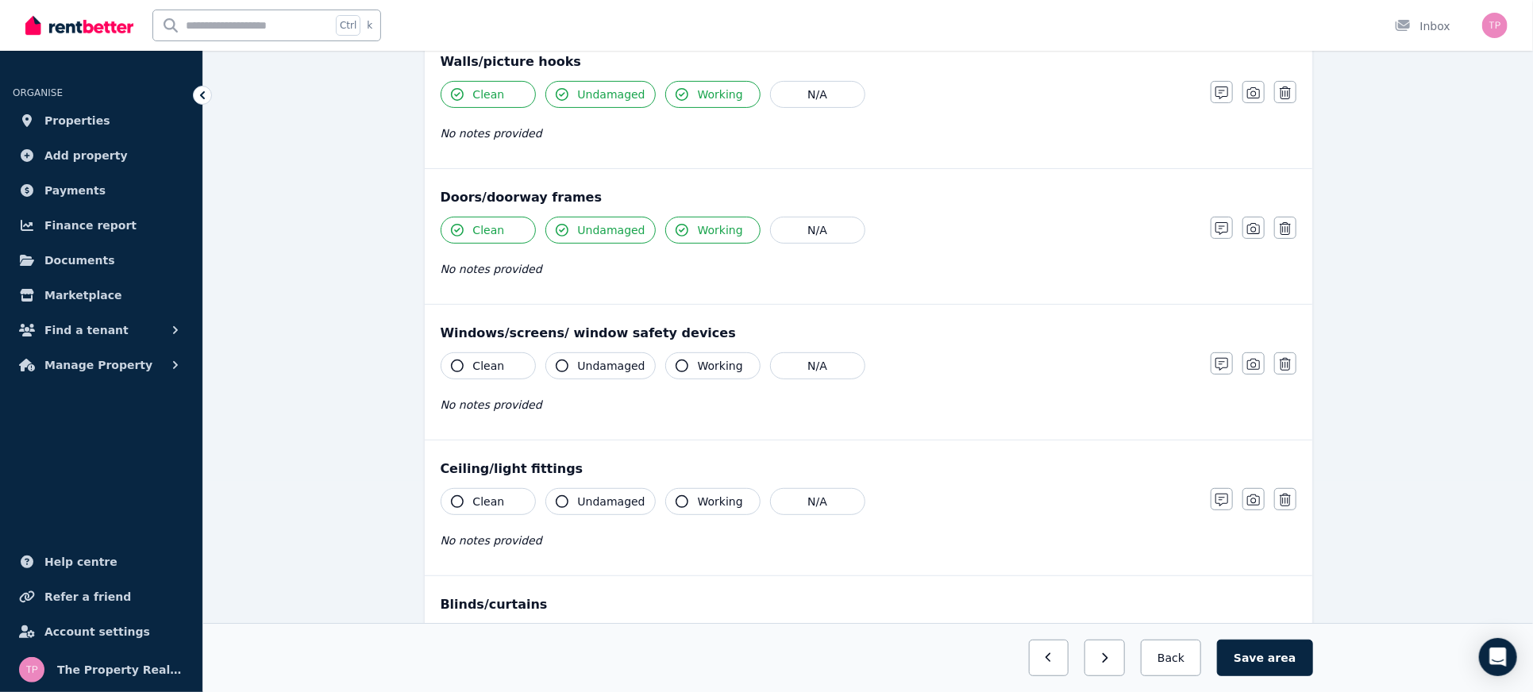
click at [719, 374] on button "Working" at bounding box center [712, 366] width 95 height 27
click at [600, 371] on span "Undamaged" at bounding box center [612, 366] width 68 height 16
click at [489, 373] on button "Clean" at bounding box center [488, 366] width 95 height 27
click at [469, 499] on button "Clean" at bounding box center [488, 501] width 95 height 27
click at [590, 499] on span "Undamaged" at bounding box center [612, 502] width 68 height 16
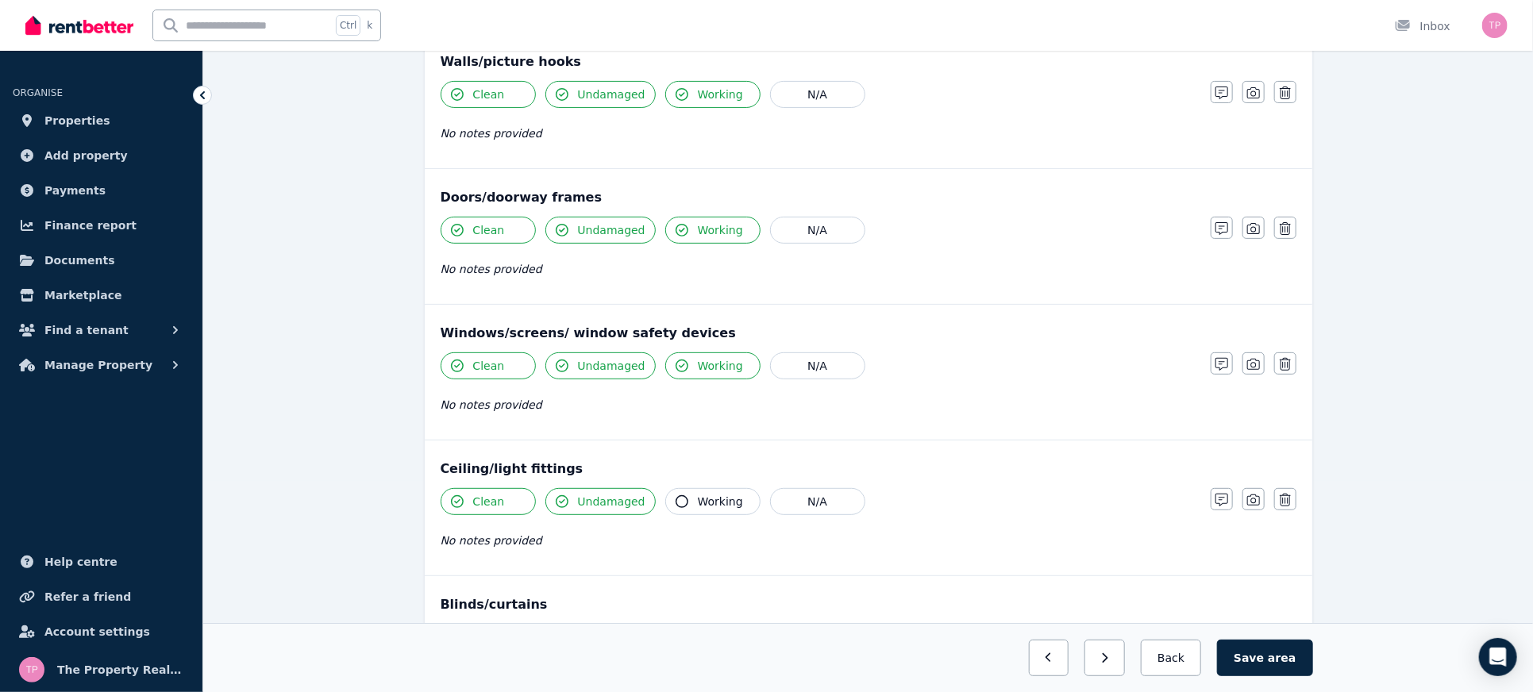
click at [698, 501] on span "Working" at bounding box center [720, 502] width 45 height 16
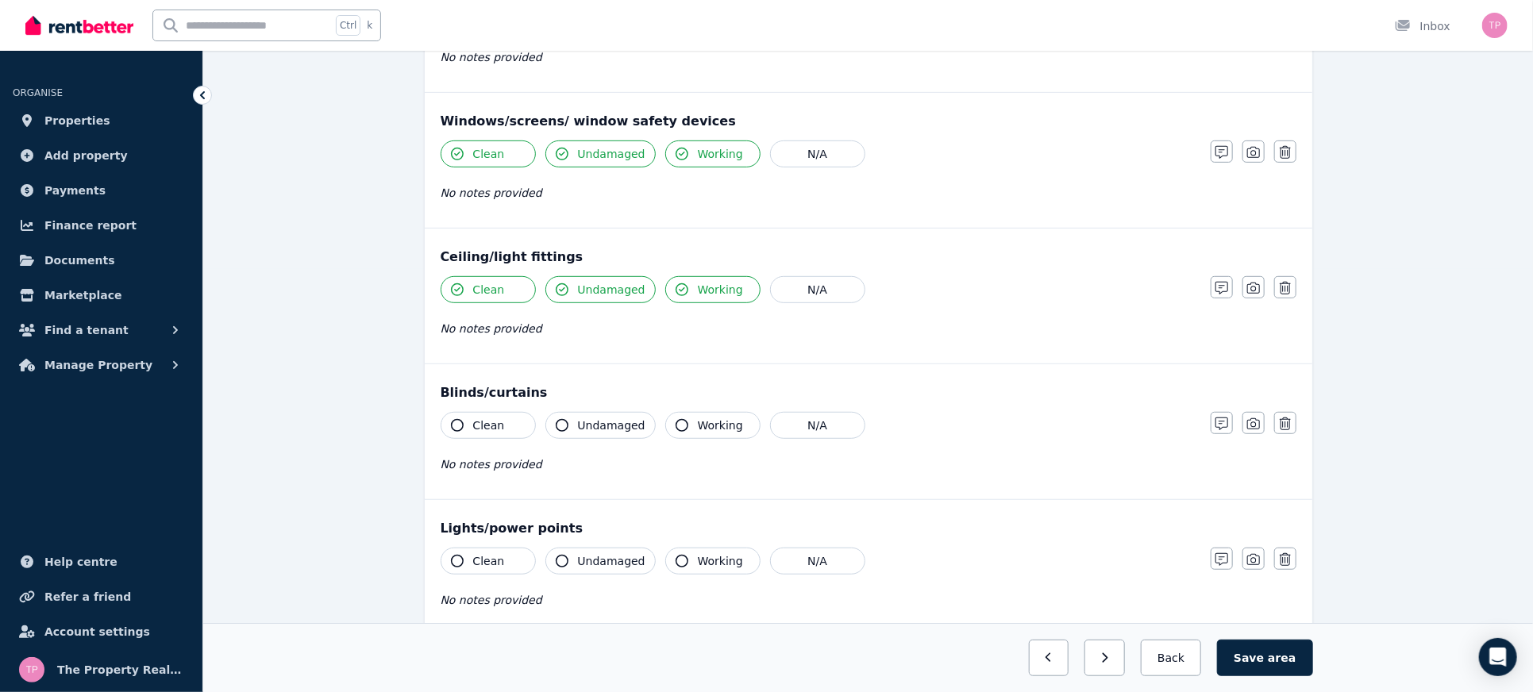
click at [478, 418] on span "Clean" at bounding box center [489, 426] width 32 height 16
click at [607, 430] on span "Undamaged" at bounding box center [612, 426] width 68 height 16
click at [727, 419] on span "Working" at bounding box center [720, 426] width 45 height 16
click at [707, 554] on span "Working" at bounding box center [720, 562] width 45 height 16
click at [592, 557] on span "Undamaged" at bounding box center [612, 562] width 68 height 16
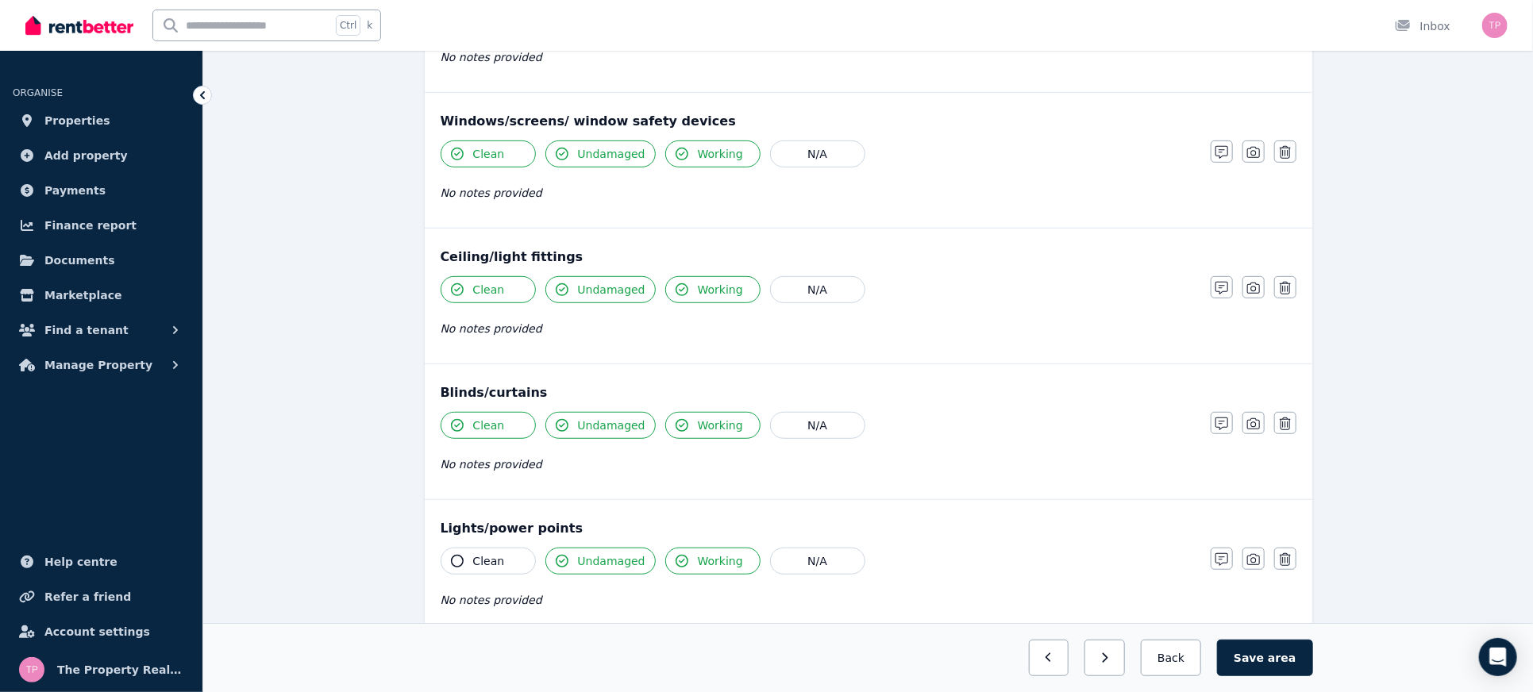
click at [469, 549] on button "Clean" at bounding box center [488, 561] width 95 height 27
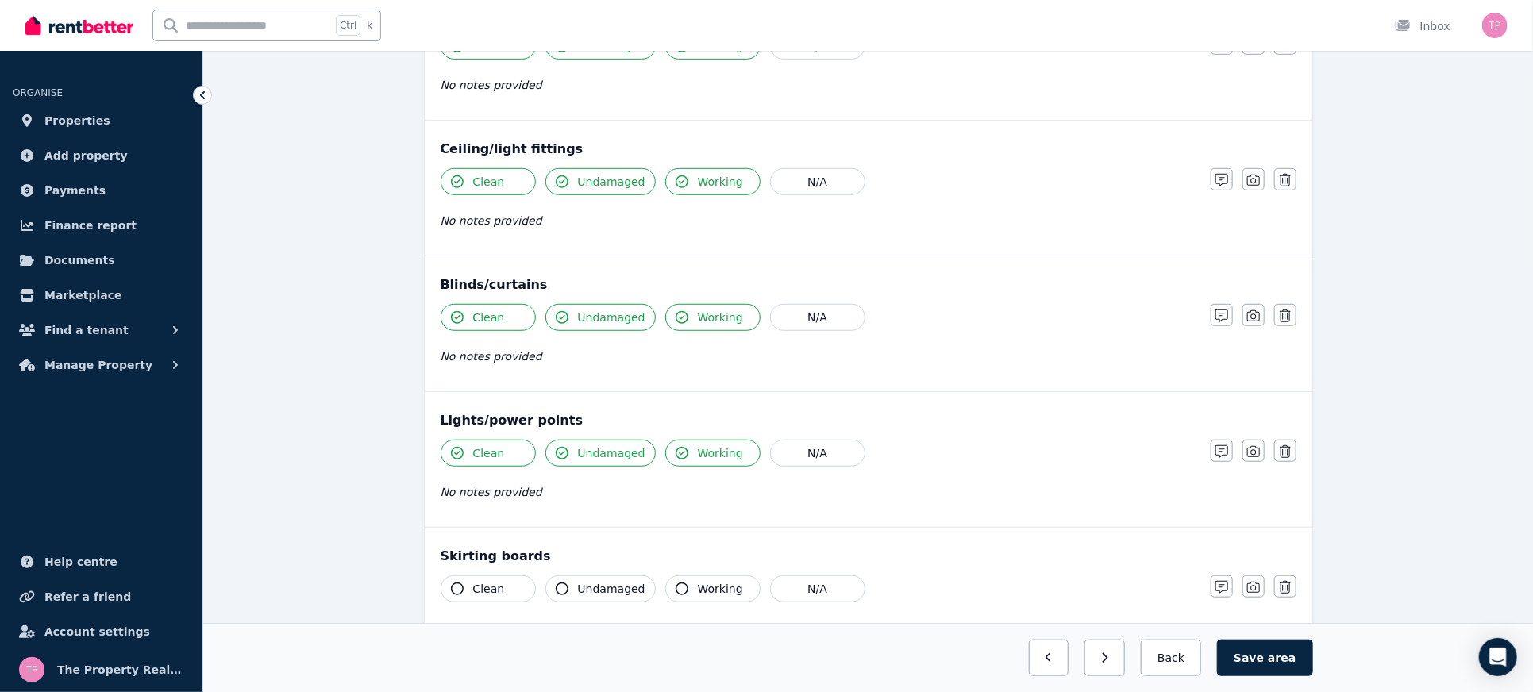
scroll to position [635, 0]
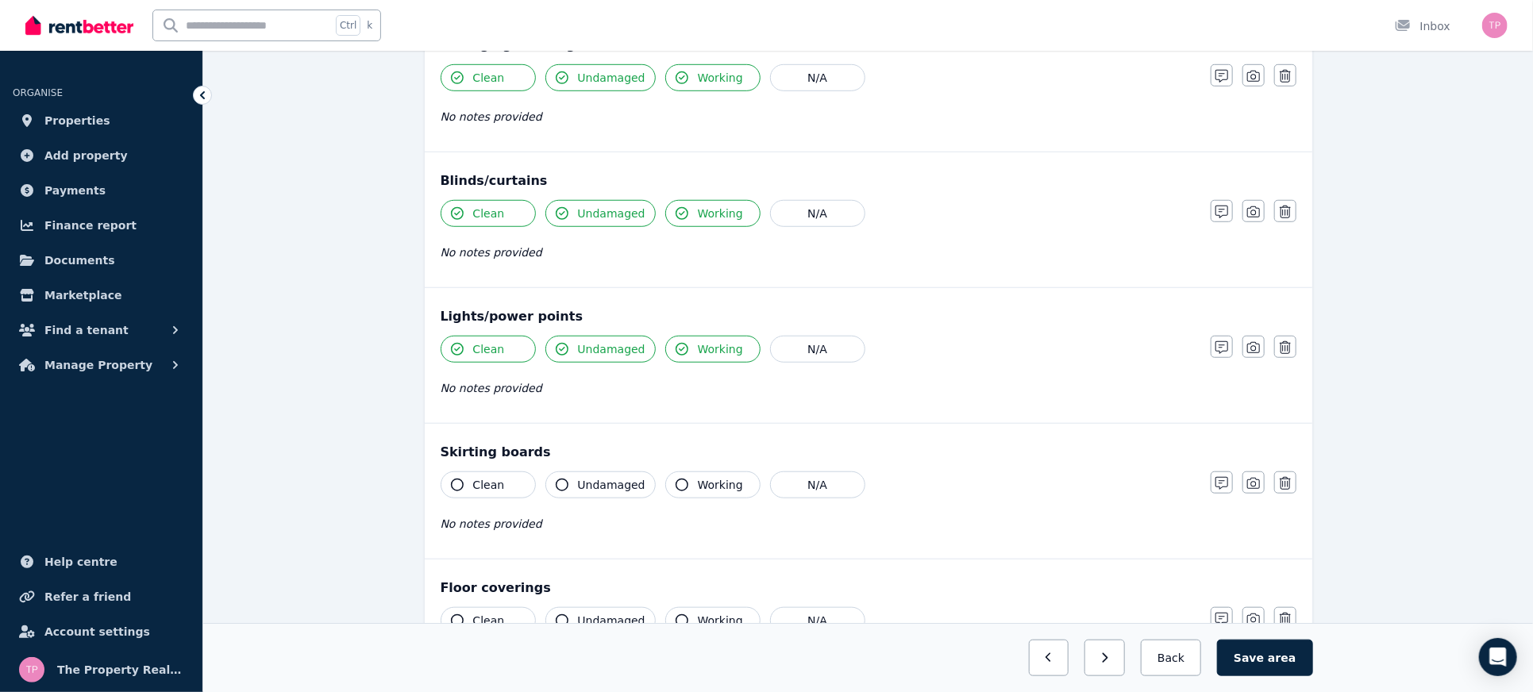
click at [467, 478] on button "Clean" at bounding box center [488, 485] width 95 height 27
click at [567, 480] on icon "button" at bounding box center [562, 485] width 13 height 13
click at [708, 482] on span "Working" at bounding box center [720, 485] width 45 height 16
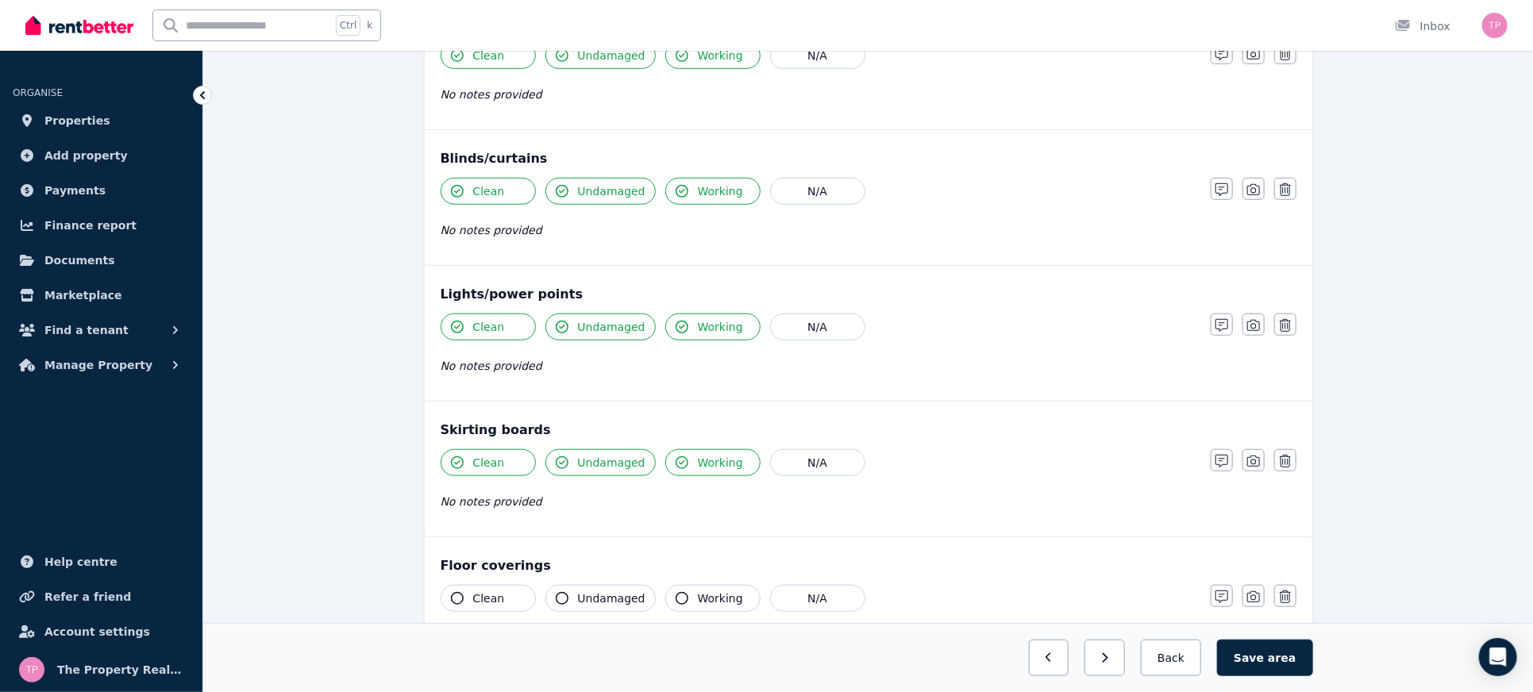
scroll to position [831, 0]
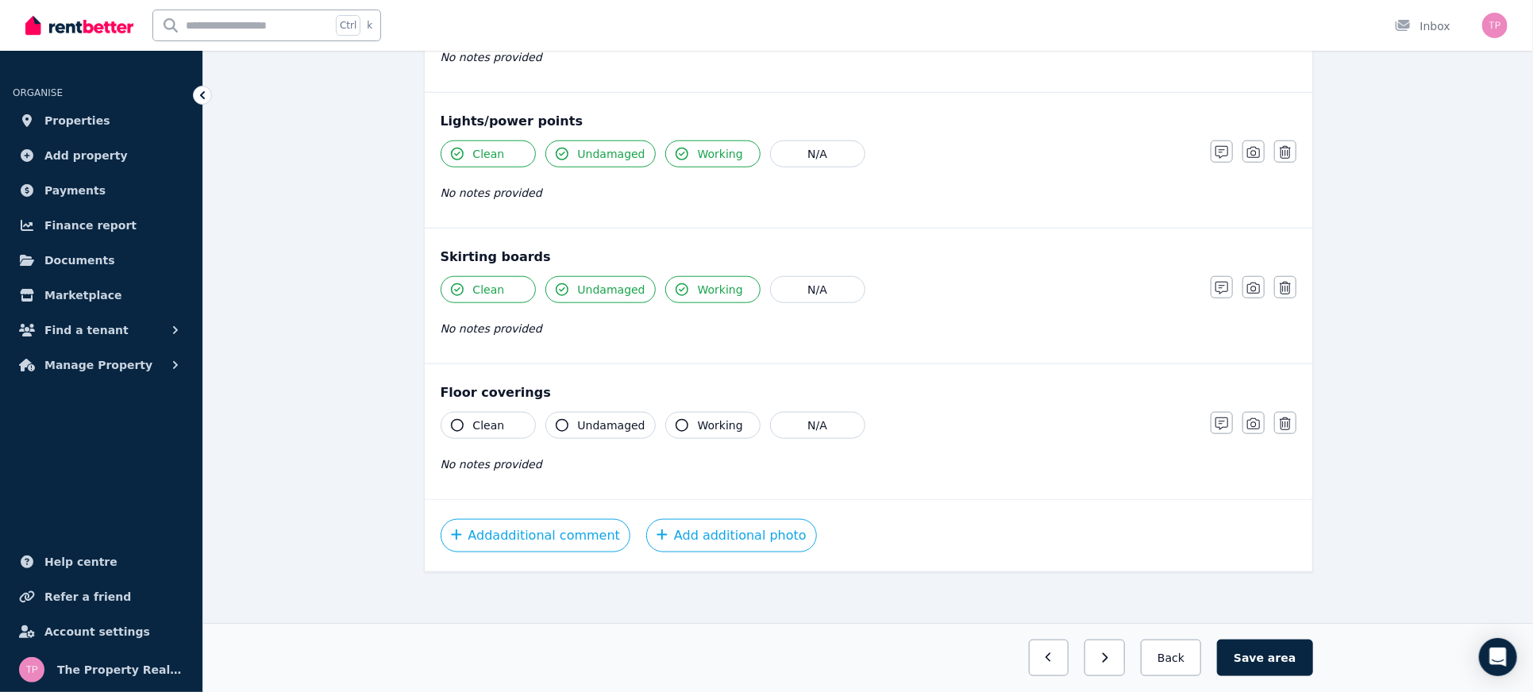
click at [449, 422] on button "Clean" at bounding box center [488, 425] width 95 height 27
click at [583, 412] on button "Undamaged" at bounding box center [601, 425] width 110 height 27
click at [676, 419] on icon "button" at bounding box center [682, 425] width 13 height 13
click at [1302, 661] on button "Save area" at bounding box center [1264, 658] width 95 height 37
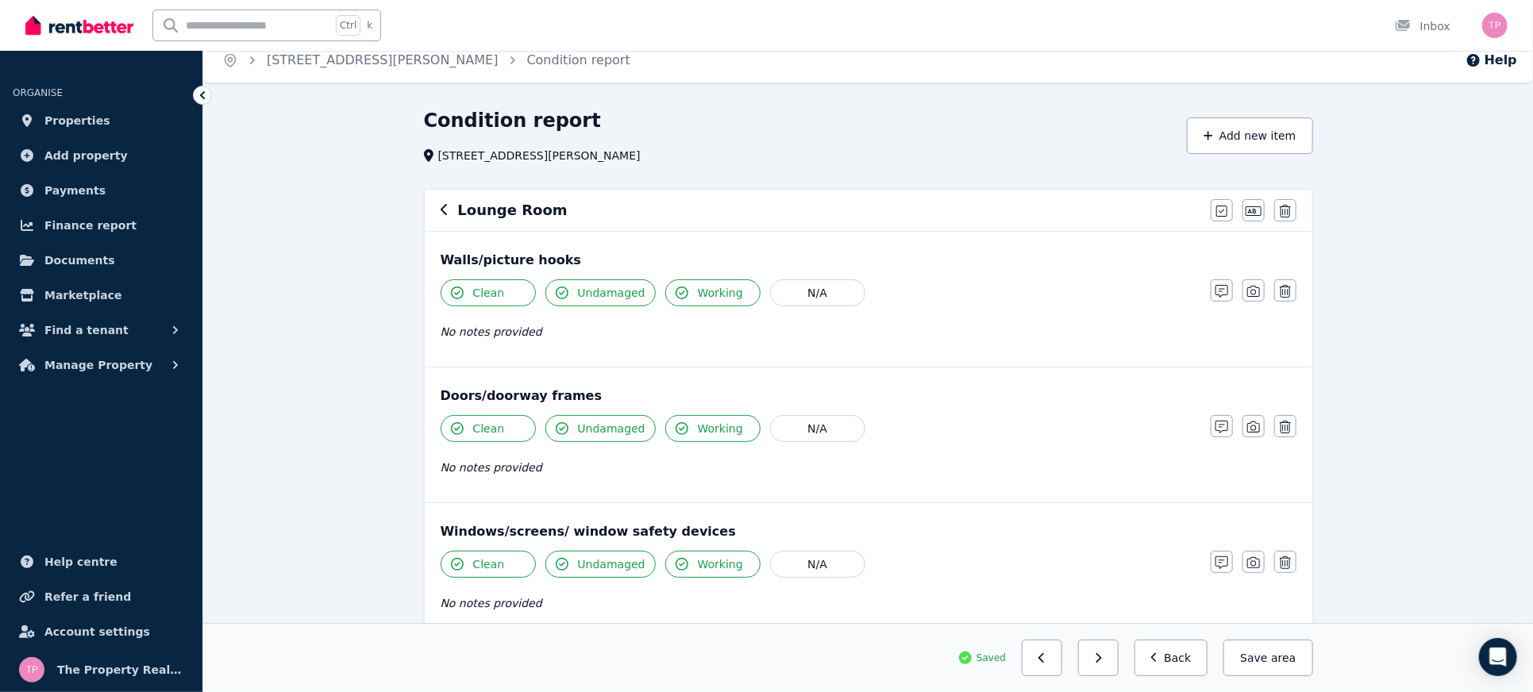
scroll to position [0, 0]
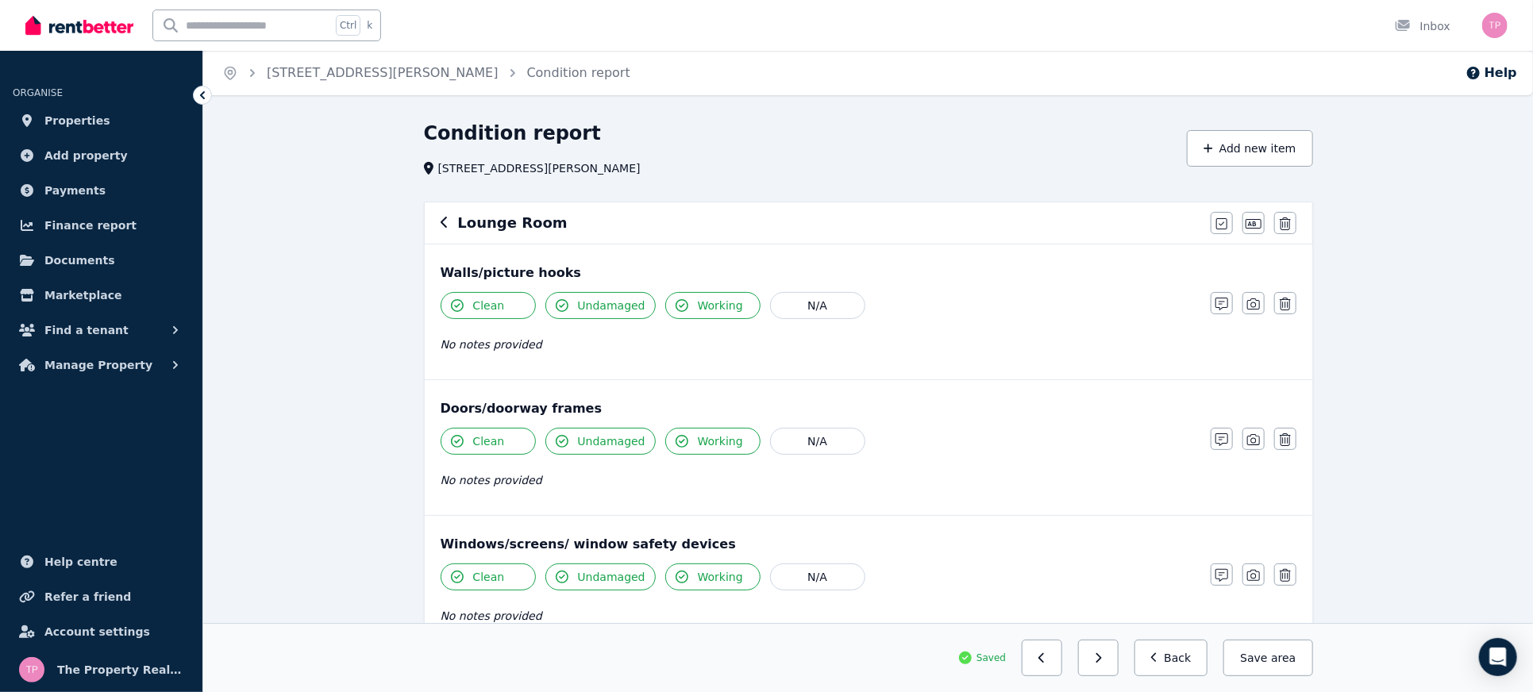
click at [442, 227] on icon "button" at bounding box center [445, 222] width 8 height 13
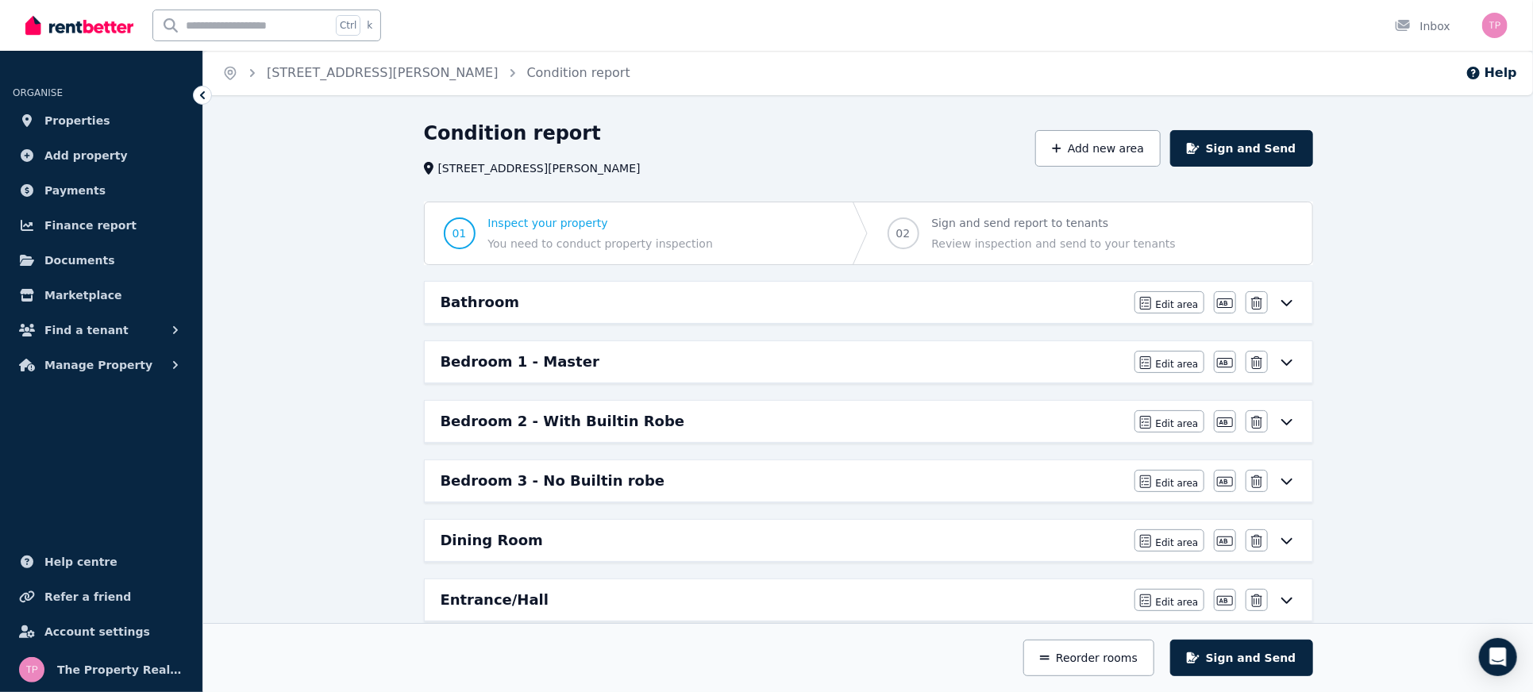
scroll to position [423, 0]
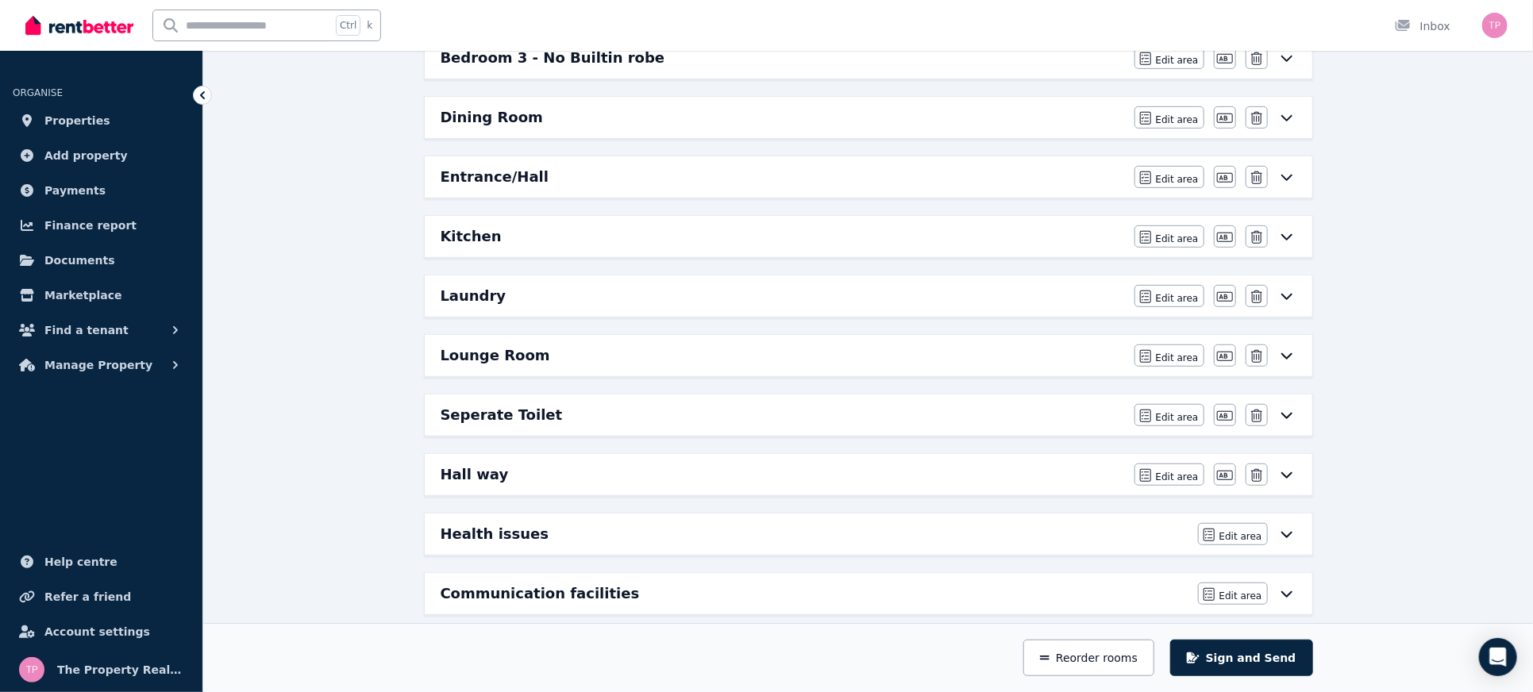
drag, startPoint x: 0, startPoint y: 515, endPoint x: 1415, endPoint y: 382, distance: 1421.4
click at [1415, 382] on div "Condition report [STREET_ADDRESS][PERSON_NAME] Add new area Sign and Send 01 In…" at bounding box center [868, 265] width 1330 height 1136
click at [1182, 354] on span "Edit area" at bounding box center [1177, 358] width 43 height 13
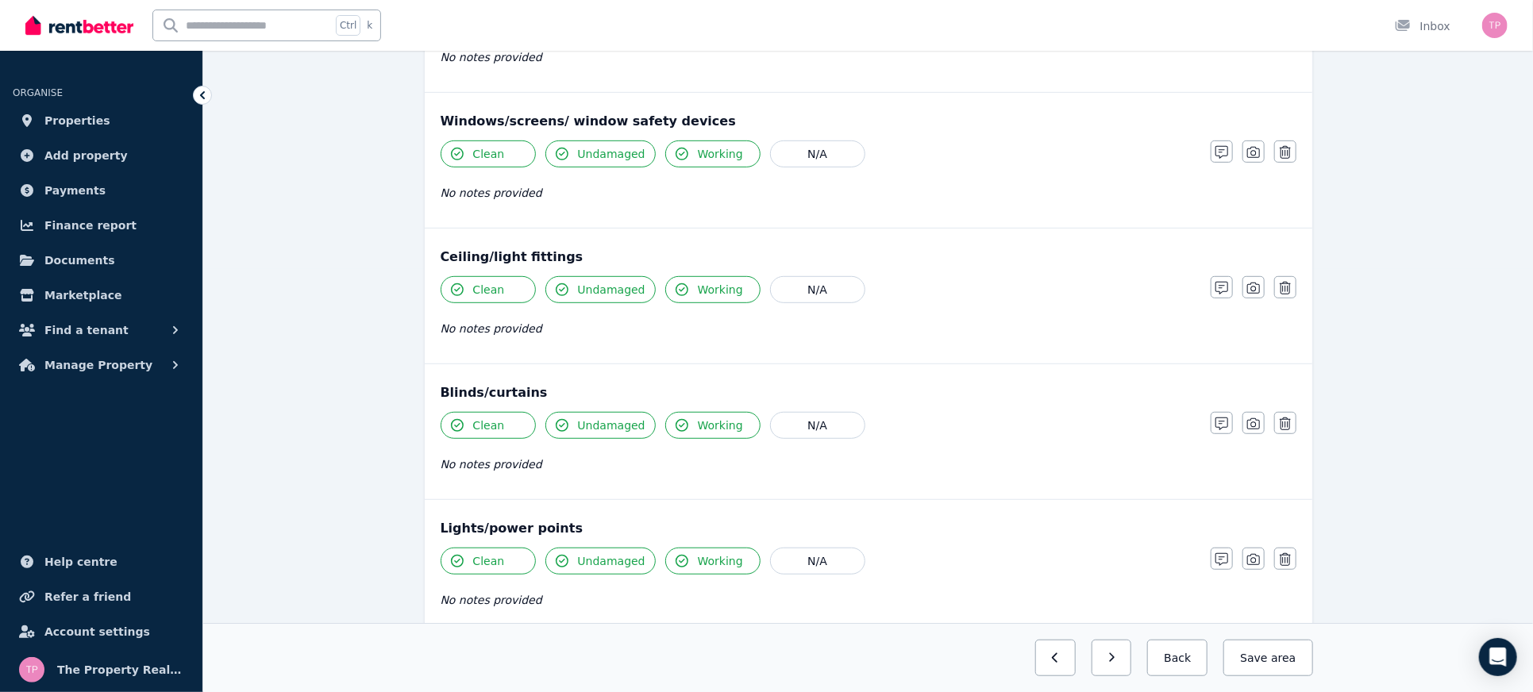
scroll to position [0, 0]
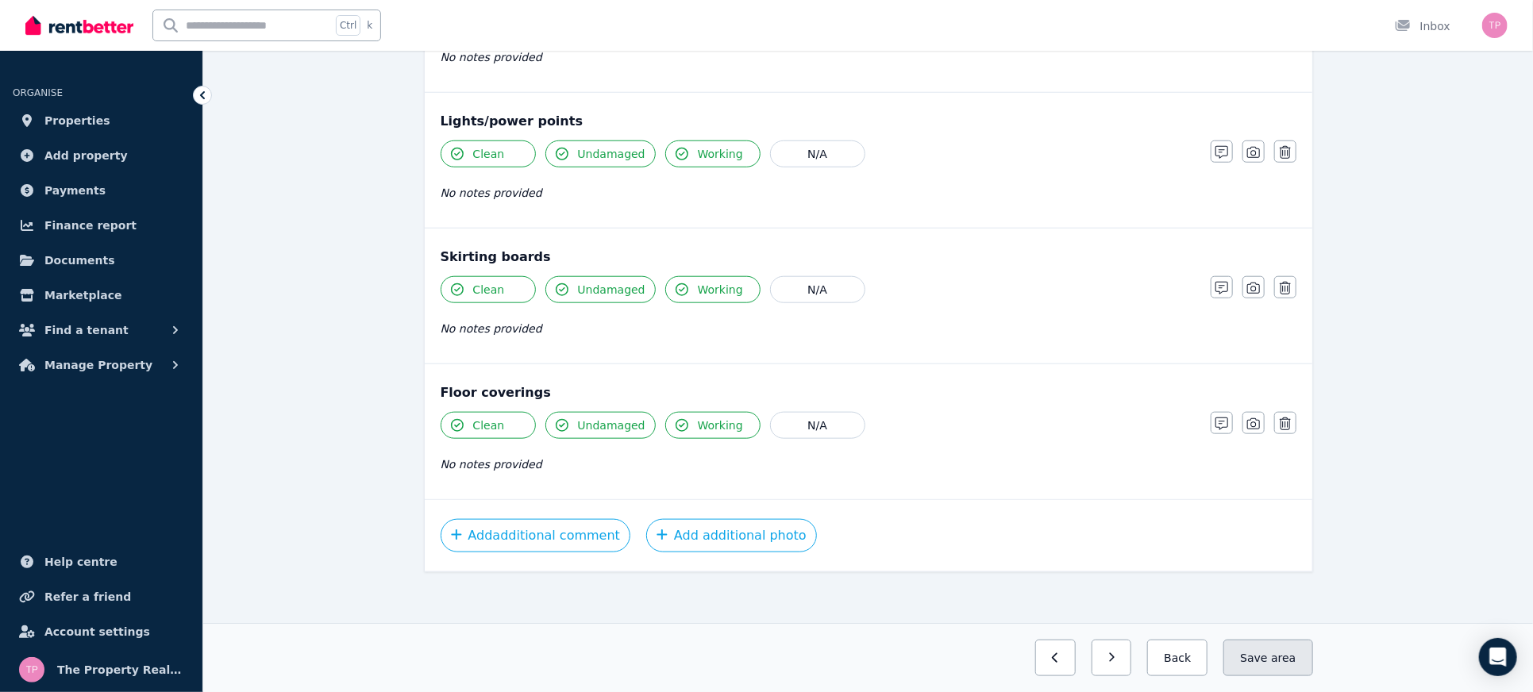
click at [1304, 653] on button "Save area" at bounding box center [1268, 658] width 89 height 37
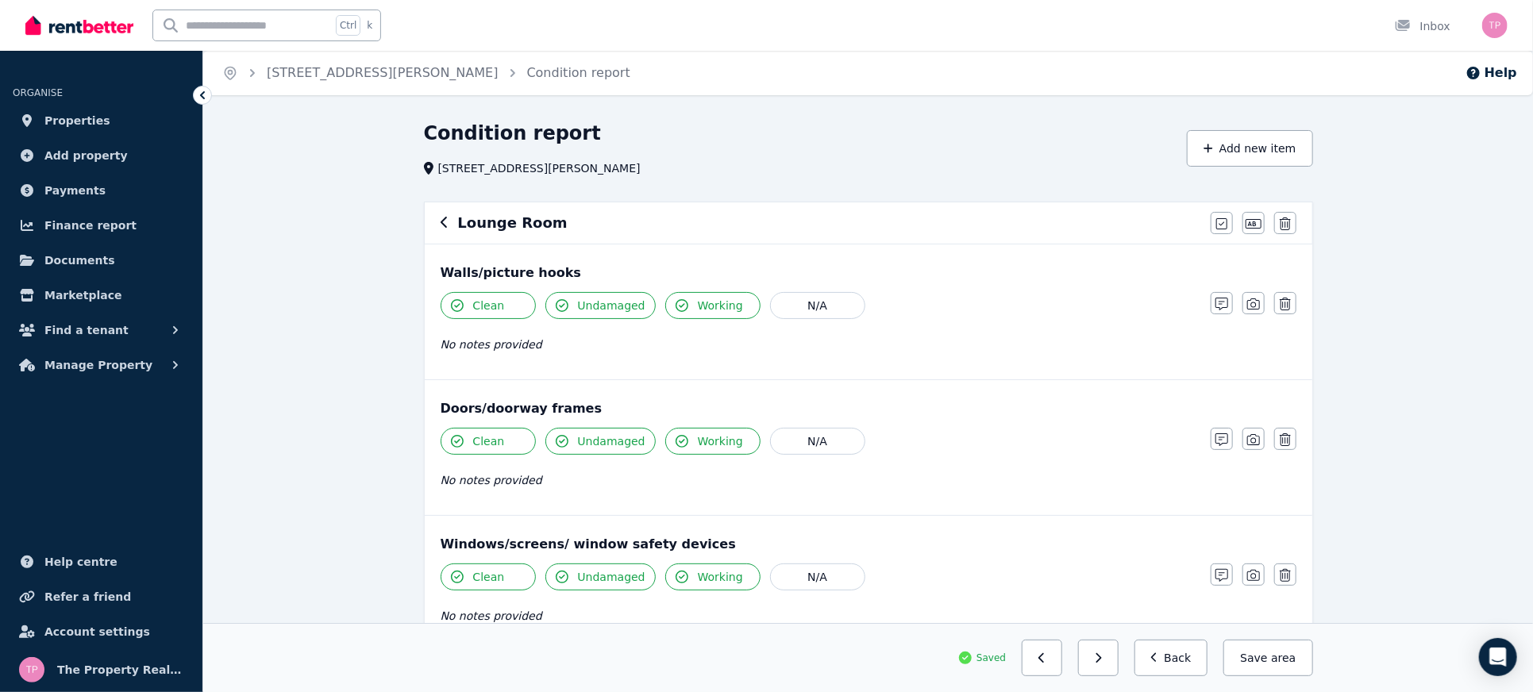
click at [442, 222] on icon "button" at bounding box center [445, 222] width 8 height 13
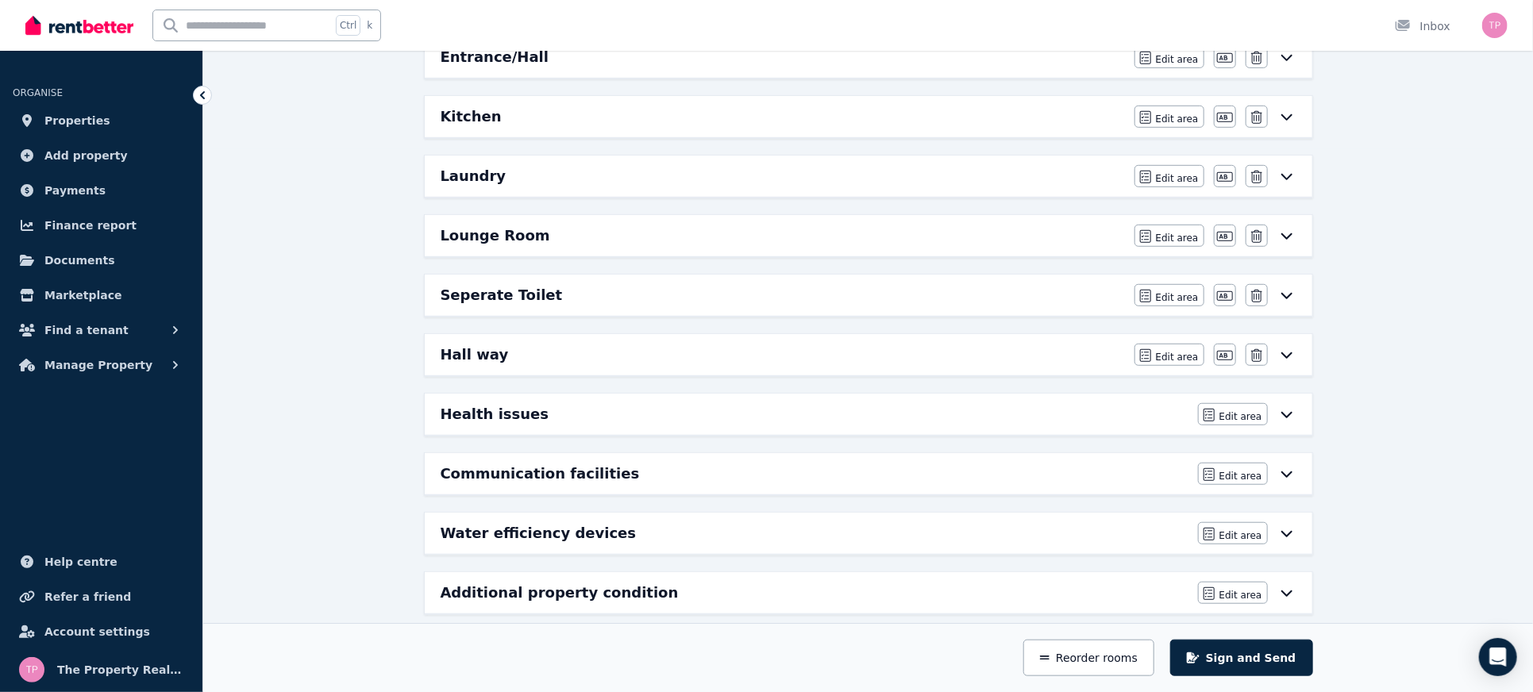
scroll to position [554, 0]
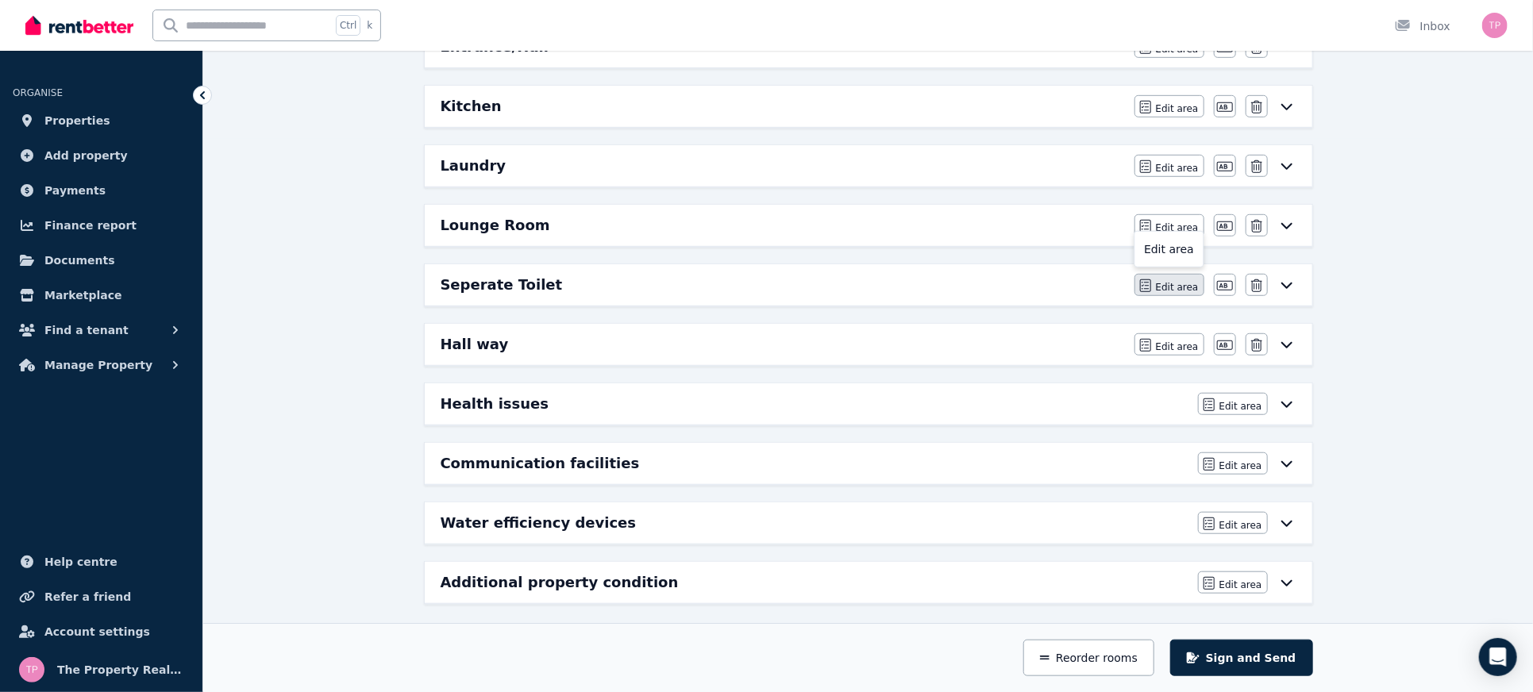
click at [1180, 284] on span "Edit area" at bounding box center [1177, 287] width 43 height 13
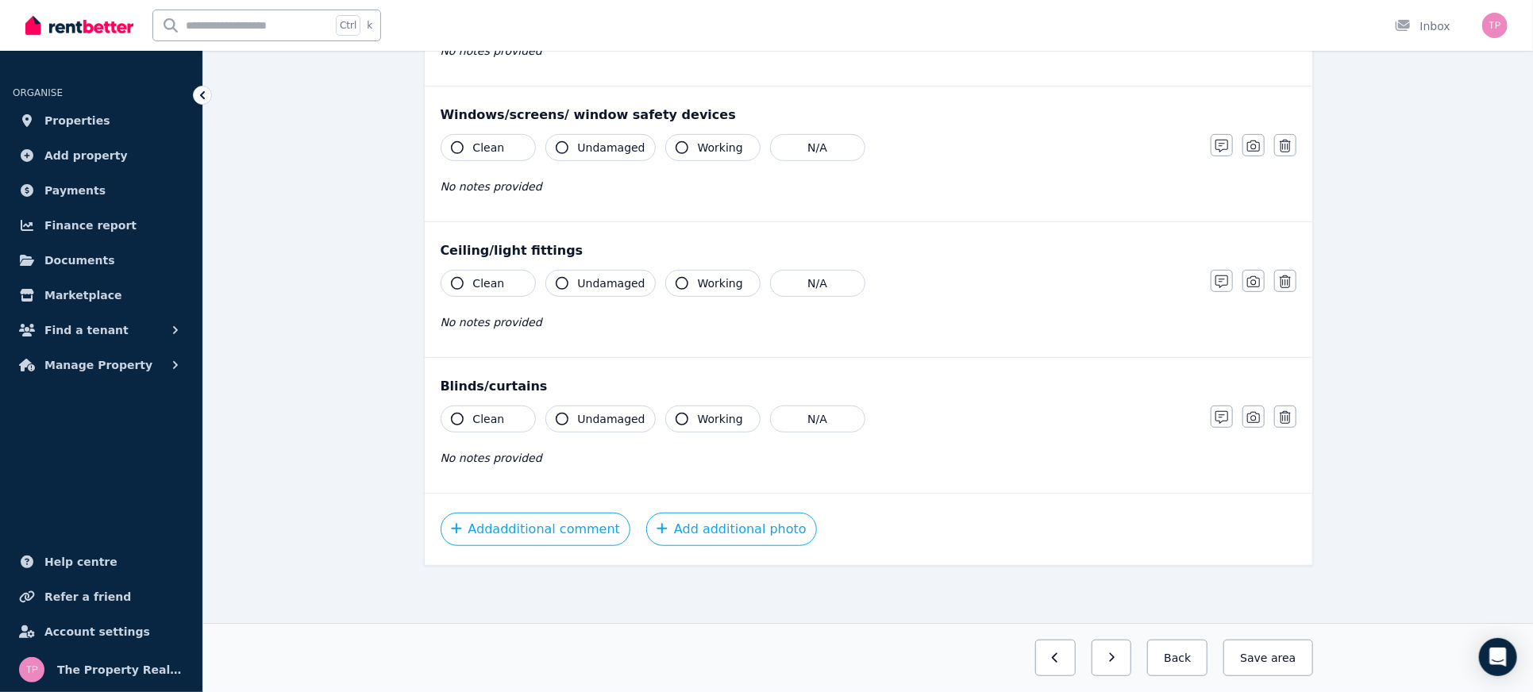
scroll to position [0, 0]
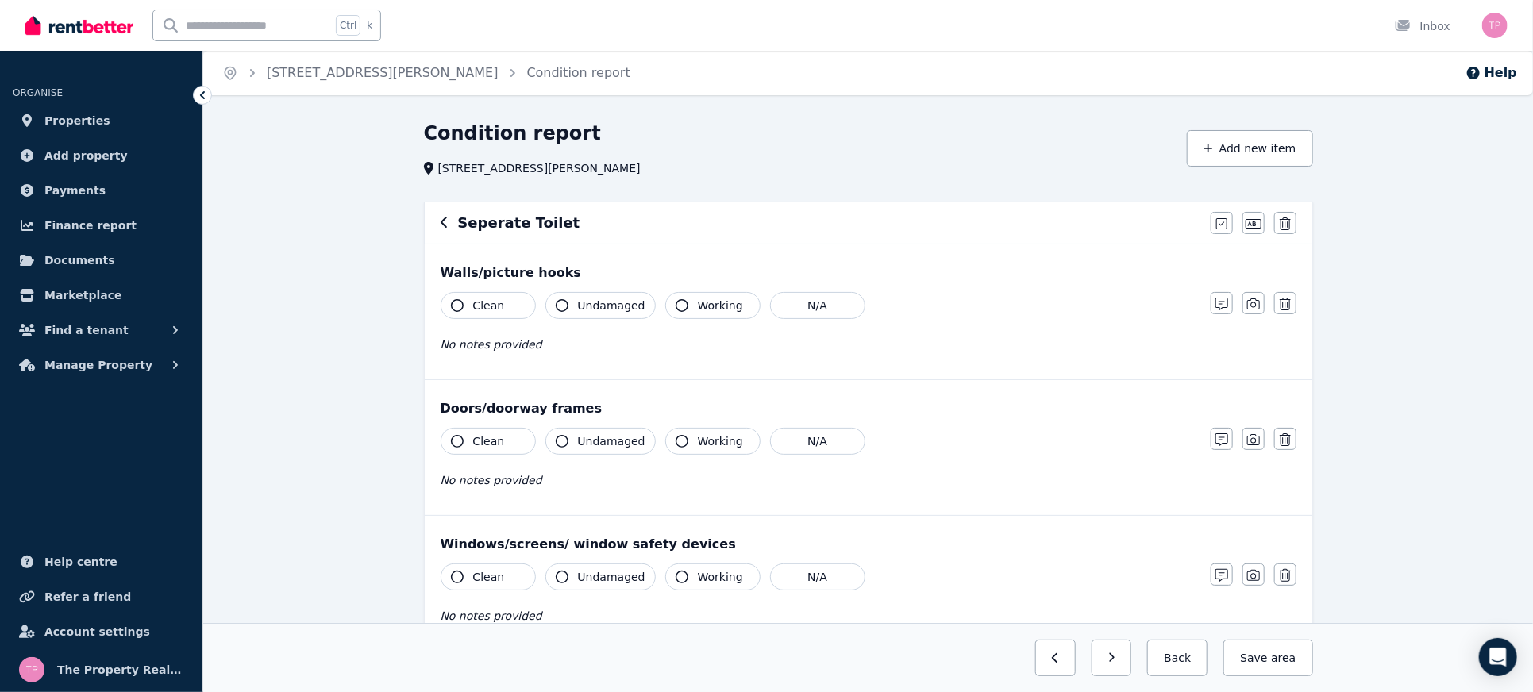
click at [473, 308] on span "Clean" at bounding box center [489, 306] width 32 height 16
click at [565, 301] on icon "button" at bounding box center [562, 305] width 13 height 13
click at [698, 305] on span "Working" at bounding box center [720, 306] width 45 height 16
click at [708, 435] on span "Working" at bounding box center [720, 442] width 45 height 16
click at [599, 446] on span "Undamaged" at bounding box center [612, 442] width 68 height 16
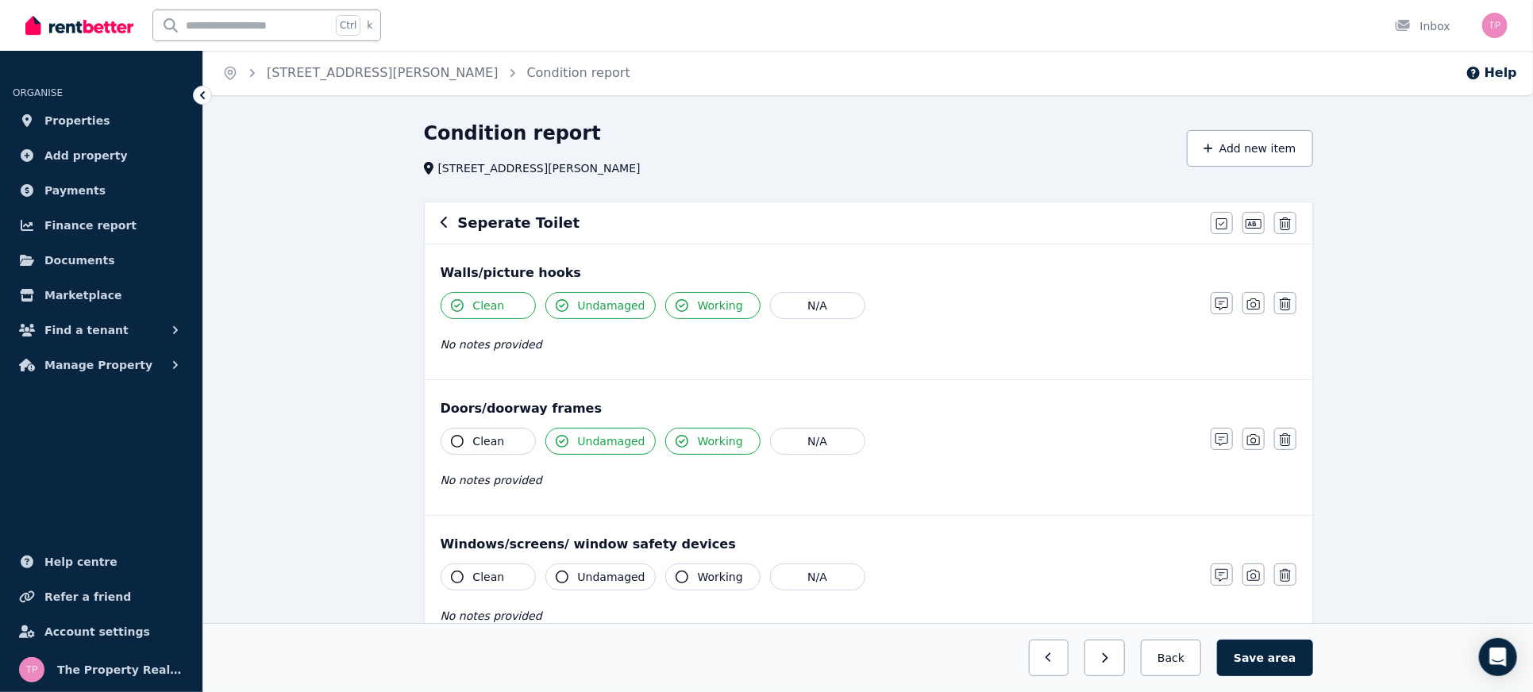
click at [456, 443] on icon "button" at bounding box center [457, 441] width 13 height 13
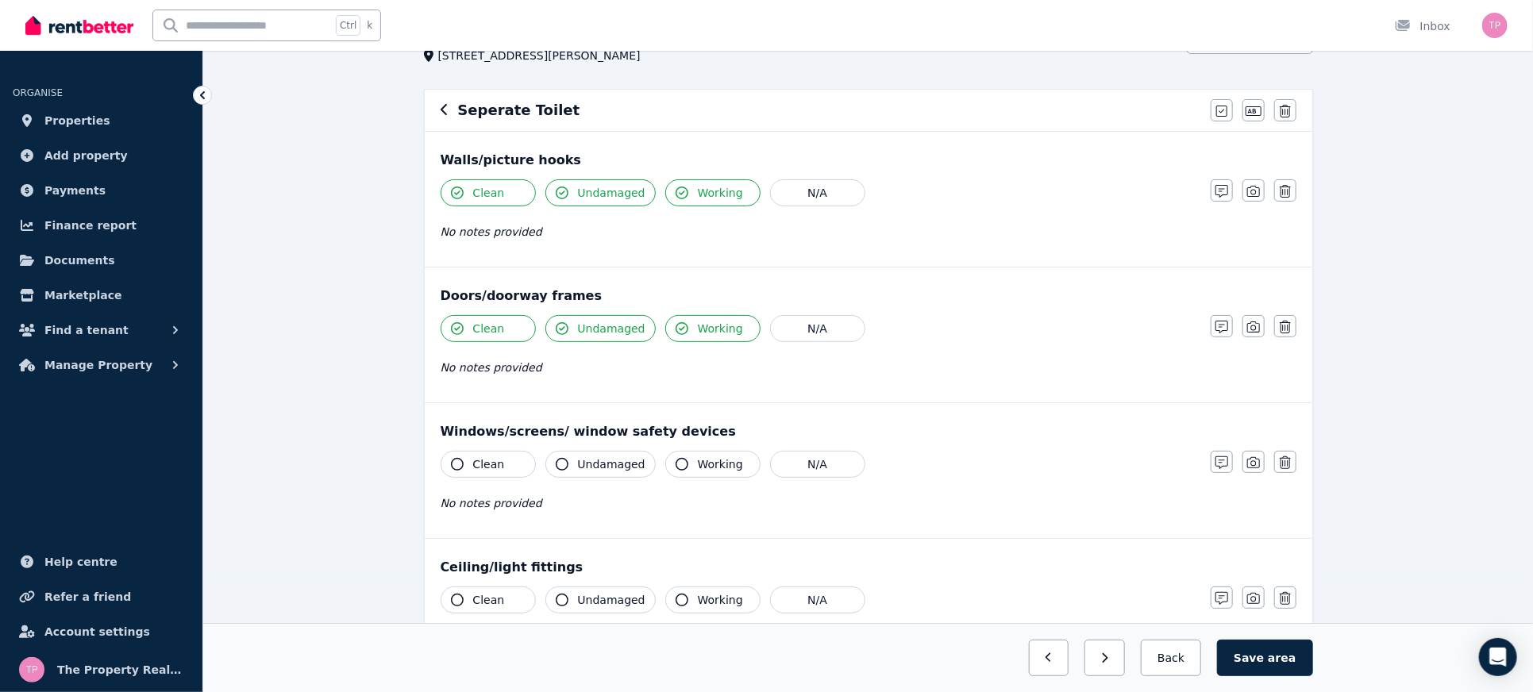
scroll to position [211, 0]
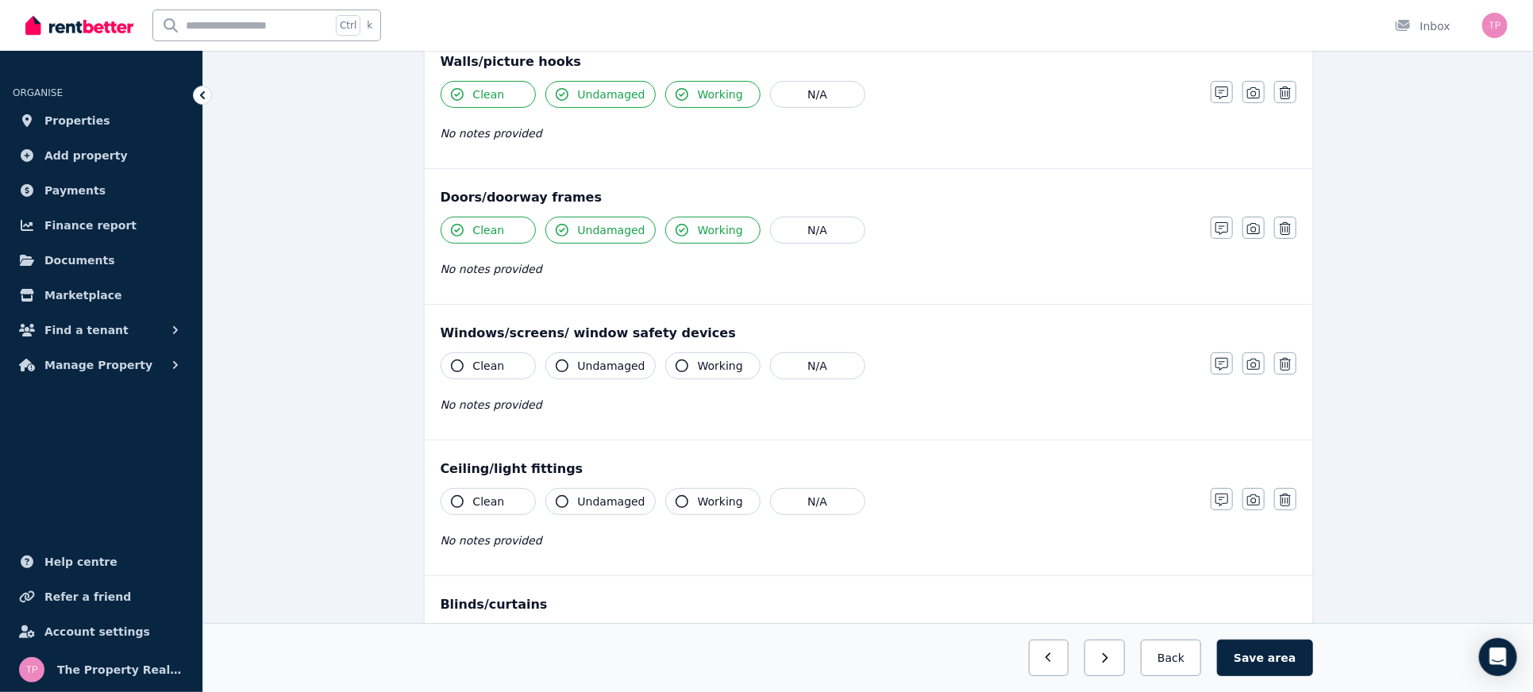
click at [475, 360] on span "Clean" at bounding box center [489, 366] width 32 height 16
drag, startPoint x: 584, startPoint y: 351, endPoint x: 597, endPoint y: 355, distance: 14.1
click at [585, 353] on button "Undamaged" at bounding box center [601, 366] width 110 height 27
click at [698, 368] on span "Working" at bounding box center [720, 366] width 45 height 16
click at [698, 499] on span "Working" at bounding box center [720, 502] width 45 height 16
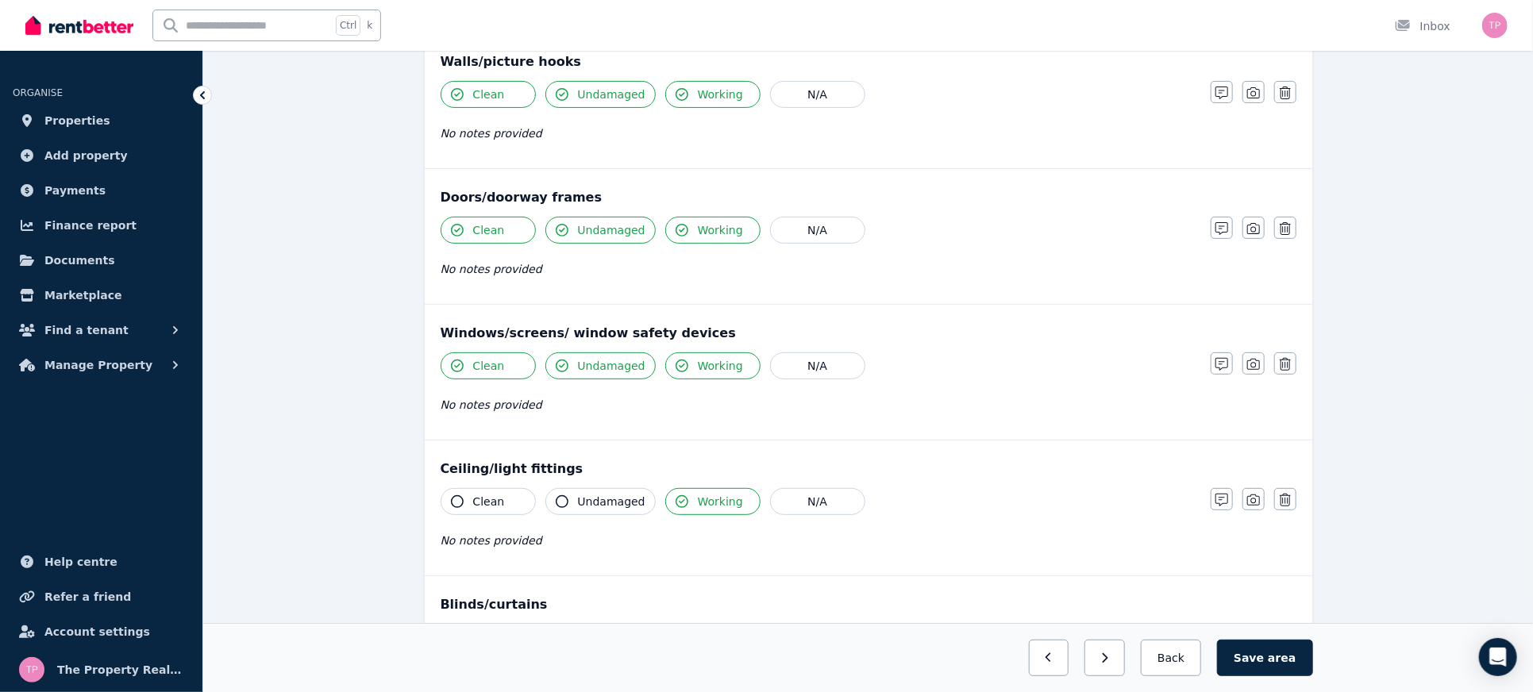
click at [594, 511] on div "Clean Undamaged Working N/A No notes provided" at bounding box center [818, 527] width 754 height 78
click at [473, 504] on span "Clean" at bounding box center [489, 502] width 32 height 16
click at [573, 501] on button "Undamaged" at bounding box center [601, 501] width 110 height 27
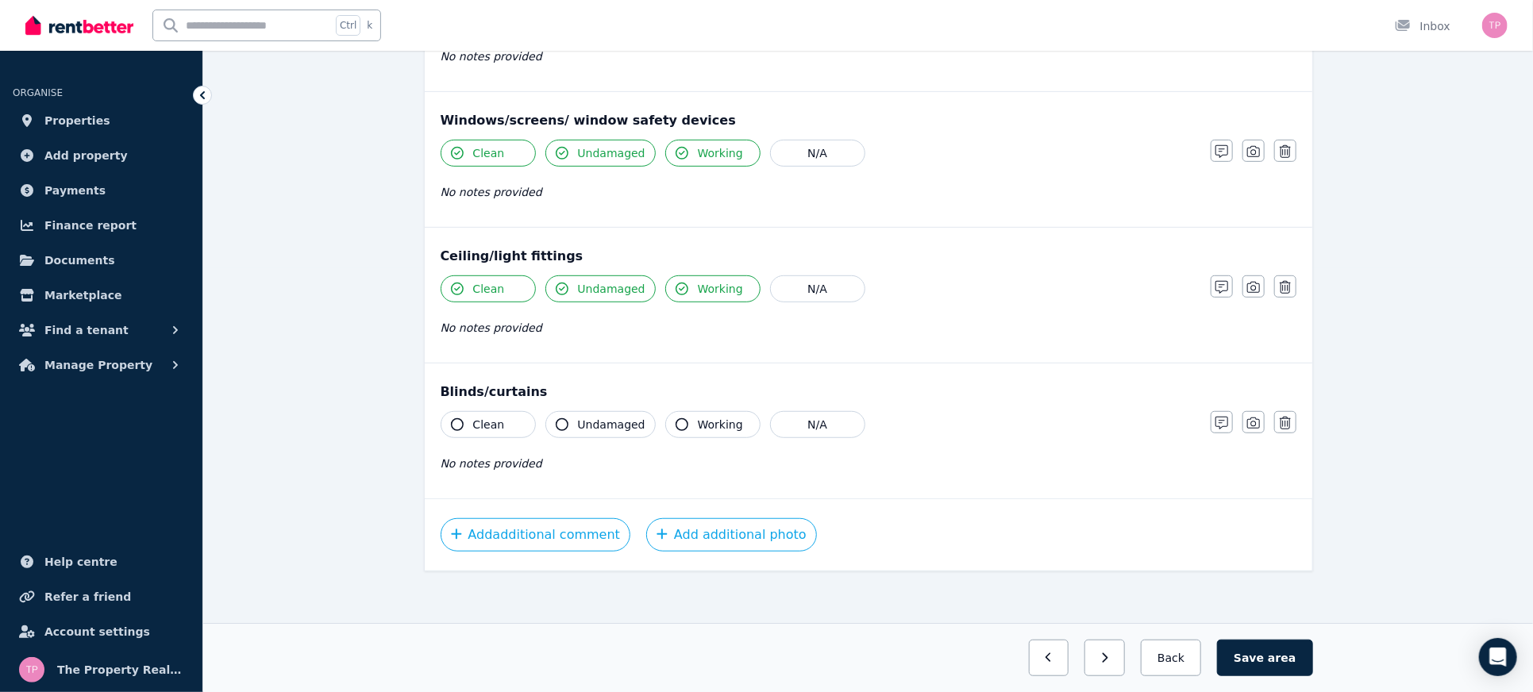
click at [488, 420] on span "Clean" at bounding box center [489, 425] width 32 height 16
click at [575, 414] on button "Undamaged" at bounding box center [601, 424] width 110 height 27
click at [676, 423] on icon "button" at bounding box center [682, 425] width 13 height 13
click at [1290, 669] on button "Save area" at bounding box center [1264, 658] width 95 height 37
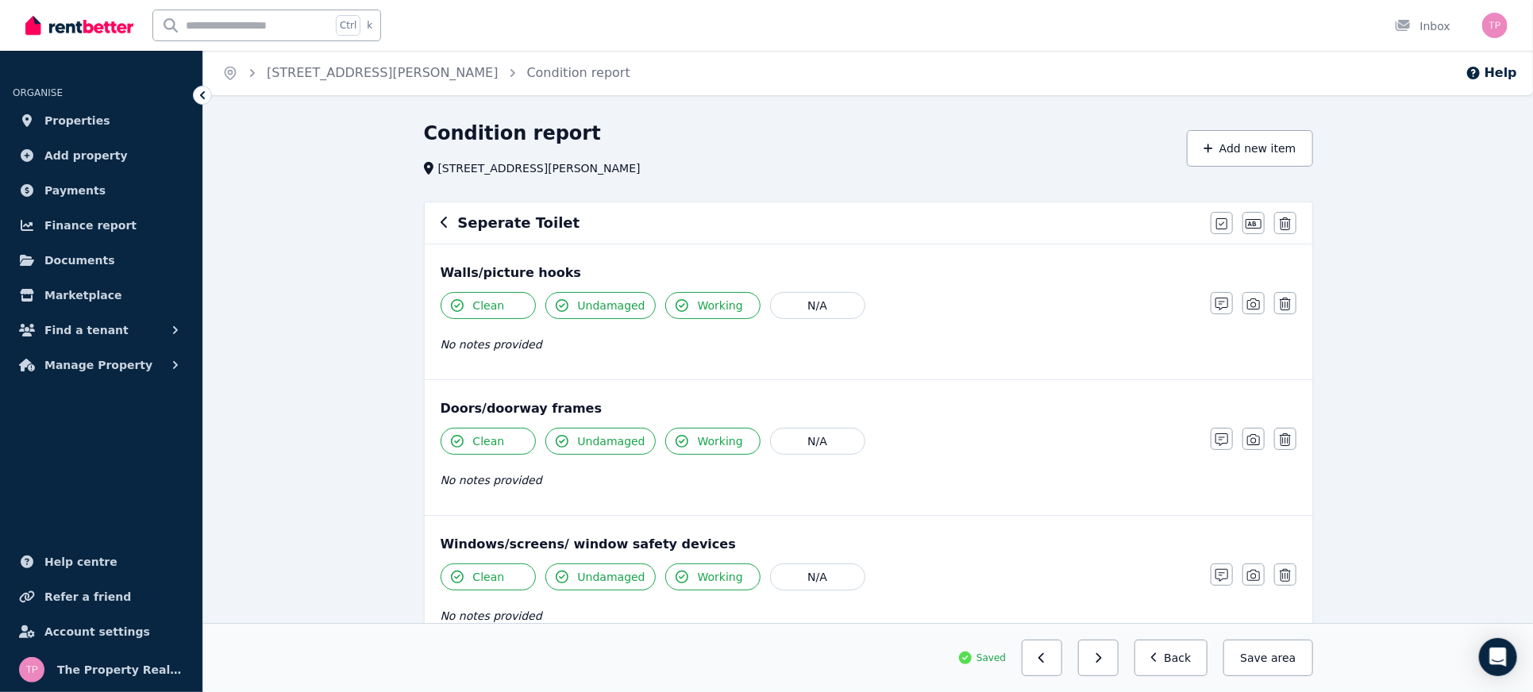
click at [441, 220] on icon "button" at bounding box center [445, 222] width 8 height 13
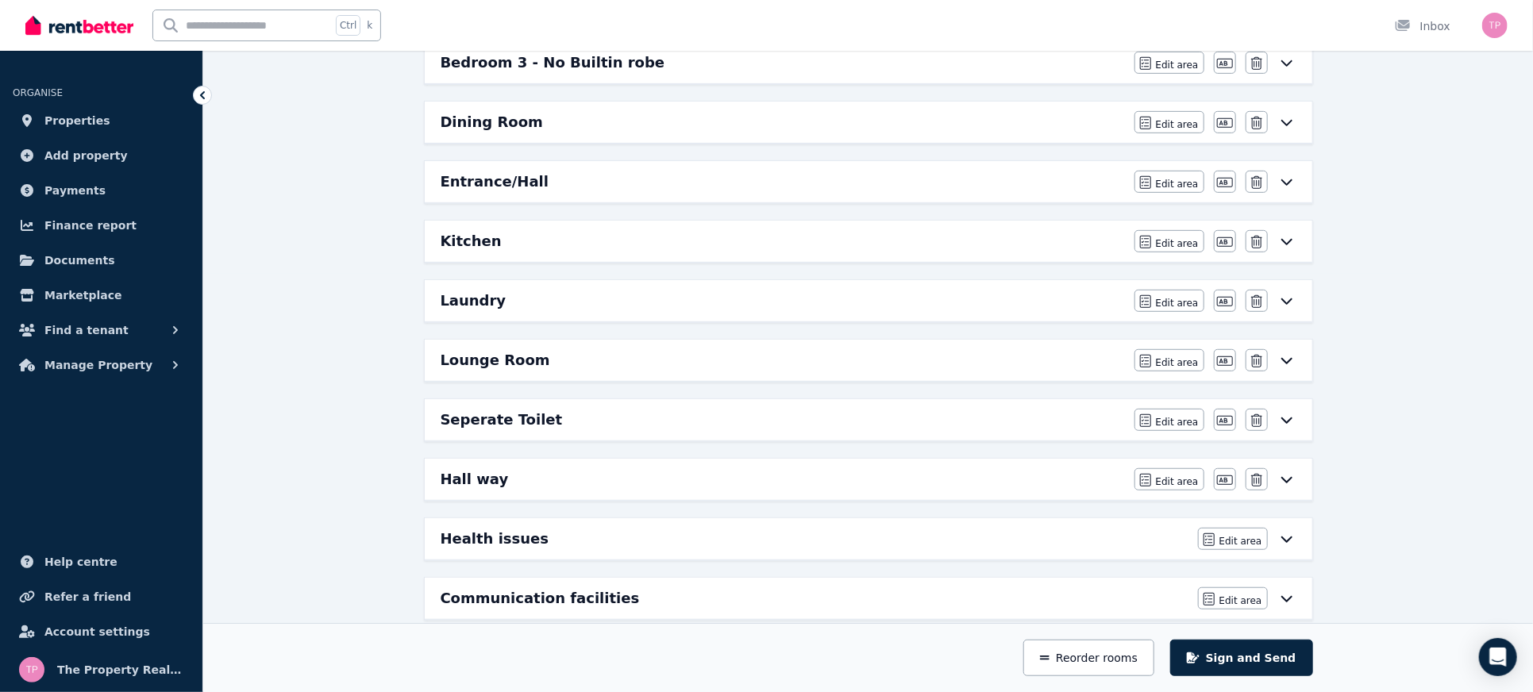
scroll to position [423, 0]
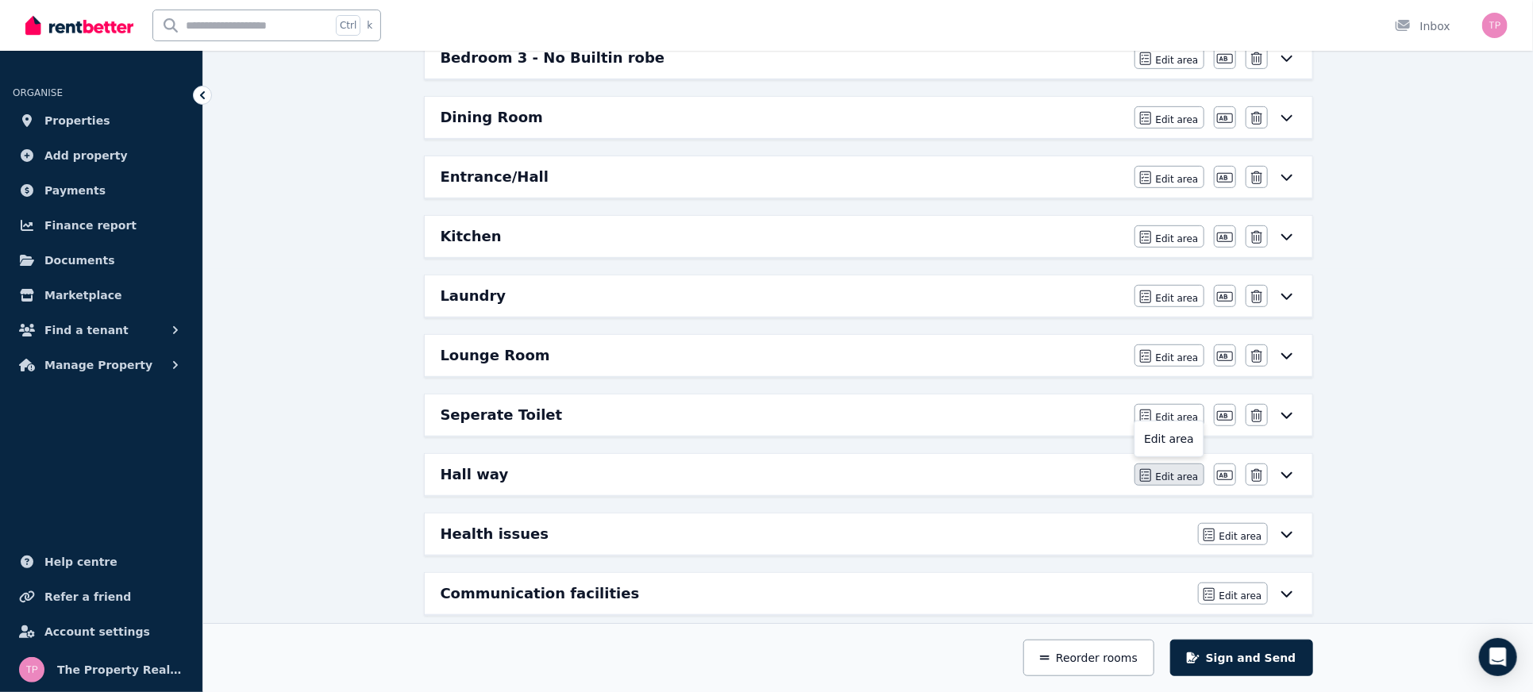
click at [1182, 476] on button "Edit area" at bounding box center [1170, 475] width 70 height 22
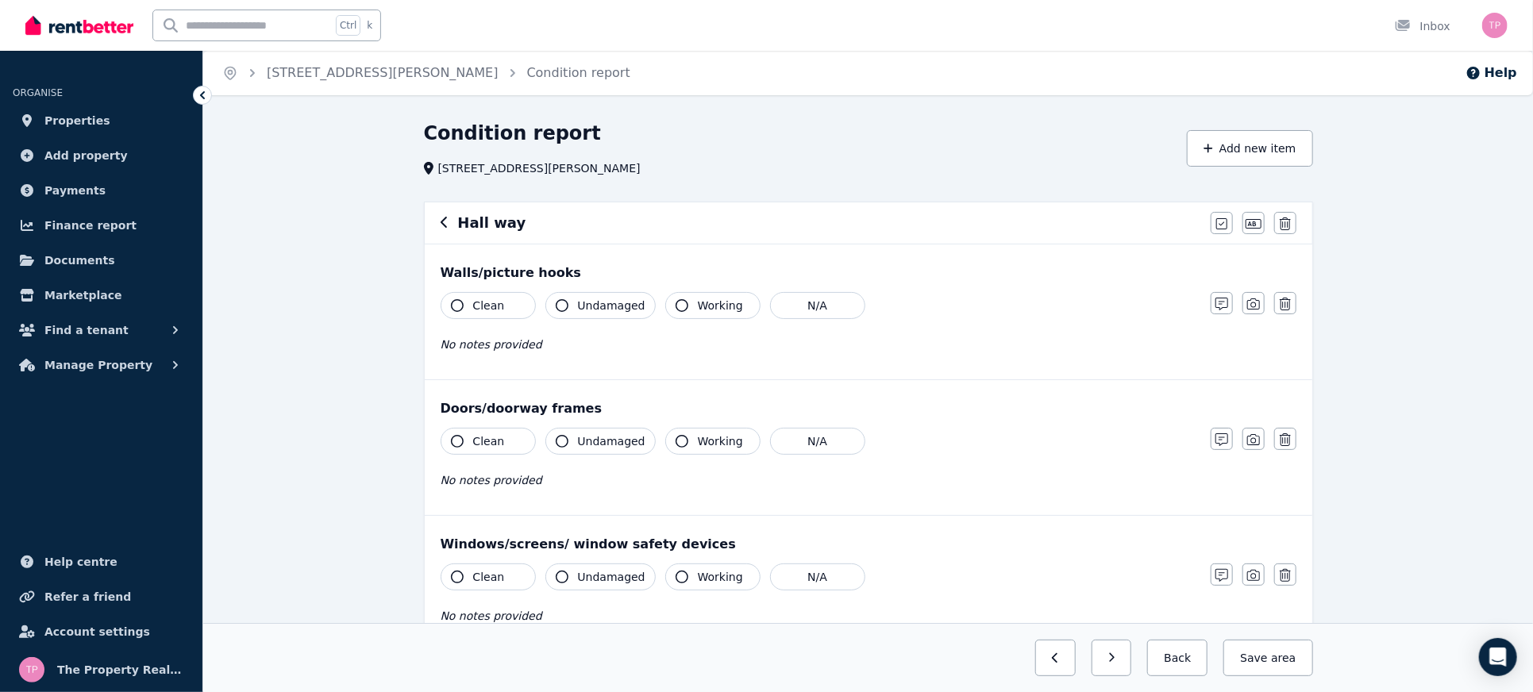
click at [481, 310] on span "Clean" at bounding box center [489, 306] width 32 height 16
click at [579, 305] on span "Undamaged" at bounding box center [612, 306] width 68 height 16
click at [699, 299] on span "Working" at bounding box center [720, 306] width 45 height 16
click at [696, 451] on button "Working" at bounding box center [712, 441] width 95 height 27
click at [589, 447] on span "Undamaged" at bounding box center [612, 442] width 68 height 16
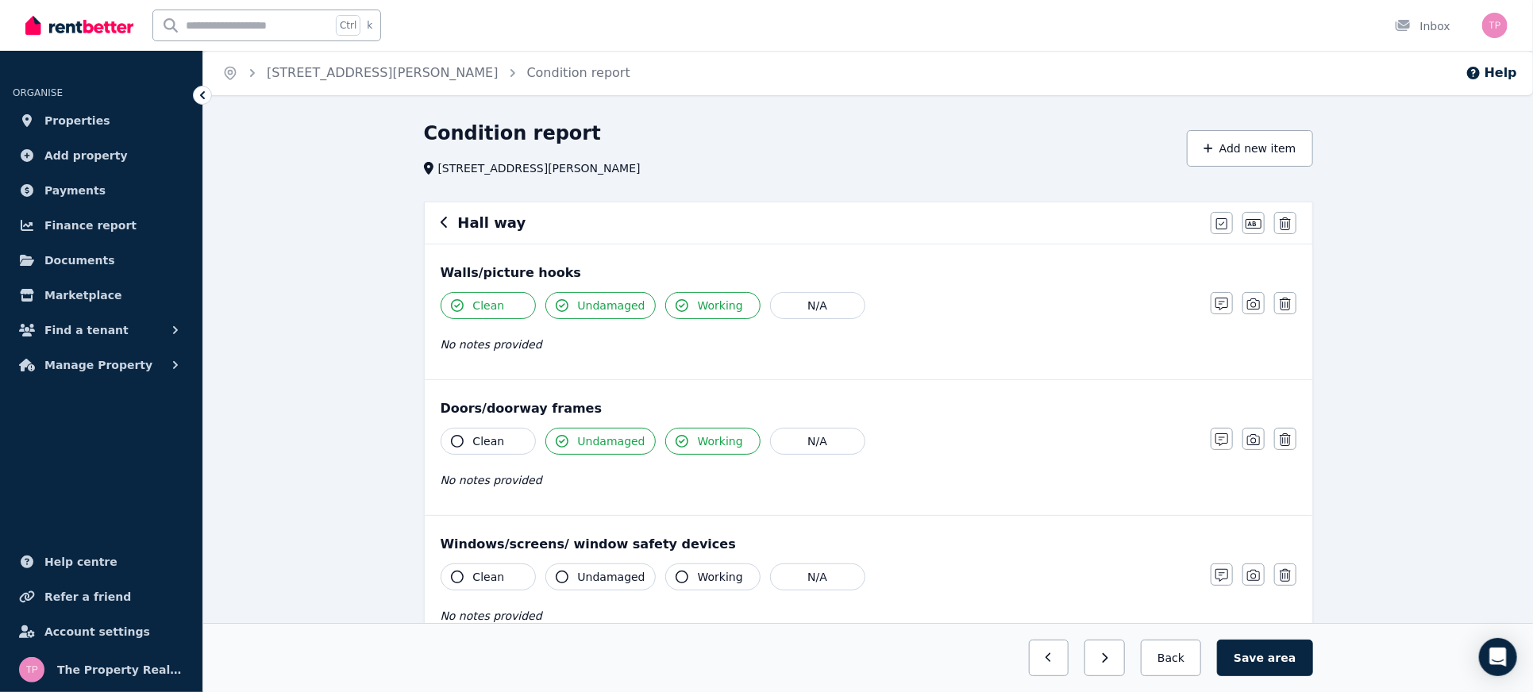
click at [449, 450] on button "Clean" at bounding box center [488, 441] width 95 height 27
click at [467, 585] on button "Clean" at bounding box center [488, 577] width 95 height 27
click at [578, 569] on span "Undamaged" at bounding box center [612, 577] width 68 height 16
click at [677, 587] on button "Working" at bounding box center [712, 577] width 95 height 27
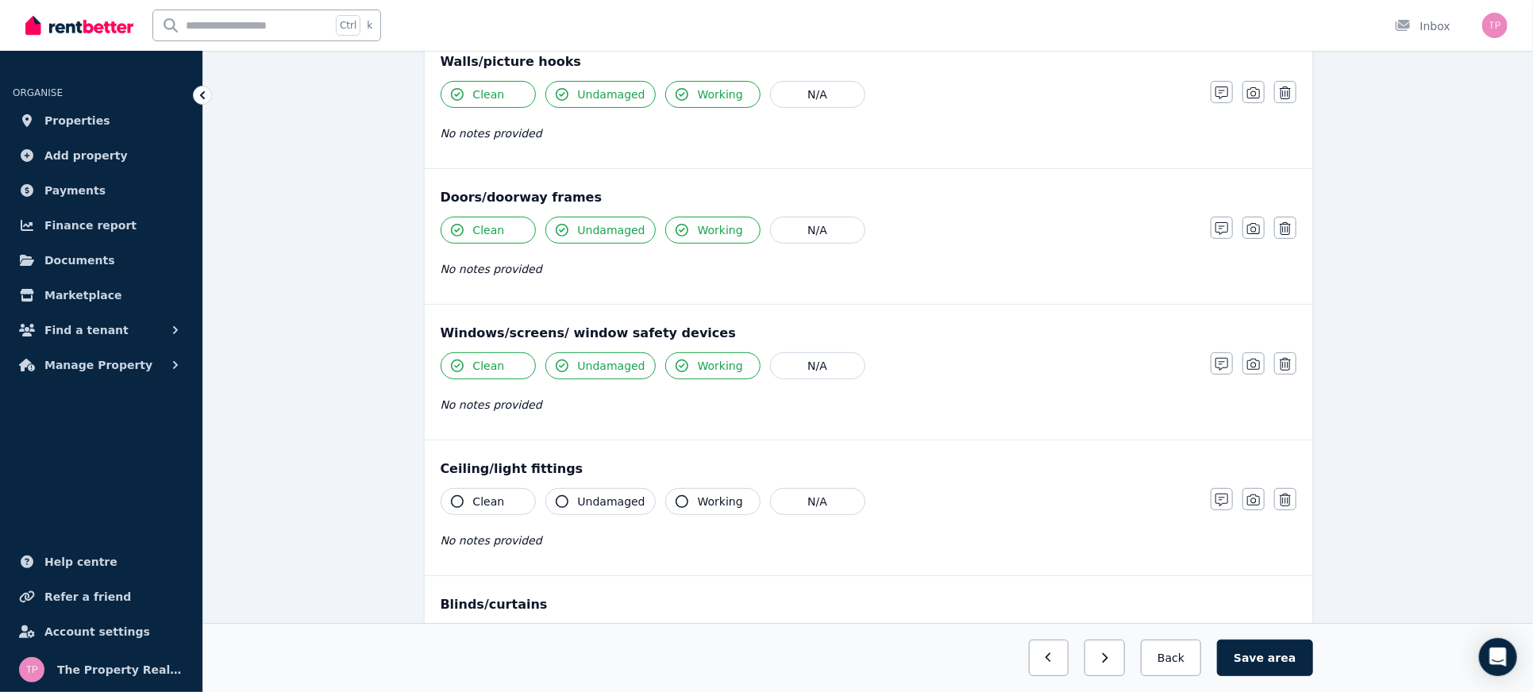
click at [469, 506] on button "Clean" at bounding box center [488, 501] width 95 height 27
drag, startPoint x: 573, startPoint y: 499, endPoint x: 638, endPoint y: 499, distance: 65.1
click at [573, 499] on button "Undamaged" at bounding box center [601, 501] width 110 height 27
click at [676, 500] on icon "button" at bounding box center [682, 502] width 13 height 13
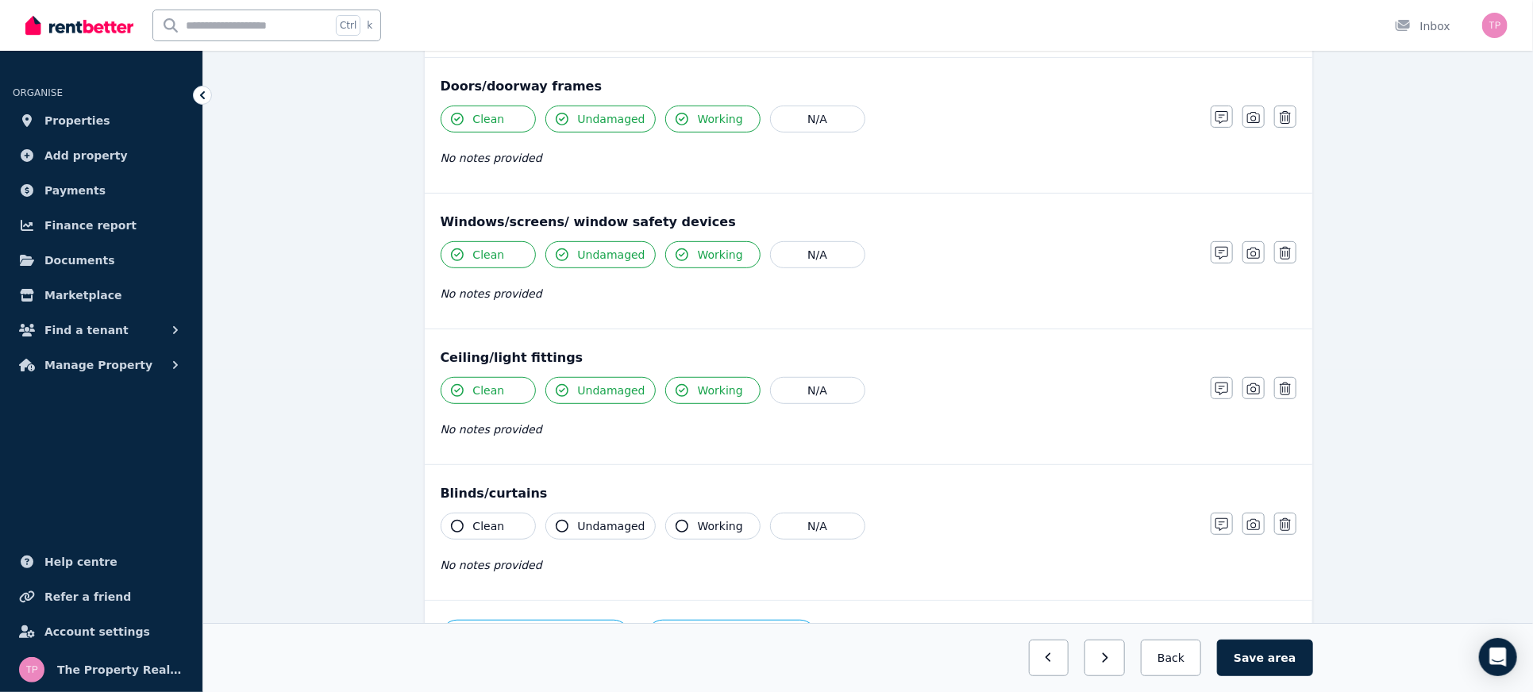
scroll to position [424, 0]
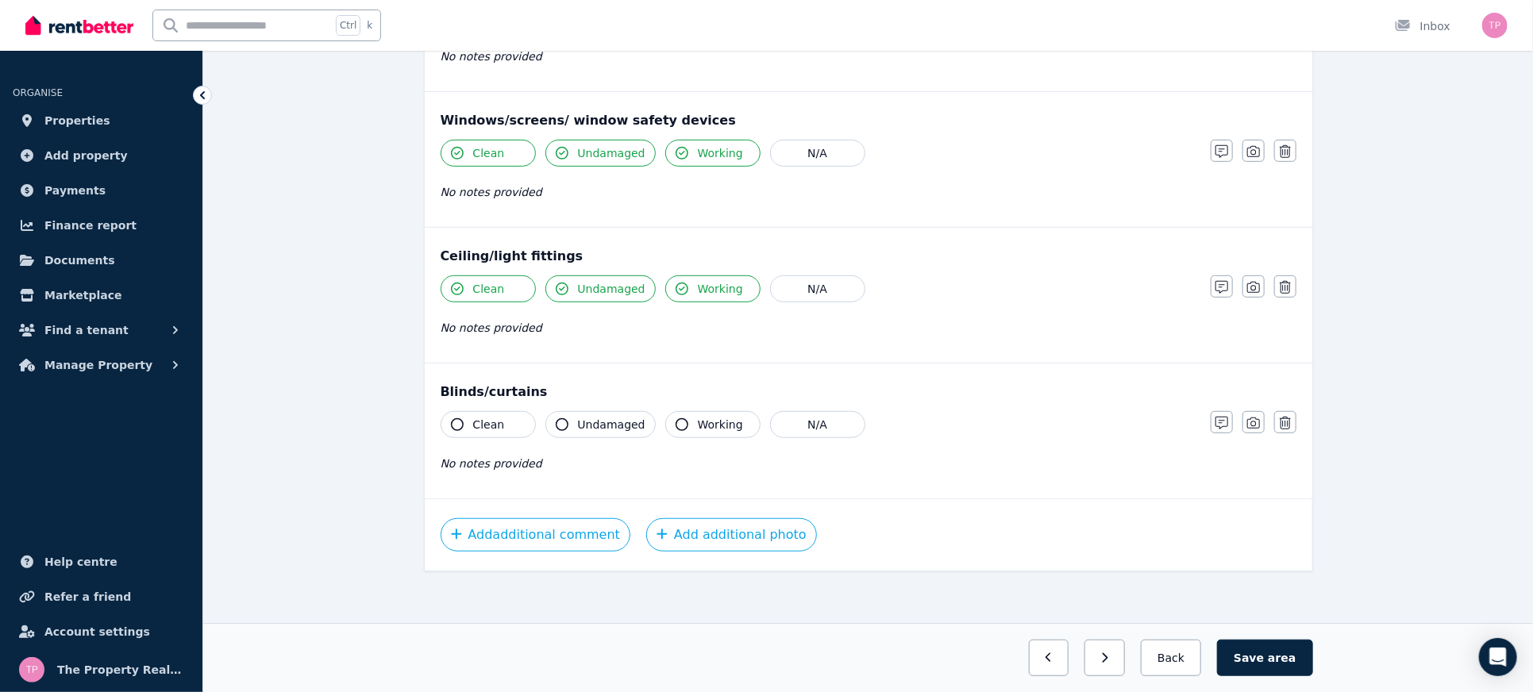
click at [471, 411] on button "Clean" at bounding box center [488, 424] width 95 height 27
click at [567, 411] on button "Undamaged" at bounding box center [601, 424] width 110 height 27
click at [682, 413] on button "Working" at bounding box center [712, 424] width 95 height 27
click at [1278, 419] on button "button" at bounding box center [1286, 422] width 22 height 22
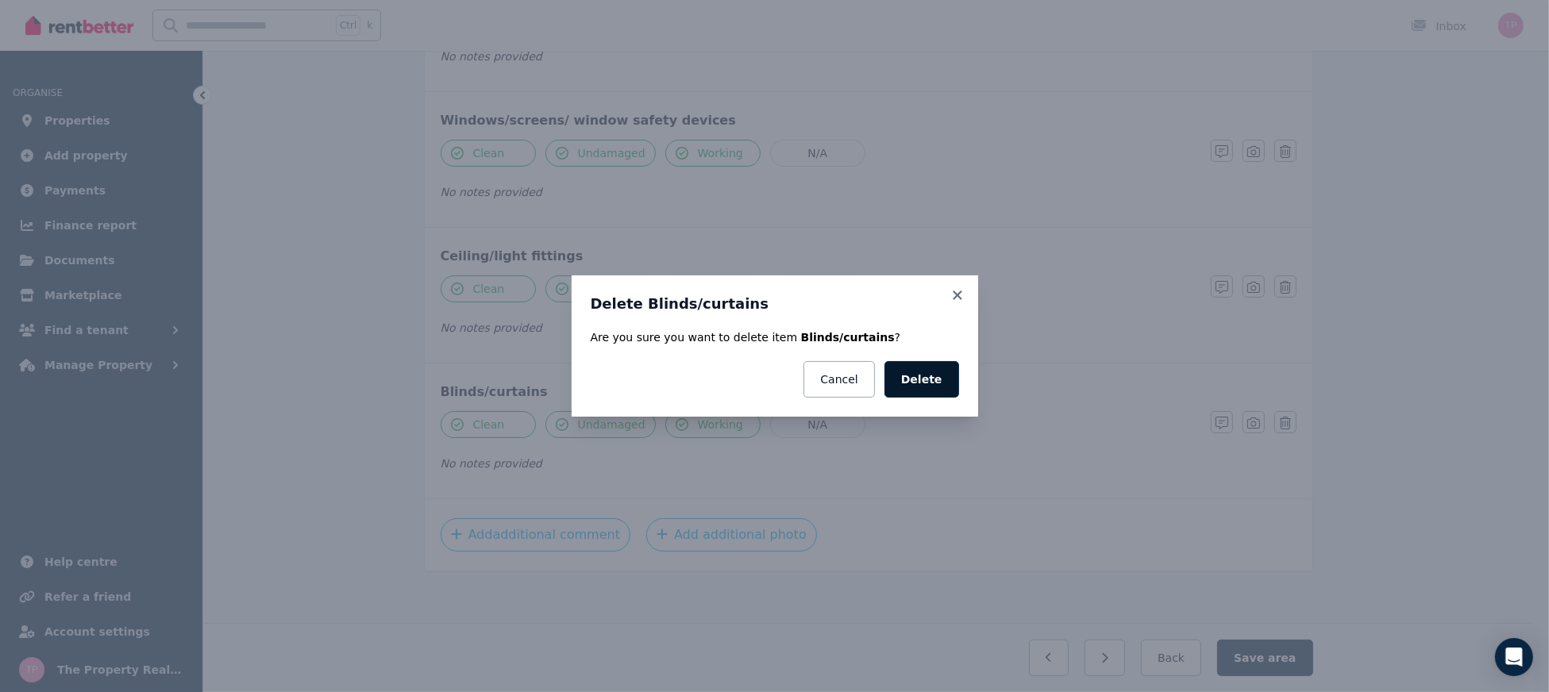
click at [928, 381] on button "Delete" at bounding box center [922, 379] width 75 height 37
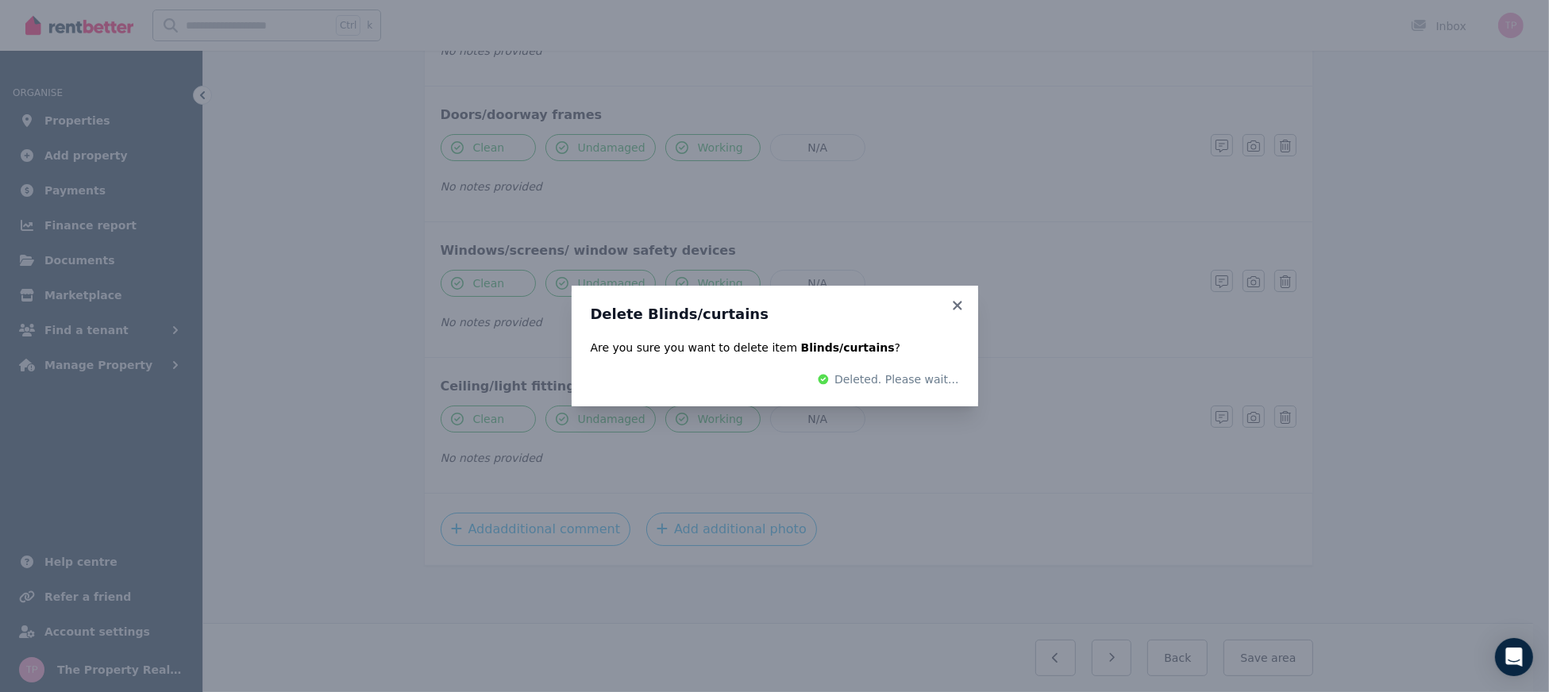
scroll to position [289, 0]
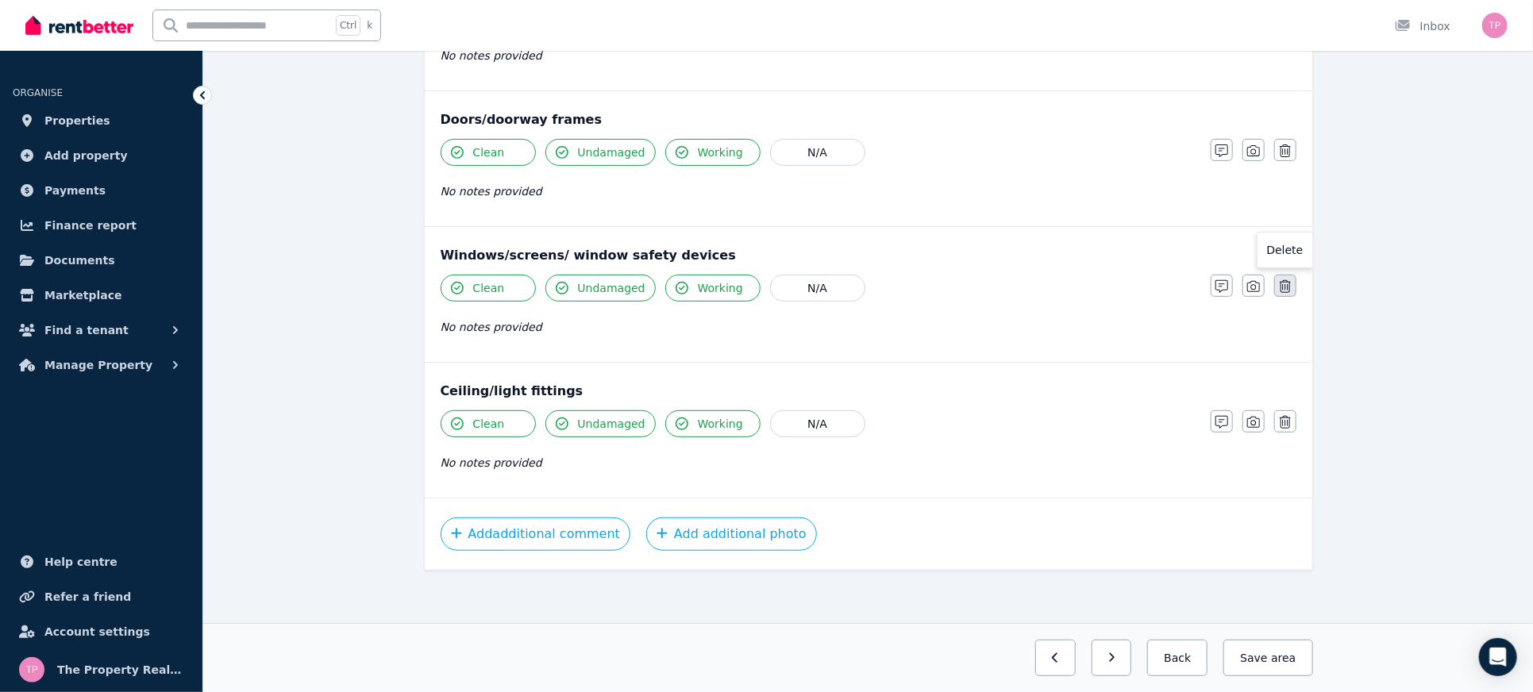
click at [1285, 287] on icon "button" at bounding box center [1285, 286] width 11 height 13
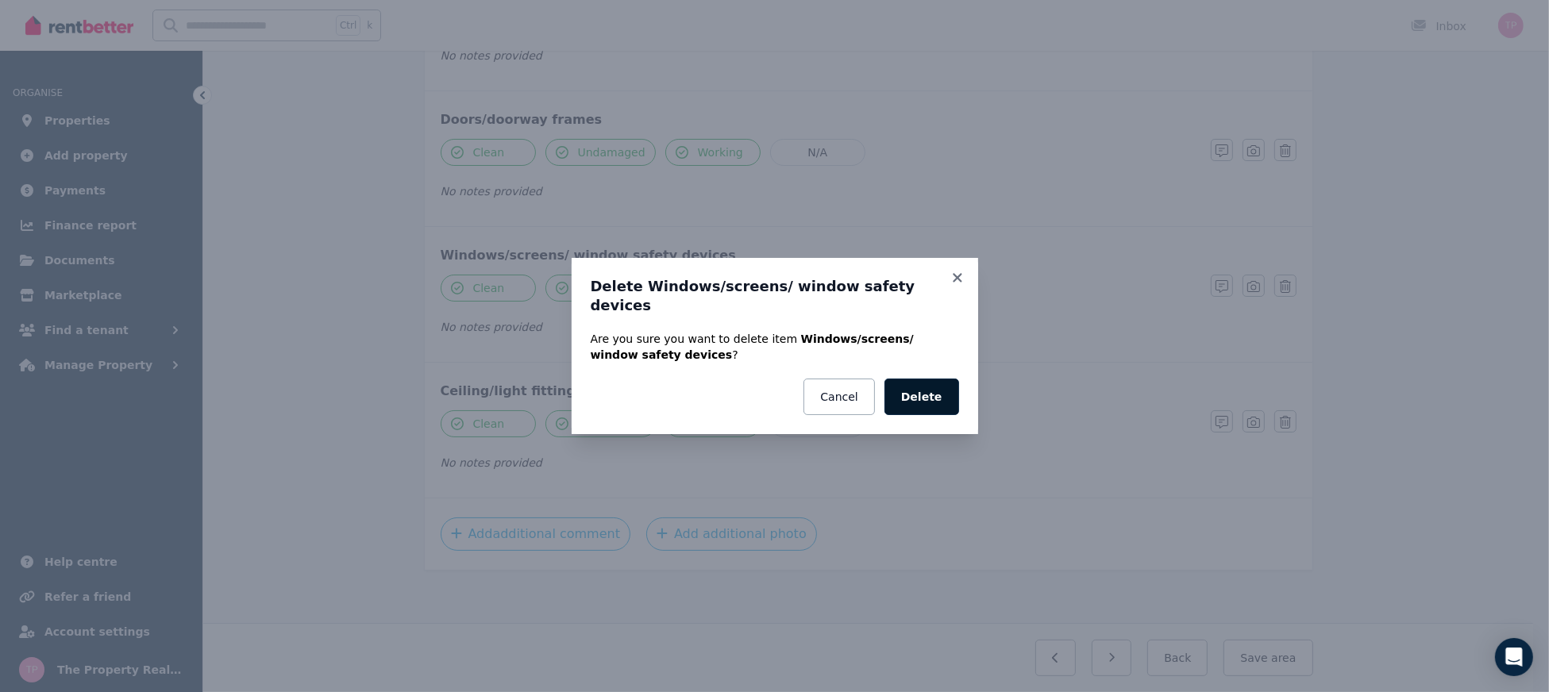
click at [939, 382] on button "Delete" at bounding box center [922, 397] width 75 height 37
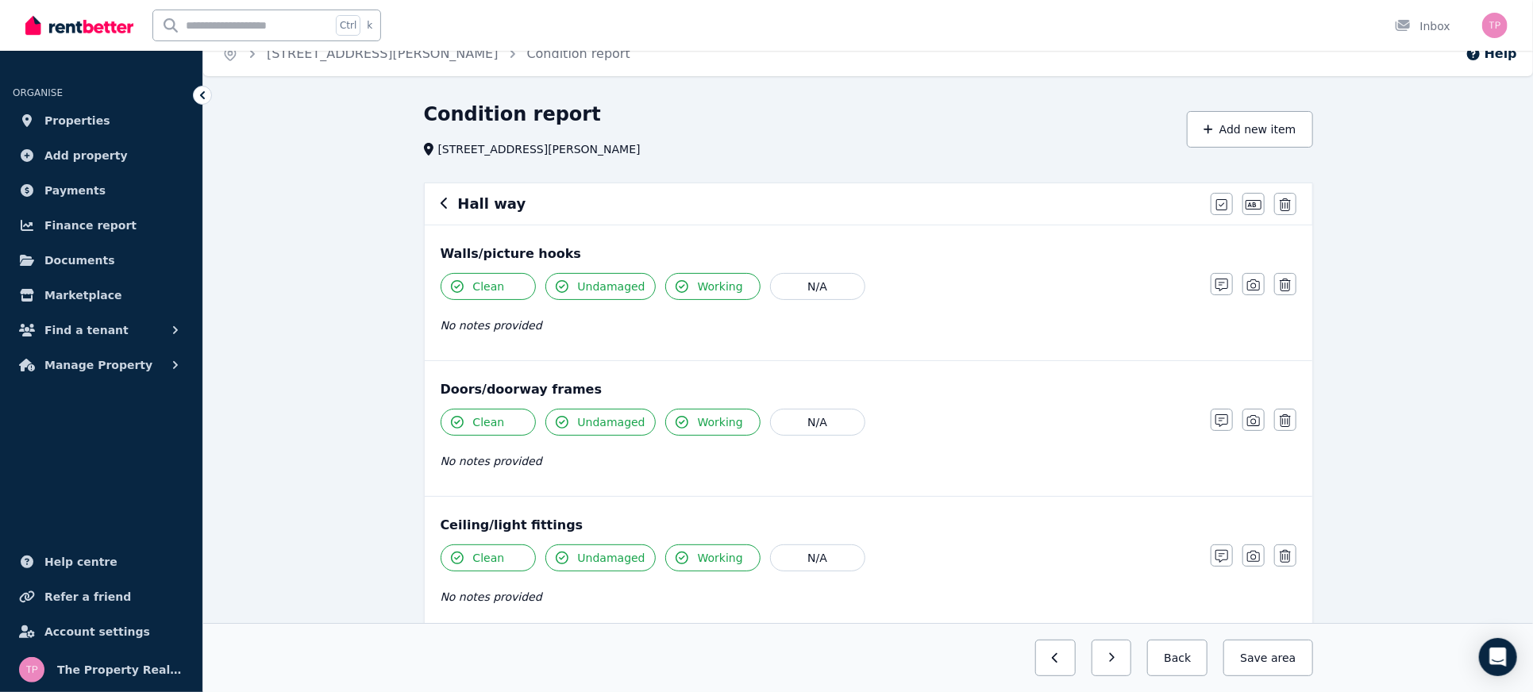
scroll to position [0, 0]
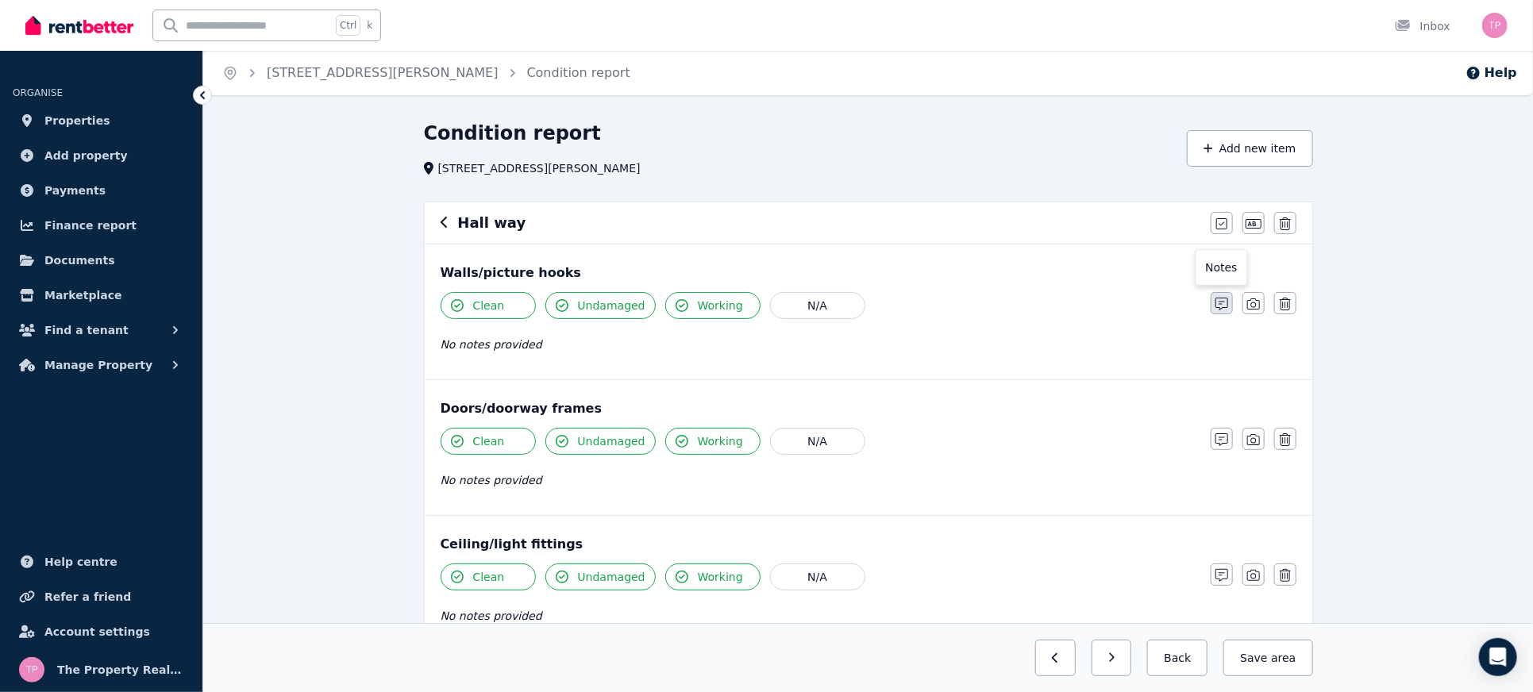
click at [1222, 305] on icon "button" at bounding box center [1222, 304] width 13 height 13
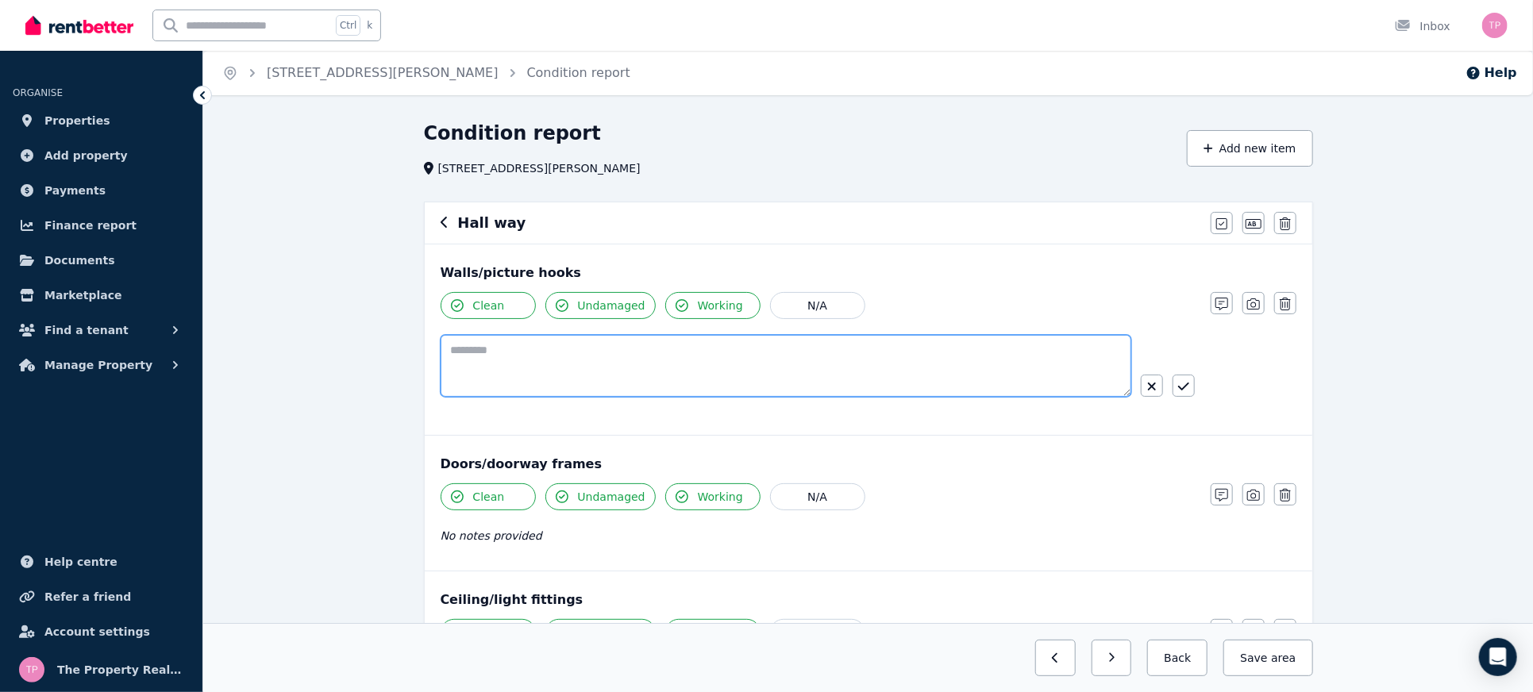
click at [698, 357] on textarea at bounding box center [786, 366] width 691 height 62
type textarea "**********"
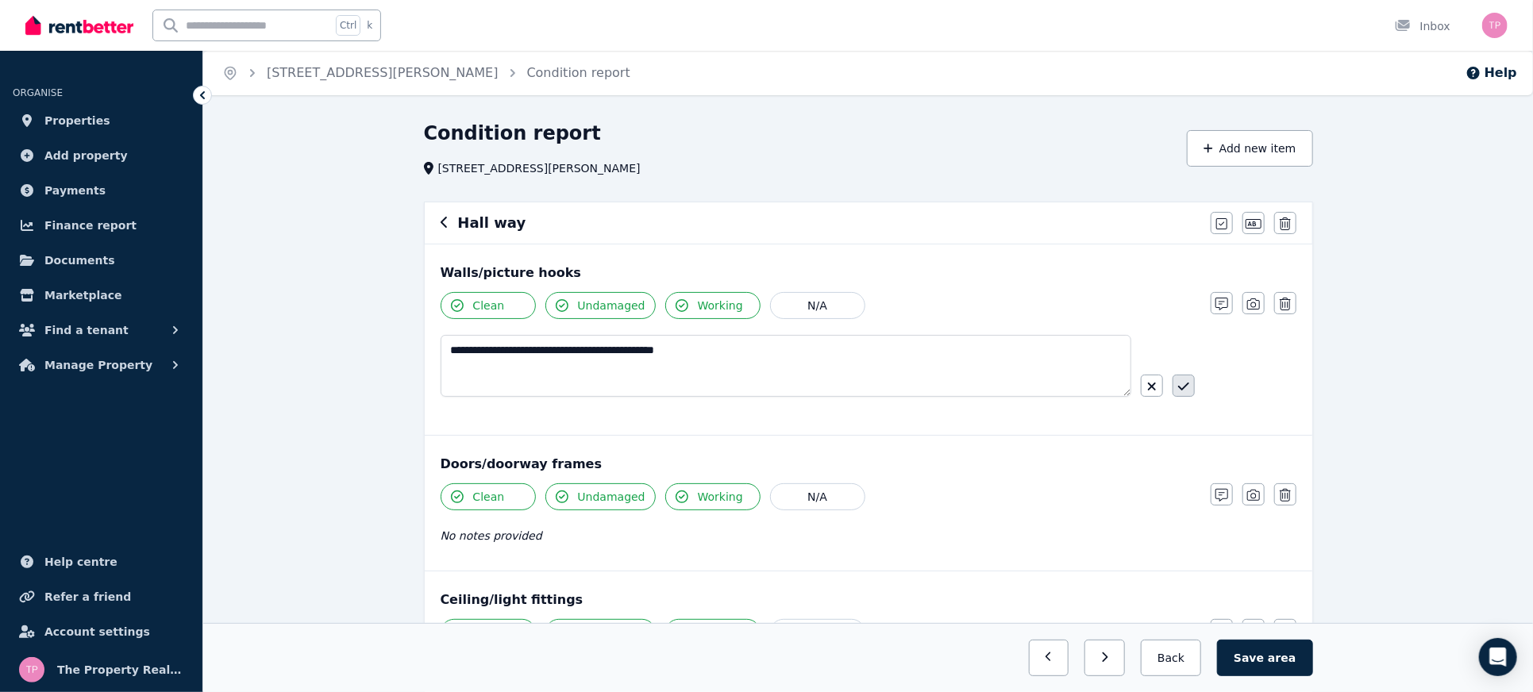
click at [1186, 377] on button "button" at bounding box center [1184, 386] width 22 height 22
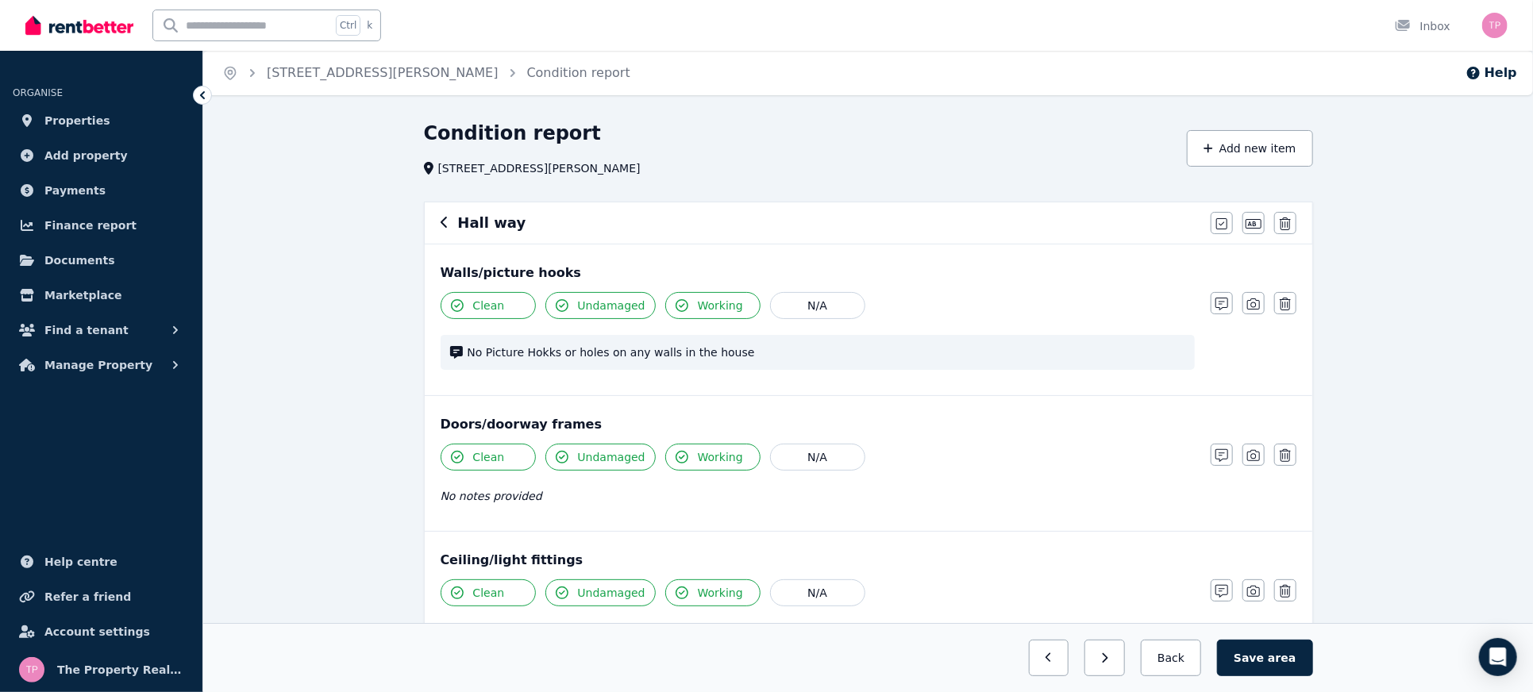
scroll to position [170, 0]
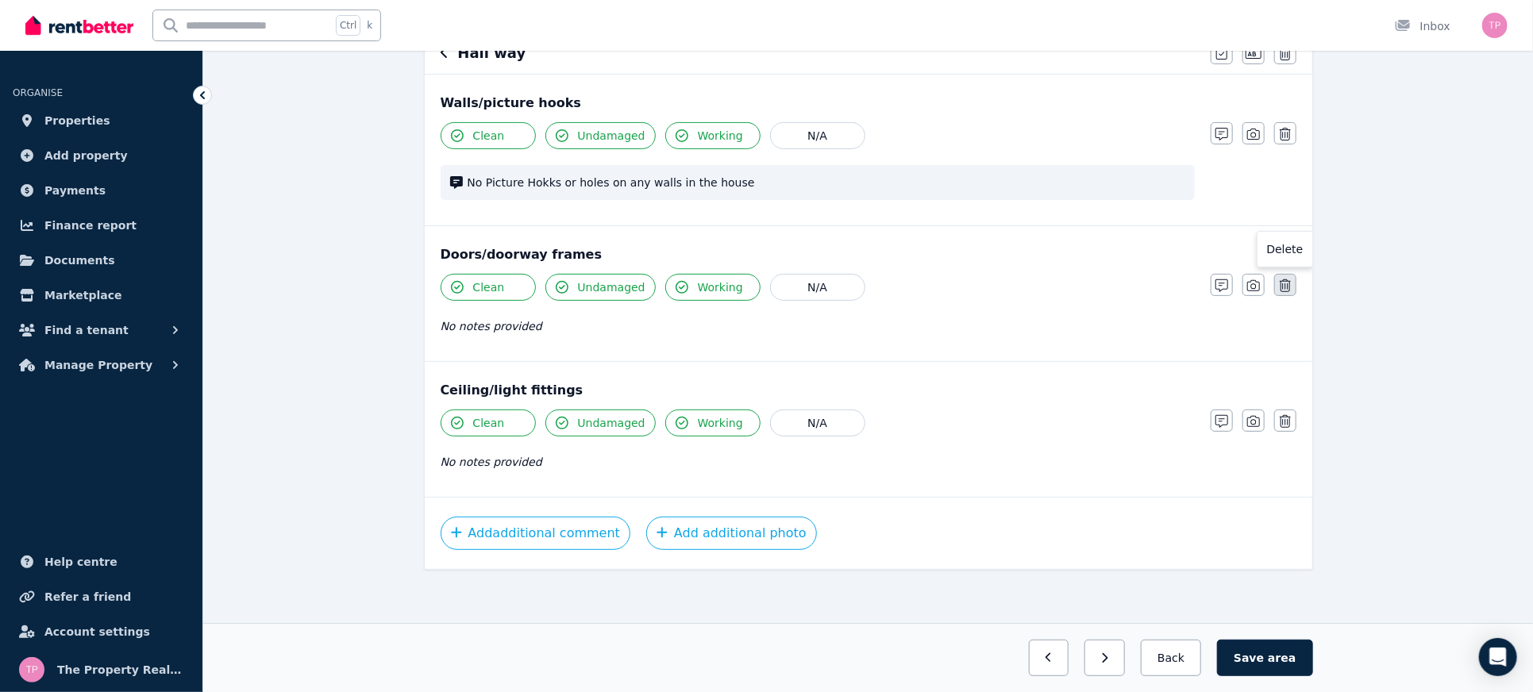
click at [1291, 281] on button "button" at bounding box center [1286, 285] width 22 height 22
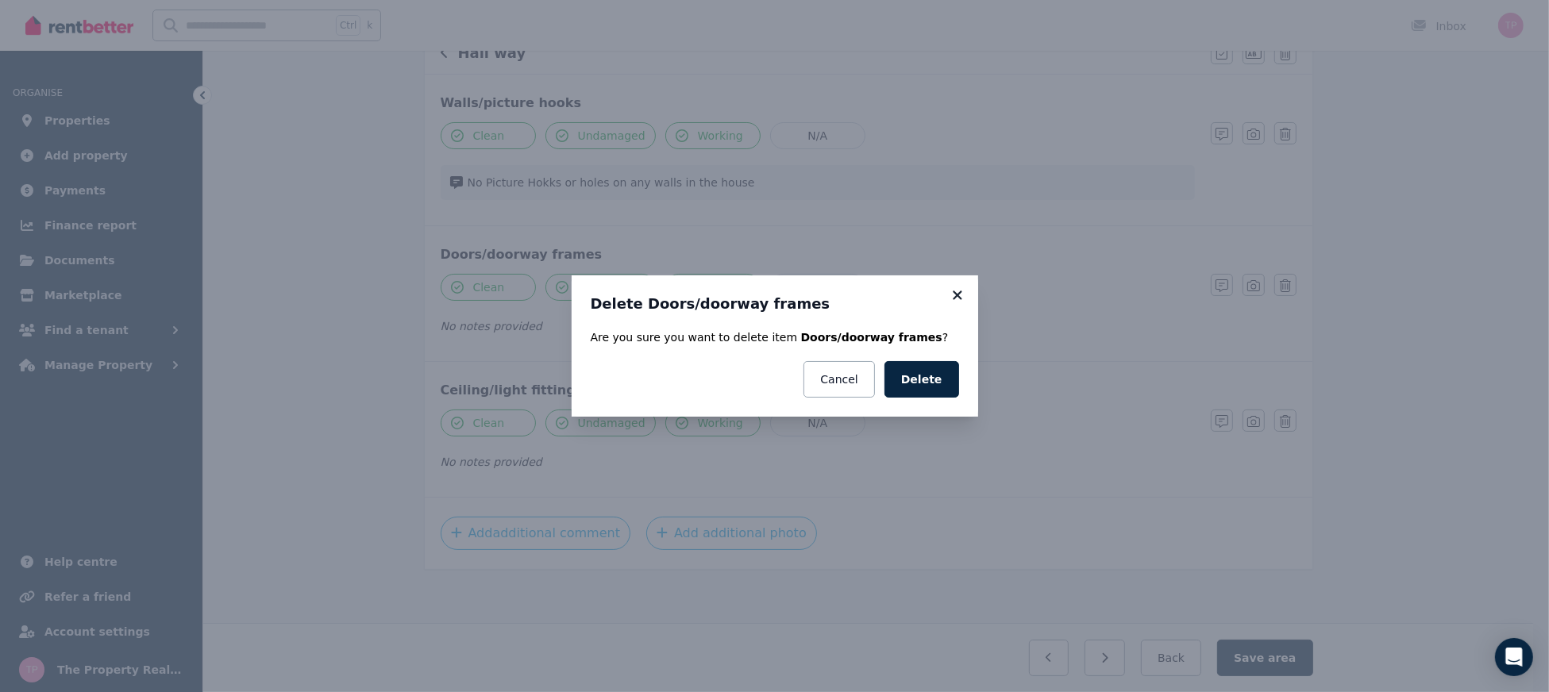
click at [965, 294] on icon at bounding box center [958, 295] width 16 height 14
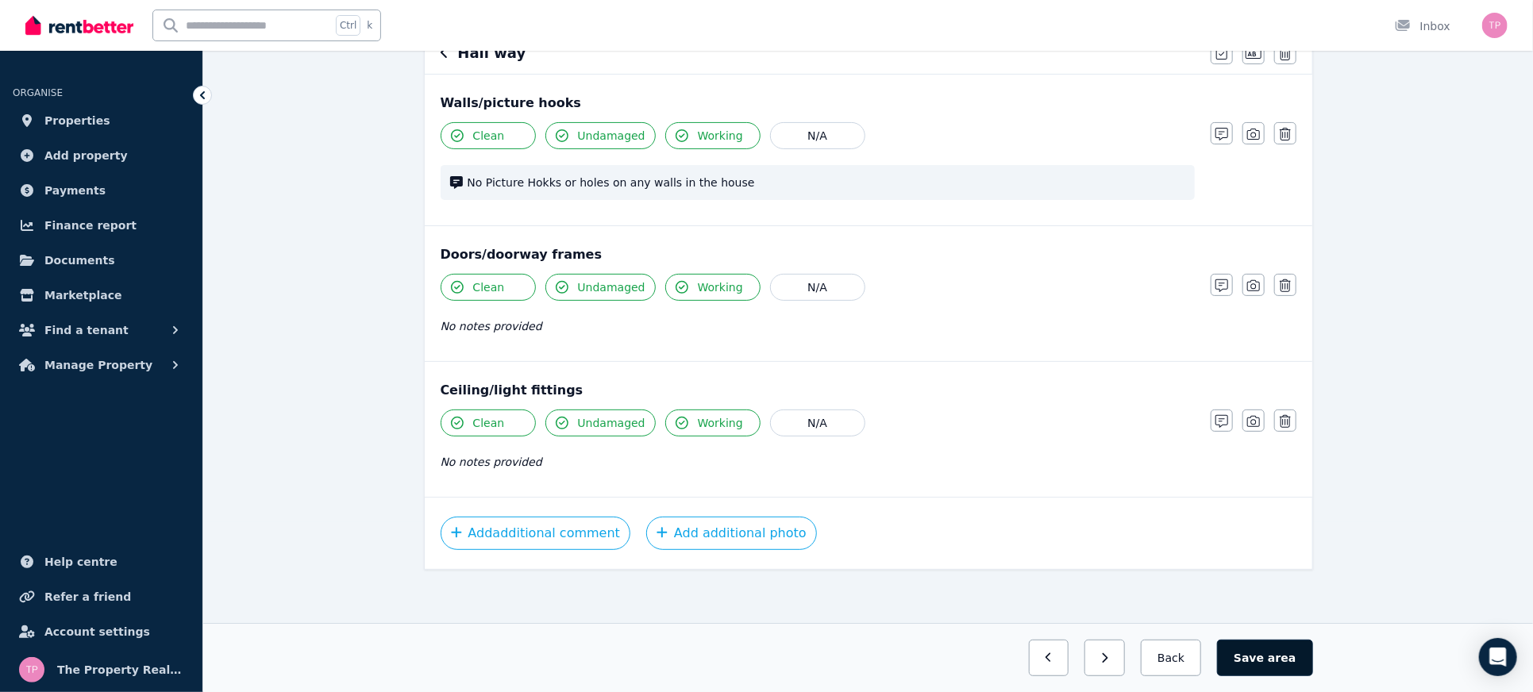
click at [1280, 650] on span "area" at bounding box center [1282, 658] width 28 height 16
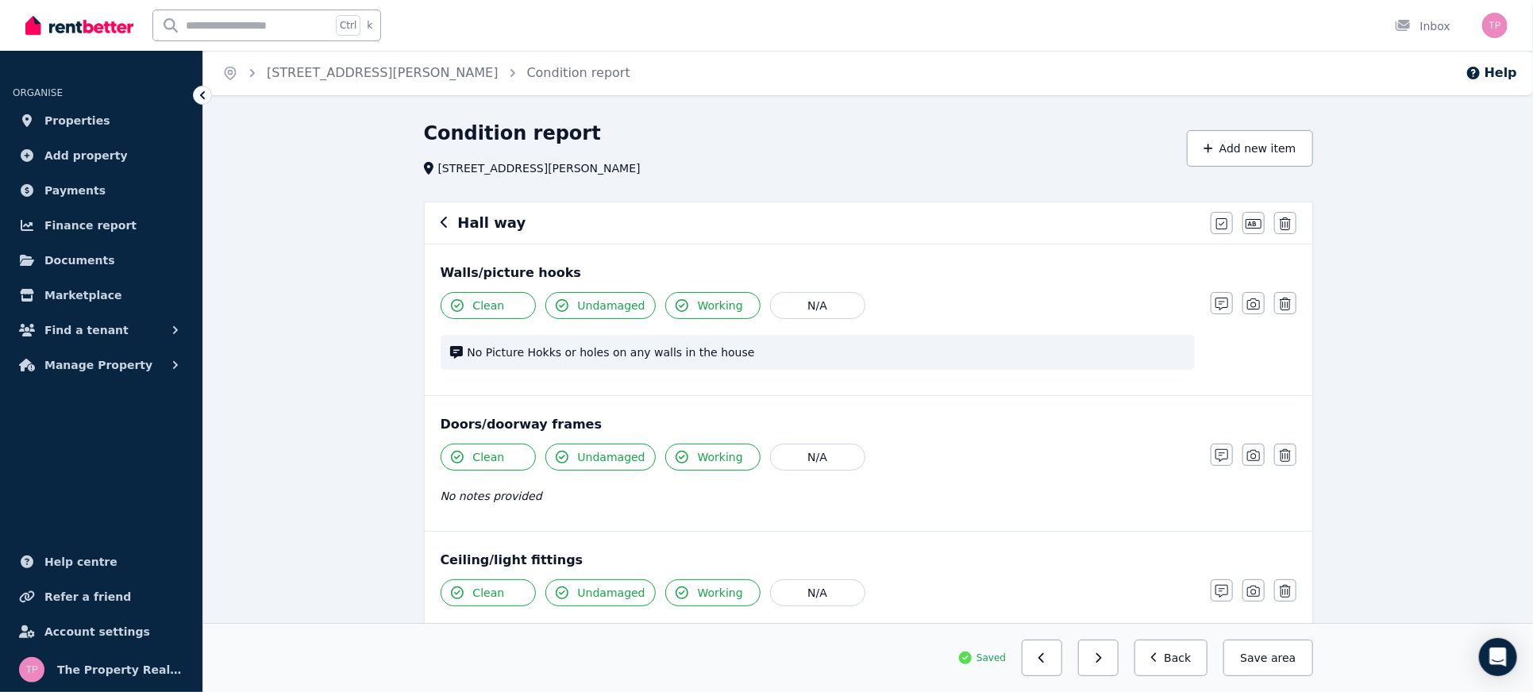
click at [445, 218] on icon "button" at bounding box center [444, 222] width 6 height 11
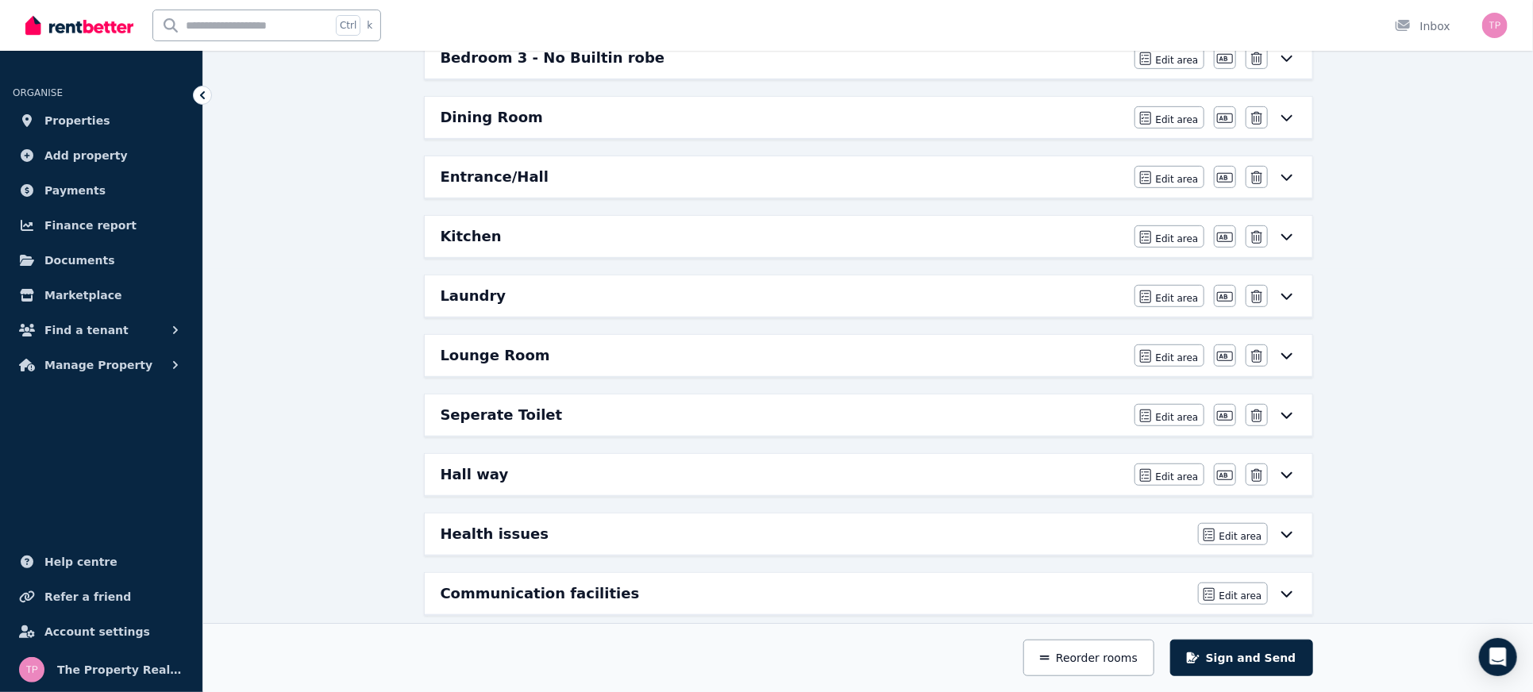
scroll to position [554, 0]
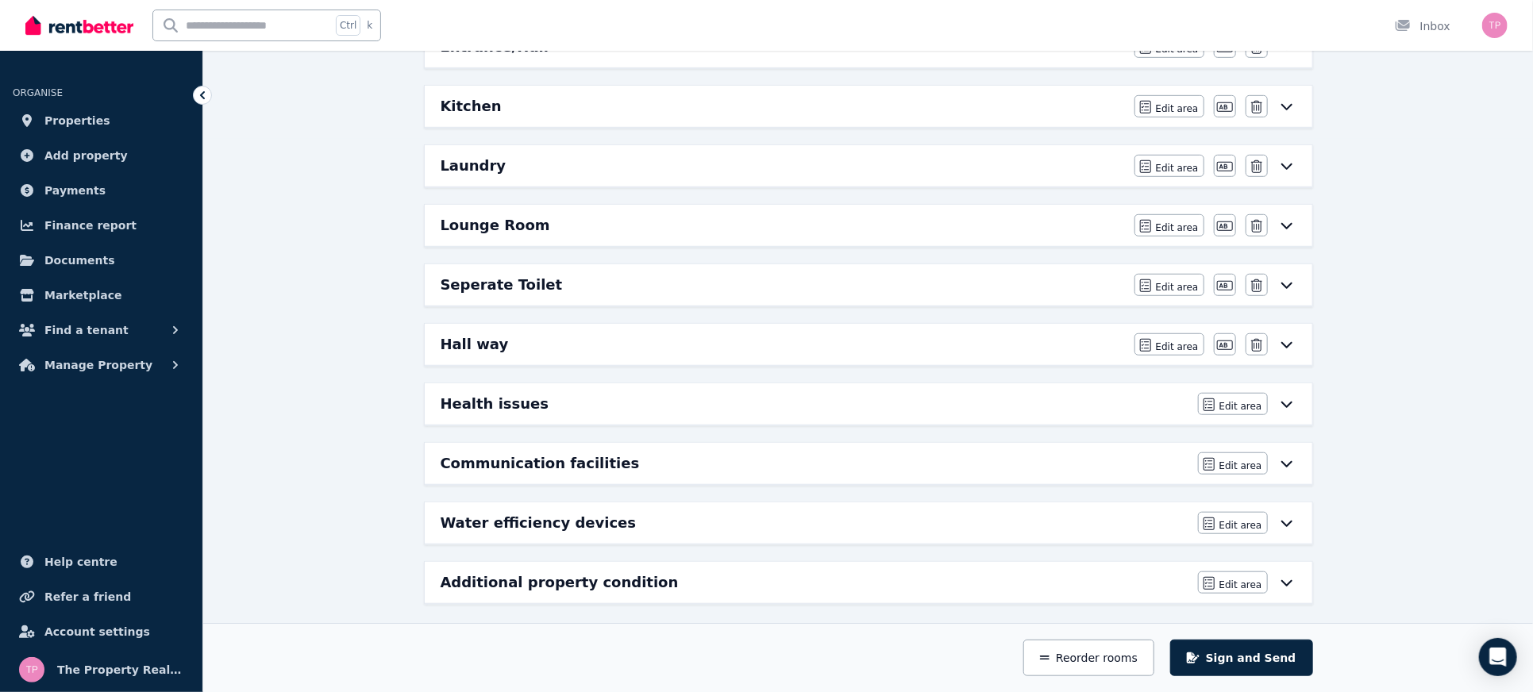
click at [1240, 400] on span "Edit area" at bounding box center [1241, 406] width 43 height 13
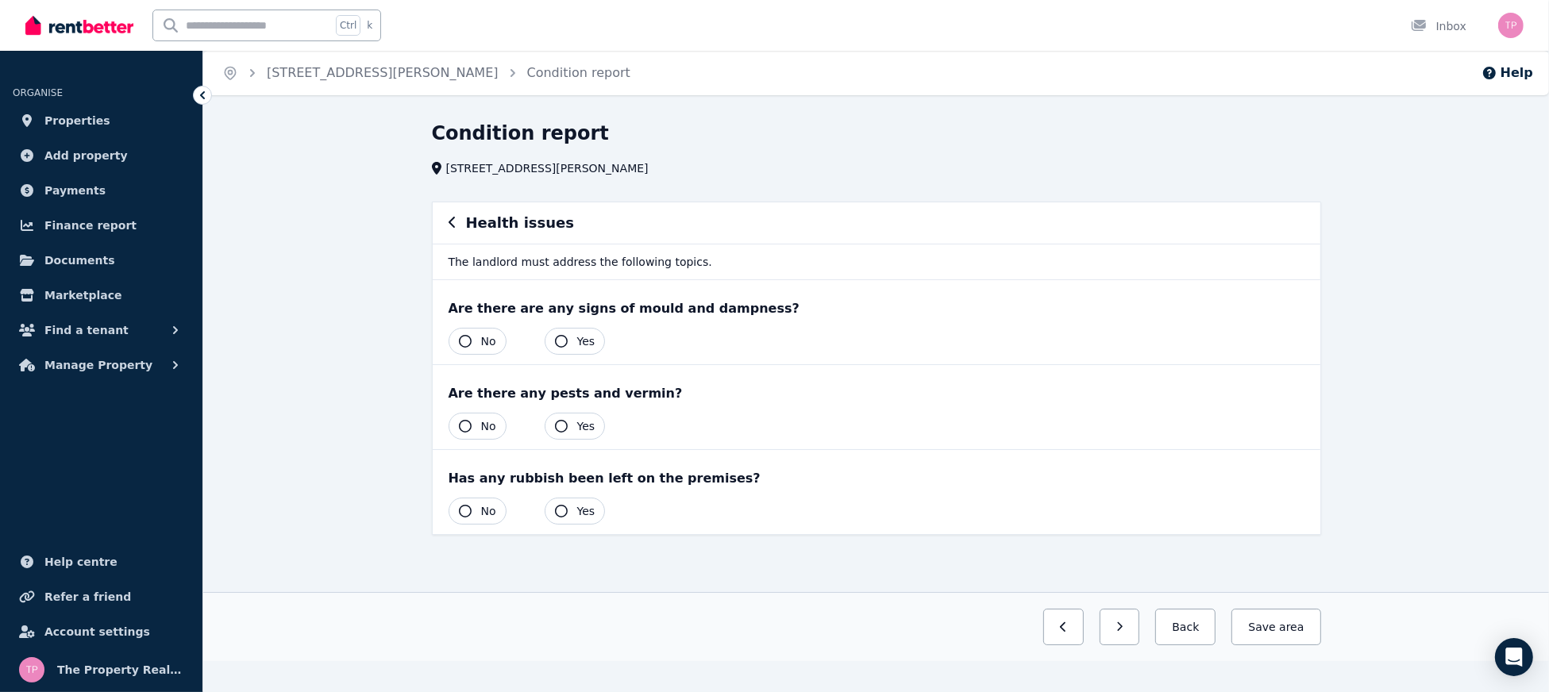
click at [562, 342] on icon "button" at bounding box center [561, 341] width 13 height 13
click at [565, 425] on icon "button" at bounding box center [561, 426] width 13 height 13
click at [584, 334] on span "Yes" at bounding box center [586, 342] width 18 height 16
click at [488, 346] on span "No" at bounding box center [488, 342] width 15 height 16
click at [465, 422] on icon "button" at bounding box center [465, 426] width 13 height 13
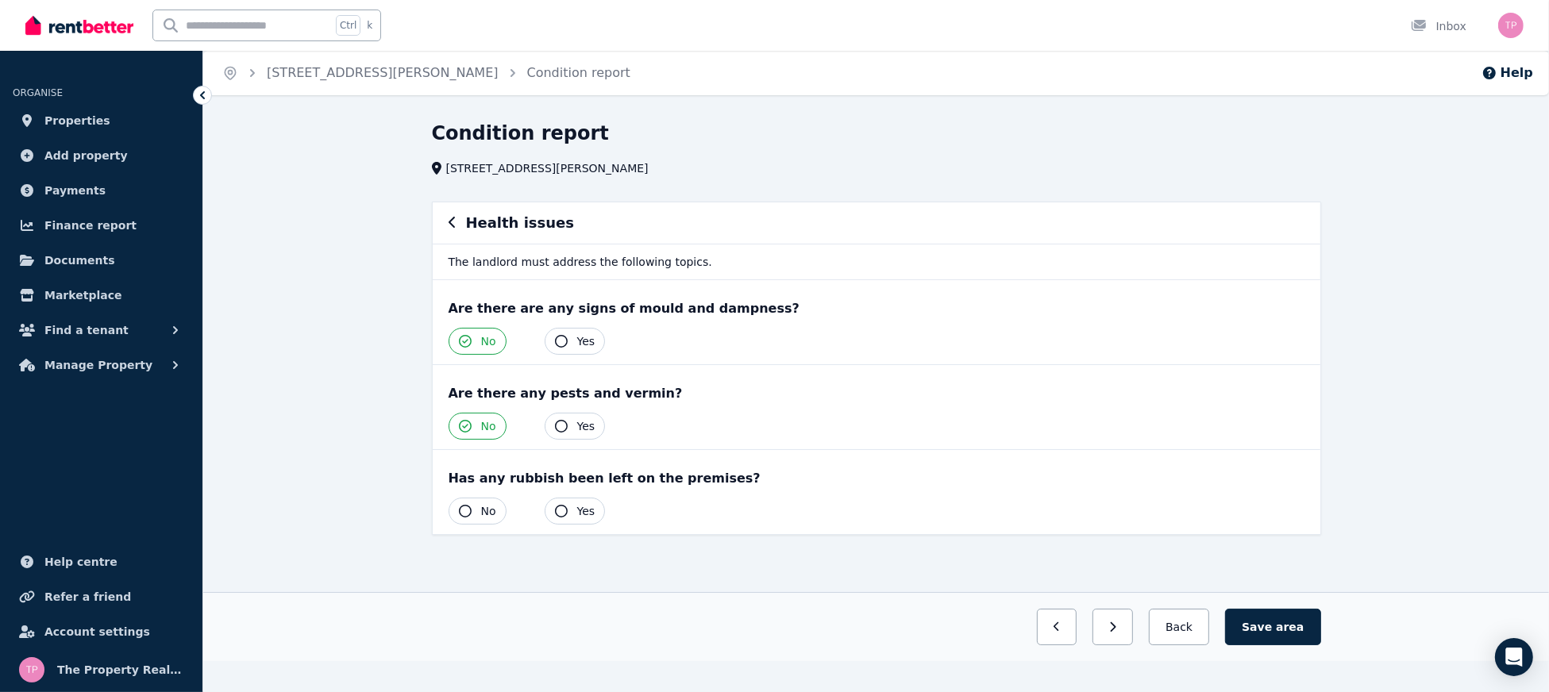
click at [461, 501] on button "No" at bounding box center [478, 511] width 58 height 27
click at [1266, 619] on button "Save area" at bounding box center [1272, 627] width 95 height 37
click at [453, 227] on icon "button" at bounding box center [452, 222] width 6 height 11
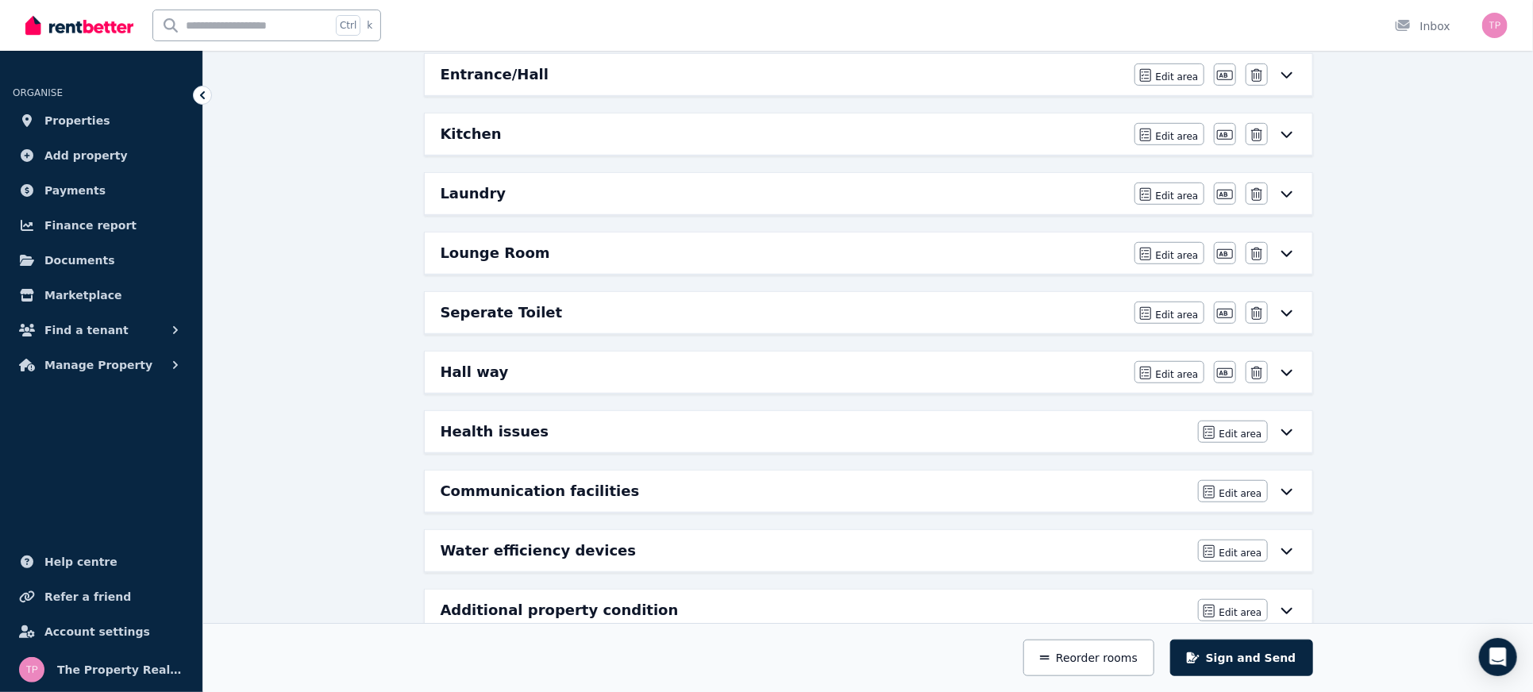
scroll to position [554, 0]
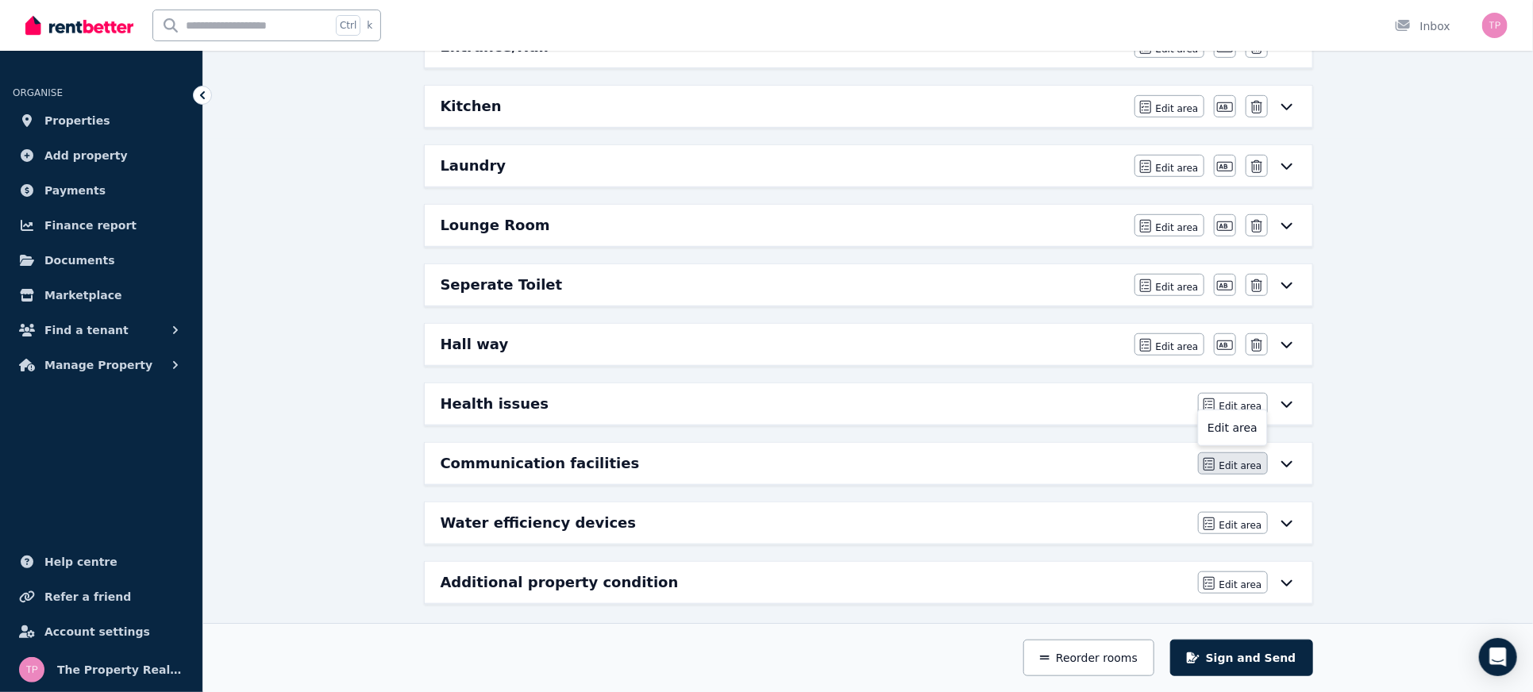
click at [1234, 460] on span "Edit area" at bounding box center [1241, 466] width 43 height 13
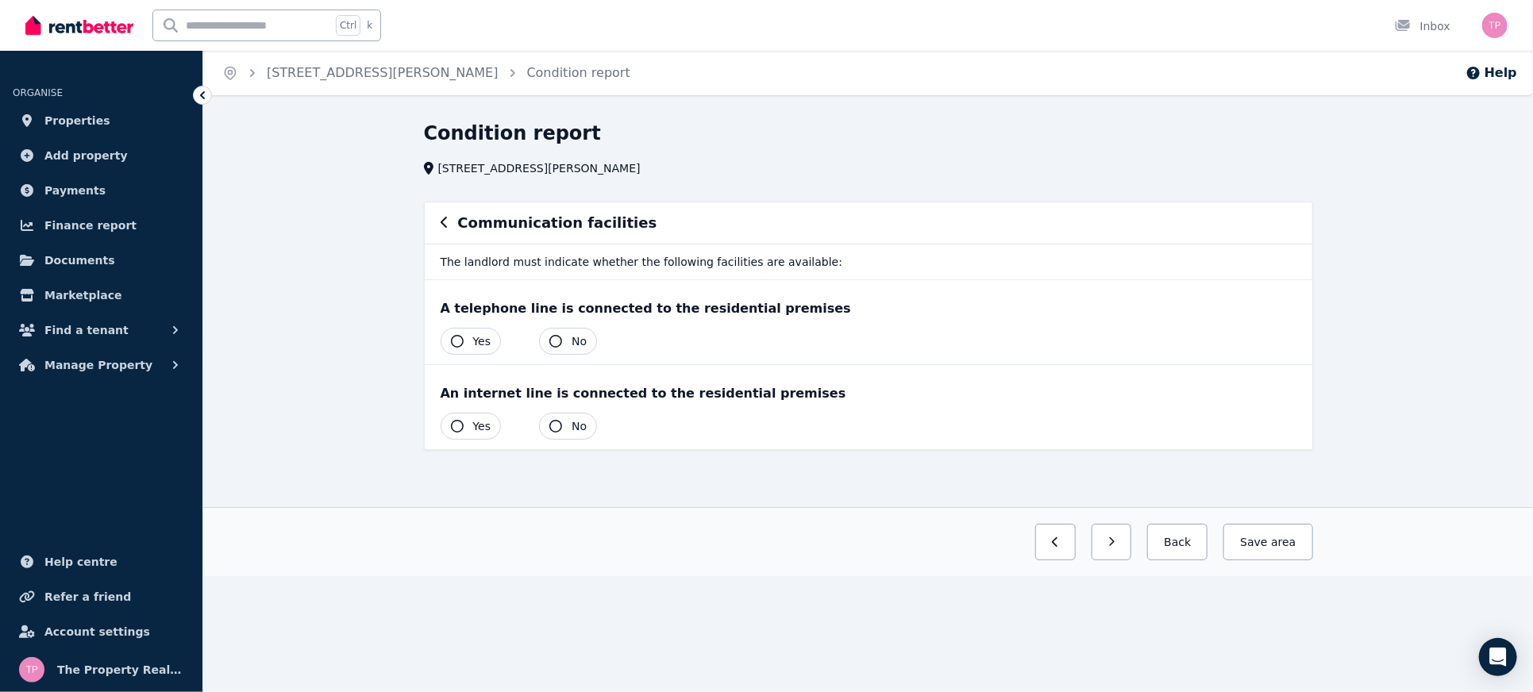
scroll to position [0, 0]
click at [464, 346] on icon "button" at bounding box center [465, 341] width 13 height 13
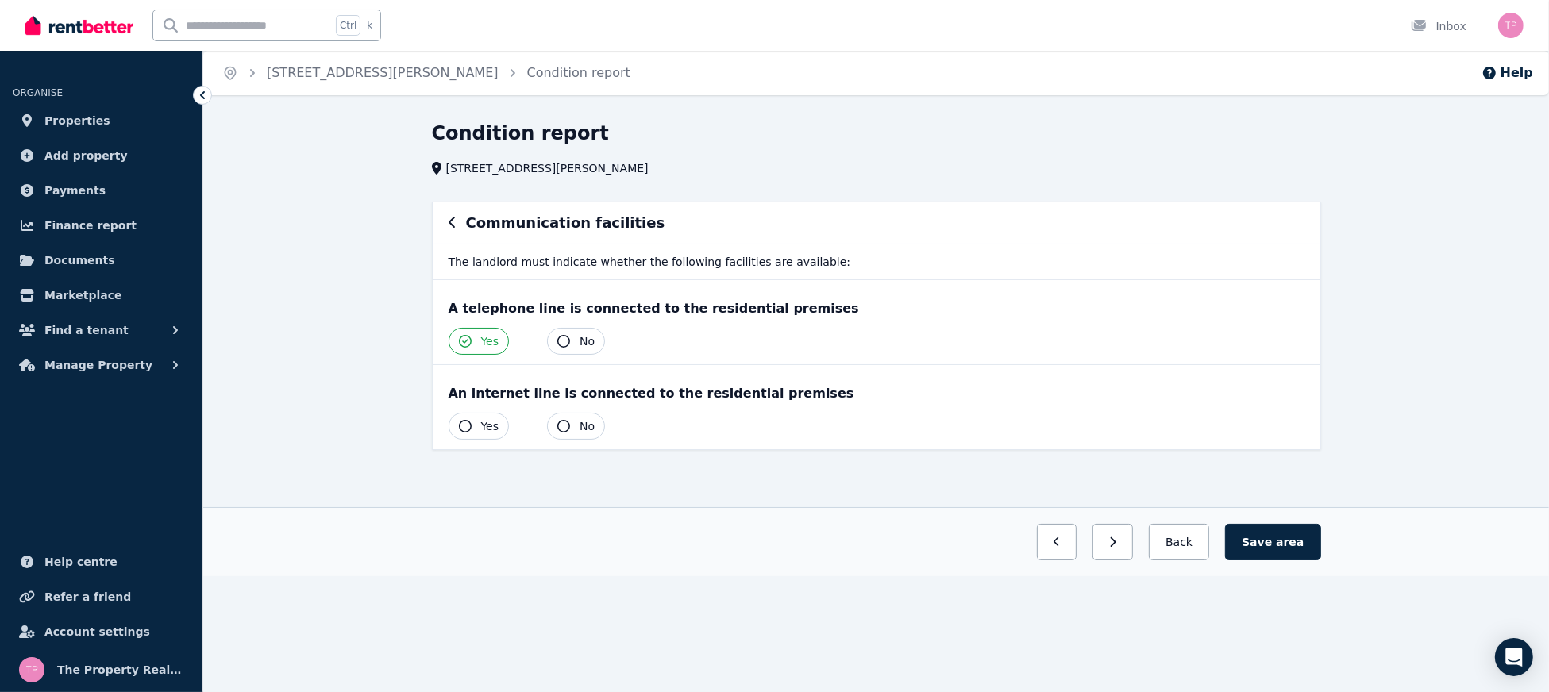
click at [470, 424] on button "Yes" at bounding box center [479, 426] width 61 height 27
click at [1286, 537] on span "area" at bounding box center [1290, 542] width 28 height 16
click at [449, 222] on icon "button" at bounding box center [452, 222] width 6 height 11
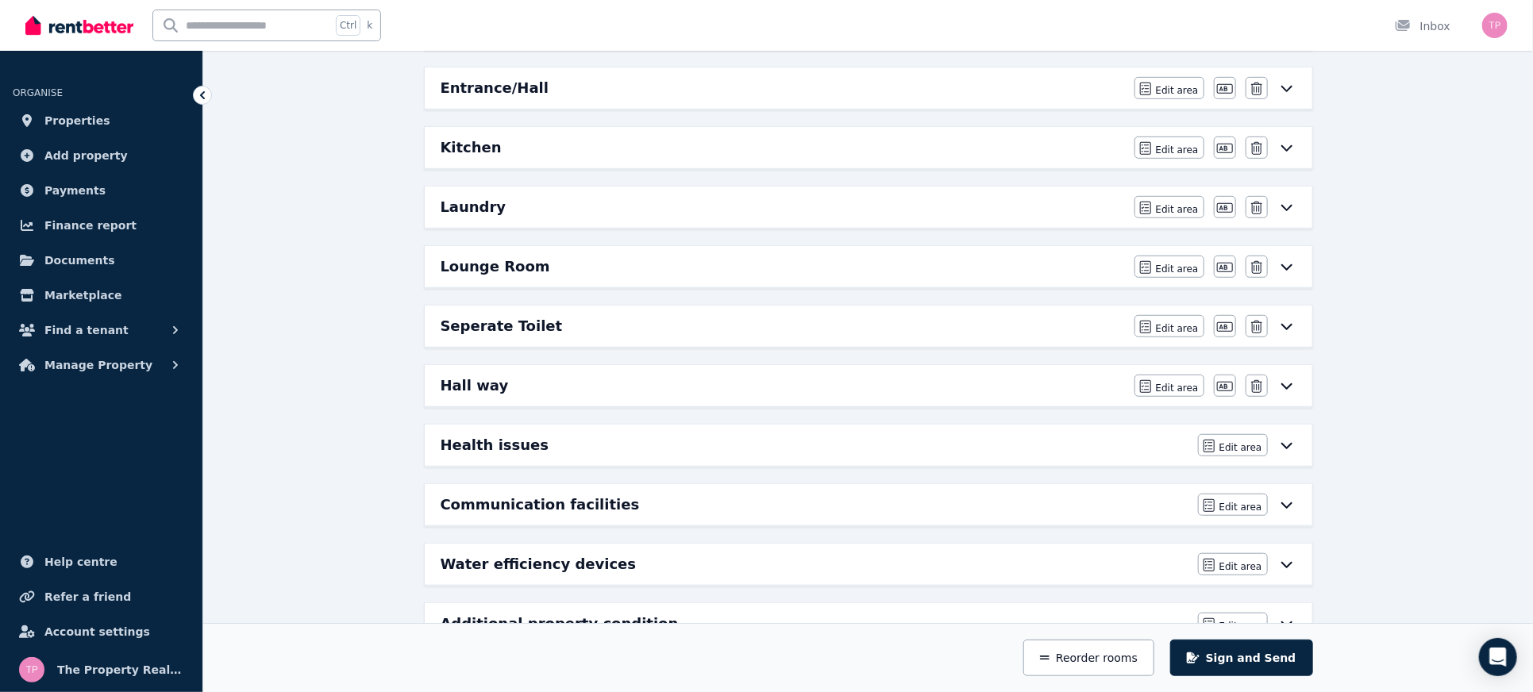
scroll to position [554, 0]
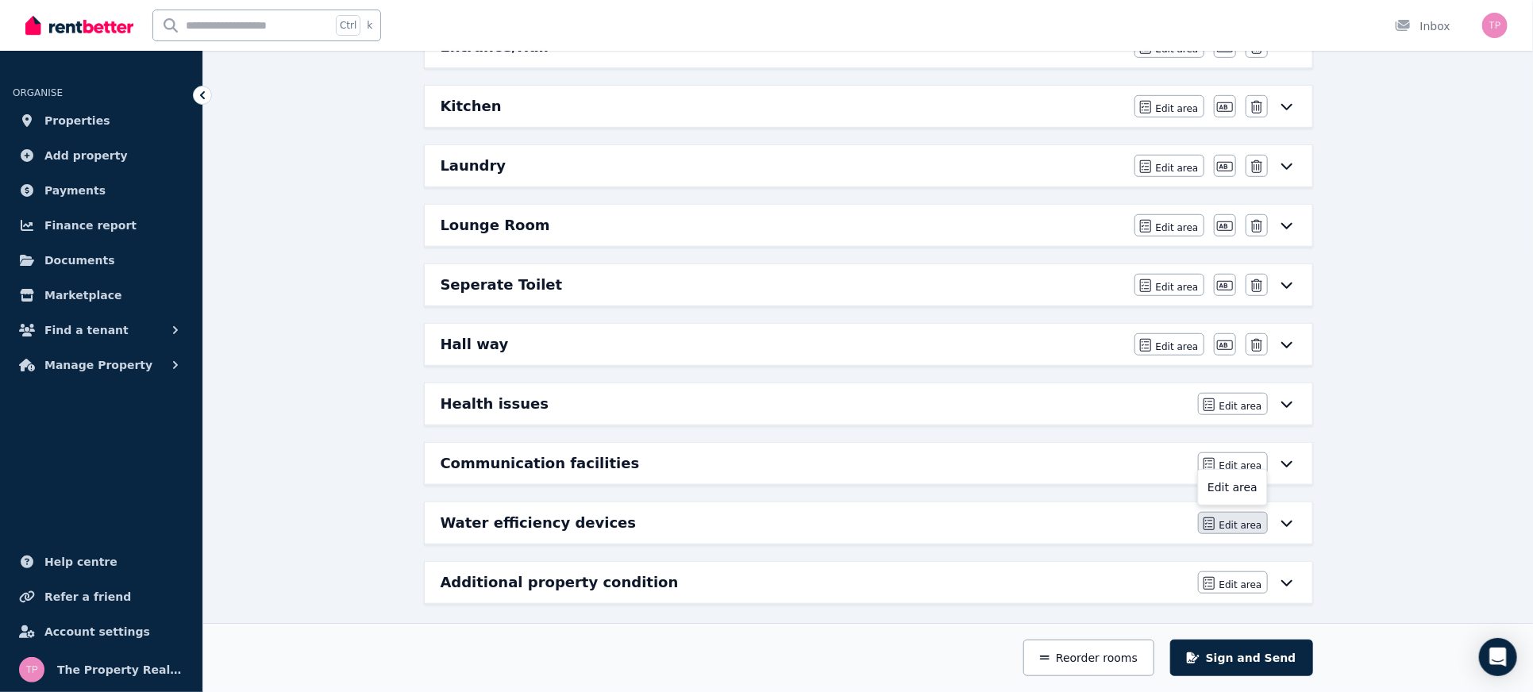
click at [1231, 519] on span "Edit area" at bounding box center [1241, 525] width 43 height 13
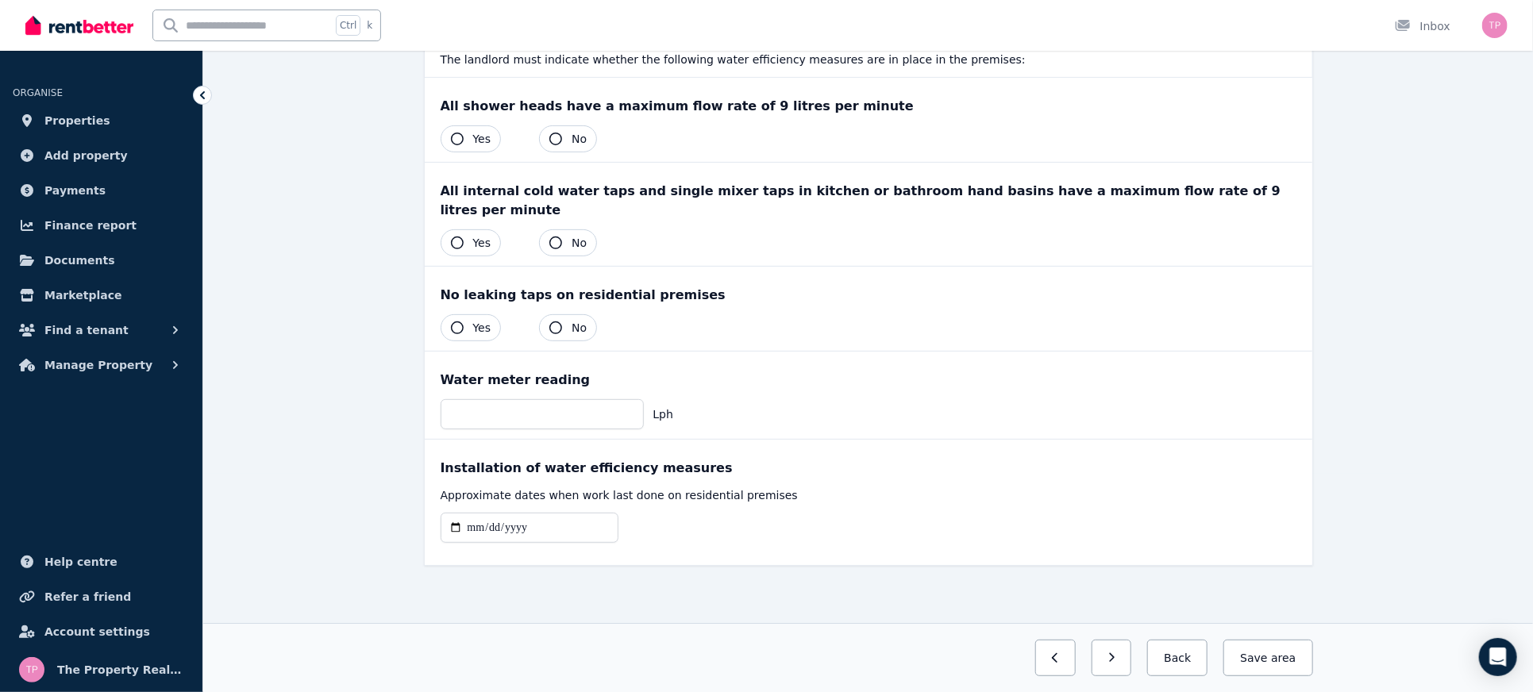
scroll to position [0, 0]
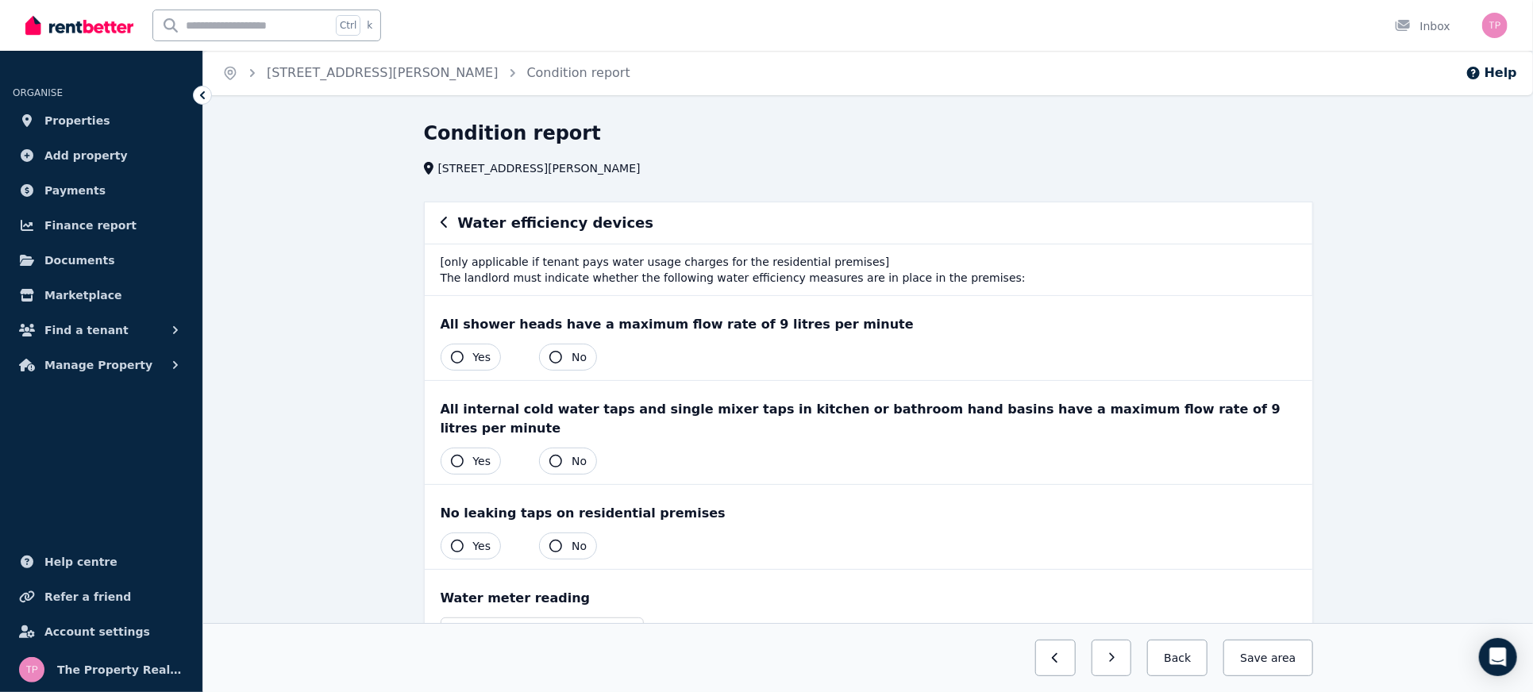
click at [451, 354] on icon "button" at bounding box center [457, 357] width 13 height 13
click at [461, 455] on icon "button" at bounding box center [457, 461] width 13 height 13
click at [454, 540] on icon "button" at bounding box center [457, 546] width 13 height 13
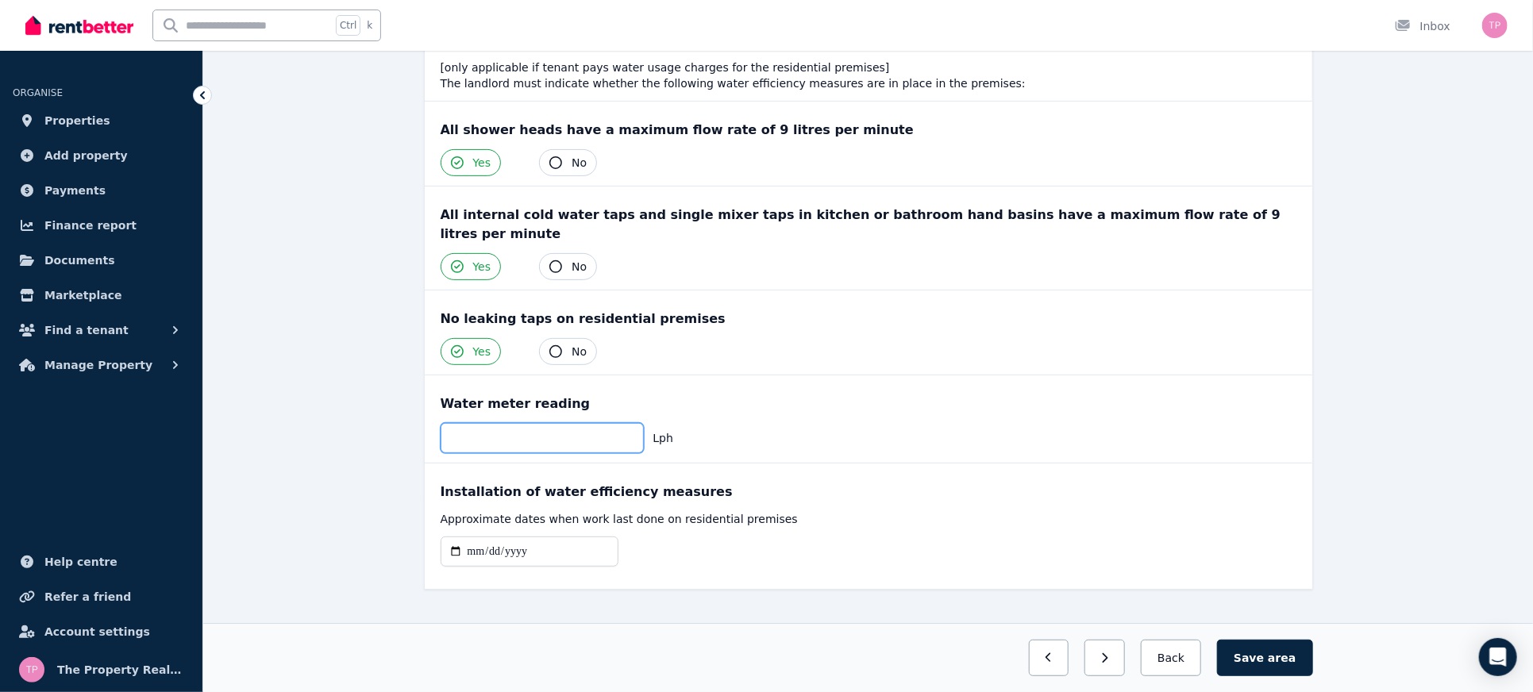
click at [482, 423] on input "number" at bounding box center [542, 438] width 203 height 30
click at [449, 537] on input "date" at bounding box center [530, 552] width 178 height 30
type input "**********"
click at [605, 423] on input "number" at bounding box center [542, 438] width 203 height 30
click at [1260, 651] on button "Save area" at bounding box center [1264, 658] width 95 height 37
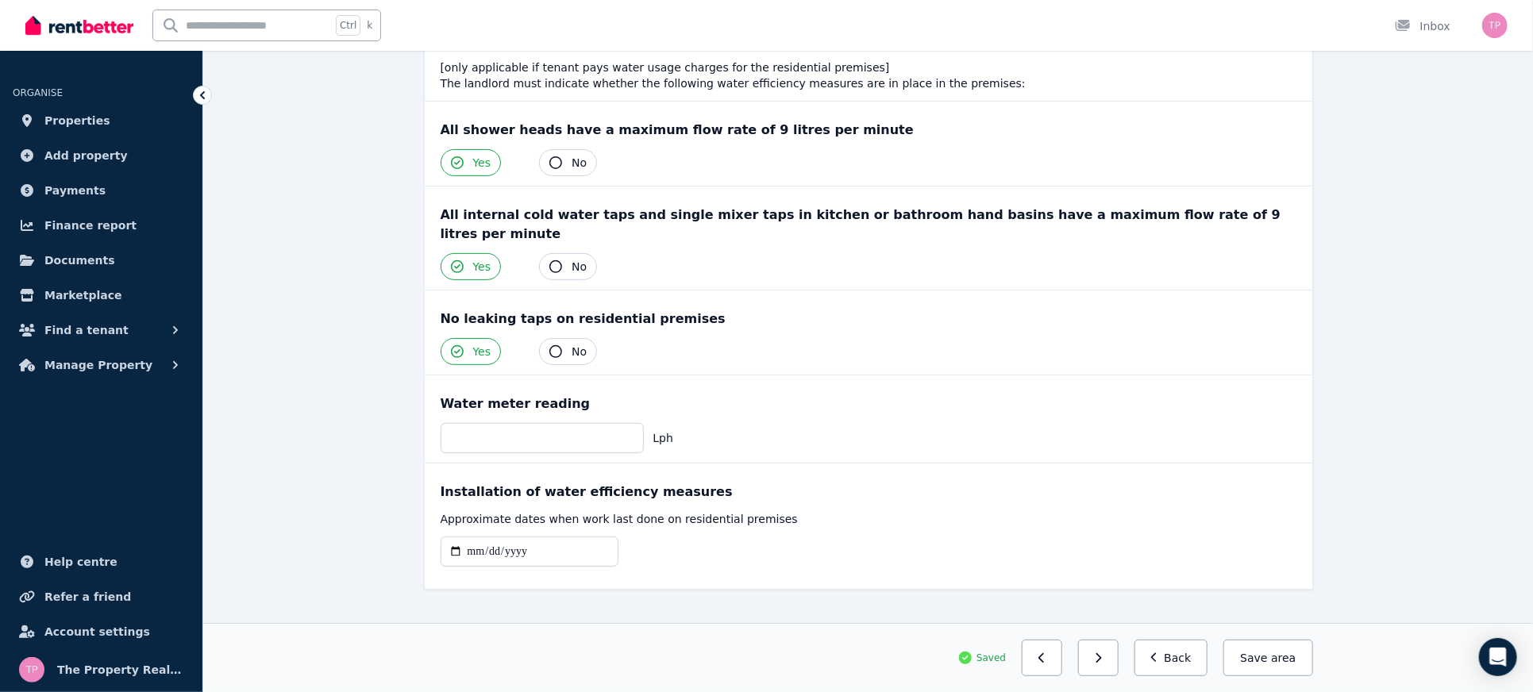
scroll to position [0, 0]
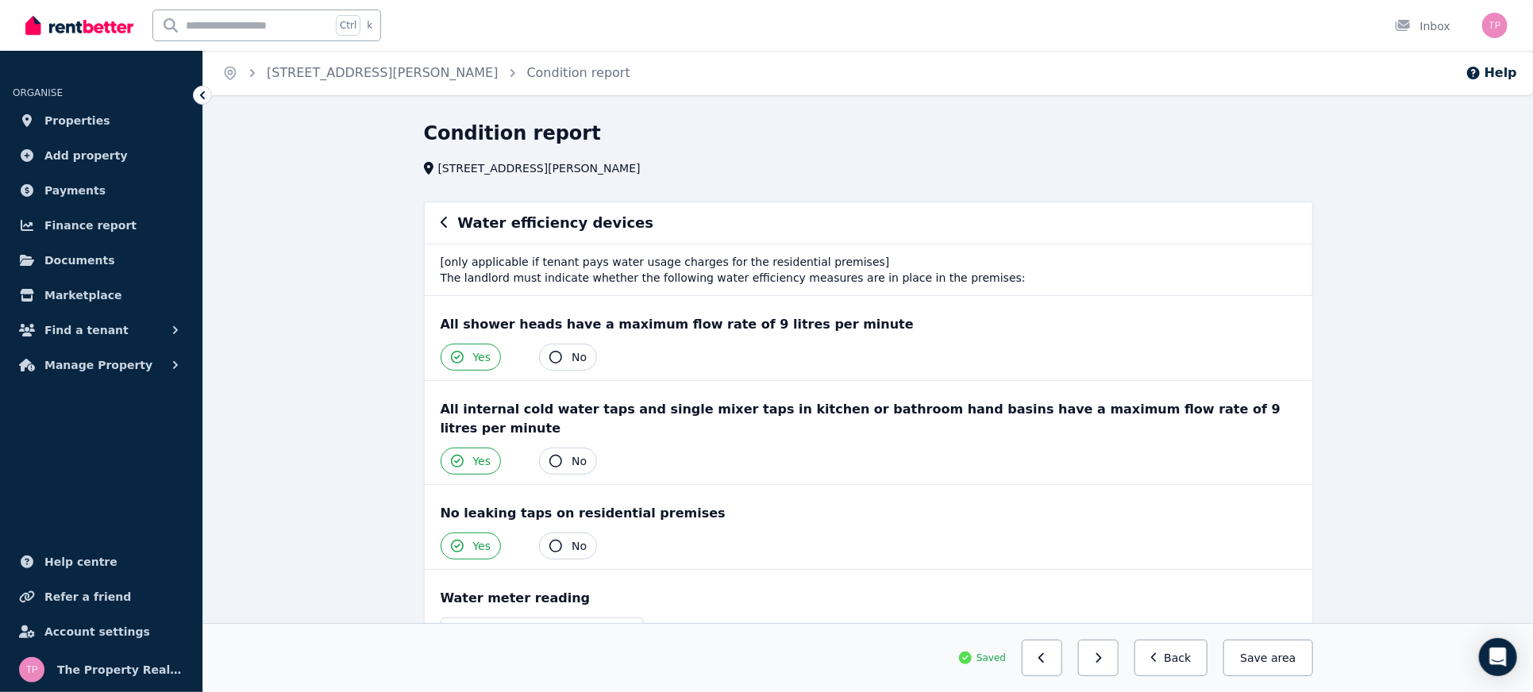
click at [442, 226] on icon "button" at bounding box center [445, 222] width 8 height 13
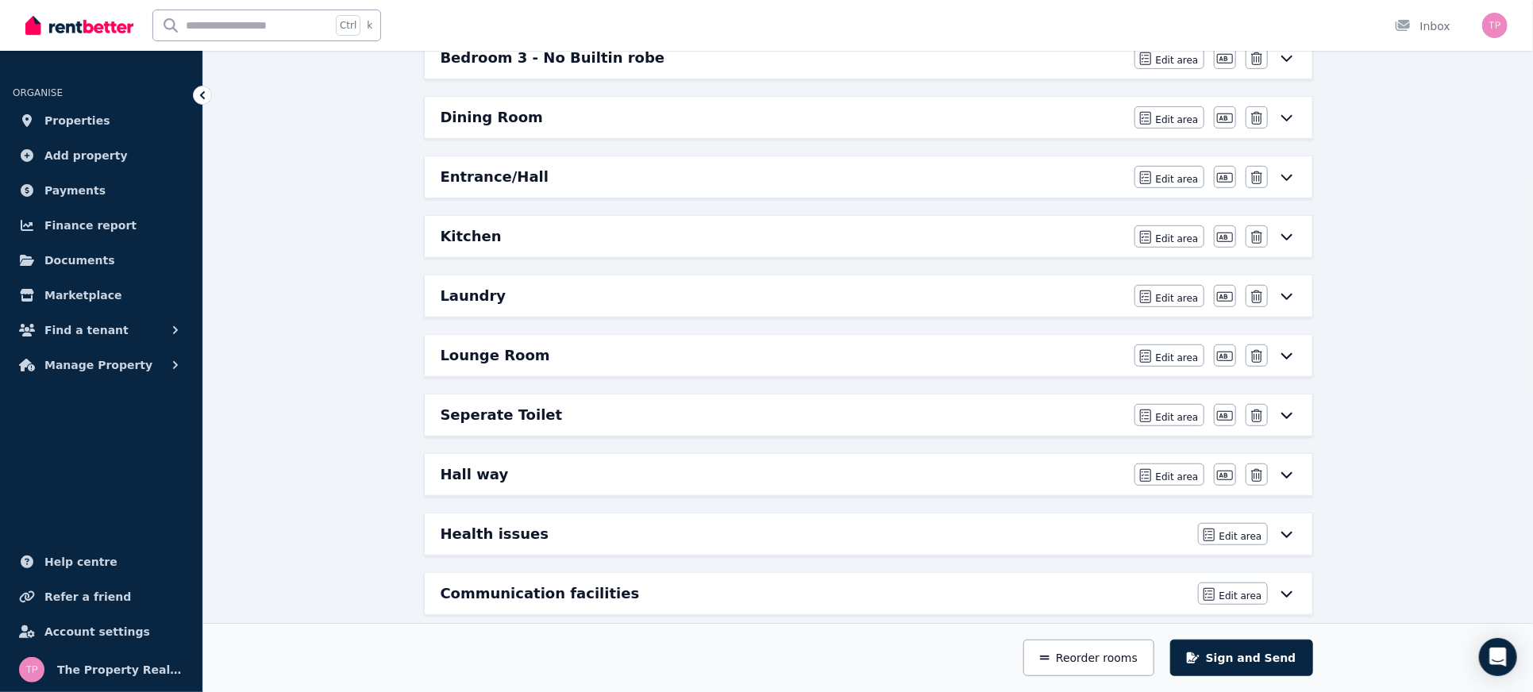
scroll to position [554, 0]
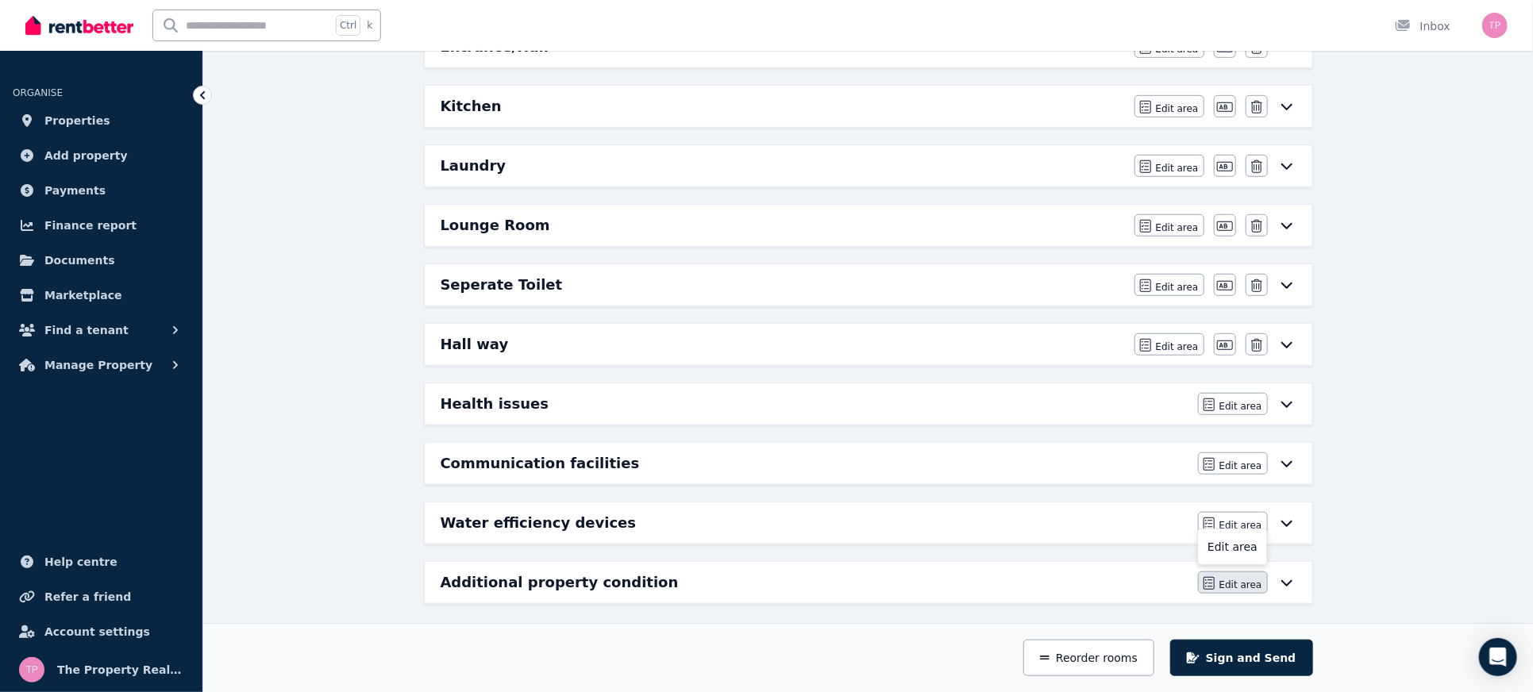
click at [1264, 583] on button "Edit area" at bounding box center [1233, 583] width 70 height 22
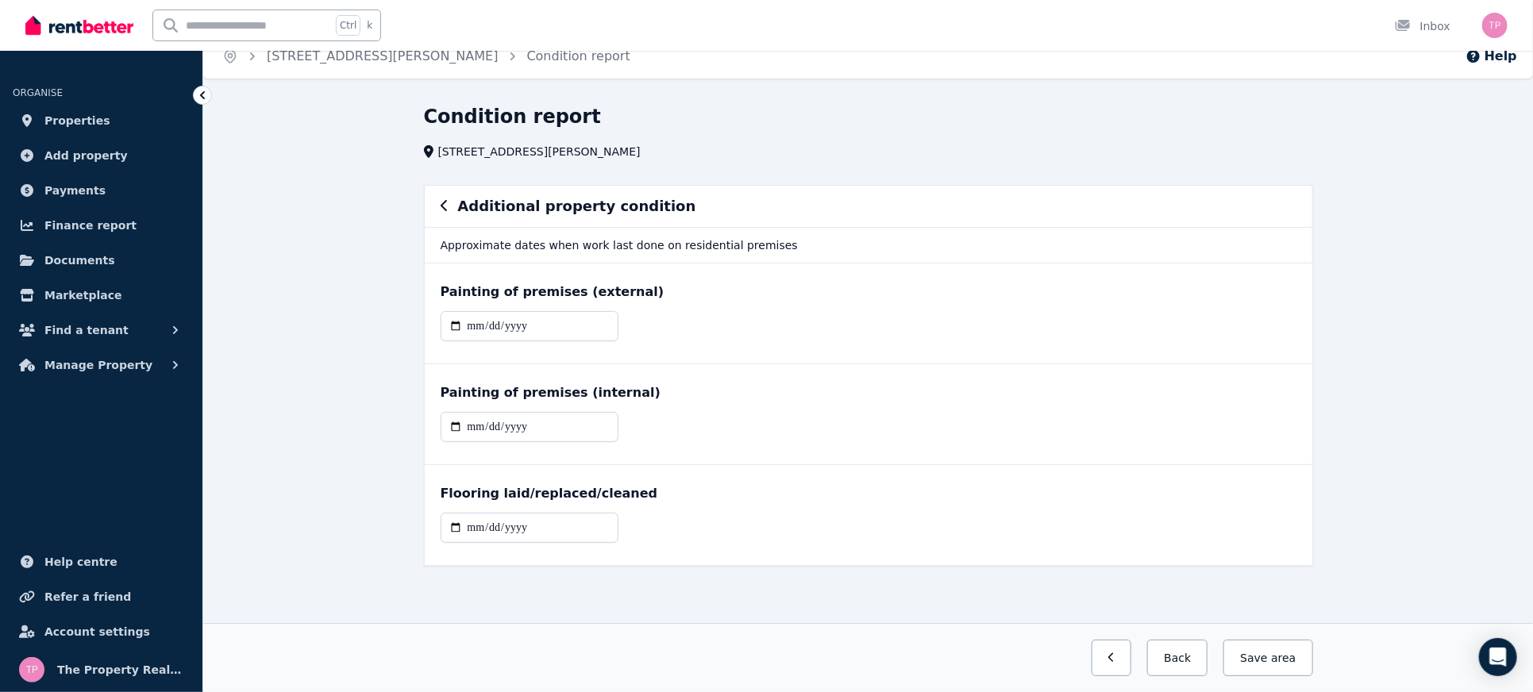
scroll to position [0, 0]
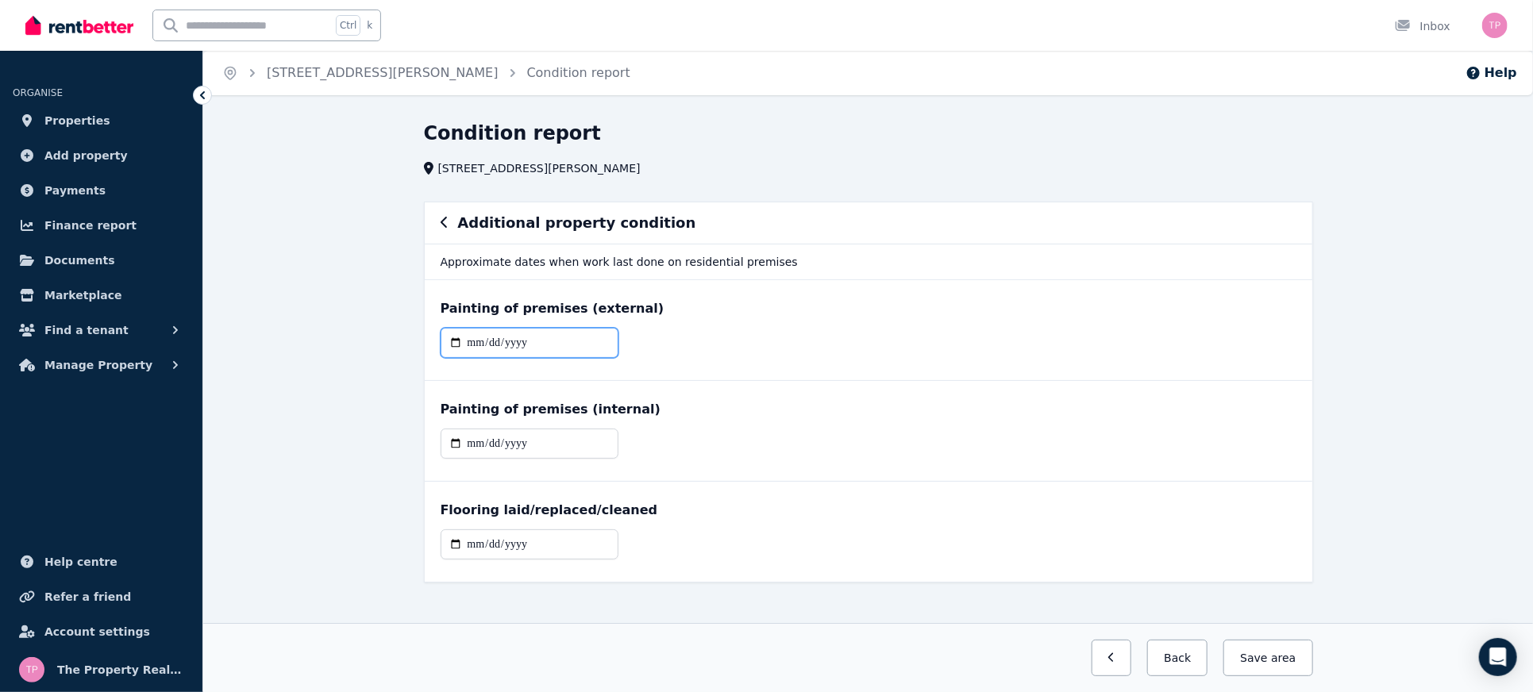
click at [455, 343] on input "date" at bounding box center [530, 343] width 178 height 30
type input "**********"
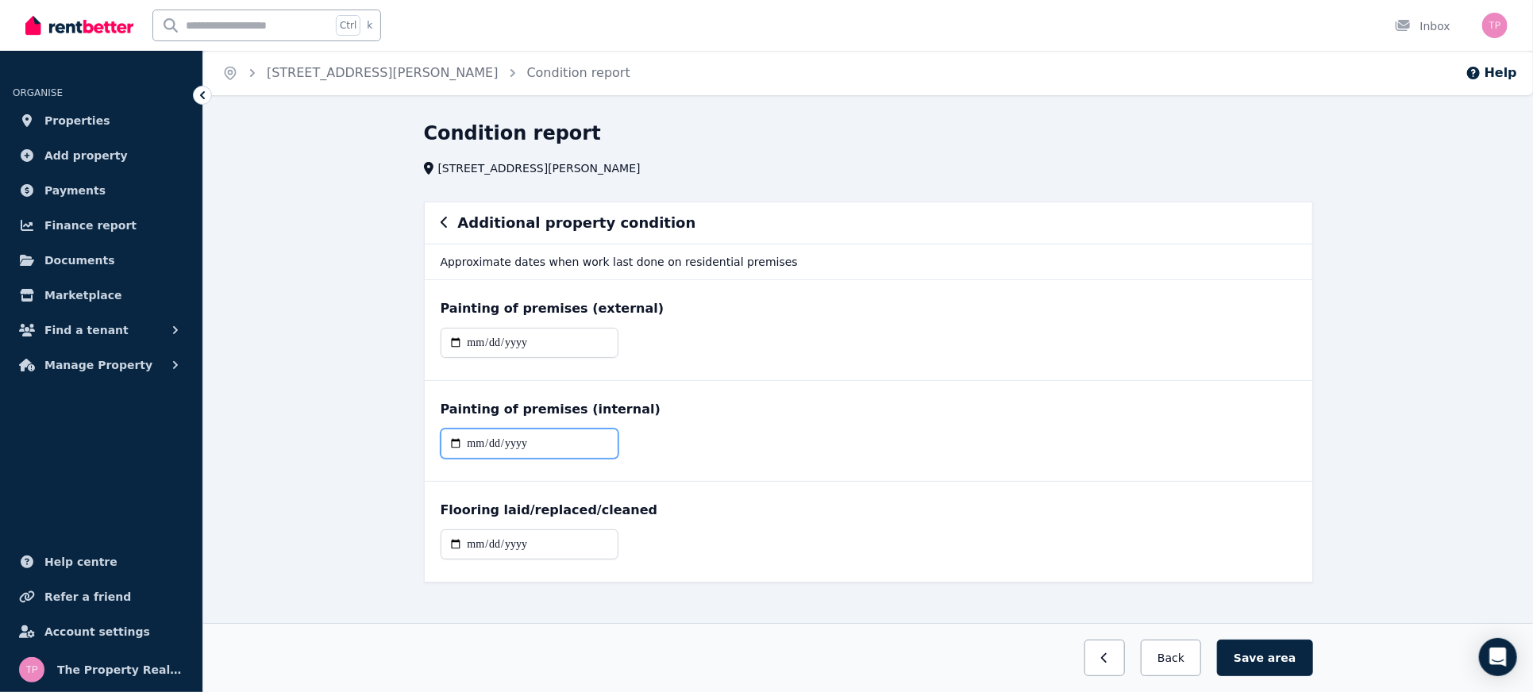
click at [452, 443] on input "date" at bounding box center [530, 444] width 178 height 30
type input "**********"
click at [453, 541] on input "date" at bounding box center [530, 545] width 178 height 30
type input "**********"
click at [1292, 656] on span "area" at bounding box center [1282, 658] width 28 height 16
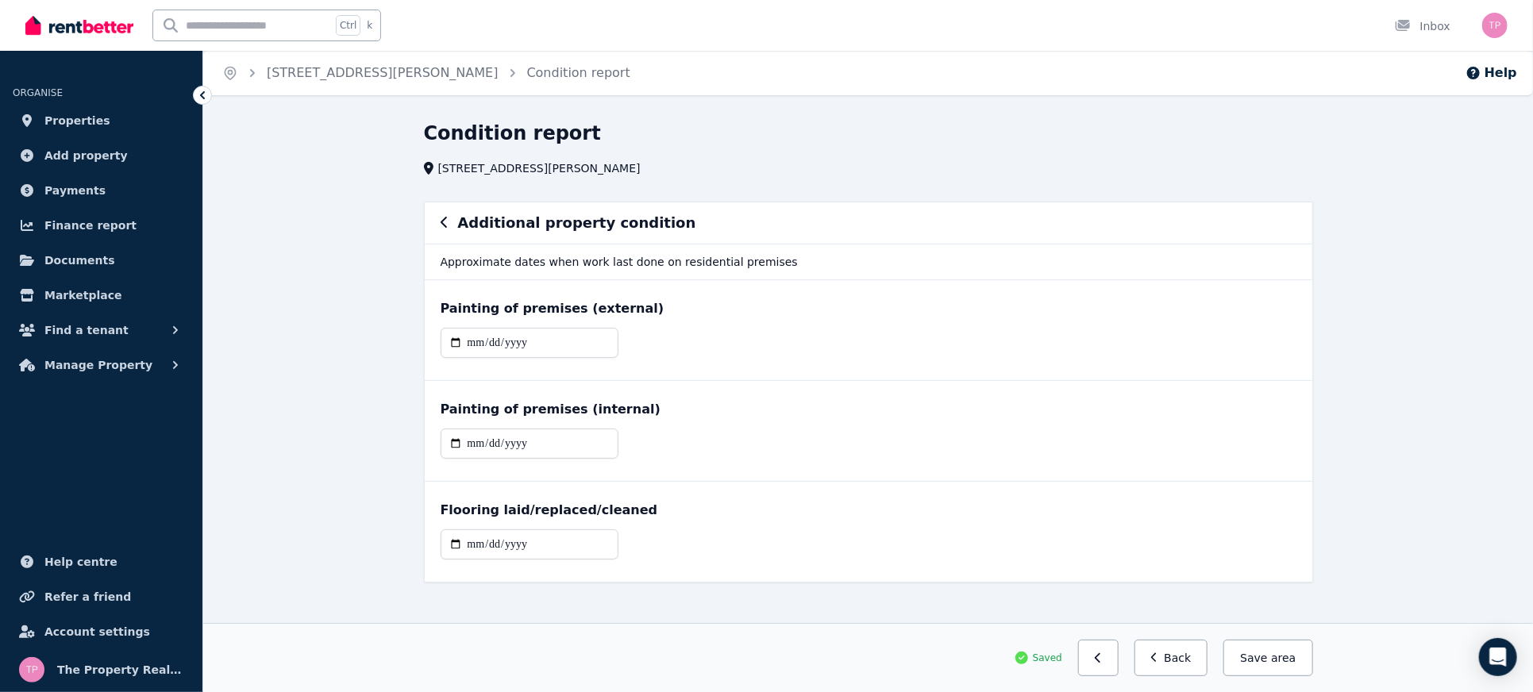
click at [438, 222] on div "Additional property condition" at bounding box center [869, 223] width 888 height 41
click at [441, 225] on icon "button" at bounding box center [445, 222] width 8 height 13
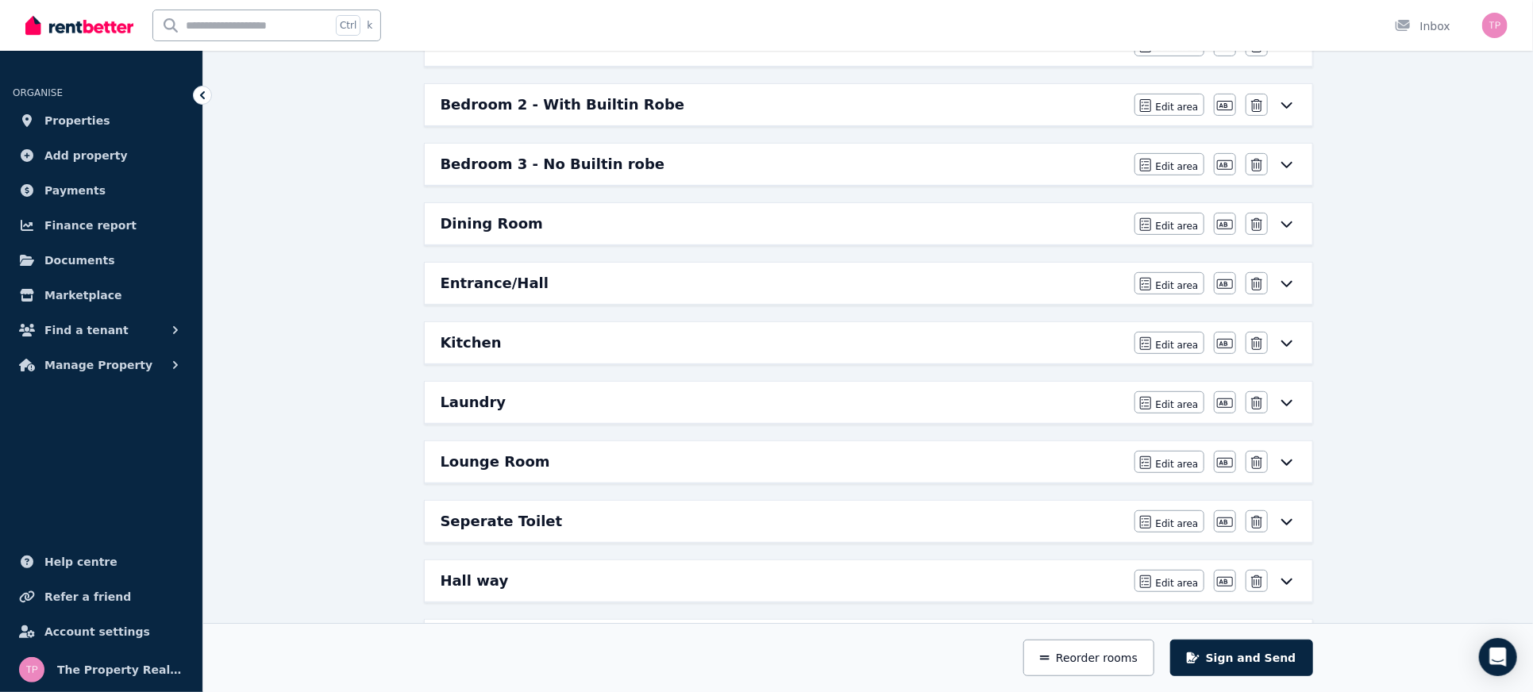
scroll to position [554, 0]
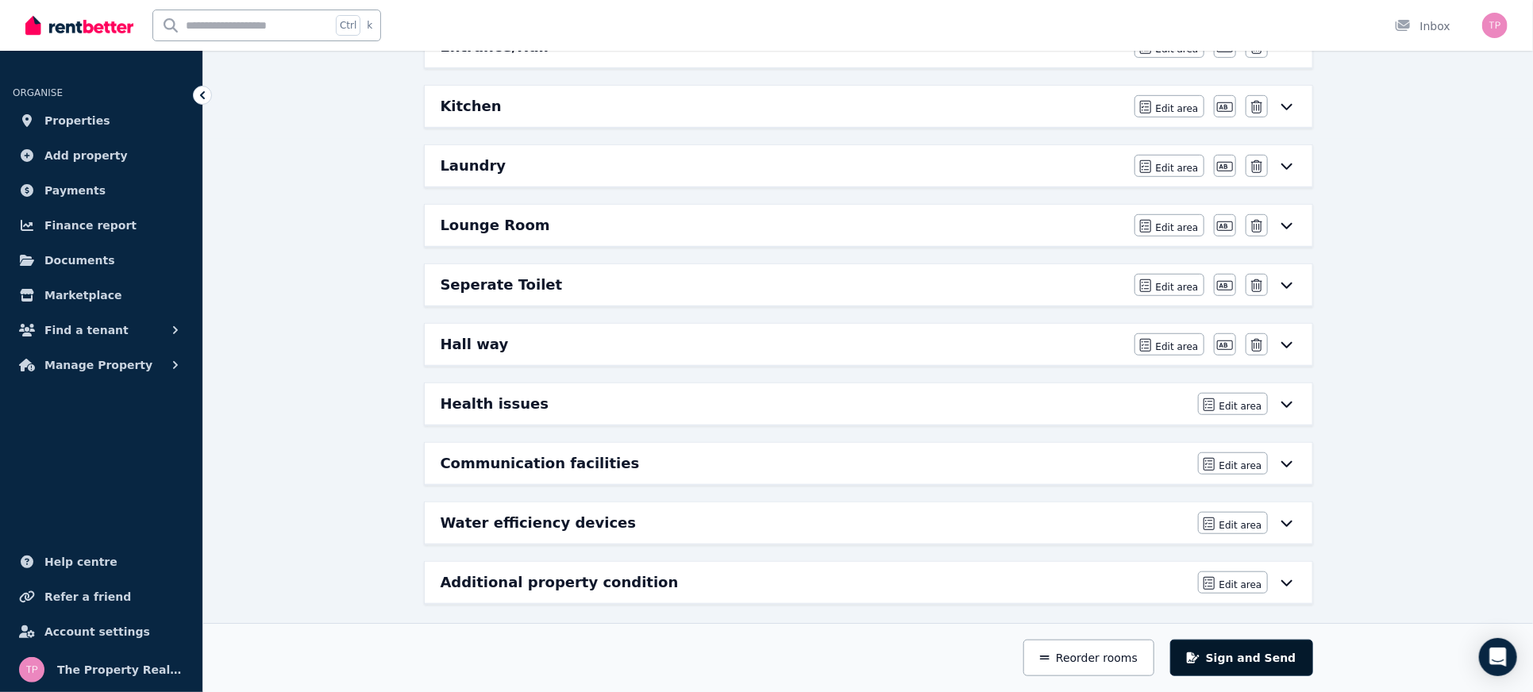
click at [1252, 657] on button "Sign and Send" at bounding box center [1242, 658] width 142 height 37
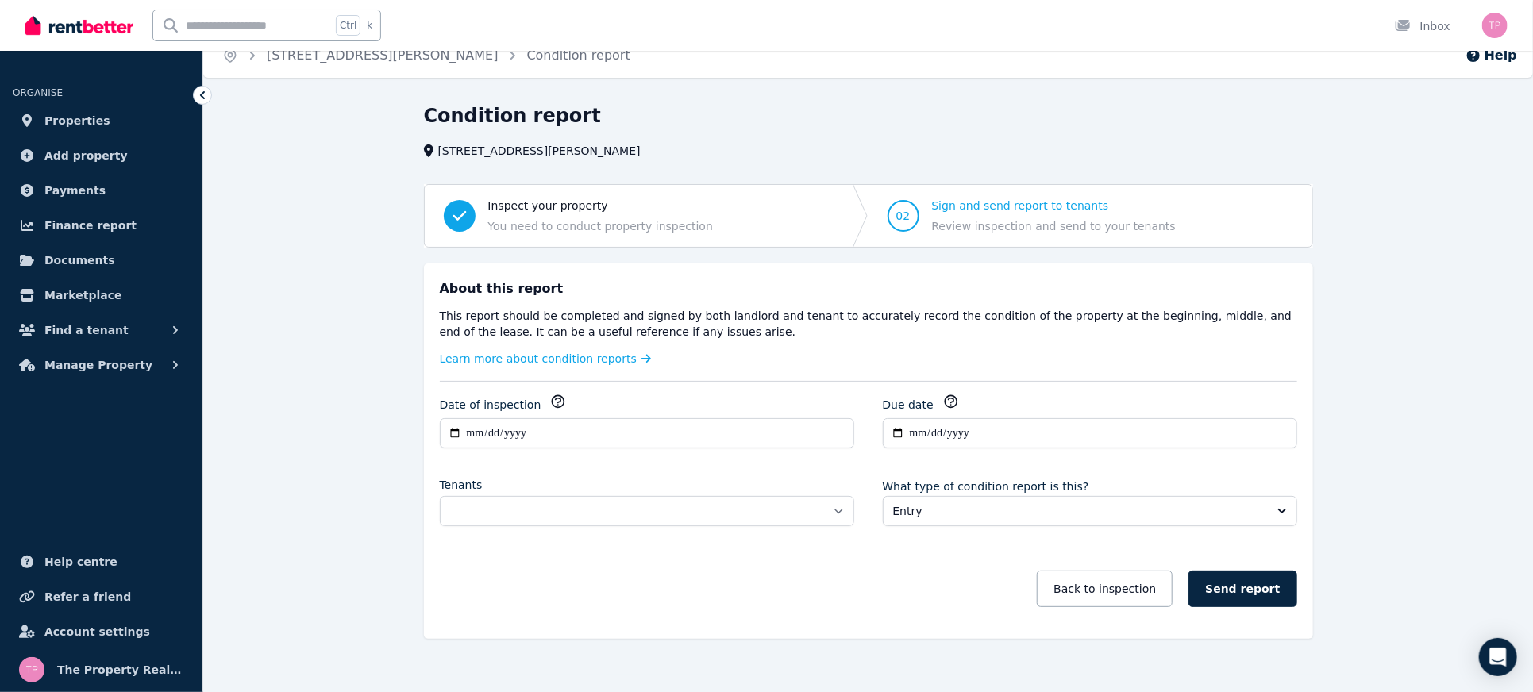
scroll to position [34, 0]
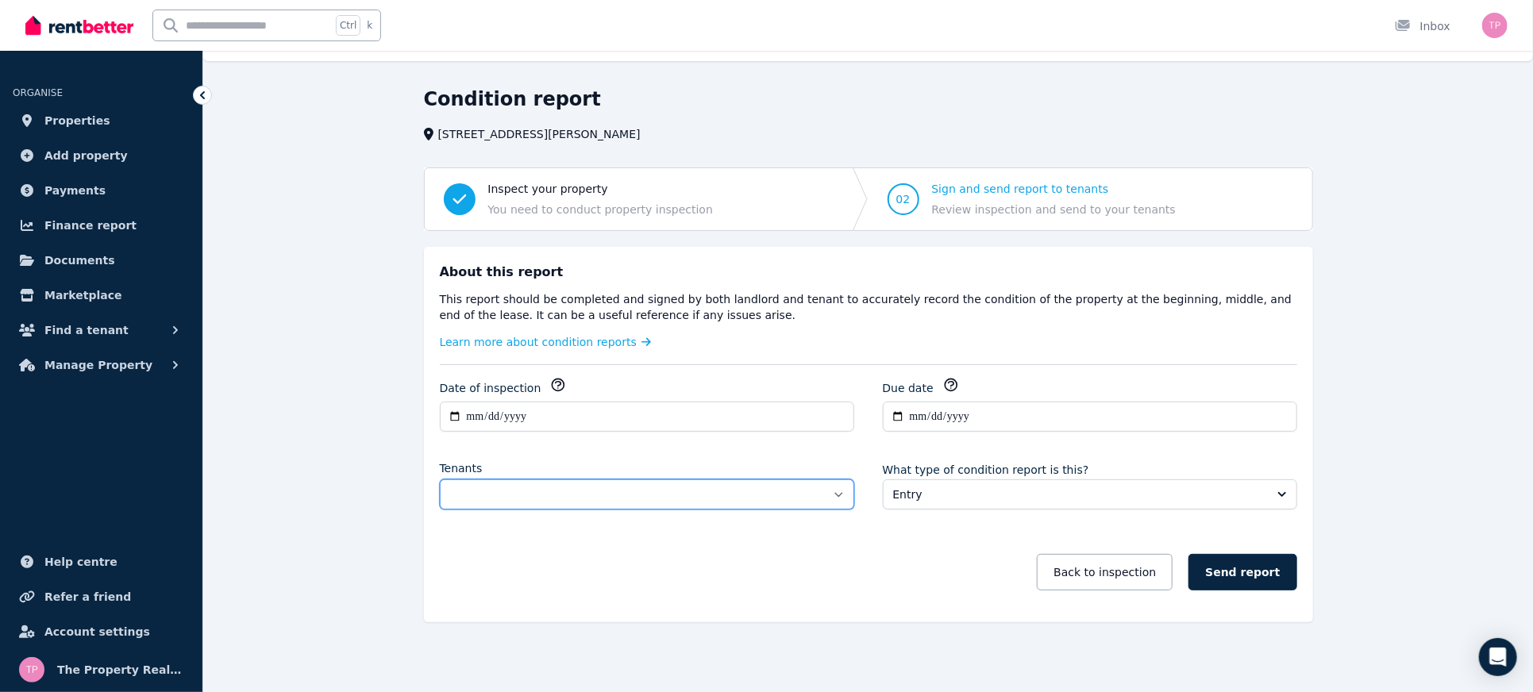
drag, startPoint x: 757, startPoint y: 486, endPoint x: 742, endPoint y: 493, distance: 16.7
click at [758, 486] on select "**********" at bounding box center [647, 495] width 415 height 30
select select "**********"
click at [440, 480] on select "**********" at bounding box center [647, 495] width 415 height 30
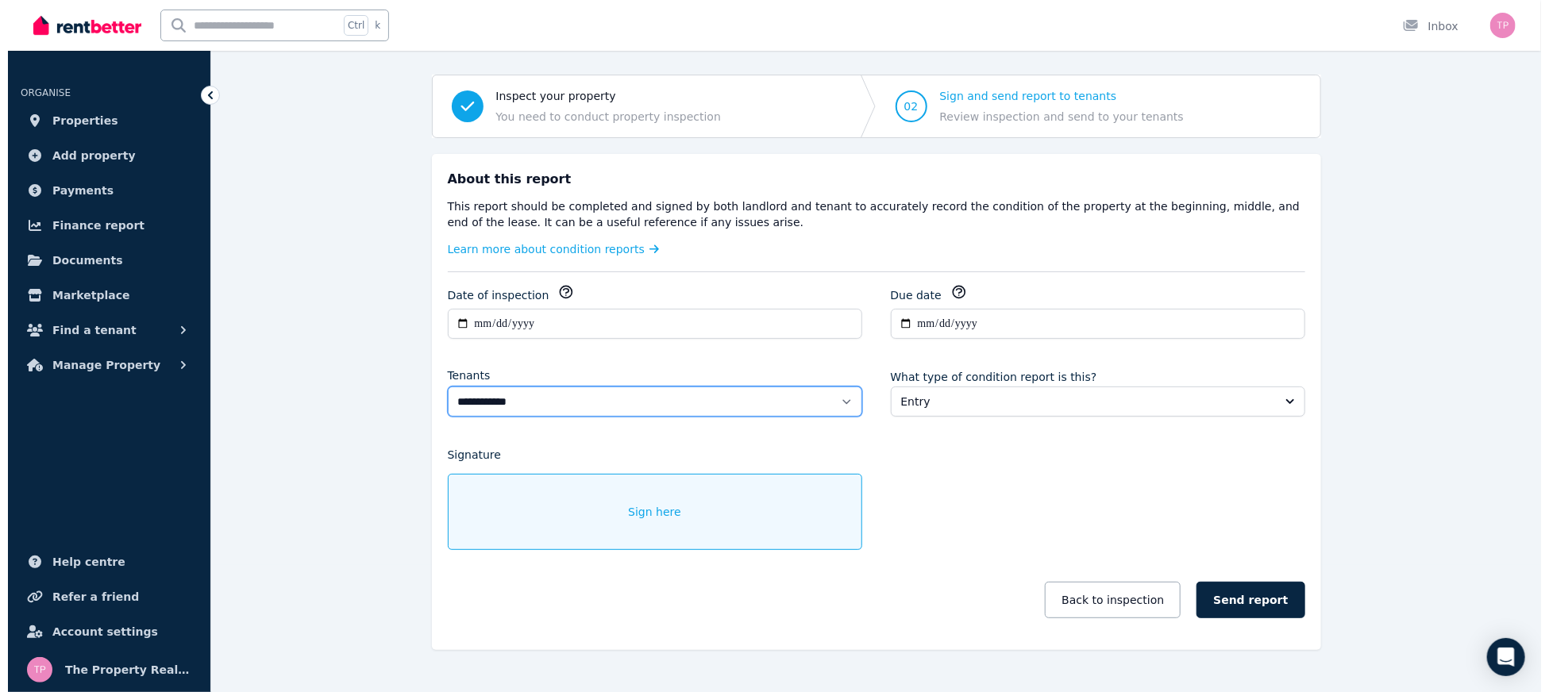
scroll to position [155, 0]
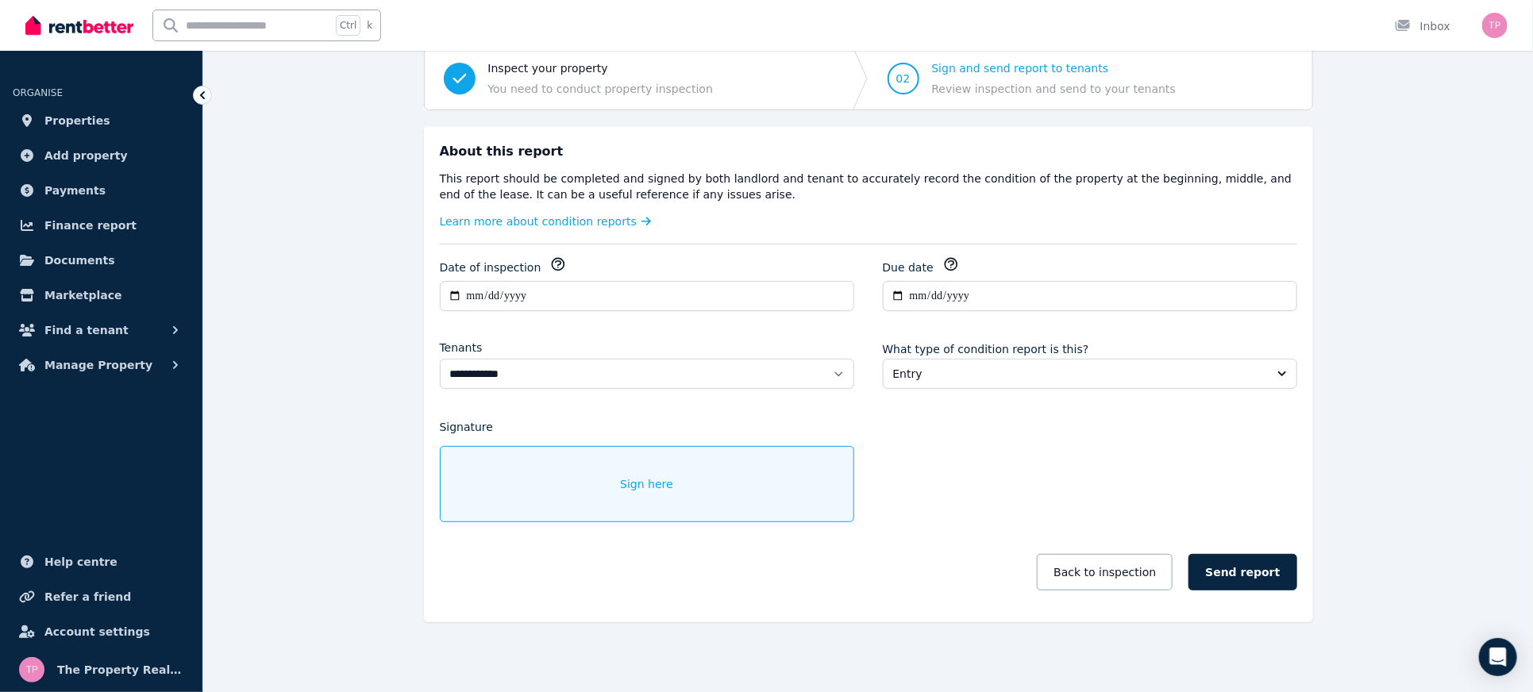
click at [626, 495] on div "Sign here" at bounding box center [647, 484] width 415 height 76
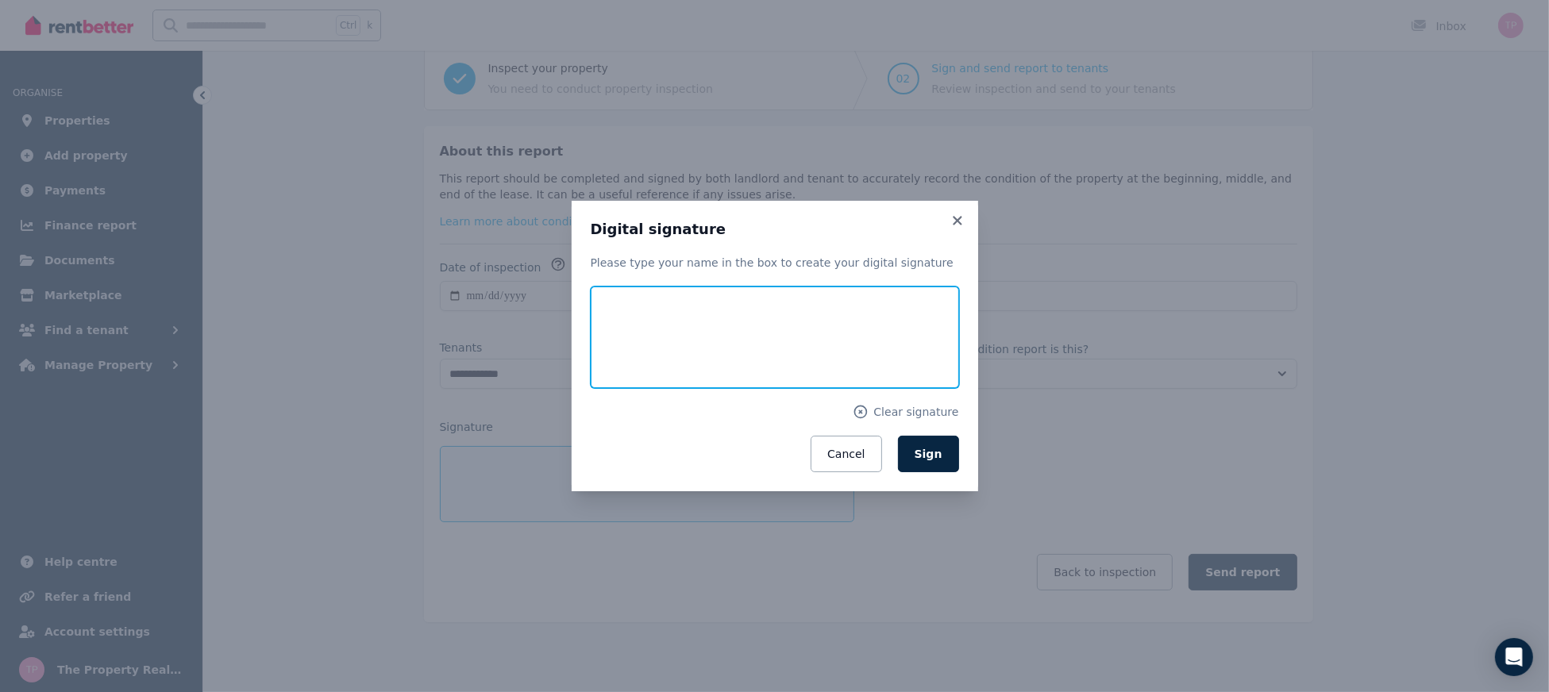
click at [683, 361] on input "text" at bounding box center [775, 338] width 368 height 102
type input "**********"
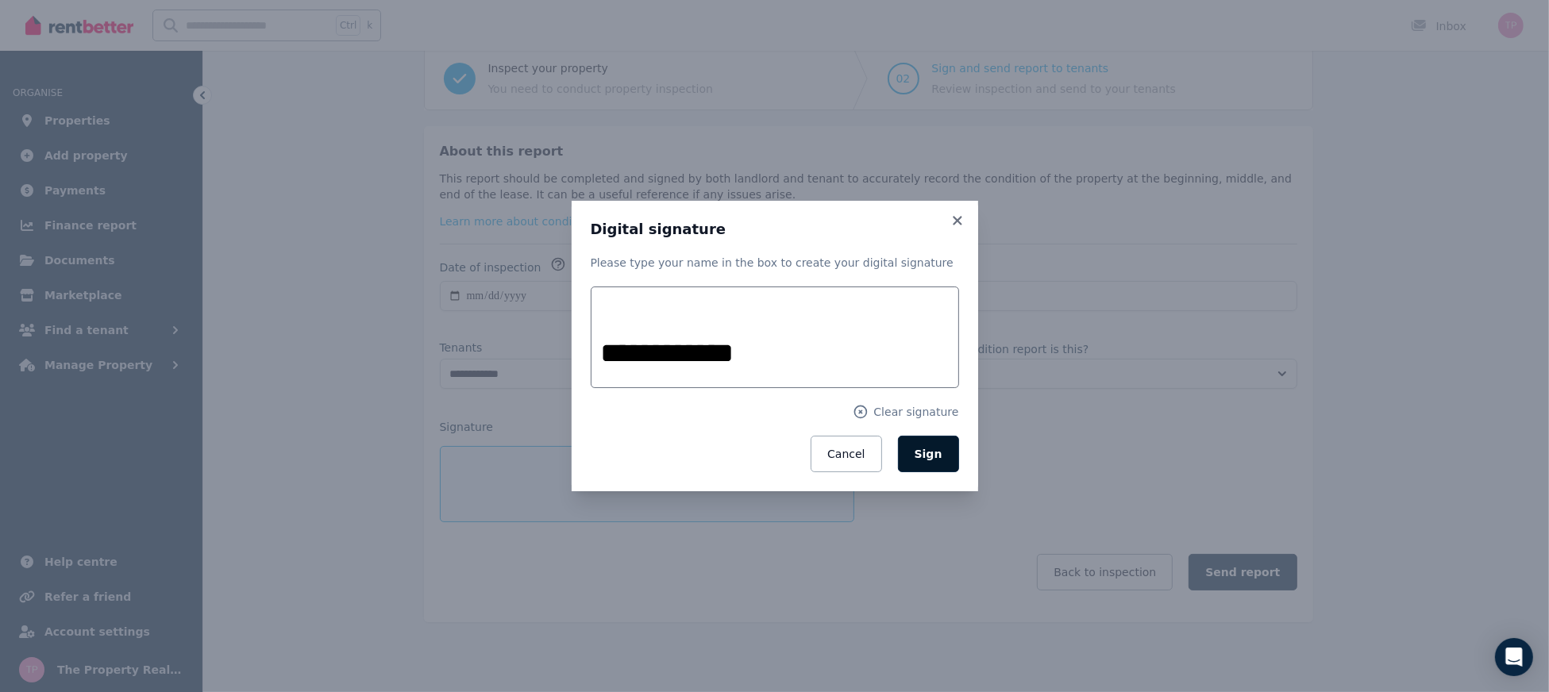
click at [937, 459] on span "Sign" at bounding box center [929, 454] width 28 height 13
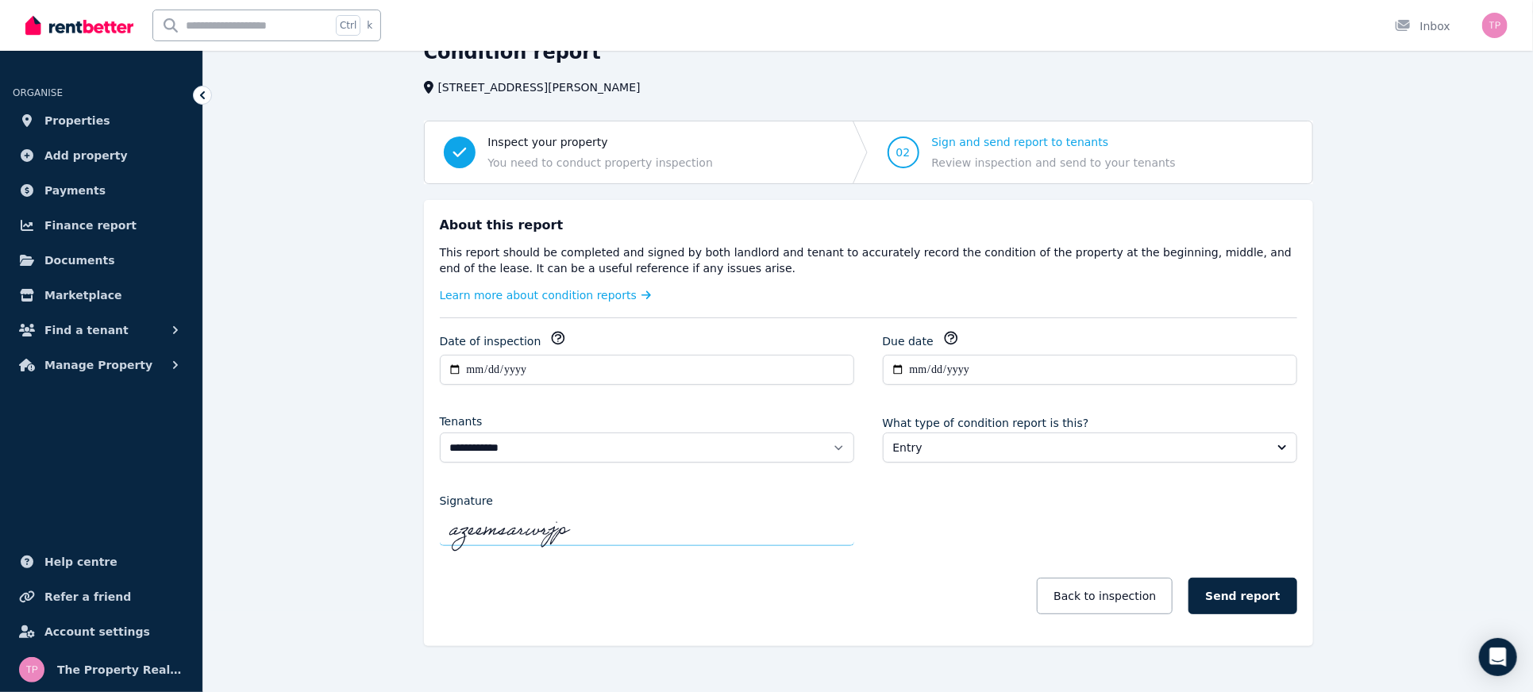
scroll to position [105, 0]
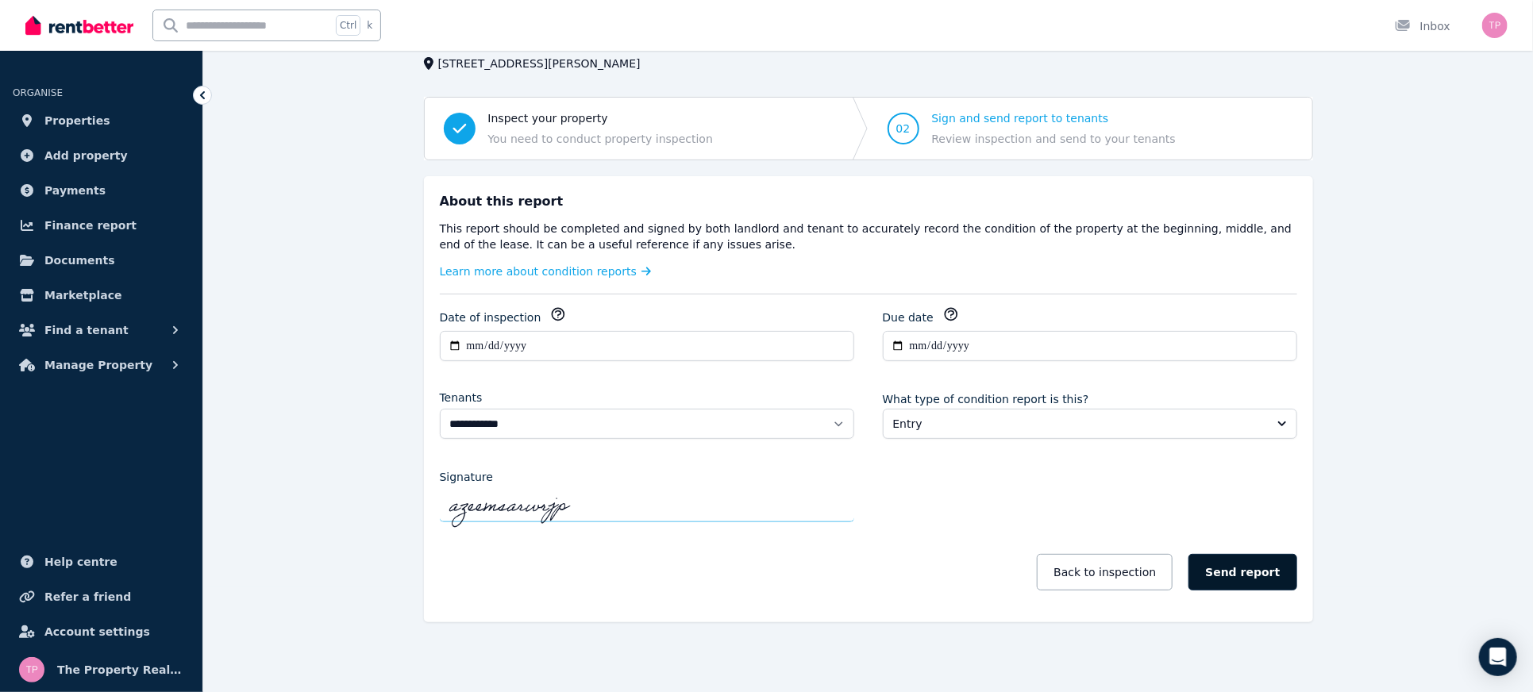
click at [1272, 577] on button "Send report" at bounding box center [1243, 572] width 108 height 37
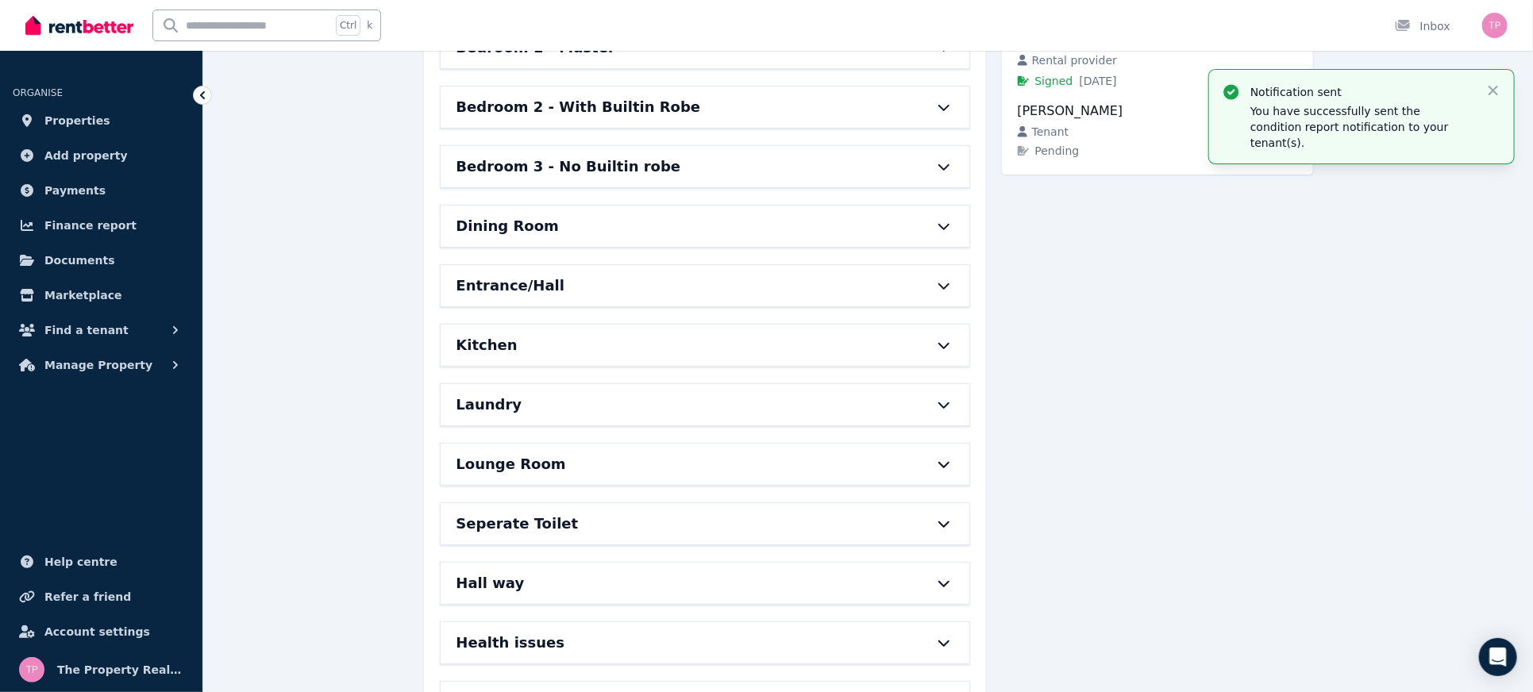
scroll to position [264, 0]
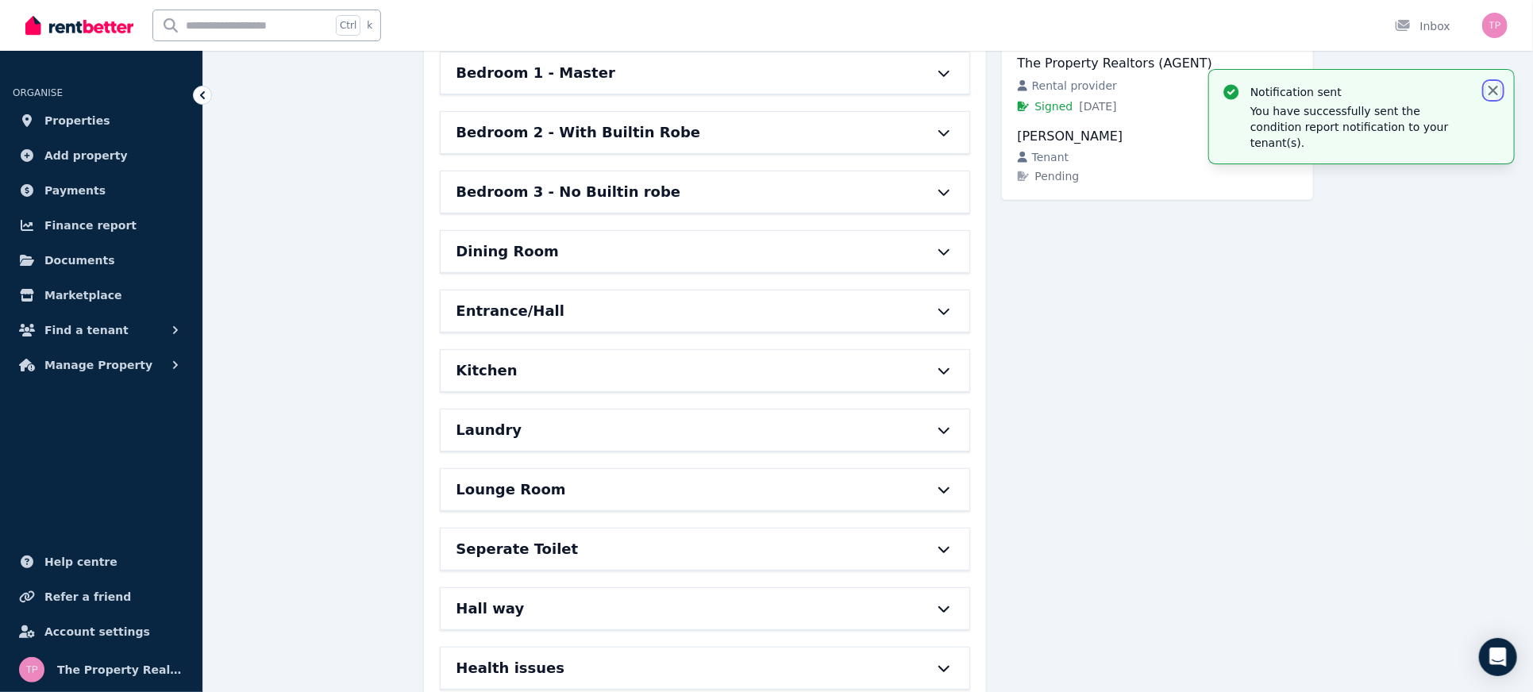
click at [1494, 88] on icon "button" at bounding box center [1494, 91] width 16 height 16
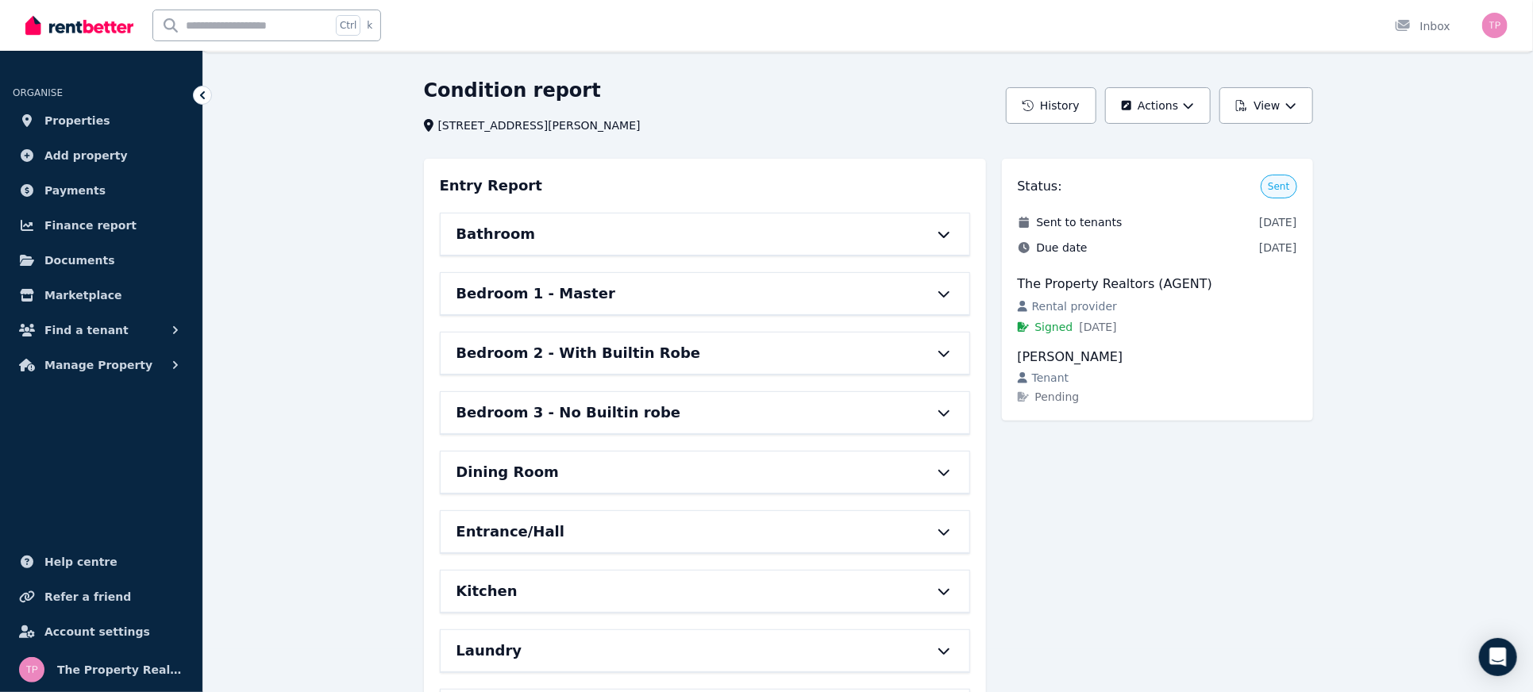
scroll to position [0, 0]
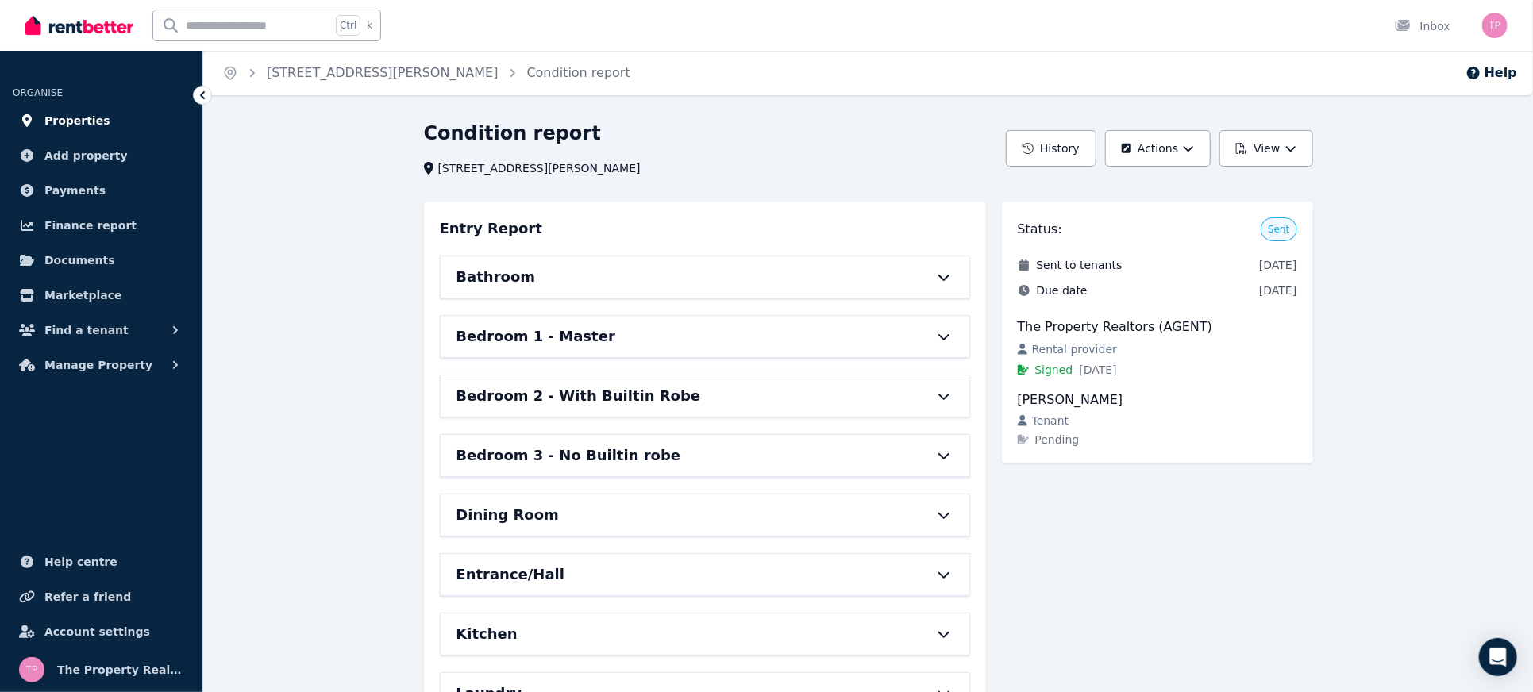
click at [73, 124] on span "Properties" at bounding box center [77, 120] width 66 height 19
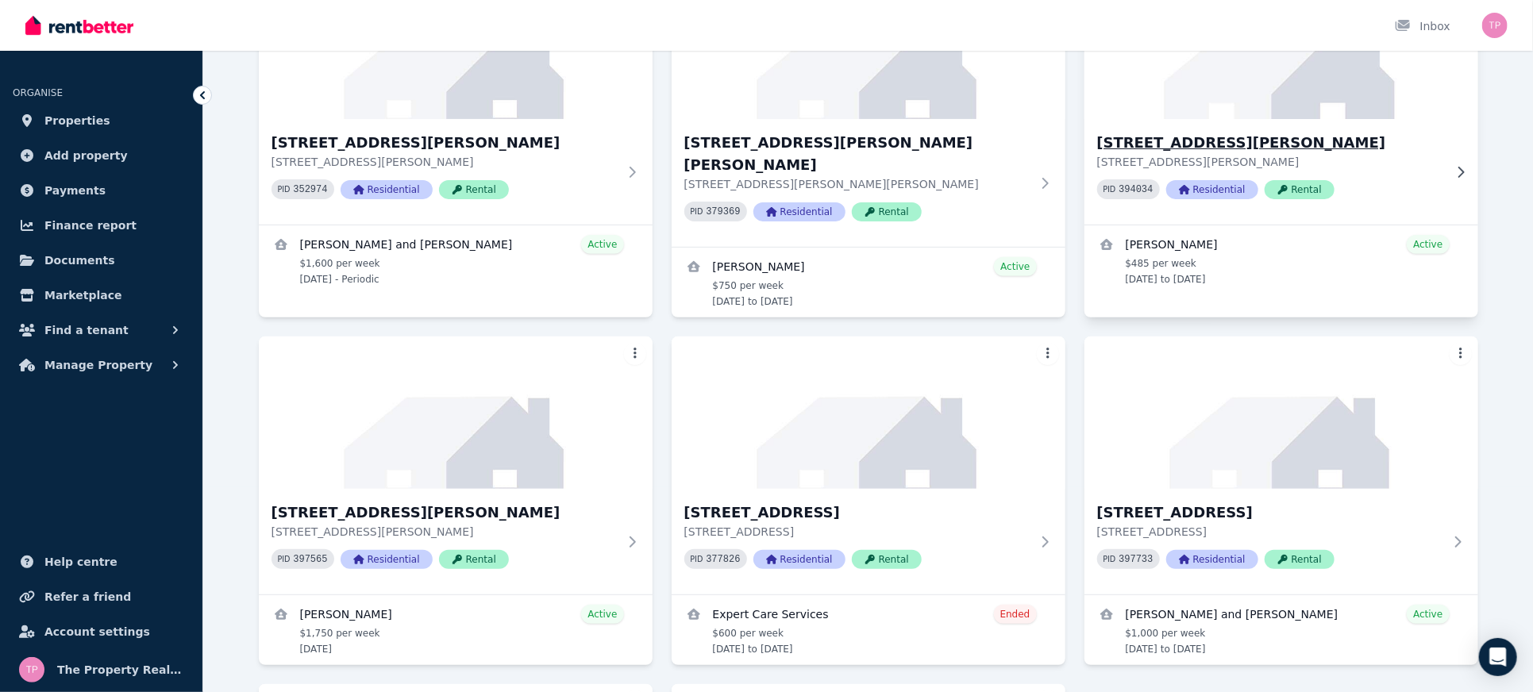
scroll to position [211, 0]
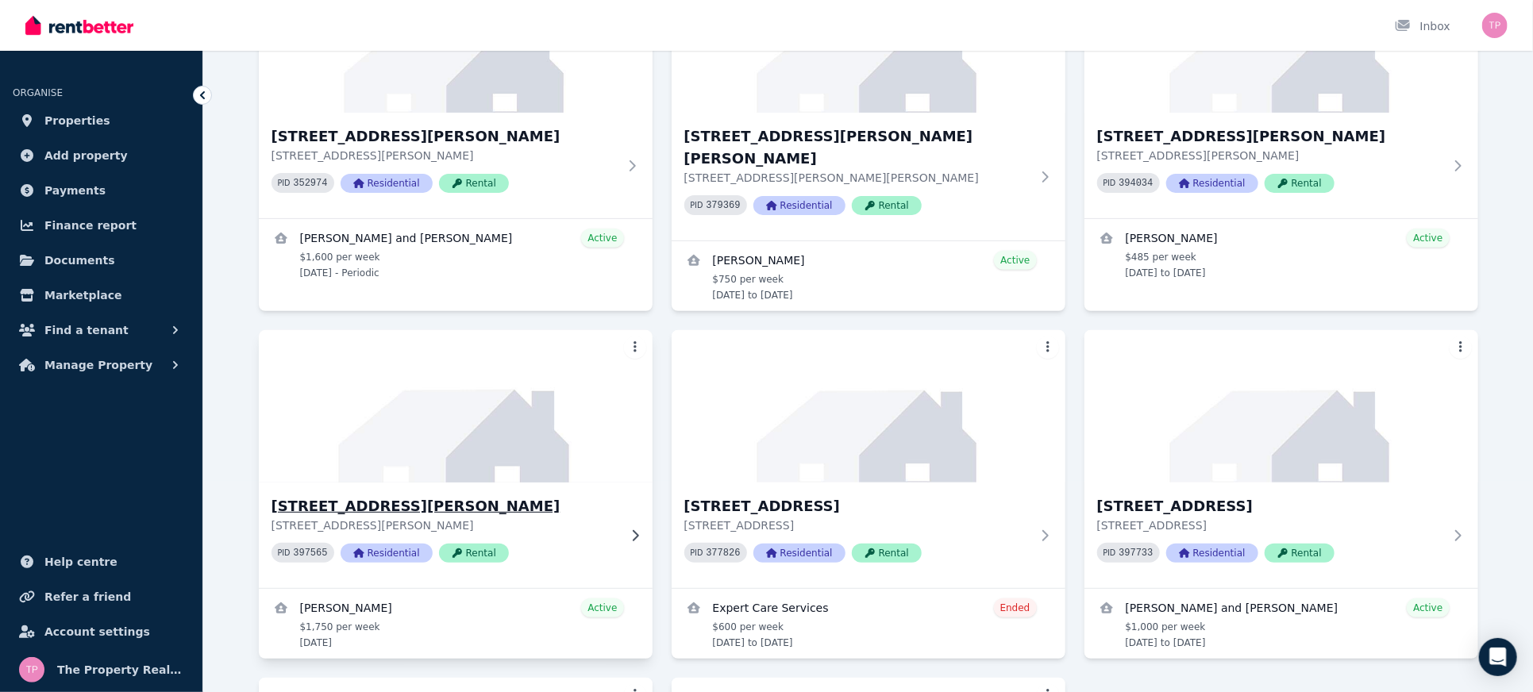
click at [415, 496] on h3 "[STREET_ADDRESS][PERSON_NAME]" at bounding box center [445, 507] width 346 height 22
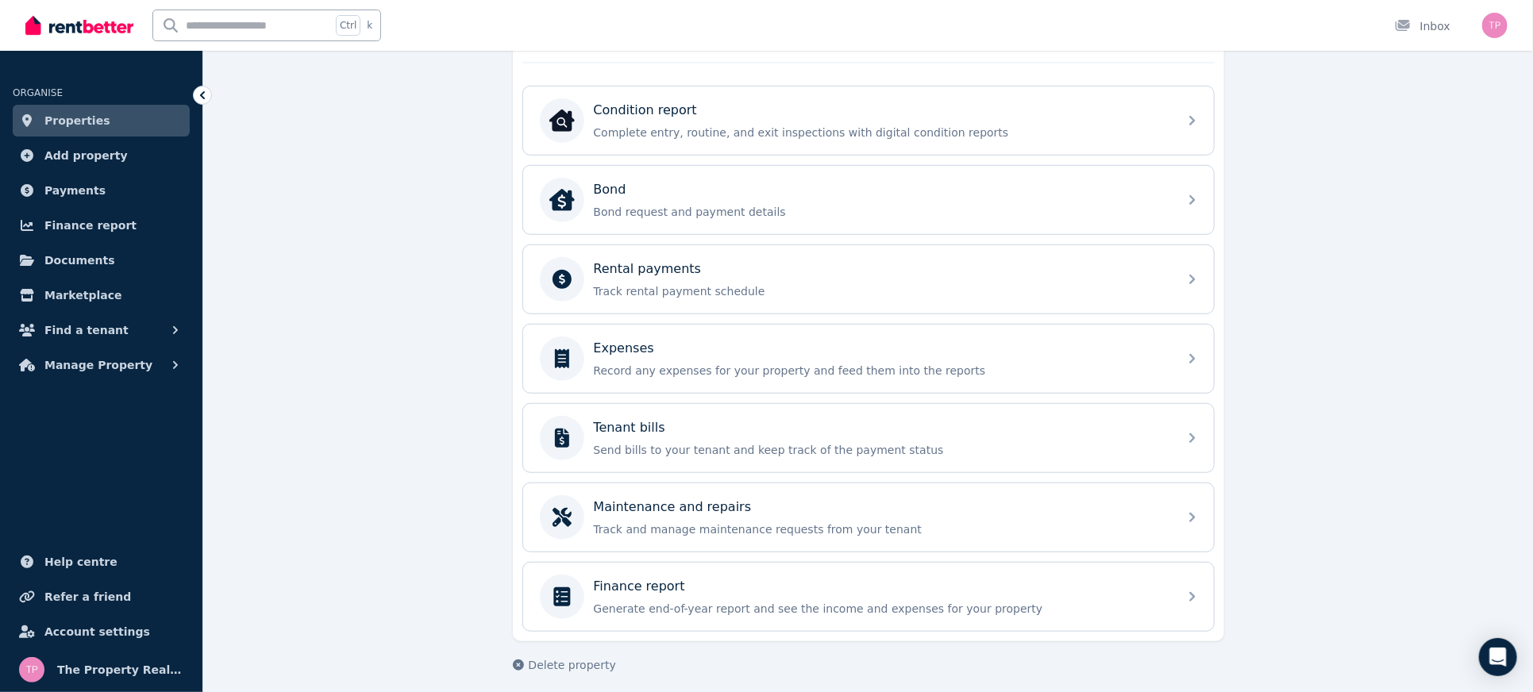
scroll to position [496, 0]
click at [1001, 249] on div "Rental payments Track rental payment schedule" at bounding box center [868, 279] width 691 height 68
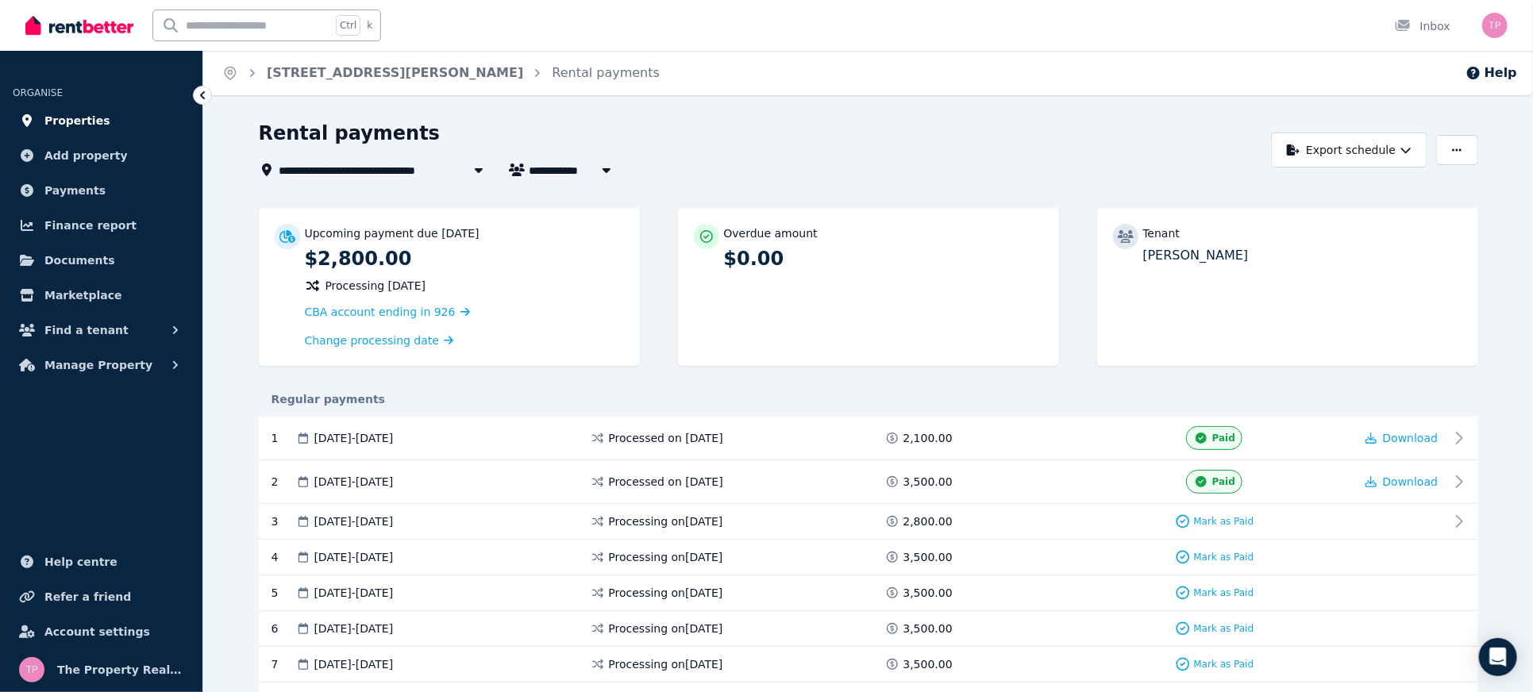
click at [76, 120] on span "Properties" at bounding box center [77, 120] width 66 height 19
